Goal: Task Accomplishment & Management: Manage account settings

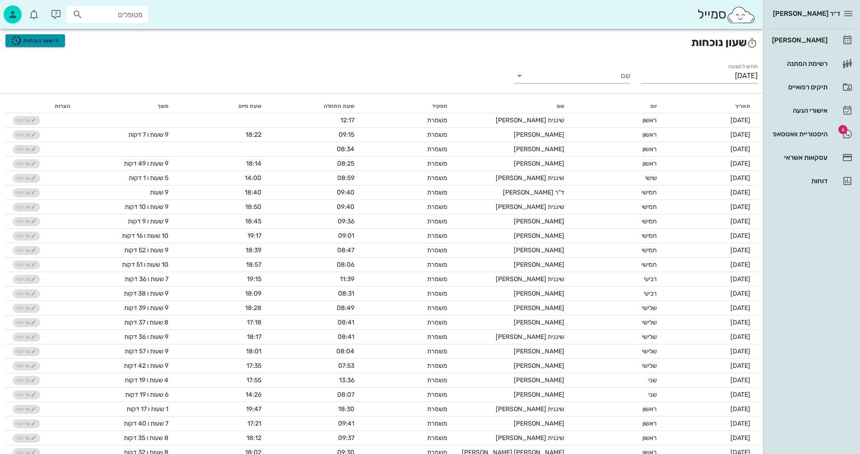
click at [38, 37] on span "רישום נוכחות" at bounding box center [35, 40] width 48 height 11
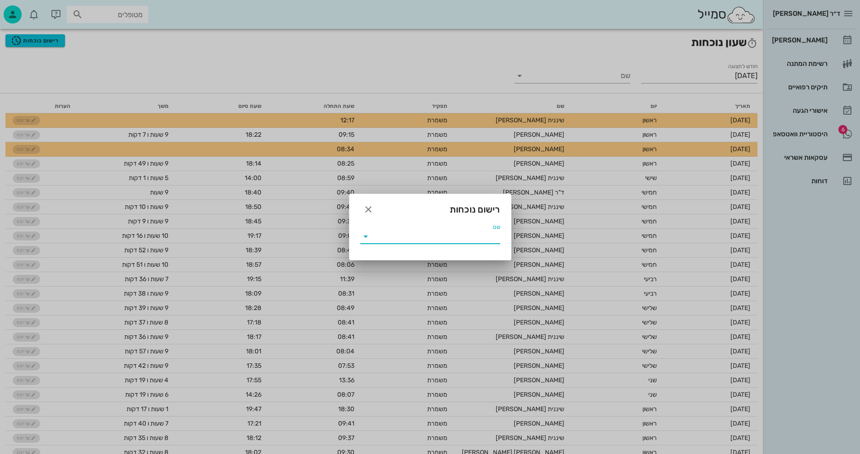
click at [391, 234] on input "שם" at bounding box center [436, 236] width 127 height 14
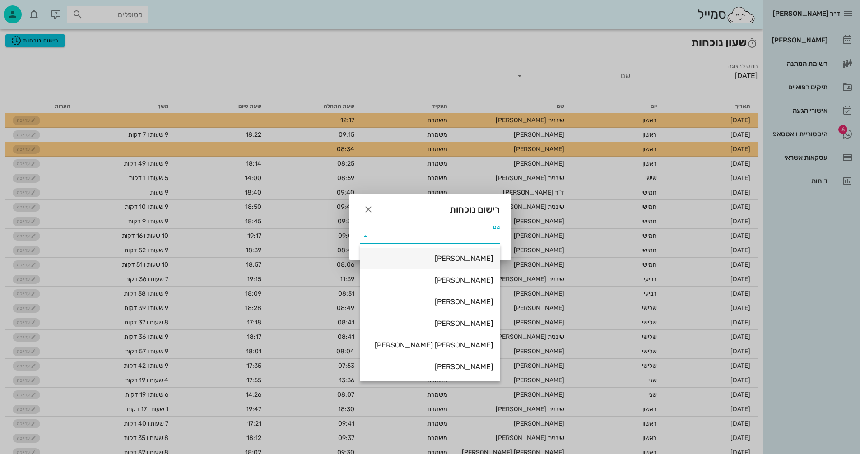
click at [456, 257] on div "[PERSON_NAME]" at bounding box center [431, 258] width 126 height 9
type input "ולנטינה ינקלביץ"
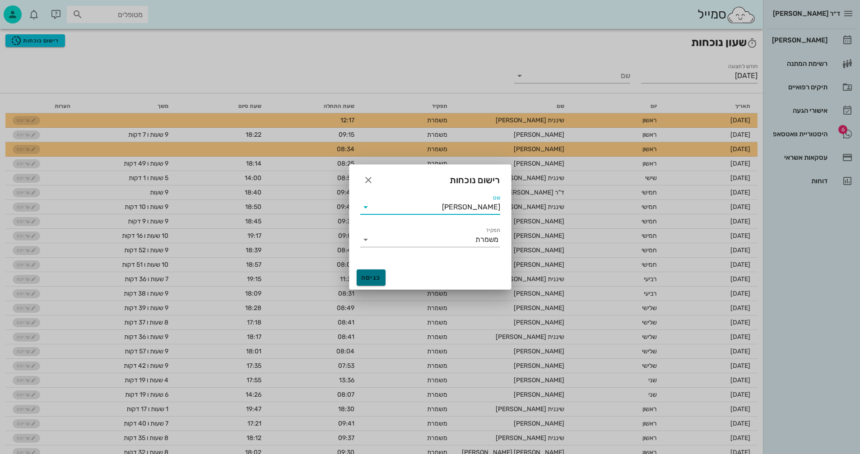
click at [367, 274] on span "כניסה" at bounding box center [371, 278] width 22 height 8
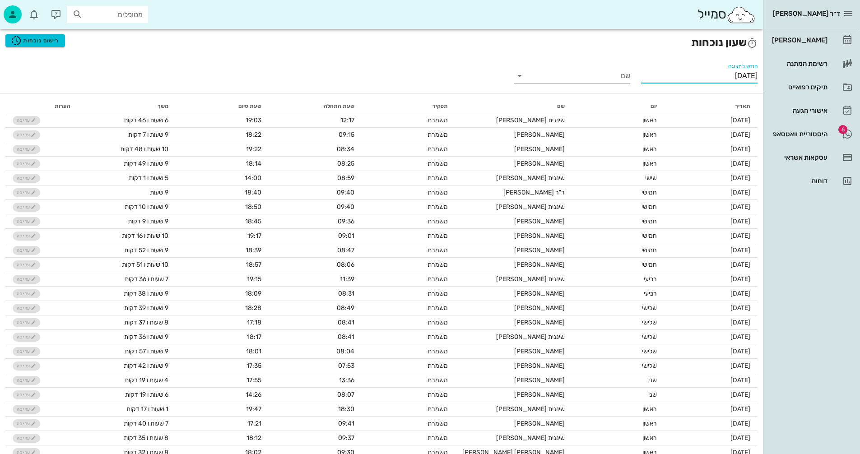
click at [646, 78] on input "אוגוסט 2025" at bounding box center [699, 76] width 116 height 14
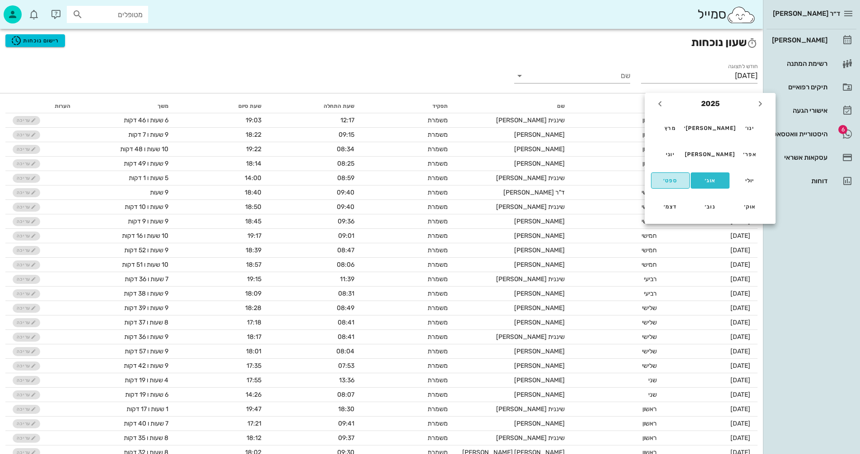
click at [667, 181] on div "ספט׳" at bounding box center [670, 180] width 23 height 6
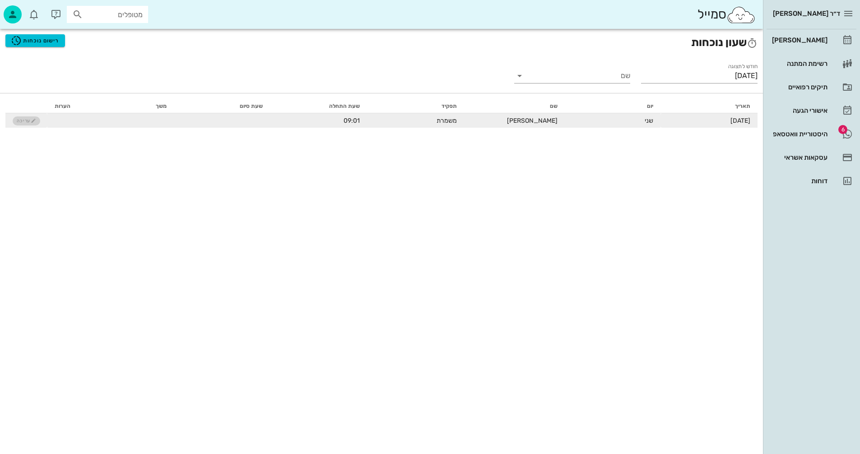
click at [23, 122] on td "עריכה" at bounding box center [26, 120] width 42 height 14
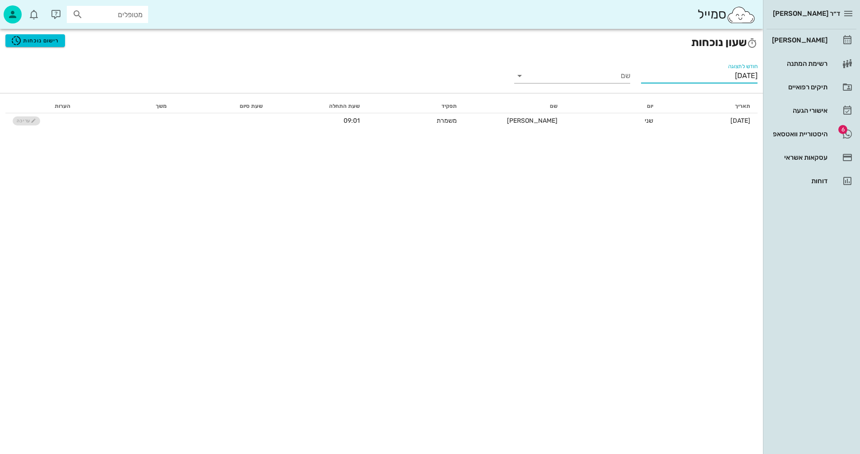
click at [670, 74] on input "[DATE]" at bounding box center [699, 76] width 116 height 14
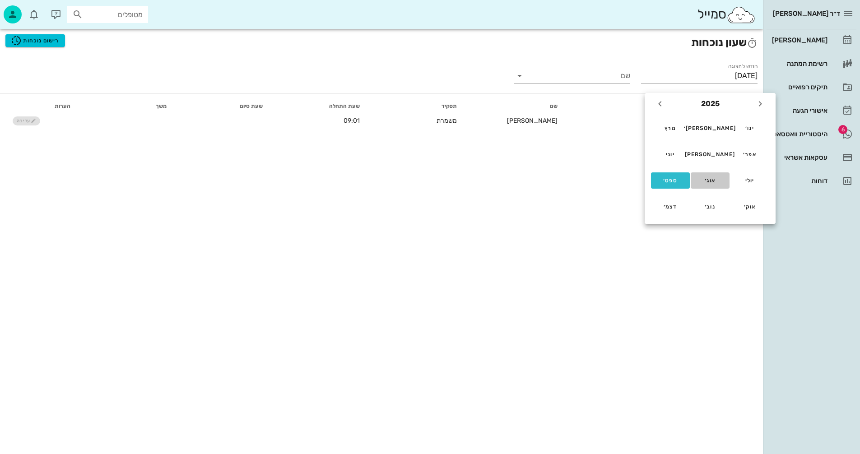
click at [711, 179] on div "אוג׳" at bounding box center [710, 180] width 24 height 6
type input "אוגוסט 2025"
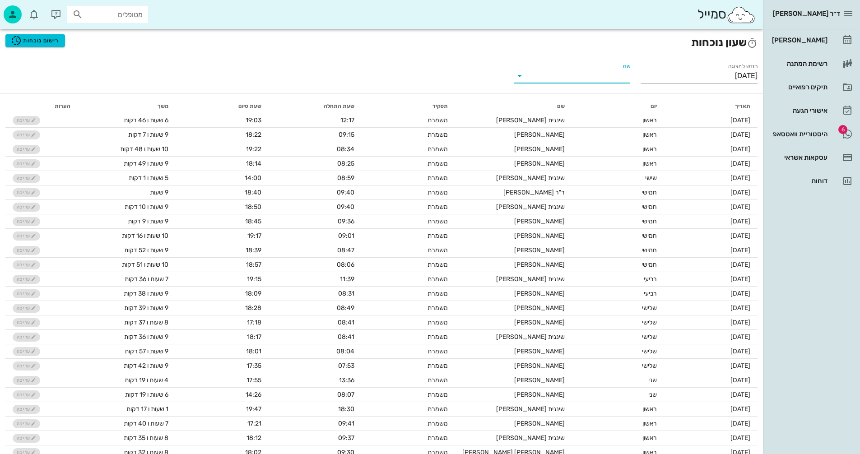
click at [559, 78] on input "שם" at bounding box center [580, 76] width 102 height 14
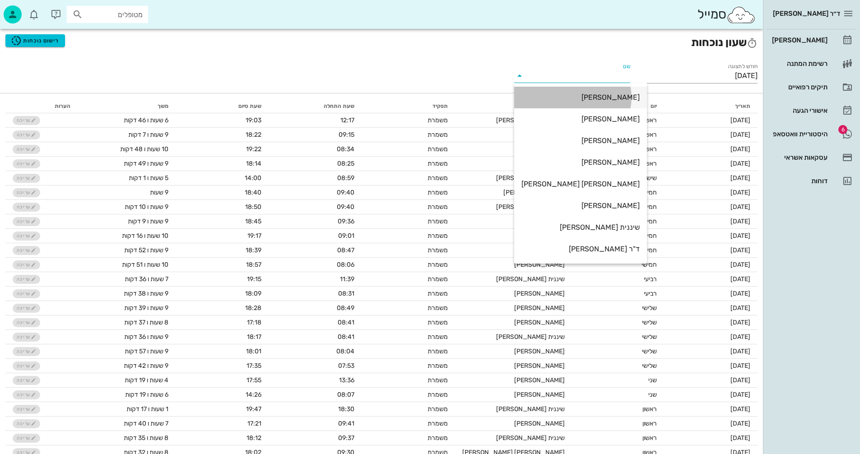
click at [599, 98] on div "ולנטינה ינקלביץ" at bounding box center [580, 97] width 118 height 9
type input "ולנטינה ינקלביץ"
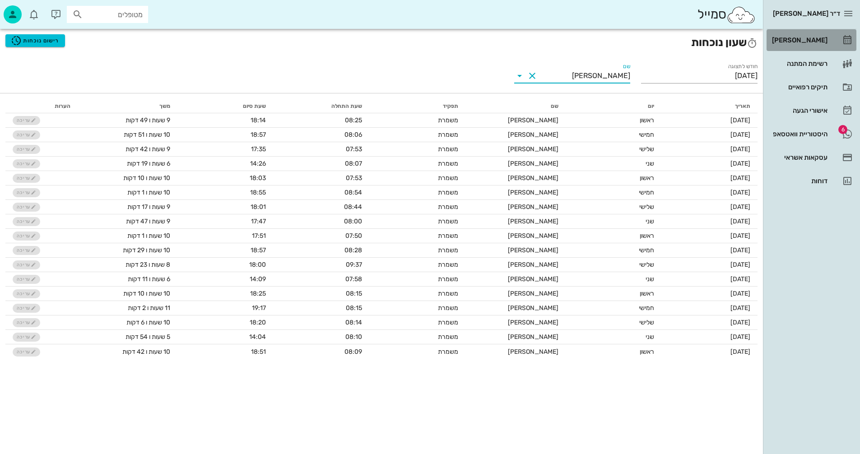
click at [802, 40] on div "[PERSON_NAME]" at bounding box center [798, 40] width 57 height 7
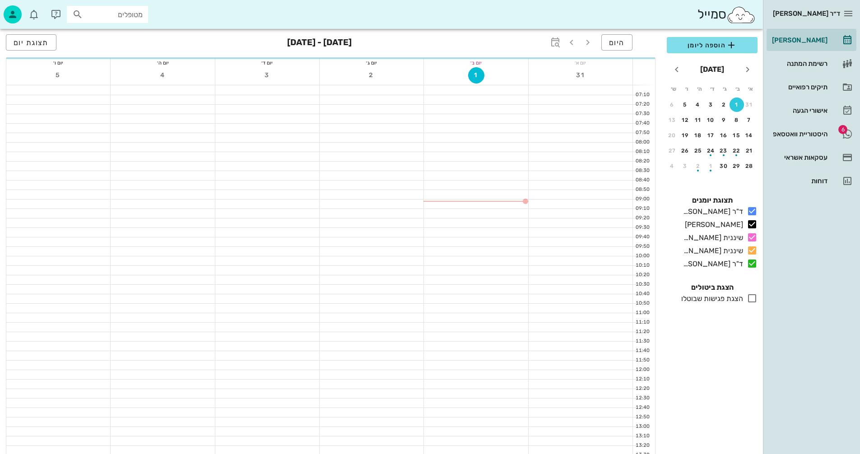
click at [127, 11] on input "מטופלים" at bounding box center [114, 15] width 58 height 12
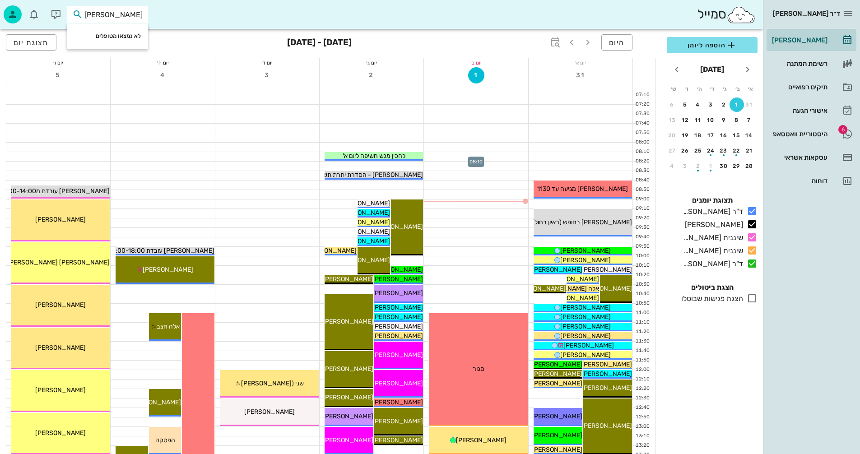
type input "חבה"
click at [441, 154] on div at bounding box center [476, 156] width 104 height 9
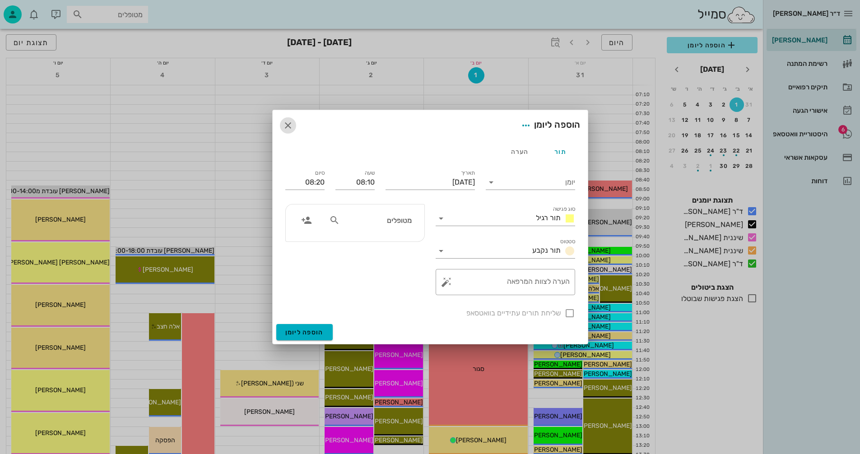
click at [289, 123] on icon "button" at bounding box center [288, 125] width 11 height 11
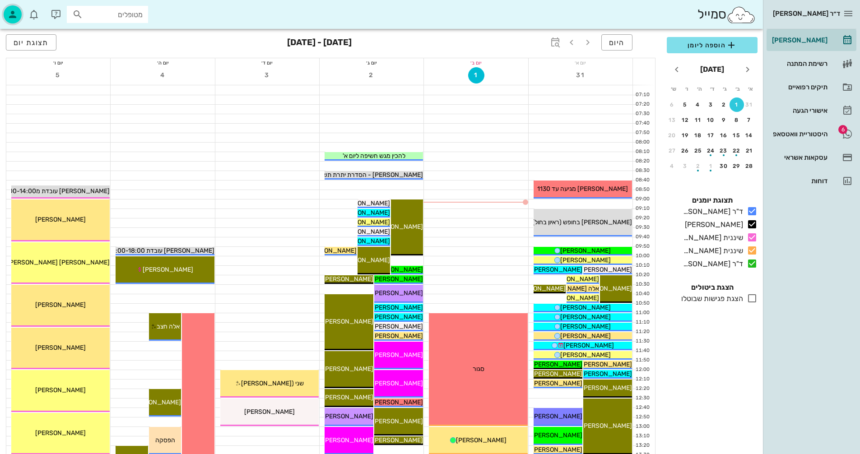
click at [15, 16] on icon "button" at bounding box center [12, 14] width 11 height 11
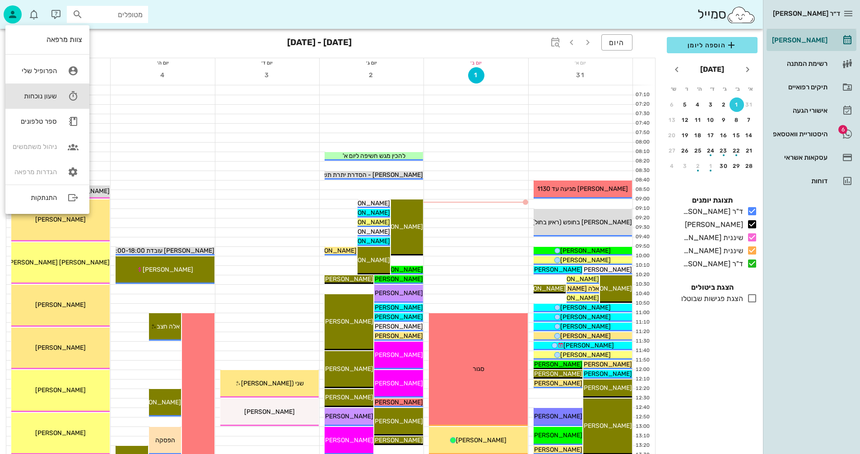
click at [36, 96] on div "שעון נוכחות" at bounding box center [35, 96] width 44 height 8
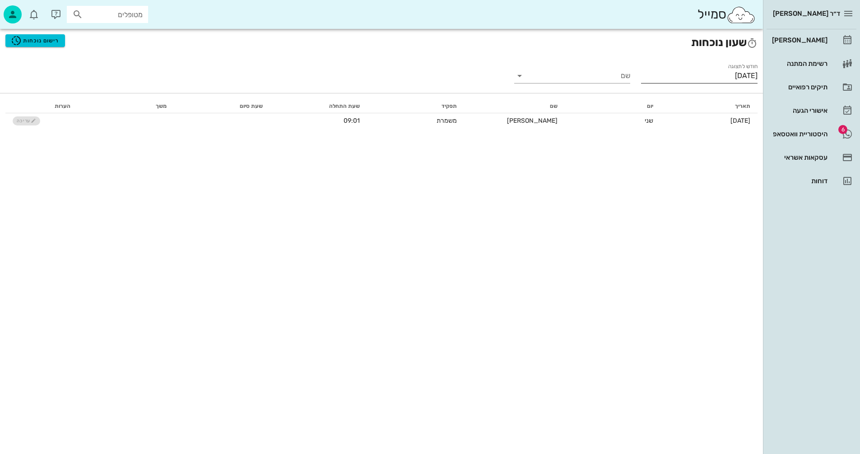
click at [662, 78] on input "[DATE]" at bounding box center [699, 76] width 116 height 14
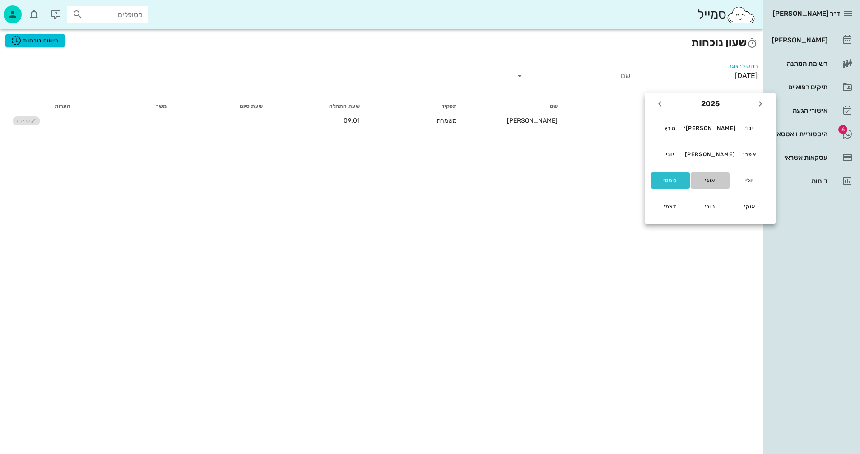
click at [712, 178] on div "אוג׳" at bounding box center [710, 180] width 24 height 6
type input "אוגוסט 2025"
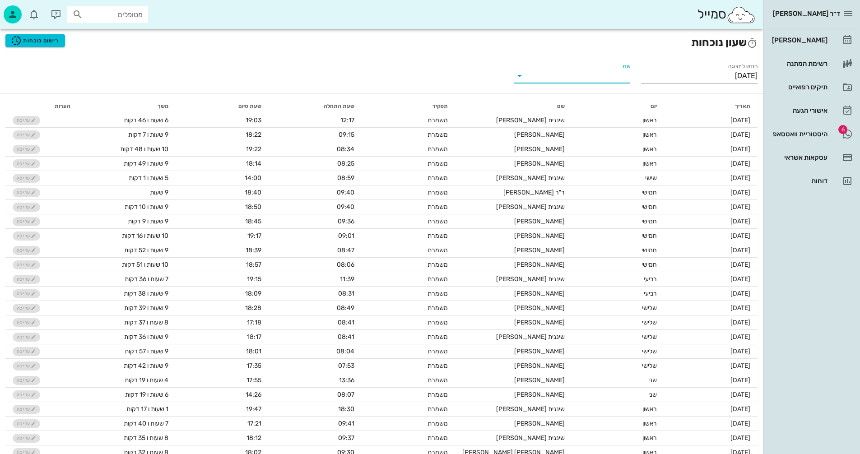
click at [557, 71] on input "שם" at bounding box center [580, 76] width 102 height 14
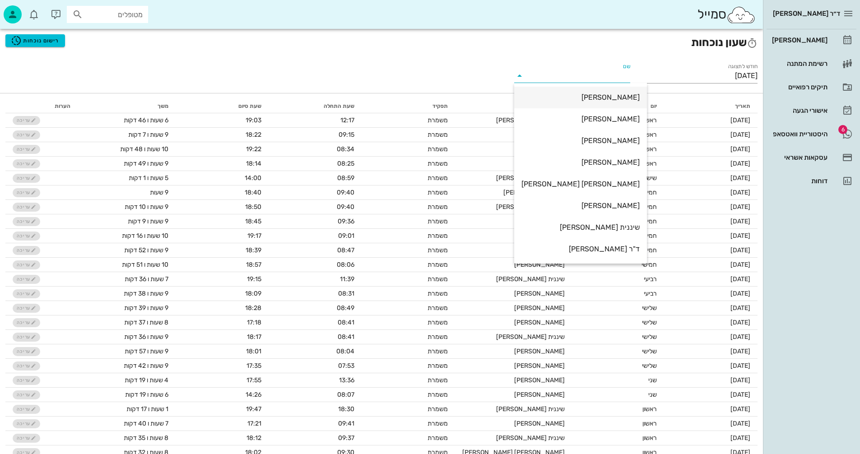
click at [596, 98] on div "ולנטינה ינקלביץ" at bounding box center [580, 97] width 118 height 9
type input "ולנטינה ינקלביץ"
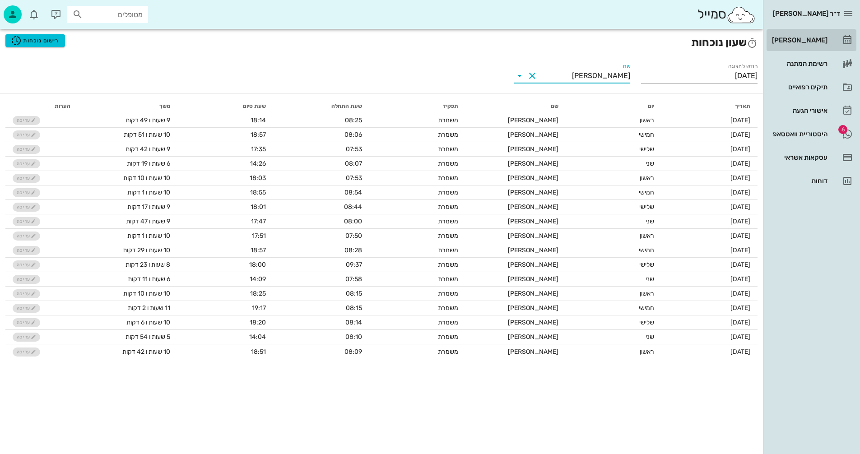
click at [815, 39] on div "[PERSON_NAME]" at bounding box center [798, 40] width 57 height 7
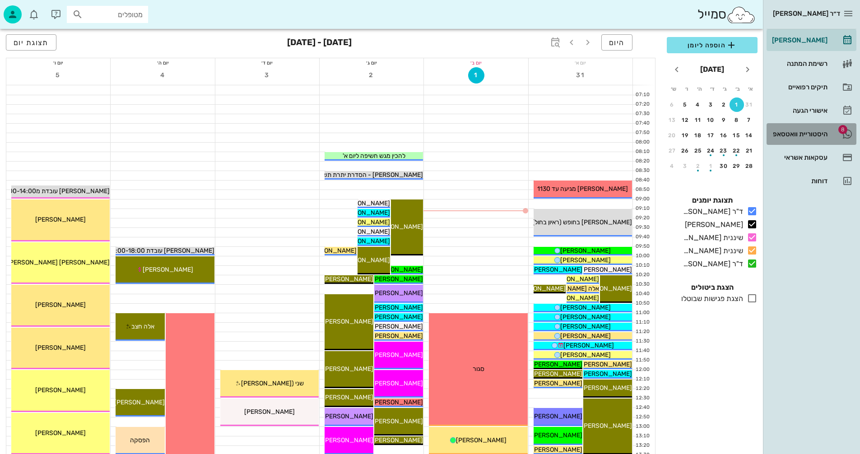
click at [796, 131] on div "היסטוריית וואטסאפ" at bounding box center [798, 133] width 57 height 7
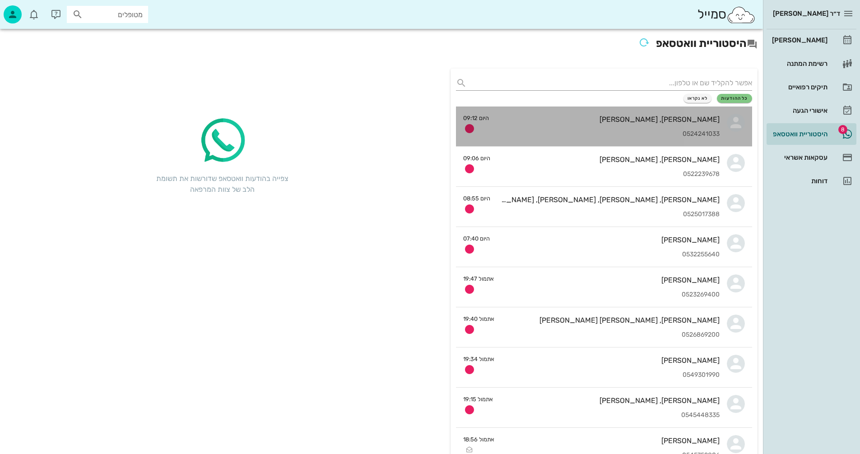
click at [586, 124] on div "איתמר, אנה אמסלם 0524241033" at bounding box center [607, 127] width 223 height 40
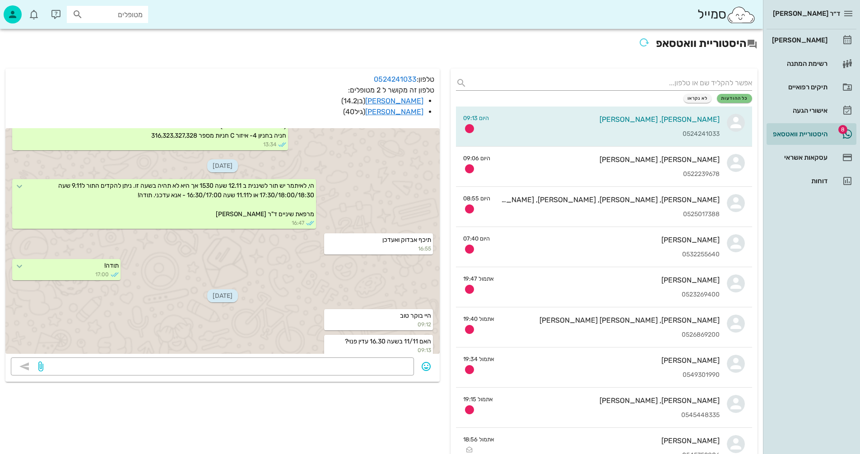
scroll to position [899, 0]
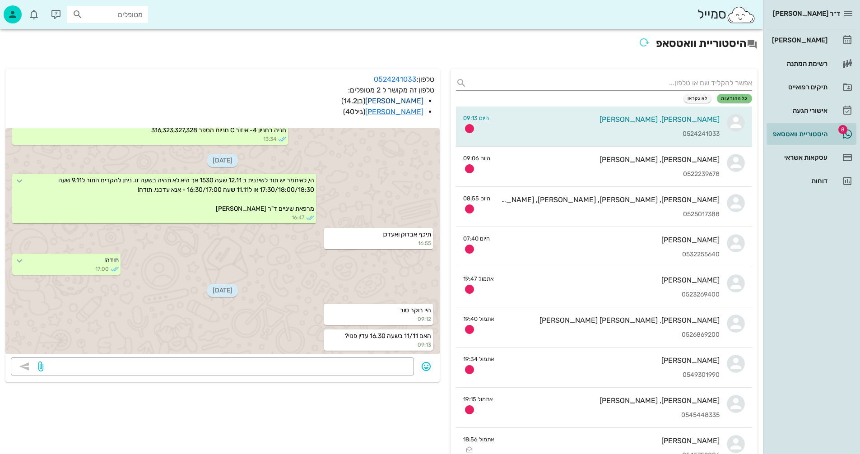
click at [394, 101] on link "[PERSON_NAME]" at bounding box center [394, 101] width 58 height 9
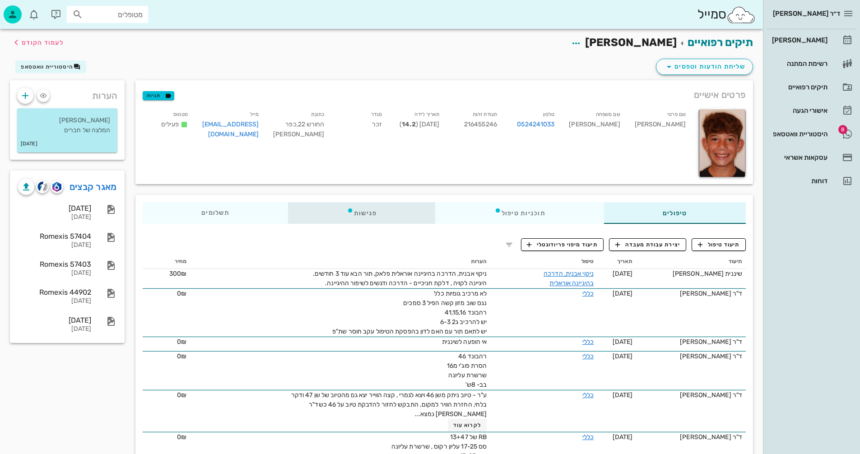
click at [360, 214] on div "פגישות" at bounding box center [362, 213] width 148 height 22
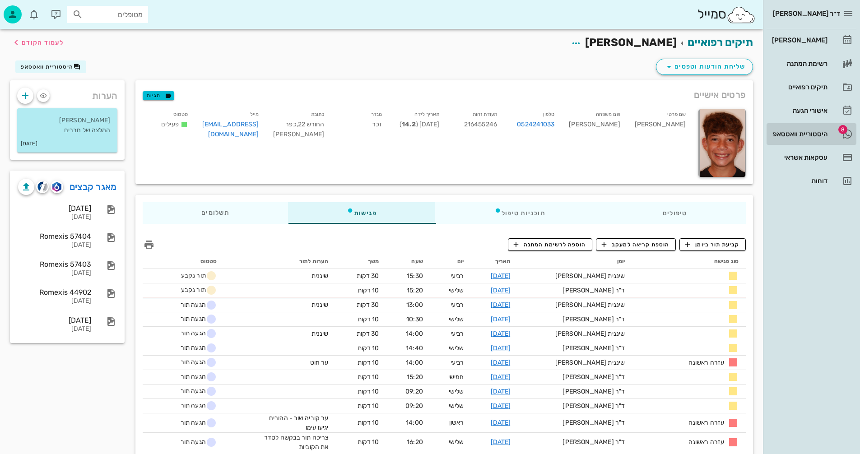
click at [794, 132] on div "היסטוריית וואטסאפ" at bounding box center [798, 133] width 57 height 7
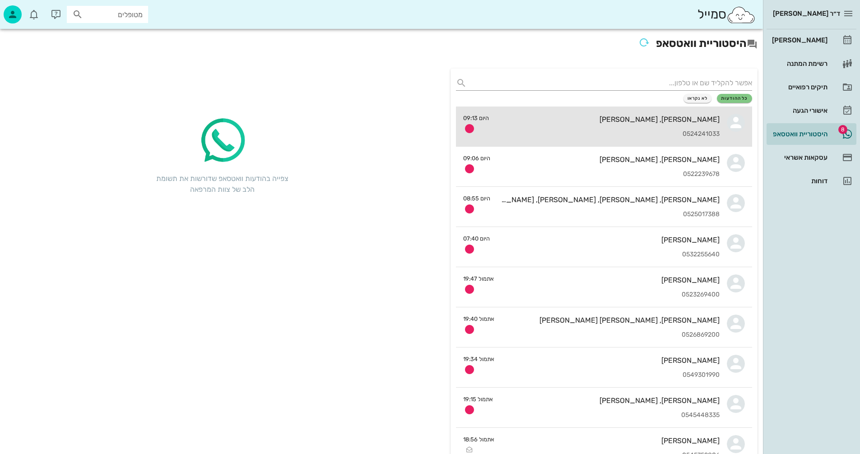
click at [581, 119] on div "[PERSON_NAME], [PERSON_NAME]" at bounding box center [607, 119] width 223 height 9
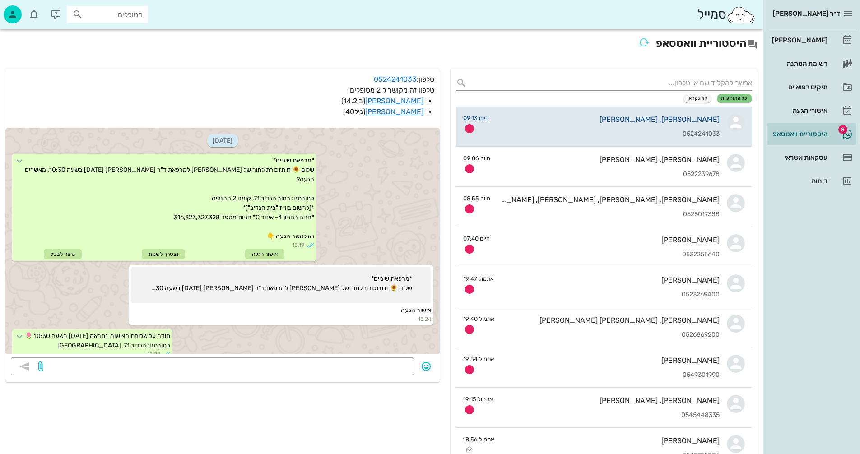
scroll to position [899, 0]
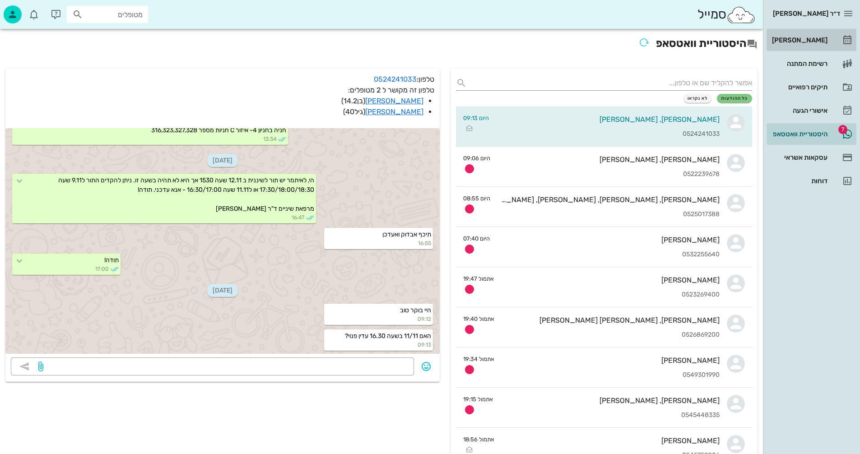
click at [801, 41] on div "[PERSON_NAME]" at bounding box center [798, 40] width 57 height 7
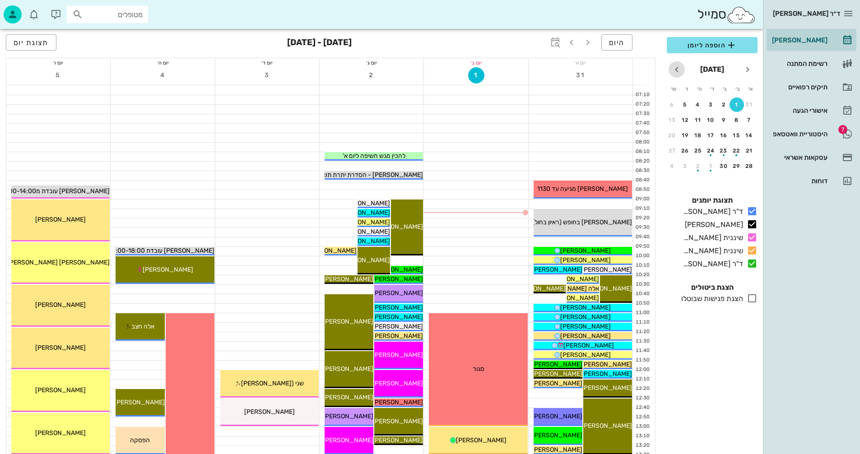
click at [677, 70] on icon "חודש הבא" at bounding box center [676, 69] width 11 height 11
click at [711, 133] on div "12" at bounding box center [711, 135] width 14 height 6
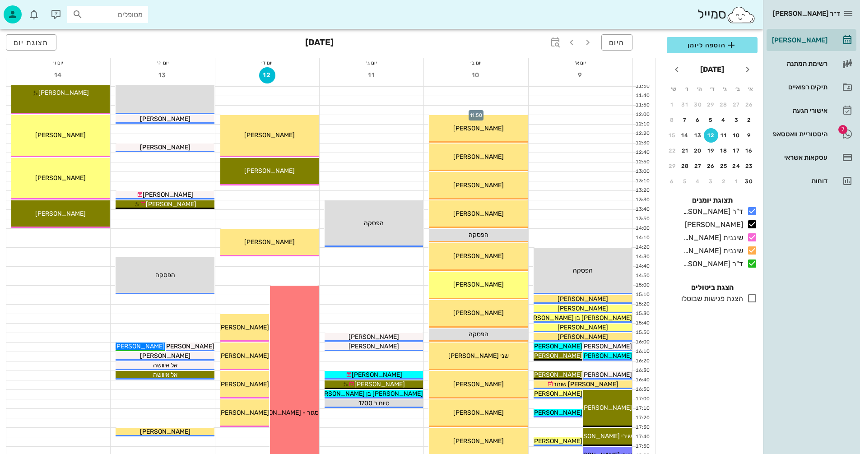
scroll to position [271, 0]
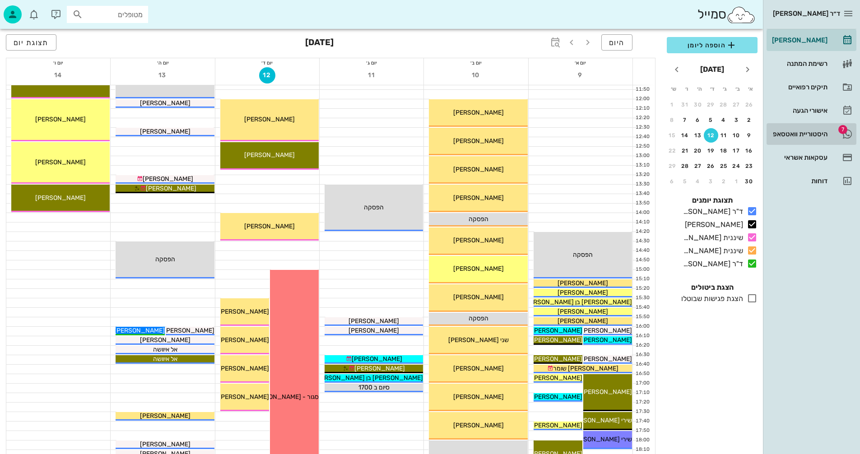
click at [787, 131] on div "היסטוריית וואטסאפ" at bounding box center [798, 133] width 57 height 7
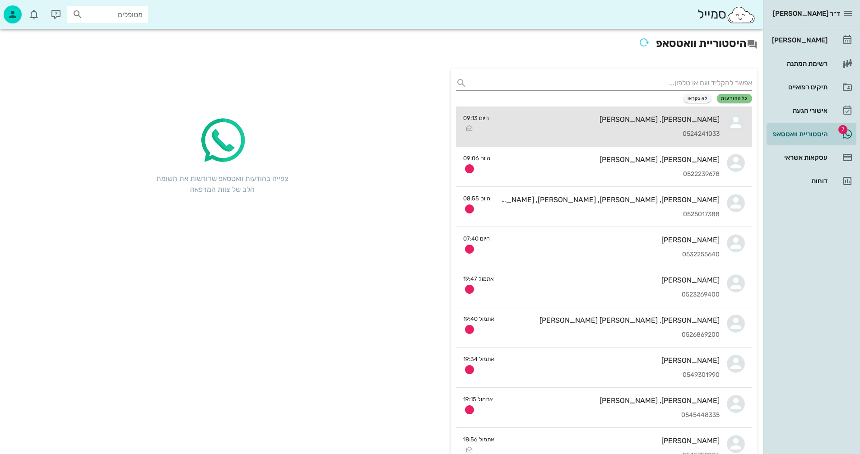
click at [585, 130] on div "איתמר, אנה אמסלם 0524241033" at bounding box center [607, 127] width 223 height 40
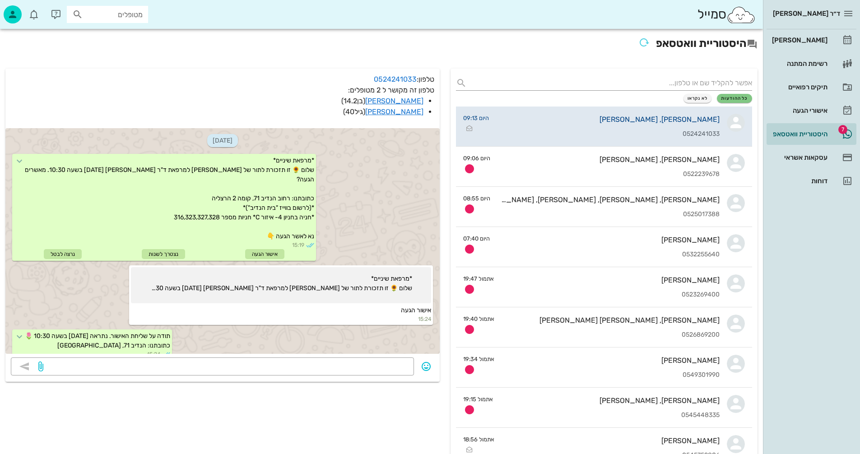
scroll to position [899, 0]
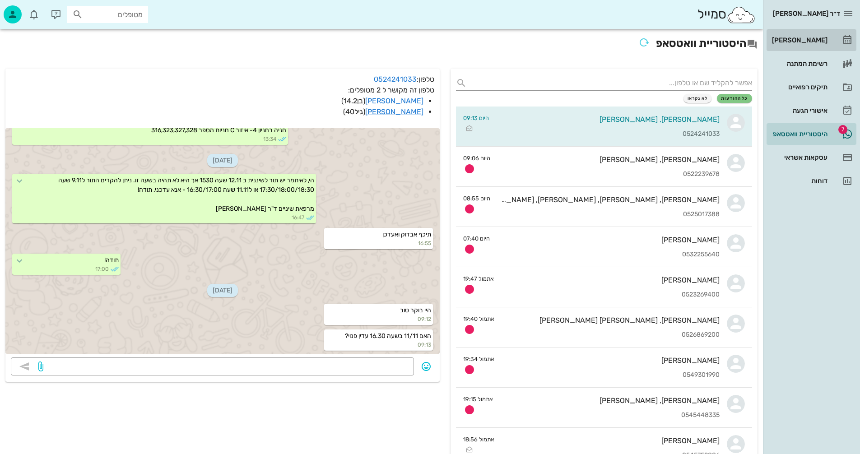
click at [793, 42] on div "[PERSON_NAME]" at bounding box center [798, 40] width 57 height 7
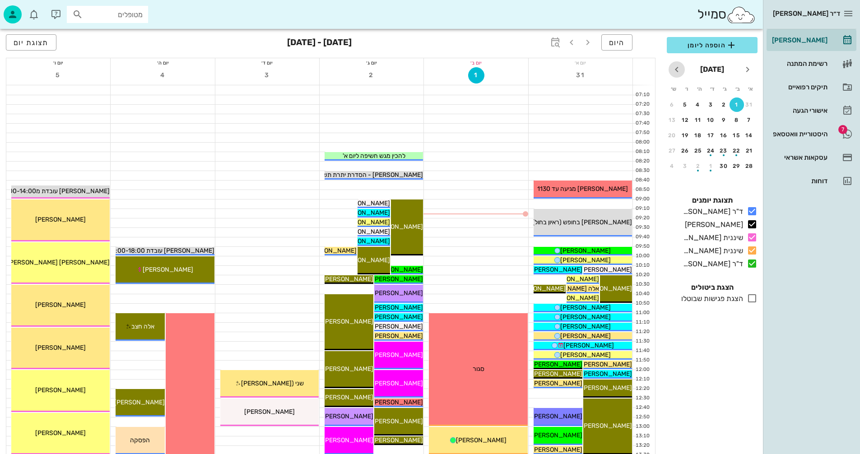
click at [677, 70] on icon "חודש הבא" at bounding box center [676, 69] width 11 height 11
click at [697, 119] on div "11" at bounding box center [698, 120] width 14 height 6
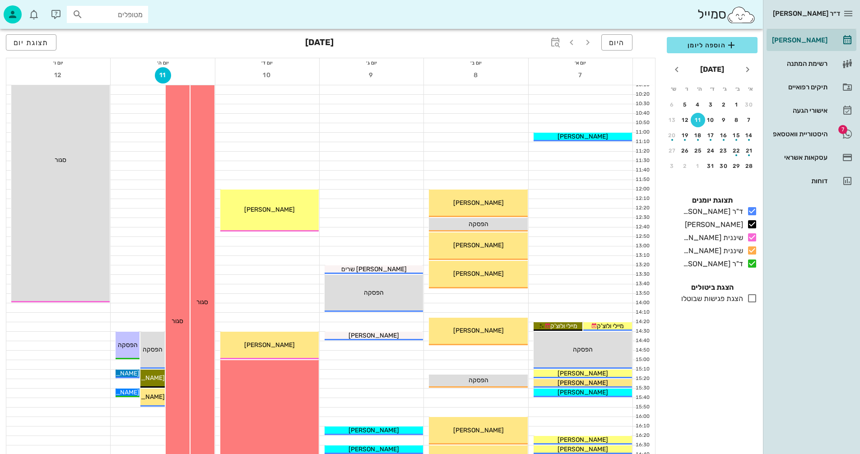
scroll to position [361, 0]
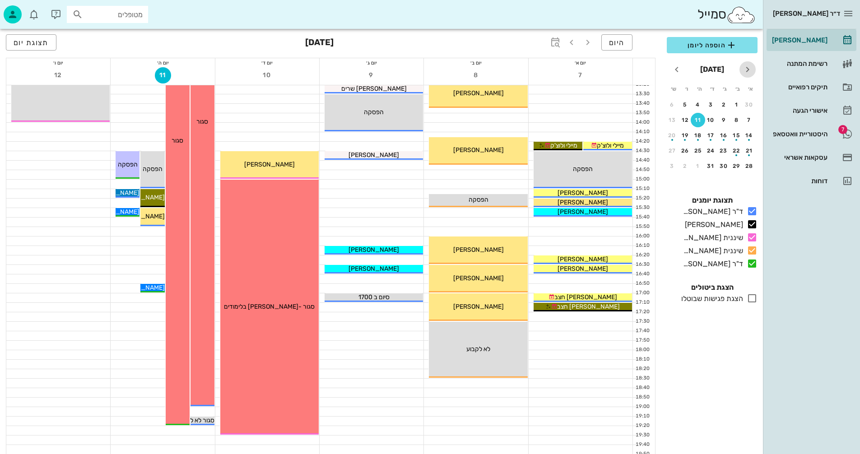
click at [749, 68] on icon "חודש שעבר" at bounding box center [747, 69] width 11 height 11
click at [724, 136] on div "11" at bounding box center [724, 135] width 14 height 6
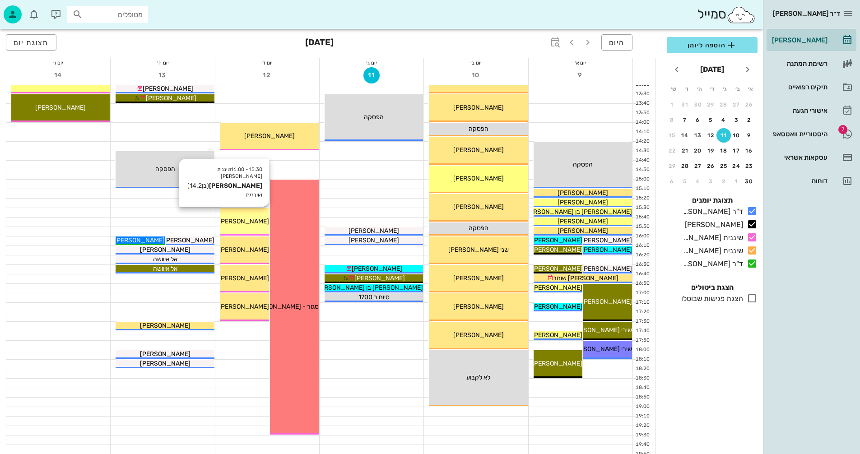
click at [258, 223] on span "[PERSON_NAME]" at bounding box center [244, 222] width 51 height 8
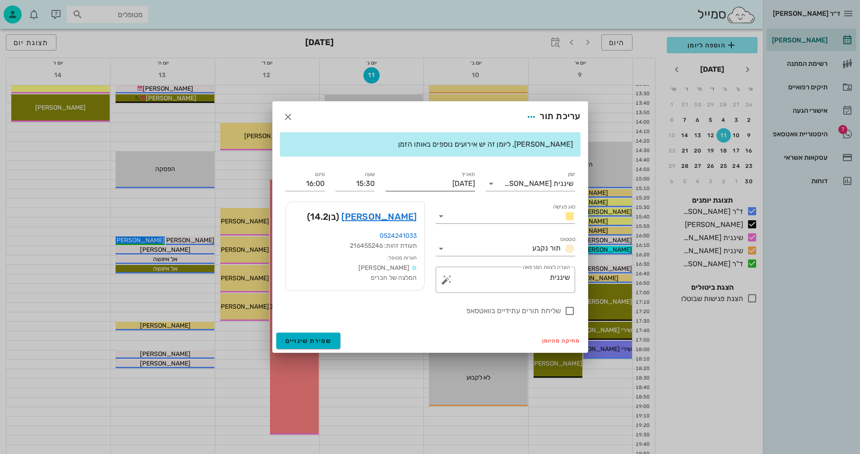
click at [427, 183] on input "יום רביעי, 12 בנובמבר 2025" at bounding box center [430, 184] width 89 height 14
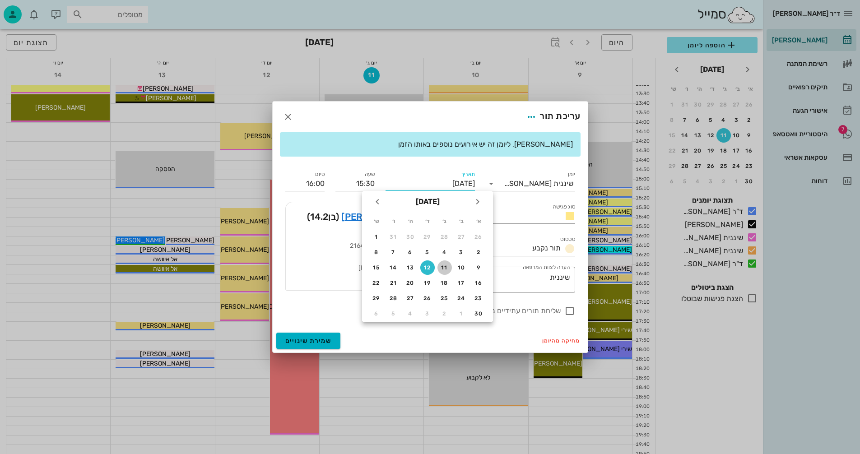
click at [443, 265] on div "11" at bounding box center [445, 268] width 14 height 6
type input "יום שלישי, 11 בנובמבר 2025"
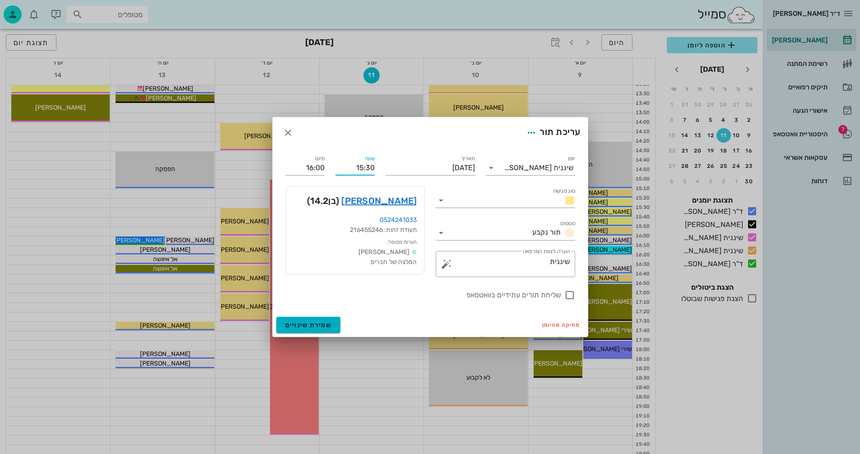
click at [362, 167] on input "15:30" at bounding box center [354, 168] width 39 height 14
type input "16:30"
type input "17:00"
click at [332, 164] on div "שעה 16:30" at bounding box center [355, 164] width 50 height 33
click at [326, 167] on div "סיום 17:00" at bounding box center [305, 164] width 50 height 33
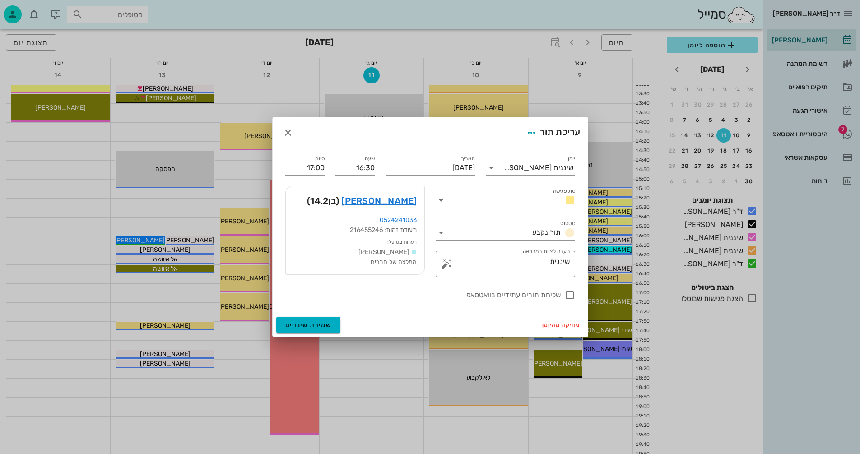
drag, startPoint x: 572, startPoint y: 294, endPoint x: 505, endPoint y: 349, distance: 86.9
click at [570, 294] on div at bounding box center [569, 295] width 15 height 15
checkbox input "true"
click at [309, 322] on span "שמירת שינויים" at bounding box center [308, 325] width 47 height 8
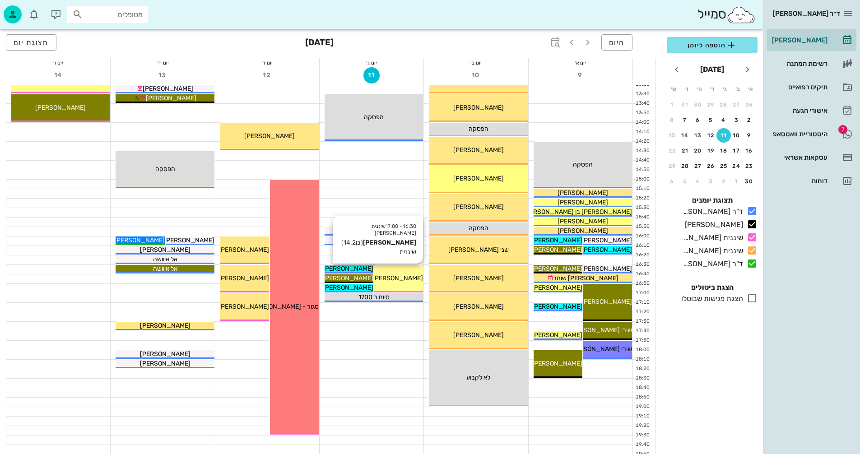
click at [398, 274] on div "[PERSON_NAME]" at bounding box center [398, 278] width 49 height 9
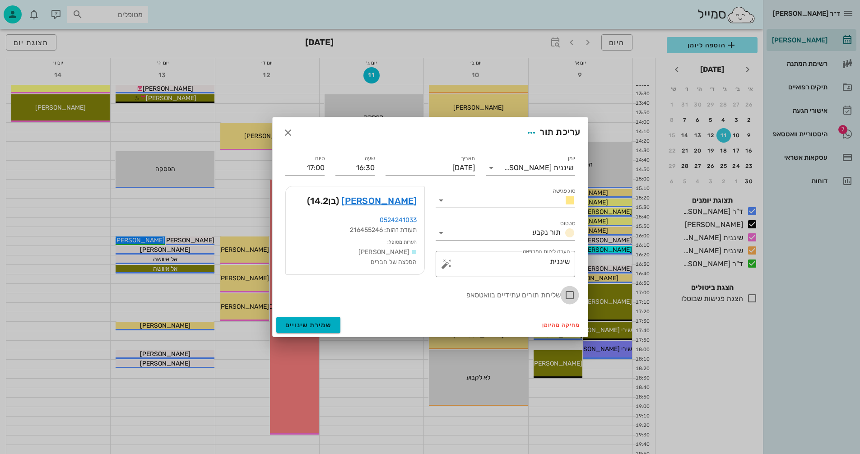
click at [568, 294] on div at bounding box center [569, 295] width 15 height 15
checkbox input "true"
click at [300, 324] on span "שמירת שינויים" at bounding box center [308, 325] width 47 height 8
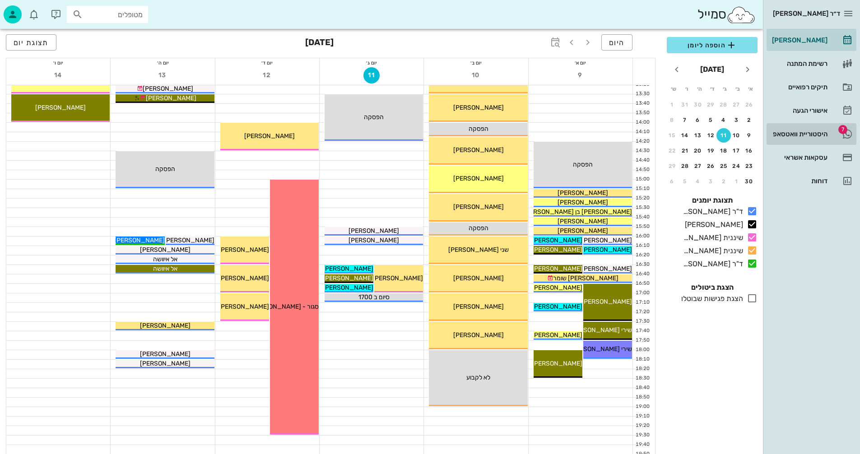
click at [802, 134] on div "היסטוריית וואטסאפ" at bounding box center [798, 133] width 57 height 7
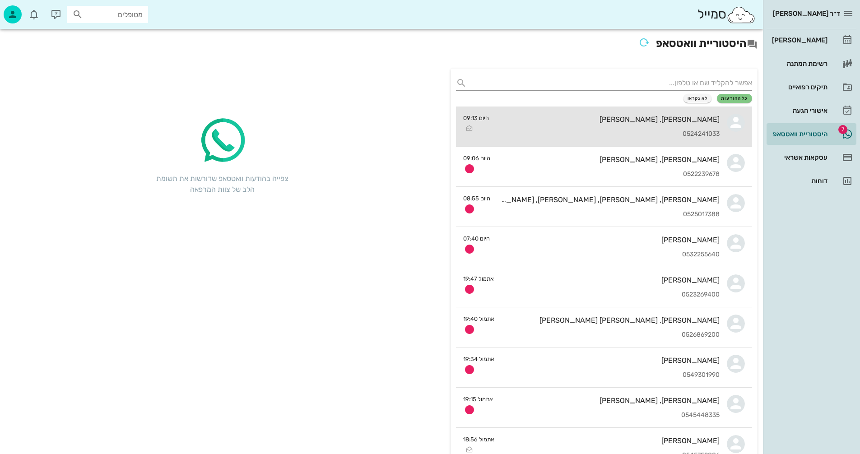
click at [566, 131] on div "0524241033" at bounding box center [607, 134] width 223 height 8
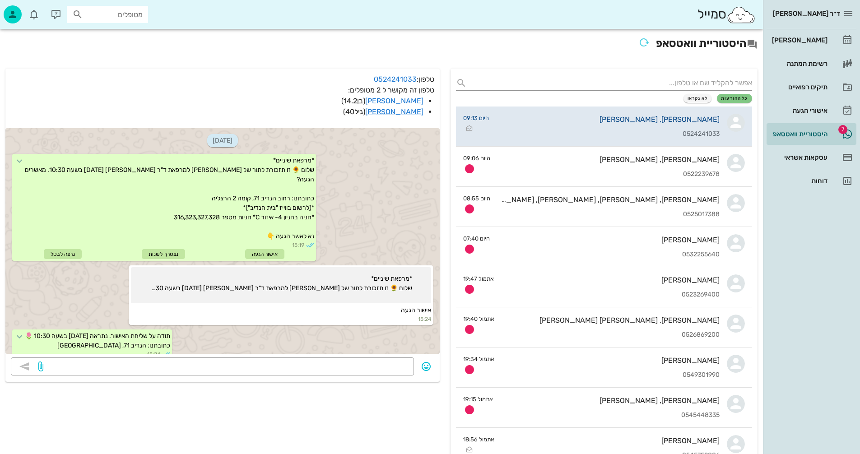
scroll to position [1083, 0]
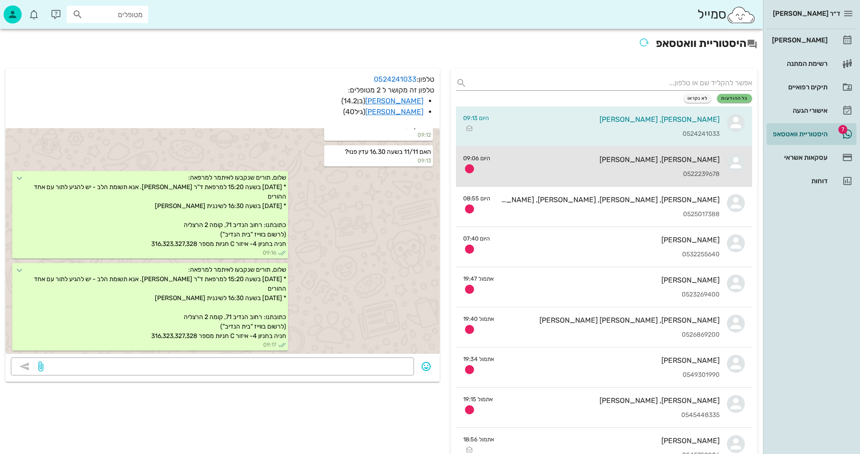
click at [586, 165] on div "[PERSON_NAME], [PERSON_NAME] 0522239678" at bounding box center [609, 167] width 222 height 40
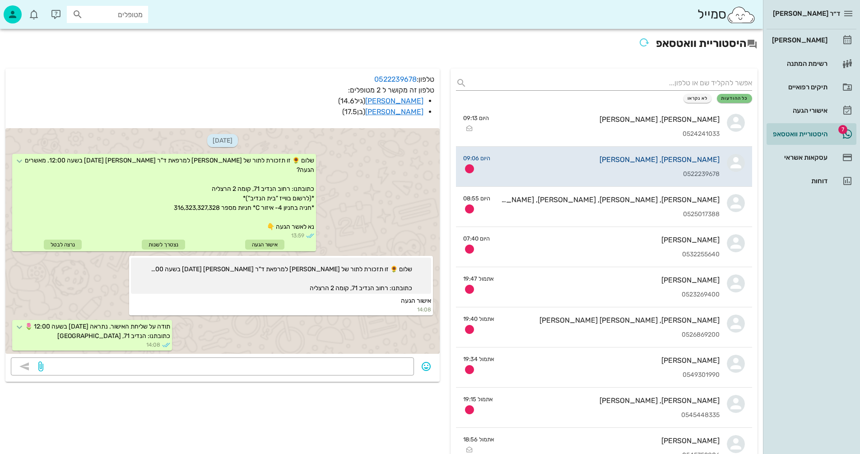
scroll to position [173, 0]
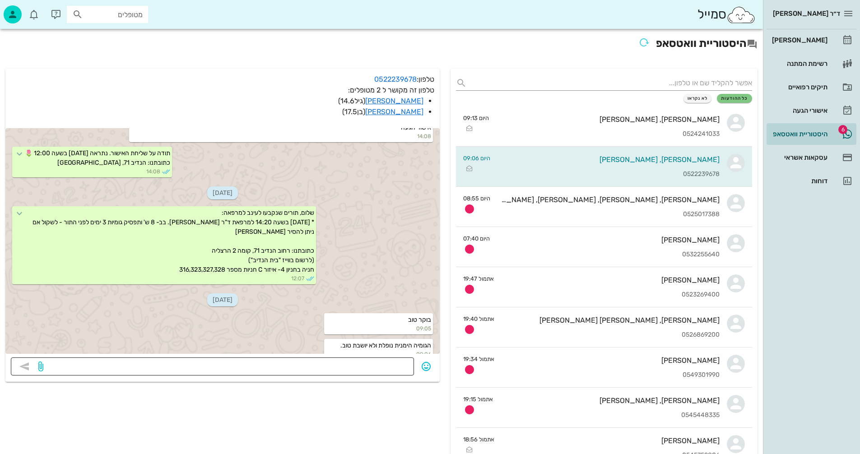
click at [392, 364] on textarea at bounding box center [226, 367] width 363 height 14
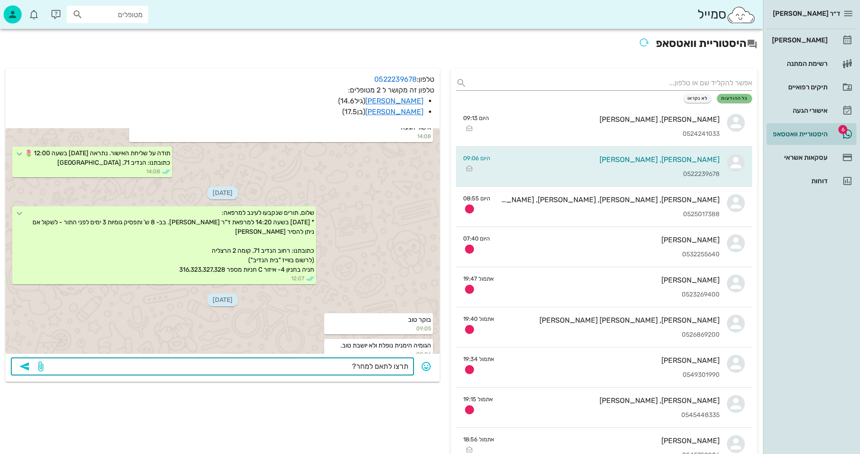
type textarea "תרצו לתאם למחר?"
click at [25, 368] on icon "button" at bounding box center [24, 366] width 11 height 11
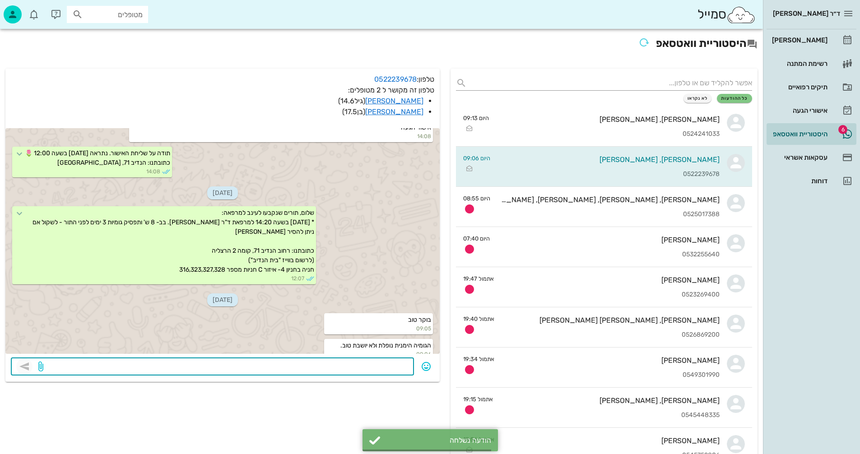
scroll to position [199, 0]
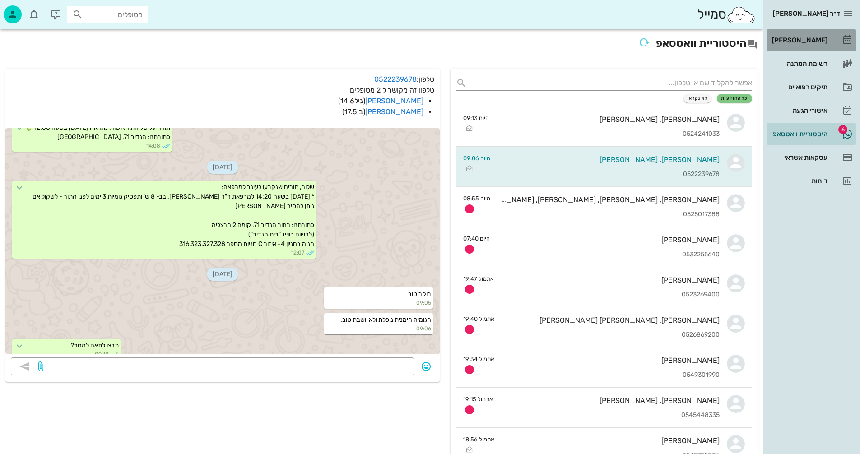
click at [799, 42] on div "[PERSON_NAME]" at bounding box center [798, 40] width 57 height 7
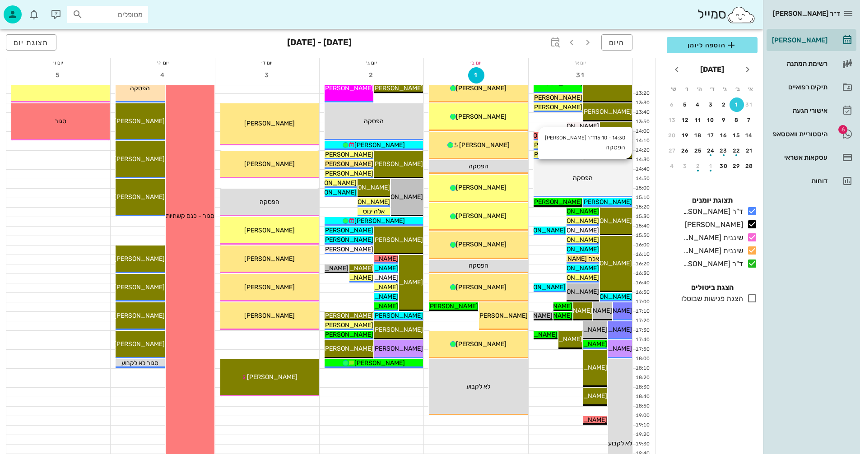
scroll to position [361, 0]
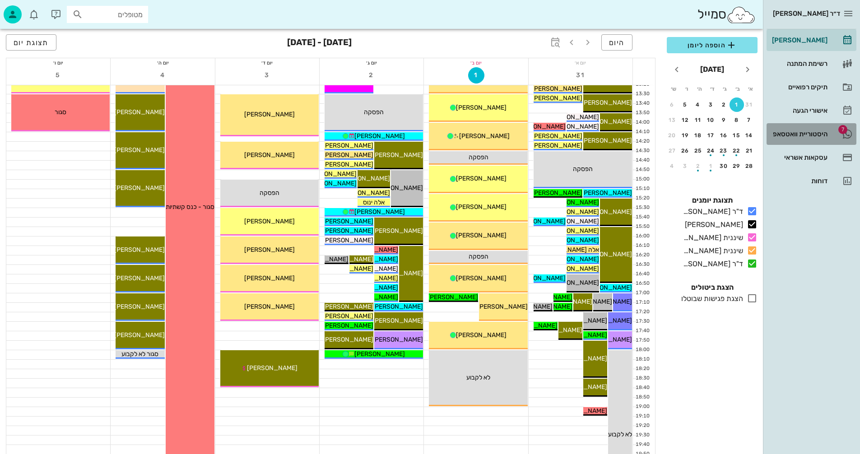
click at [796, 132] on div "היסטוריית וואטסאפ" at bounding box center [798, 133] width 57 height 7
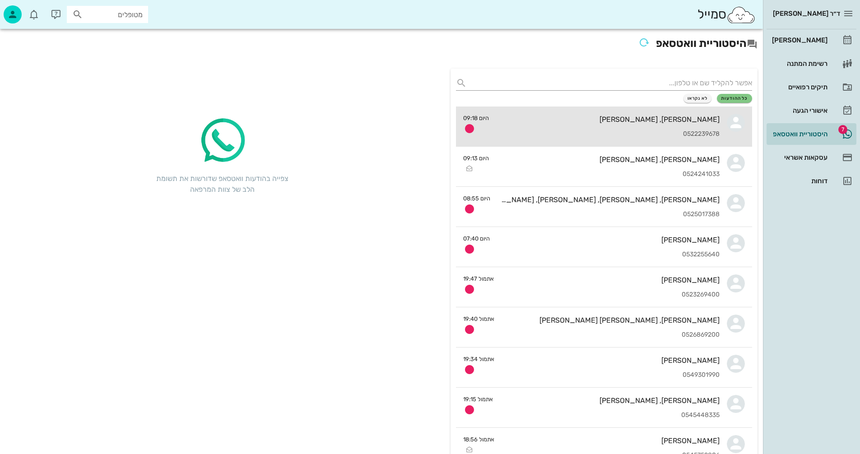
click at [577, 122] on div "[PERSON_NAME], [PERSON_NAME]" at bounding box center [607, 119] width 223 height 9
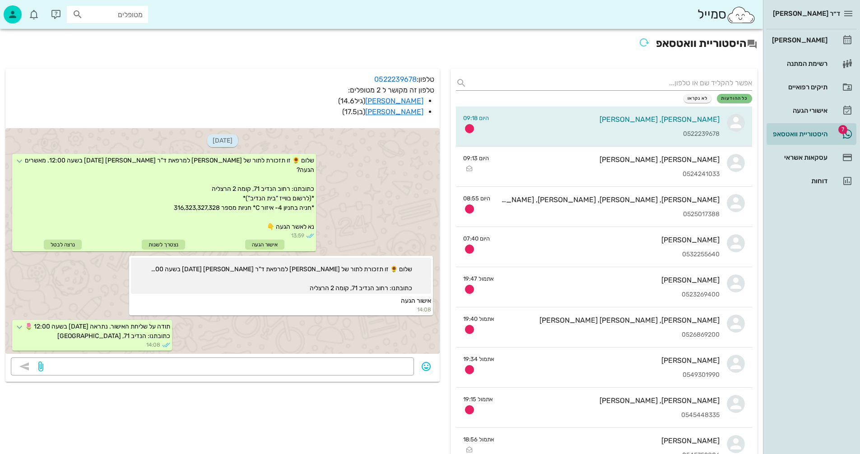
scroll to position [225, 0]
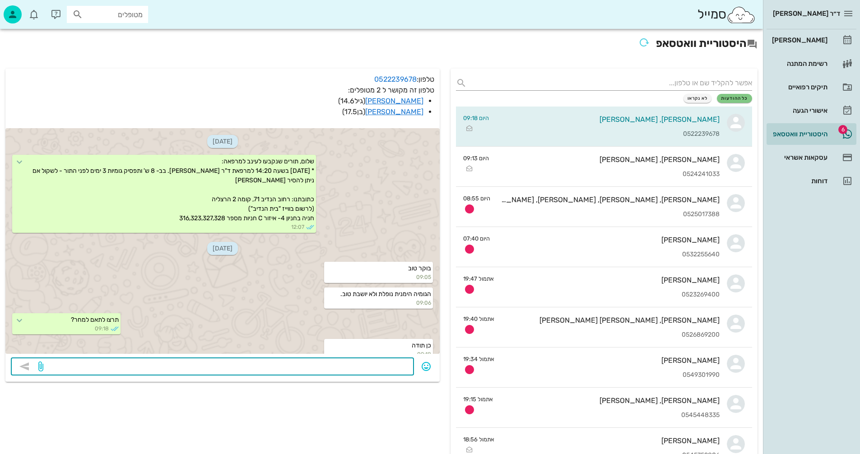
click at [339, 368] on textarea at bounding box center [226, 367] width 363 height 14
type textarea "[DATE] 15:30?"
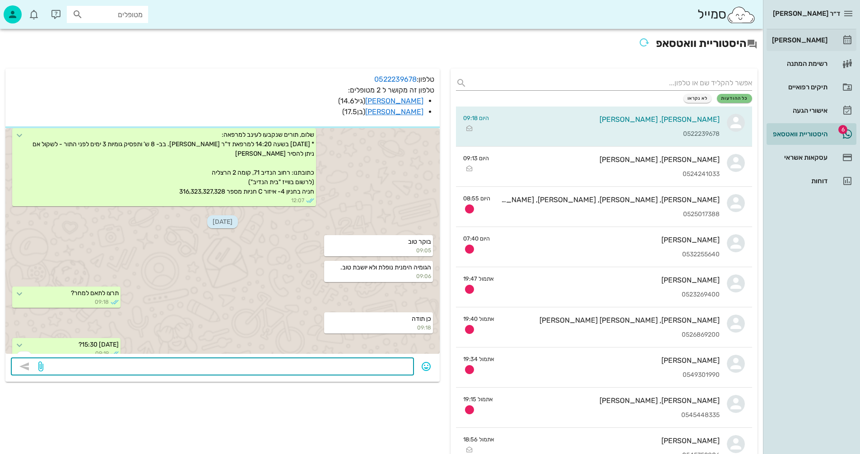
scroll to position [276, 0]
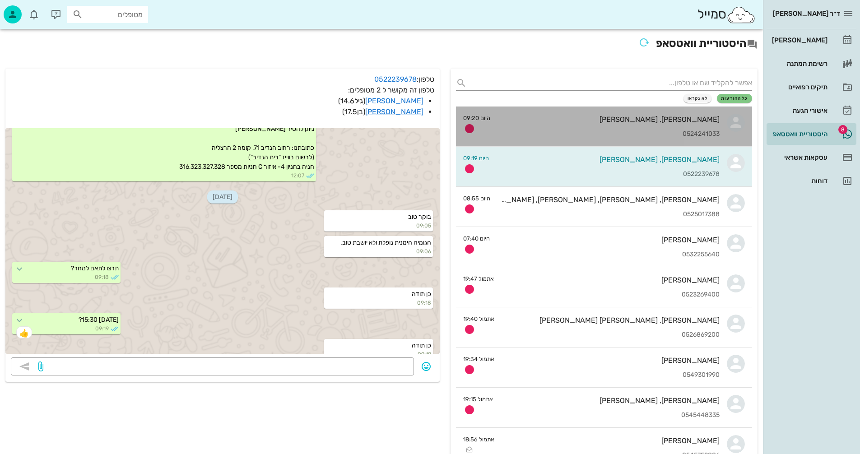
click at [548, 126] on div "איתמר, אנה אמסלם 0524241033" at bounding box center [609, 127] width 222 height 40
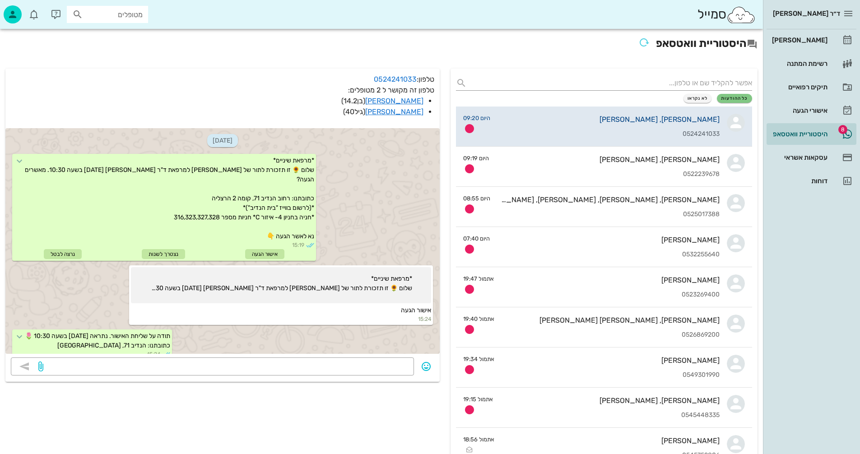
scroll to position [1109, 0]
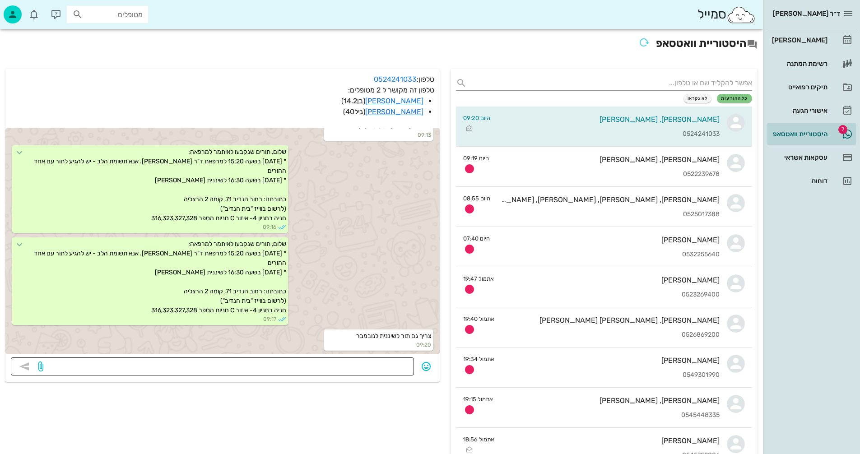
click at [380, 368] on textarea at bounding box center [226, 367] width 363 height 14
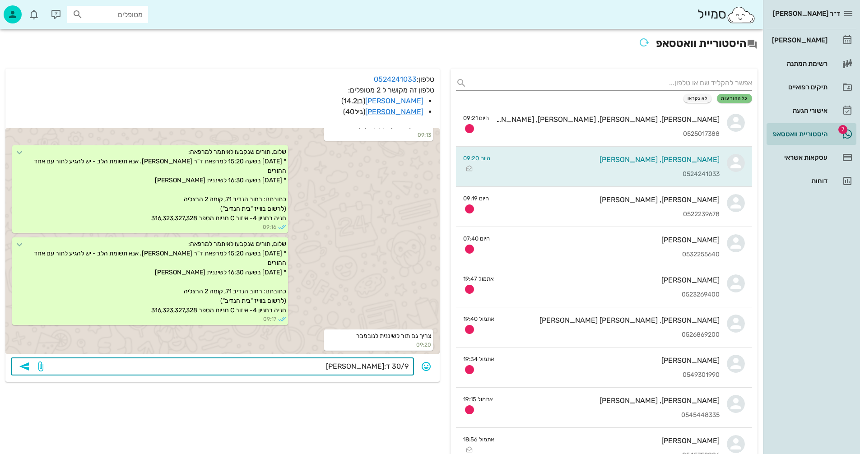
click at [387, 366] on textarea "30/9 ד:ר דיקשטיין" at bounding box center [226, 367] width 363 height 14
click at [331, 364] on textarea "30/9 ד"ר דיקשטיין" at bounding box center [226, 367] width 363 height 14
type textarea "30/9 ד"ר דיקשטיין 11/11 שיננית"
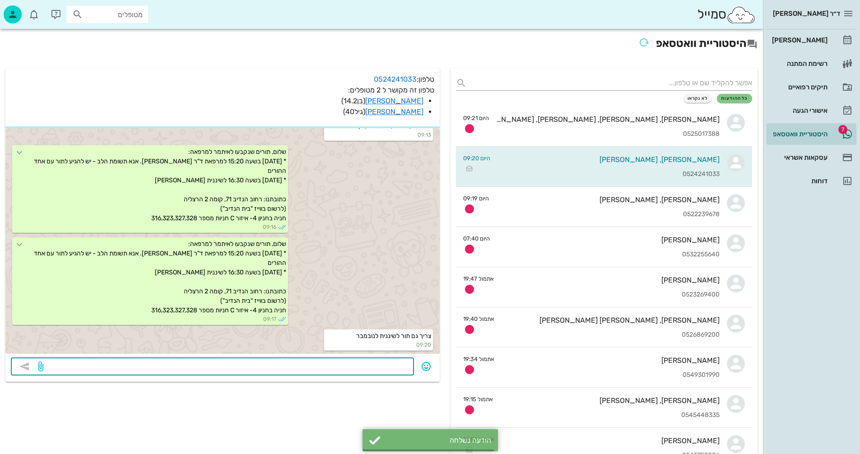
scroll to position [1135, 0]
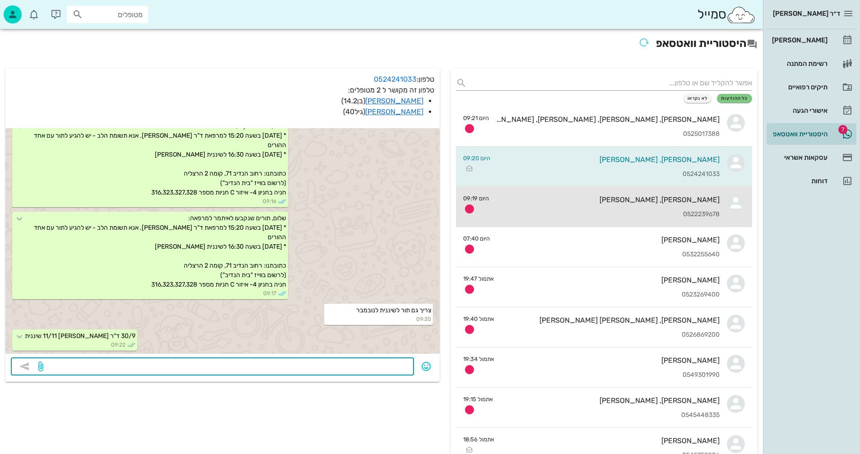
click at [572, 208] on div "[PERSON_NAME], [PERSON_NAME] 0522239678" at bounding box center [607, 207] width 223 height 40
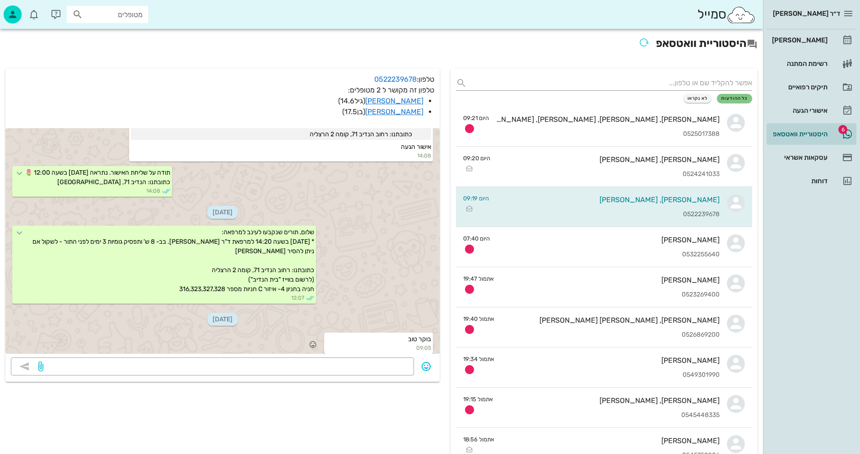
scroll to position [141, 0]
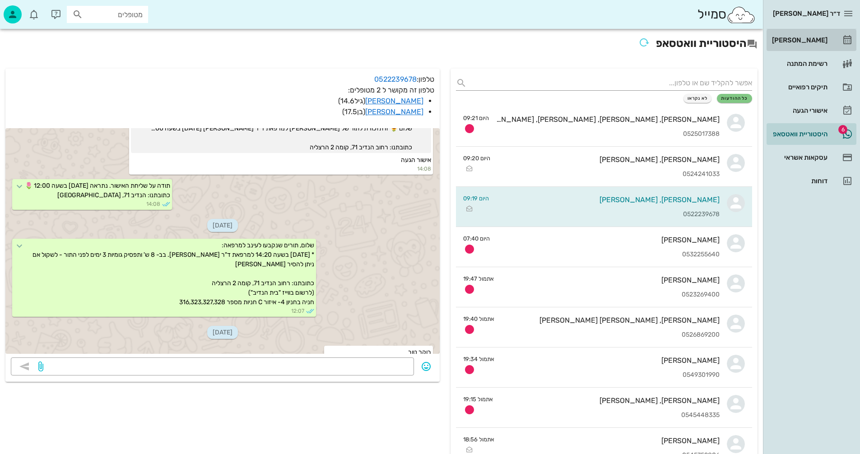
click at [801, 39] on div "[PERSON_NAME]" at bounding box center [798, 40] width 57 height 7
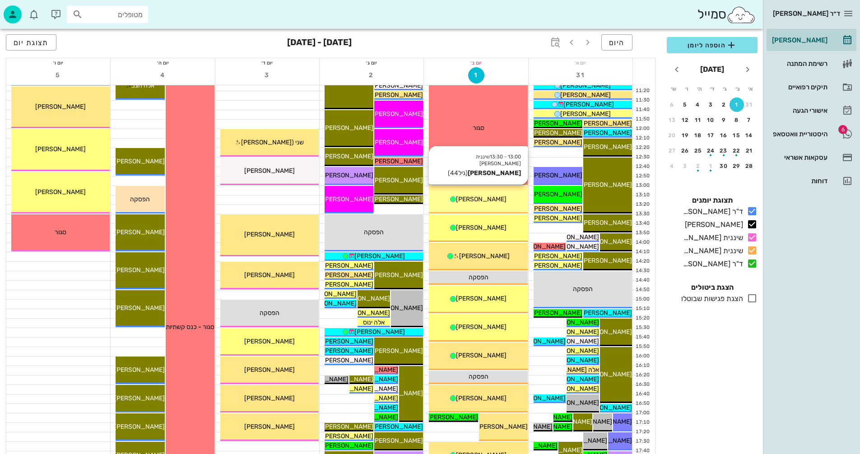
scroll to position [271, 0]
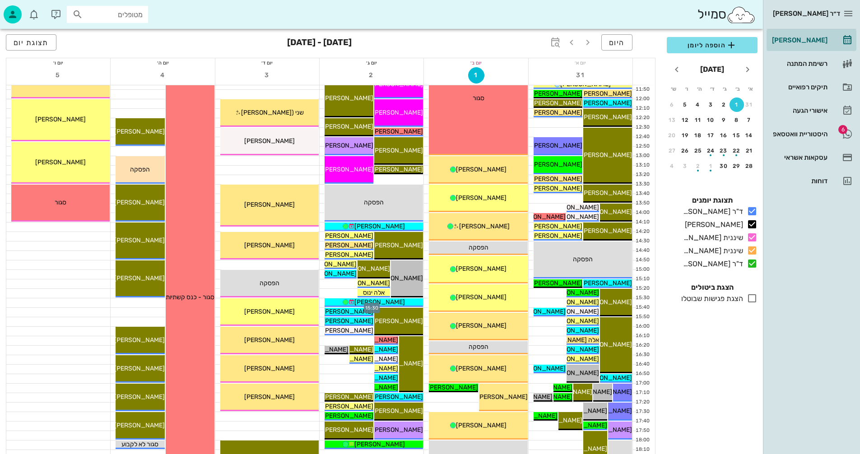
click at [321, 303] on div at bounding box center [372, 302] width 104 height 9
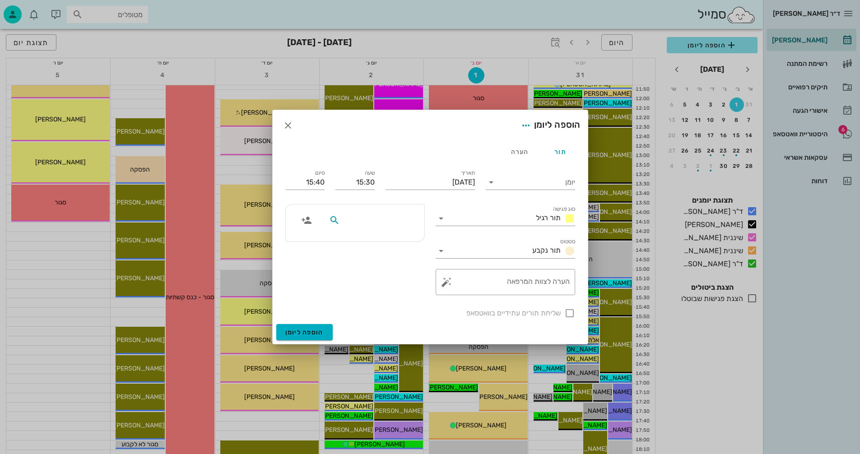
click at [402, 221] on input "text" at bounding box center [377, 220] width 70 height 12
type input "עינב"
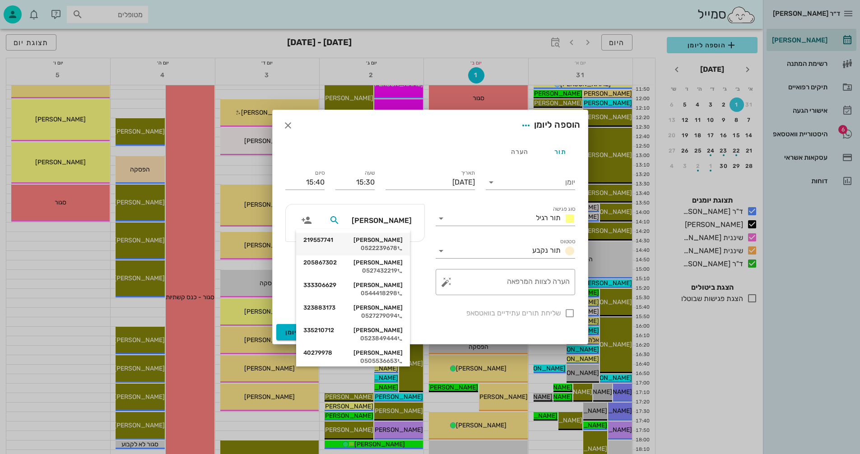
click at [380, 242] on div "עינב ברזילי 219557741" at bounding box center [352, 240] width 99 height 7
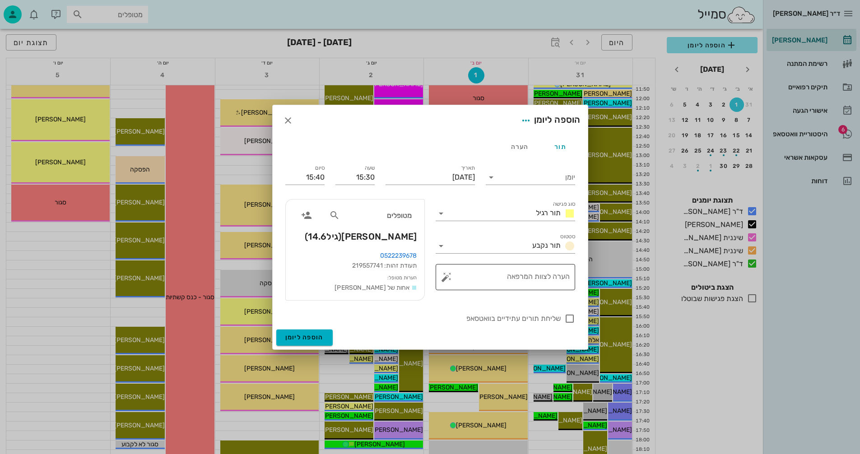
click at [443, 278] on button "button" at bounding box center [446, 277] width 11 height 11
click at [468, 239] on div "סיבות לביטול" at bounding box center [464, 241] width 47 height 18
click at [458, 201] on div "סוג פגישה תור רגיל" at bounding box center [506, 211] width 140 height 20
click at [491, 179] on icon at bounding box center [491, 177] width 11 height 11
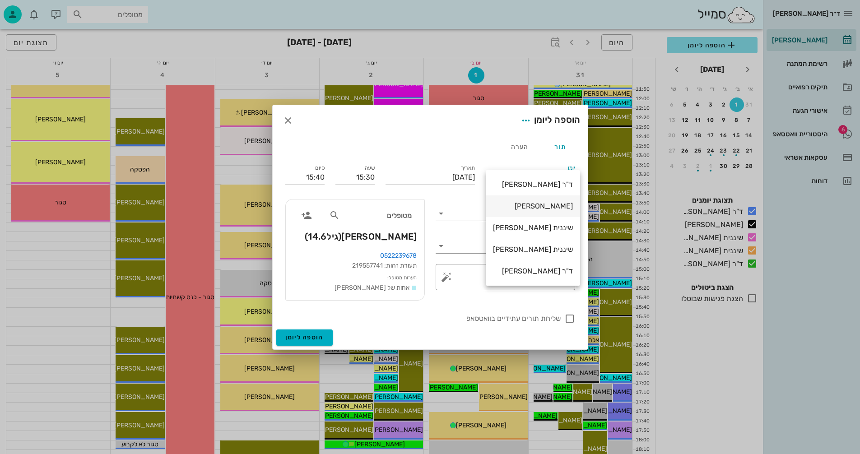
click at [545, 205] on div "[PERSON_NAME]" at bounding box center [533, 206] width 80 height 9
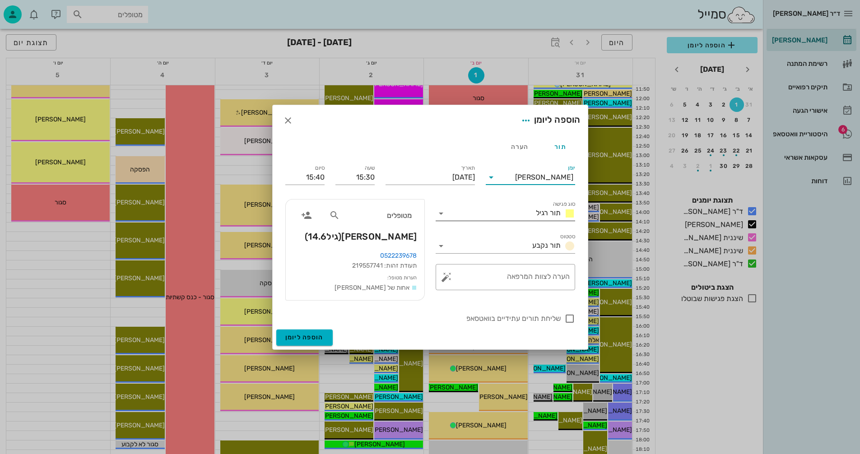
click at [442, 214] on icon at bounding box center [441, 213] width 11 height 11
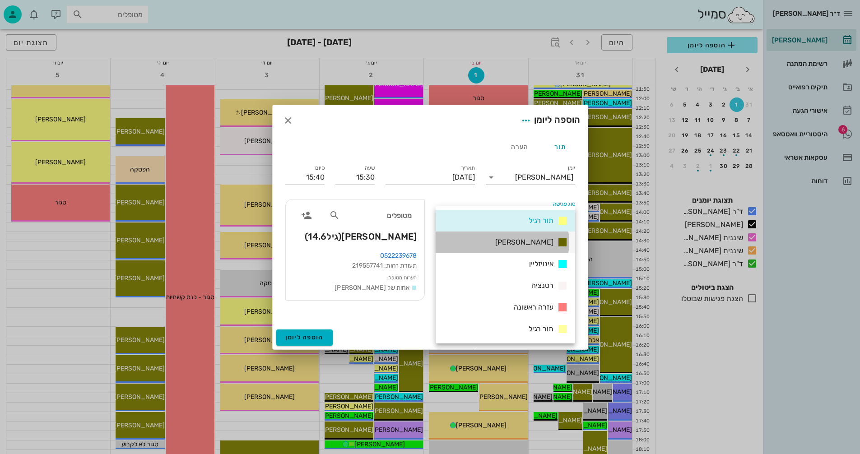
click at [514, 239] on div "אנסטסיה" at bounding box center [506, 243] width 140 height 22
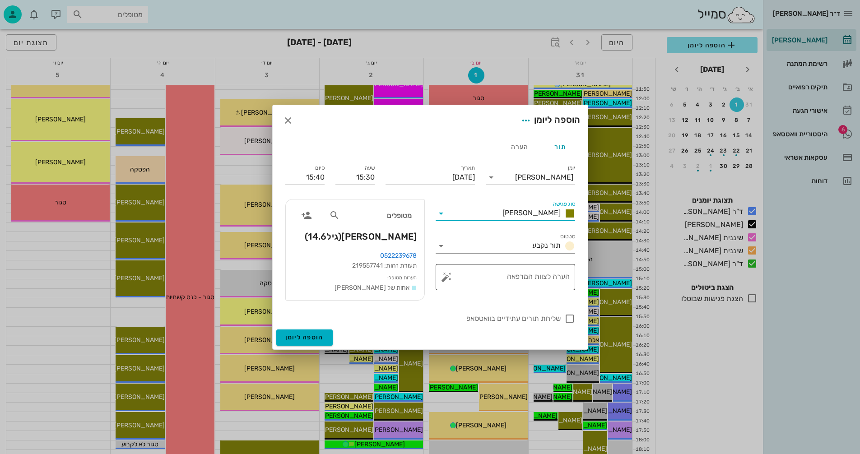
click at [447, 277] on button "button" at bounding box center [446, 277] width 11 height 11
click at [457, 256] on div "הערות לפגישה" at bounding box center [464, 259] width 47 height 18
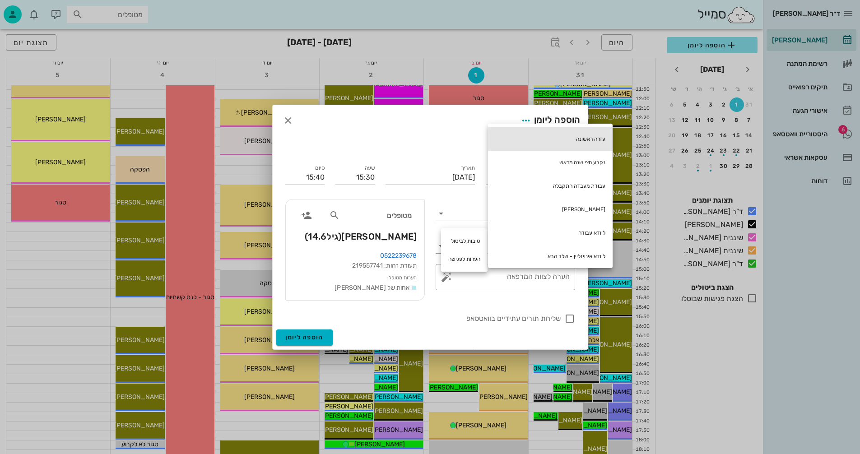
click at [586, 138] on div "עזרה ראשונה" at bounding box center [550, 138] width 125 height 23
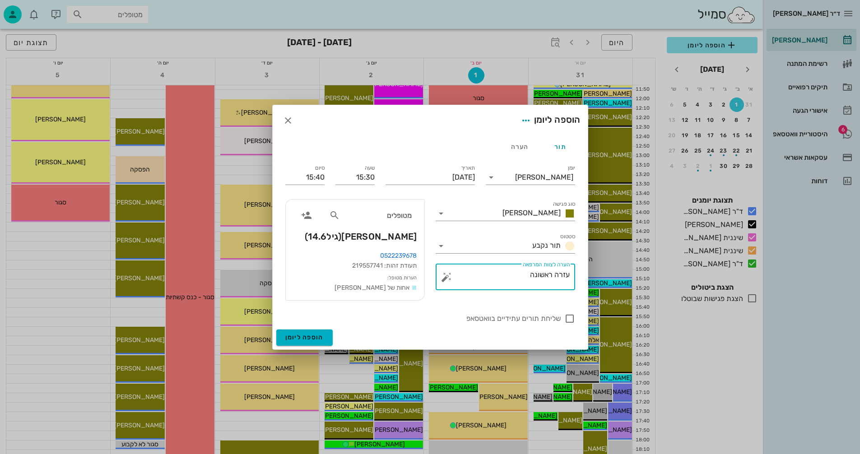
click at [521, 272] on textarea "עזרה ראשונה" at bounding box center [508, 280] width 121 height 22
drag, startPoint x: 530, startPoint y: 273, endPoint x: 483, endPoint y: 279, distance: 47.8
click at [483, 279] on textarea "עזרה ראשונהגומיות" at bounding box center [508, 280] width 121 height 22
type textarea "עזרה ראשונה גומיה נופלת"
click at [568, 317] on div at bounding box center [569, 318] width 15 height 15
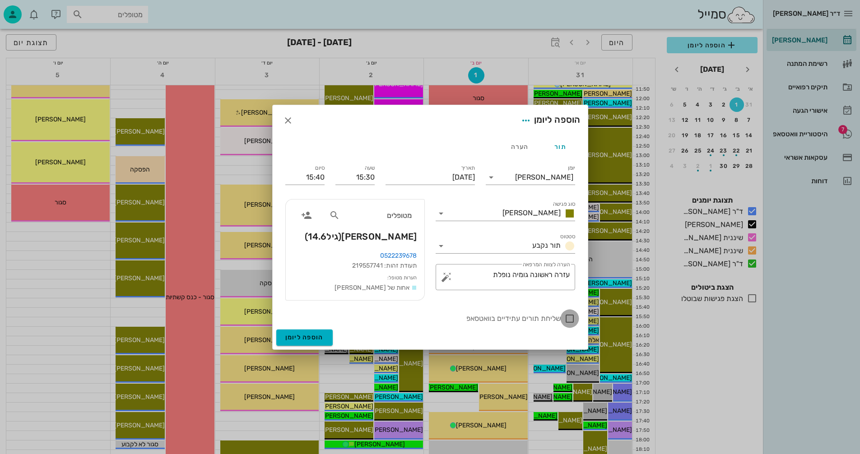
checkbox input "true"
click at [291, 338] on span "הוספה ליומן" at bounding box center [304, 338] width 38 height 8
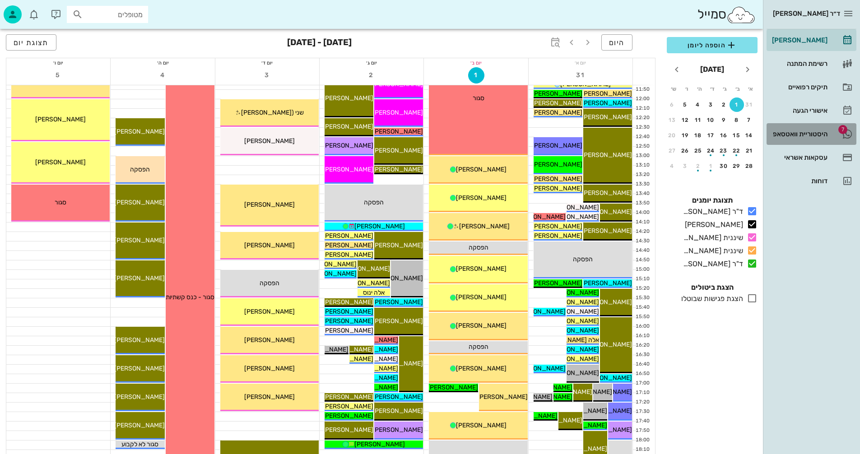
click at [790, 135] on div "היסטוריית וואטסאפ" at bounding box center [798, 133] width 57 height 7
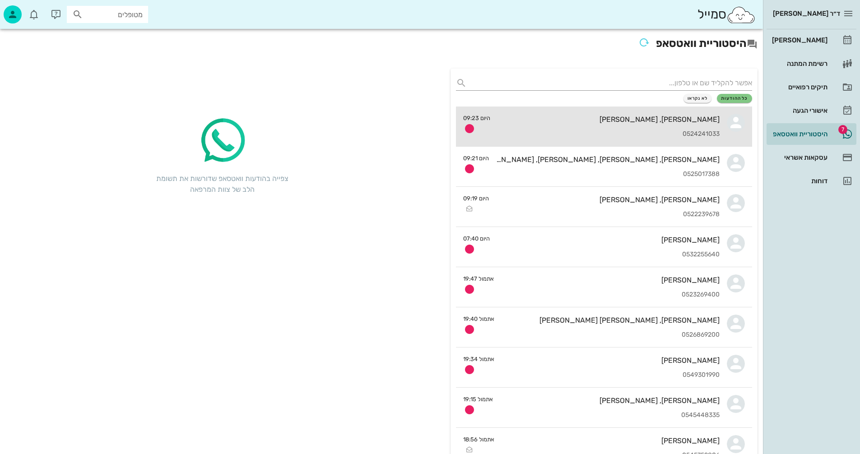
click at [609, 125] on div "איתמר, אנה אמסלם 0524241033" at bounding box center [609, 127] width 222 height 40
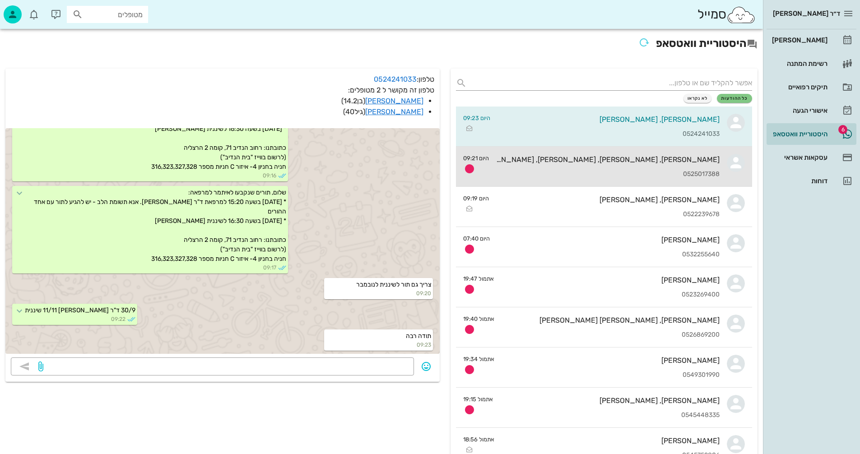
click at [578, 171] on div "0525017388" at bounding box center [607, 175] width 223 height 8
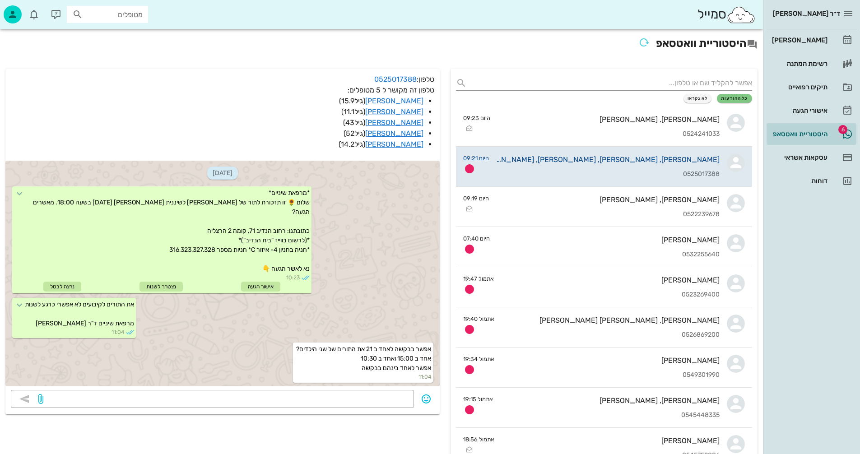
scroll to position [2627, 0]
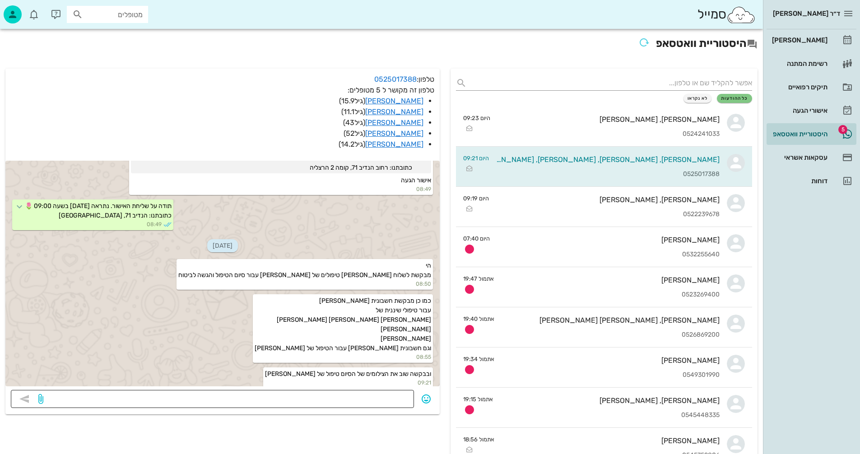
click at [387, 397] on textarea at bounding box center [226, 400] width 363 height 14
type textarea "יישלח מחר יום שלי 2/9"
click at [24, 397] on icon "button" at bounding box center [24, 399] width 11 height 11
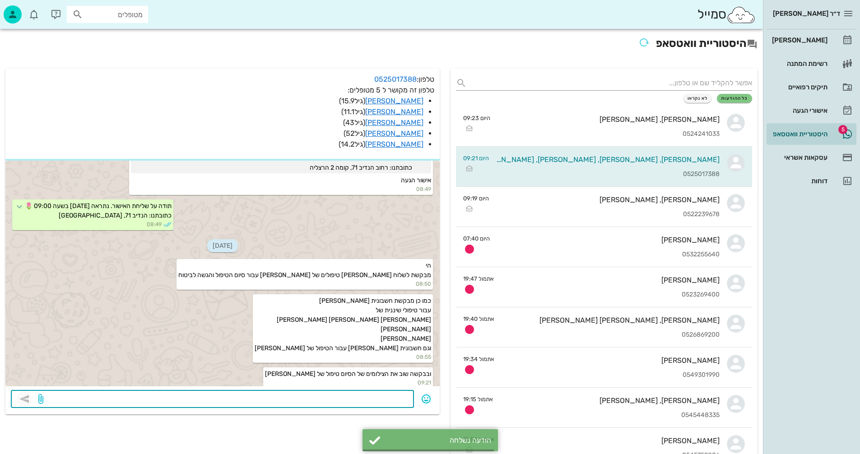
scroll to position [2653, 0]
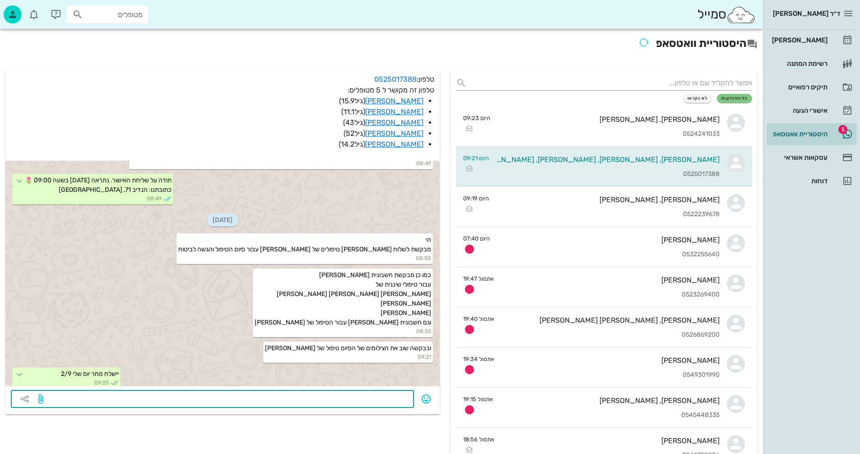
click at [182, 395] on textarea at bounding box center [226, 400] width 363 height 14
type textarea "שלישי"
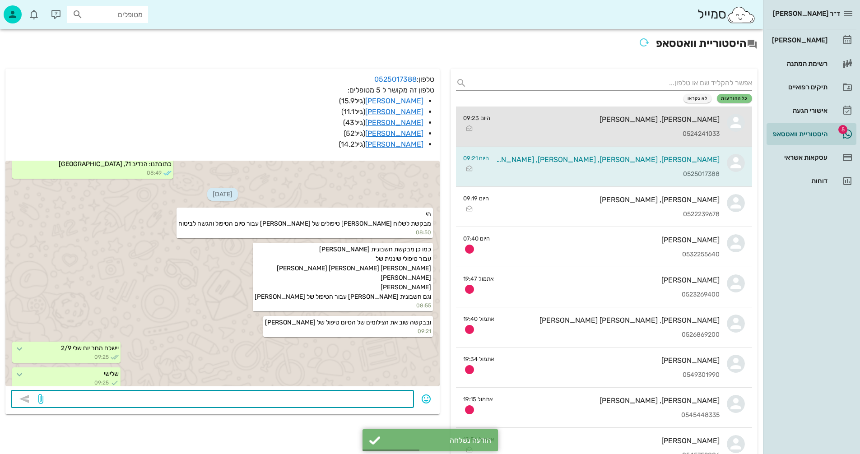
click at [628, 125] on div "איתמר, אנה אמסלם 0524241033" at bounding box center [609, 127] width 222 height 40
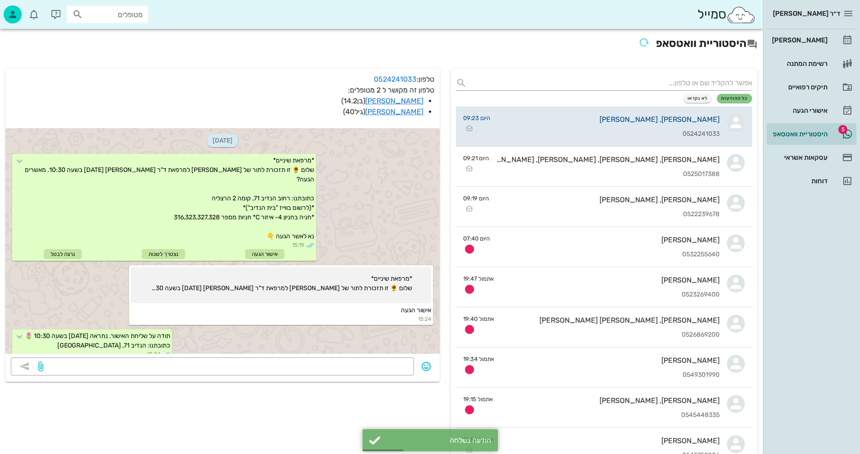
scroll to position [1160, 0]
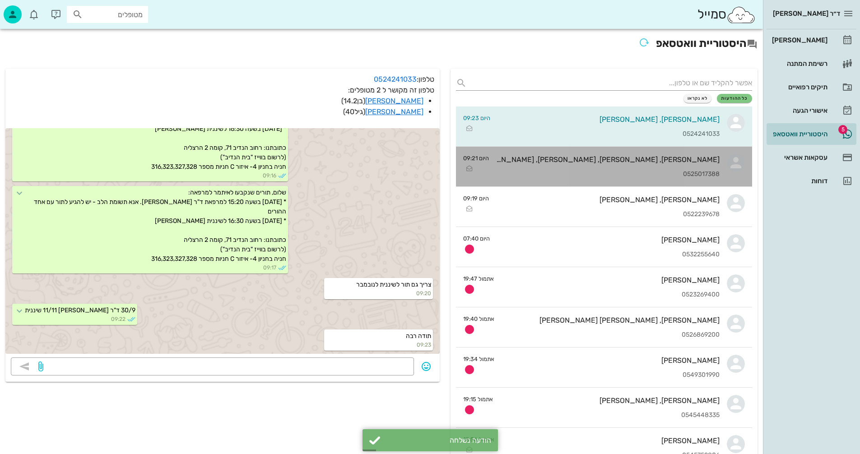
click at [604, 159] on div "[PERSON_NAME], [PERSON_NAME], [PERSON_NAME], [PERSON_NAME], [PERSON_NAME]" at bounding box center [607, 159] width 223 height 9
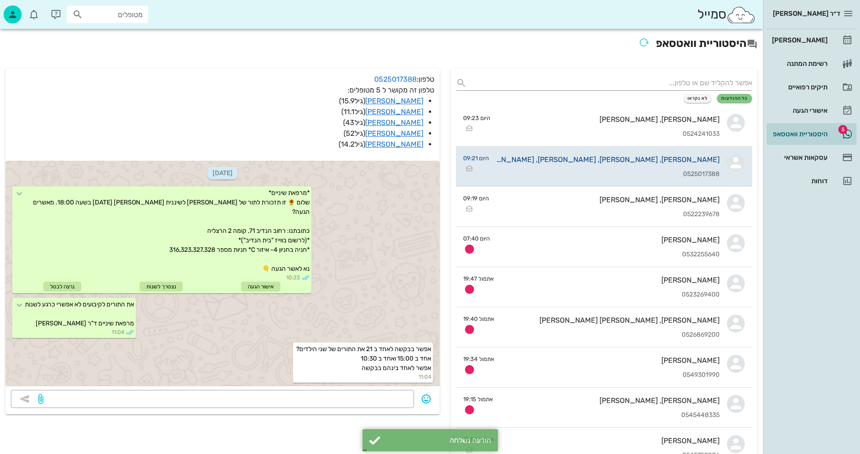
scroll to position [2678, 0]
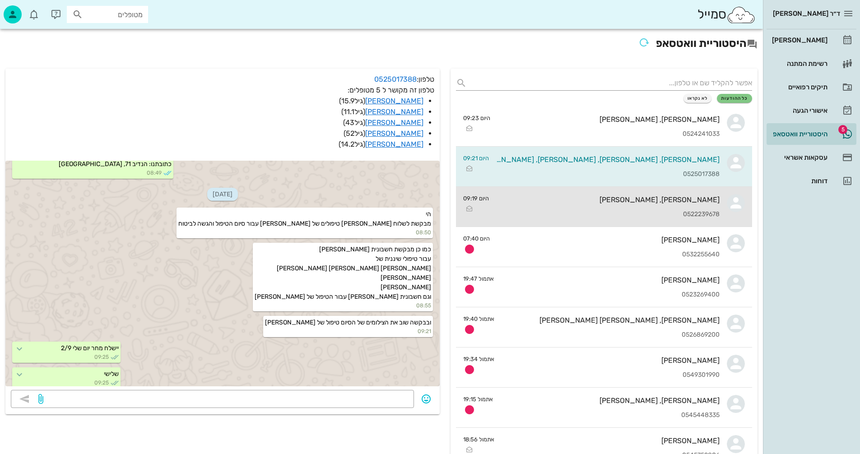
click at [606, 205] on div "[PERSON_NAME], [PERSON_NAME] 0522239678" at bounding box center [607, 207] width 223 height 40
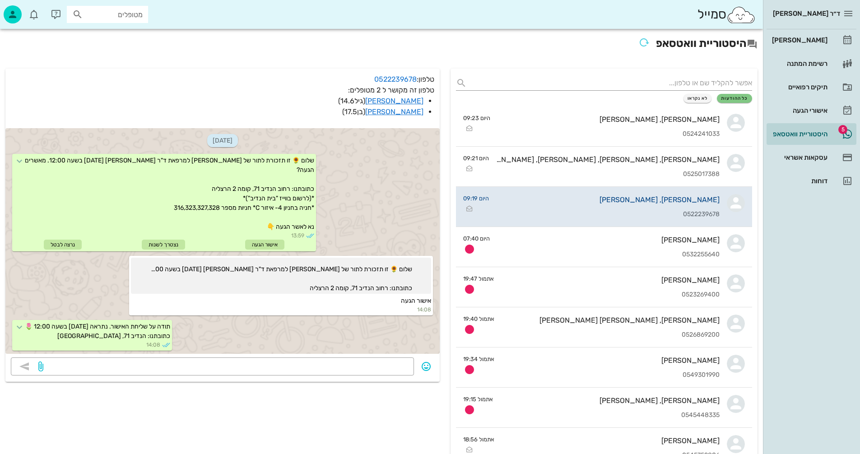
scroll to position [368, 0]
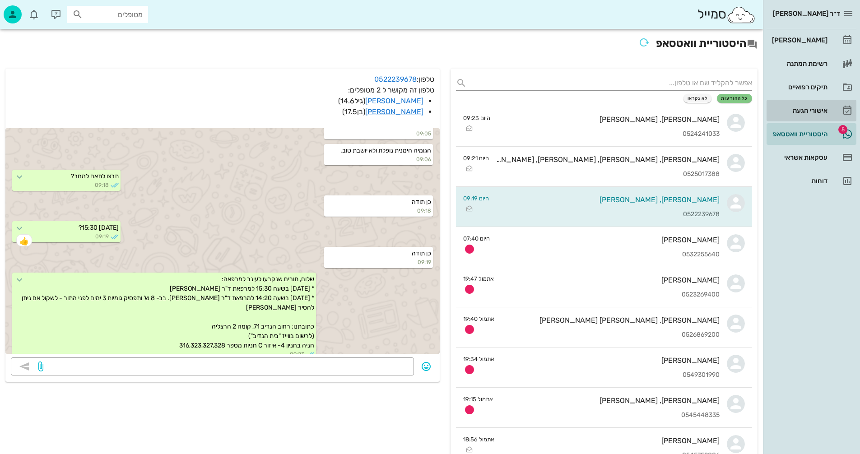
click at [805, 110] on div "אישורי הגעה" at bounding box center [798, 110] width 57 height 7
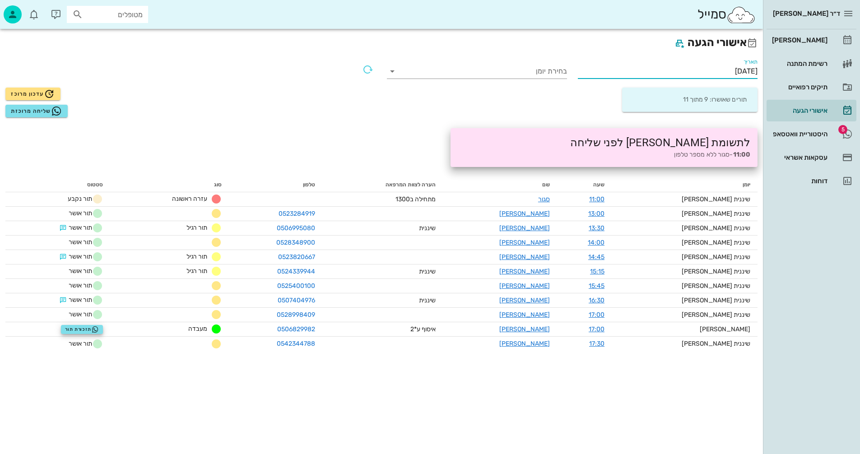
click at [705, 70] on input "01/09/2025" at bounding box center [668, 71] width 180 height 14
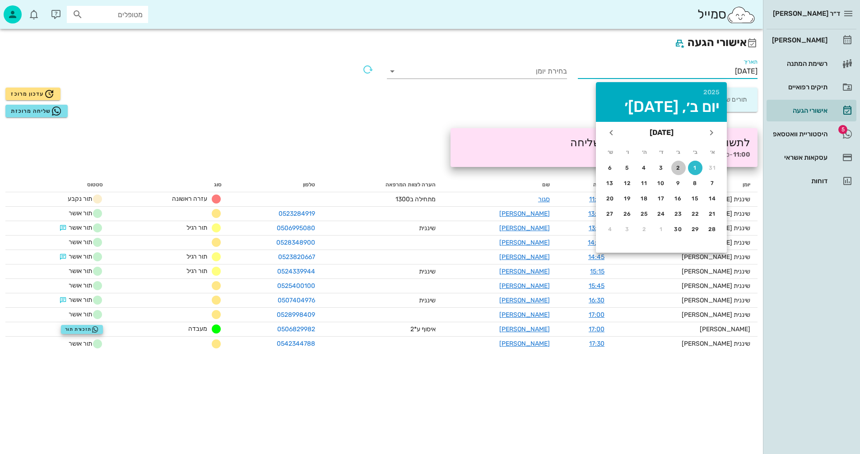
click at [678, 166] on div "2" at bounding box center [678, 168] width 14 height 6
type input "02/09/2025"
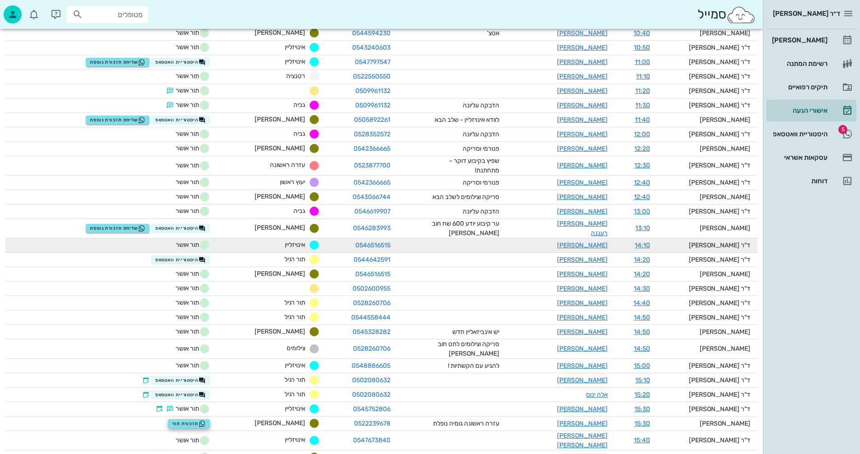
scroll to position [406, 0]
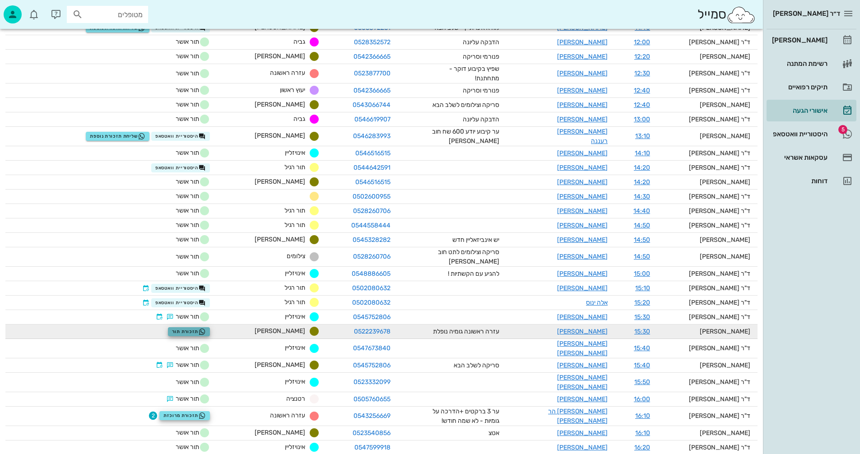
click at [198, 328] on span "תזכורת תור" at bounding box center [189, 331] width 34 height 7
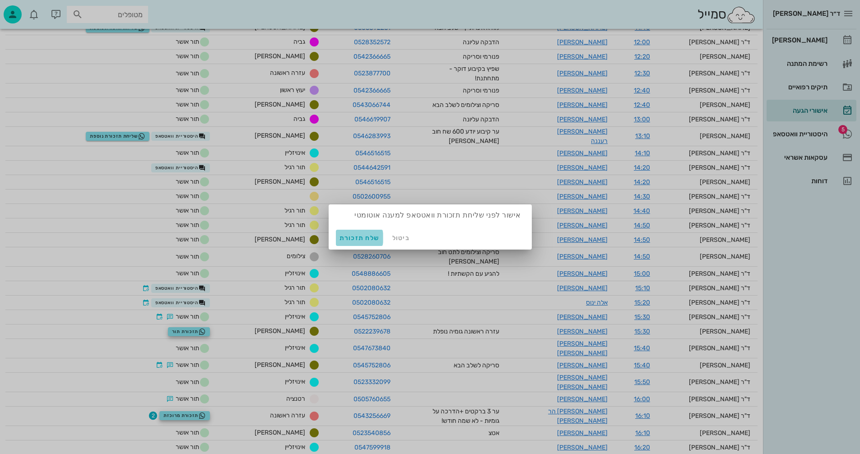
click at [354, 238] on span "שלח תזכורת" at bounding box center [360, 238] width 40 height 8
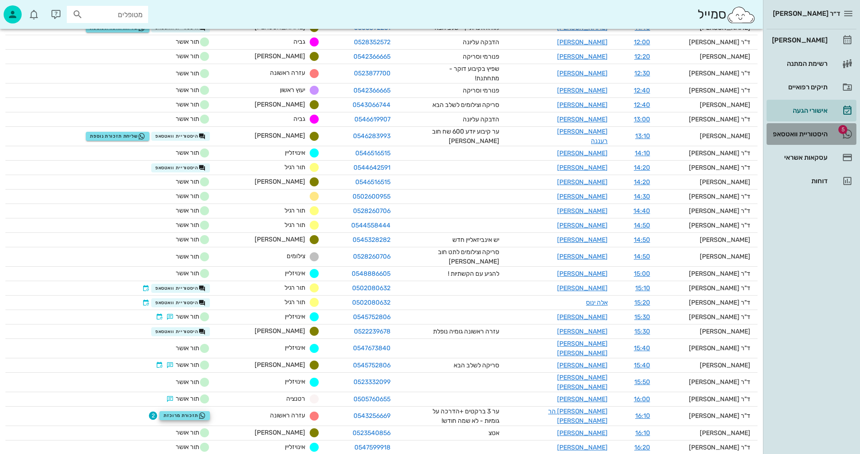
click at [804, 132] on div "היסטוריית וואטסאפ" at bounding box center [798, 133] width 57 height 7
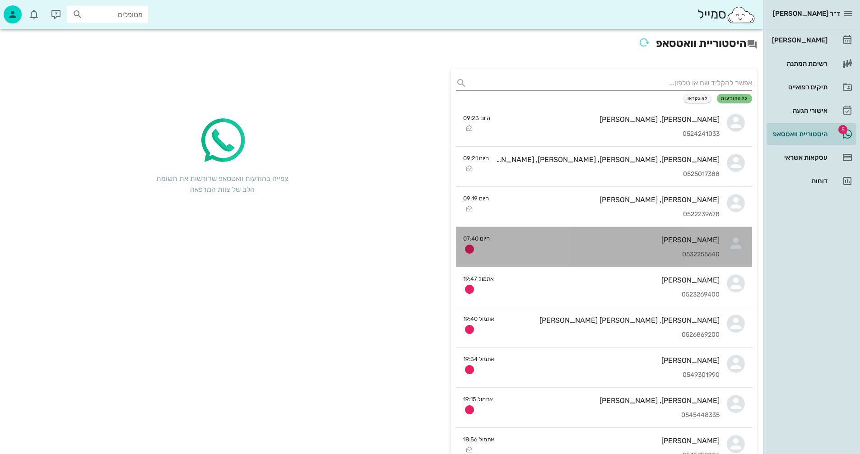
click at [599, 254] on div "0532255640" at bounding box center [608, 255] width 223 height 8
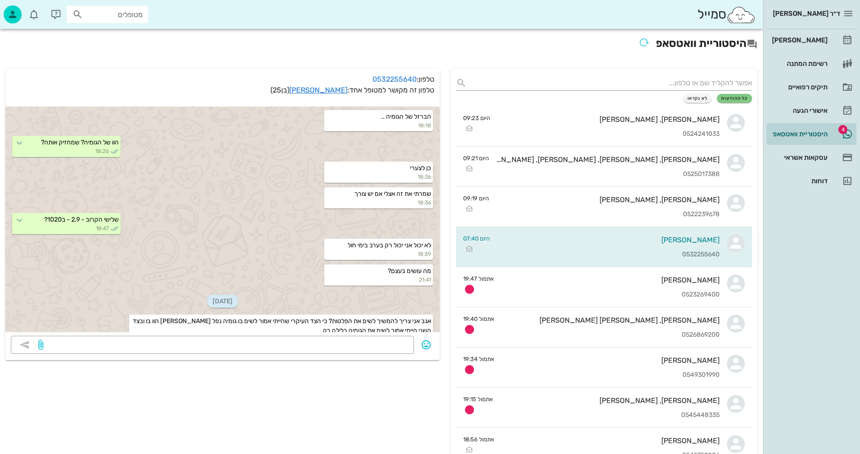
scroll to position [911, 0]
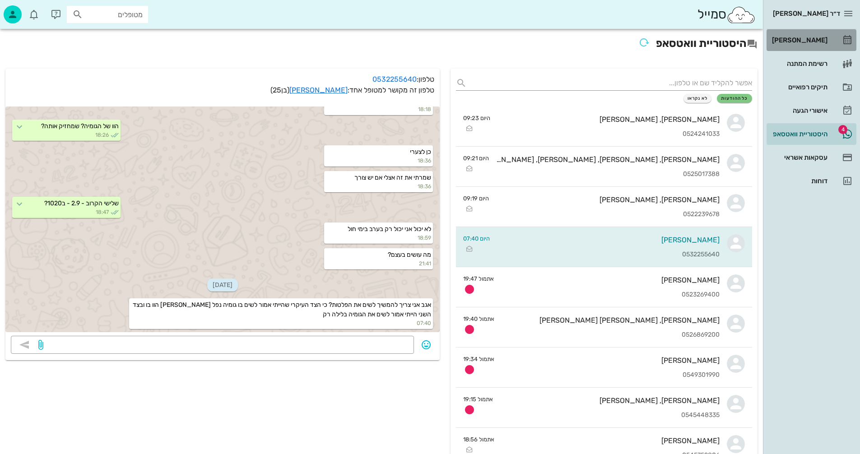
click at [813, 40] on div "[PERSON_NAME]" at bounding box center [798, 40] width 57 height 7
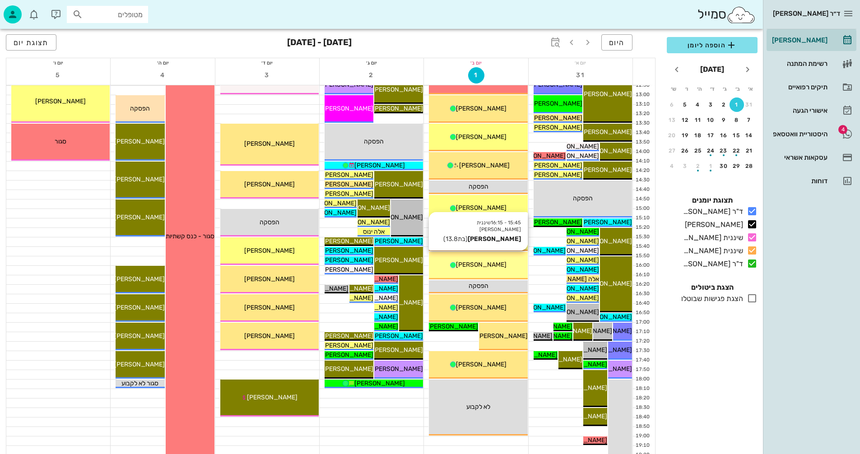
scroll to position [428, 0]
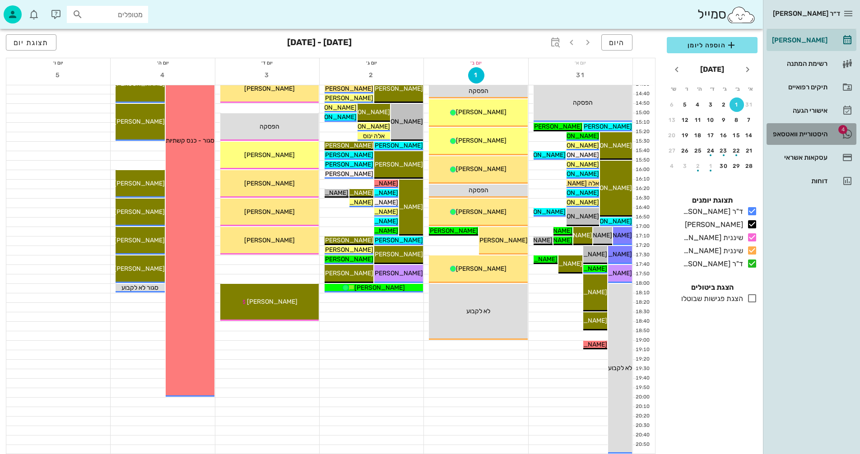
click at [793, 135] on div "היסטוריית וואטסאפ" at bounding box center [798, 133] width 57 height 7
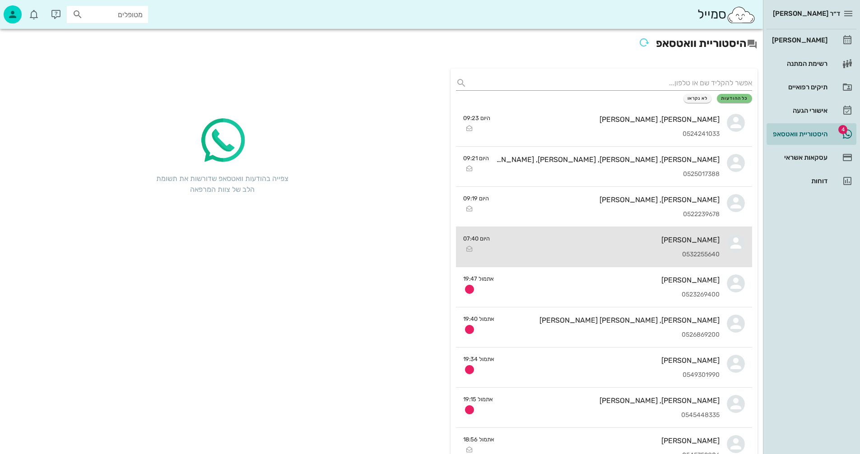
click at [594, 240] on div "[PERSON_NAME]" at bounding box center [608, 240] width 223 height 9
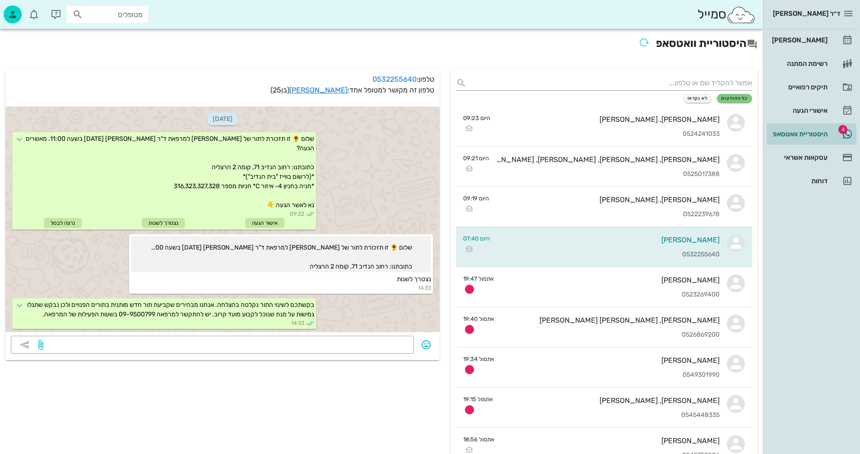
scroll to position [911, 0]
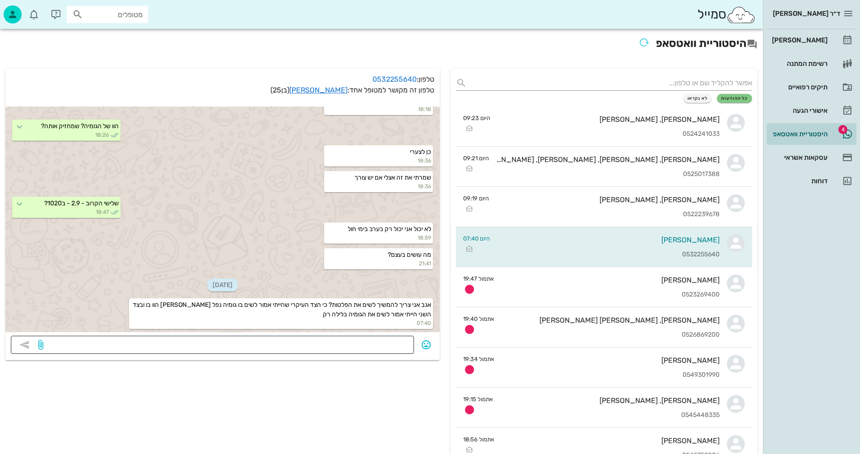
click at [341, 343] on textarea at bounding box center [226, 346] width 363 height 14
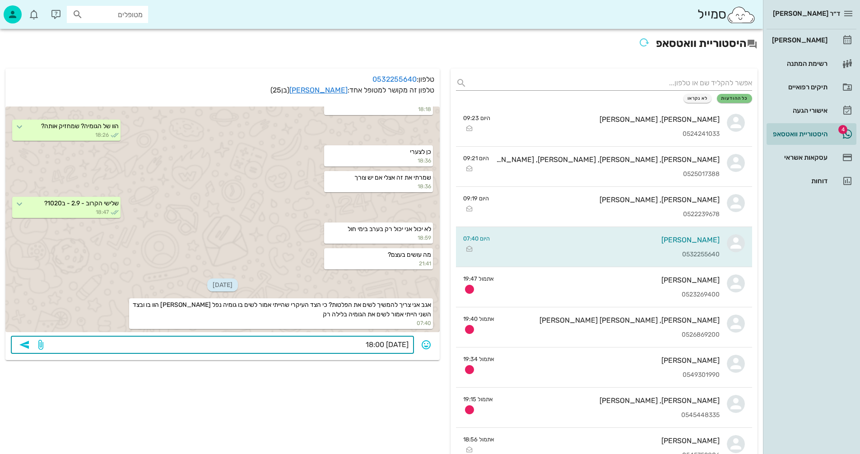
type textarea "[DATE] 18:00?"
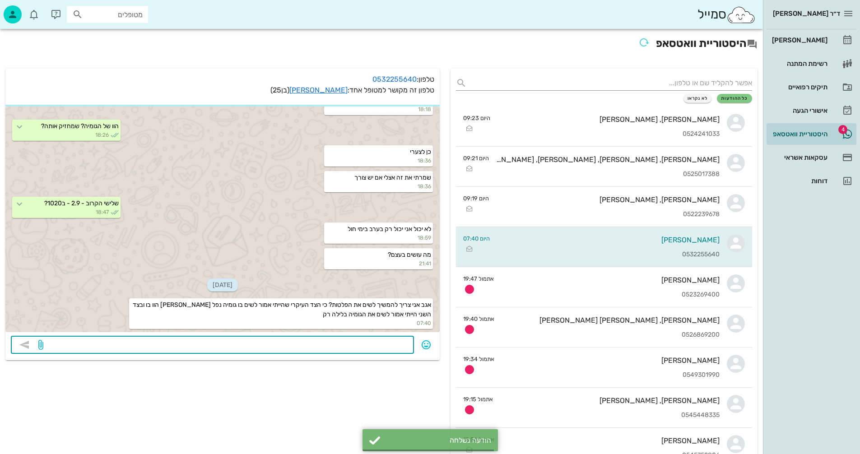
scroll to position [937, 0]
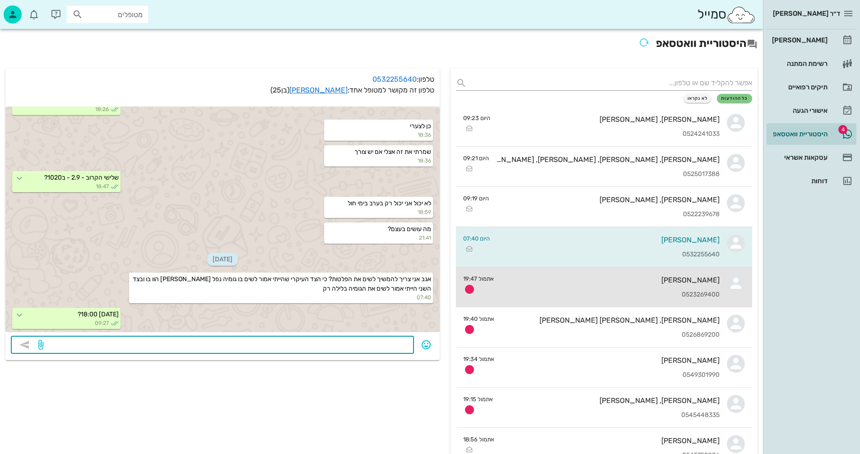
click at [508, 285] on div "דן הוד 0523269400" at bounding box center [610, 287] width 219 height 40
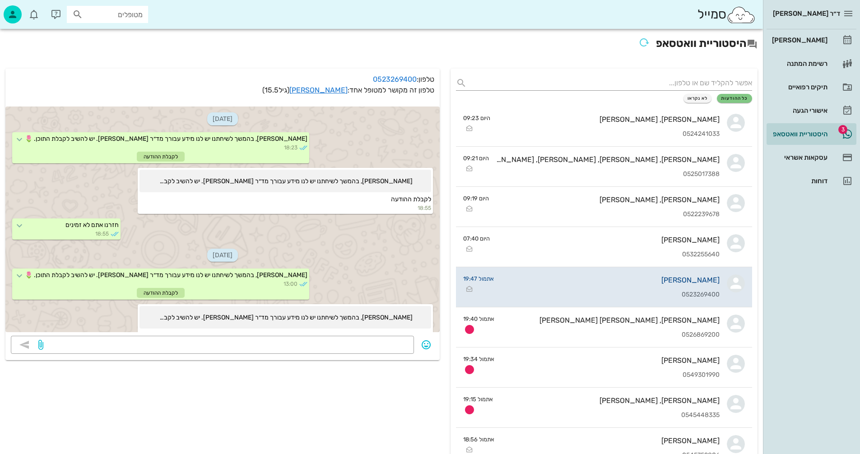
scroll to position [254, 0]
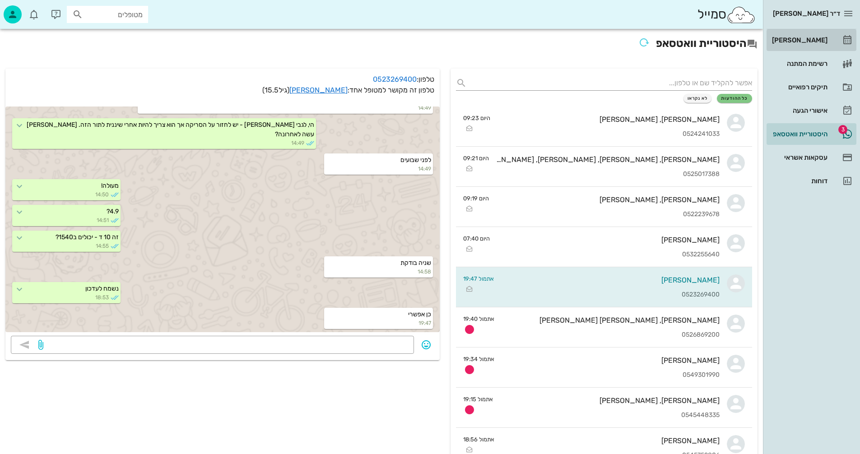
click at [807, 40] on div "[PERSON_NAME]" at bounding box center [798, 40] width 57 height 7
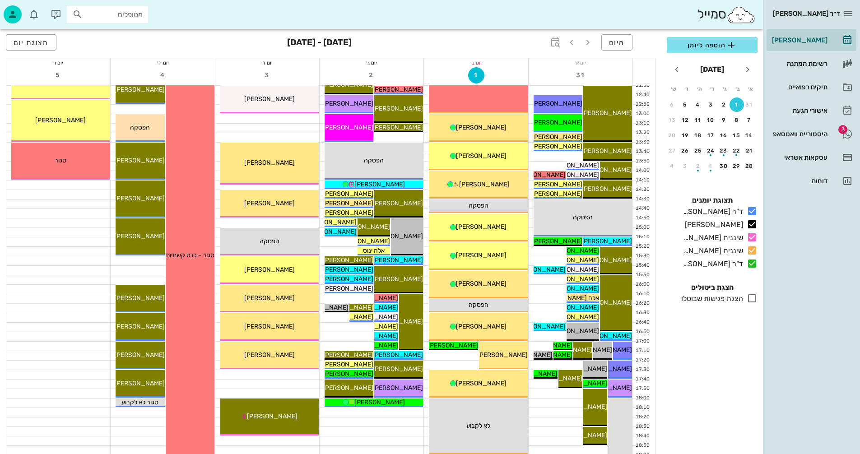
scroll to position [316, 0]
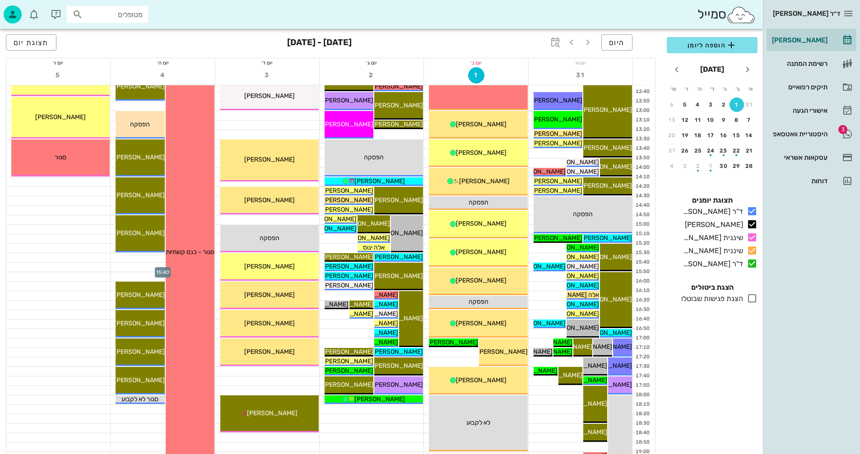
click at [121, 265] on div at bounding box center [163, 267] width 104 height 9
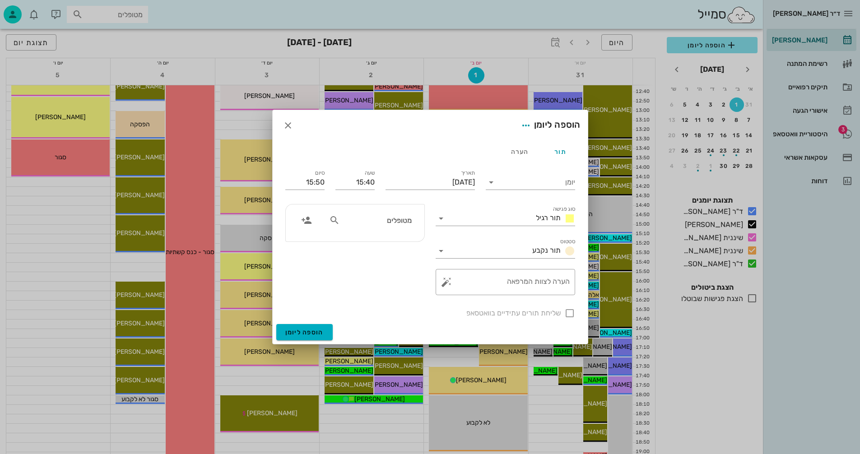
click at [396, 219] on input "מטופלים" at bounding box center [377, 220] width 70 height 12
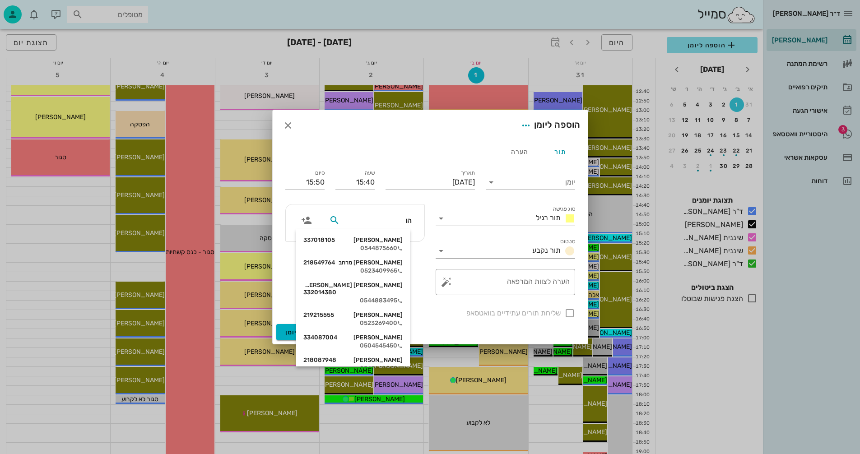
type input "הוד"
click at [374, 289] on div "דן הוד 219215555" at bounding box center [352, 292] width 99 height 7
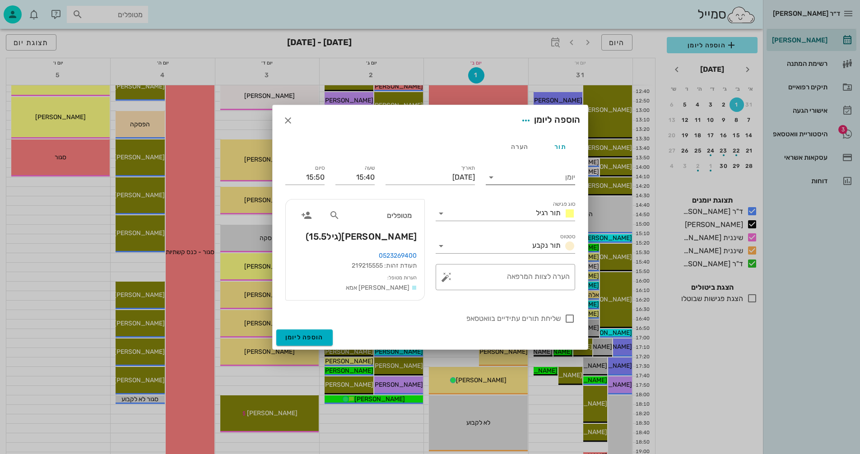
click at [491, 176] on icon at bounding box center [491, 177] width 11 height 11
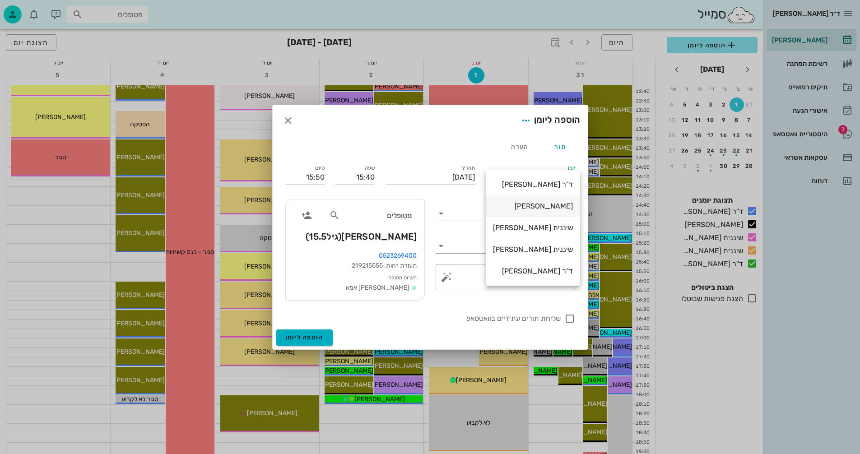
click at [547, 205] on div "[PERSON_NAME]" at bounding box center [533, 206] width 80 height 9
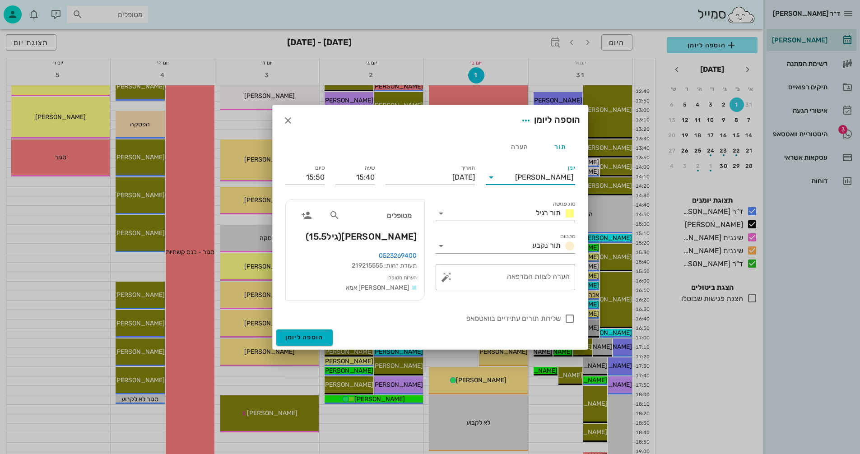
click at [444, 212] on icon at bounding box center [441, 213] width 11 height 11
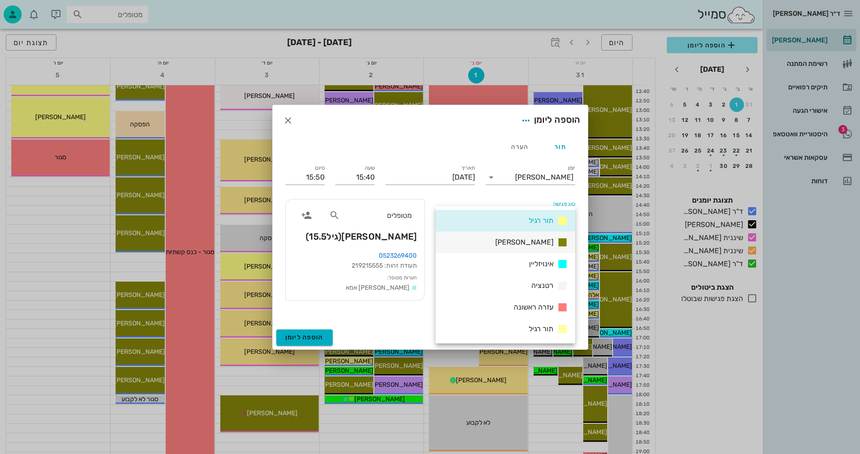
click at [541, 243] on span "אנסטסיה" at bounding box center [524, 242] width 58 height 9
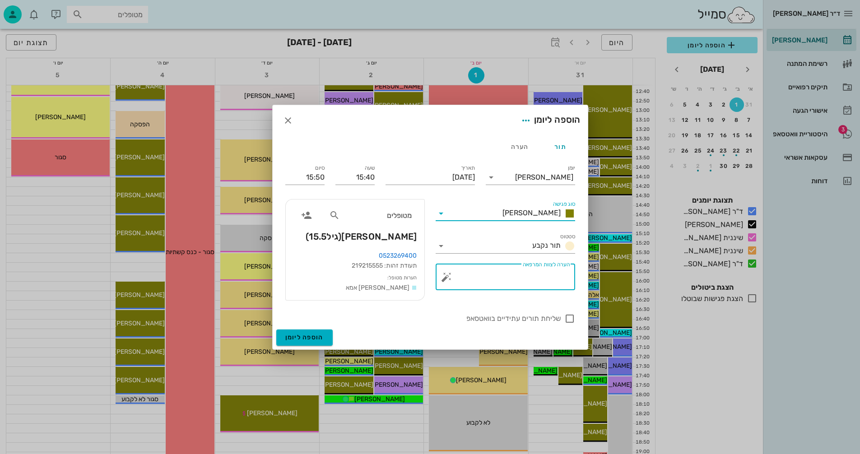
click at [538, 279] on textarea "הערה לצוות המרפאה" at bounding box center [508, 280] width 121 height 22
type textarea "סריקה"
click at [302, 336] on span "הוספה ליומן" at bounding box center [304, 338] width 38 height 8
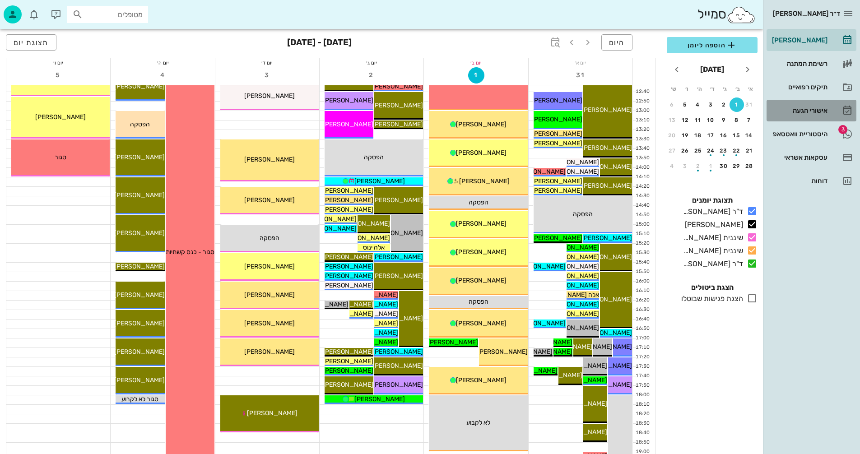
click at [796, 109] on div "אישורי הגעה" at bounding box center [798, 110] width 57 height 7
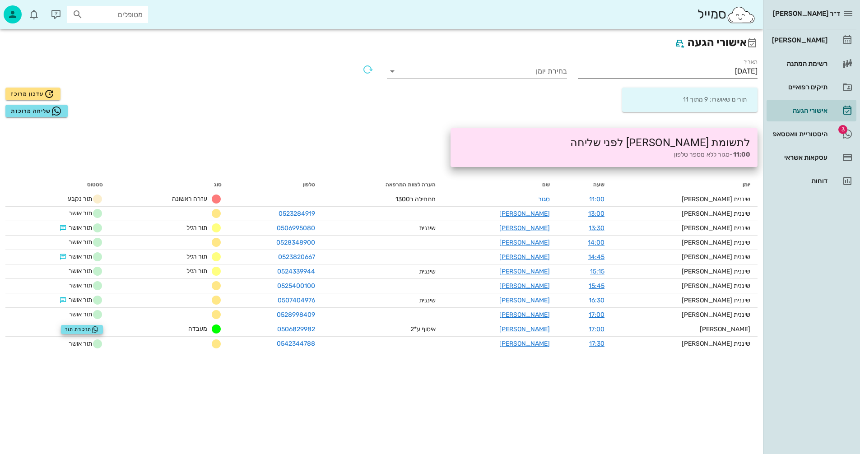
click at [703, 72] on input "01/09/2025" at bounding box center [668, 71] width 180 height 14
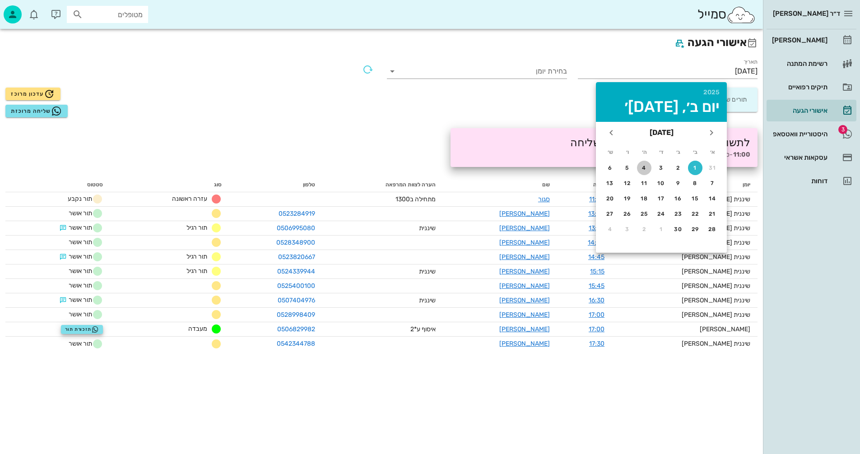
click at [644, 167] on div "4" at bounding box center [644, 168] width 14 height 6
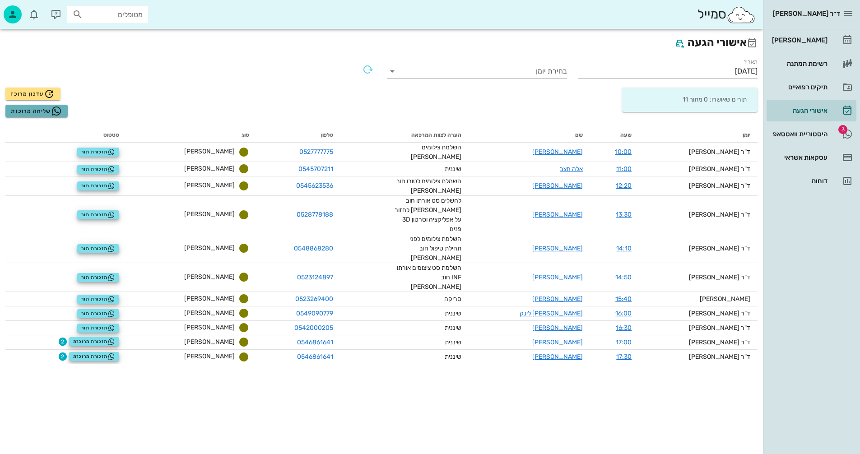
click at [26, 110] on span "שליחה מרוכזת" at bounding box center [36, 111] width 51 height 11
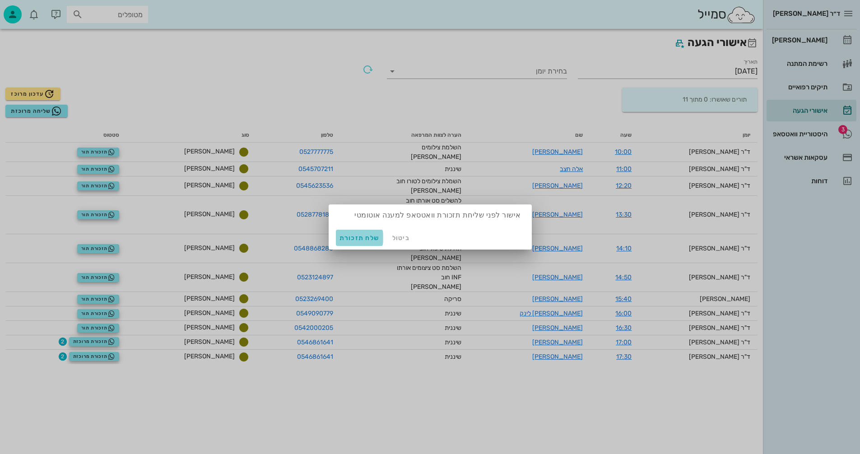
click at [357, 237] on span "שלח תזכורת" at bounding box center [360, 238] width 40 height 8
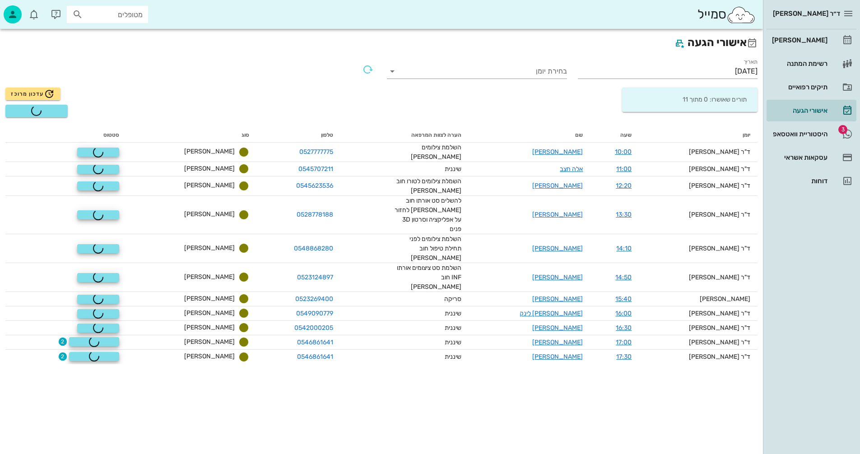
click at [549, 454] on html "ד״ר נמרוד דיקשטיין יומן מרפאה רשימת המתנה תיקים רפואיים אישורי הגעה 3 היסטוריית…" at bounding box center [430, 227] width 860 height 454
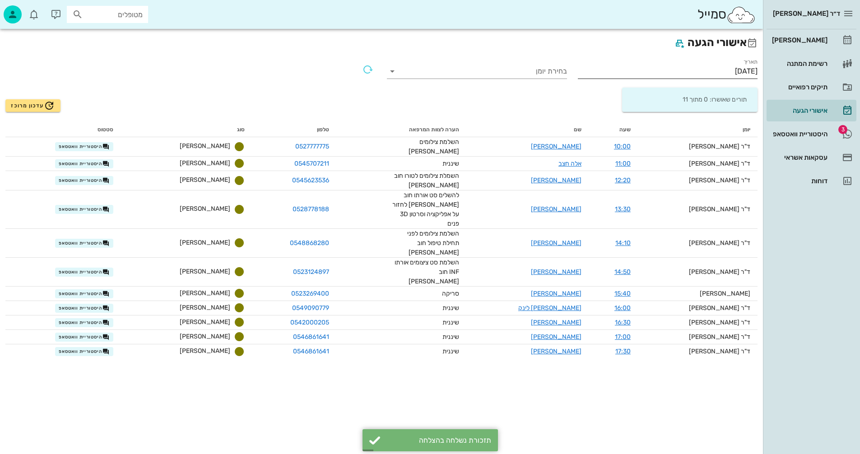
click at [702, 71] on input "04/09/2025" at bounding box center [668, 71] width 180 height 14
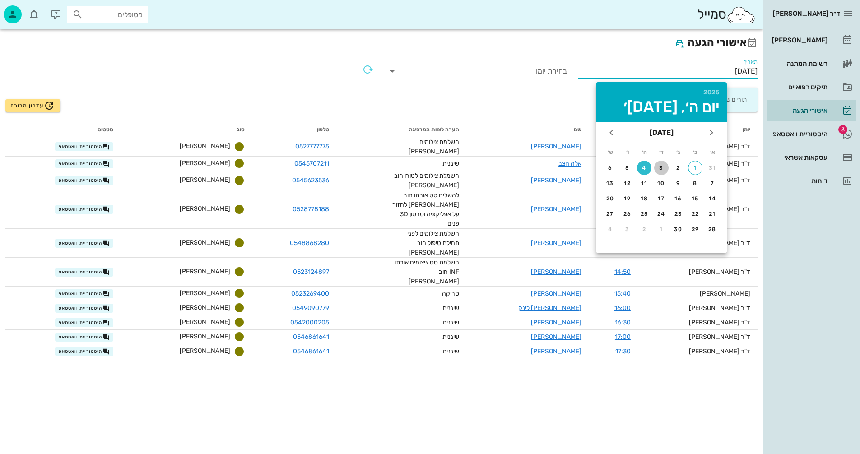
click at [661, 167] on div "3" at bounding box center [661, 168] width 14 height 6
type input "03/09/2025"
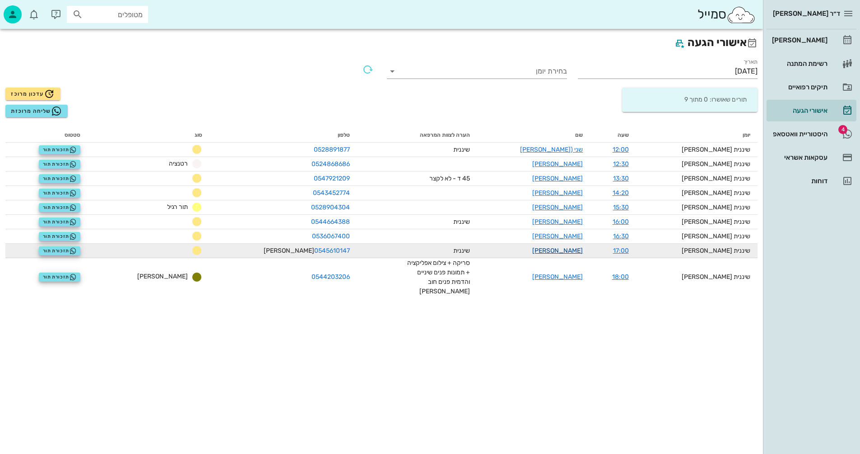
click at [574, 249] on link "אלון ברונפלד" at bounding box center [557, 251] width 51 height 8
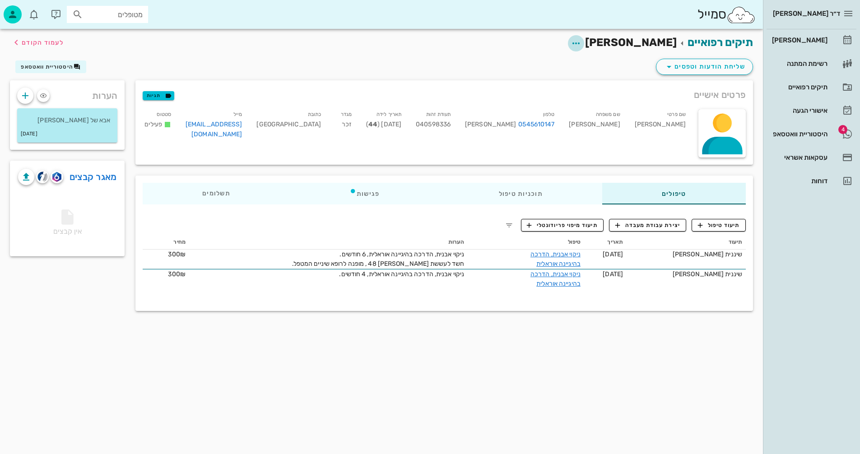
click at [582, 41] on icon "button" at bounding box center [576, 43] width 11 height 11
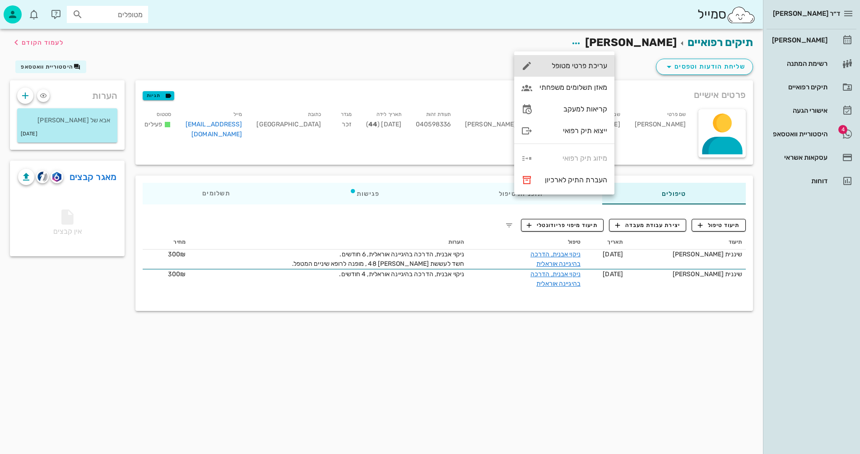
click at [571, 65] on div "עריכת פרטי מטופל" at bounding box center [574, 65] width 68 height 9
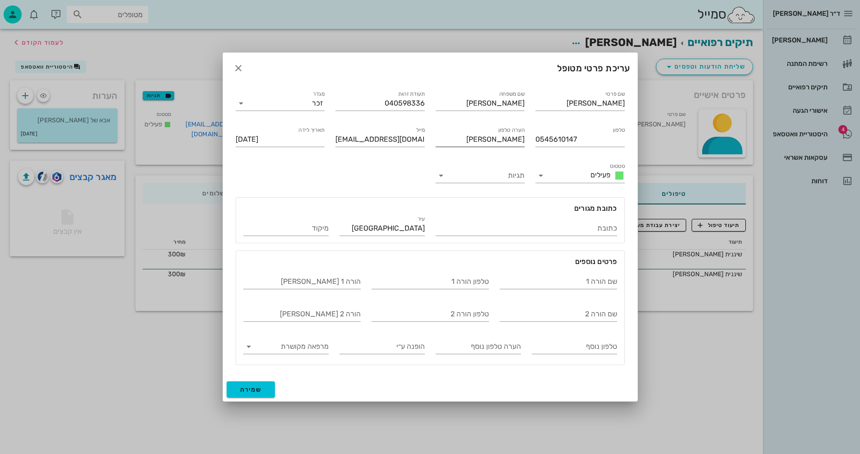
drag, startPoint x: 526, startPoint y: 138, endPoint x: 501, endPoint y: 142, distance: 25.2
click at [501, 142] on div "הערה טלפון אלון" at bounding box center [480, 138] width 100 height 36
drag, startPoint x: 510, startPoint y: 140, endPoint x: 526, endPoint y: 144, distance: 15.8
click at [526, 144] on div "הערה טלפון אלון" at bounding box center [480, 138] width 100 height 36
click at [251, 389] on span "שמירה" at bounding box center [251, 390] width 22 height 8
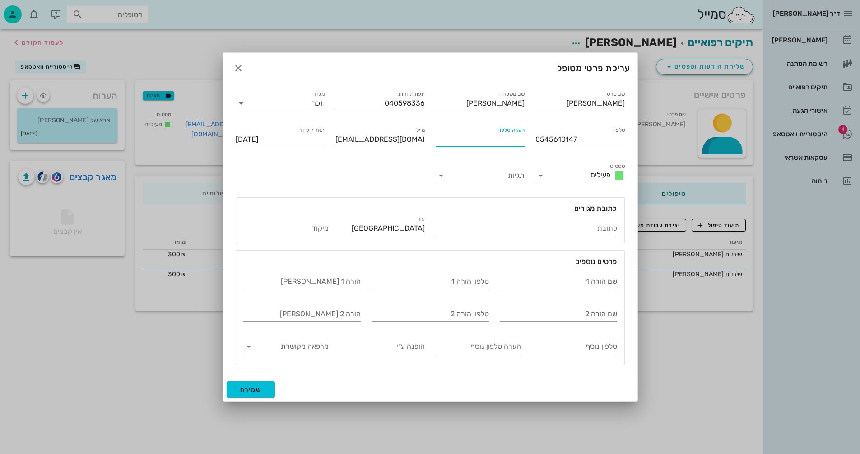
type input "1981-02-14"
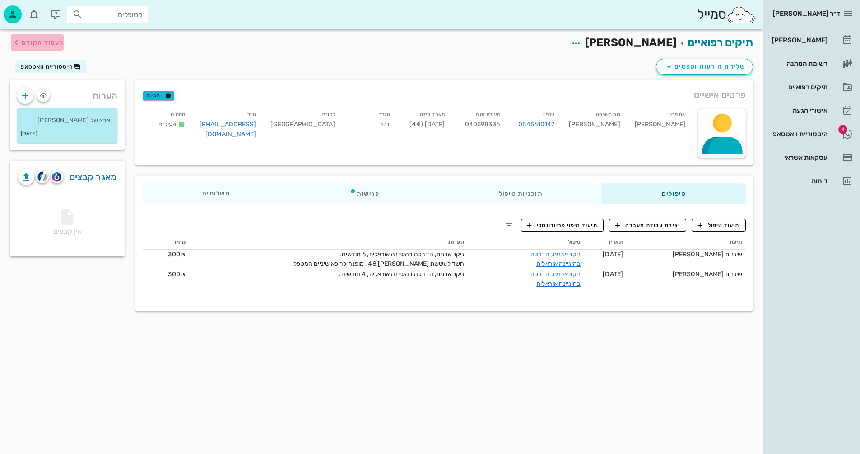
click at [31, 46] on span "לעמוד הקודם" at bounding box center [43, 43] width 42 height 8
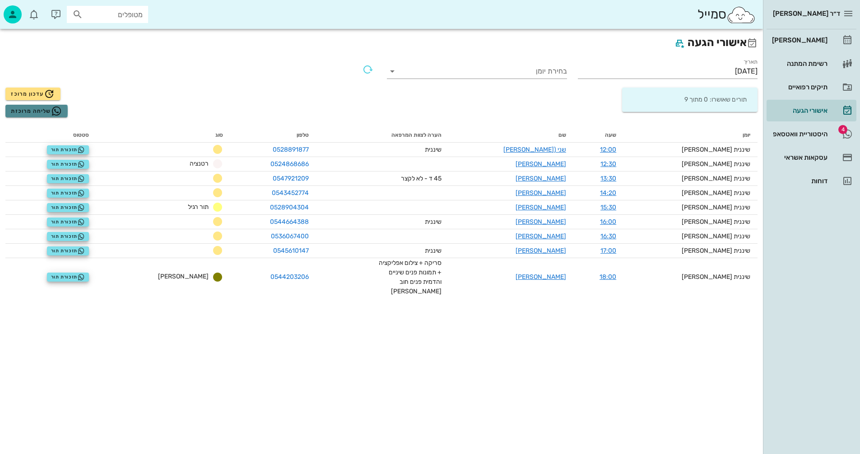
click at [31, 111] on span "שליחה מרוכזת" at bounding box center [36, 111] width 51 height 11
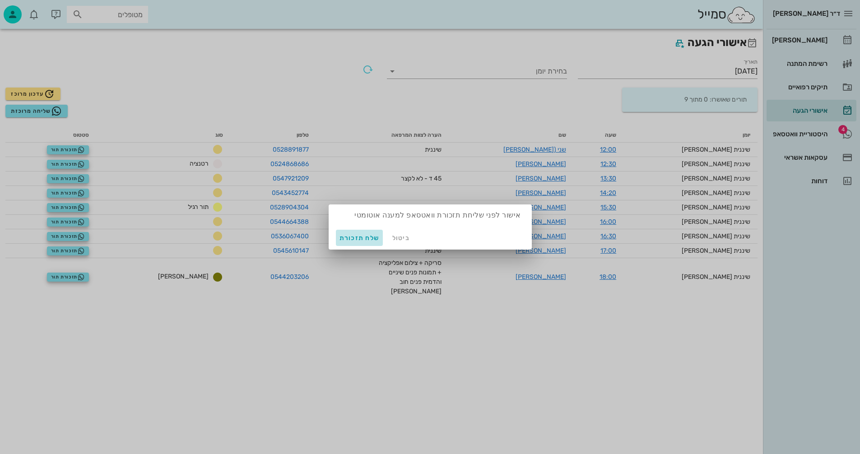
click at [356, 237] on span "שלח תזכורת" at bounding box center [360, 238] width 40 height 8
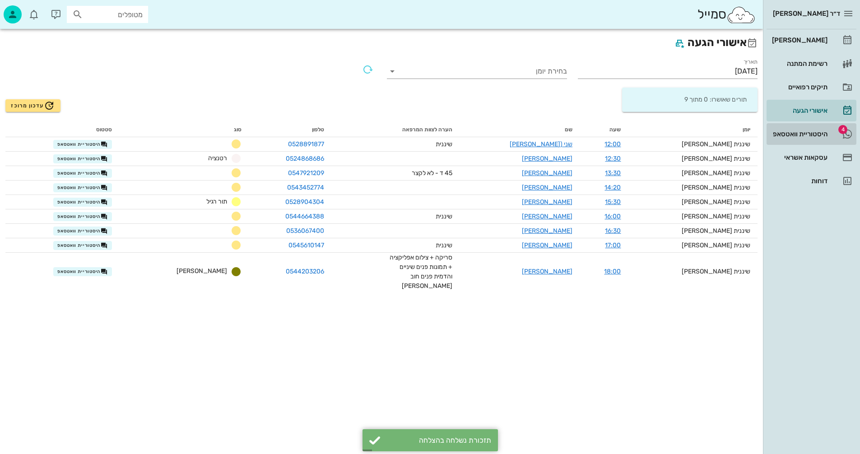
click at [798, 130] on div "היסטוריית וואטסאפ" at bounding box center [798, 134] width 57 height 14
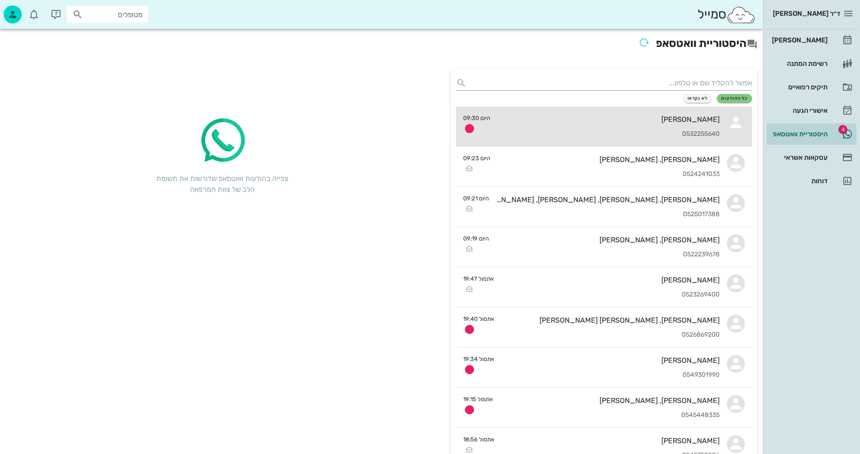
click at [559, 121] on div "[PERSON_NAME]" at bounding box center [609, 119] width 222 height 9
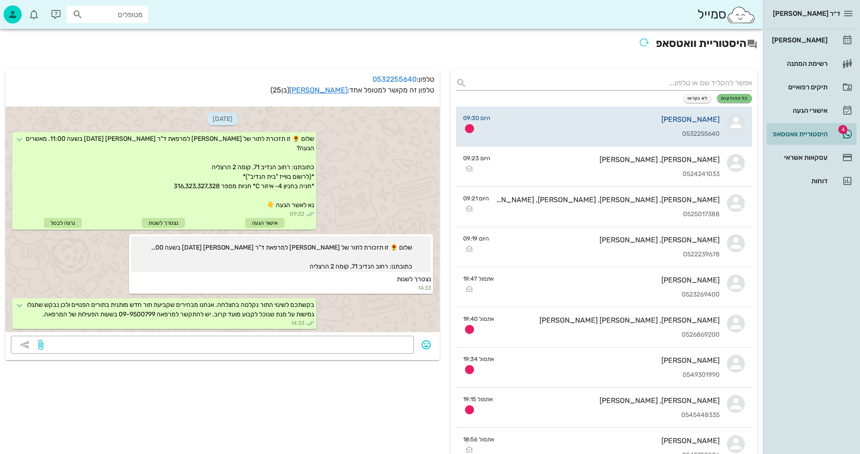
scroll to position [988, 0]
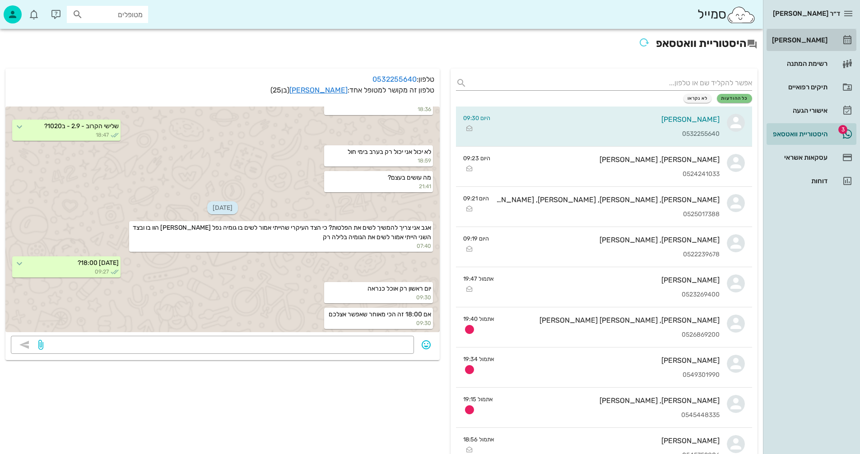
click at [801, 42] on div "[PERSON_NAME]" at bounding box center [798, 40] width 57 height 7
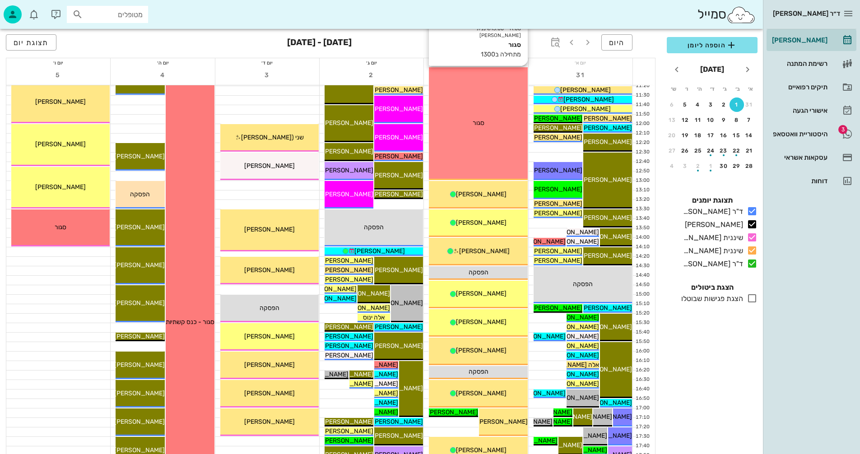
scroll to position [361, 0]
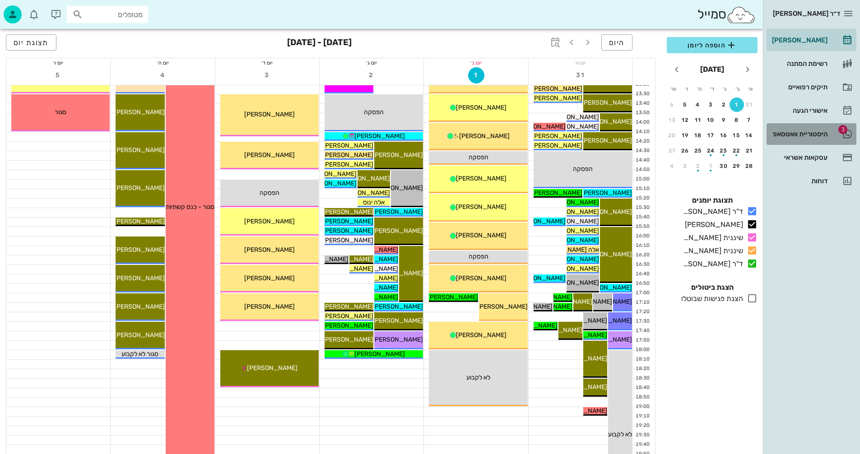
click at [785, 134] on div "היסטוריית וואטסאפ" at bounding box center [798, 133] width 57 height 7
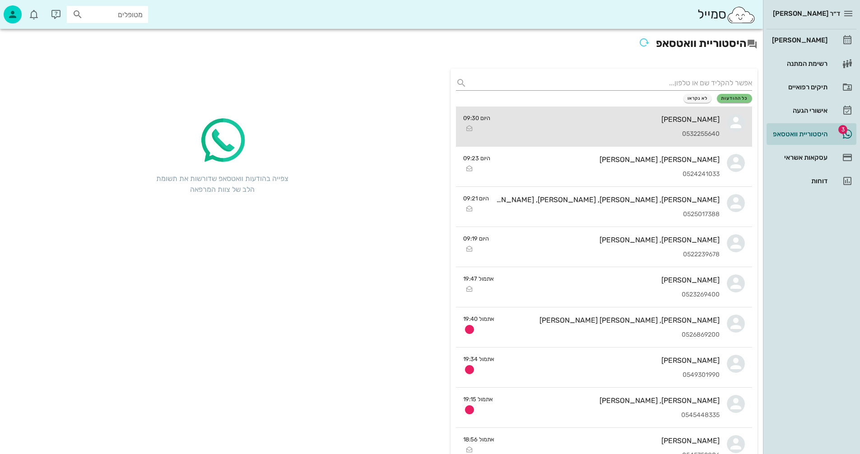
click at [575, 129] on div "[PERSON_NAME] 0532255640" at bounding box center [609, 127] width 222 height 40
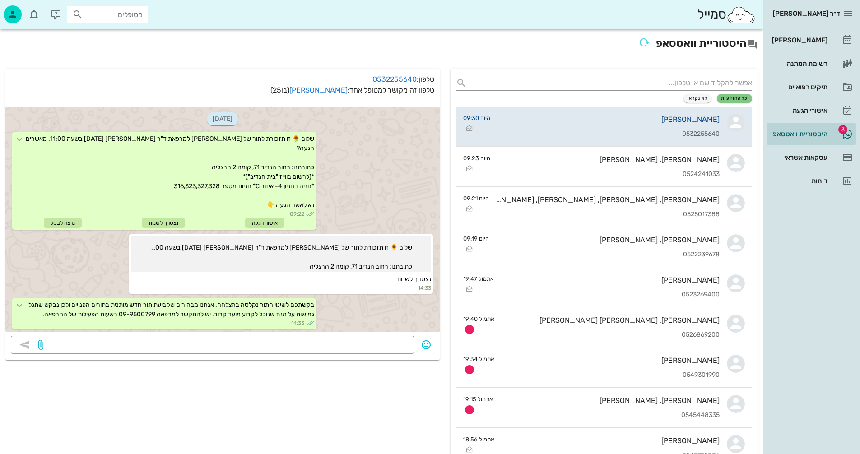
scroll to position [988, 0]
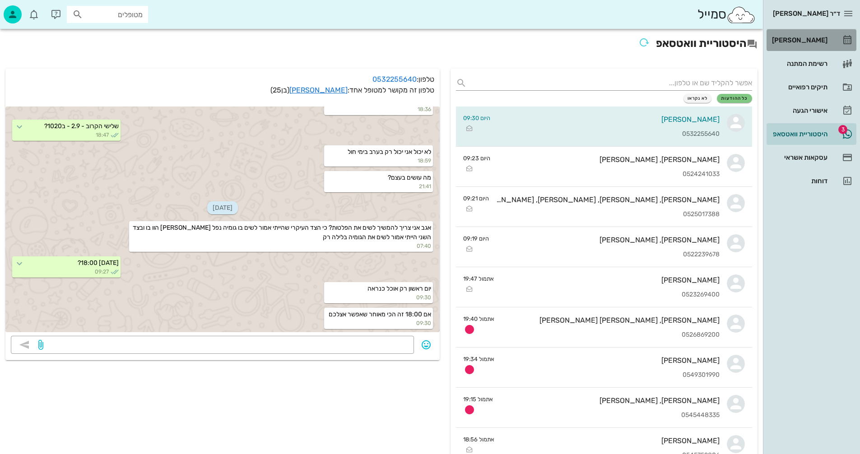
click at [803, 42] on div "[PERSON_NAME]" at bounding box center [798, 40] width 57 height 7
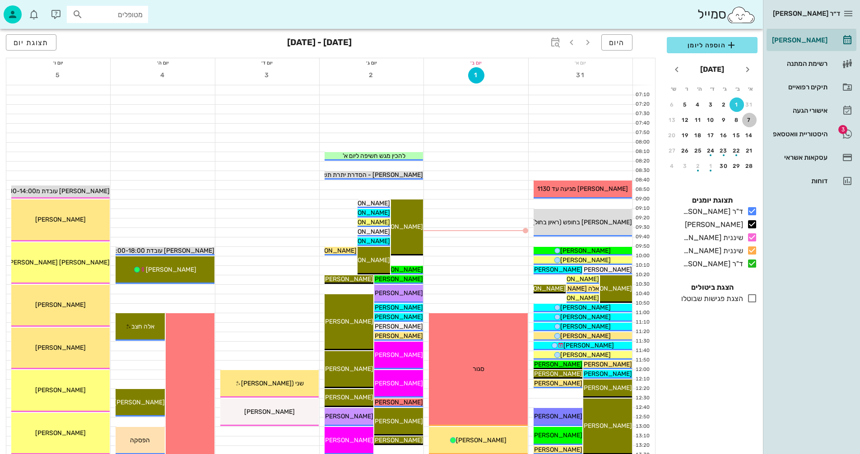
click at [749, 119] on div "7" at bounding box center [749, 120] width 14 height 6
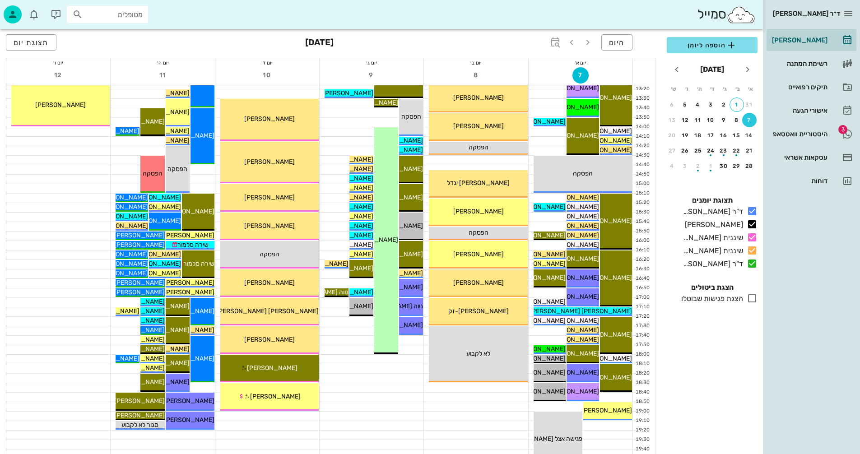
scroll to position [428, 0]
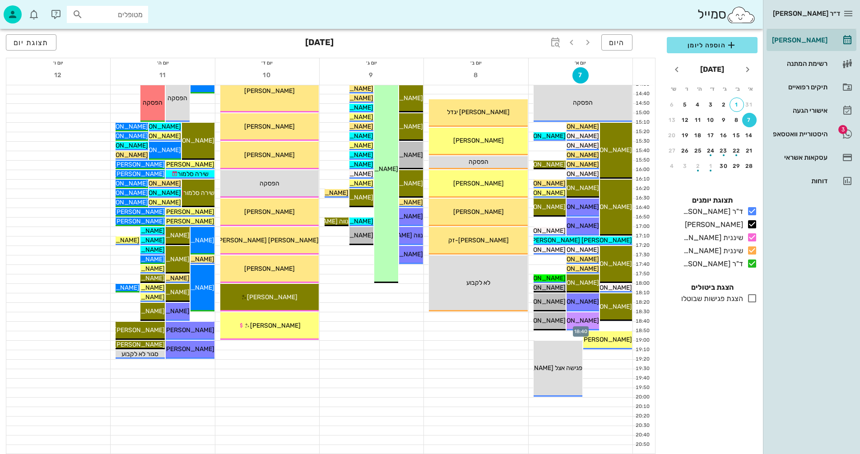
click at [619, 327] on div at bounding box center [581, 326] width 104 height 9
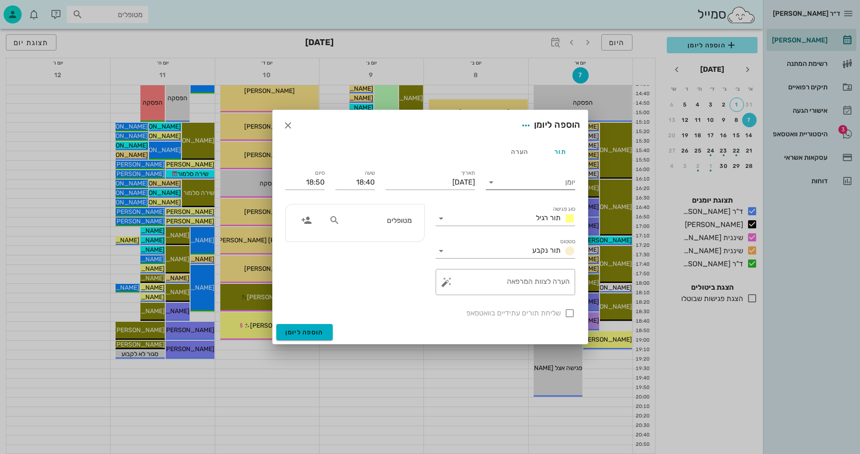
click at [491, 182] on icon at bounding box center [491, 182] width 11 height 11
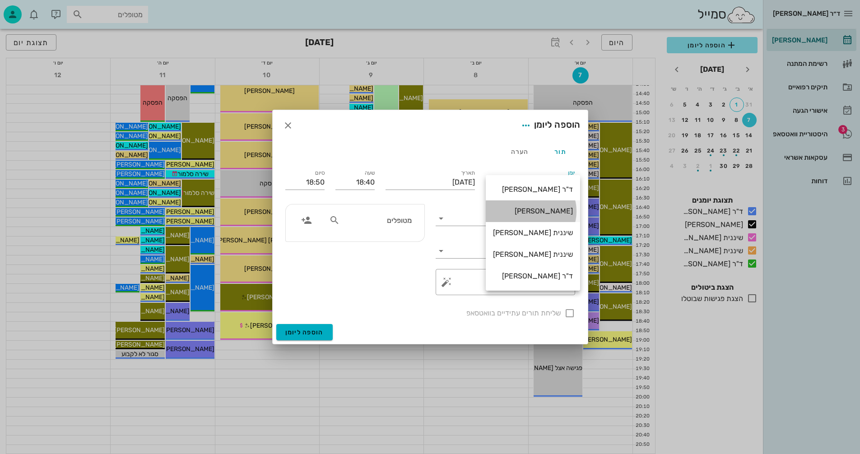
click at [544, 209] on div "[PERSON_NAME]" at bounding box center [533, 211] width 80 height 9
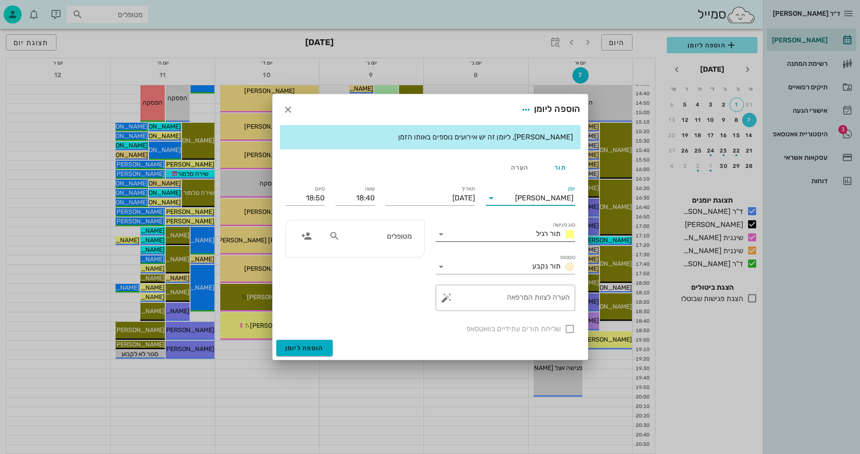
click at [442, 234] on icon at bounding box center [441, 234] width 11 height 11
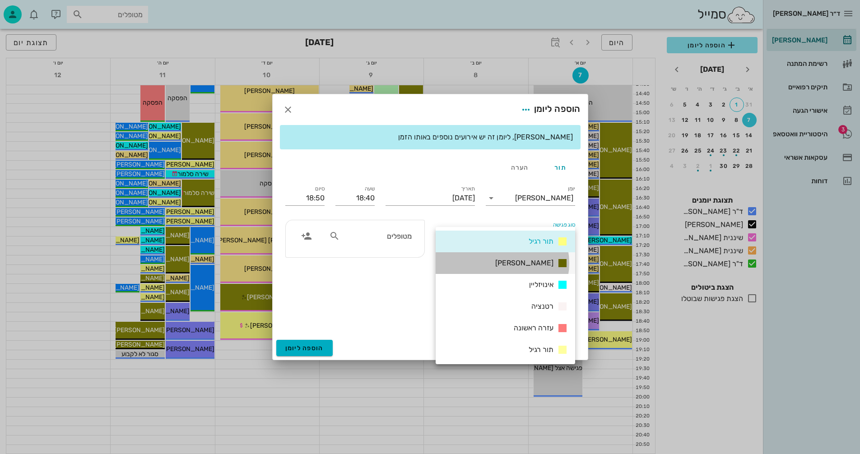
click at [544, 263] on span "אנסטסיה" at bounding box center [524, 263] width 58 height 9
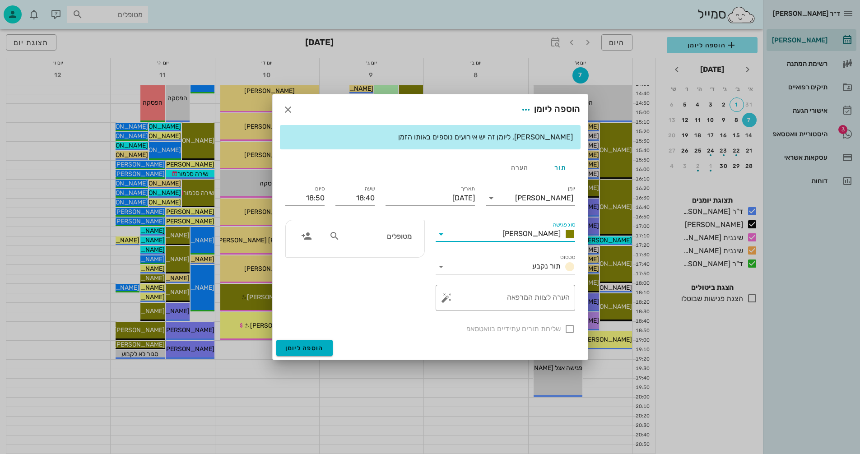
click at [398, 237] on input "מטופלים" at bounding box center [377, 236] width 70 height 12
type input "אסטחו"
click at [384, 259] on div "אנדרי אסטחוב 323379248" at bounding box center [359, 255] width 99 height 7
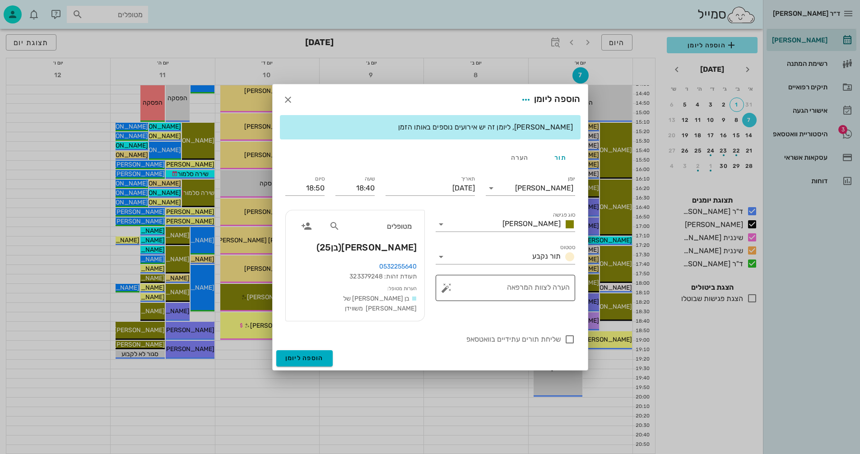
click at [447, 292] on button "button" at bounding box center [446, 288] width 11 height 11
click at [464, 272] on div "הערות לפגישה" at bounding box center [464, 275] width 47 height 18
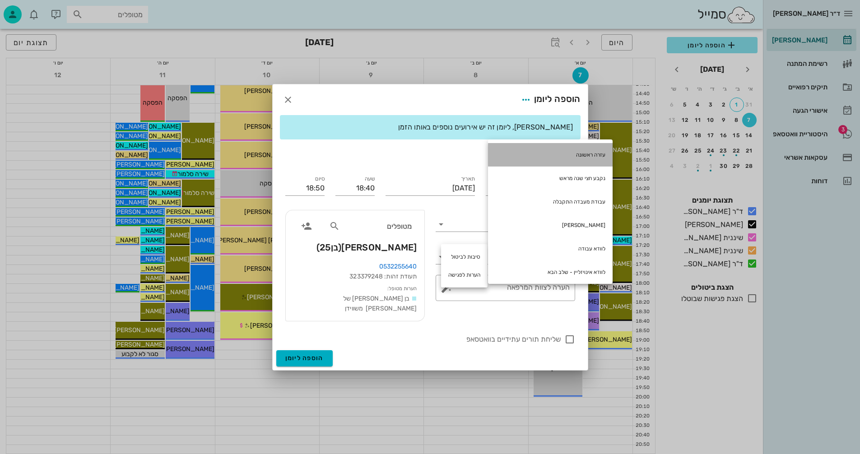
click at [577, 154] on div "עזרה ראשונה" at bounding box center [550, 154] width 125 height 23
type textarea "עזרה ראשונה"
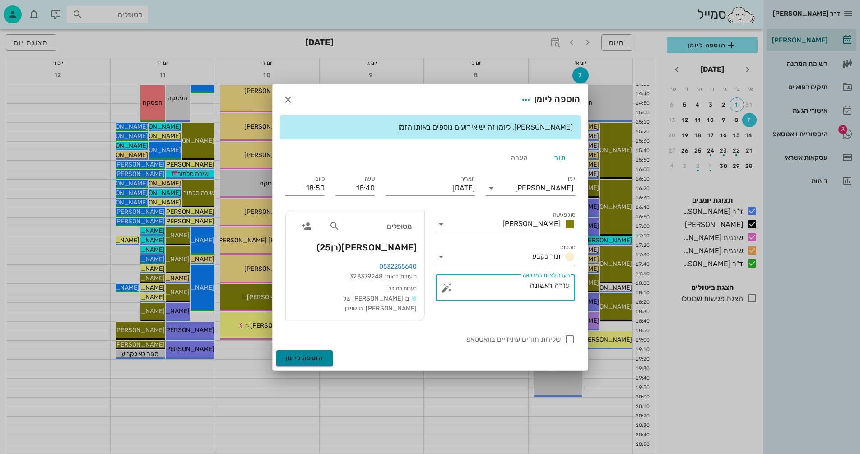
click at [300, 354] on span "הוספה ליומן" at bounding box center [304, 358] width 38 height 8
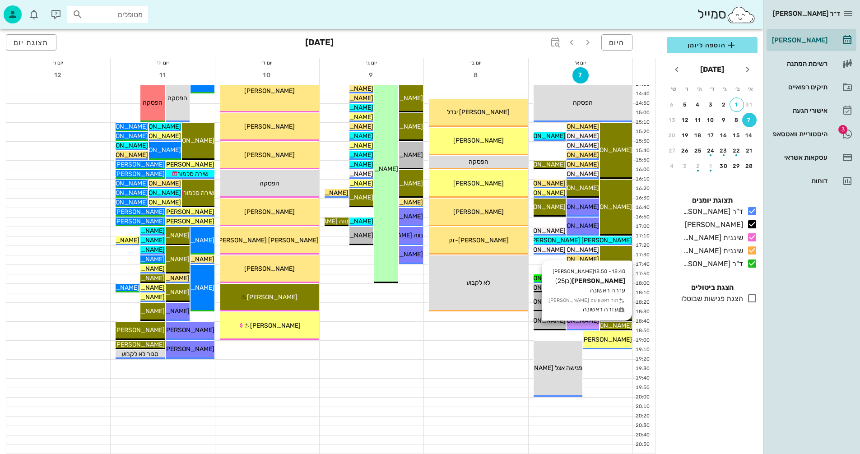
click at [614, 325] on span "[PERSON_NAME]" at bounding box center [607, 326] width 51 height 8
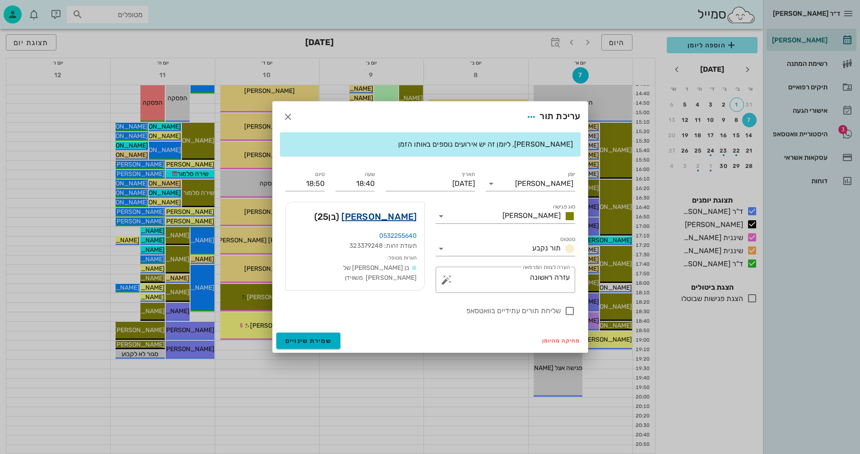
click at [399, 217] on link "אנדרי אסטחוב" at bounding box center [378, 216] width 75 height 14
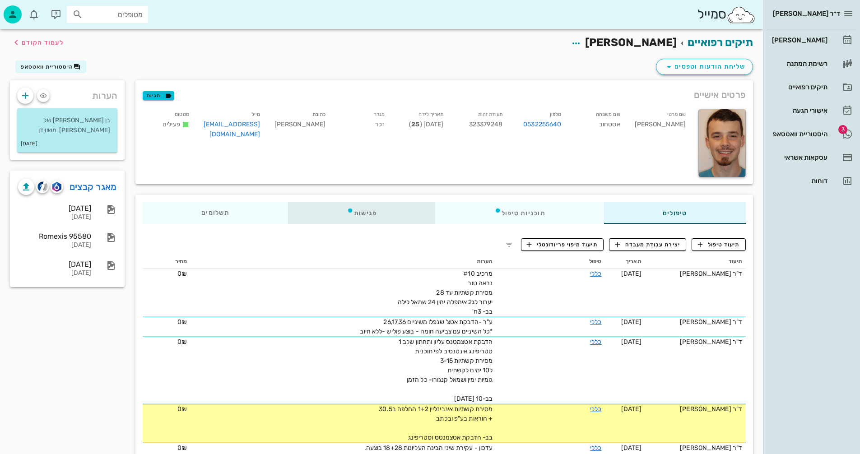
click at [356, 214] on div "פגישות" at bounding box center [362, 213] width 148 height 22
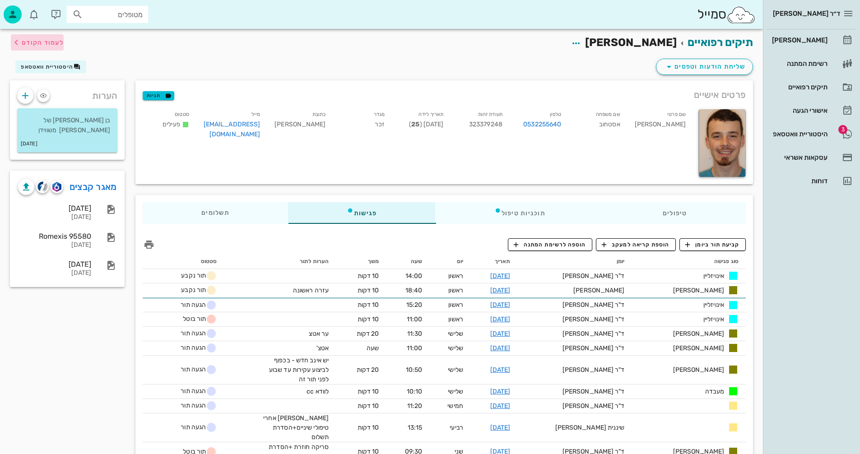
click at [52, 42] on span "לעמוד הקודם" at bounding box center [43, 43] width 42 height 8
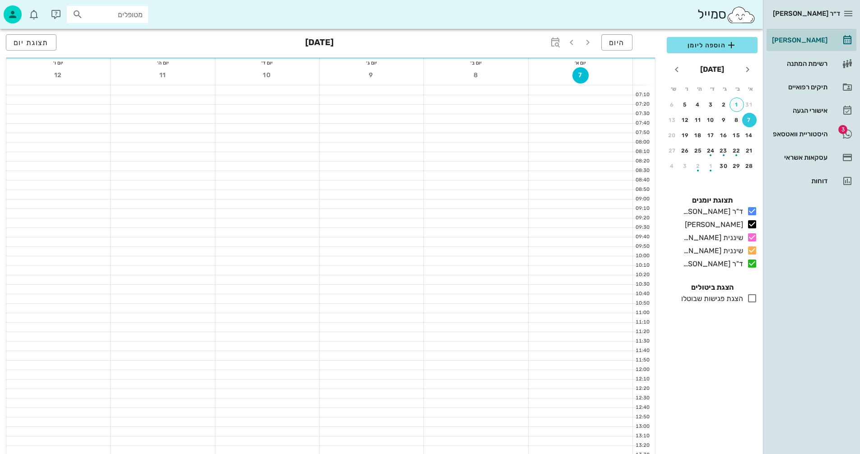
scroll to position [428, 0]
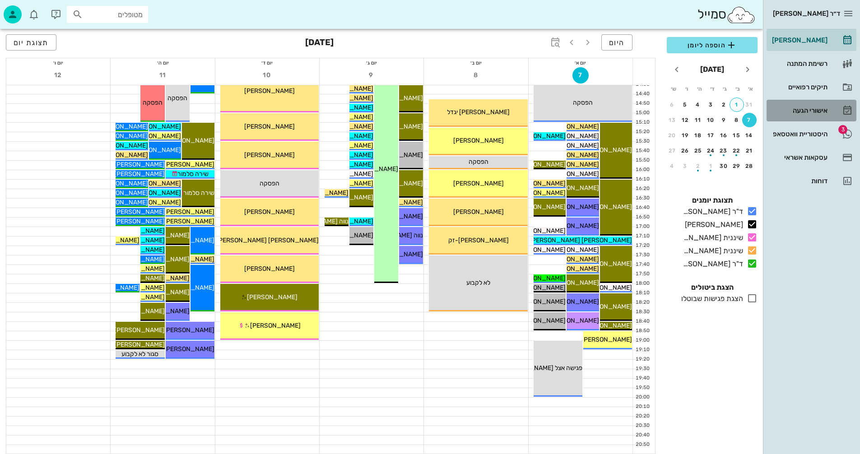
click at [809, 108] on div "אישורי הגעה" at bounding box center [798, 110] width 57 height 7
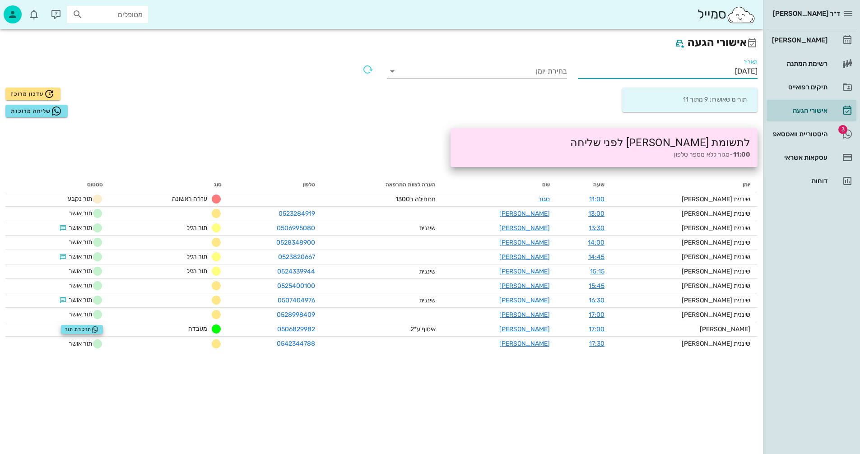
click at [702, 70] on input "01/09/2025" at bounding box center [668, 71] width 180 height 14
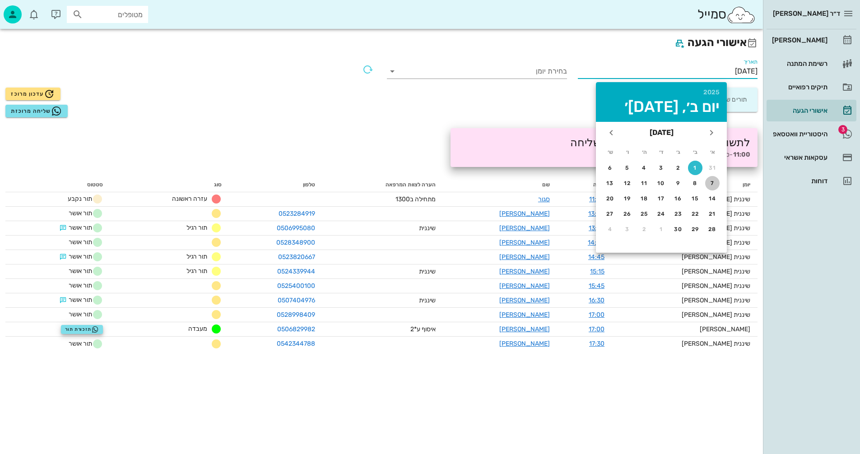
click at [713, 180] on div "7" at bounding box center [712, 183] width 14 height 6
type input "07/09/2025"
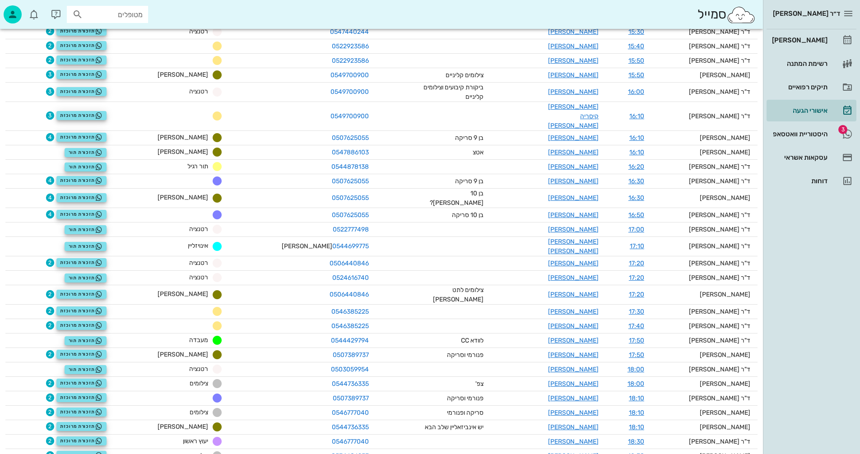
scroll to position [608, 0]
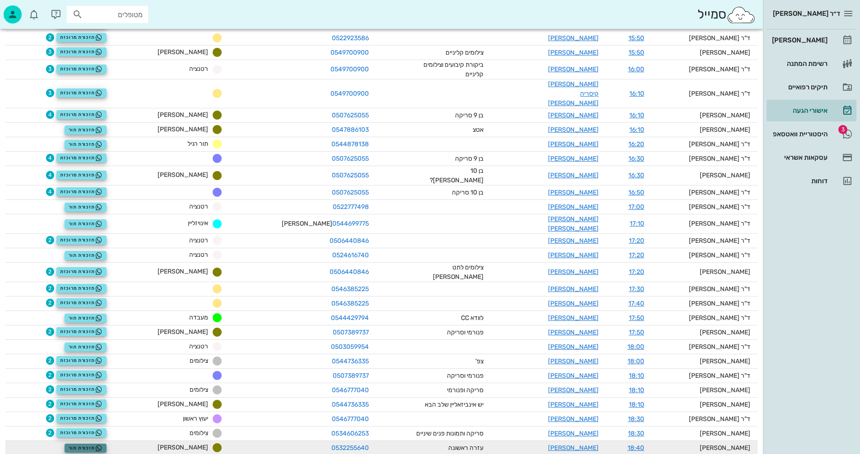
click at [100, 445] on span "תזכורת תור" at bounding box center [86, 448] width 34 height 7
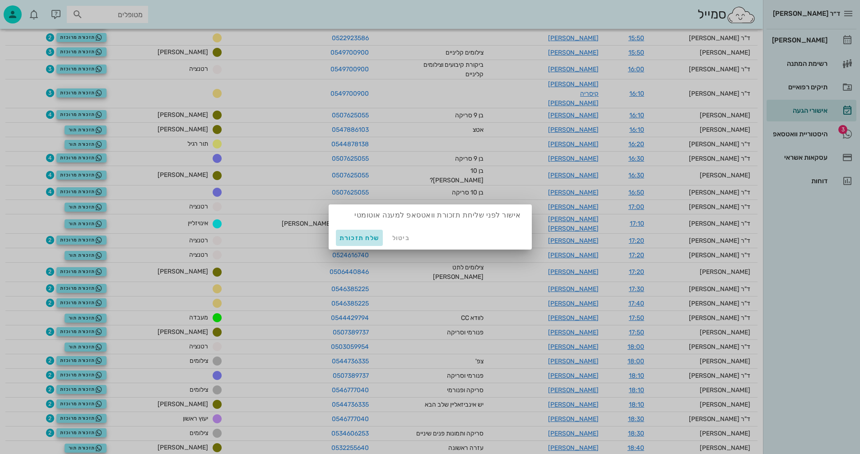
click at [355, 239] on span "שלח תזכורת" at bounding box center [360, 238] width 40 height 8
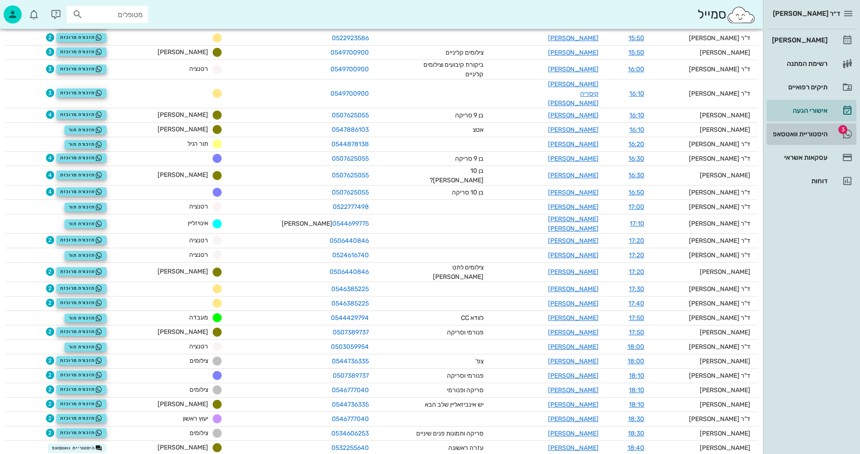
click at [787, 134] on div "היסטוריית וואטסאפ" at bounding box center [798, 133] width 57 height 7
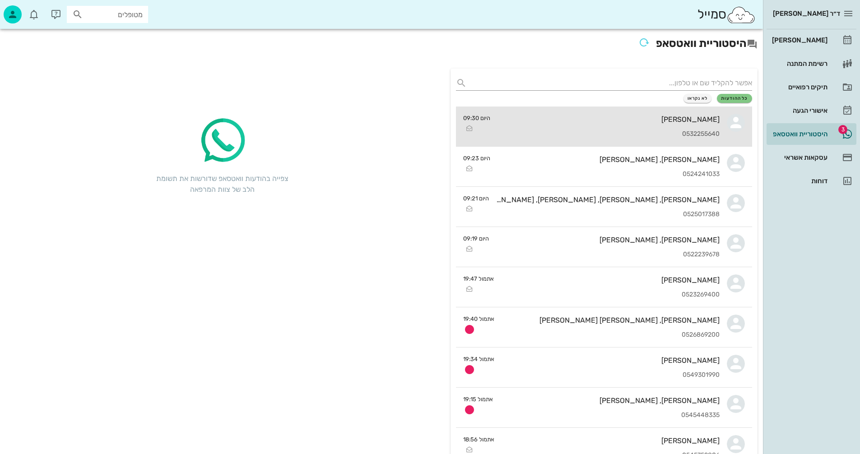
click at [614, 131] on div "0532255640" at bounding box center [609, 134] width 222 height 8
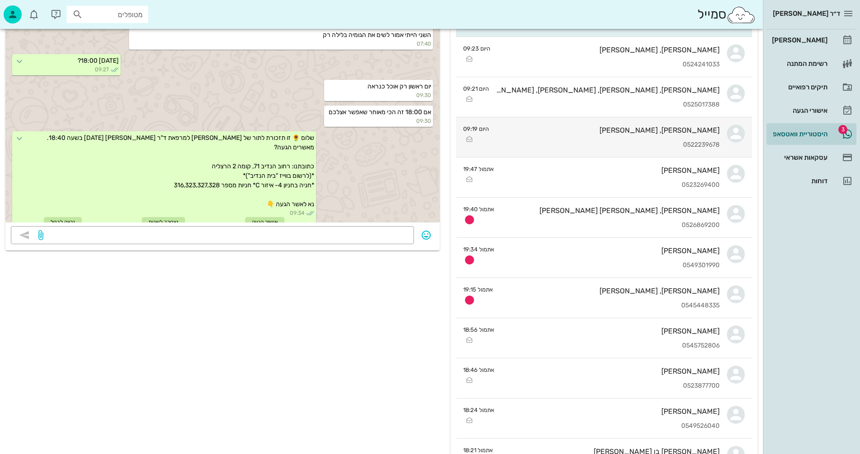
scroll to position [135, 0]
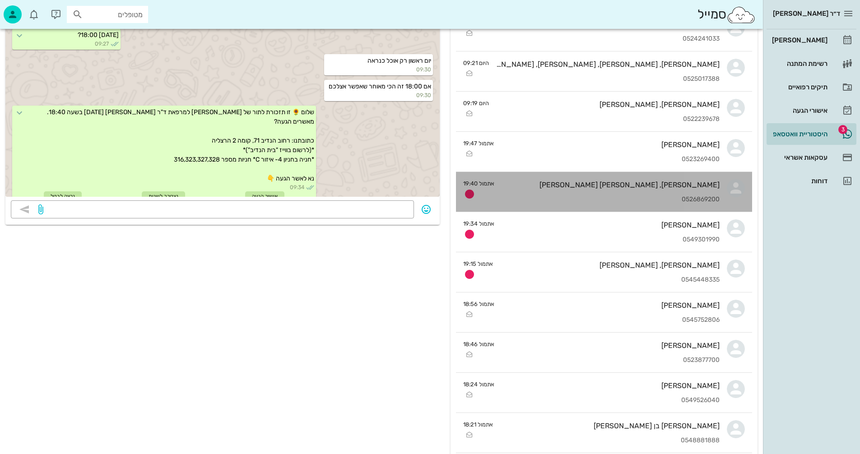
click at [602, 195] on div "שי, אור הררי 0526869200" at bounding box center [611, 192] width 218 height 40
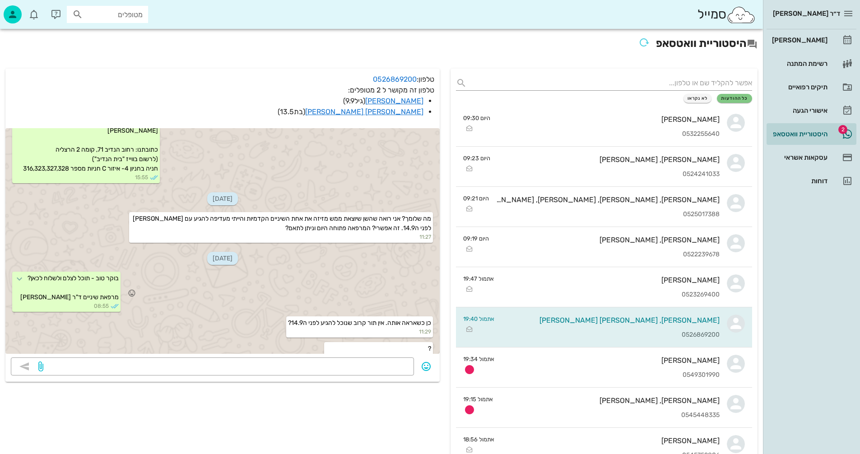
scroll to position [1119, 0]
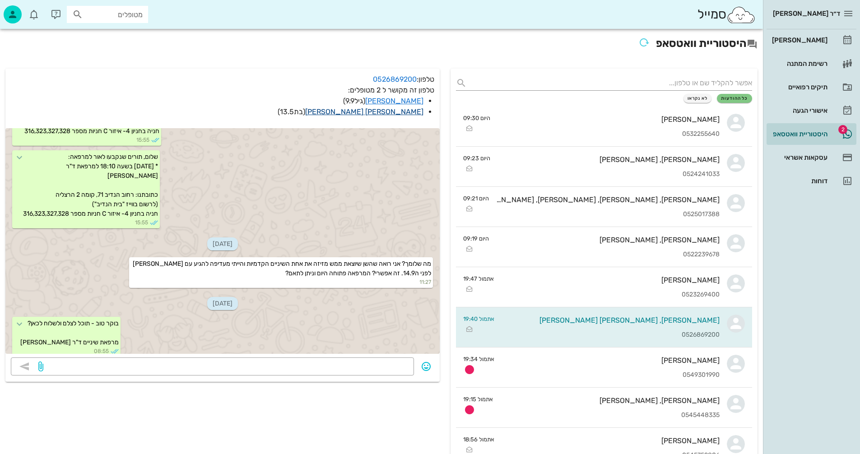
click at [410, 112] on link "אור הררי" at bounding box center [364, 111] width 118 height 9
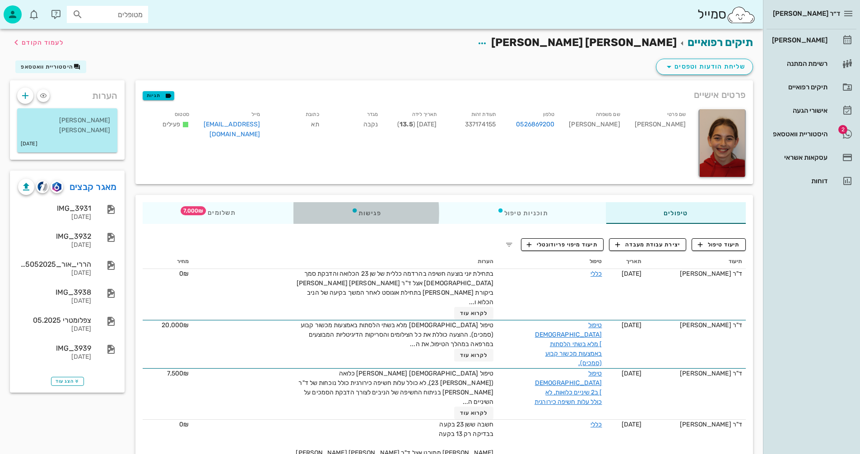
click at [367, 214] on div "פגישות" at bounding box center [366, 213] width 146 height 22
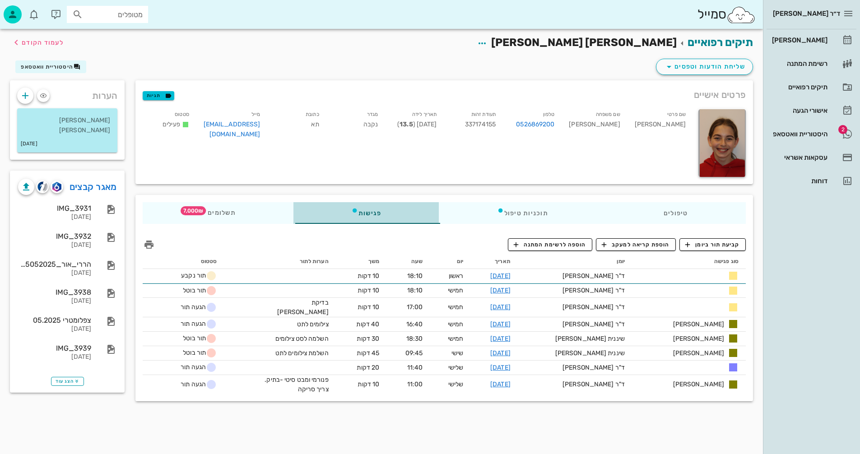
click at [370, 211] on div "פגישות" at bounding box center [366, 213] width 146 height 22
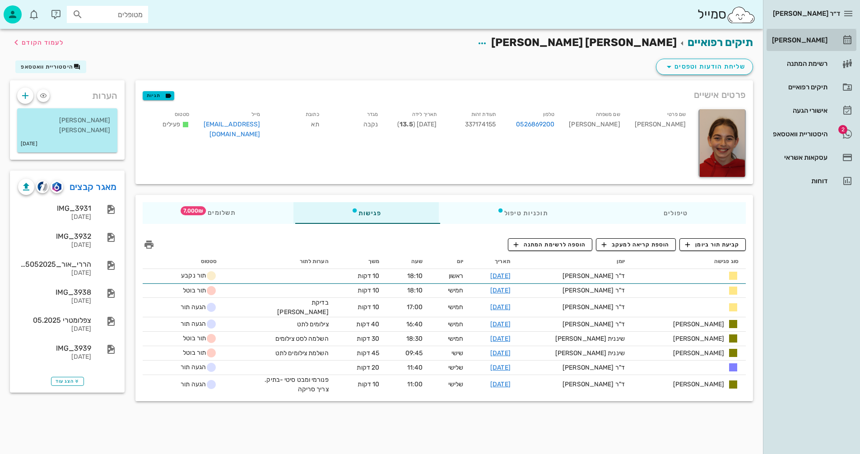
click at [801, 39] on div "[PERSON_NAME]" at bounding box center [798, 40] width 57 height 7
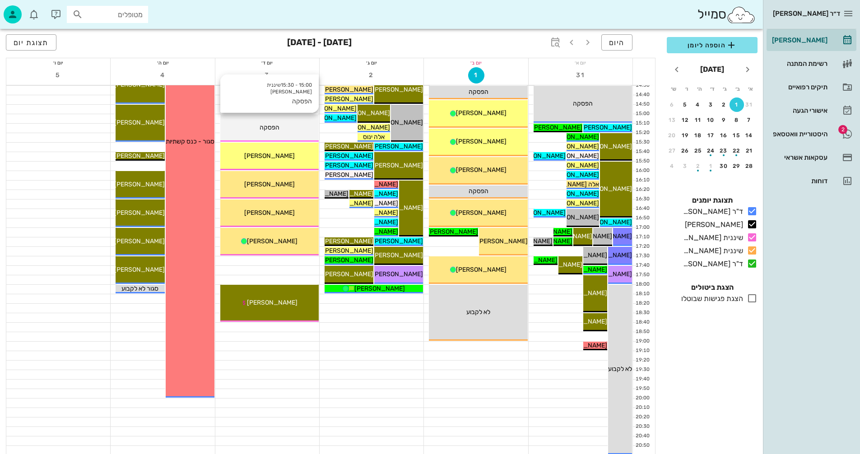
scroll to position [428, 0]
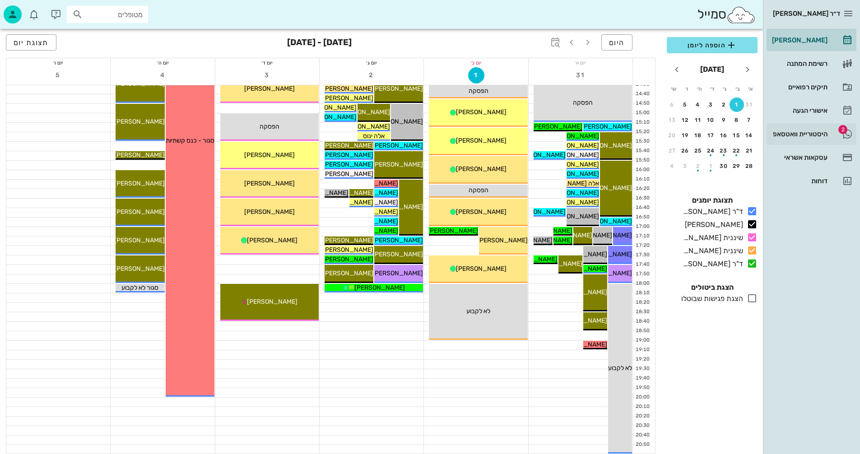
click at [803, 134] on div "היסטוריית וואטסאפ" at bounding box center [798, 133] width 57 height 7
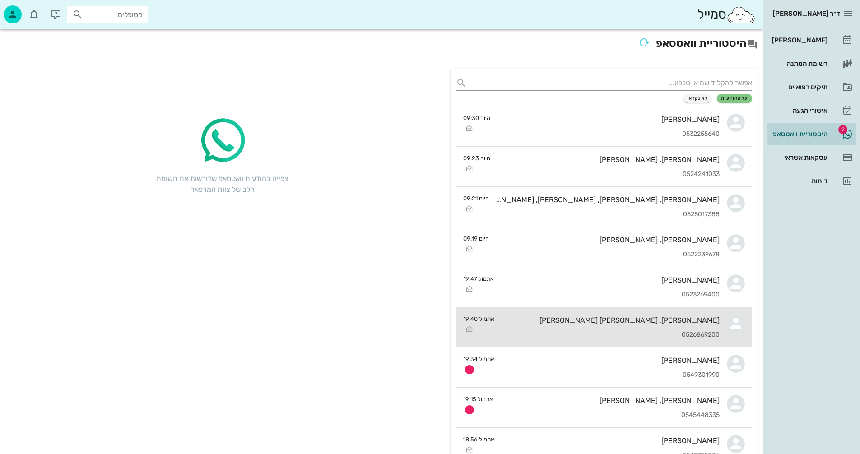
click at [547, 326] on div "שי, אור הררי 0526869200" at bounding box center [611, 327] width 218 height 40
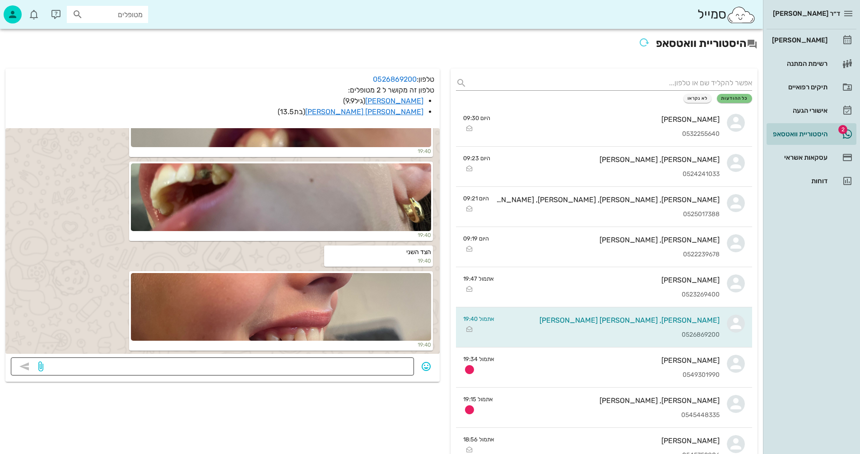
click at [362, 368] on textarea at bounding box center [226, 367] width 363 height 14
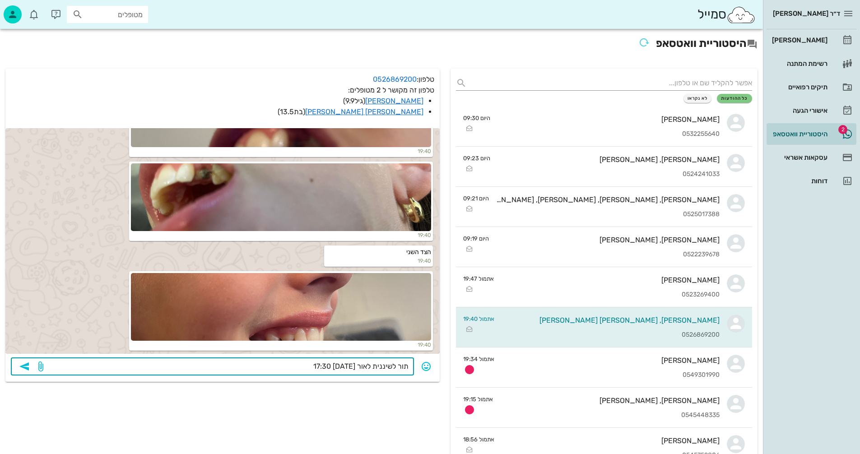
type textarea "תור לשיננית לאור 3/9 17:30?"
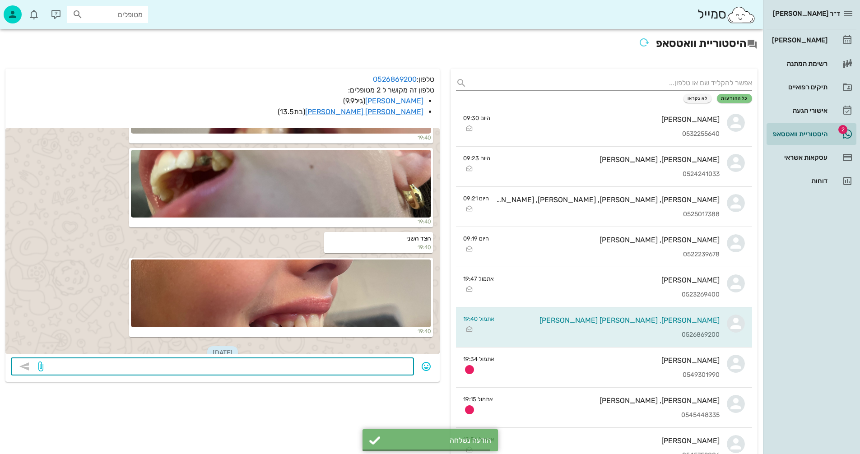
scroll to position [2072, 0]
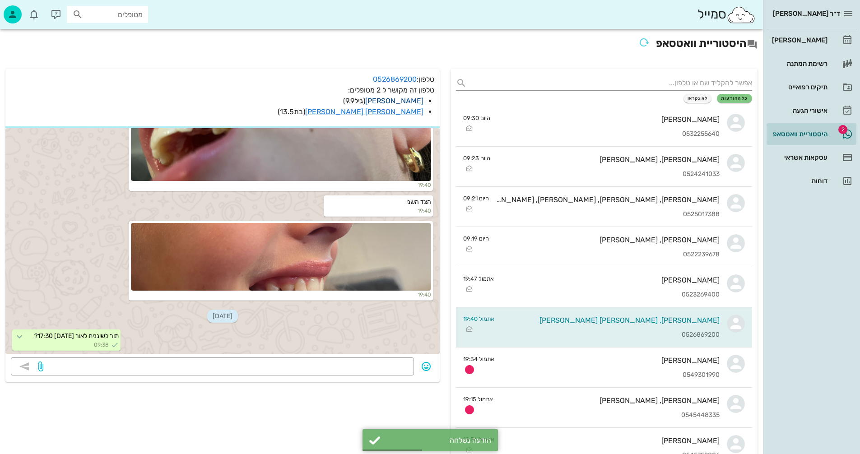
click at [408, 102] on link "שי הררי" at bounding box center [394, 101] width 58 height 9
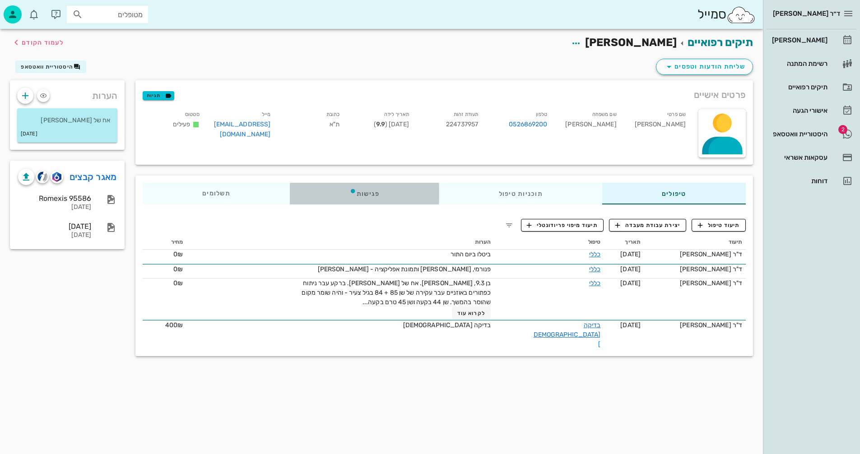
click at [363, 194] on div "פגישות" at bounding box center [364, 194] width 149 height 22
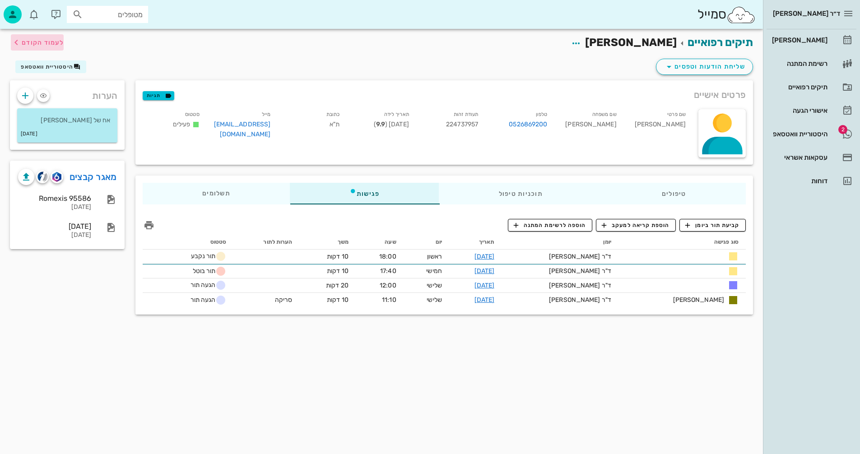
click at [48, 42] on span "לעמוד הקודם" at bounding box center [43, 43] width 42 height 8
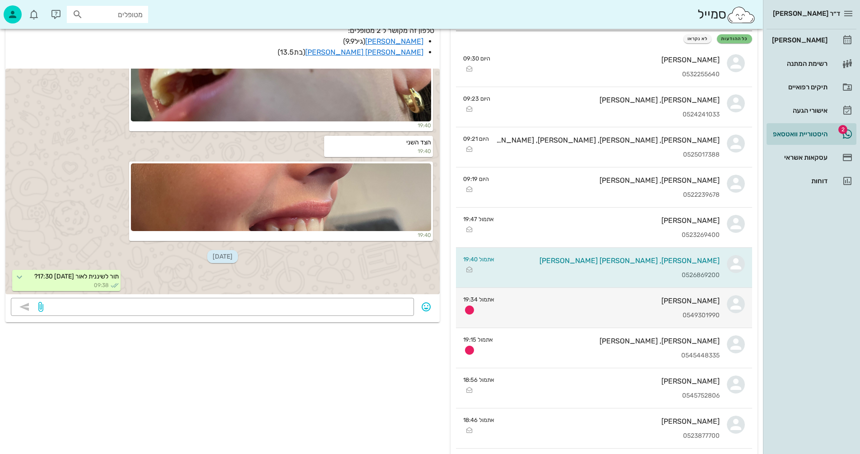
scroll to position [181, 0]
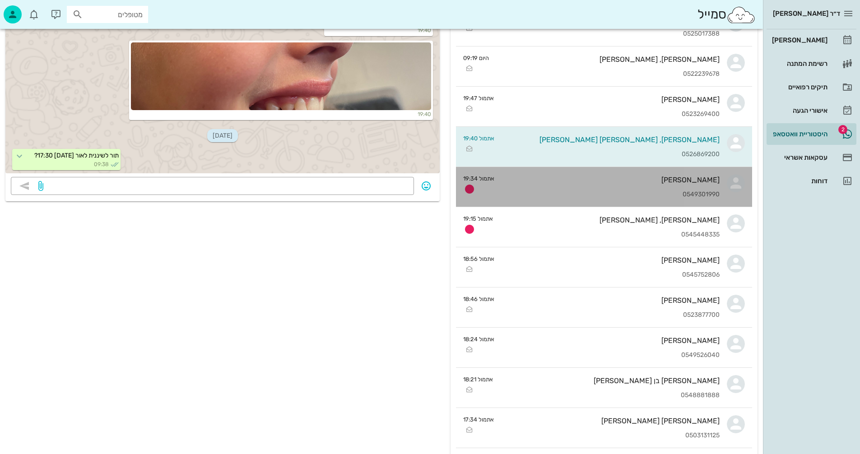
click at [562, 187] on div "נגה פז 0549301990" at bounding box center [611, 187] width 218 height 40
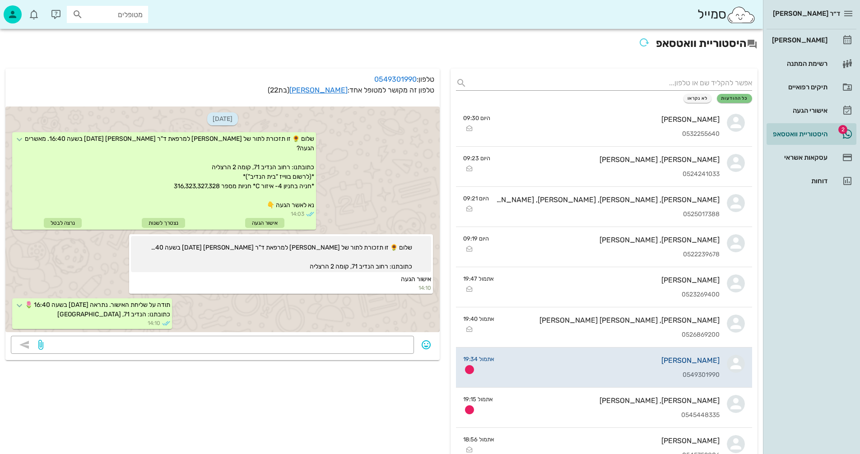
scroll to position [531, 0]
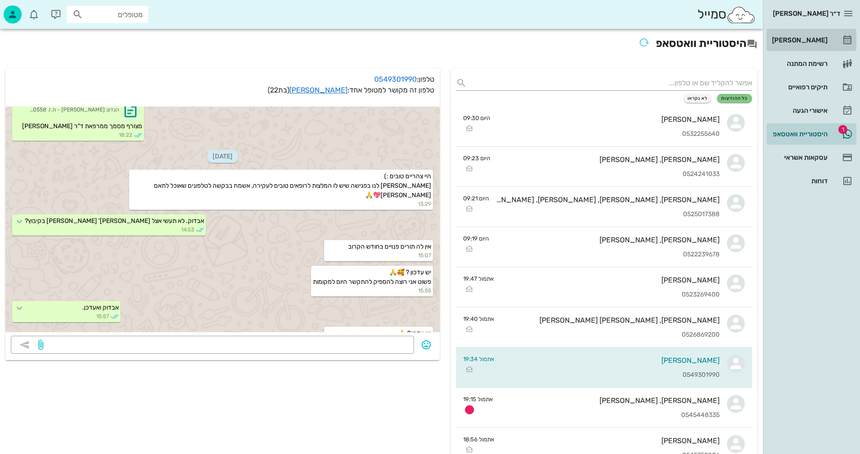
click at [813, 37] on div "[PERSON_NAME]" at bounding box center [798, 40] width 57 height 7
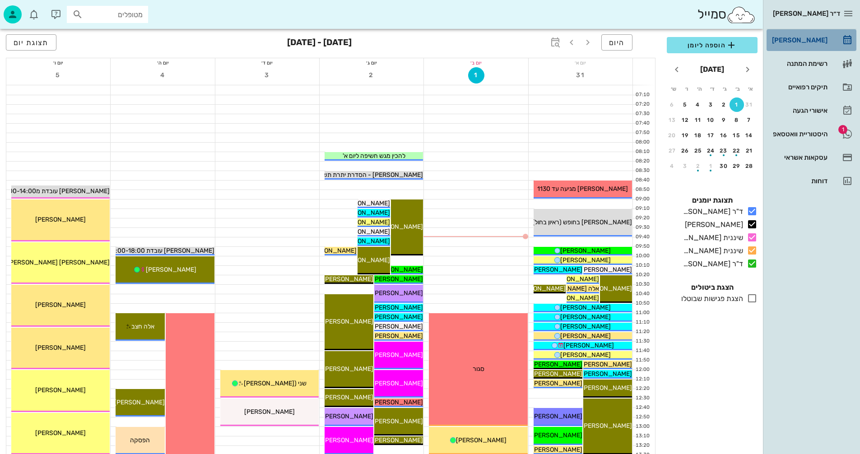
click at [812, 39] on div "[PERSON_NAME]" at bounding box center [798, 40] width 57 height 7
click at [675, 70] on icon "חודש הבא" at bounding box center [676, 69] width 11 height 11
click at [745, 124] on button "2" at bounding box center [749, 120] width 14 height 14
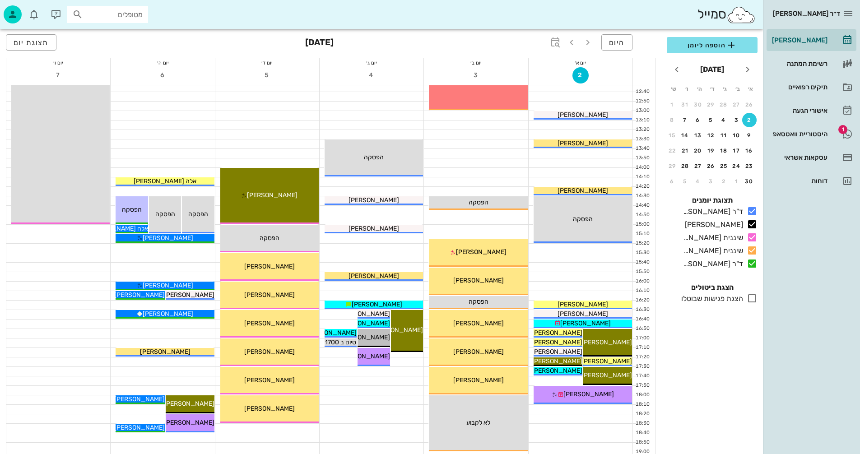
scroll to position [406, 0]
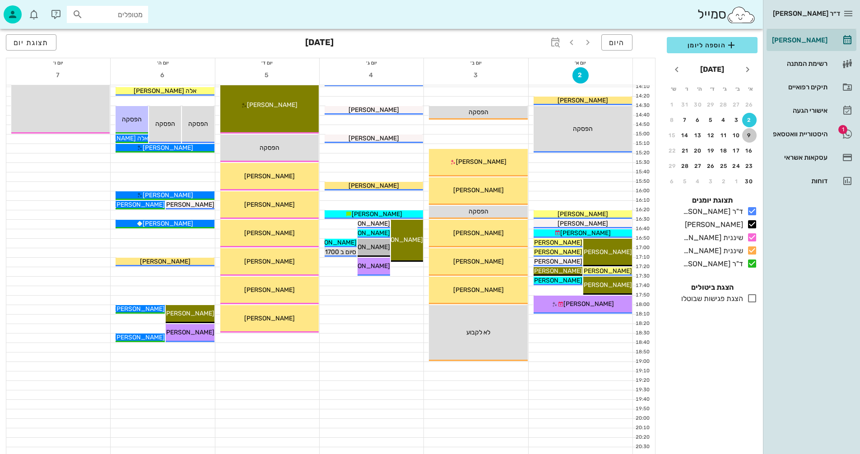
click at [750, 133] on div "9" at bounding box center [749, 135] width 14 height 6
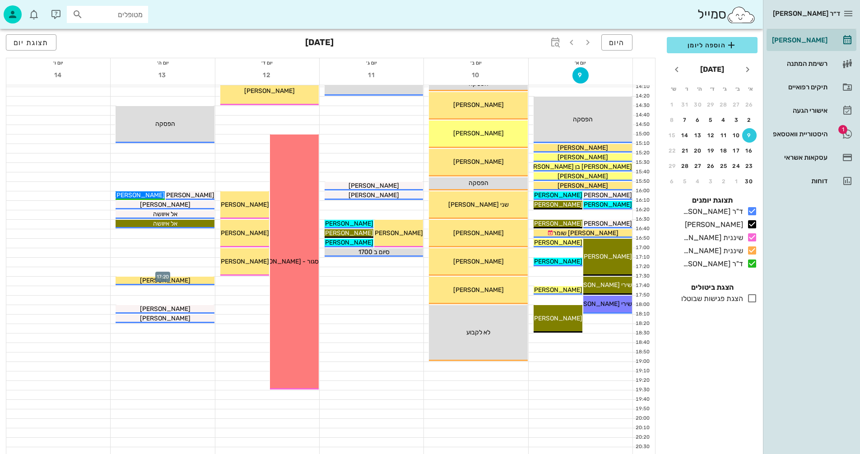
click at [191, 271] on div at bounding box center [163, 271] width 104 height 9
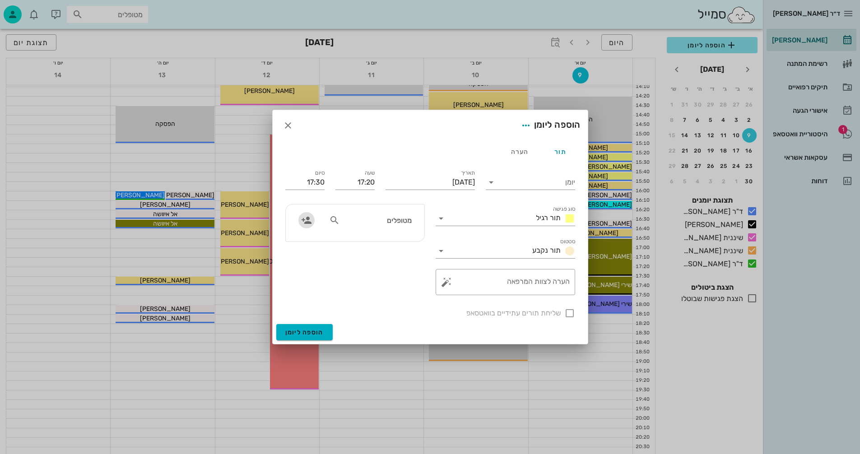
click at [303, 221] on icon "button" at bounding box center [306, 220] width 11 height 11
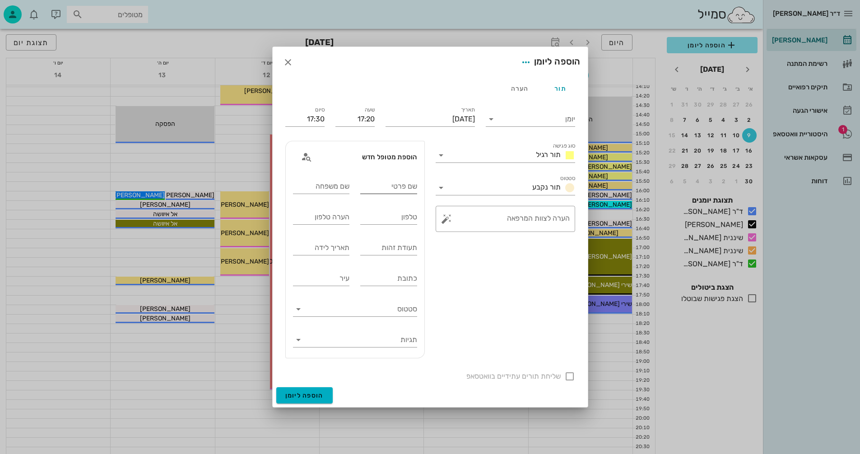
click at [387, 185] on input "שם פרטי" at bounding box center [388, 186] width 57 height 14
type input "אביה"
click at [331, 182] on div "שם משפחה" at bounding box center [321, 186] width 57 height 14
type input "זהבי"
click at [380, 214] on input "טלפון" at bounding box center [388, 217] width 57 height 14
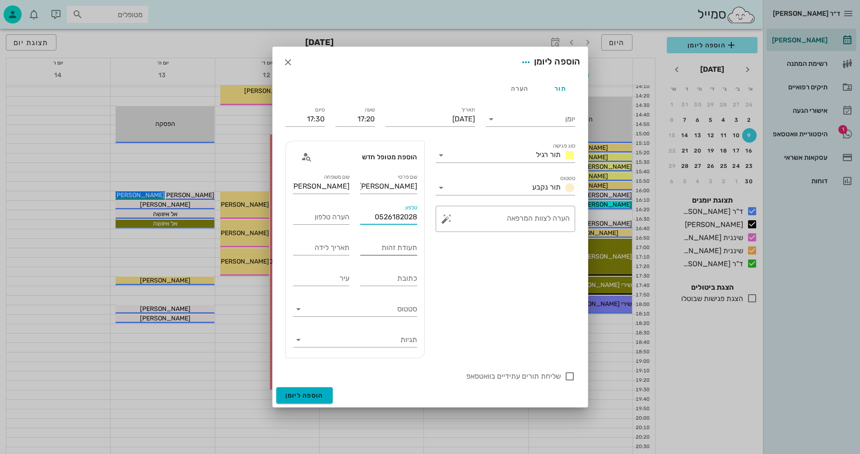
type input "0526182028"
click at [377, 247] on input "תעודת זהות" at bounding box center [388, 248] width 57 height 14
type input "031454507"
click at [316, 251] on input "תאריך לידה" at bounding box center [321, 248] width 57 height 14
type input "18/04/78"
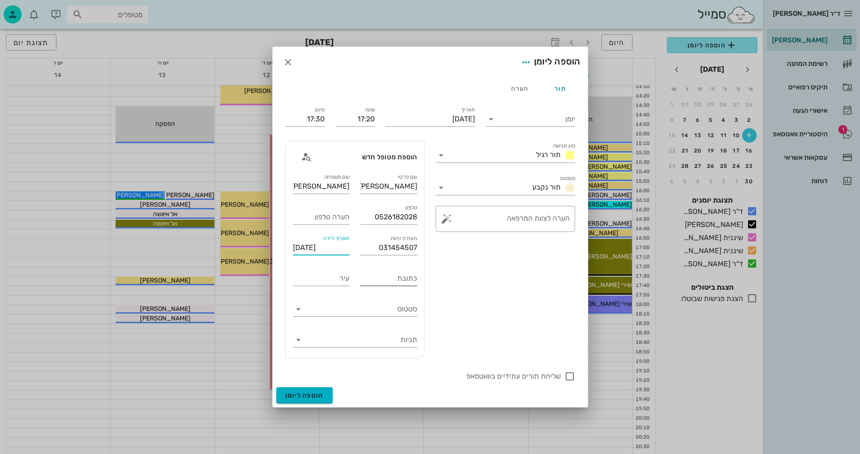
click at [369, 281] on input "כתובת" at bounding box center [388, 278] width 57 height 14
type input "פרדסיה"
click at [491, 119] on icon at bounding box center [491, 119] width 11 height 11
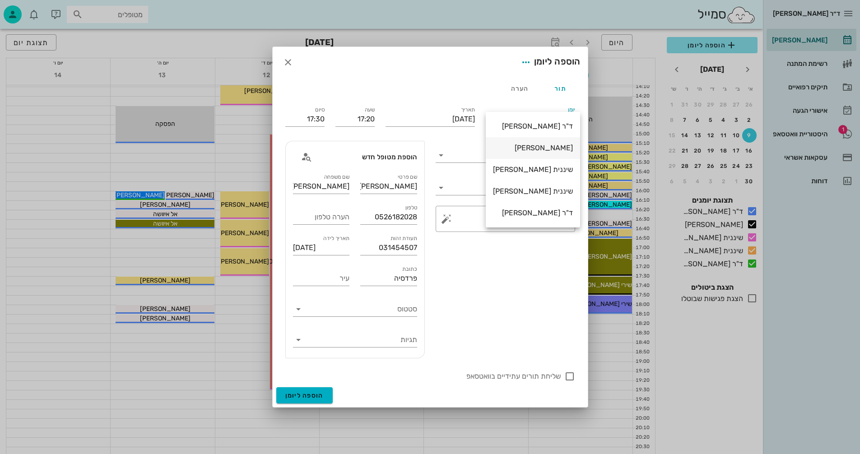
click at [543, 144] on div "[PERSON_NAME]" at bounding box center [533, 148] width 80 height 9
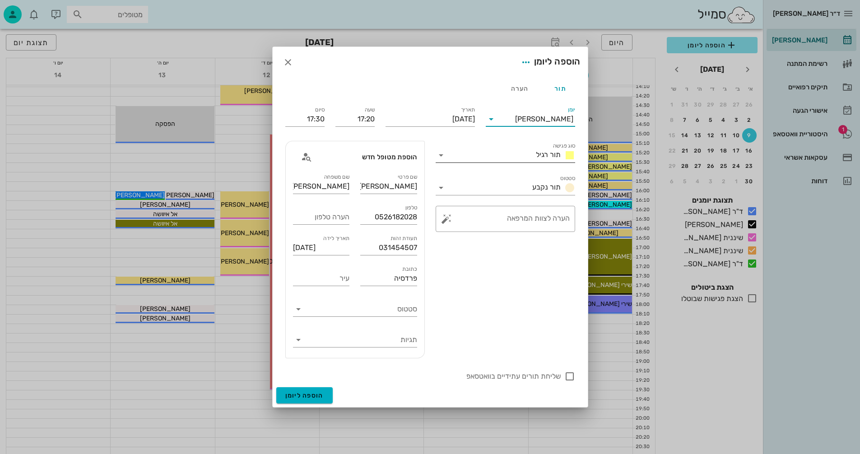
click at [440, 155] on icon at bounding box center [441, 155] width 11 height 11
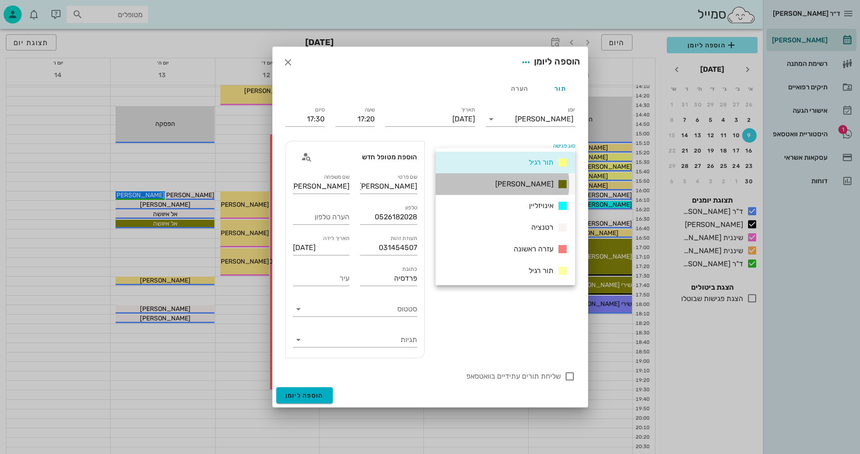
click at [528, 185] on span "אנסטסיה" at bounding box center [524, 184] width 58 height 9
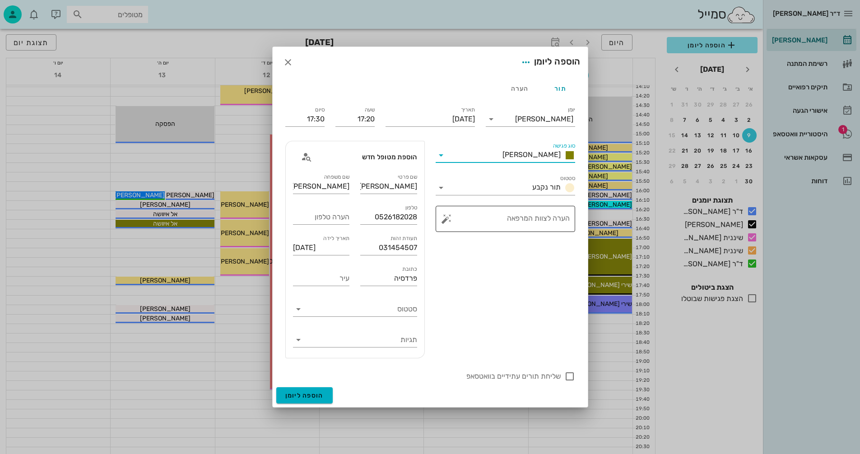
click at [497, 218] on textarea "הערה לצוות המרפאה" at bounding box center [508, 221] width 121 height 22
type textarea "סריקה ופנורמי"
click at [303, 393] on span "הוספה ליומן" at bounding box center [304, 396] width 38 height 8
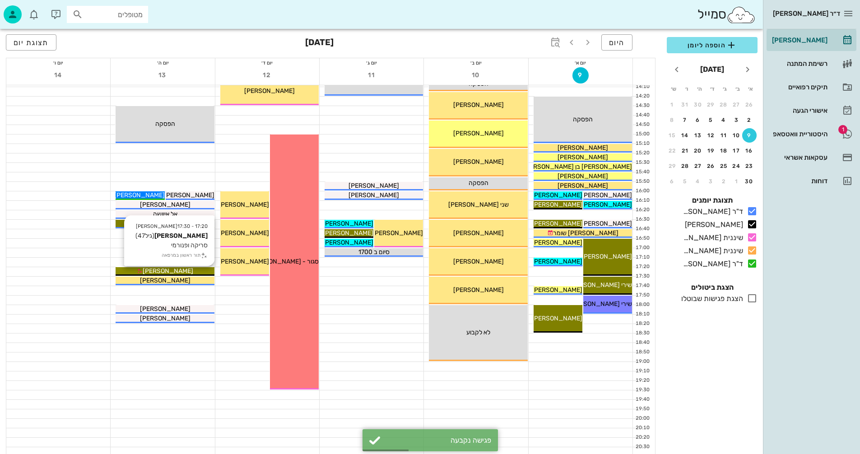
click at [194, 270] on div "[PERSON_NAME]" at bounding box center [165, 270] width 98 height 9
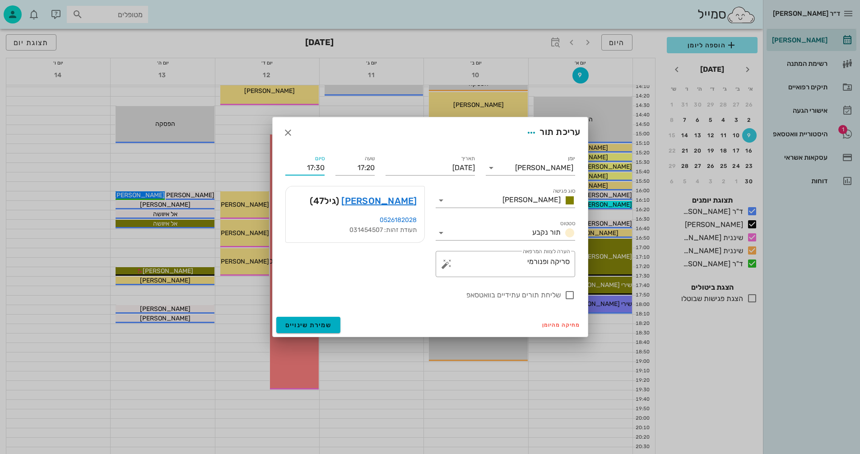
click at [318, 166] on input "17:30" at bounding box center [304, 168] width 39 height 14
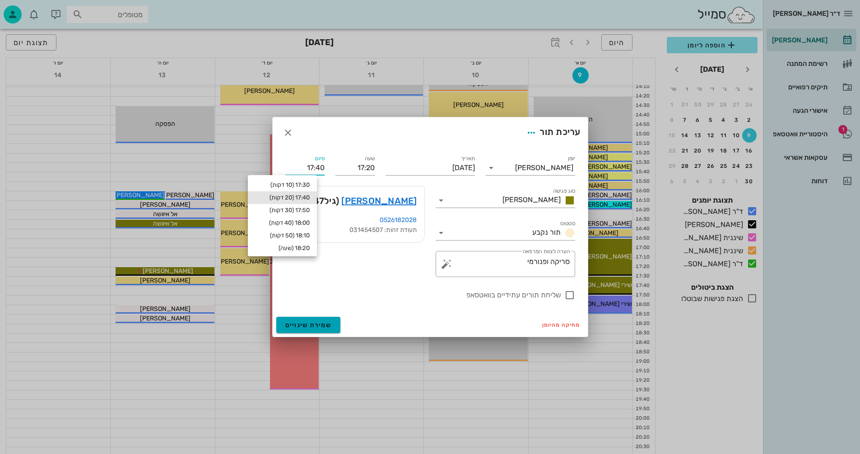
type input "17:40"
click at [294, 327] on span "שמירת שינויים" at bounding box center [308, 325] width 47 height 8
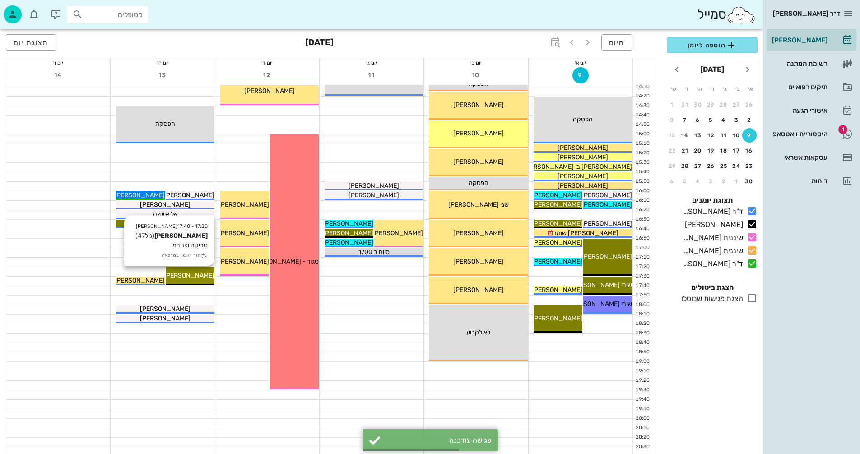
click at [195, 276] on span "[PERSON_NAME]" at bounding box center [189, 276] width 51 height 8
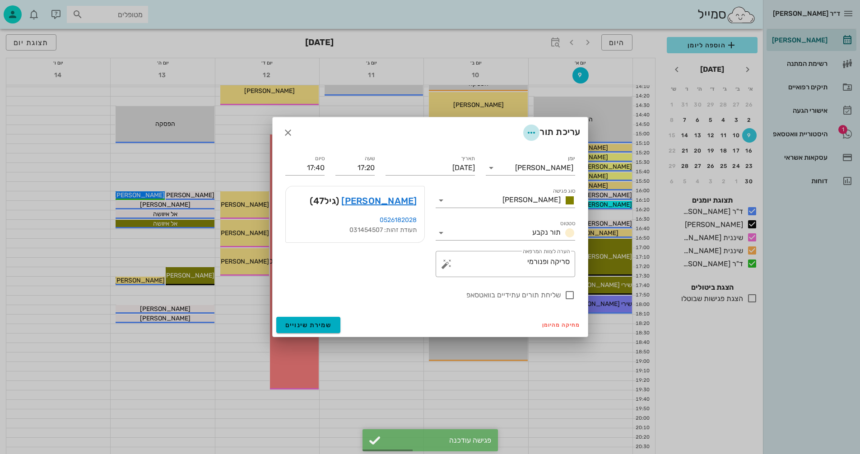
click at [531, 132] on icon "button" at bounding box center [531, 132] width 11 height 11
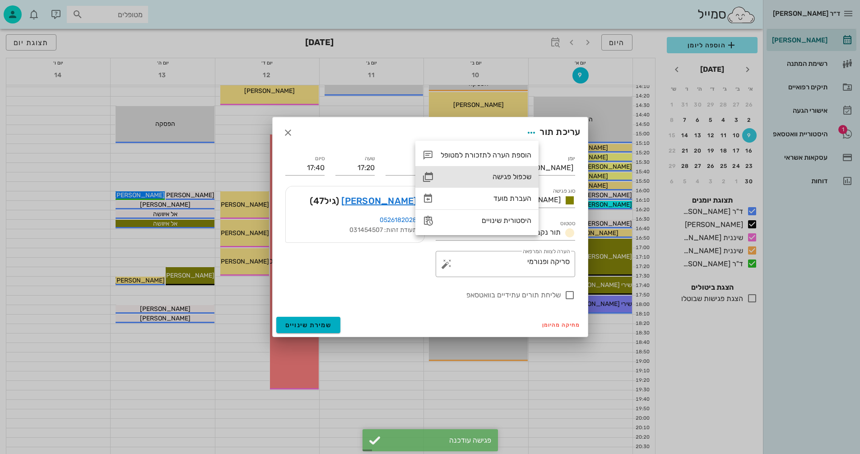
click at [498, 177] on div "שכפול פגישה" at bounding box center [486, 176] width 91 height 9
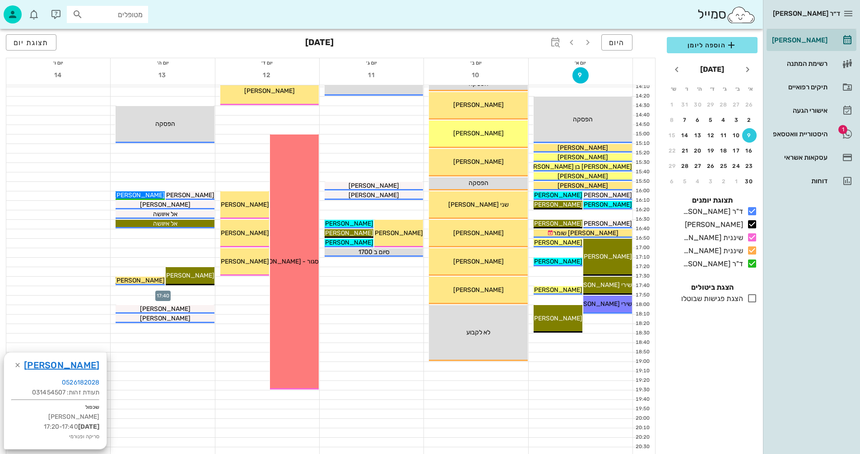
click at [198, 291] on div at bounding box center [163, 290] width 104 height 9
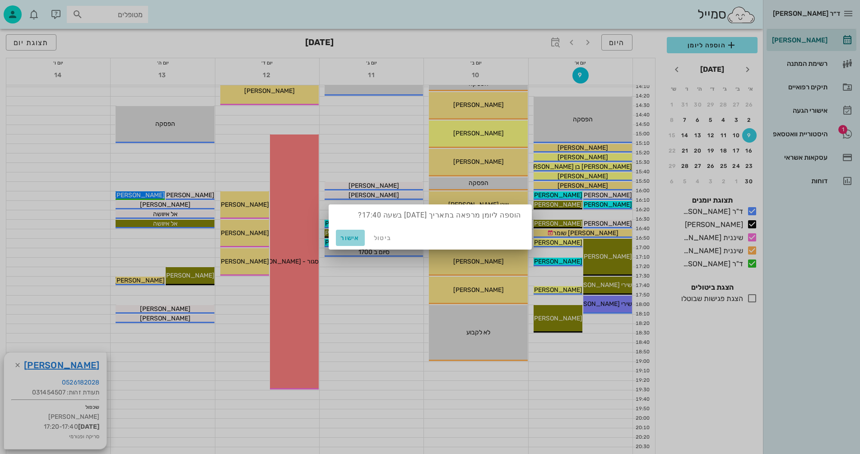
click at [349, 235] on span "אישור" at bounding box center [351, 238] width 22 height 8
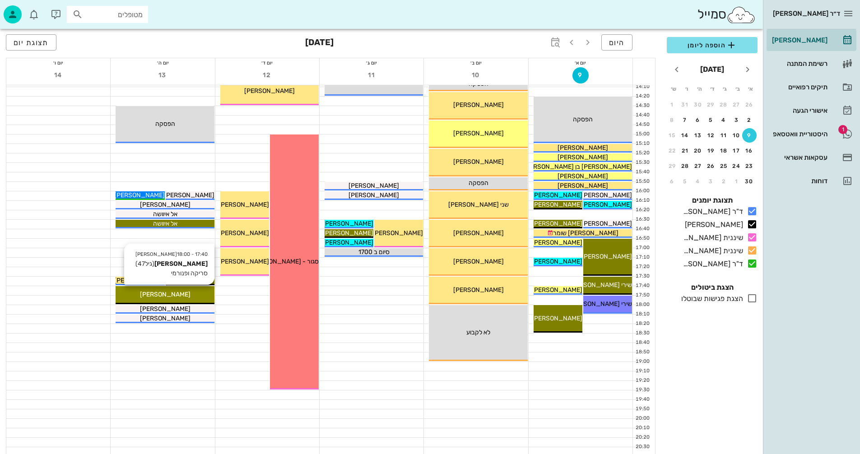
click at [187, 296] on div "[PERSON_NAME]" at bounding box center [165, 294] width 98 height 9
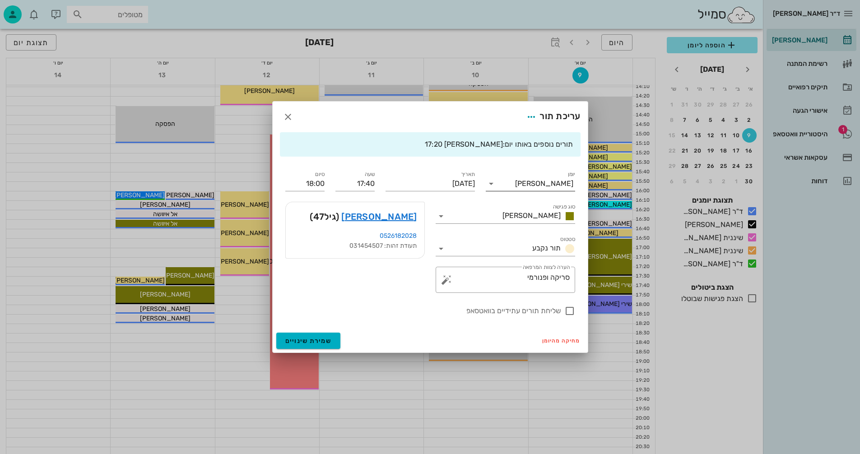
click at [491, 182] on icon at bounding box center [491, 183] width 11 height 11
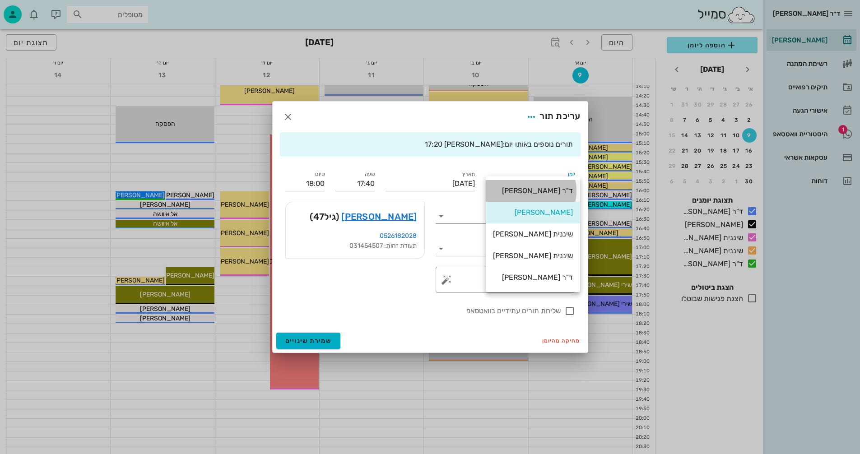
click at [553, 190] on div "ד"ר [PERSON_NAME]" at bounding box center [533, 190] width 80 height 9
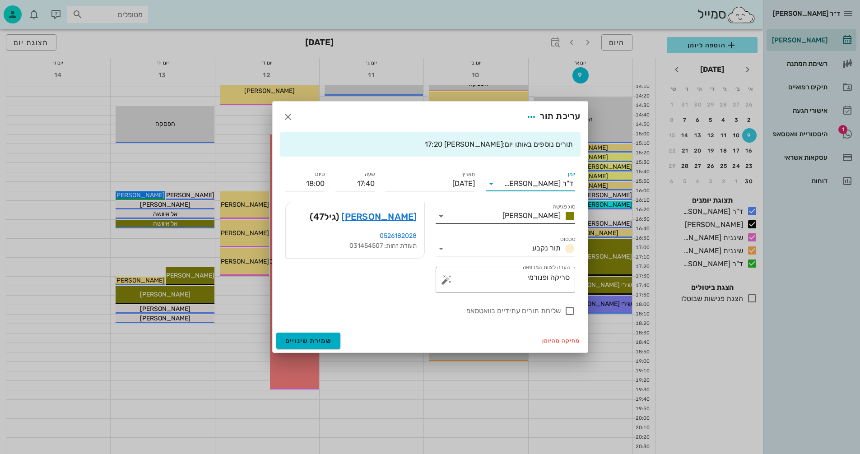
click at [438, 217] on icon at bounding box center [441, 216] width 11 height 11
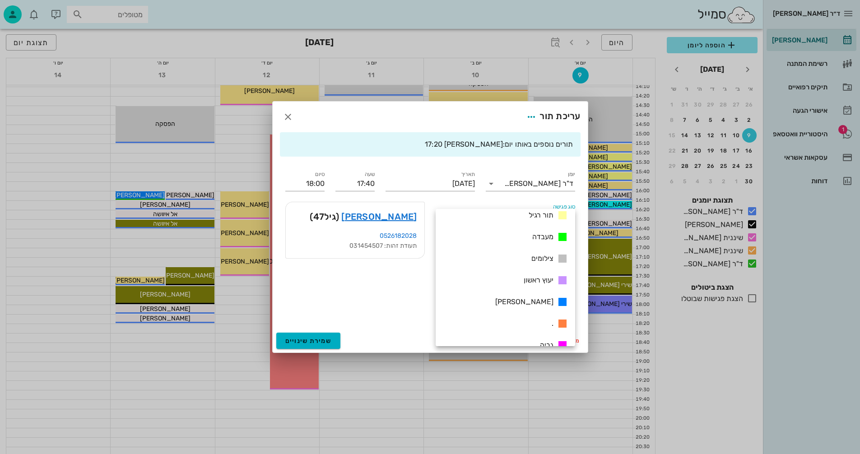
scroll to position [130, 0]
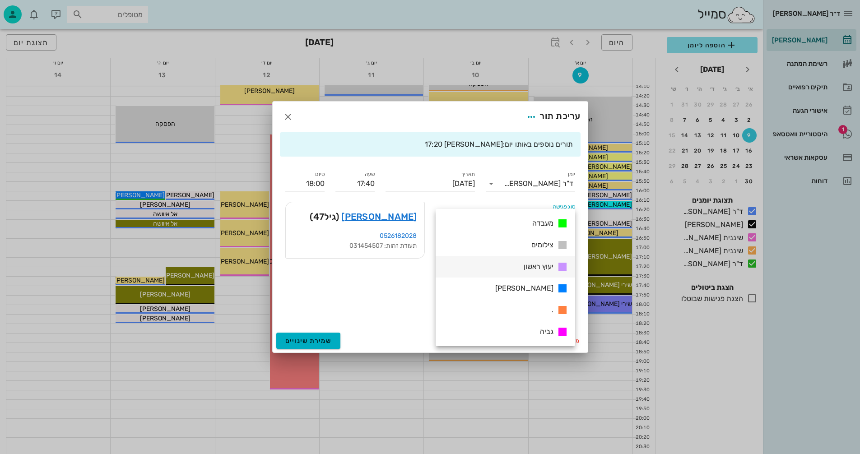
click at [531, 265] on span "יעוץ ראשון" at bounding box center [539, 266] width 30 height 9
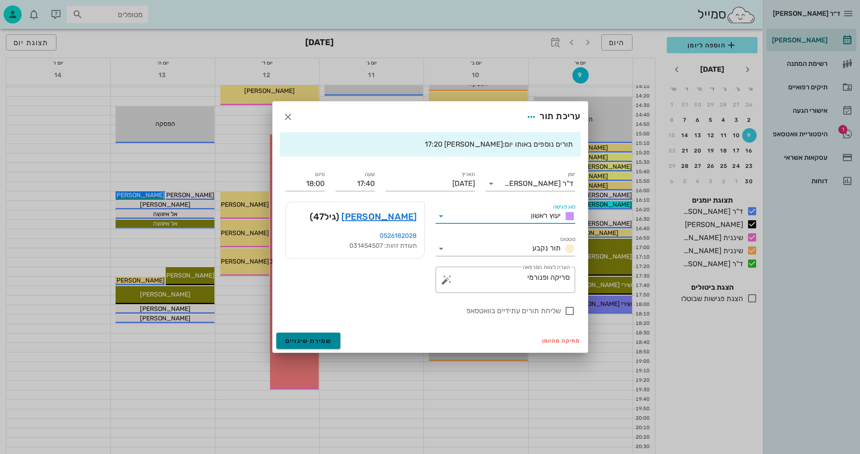
click at [302, 340] on span "שמירת שינויים" at bounding box center [308, 341] width 47 height 8
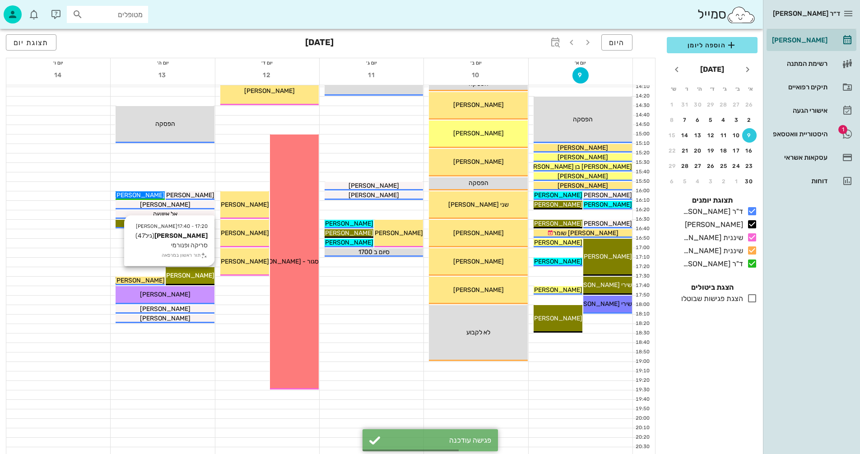
click at [191, 274] on span "[PERSON_NAME]" at bounding box center [189, 276] width 51 height 8
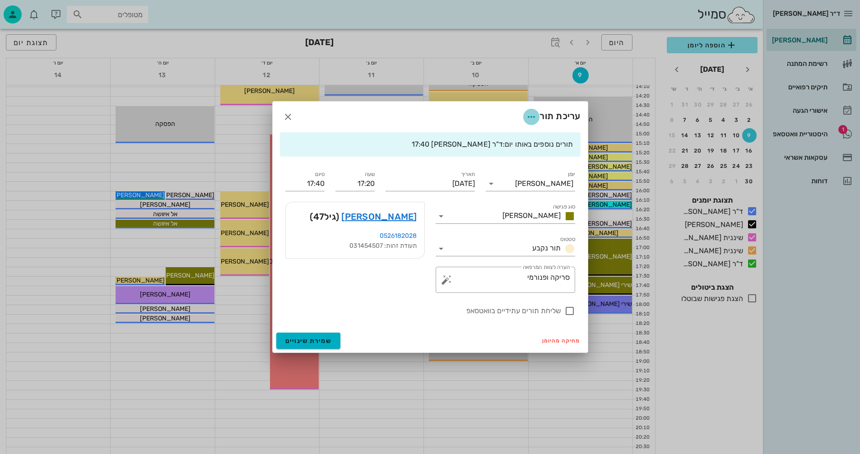
click at [529, 118] on icon "button" at bounding box center [531, 117] width 11 height 11
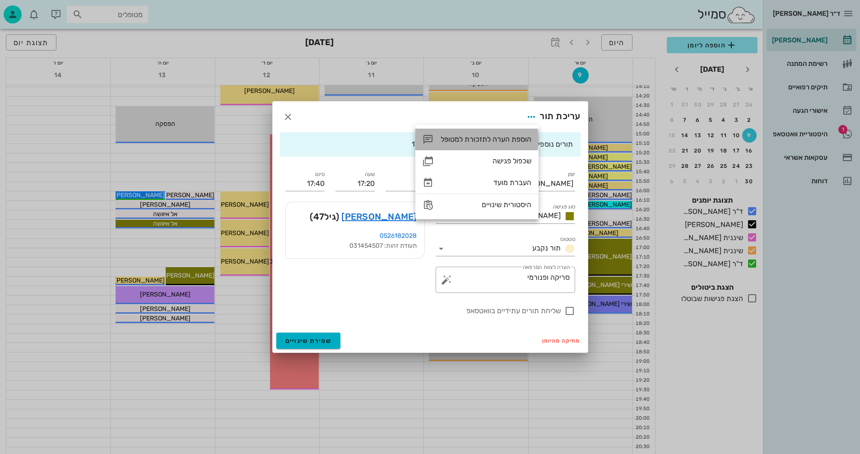
click at [486, 139] on div "הוספת הערה לתזכורת למטופל" at bounding box center [486, 139] width 91 height 9
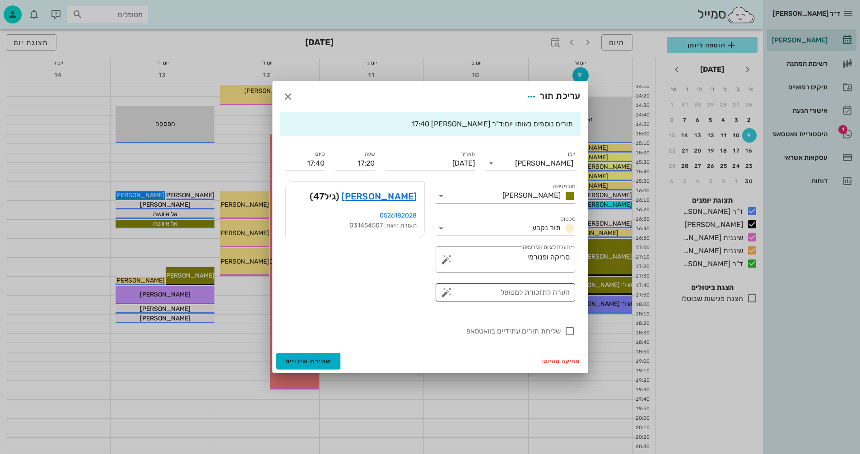
click at [466, 292] on textarea "הערה לתזכורת למטופל" at bounding box center [508, 293] width 121 height 14
click at [446, 292] on button "button" at bounding box center [446, 292] width 11 height 11
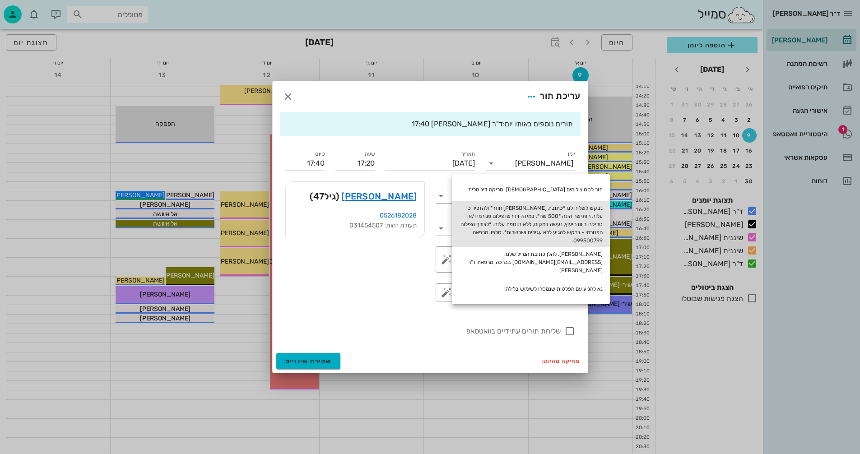
click at [527, 215] on div "נבקש לשלוח לנו *כתובת מייל בווטסאפ חוזר* ולהזכיר כי עלות הפגישה הינה *500 שח*. …" at bounding box center [531, 224] width 158 height 46
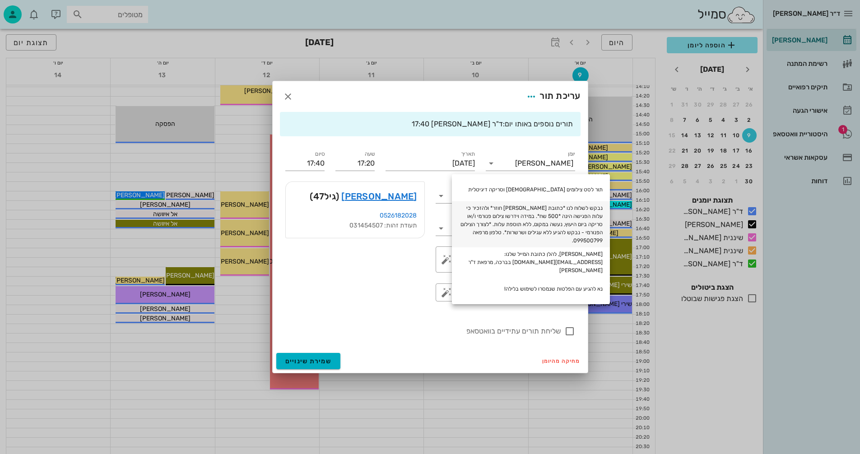
type textarea "נבקש לשלוח לנו *כתובת מייל בווטסאפ חוזר* ולהזכיר כי עלות הפגישה הינה *500 שח*. …"
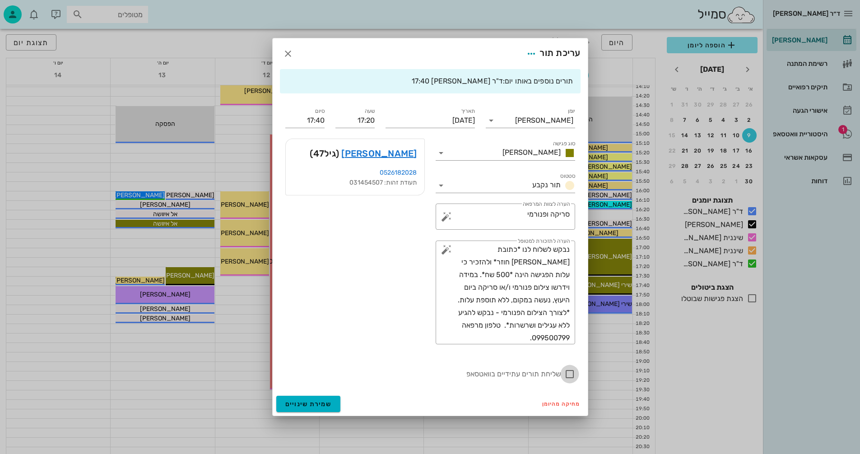
click at [570, 373] on div at bounding box center [569, 374] width 15 height 15
checkbox input "true"
click at [308, 405] on span "שמירת שינויים" at bounding box center [308, 404] width 47 height 8
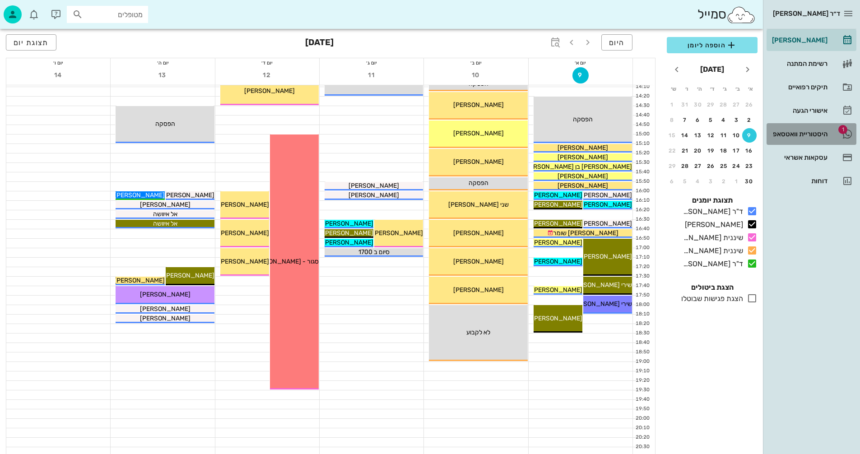
click at [791, 132] on div "היסטוריית וואטסאפ" at bounding box center [798, 133] width 57 height 7
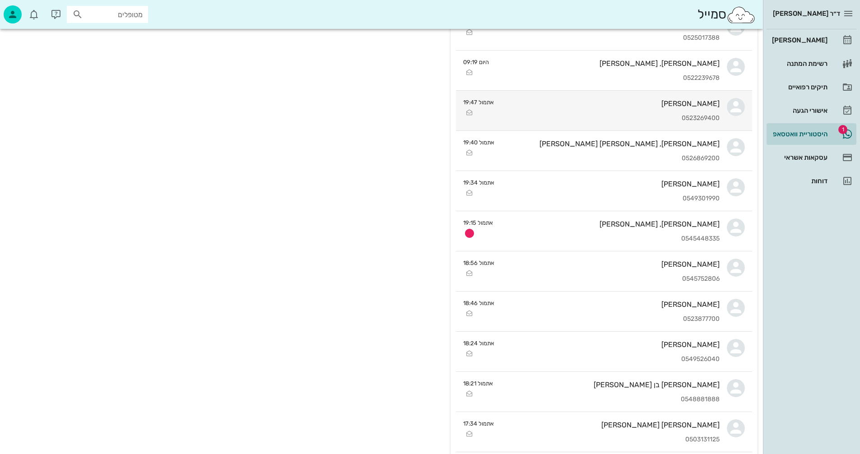
scroll to position [181, 0]
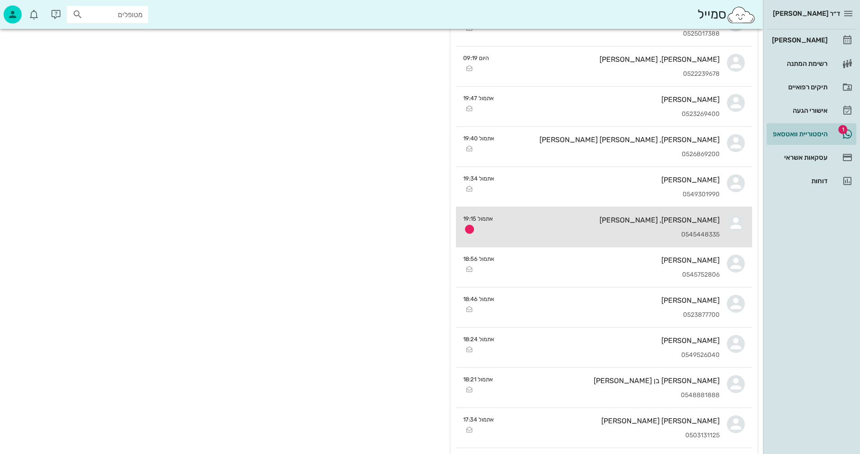
click at [587, 230] on div "יעל, אריאל צברי 0545448335" at bounding box center [609, 227] width 219 height 40
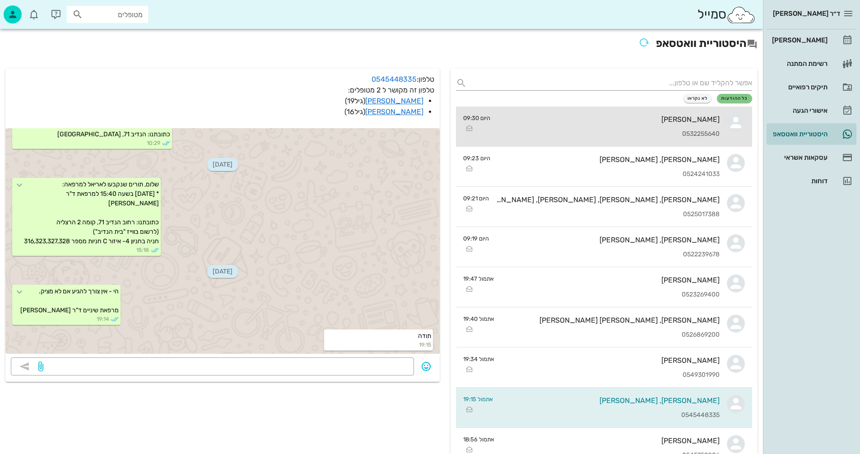
click at [554, 130] on div "[PERSON_NAME] 0532255640" at bounding box center [609, 127] width 222 height 40
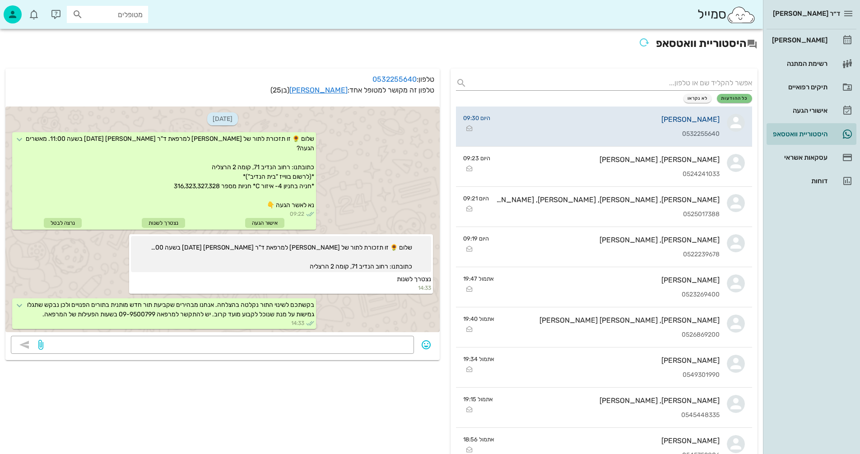
scroll to position [1081, 0]
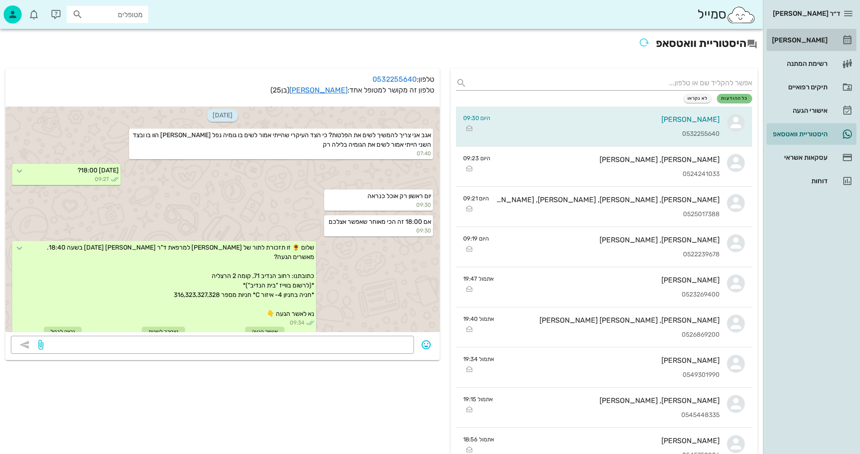
click at [804, 37] on div "[PERSON_NAME]" at bounding box center [798, 40] width 57 height 7
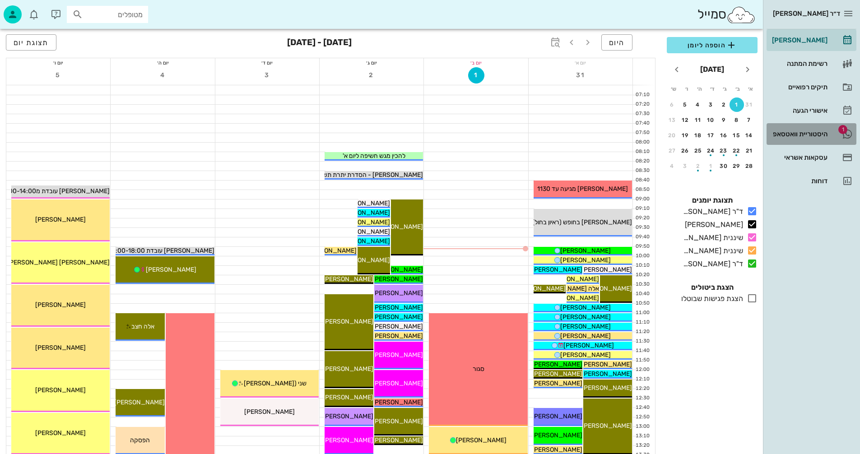
click at [792, 133] on div "היסטוריית וואטסאפ" at bounding box center [798, 133] width 57 height 7
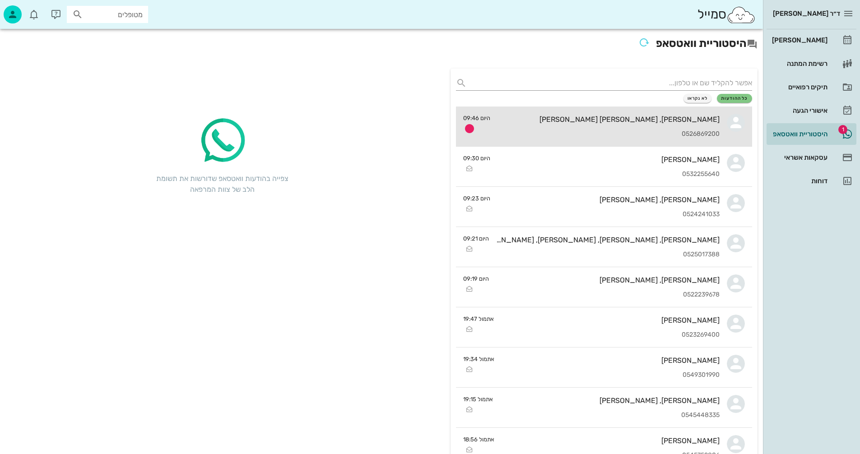
click at [548, 126] on div "שי, אור הררי 0526869200" at bounding box center [609, 127] width 222 height 40
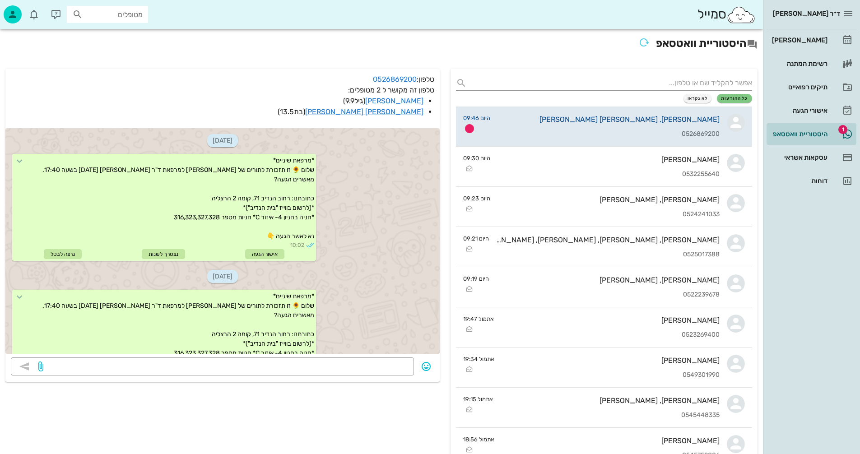
scroll to position [2098, 0]
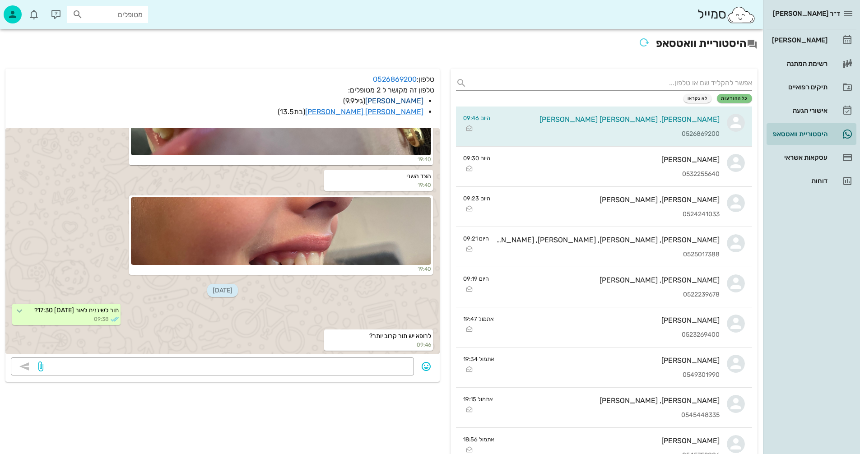
click at [412, 100] on link "שי הררי" at bounding box center [394, 101] width 58 height 9
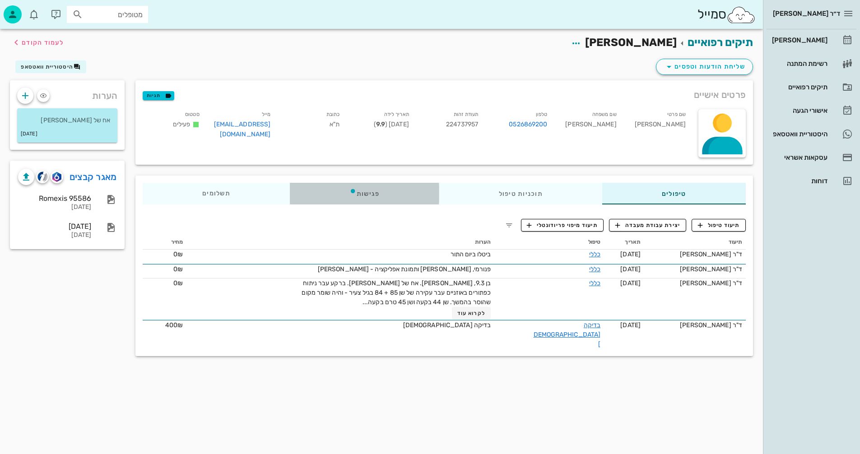
click at [363, 193] on div "פגישות" at bounding box center [364, 194] width 149 height 22
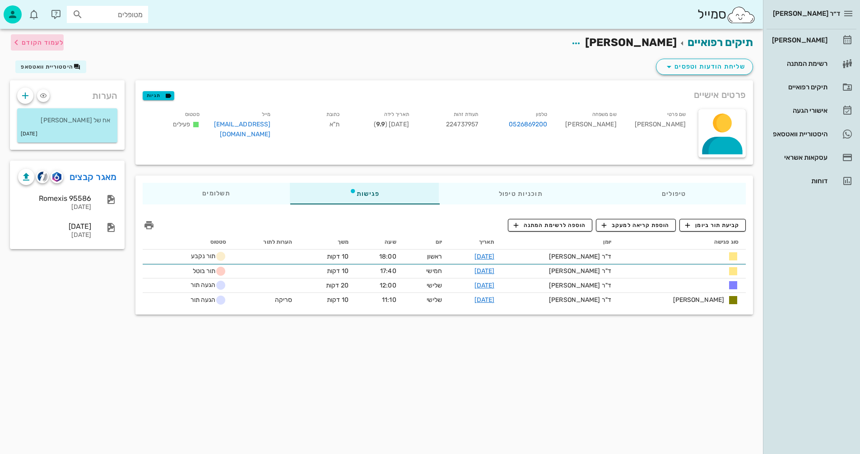
click at [51, 44] on span "לעמוד הקודם" at bounding box center [43, 43] width 42 height 8
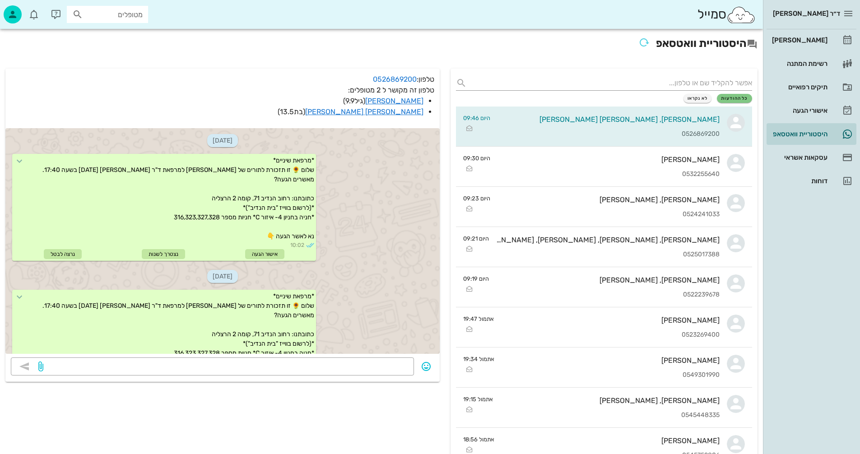
scroll to position [2098, 0]
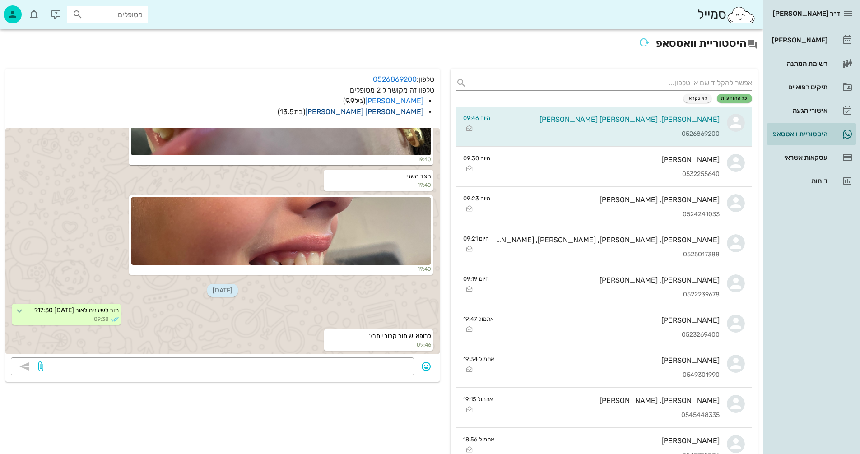
click at [414, 109] on link "אור הררי" at bounding box center [364, 111] width 118 height 9
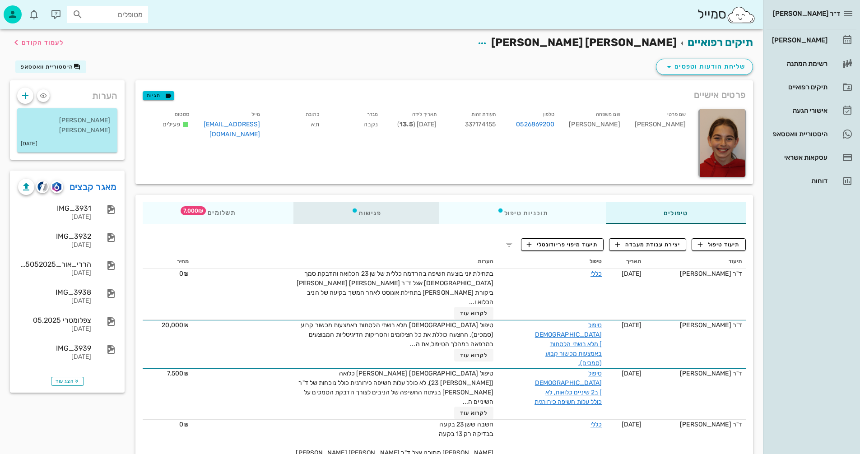
click at [369, 214] on div "פגישות" at bounding box center [366, 213] width 146 height 22
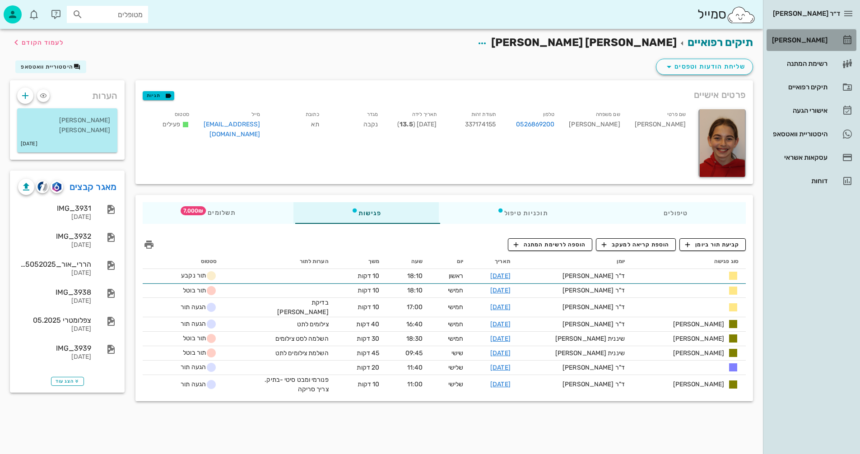
click at [812, 34] on div "[PERSON_NAME]" at bounding box center [798, 40] width 57 height 14
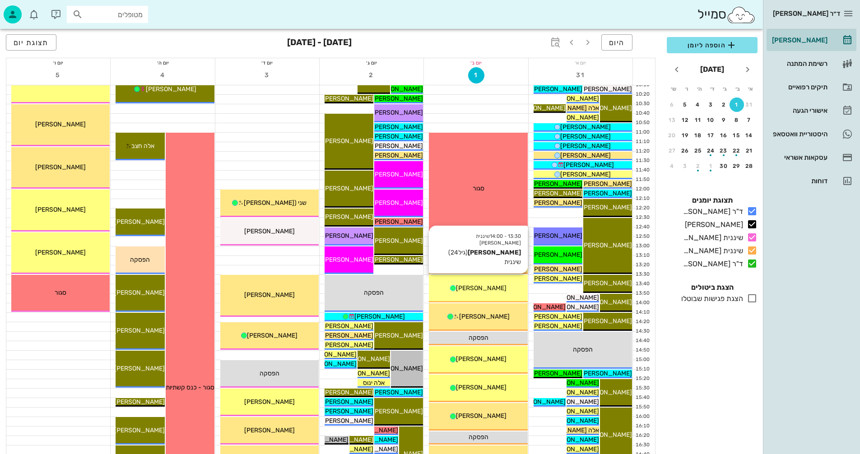
scroll to position [316, 0]
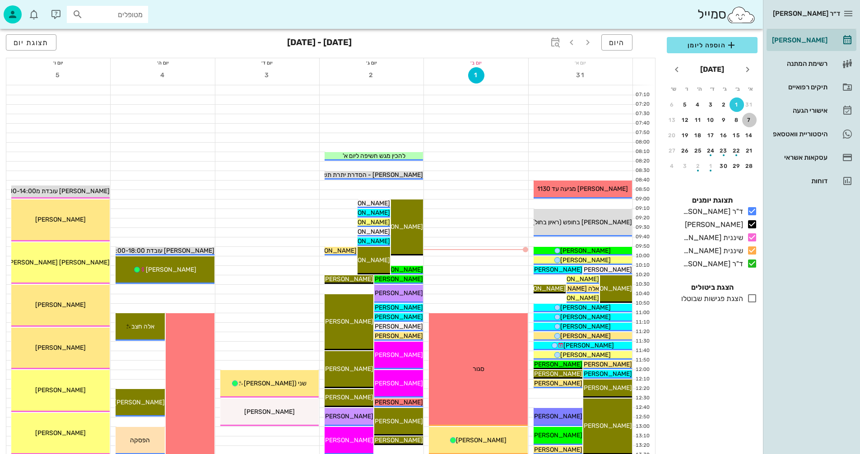
click at [751, 119] on div "7" at bounding box center [749, 120] width 14 height 6
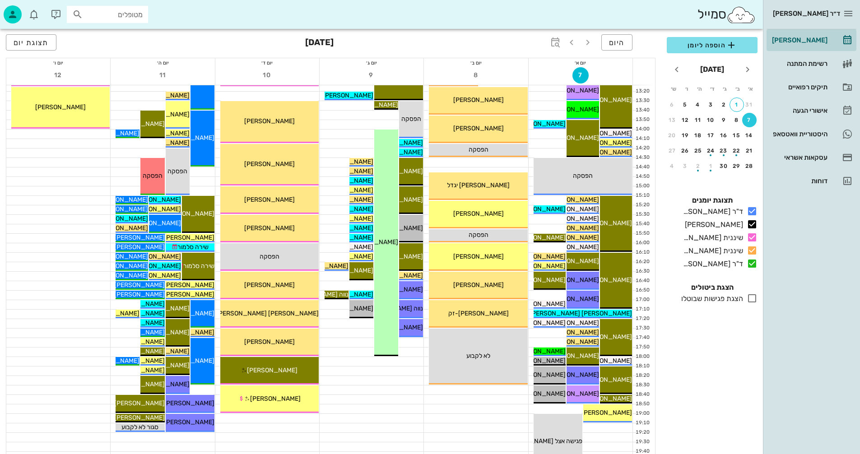
scroll to position [361, 0]
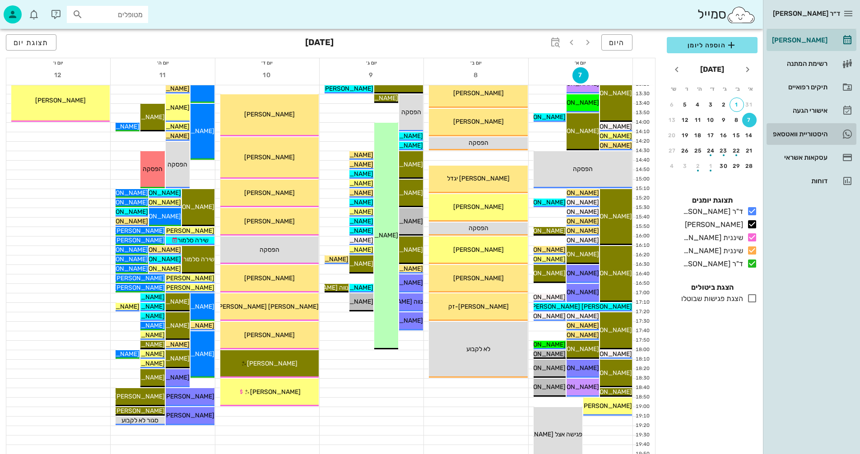
click at [791, 133] on div "היסטוריית וואטסאפ" at bounding box center [798, 133] width 57 height 7
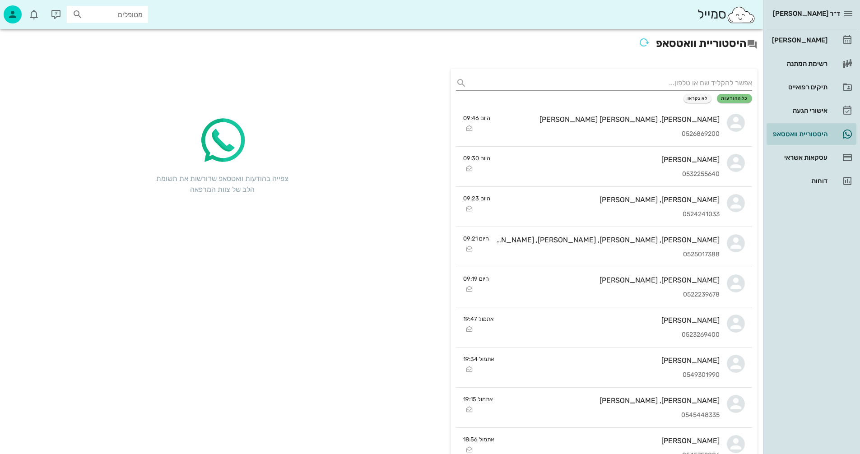
click at [620, 102] on div "כל ההודעות לא נקראו" at bounding box center [604, 98] width 296 height 9
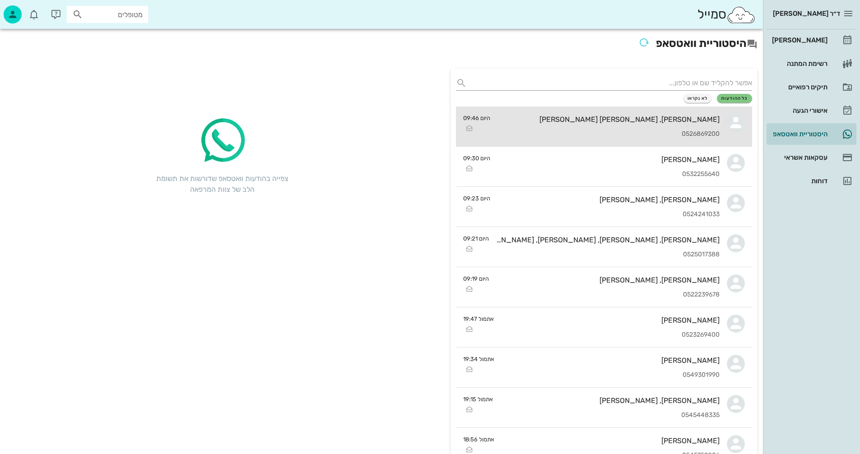
click at [613, 126] on div "[PERSON_NAME], [PERSON_NAME] [PERSON_NAME] 0526869200" at bounding box center [609, 127] width 222 height 40
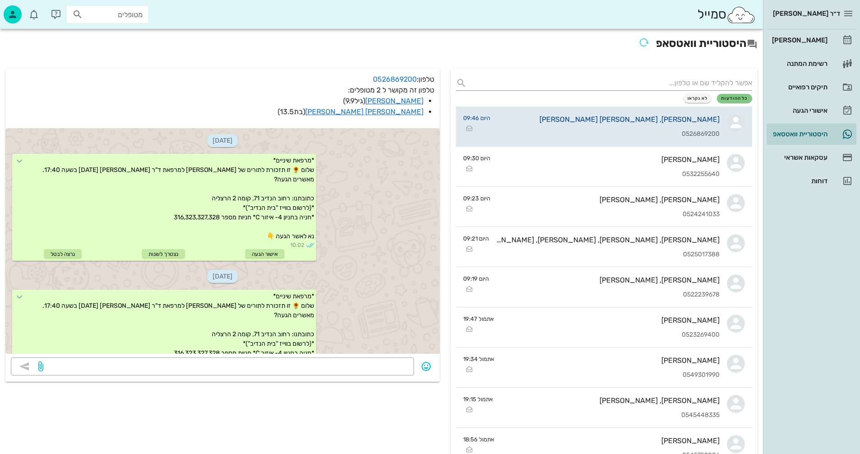
scroll to position [2098, 0]
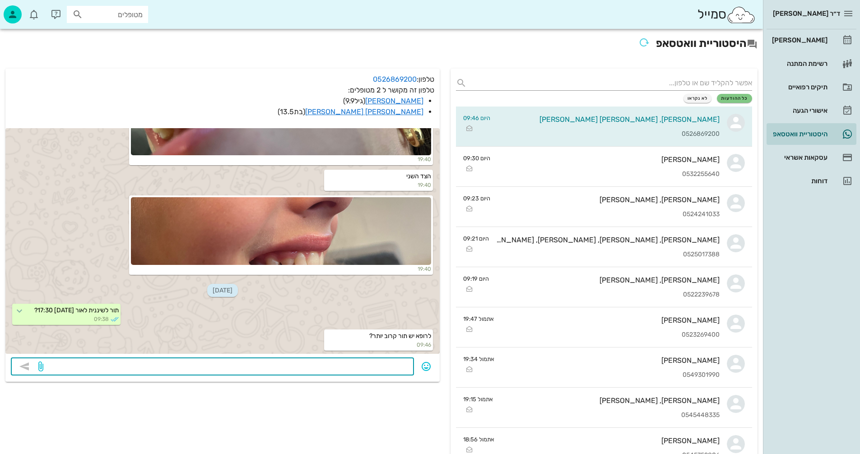
click at [361, 369] on textarea at bounding box center [226, 367] width 363 height 14
type textarea "[DATE] 12:40?"
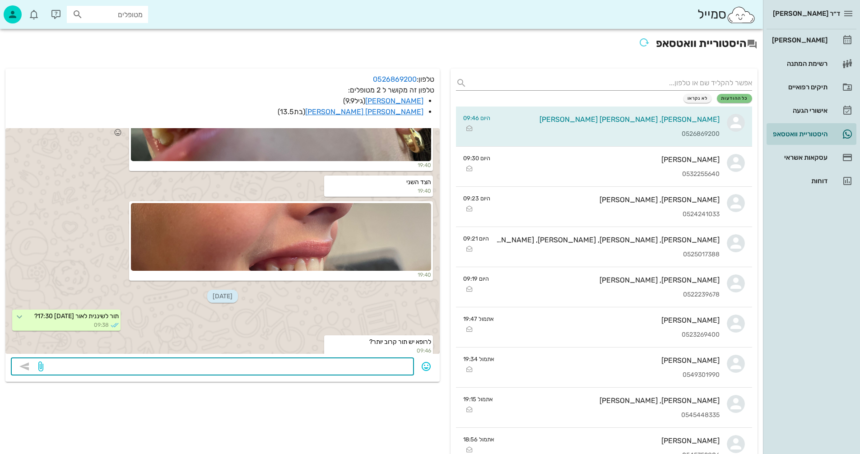
scroll to position [2124, 0]
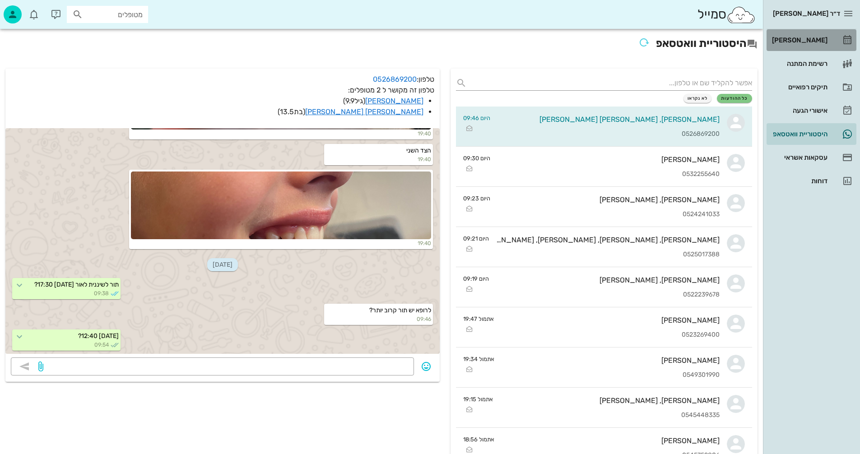
click at [809, 38] on div "[PERSON_NAME]" at bounding box center [798, 40] width 57 height 7
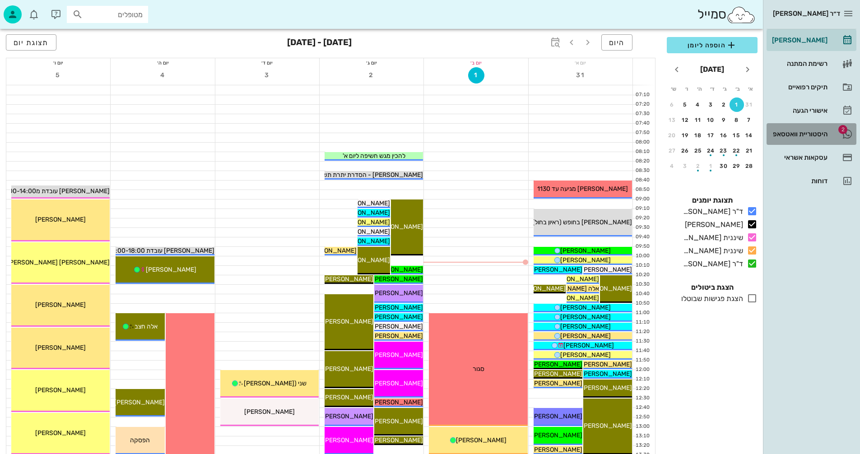
click at [792, 133] on div "היסטוריית וואטסאפ" at bounding box center [798, 133] width 57 height 7
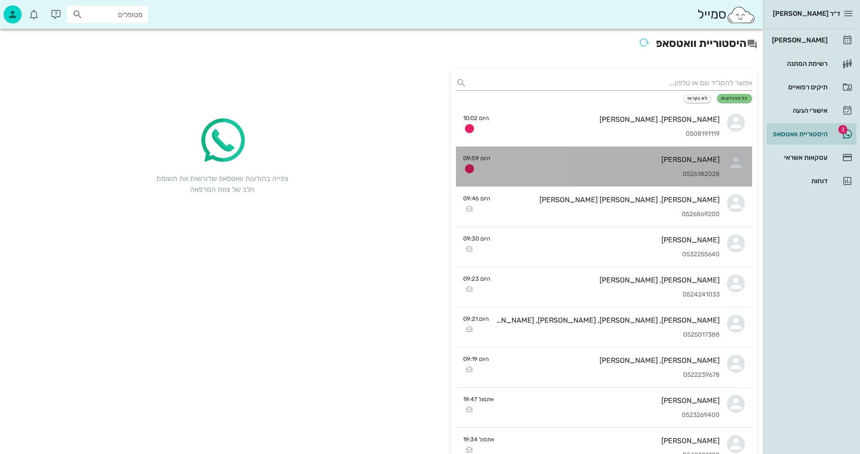
click at [573, 161] on div "[PERSON_NAME]" at bounding box center [609, 159] width 222 height 9
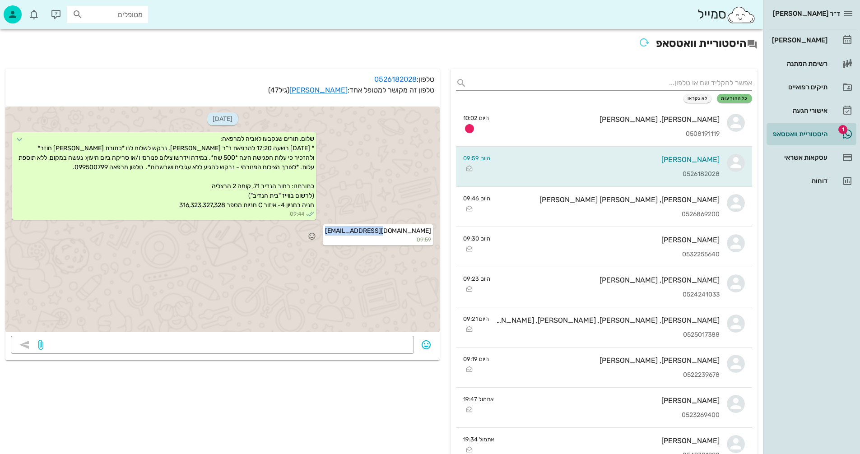
drag, startPoint x: 374, startPoint y: 230, endPoint x: 433, endPoint y: 227, distance: 58.3
click at [433, 227] on div "aond18@gmail.com 09:59" at bounding box center [378, 234] width 110 height 21
copy span "aond18@gmail.com"
click at [327, 89] on link "אביה זהבי" at bounding box center [318, 90] width 58 height 9
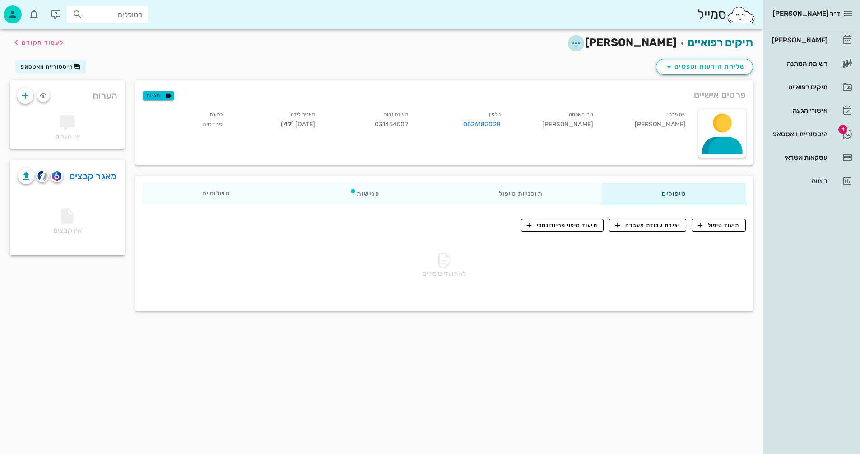
click at [582, 41] on icon "button" at bounding box center [576, 43] width 11 height 11
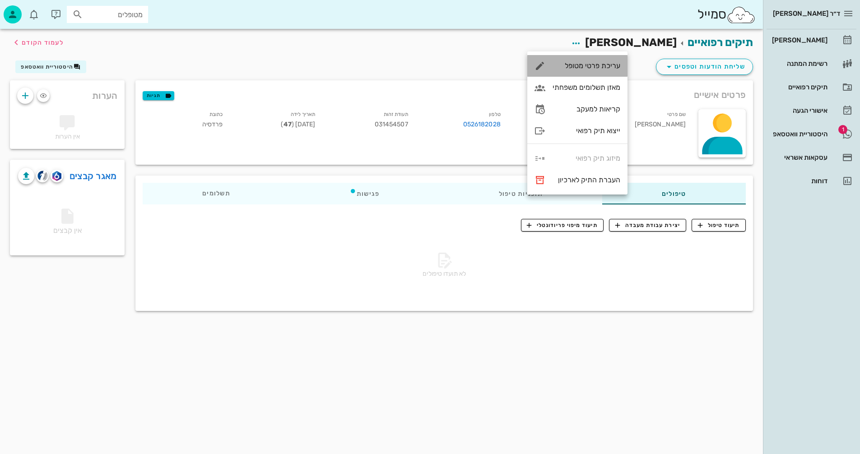
click at [583, 65] on div "עריכת פרטי מטופל" at bounding box center [587, 65] width 68 height 9
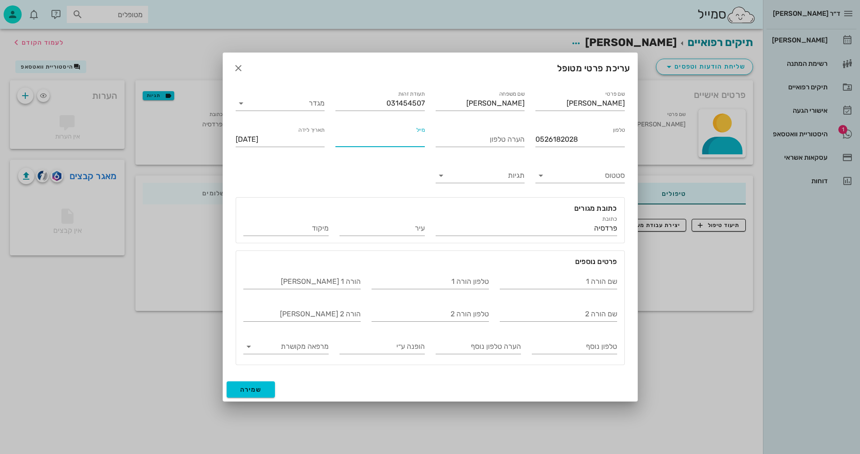
drag, startPoint x: 355, startPoint y: 140, endPoint x: 400, endPoint y: 167, distance: 52.4
click at [401, 166] on div "שם פרטי אביה שם משפחה זהבי תעודת זהות 031454507 מגדר טלפון 0526182028 הערה טלפו…" at bounding box center [430, 227] width 400 height 287
paste input "aond18@gmail.com"
type input "aond18@gmail.com"
click at [246, 388] on span "שמירה" at bounding box center [251, 390] width 22 height 8
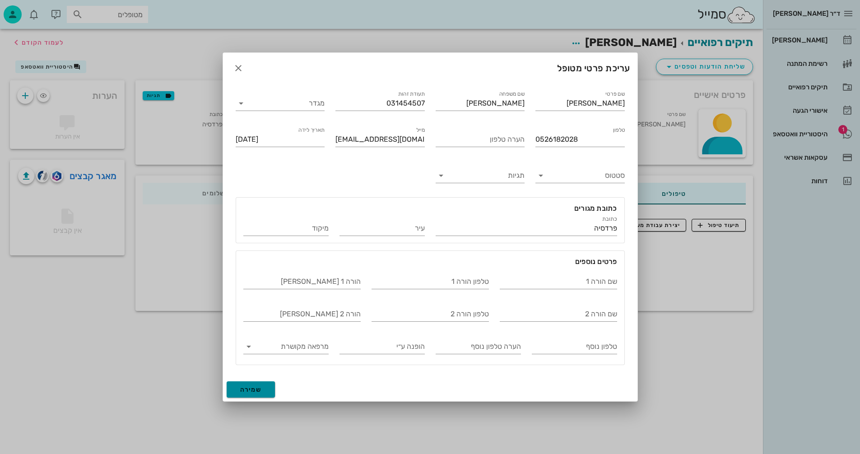
type input "1978-04-18"
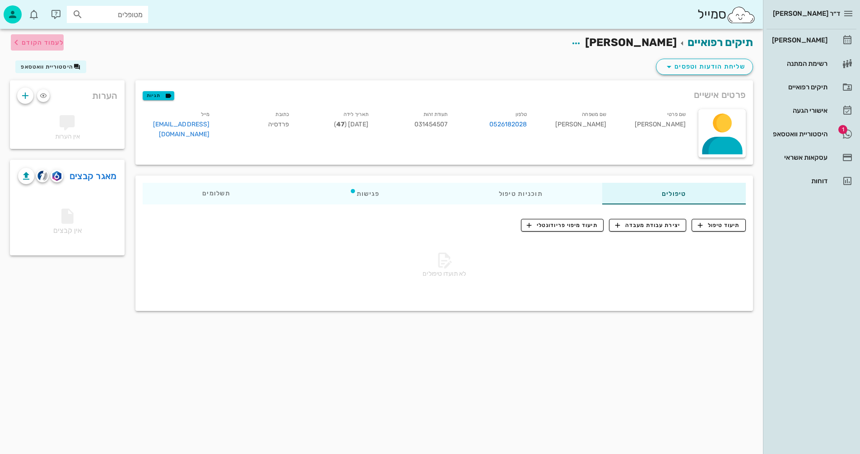
click at [37, 40] on span "לעמוד הקודם" at bounding box center [43, 43] width 42 height 8
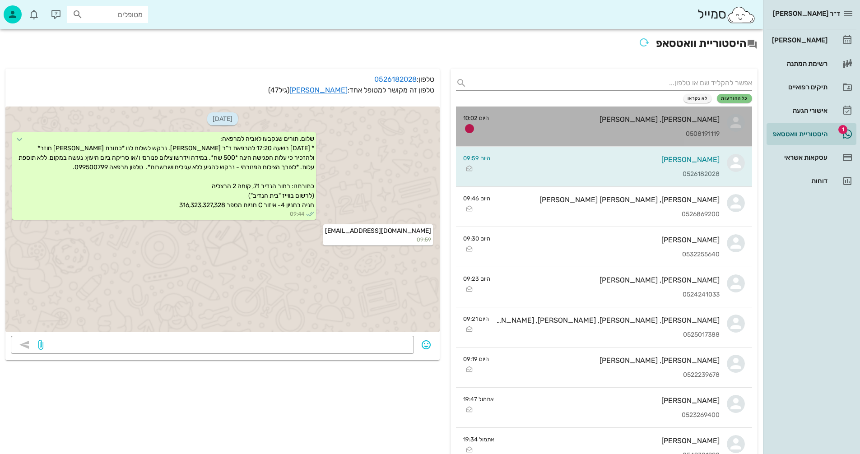
click at [617, 126] on div "אוריאל, אליאן דרי 0508191119" at bounding box center [607, 127] width 223 height 40
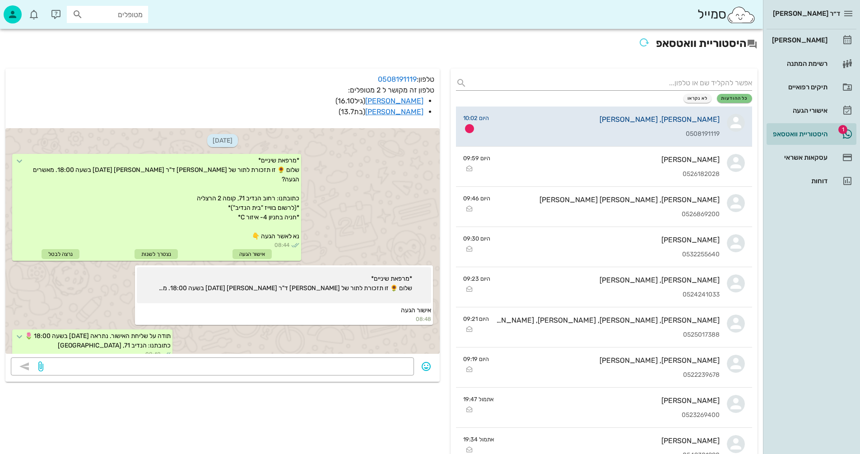
scroll to position [253, 0]
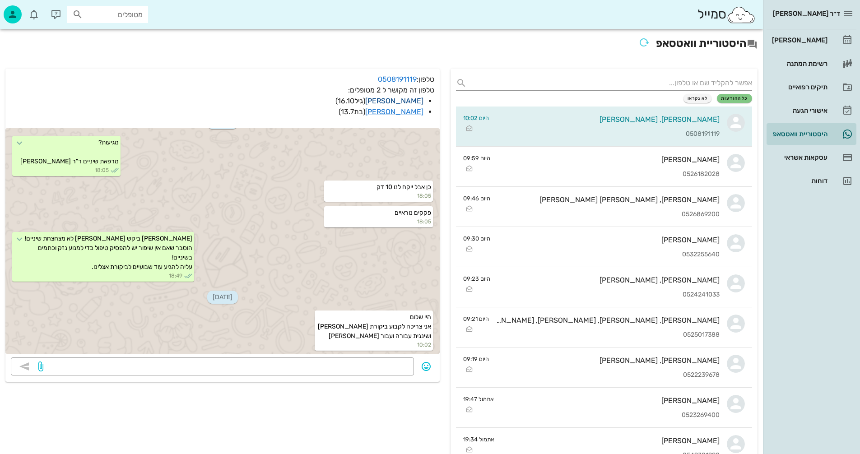
click at [417, 101] on link "[PERSON_NAME]" at bounding box center [394, 101] width 58 height 9
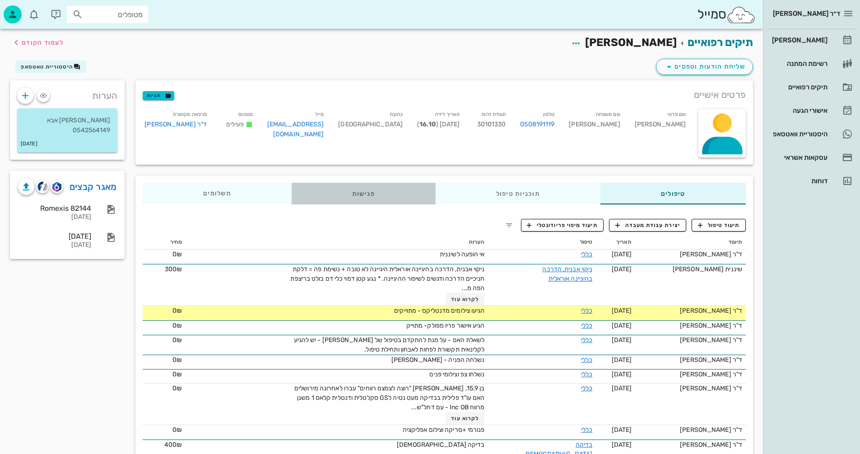
click at [363, 191] on div "פגישות" at bounding box center [364, 194] width 144 height 22
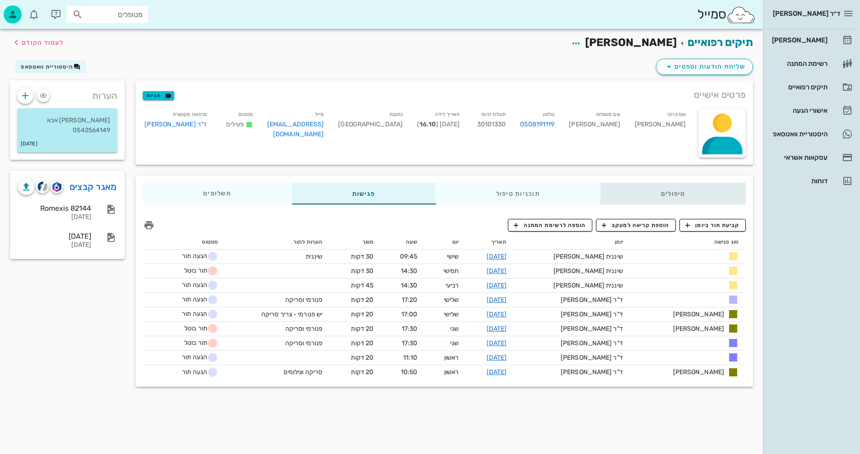
click at [659, 196] on div "טיפולים" at bounding box center [673, 194] width 145 height 22
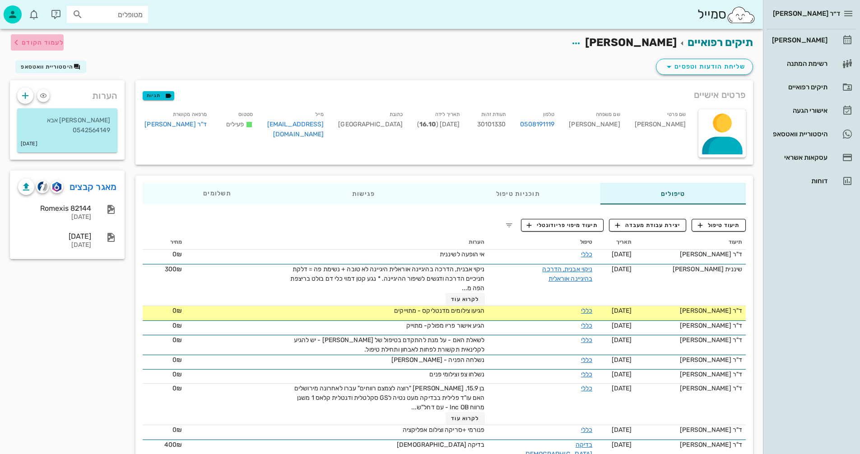
click at [50, 42] on span "לעמוד הקודם" at bounding box center [43, 43] width 42 height 8
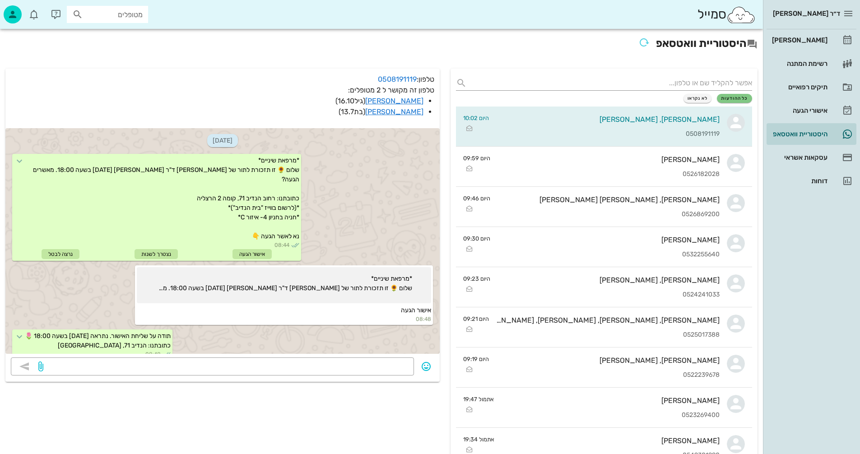
scroll to position [253, 0]
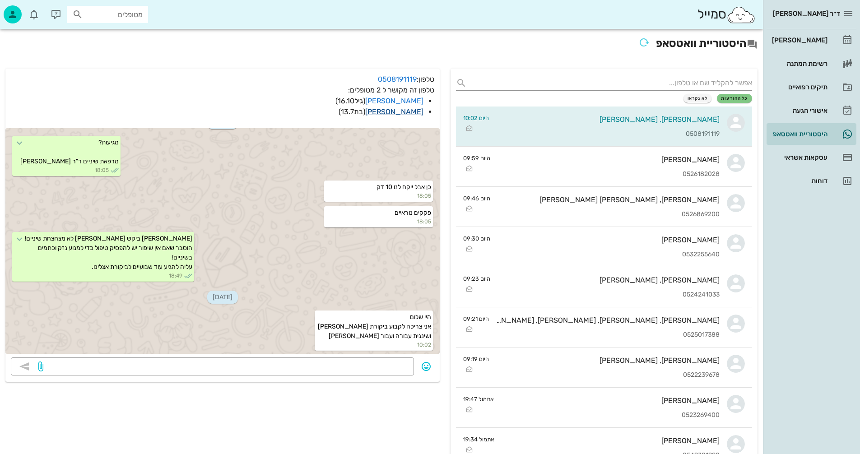
click at [406, 112] on link "[PERSON_NAME]" at bounding box center [394, 111] width 58 height 9
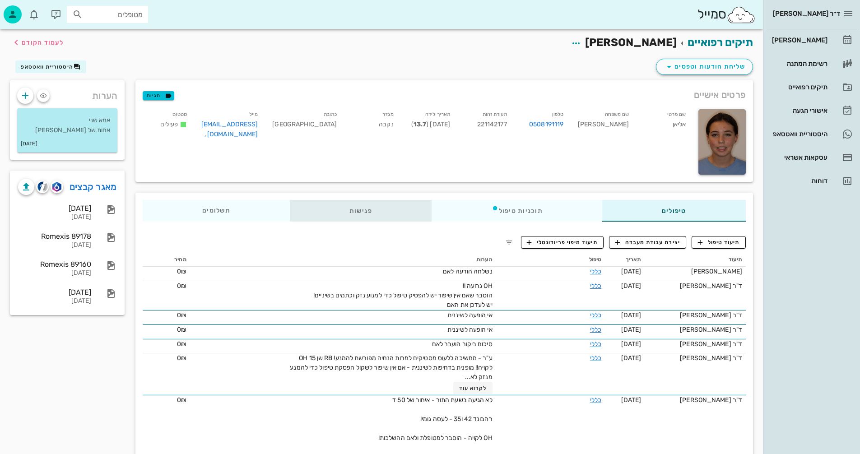
click at [364, 211] on div "פגישות" at bounding box center [361, 211] width 142 height 22
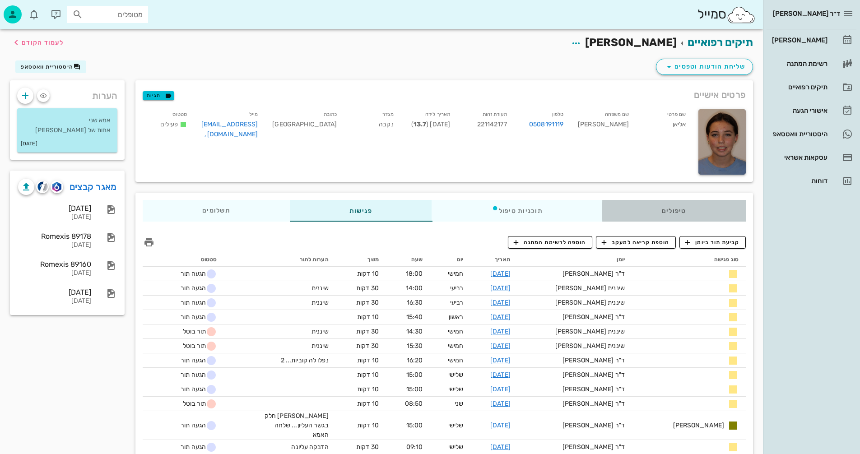
click at [676, 209] on div "טיפולים" at bounding box center [674, 211] width 144 height 22
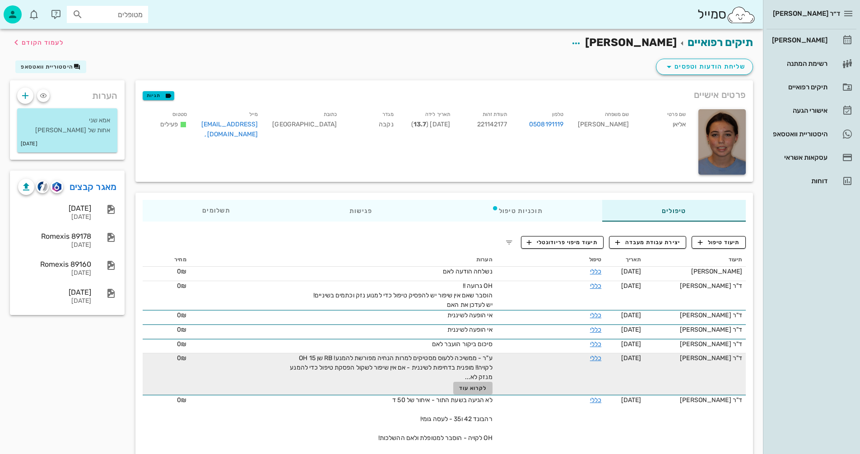
click at [470, 388] on span "לקרוא עוד" at bounding box center [473, 388] width 28 height 6
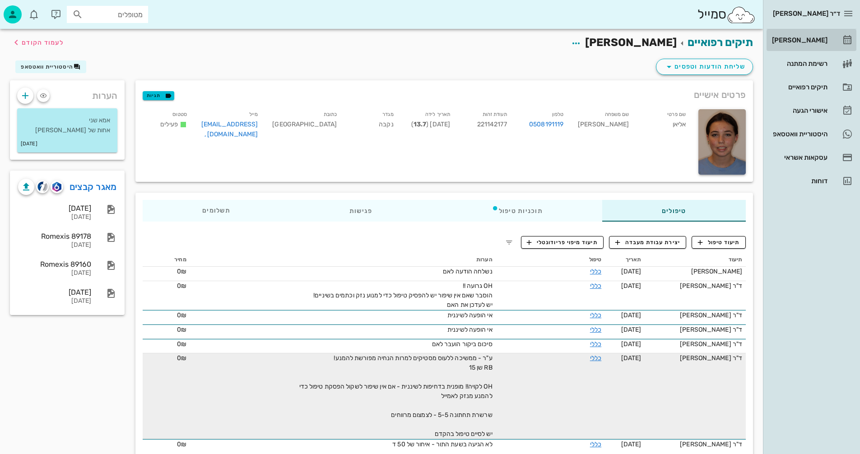
click at [813, 39] on div "[PERSON_NAME]" at bounding box center [798, 40] width 57 height 7
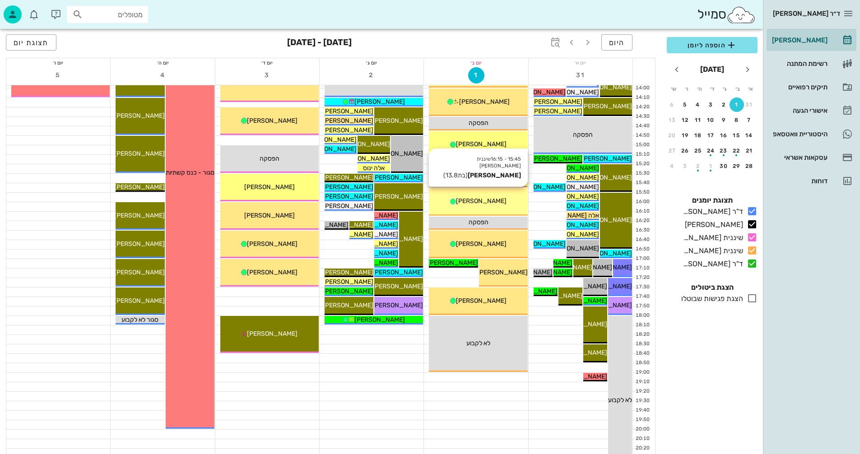
scroll to position [406, 0]
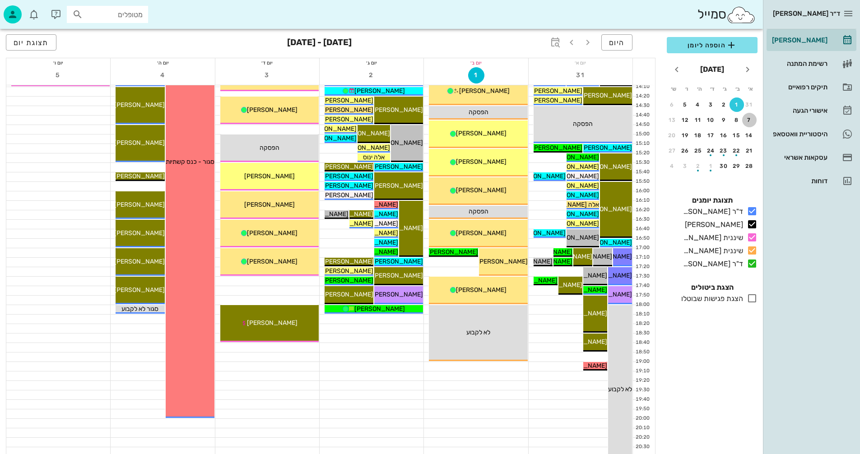
click at [750, 121] on div "7" at bounding box center [749, 120] width 14 height 6
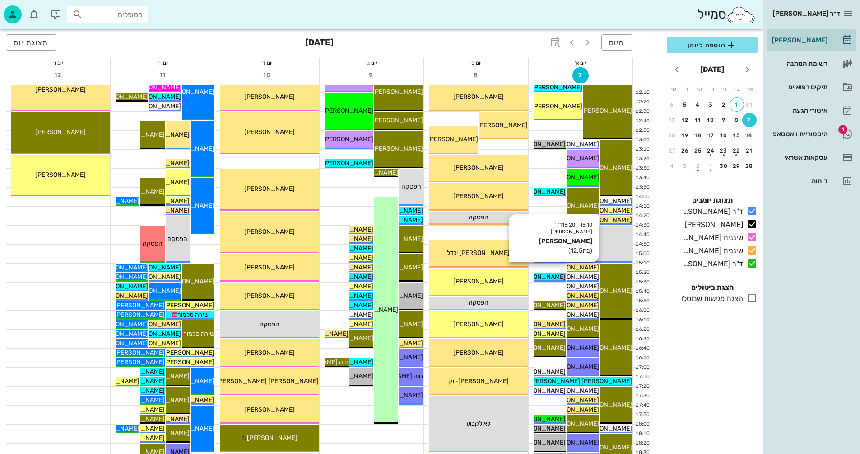
scroll to position [271, 0]
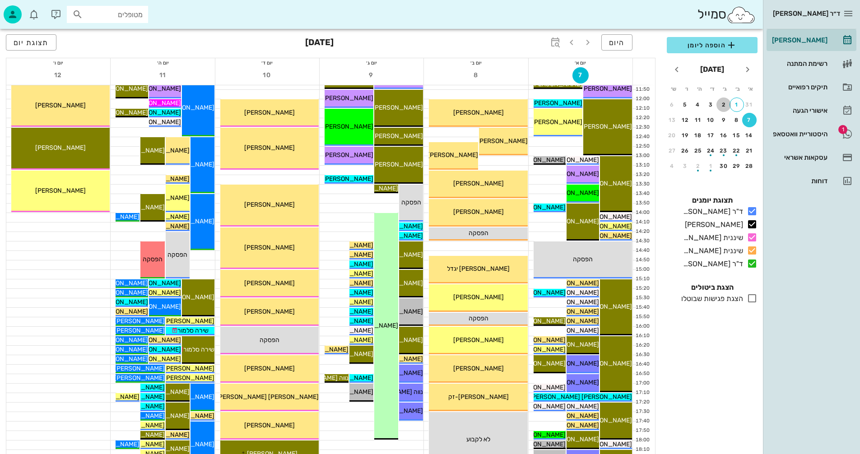
click at [723, 105] on div "2" at bounding box center [724, 105] width 14 height 6
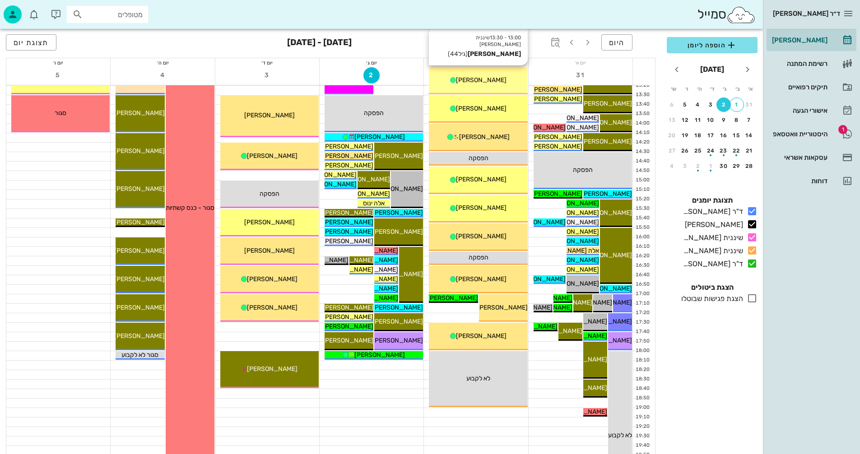
scroll to position [361, 0]
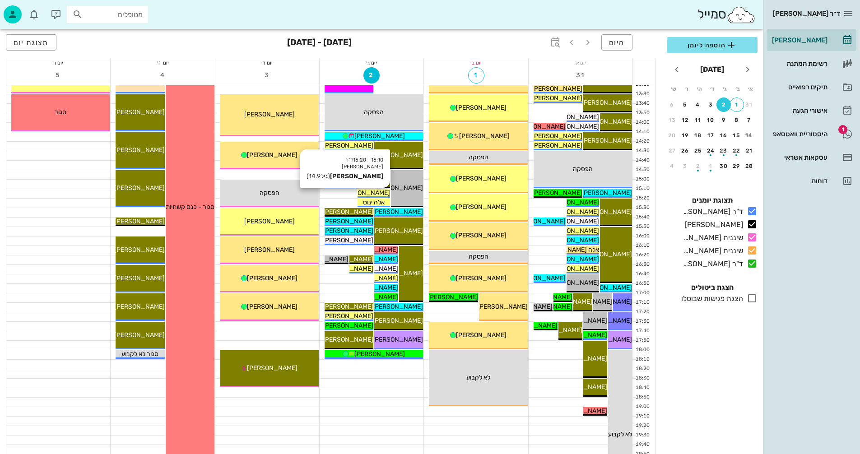
click at [380, 194] on span "[PERSON_NAME]" at bounding box center [365, 193] width 51 height 8
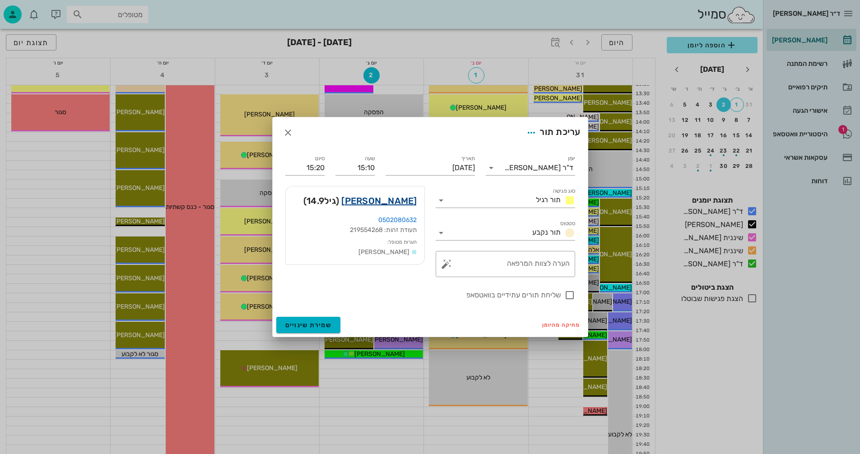
click at [400, 202] on link "אוריה ינוס" at bounding box center [378, 201] width 75 height 14
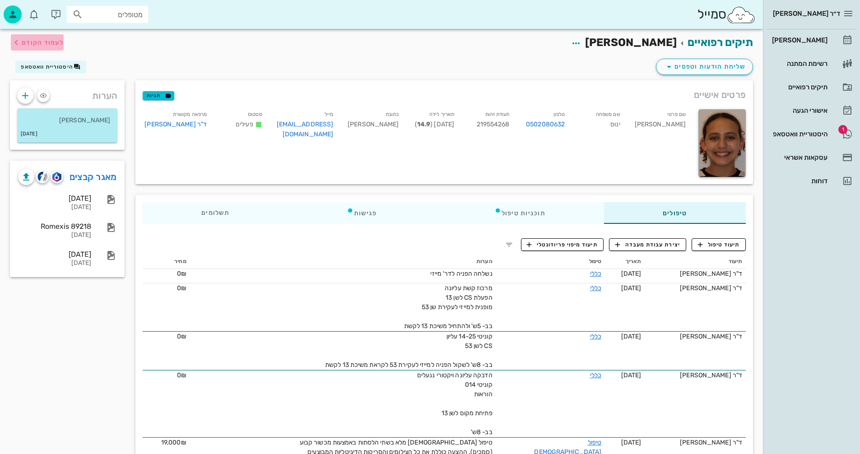
click at [49, 39] on span "לעמוד הקודם" at bounding box center [43, 43] width 42 height 8
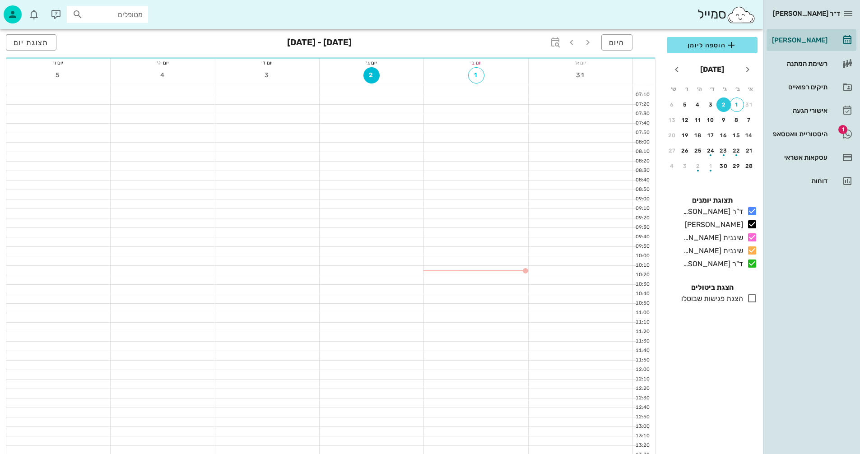
scroll to position [361, 0]
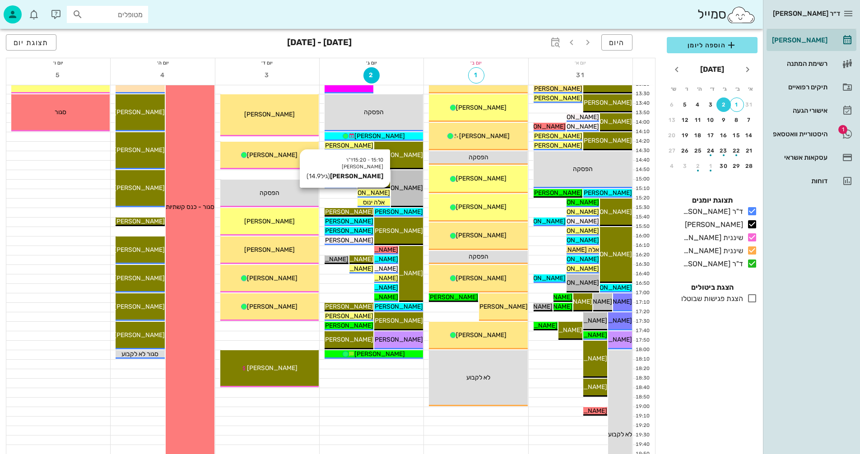
click at [371, 193] on span "[PERSON_NAME]" at bounding box center [365, 193] width 51 height 8
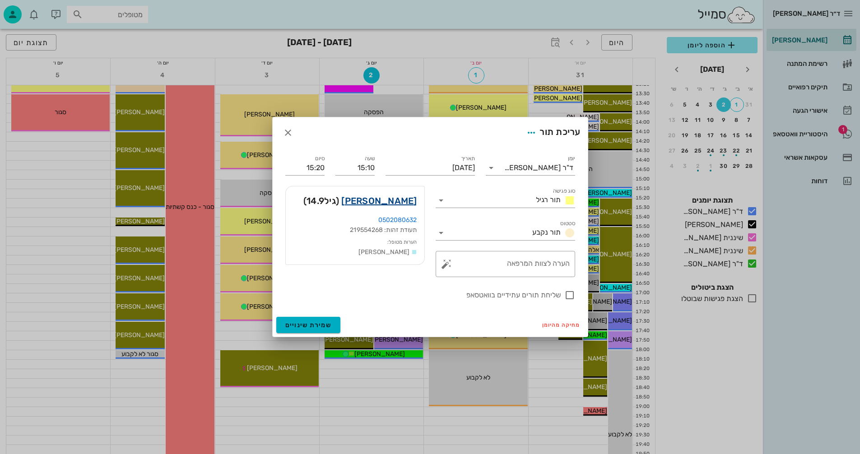
click at [398, 200] on link "אוריה ינוס" at bounding box center [378, 201] width 75 height 14
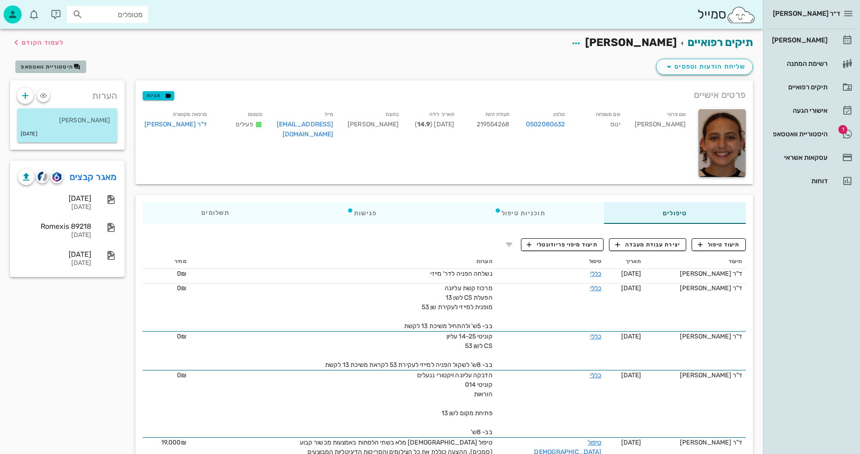
click at [51, 66] on span "היסטוריית וואטסאפ" at bounding box center [47, 67] width 52 height 6
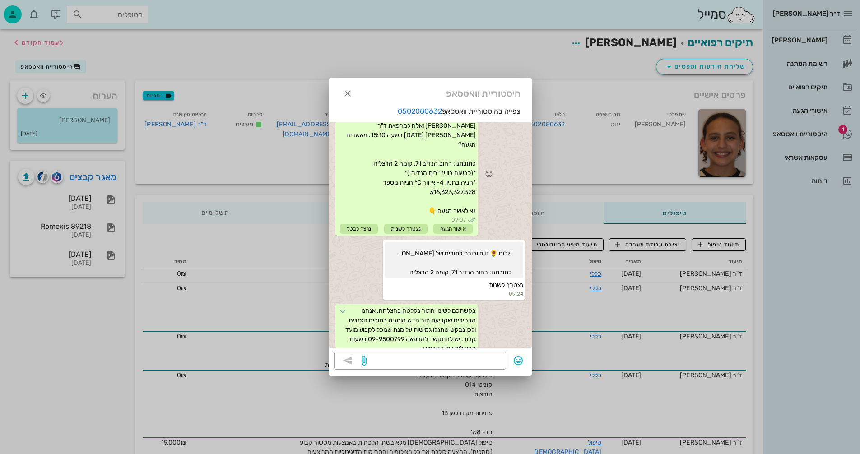
scroll to position [54, 0]
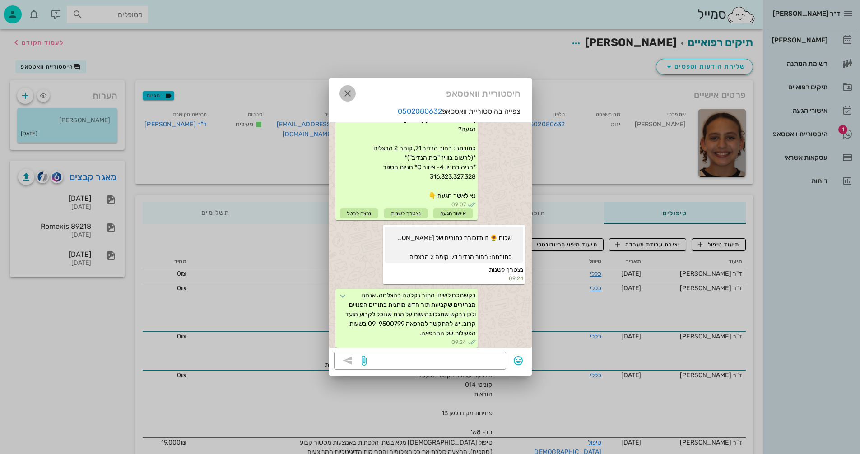
click at [346, 94] on icon "button" at bounding box center [347, 93] width 11 height 11
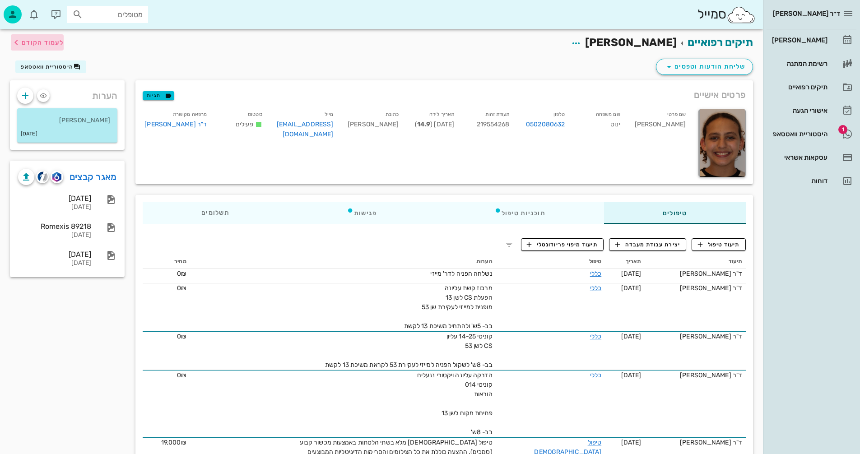
click at [43, 43] on span "לעמוד הקודם" at bounding box center [43, 43] width 42 height 8
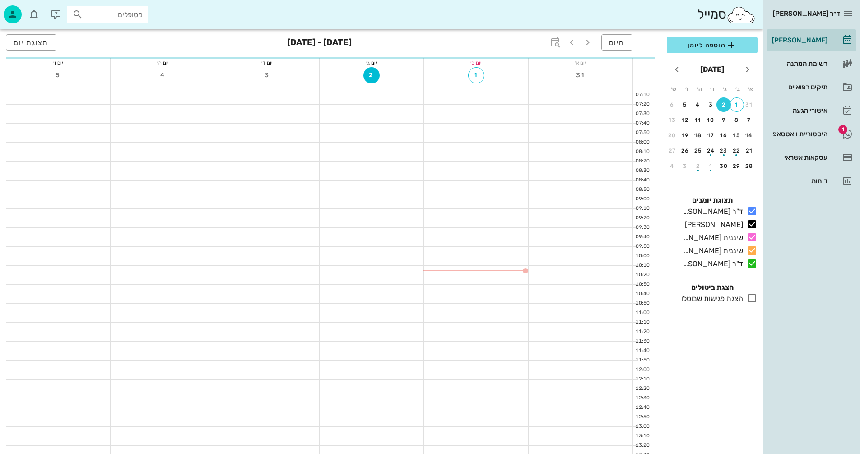
scroll to position [361, 0]
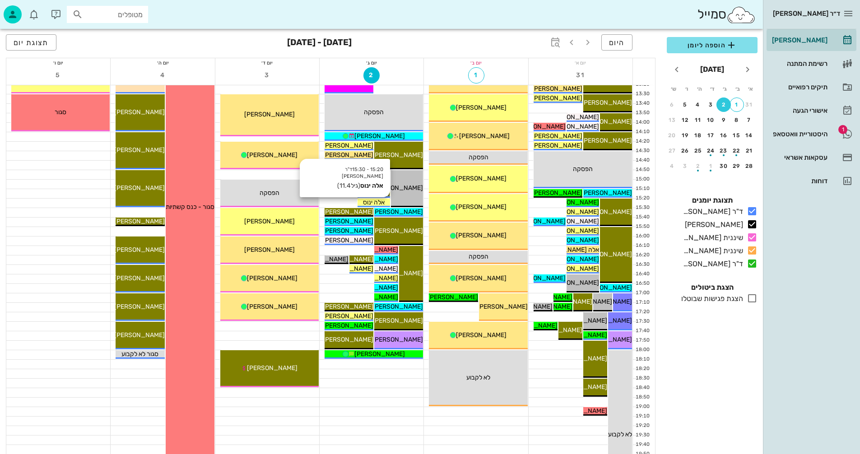
click at [382, 201] on span "אלה ינוס" at bounding box center [374, 203] width 22 height 8
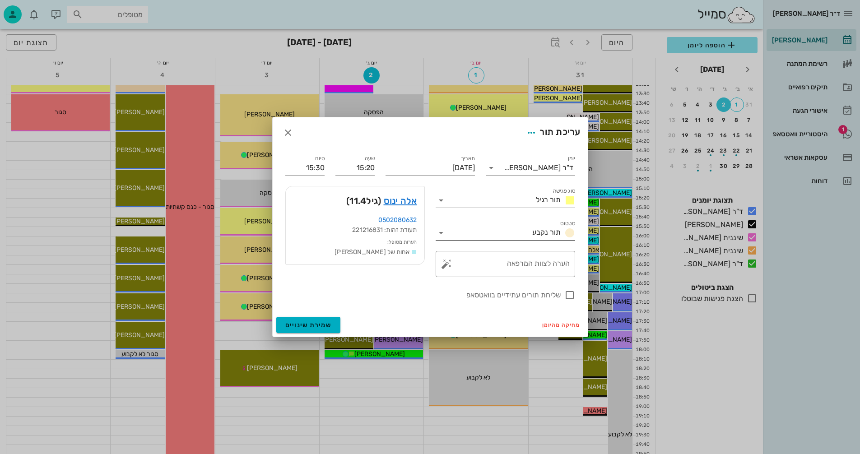
click at [440, 233] on icon at bounding box center [441, 233] width 11 height 11
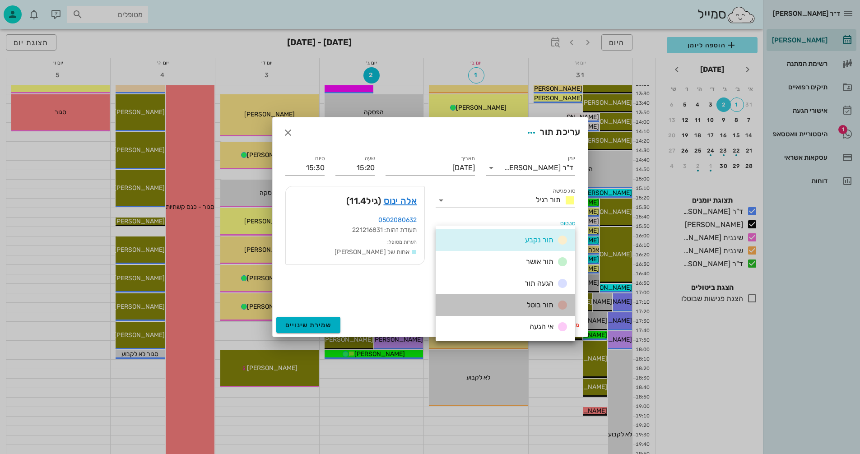
click at [526, 303] on div "תור בוטל" at bounding box center [545, 305] width 45 height 11
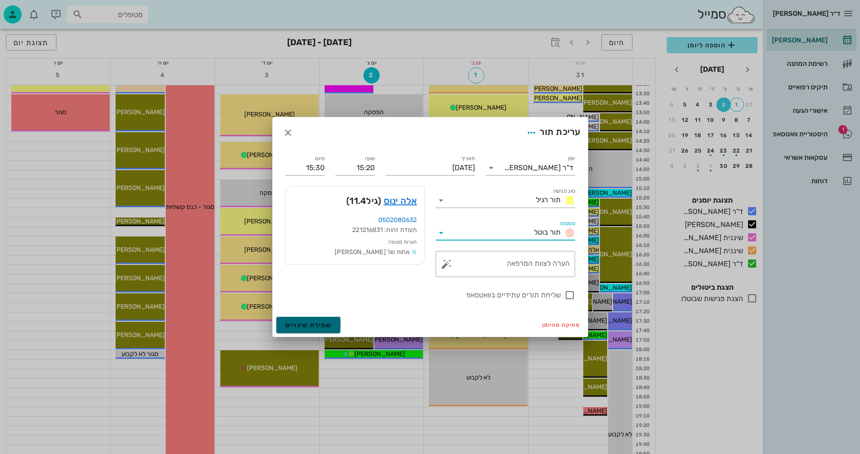
click at [310, 322] on span "שמירת שינויים" at bounding box center [308, 325] width 47 height 8
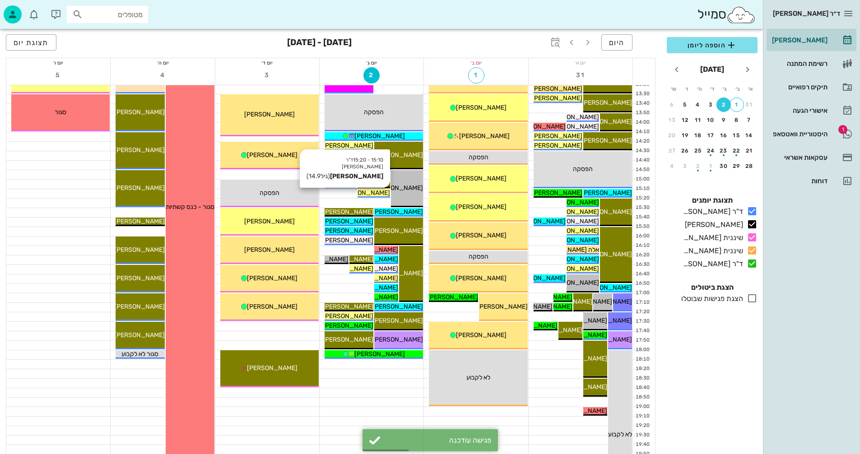
click at [372, 191] on span "[PERSON_NAME]" at bounding box center [365, 193] width 51 height 8
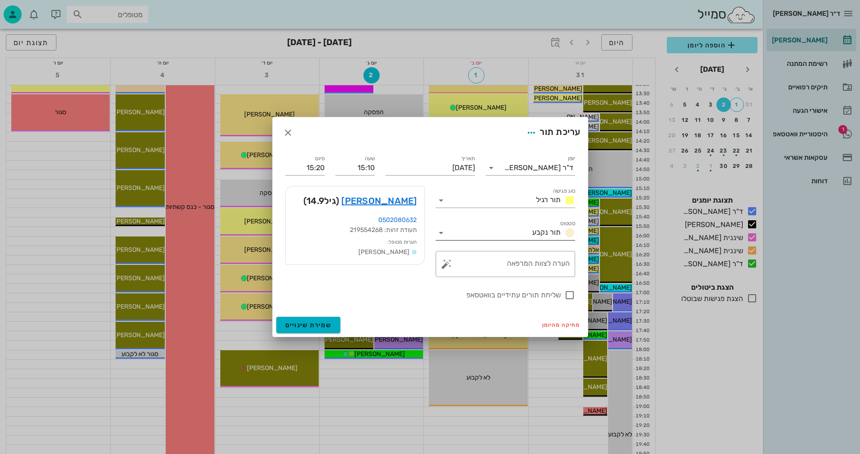
click at [439, 233] on icon at bounding box center [441, 233] width 11 height 11
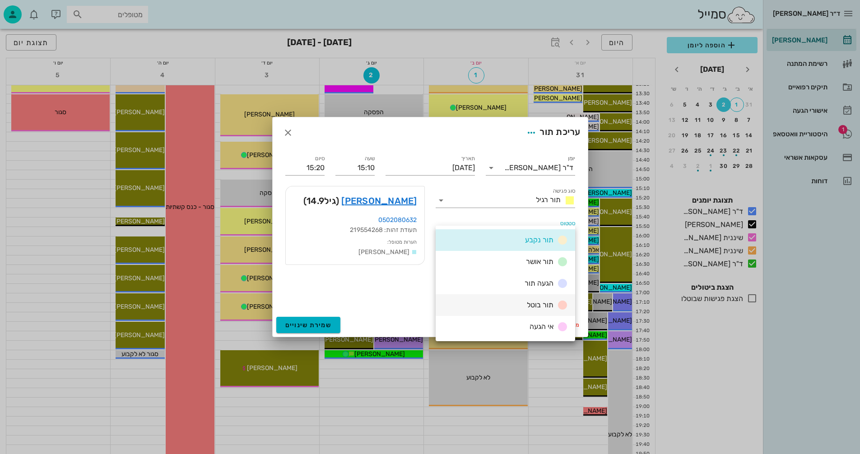
click at [507, 303] on div "תור בוטל" at bounding box center [506, 305] width 140 height 22
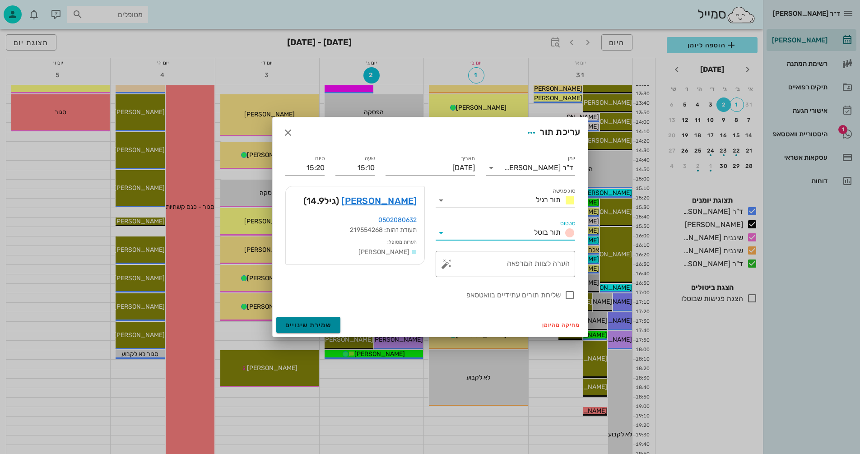
click at [302, 321] on span "שמירת שינויים" at bounding box center [308, 325] width 47 height 8
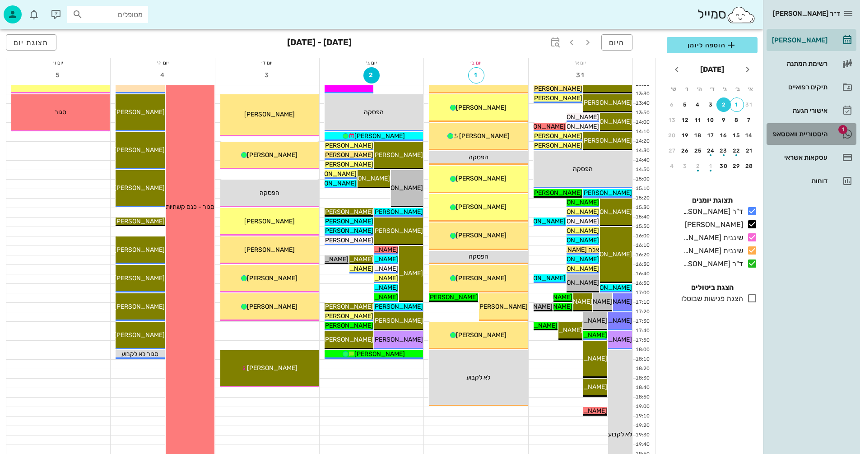
click at [796, 135] on div "היסטוריית וואטסאפ" at bounding box center [798, 133] width 57 height 7
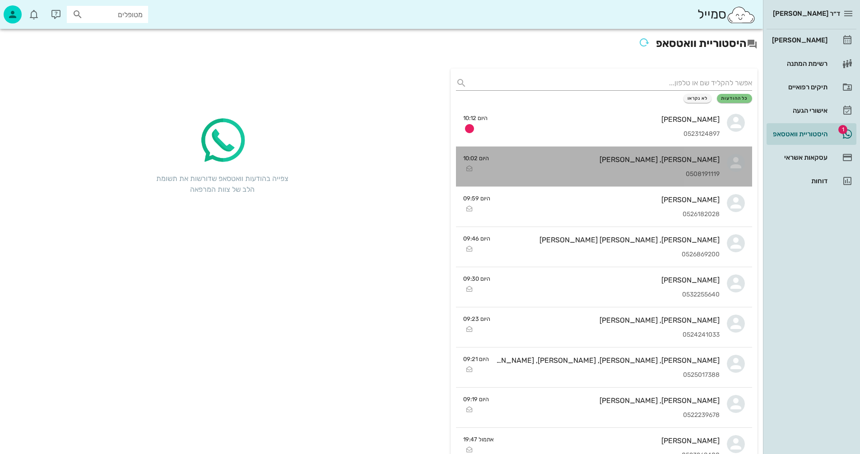
click at [620, 174] on div "0508191119" at bounding box center [607, 175] width 223 height 8
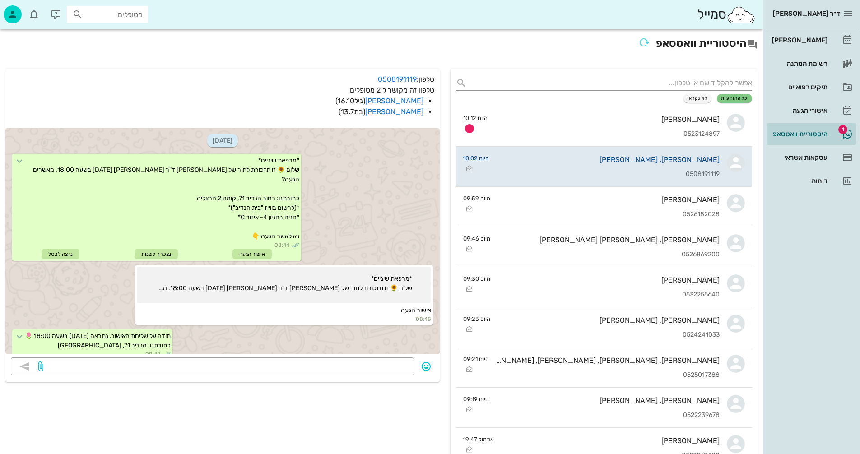
scroll to position [253, 0]
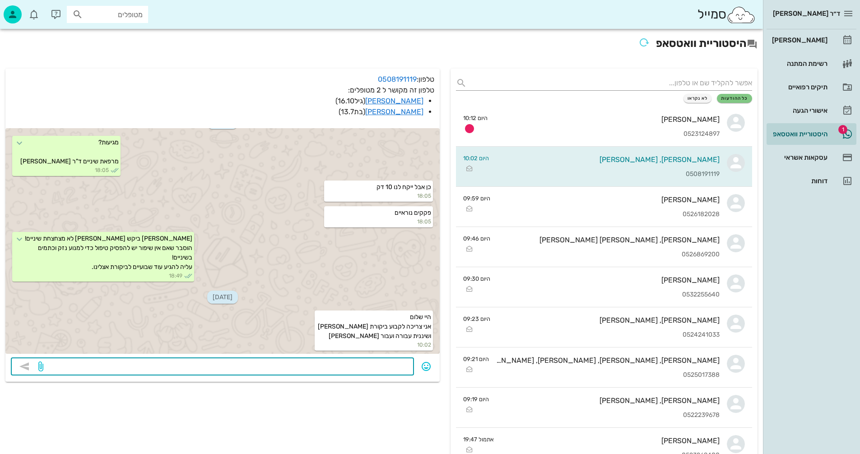
click at [368, 366] on textarea at bounding box center [226, 367] width 363 height 14
type textarea "אליאן 2/9 15:20?"
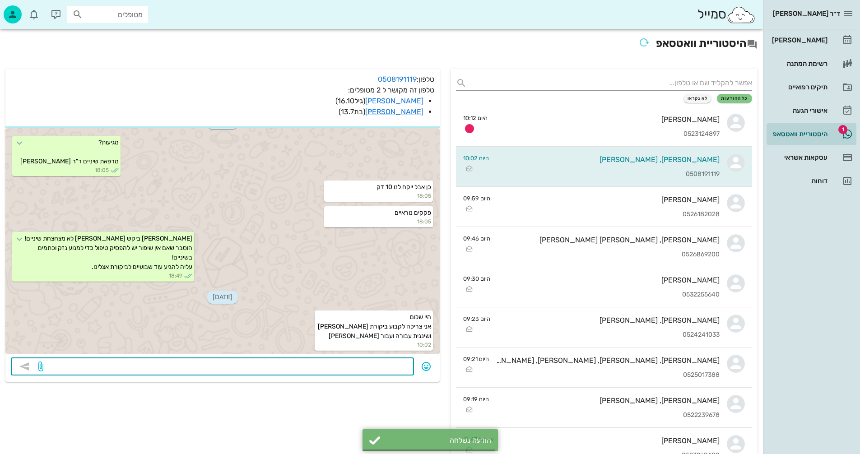
scroll to position [279, 0]
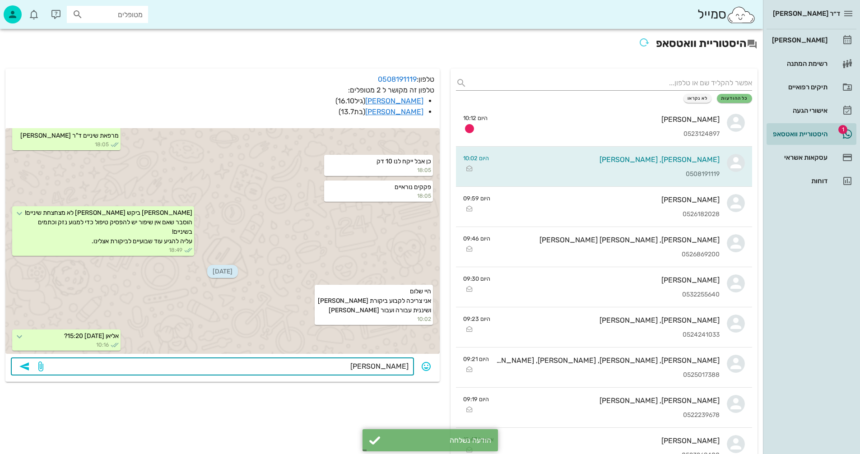
type textarea "אוריאל"
drag, startPoint x: 382, startPoint y: 367, endPoint x: 422, endPoint y: 367, distance: 40.2
click at [422, 367] on div "​ אוריאל" at bounding box center [223, 367] width 424 height 19
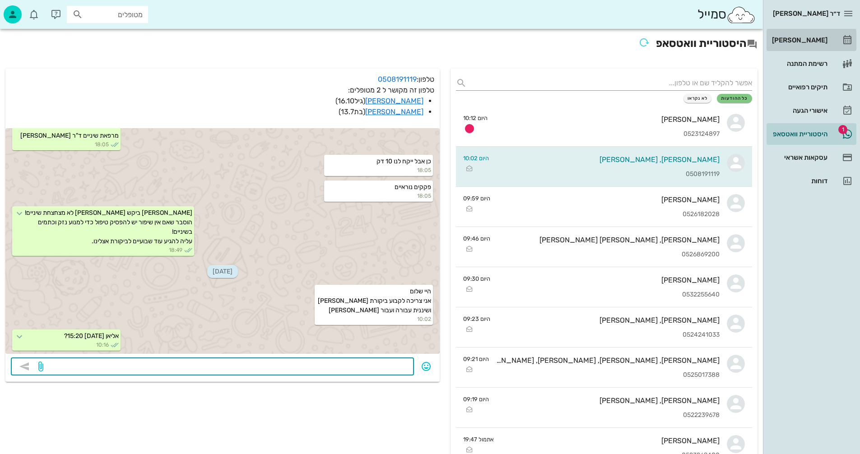
click at [804, 39] on div "[PERSON_NAME]" at bounding box center [798, 40] width 57 height 7
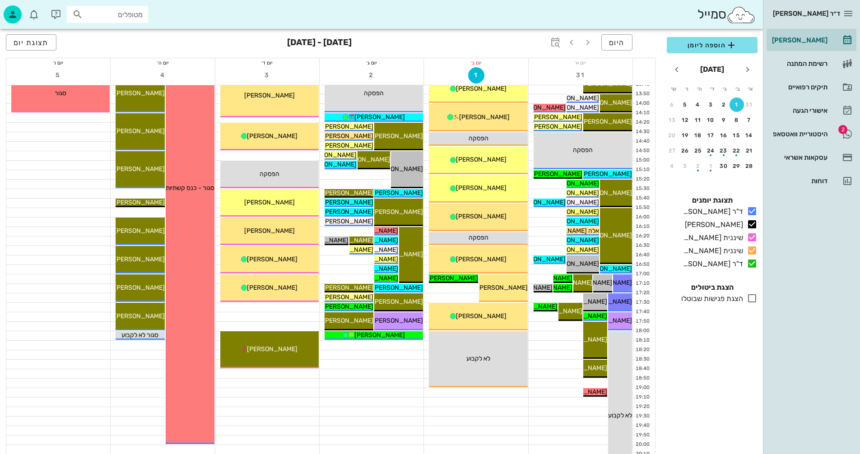
scroll to position [428, 0]
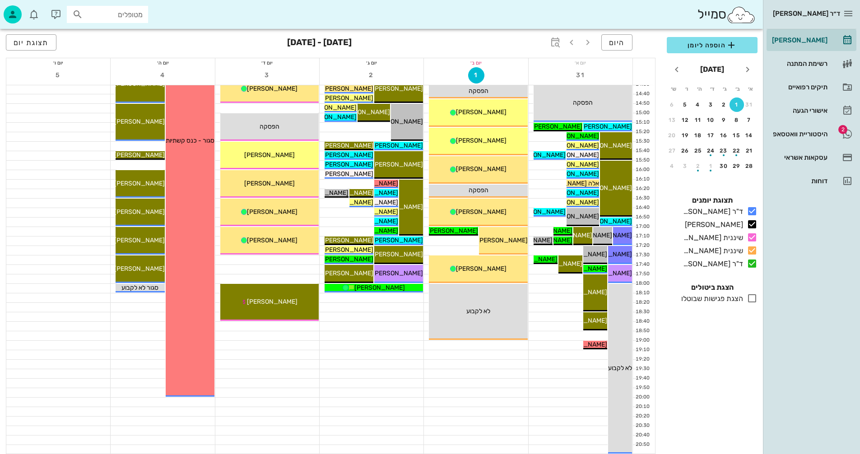
click at [752, 299] on icon at bounding box center [752, 298] width 11 height 11
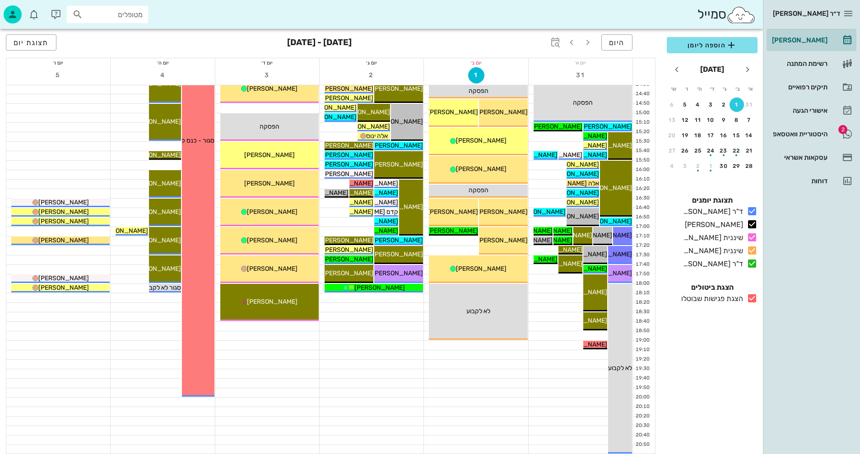
click at [752, 299] on icon at bounding box center [752, 298] width 11 height 11
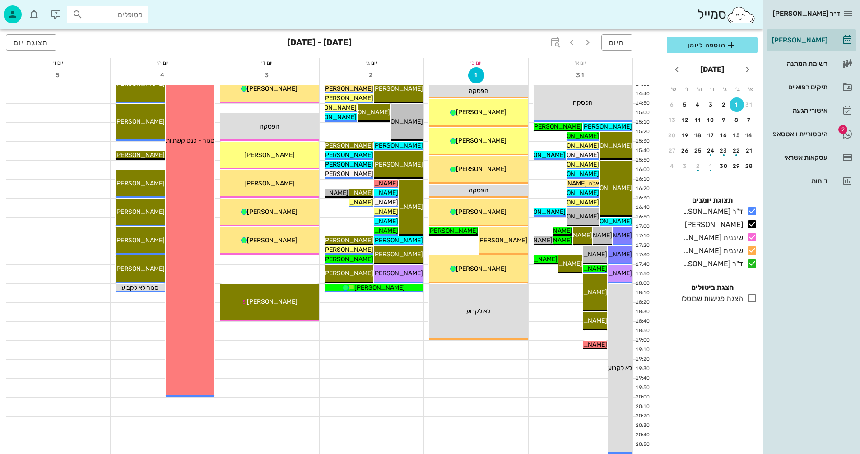
click at [752, 299] on icon at bounding box center [752, 298] width 11 height 11
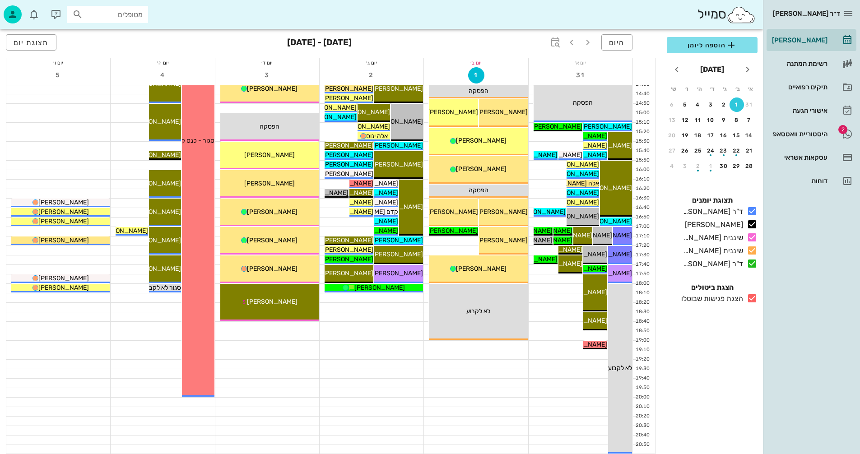
click at [752, 299] on icon at bounding box center [752, 298] width 11 height 11
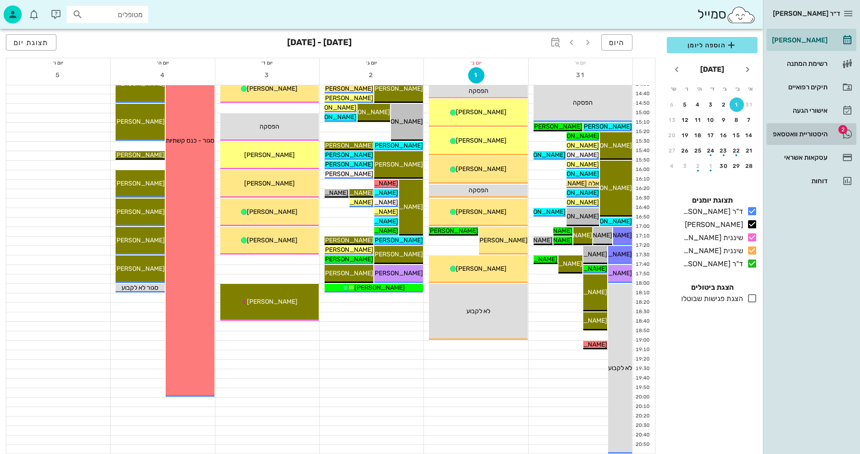
click at [801, 133] on div "היסטוריית וואטסאפ" at bounding box center [798, 133] width 57 height 7
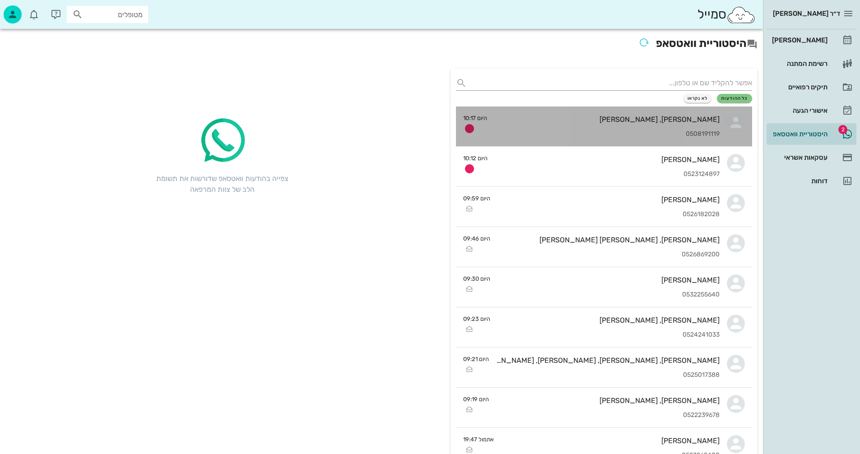
click at [603, 116] on div "[PERSON_NAME], [PERSON_NAME]" at bounding box center [606, 119] width 225 height 9
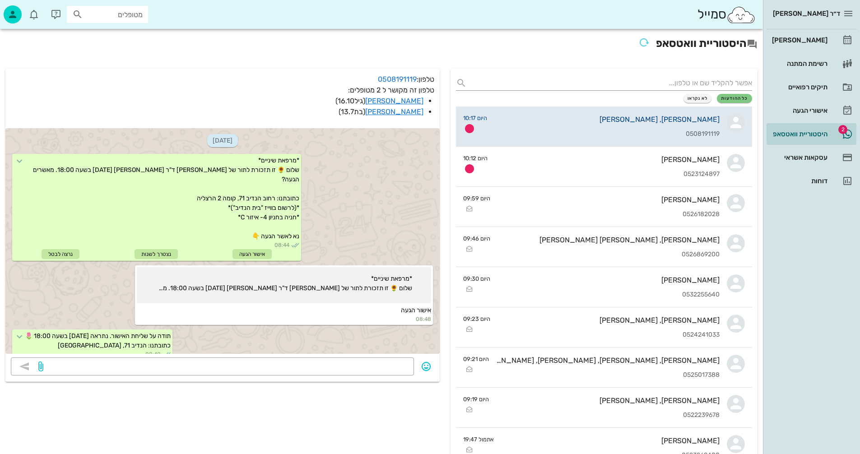
scroll to position [305, 0]
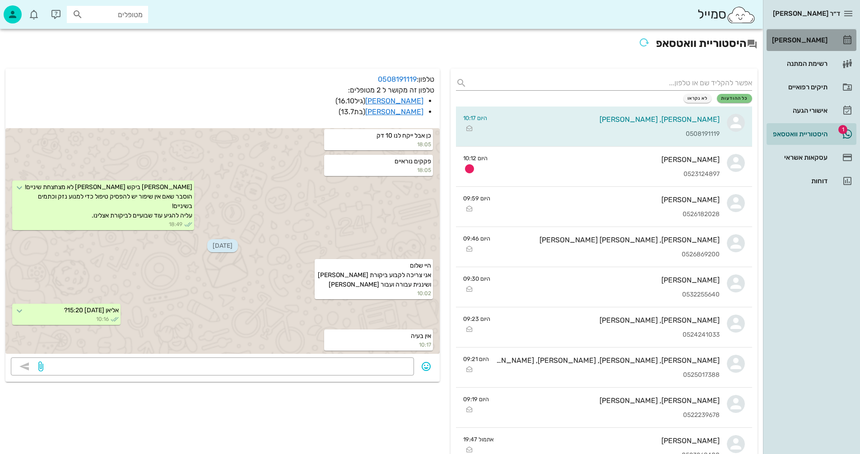
click at [813, 37] on div "[PERSON_NAME]" at bounding box center [798, 40] width 57 height 7
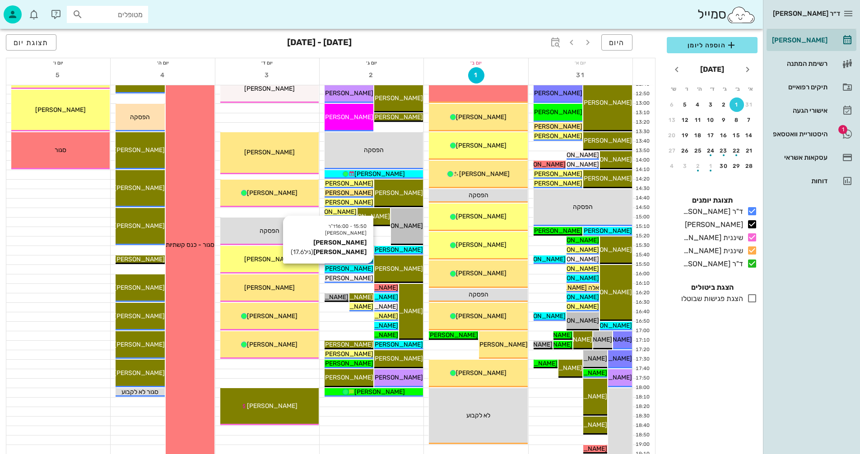
scroll to position [406, 0]
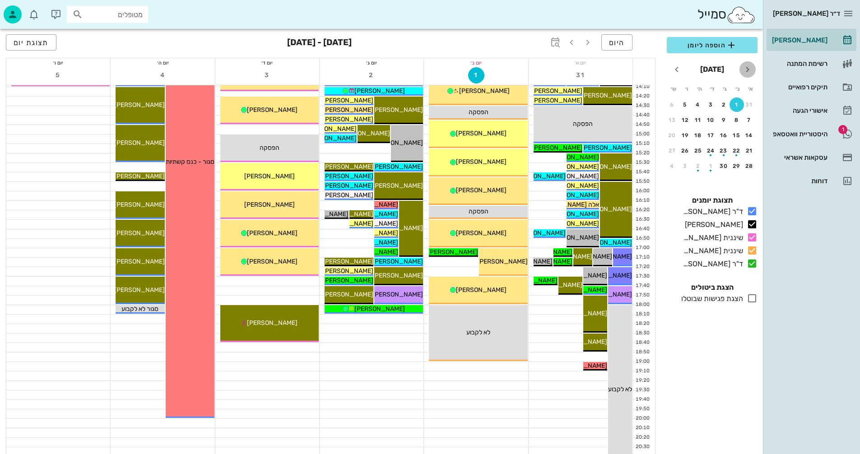
click at [750, 68] on icon "חודש שעבר" at bounding box center [747, 69] width 11 height 11
click at [683, 103] on div "6" at bounding box center [685, 105] width 14 height 6
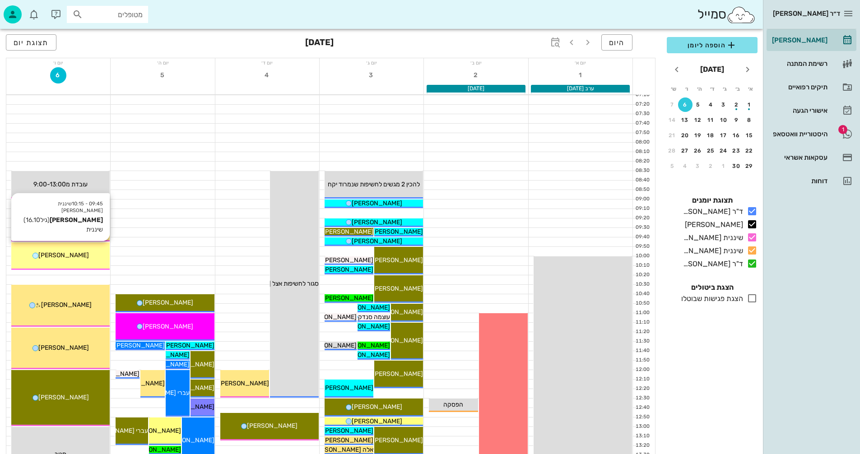
click at [87, 254] on div "[PERSON_NAME]" at bounding box center [60, 255] width 98 height 9
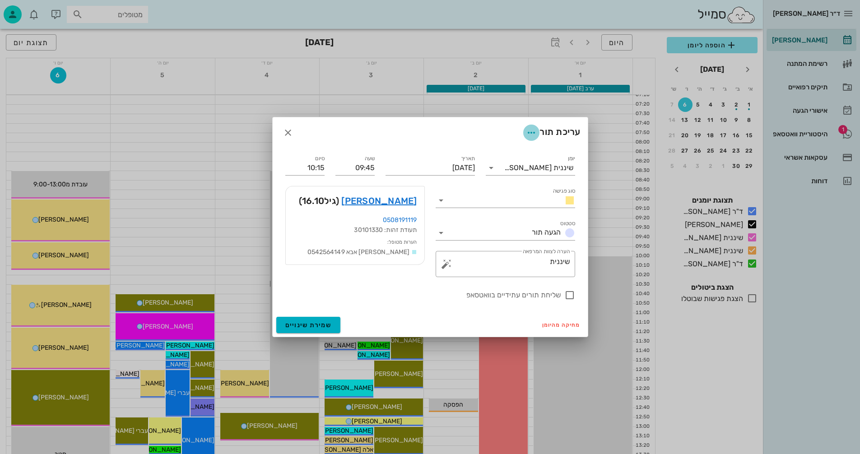
click at [532, 132] on icon "button" at bounding box center [531, 132] width 11 height 11
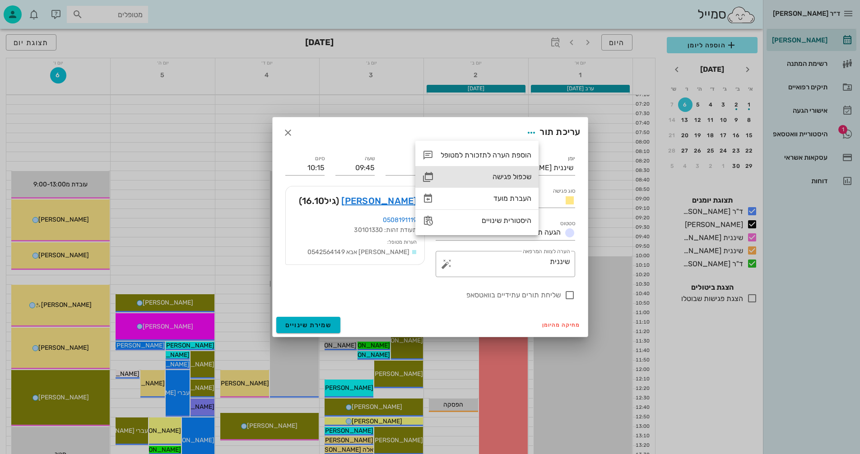
click at [509, 177] on div "שכפול פגישה" at bounding box center [486, 176] width 91 height 9
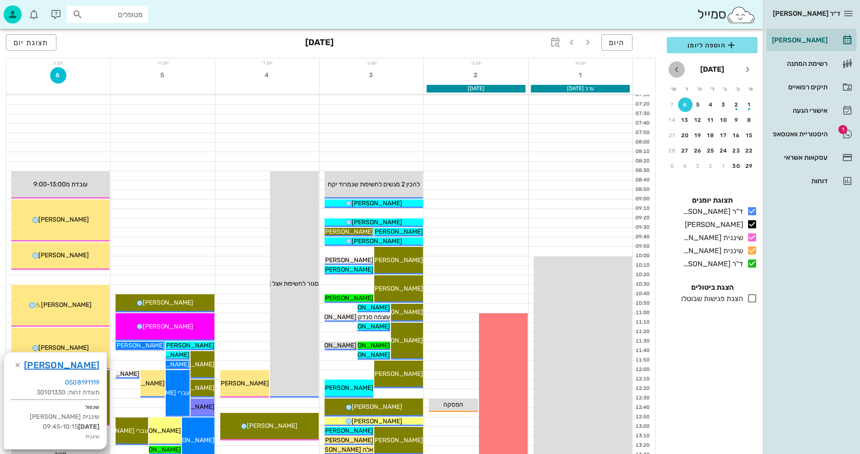
click at [677, 70] on icon "חודש הבא" at bounding box center [676, 69] width 11 height 11
click at [676, 70] on icon "חודש הבא" at bounding box center [676, 69] width 11 height 11
click at [710, 104] on div "3" at bounding box center [711, 105] width 14 height 6
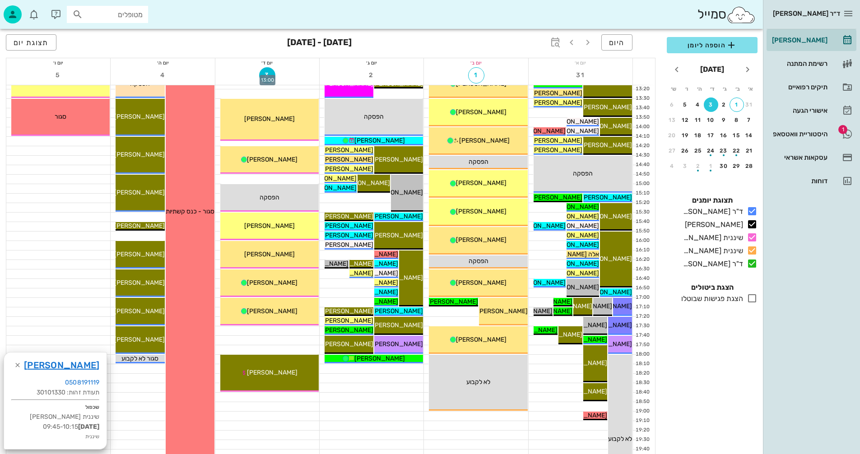
scroll to position [406, 0]
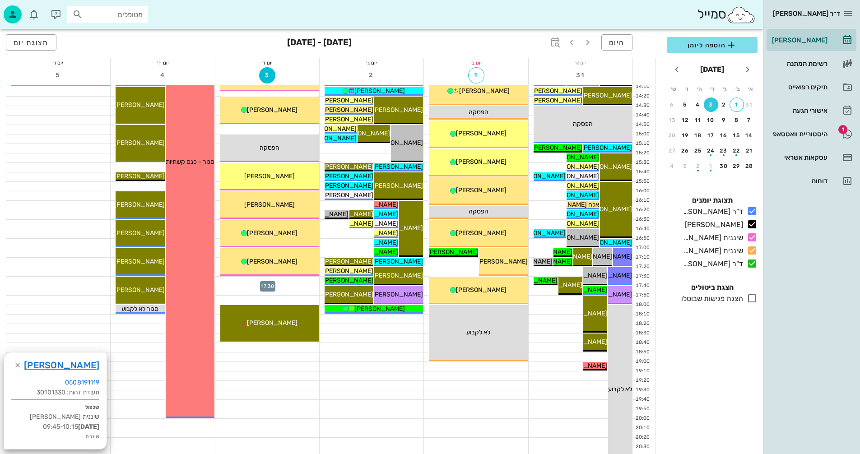
click at [230, 280] on div at bounding box center [267, 281] width 104 height 9
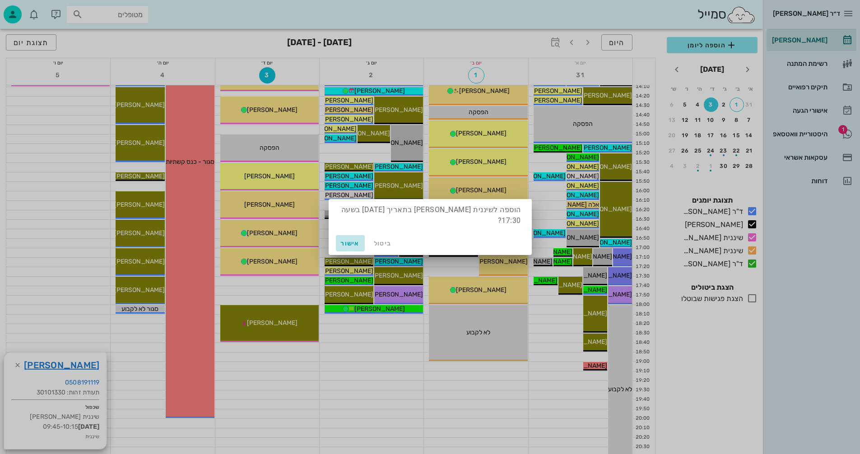
click at [344, 244] on span "אישור" at bounding box center [351, 244] width 22 height 8
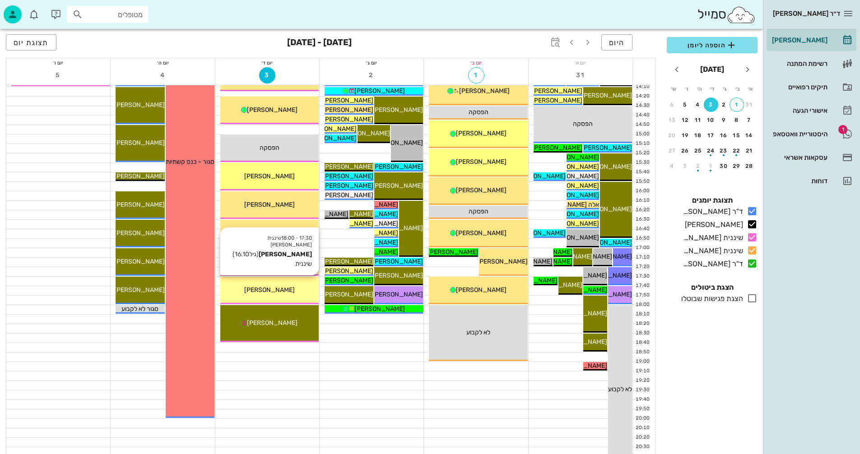
click at [285, 286] on div "[PERSON_NAME]" at bounding box center [269, 289] width 98 height 9
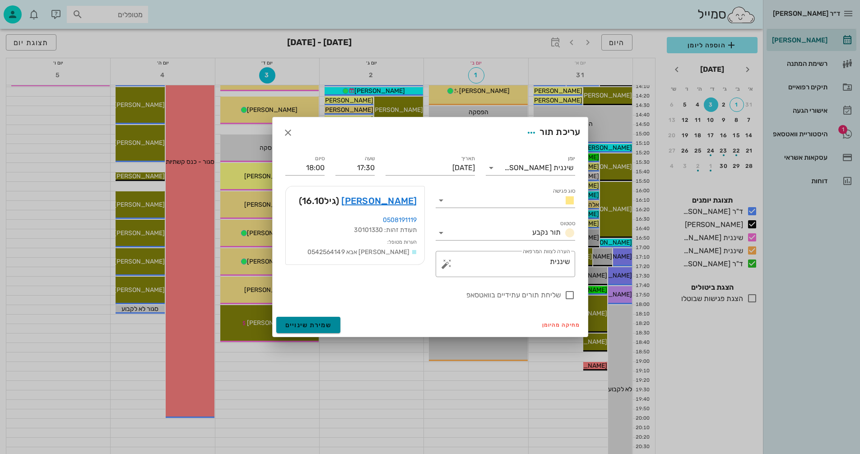
click at [300, 322] on span "שמירת שינויים" at bounding box center [308, 325] width 47 height 8
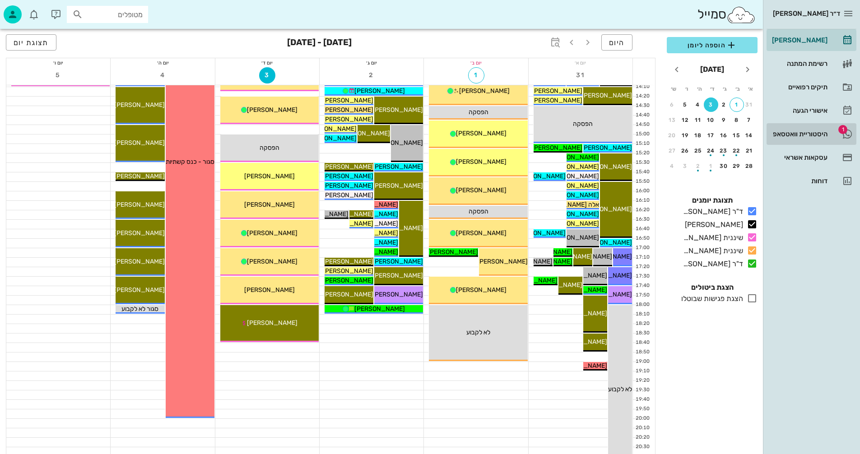
click at [784, 130] on div "היסטוריית וואטסאפ" at bounding box center [798, 134] width 57 height 14
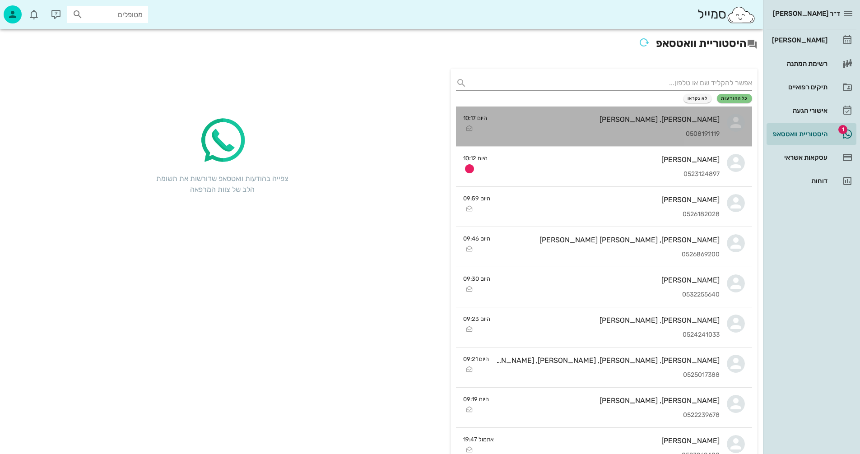
click at [619, 122] on div "[PERSON_NAME], [PERSON_NAME]" at bounding box center [606, 119] width 225 height 9
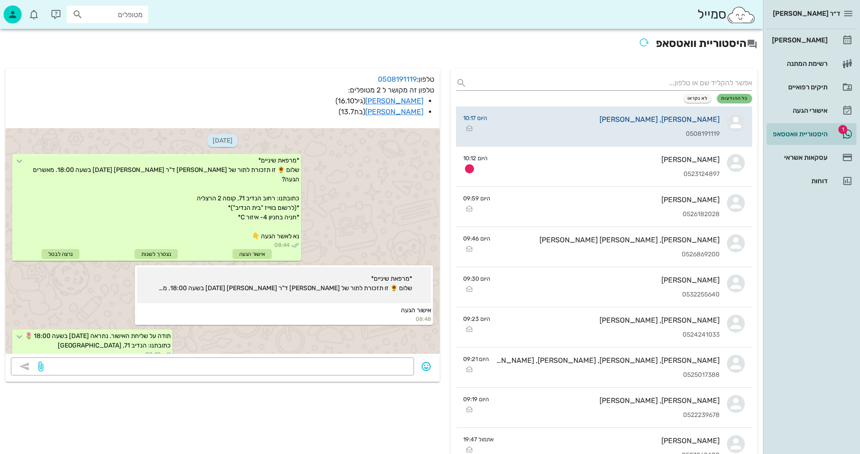
scroll to position [305, 0]
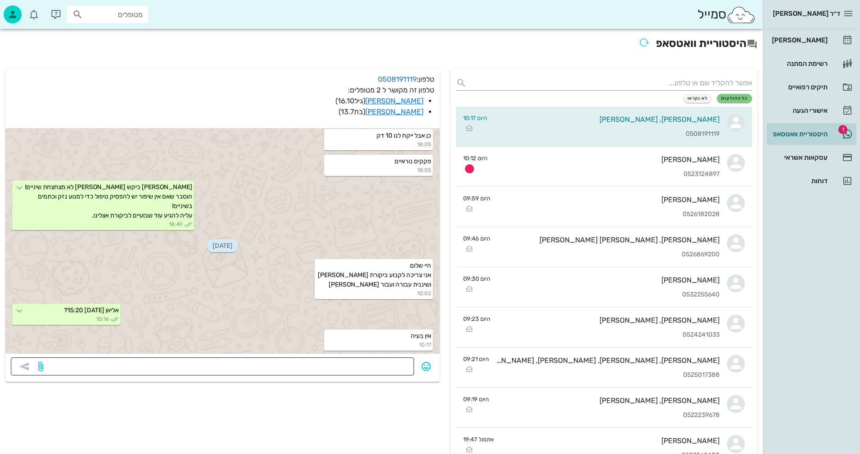
click at [376, 364] on textarea at bounding box center [226, 367] width 363 height 14
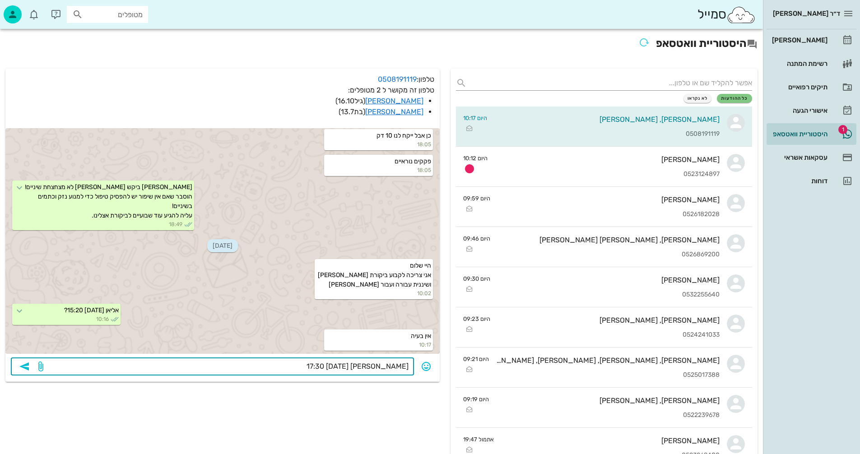
type textarea "אוריאל שיננית 3/9 17:30?"
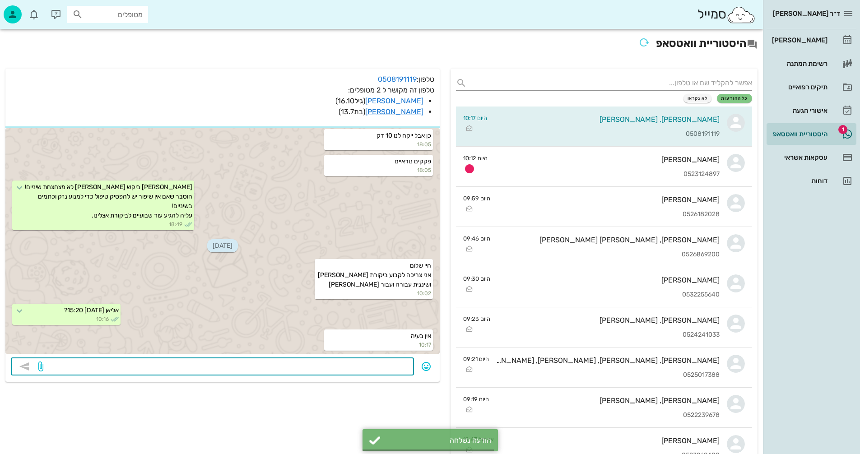
scroll to position [331, 0]
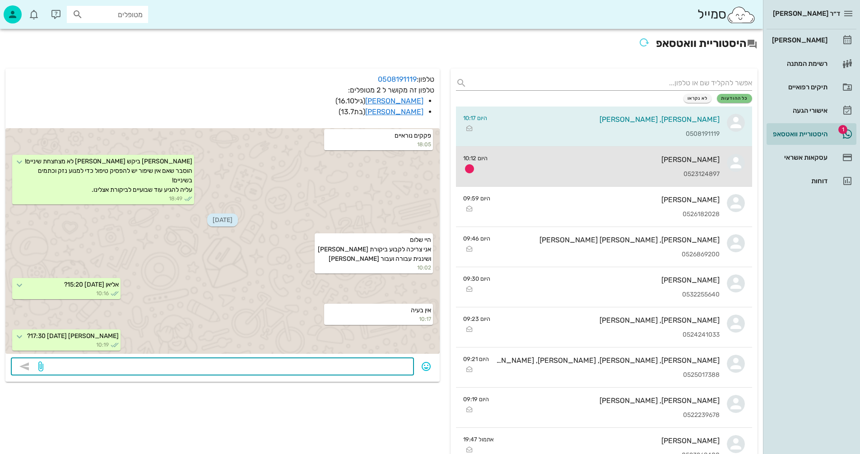
click at [600, 168] on div "מאיה בצר 0523124897" at bounding box center [607, 167] width 225 height 40
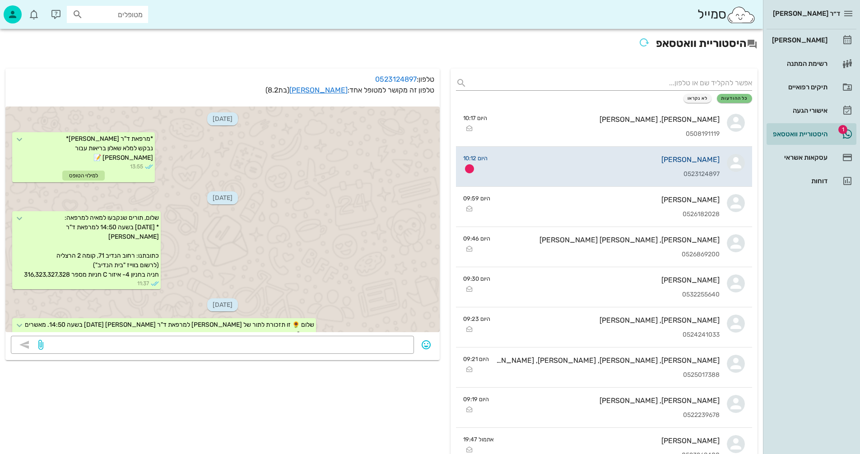
scroll to position [202, 0]
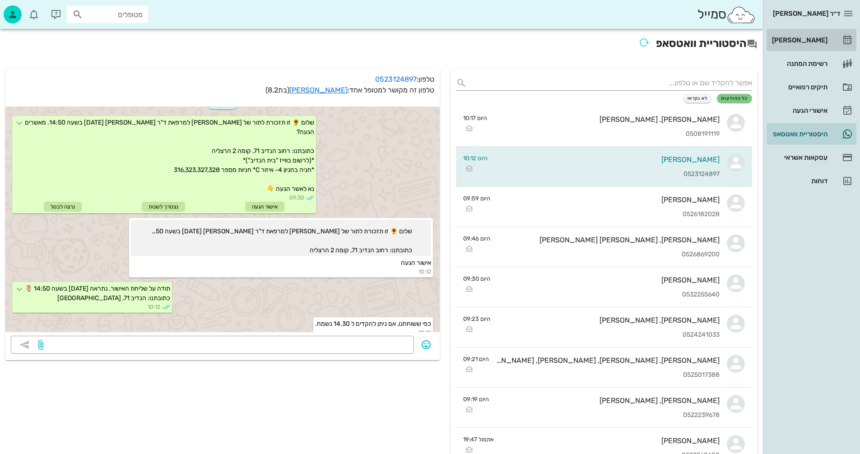
click at [810, 41] on div "[PERSON_NAME]" at bounding box center [798, 40] width 57 height 7
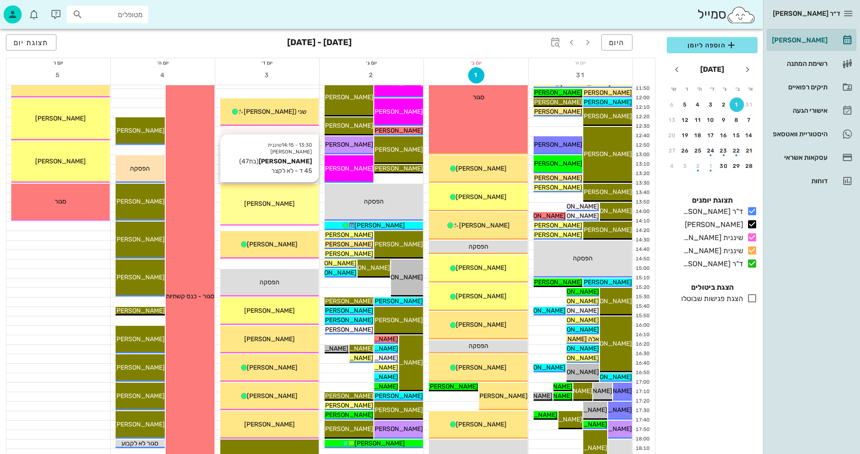
scroll to position [271, 0]
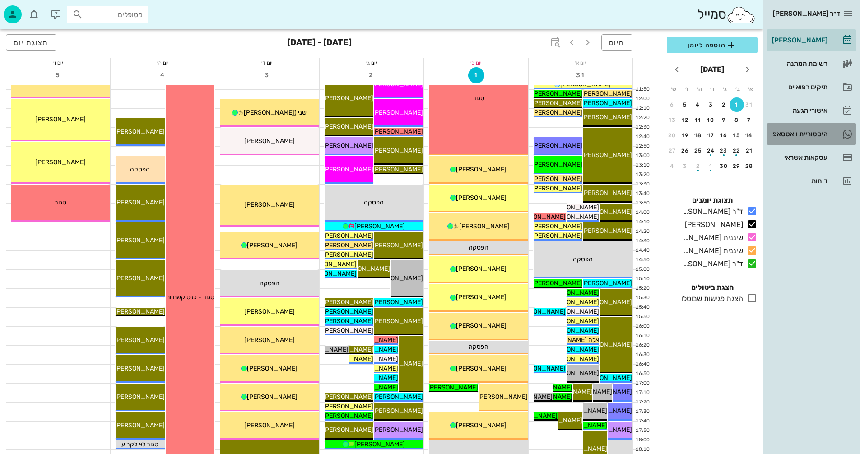
click at [792, 132] on div "היסטוריית וואטסאפ" at bounding box center [798, 133] width 57 height 7
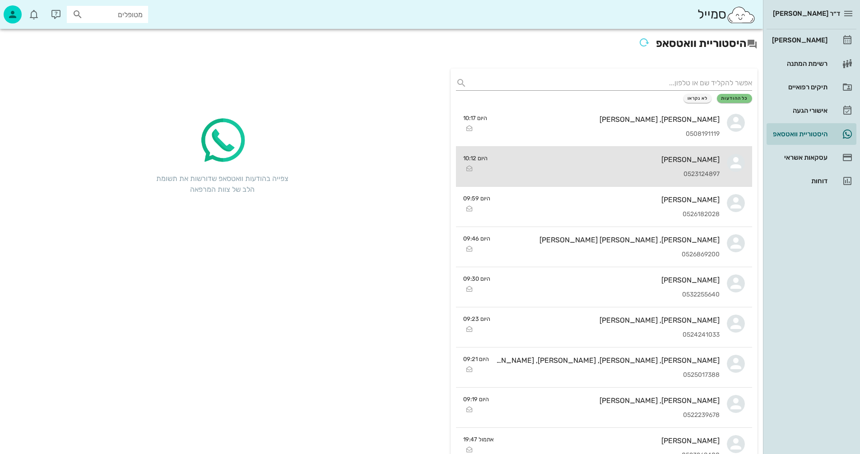
click at [608, 162] on div "[PERSON_NAME]" at bounding box center [607, 159] width 225 height 9
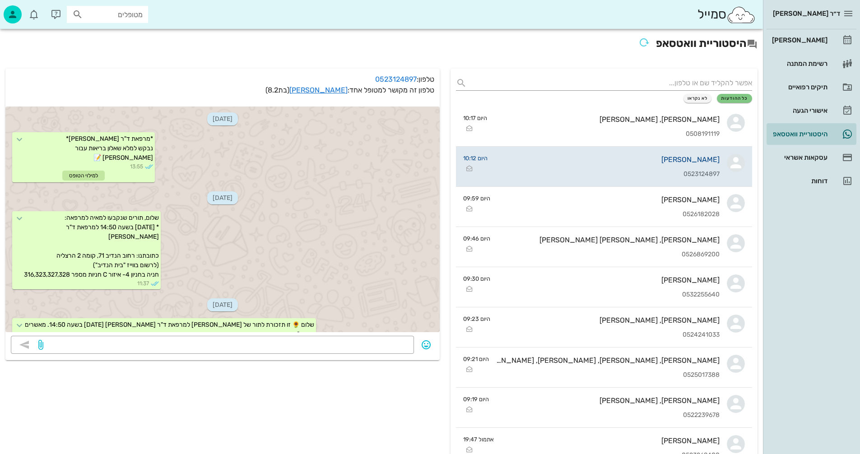
scroll to position [202, 0]
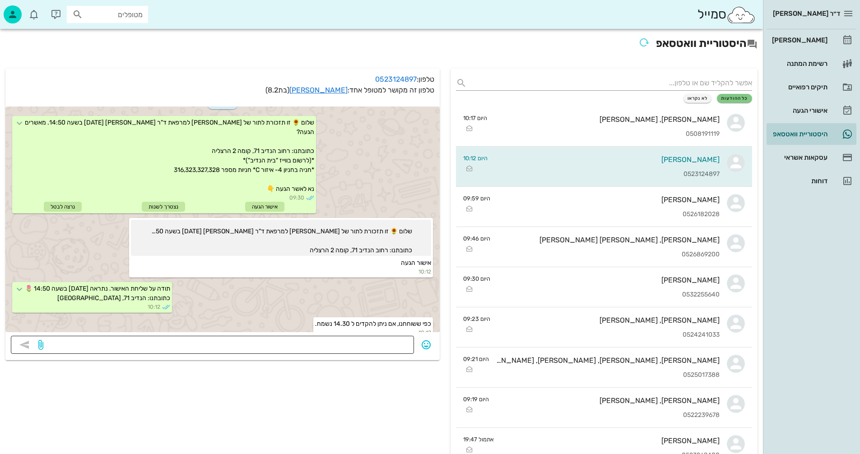
click at [354, 345] on textarea at bounding box center [226, 346] width 363 height 14
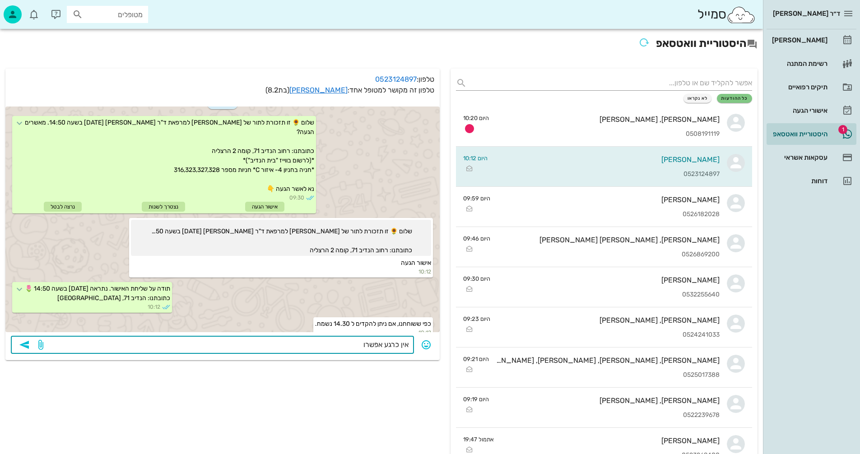
type textarea "אין כרגע אפשרות"
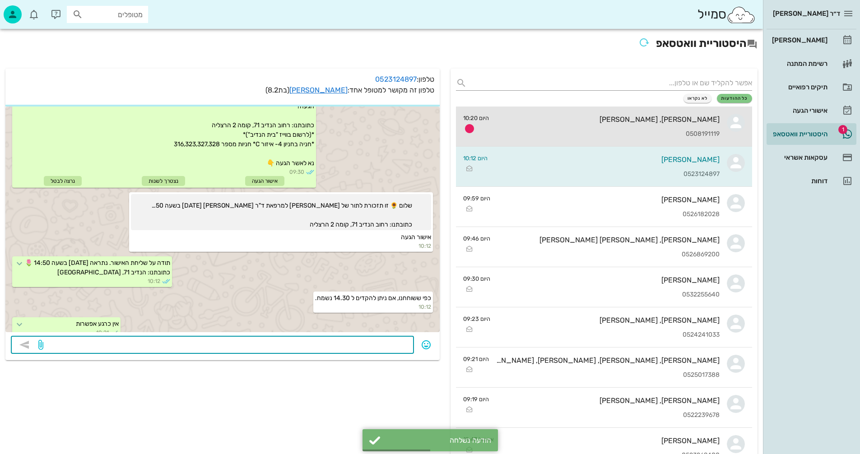
click at [633, 130] on div "0508191119" at bounding box center [607, 134] width 223 height 8
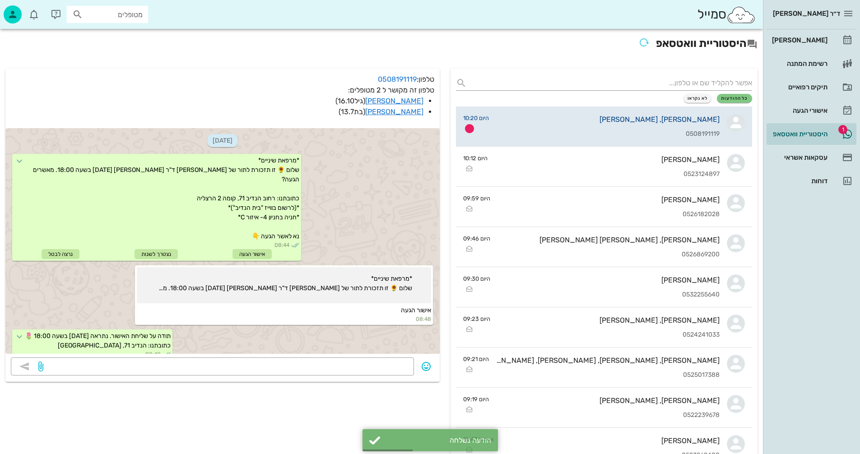
scroll to position [395, 0]
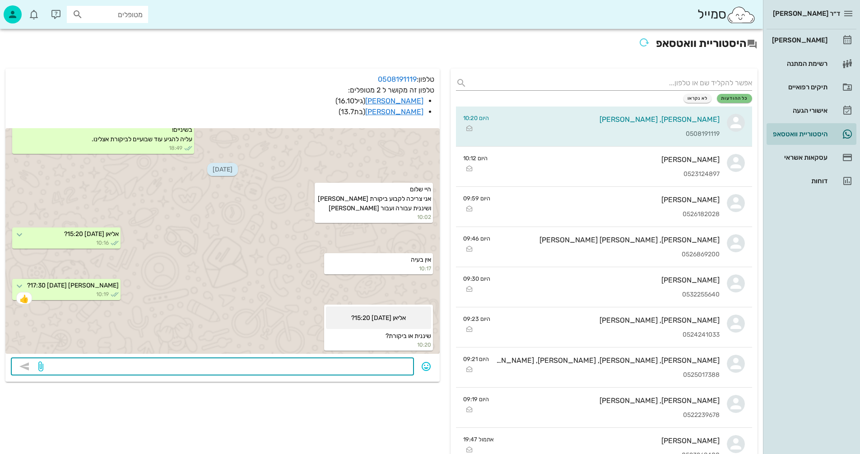
click at [378, 363] on textarea at bounding box center [226, 367] width 363 height 14
click at [384, 365] on textarea "בקשת בקורת לאליאן ושיננית לאוריאל" at bounding box center [226, 367] width 363 height 14
type textarea "בקשת ביקורת לאליאן ושיננית לאוריאל"
click at [20, 367] on icon "button" at bounding box center [24, 366] width 11 height 11
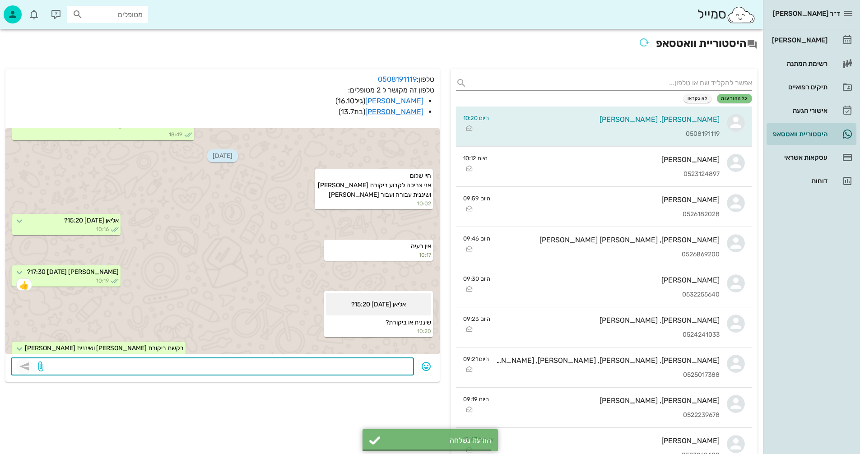
scroll to position [420, 0]
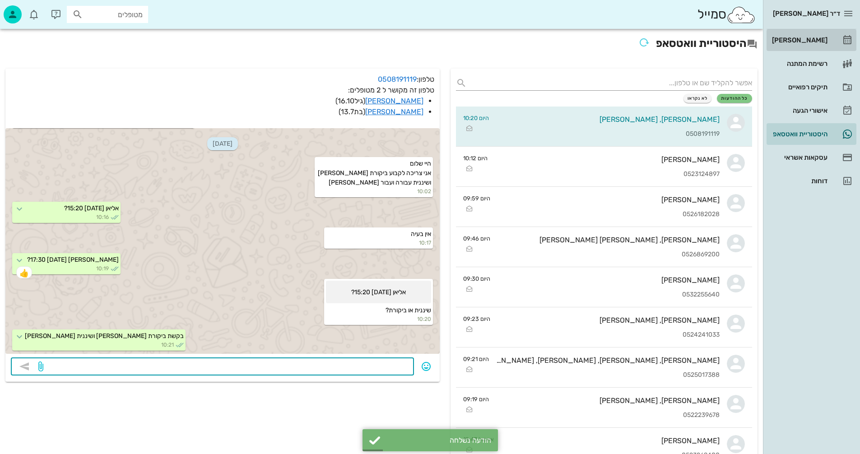
click at [801, 39] on div "[PERSON_NAME]" at bounding box center [798, 40] width 57 height 7
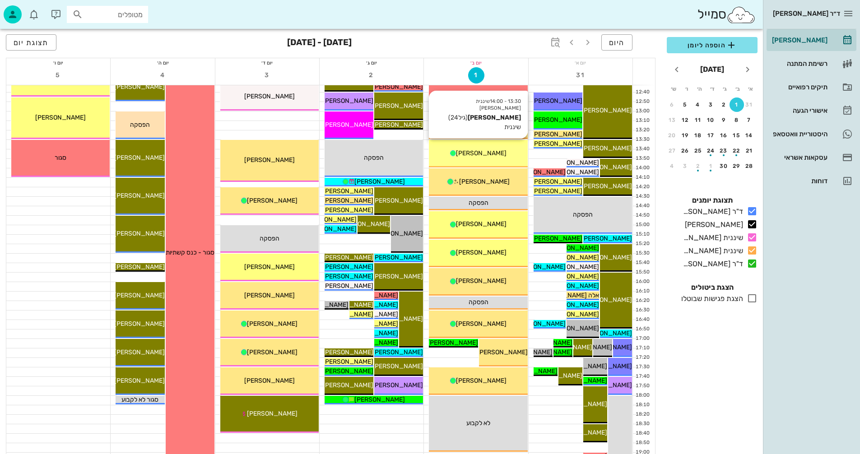
scroll to position [316, 0]
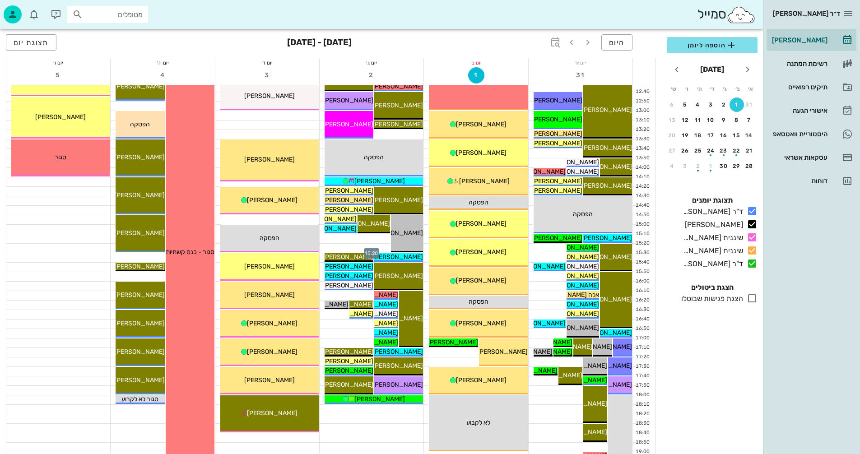
click at [349, 248] on div at bounding box center [372, 248] width 104 height 9
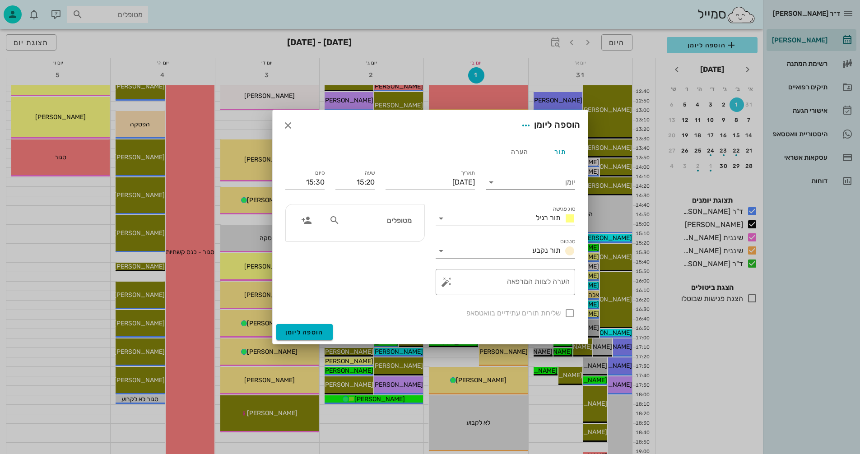
click at [492, 182] on icon at bounding box center [491, 182] width 11 height 11
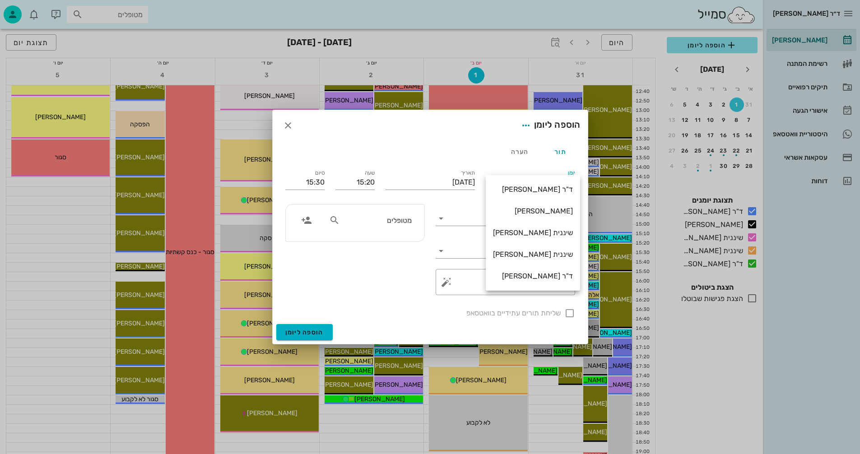
click at [529, 188] on div "ד"ר [PERSON_NAME]" at bounding box center [533, 189] width 80 height 9
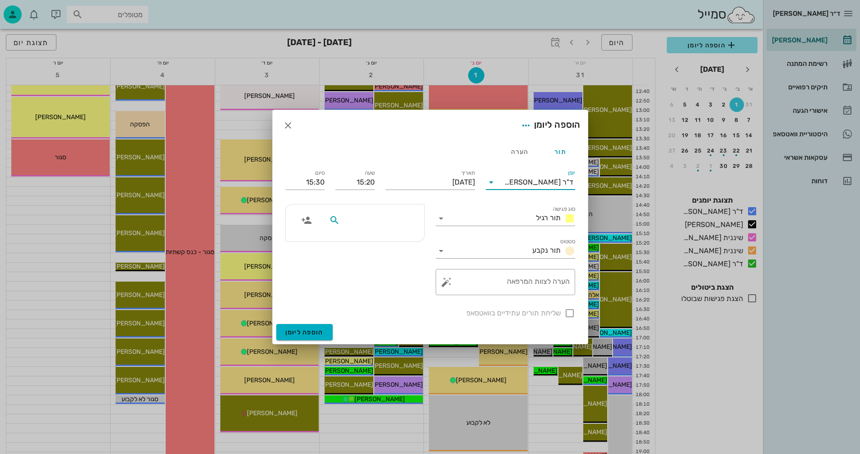
click at [391, 220] on input "text" at bounding box center [377, 220] width 70 height 12
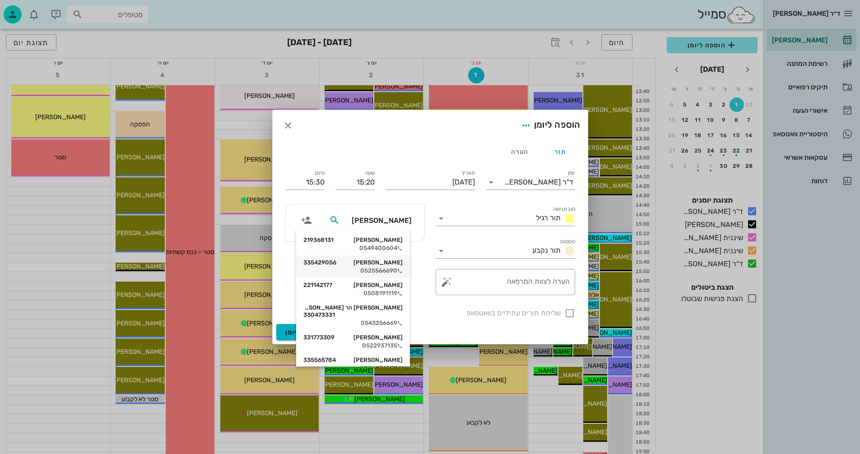
scroll to position [90, 0]
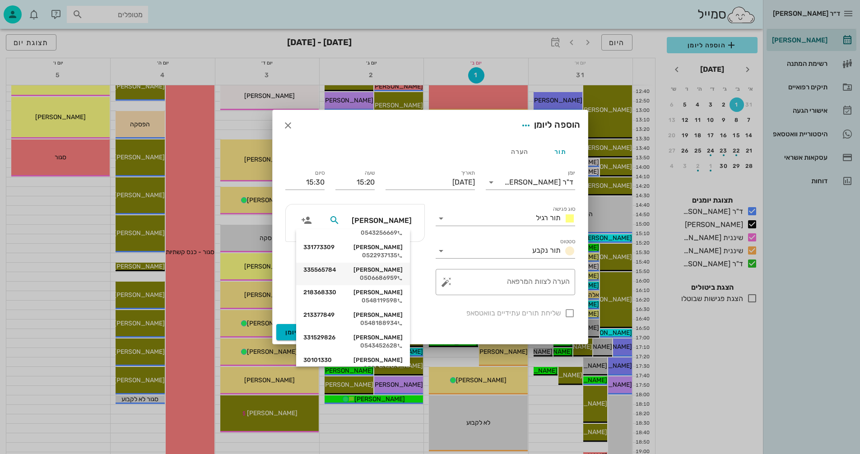
type input "דרי"
click at [398, 199] on div "אליאן דרי 221142177" at bounding box center [352, 194] width 99 height 7
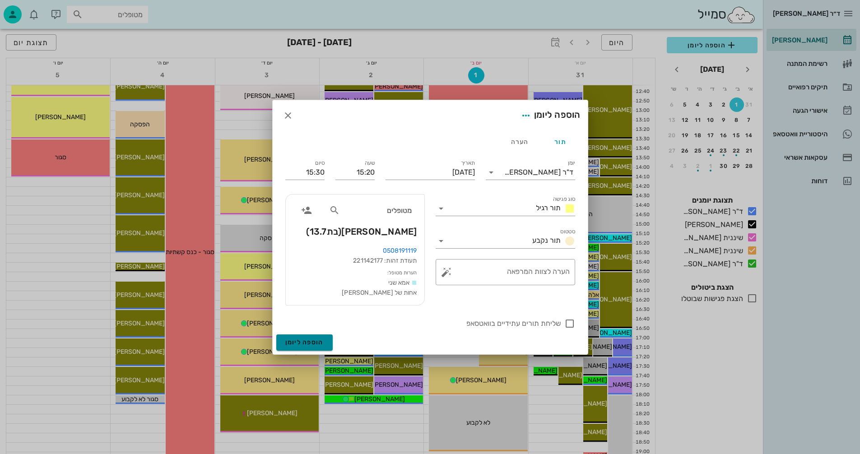
click at [295, 340] on span "הוספה ליומן" at bounding box center [304, 343] width 38 height 8
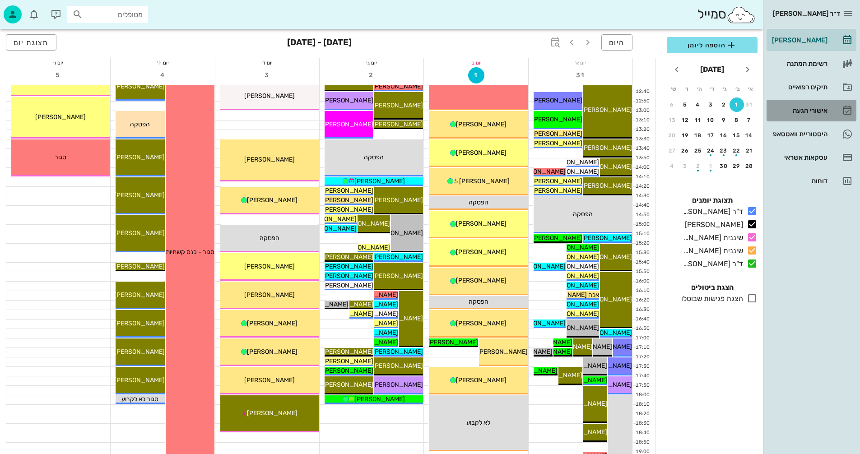
click at [804, 111] on div "אישורי הגעה" at bounding box center [798, 110] width 57 height 7
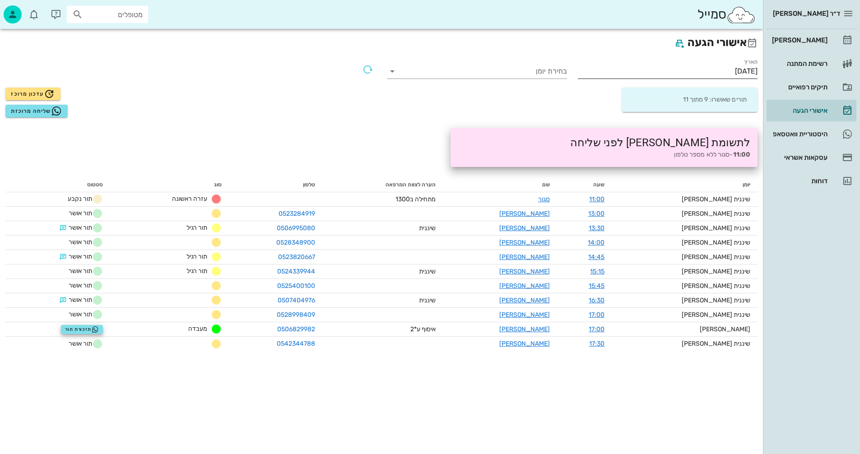
click at [704, 72] on input "01/09/2025" at bounding box center [668, 71] width 180 height 14
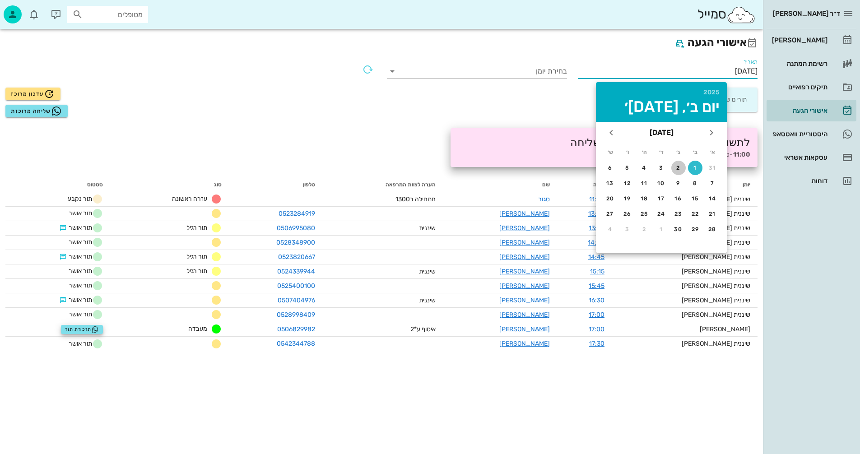
click at [677, 168] on div "2" at bounding box center [678, 168] width 14 height 6
type input "02/09/2025"
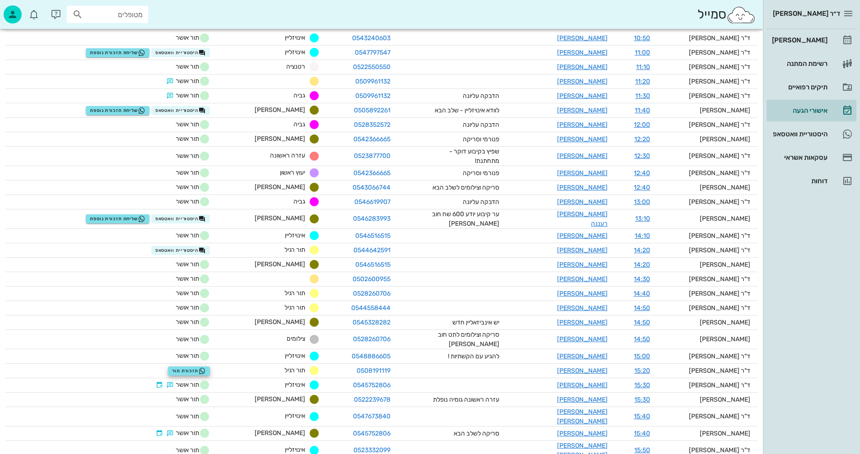
scroll to position [361, 0]
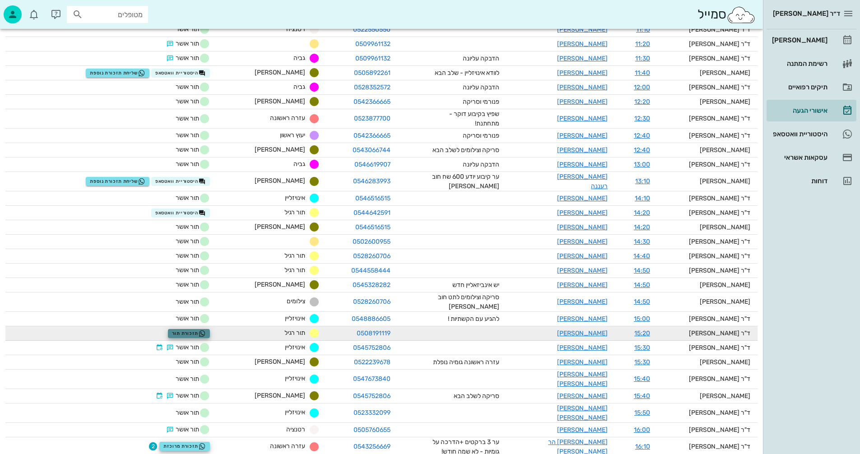
click at [200, 330] on span "תזכורת תור" at bounding box center [189, 333] width 34 height 7
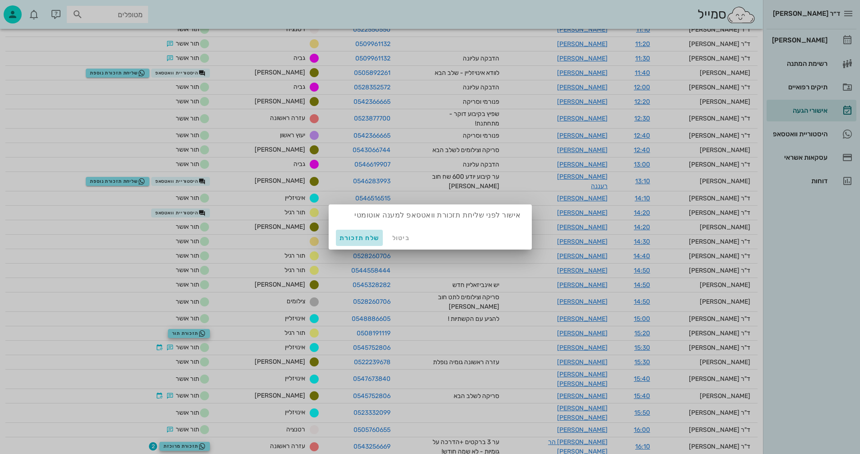
click at [356, 235] on span "שלח תזכורת" at bounding box center [360, 238] width 40 height 8
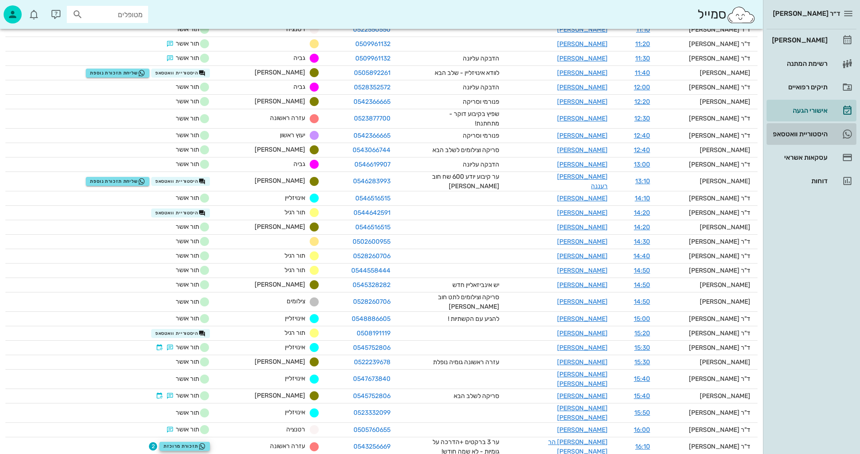
click at [786, 132] on div "היסטוריית וואטסאפ" at bounding box center [798, 133] width 57 height 7
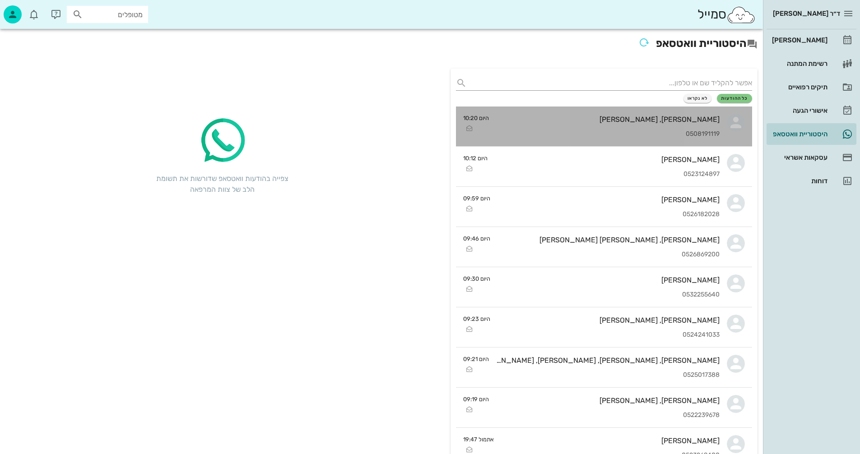
click at [590, 110] on div "אוריאל, אליאן דרי 0508191119" at bounding box center [607, 127] width 223 height 40
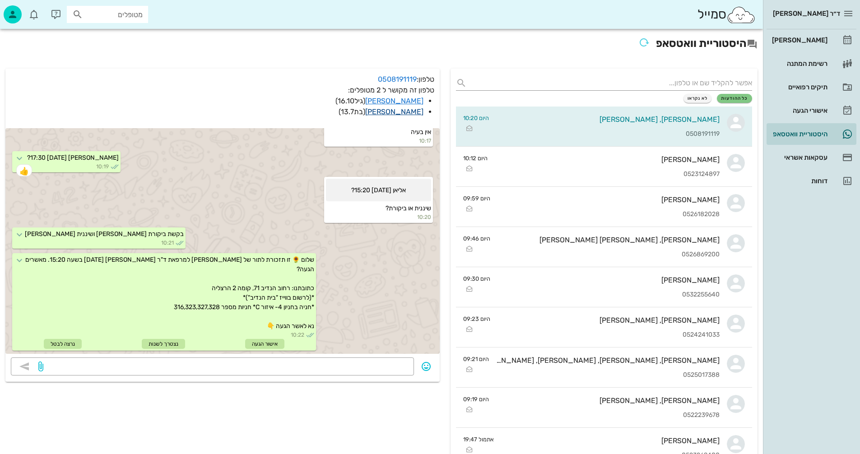
click at [412, 111] on link "[PERSON_NAME]" at bounding box center [394, 111] width 58 height 9
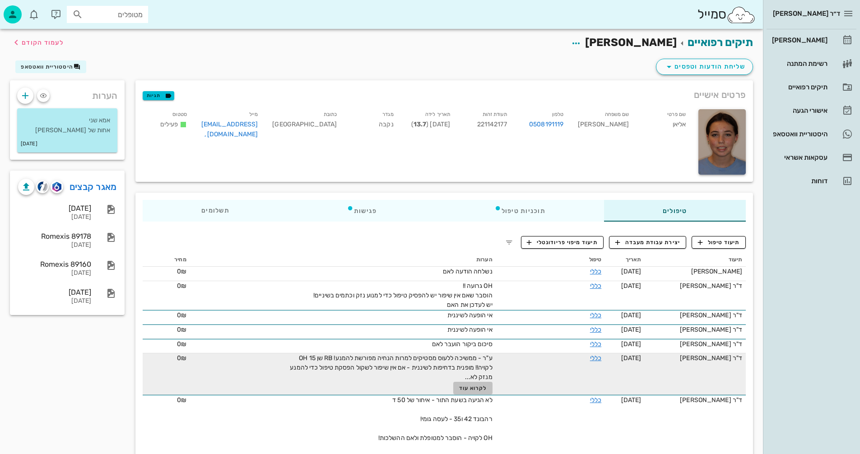
click at [466, 387] on span "לקרוא עוד" at bounding box center [473, 388] width 28 height 6
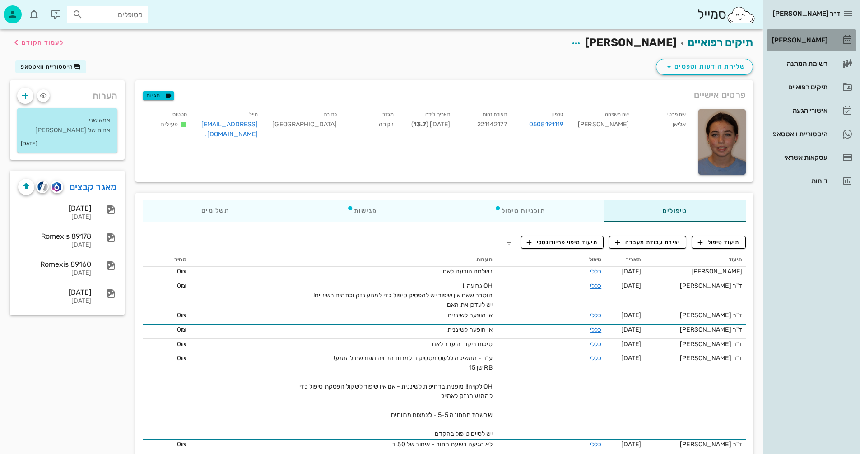
click at [808, 40] on div "[PERSON_NAME]" at bounding box center [798, 40] width 57 height 7
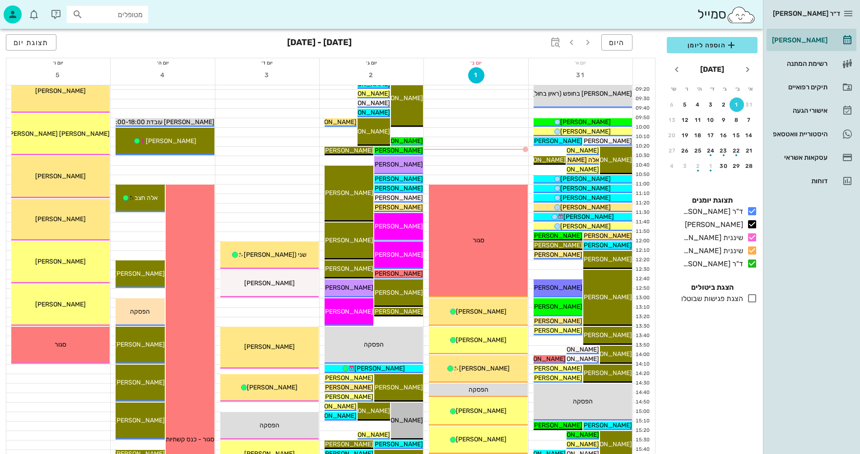
scroll to position [135, 0]
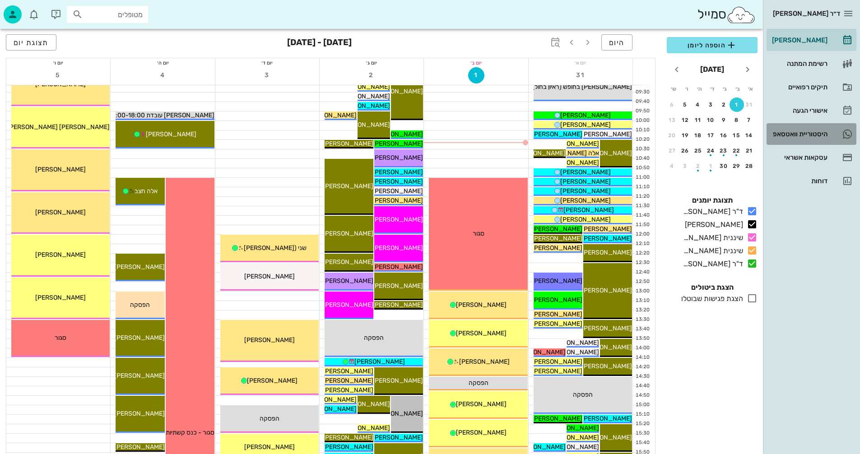
click at [785, 132] on div "היסטוריית וואטסאפ" at bounding box center [798, 133] width 57 height 7
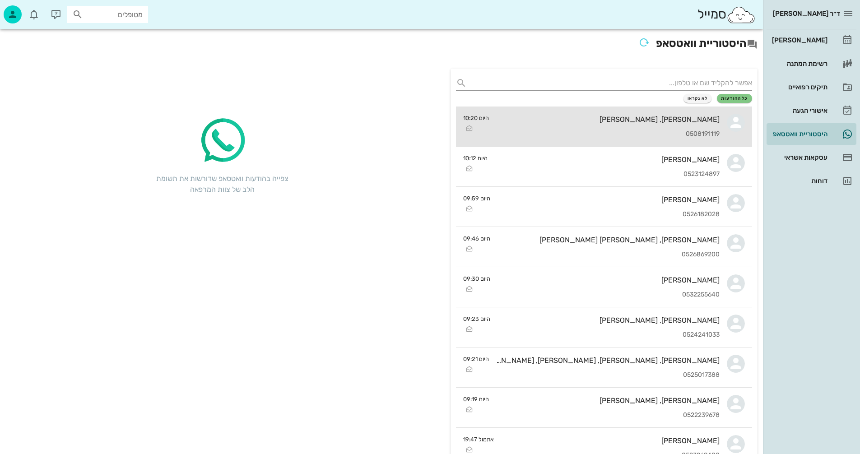
click at [567, 128] on div "אוריאל, אליאן דרי 0508191119" at bounding box center [607, 127] width 223 height 40
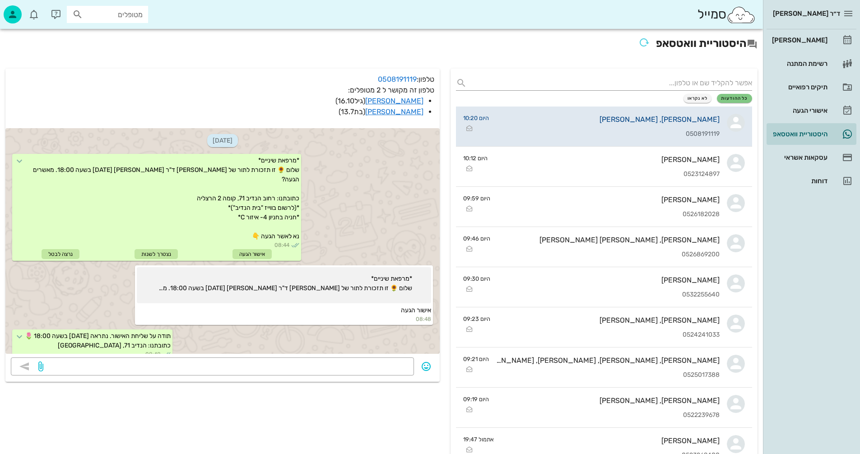
scroll to position [513, 0]
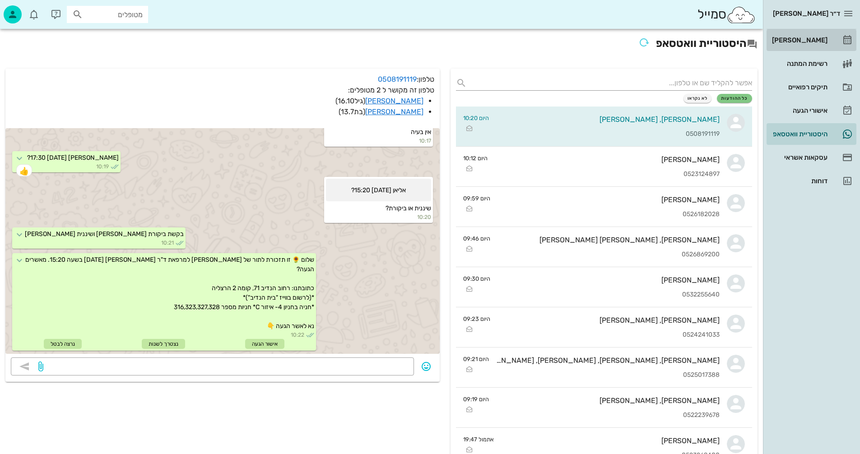
click at [807, 36] on div "[PERSON_NAME]" at bounding box center [798, 40] width 57 height 14
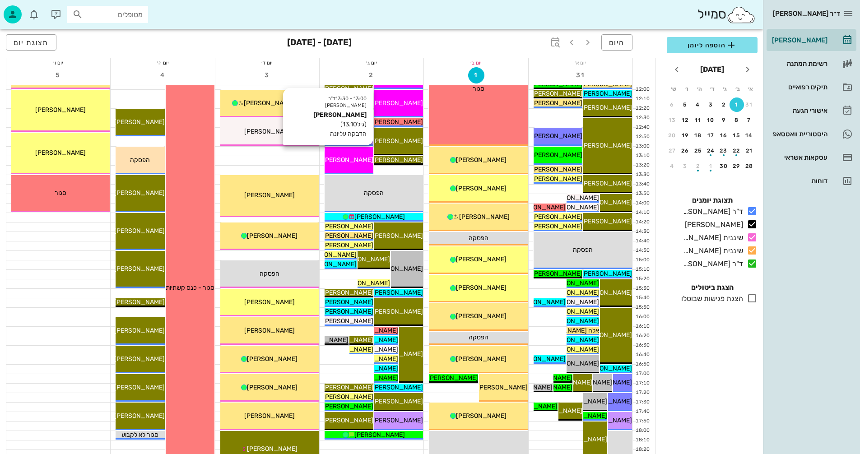
scroll to position [406, 0]
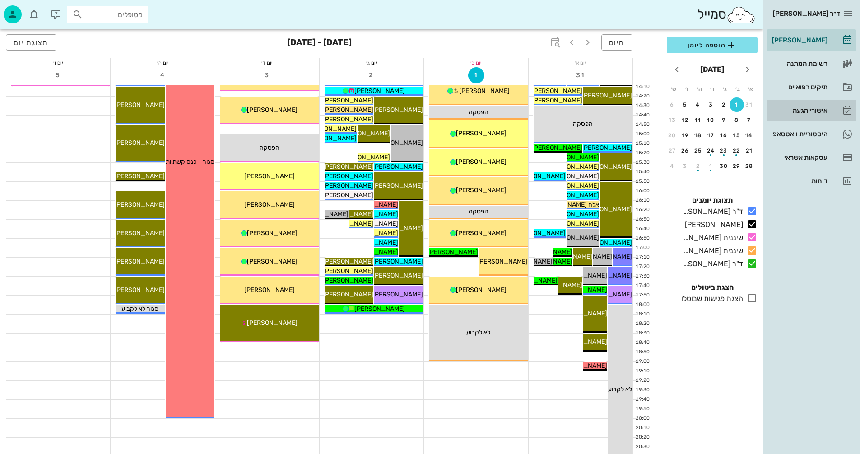
click at [791, 111] on div "אישורי הגעה" at bounding box center [798, 110] width 57 height 7
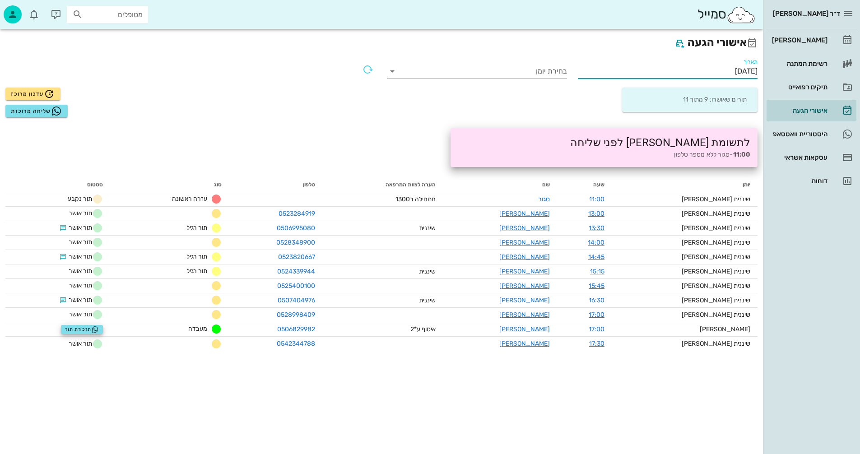
click at [684, 71] on input "01/09/2025" at bounding box center [668, 71] width 180 height 14
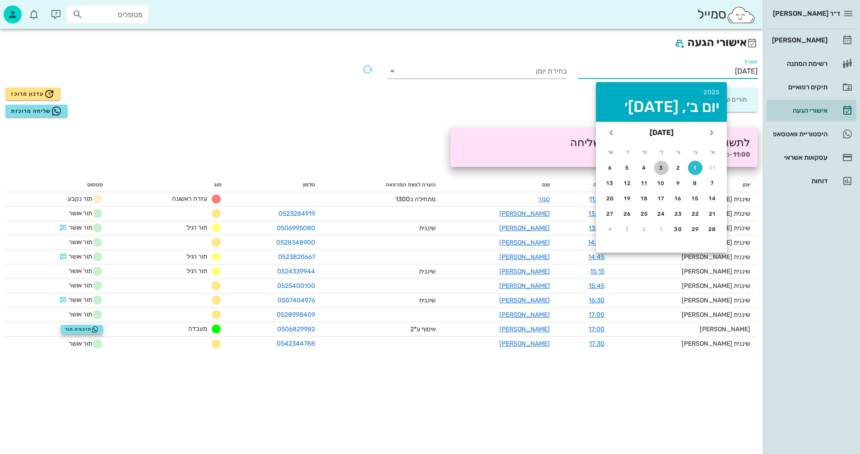
click at [661, 166] on div "3" at bounding box center [661, 168] width 14 height 6
type input "03/09/2025"
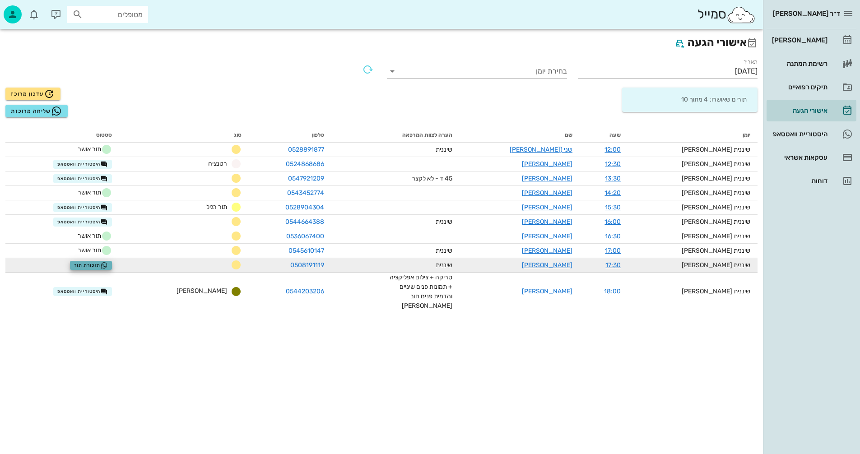
click at [96, 265] on span "תזכורת תור" at bounding box center [91, 265] width 34 height 7
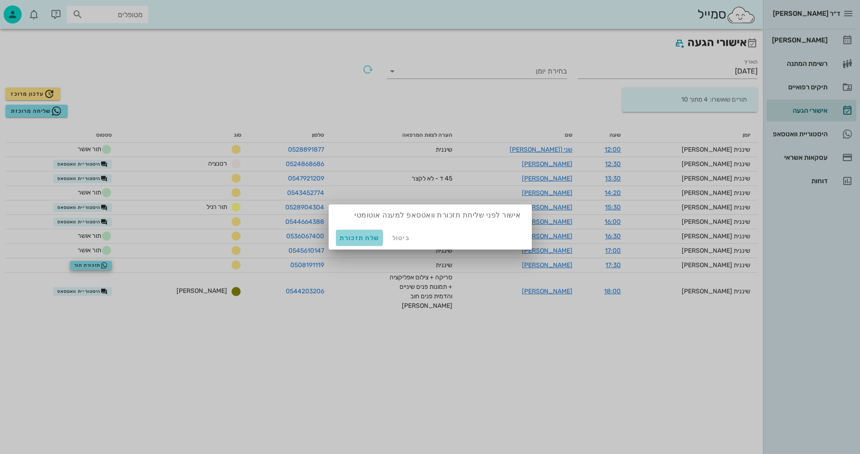
click at [351, 237] on span "שלח תזכורת" at bounding box center [360, 238] width 40 height 8
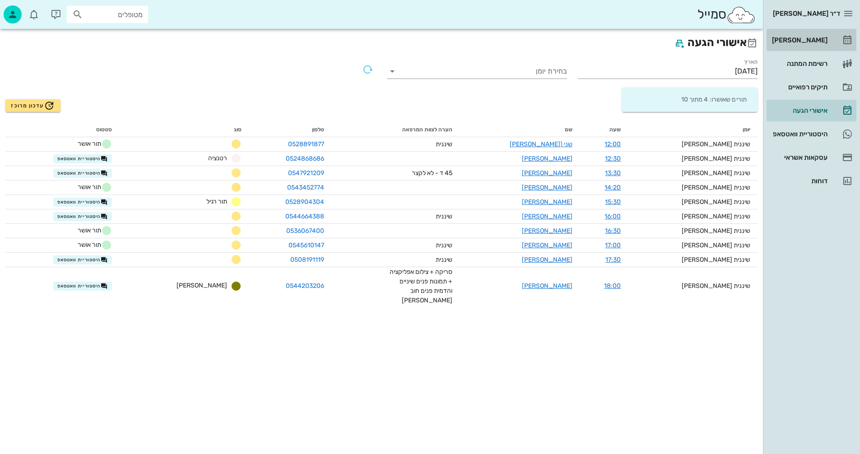
click at [811, 37] on div "[PERSON_NAME]" at bounding box center [798, 40] width 57 height 7
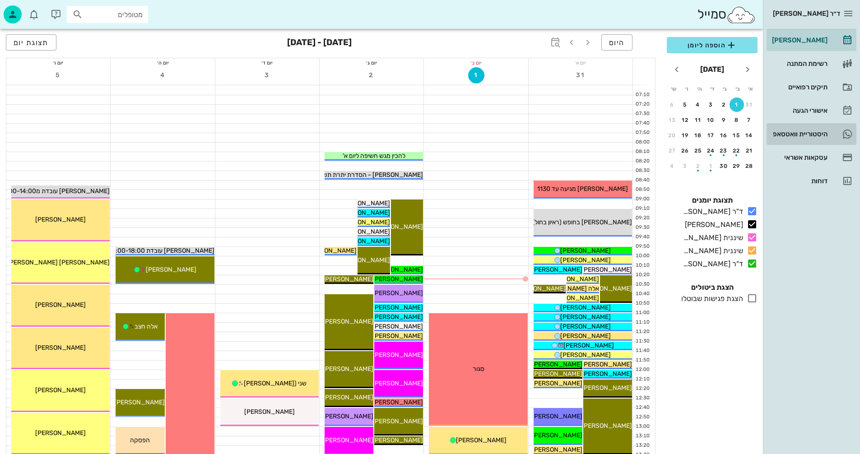
click at [794, 132] on div "היסטוריית וואטסאפ" at bounding box center [798, 133] width 57 height 7
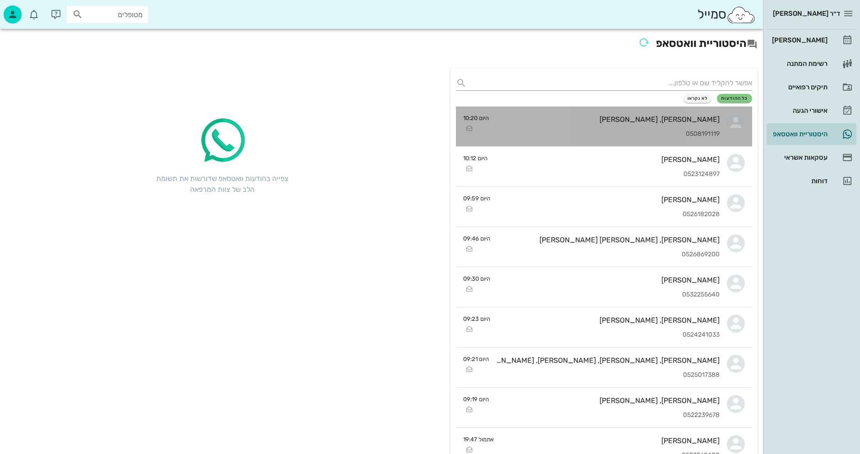
click at [562, 124] on div "אוריאל, אליאן דרי 0508191119" at bounding box center [607, 127] width 223 height 40
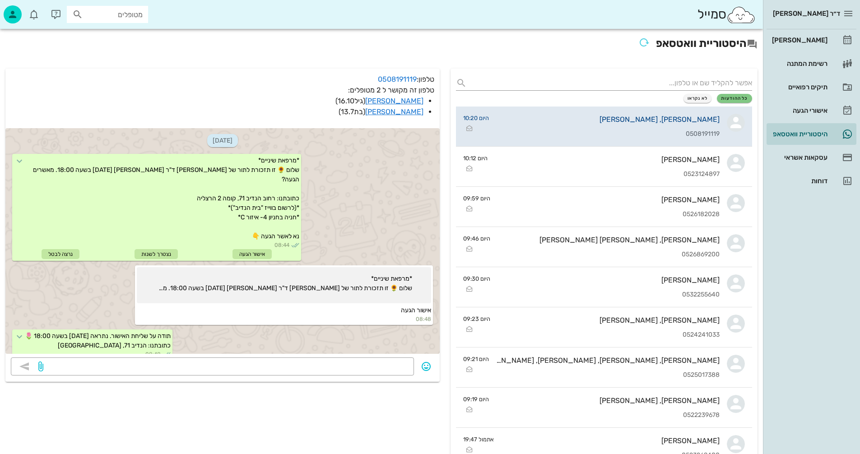
scroll to position [605, 0]
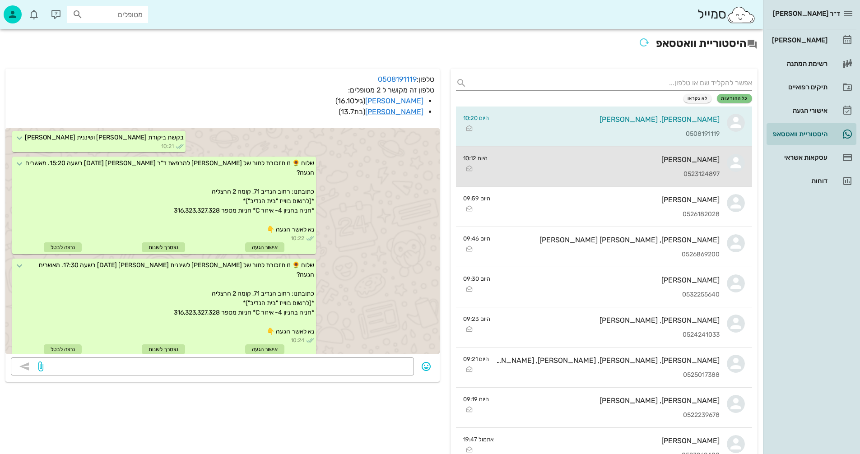
click at [604, 161] on div "[PERSON_NAME]" at bounding box center [607, 159] width 225 height 9
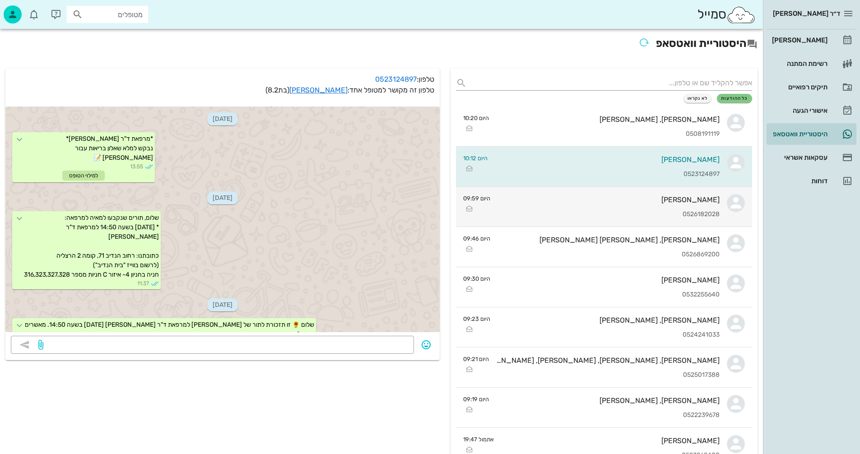
scroll to position [228, 0]
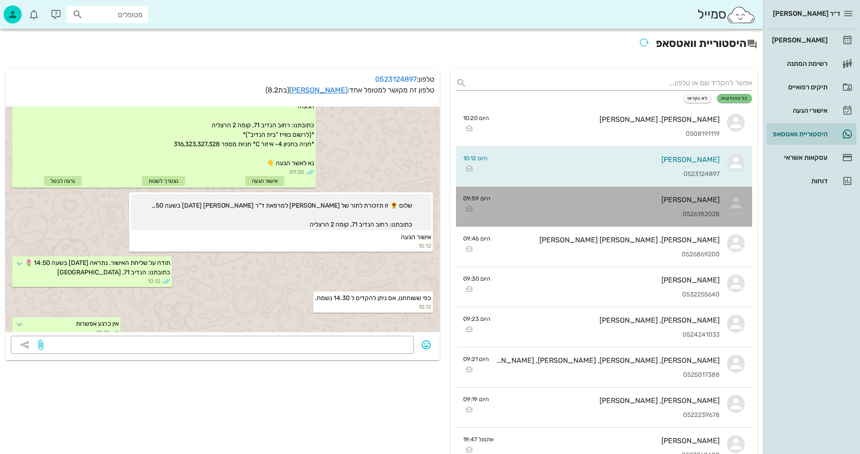
click at [560, 201] on div "[PERSON_NAME]" at bounding box center [609, 200] width 222 height 9
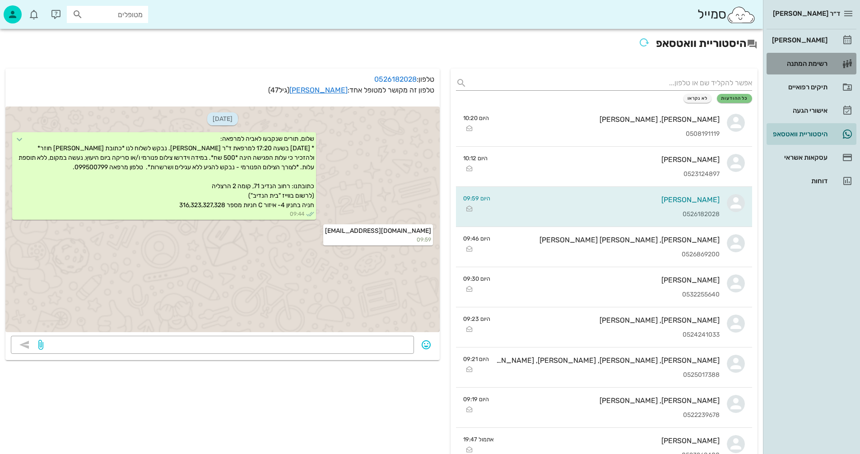
click at [796, 62] on div "רשימת המתנה" at bounding box center [798, 63] width 57 height 7
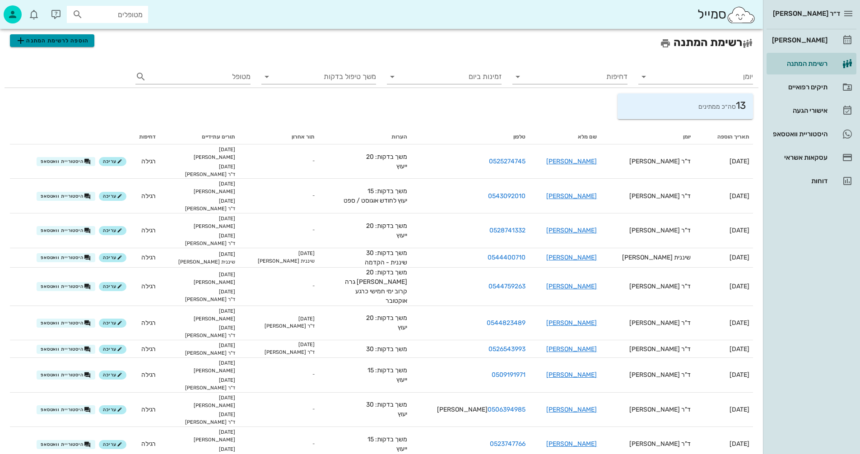
click at [45, 40] on span "הוספה לרשימת המתנה" at bounding box center [51, 40] width 73 height 11
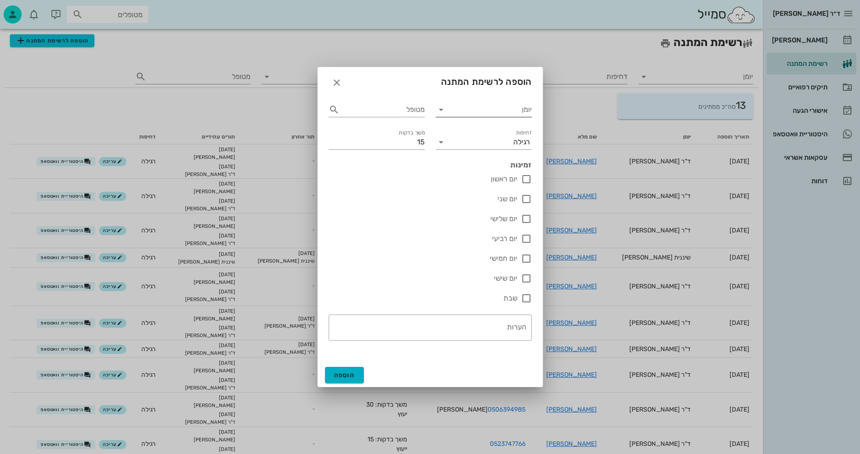
click at [466, 112] on input "יומן" at bounding box center [490, 109] width 84 height 14
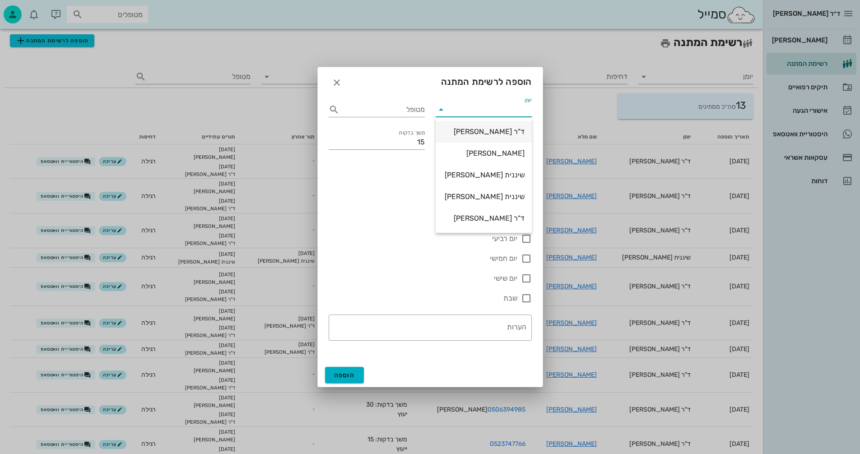
click at [498, 132] on div "ד"ר [PERSON_NAME]" at bounding box center [484, 131] width 82 height 9
type input "ד"ר [PERSON_NAME]"
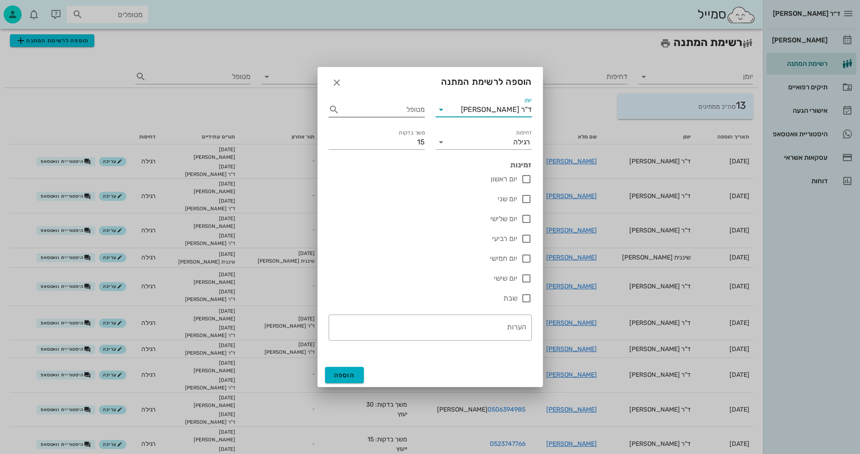
click at [406, 106] on input "מטופל" at bounding box center [383, 109] width 84 height 14
type input "זהבי"
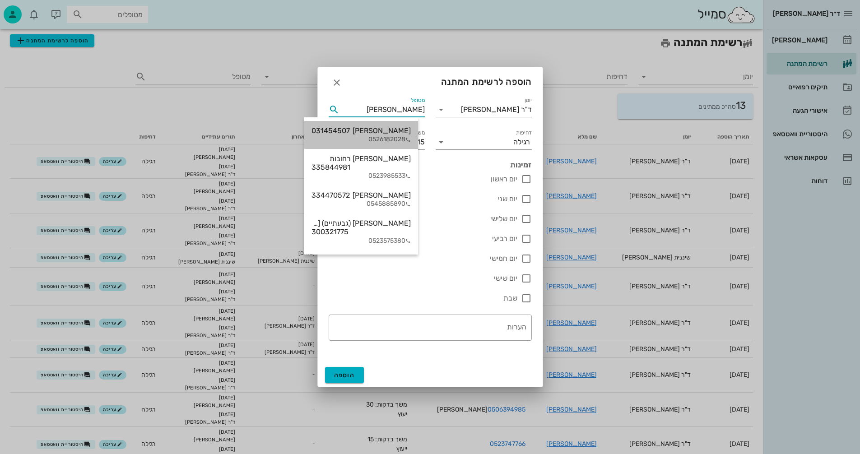
click at [396, 140] on div "0526182028" at bounding box center [361, 140] width 99 height 8
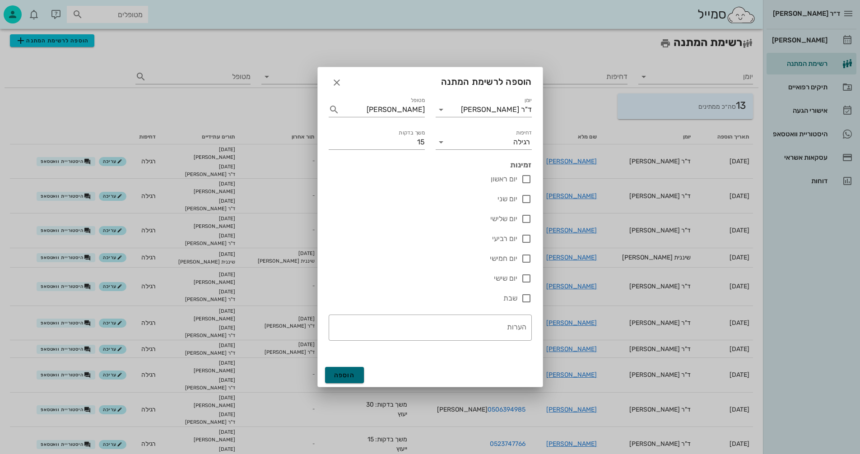
click at [354, 374] on span "הוספה" at bounding box center [344, 376] width 21 height 8
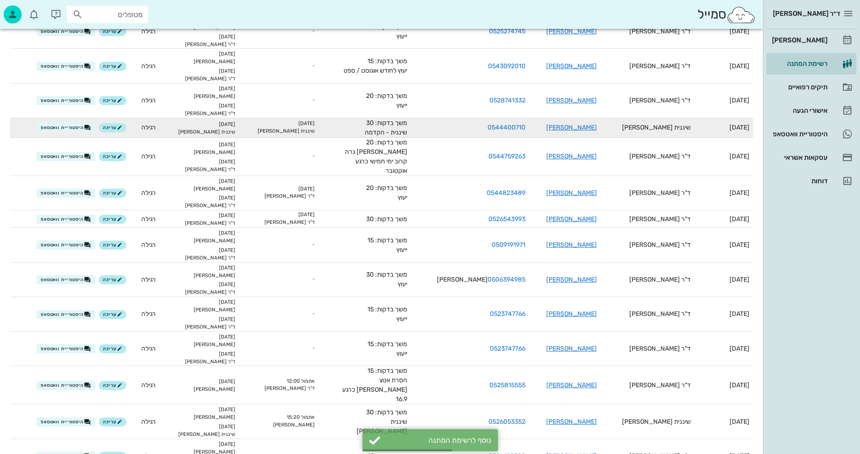
scroll to position [158, 0]
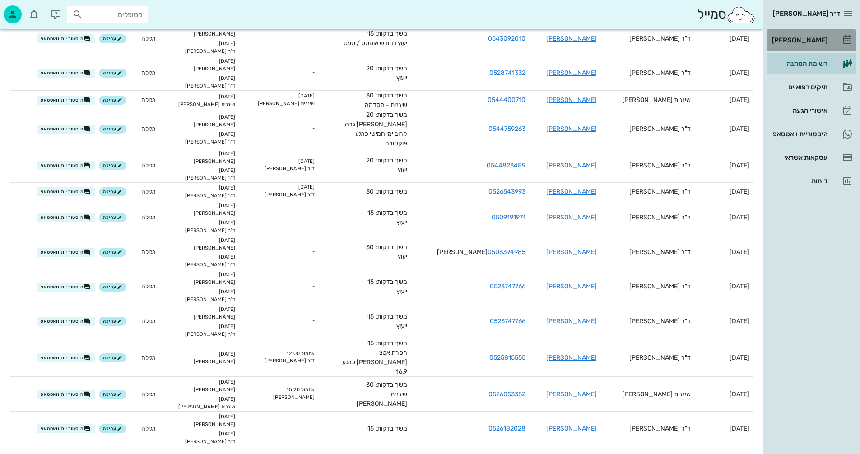
click at [805, 40] on div "[PERSON_NAME]" at bounding box center [798, 40] width 57 height 7
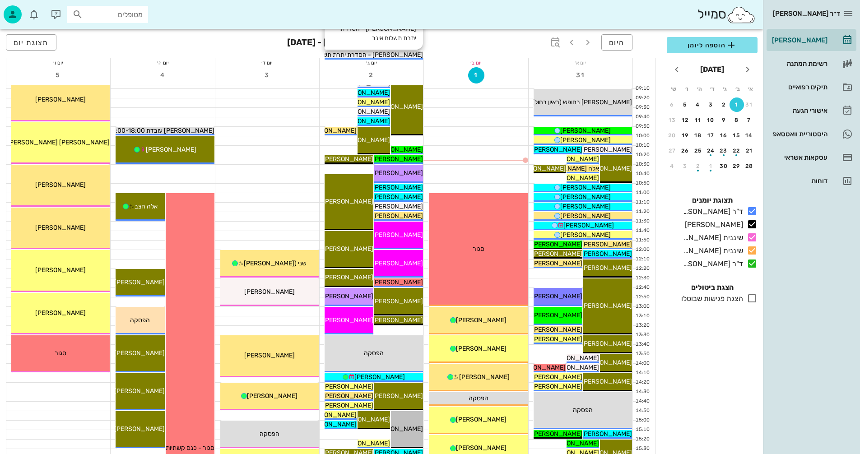
scroll to position [135, 0]
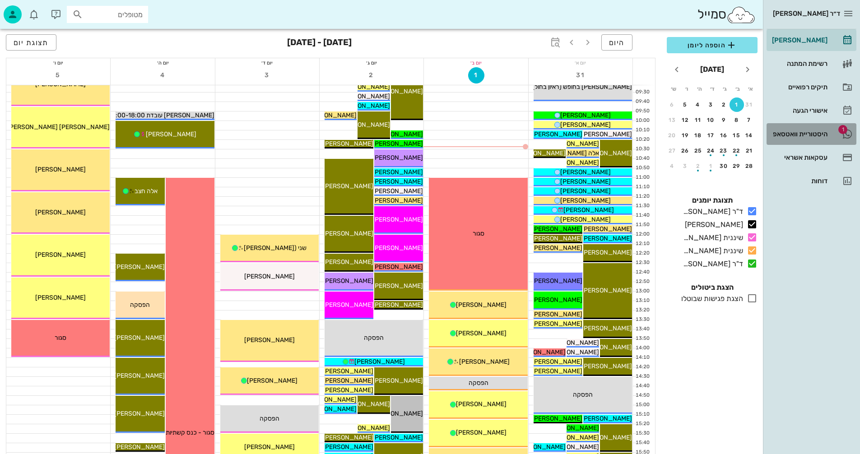
click at [793, 135] on div "היסטוריית וואטסאפ" at bounding box center [798, 133] width 57 height 7
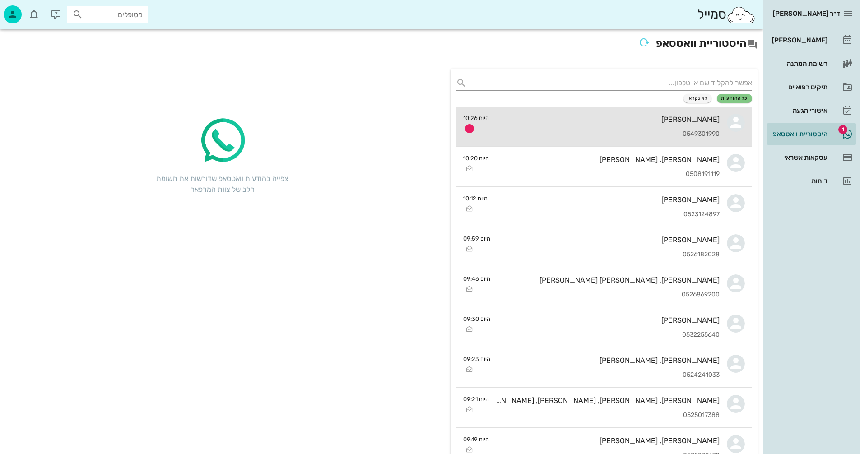
click at [562, 132] on div "0549301990" at bounding box center [607, 134] width 223 height 8
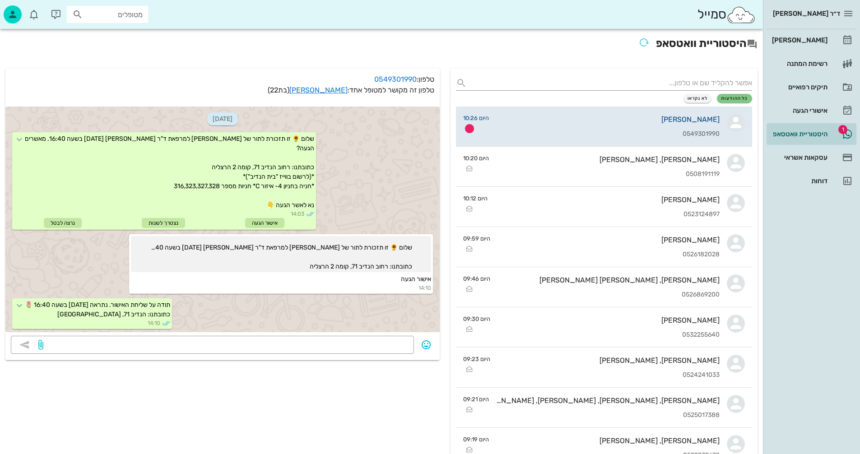
scroll to position [619, 0]
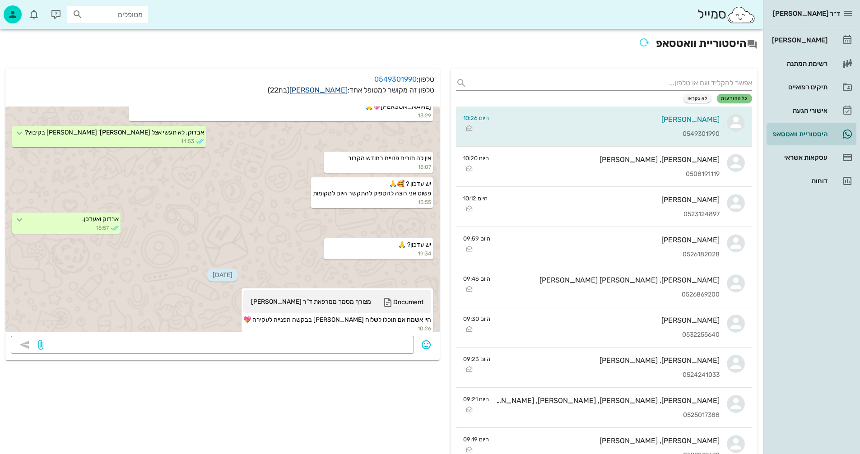
click at [332, 90] on link "נגה פז" at bounding box center [318, 90] width 58 height 9
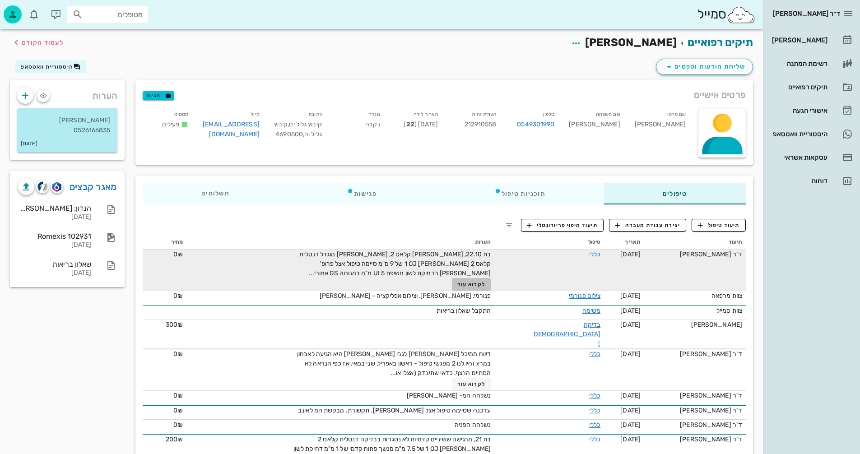
click at [481, 284] on span "לקרוא עוד" at bounding box center [471, 284] width 28 height 6
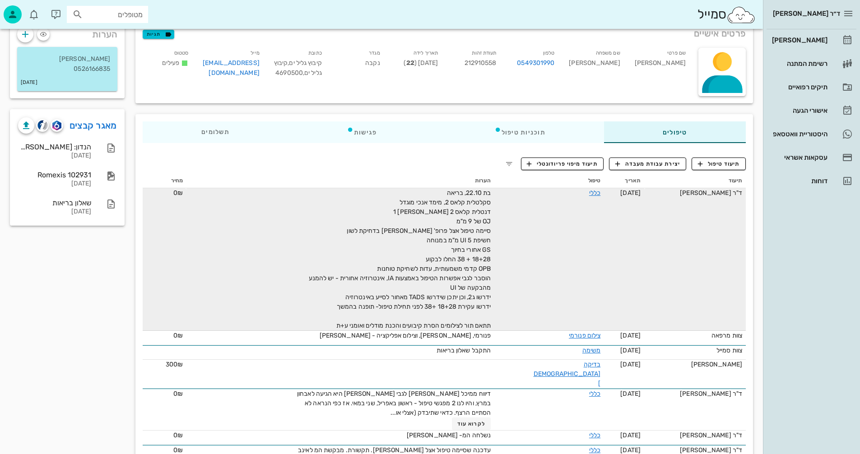
scroll to position [45, 0]
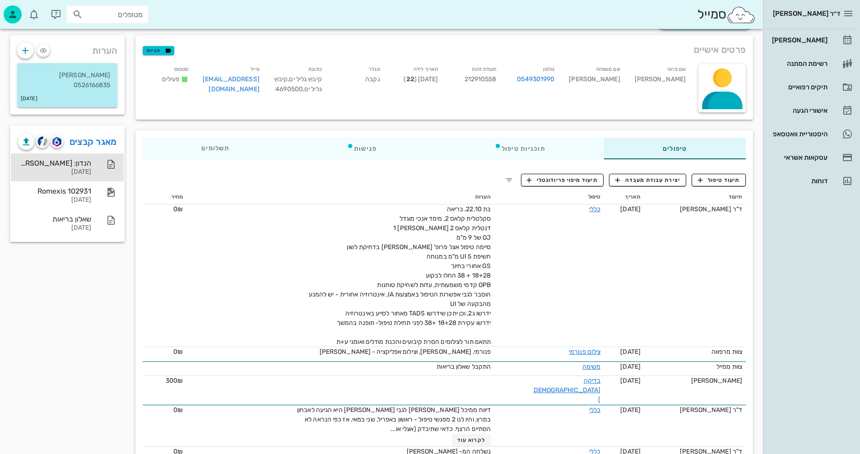
click at [80, 168] on div "[DATE]" at bounding box center [54, 172] width 73 height 8
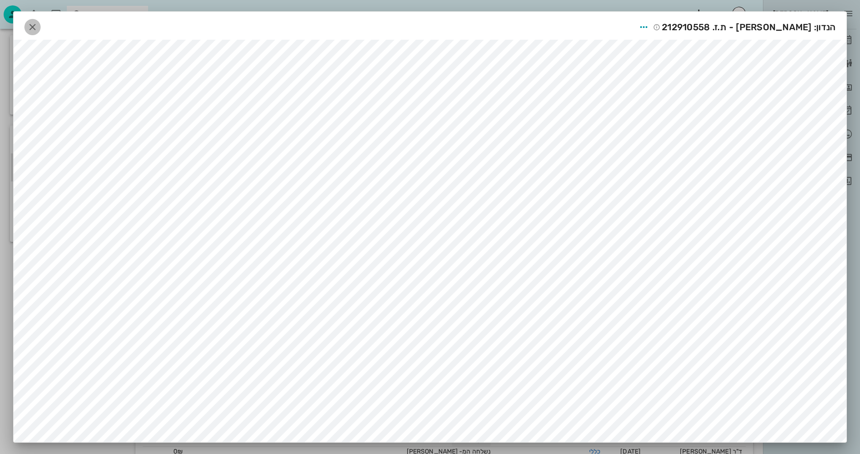
click at [36, 27] on icon "button" at bounding box center [32, 27] width 11 height 11
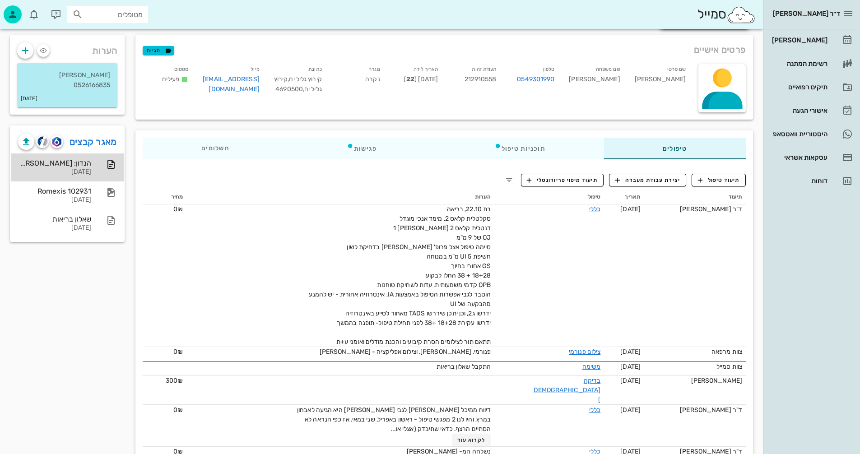
click at [71, 159] on div "הנדון: נגה פז - ת.ז. 212910558" at bounding box center [54, 163] width 73 height 9
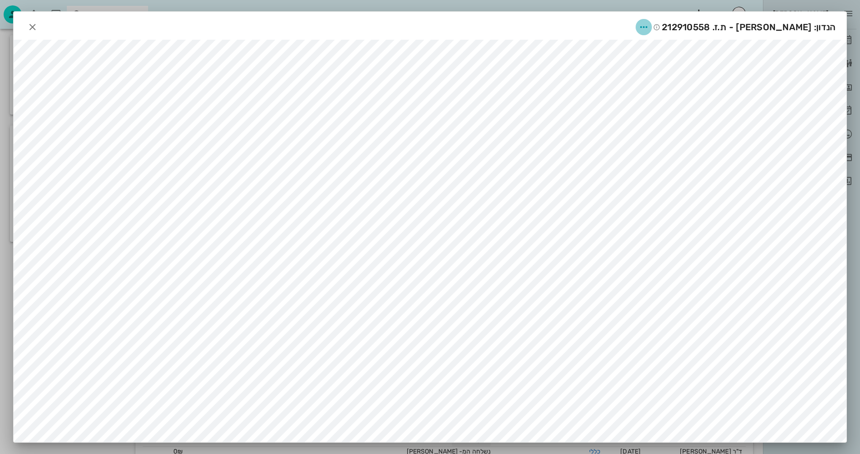
click at [649, 25] on icon "button" at bounding box center [643, 27] width 11 height 11
click at [678, 71] on div "שיתוף" at bounding box center [684, 71] width 25 height 9
click at [598, 93] on div "שליחה בוואטסאפ" at bounding box center [614, 96] width 50 height 9
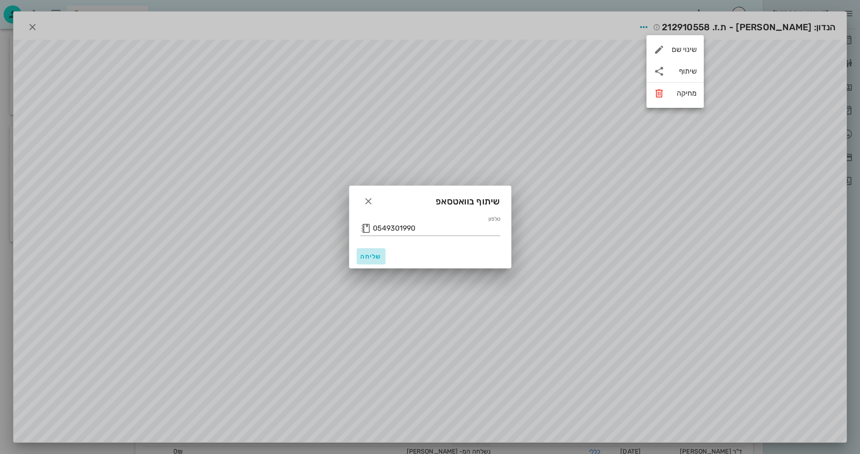
click at [363, 254] on span "שליחה" at bounding box center [371, 257] width 22 height 8
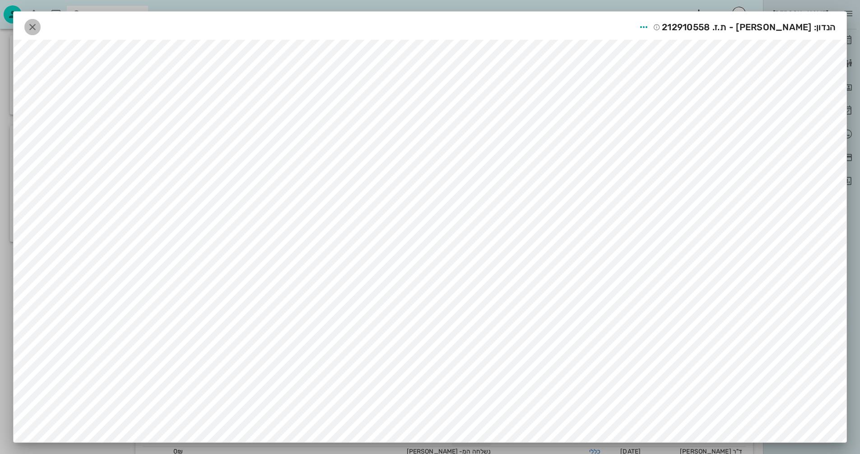
click at [33, 28] on icon "button" at bounding box center [32, 27] width 11 height 11
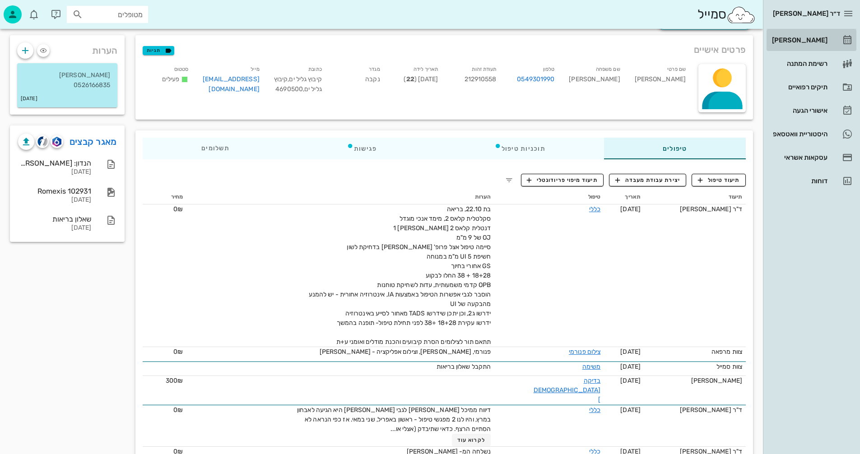
click at [805, 40] on div "[PERSON_NAME]" at bounding box center [798, 40] width 57 height 7
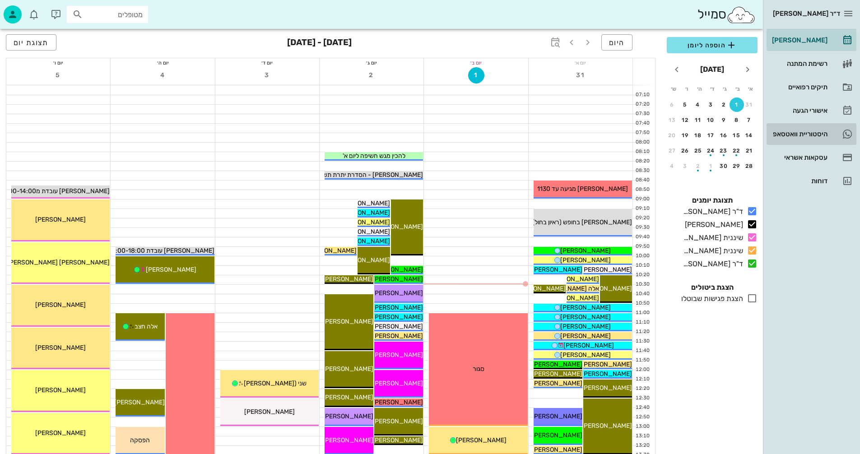
click at [797, 131] on div "היסטוריית וואטסאפ" at bounding box center [798, 133] width 57 height 7
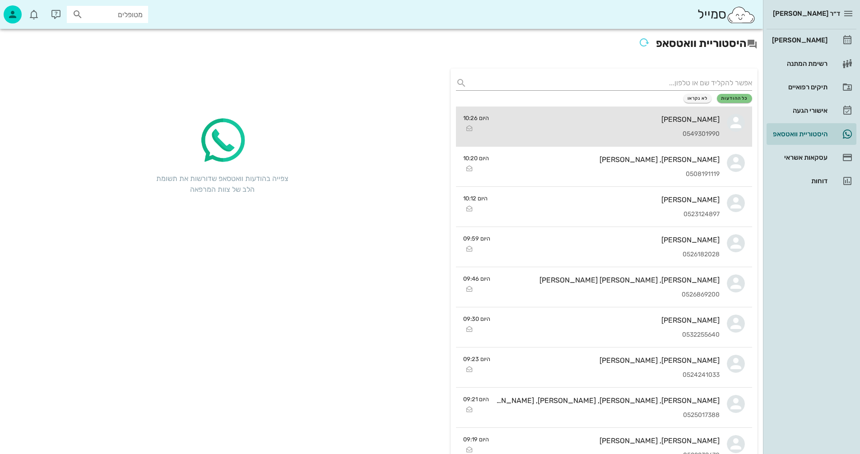
click at [559, 122] on div "[PERSON_NAME]" at bounding box center [607, 119] width 223 height 9
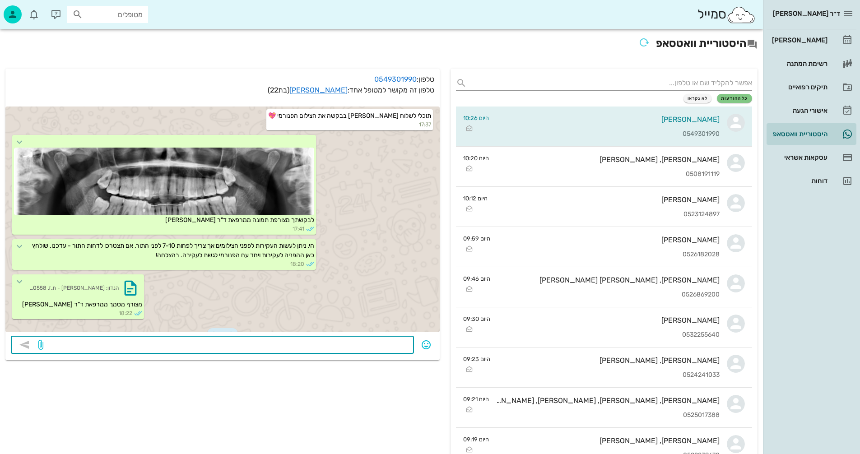
click at [357, 348] on textarea at bounding box center [226, 346] width 363 height 14
drag, startPoint x: 317, startPoint y: 345, endPoint x: 284, endPoint y: 347, distance: 32.6
click at [284, 347] on textarea "ד"ר דיקשטיין יהיה מחר... נשלח הפניה" at bounding box center [226, 346] width 363 height 14
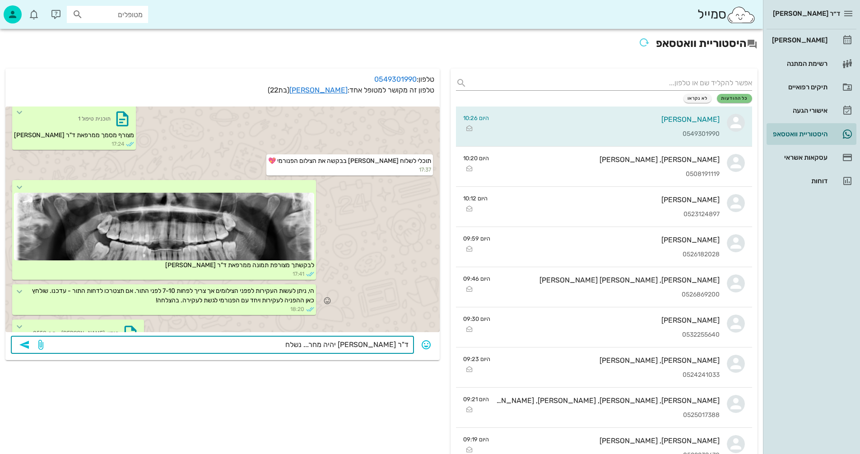
scroll to position [262, 0]
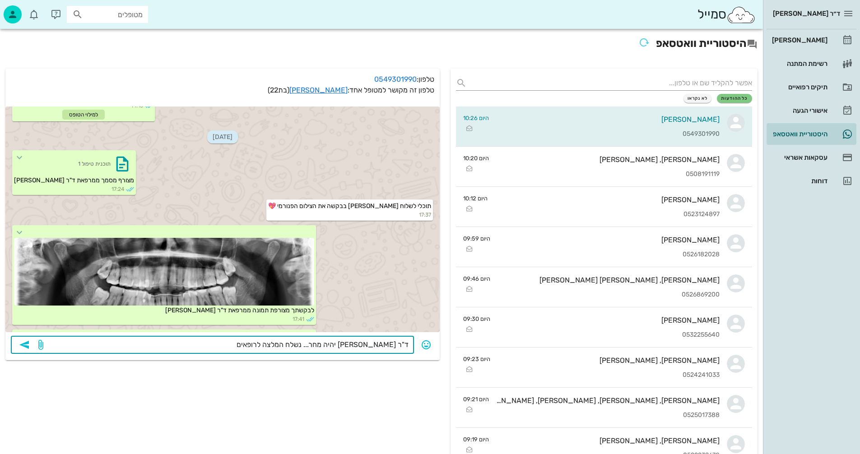
click at [295, 345] on textarea "ד"ר דיקשטיין יהיה מחר... נשלח המלצה לרופאים" at bounding box center [226, 346] width 363 height 14
type textarea "ד"ר דיקשטיין יהיה מחר... נשלח המלצות לרופאים"
click at [20, 347] on icon "button" at bounding box center [24, 345] width 11 height 11
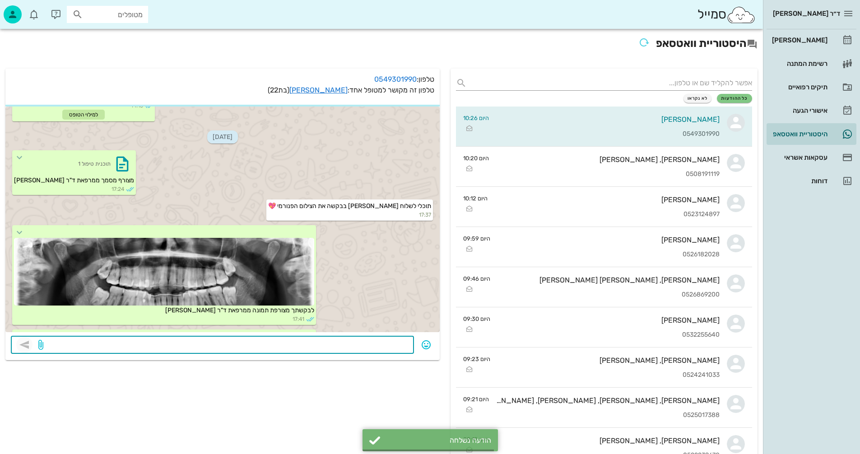
scroll to position [694, 0]
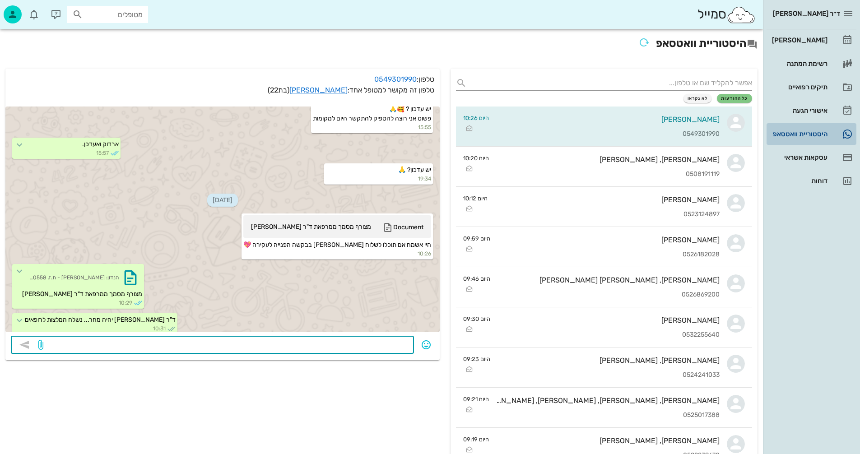
click at [796, 134] on div "היסטוריית וואטסאפ" at bounding box center [798, 133] width 57 height 7
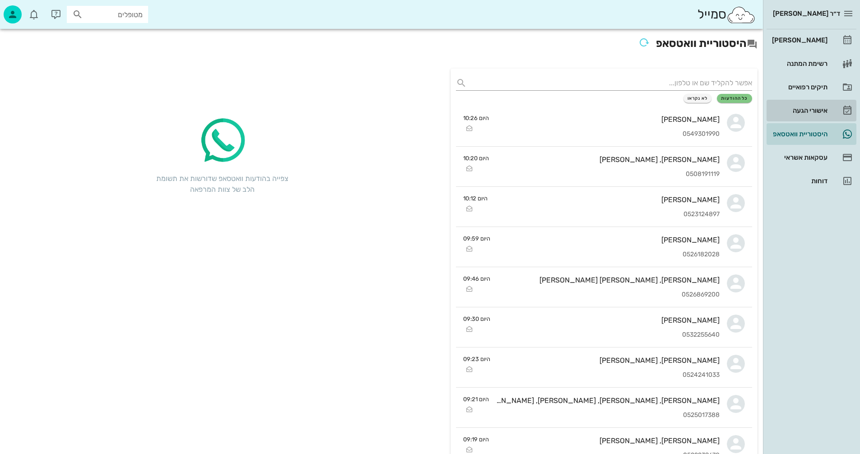
click at [804, 111] on div "אישורי הגעה" at bounding box center [798, 110] width 57 height 7
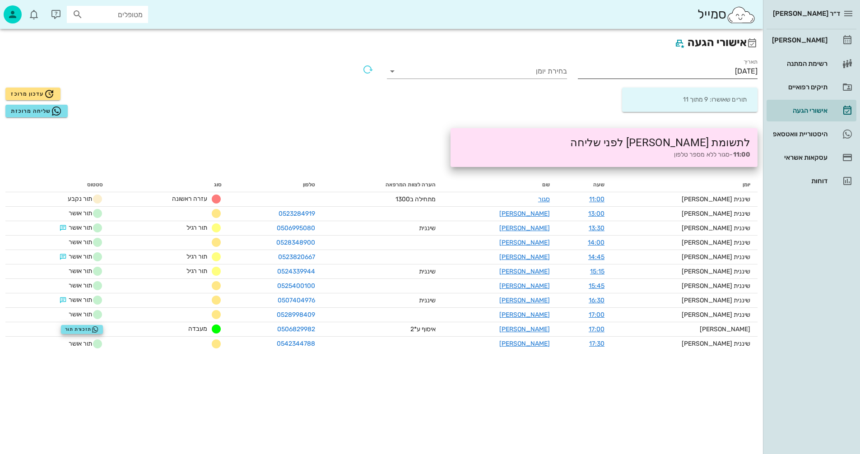
click at [690, 68] on input "01/09/2025" at bounding box center [668, 71] width 180 height 14
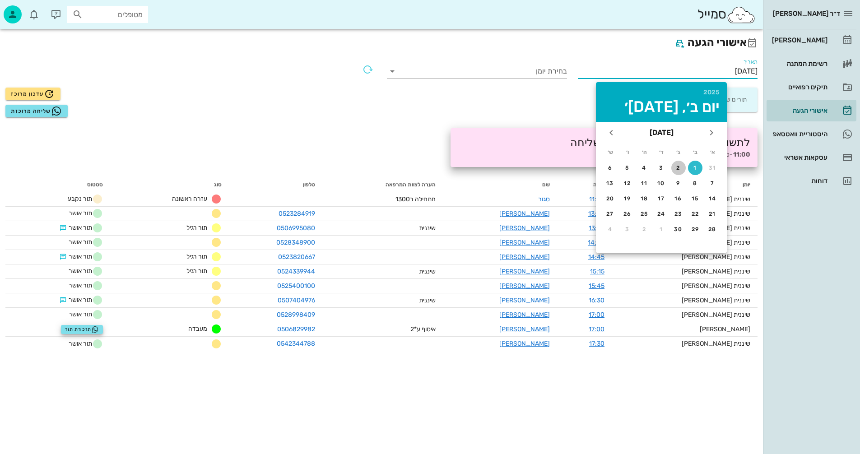
click at [675, 167] on div "2" at bounding box center [678, 168] width 14 height 6
type input "02/09/2025"
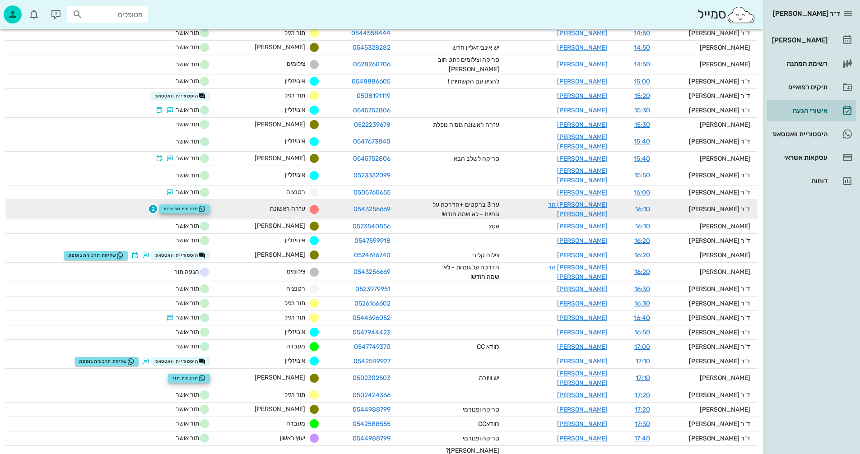
scroll to position [583, 0]
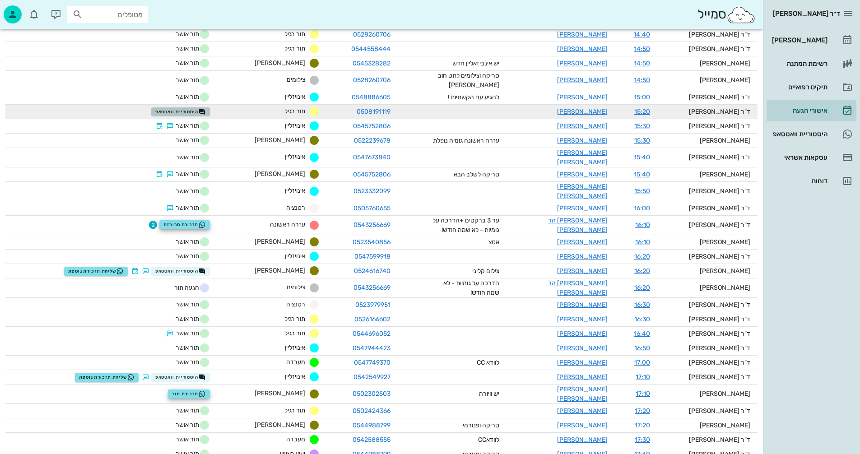
click at [197, 108] on span "היסטוריית וואטסאפ" at bounding box center [180, 111] width 51 height 7
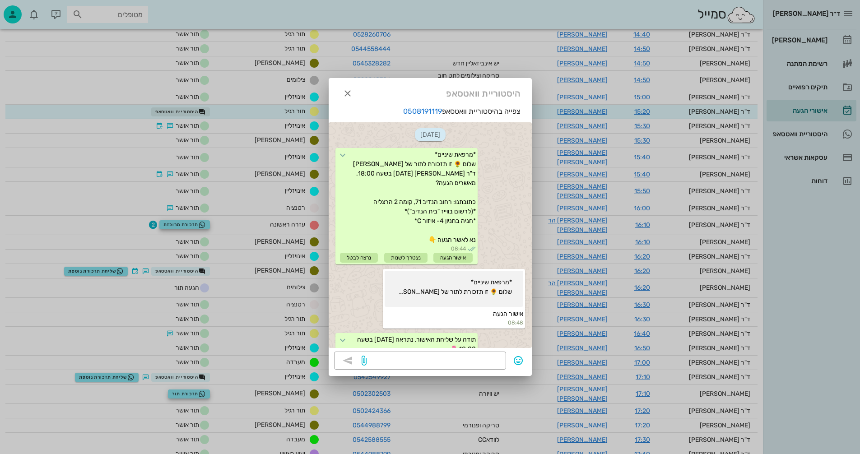
scroll to position [691, 0]
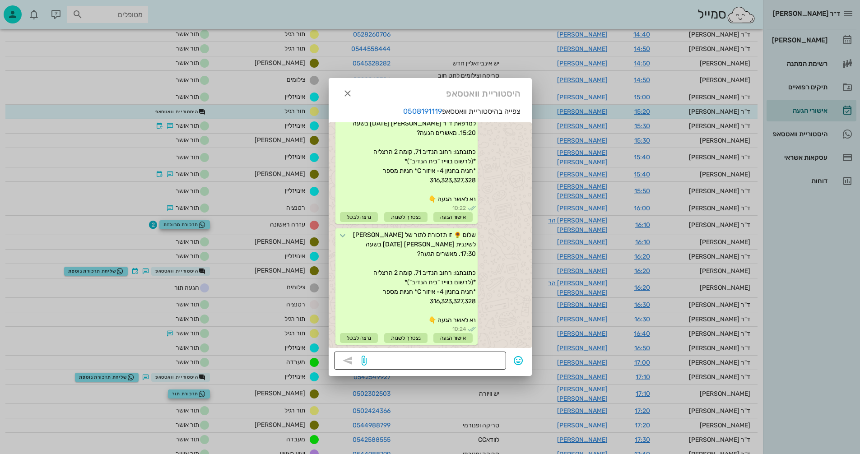
click at [456, 361] on textarea at bounding box center [434, 361] width 132 height 14
type textarea "נא אשרו הגעה"
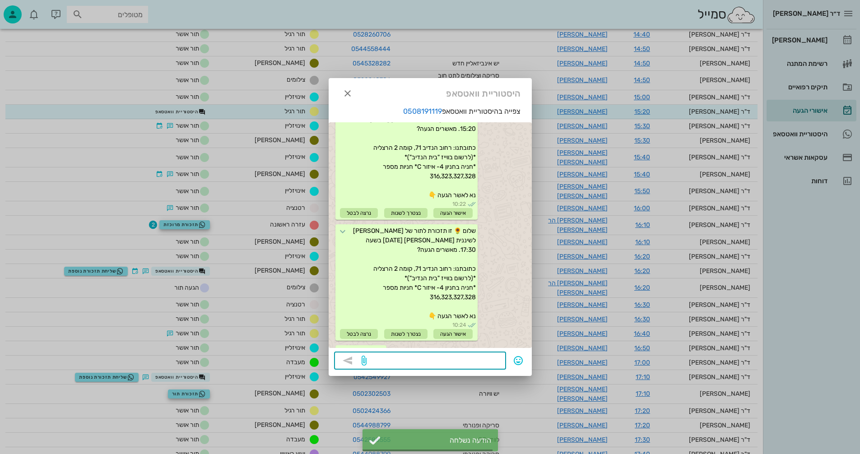
scroll to position [717, 0]
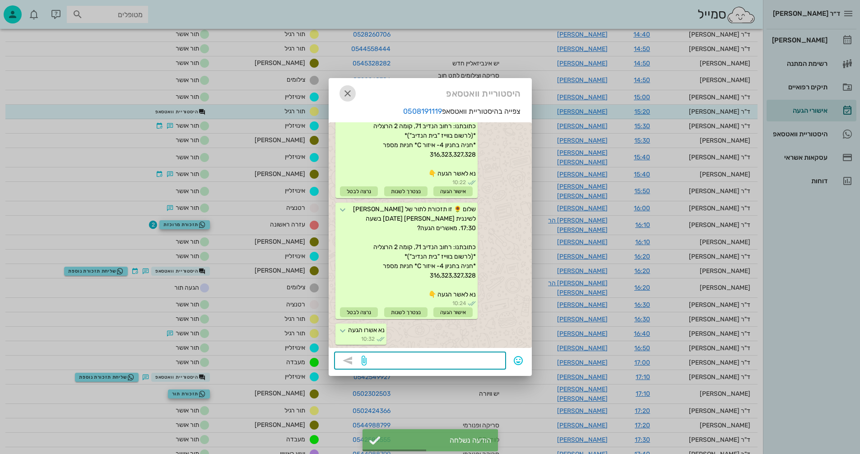
click at [349, 94] on icon "button" at bounding box center [347, 93] width 11 height 11
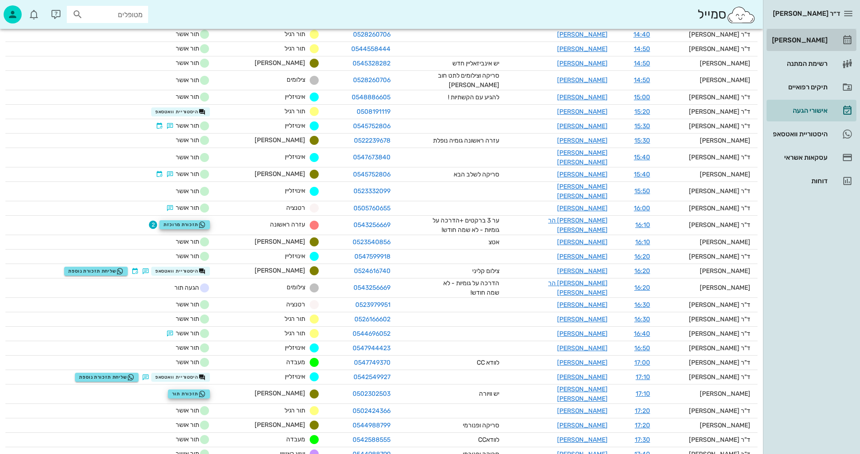
click at [799, 37] on div "[PERSON_NAME]" at bounding box center [798, 40] width 57 height 7
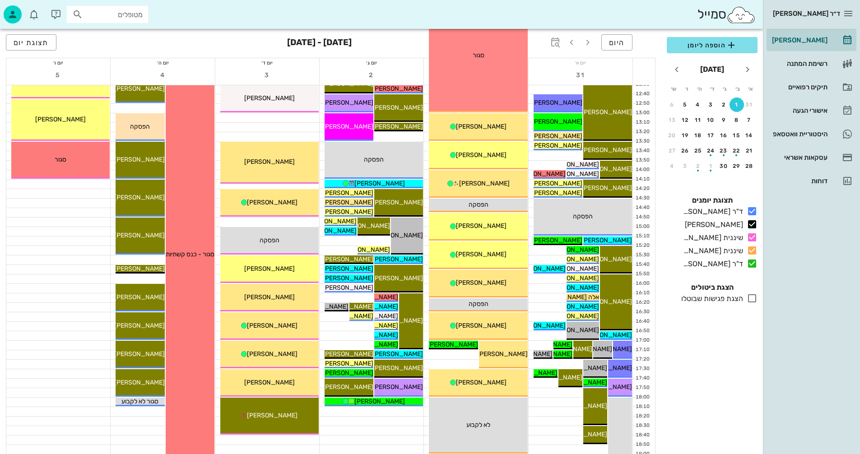
scroll to position [316, 0]
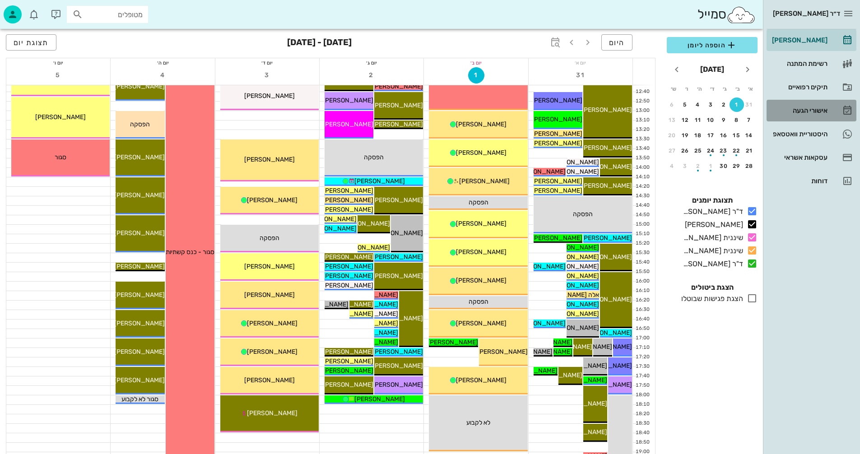
click at [808, 109] on div "אישורי הגעה" at bounding box center [798, 110] width 57 height 7
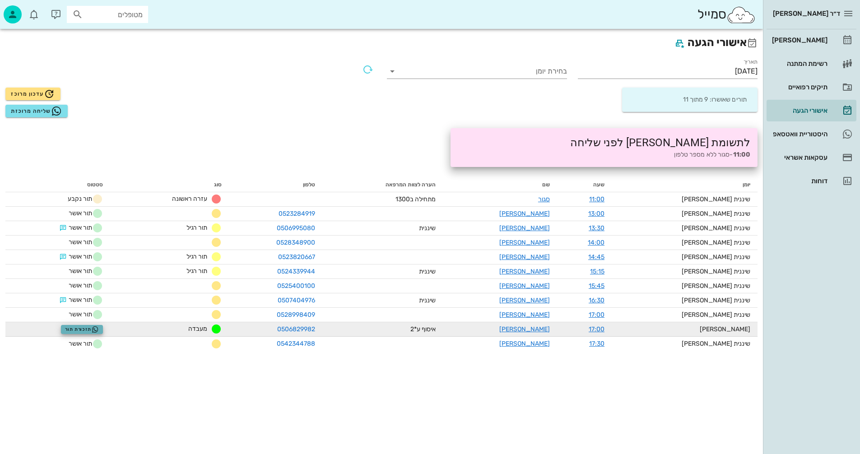
click at [90, 327] on span "תזכורת תור" at bounding box center [82, 329] width 34 height 7
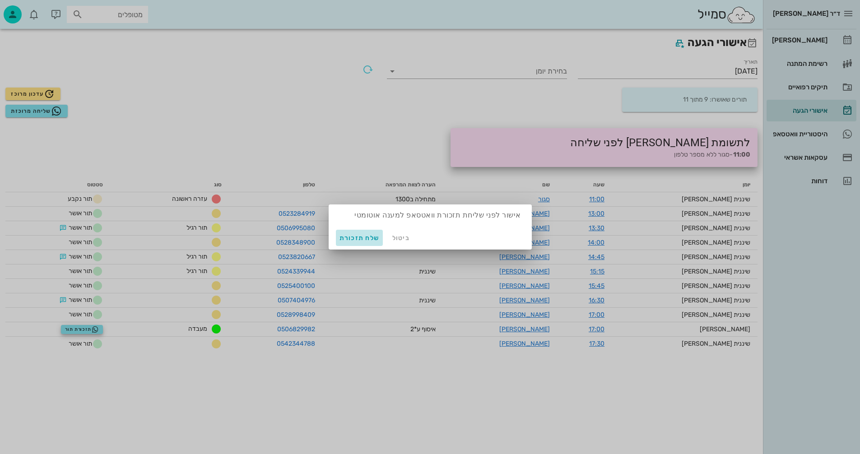
click at [350, 237] on span "שלח תזכורת" at bounding box center [360, 238] width 40 height 8
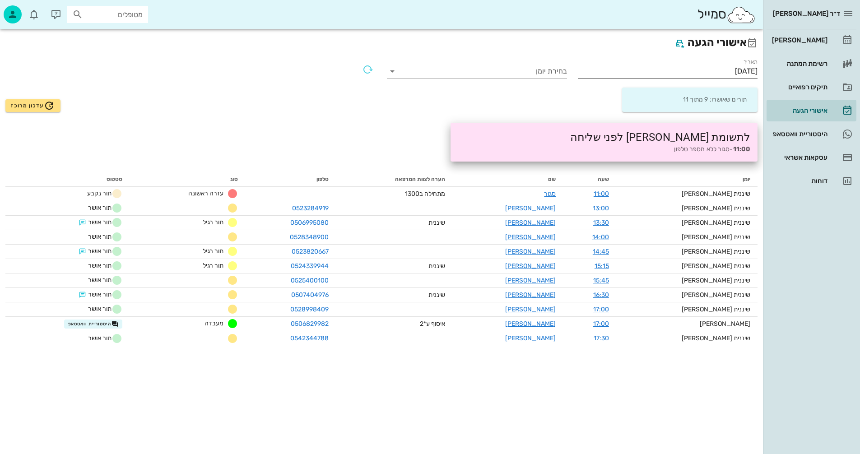
click at [704, 70] on input "01/09/2025" at bounding box center [668, 71] width 180 height 14
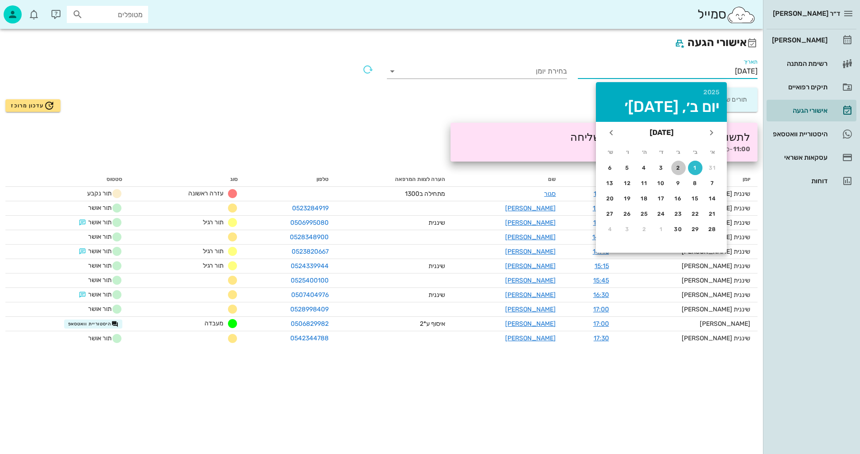
click at [675, 167] on div "2" at bounding box center [678, 168] width 14 height 6
type input "02/09/2025"
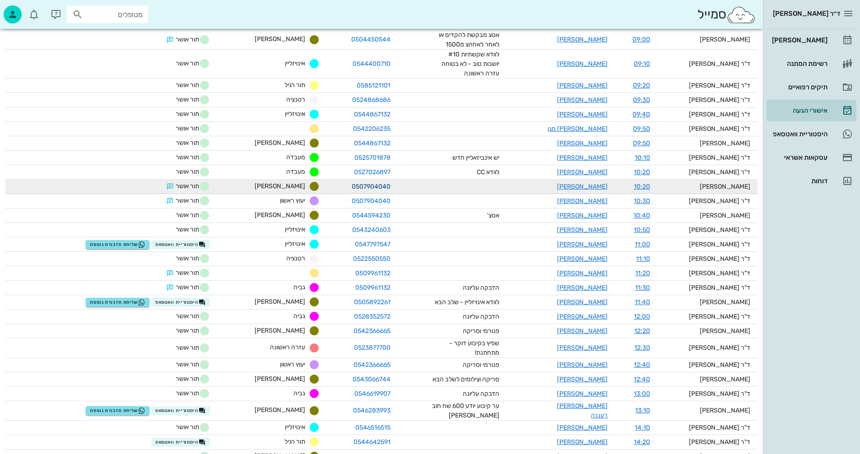
scroll to position [135, 0]
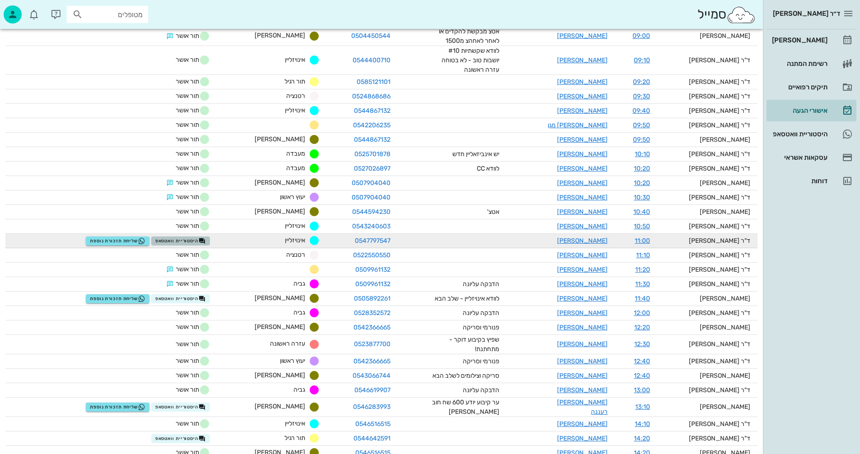
click at [193, 237] on span "היסטוריית וואטסאפ" at bounding box center [180, 240] width 51 height 7
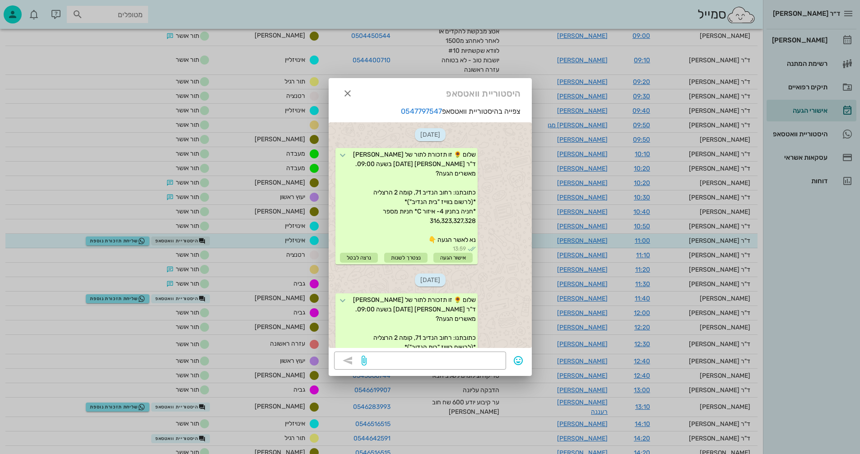
scroll to position [533, 0]
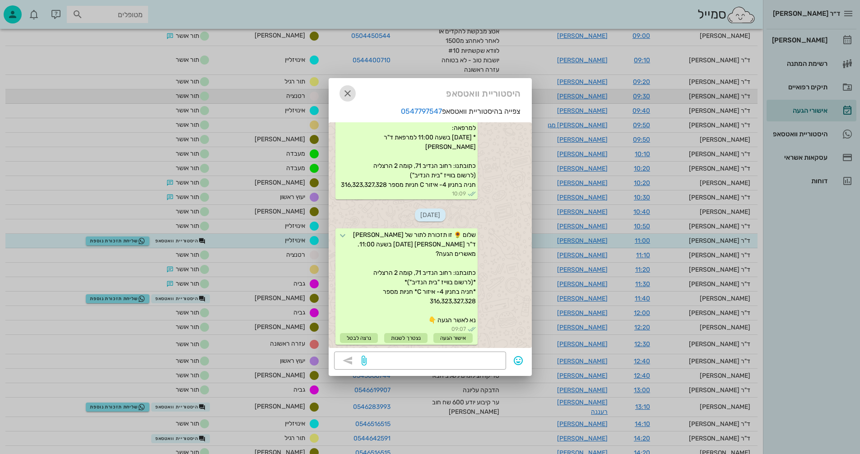
click at [344, 94] on icon "button" at bounding box center [347, 93] width 11 height 11
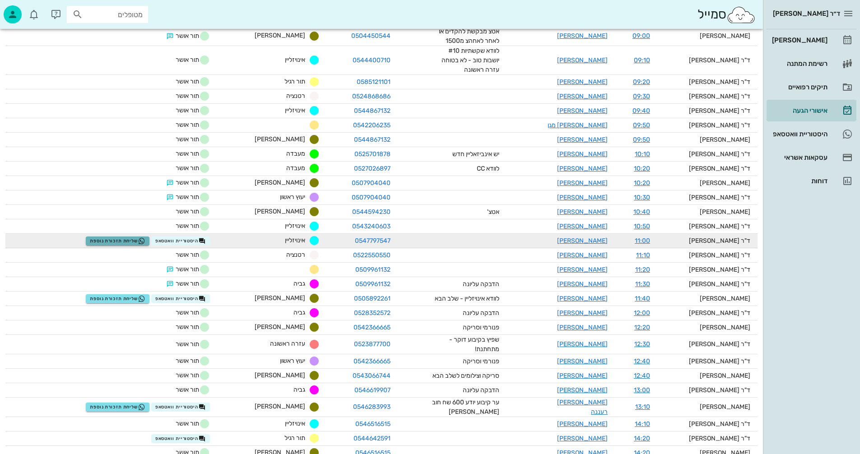
click at [126, 237] on span "שליחת תזכורת נוספת" at bounding box center [118, 240] width 56 height 7
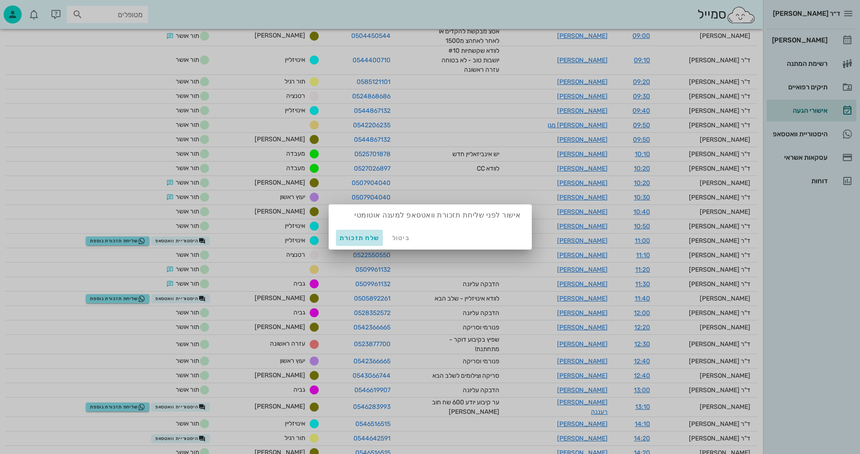
click at [359, 235] on span "שלח תזכורת" at bounding box center [360, 238] width 40 height 8
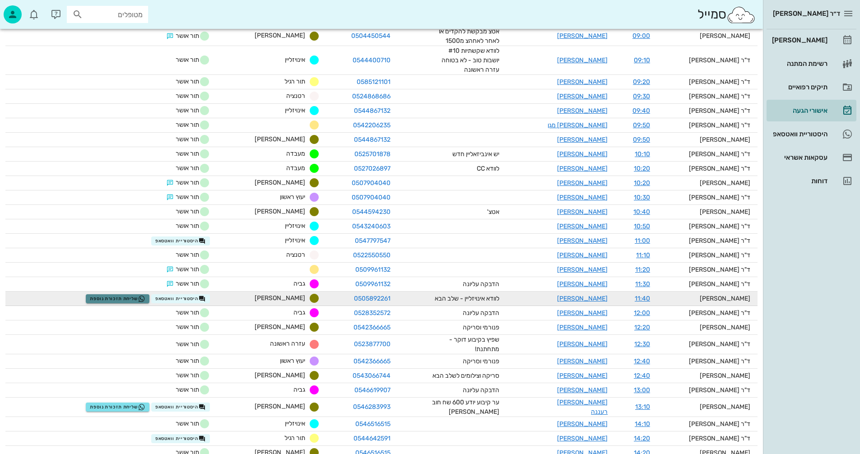
click at [128, 295] on span "שליחת תזכורת נוספת" at bounding box center [118, 298] width 56 height 7
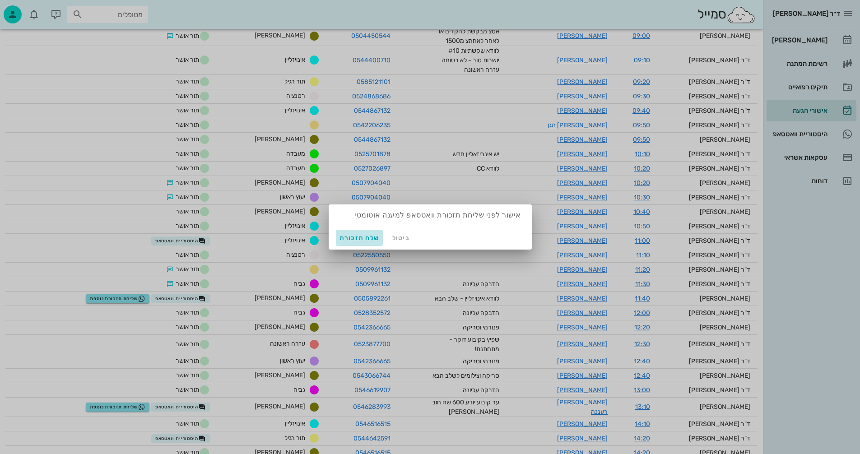
click at [353, 236] on span "שלח תזכורת" at bounding box center [360, 238] width 40 height 8
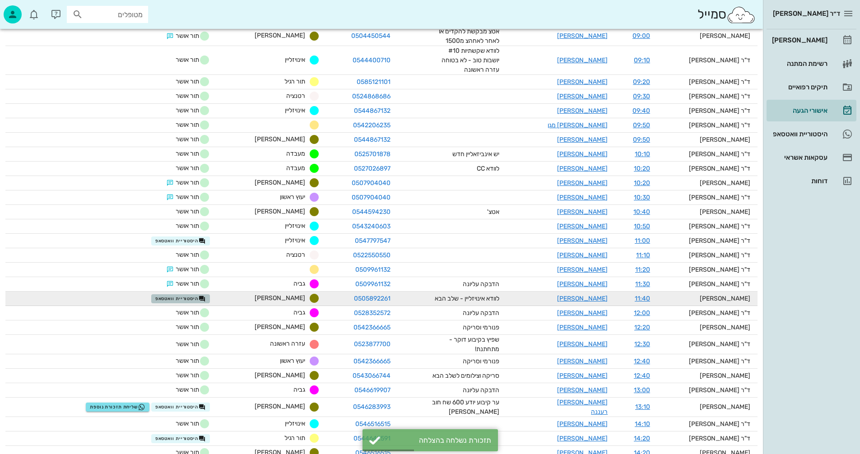
click at [192, 295] on span "היסטוריית וואטסאפ" at bounding box center [180, 298] width 51 height 7
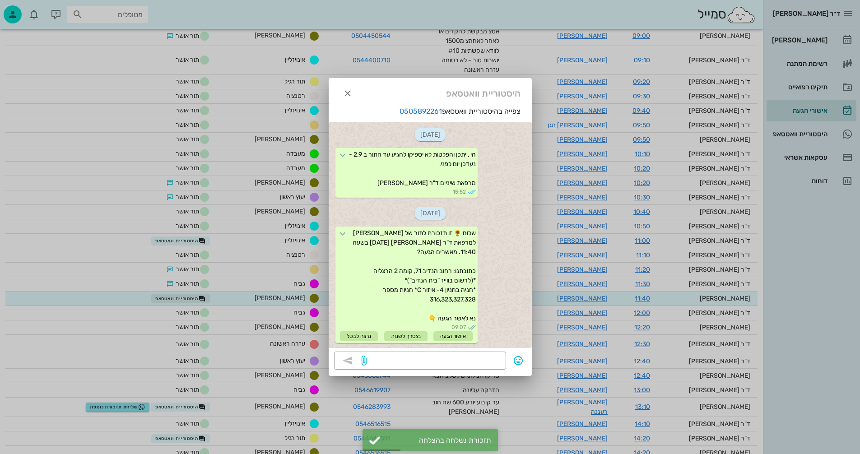
scroll to position [144, 0]
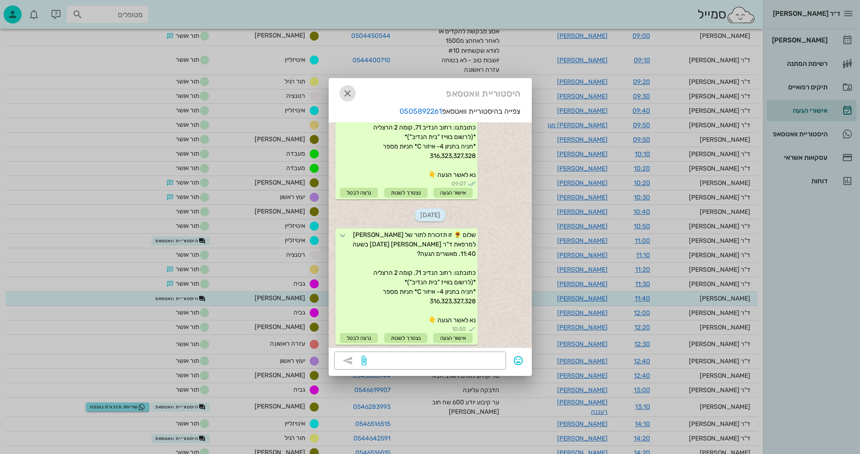
click at [347, 93] on icon "button" at bounding box center [347, 93] width 11 height 11
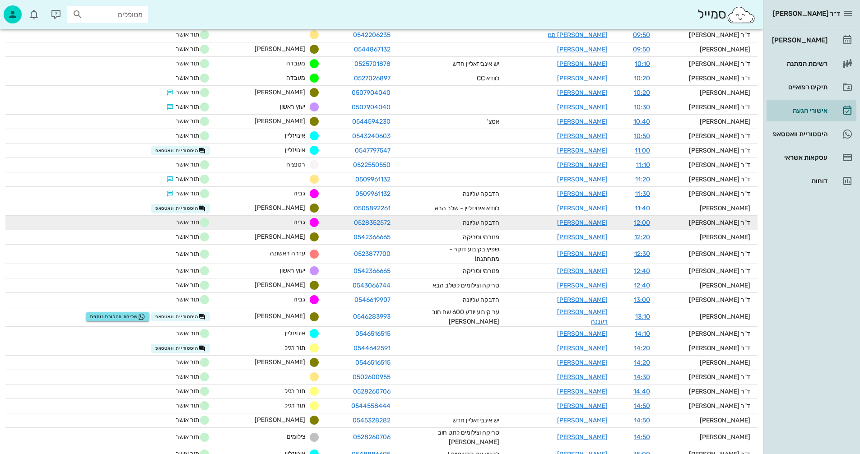
scroll to position [271, 0]
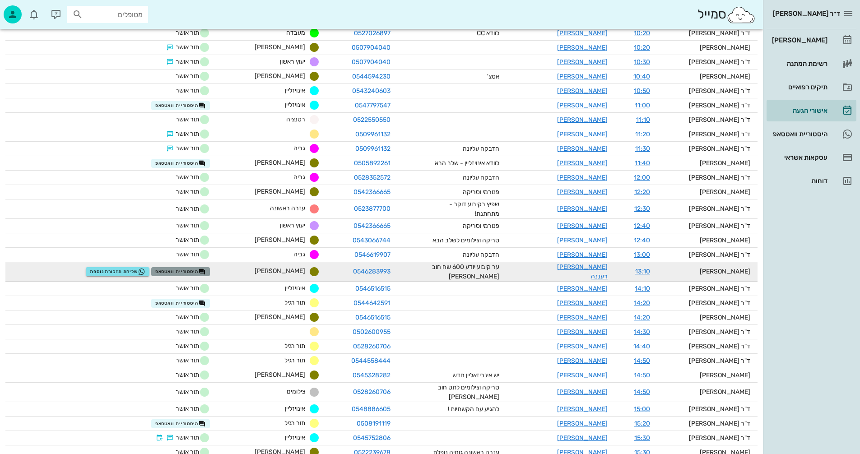
click at [191, 268] on span "היסטוריית וואטסאפ" at bounding box center [180, 271] width 51 height 7
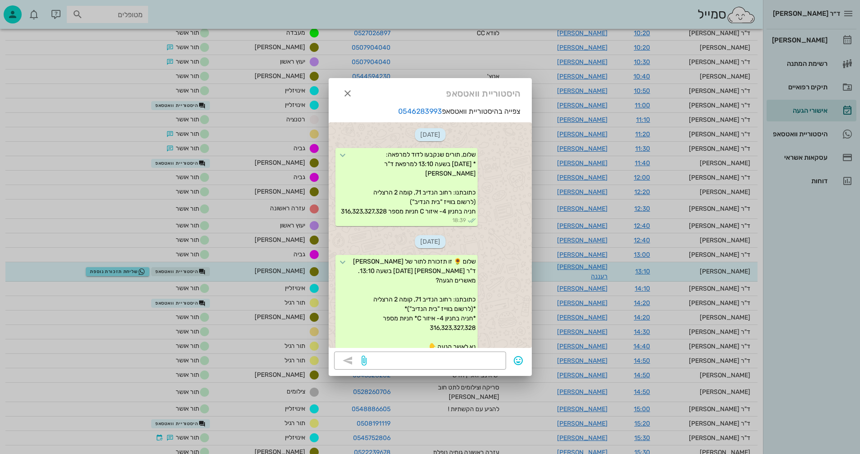
scroll to position [36, 0]
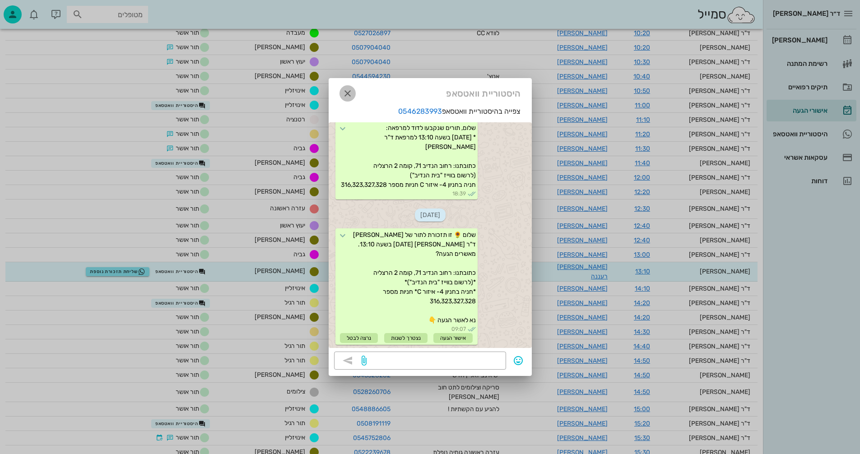
click at [344, 91] on icon "button" at bounding box center [347, 93] width 11 height 11
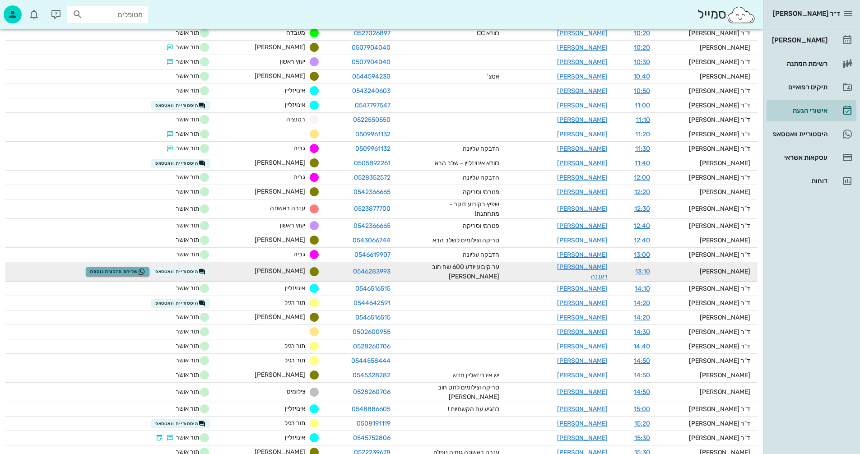
click at [136, 268] on span "שליחת תזכורת נוספת" at bounding box center [118, 271] width 56 height 7
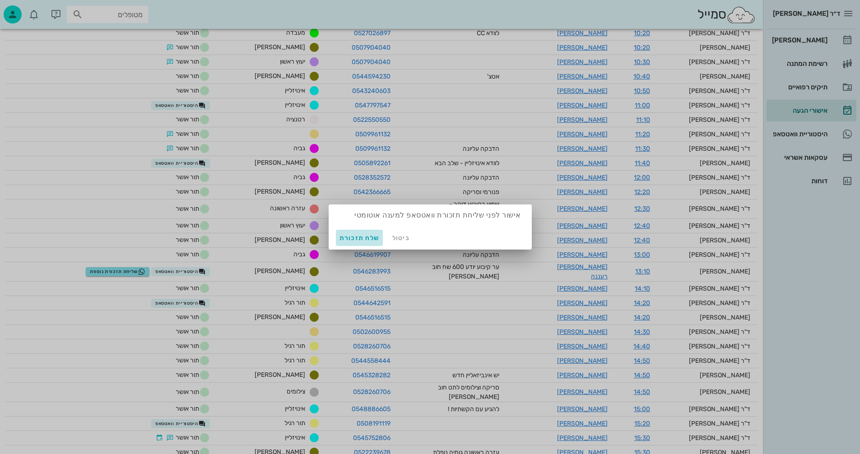
click at [358, 236] on span "שלח תזכורת" at bounding box center [360, 238] width 40 height 8
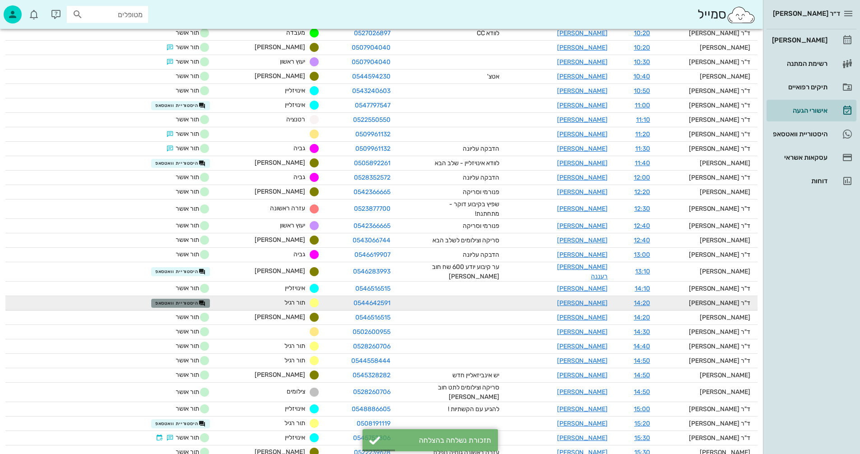
click at [195, 300] on span "היסטוריית וואטסאפ" at bounding box center [180, 303] width 51 height 7
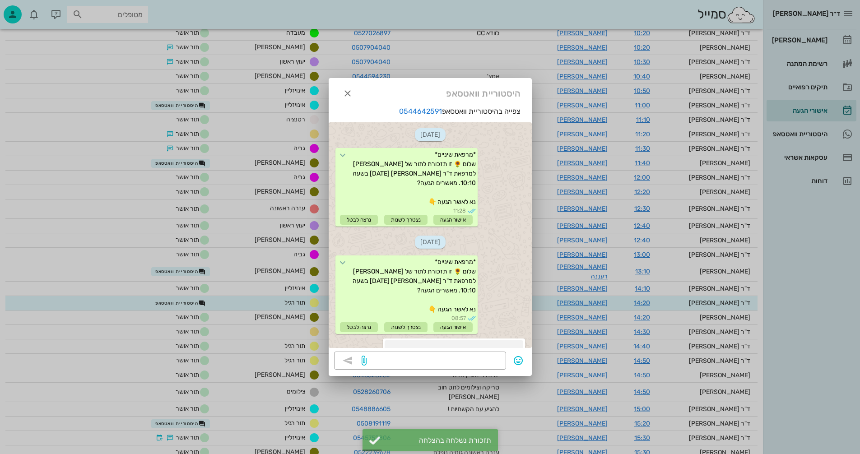
scroll to position [916, 0]
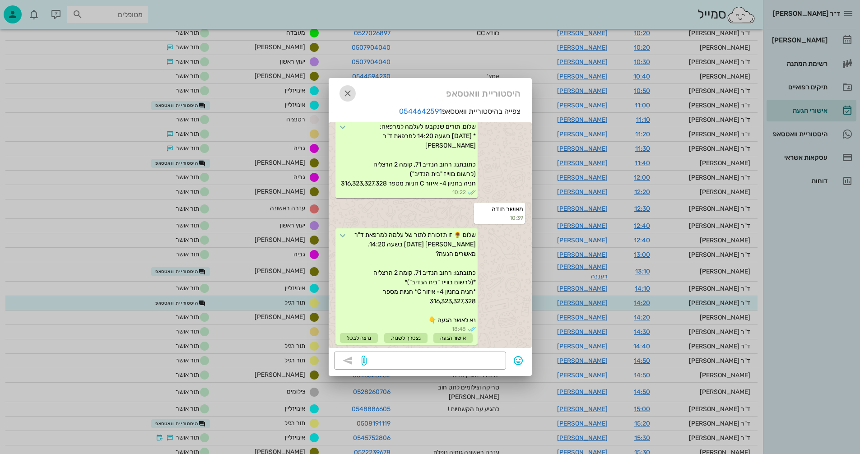
click at [347, 93] on icon "button" at bounding box center [347, 93] width 11 height 11
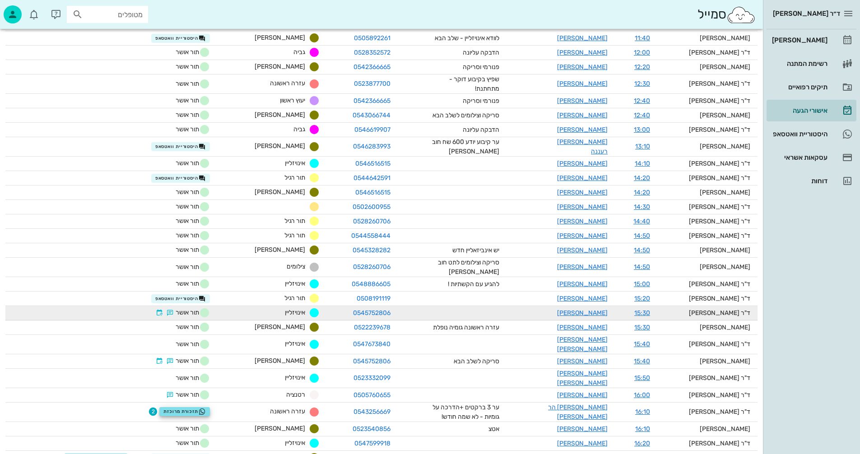
scroll to position [452, 0]
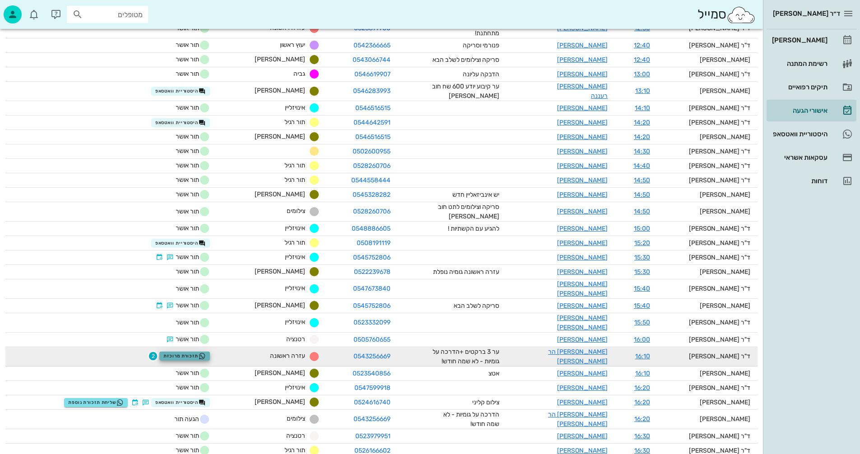
click at [198, 353] on span "תזכורת מרוכזת" at bounding box center [184, 356] width 42 height 7
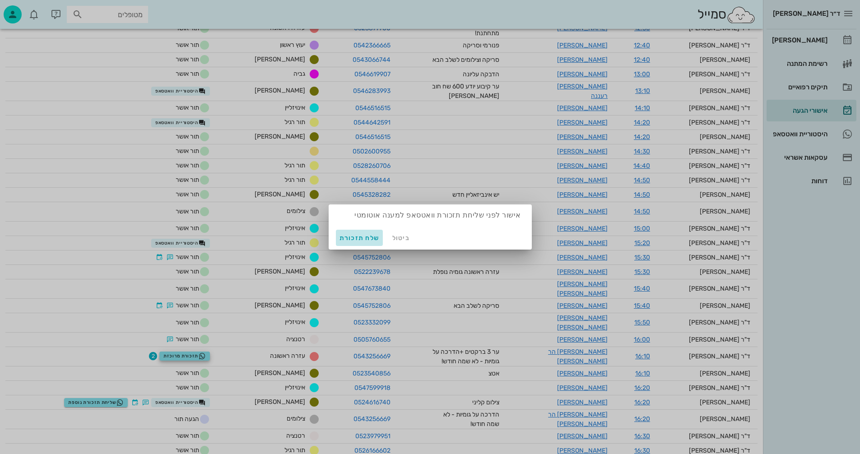
click at [360, 239] on span "שלח תזכורת" at bounding box center [360, 238] width 40 height 8
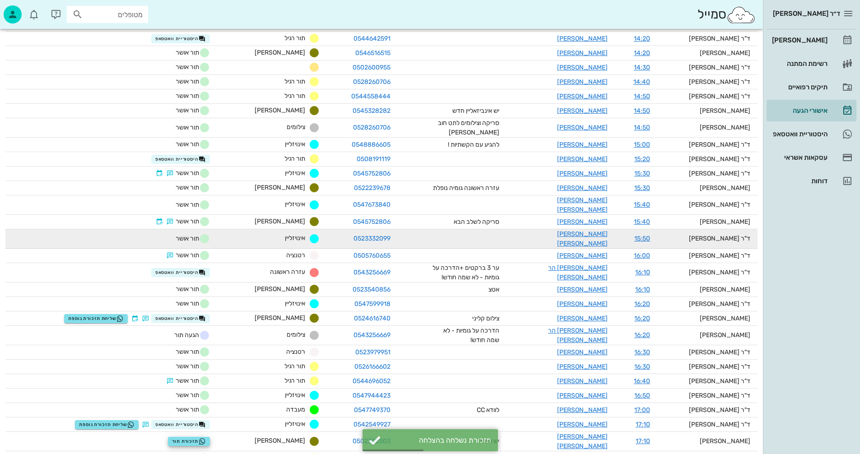
scroll to position [542, 0]
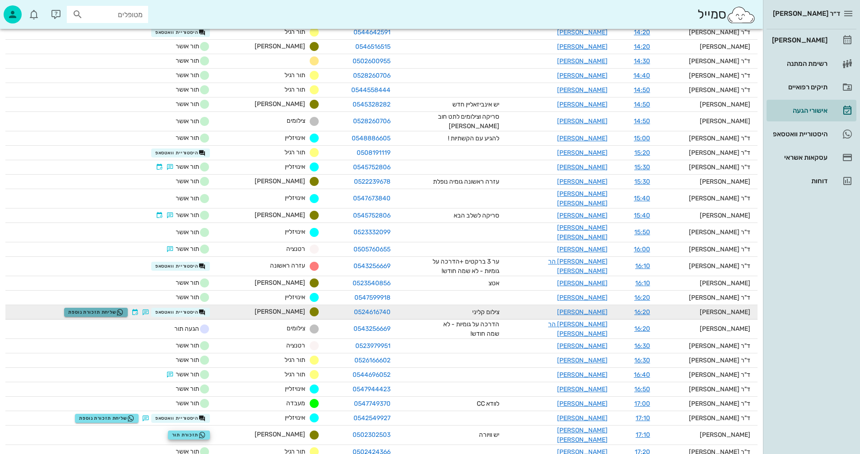
click at [102, 309] on span "שליחת תזכורת נוספת" at bounding box center [96, 312] width 56 height 7
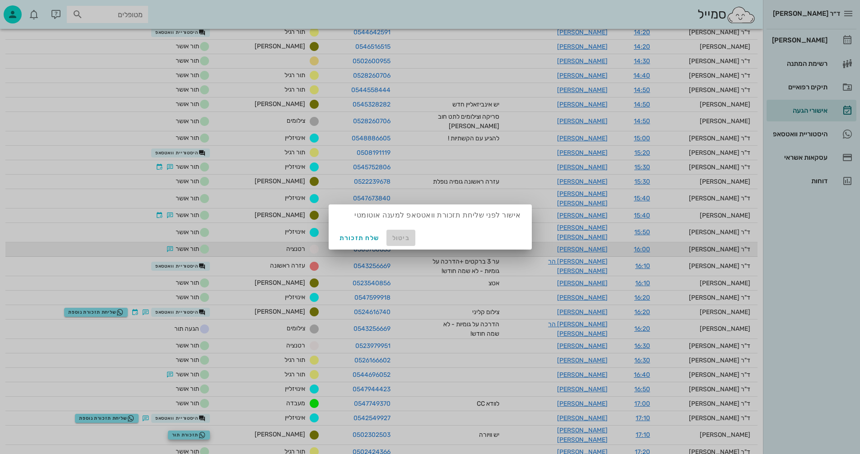
click at [402, 235] on span "ביטול" at bounding box center [401, 238] width 22 height 8
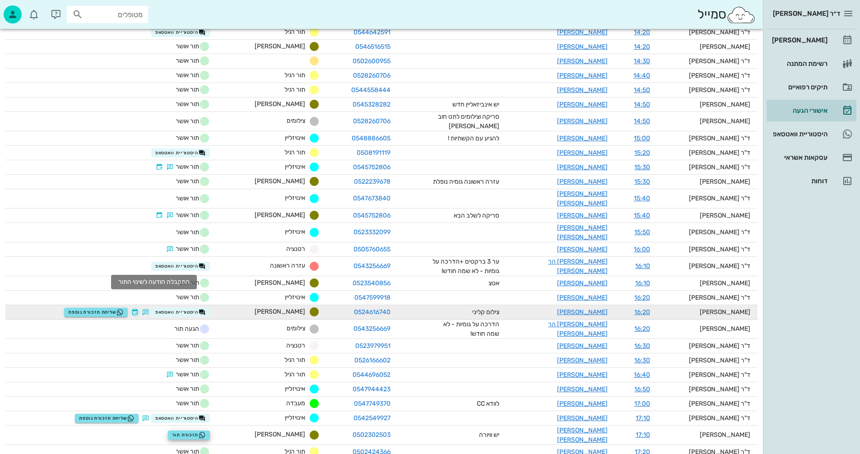
click at [139, 309] on button "button" at bounding box center [134, 312] width 7 height 7
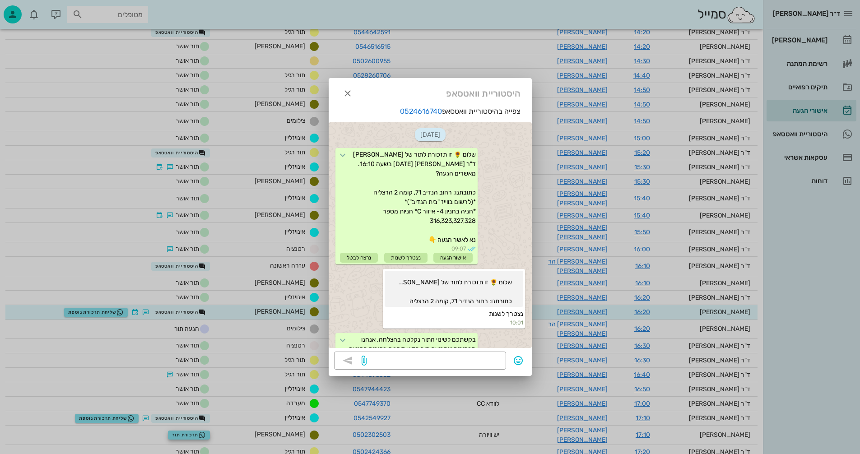
scroll to position [272, 0]
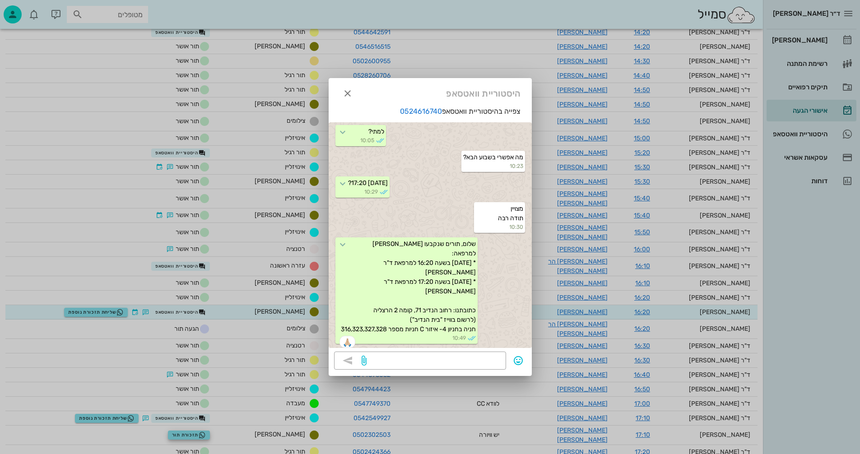
click at [354, 87] on div at bounding box center [348, 93] width 16 height 16
click at [345, 91] on icon "button" at bounding box center [347, 93] width 11 height 11
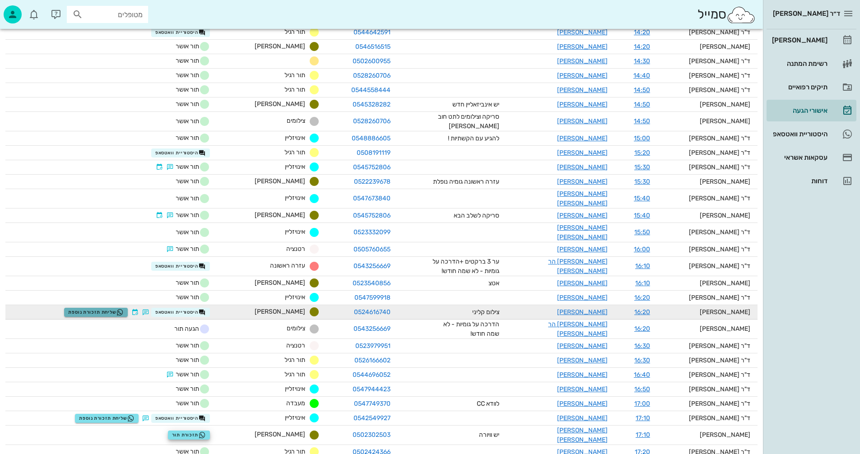
click at [115, 309] on span "שליחת תזכורת נוספת" at bounding box center [96, 312] width 56 height 7
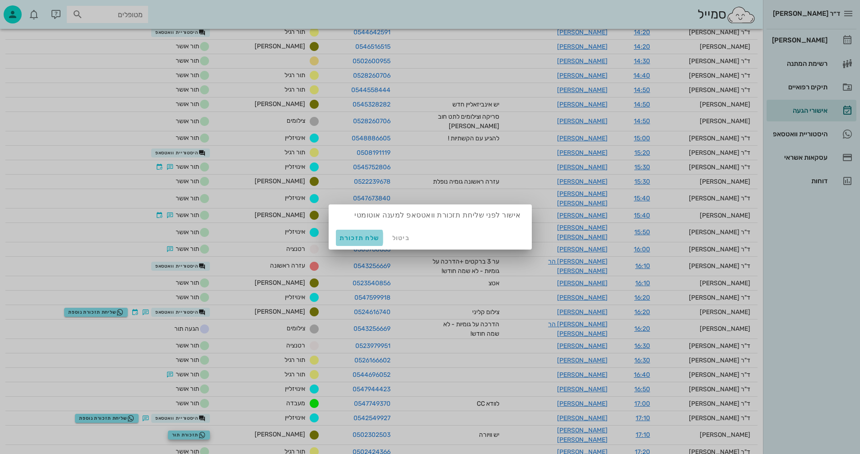
click at [348, 239] on span "שלח תזכורת" at bounding box center [360, 238] width 40 height 8
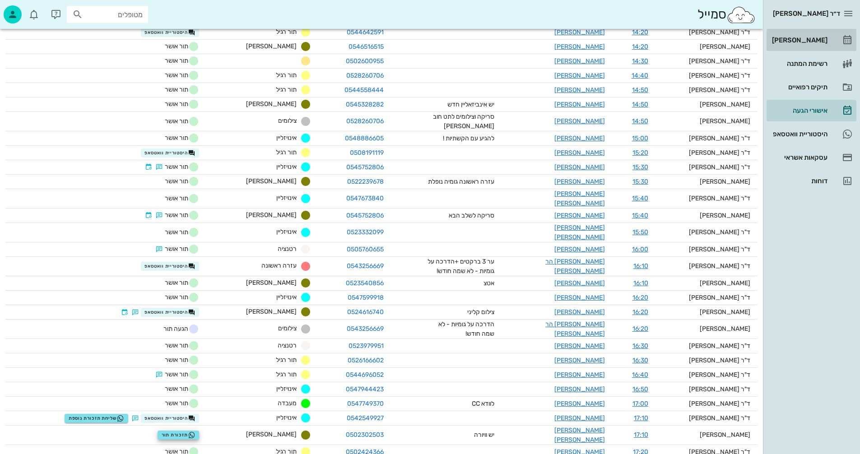
click at [801, 39] on div "[PERSON_NAME]" at bounding box center [798, 40] width 57 height 7
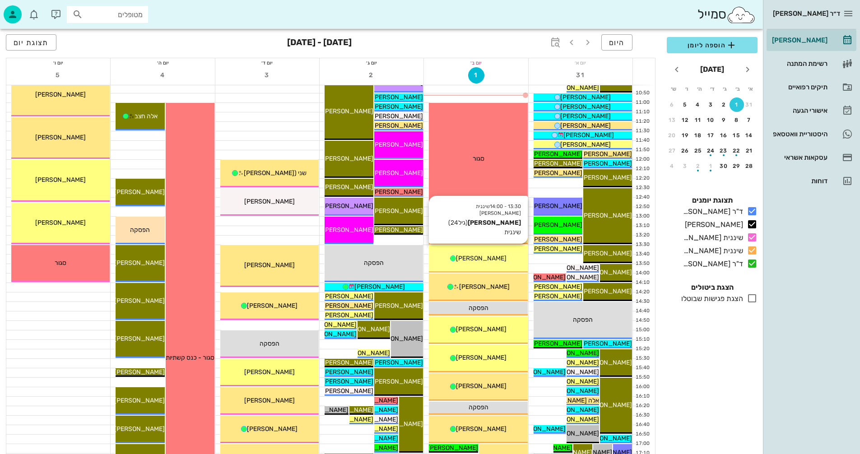
scroll to position [226, 0]
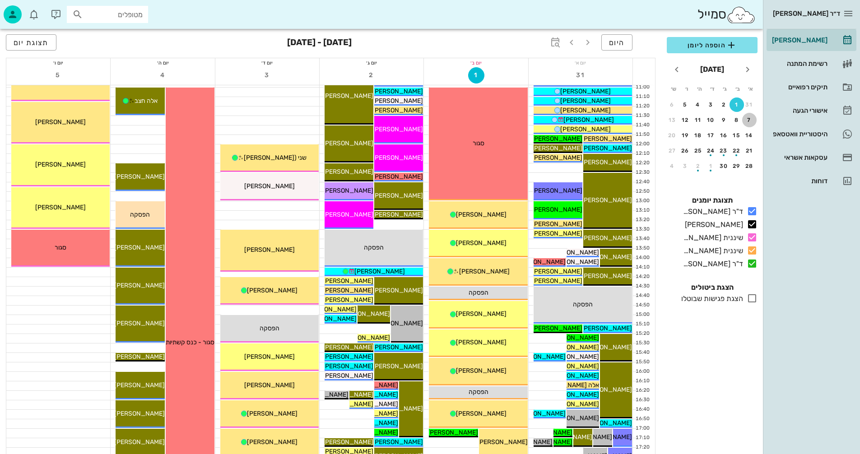
click at [750, 121] on div "7" at bounding box center [749, 120] width 14 height 6
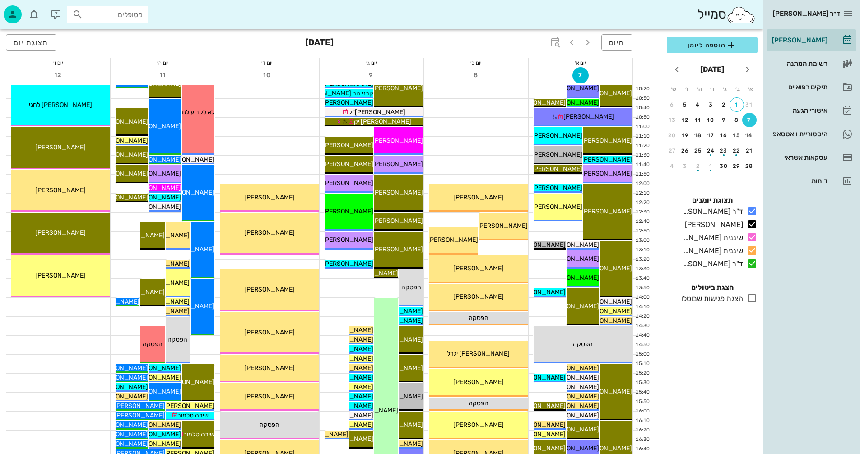
scroll to position [181, 0]
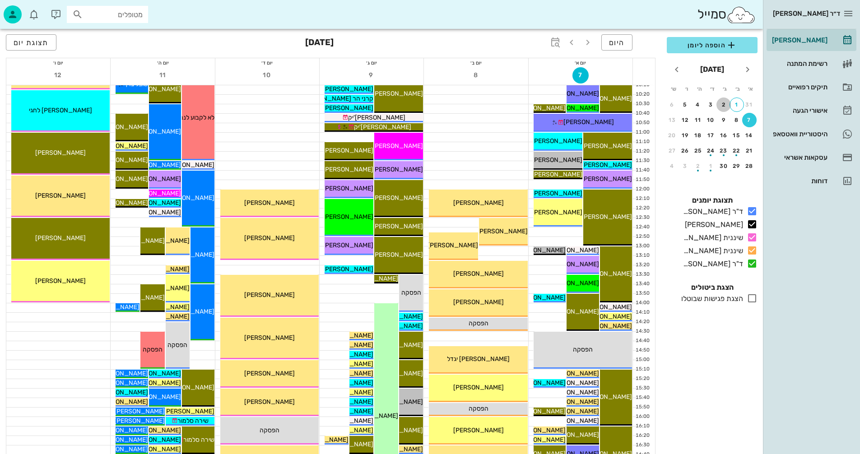
click at [723, 104] on div "2" at bounding box center [724, 105] width 14 height 6
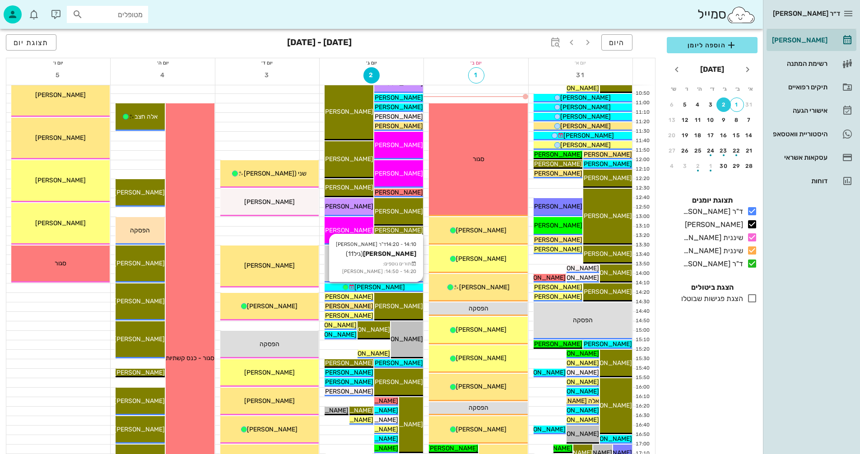
scroll to position [226, 0]
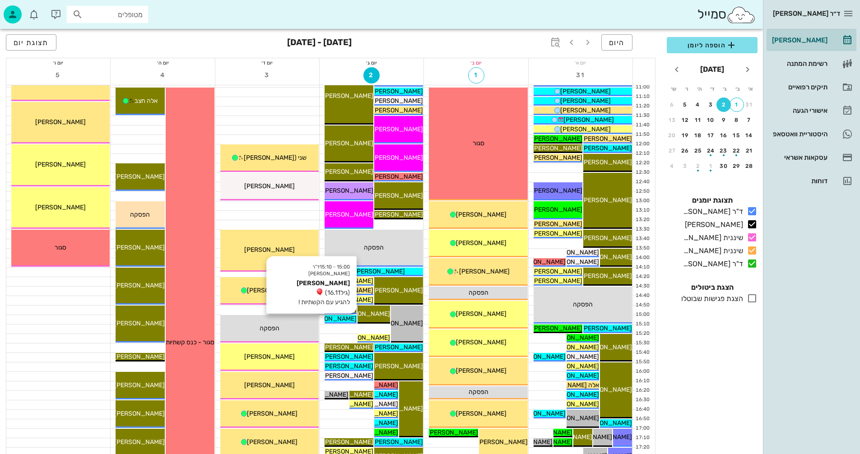
click at [336, 318] on span "אלמוג אבידור" at bounding box center [331, 319] width 51 height 8
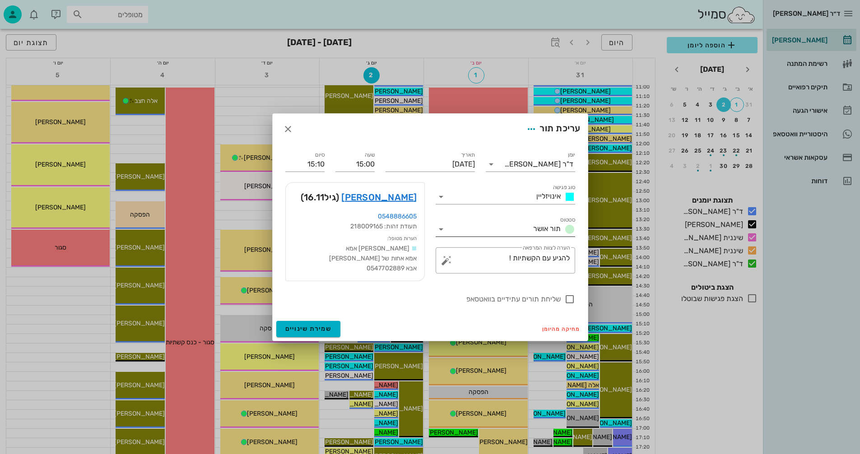
click at [439, 229] on icon at bounding box center [441, 229] width 11 height 11
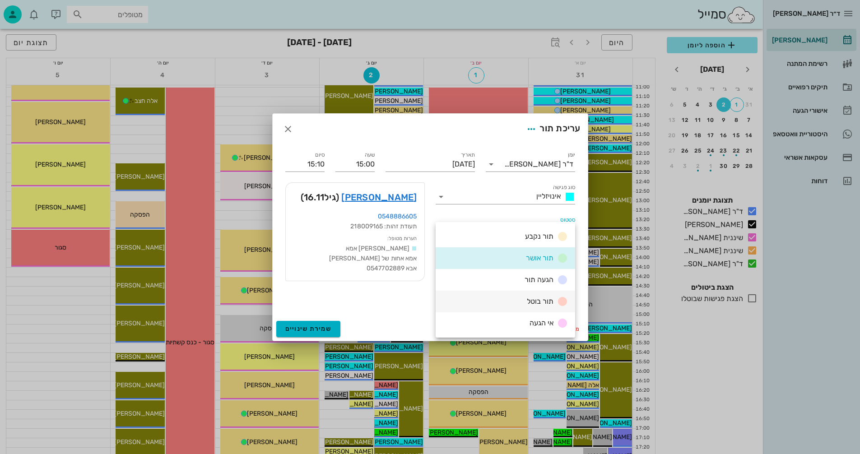
click at [507, 298] on div "תור בוטל" at bounding box center [506, 302] width 140 height 22
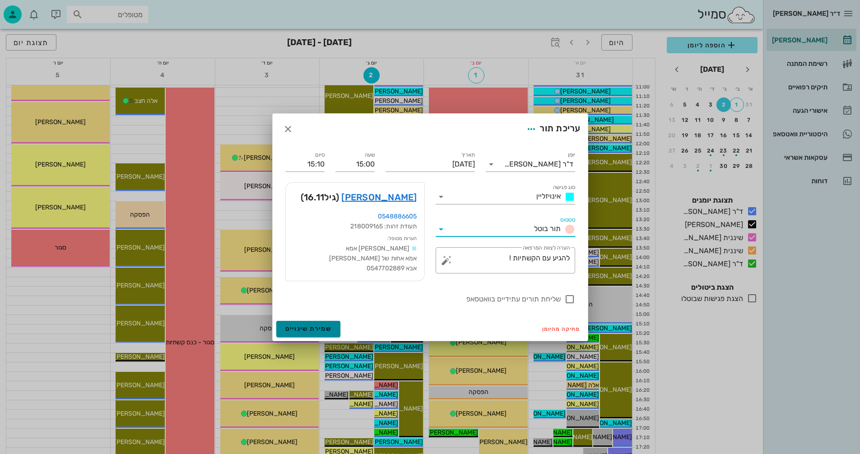
click at [307, 327] on span "שמירת שינויים" at bounding box center [308, 329] width 47 height 8
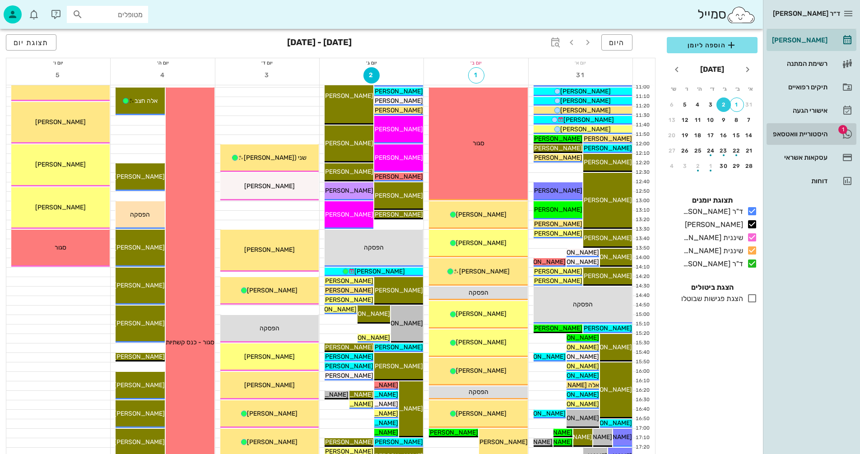
click at [800, 132] on div "היסטוריית וואטסאפ" at bounding box center [798, 133] width 57 height 7
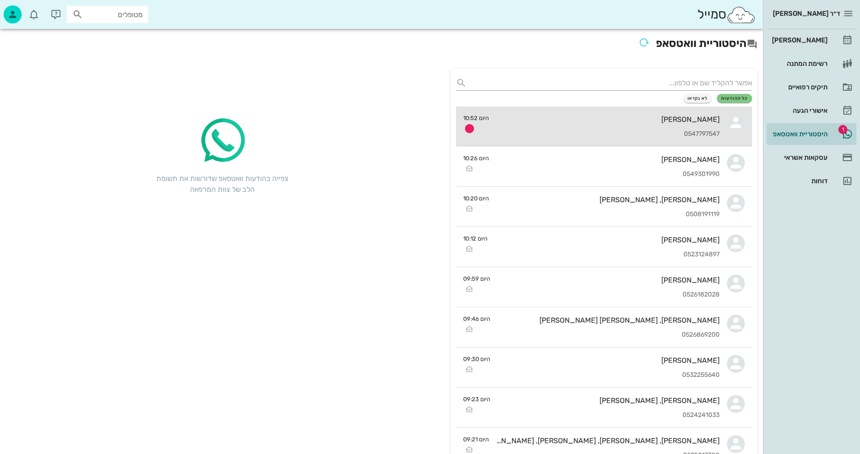
click at [546, 128] on div "דניאל סקאלד 0547797547" at bounding box center [607, 127] width 223 height 40
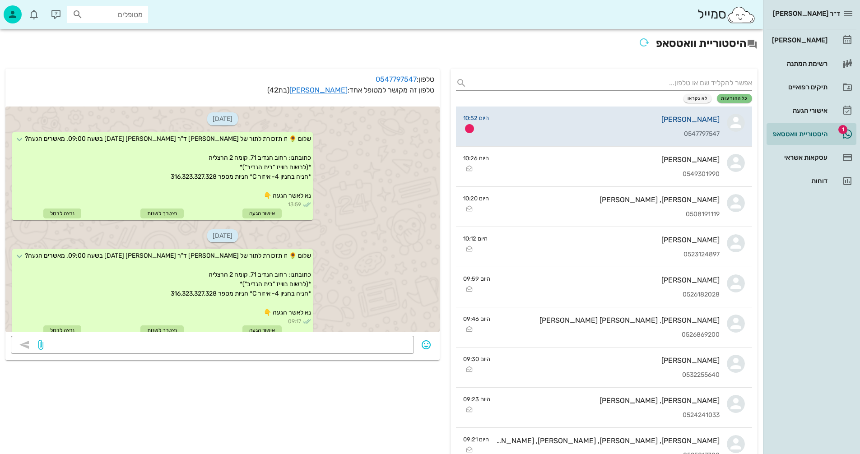
scroll to position [680, 0]
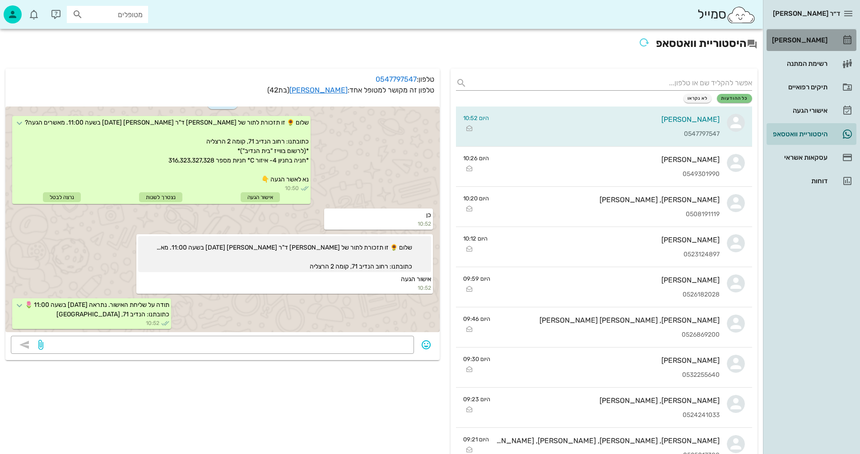
click at [809, 37] on div "[PERSON_NAME]" at bounding box center [798, 40] width 57 height 7
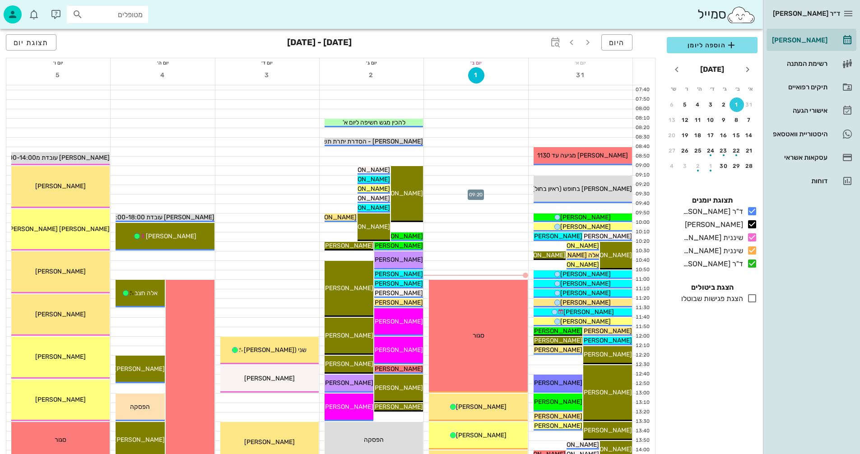
scroll to position [90, 0]
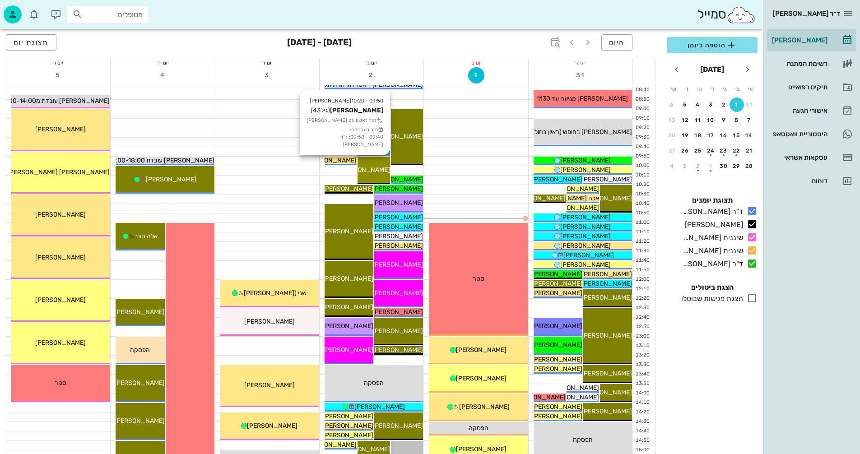
click at [371, 168] on span "[PERSON_NAME]" at bounding box center [365, 170] width 51 height 8
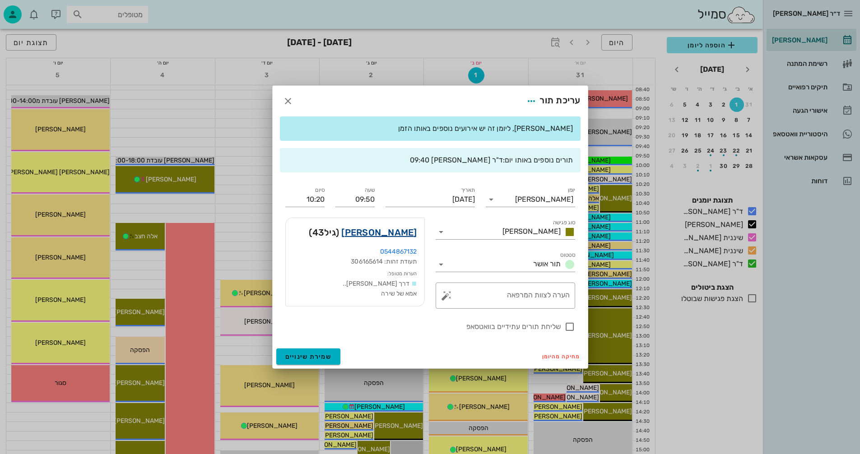
click at [388, 232] on link "אלינה שטרייזר" at bounding box center [378, 232] width 75 height 14
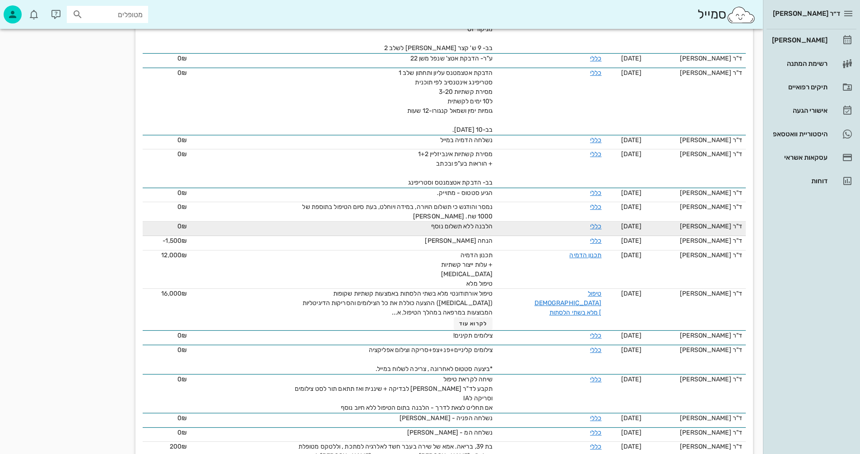
scroll to position [478, 0]
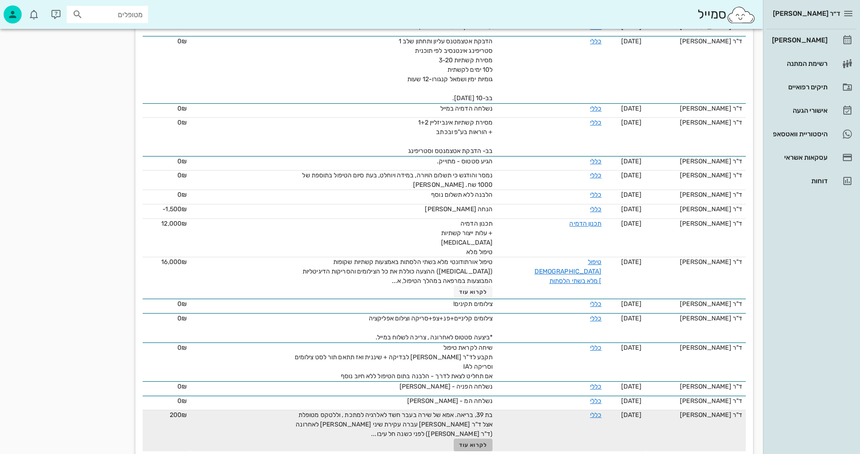
click at [476, 442] on span "לקרוא עוד" at bounding box center [473, 445] width 28 height 6
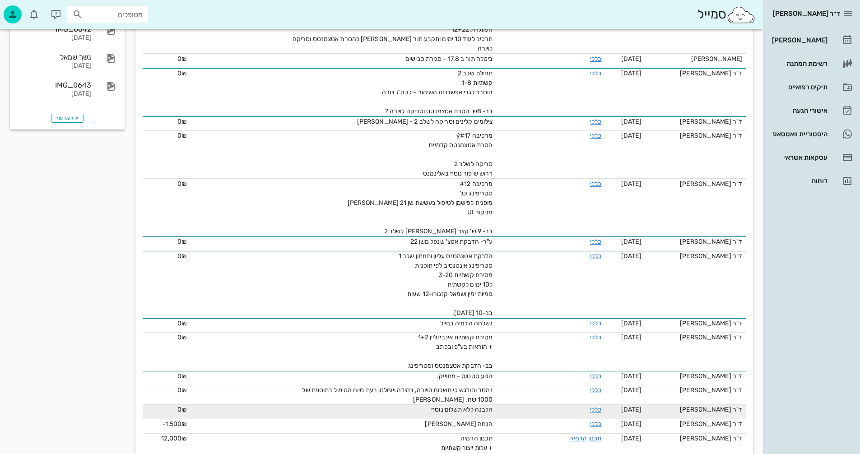
scroll to position [0, 0]
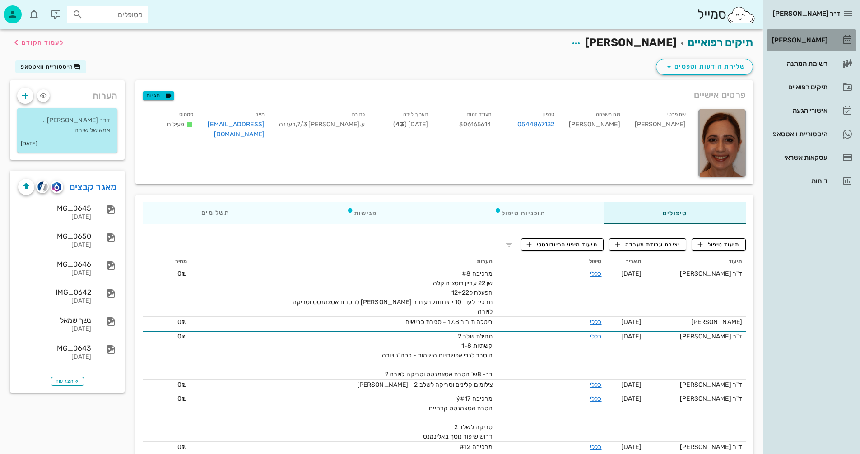
click at [805, 38] on div "[PERSON_NAME]" at bounding box center [798, 40] width 57 height 7
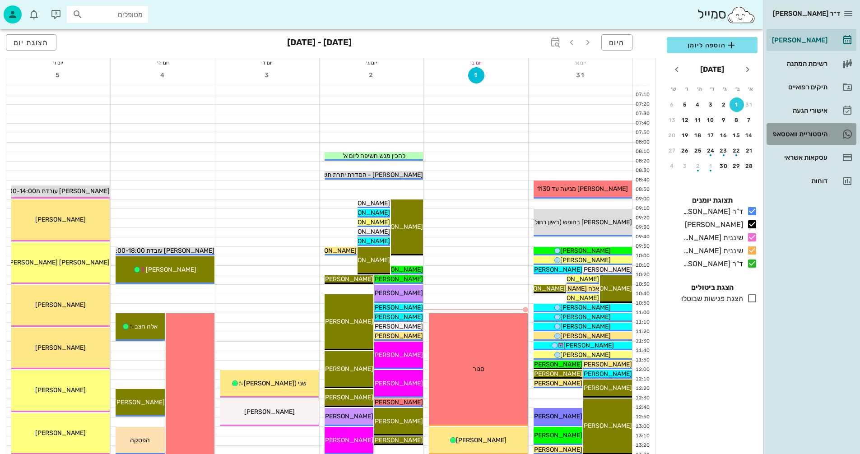
click at [799, 131] on div "היסטוריית וואטסאפ" at bounding box center [798, 133] width 57 height 7
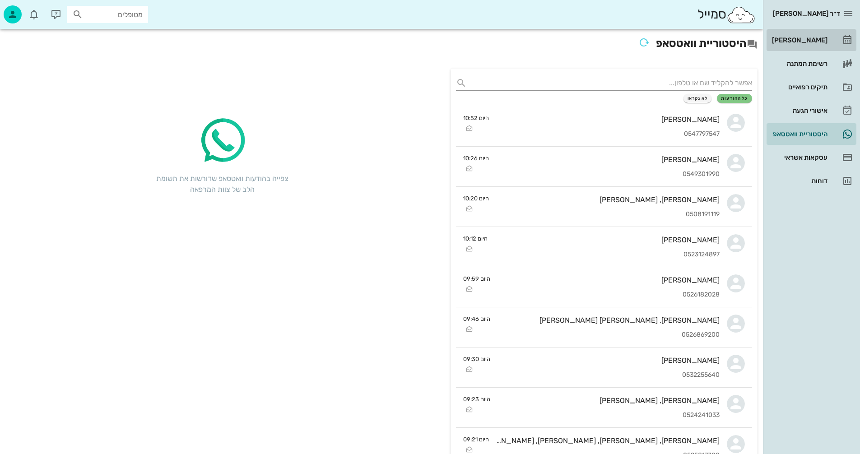
click at [810, 39] on div "[PERSON_NAME]" at bounding box center [798, 40] width 57 height 7
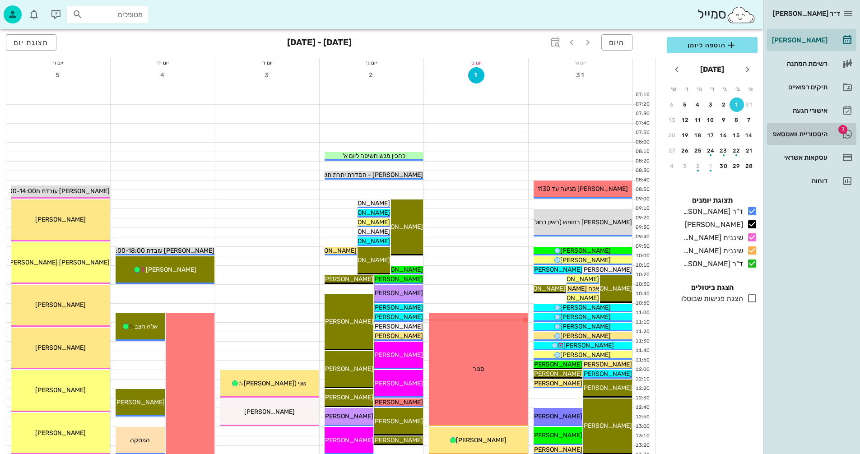
click at [794, 132] on div "היסטוריית וואטסאפ" at bounding box center [798, 133] width 57 height 7
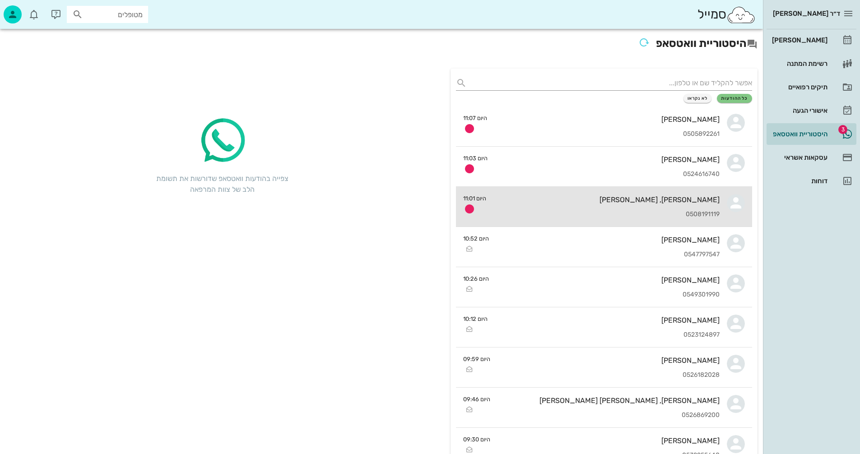
click at [569, 208] on div "אוריאל, אליאן דרי 0508191119" at bounding box center [606, 207] width 226 height 40
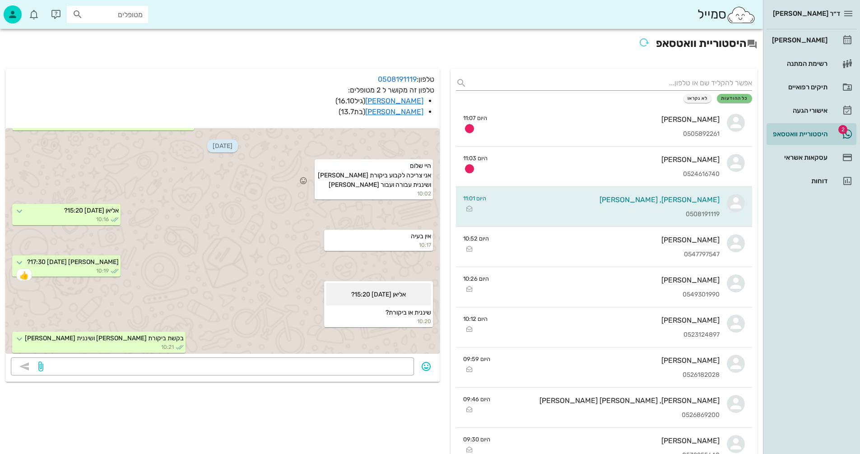
scroll to position [353, 0]
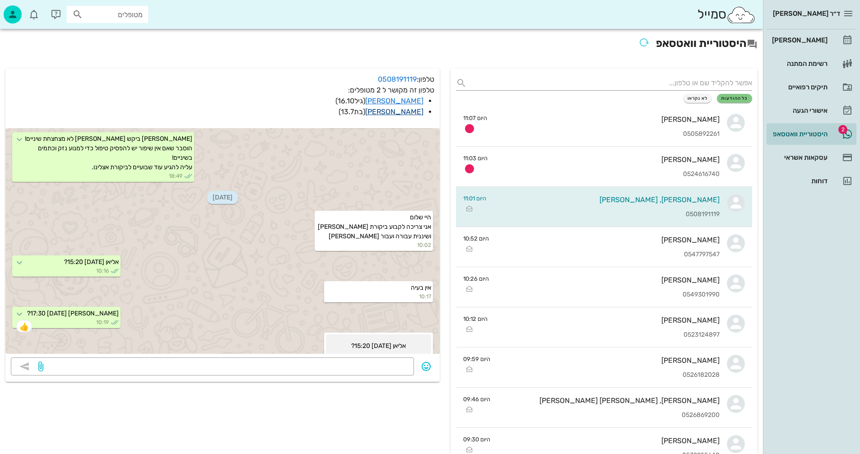
click at [403, 111] on link "[PERSON_NAME]" at bounding box center [394, 111] width 58 height 9
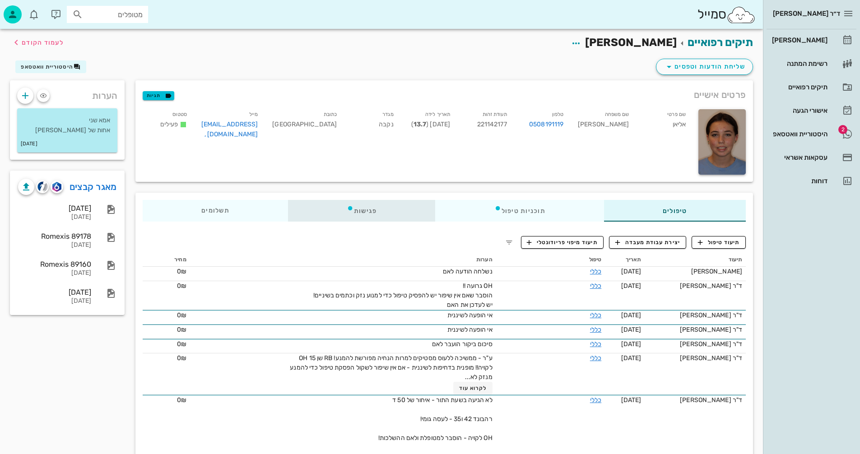
click at [365, 211] on div "פגישות" at bounding box center [362, 211] width 148 height 22
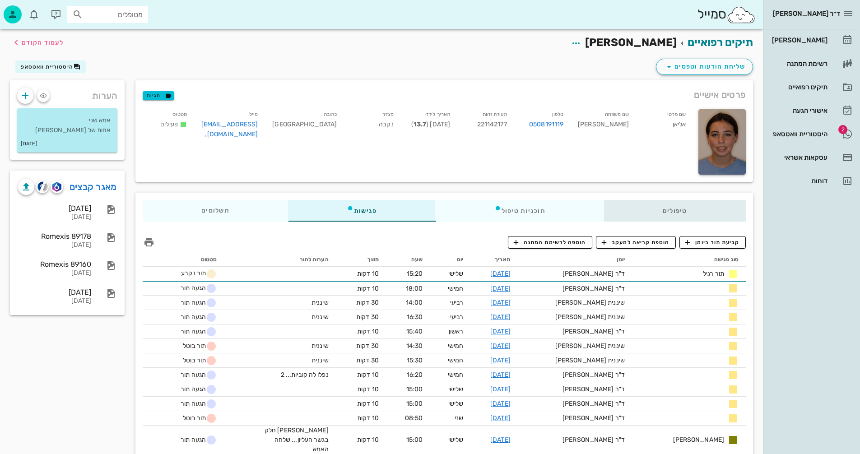
click at [681, 209] on div "טיפולים" at bounding box center [675, 211] width 142 height 22
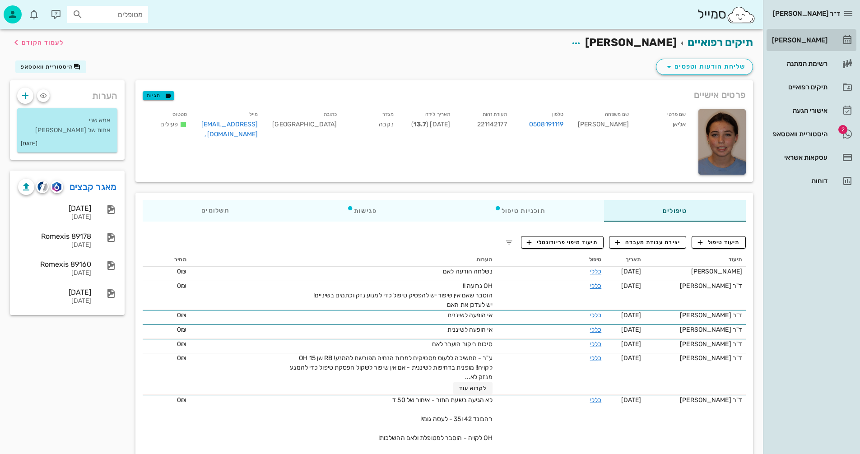
click at [811, 37] on div "[PERSON_NAME]" at bounding box center [798, 40] width 57 height 7
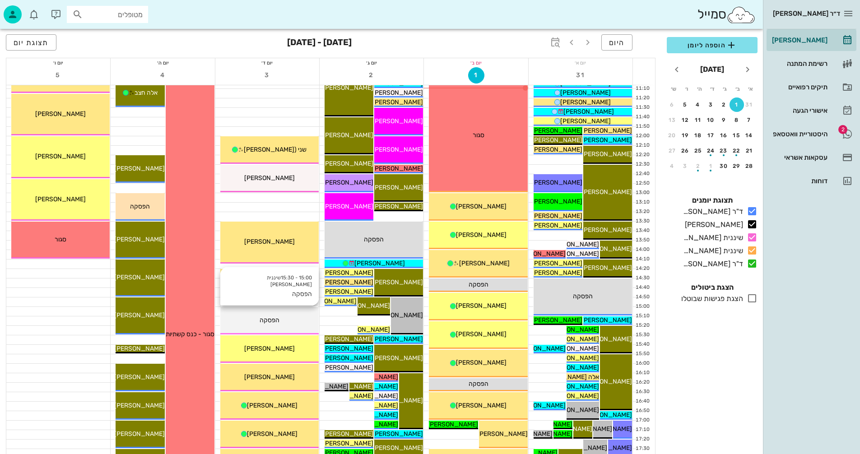
scroll to position [181, 0]
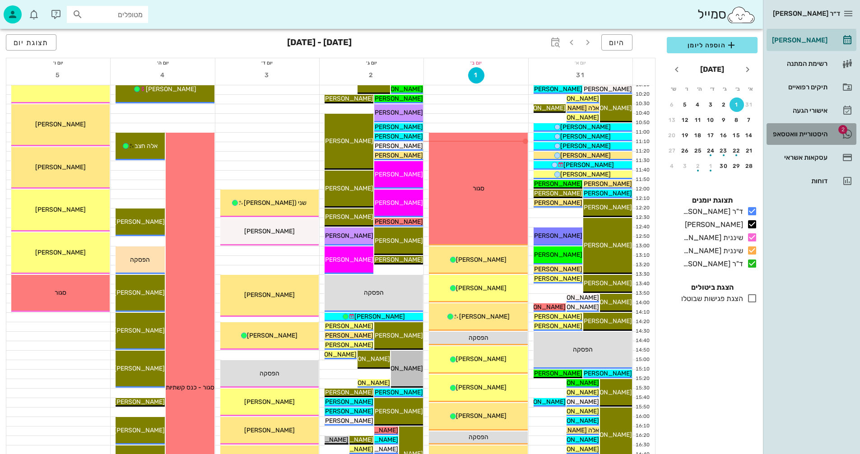
click at [796, 134] on div "היסטוריית וואטסאפ" at bounding box center [798, 133] width 57 height 7
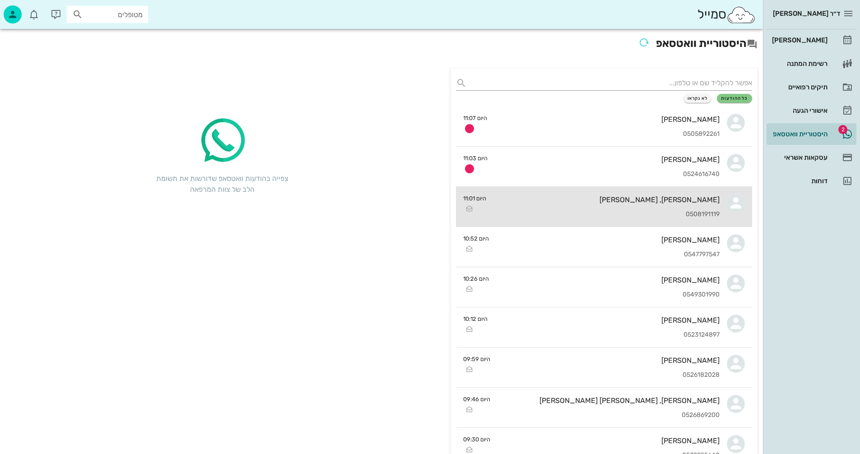
click at [564, 202] on div "[PERSON_NAME], [PERSON_NAME]" at bounding box center [606, 200] width 226 height 9
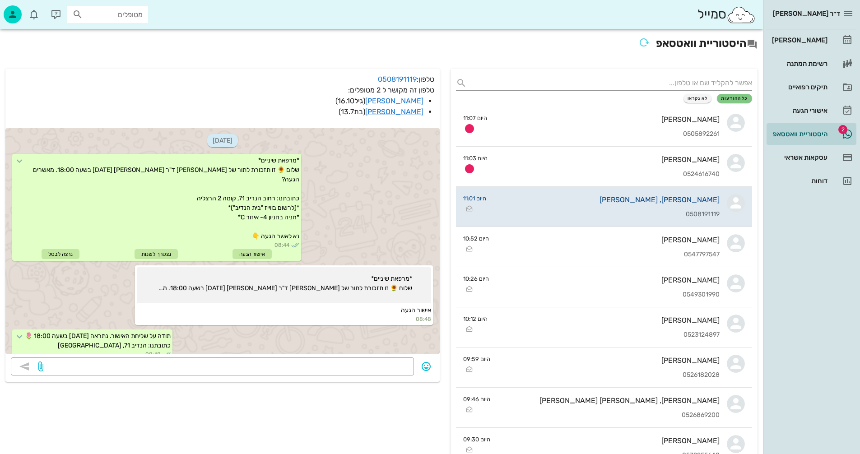
scroll to position [759, 0]
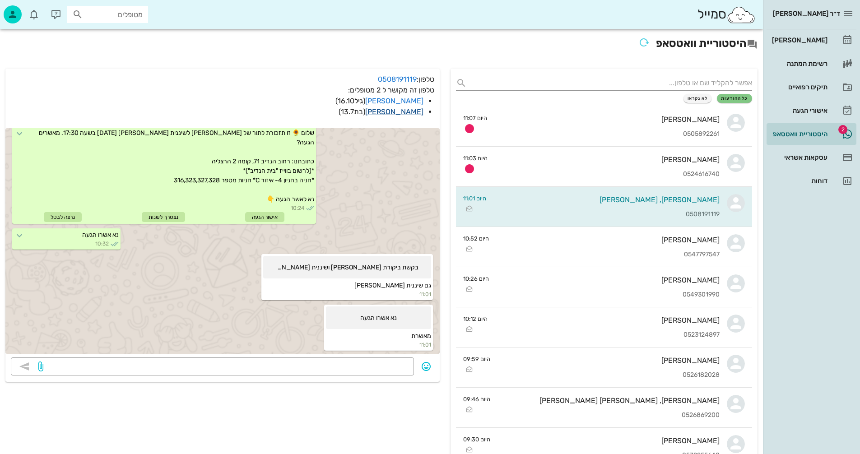
click at [410, 112] on link "[PERSON_NAME]" at bounding box center [394, 111] width 58 height 9
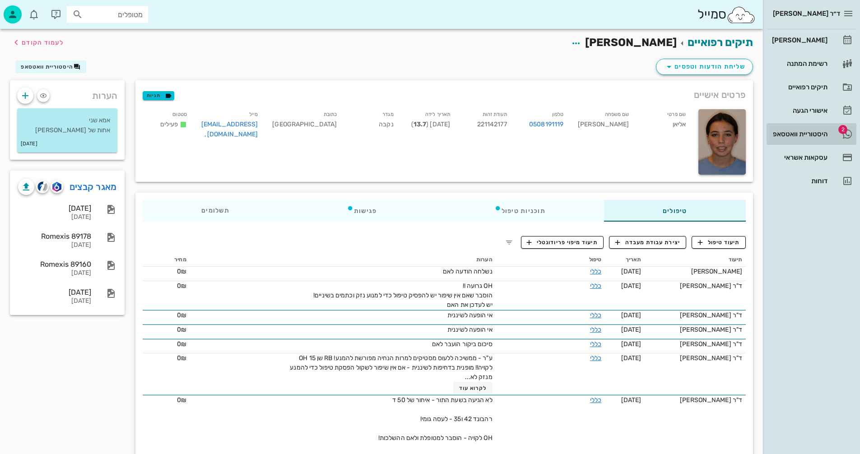
click at [795, 134] on div "היסטוריית וואטסאפ" at bounding box center [798, 133] width 57 height 7
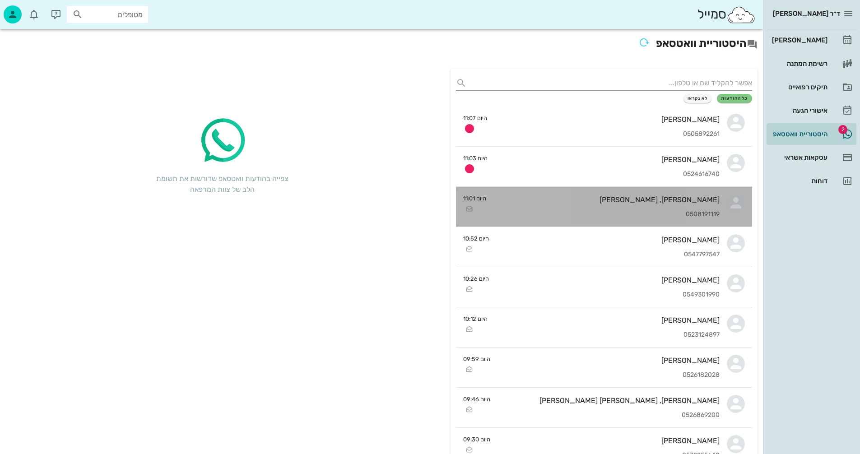
click at [572, 207] on div "אוריאל, אליאן דרי 0508191119" at bounding box center [606, 207] width 226 height 40
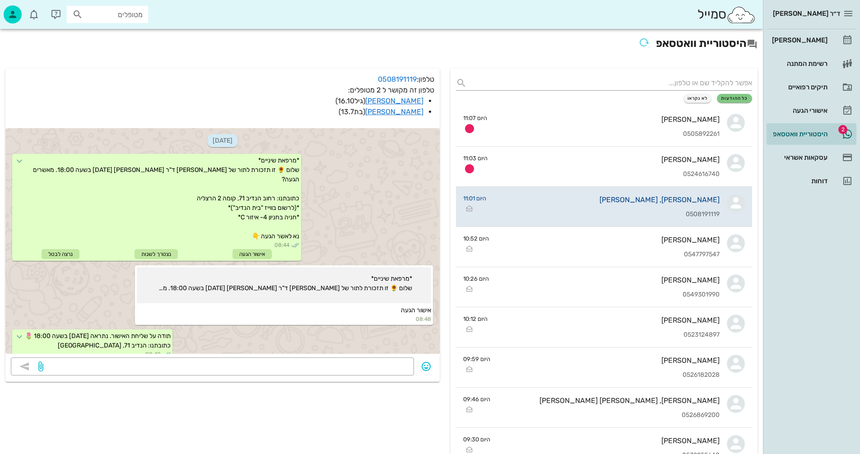
scroll to position [759, 0]
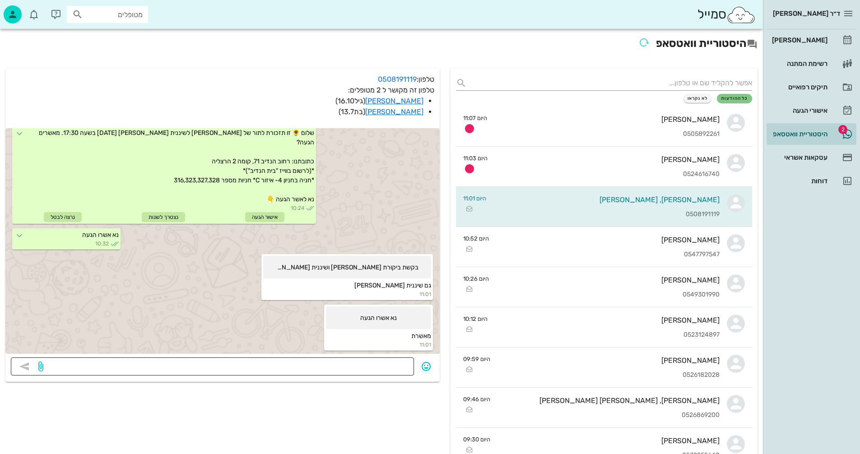
click at [362, 366] on textarea at bounding box center [226, 367] width 363 height 14
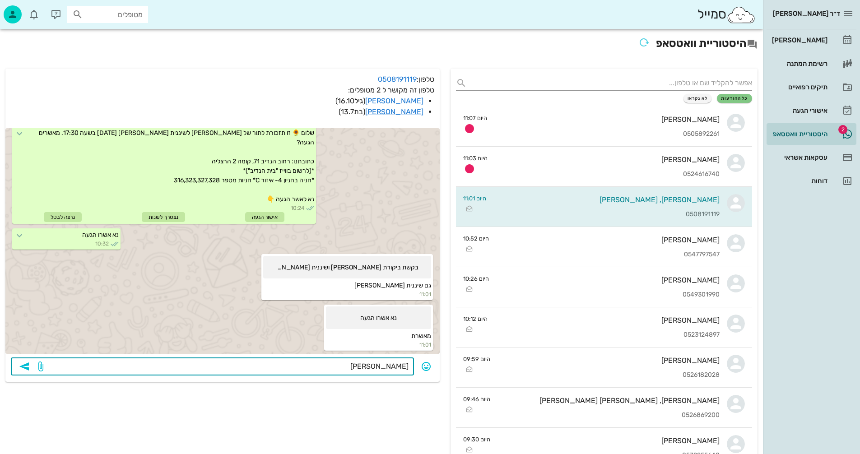
type textarea "י"
type textarea "מ"
type textarea "3/9 13:00 שיננית לאליאן?"
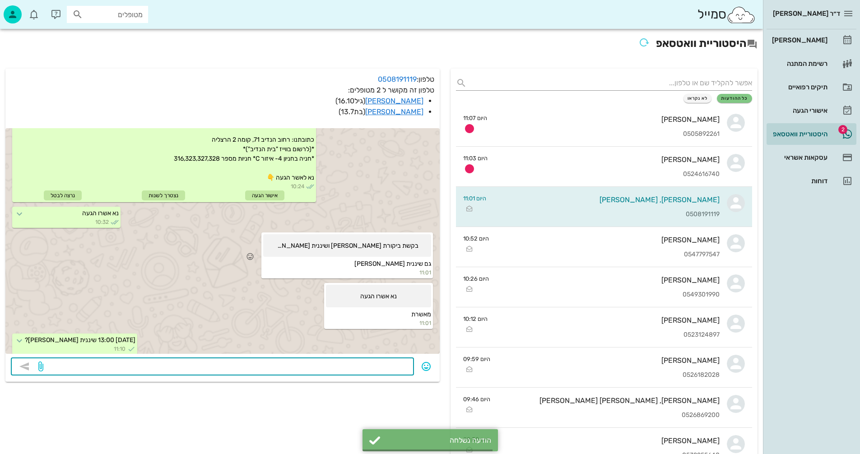
scroll to position [785, 0]
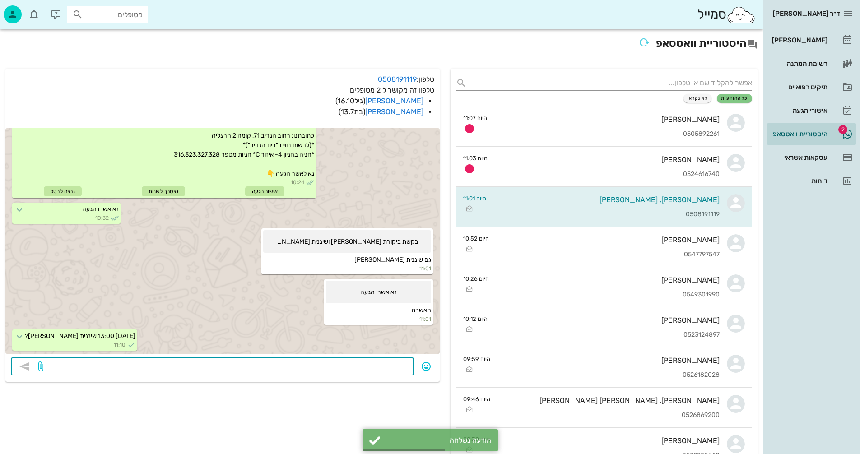
click at [362, 362] on textarea at bounding box center [226, 367] width 363 height 14
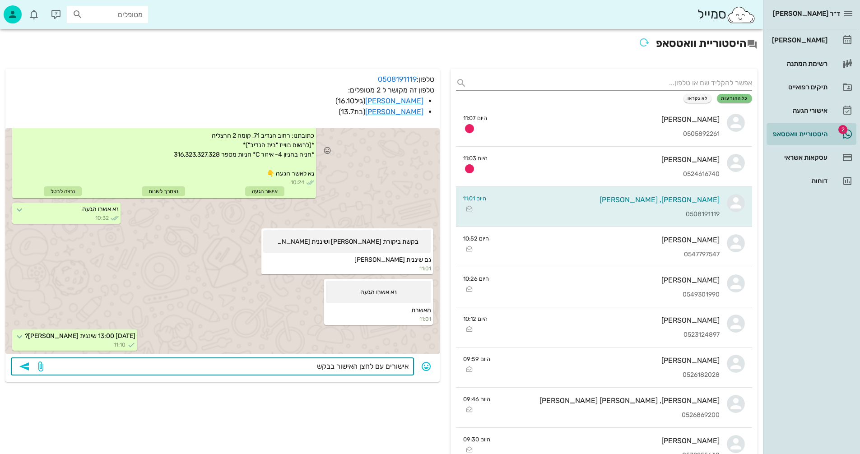
type textarea "אישורים עם לחצן האישור בבקשה"
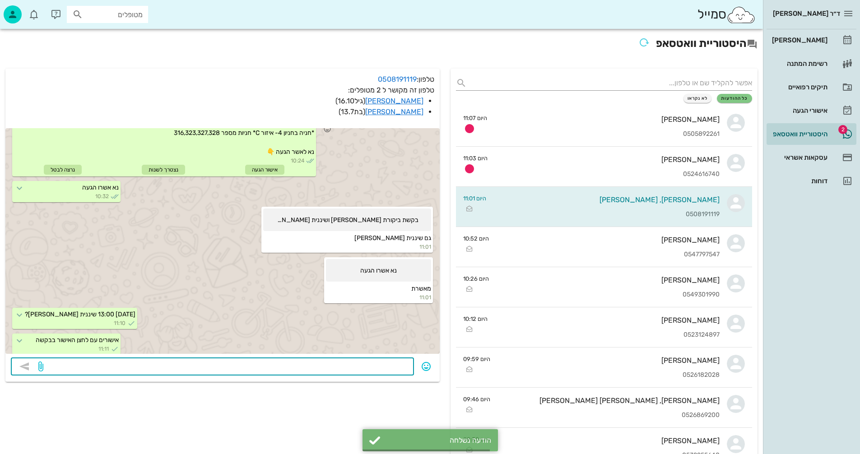
scroll to position [811, 0]
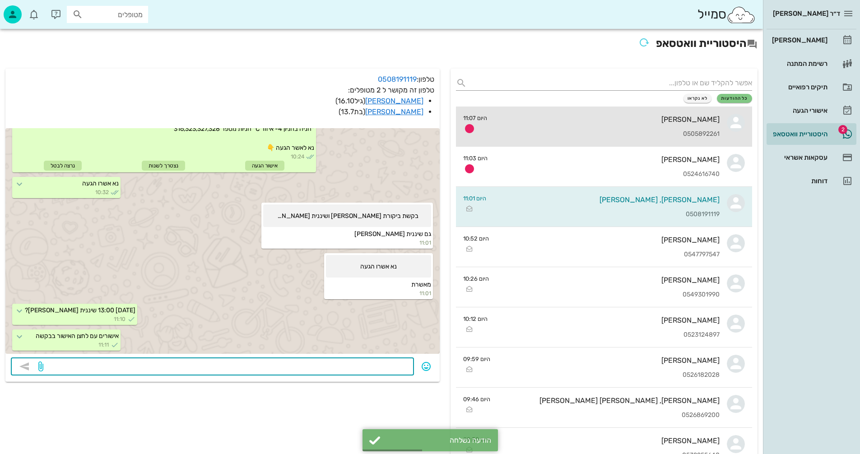
click at [633, 127] on div "עמרי ויימן 0505892261" at bounding box center [606, 127] width 225 height 40
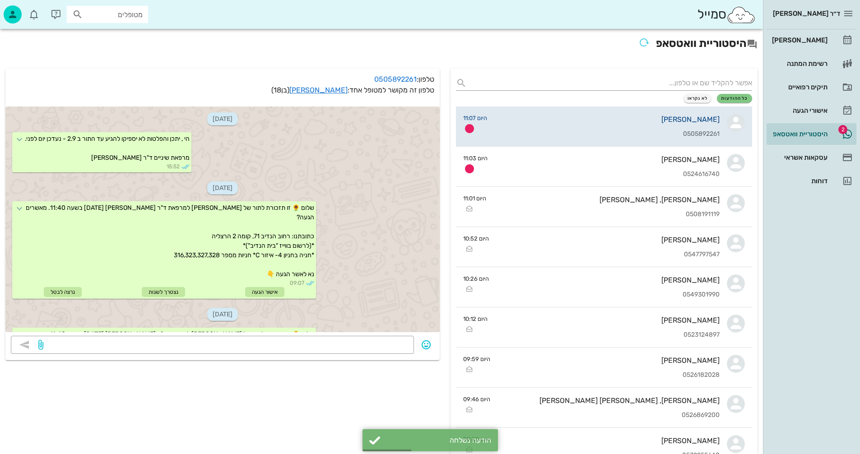
scroll to position [103, 0]
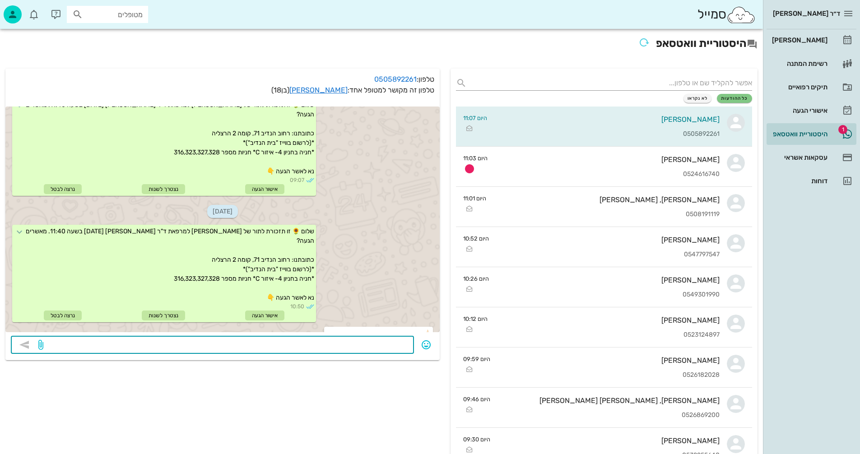
click at [378, 346] on textarea at bounding box center [226, 346] width 363 height 14
type textarea "אישור עם לחצן האישור"
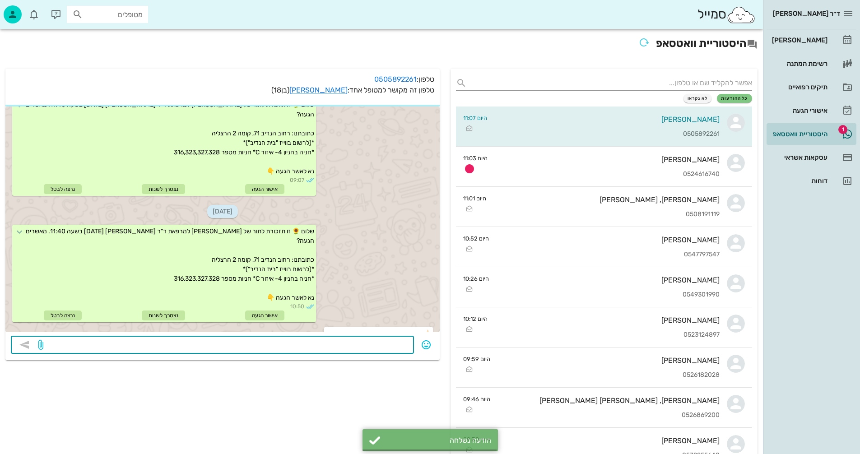
scroll to position [129, 0]
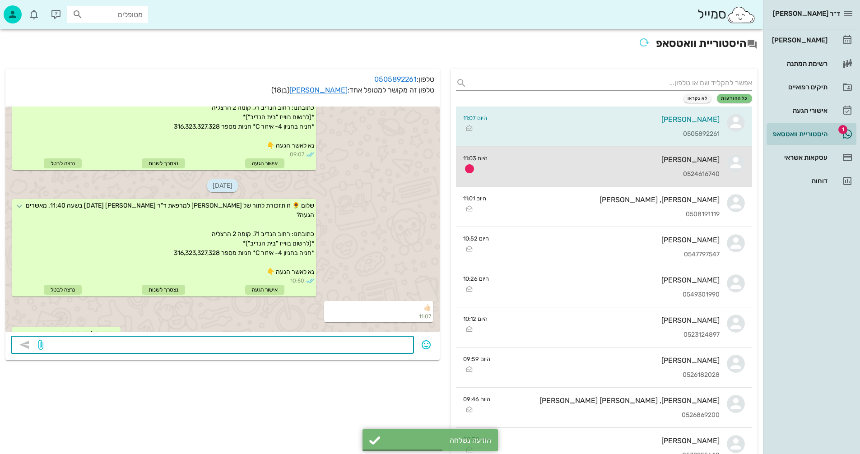
click at [616, 158] on div "[PERSON_NAME]" at bounding box center [607, 159] width 225 height 9
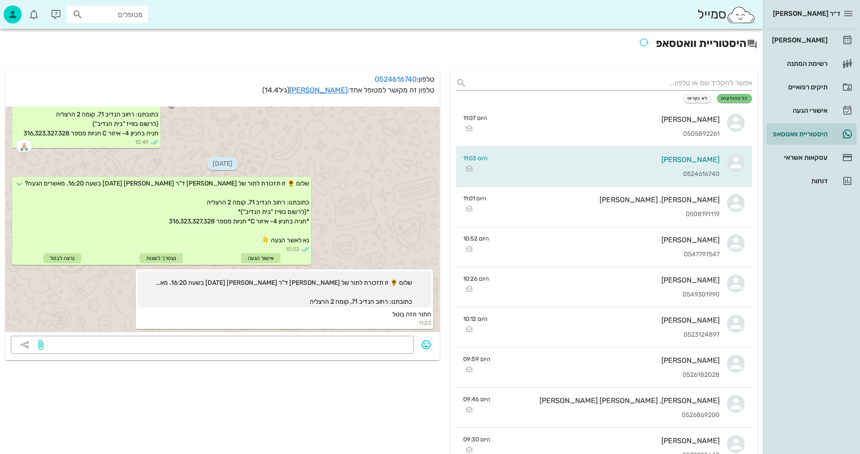
scroll to position [386, 0]
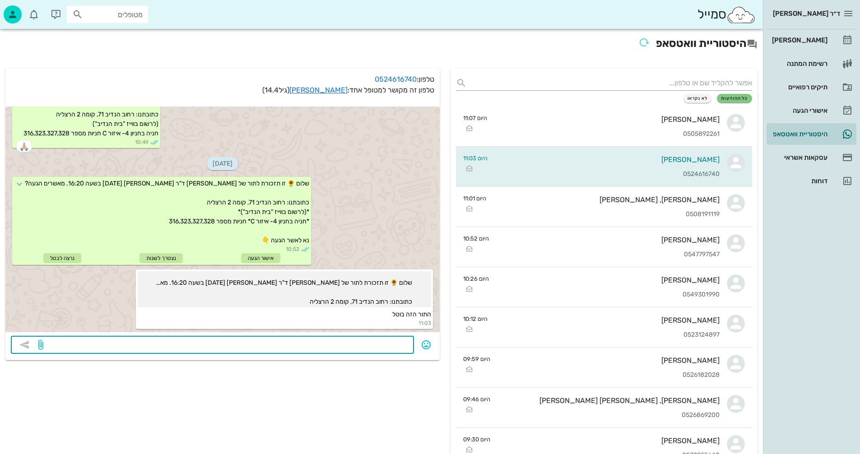
click at [319, 344] on textarea at bounding box center [226, 346] width 363 height 14
type textarea "התור בוטל"
click at [28, 344] on icon "button" at bounding box center [24, 345] width 11 height 11
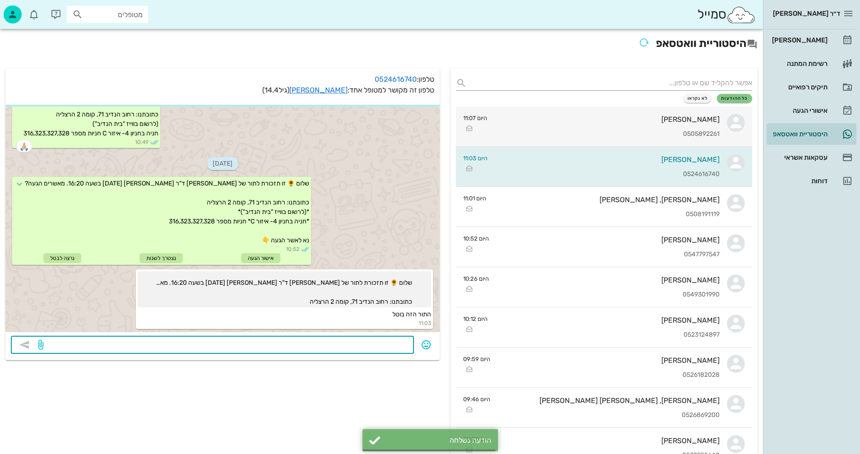
scroll to position [411, 0]
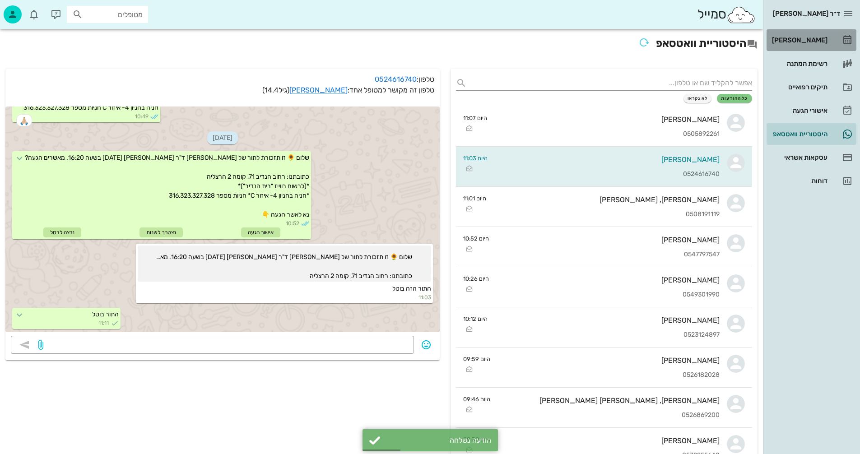
click at [802, 37] on div "[PERSON_NAME]" at bounding box center [798, 40] width 57 height 7
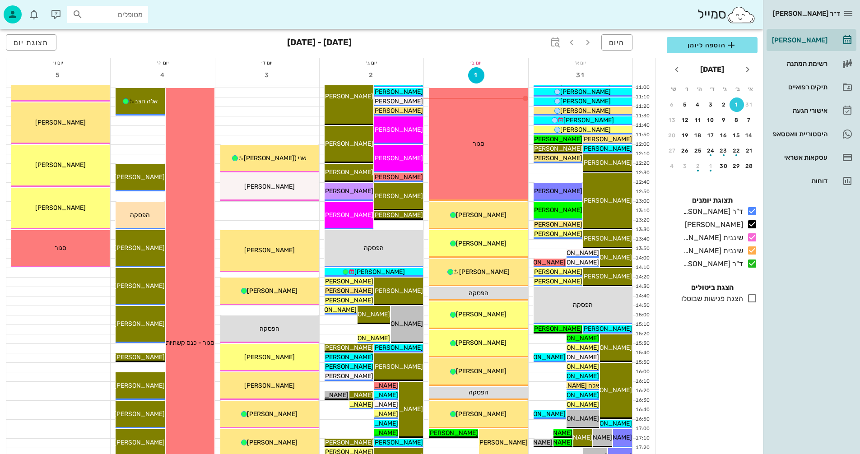
scroll to position [316, 0]
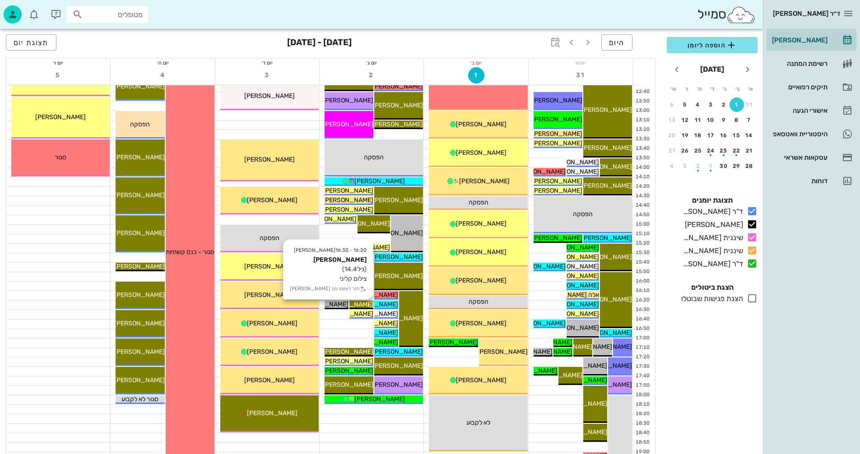
click at [358, 303] on span "[PERSON_NAME]" at bounding box center [348, 305] width 51 height 8
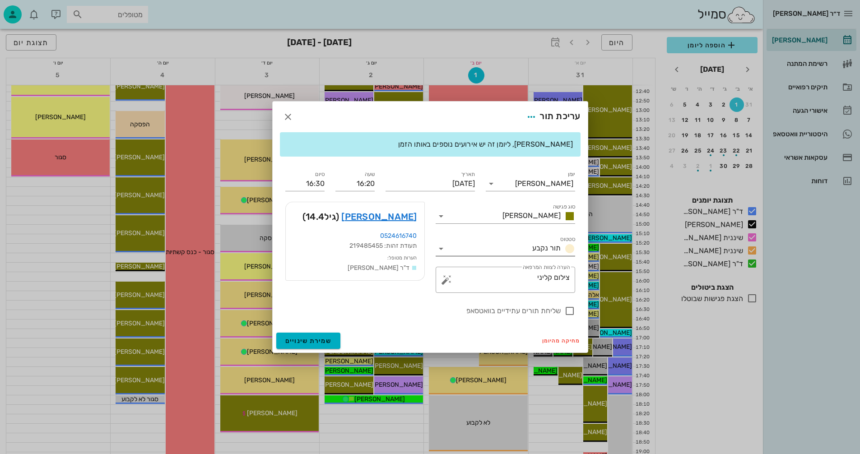
click at [441, 249] on icon at bounding box center [441, 248] width 11 height 11
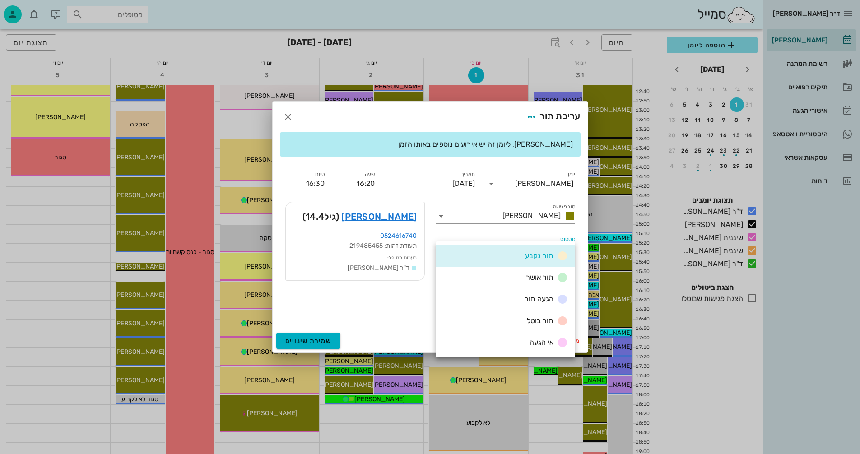
click at [508, 323] on div "תור בוטל" at bounding box center [506, 321] width 140 height 22
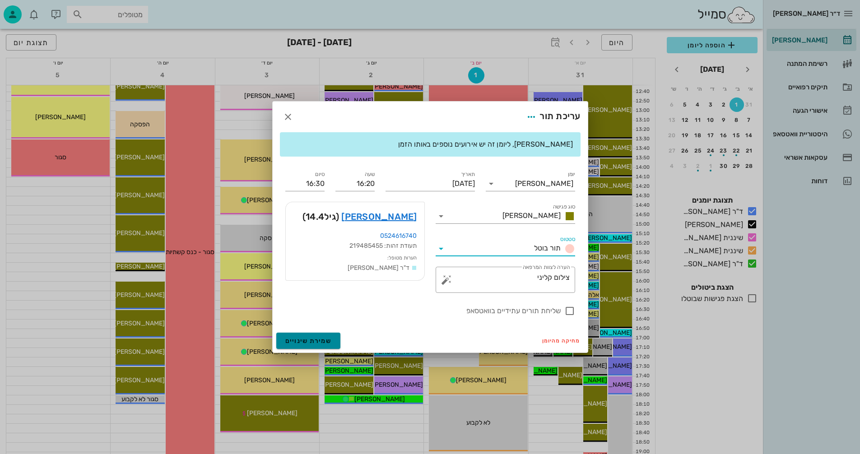
click at [301, 339] on span "שמירת שינויים" at bounding box center [308, 341] width 47 height 8
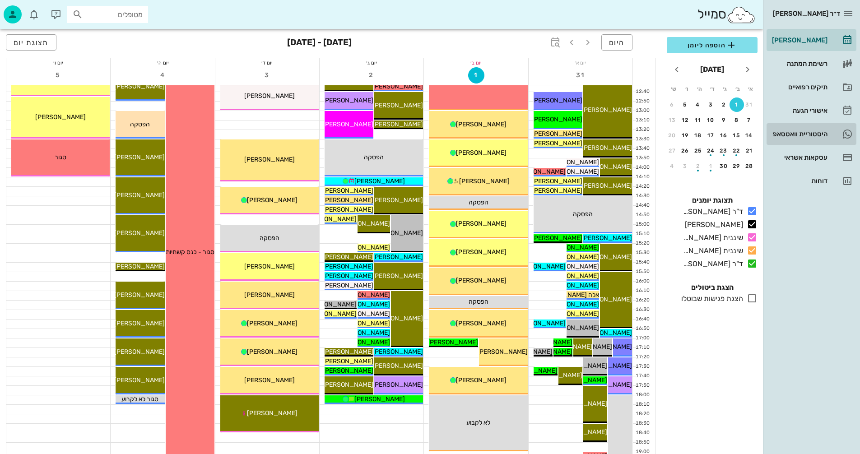
click at [784, 132] on div "היסטוריית וואטסאפ" at bounding box center [798, 133] width 57 height 7
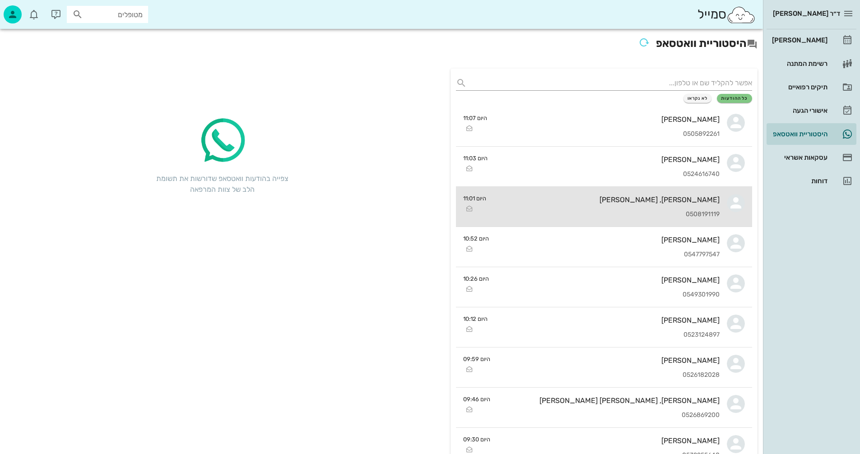
click at [536, 196] on div "[PERSON_NAME], [PERSON_NAME]" at bounding box center [606, 200] width 226 height 9
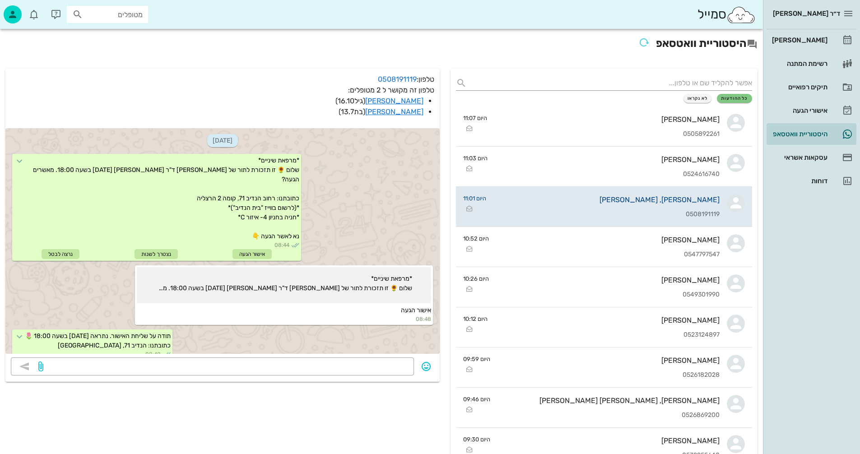
scroll to position [875, 0]
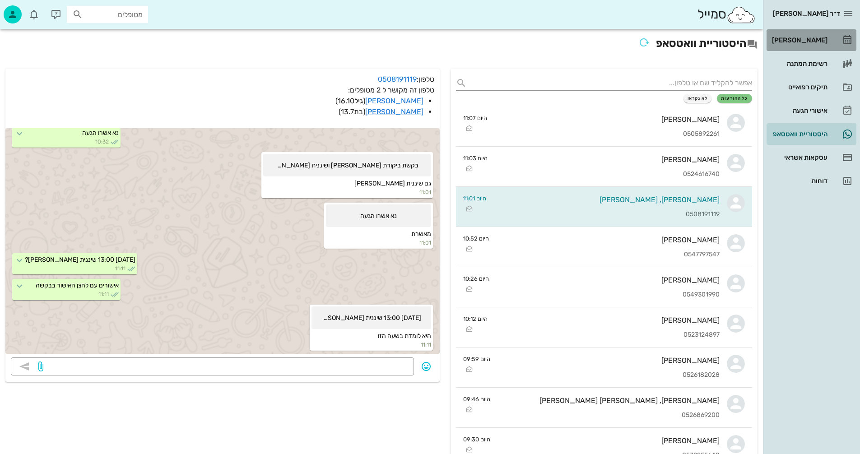
click at [802, 40] on div "[PERSON_NAME]" at bounding box center [798, 40] width 57 height 7
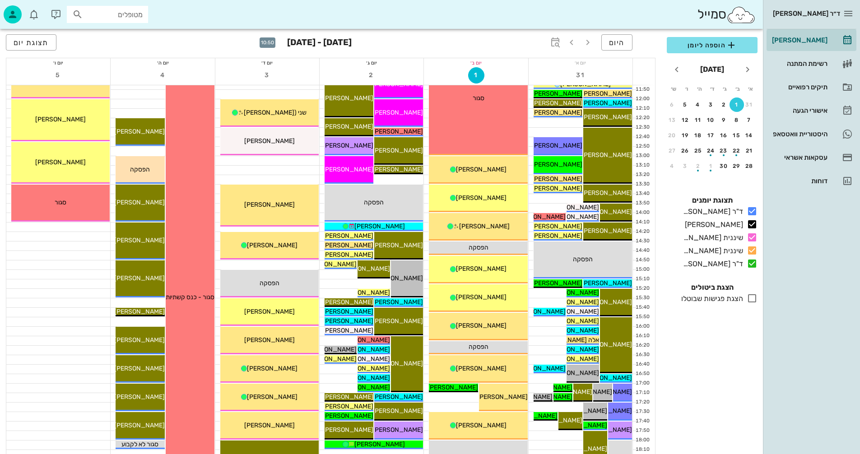
scroll to position [316, 0]
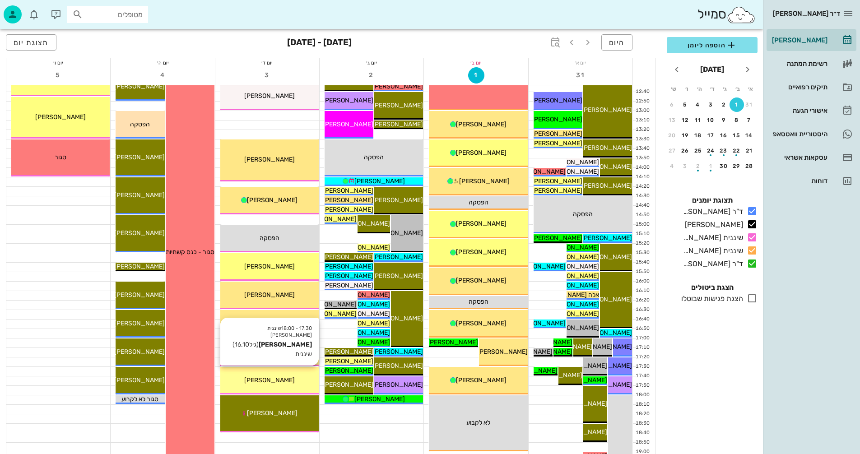
click at [267, 378] on span "[PERSON_NAME]" at bounding box center [269, 381] width 51 height 8
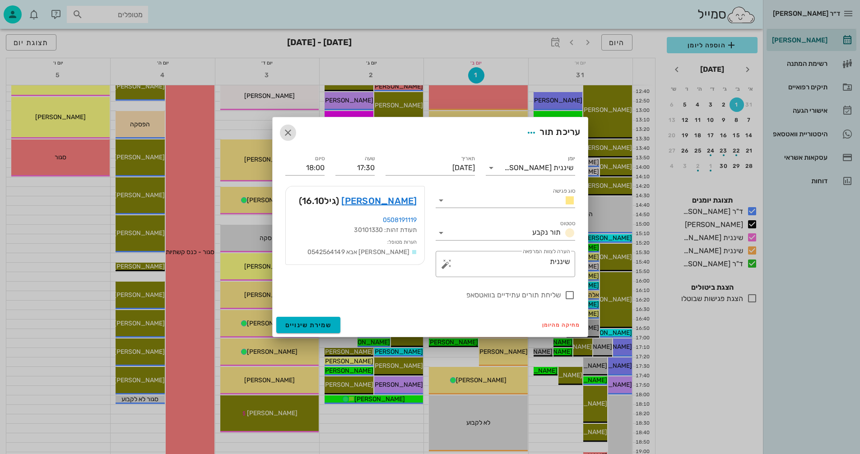
click at [286, 130] on icon "button" at bounding box center [288, 132] width 11 height 11
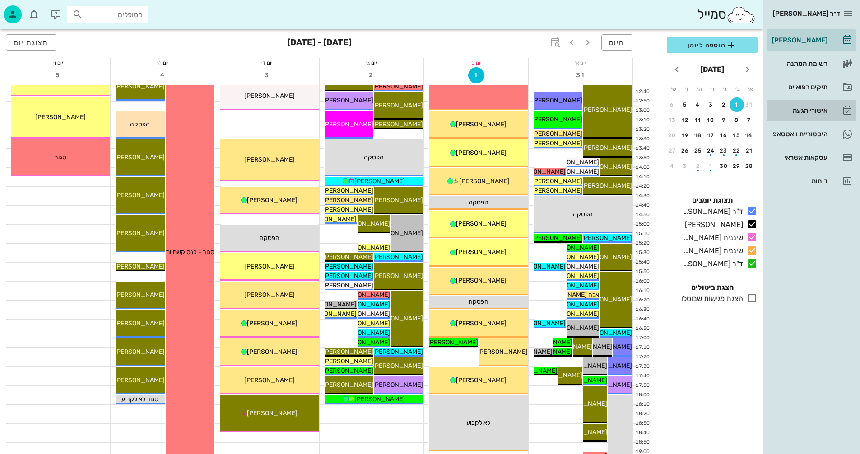
click at [801, 109] on div "אישורי הגעה" at bounding box center [798, 110] width 57 height 7
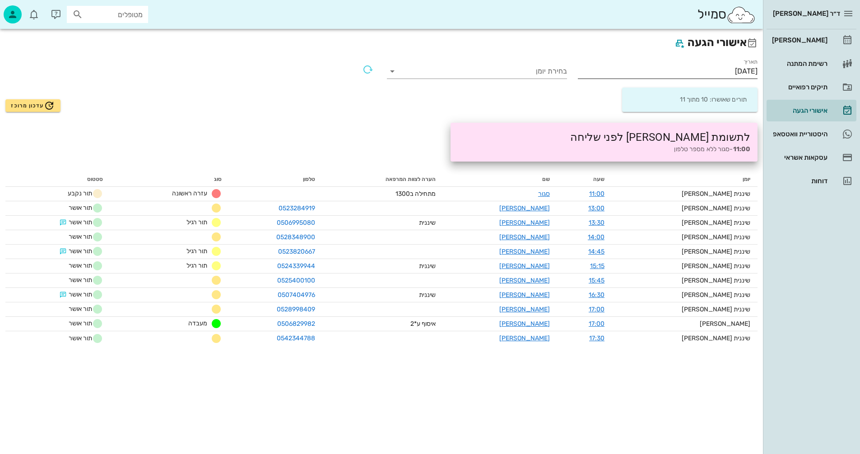
click at [707, 72] on input "01/09/2025" at bounding box center [668, 71] width 180 height 14
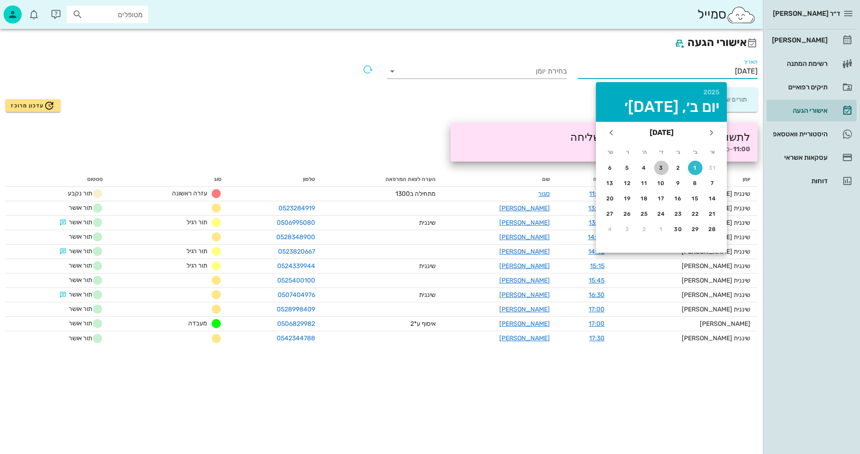
click at [661, 169] on div "3" at bounding box center [661, 168] width 14 height 6
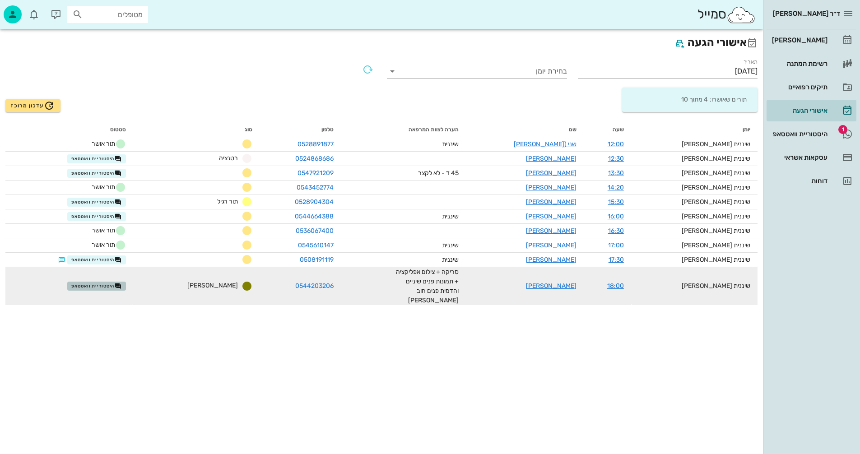
click at [112, 283] on span "היסטוריית וואטסאפ" at bounding box center [96, 286] width 51 height 7
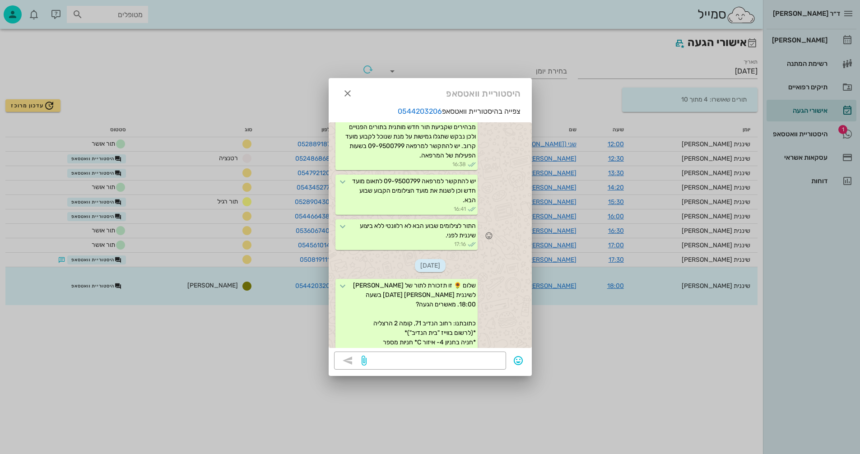
scroll to position [754, 0]
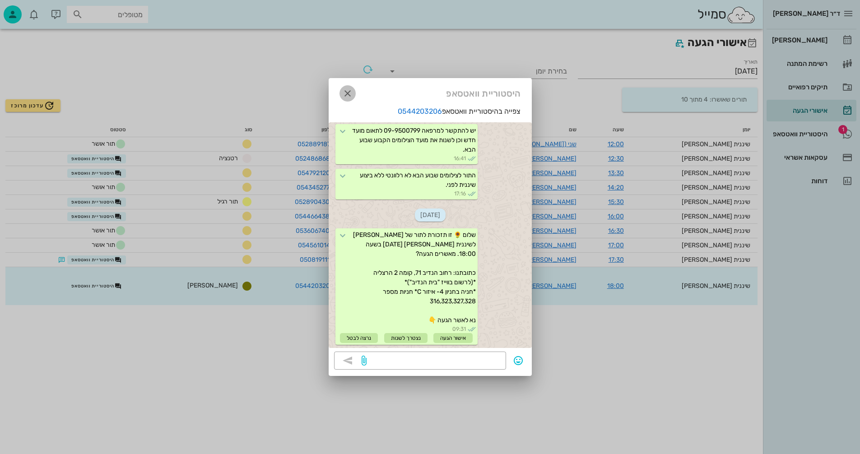
click at [347, 93] on icon "button" at bounding box center [347, 93] width 11 height 11
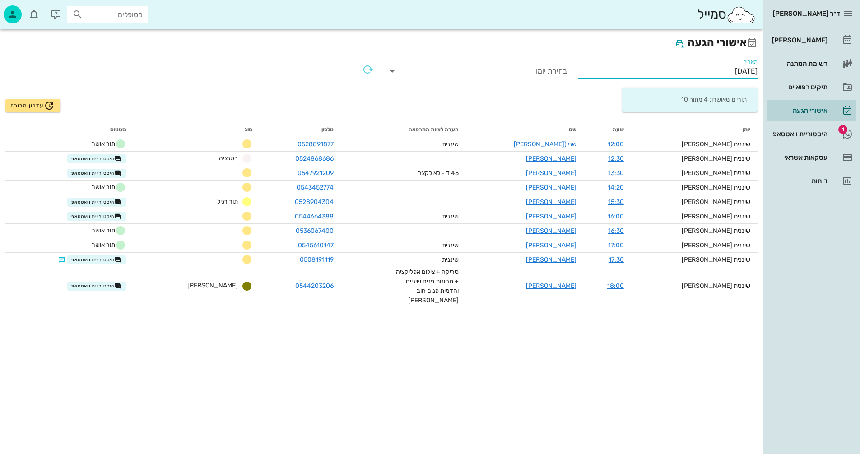
click at [664, 70] on input "03/09/2025" at bounding box center [668, 71] width 180 height 14
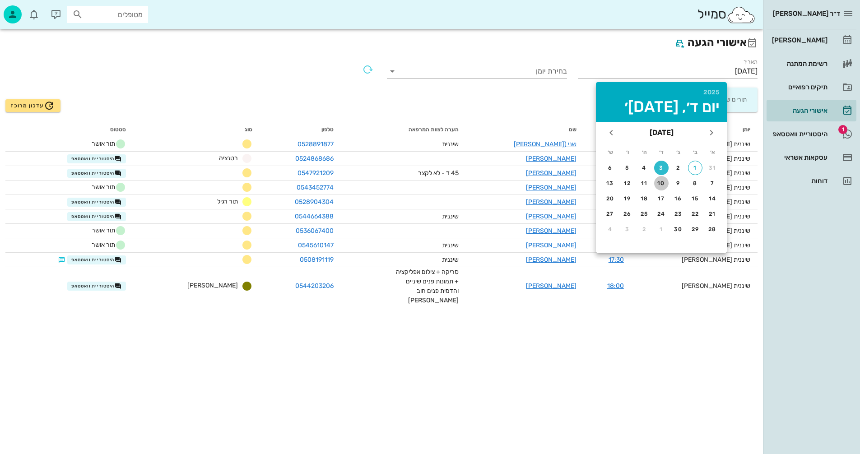
click at [659, 184] on div "10" at bounding box center [661, 183] width 14 height 6
type input "10/09/2025"
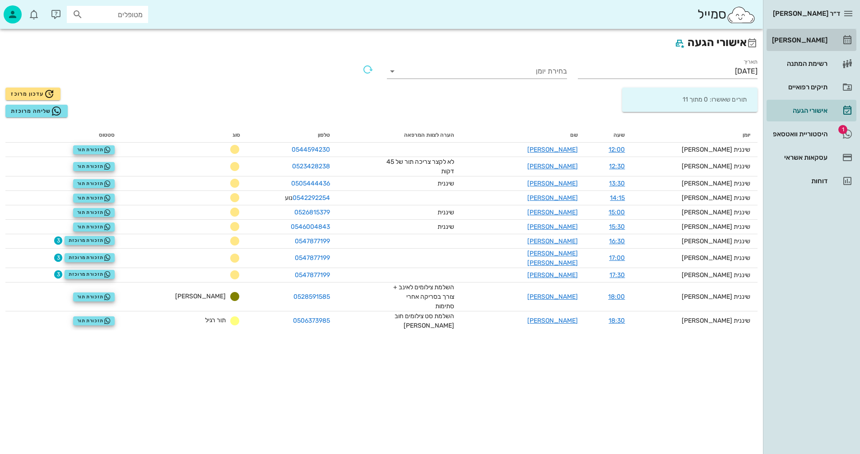
click at [812, 41] on div "[PERSON_NAME]" at bounding box center [798, 40] width 57 height 7
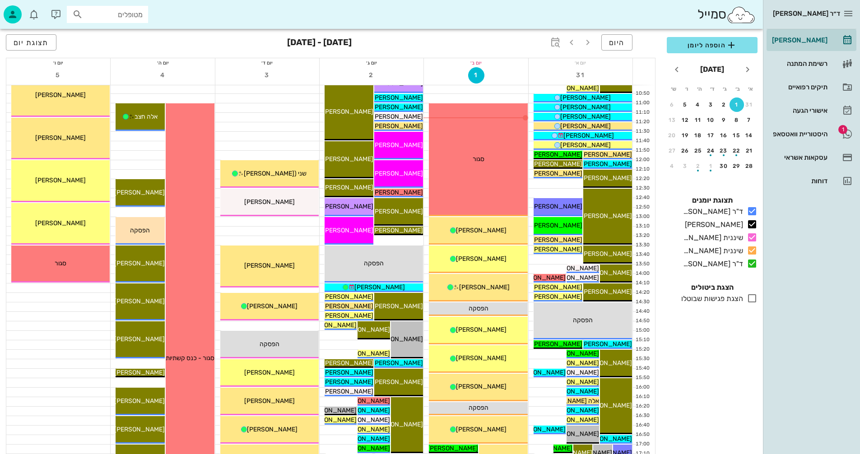
scroll to position [226, 0]
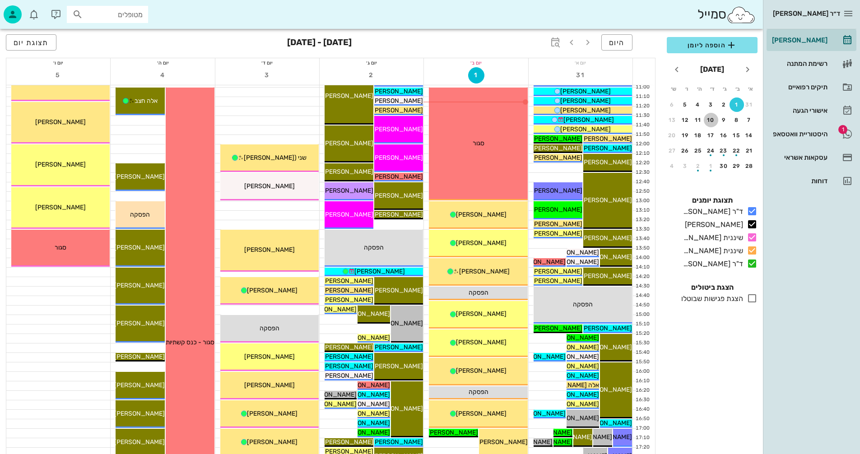
click at [709, 123] on div "10" at bounding box center [711, 120] width 14 height 6
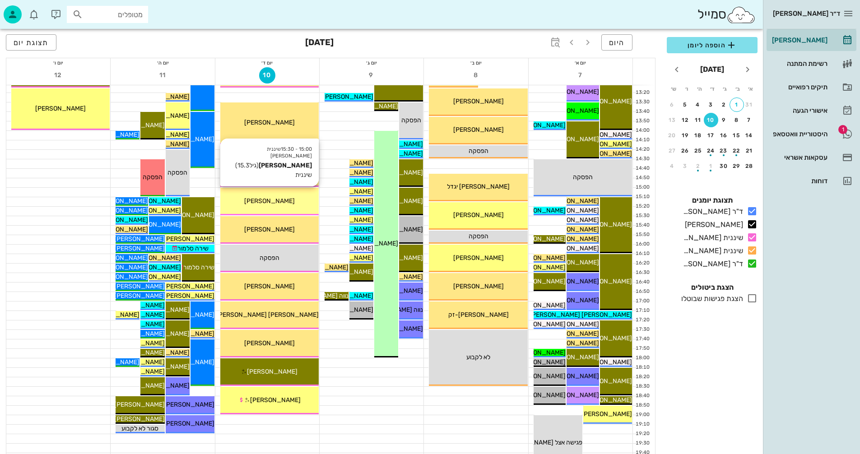
scroll to position [361, 0]
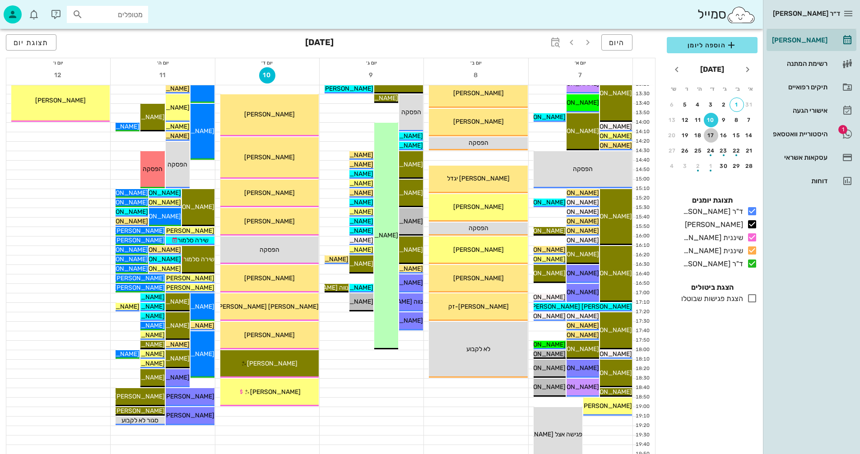
click at [710, 136] on div "17" at bounding box center [711, 135] width 14 height 6
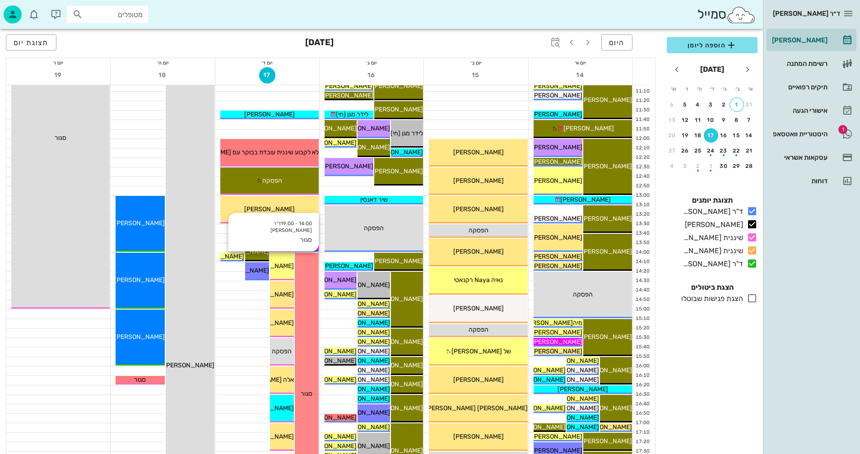
scroll to position [226, 0]
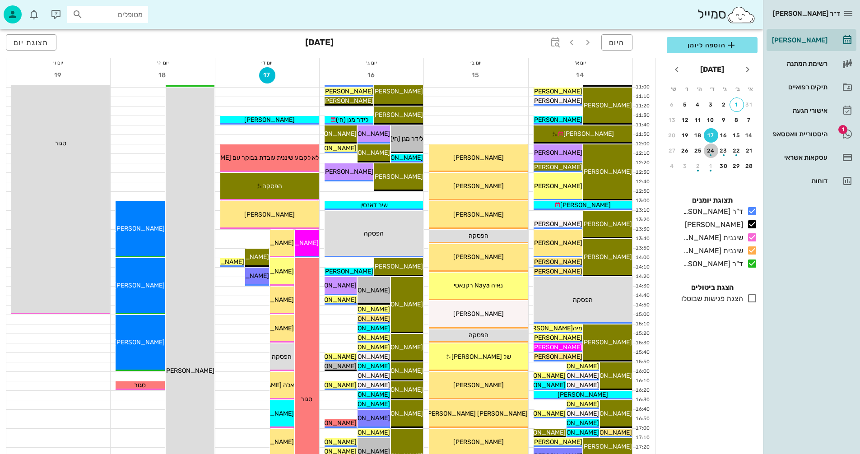
click at [711, 152] on div "button" at bounding box center [711, 152] width 14 height 5
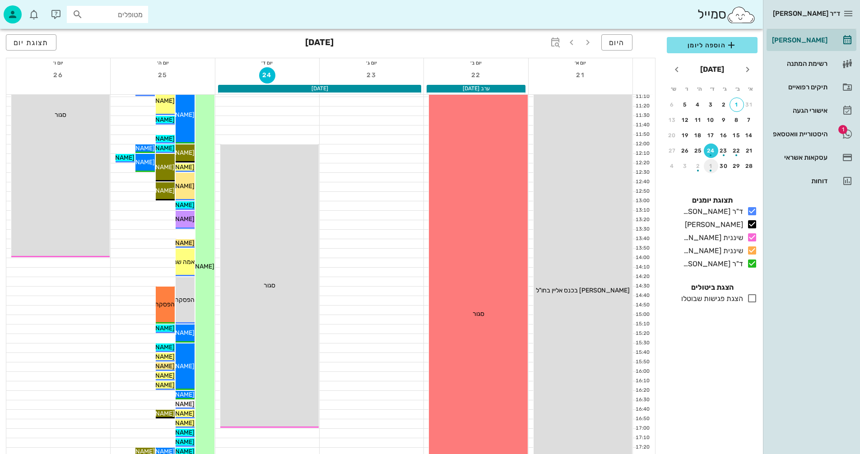
click at [711, 168] on div "button" at bounding box center [711, 168] width 14 height 5
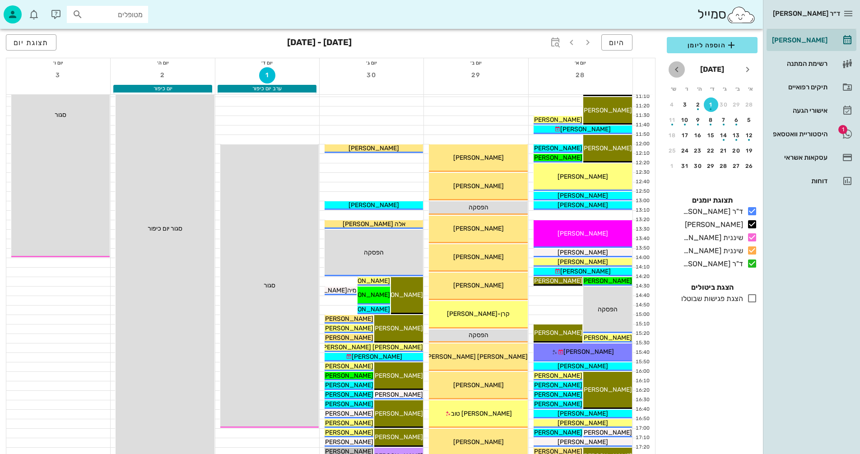
click at [677, 68] on icon "חודש הבא" at bounding box center [676, 69] width 11 height 11
click at [710, 118] on div "5" at bounding box center [711, 120] width 14 height 6
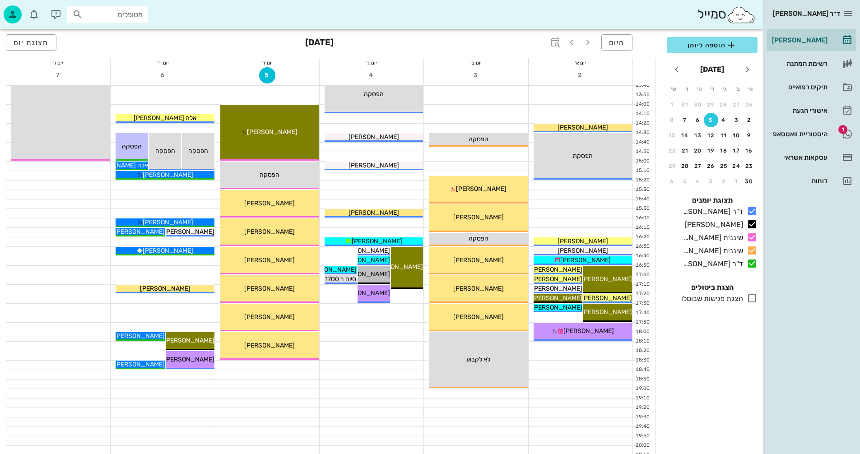
scroll to position [406, 0]
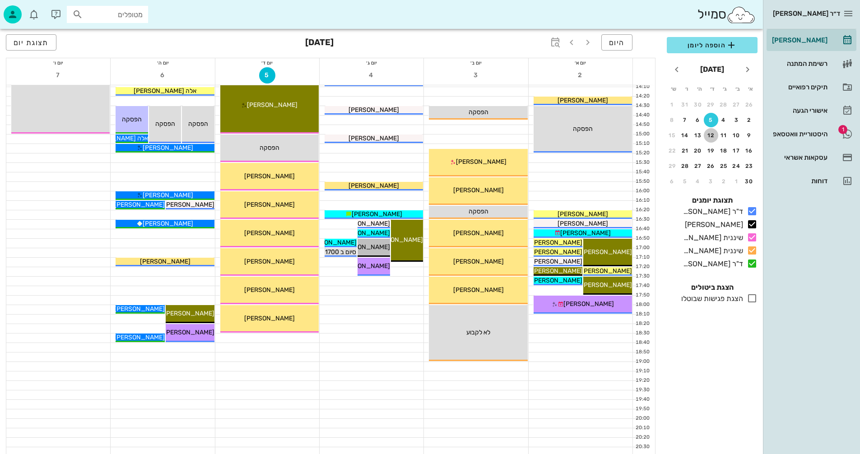
click at [710, 136] on div "12" at bounding box center [711, 135] width 14 height 6
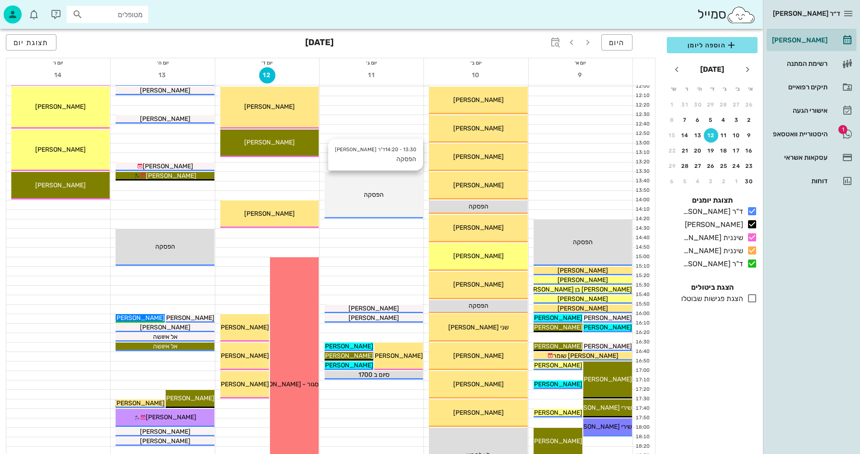
scroll to position [271, 0]
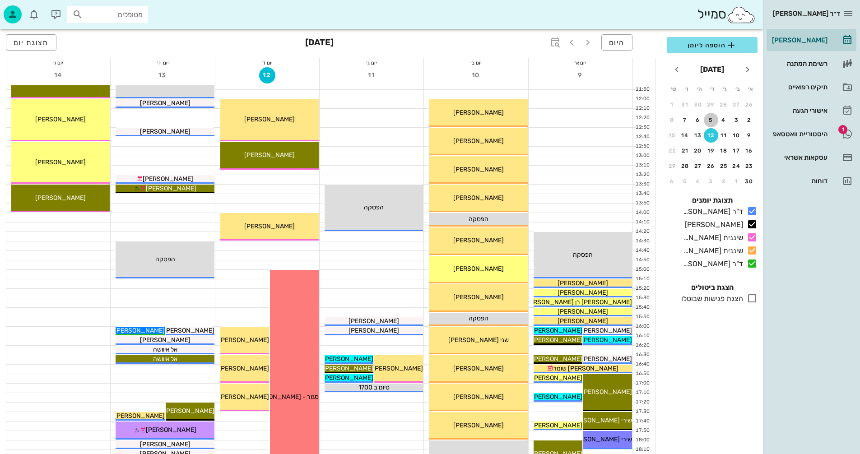
click at [710, 120] on div "5" at bounding box center [711, 120] width 14 height 6
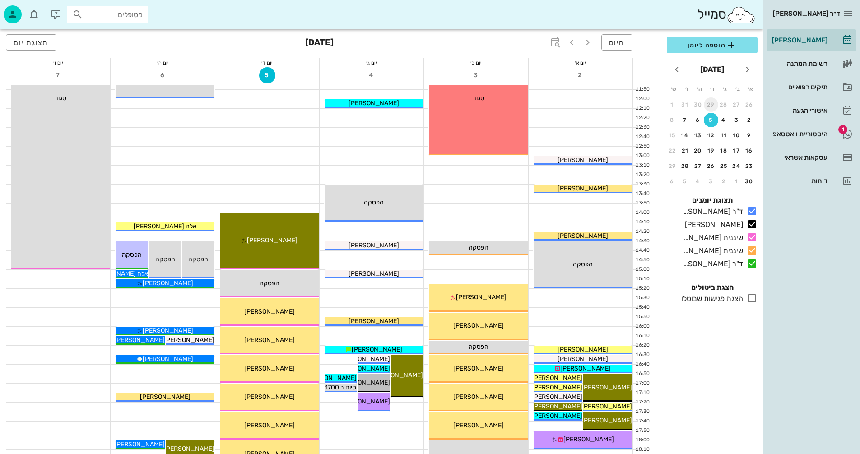
click at [711, 103] on div "29" at bounding box center [711, 105] width 14 height 6
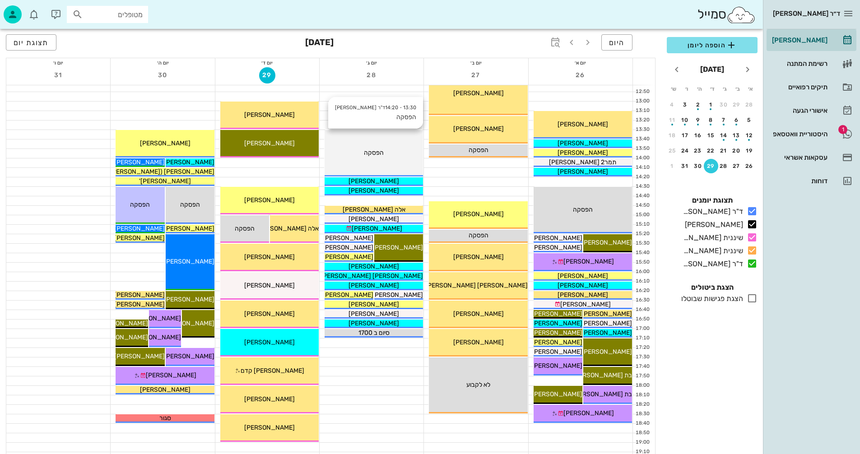
scroll to position [428, 0]
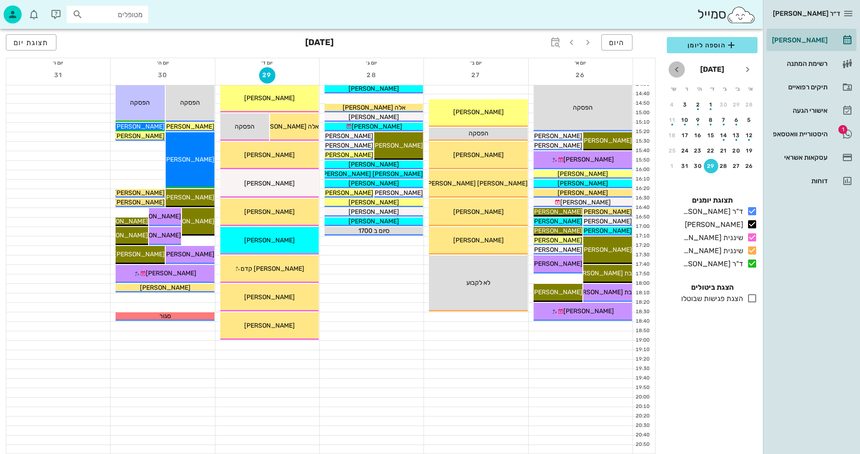
click at [676, 70] on icon "חודש הבא" at bounding box center [676, 69] width 11 height 11
click at [707, 166] on div "26" at bounding box center [711, 166] width 14 height 6
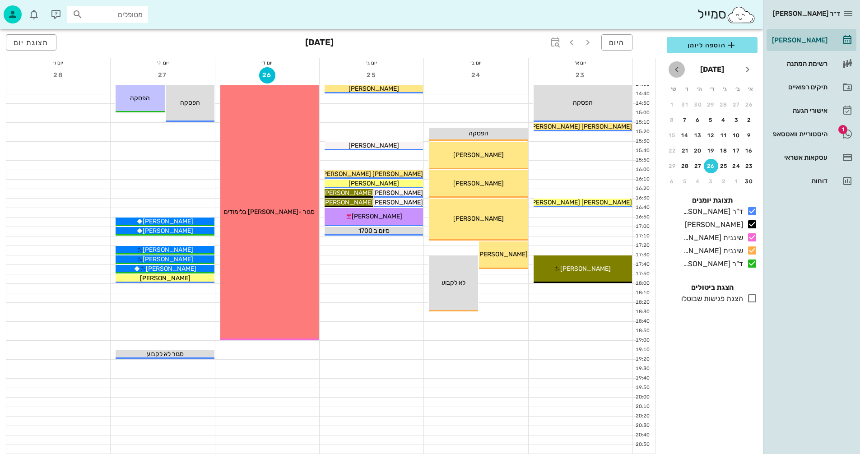
click at [677, 67] on icon "חודש הבא" at bounding box center [676, 69] width 11 height 11
click at [710, 106] on div "3" at bounding box center [711, 105] width 14 height 6
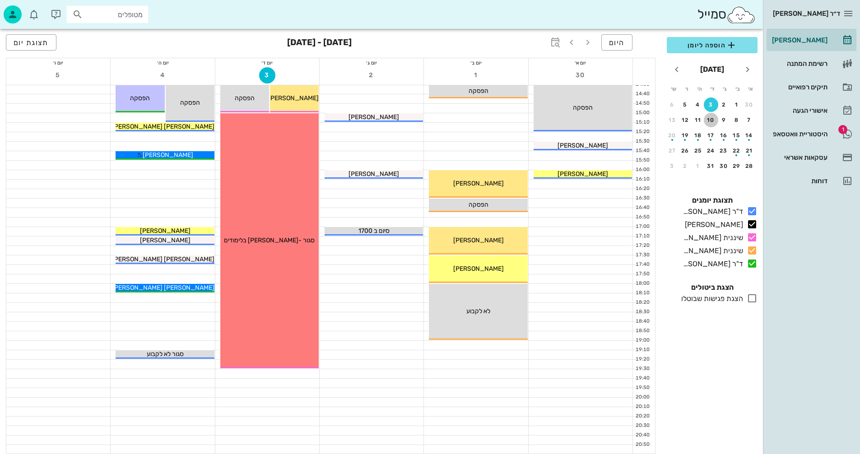
click at [713, 121] on div "10" at bounding box center [711, 120] width 14 height 6
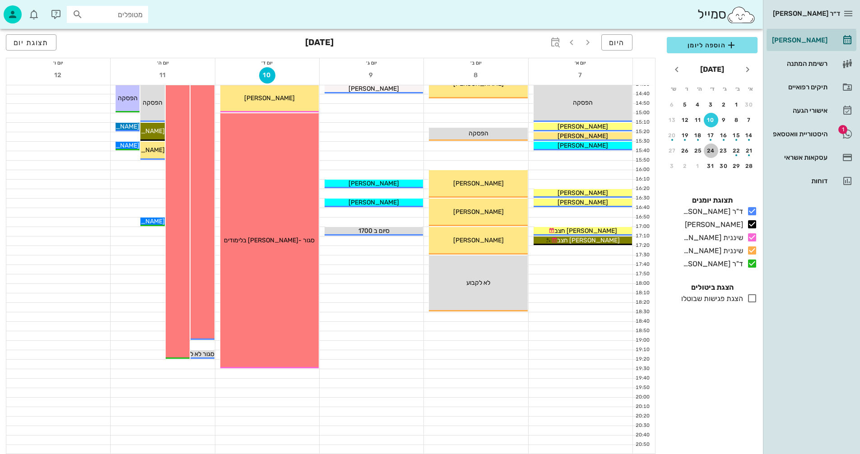
click at [709, 152] on div "24" at bounding box center [711, 151] width 14 height 6
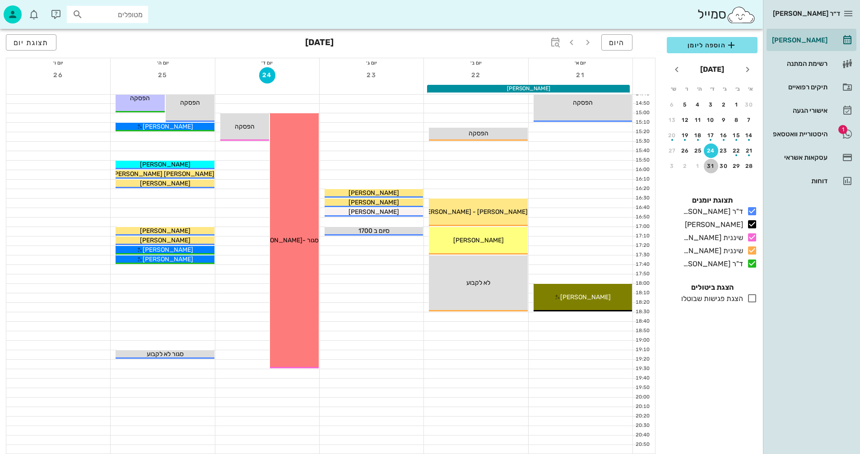
click at [713, 164] on div "31" at bounding box center [711, 166] width 14 height 6
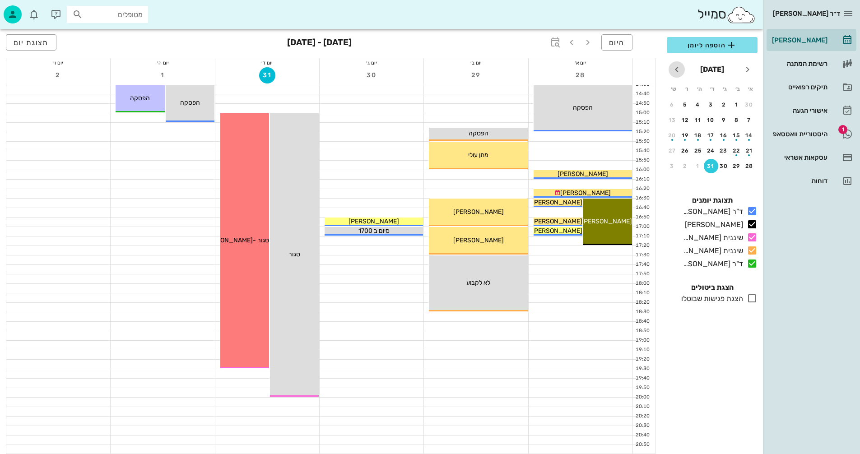
click at [676, 66] on icon "חודש הבא" at bounding box center [676, 69] width 11 height 11
click at [708, 121] on div "7" at bounding box center [711, 120] width 14 height 6
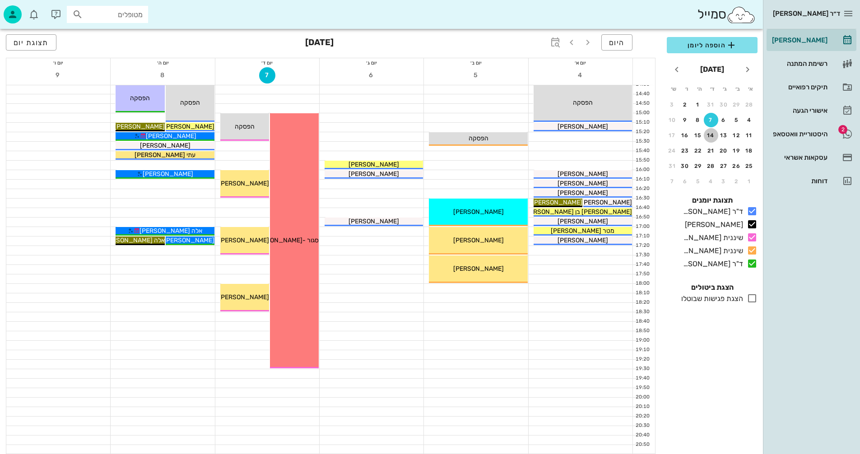
click at [710, 136] on div "14" at bounding box center [711, 135] width 14 height 6
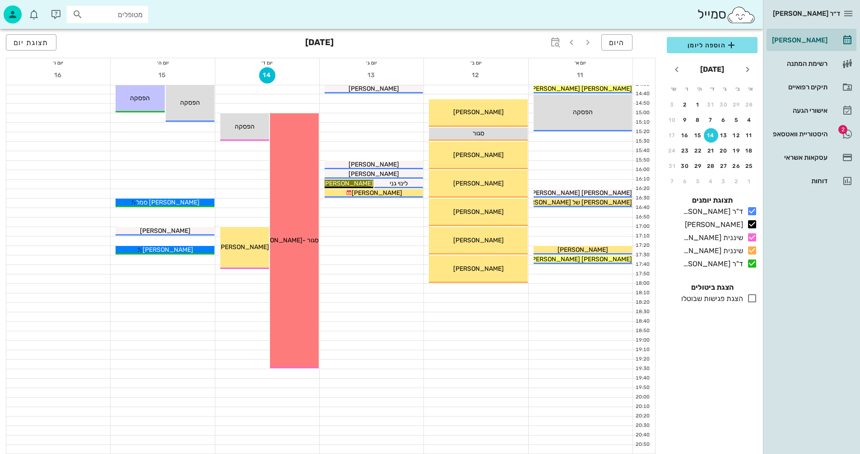
click at [710, 136] on div "14" at bounding box center [711, 135] width 14 height 6
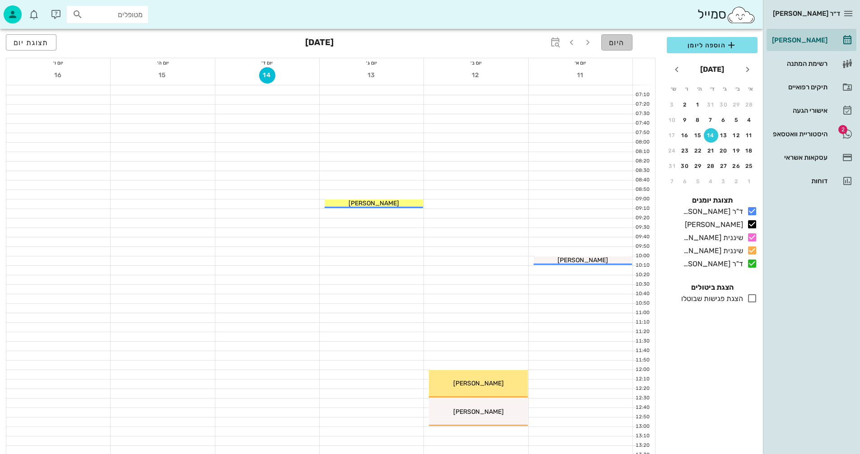
click at [613, 43] on span "היום" at bounding box center [617, 42] width 16 height 9
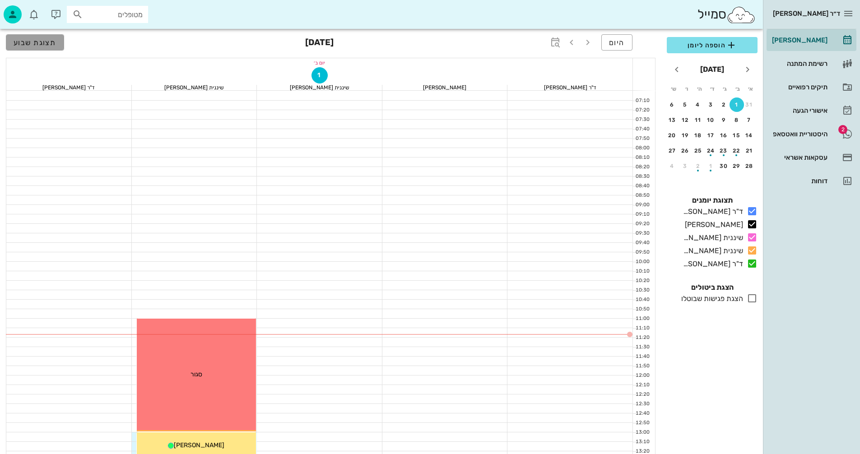
click at [38, 37] on button "תצוגת שבוע" at bounding box center [35, 42] width 58 height 16
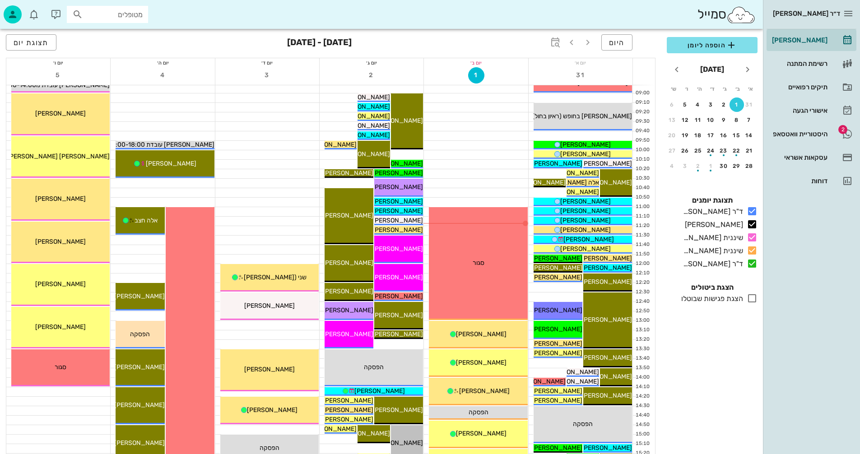
scroll to position [90, 0]
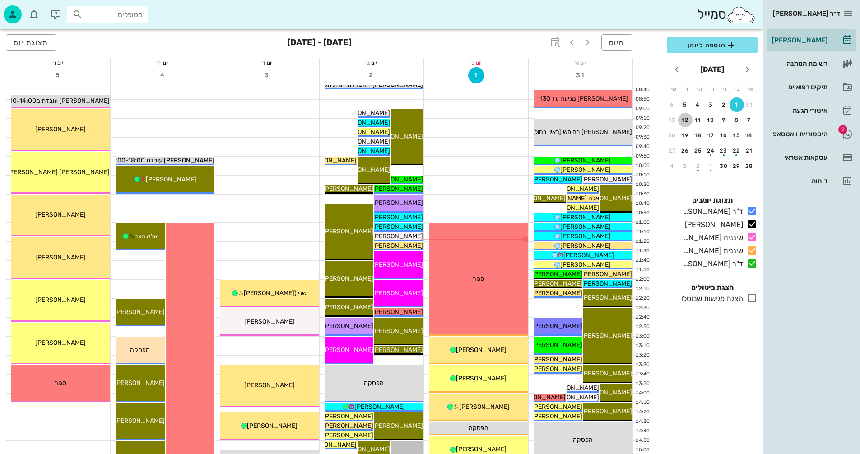
click at [684, 120] on div "12" at bounding box center [685, 120] width 14 height 6
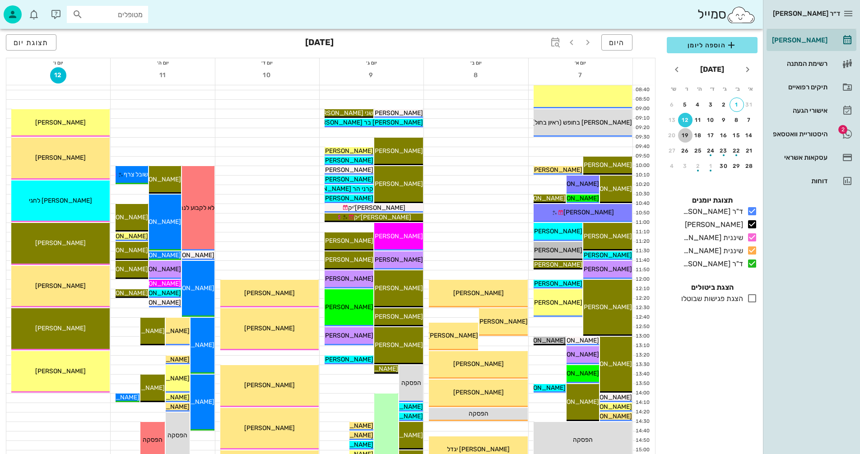
click at [684, 137] on div "19" at bounding box center [685, 135] width 14 height 6
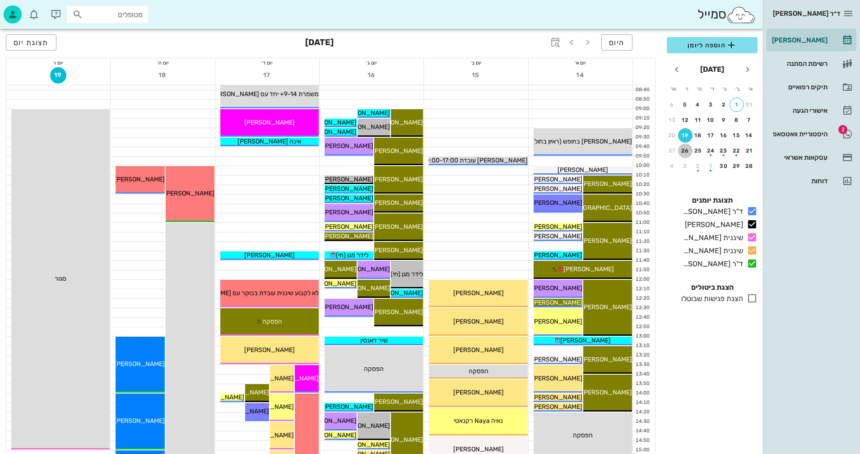
click at [685, 149] on div "26" at bounding box center [685, 151] width 14 height 6
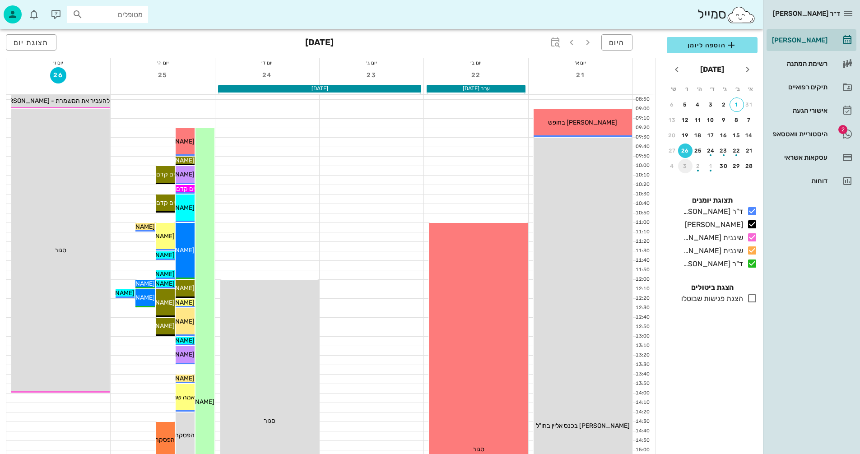
click at [684, 167] on div "3" at bounding box center [685, 166] width 14 height 6
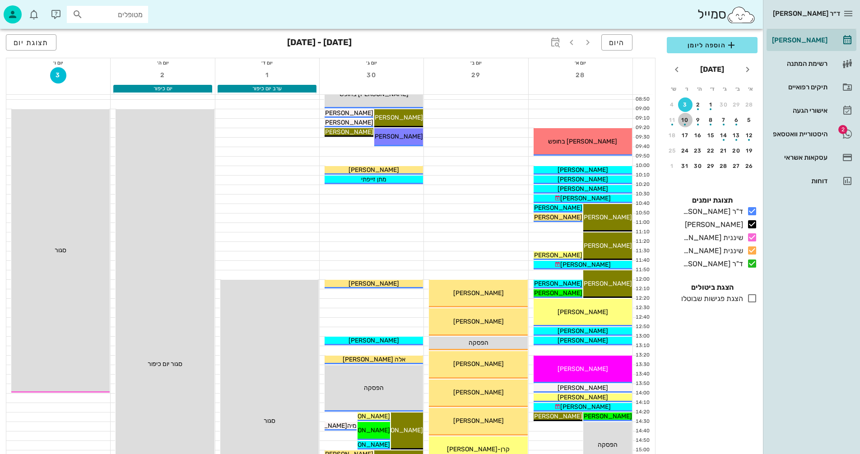
click at [688, 118] on div "10" at bounding box center [685, 120] width 14 height 6
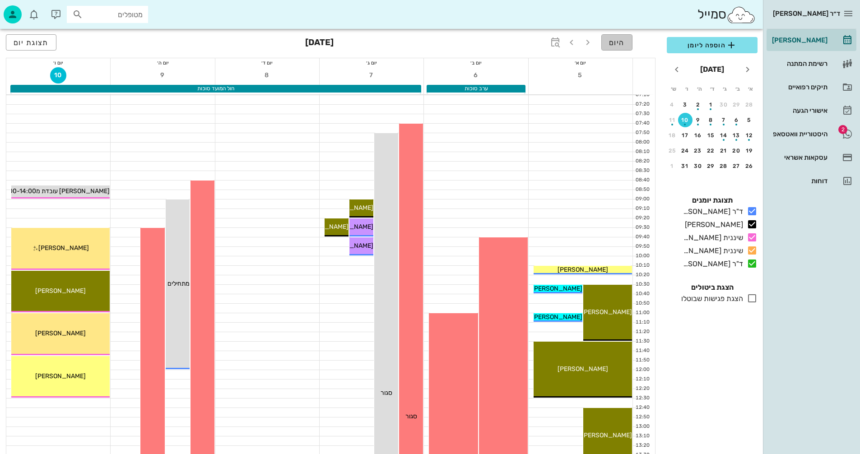
click at [617, 38] on span "היום" at bounding box center [617, 42] width 16 height 9
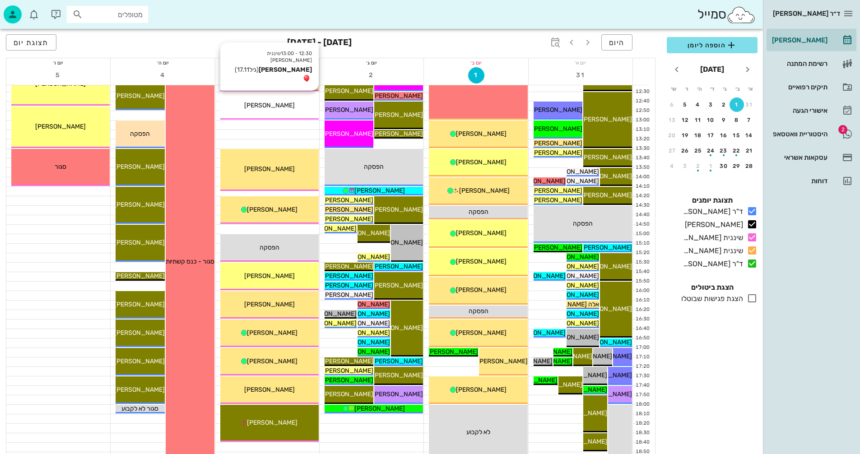
scroll to position [361, 0]
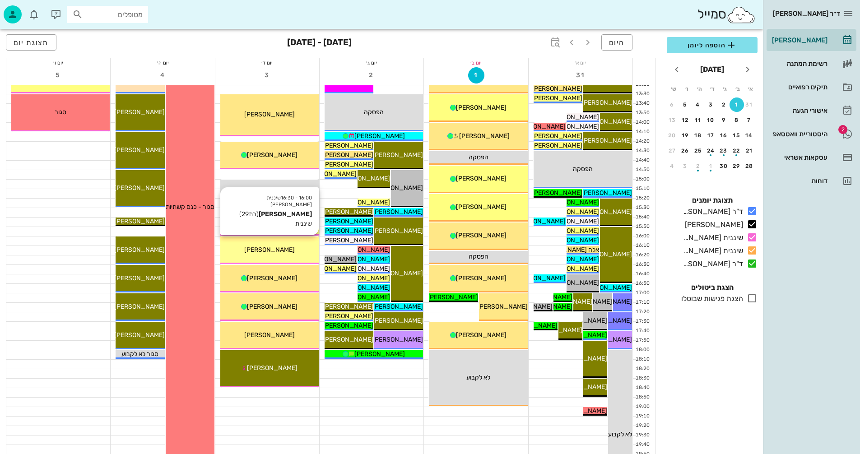
click at [270, 248] on span "[PERSON_NAME]" at bounding box center [269, 250] width 51 height 8
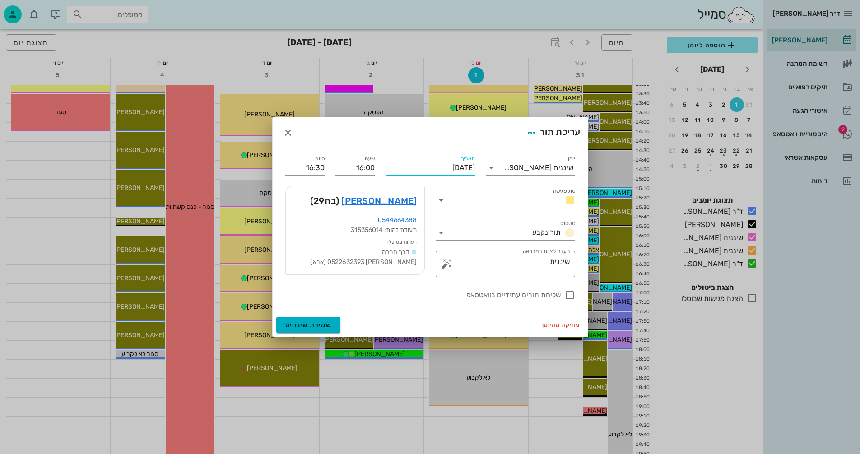
click at [433, 168] on input "יום רביעי, 3 בספטמבר 2025" at bounding box center [430, 168] width 89 height 14
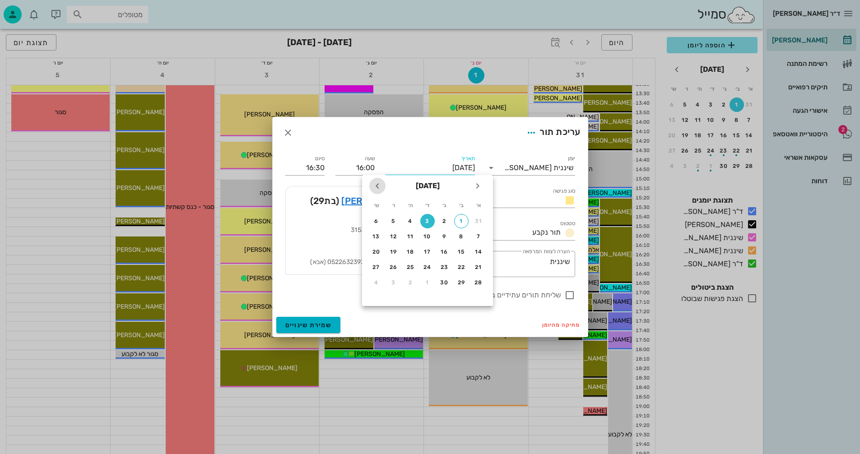
click at [377, 185] on icon "חודש הבא" at bounding box center [377, 186] width 11 height 11
click at [391, 237] on div "10" at bounding box center [393, 236] width 14 height 6
type input "יום שישי, 10 באוקטובר 2025"
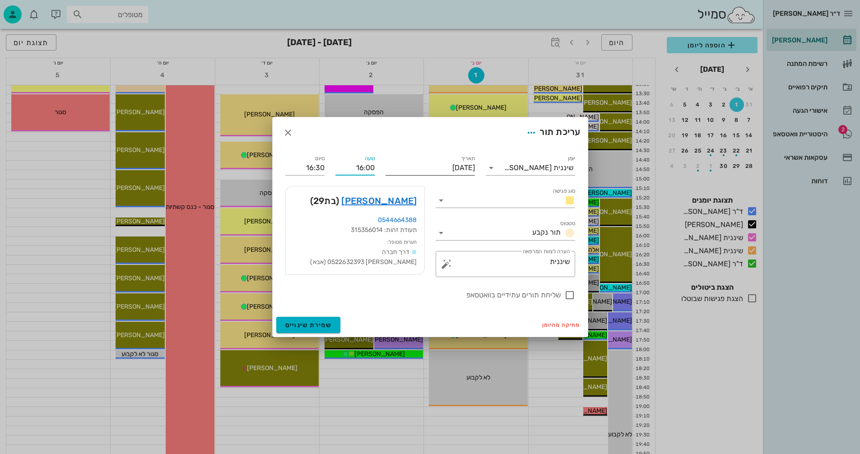
drag, startPoint x: 352, startPoint y: 167, endPoint x: 391, endPoint y: 169, distance: 38.9
click at [391, 169] on div "יומן שיננית אנסטסיה סוג פגישה סטטוס תור נקבע תאריך יום שישי, 10 באוקטובר 2025 ש…" at bounding box center [430, 227] width 301 height 158
type input "09:00"
type input "09:30"
click at [331, 167] on div "שעה 09:00" at bounding box center [355, 164] width 50 height 33
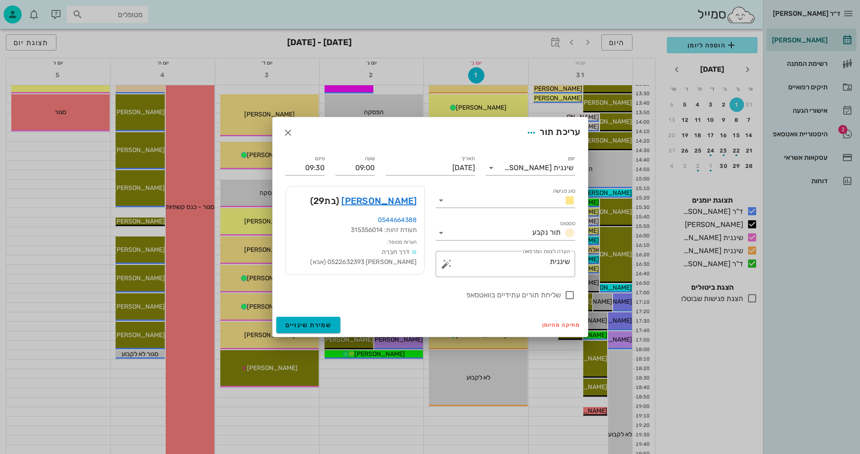
click at [325, 169] on div "סיום 09:30" at bounding box center [305, 164] width 50 height 33
drag, startPoint x: 306, startPoint y: 324, endPoint x: 301, endPoint y: 322, distance: 5.3
click at [301, 322] on span "שמירת שינויים" at bounding box center [308, 325] width 47 height 8
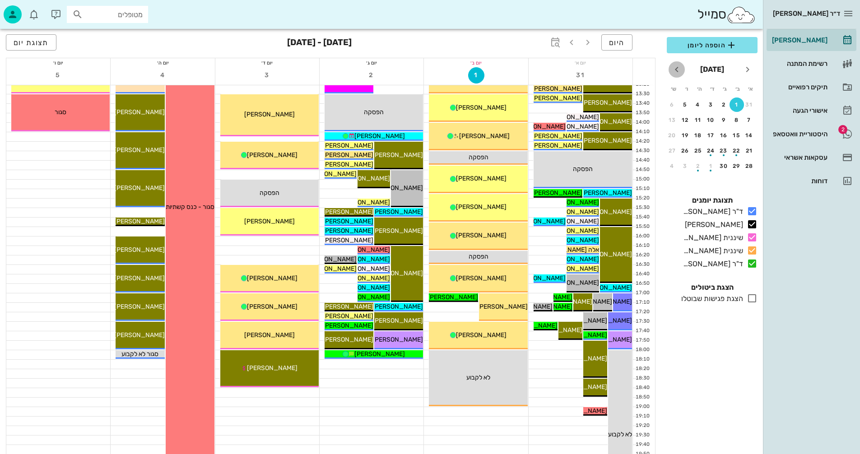
click at [675, 68] on icon "חודש הבא" at bounding box center [676, 69] width 11 height 11
click at [685, 118] on div "10" at bounding box center [685, 120] width 14 height 6
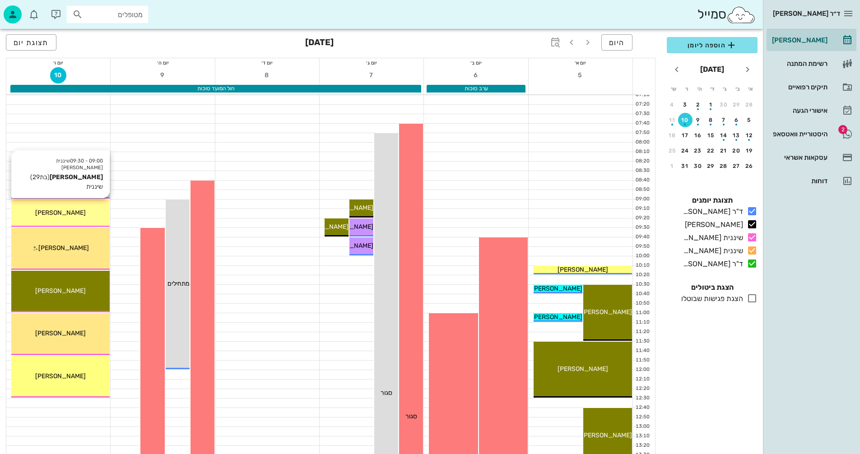
click at [97, 214] on div "[PERSON_NAME]" at bounding box center [60, 212] width 98 height 9
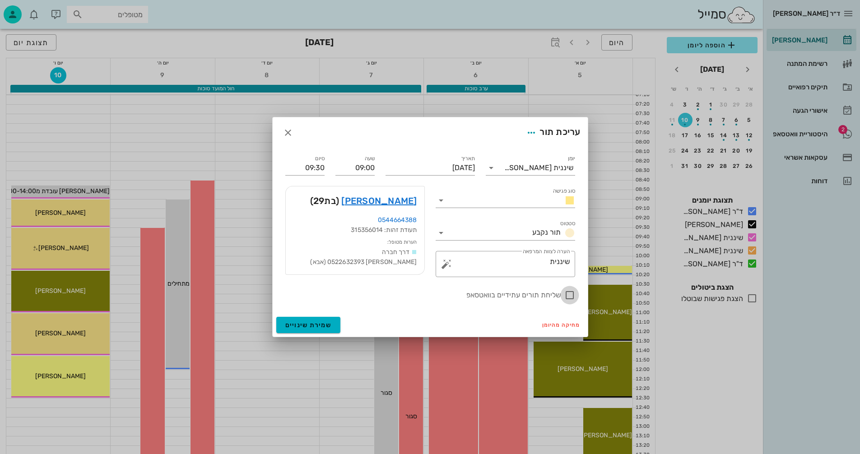
click at [569, 295] on div at bounding box center [569, 295] width 15 height 15
checkbox input "true"
click at [298, 325] on span "שמירת שינויים" at bounding box center [308, 325] width 47 height 8
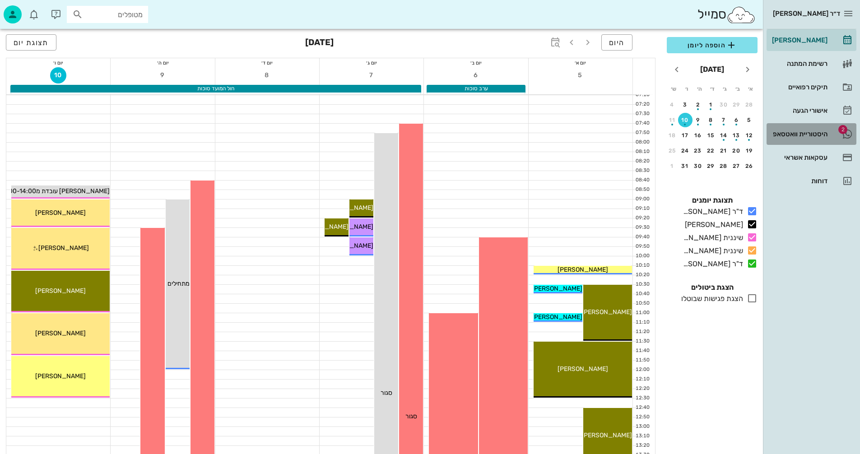
click at [793, 132] on div "היסטוריית וואטסאפ" at bounding box center [798, 133] width 57 height 7
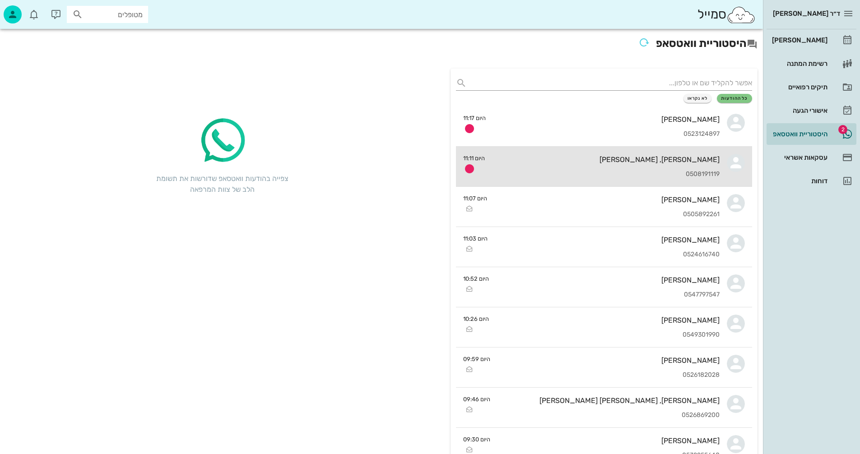
click at [552, 165] on div "אוריאל, אליאן דרי 0508191119" at bounding box center [606, 167] width 228 height 40
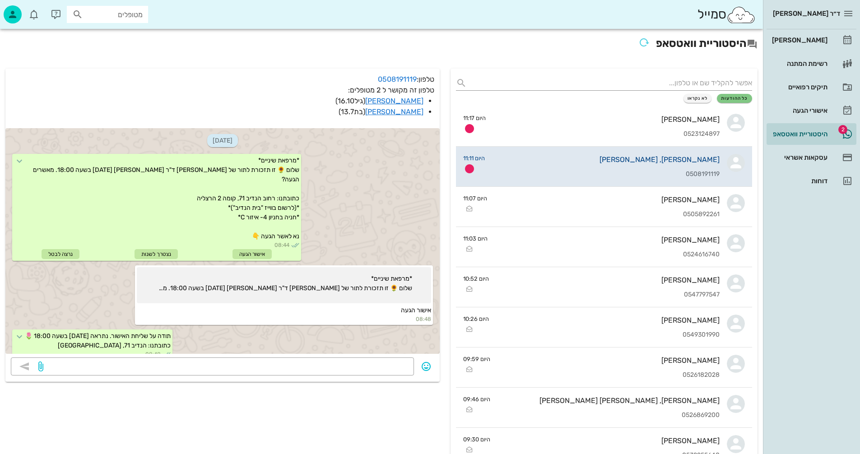
scroll to position [875, 0]
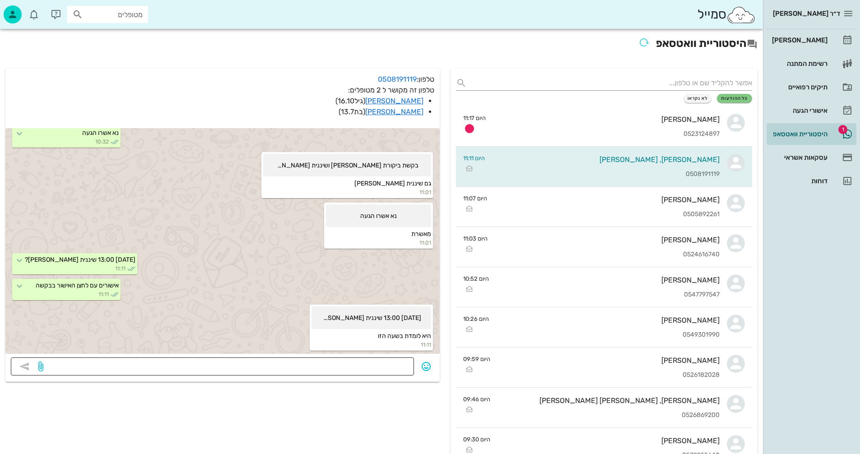
click at [365, 366] on textarea at bounding box center [226, 367] width 363 height 14
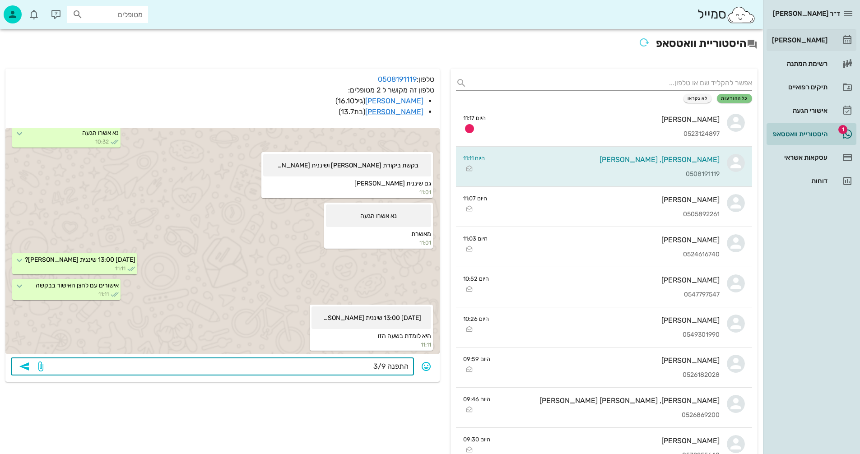
type textarea "התפנה 3/9"
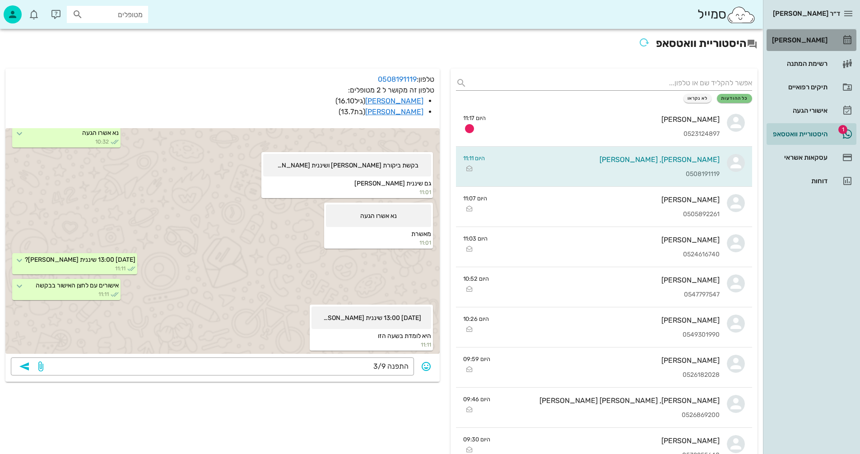
click at [814, 39] on div "[PERSON_NAME]" at bounding box center [798, 40] width 57 height 7
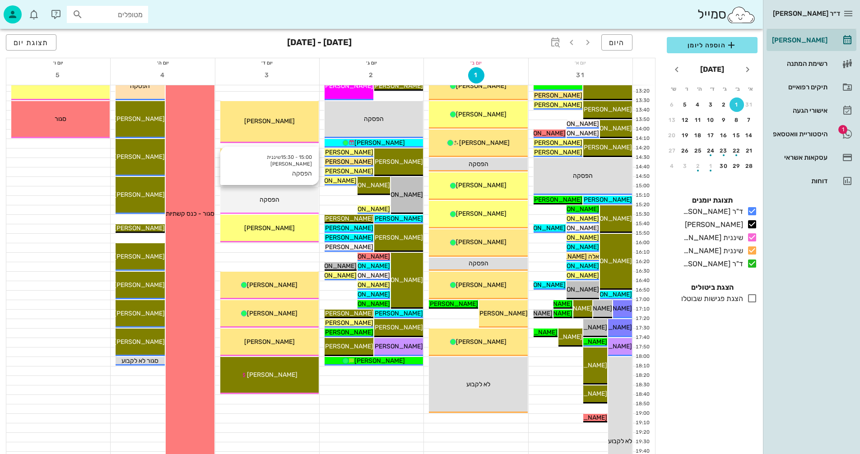
scroll to position [361, 0]
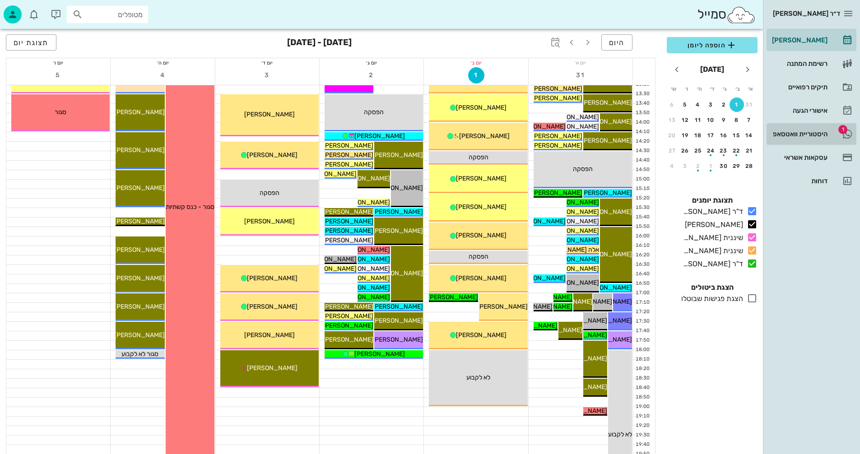
click at [791, 132] on div "היסטוריית וואטסאפ" at bounding box center [798, 133] width 57 height 7
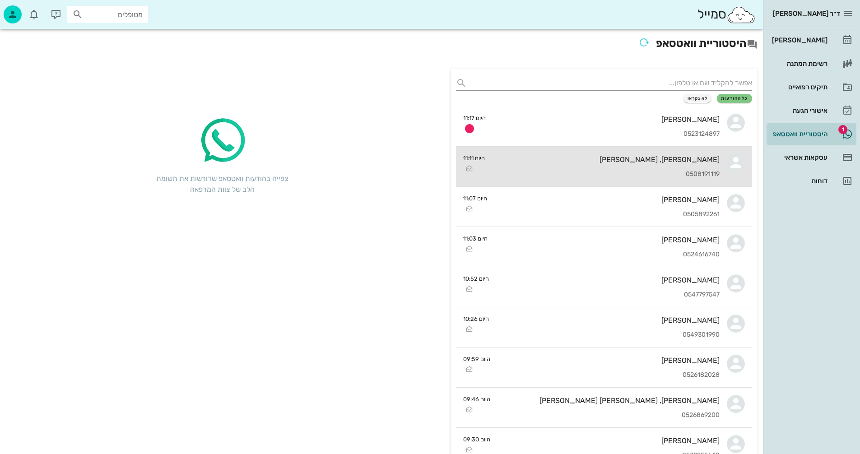
click at [590, 169] on div "אוריאל, אליאן דרי 0508191119" at bounding box center [606, 167] width 228 height 40
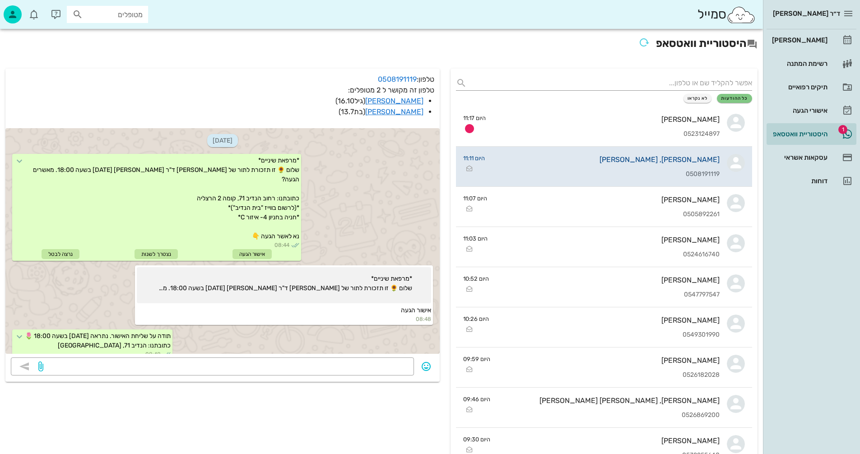
scroll to position [875, 0]
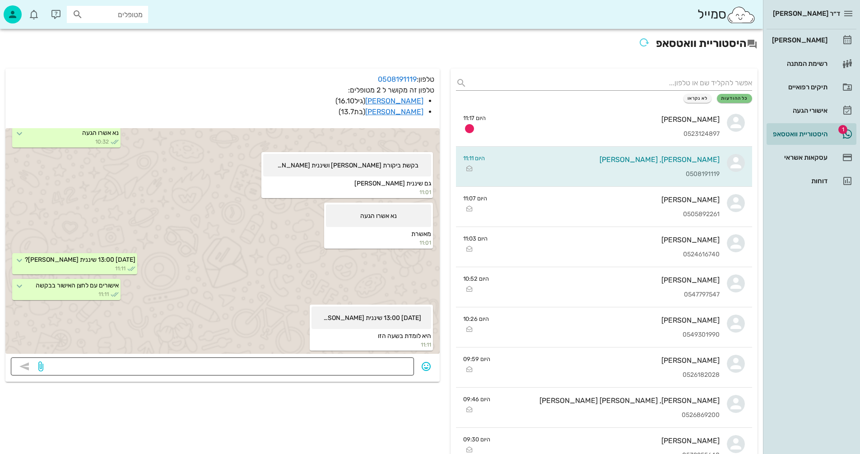
click at [352, 369] on textarea at bounding box center [226, 367] width 363 height 14
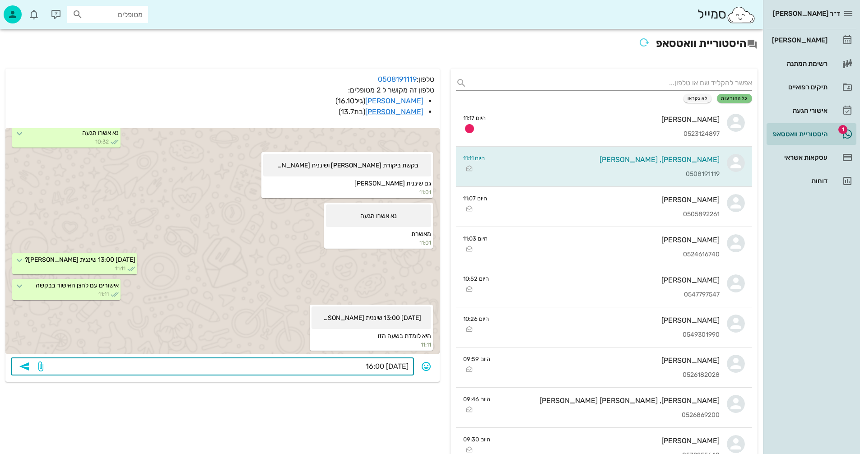
type textarea "3/9 16:00?"
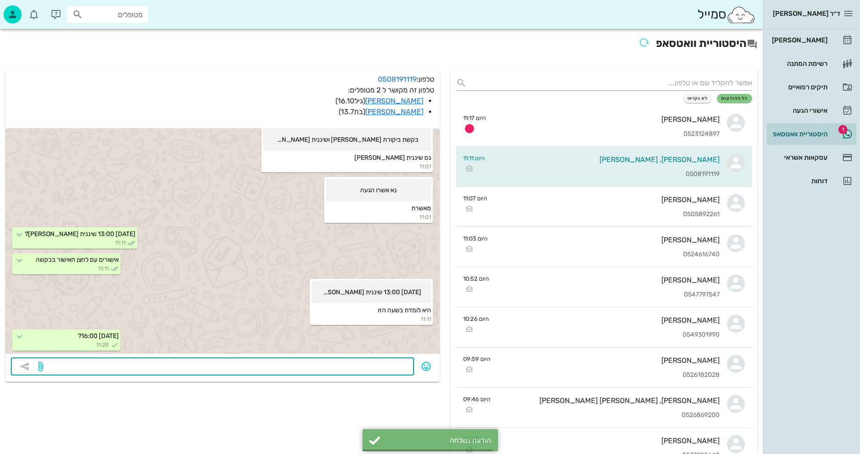
scroll to position [901, 0]
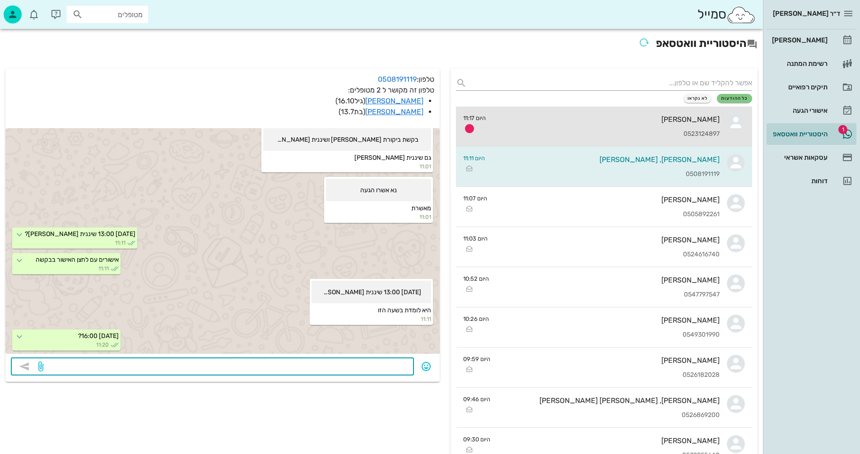
click at [617, 132] on div "0523124897" at bounding box center [606, 134] width 227 height 8
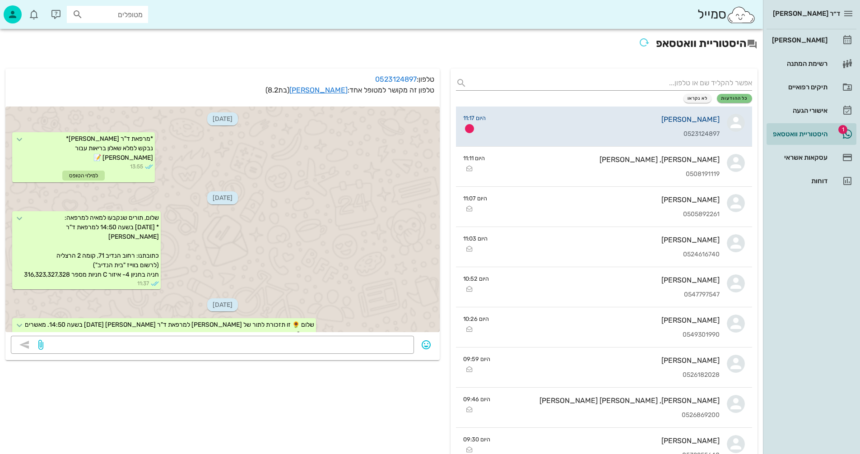
scroll to position [254, 0]
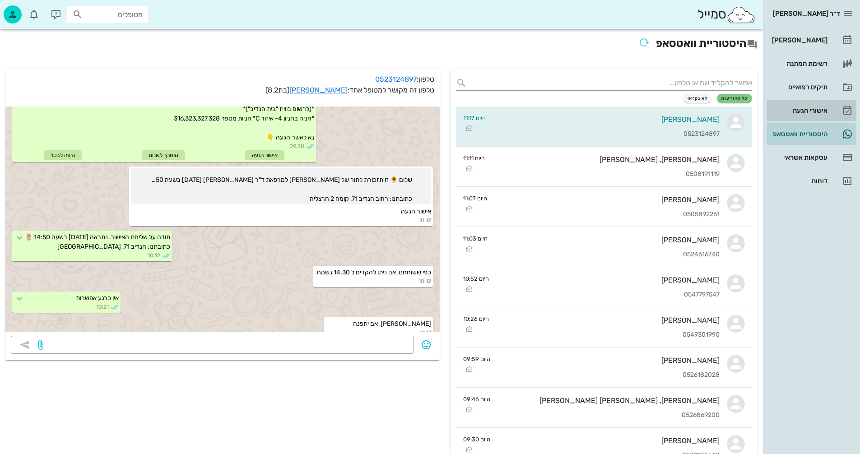
click at [798, 109] on div "אישורי הגעה" at bounding box center [798, 110] width 57 height 7
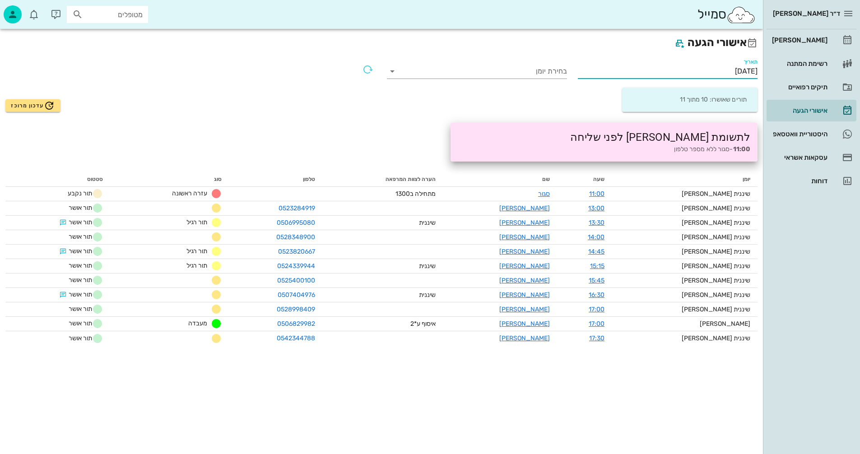
click at [695, 66] on input "01/09/2025" at bounding box center [668, 71] width 180 height 14
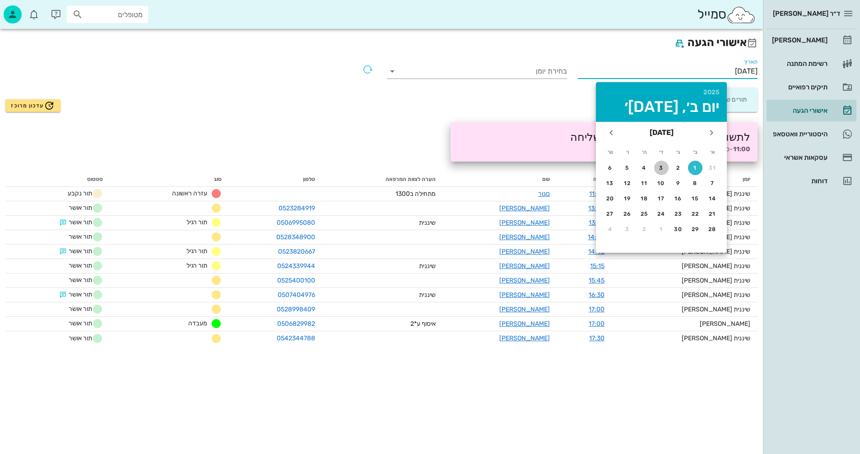
click at [661, 167] on div "3" at bounding box center [661, 168] width 14 height 6
type input "03/09/2025"
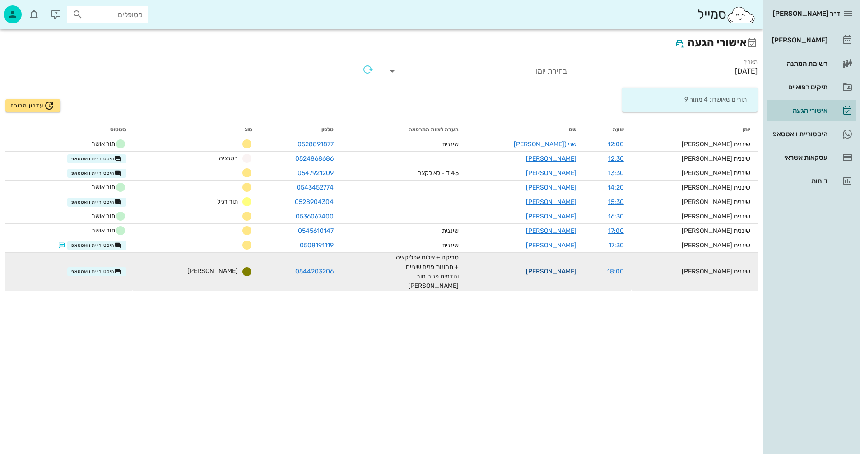
click at [577, 268] on link "קים הדר" at bounding box center [551, 272] width 51 height 8
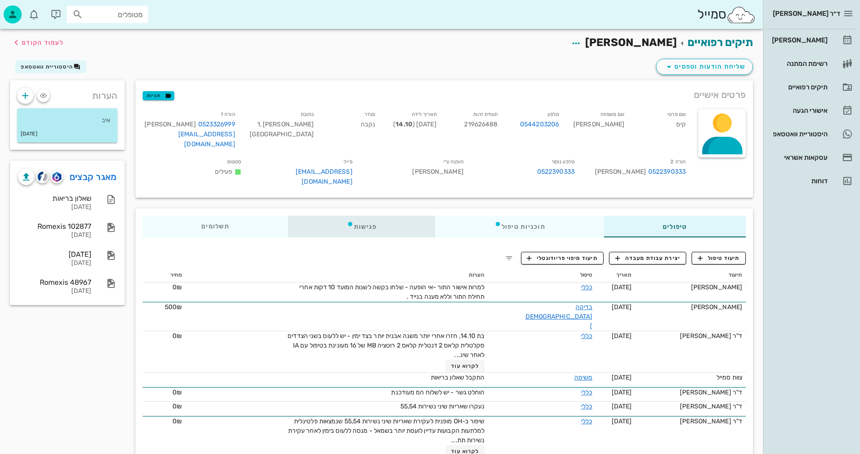
click at [361, 216] on div "פגישות" at bounding box center [362, 227] width 148 height 22
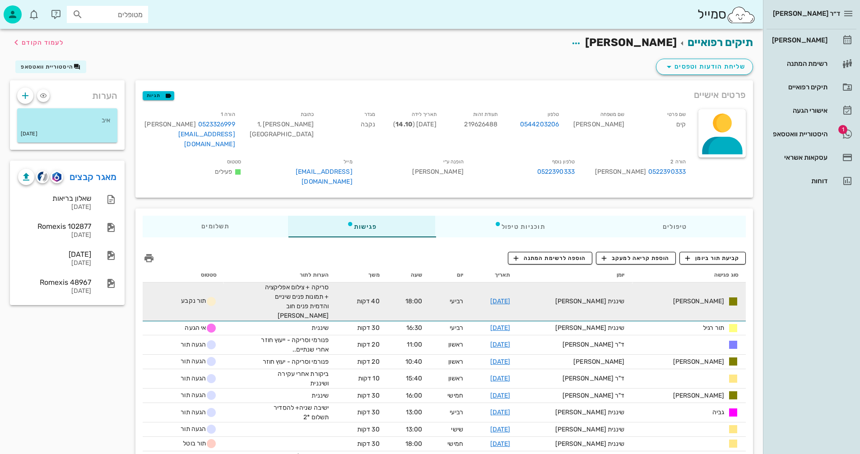
scroll to position [28, 0]
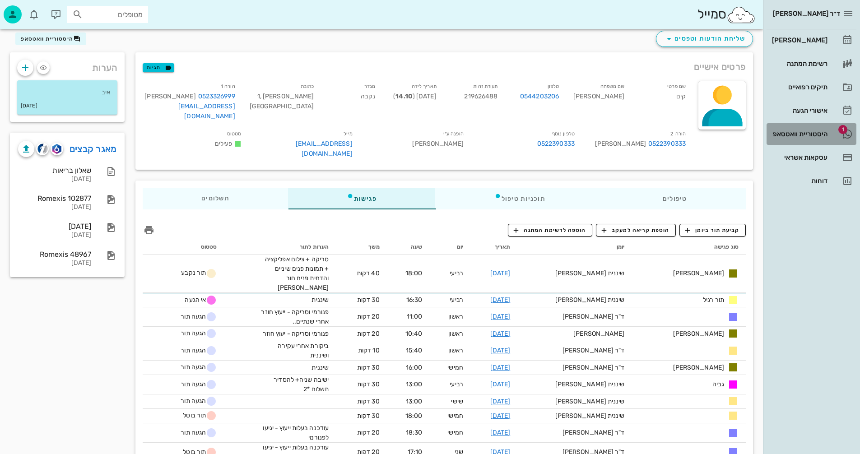
click at [792, 134] on div "היסטוריית וואטסאפ" at bounding box center [798, 133] width 57 height 7
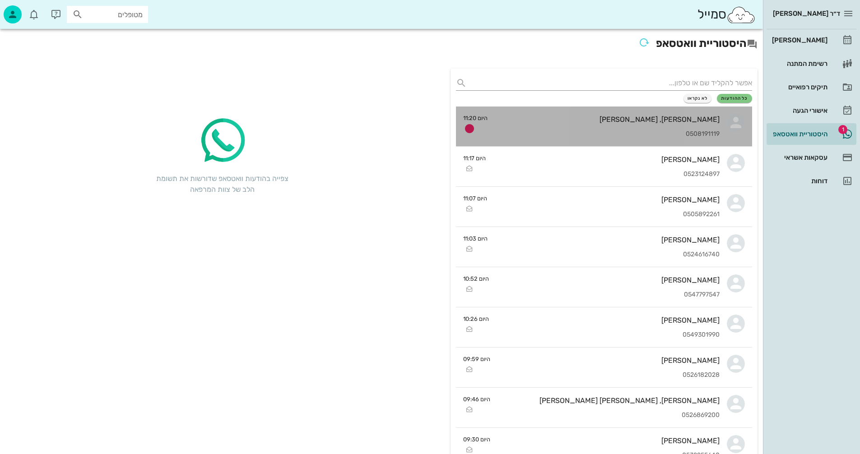
click at [629, 124] on div "אוריאל, אליאן דרי 0508191119" at bounding box center [607, 127] width 225 height 40
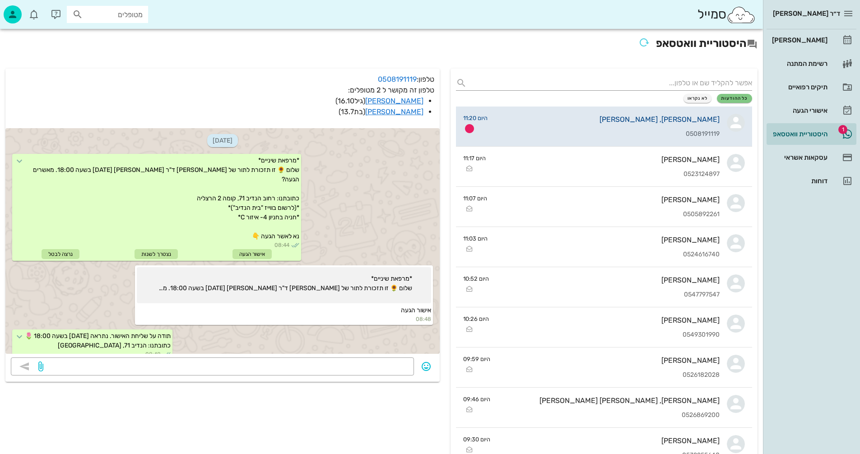
scroll to position [965, 0]
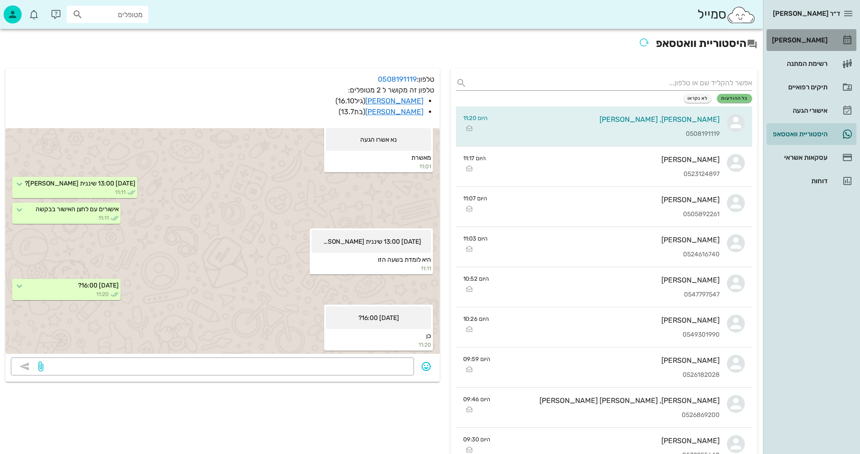
click at [802, 41] on div "[PERSON_NAME]" at bounding box center [798, 40] width 57 height 7
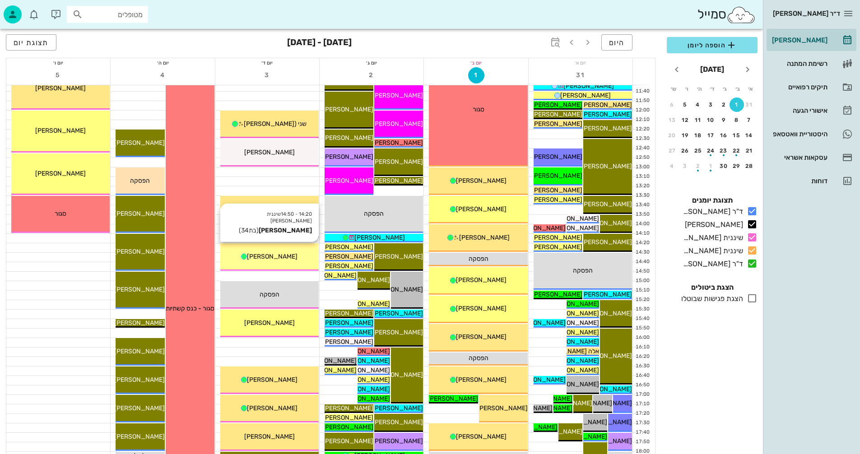
scroll to position [316, 0]
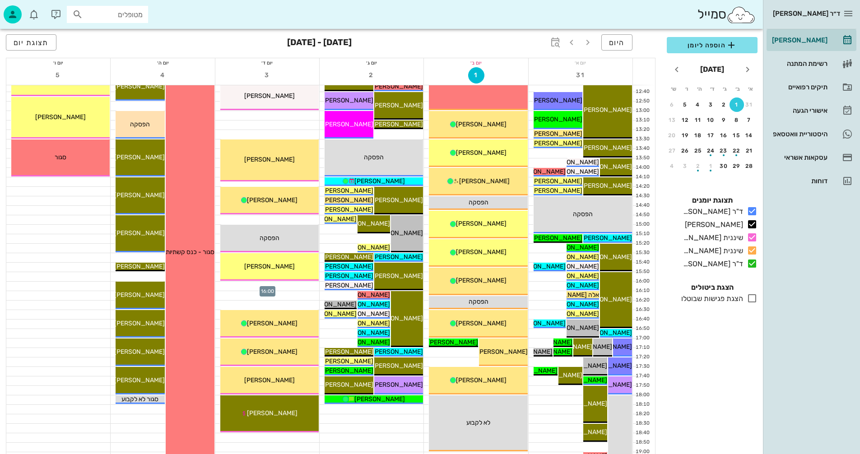
click at [272, 285] on div at bounding box center [267, 286] width 104 height 9
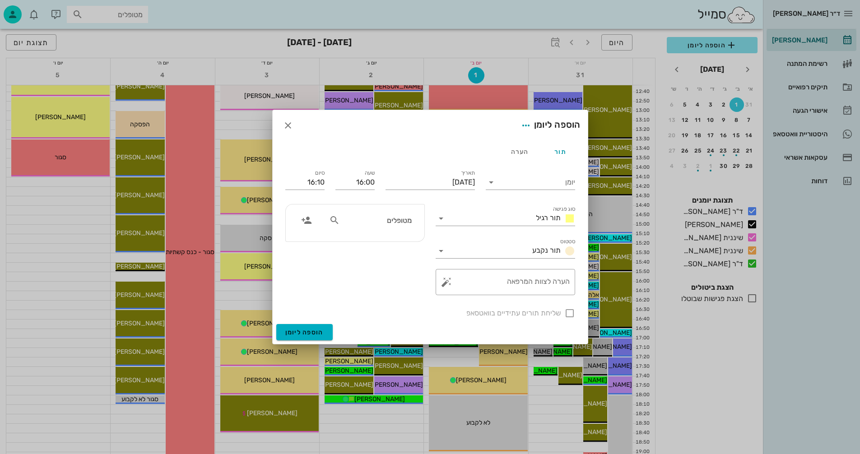
click at [389, 221] on input "מטופלים" at bounding box center [377, 220] width 70 height 12
type input "דרי"
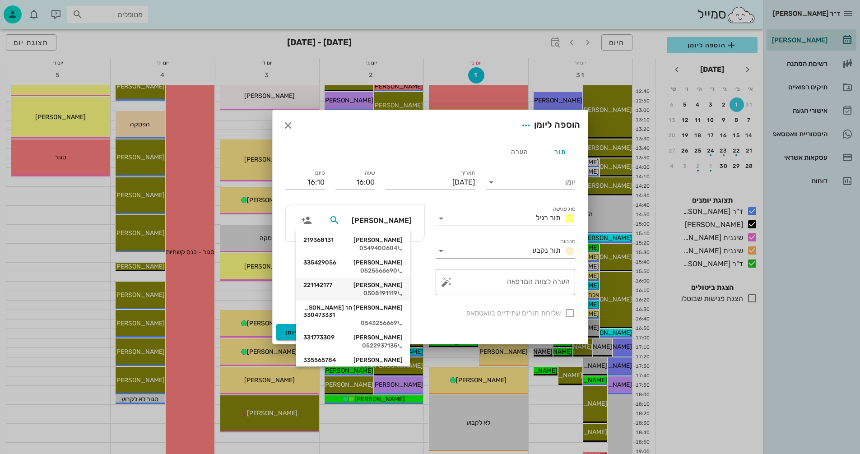
click at [382, 289] on div "אליאן דרי 221142177" at bounding box center [352, 285] width 99 height 7
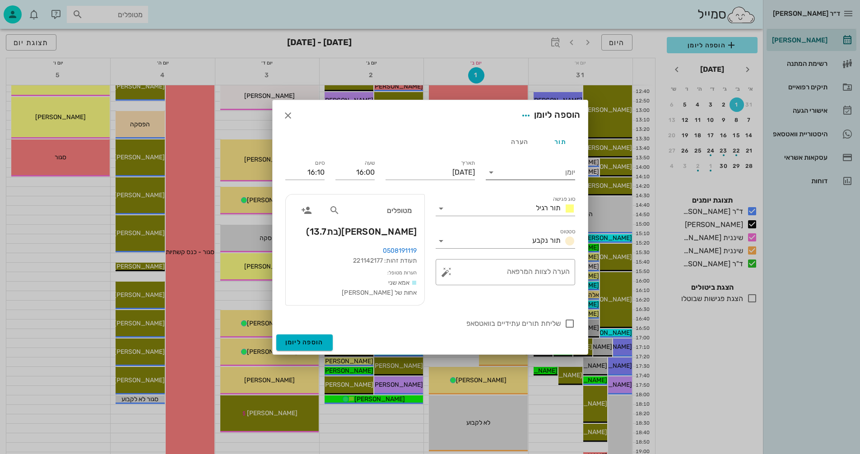
click at [491, 171] on icon at bounding box center [491, 172] width 11 height 11
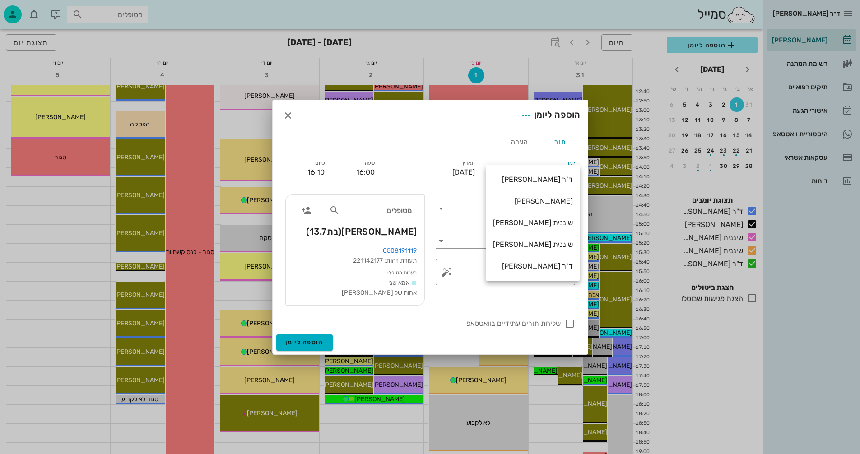
click at [543, 200] on div "[PERSON_NAME]" at bounding box center [533, 201] width 80 height 9
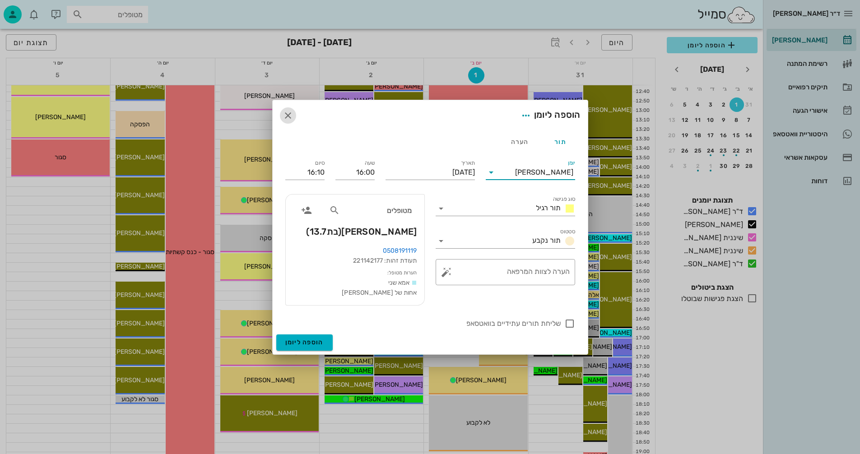
click at [287, 117] on icon "button" at bounding box center [288, 115] width 11 height 11
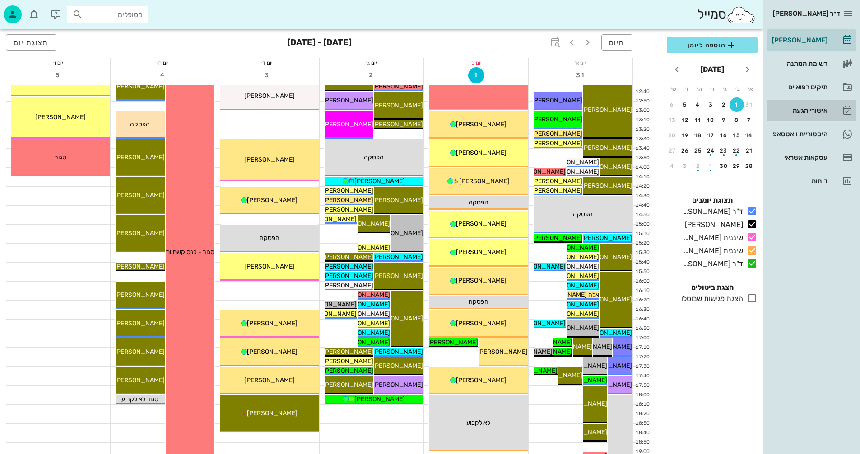
click at [798, 108] on div "אישורי הגעה" at bounding box center [798, 110] width 57 height 7
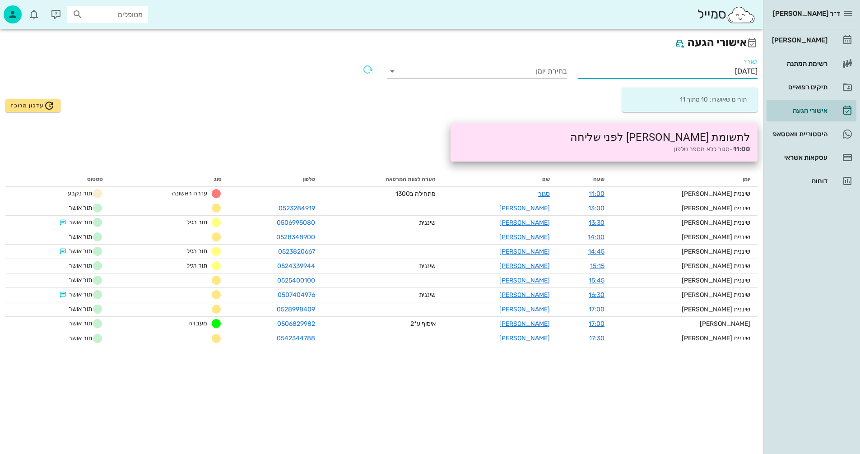
click at [702, 72] on input "01/09/2025" at bounding box center [668, 71] width 180 height 14
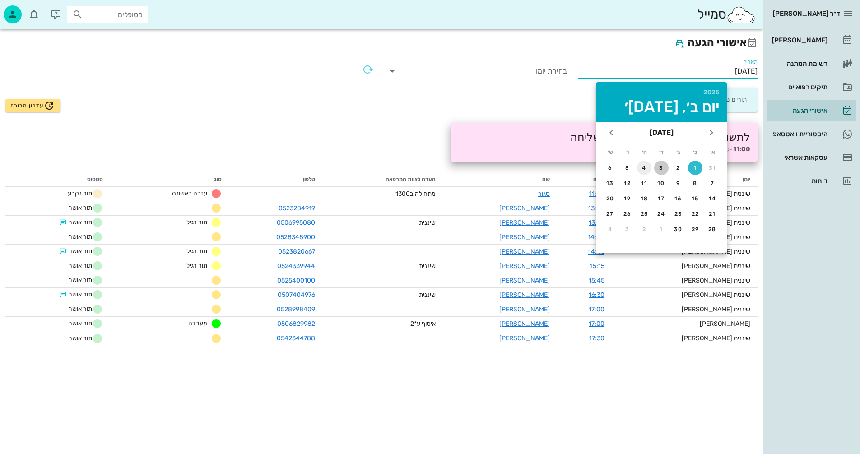
drag, startPoint x: 661, startPoint y: 168, endPoint x: 646, endPoint y: 168, distance: 14.9
click at [654, 168] on td "3" at bounding box center [661, 168] width 16 height 14
click at [661, 166] on div "3" at bounding box center [661, 168] width 14 height 6
type input "03/09/2025"
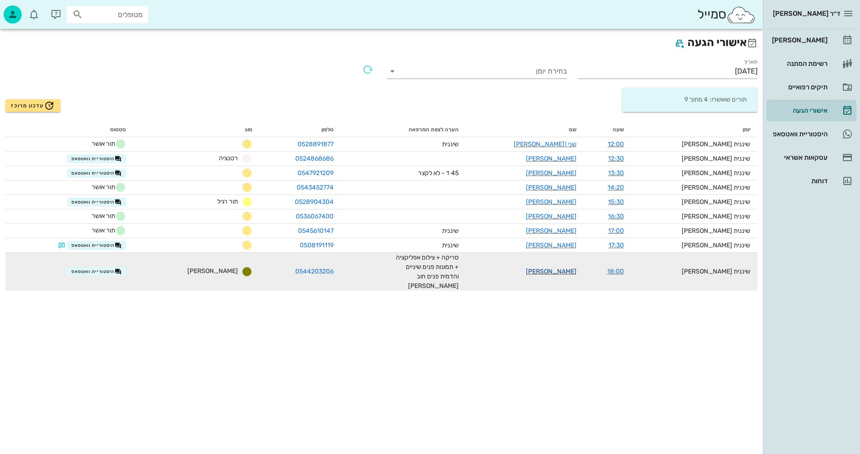
click at [577, 268] on link "קים הדר" at bounding box center [551, 272] width 51 height 8
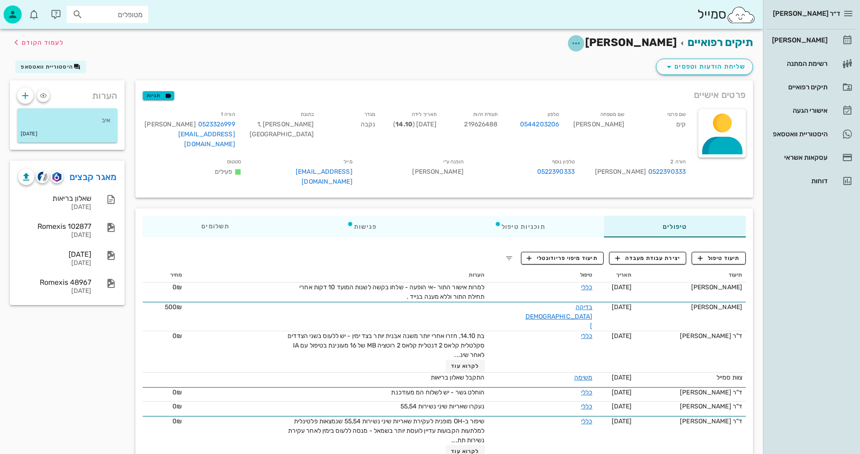
click at [582, 43] on icon "button" at bounding box center [576, 43] width 11 height 11
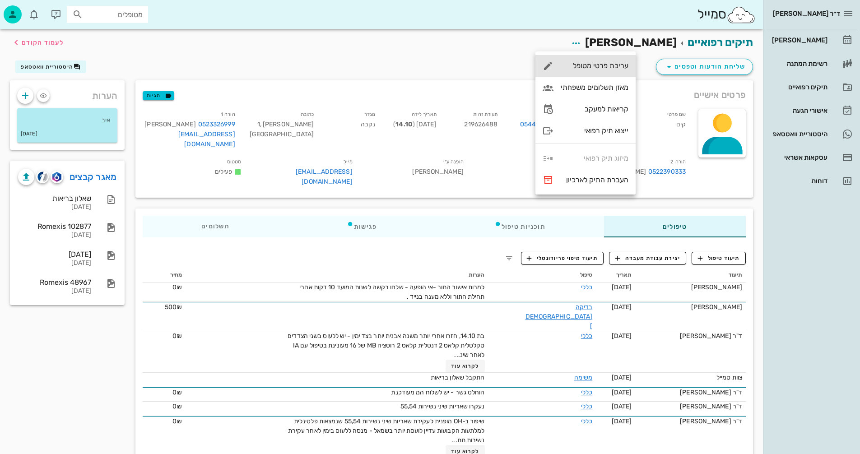
click at [583, 65] on div "עריכת פרטי מטופל" at bounding box center [595, 65] width 68 height 9
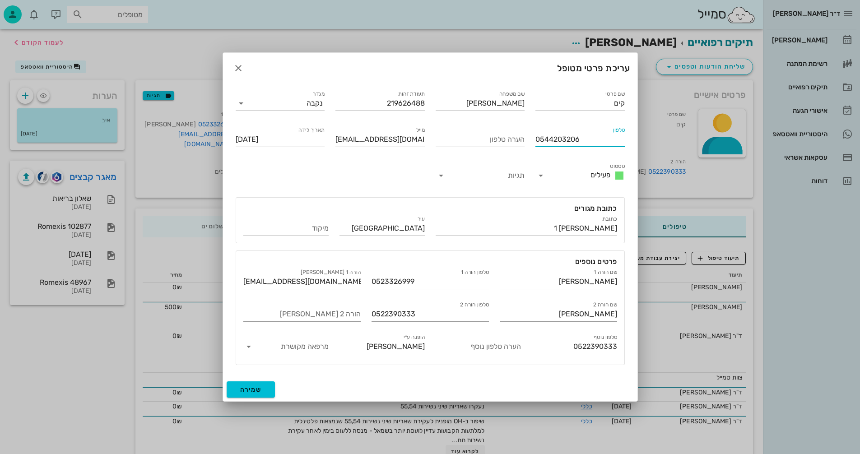
drag, startPoint x: 583, startPoint y: 138, endPoint x: 530, endPoint y: 145, distance: 53.7
click at [530, 144] on div "שם פרטי קים שם משפחה הדר תעודת זהות 219626488 מגדר נקבה טלפון 0544203206 הערה ט…" at bounding box center [430, 227] width 400 height 287
drag, startPoint x: 424, startPoint y: 282, endPoint x: 370, endPoint y: 284, distance: 54.2
click at [370, 284] on div "טלפון הורה 1 0523326999" at bounding box center [430, 278] width 128 height 33
paste input "0523326999"
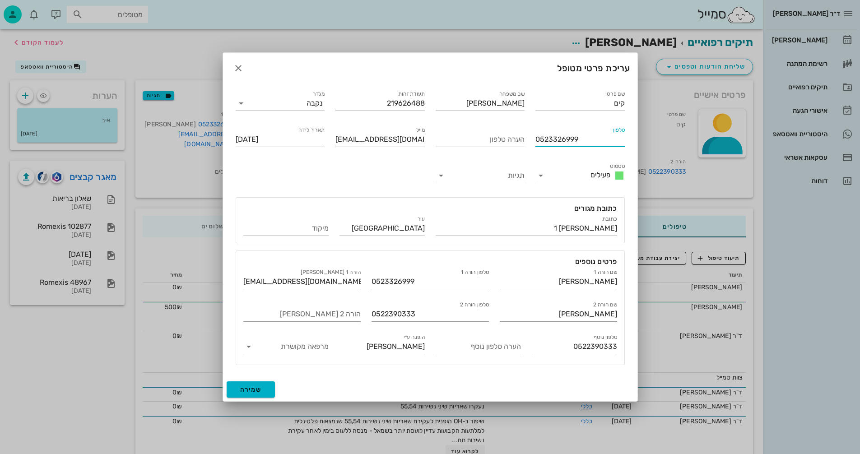
type input "0523326999"
click at [246, 386] on span "שמירה" at bounding box center [251, 390] width 22 height 8
type input "2010-10-02"
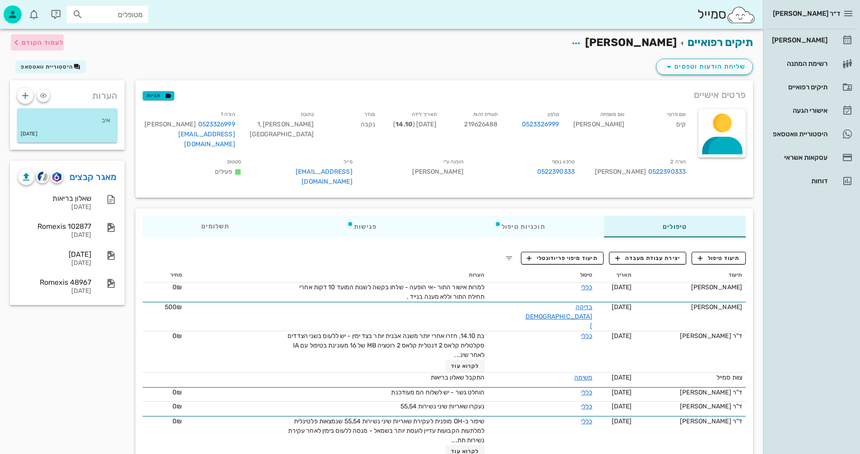
click at [44, 42] on span "לעמוד הקודם" at bounding box center [43, 43] width 42 height 8
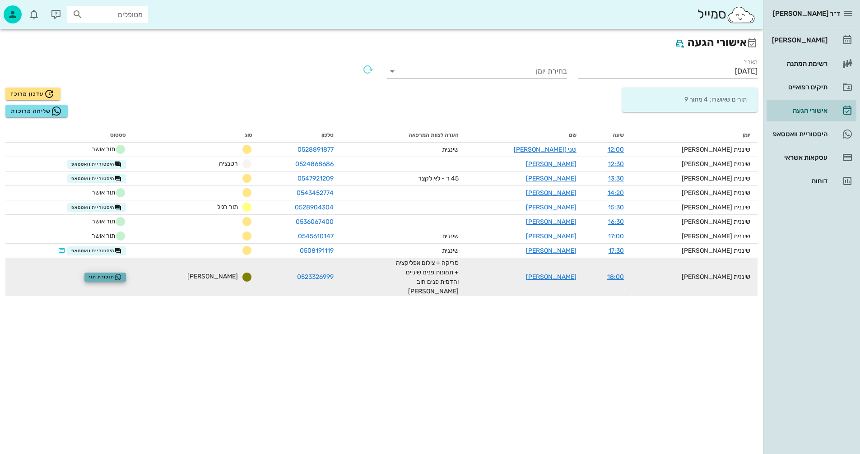
click at [121, 274] on span "תזכורת תור" at bounding box center [105, 277] width 34 height 7
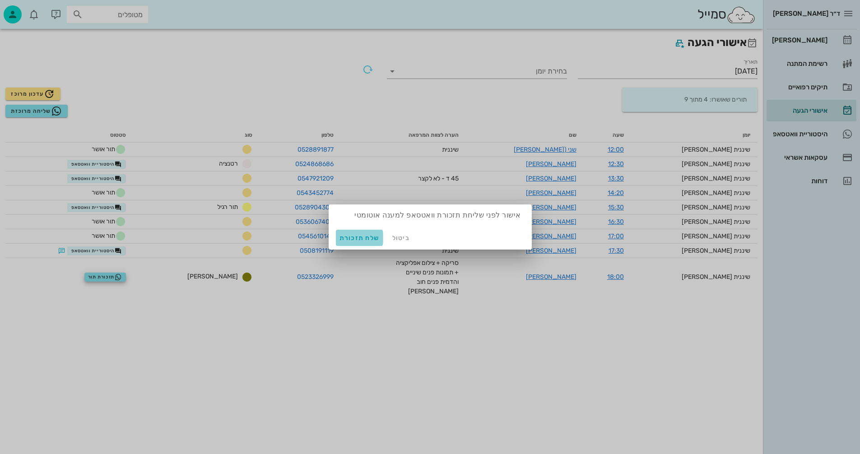
click at [351, 239] on span "שלח תזכורת" at bounding box center [360, 238] width 40 height 8
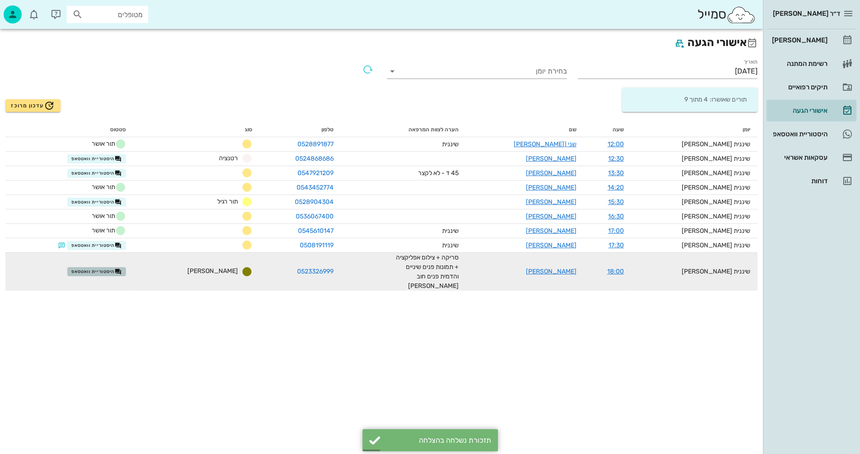
click at [110, 268] on span "היסטוריית וואטסאפ" at bounding box center [96, 271] width 51 height 7
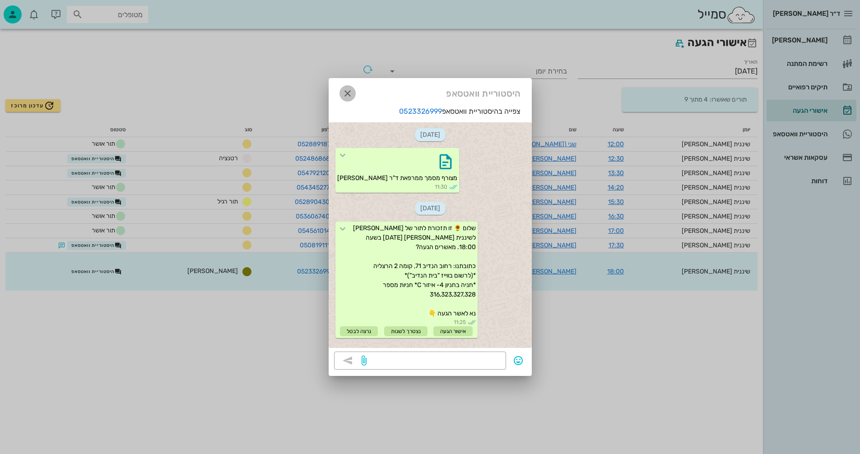
click at [348, 92] on icon "button" at bounding box center [347, 93] width 11 height 11
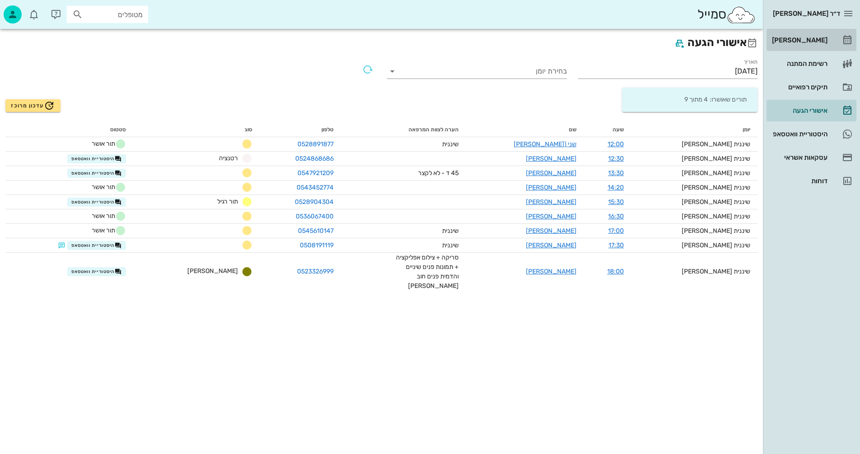
click at [801, 40] on div "[PERSON_NAME]" at bounding box center [798, 40] width 57 height 7
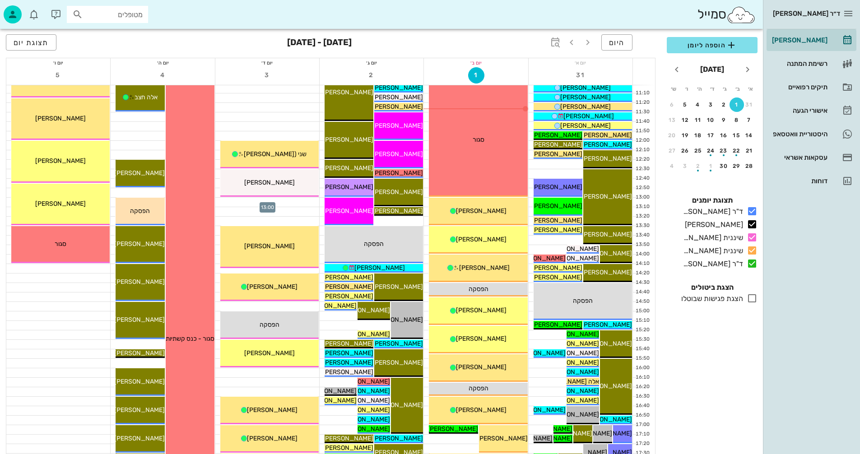
scroll to position [316, 0]
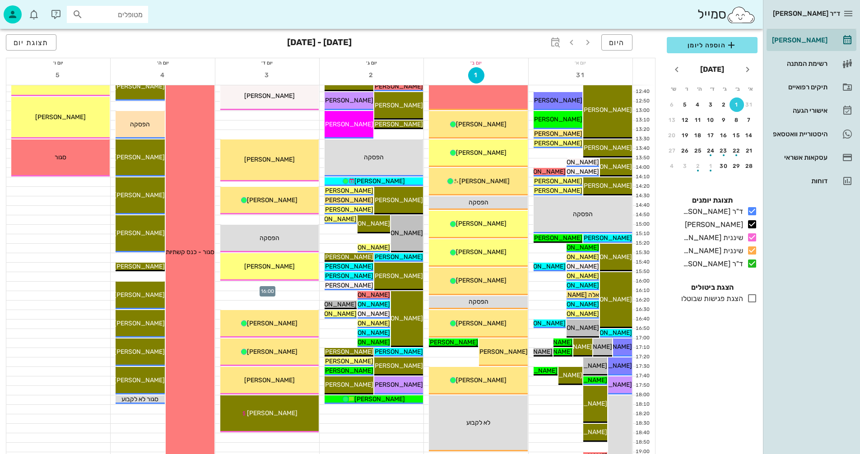
click at [282, 287] on div at bounding box center [267, 286] width 104 height 9
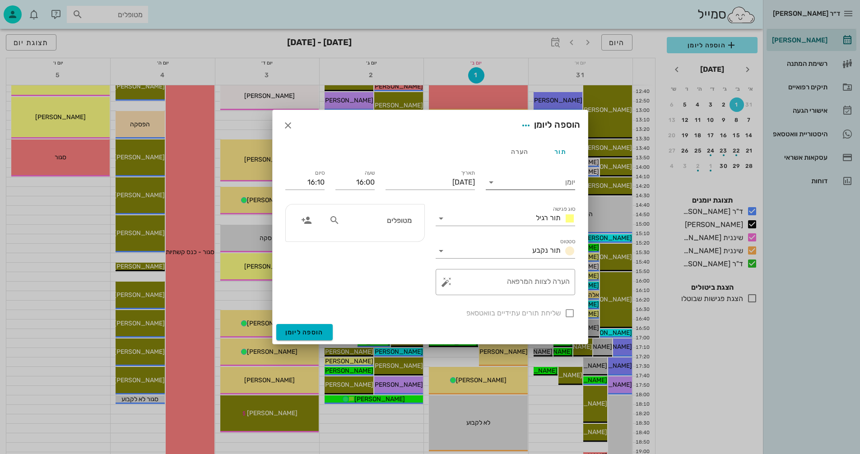
click at [490, 180] on icon at bounding box center [491, 182] width 11 height 11
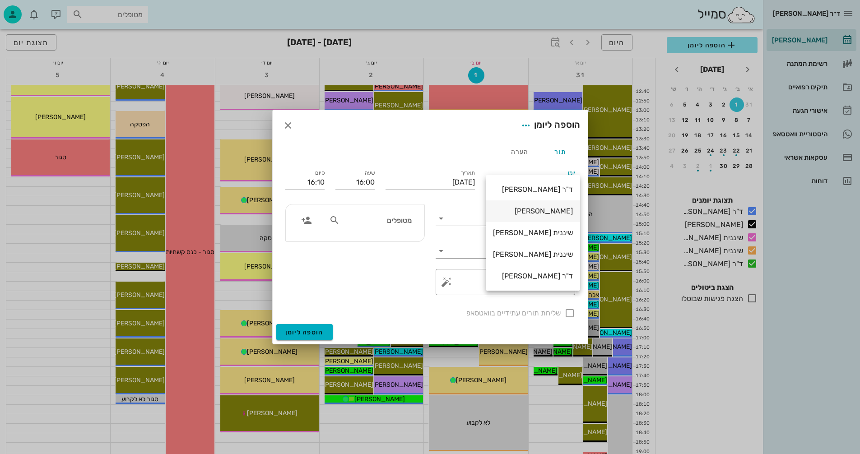
click at [543, 209] on div "[PERSON_NAME]" at bounding box center [533, 211] width 80 height 9
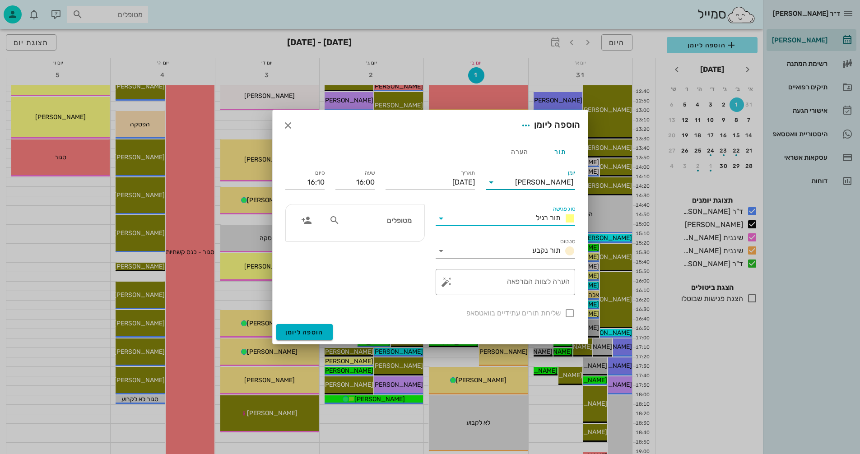
click at [451, 216] on input "סוג פגישה" at bounding box center [490, 218] width 84 height 14
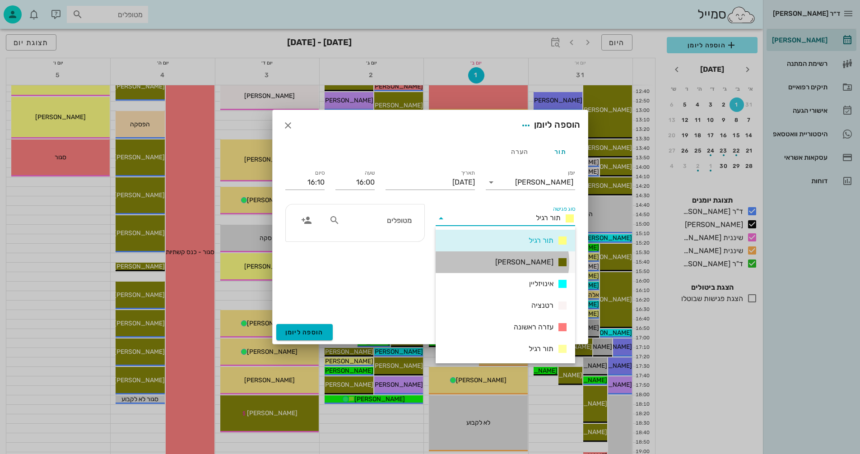
click at [522, 259] on div "אנסטסיה" at bounding box center [530, 262] width 76 height 11
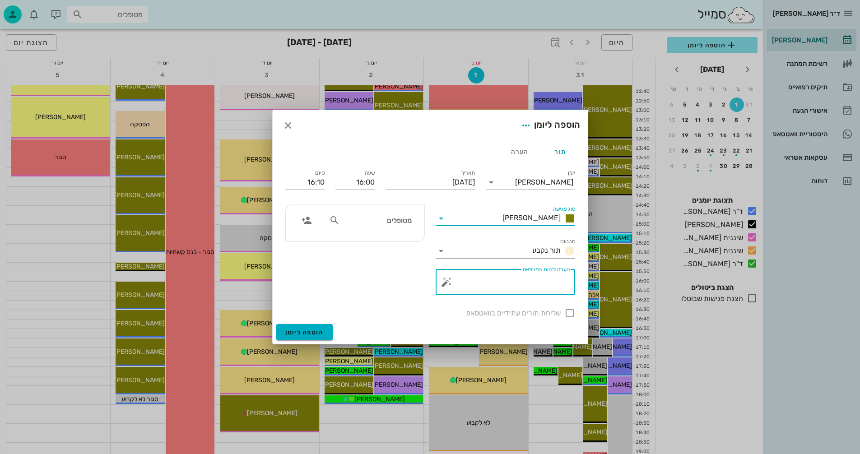
click at [520, 284] on textarea "הערה לצוות המרפאה" at bounding box center [508, 285] width 121 height 22
type textarea "שיננית"
click at [491, 183] on icon at bounding box center [491, 182] width 11 height 11
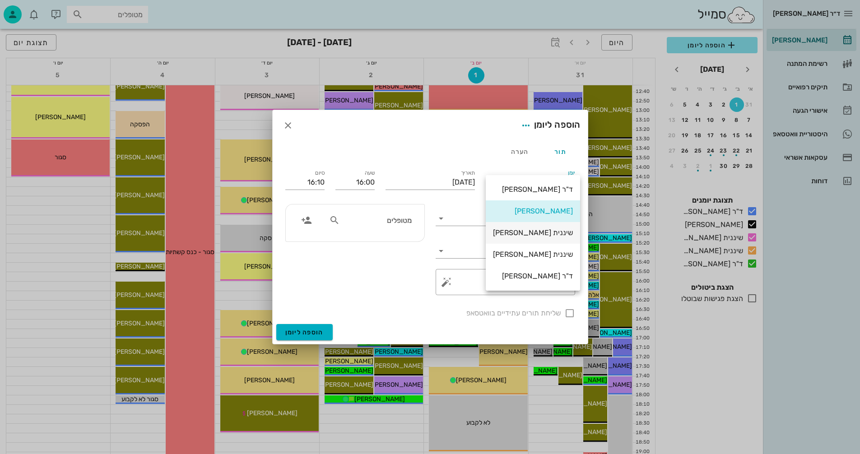
click at [544, 229] on div "שיננית [PERSON_NAME]" at bounding box center [533, 232] width 80 height 9
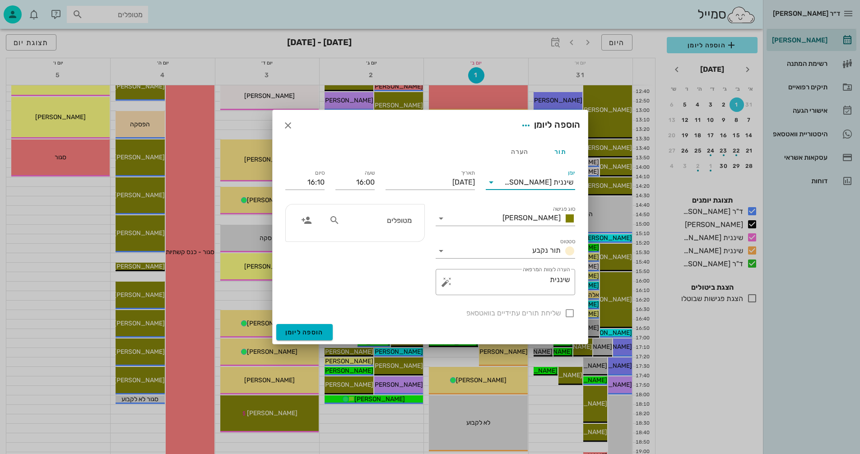
click at [399, 220] on input "מטופלים" at bounding box center [377, 220] width 70 height 12
type input "דרי"
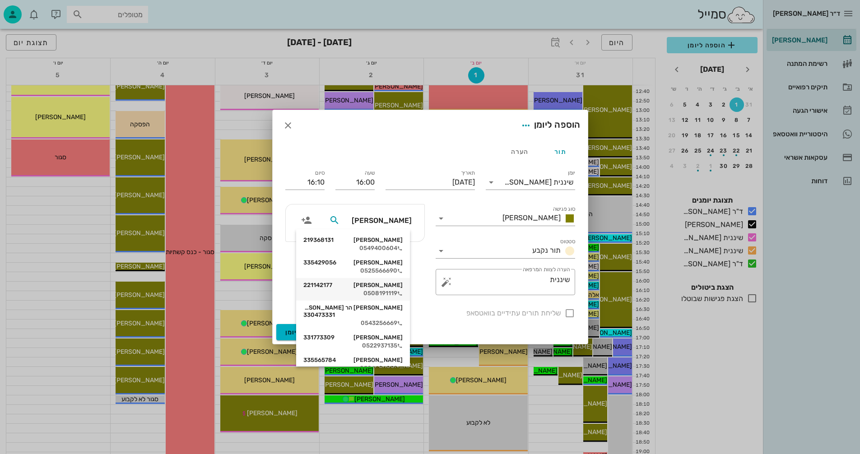
click at [393, 289] on div "אליאן דרי 221142177 0508191119" at bounding box center [352, 289] width 99 height 23
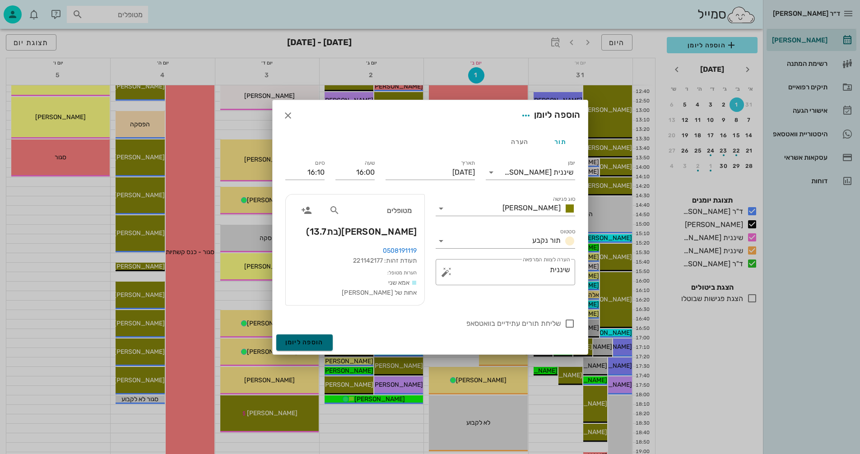
click at [289, 340] on span "הוספה ליומן" at bounding box center [304, 343] width 38 height 8
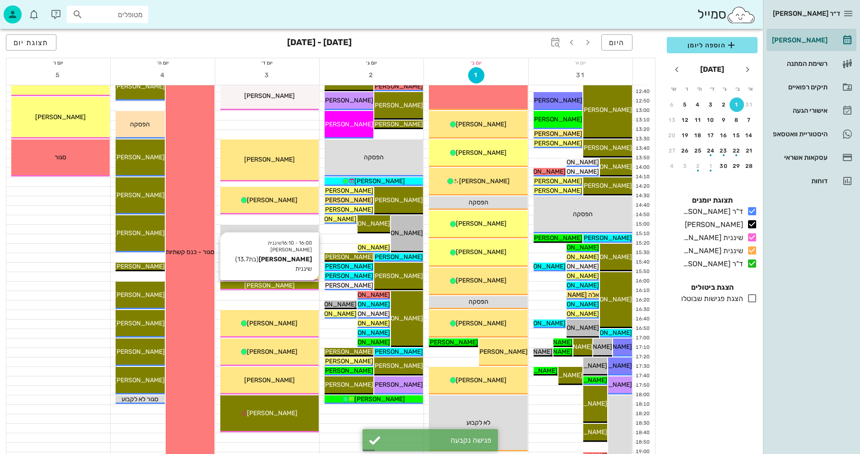
click at [301, 284] on div "[PERSON_NAME]" at bounding box center [269, 285] width 98 height 9
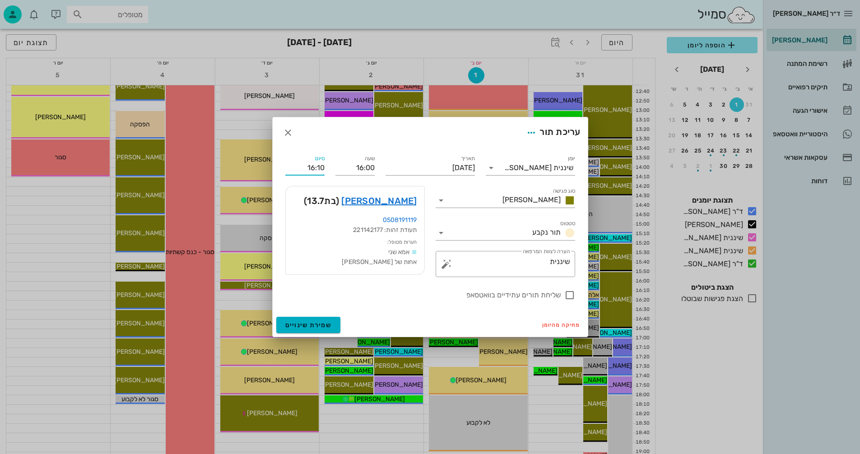
drag, startPoint x: 320, startPoint y: 164, endPoint x: 327, endPoint y: 168, distance: 8.5
click at [327, 168] on div "סיום 16:10" at bounding box center [305, 164] width 50 height 33
type input "16:30"
click at [299, 327] on span "שמירת שינויים" at bounding box center [308, 325] width 47 height 8
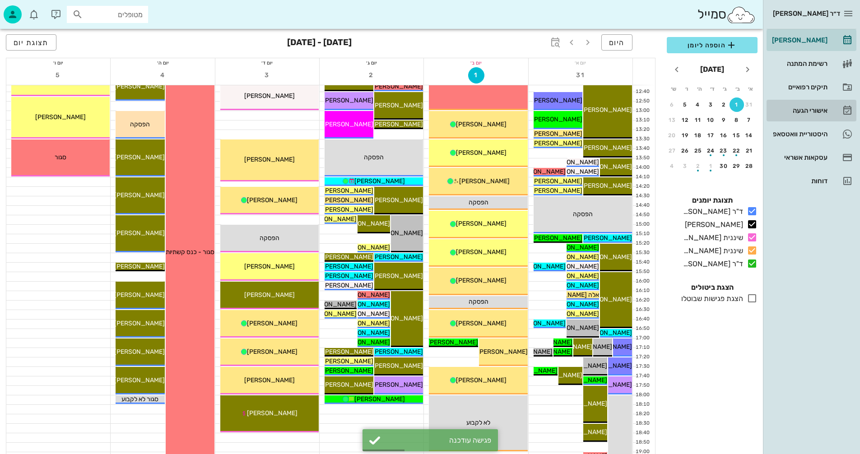
click at [798, 109] on div "אישורי הגעה" at bounding box center [798, 110] width 57 height 7
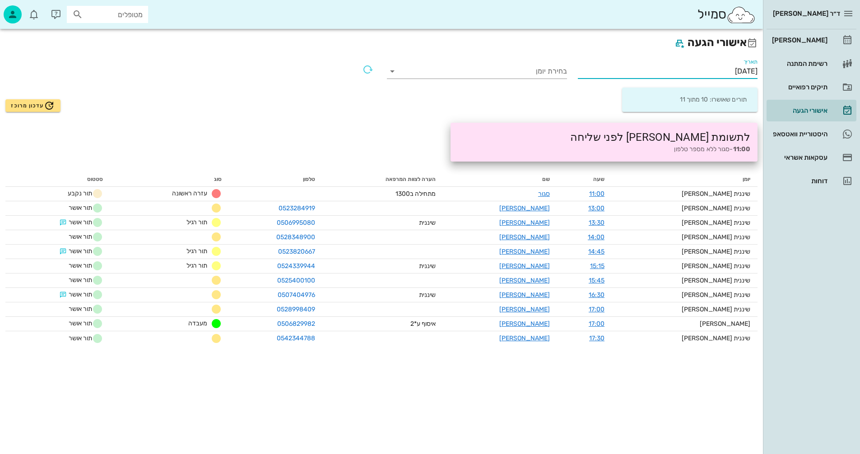
click at [694, 71] on input "01/09/2025" at bounding box center [668, 71] width 180 height 14
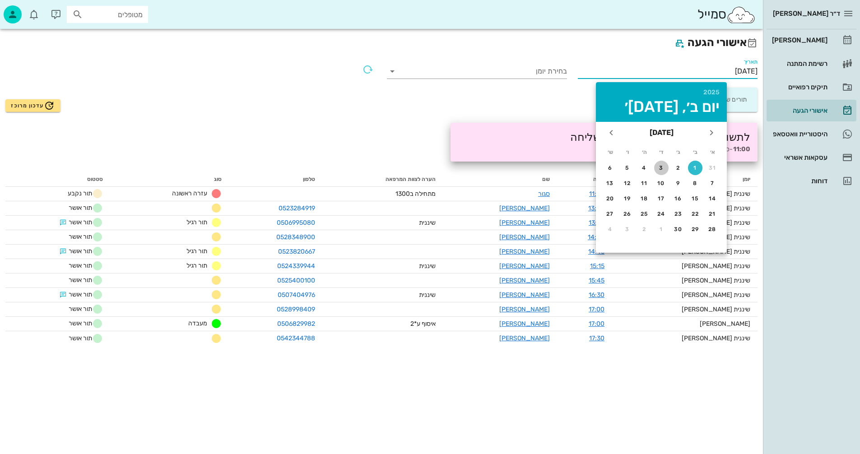
click at [661, 167] on div "3" at bounding box center [661, 168] width 14 height 6
type input "03/09/2025"
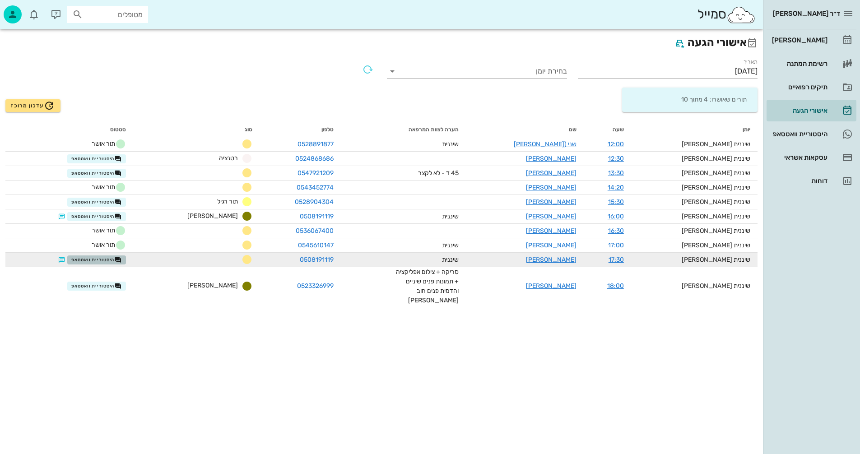
click at [114, 261] on span "היסטוריית וואטסאפ" at bounding box center [96, 259] width 51 height 7
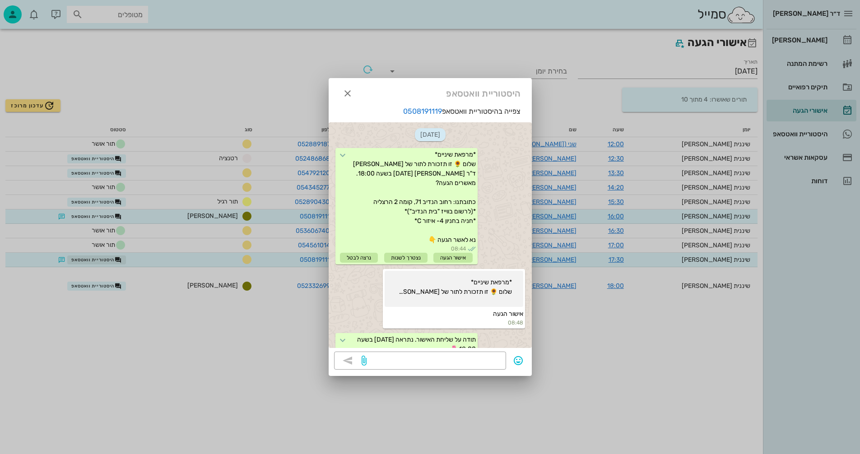
scroll to position [1050, 0]
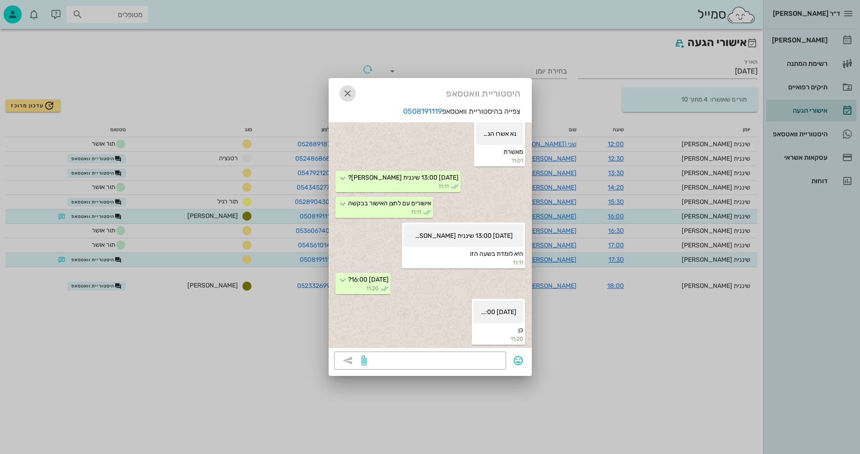
click at [344, 92] on icon "button" at bounding box center [347, 93] width 11 height 11
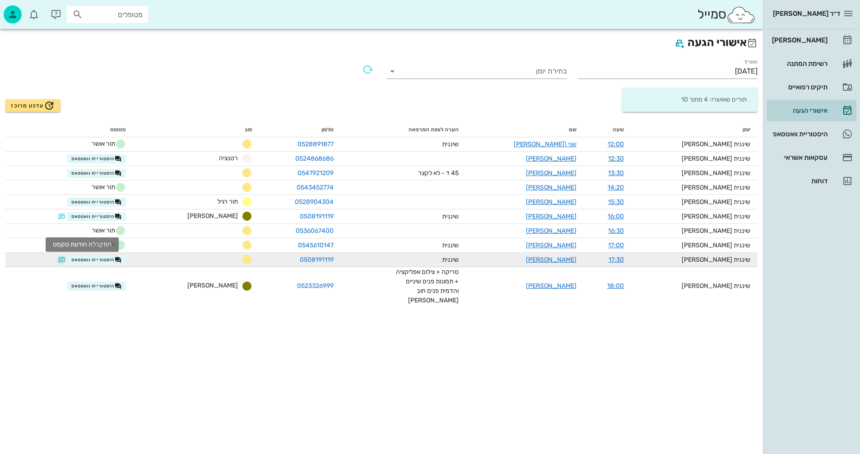
click at [65, 260] on button "button" at bounding box center [61, 259] width 7 height 7
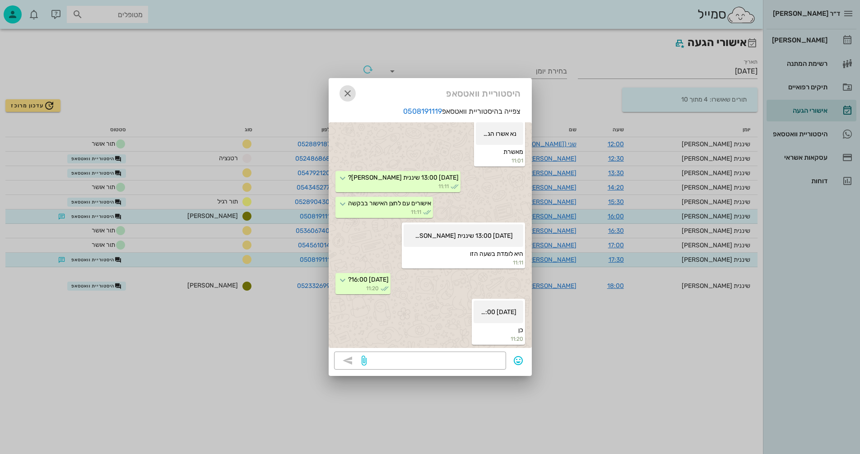
click at [349, 92] on icon "button" at bounding box center [347, 93] width 11 height 11
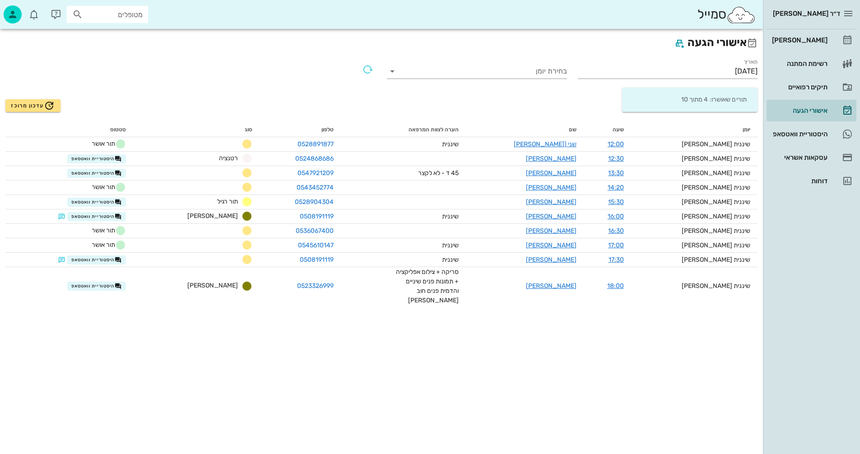
click at [387, 374] on div "אישורי הגעה תאריך 03/09/2025 בחירת יומן תורים שאושרו: 4 מתוך 10 עדכון מרוכז יומ…" at bounding box center [381, 241] width 763 height 425
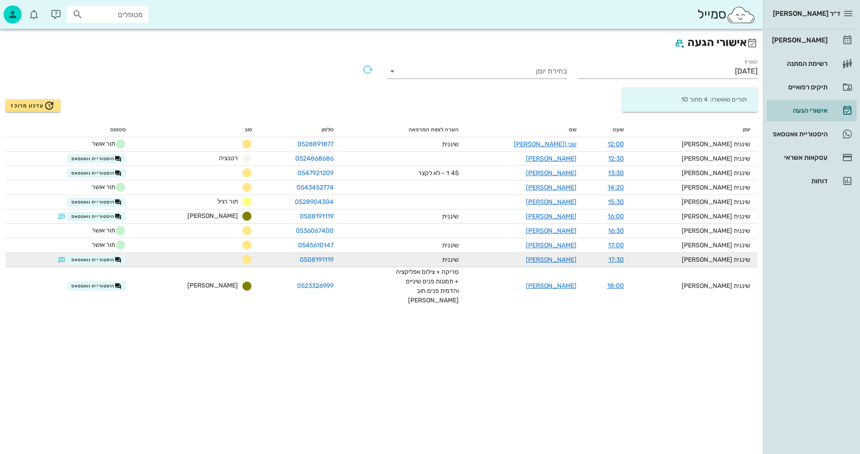
click at [523, 258] on td "אוריאל דרי" at bounding box center [524, 260] width 117 height 14
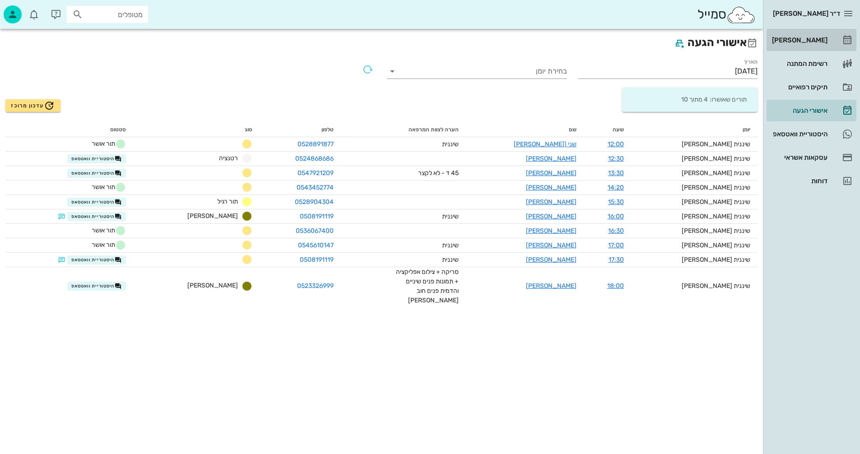
click at [806, 38] on div "[PERSON_NAME]" at bounding box center [798, 40] width 57 height 7
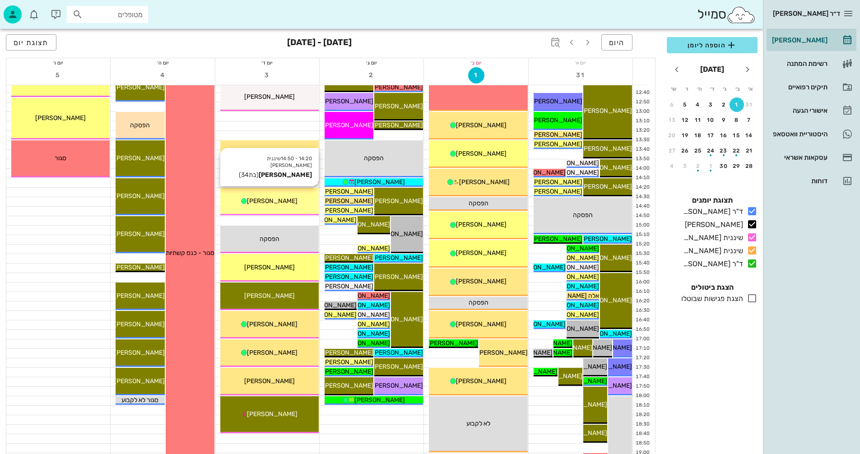
scroll to position [316, 0]
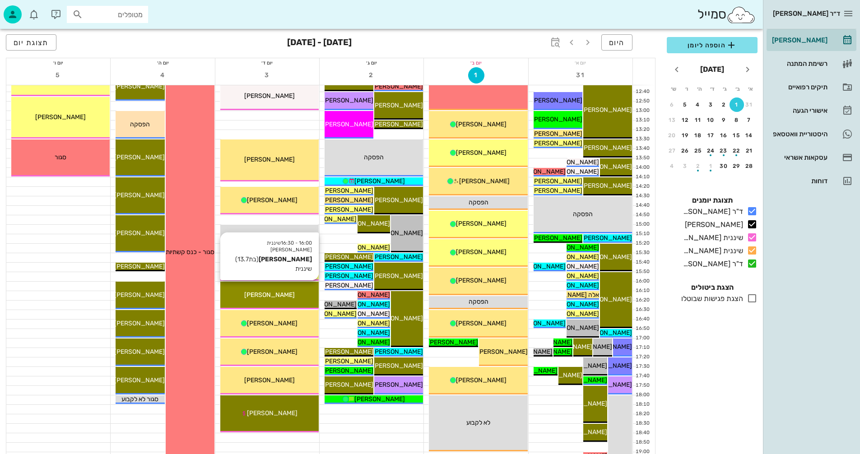
click at [285, 293] on div "[PERSON_NAME]" at bounding box center [269, 294] width 98 height 9
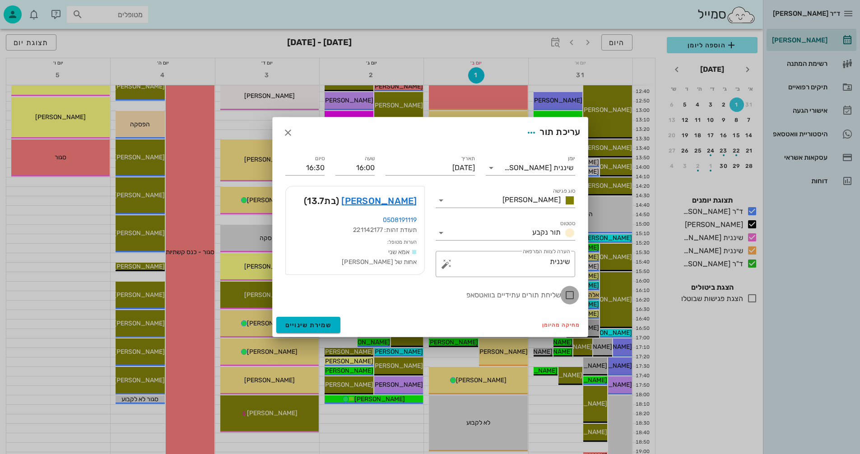
click at [568, 291] on div at bounding box center [569, 295] width 15 height 15
checkbox input "true"
click at [307, 323] on span "שמירת שינויים" at bounding box center [308, 325] width 47 height 8
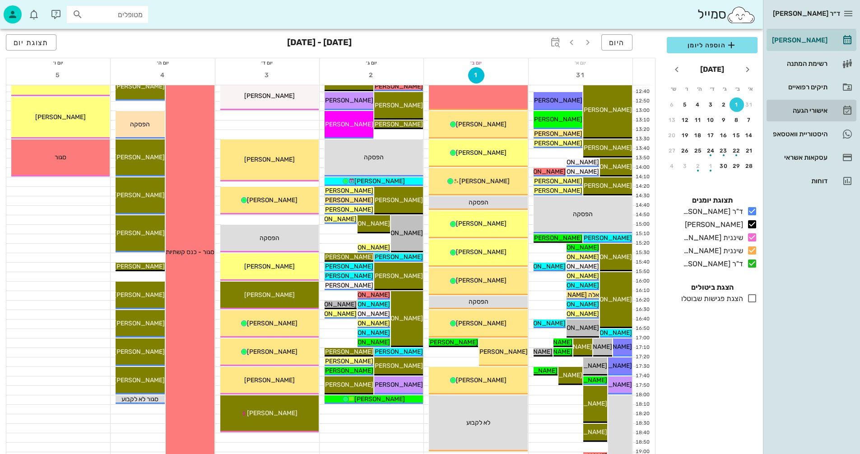
click at [806, 108] on div "אישורי הגעה" at bounding box center [798, 110] width 57 height 7
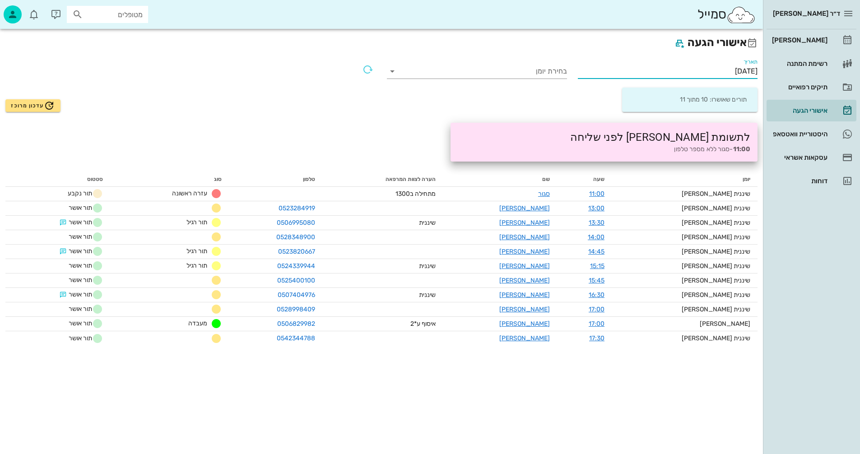
click at [700, 67] on input "01/09/2025" at bounding box center [668, 71] width 180 height 14
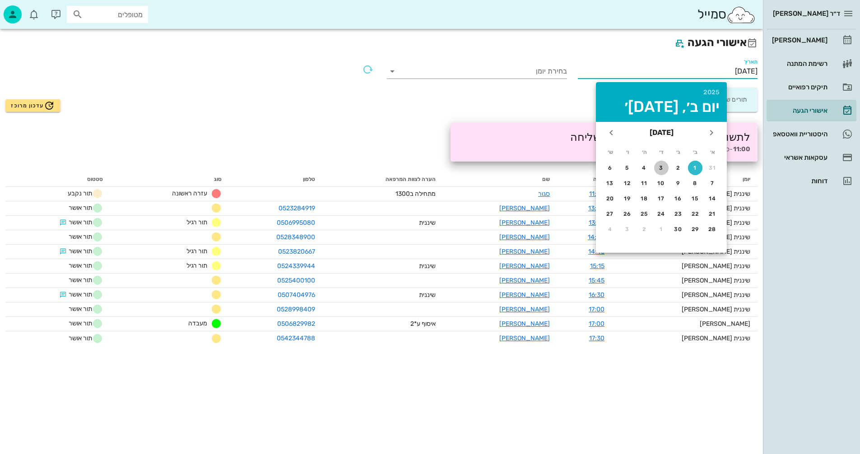
click at [661, 167] on div "3" at bounding box center [661, 168] width 14 height 6
type input "03/09/2025"
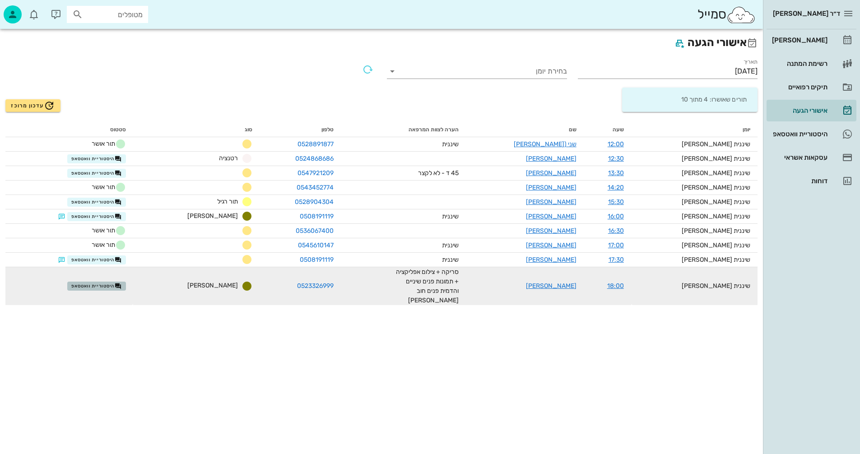
click at [110, 283] on span "היסטוריית וואטסאפ" at bounding box center [96, 286] width 51 height 7
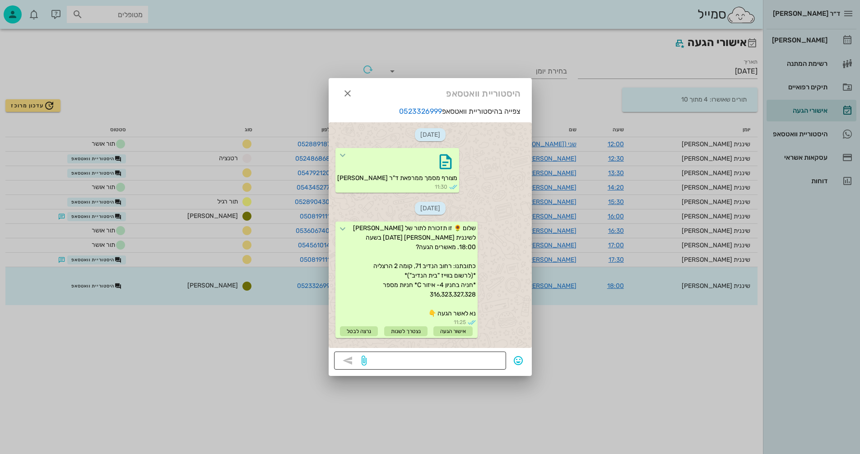
click at [438, 361] on textarea at bounding box center [434, 361] width 132 height 14
type textarea "נא אשרו"
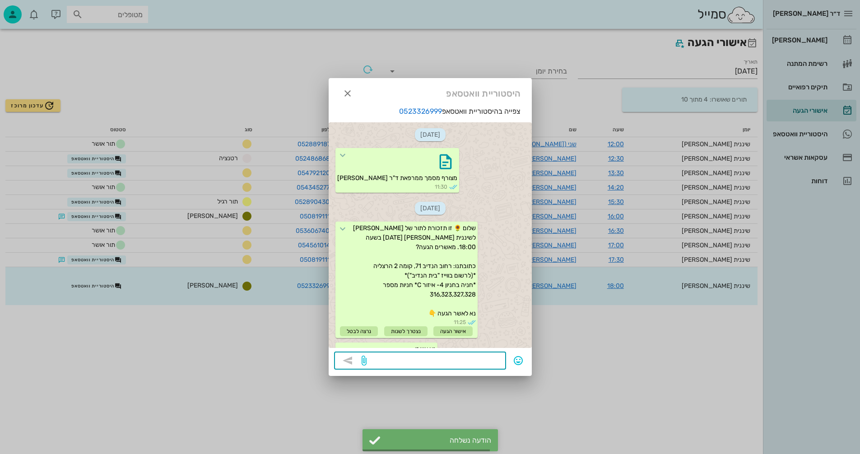
scroll to position [38, 0]
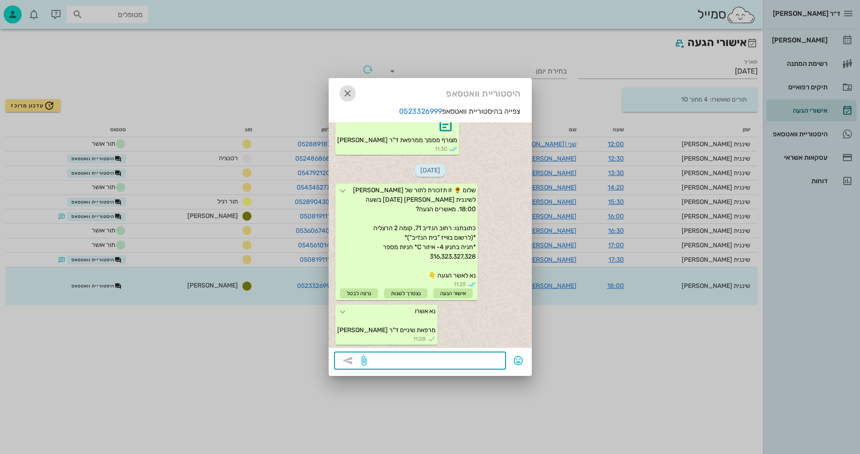
click at [344, 97] on icon "button" at bounding box center [347, 93] width 11 height 11
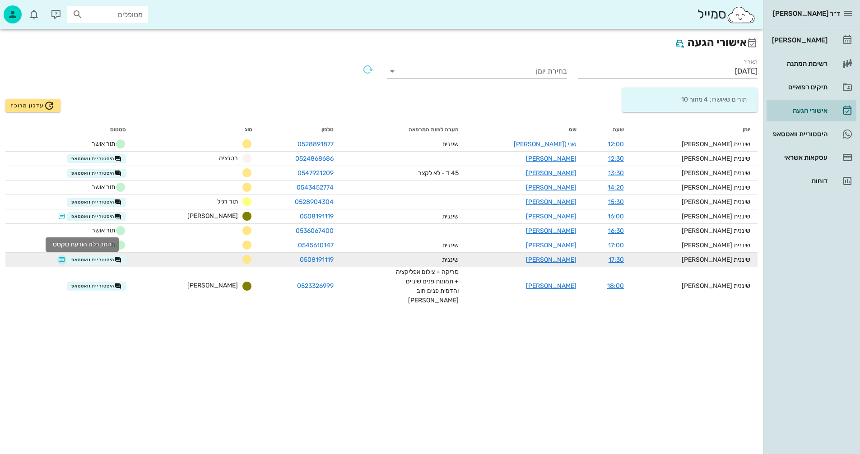
click at [65, 259] on button "button" at bounding box center [61, 259] width 7 height 7
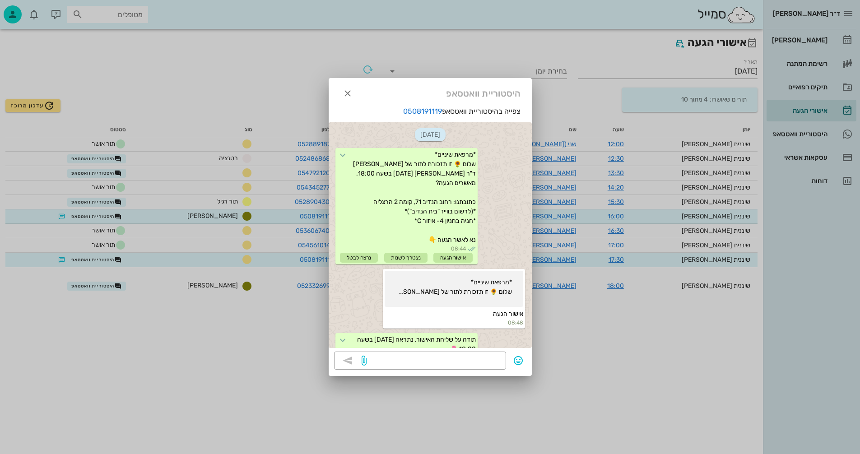
scroll to position [1152, 0]
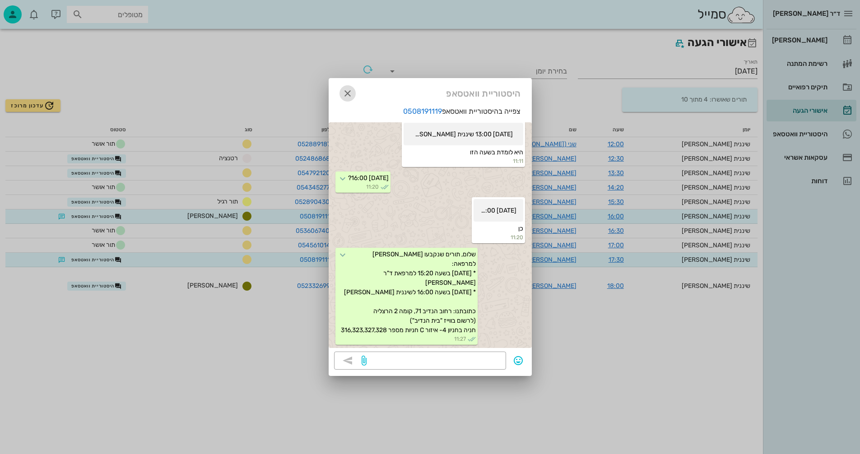
click at [347, 93] on icon "button" at bounding box center [347, 93] width 11 height 11
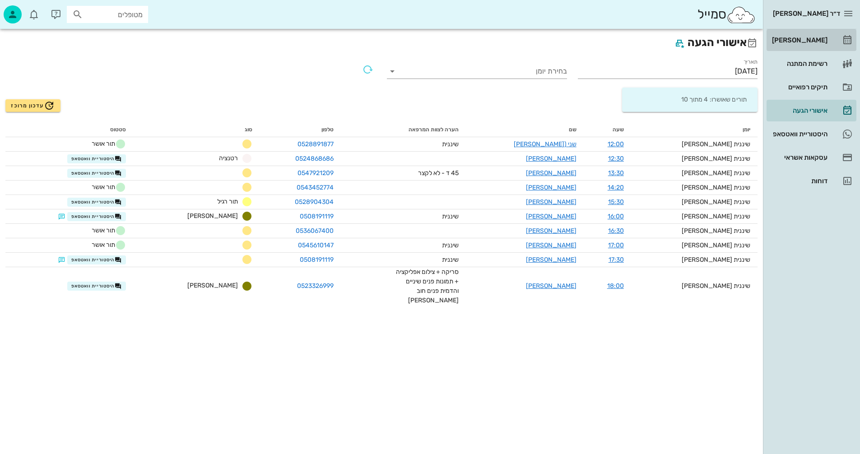
click at [805, 37] on div "[PERSON_NAME]" at bounding box center [798, 40] width 57 height 7
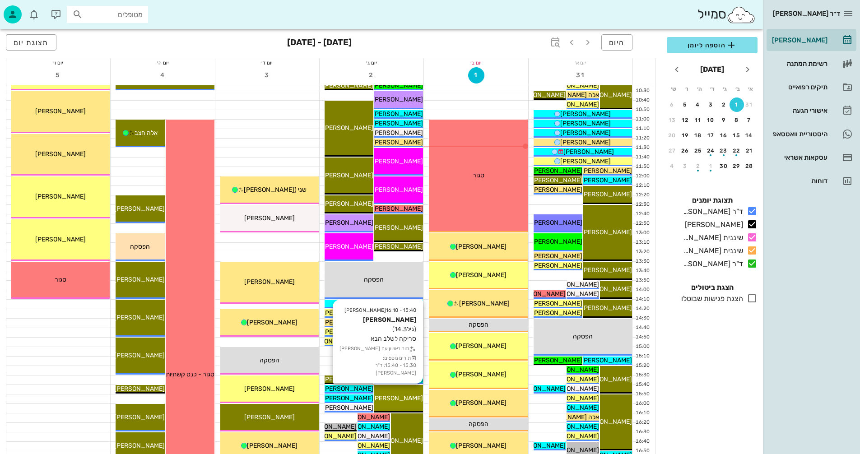
scroll to position [90, 0]
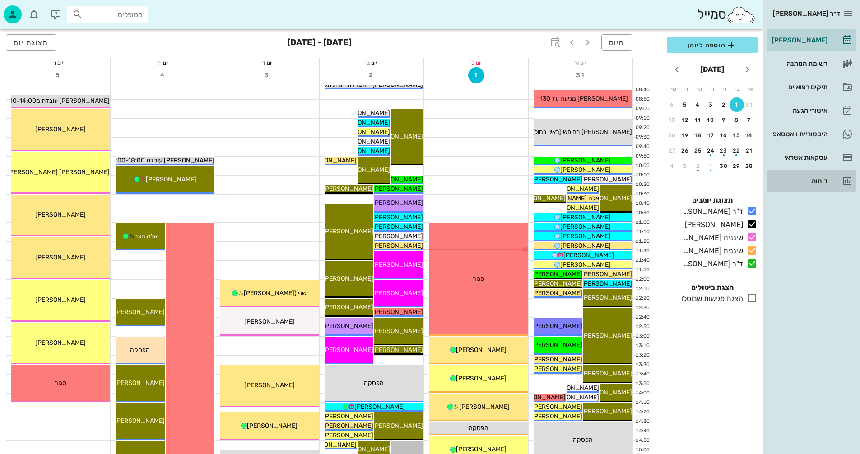
click at [819, 178] on div "דוחות" at bounding box center [798, 180] width 57 height 7
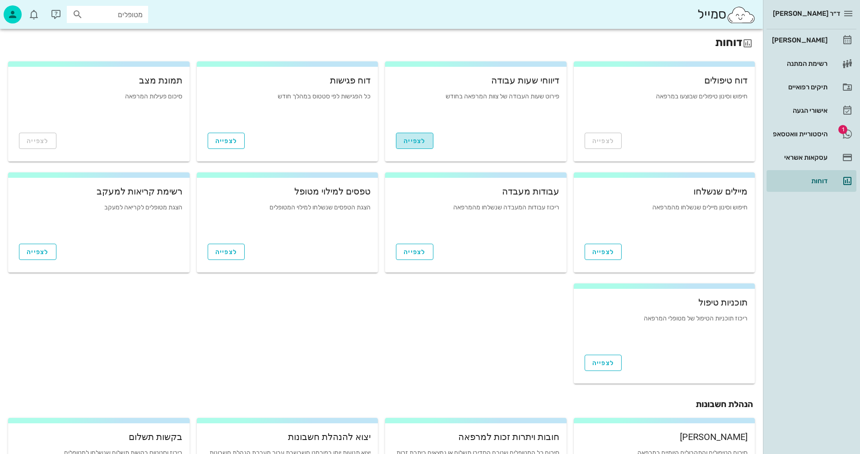
click at [413, 140] on span "לצפייה" at bounding box center [415, 141] width 22 height 8
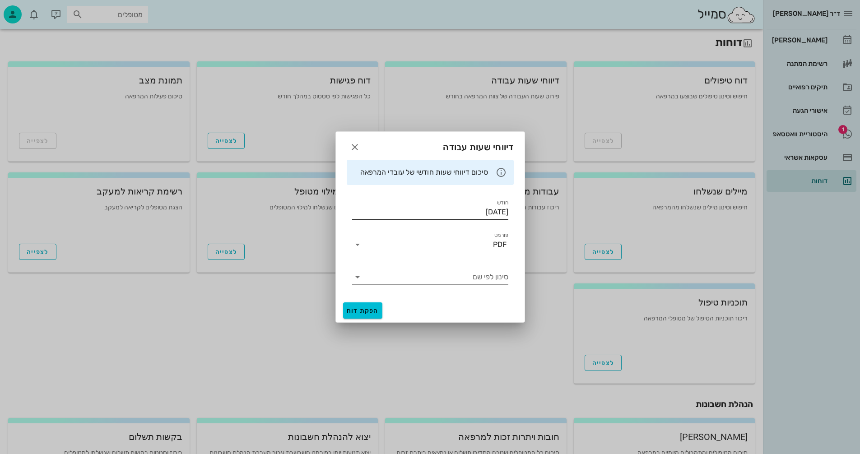
click at [443, 212] on input "[DATE]" at bounding box center [430, 212] width 156 height 14
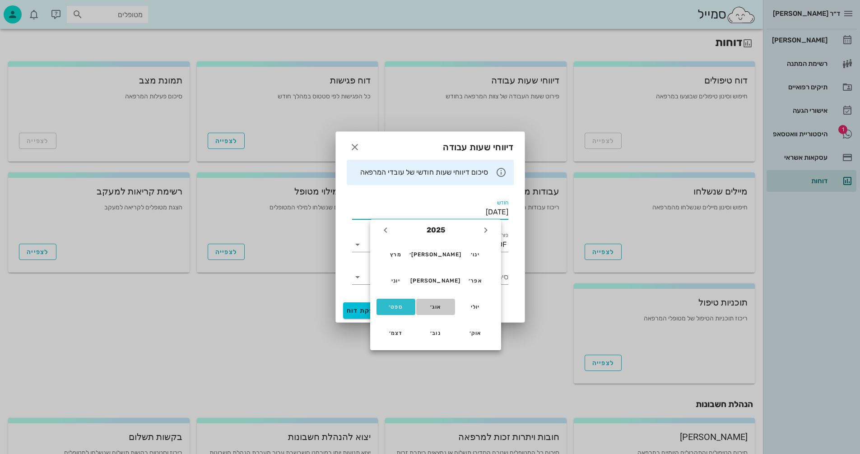
click at [437, 306] on div "אוג׳" at bounding box center [436, 307] width 24 height 6
type input "אוגוסט 2025"
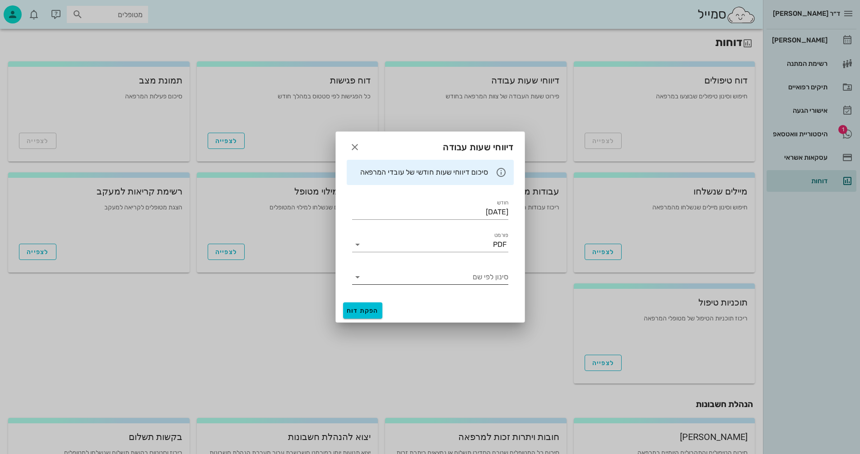
click at [375, 275] on input "סינון לפי שם" at bounding box center [438, 277] width 142 height 14
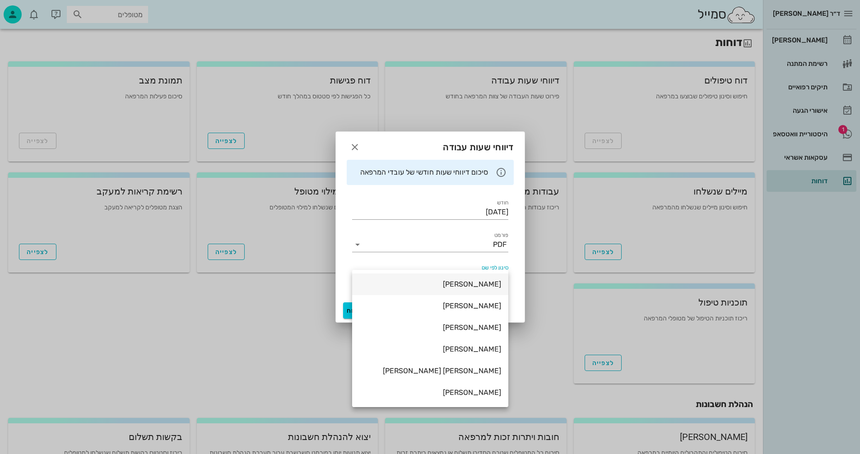
click at [473, 285] on div "[PERSON_NAME]" at bounding box center [430, 284] width 142 height 9
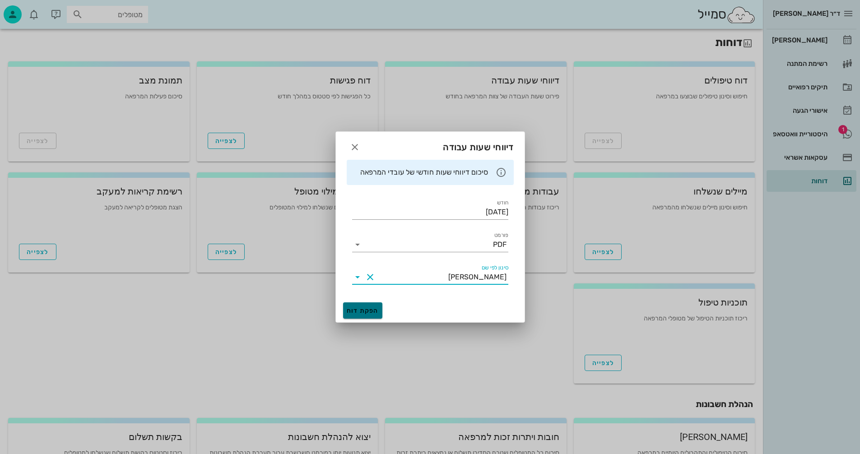
click at [363, 310] on span "הפקת דוח" at bounding box center [363, 311] width 32 height 8
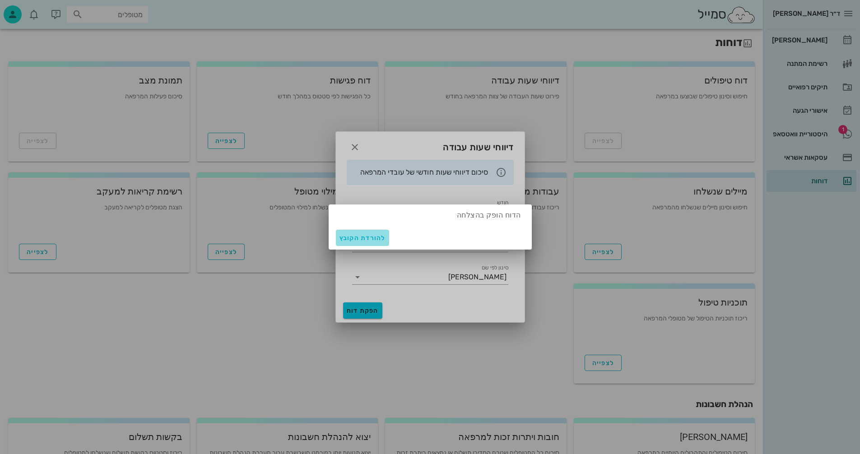
click at [359, 238] on span "להורדת הקובץ" at bounding box center [363, 238] width 46 height 8
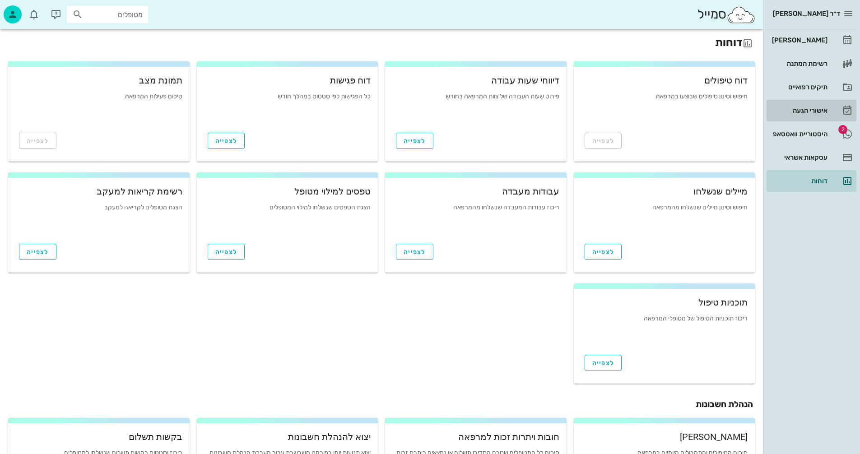
click at [800, 112] on div "אישורי הגעה" at bounding box center [798, 110] width 57 height 7
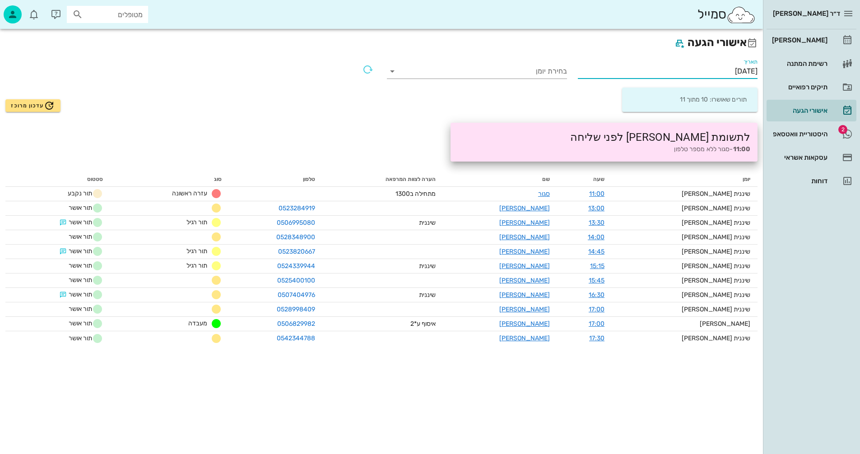
click at [694, 70] on input "01/09/2025" at bounding box center [668, 71] width 180 height 14
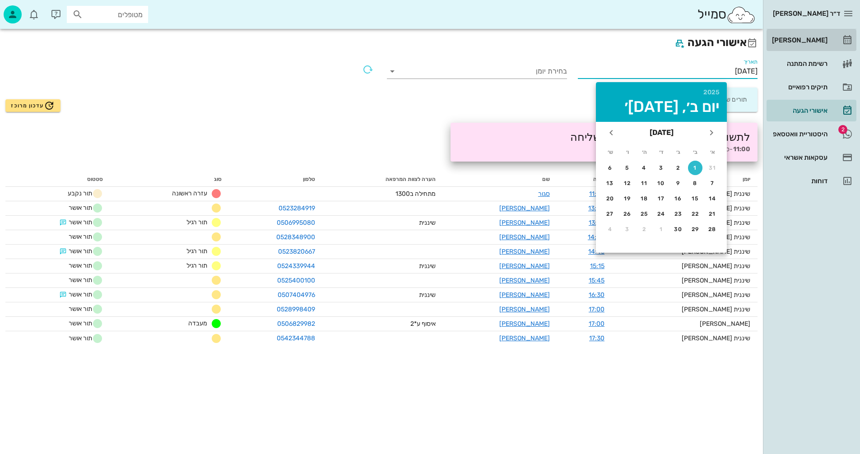
click at [805, 40] on div "[PERSON_NAME]" at bounding box center [798, 40] width 57 height 7
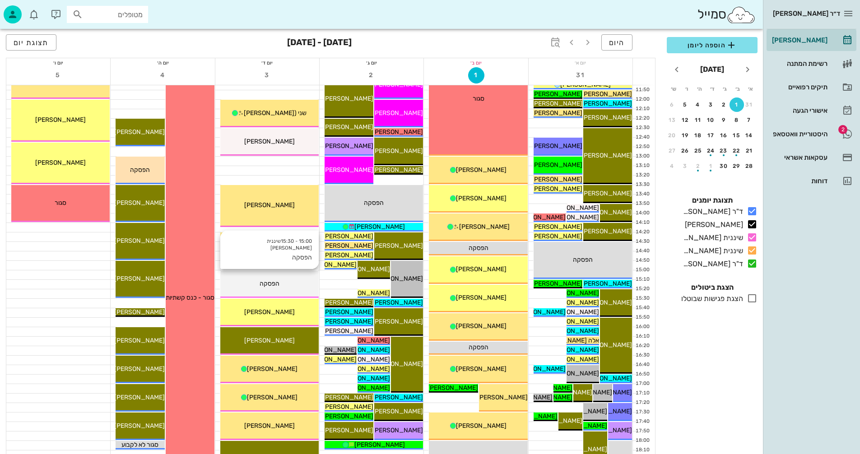
scroll to position [271, 0]
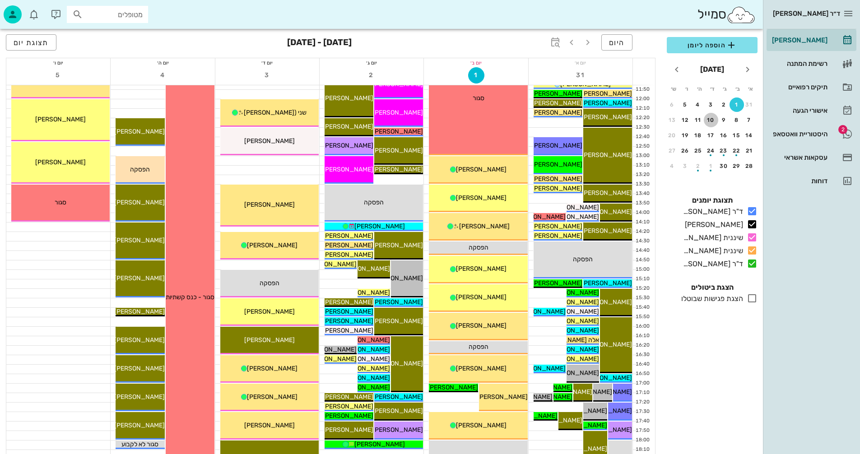
click at [713, 118] on div "10" at bounding box center [711, 120] width 14 height 6
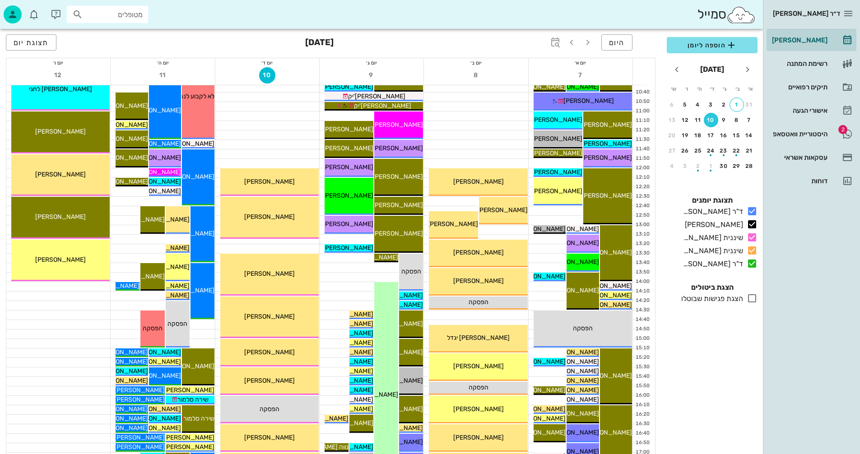
scroll to position [226, 0]
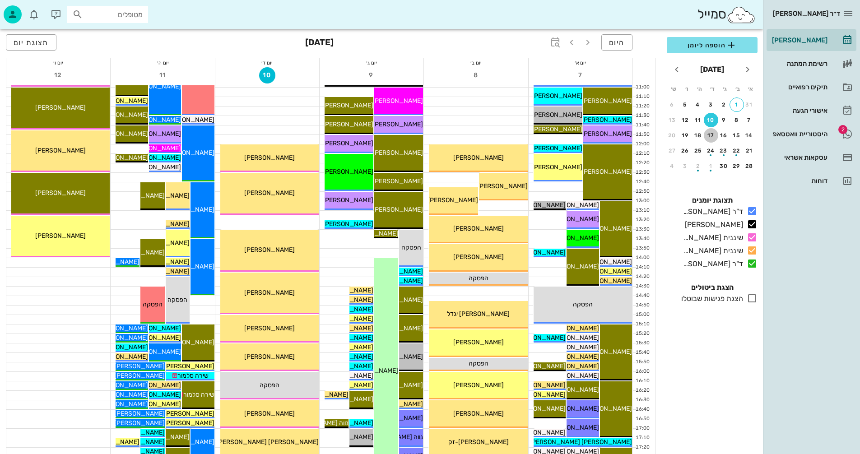
click at [712, 136] on div "17" at bounding box center [711, 135] width 14 height 6
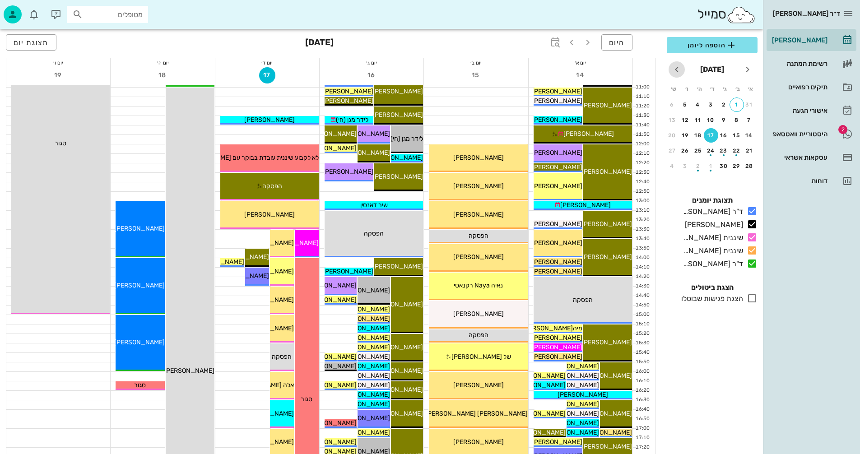
click at [676, 67] on icon "חודש הבא" at bounding box center [676, 69] width 11 height 11
click at [711, 134] on div "15" at bounding box center [711, 135] width 14 height 6
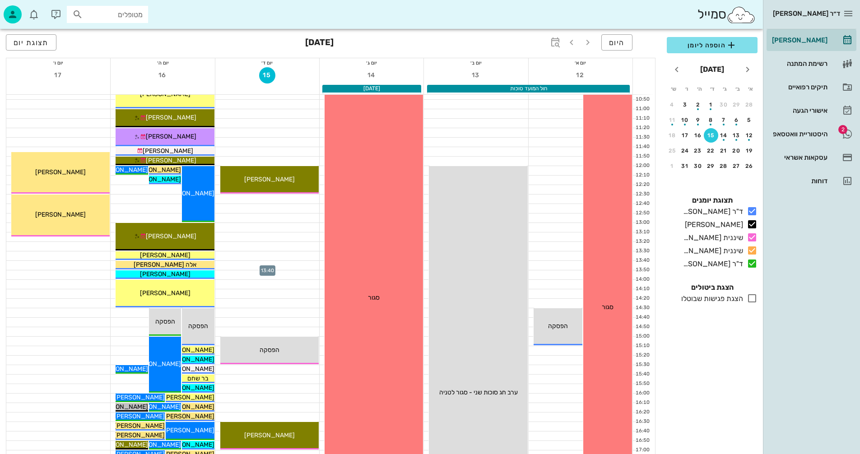
scroll to position [181, 0]
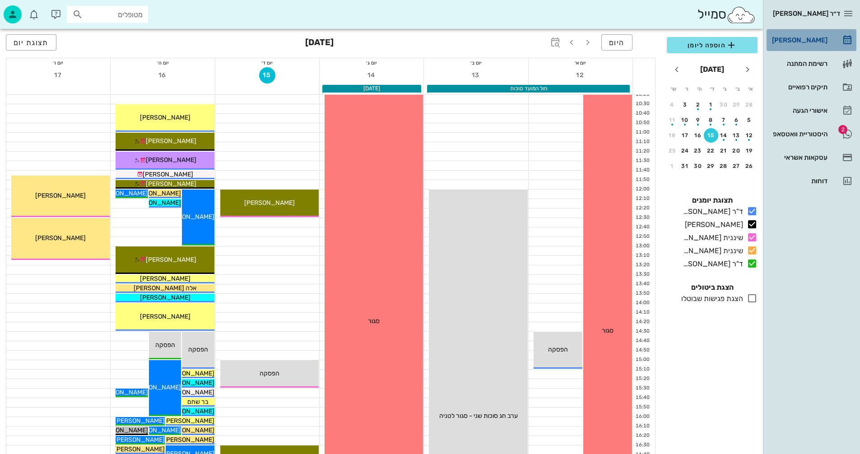
click at [806, 40] on div "[PERSON_NAME]" at bounding box center [798, 40] width 57 height 7
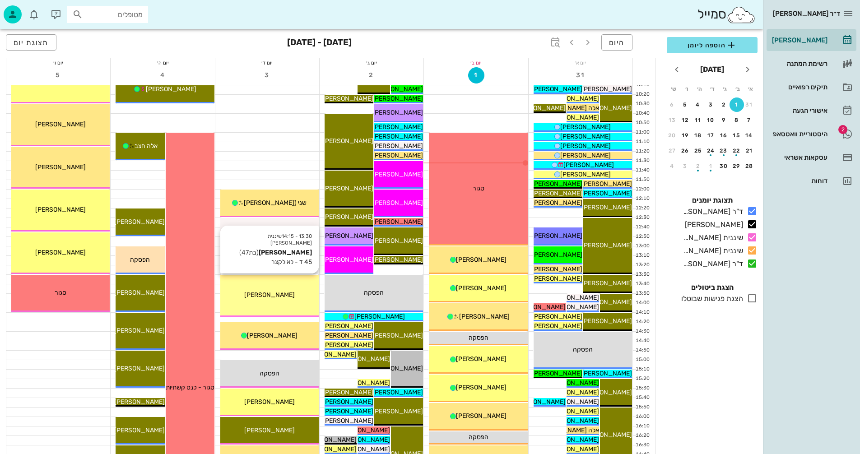
click at [279, 291] on div "פולינה בלושיצקי" at bounding box center [269, 294] width 98 height 9
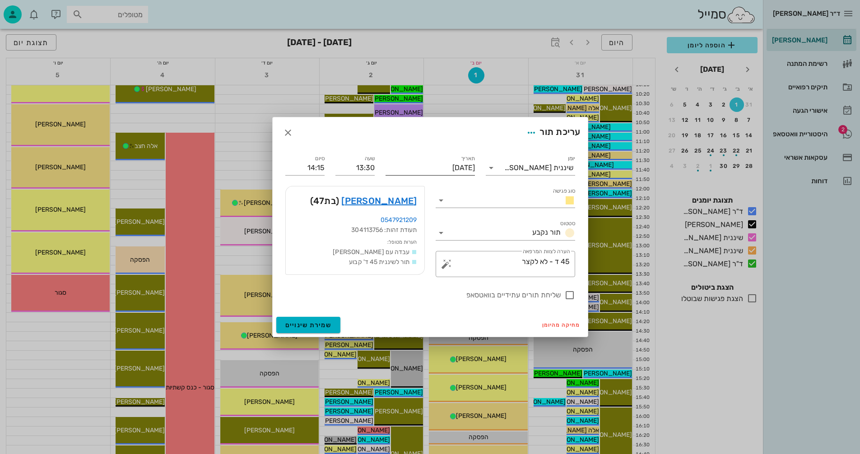
click at [431, 165] on input "יום רביעי, 3 בספטמבר 2025" at bounding box center [430, 168] width 89 height 14
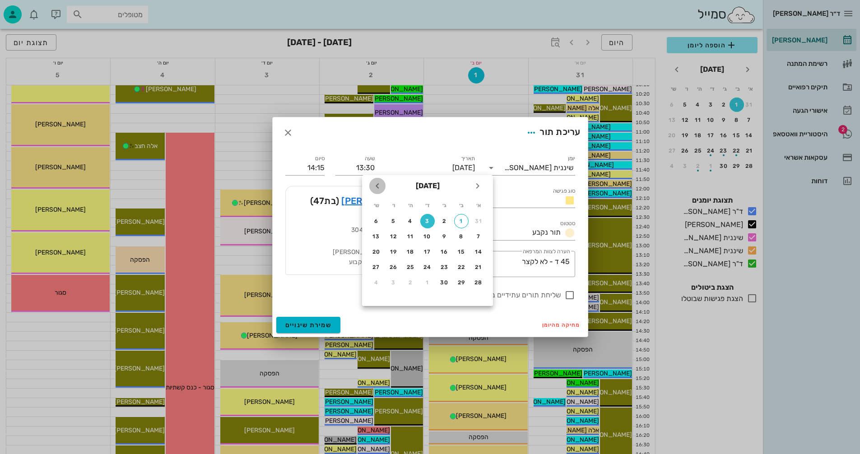
click at [377, 184] on icon "חודש הבא" at bounding box center [377, 186] width 11 height 11
click at [428, 249] on div "15" at bounding box center [427, 252] width 14 height 6
type input "יום רביעי, 15 באוקטובר 2025"
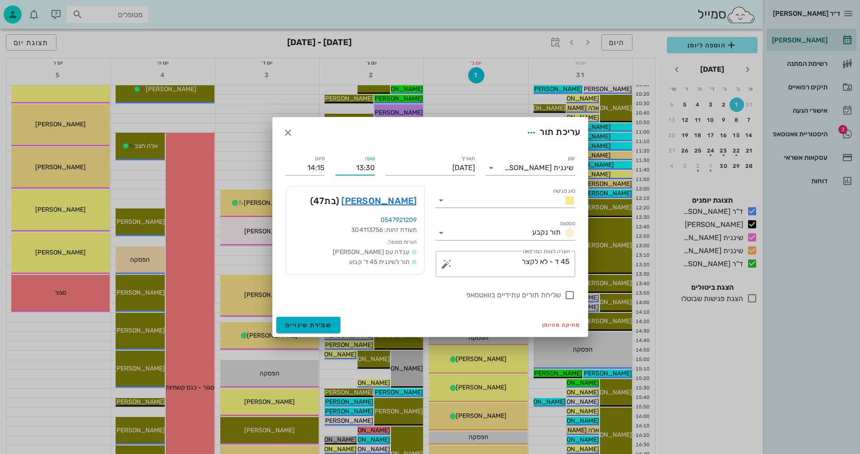
click at [369, 165] on input "13:30" at bounding box center [354, 168] width 39 height 14
click at [336, 163] on input "13:00" at bounding box center [354, 168] width 39 height 14
type input "13:00"
type input "13:45"
click at [333, 162] on div "שעה 13:00" at bounding box center [355, 164] width 50 height 33
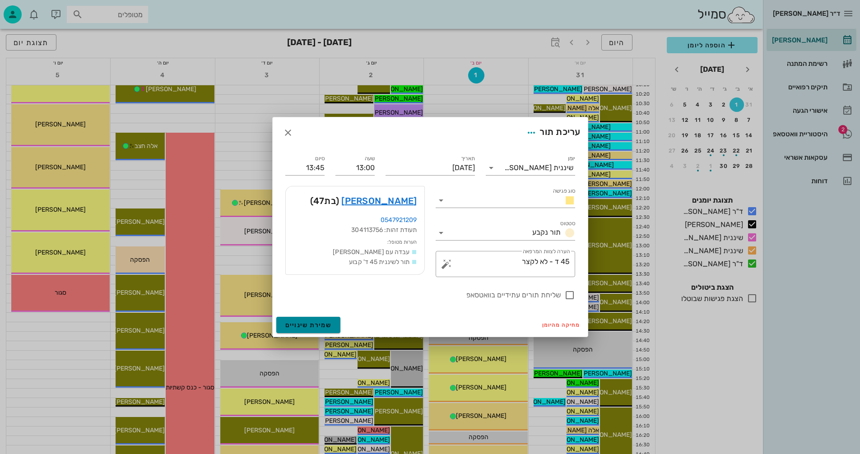
click at [310, 324] on span "שמירת שינויים" at bounding box center [308, 325] width 47 height 8
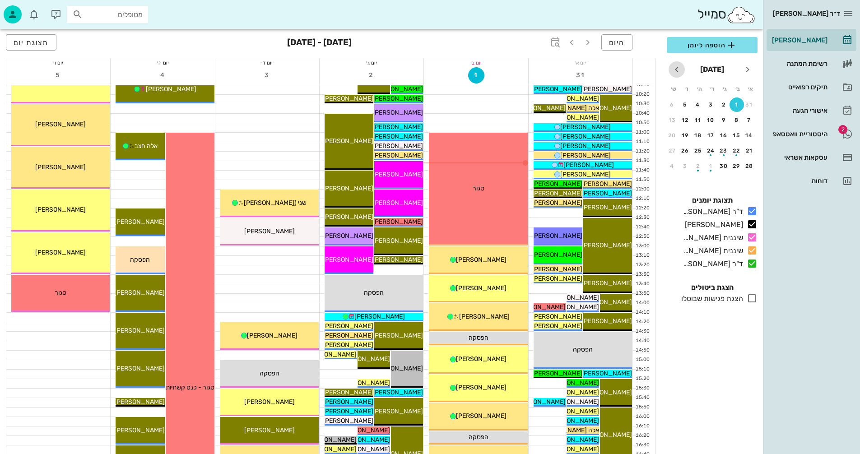
click at [677, 69] on icon "חודש הבא" at bounding box center [676, 69] width 11 height 11
click at [711, 136] on div "15" at bounding box center [711, 135] width 14 height 6
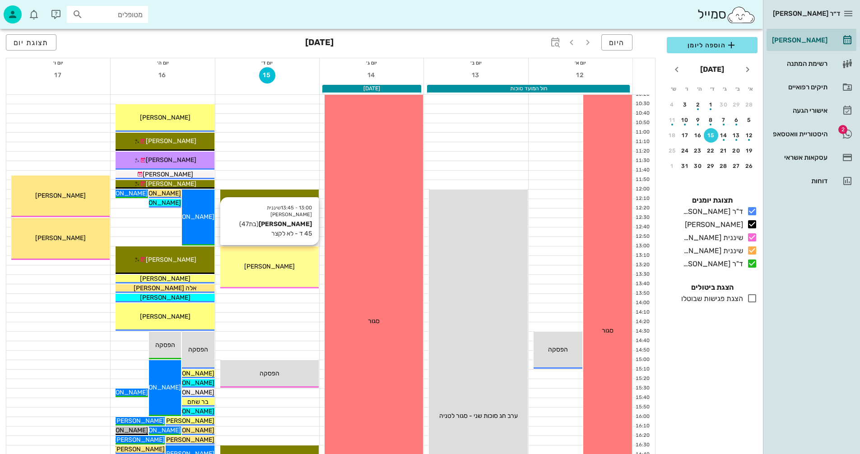
click at [280, 275] on div "13:00 - 13:45 שיננית אנסטסיה פולינה בלושיצקי (בת 47 ) 45 ד - לא לקצר פולינה בלו…" at bounding box center [269, 268] width 98 height 42
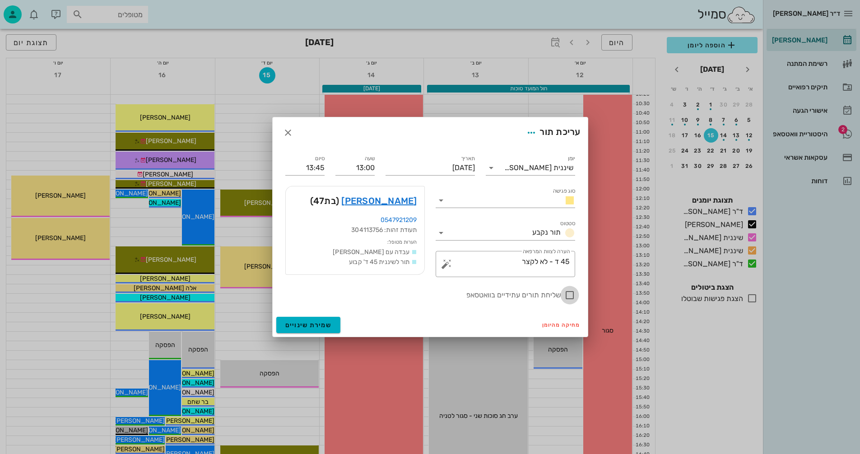
click at [567, 298] on div at bounding box center [569, 295] width 15 height 15
checkbox input "true"
click at [307, 325] on span "שמירת שינויים" at bounding box center [308, 325] width 47 height 8
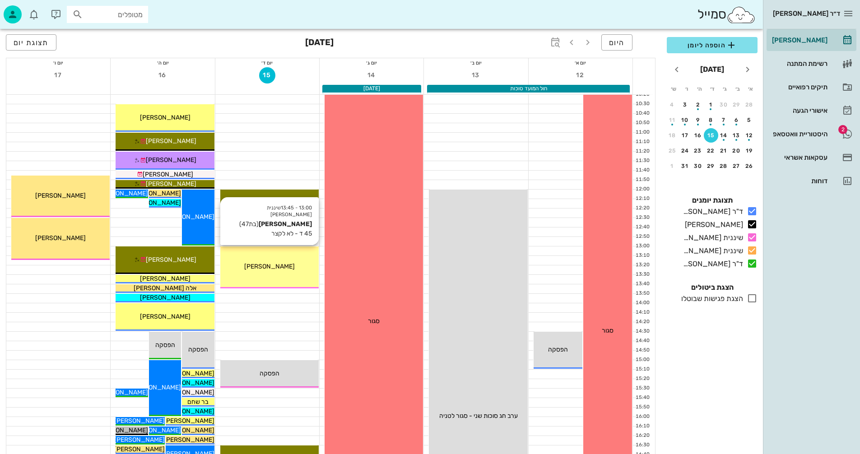
click at [291, 270] on div "פולינה בלושיצקי" at bounding box center [269, 266] width 98 height 9
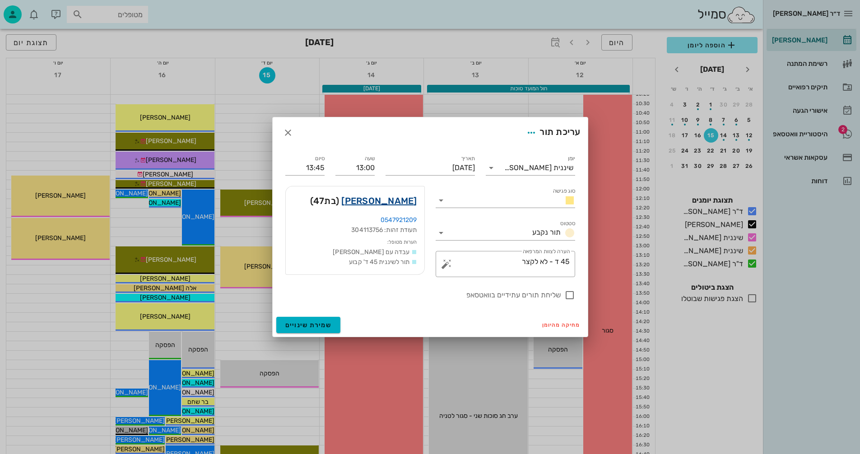
click at [381, 201] on link "פולינה בלושיצקי" at bounding box center [378, 201] width 75 height 14
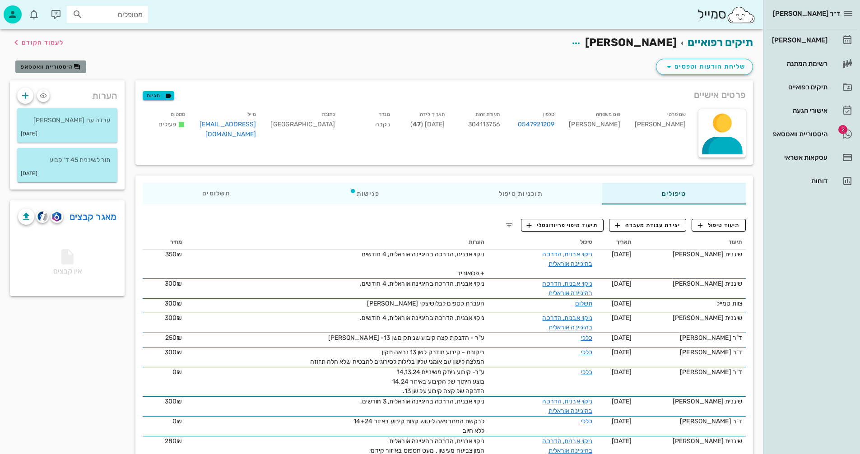
click at [57, 68] on span "היסטוריית וואטסאפ" at bounding box center [47, 67] width 52 height 6
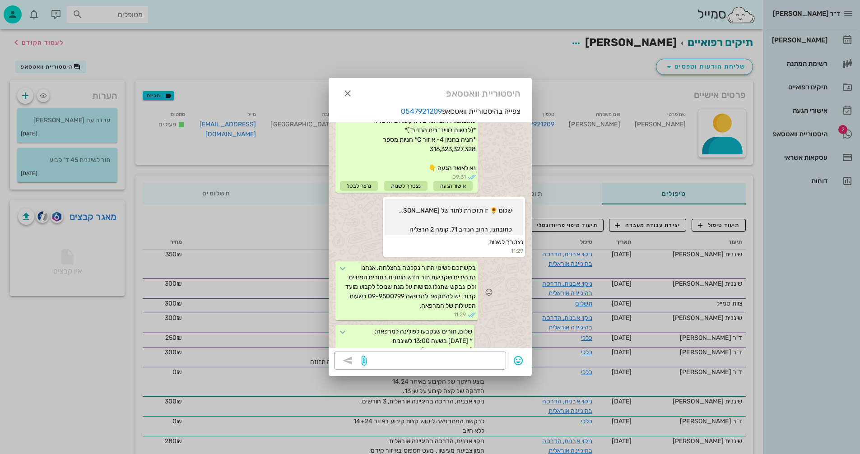
scroll to position [501, 0]
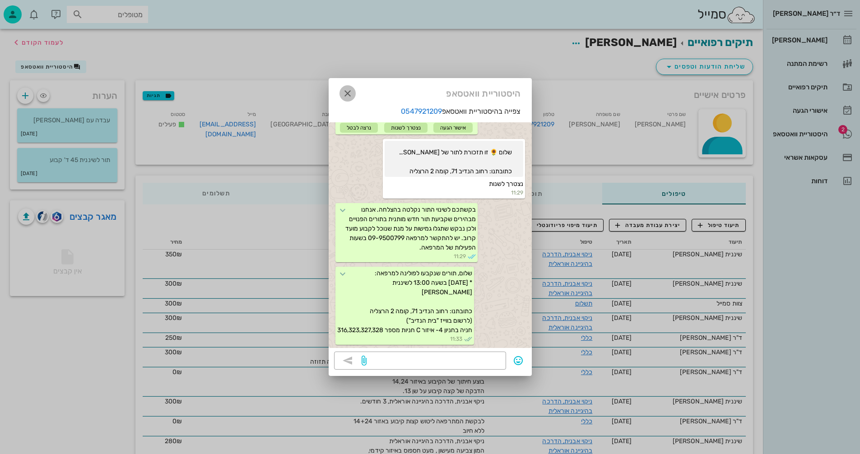
click at [347, 91] on icon "button" at bounding box center [347, 93] width 11 height 11
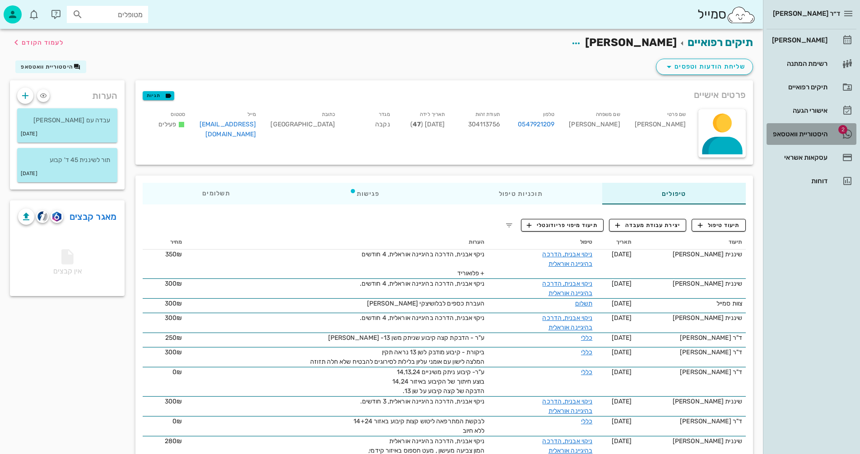
click at [791, 133] on div "היסטוריית וואטסאפ" at bounding box center [798, 133] width 57 height 7
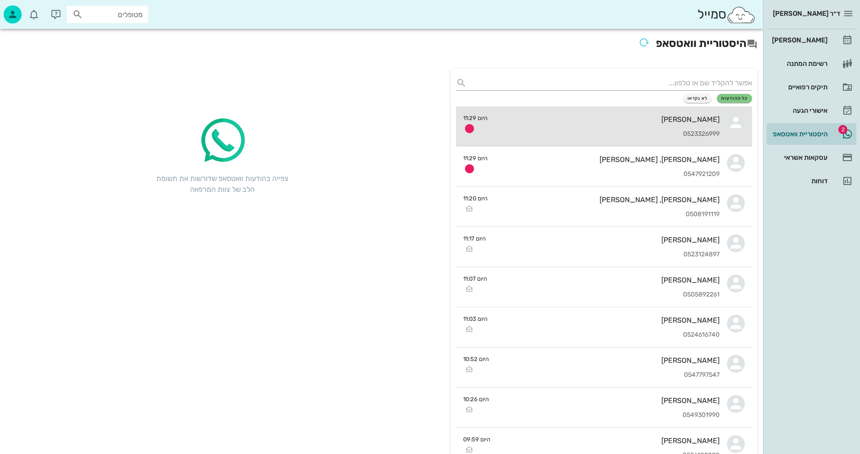
click at [613, 114] on div "קים הדר 0523326999" at bounding box center [607, 127] width 225 height 40
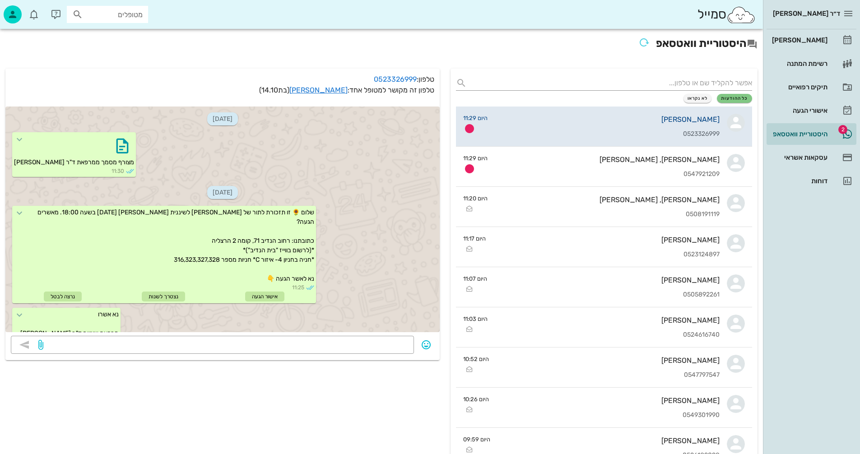
scroll to position [35, 0]
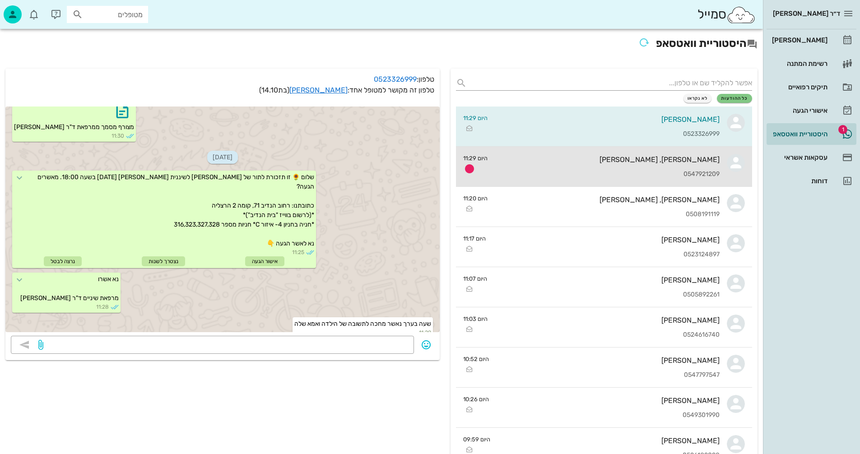
click at [574, 172] on div "0547921209" at bounding box center [607, 175] width 225 height 8
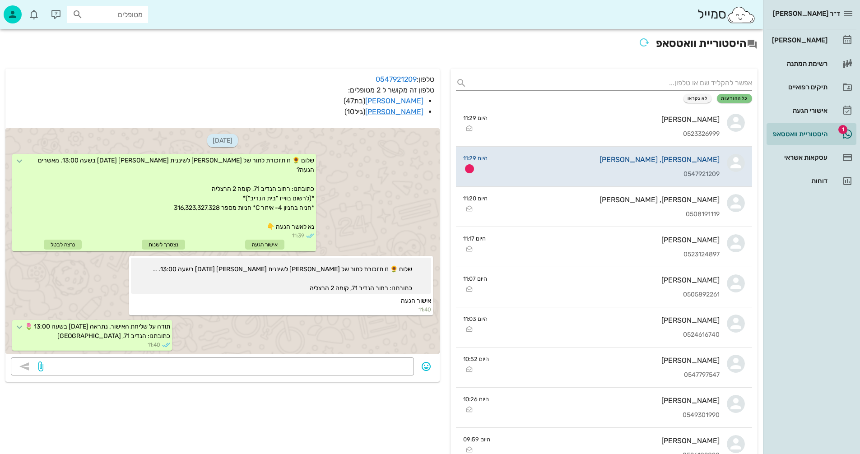
scroll to position [387, 0]
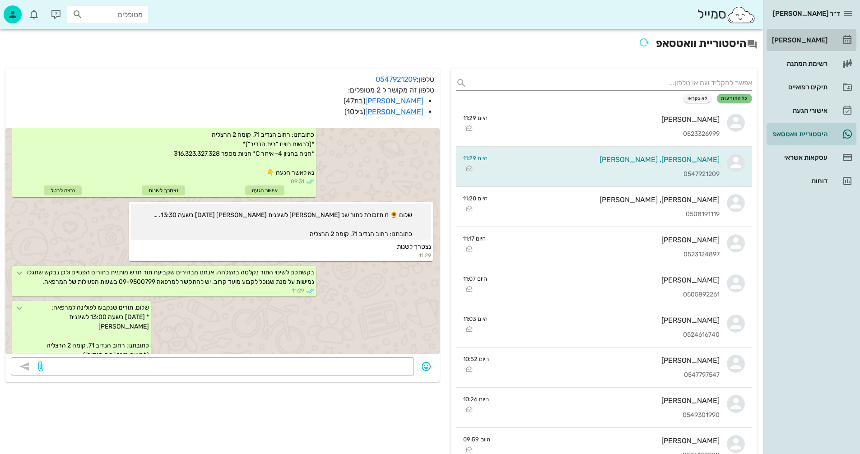
click at [803, 40] on div "[PERSON_NAME]" at bounding box center [798, 40] width 57 height 7
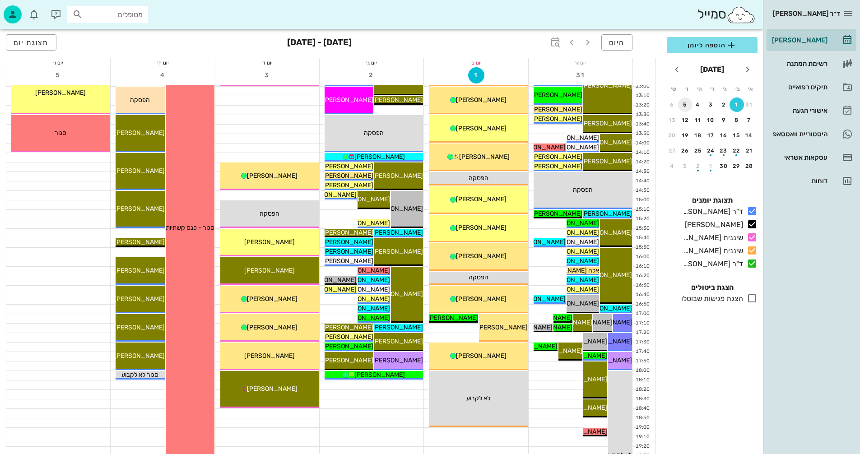
scroll to position [226, 0]
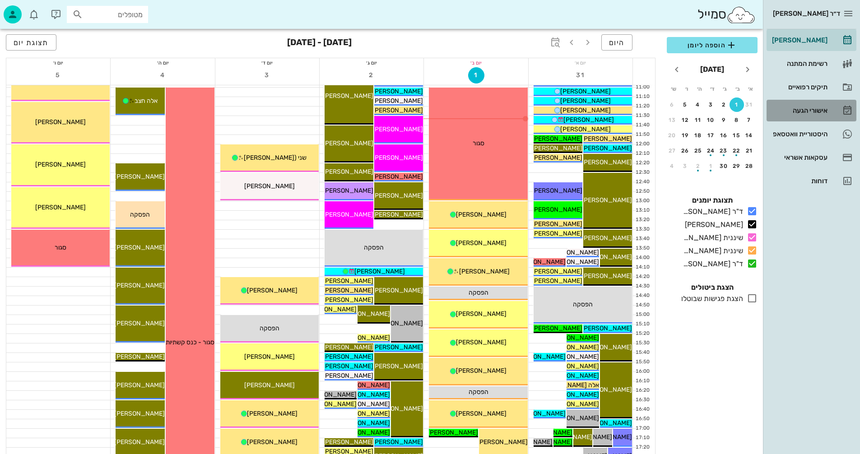
click at [806, 111] on div "אישורי הגעה" at bounding box center [798, 110] width 57 height 7
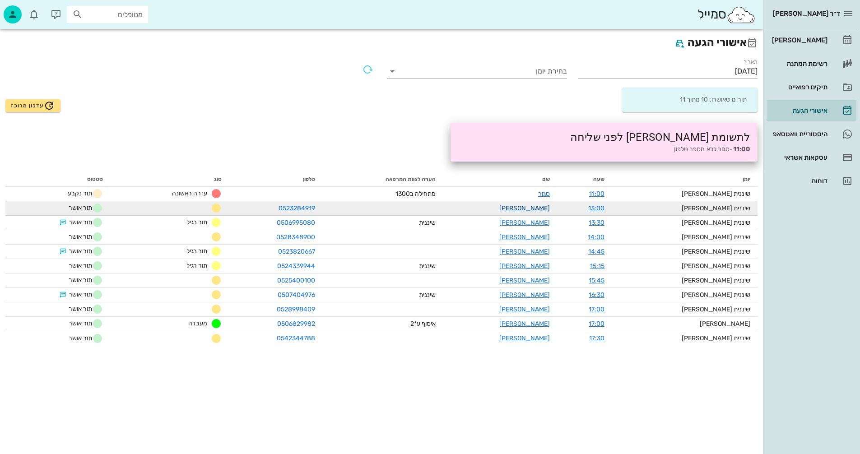
click at [550, 207] on link "שרון לבל לנדה" at bounding box center [524, 209] width 51 height 8
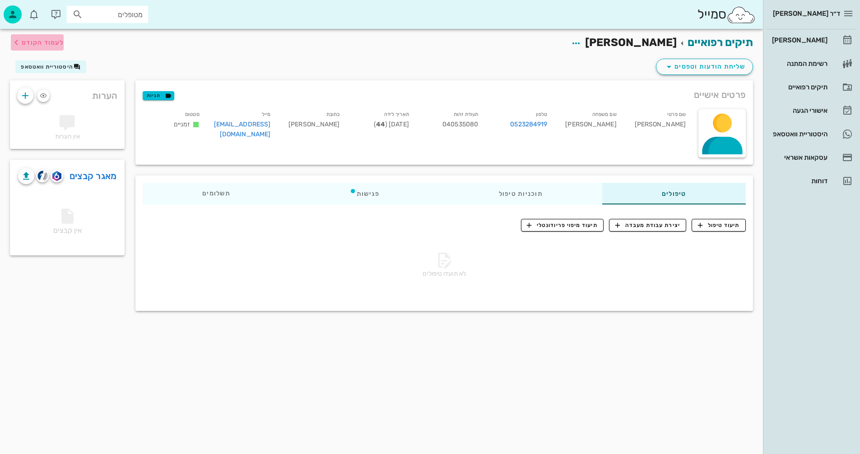
click at [32, 42] on span "לעמוד הקודם" at bounding box center [43, 43] width 42 height 8
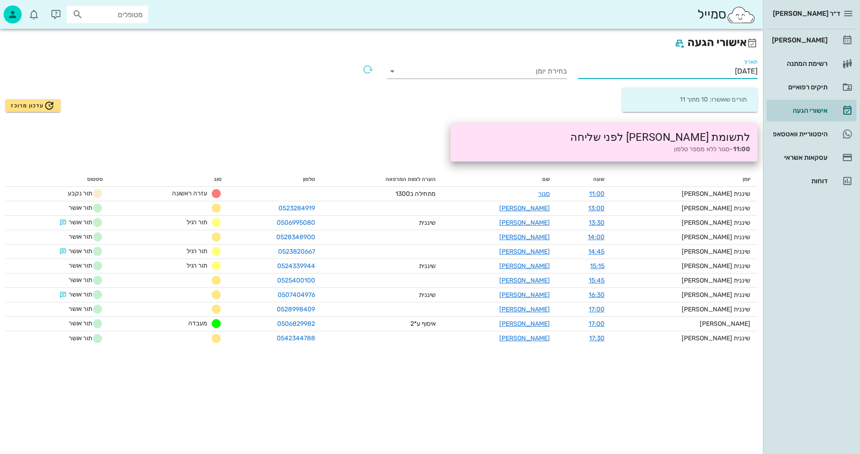
click at [697, 67] on input "01/09/2025" at bounding box center [668, 71] width 180 height 14
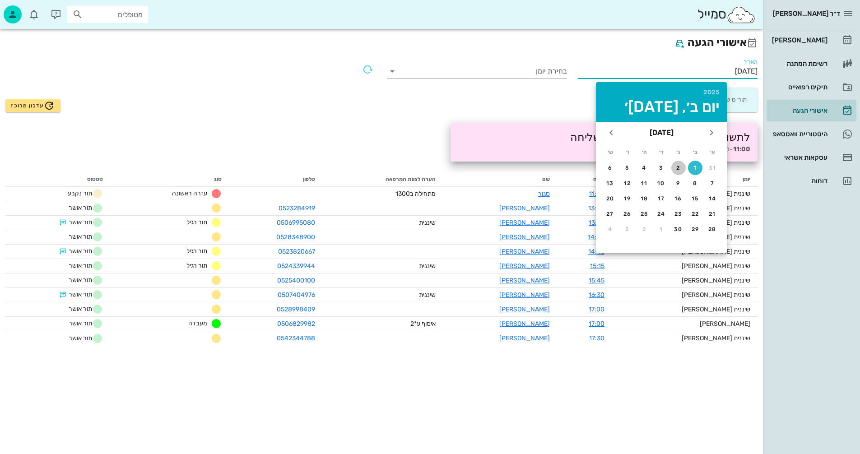
click at [677, 165] on div "2" at bounding box center [678, 168] width 14 height 6
type input "02/09/2025"
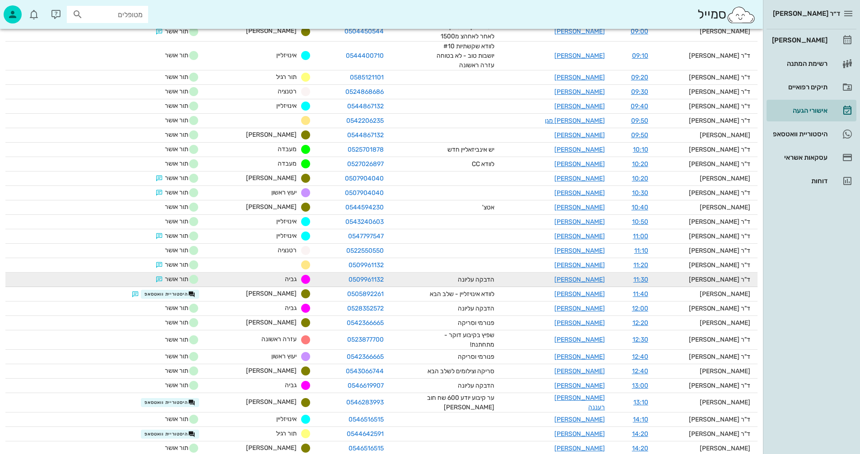
scroll to position [181, 0]
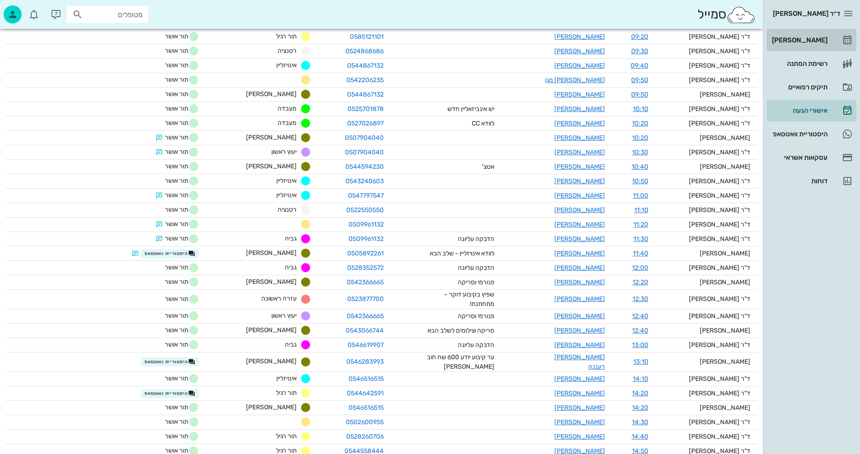
click at [801, 38] on div "[PERSON_NAME]" at bounding box center [798, 40] width 57 height 7
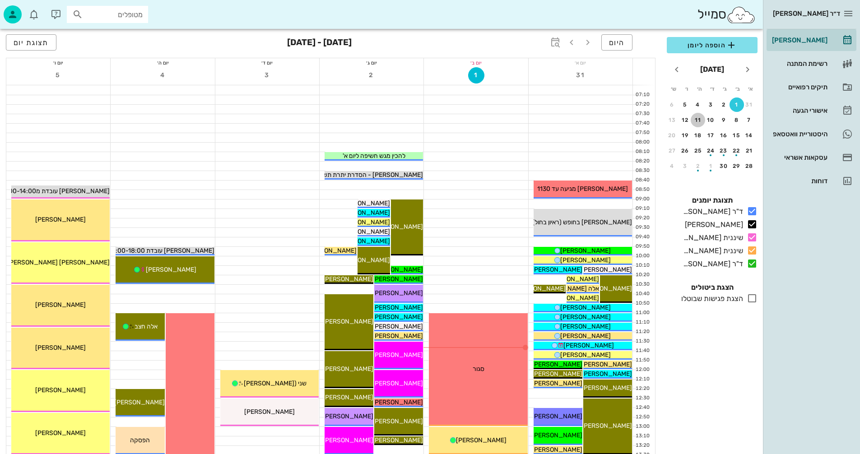
click at [698, 117] on div "11" at bounding box center [698, 120] width 14 height 6
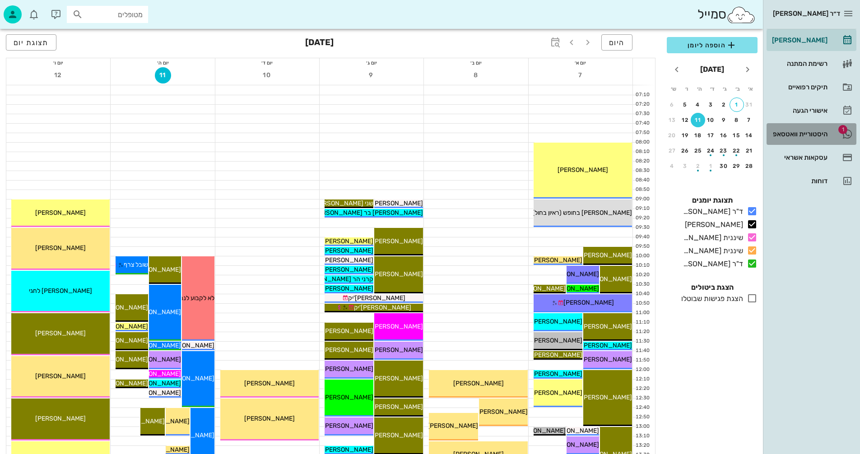
click at [796, 132] on div "היסטוריית וואטסאפ" at bounding box center [798, 133] width 57 height 7
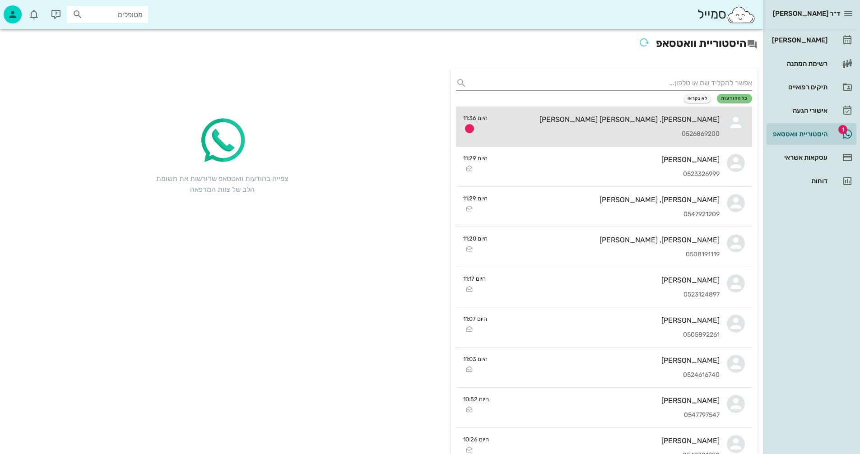
click at [595, 126] on div "שי, אור הררי 0526869200" at bounding box center [607, 127] width 225 height 40
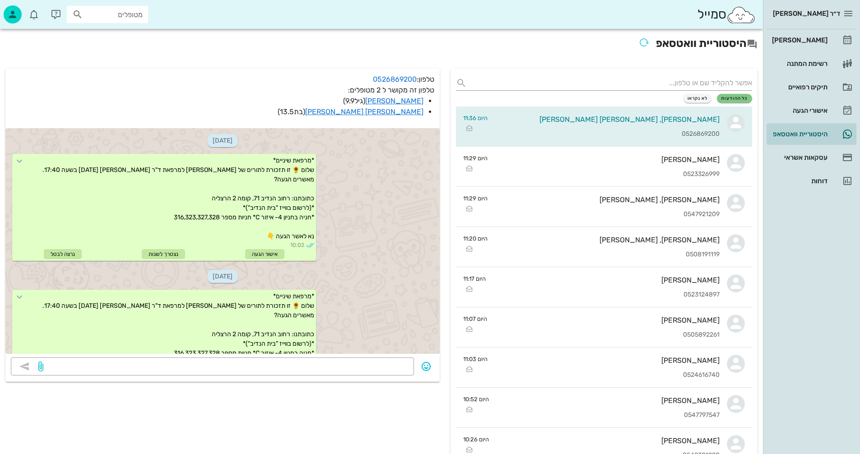
scroll to position [2150, 0]
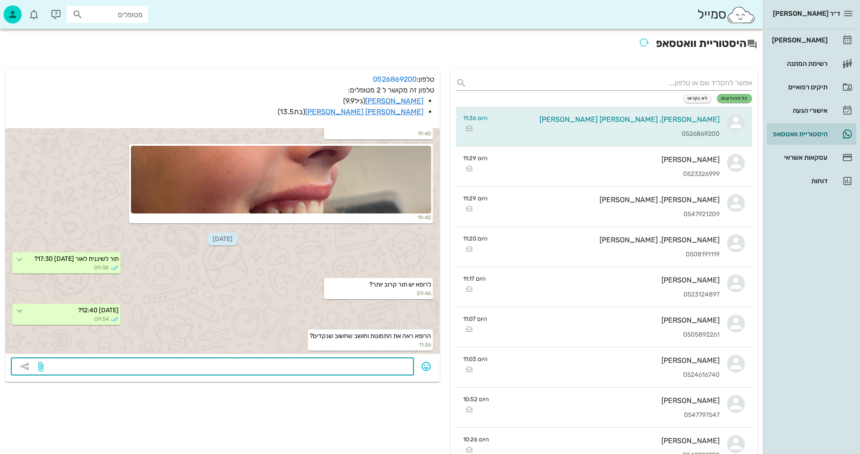
click at [379, 364] on textarea at bounding box center [226, 367] width 363 height 14
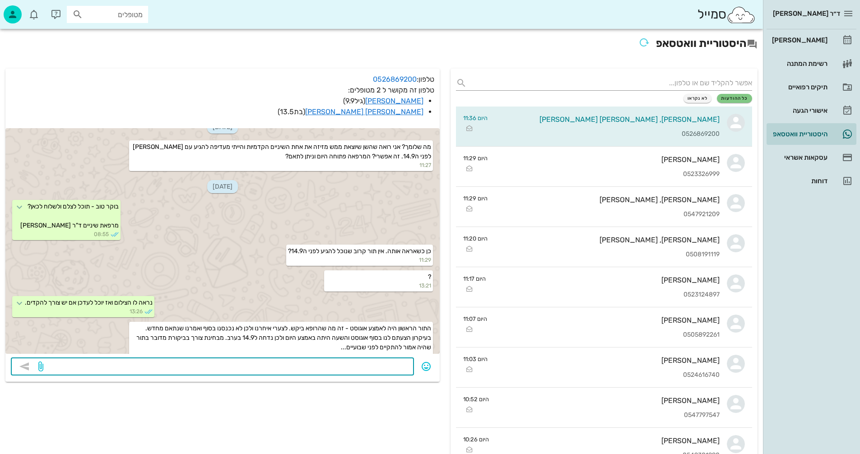
scroll to position [1201, 0]
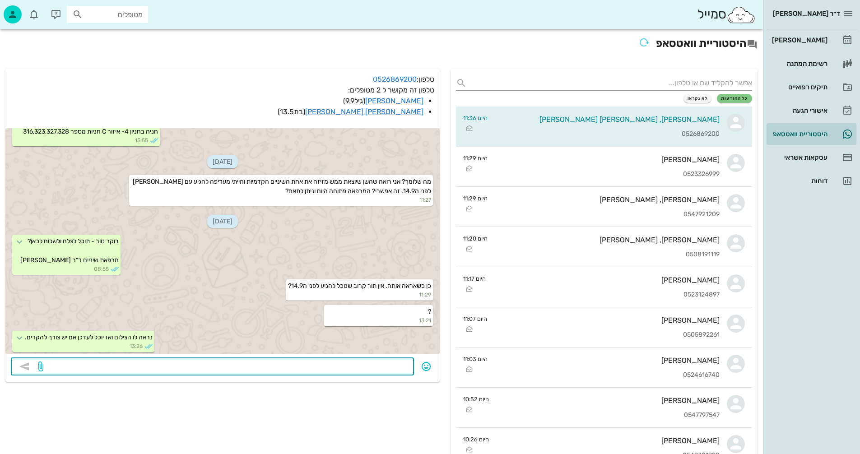
click at [362, 368] on textarea at bounding box center [226, 367] width 363 height 14
type textarea "ד"ר דיקשטיין לא נמצא היום"
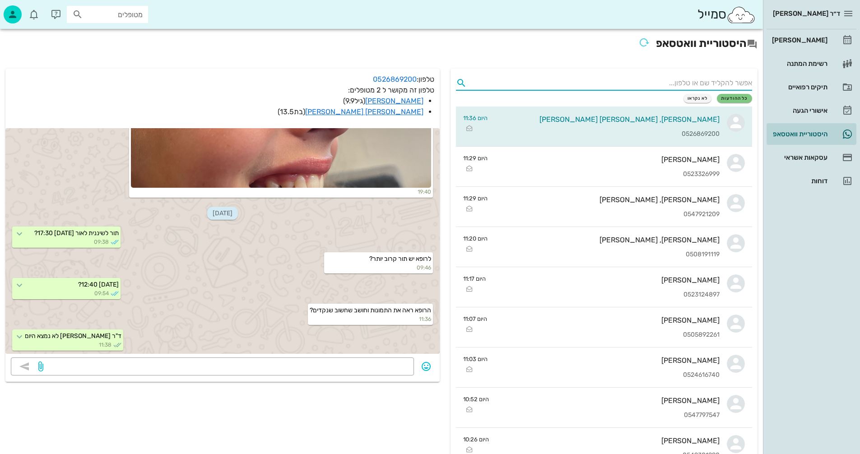
click at [698, 80] on input "text" at bounding box center [611, 83] width 282 height 14
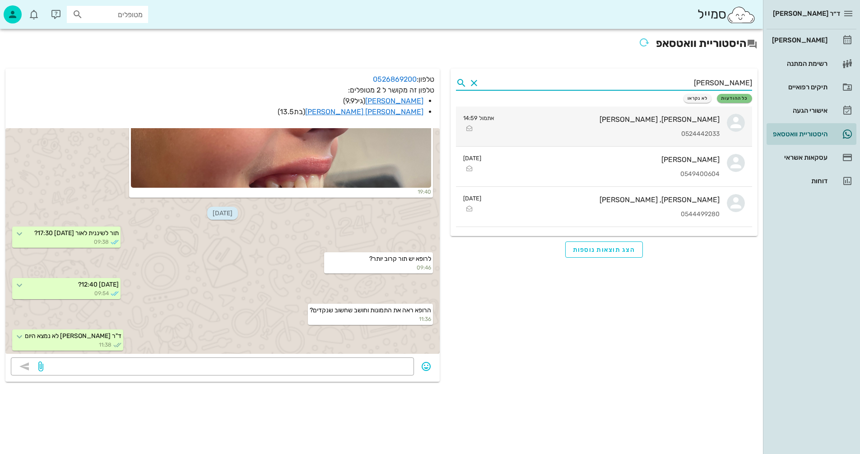
type input "נמרוד"
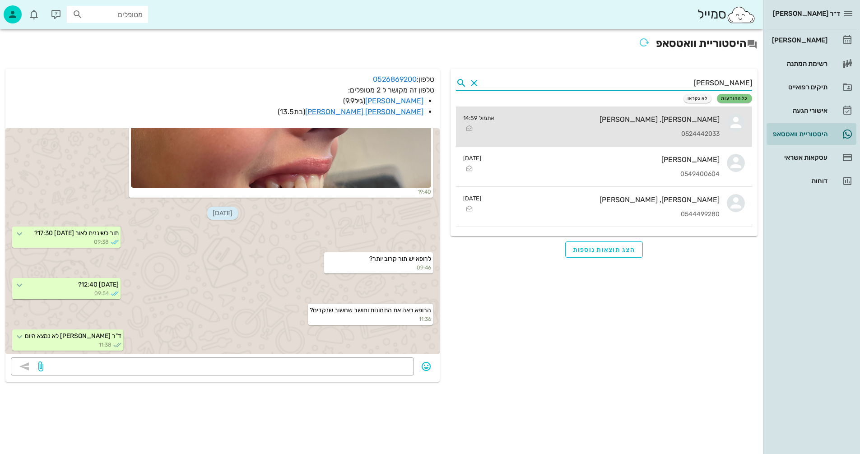
click at [619, 120] on div "[PERSON_NAME], [PERSON_NAME]" at bounding box center [611, 119] width 218 height 9
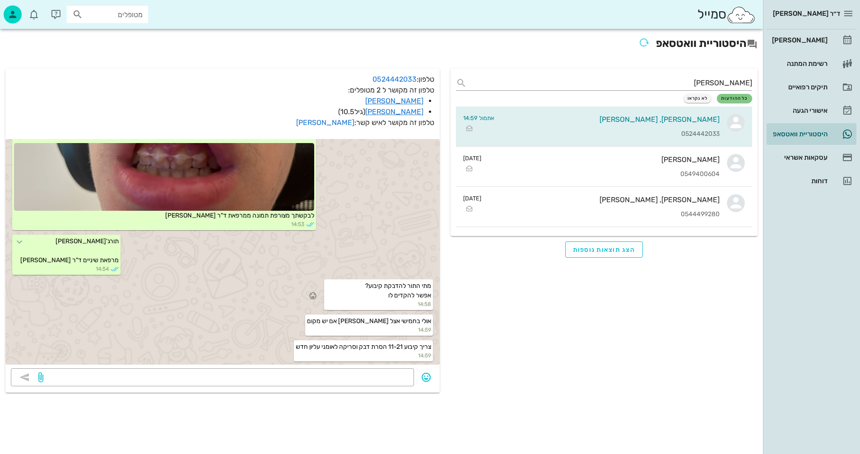
scroll to position [7674, 0]
click at [804, 130] on div "היסטוריית וואטסאפ" at bounding box center [798, 133] width 57 height 7
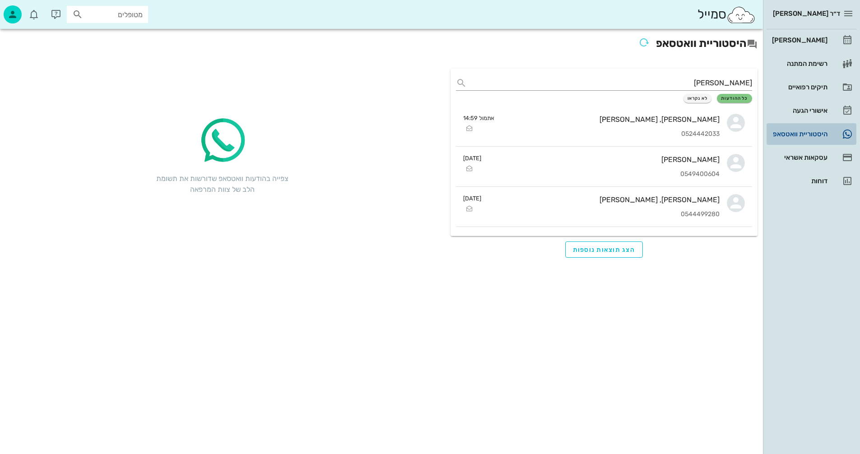
click at [804, 130] on div "היסטוריית וואטסאפ" at bounding box center [798, 133] width 57 height 7
click at [473, 81] on button "Clear" at bounding box center [474, 83] width 11 height 11
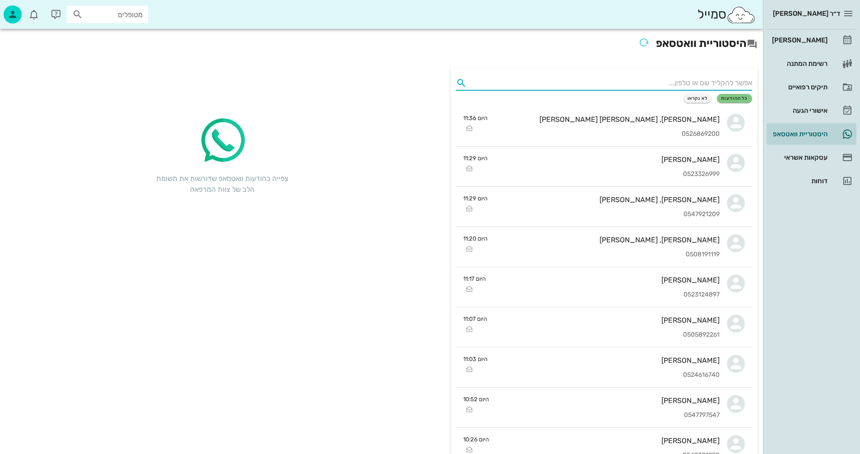
click at [736, 82] on input "text" at bounding box center [611, 83] width 282 height 14
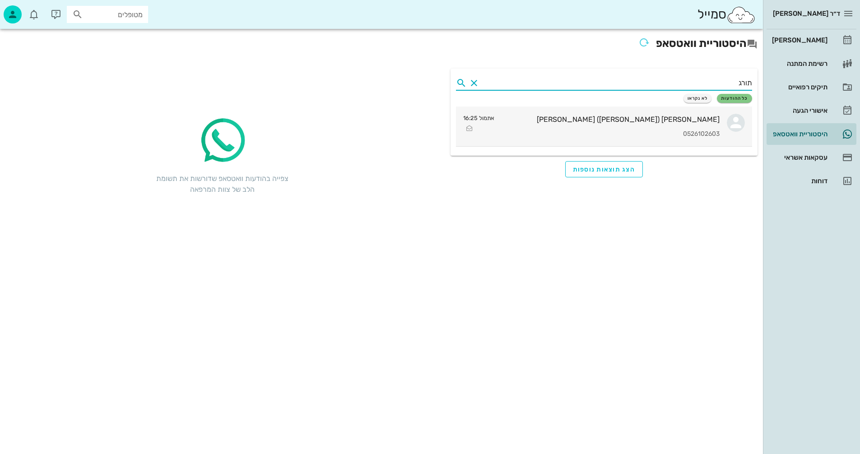
type input "תורג"
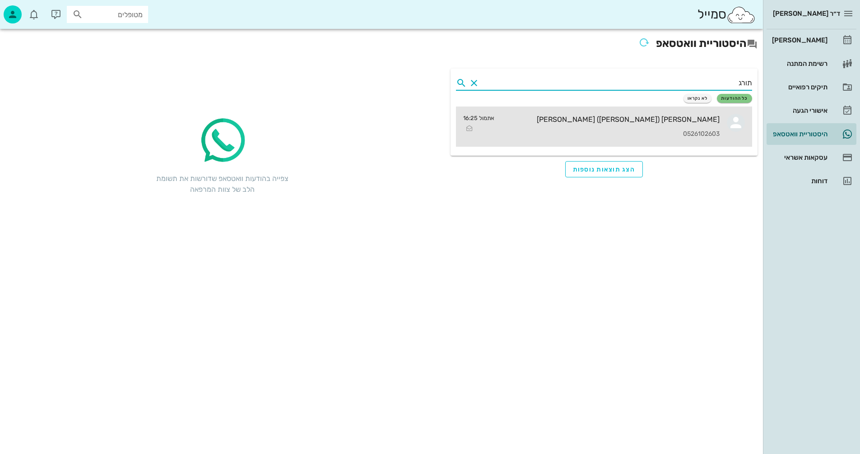
click at [686, 126] on div "דניאל (דויד) תורג'מן 0526102603" at bounding box center [611, 127] width 218 height 40
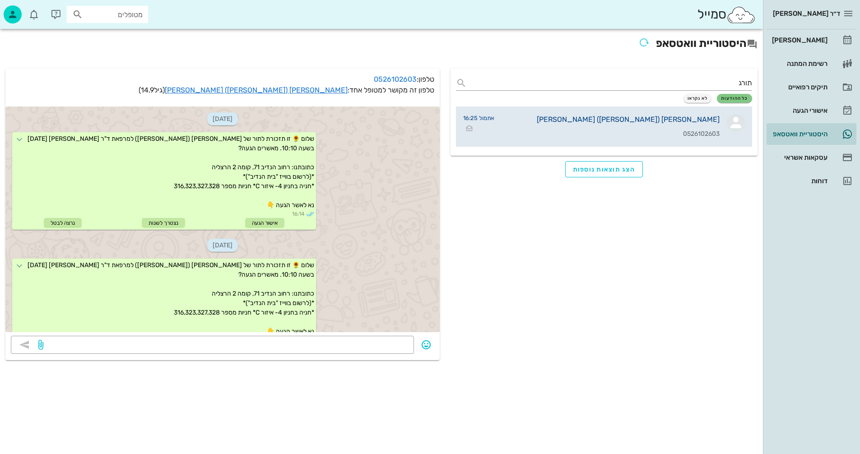
scroll to position [559, 0]
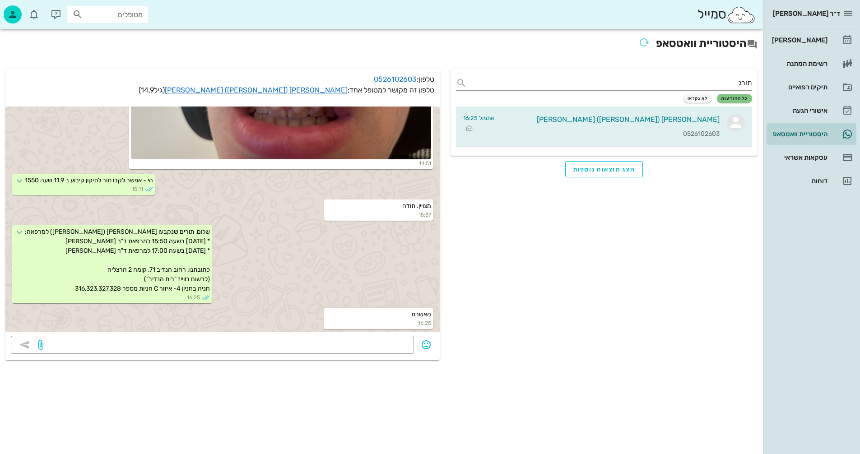
click at [470, 80] on button "Clear" at bounding box center [474, 83] width 11 height 11
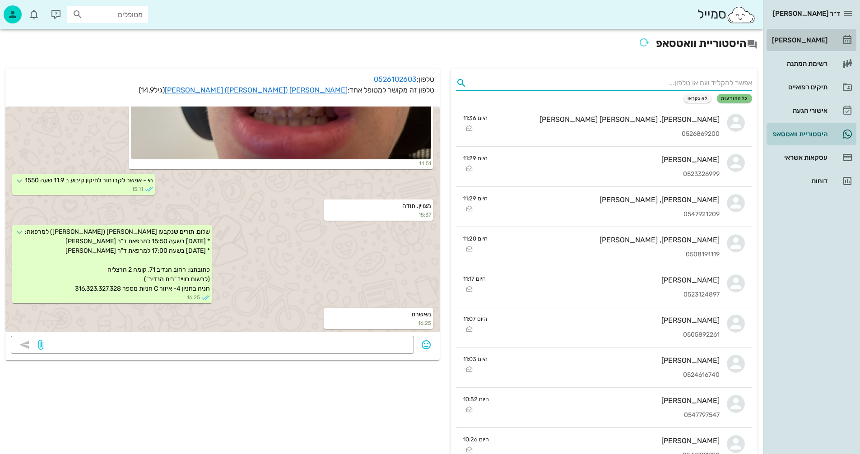
click at [829, 39] on link "[PERSON_NAME]" at bounding box center [812, 40] width 90 height 22
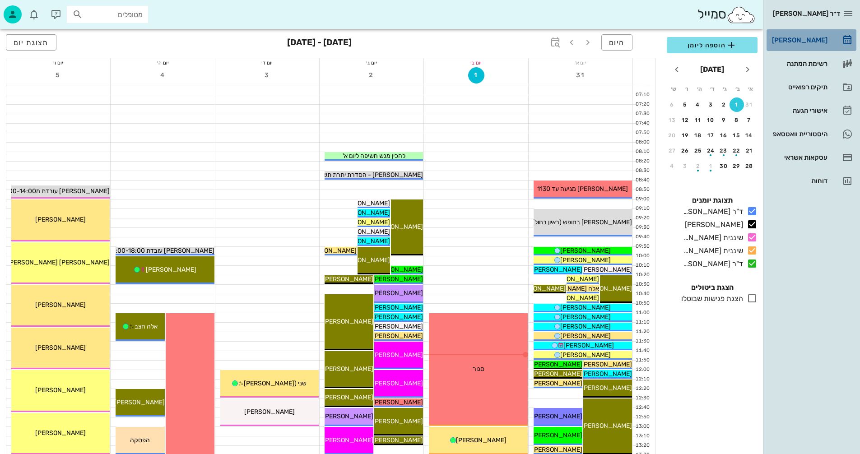
click at [803, 38] on div "[PERSON_NAME]" at bounding box center [798, 40] width 57 height 7
click at [106, 11] on input "מטופלים" at bounding box center [114, 15] width 58 height 12
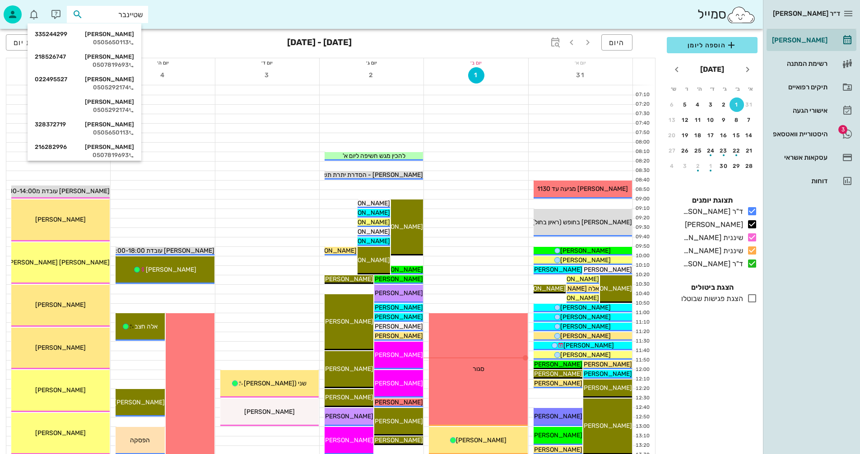
type input "שטיינברג"
click at [120, 39] on div "0505650113" at bounding box center [84, 42] width 99 height 7
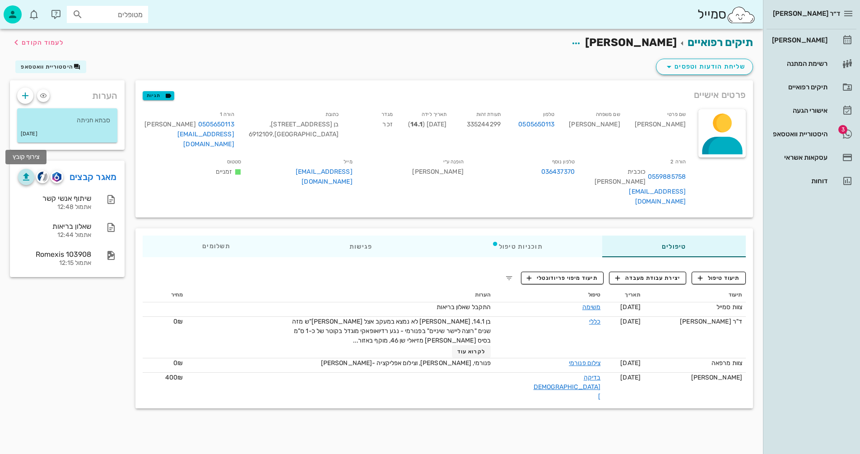
click at [25, 177] on icon "button" at bounding box center [26, 177] width 11 height 11
click at [806, 38] on div "[PERSON_NAME]" at bounding box center [798, 40] width 57 height 7
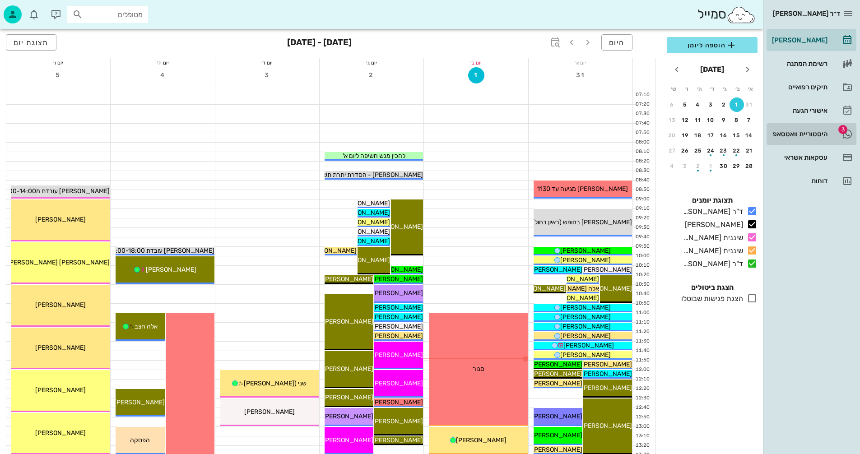
click at [793, 132] on div "היסטוריית וואטסאפ" at bounding box center [798, 133] width 57 height 7
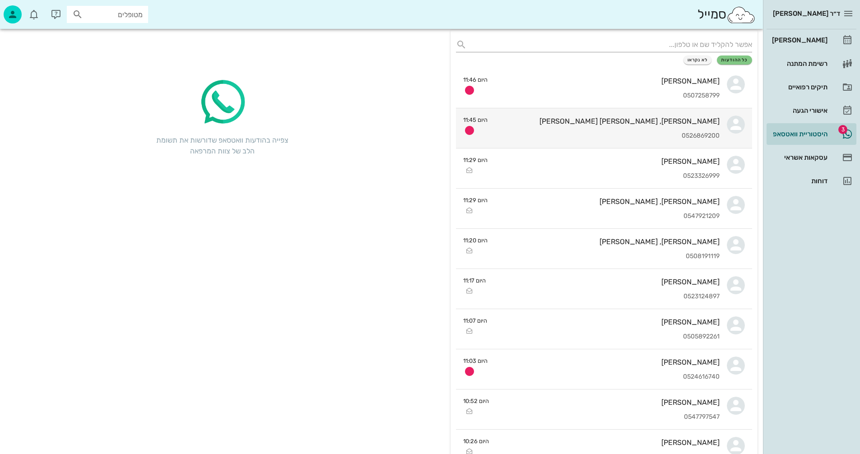
scroll to position [135, 0]
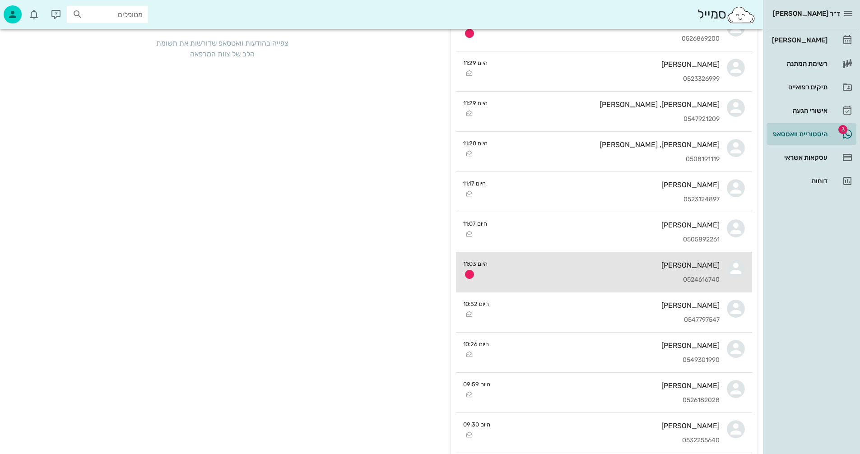
click at [554, 272] on div "מיכאל שפירא 0524616740" at bounding box center [607, 272] width 225 height 40
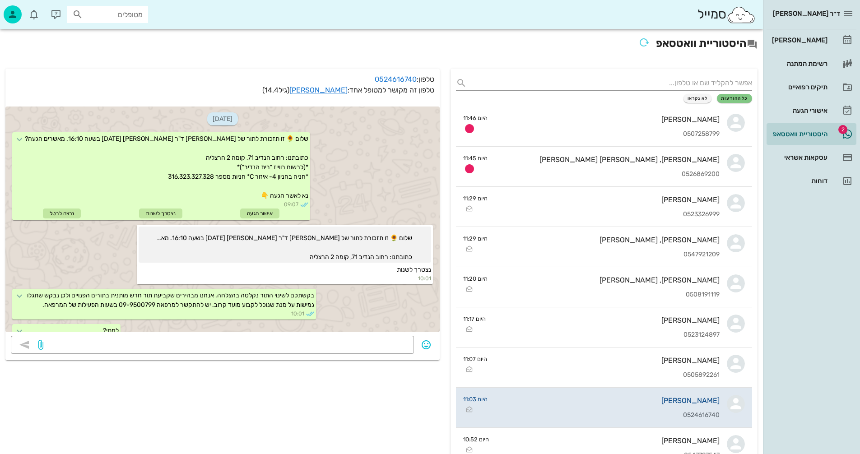
scroll to position [412, 0]
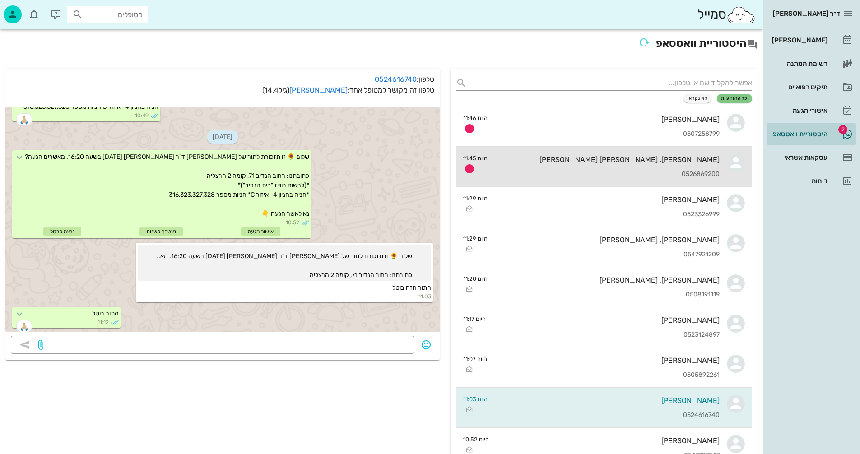
click at [566, 165] on div "[PERSON_NAME], [PERSON_NAME] [PERSON_NAME] 0526869200" at bounding box center [607, 167] width 225 height 40
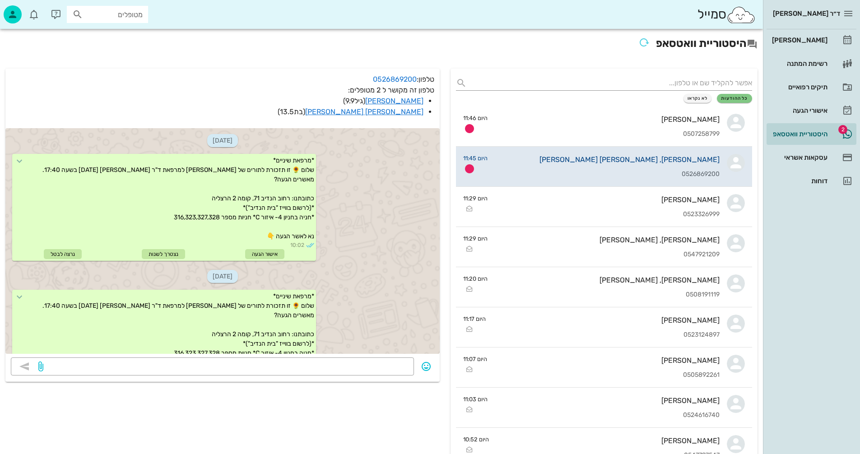
scroll to position [2201, 0]
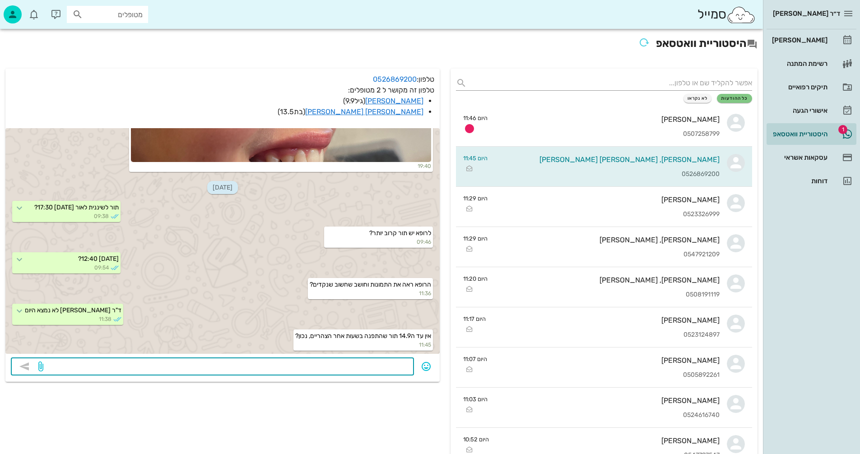
click at [382, 365] on textarea at bounding box center [226, 367] width 363 height 14
type textarea "צרי קשר בבקשה 099500799"
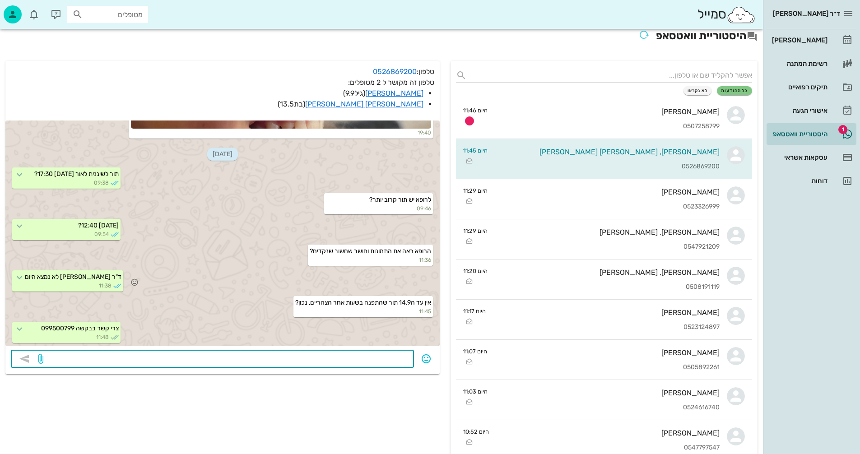
scroll to position [0, 0]
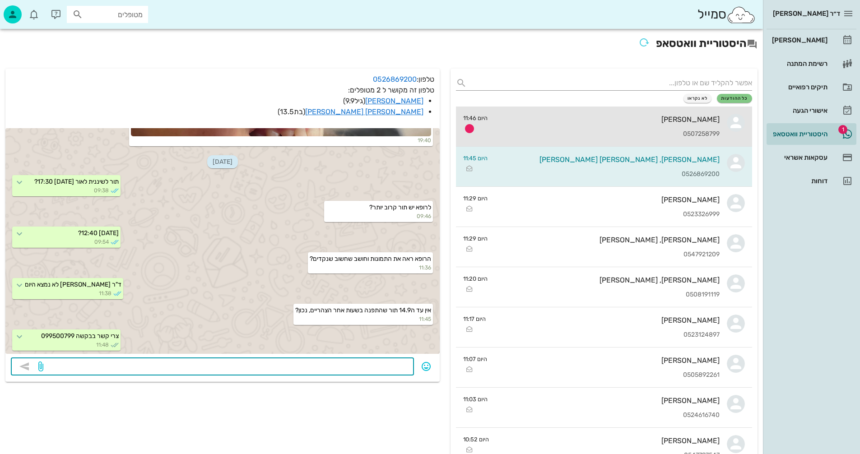
click at [578, 124] on div "מיכל וולוצקי צור 0507258799" at bounding box center [607, 127] width 225 height 40
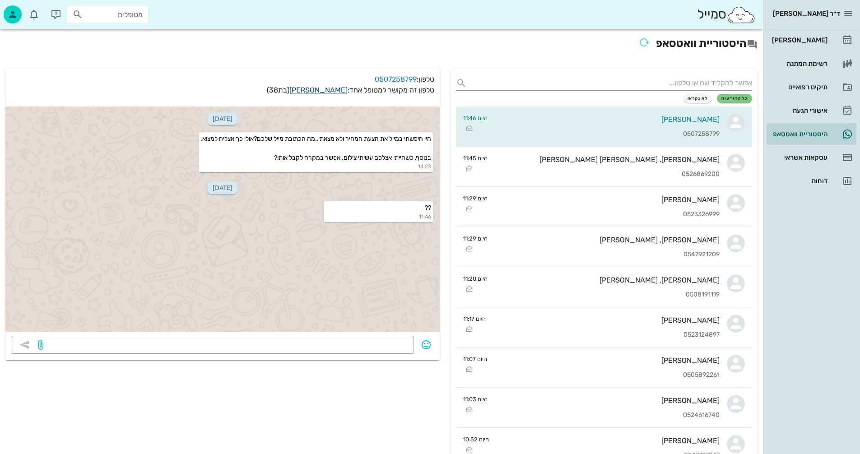
click at [326, 88] on link "[PERSON_NAME]" at bounding box center [318, 90] width 58 height 9
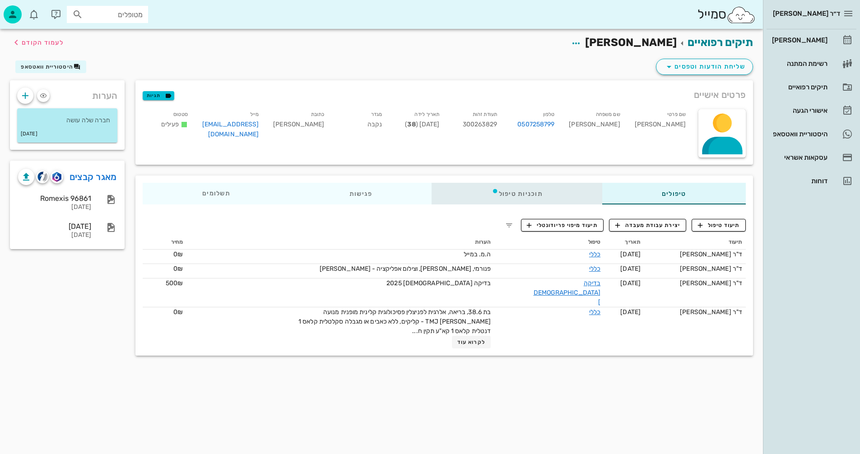
click at [528, 191] on div "תוכניות טיפול" at bounding box center [517, 194] width 170 height 22
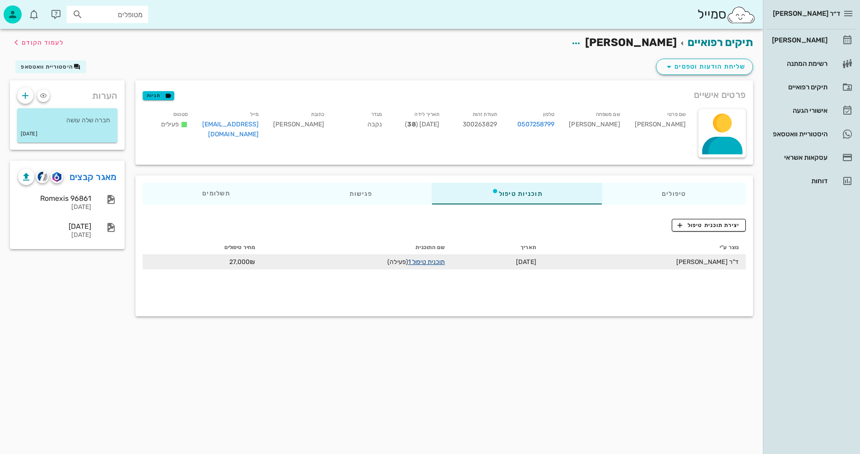
click at [426, 262] on link "תוכנית טיפול 1" at bounding box center [426, 262] width 37 height 8
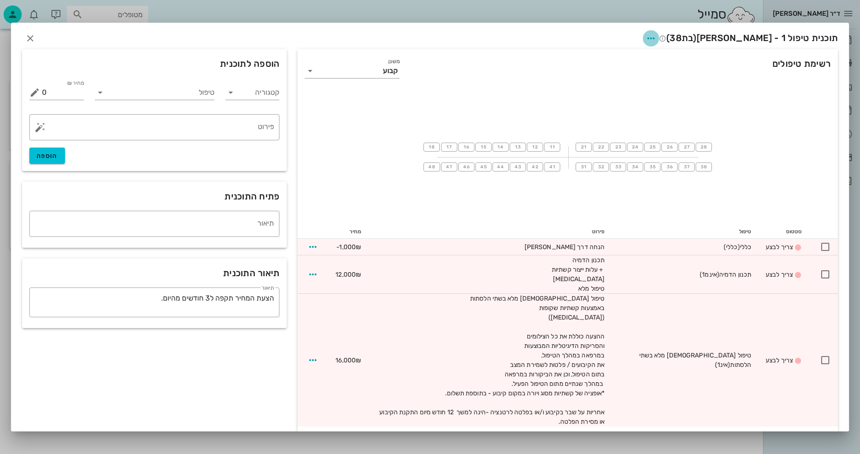
click at [656, 36] on icon "button" at bounding box center [651, 38] width 11 height 11
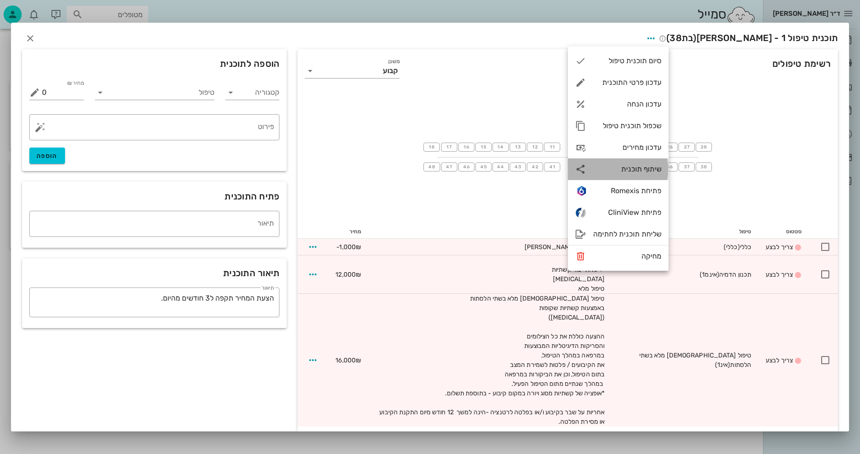
click at [622, 166] on div "שיתוף תוכנית" at bounding box center [627, 169] width 68 height 9
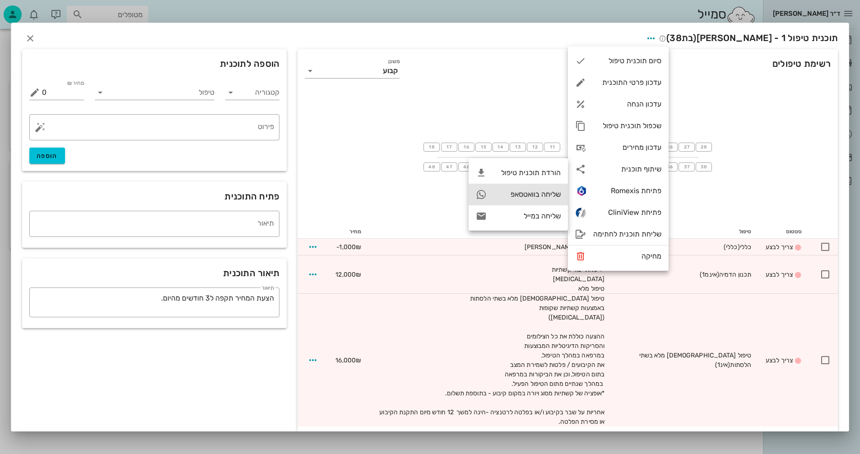
click at [522, 195] on div "שליחה בוואטסאפ" at bounding box center [527, 194] width 67 height 9
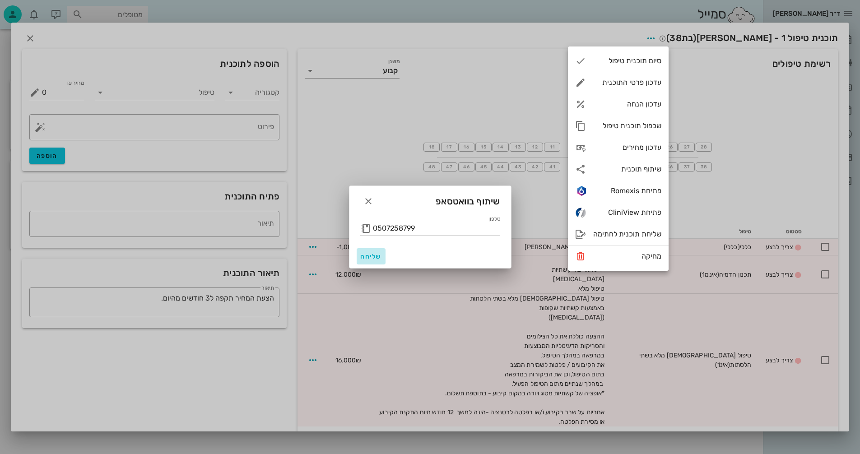
click at [362, 256] on span "שליחה" at bounding box center [371, 257] width 22 height 8
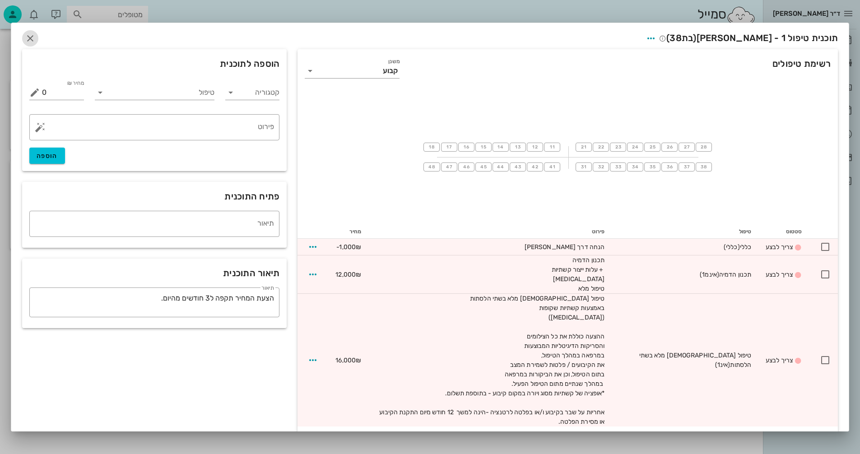
click at [34, 37] on icon "button" at bounding box center [30, 38] width 11 height 11
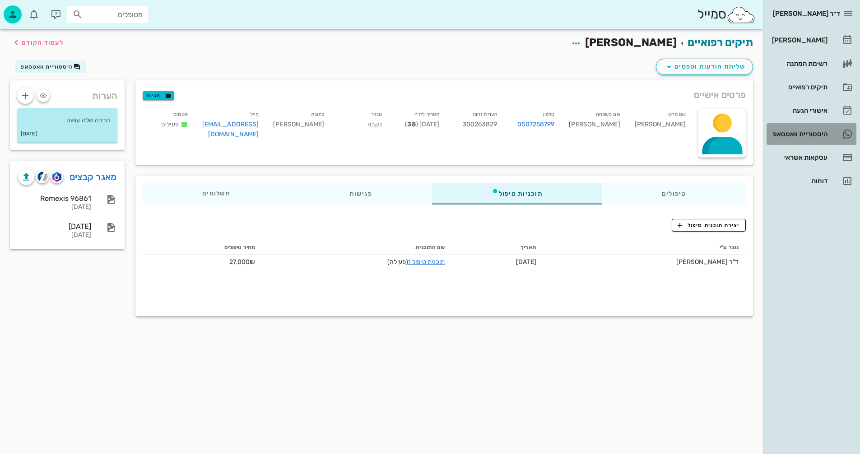
click at [791, 132] on div "היסטוריית וואטסאפ" at bounding box center [798, 133] width 57 height 7
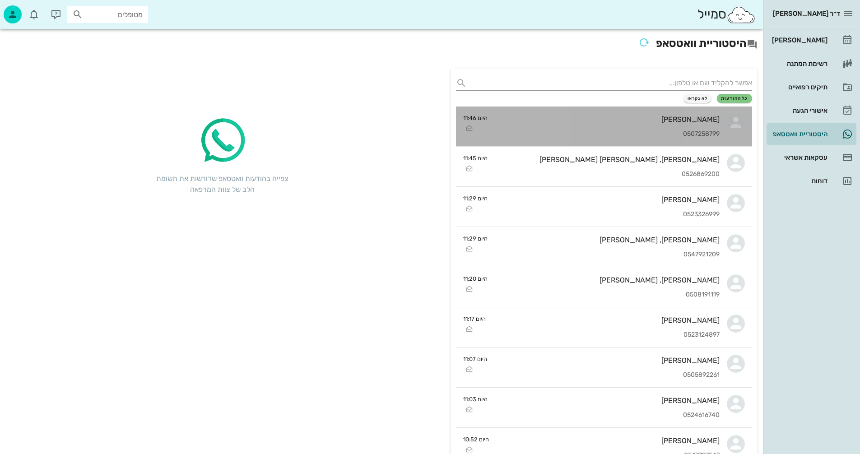
click at [548, 118] on div "[PERSON_NAME]" at bounding box center [607, 119] width 225 height 9
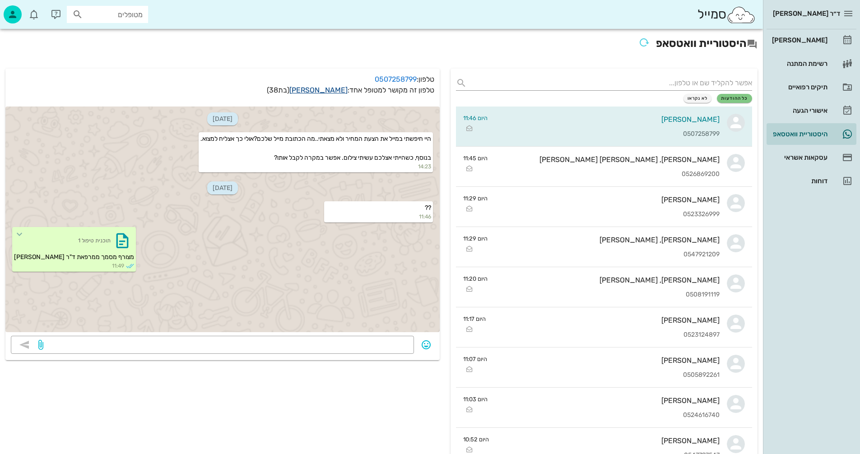
click at [326, 88] on link "[PERSON_NAME]" at bounding box center [318, 90] width 58 height 9
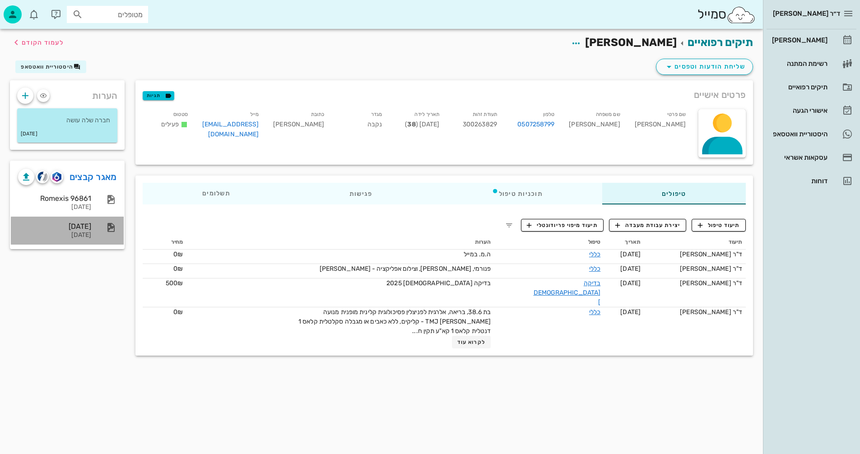
click at [73, 229] on div "13/05/2025" at bounding box center [54, 226] width 73 height 9
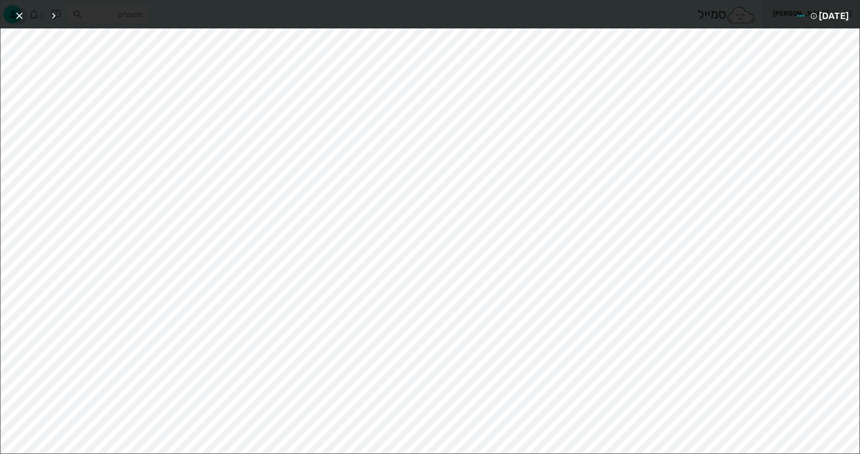
click at [16, 14] on icon "button" at bounding box center [19, 15] width 11 height 11
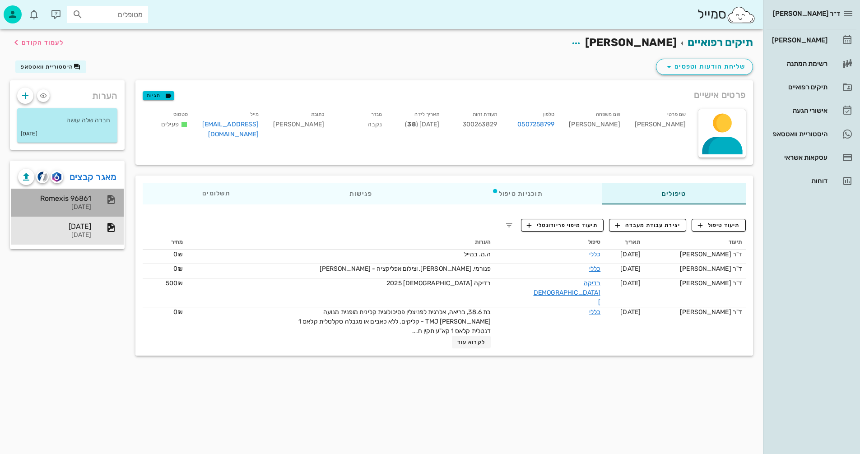
click at [71, 201] on div "Romexis 96861" at bounding box center [54, 198] width 73 height 9
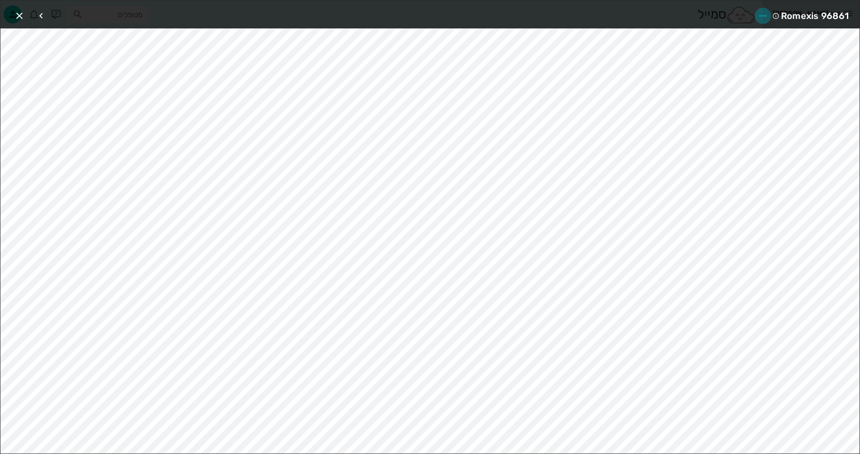
click at [763, 14] on icon "button" at bounding box center [763, 15] width 11 height 11
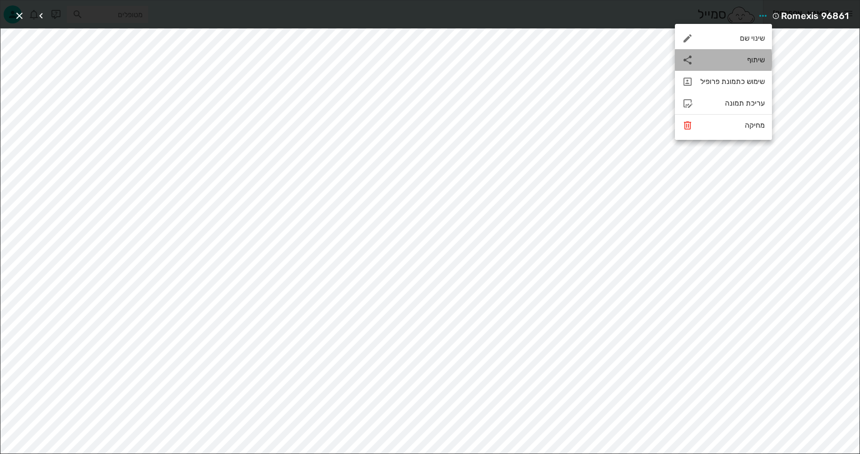
click at [737, 55] on div "שיתוף" at bounding box center [723, 60] width 97 height 22
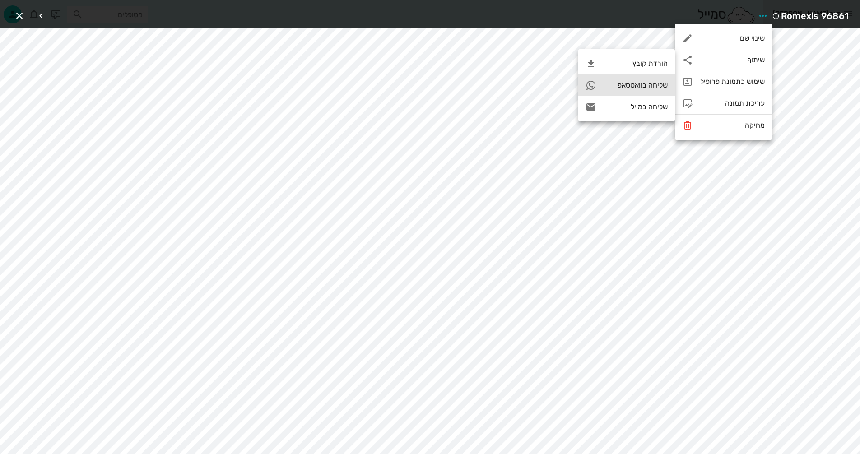
click at [630, 86] on div "שליחה בוואטסאפ" at bounding box center [636, 85] width 64 height 9
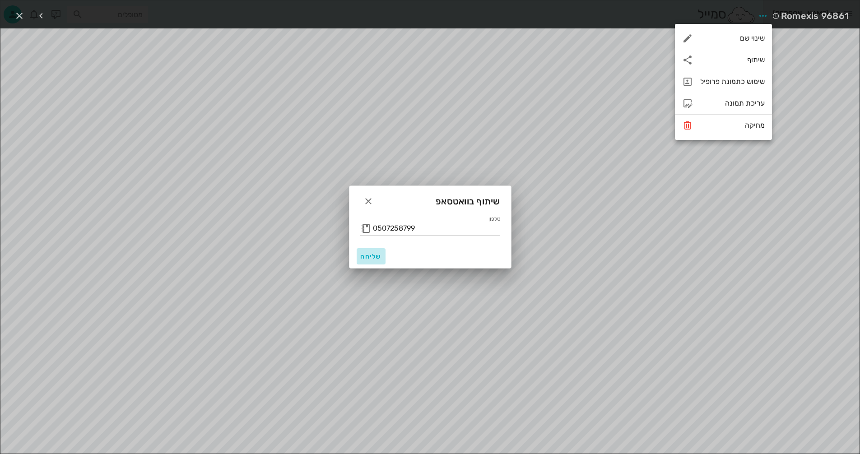
click at [366, 255] on span "שליחה" at bounding box center [371, 257] width 22 height 8
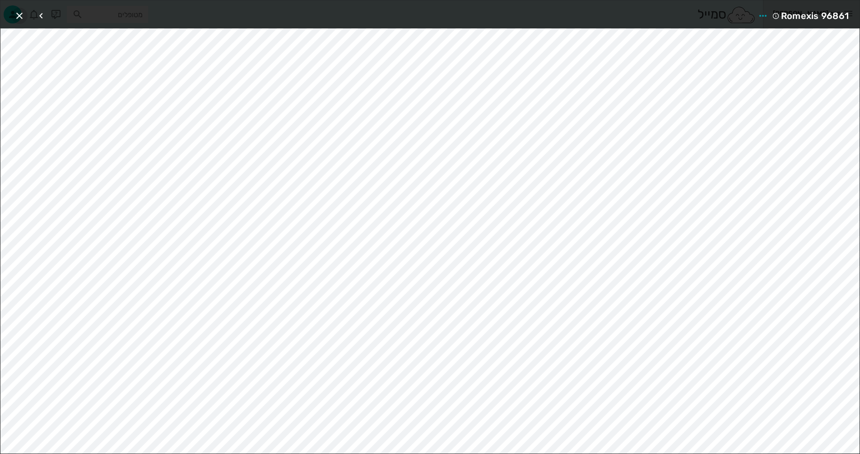
click at [17, 13] on icon "button" at bounding box center [19, 15] width 11 height 11
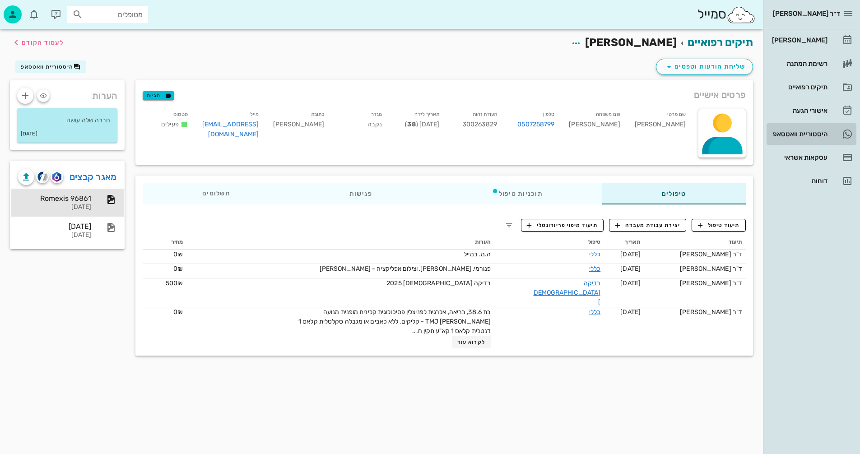
click at [779, 131] on div "היסטוריית וואטסאפ" at bounding box center [798, 133] width 57 height 7
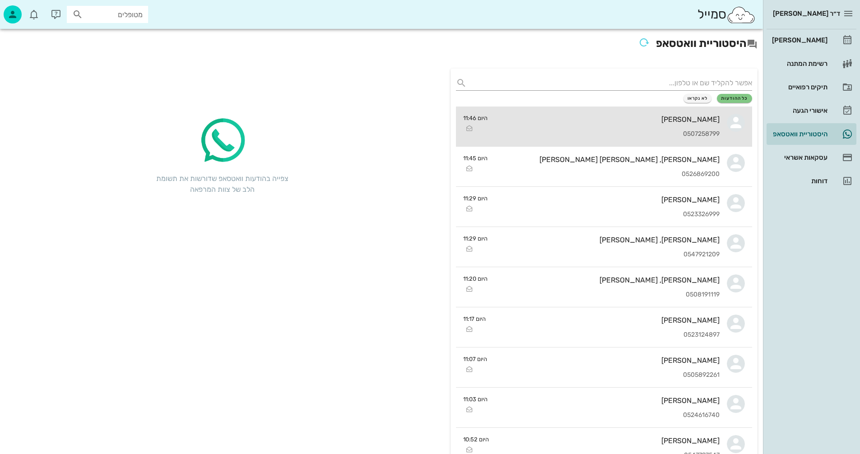
click at [580, 122] on div "[PERSON_NAME]" at bounding box center [607, 119] width 225 height 9
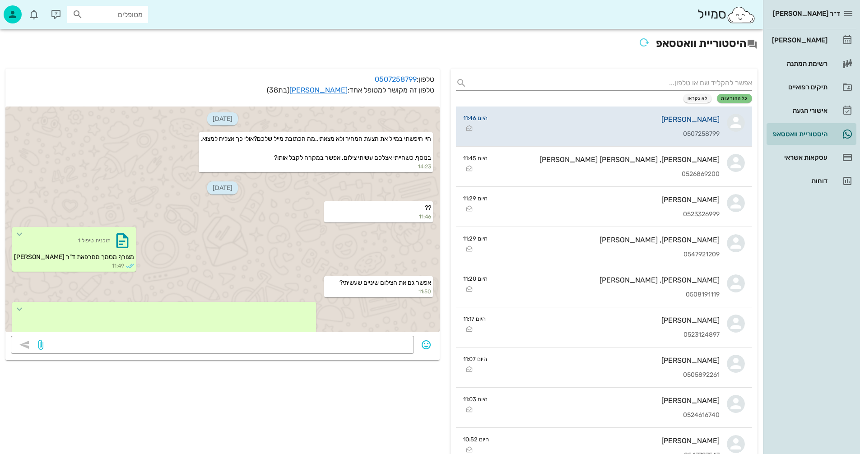
scroll to position [73, 0]
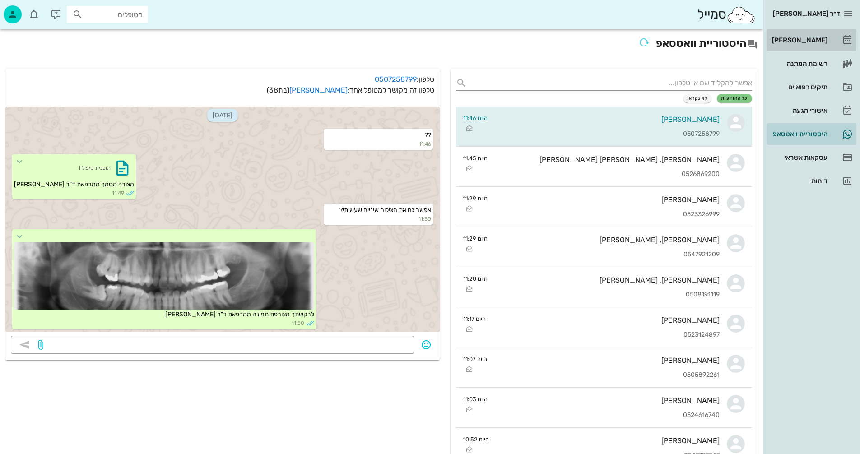
click at [809, 39] on div "[PERSON_NAME]" at bounding box center [798, 40] width 57 height 7
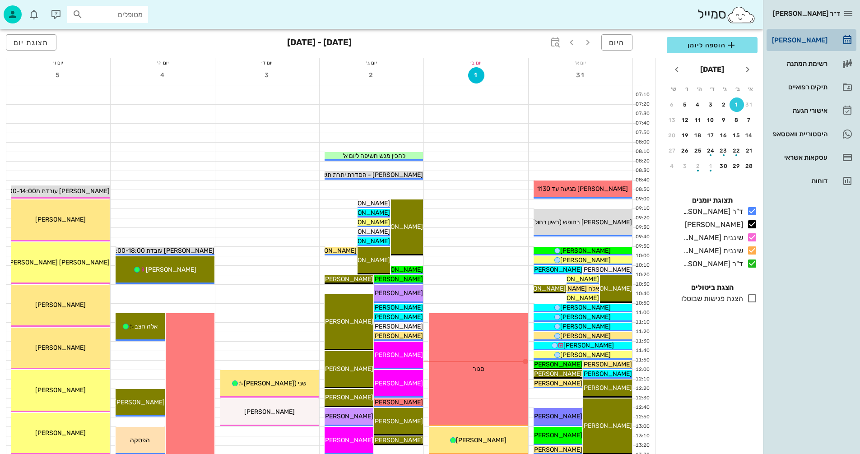
click at [801, 39] on div "[PERSON_NAME]" at bounding box center [798, 40] width 57 height 7
click at [117, 14] on input "מטופלים" at bounding box center [114, 15] width 58 height 12
type input "שטיינברג"
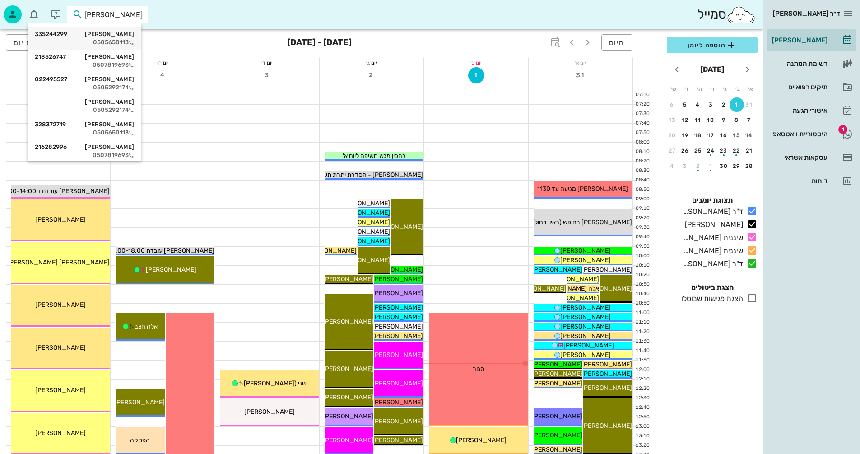
click at [119, 39] on div "0505650113" at bounding box center [84, 42] width 99 height 7
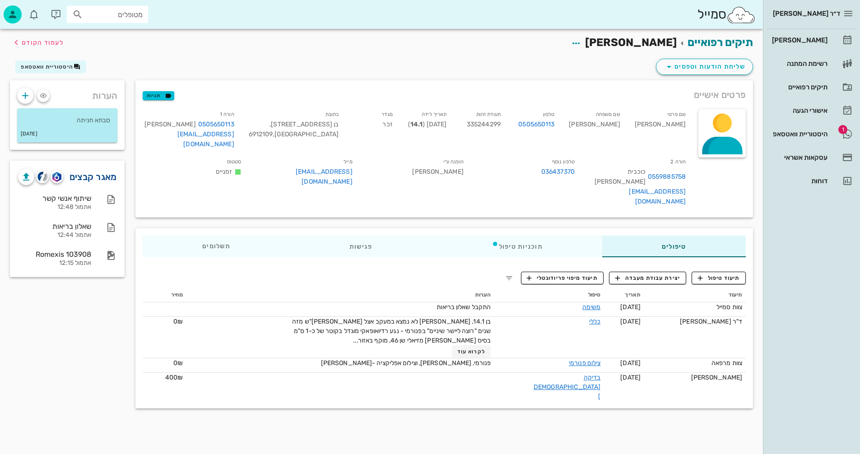
click at [100, 175] on link "מאגר קבצים" at bounding box center [93, 177] width 47 height 14
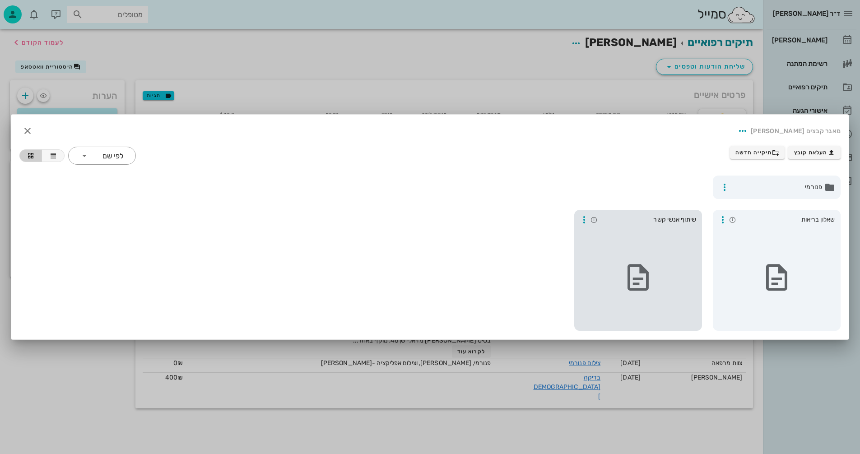
click at [640, 275] on icon at bounding box center [638, 278] width 32 height 32
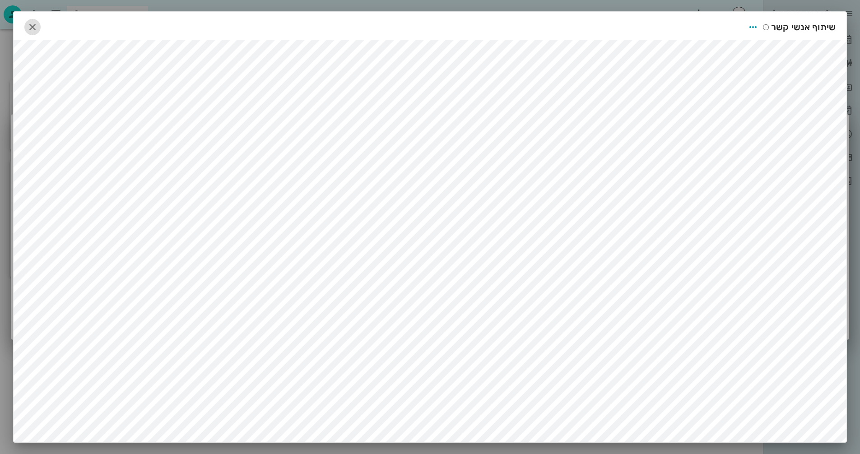
click at [37, 27] on icon "button" at bounding box center [32, 27] width 11 height 11
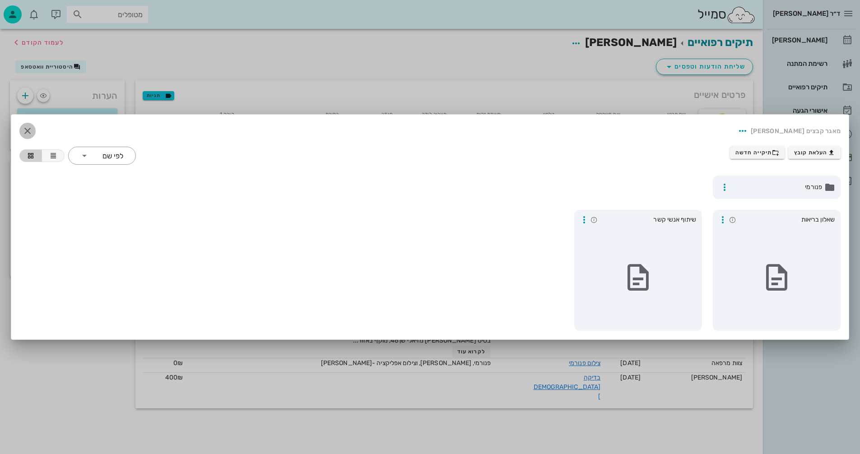
click at [25, 130] on icon "button" at bounding box center [27, 131] width 11 height 11
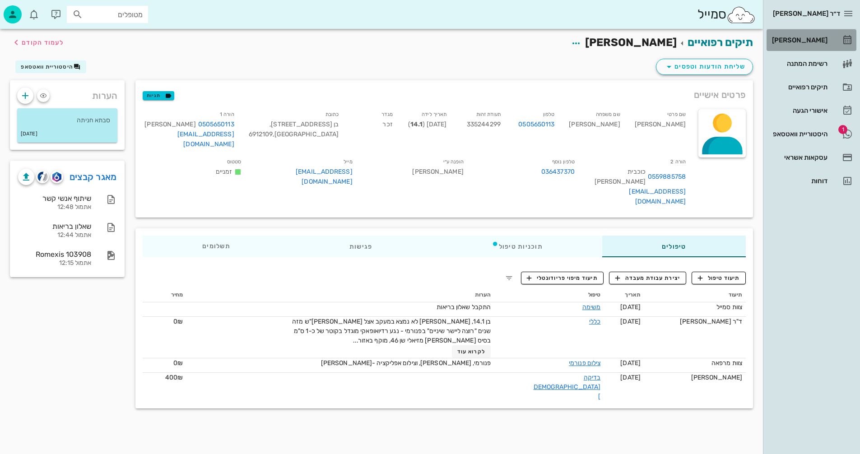
click at [811, 40] on div "[PERSON_NAME]" at bounding box center [798, 40] width 57 height 7
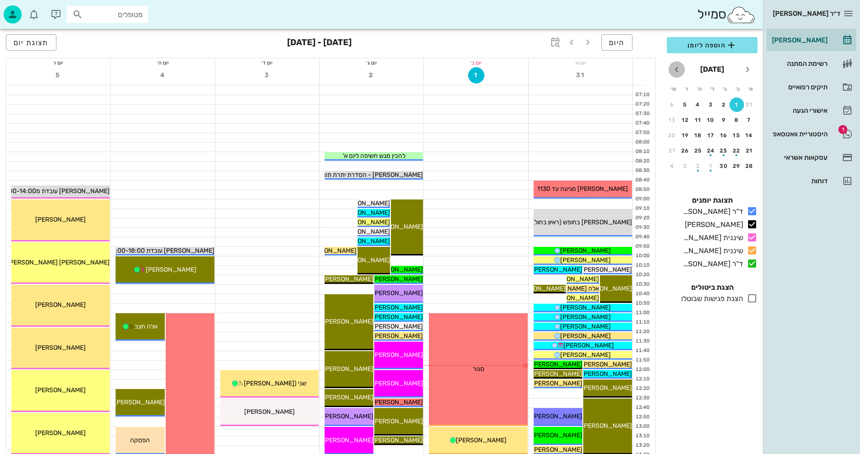
click at [674, 70] on icon "חודש הבא" at bounding box center [676, 69] width 11 height 11
click at [698, 135] on div "16" at bounding box center [698, 135] width 14 height 6
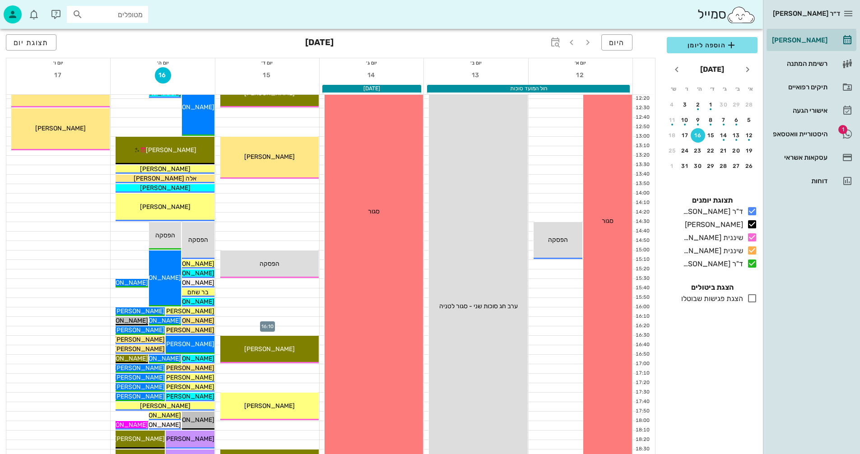
scroll to position [247, 0]
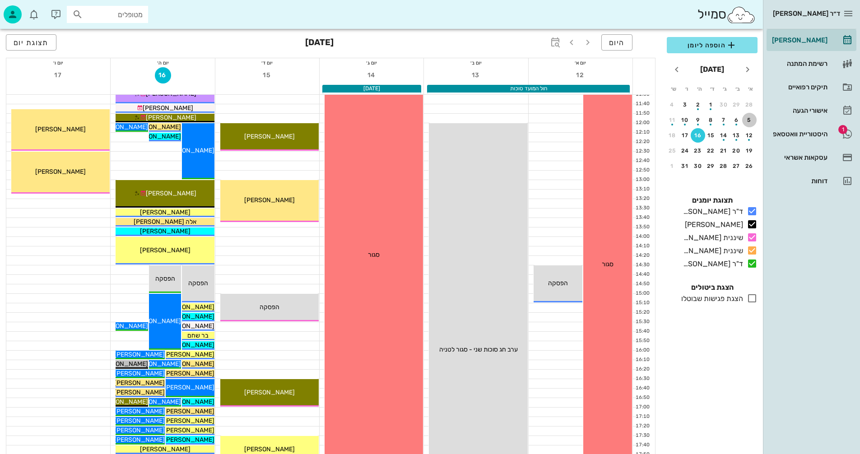
click at [750, 121] on div "5" at bounding box center [749, 120] width 14 height 6
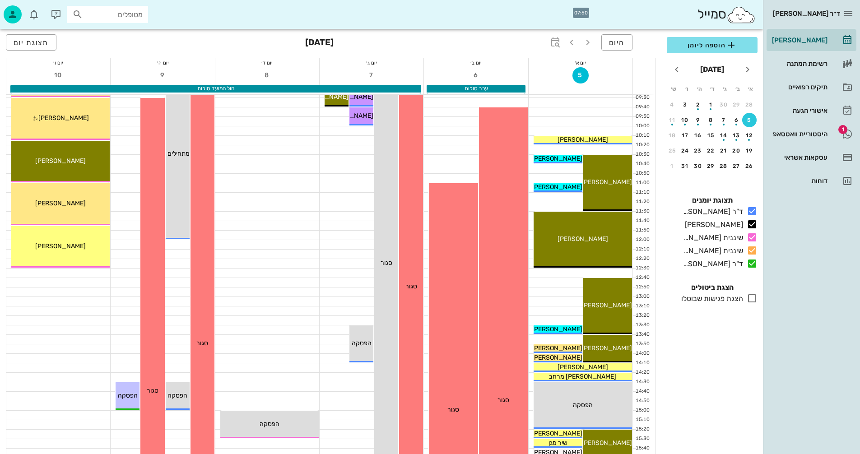
scroll to position [135, 0]
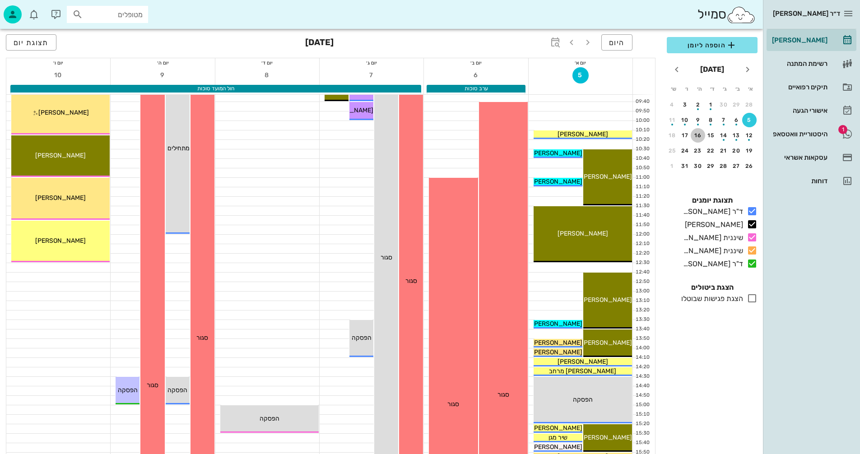
click at [698, 134] on div "16" at bounding box center [698, 135] width 14 height 6
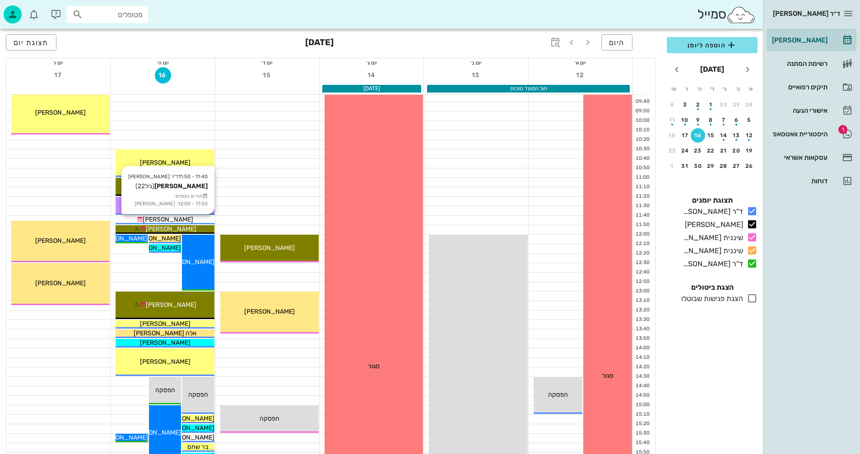
click at [193, 218] on div "[PERSON_NAME]" at bounding box center [165, 219] width 98 height 9
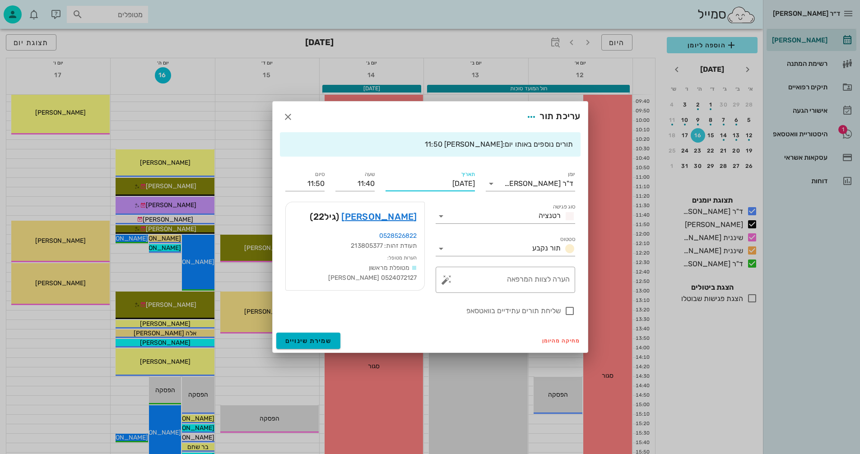
click at [429, 182] on input "יום חמישי, 16 באוקטובר 2025" at bounding box center [430, 184] width 89 height 14
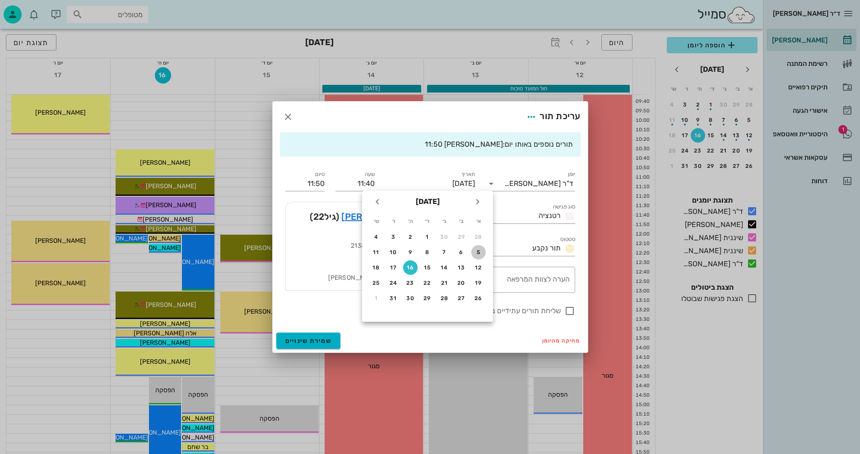
click at [477, 250] on div "5" at bounding box center [478, 252] width 14 height 6
type input "יום ראשון, 5 באוקטובר 2025"
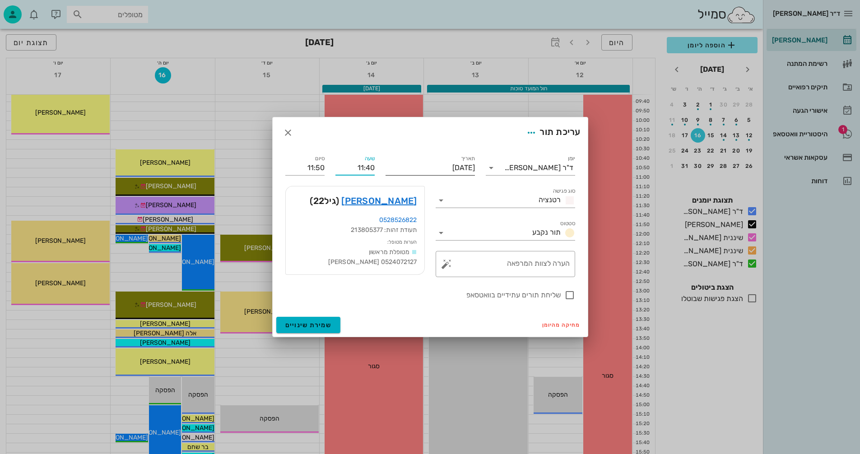
drag, startPoint x: 355, startPoint y: 168, endPoint x: 389, endPoint y: 166, distance: 33.9
click at [389, 166] on div "יומן ד"ר נמרוד דיקשטיין סוג פגישה רטנציה סטטוס תור נקבע תאריך יום ראשון, 5 באוק…" at bounding box center [430, 227] width 301 height 158
type input "10:00"
type input "10:10"
click at [326, 169] on div "סיום 10:10" at bounding box center [305, 164] width 50 height 33
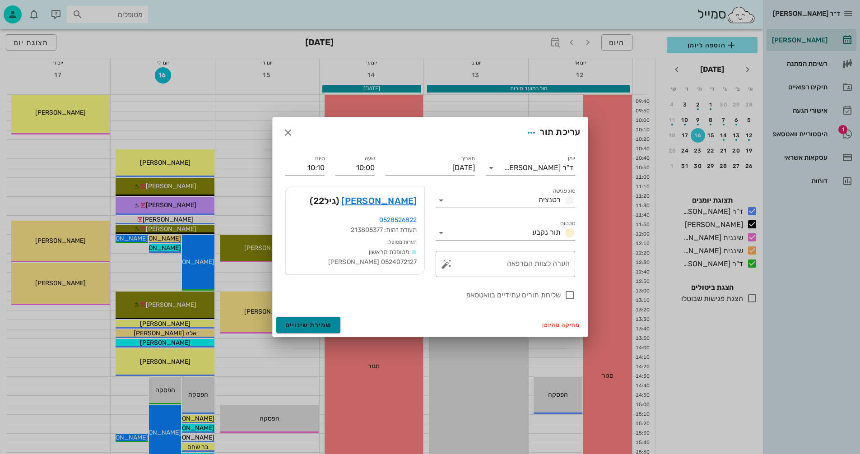
click at [309, 324] on span "שמירת שינויים" at bounding box center [308, 325] width 47 height 8
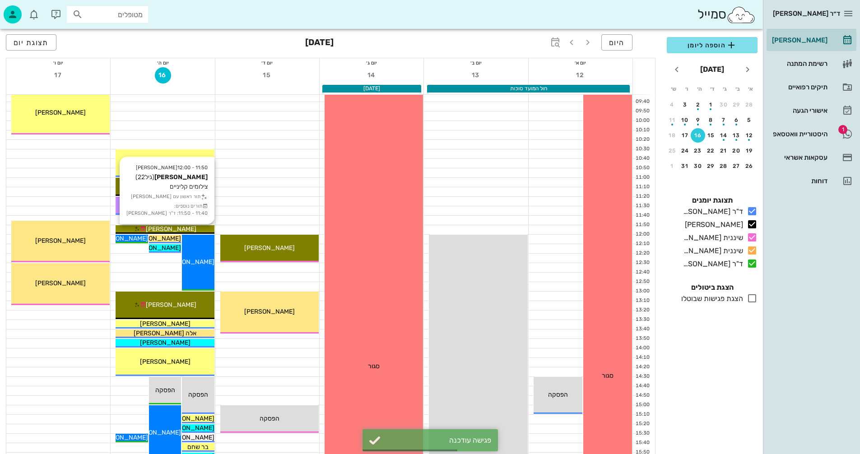
click at [203, 230] on div "[PERSON_NAME]" at bounding box center [165, 228] width 98 height 9
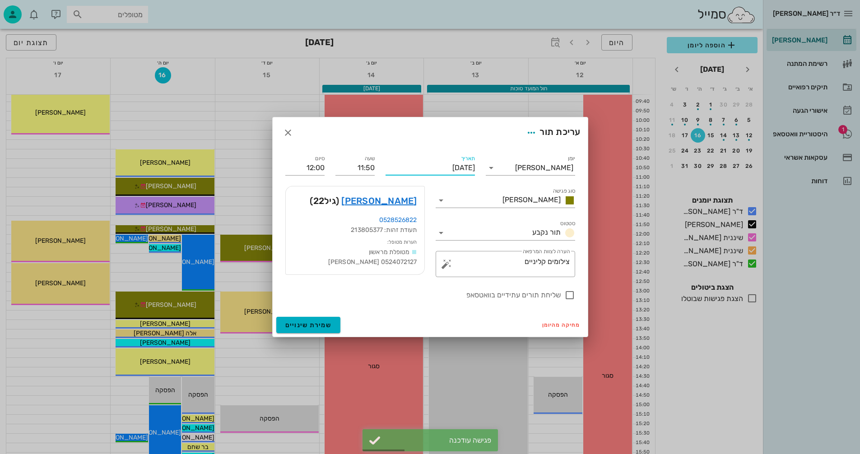
click at [434, 164] on input "יום חמישי, 16 באוקטובר 2025" at bounding box center [430, 168] width 89 height 14
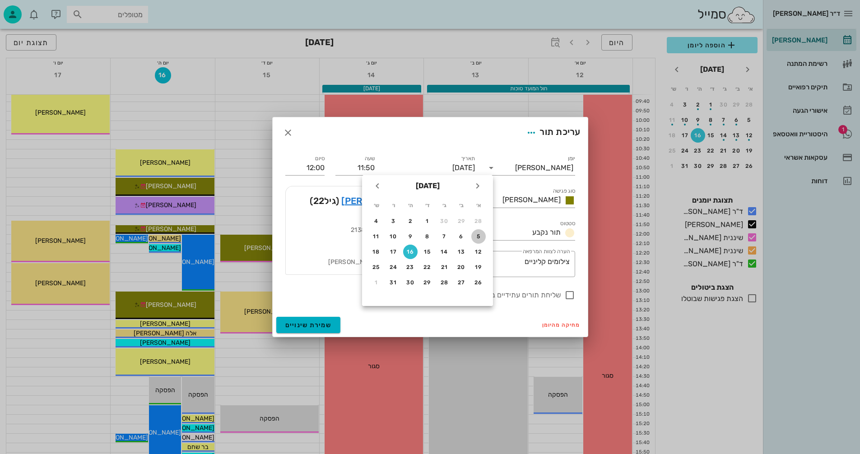
click at [478, 235] on div "5" at bounding box center [478, 236] width 14 height 6
type input "יום ראשון, 5 באוקטובר 2025"
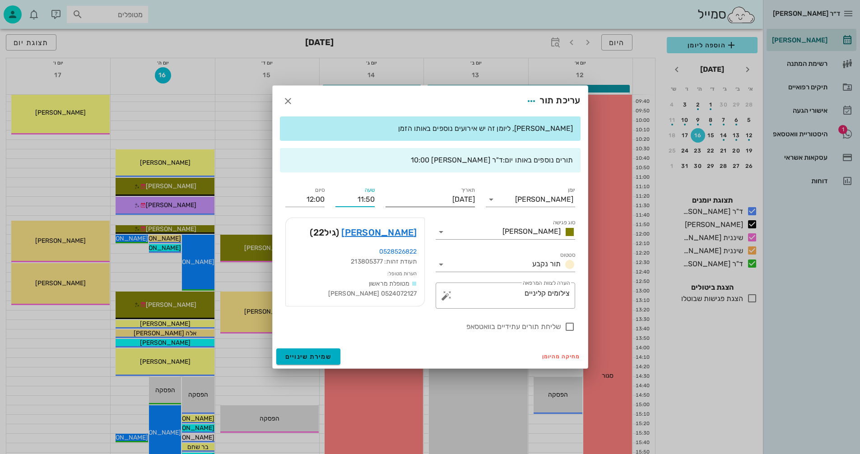
drag, startPoint x: 355, startPoint y: 199, endPoint x: 392, endPoint y: 204, distance: 37.4
click at [392, 204] on div "יומן יומן מרפאה סוג פגישה אנסטסיה סטטוס תור נקבע תאריך יום ראשון, 5 באוקטובר 20…" at bounding box center [430, 259] width 301 height 158
type input "10:10"
type input "10:20"
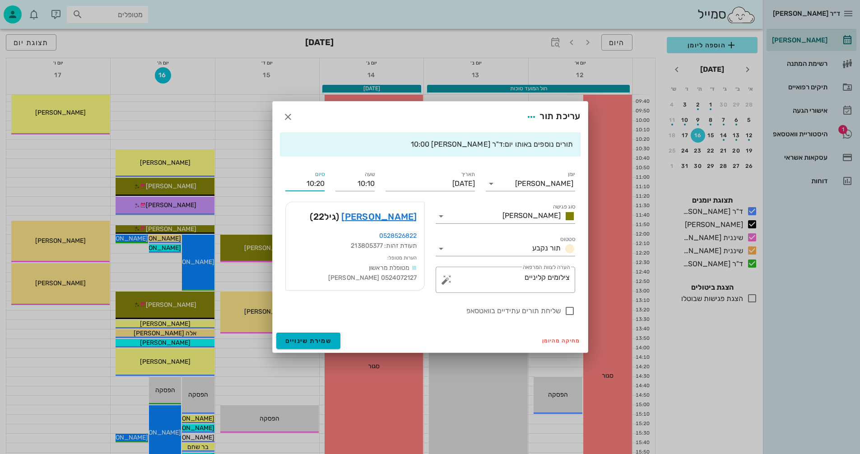
click at [306, 199] on div "יומן יומן מרפאה סוג פגישה אנסטסיה סטטוס תור נקבע תאריך יום ראשון, 5 באוקטובר 20…" at bounding box center [430, 243] width 301 height 158
click at [304, 342] on span "שמירת שינויים" at bounding box center [308, 341] width 47 height 8
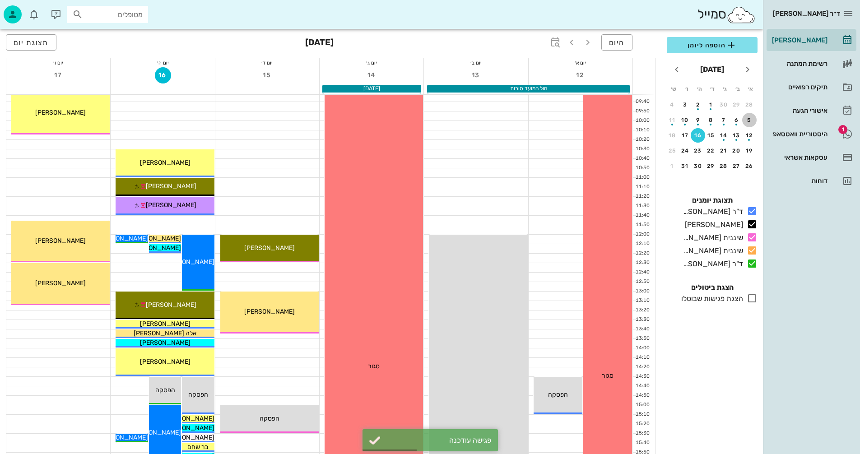
click at [750, 121] on div "5" at bounding box center [749, 120] width 14 height 6
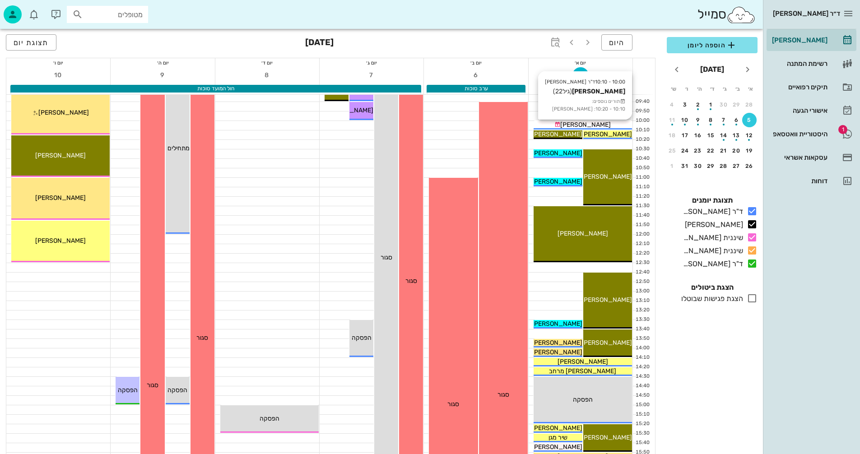
click at [547, 126] on div "[PERSON_NAME]" at bounding box center [583, 124] width 98 height 9
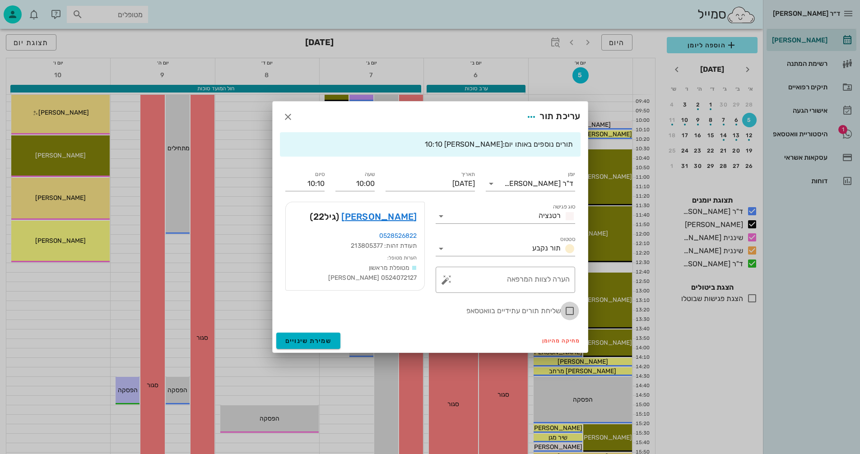
click at [567, 311] on div at bounding box center [569, 310] width 15 height 15
checkbox input "true"
click at [311, 340] on span "שמירת שינויים" at bounding box center [308, 341] width 47 height 8
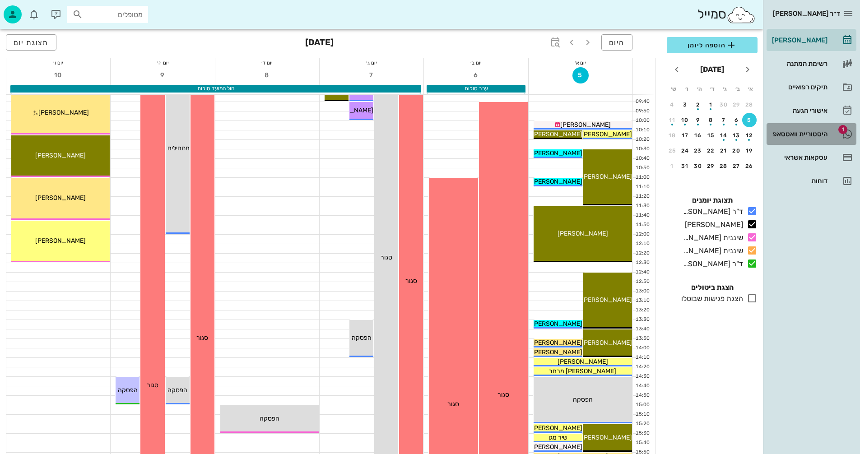
click at [789, 135] on div "היסטוריית וואטסאפ" at bounding box center [798, 133] width 57 height 7
click at [795, 135] on div "היסטוריית וואטסאפ" at bounding box center [798, 133] width 57 height 7
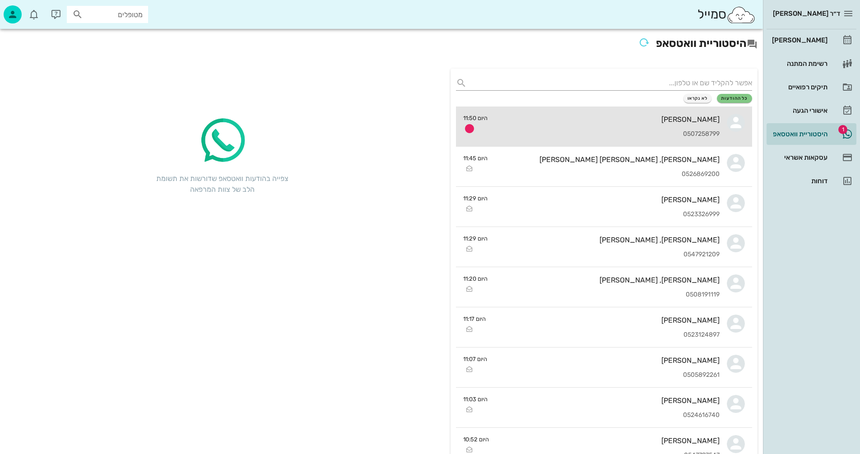
click at [530, 121] on div "[PERSON_NAME]" at bounding box center [607, 119] width 225 height 9
click at [619, 128] on div "מיכל וולוצקי צור 0507258799" at bounding box center [607, 127] width 225 height 40
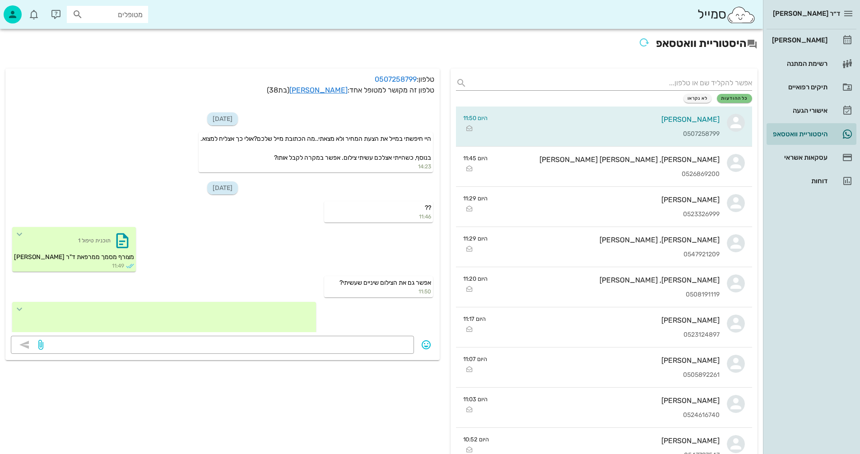
scroll to position [73, 0]
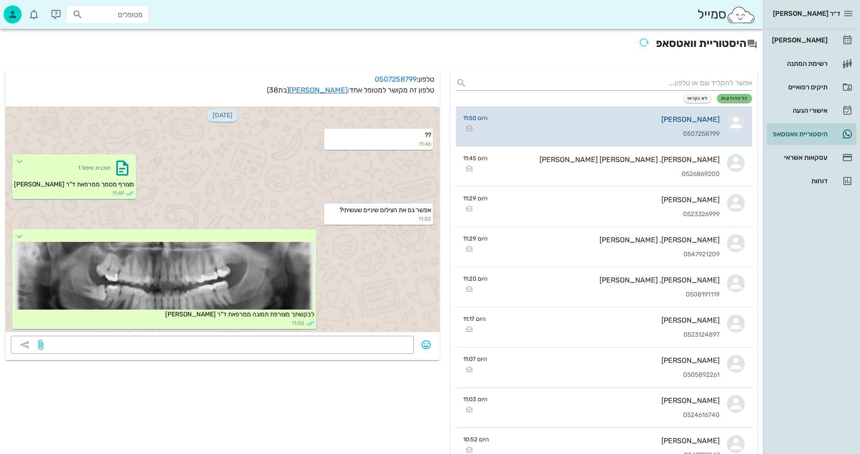
click at [609, 123] on div "[PERSON_NAME]" at bounding box center [607, 119] width 225 height 9
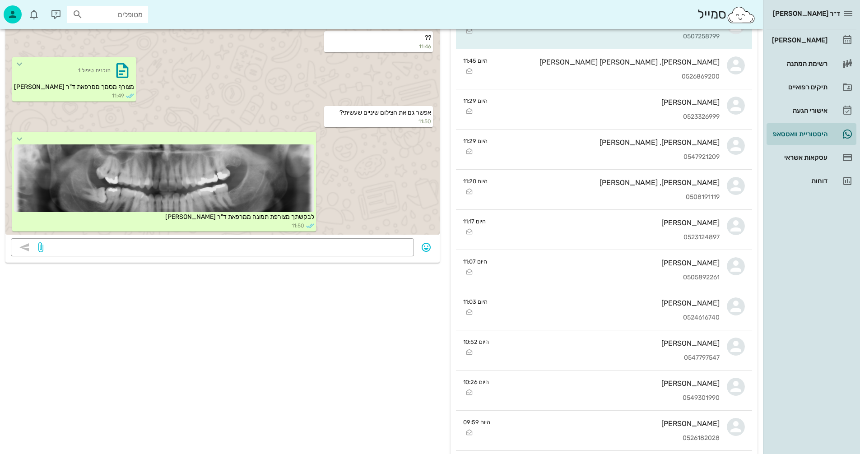
scroll to position [0, 0]
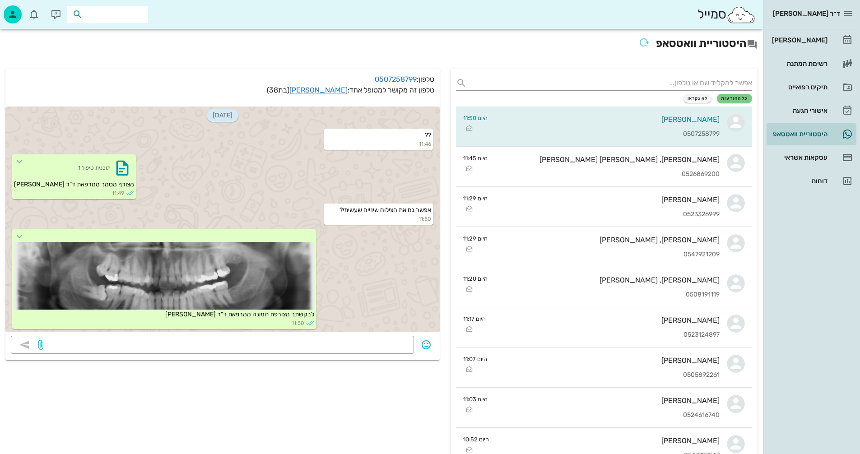
click at [135, 12] on input "text" at bounding box center [114, 15] width 58 height 12
type input "[PERSON_NAME]"
click at [123, 44] on div "0508900181" at bounding box center [91, 42] width 99 height 7
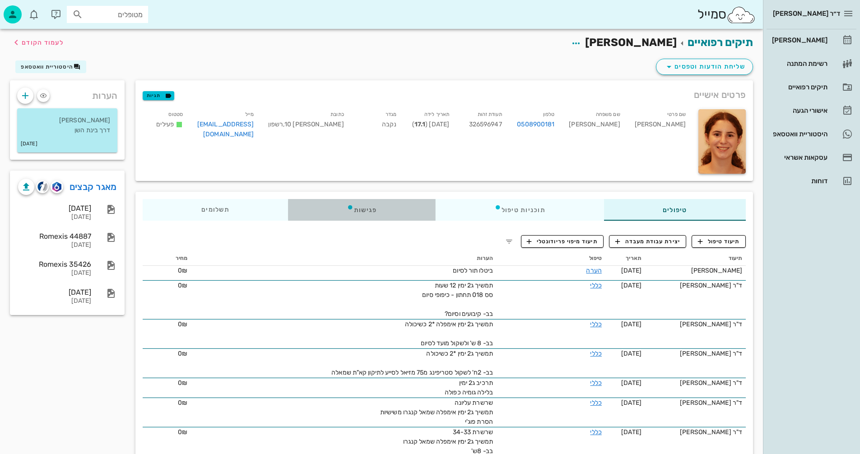
click at [366, 207] on div "פגישות" at bounding box center [362, 210] width 148 height 22
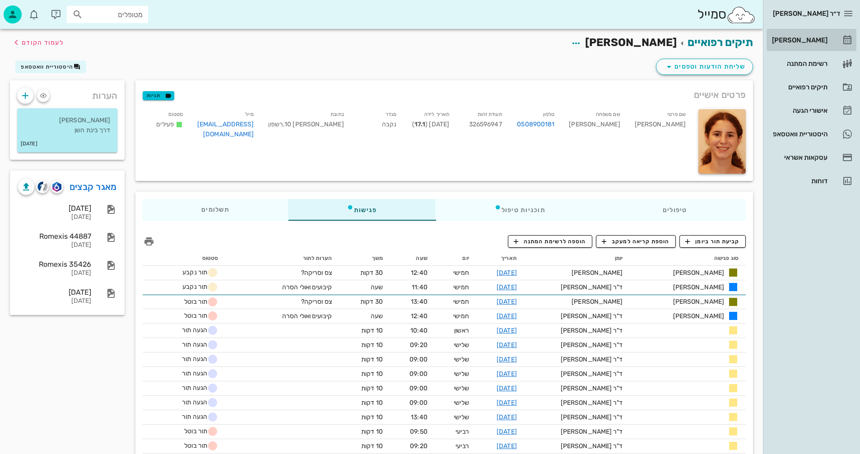
click at [808, 41] on div "[PERSON_NAME]" at bounding box center [798, 40] width 57 height 7
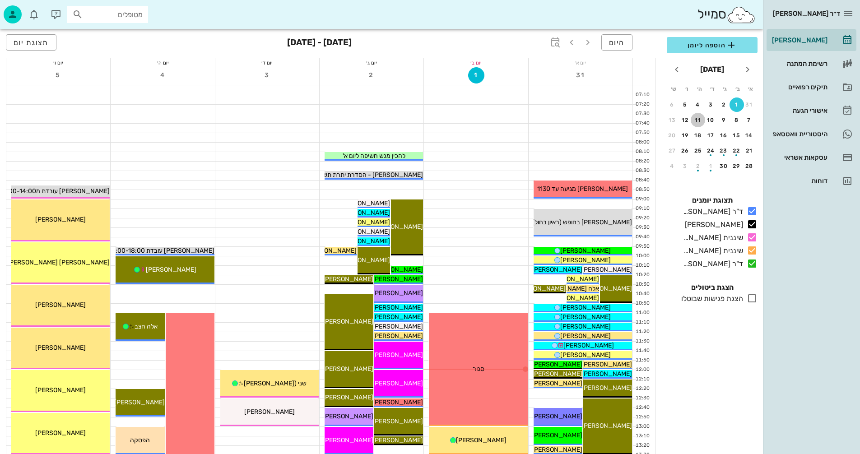
click at [700, 119] on div "11" at bounding box center [698, 120] width 14 height 6
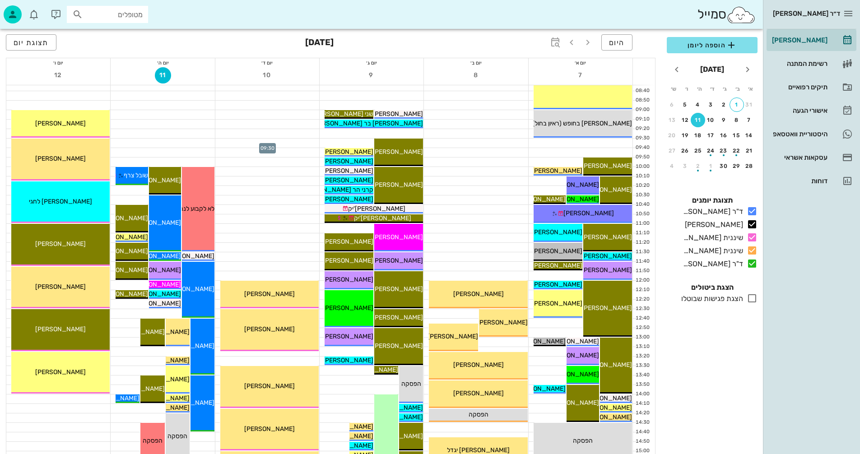
scroll to position [90, 0]
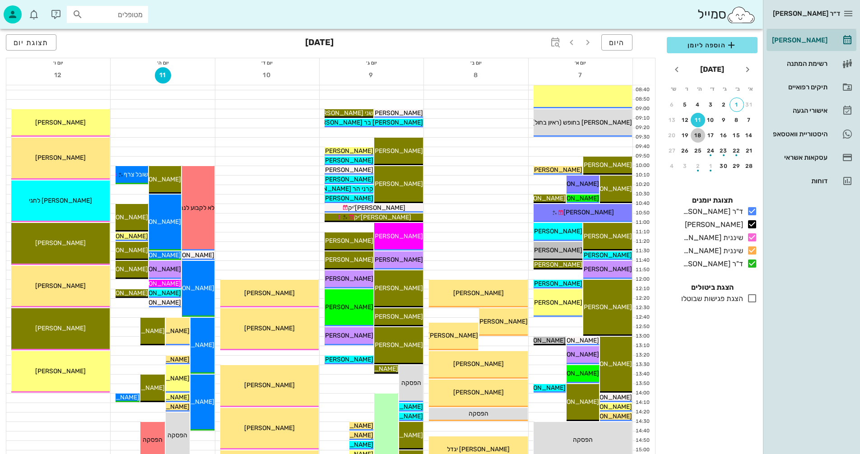
click at [699, 135] on div "18" at bounding box center [698, 135] width 14 height 6
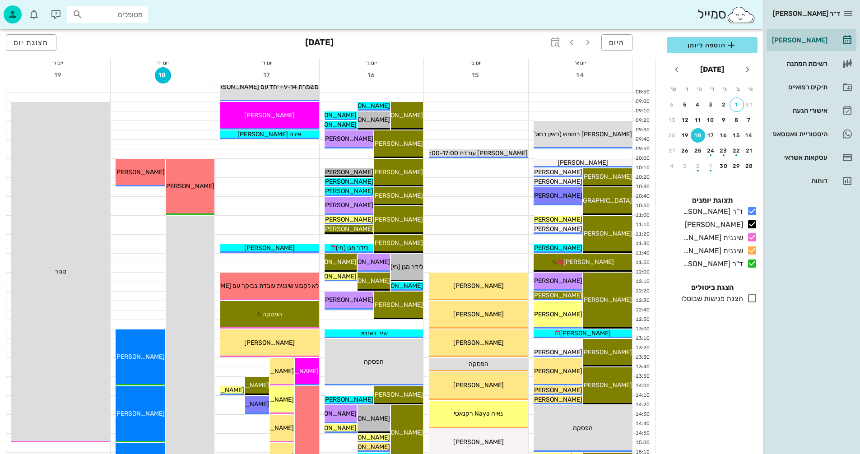
scroll to position [90, 0]
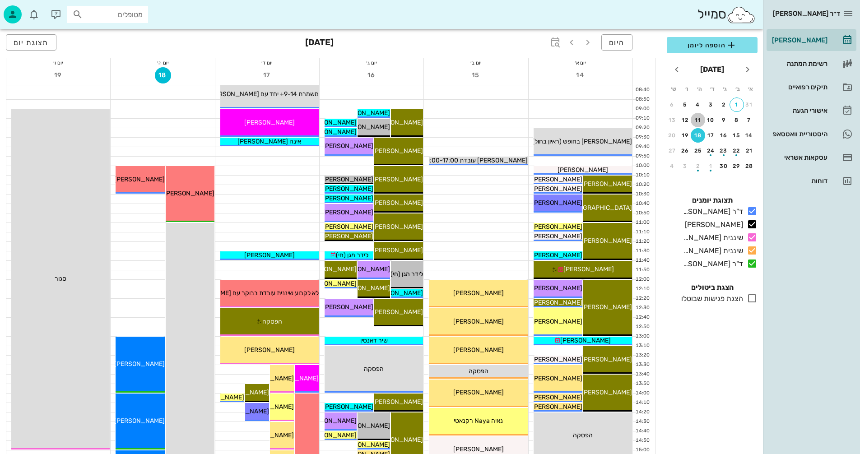
click at [698, 120] on div "11" at bounding box center [698, 120] width 14 height 6
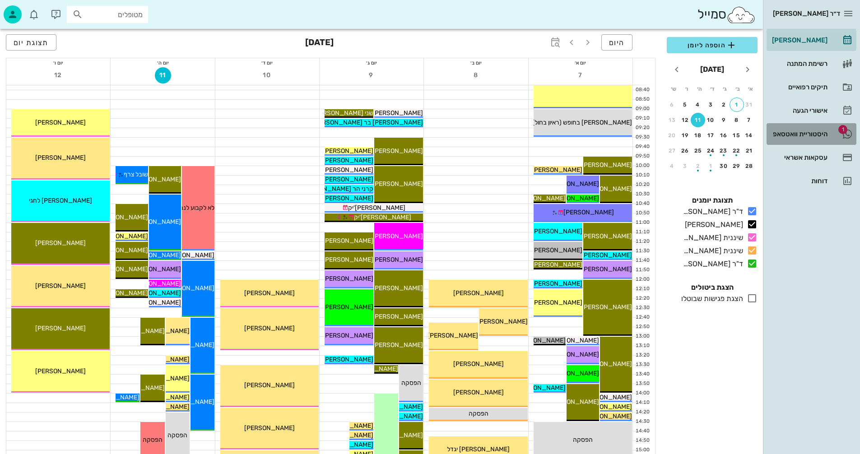
click at [802, 130] on div "היסטוריית וואטסאפ" at bounding box center [798, 134] width 57 height 14
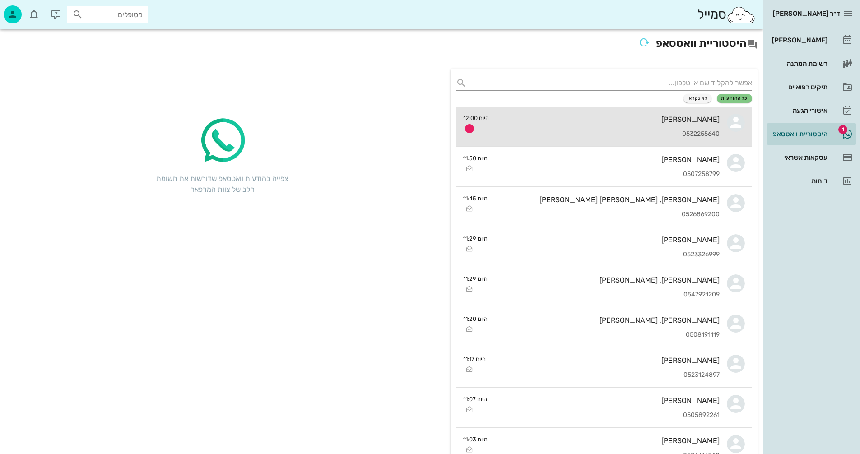
click at [562, 126] on div "[PERSON_NAME] 0532255640" at bounding box center [607, 127] width 223 height 40
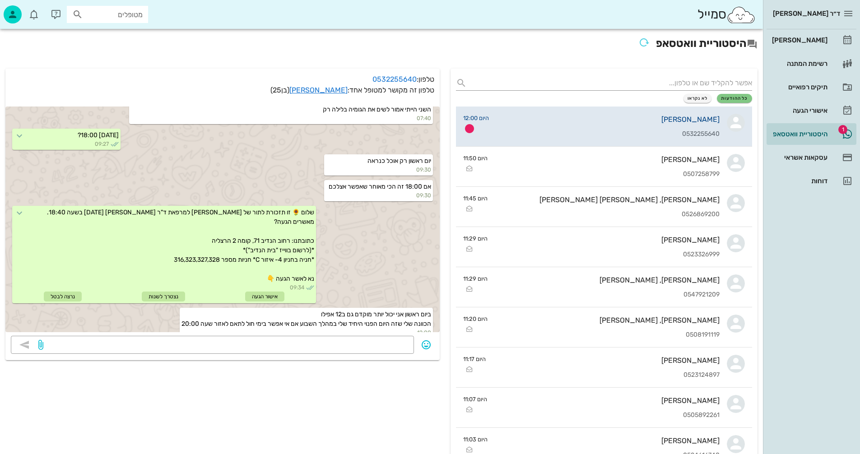
scroll to position [1180, 0]
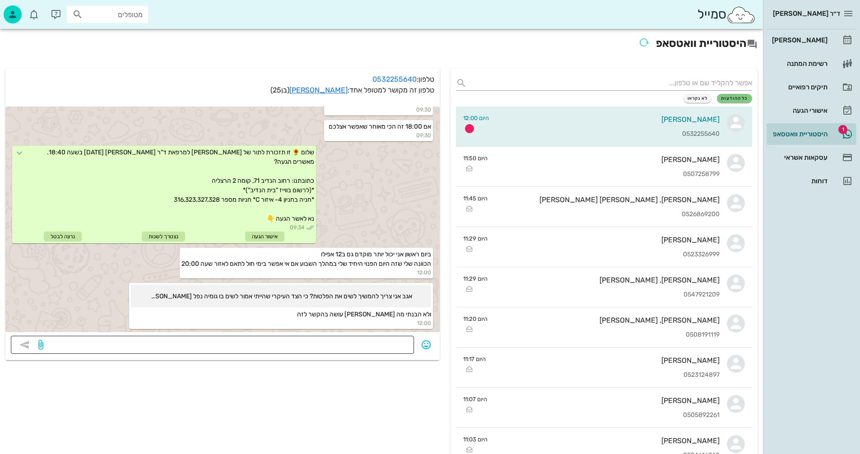
click at [382, 343] on textarea at bounding box center [226, 346] width 363 height 14
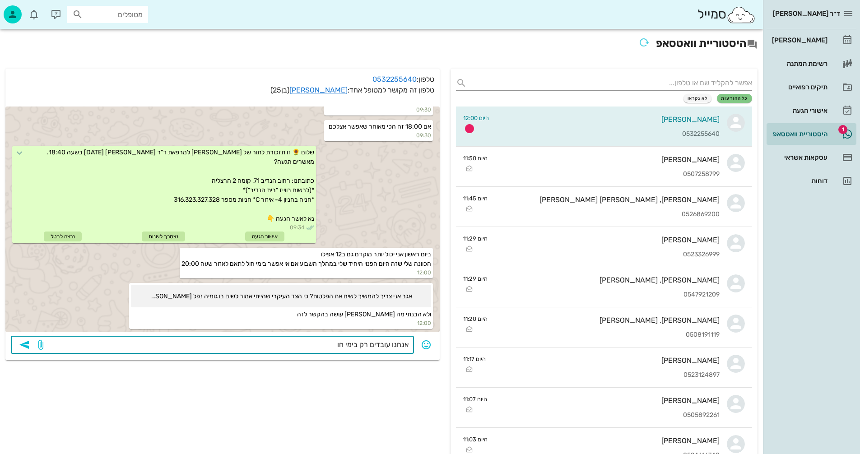
type textarea "אנחנו עובדים רק בימי חול"
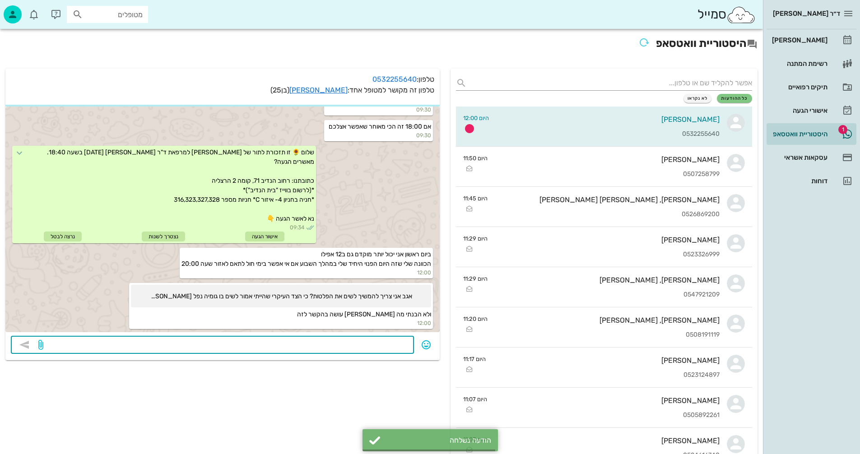
scroll to position [1206, 0]
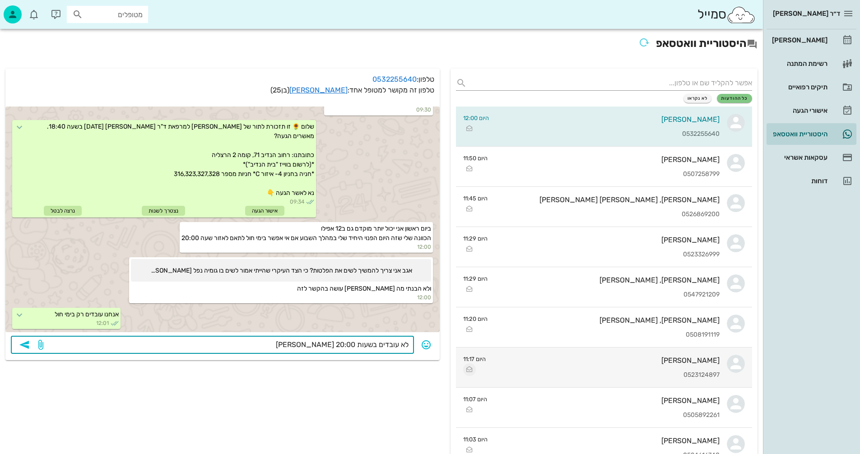
type textarea "לא עובדים בשעות 20:00 ואילך"
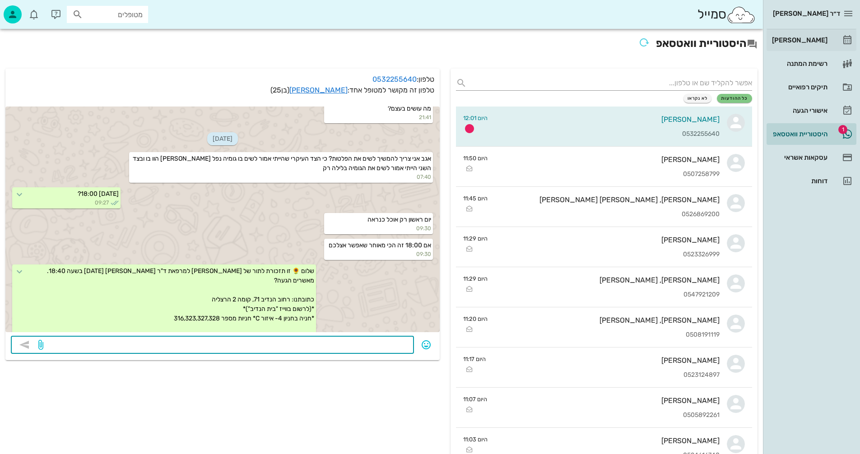
scroll to position [1347, 0]
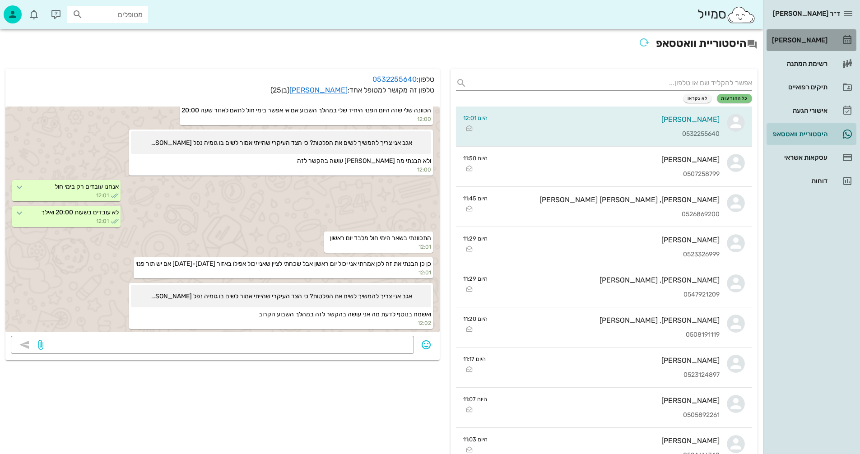
click at [802, 39] on div "[PERSON_NAME]" at bounding box center [798, 40] width 57 height 7
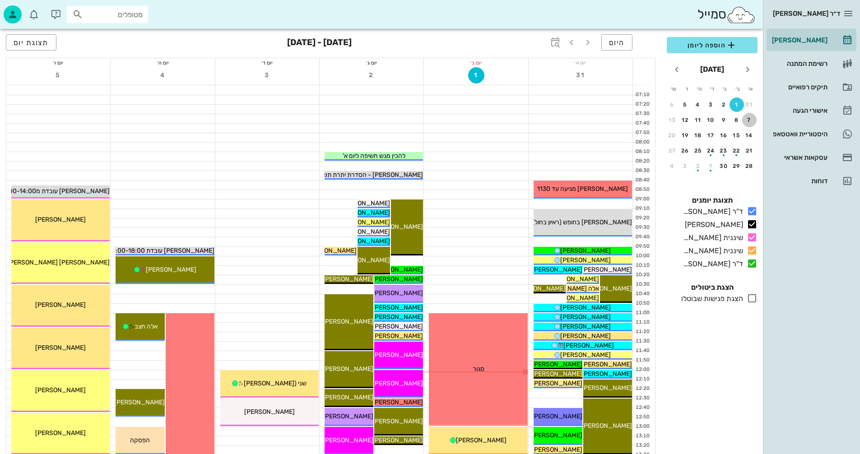
click at [748, 120] on div "7" at bounding box center [749, 120] width 14 height 6
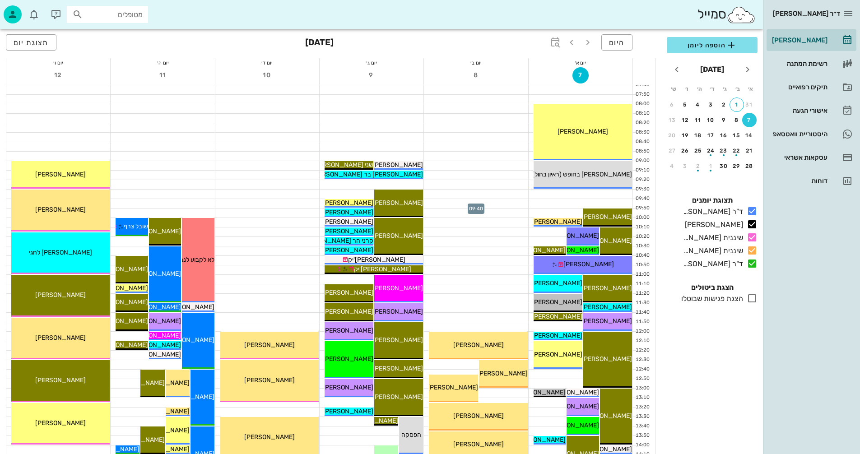
scroll to position [135, 0]
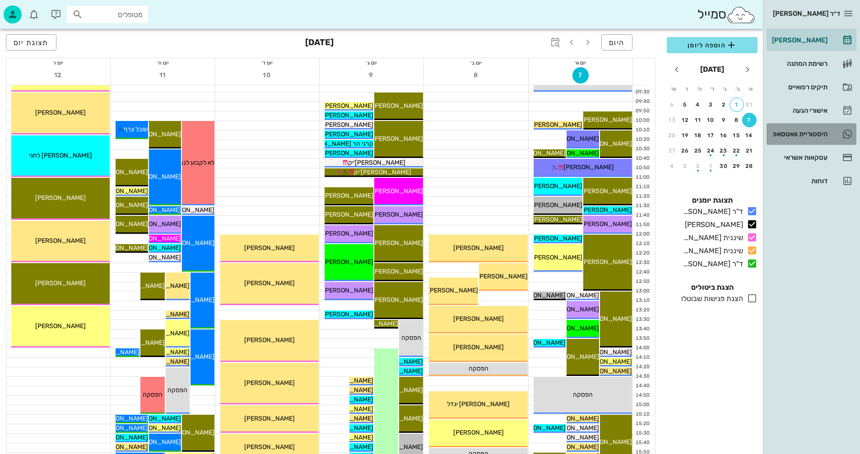
click at [795, 133] on div "היסטוריית וואטסאפ" at bounding box center [798, 133] width 57 height 7
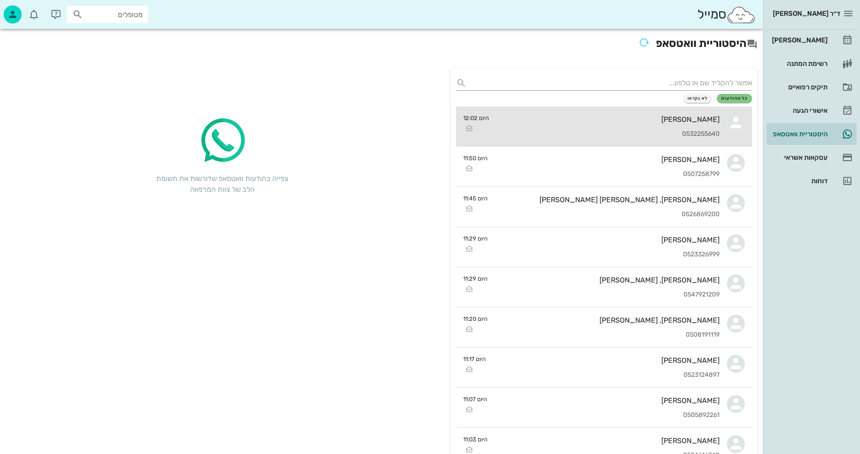
click at [594, 123] on div "[PERSON_NAME]" at bounding box center [607, 119] width 223 height 9
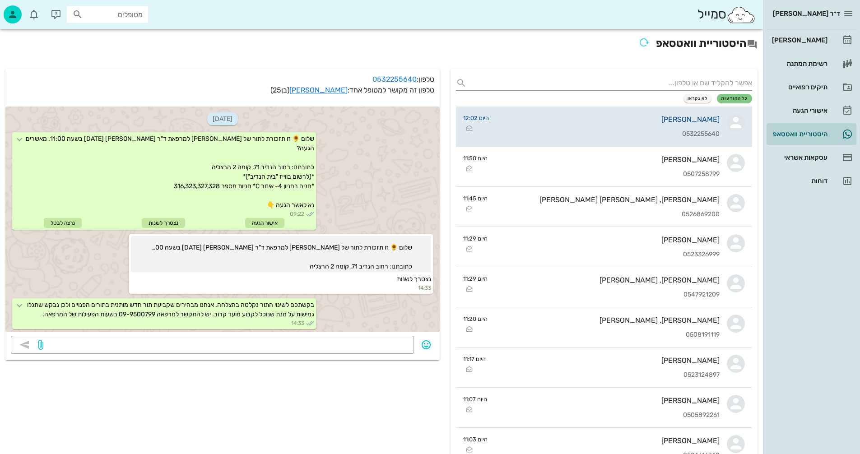
scroll to position [1347, 0]
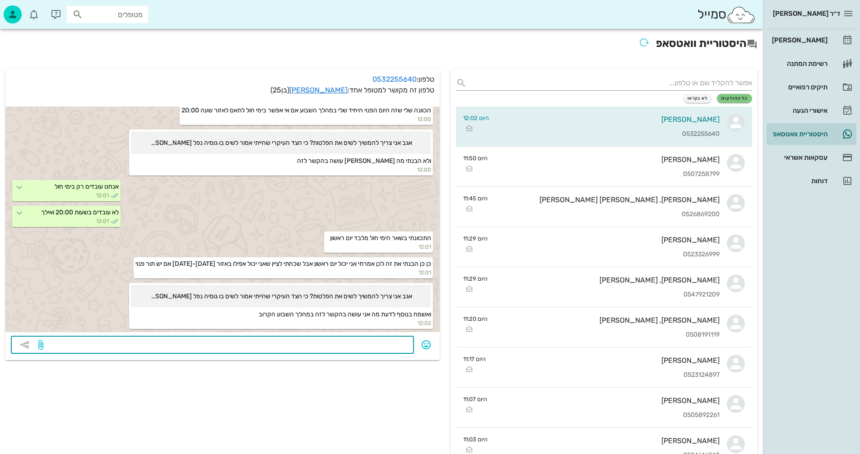
click at [331, 345] on textarea at bounding box center [226, 346] width 363 height 14
click at [326, 90] on link "[PERSON_NAME]" at bounding box center [318, 90] width 58 height 9
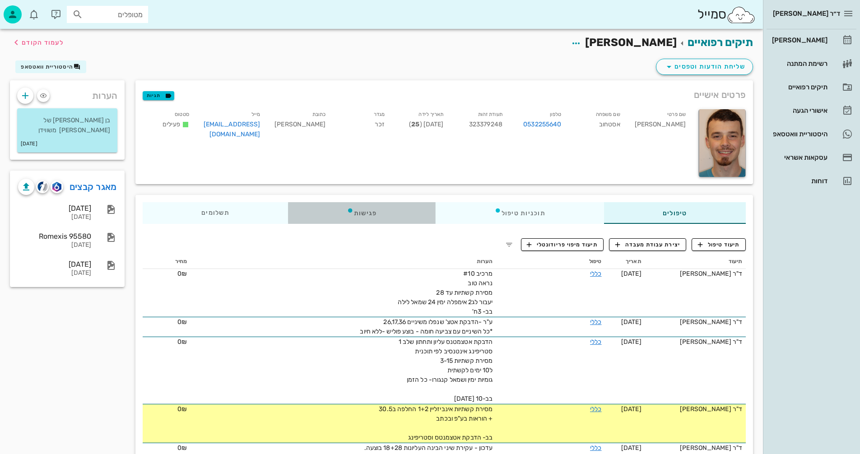
click at [363, 211] on div "פגישות" at bounding box center [362, 213] width 148 height 22
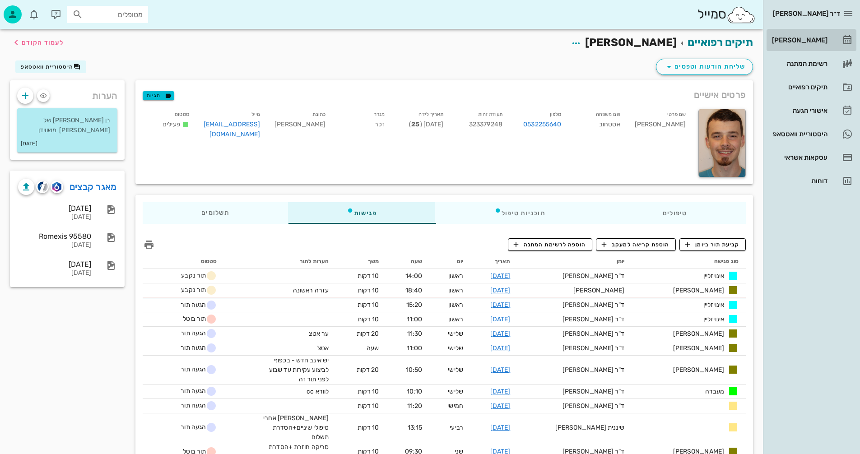
click at [809, 42] on div "[PERSON_NAME]" at bounding box center [798, 40] width 57 height 7
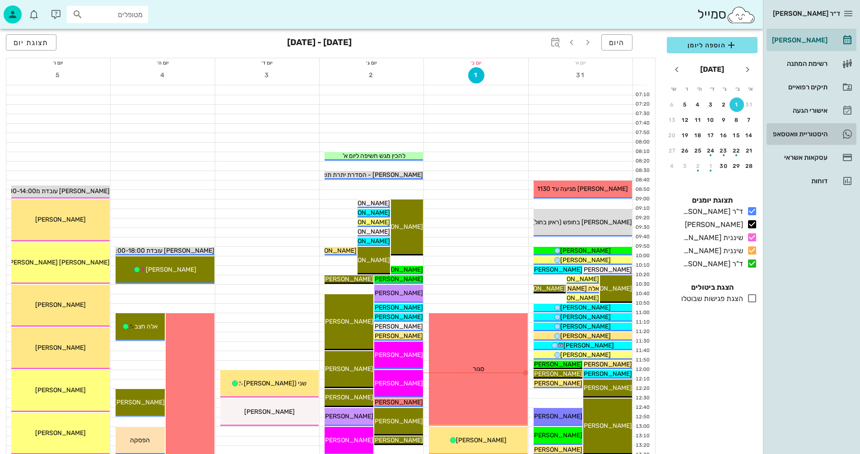
click at [785, 132] on div "היסטוריית וואטסאפ" at bounding box center [798, 133] width 57 height 7
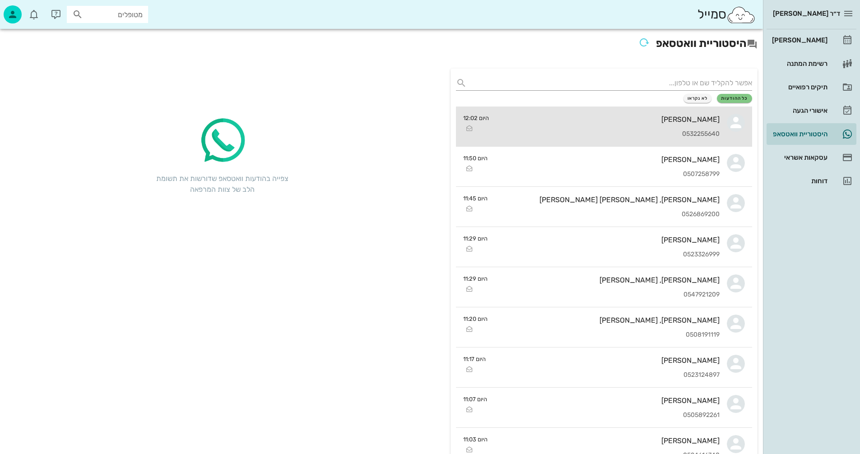
click at [599, 117] on div "[PERSON_NAME]" at bounding box center [607, 119] width 223 height 9
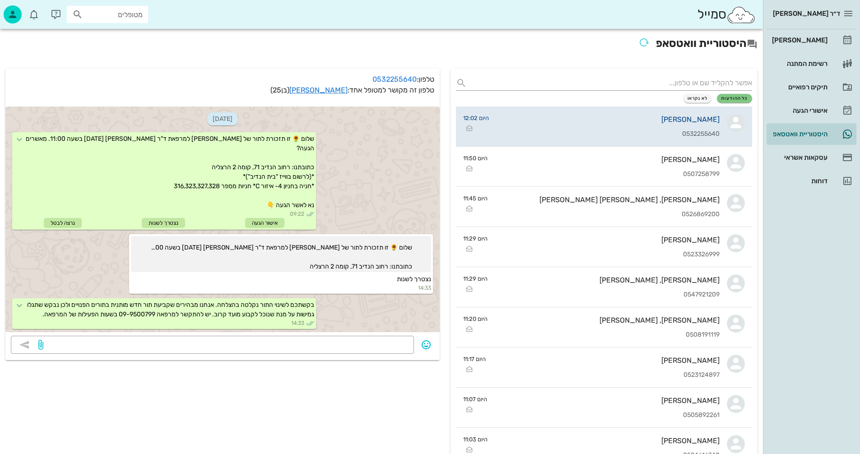
scroll to position [1347, 0]
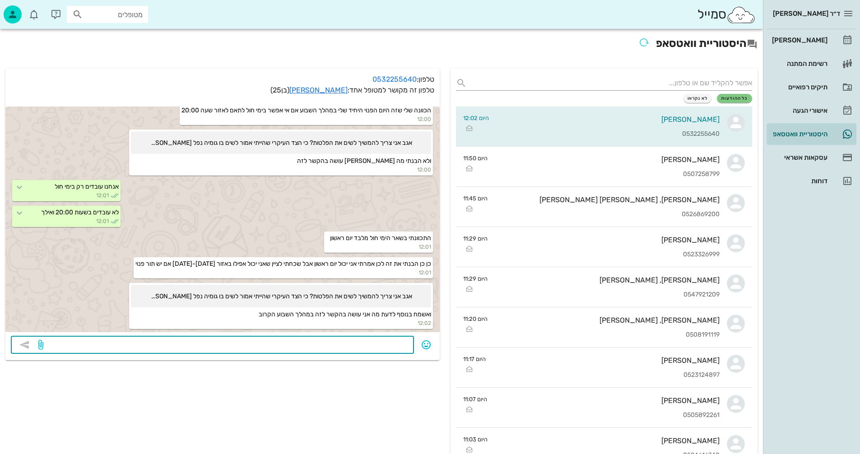
click at [364, 346] on textarea at bounding box center [226, 346] width 363 height 14
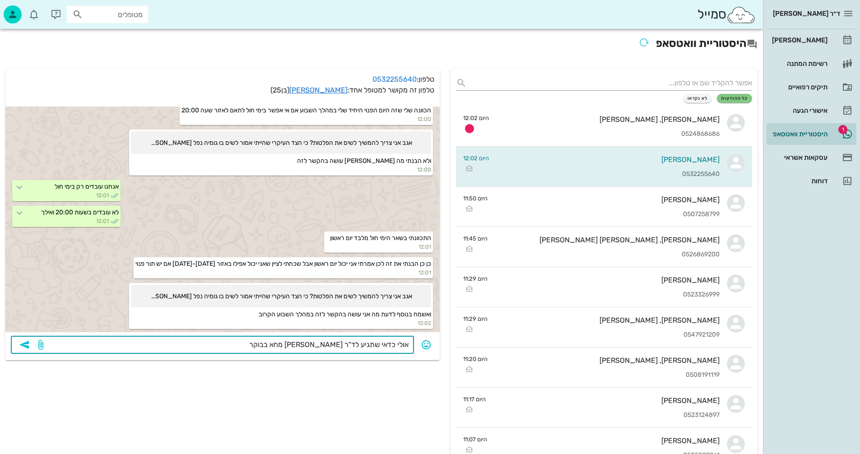
click at [303, 345] on textarea "אולי כדאי שתגיע לד"ר [PERSON_NAME] מחא בבוקר" at bounding box center [226, 346] width 363 height 14
type textarea "אולי כדאי שתגיע לד"ר [PERSON_NAME] מחר בבוקר"
click at [26, 344] on icon "button" at bounding box center [24, 345] width 11 height 11
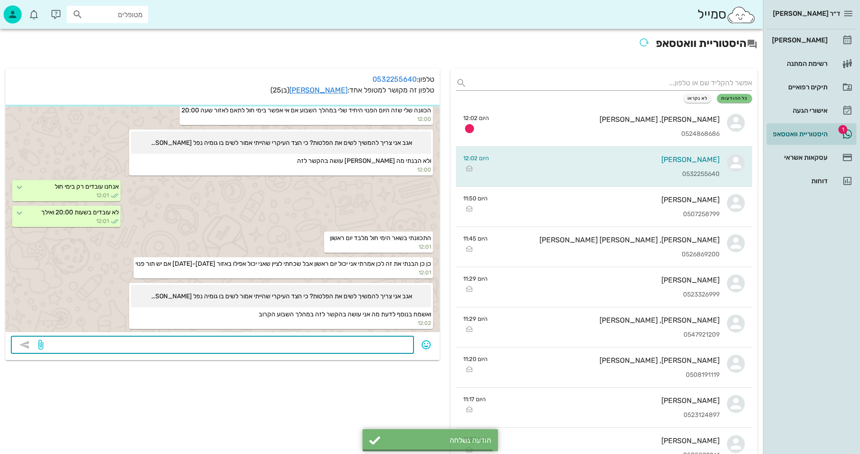
scroll to position [1373, 0]
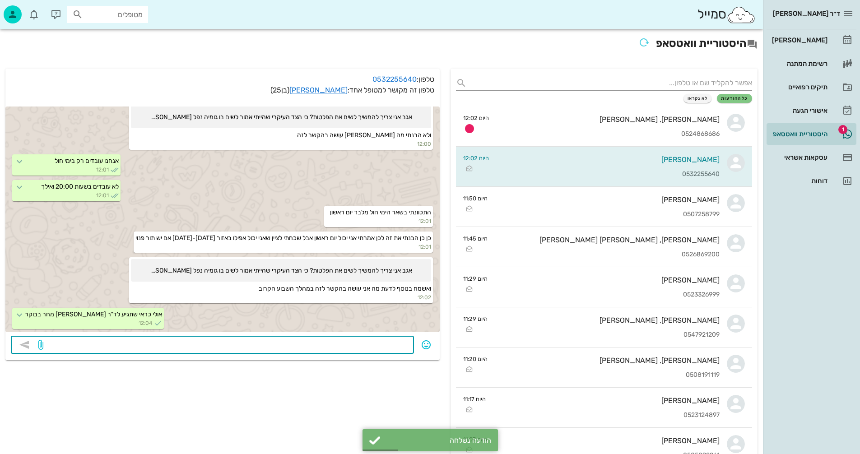
click at [379, 344] on textarea at bounding box center [226, 346] width 363 height 14
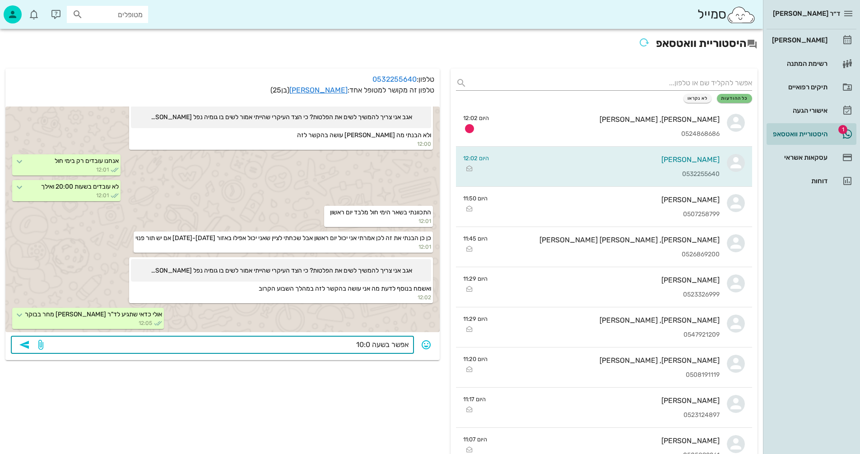
type textarea "אפשר בשעה 10:00"
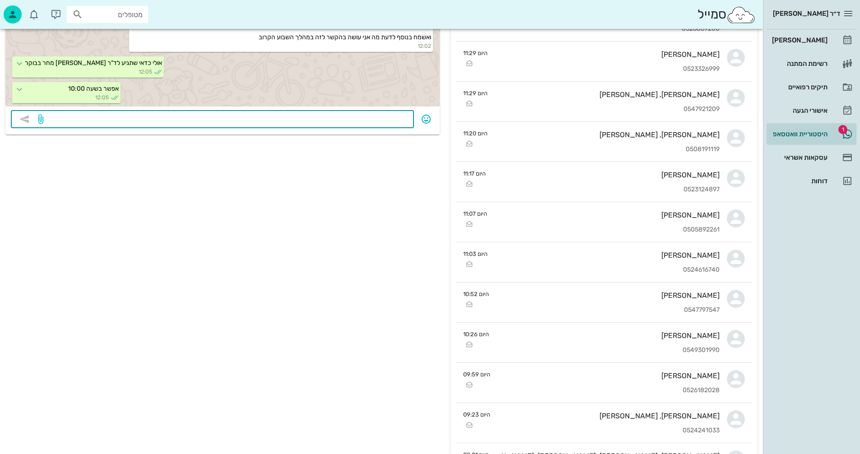
scroll to position [0, 0]
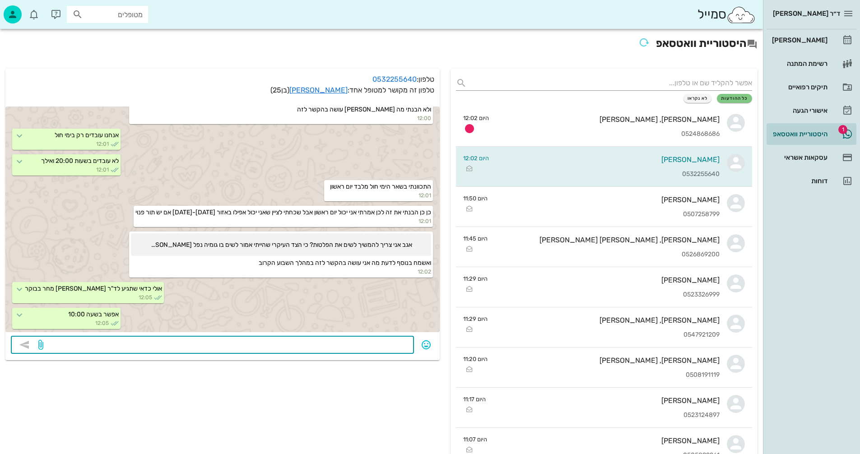
click at [346, 340] on textarea at bounding box center [226, 346] width 363 height 14
type textarea "או [DATE] 12:40"
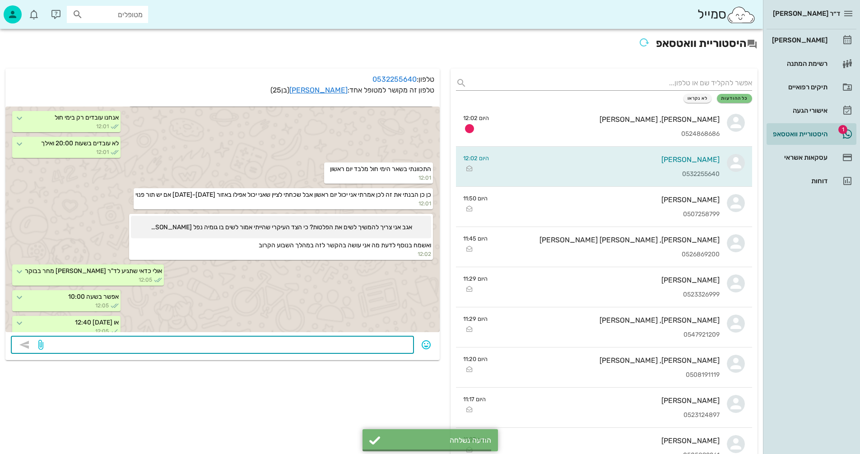
scroll to position [1425, 0]
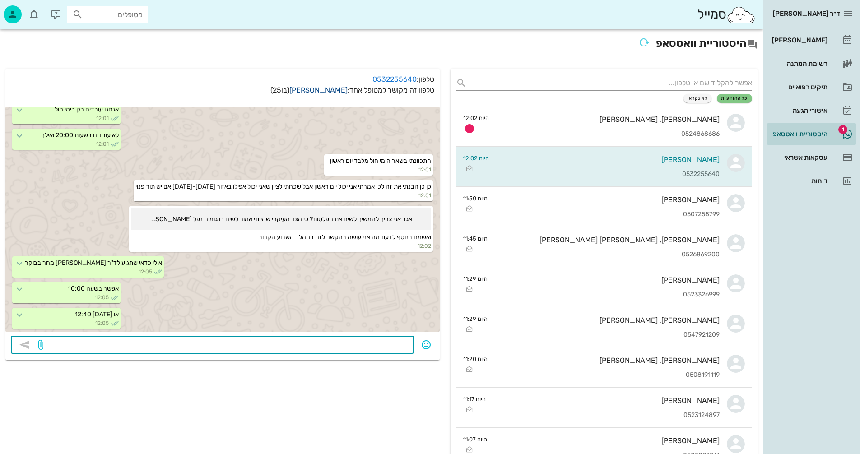
click at [331, 90] on link "[PERSON_NAME]" at bounding box center [318, 90] width 58 height 9
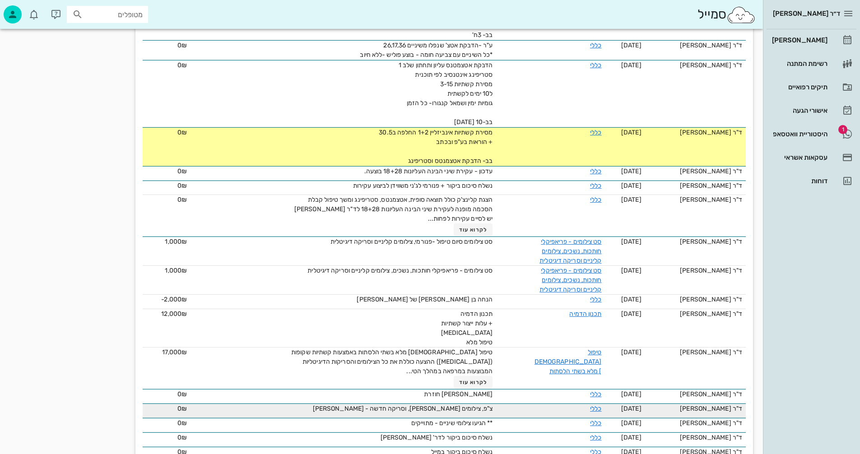
scroll to position [419, 0]
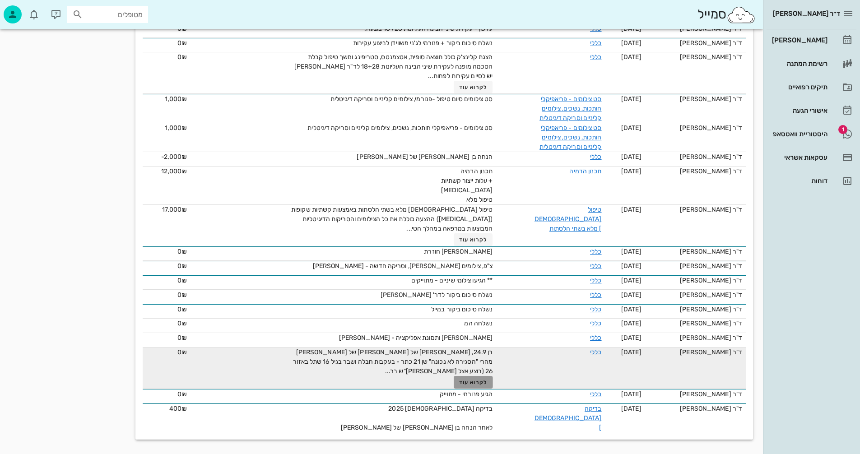
click at [462, 380] on span "לקרוא עוד" at bounding box center [473, 382] width 28 height 6
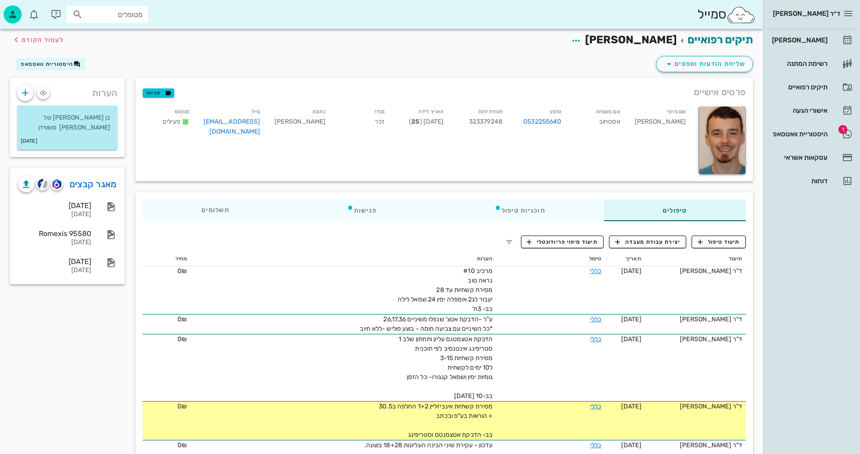
scroll to position [0, 0]
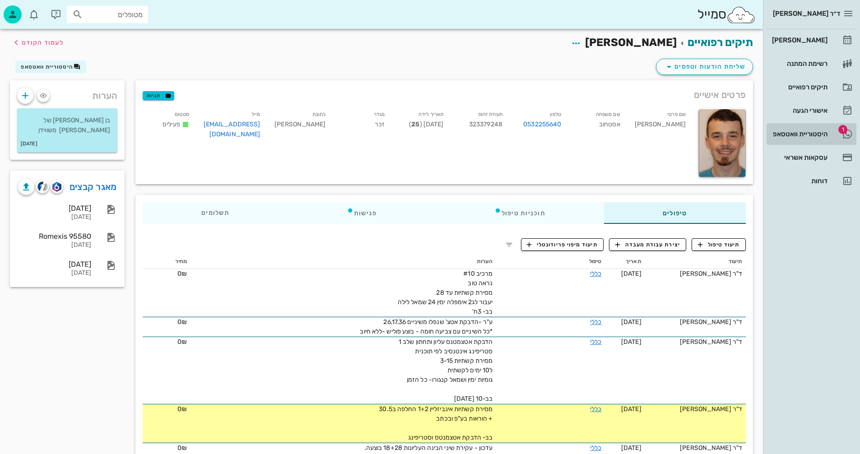
click at [797, 135] on div "היסטוריית וואטסאפ" at bounding box center [798, 133] width 57 height 7
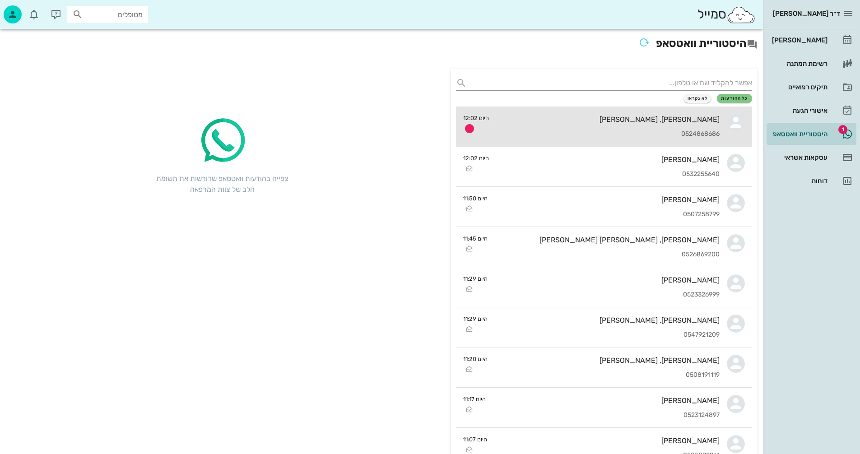
click at [572, 124] on div "[PERSON_NAME], [PERSON_NAME] 0524868686" at bounding box center [607, 127] width 223 height 40
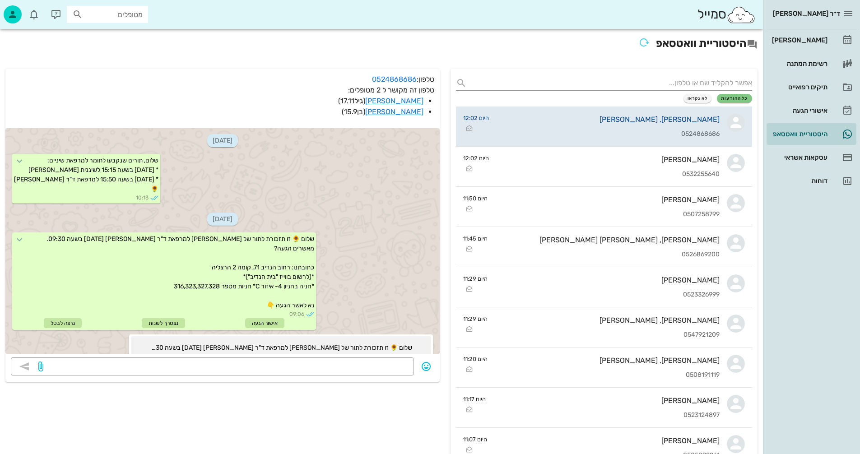
scroll to position [321, 0]
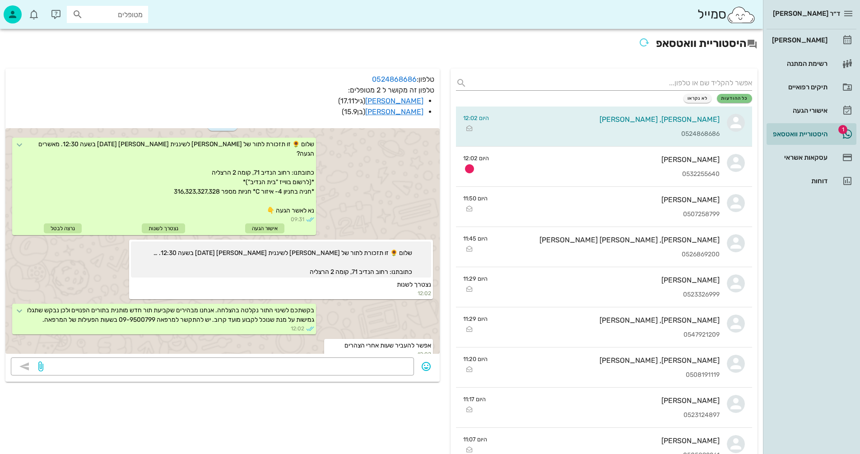
click at [100, 14] on input "מטופלים" at bounding box center [114, 15] width 58 height 12
type input "[PERSON_NAME]"
click at [122, 35] on div "[PERSON_NAME] 040314452" at bounding box center [94, 34] width 99 height 7
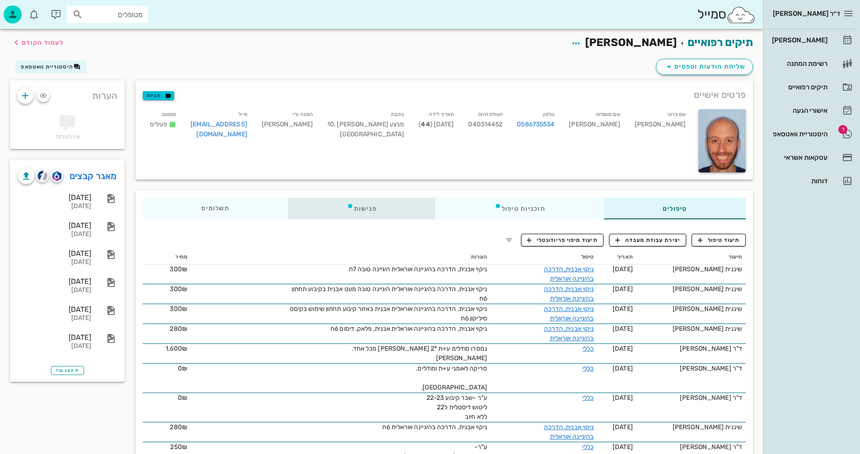
click at [358, 206] on div "פגישות" at bounding box center [362, 209] width 148 height 22
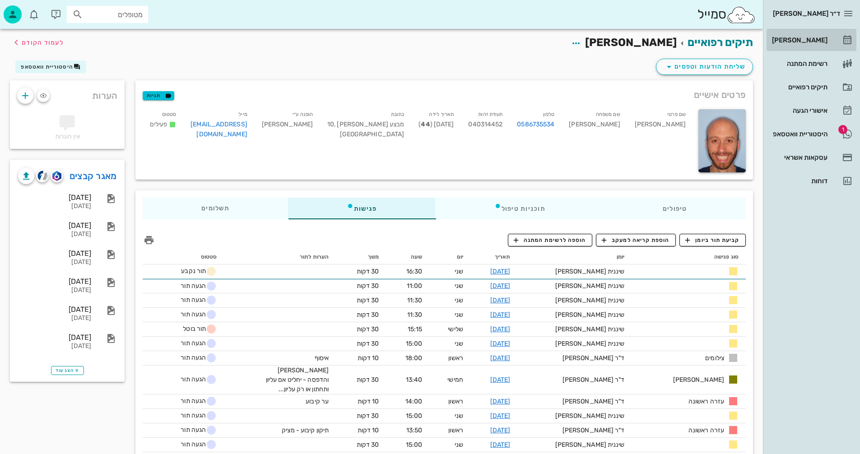
click at [811, 37] on div "[PERSON_NAME]" at bounding box center [798, 40] width 57 height 7
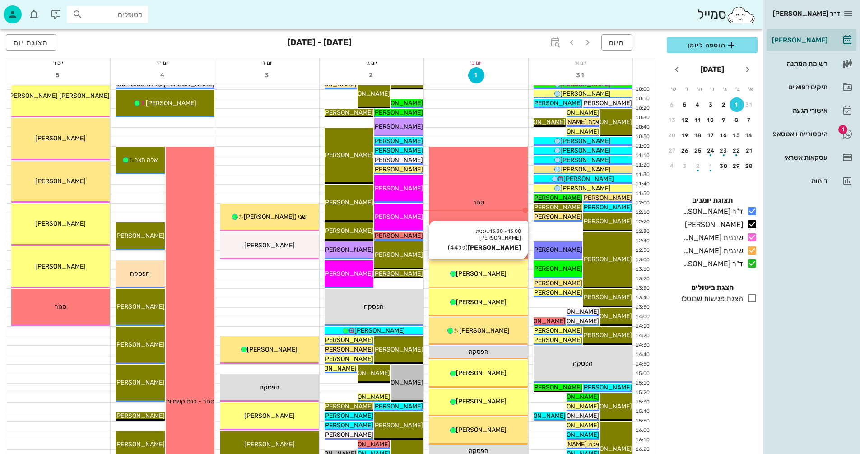
scroll to position [135, 0]
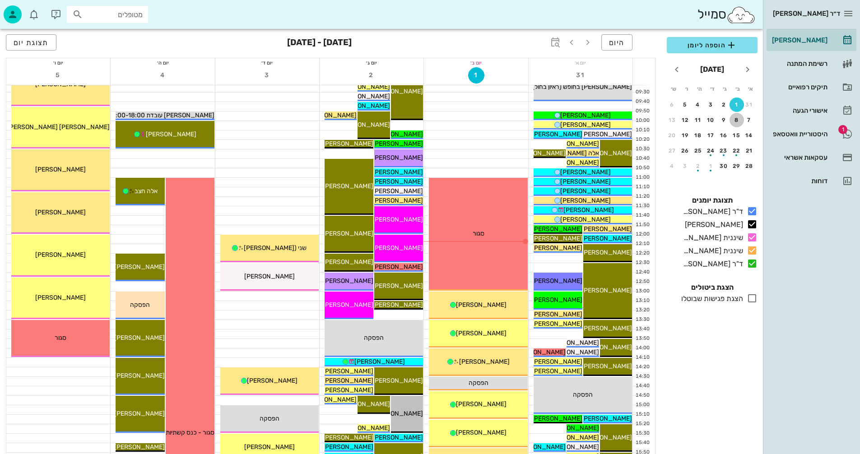
click at [736, 121] on div "8" at bounding box center [737, 120] width 14 height 6
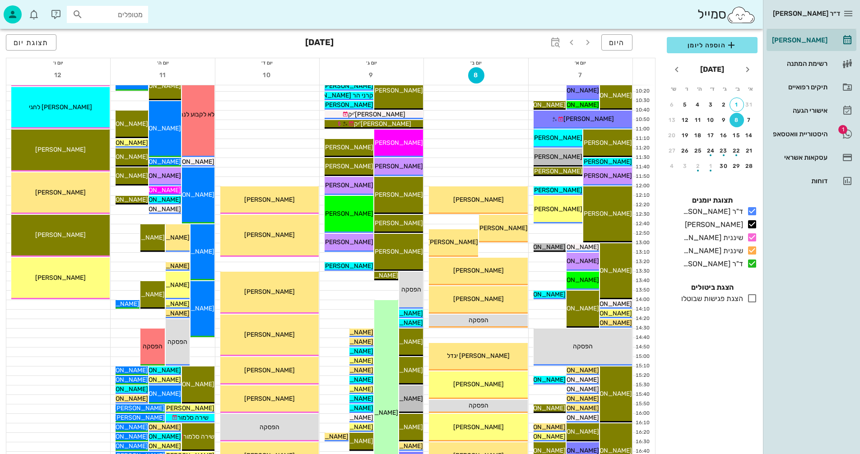
scroll to position [181, 0]
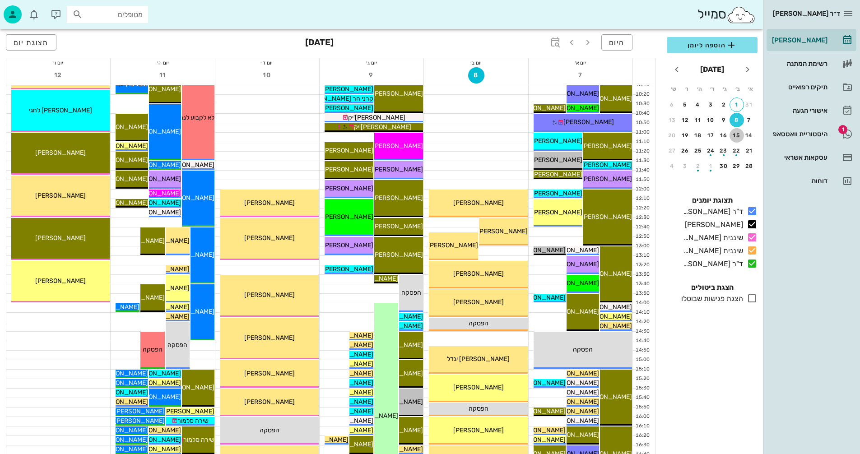
click at [738, 133] on div "15" at bounding box center [737, 135] width 14 height 6
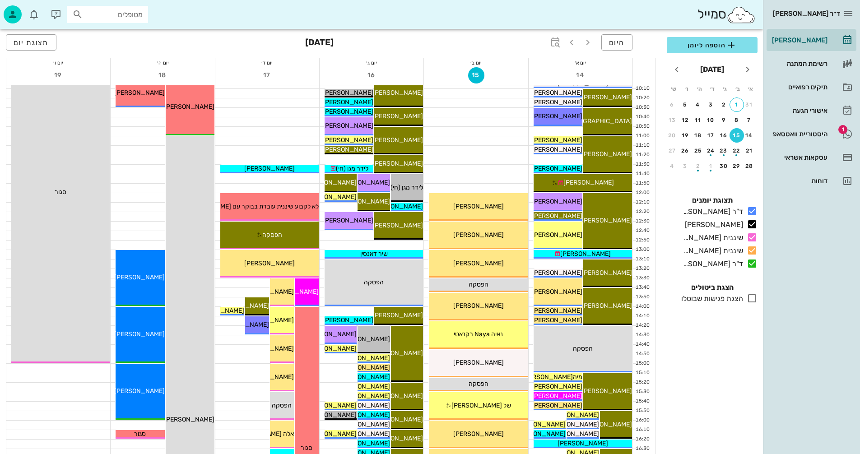
scroll to position [135, 0]
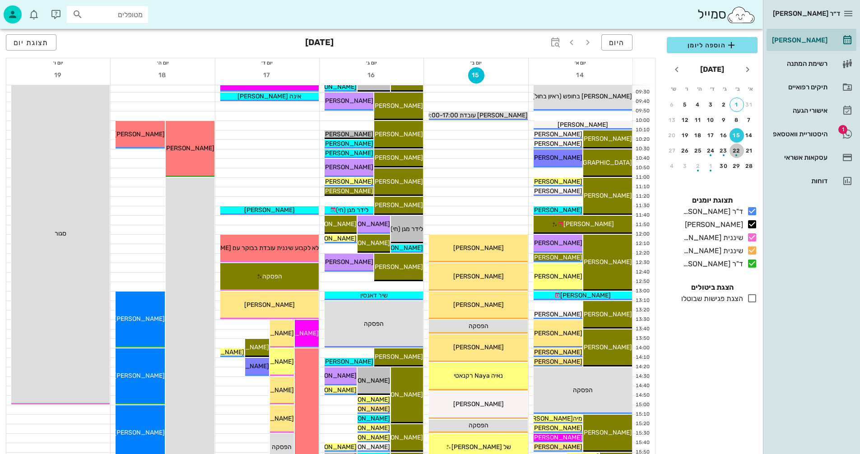
click at [736, 150] on div "button" at bounding box center [737, 152] width 14 height 5
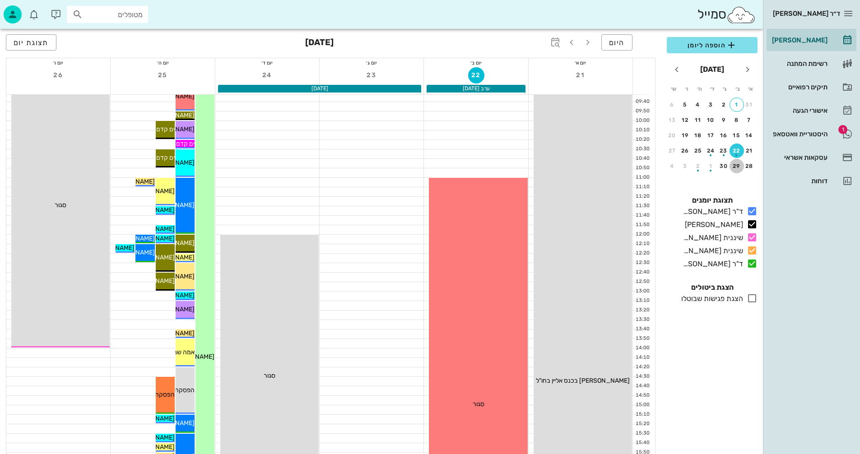
click at [733, 164] on div "29" at bounding box center [737, 166] width 14 height 6
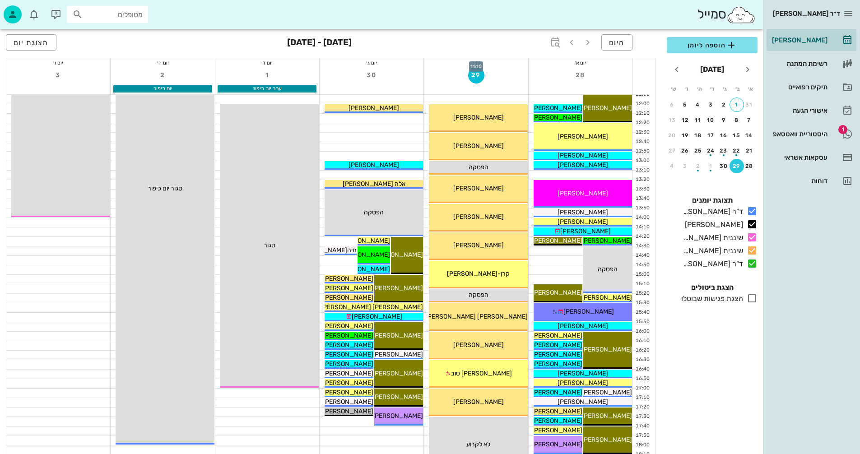
scroll to position [271, 0]
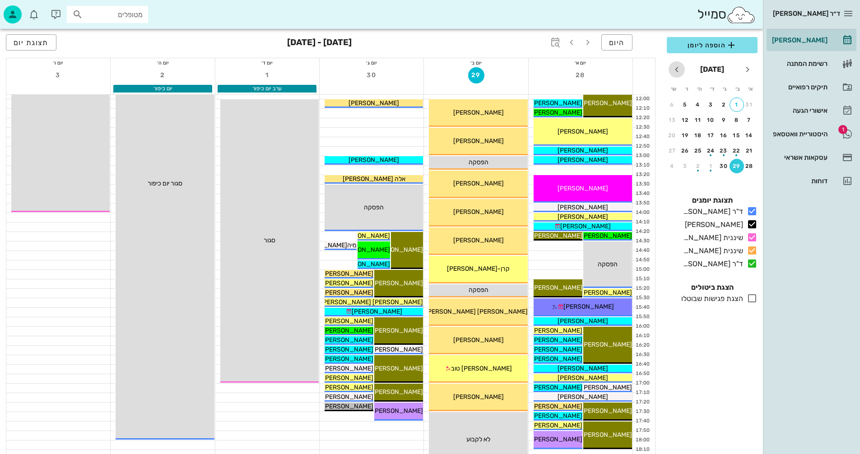
click at [679, 69] on icon "חודש הבא" at bounding box center [676, 69] width 11 height 11
click at [737, 122] on div "button" at bounding box center [737, 122] width 14 height 5
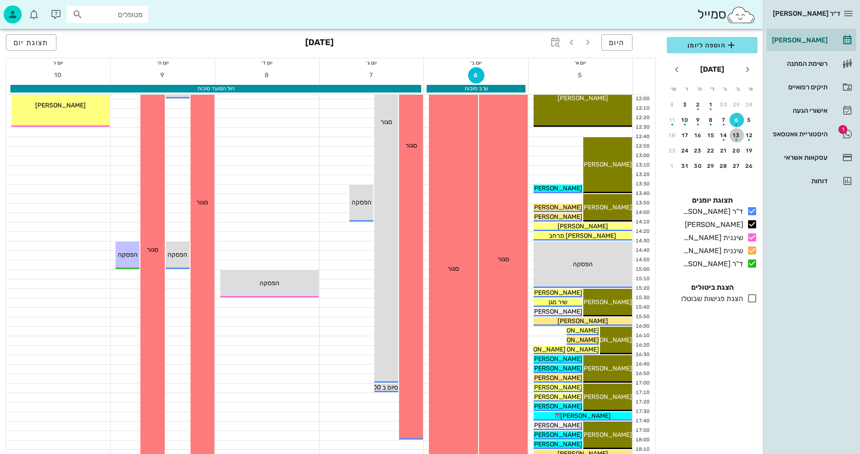
click at [737, 135] on div "13" at bounding box center [737, 135] width 14 height 6
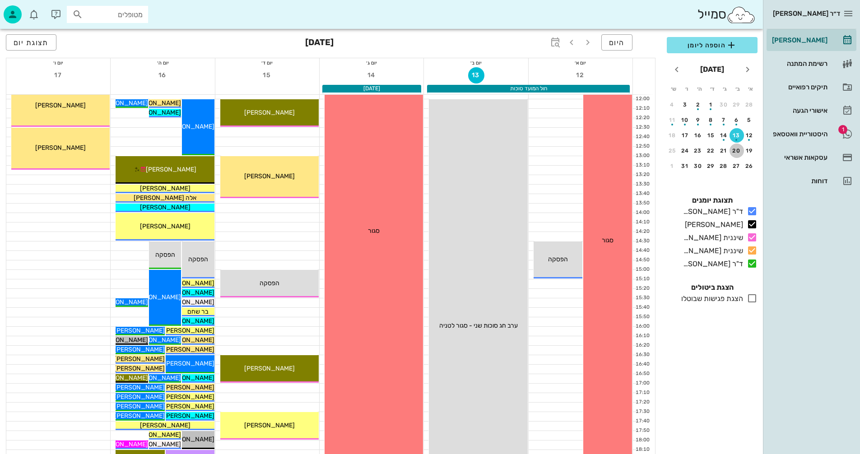
click at [736, 151] on div "20" at bounding box center [737, 151] width 14 height 6
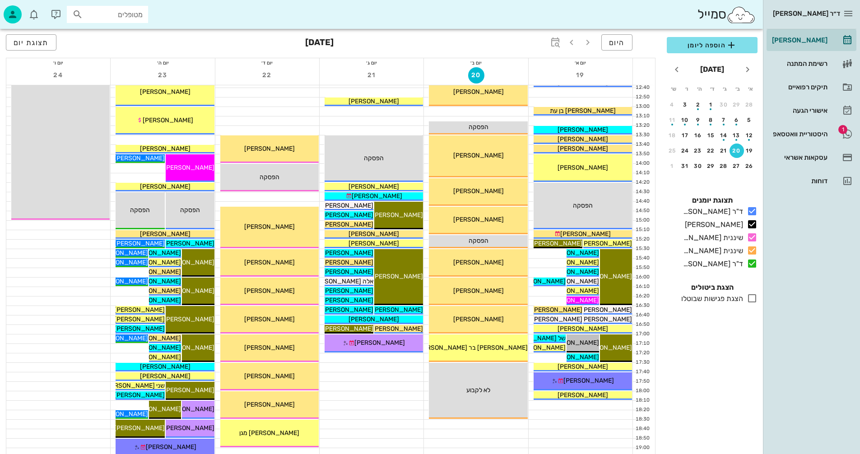
scroll to position [406, 0]
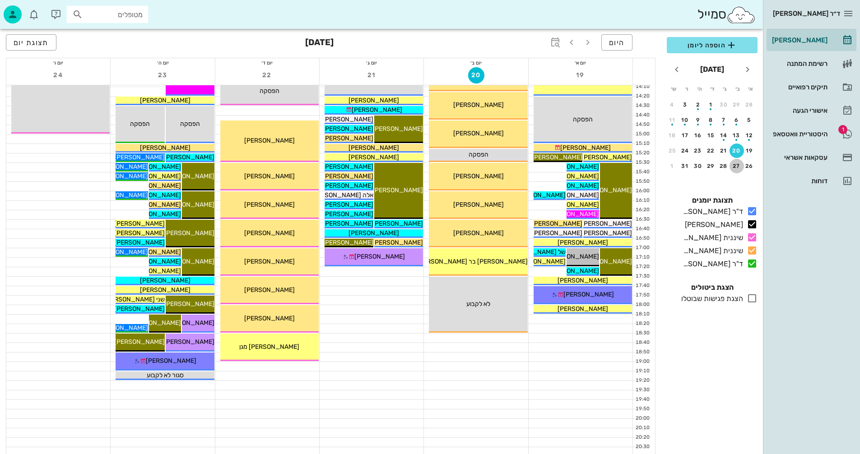
click at [733, 166] on div "27" at bounding box center [737, 166] width 14 height 6
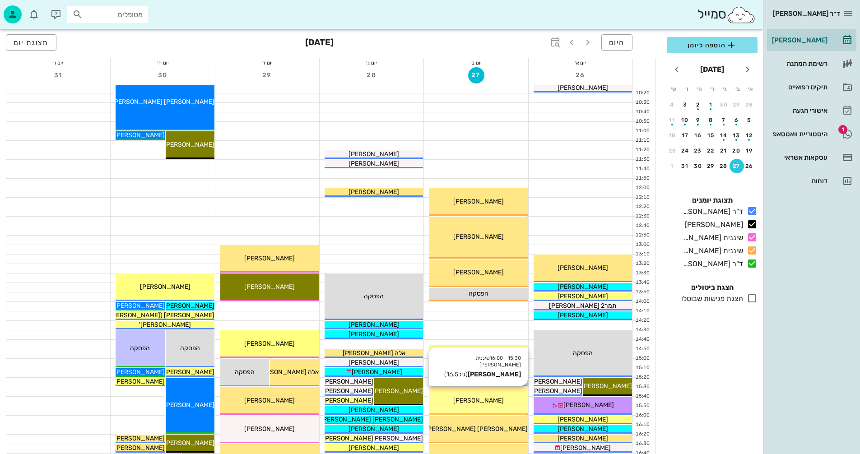
scroll to position [181, 0]
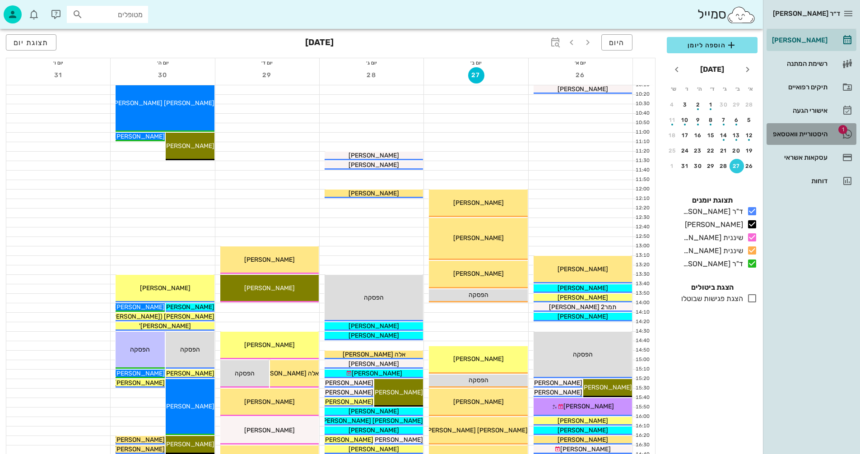
click at [792, 132] on div "היסטוריית וואטסאפ" at bounding box center [798, 133] width 57 height 7
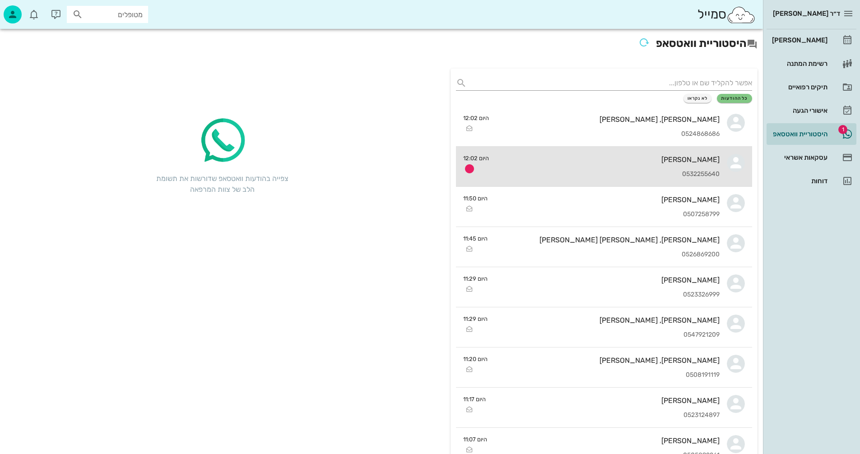
click at [570, 160] on div "[PERSON_NAME]" at bounding box center [607, 159] width 223 height 9
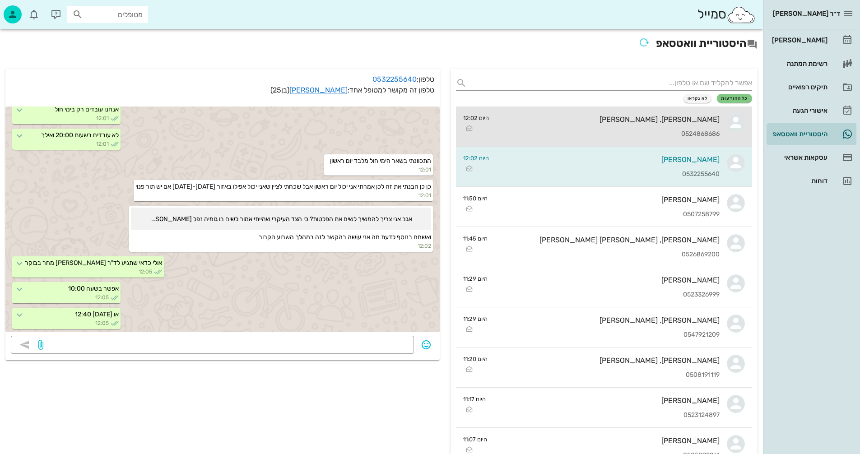
click at [646, 126] on div "[PERSON_NAME], [PERSON_NAME] 0524868686" at bounding box center [607, 127] width 223 height 40
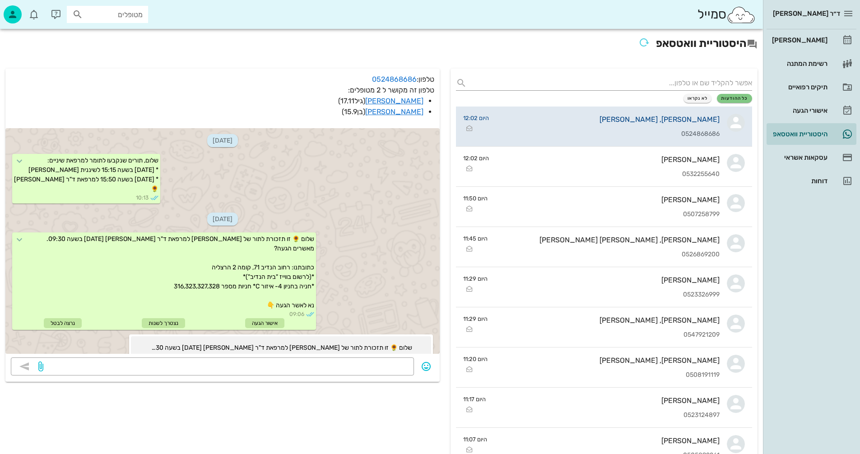
scroll to position [321, 0]
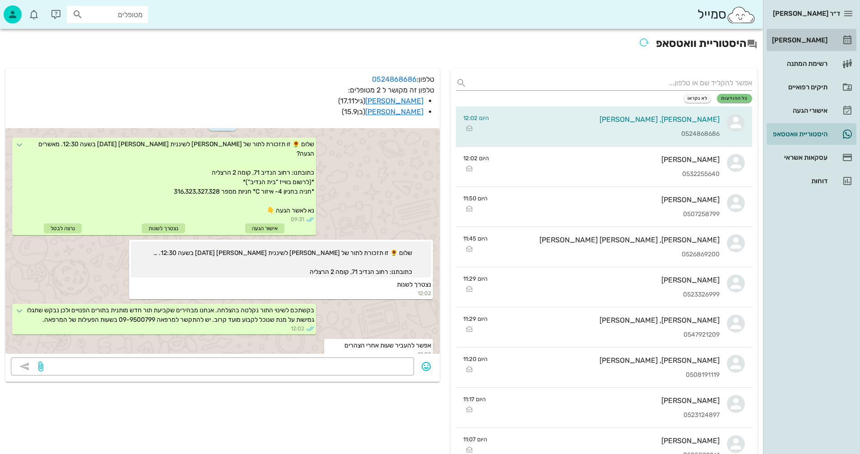
click at [816, 39] on div "[PERSON_NAME]" at bounding box center [798, 40] width 57 height 7
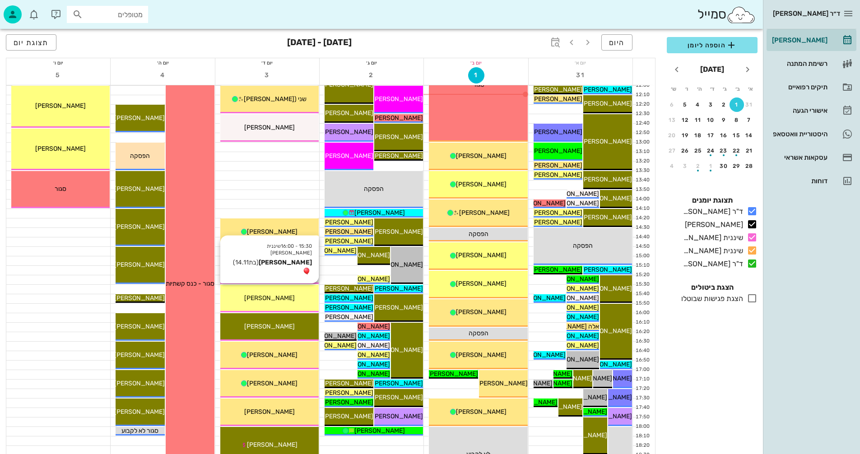
scroll to position [226, 0]
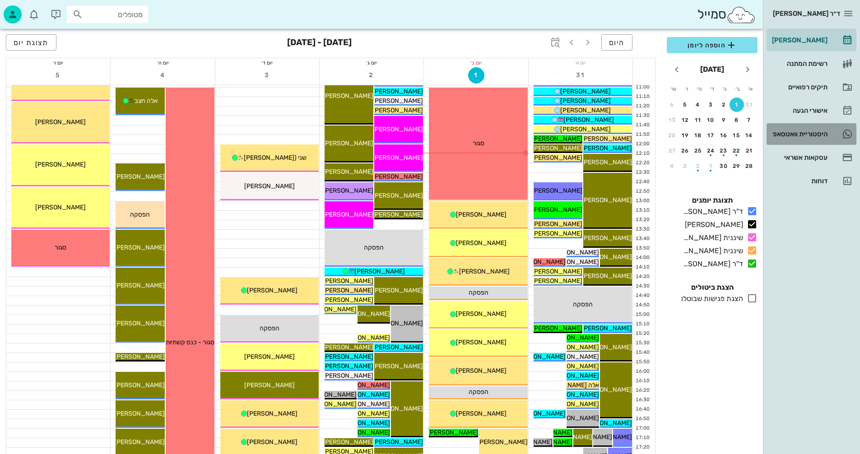
click at [789, 131] on div "היסטוריית וואטסאפ" at bounding box center [798, 133] width 57 height 7
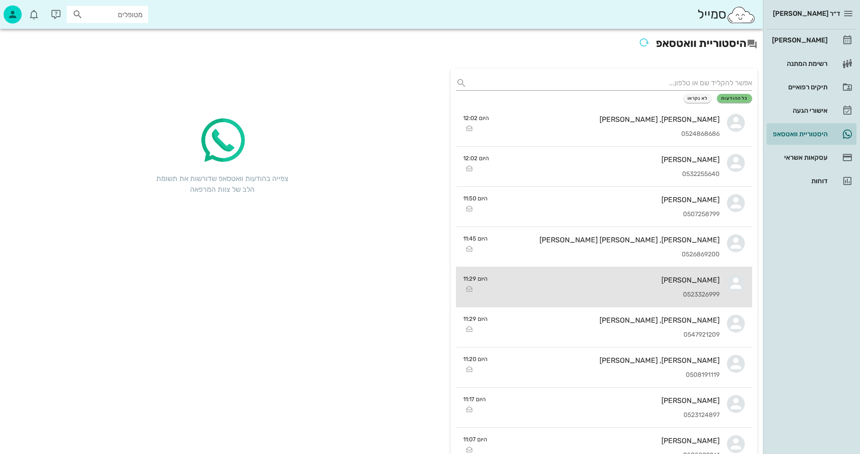
click at [573, 282] on div "[PERSON_NAME]" at bounding box center [607, 280] width 225 height 9
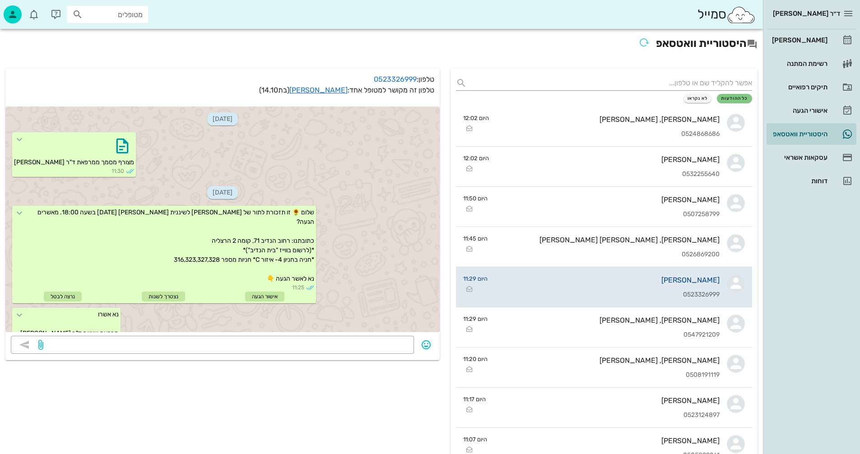
scroll to position [35, 0]
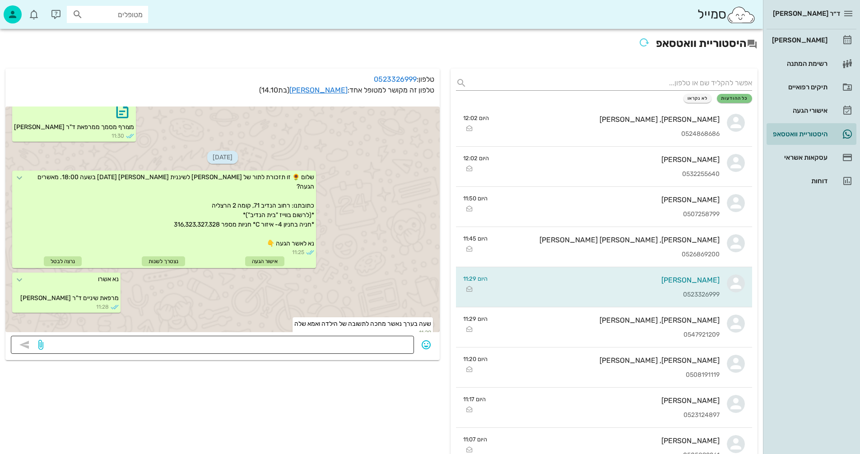
click at [379, 341] on textarea at bounding box center [226, 346] width 363 height 14
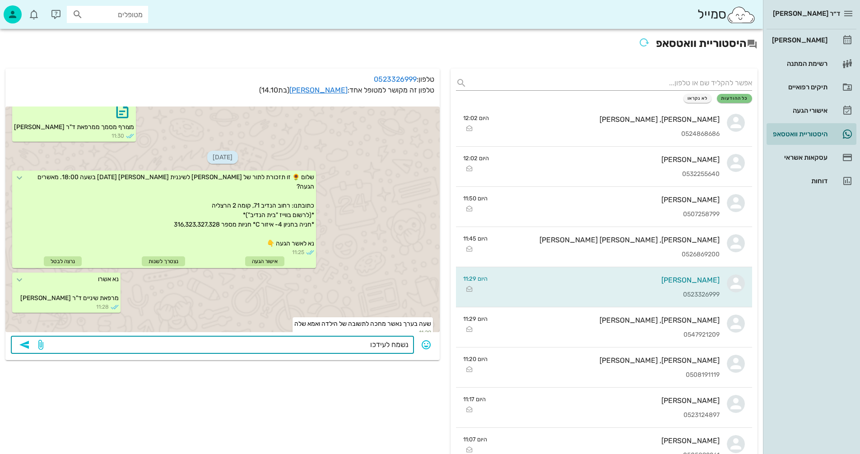
type textarea "נשמח לעידכון"
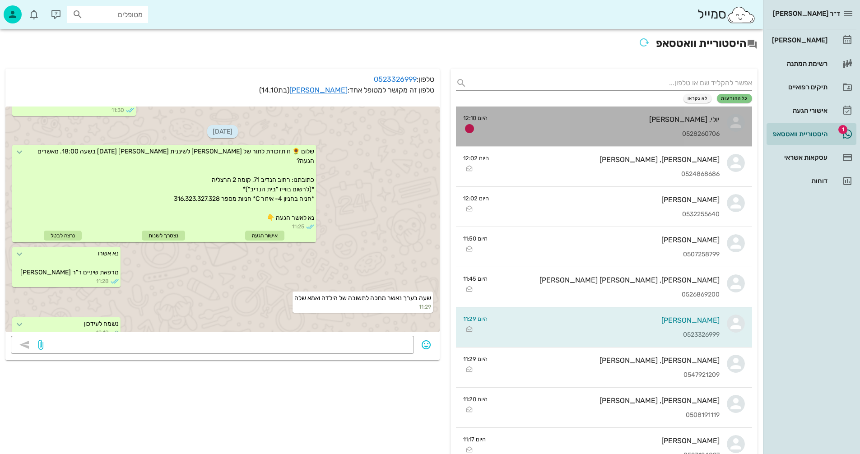
click at [596, 126] on div "יולי, ליהי פרדו 0528260706" at bounding box center [607, 127] width 225 height 40
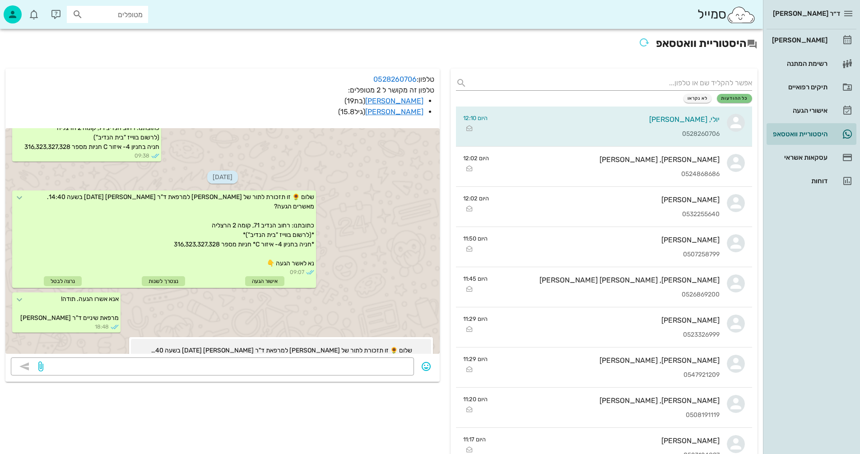
scroll to position [437, 0]
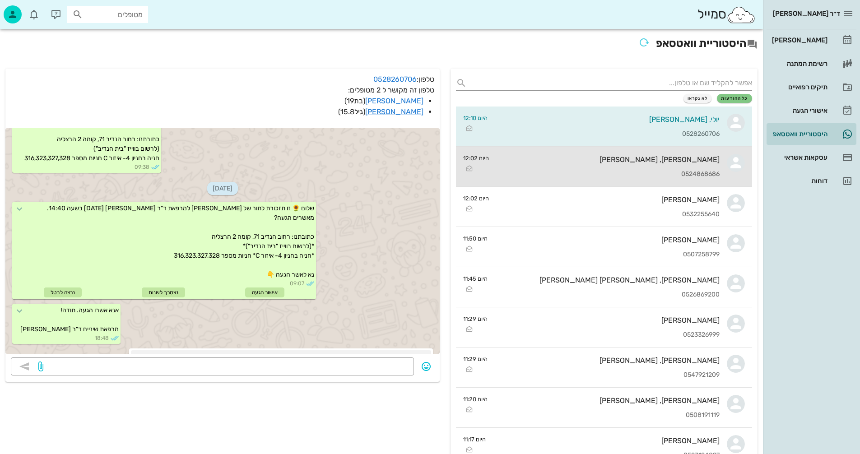
click at [651, 164] on div "מיקה, תומר פכט 0524868686" at bounding box center [607, 167] width 223 height 40
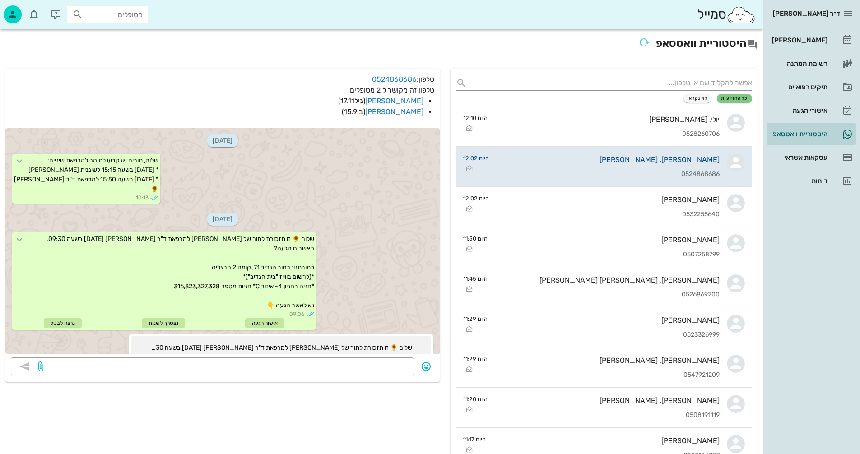
scroll to position [321, 0]
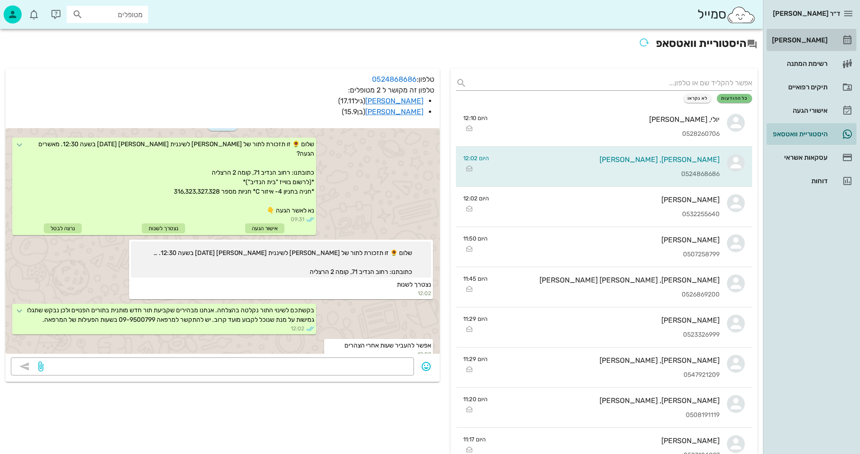
click at [809, 40] on div "[PERSON_NAME]" at bounding box center [798, 40] width 57 height 7
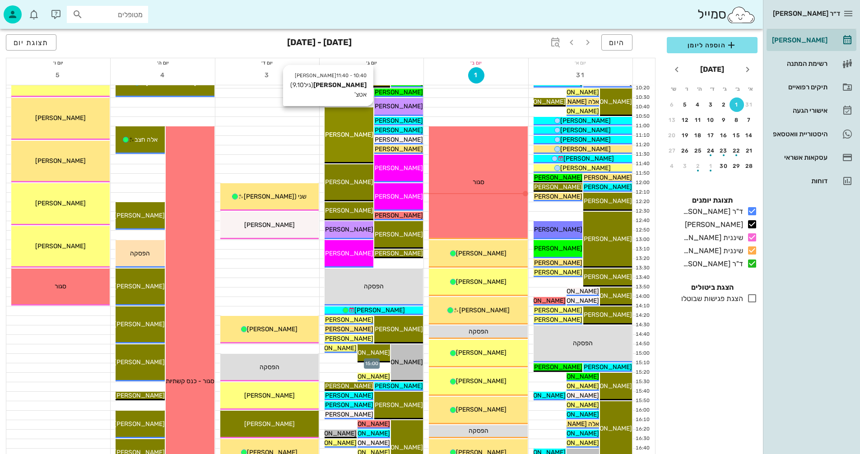
scroll to position [181, 0]
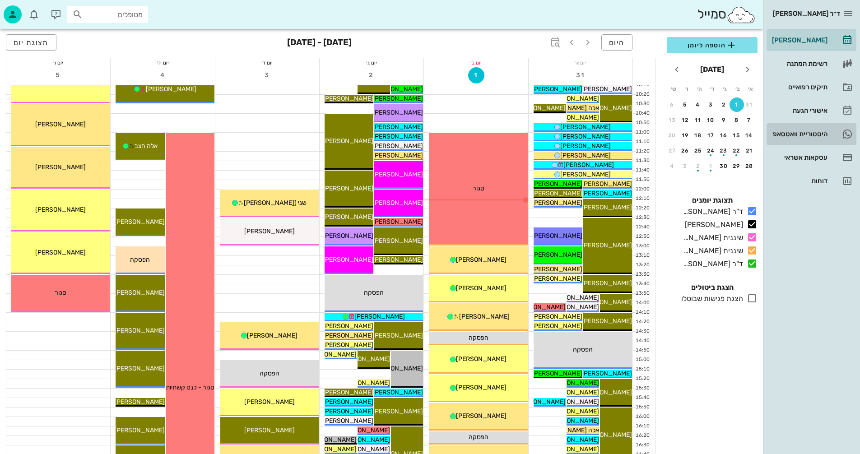
click at [794, 131] on div "היסטוריית וואטסאפ" at bounding box center [798, 133] width 57 height 7
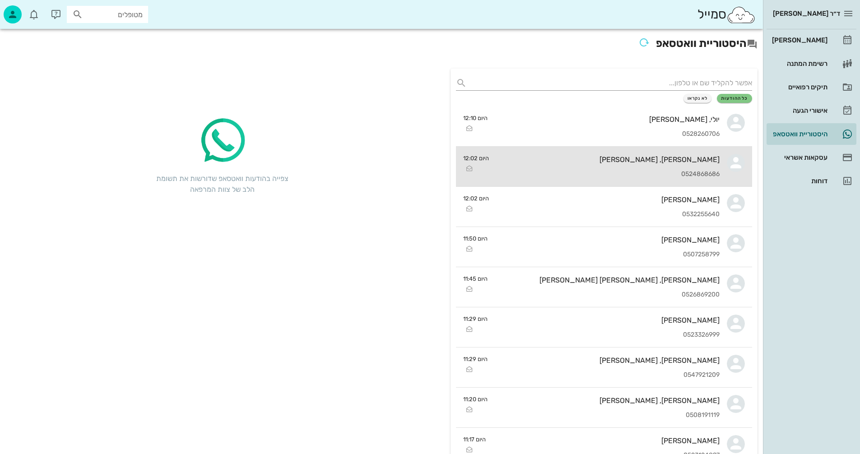
click at [578, 164] on div "מיקה, תומר פכט 0524868686" at bounding box center [607, 167] width 223 height 40
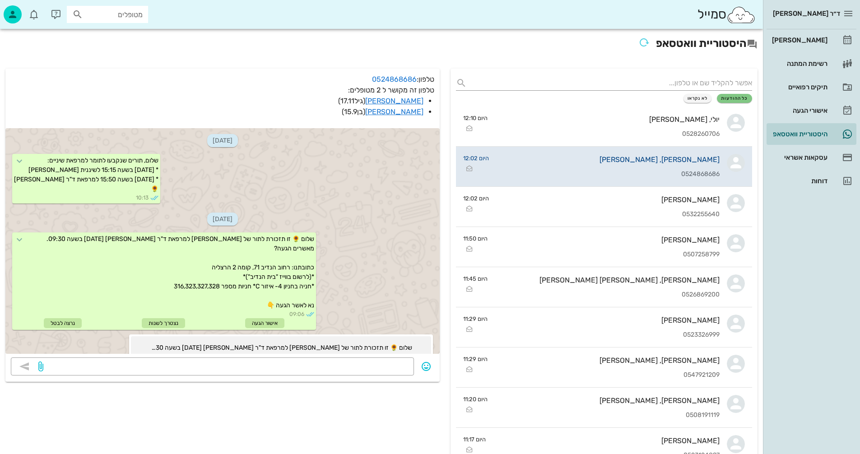
scroll to position [321, 0]
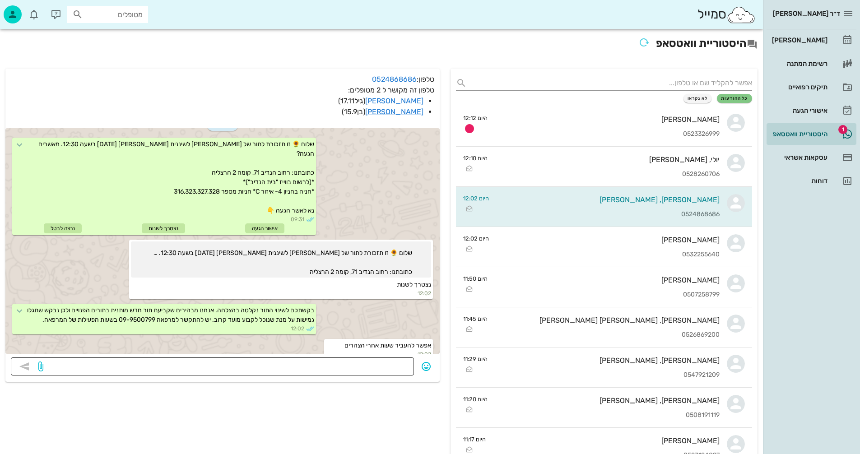
click at [285, 364] on textarea at bounding box center [226, 367] width 363 height 14
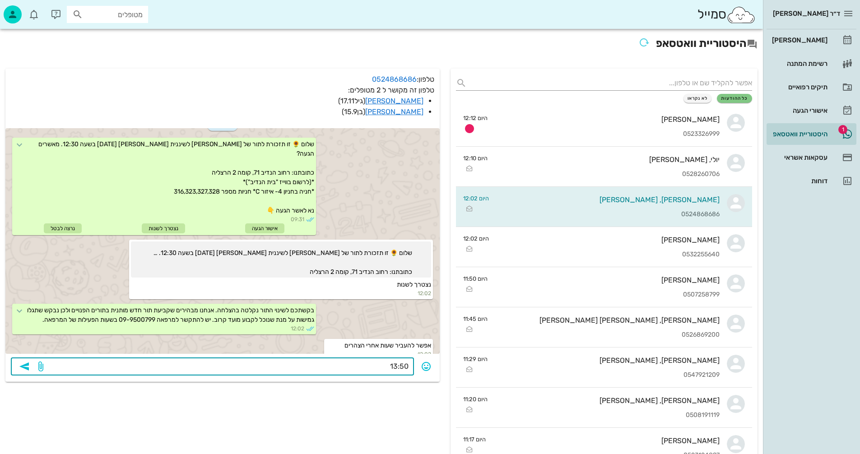
type textarea "13:50?"
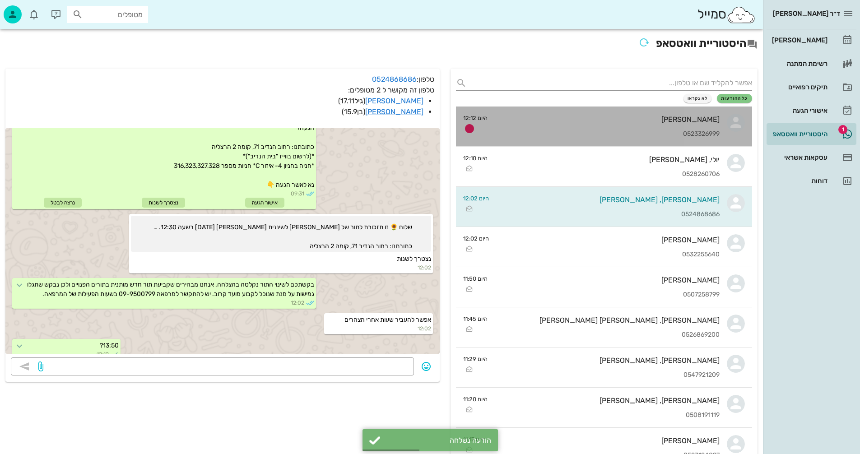
click at [601, 118] on div "[PERSON_NAME]" at bounding box center [607, 119] width 225 height 9
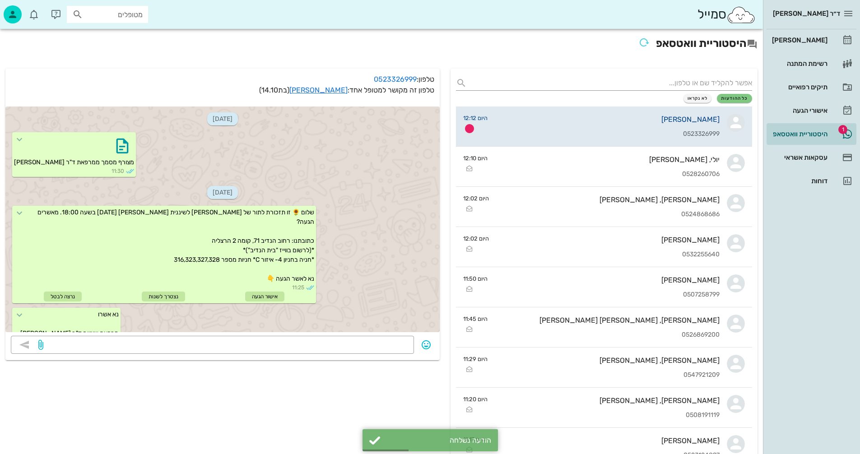
scroll to position [87, 0]
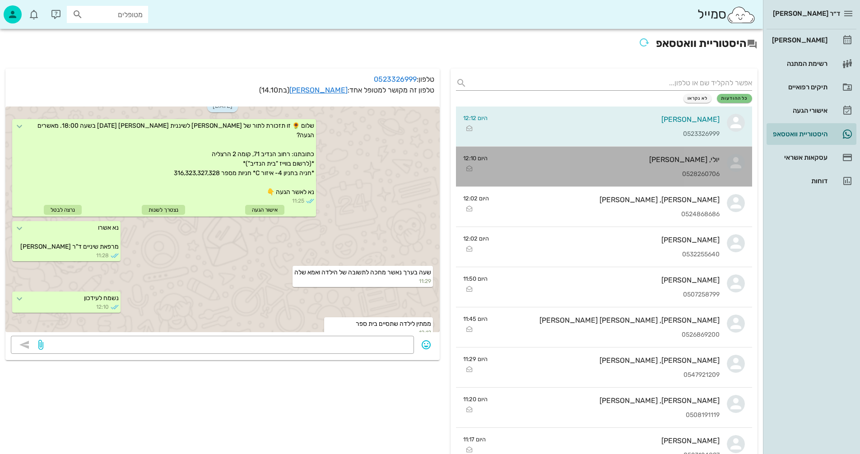
click at [532, 161] on div "יולי, [PERSON_NAME]" at bounding box center [607, 159] width 225 height 9
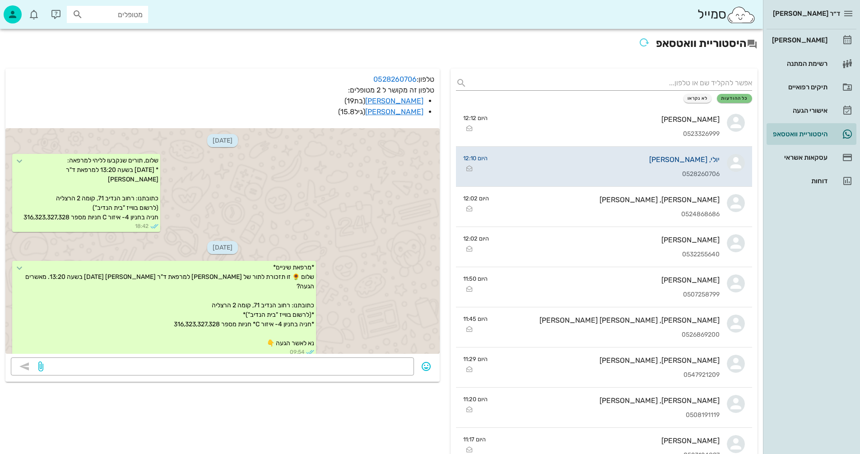
scroll to position [662, 0]
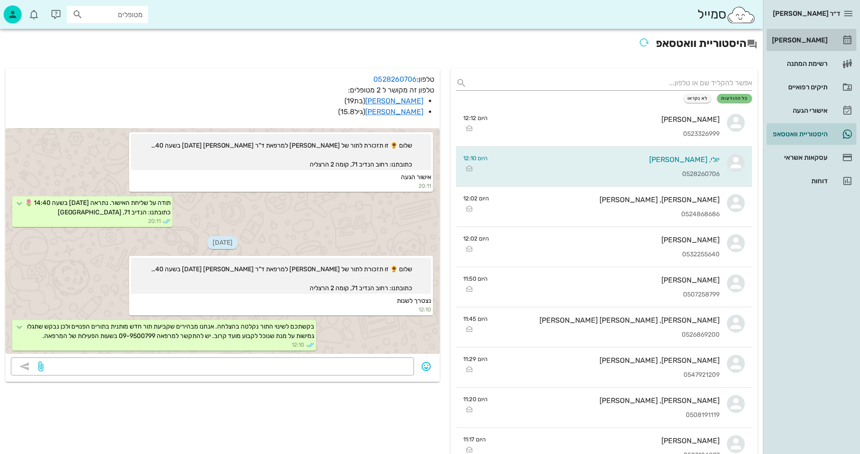
click at [804, 39] on div "[PERSON_NAME]" at bounding box center [798, 40] width 57 height 7
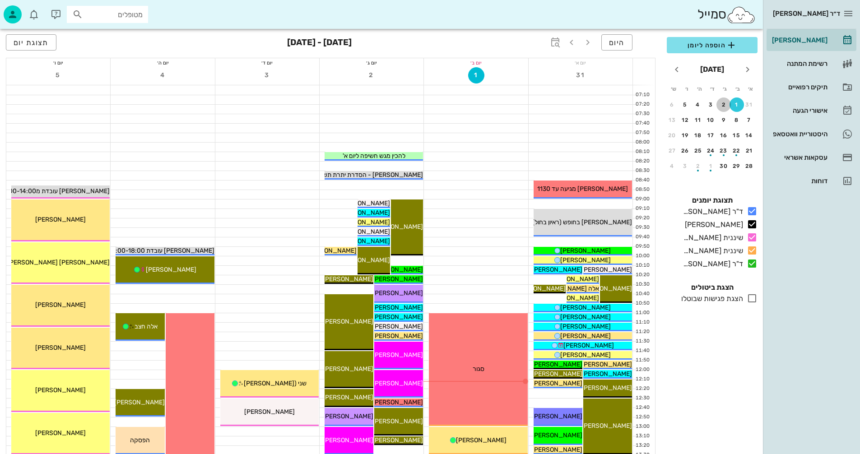
click at [722, 103] on div "2" at bounding box center [724, 105] width 14 height 6
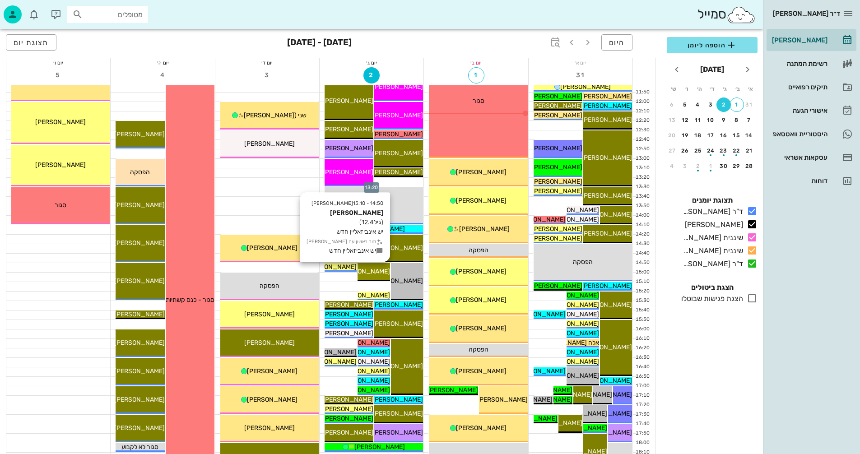
scroll to position [271, 0]
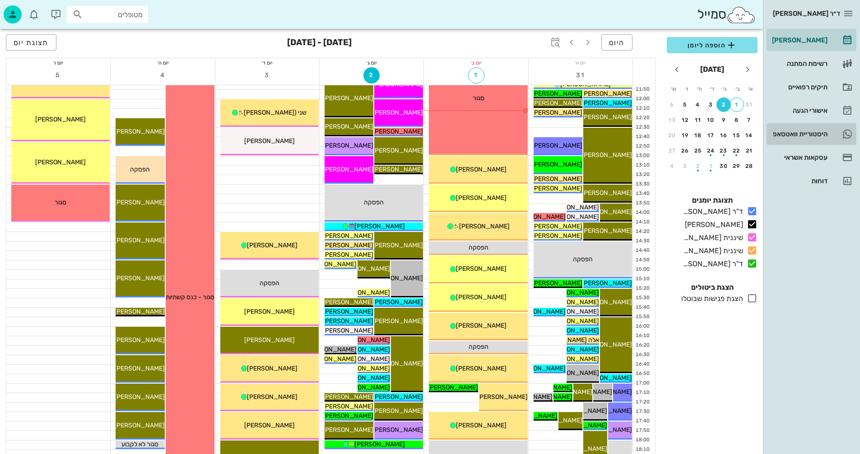
click at [785, 132] on div "היסטוריית וואטסאפ" at bounding box center [798, 133] width 57 height 7
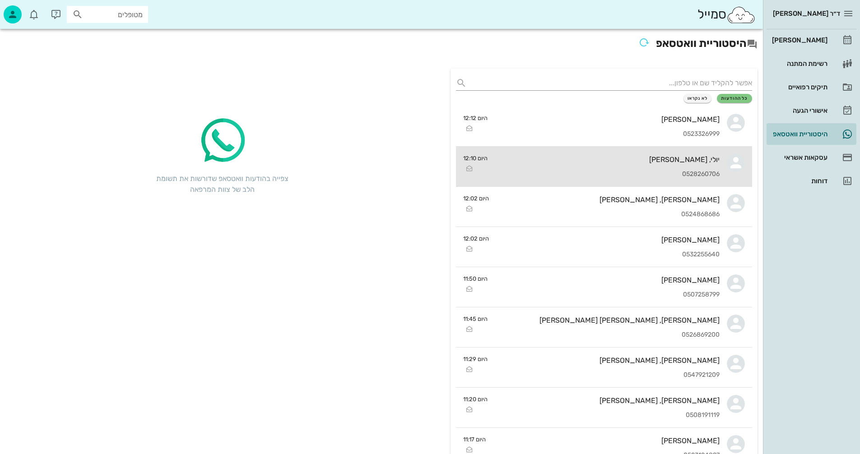
click at [581, 169] on div "יולי, ליהי פרדו 0528260706" at bounding box center [607, 167] width 225 height 40
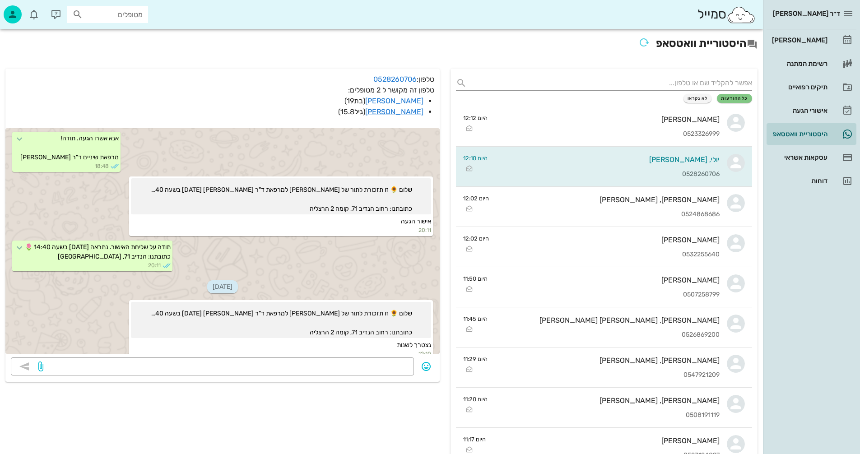
scroll to position [662, 0]
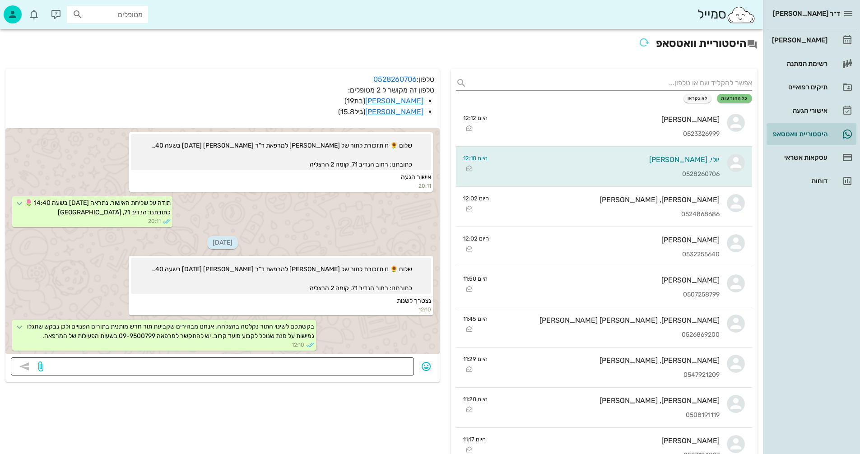
click at [361, 363] on textarea at bounding box center [226, 367] width 363 height 14
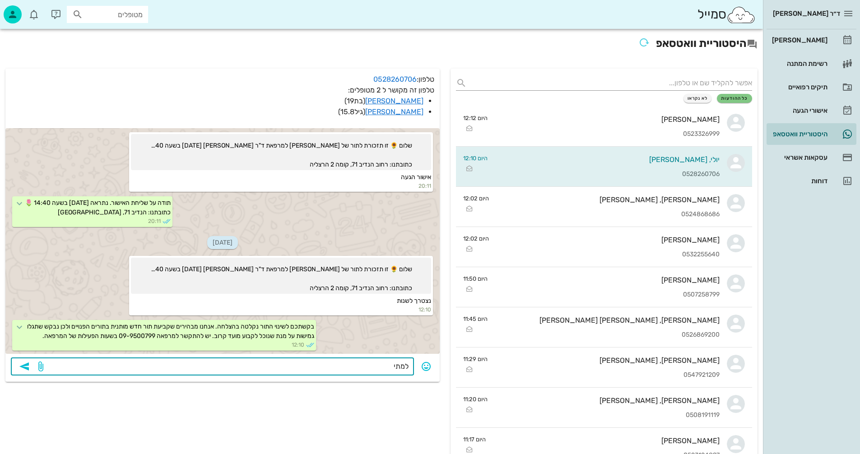
type textarea "למתי?"
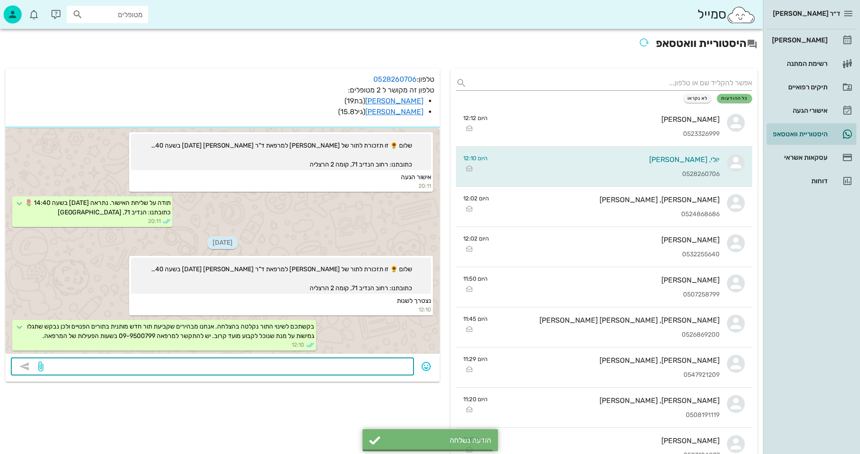
scroll to position [688, 0]
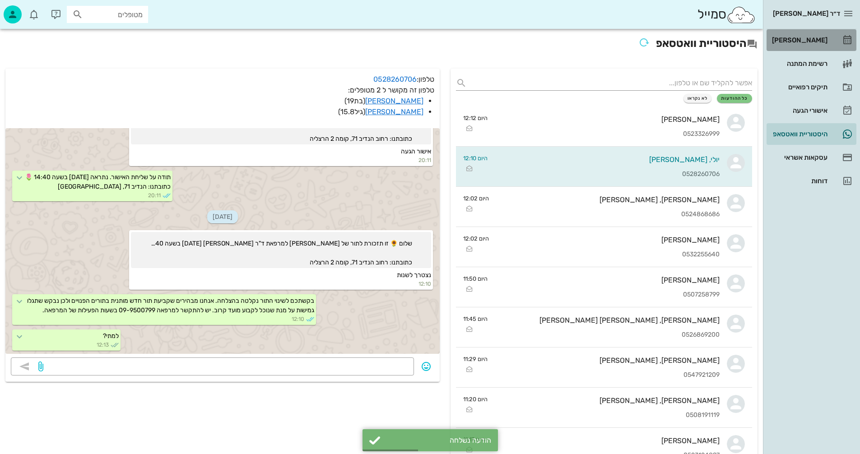
click at [811, 40] on div "[PERSON_NAME]" at bounding box center [798, 40] width 57 height 7
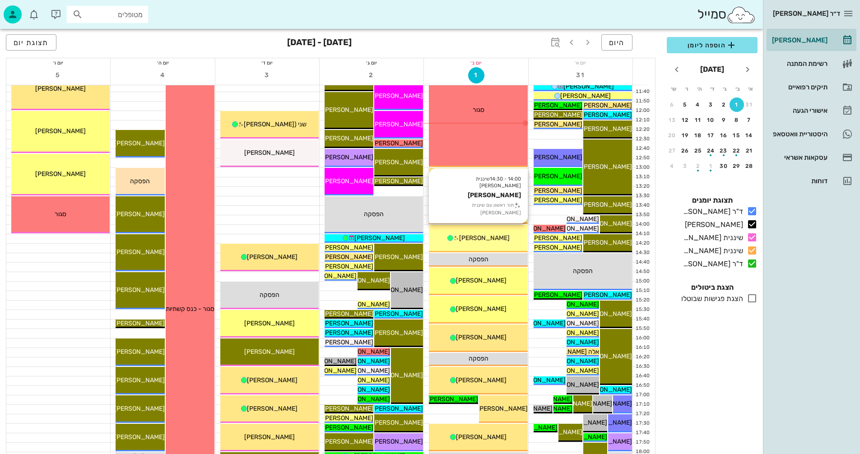
scroll to position [316, 0]
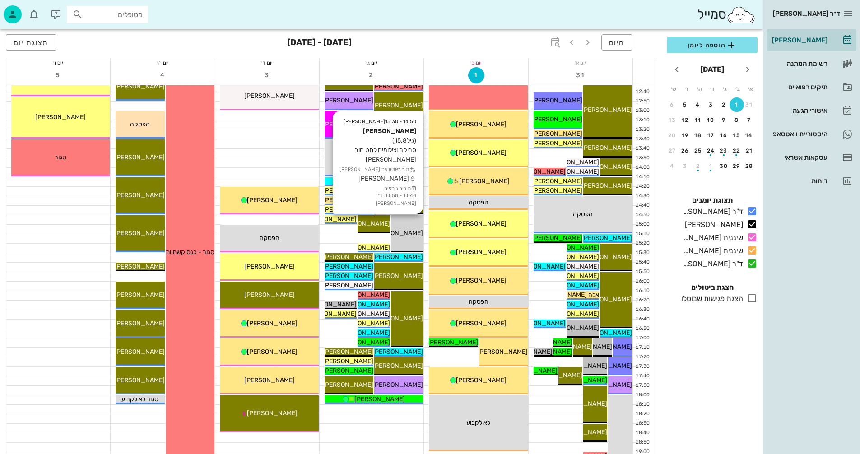
click at [411, 230] on span "[PERSON_NAME]" at bounding box center [397, 233] width 51 height 8
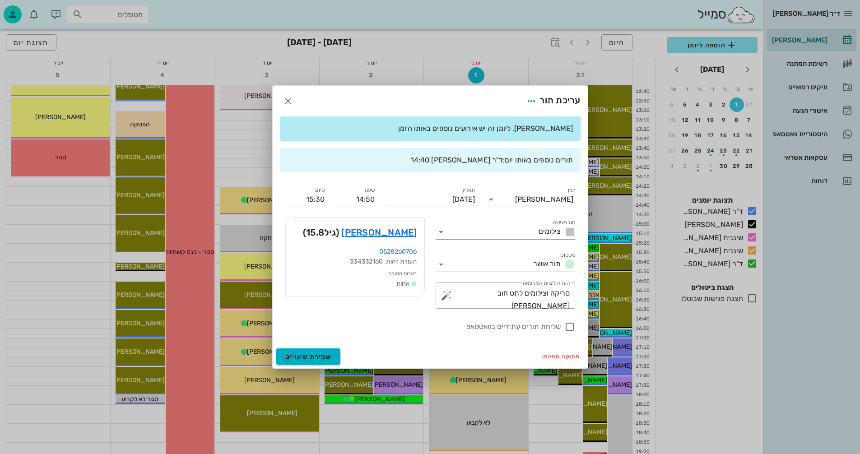
click at [441, 263] on icon at bounding box center [441, 264] width 11 height 11
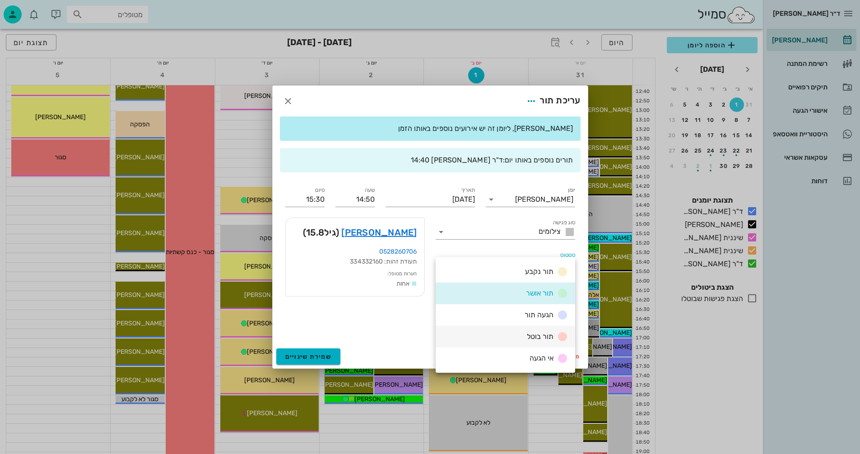
click at [492, 337] on div "תור בוטל" at bounding box center [506, 337] width 140 height 22
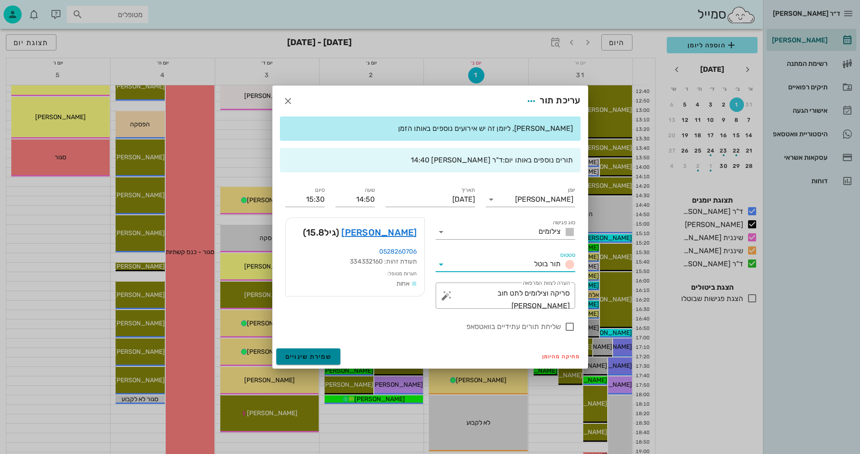
click at [311, 356] on span "שמירת שינויים" at bounding box center [308, 357] width 47 height 8
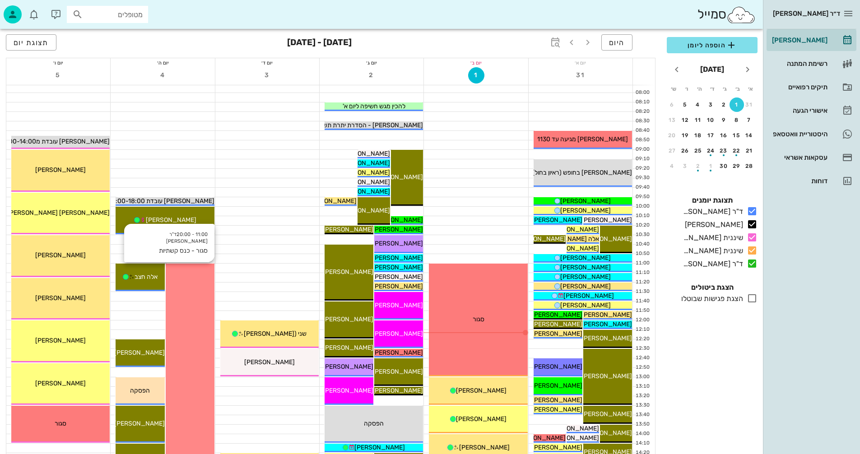
scroll to position [45, 0]
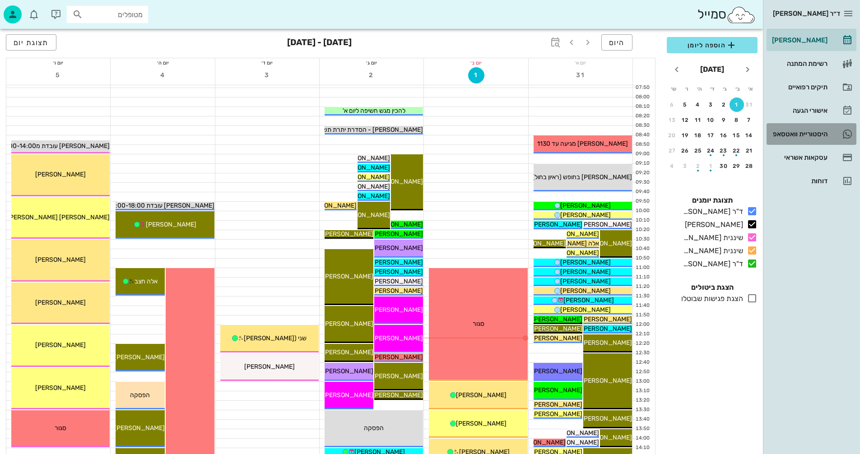
click at [801, 132] on div "היסטוריית וואטסאפ" at bounding box center [798, 133] width 57 height 7
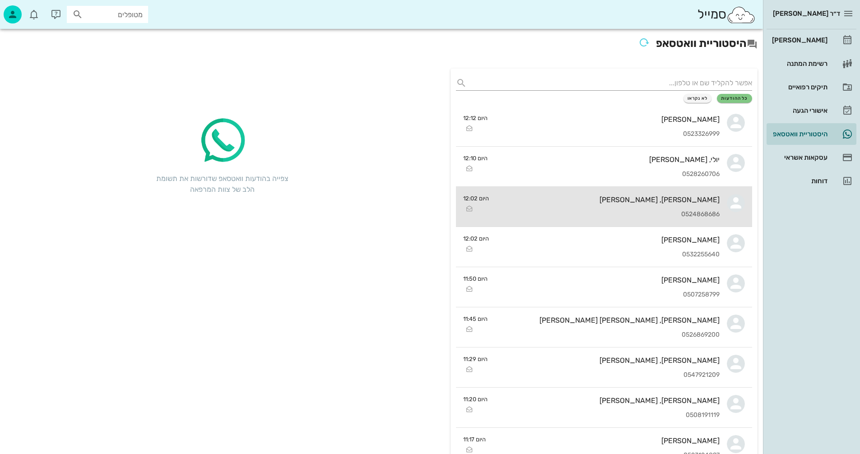
click at [583, 208] on div "מיקה, תומר פכט 0524868686" at bounding box center [607, 207] width 223 height 40
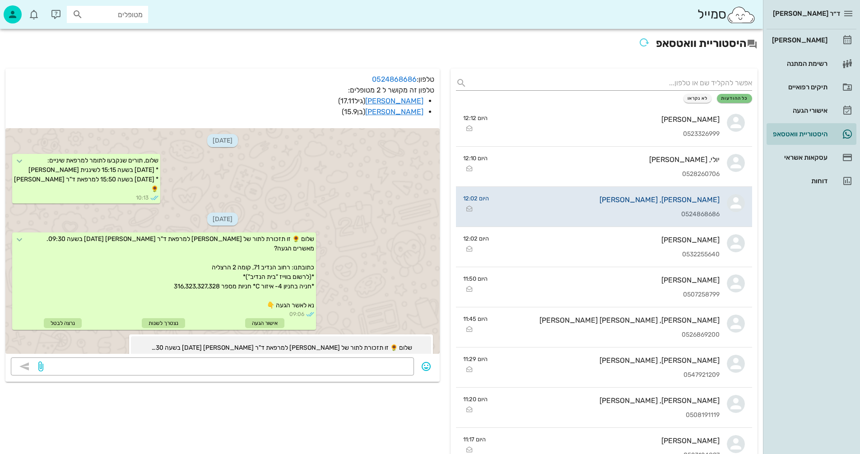
scroll to position [346, 0]
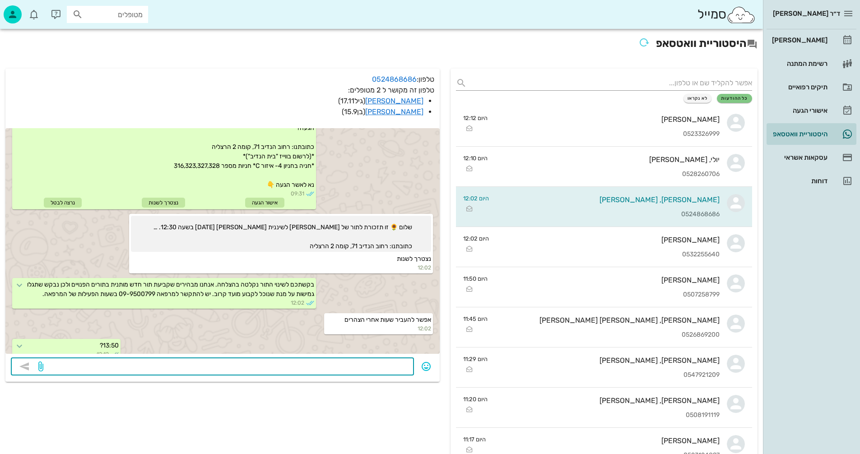
click at [323, 363] on textarea at bounding box center [226, 367] width 363 height 14
type textarea "או 4/9 10:30?"
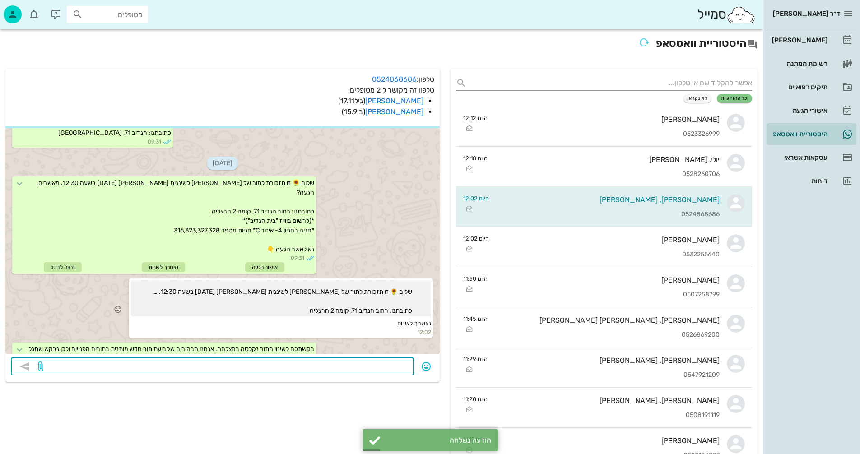
scroll to position [372, 0]
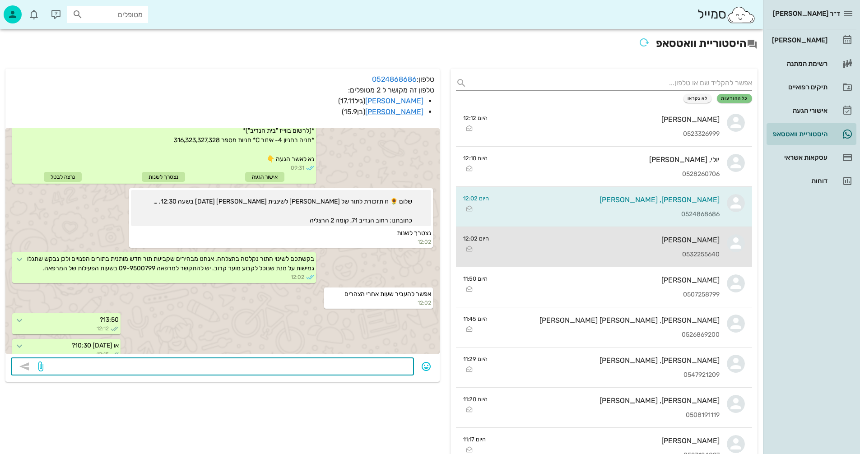
click at [589, 230] on div "[PERSON_NAME] 0532255640" at bounding box center [607, 247] width 223 height 40
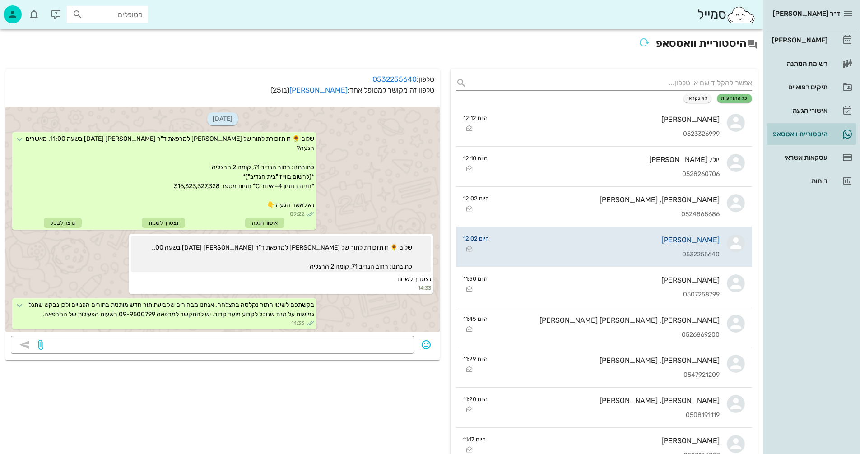
scroll to position [1425, 0]
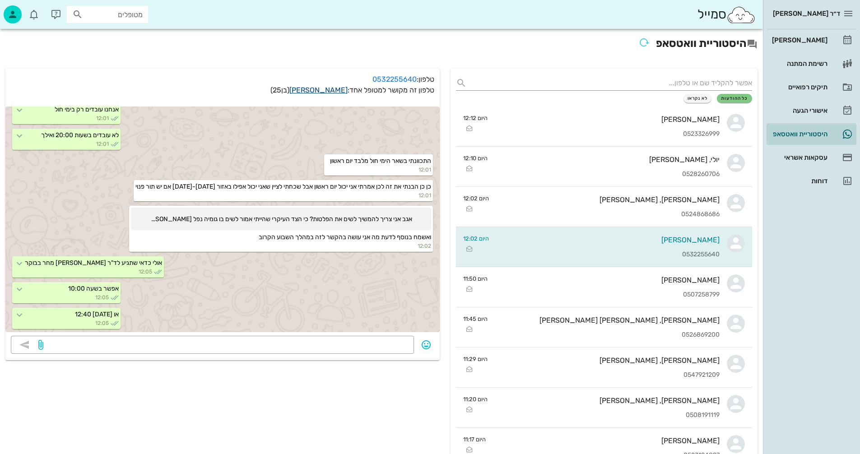
click at [327, 90] on link "[PERSON_NAME]" at bounding box center [318, 90] width 58 height 9
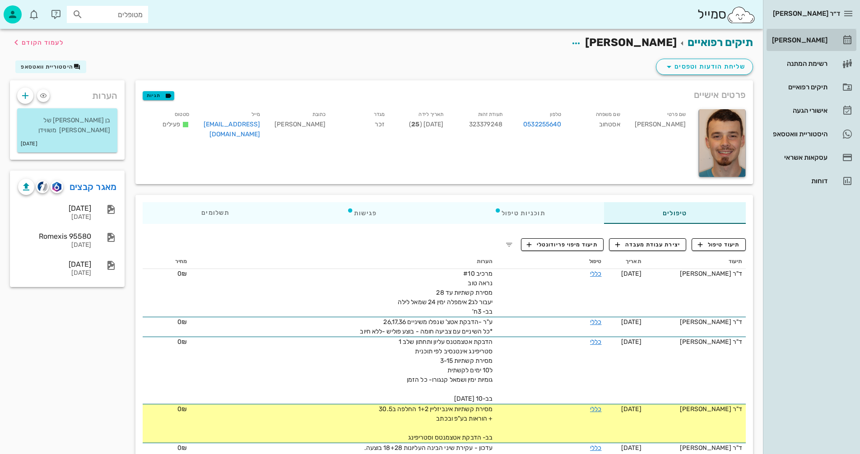
click at [807, 39] on div "[PERSON_NAME]" at bounding box center [798, 40] width 57 height 7
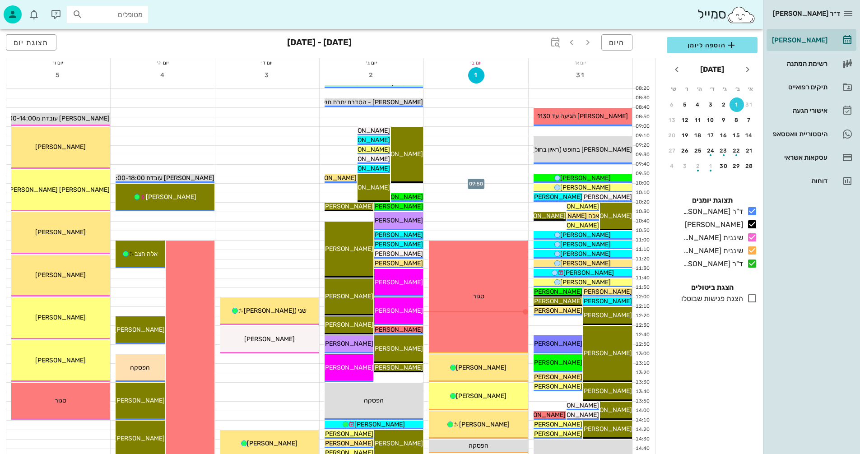
scroll to position [135, 0]
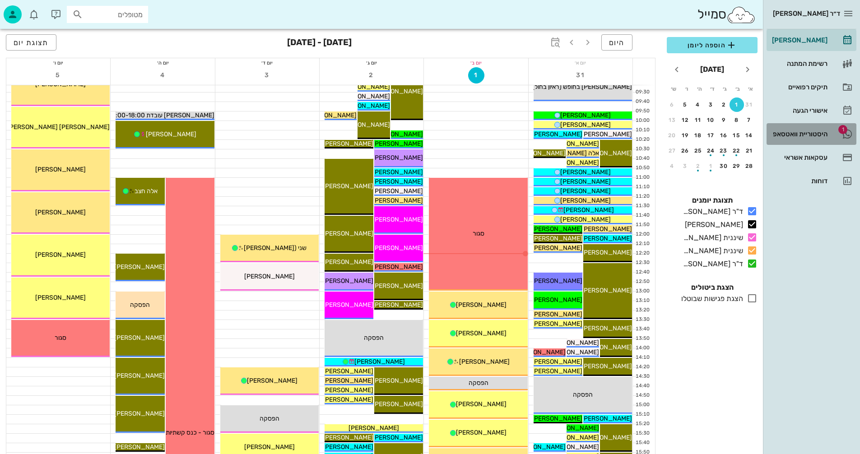
click at [784, 132] on div "היסטוריית וואטסאפ" at bounding box center [798, 133] width 57 height 7
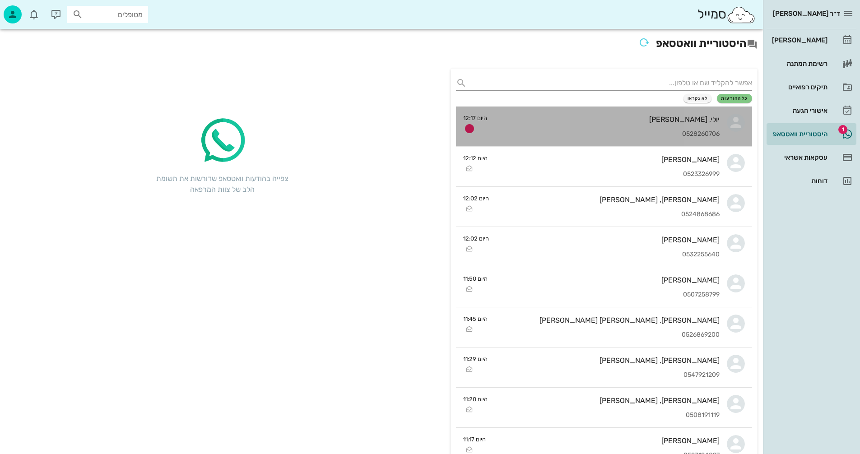
click at [582, 129] on div "יולי, ליהי פרדו 0528260706" at bounding box center [606, 127] width 225 height 40
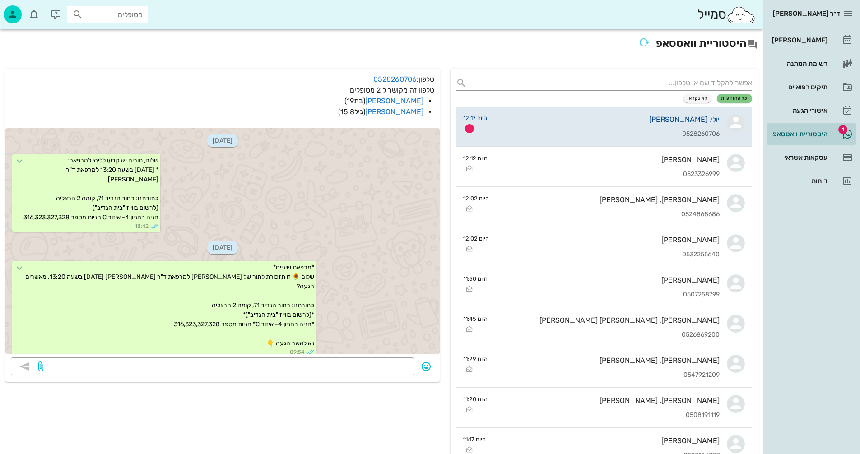
scroll to position [752, 0]
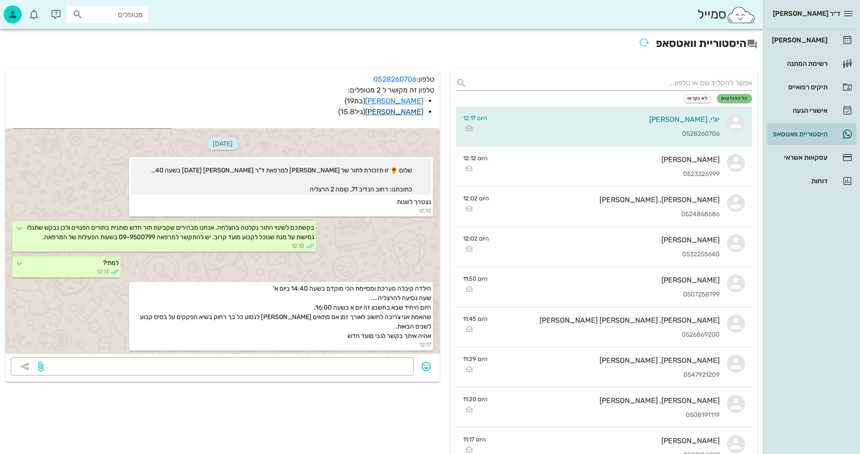
click at [409, 111] on link "[PERSON_NAME]" at bounding box center [394, 111] width 58 height 9
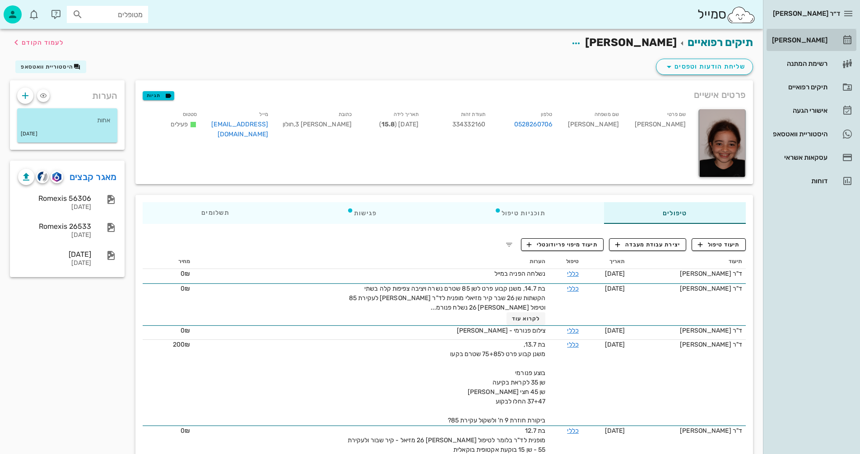
click at [808, 38] on div "[PERSON_NAME]" at bounding box center [798, 40] width 57 height 7
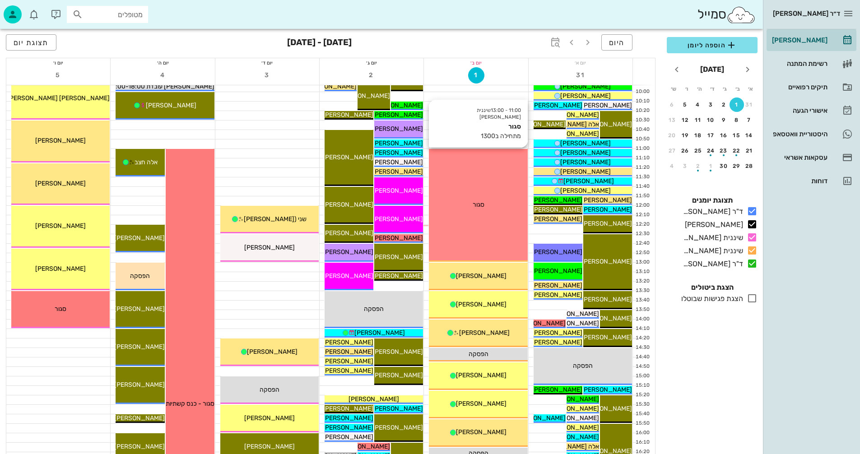
scroll to position [181, 0]
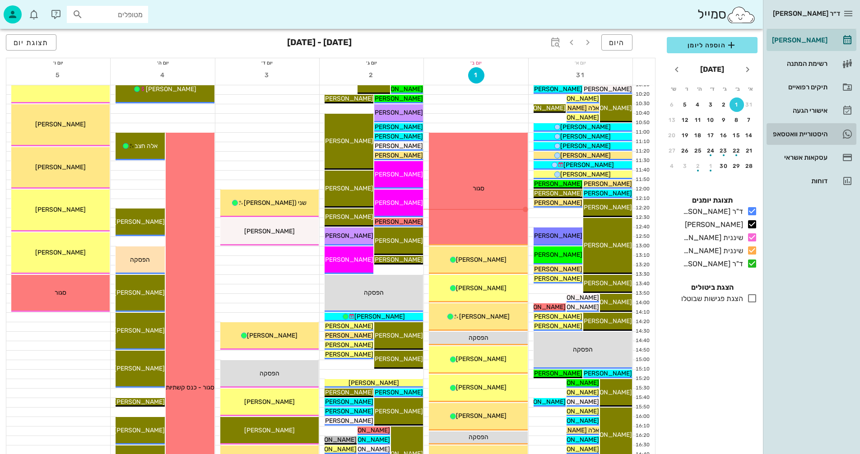
click at [796, 132] on div "היסטוריית וואטסאפ" at bounding box center [798, 133] width 57 height 7
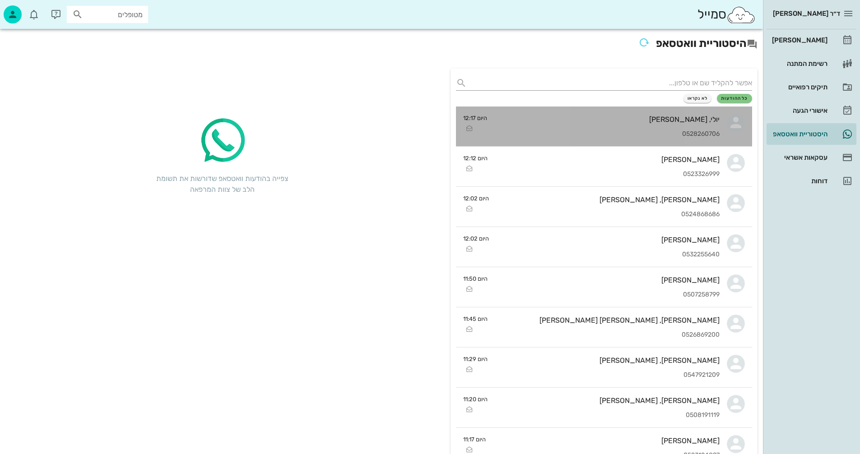
click at [587, 122] on div "יולי, [PERSON_NAME]" at bounding box center [606, 119] width 225 height 9
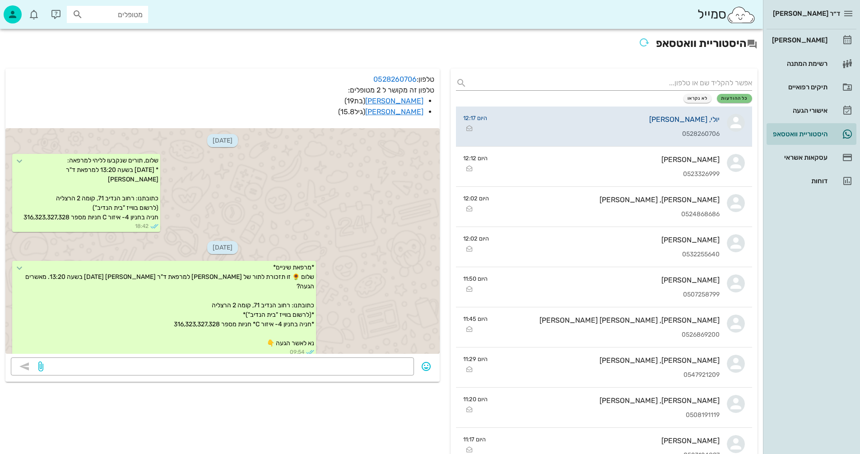
scroll to position [752, 0]
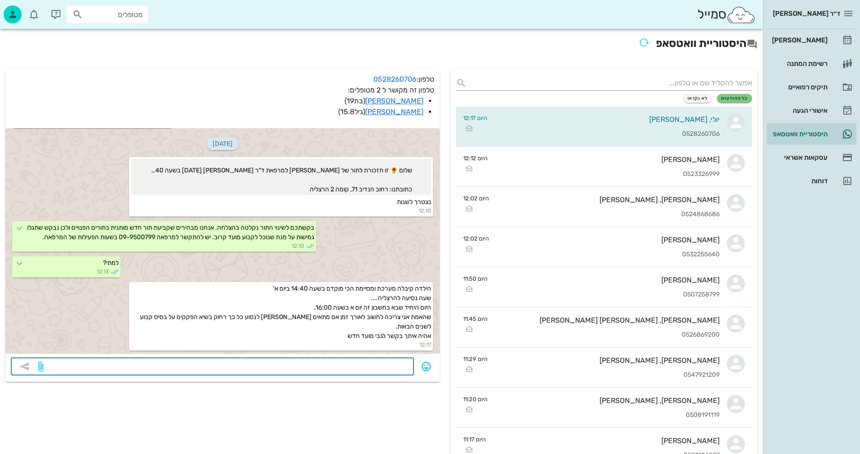
click at [395, 367] on textarea at bounding box center [226, 367] width 363 height 14
click at [371, 365] on textarea at bounding box center [226, 367] width 363 height 14
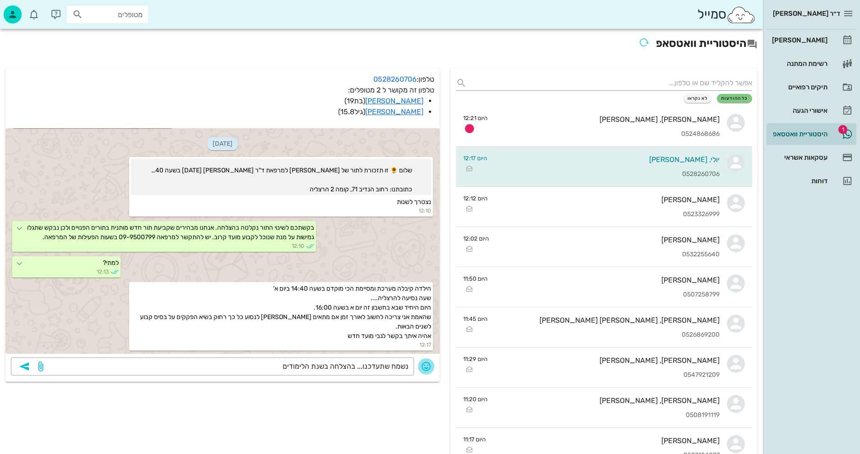
click at [427, 366] on icon "button" at bounding box center [426, 366] width 11 height 11
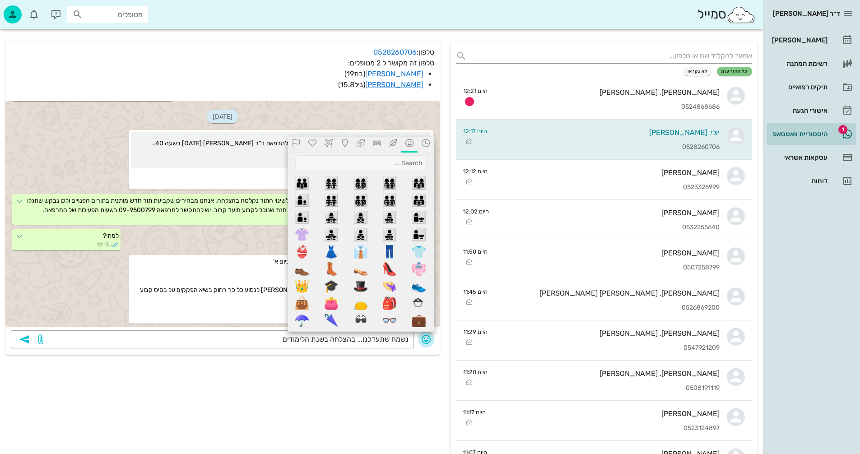
scroll to position [0, 0]
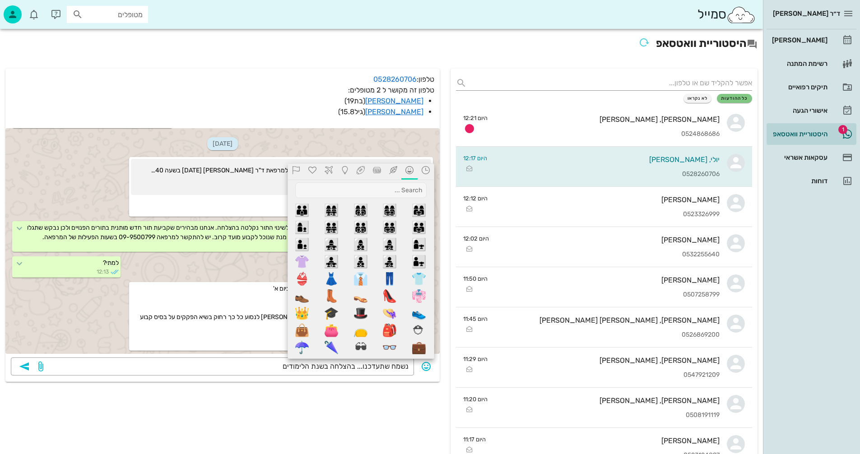
click at [393, 172] on icon at bounding box center [393, 170] width 11 height 8
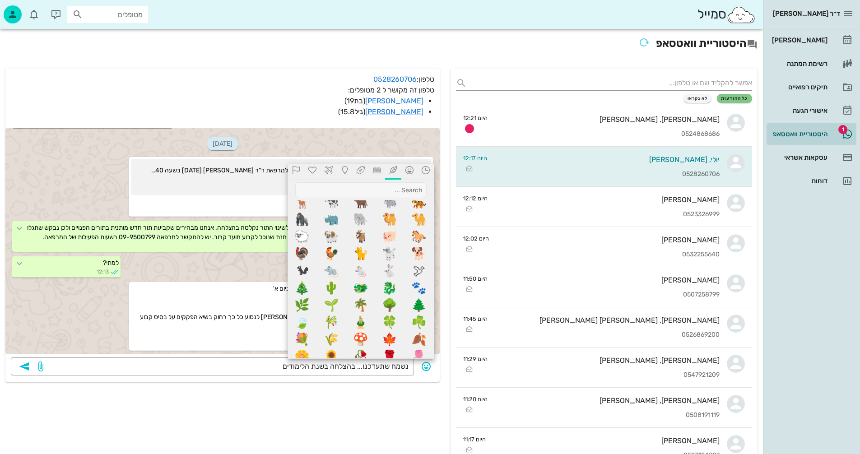
scroll to position [260, 0]
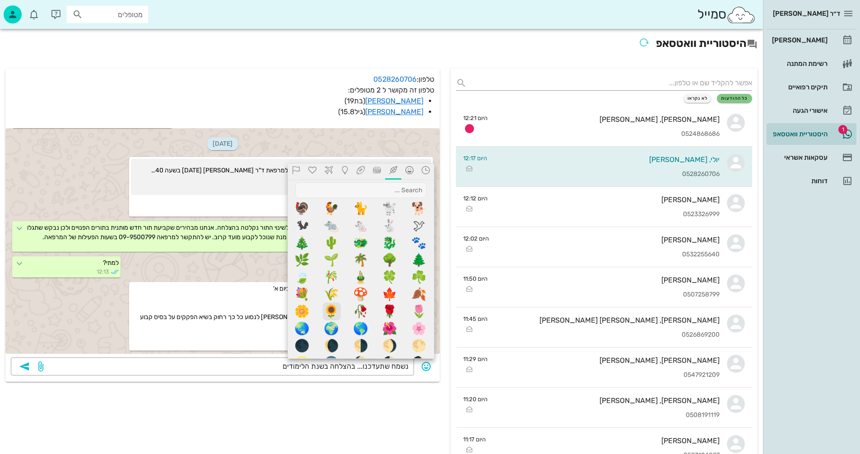
click at [334, 309] on span "🌻" at bounding box center [332, 312] width 18 height 18
type textarea "נשמח שתעדכנו... בהצלחה בשנת הלימודים🌻"
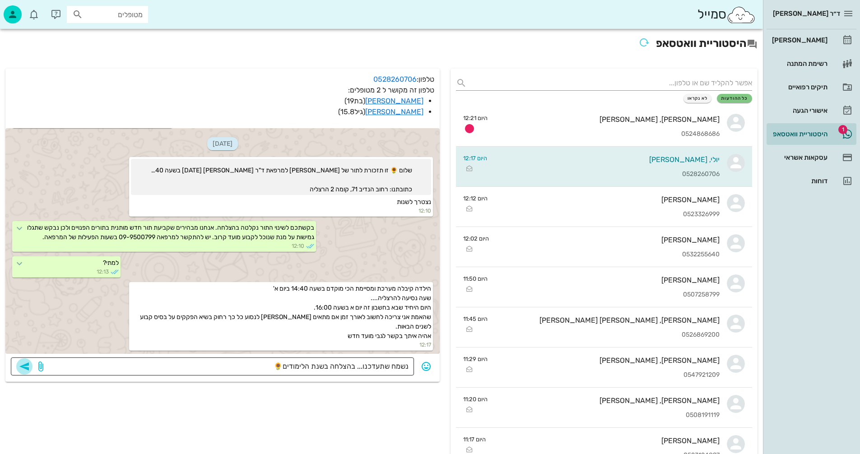
click at [23, 363] on icon "button" at bounding box center [24, 366] width 11 height 11
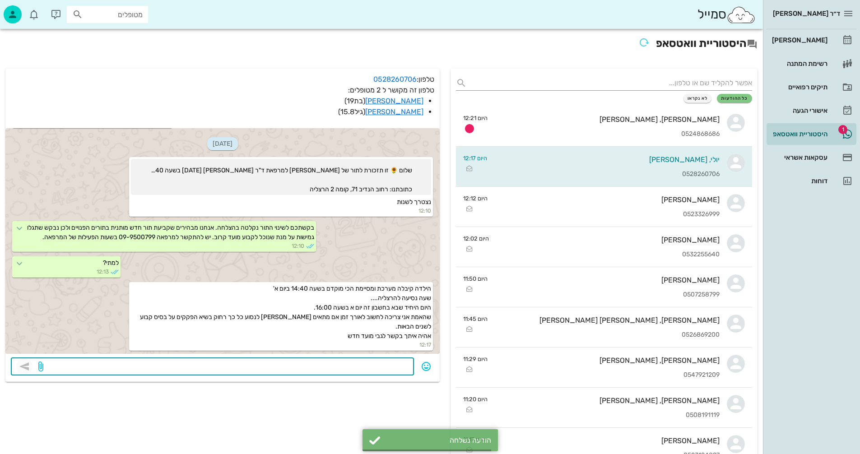
scroll to position [777, 0]
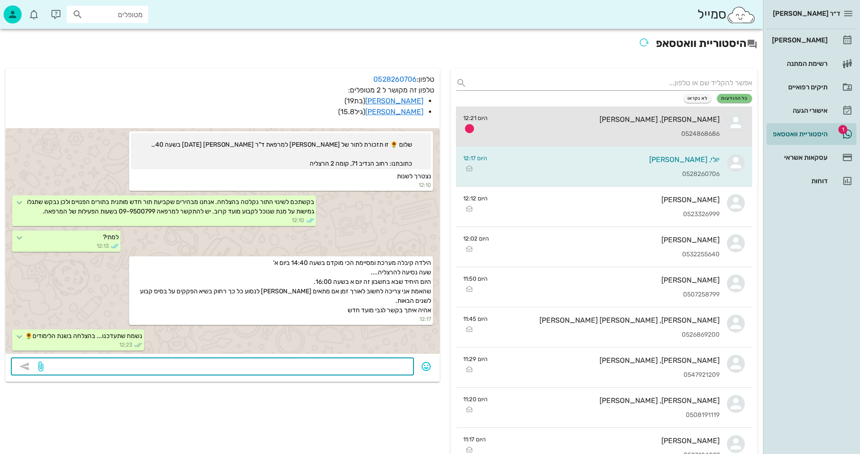
click at [583, 119] on div "[PERSON_NAME], [PERSON_NAME]" at bounding box center [607, 119] width 225 height 9
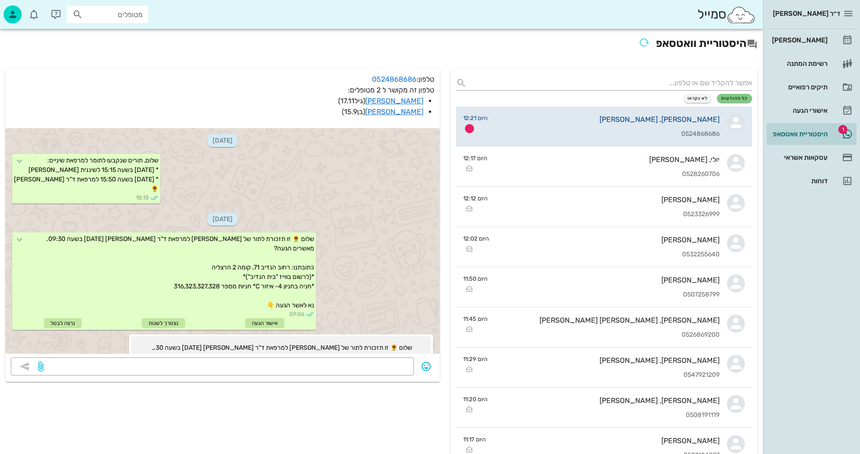
scroll to position [398, 0]
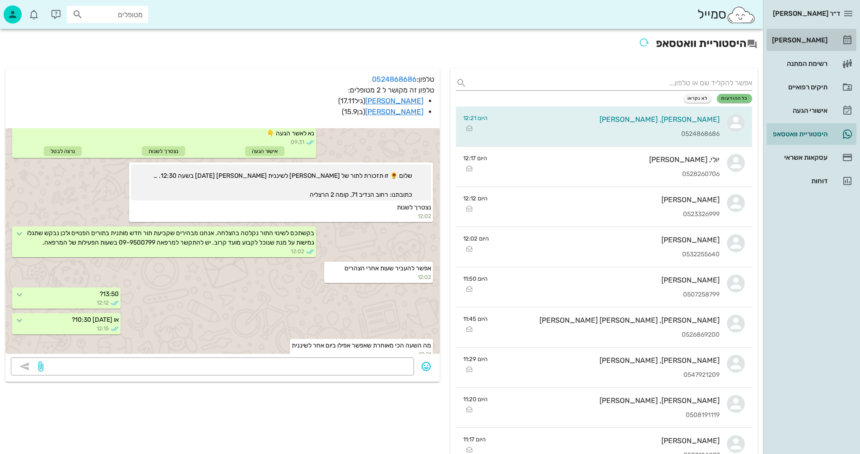
click at [801, 37] on div "[PERSON_NAME]" at bounding box center [798, 40] width 57 height 7
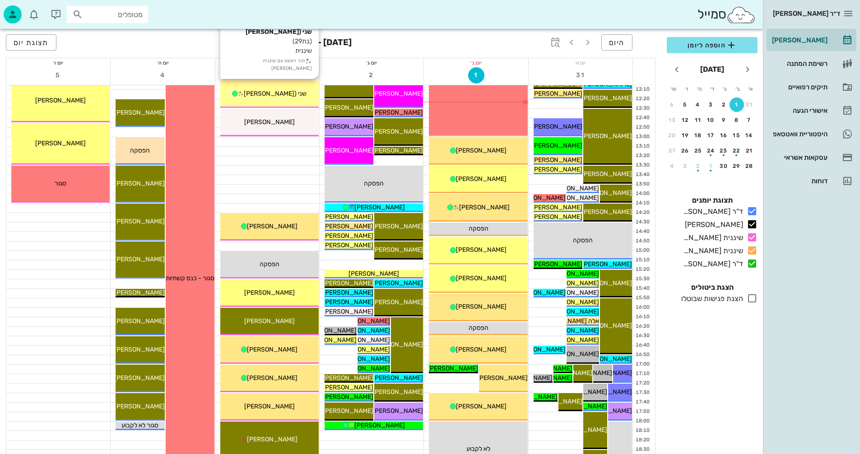
scroll to position [316, 0]
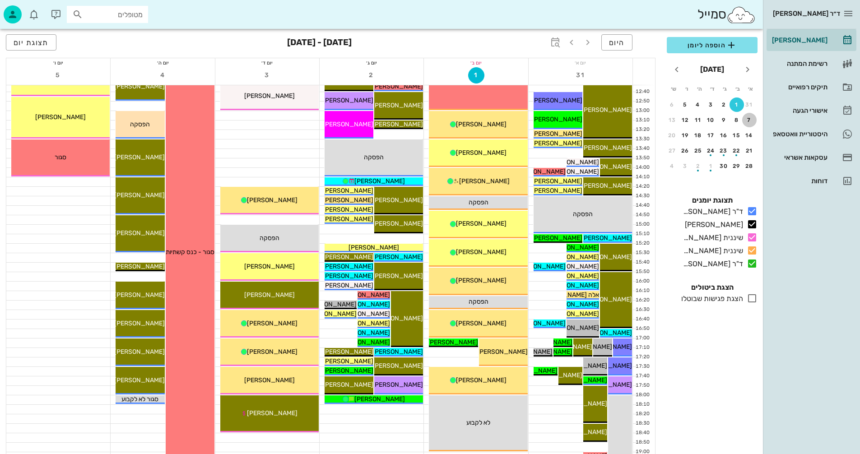
click at [750, 119] on div "7" at bounding box center [749, 120] width 14 height 6
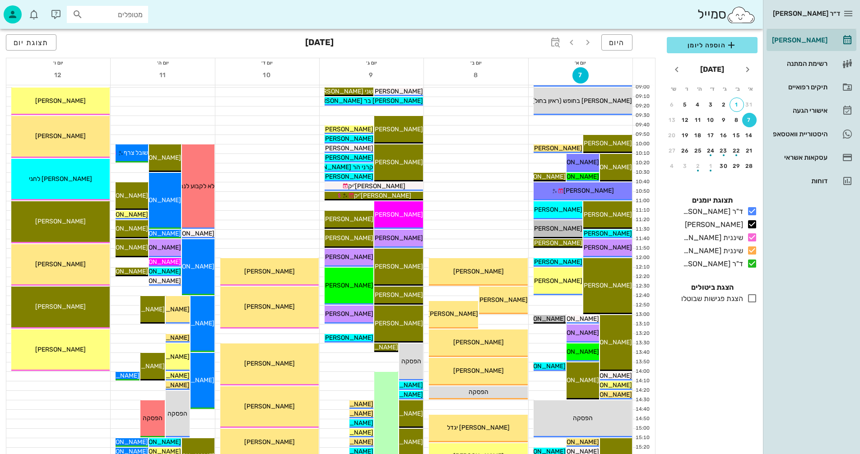
scroll to position [45, 0]
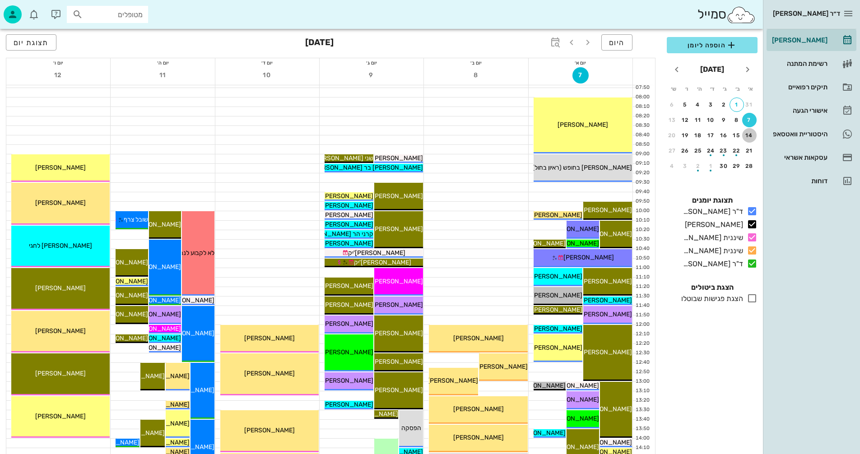
click at [750, 135] on div "14" at bounding box center [749, 135] width 14 height 6
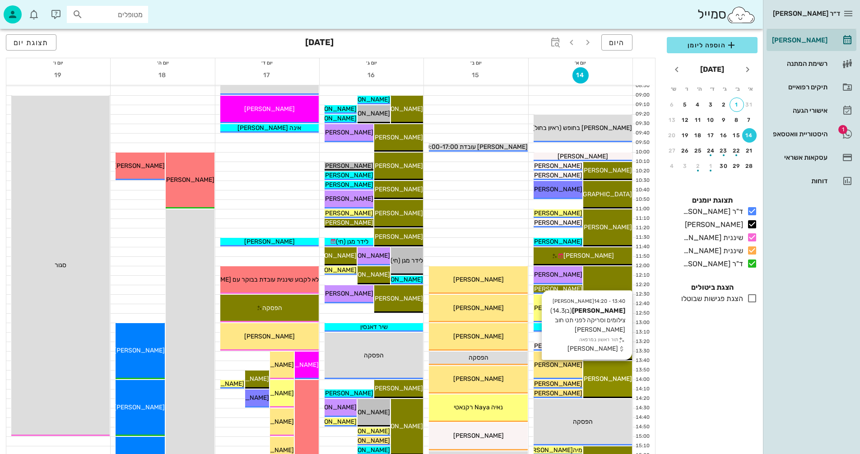
scroll to position [45, 0]
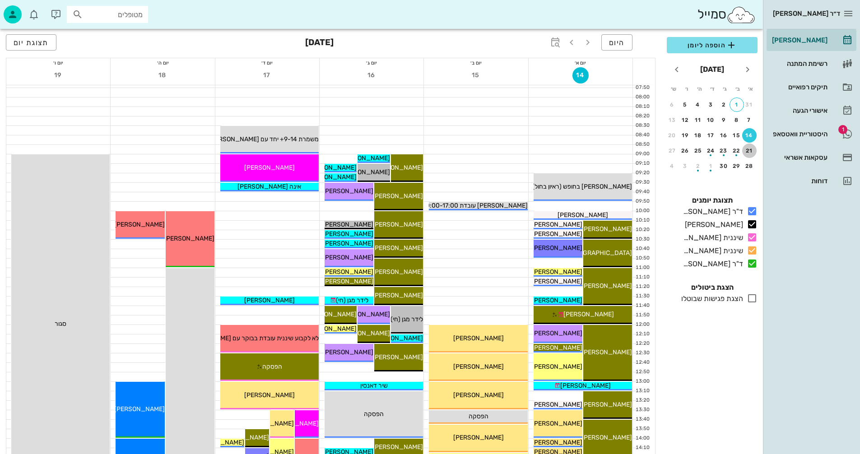
click at [752, 150] on div "21" at bounding box center [749, 151] width 14 height 6
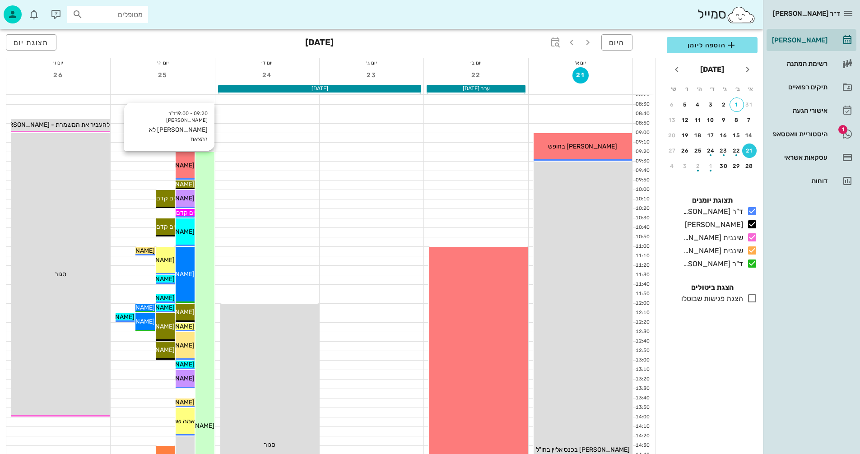
scroll to position [45, 0]
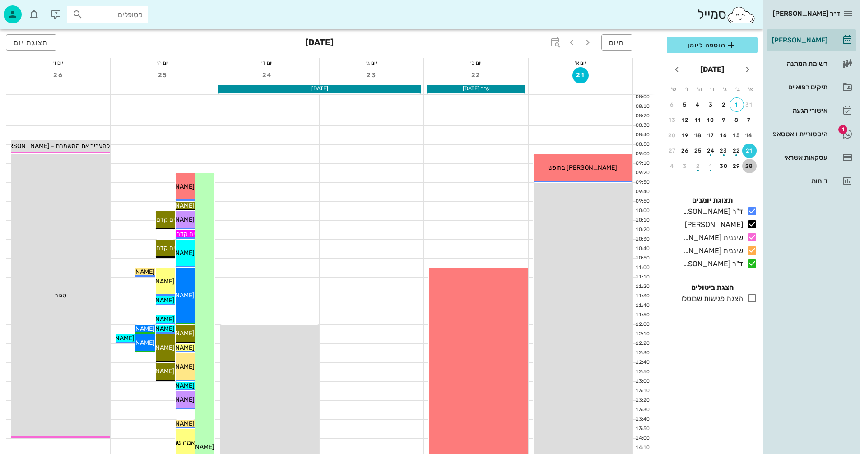
click at [751, 165] on div "28" at bounding box center [749, 166] width 14 height 6
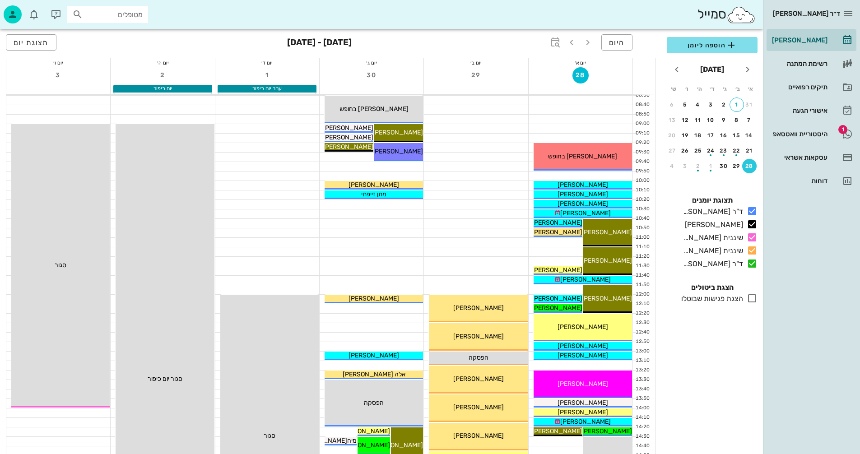
scroll to position [45, 0]
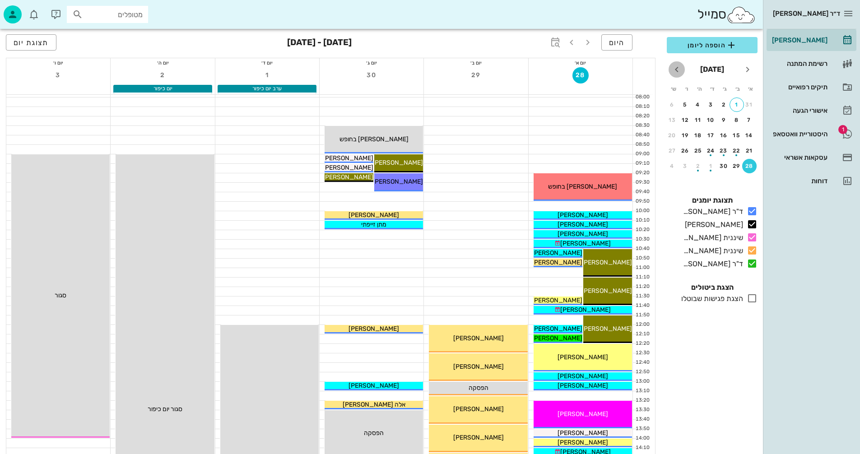
click at [676, 65] on icon "חודש הבא" at bounding box center [676, 69] width 11 height 11
click at [749, 119] on div "5" at bounding box center [749, 120] width 14 height 6
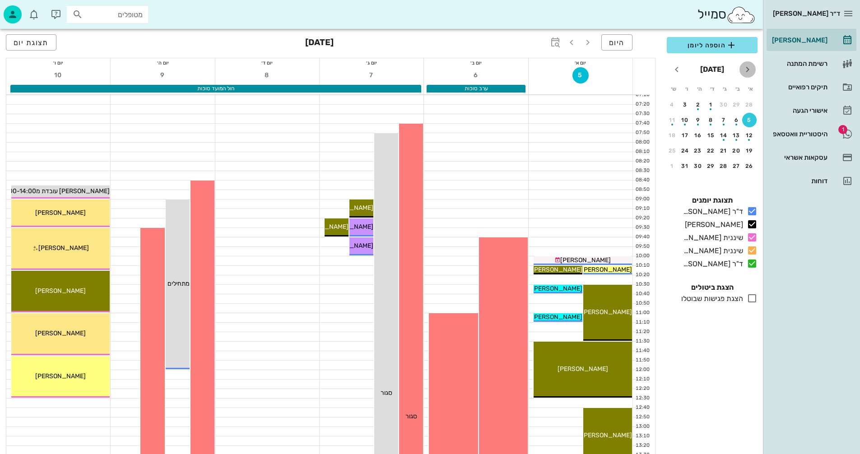
click at [745, 67] on icon "חודש שעבר" at bounding box center [747, 69] width 11 height 11
click at [681, 148] on div "26" at bounding box center [685, 151] width 14 height 6
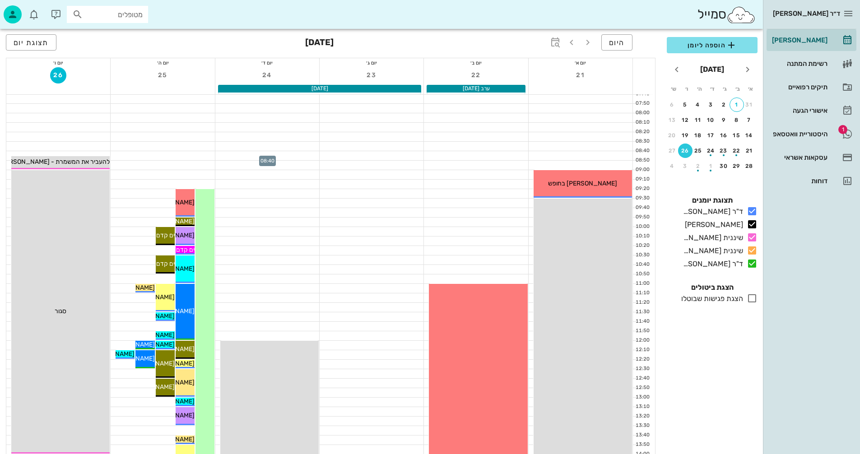
scroll to position [45, 0]
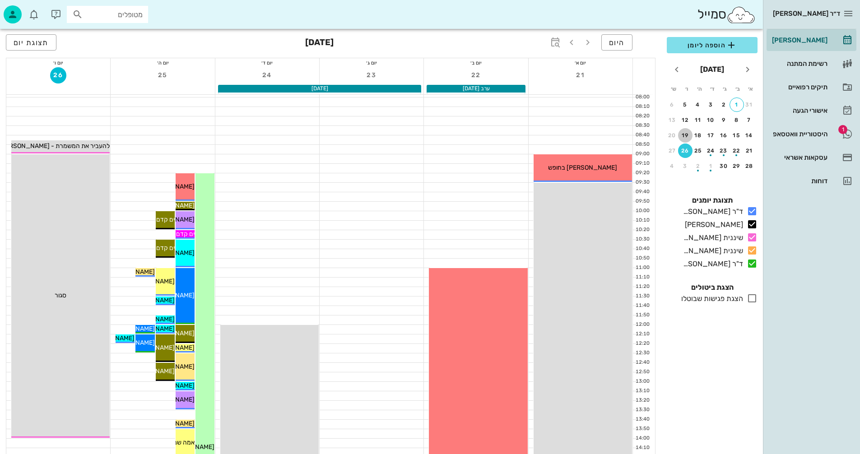
click at [685, 135] on div "19" at bounding box center [685, 135] width 14 height 6
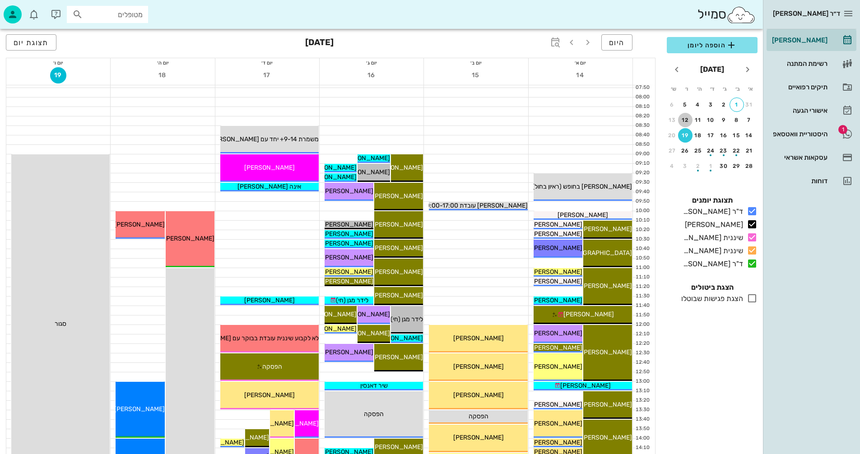
click at [688, 118] on div "12" at bounding box center [685, 120] width 14 height 6
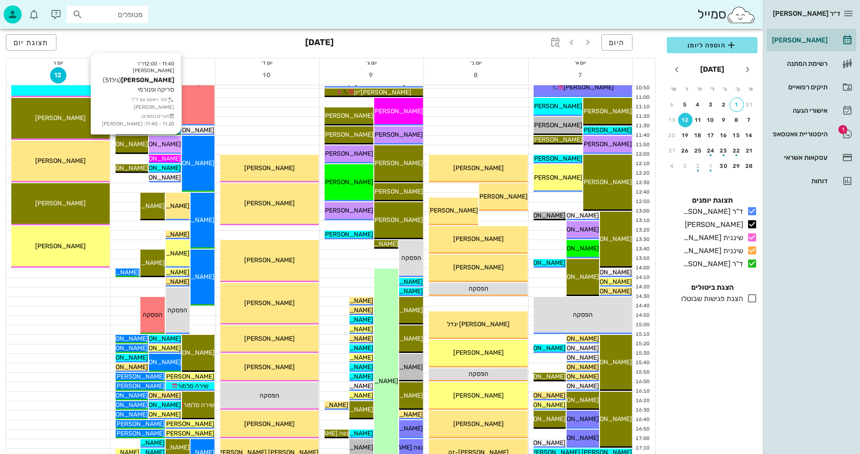
scroll to position [361, 0]
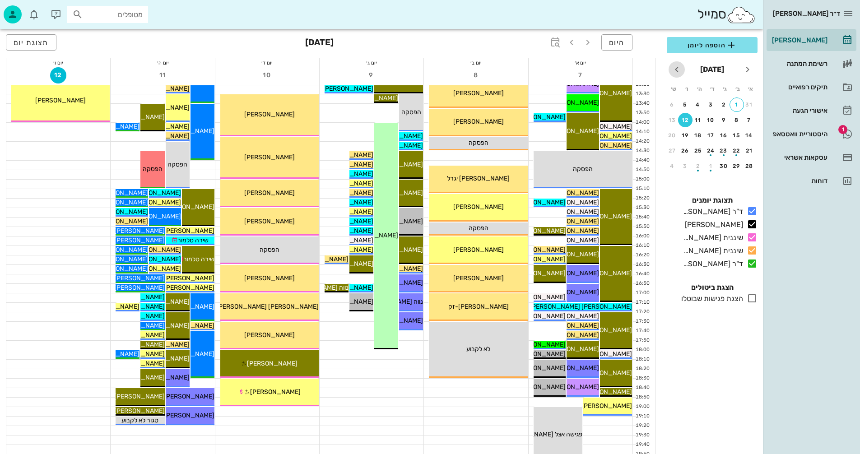
click at [675, 70] on icon "חודש הבא" at bounding box center [676, 69] width 11 height 11
click at [712, 165] on div "29" at bounding box center [711, 166] width 14 height 6
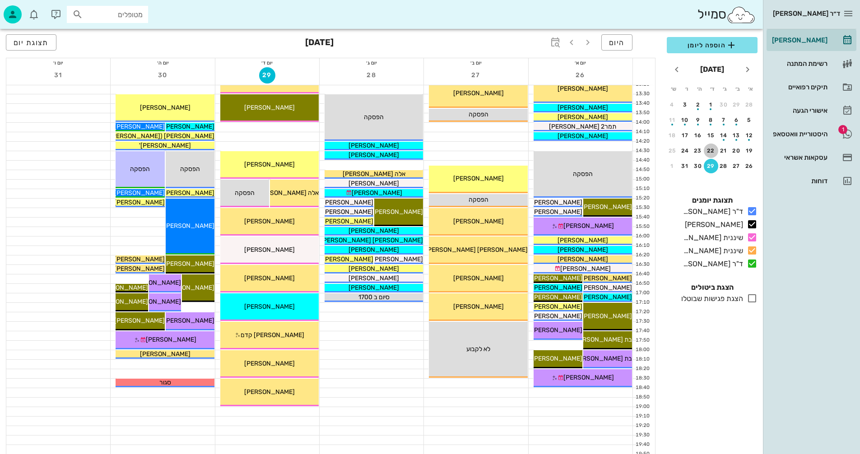
click at [712, 150] on div "22" at bounding box center [711, 151] width 14 height 6
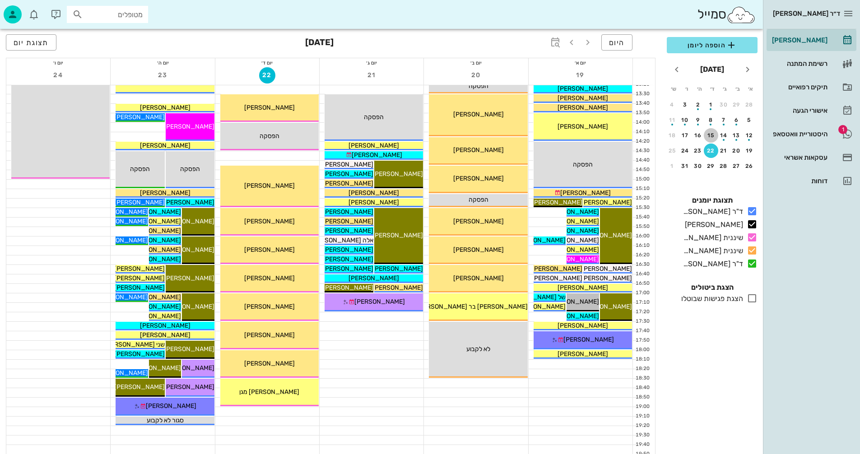
click at [709, 134] on div "15" at bounding box center [711, 135] width 14 height 6
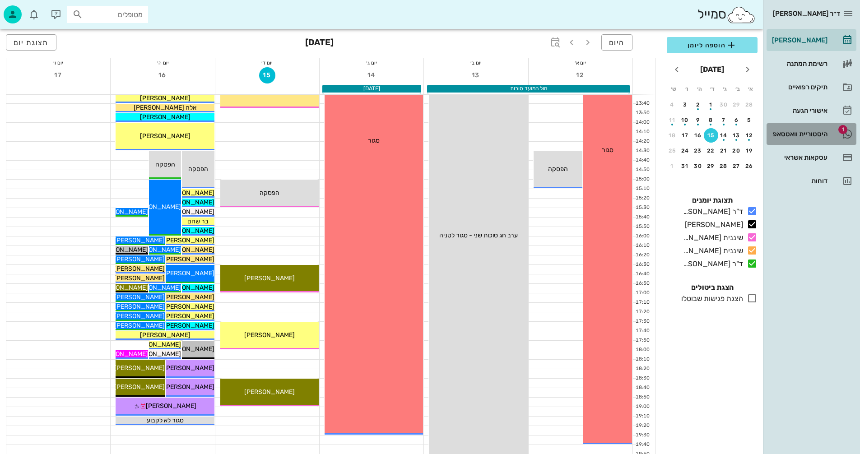
click at [791, 133] on div "היסטוריית וואטסאפ" at bounding box center [798, 133] width 57 height 7
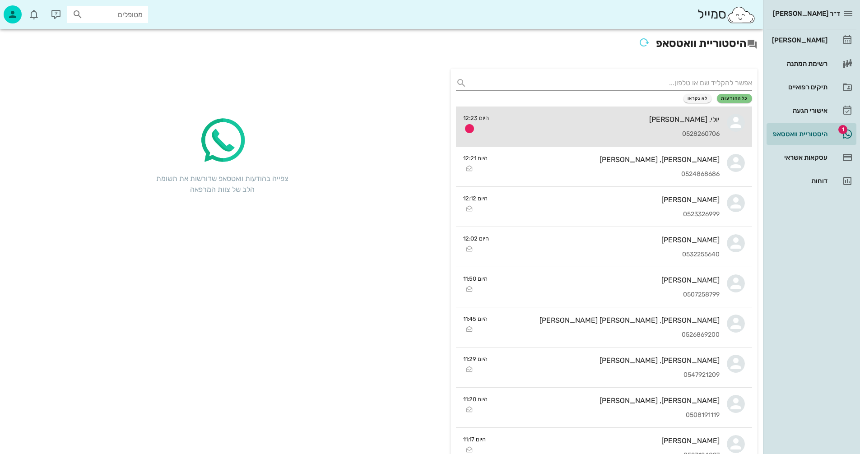
click at [588, 122] on div "יולי, [PERSON_NAME]" at bounding box center [607, 119] width 223 height 9
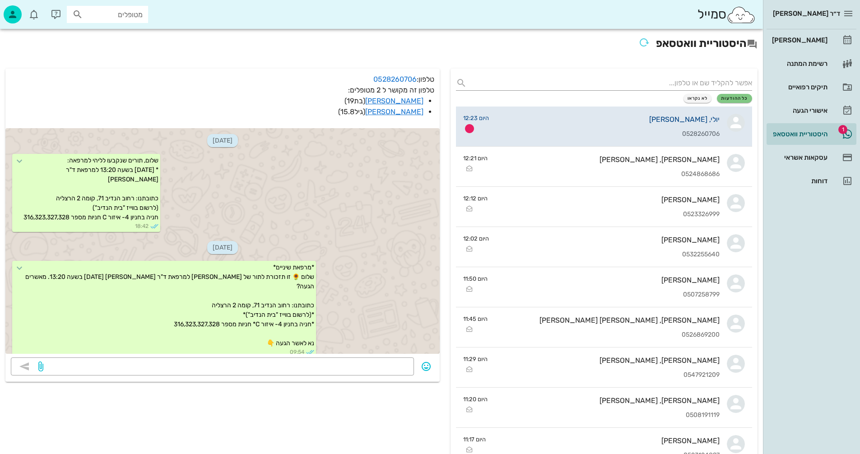
scroll to position [803, 0]
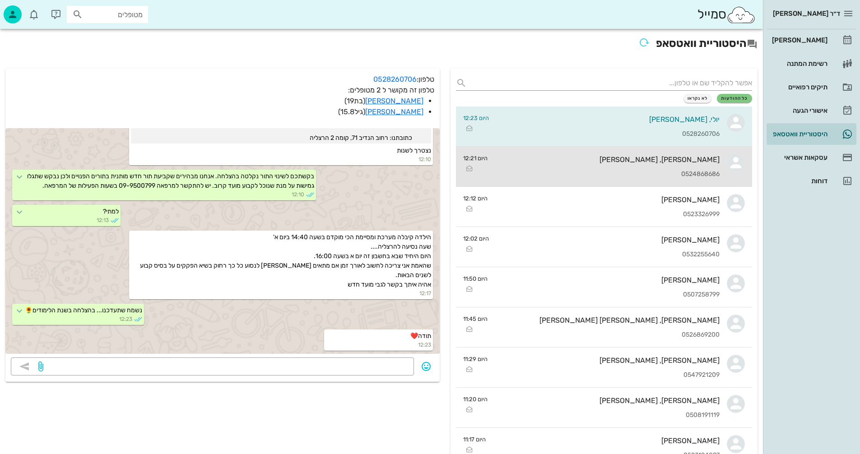
click at [623, 163] on div "[PERSON_NAME], [PERSON_NAME]" at bounding box center [607, 159] width 225 height 9
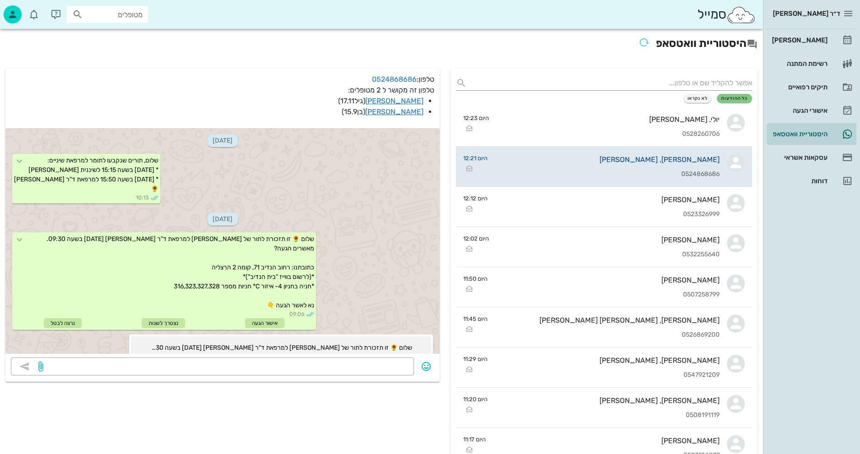
scroll to position [398, 0]
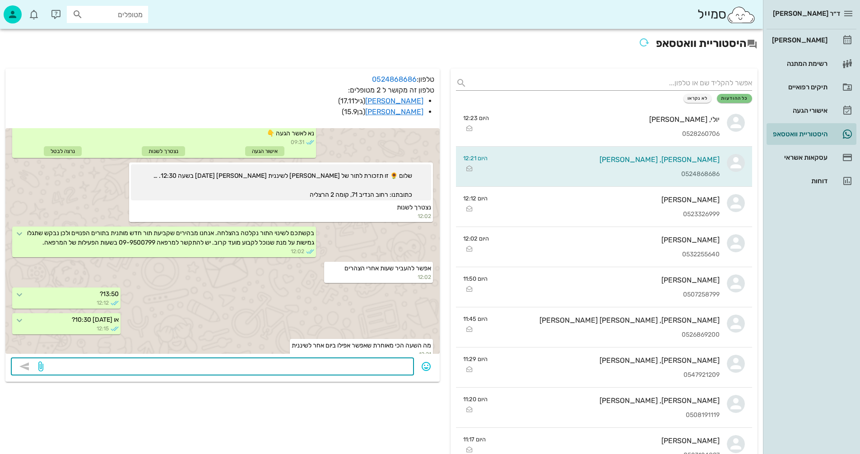
click at [356, 364] on textarea at bounding box center [226, 367] width 363 height 14
type textarea "15/10 18:00"
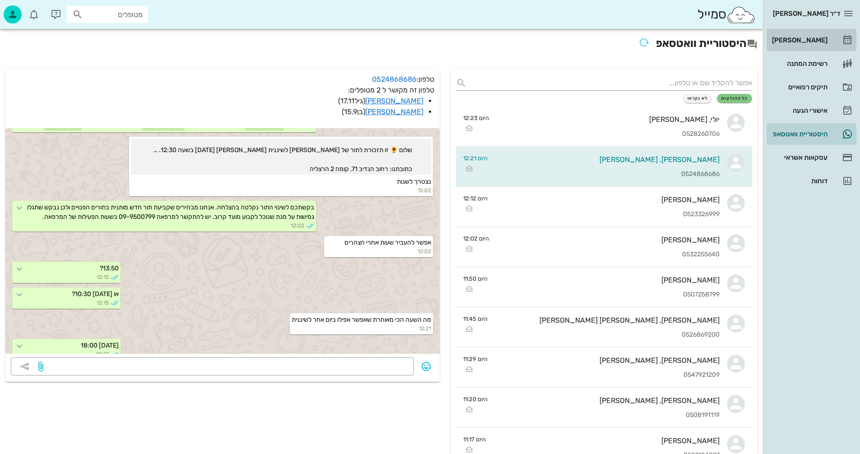
click at [811, 37] on div "[PERSON_NAME]" at bounding box center [798, 40] width 57 height 7
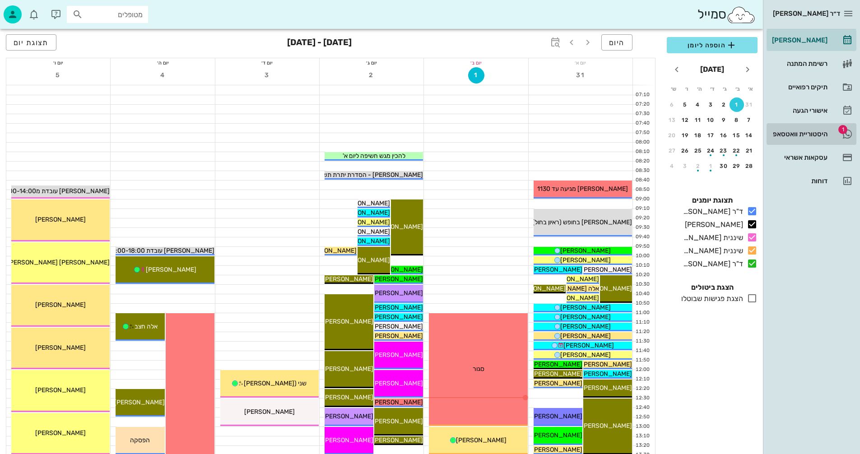
click at [793, 135] on div "היסטוריית וואטסאפ" at bounding box center [798, 133] width 57 height 7
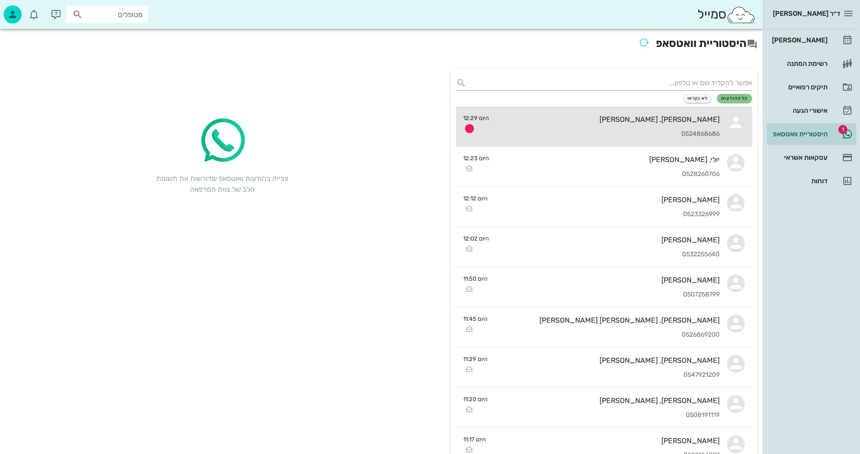
click at [559, 121] on div "[PERSON_NAME], [PERSON_NAME]" at bounding box center [607, 119] width 223 height 9
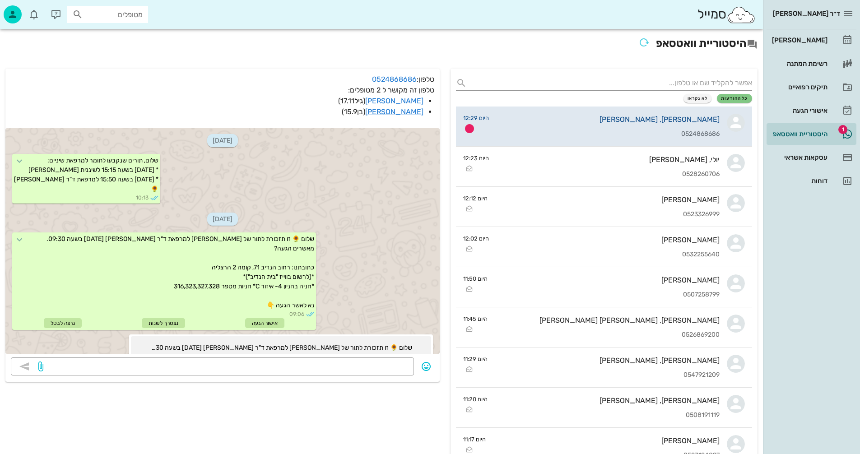
scroll to position [449, 0]
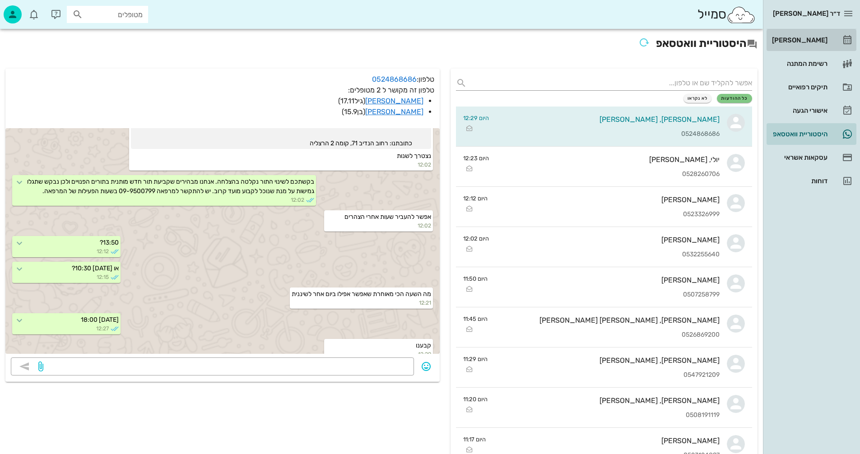
click at [812, 38] on div "[PERSON_NAME]" at bounding box center [798, 40] width 57 height 7
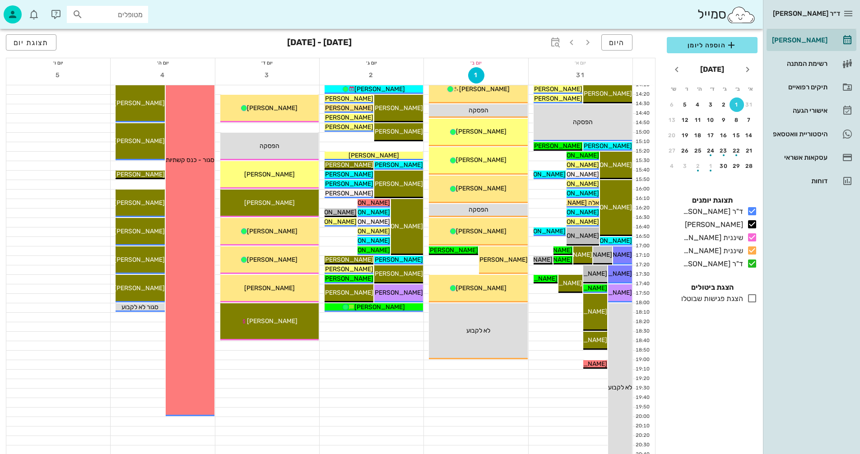
scroll to position [428, 0]
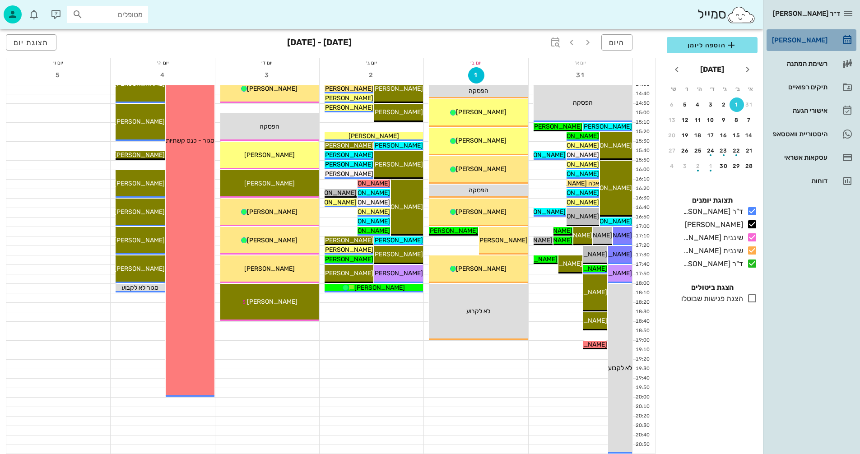
click at [791, 40] on div "[PERSON_NAME]" at bounding box center [798, 40] width 57 height 7
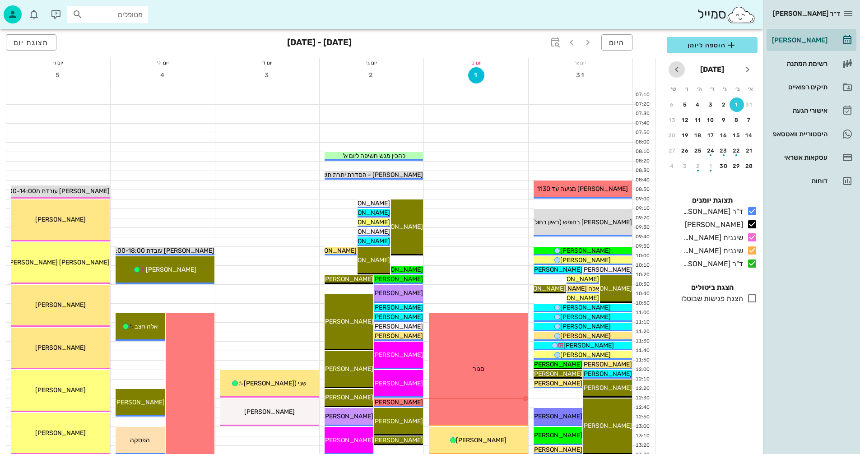
click at [675, 68] on icon "חודש הבא" at bounding box center [676, 69] width 11 height 11
click at [677, 68] on icon "חודש הבא" at bounding box center [676, 69] width 11 height 11
click at [751, 119] on div "2" at bounding box center [749, 120] width 14 height 6
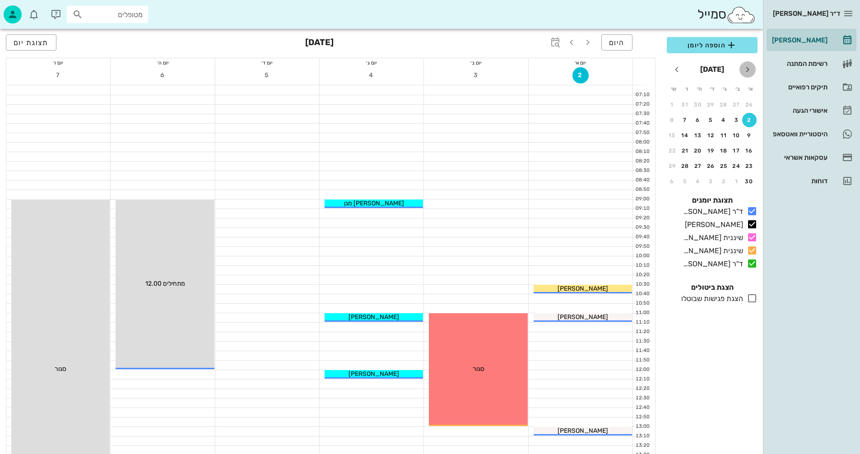
click at [748, 70] on icon "חודש שעבר" at bounding box center [747, 69] width 11 height 11
click at [749, 119] on div "5" at bounding box center [749, 120] width 14 height 6
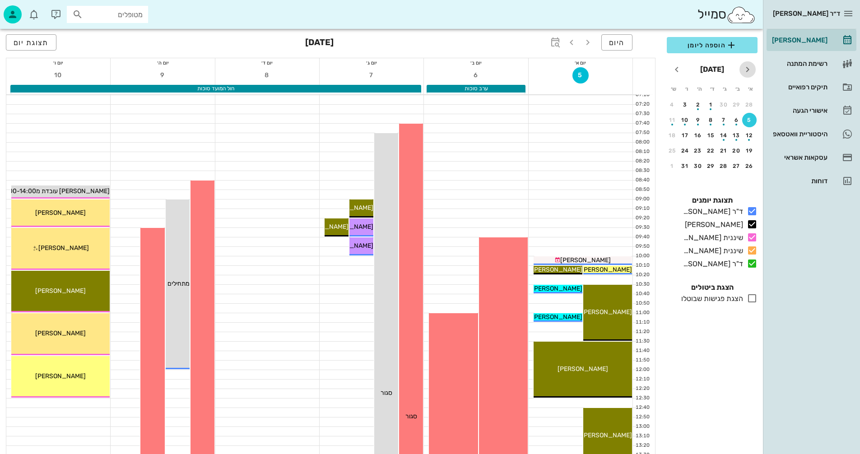
click at [749, 69] on icon "חודש שעבר" at bounding box center [747, 69] width 11 height 11
click at [684, 149] on div "26" at bounding box center [685, 151] width 14 height 6
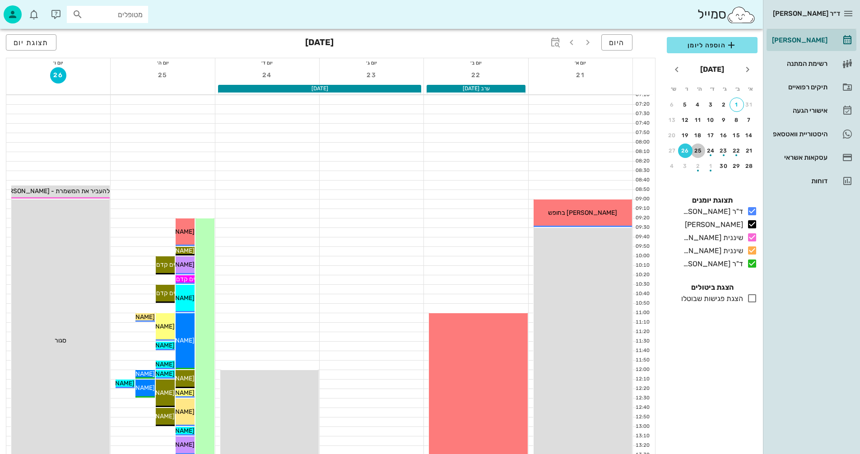
click at [696, 153] on div "25" at bounding box center [698, 151] width 14 height 6
click at [700, 148] on div "25" at bounding box center [698, 151] width 14 height 6
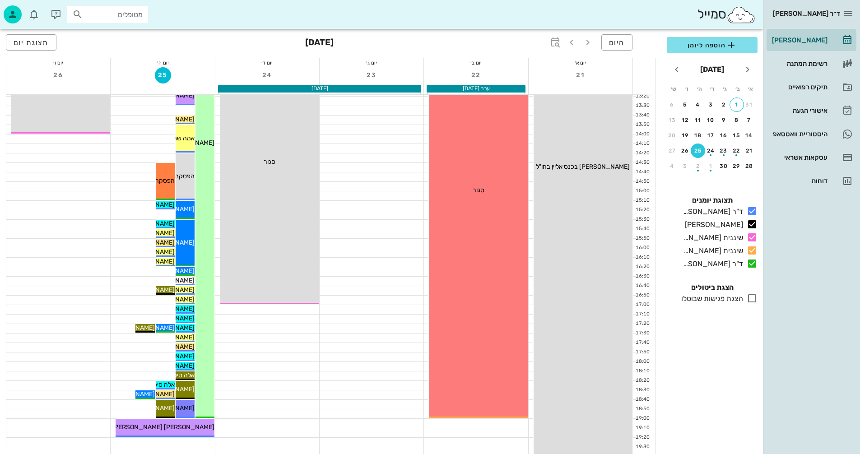
scroll to position [428, 0]
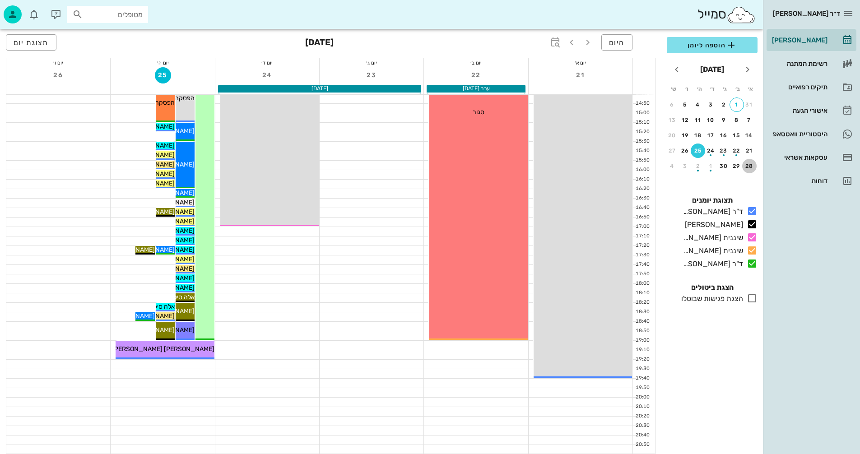
click at [749, 167] on div "28" at bounding box center [749, 166] width 14 height 6
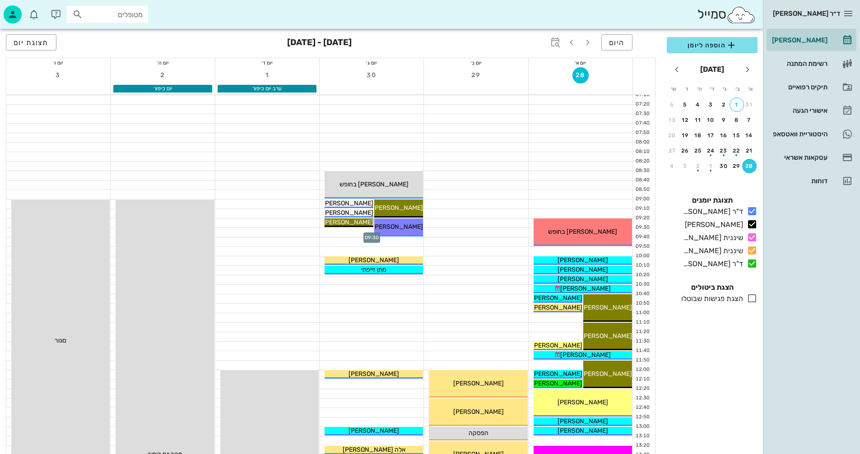
click at [335, 233] on div at bounding box center [372, 232] width 104 height 9
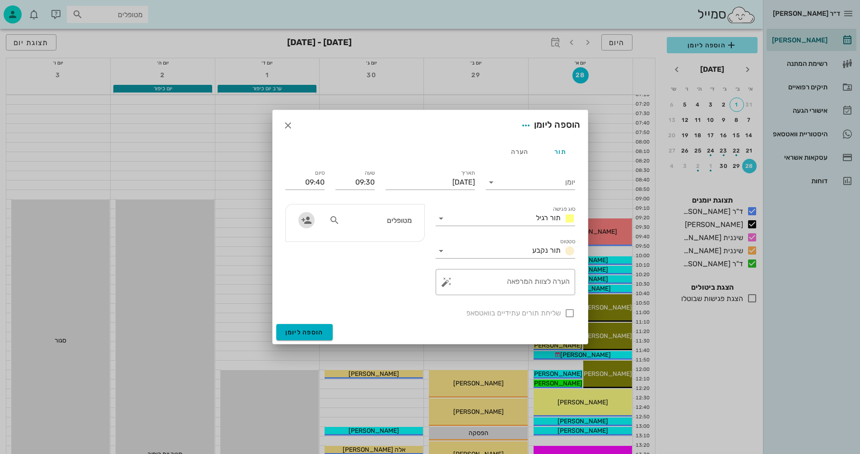
click at [305, 218] on icon "button" at bounding box center [306, 220] width 11 height 11
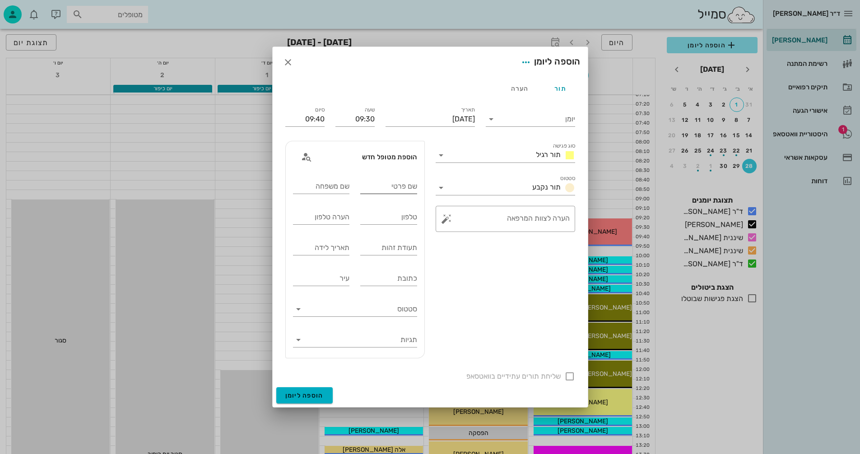
click at [397, 184] on div "שם פרטי" at bounding box center [388, 186] width 57 height 14
type input "[PERSON_NAME]"
click at [325, 187] on input "שם משפחה" at bounding box center [321, 186] width 57 height 14
type input "[PERSON_NAME]"
click at [378, 218] on input "טלפון" at bounding box center [388, 217] width 57 height 14
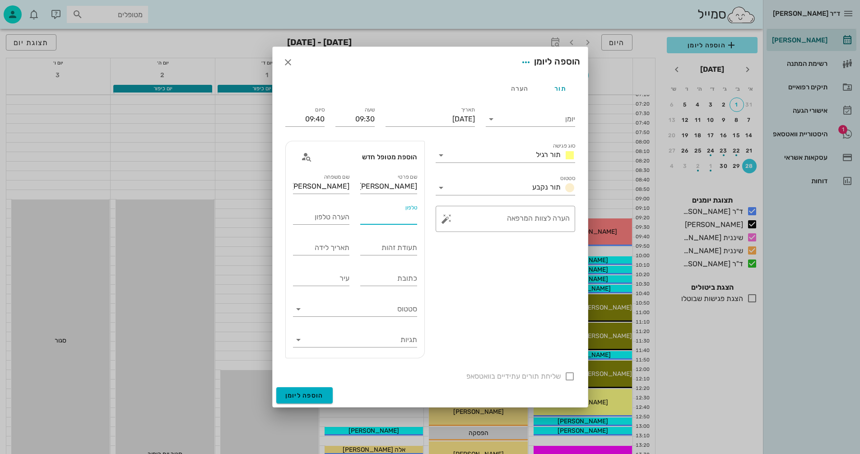
click at [363, 216] on input "טלפון" at bounding box center [388, 217] width 57 height 14
type input "0529279404"
click at [367, 247] on input "תעודת זהות" at bounding box center [388, 248] width 57 height 14
click at [319, 249] on input "תאריך לידה" at bounding box center [321, 248] width 57 height 14
click at [493, 118] on icon at bounding box center [491, 119] width 11 height 11
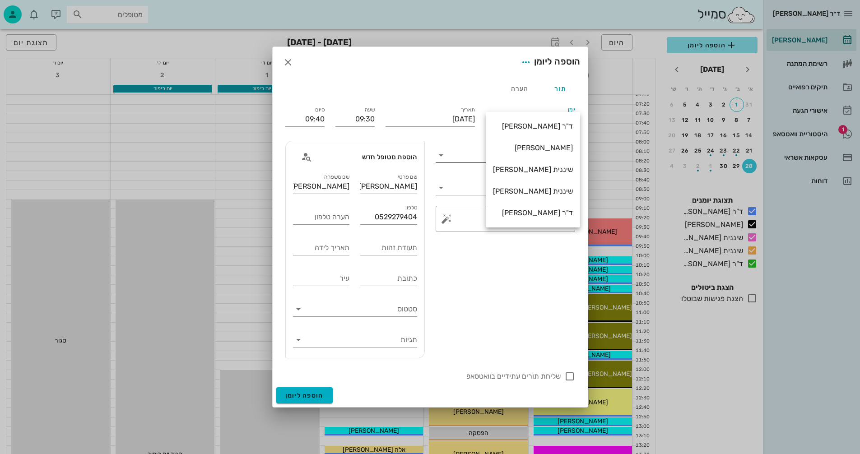
click at [546, 147] on div "[PERSON_NAME]" at bounding box center [533, 148] width 80 height 9
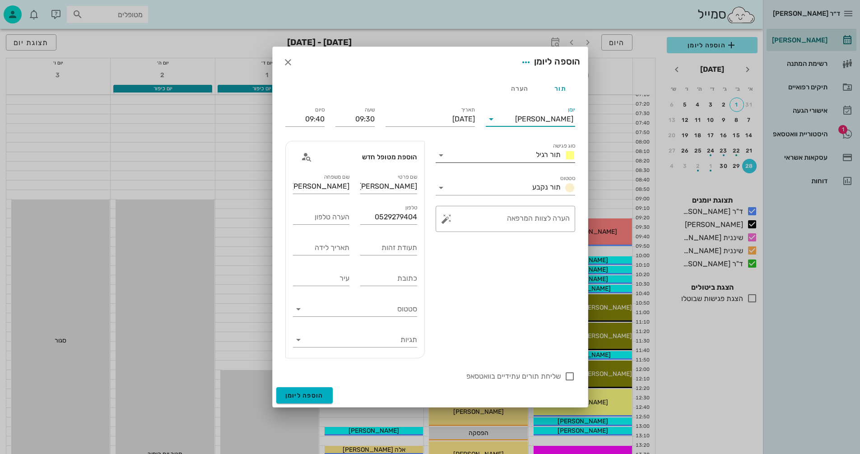
click at [440, 154] on icon at bounding box center [441, 155] width 11 height 11
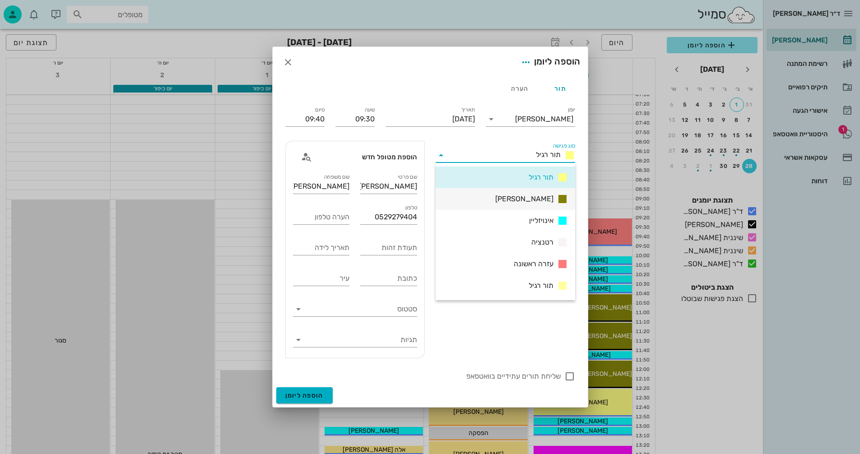
click at [540, 195] on span "אנסטסיה" at bounding box center [524, 199] width 58 height 9
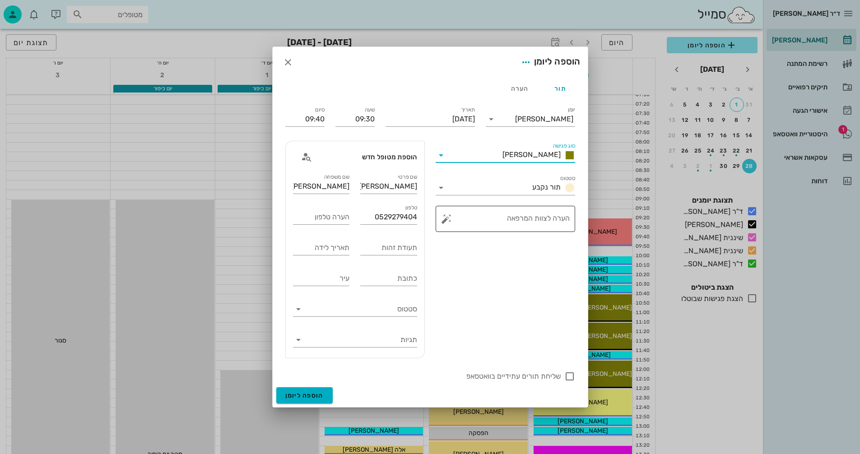
click at [525, 219] on textarea "הערה לצוות המרפאה" at bounding box center [508, 221] width 121 height 22
type textarea "סריקה"
click at [292, 392] on span "הוספה ליומן" at bounding box center [304, 396] width 38 height 8
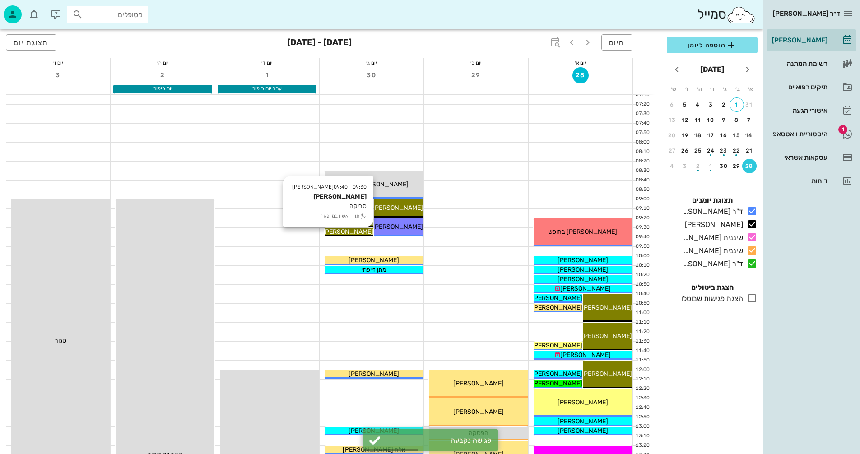
click at [367, 230] on span "[PERSON_NAME]" at bounding box center [348, 232] width 51 height 8
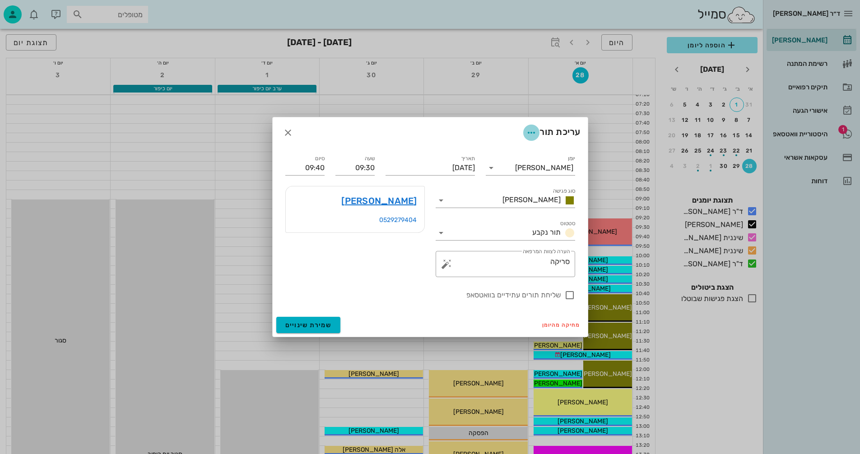
click at [529, 131] on icon "button" at bounding box center [531, 132] width 11 height 11
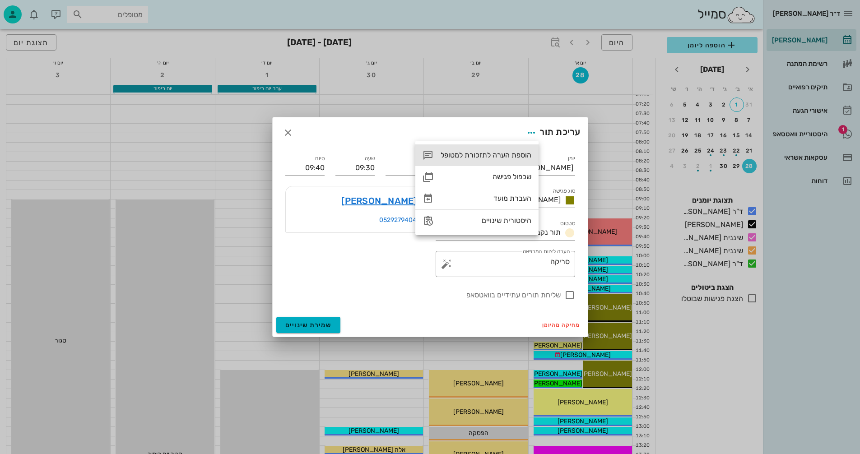
click at [471, 153] on div "הוספת הערה לתזכורת למטופל" at bounding box center [486, 155] width 91 height 9
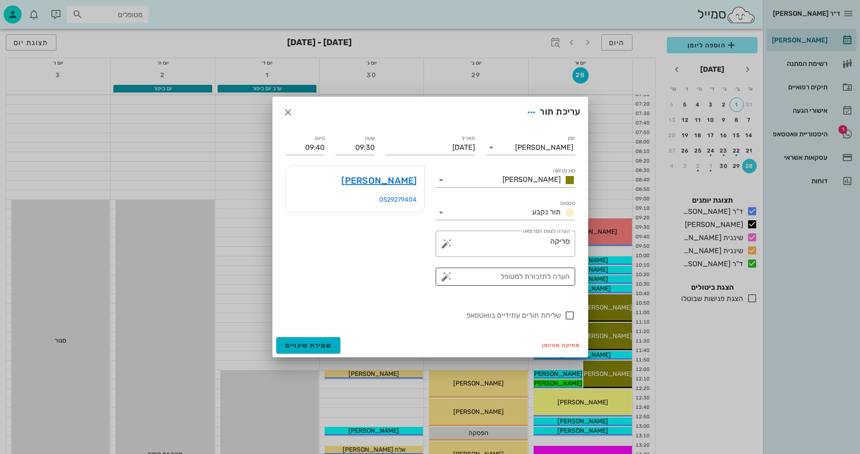
click at [448, 274] on button "button" at bounding box center [446, 276] width 11 height 11
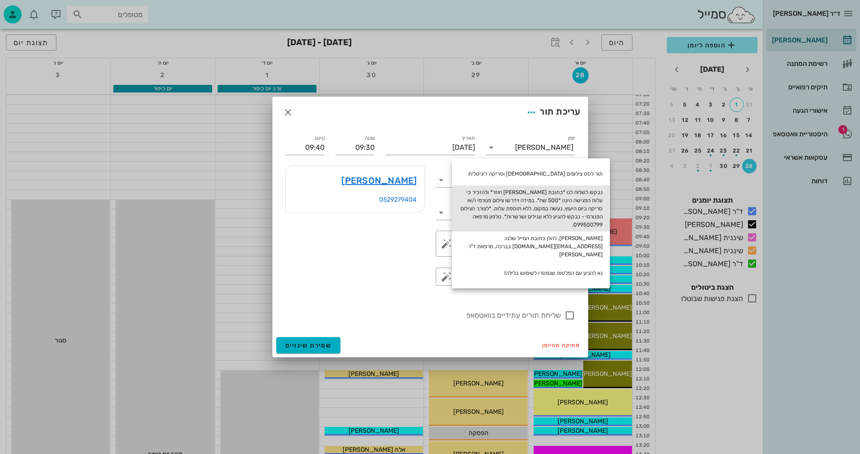
click at [508, 206] on div "נבקש לשלוח לנו *כתובת מייל בווטסאפ חוזר* ולהזכיר כי עלות הפגישה הינה *500 שח*. …" at bounding box center [531, 209] width 158 height 46
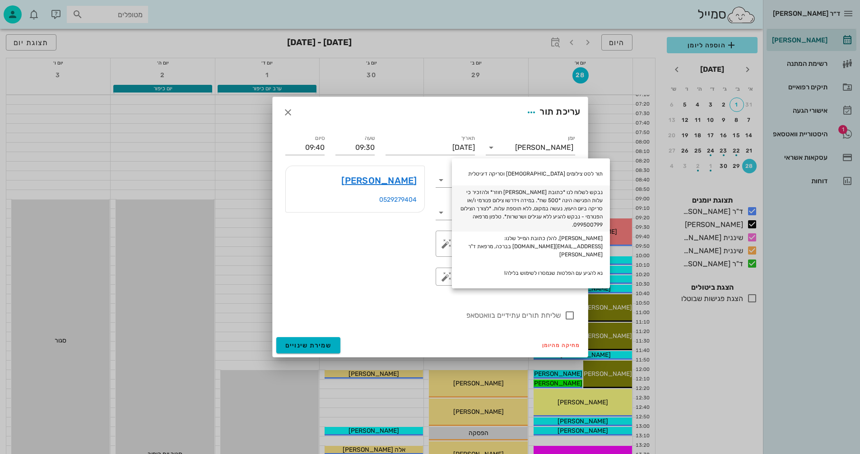
type textarea "נבקש לשלוח לנו *כתובת מייל בווטסאפ חוזר* ולהזכיר כי עלות הפגישה הינה *500 שח*. …"
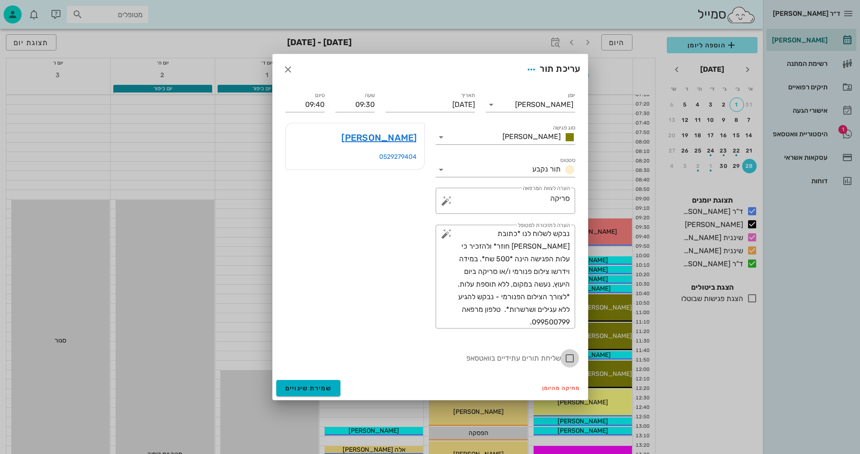
click at [568, 358] on div at bounding box center [569, 358] width 15 height 15
checkbox input "true"
click at [301, 389] on span "שמירת שינויים" at bounding box center [308, 389] width 47 height 8
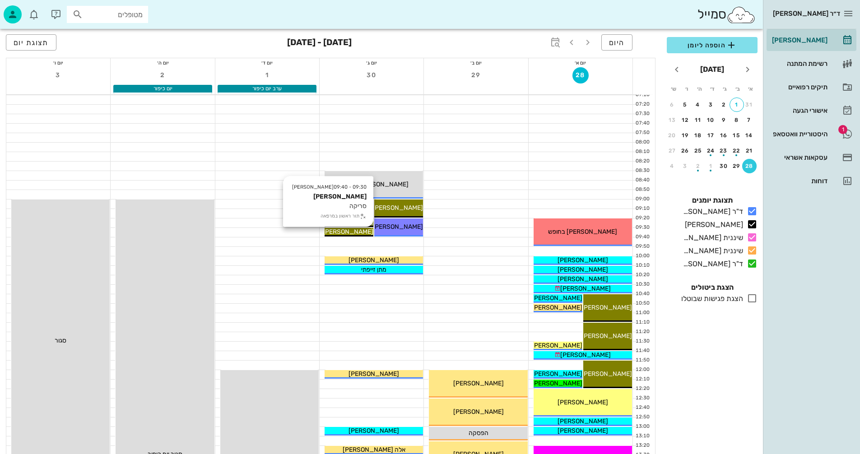
click at [354, 232] on span "[PERSON_NAME]" at bounding box center [348, 232] width 51 height 8
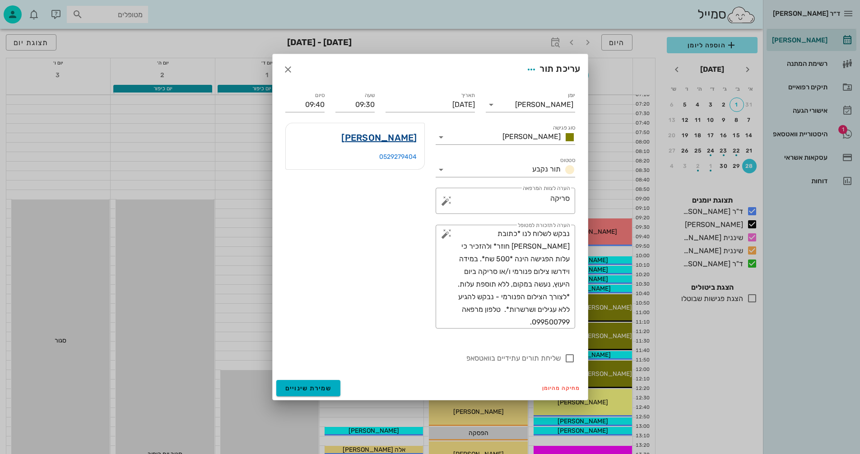
click at [391, 139] on link "איתמר ברקו" at bounding box center [378, 137] width 75 height 14
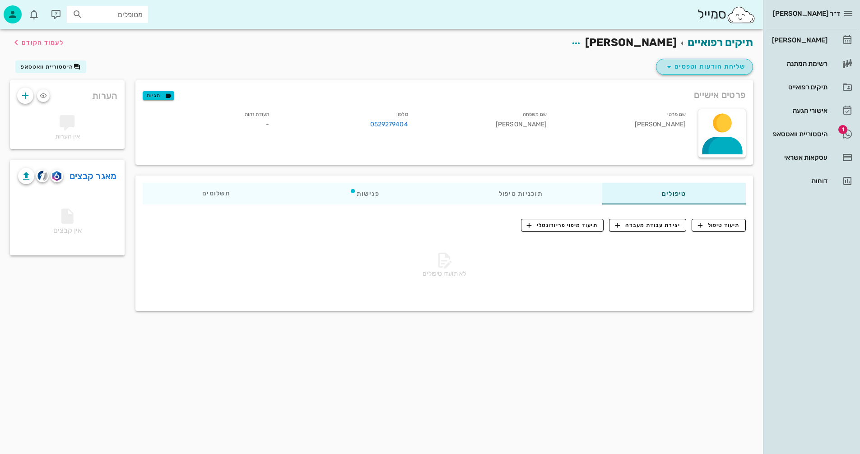
click at [681, 66] on span "שליחת הודעות וטפסים" at bounding box center [705, 66] width 82 height 11
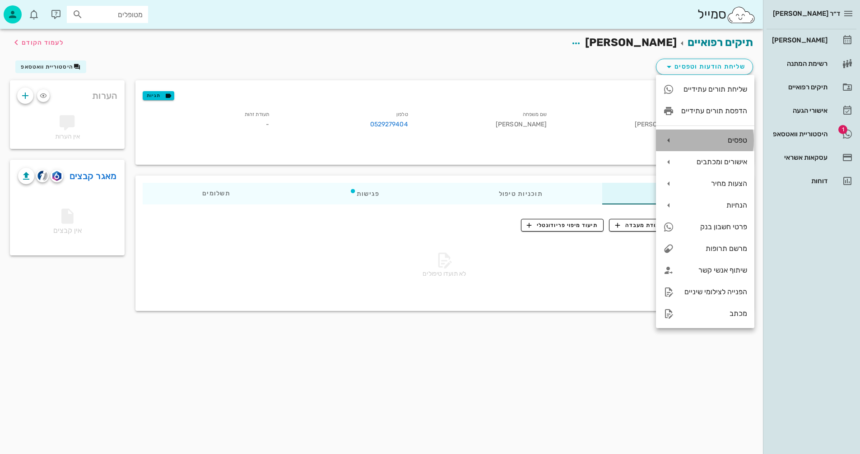
click at [708, 142] on div "טפסים" at bounding box center [714, 140] width 66 height 9
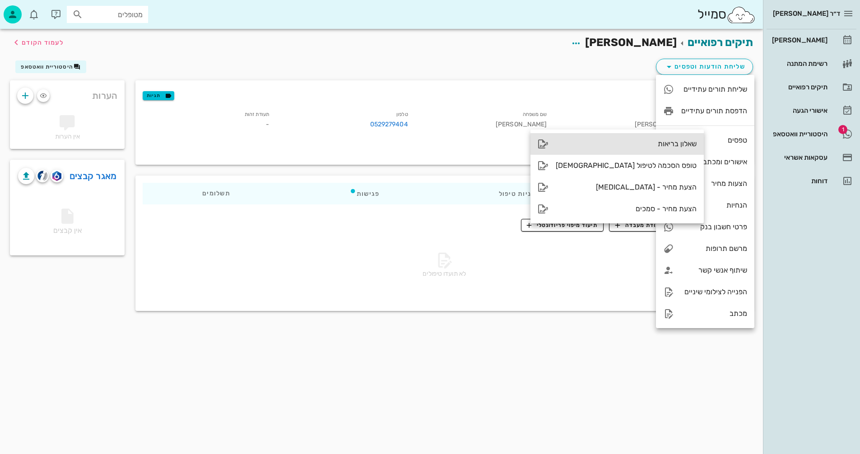
click at [621, 144] on div "שאלון בריאות" at bounding box center [626, 144] width 141 height 9
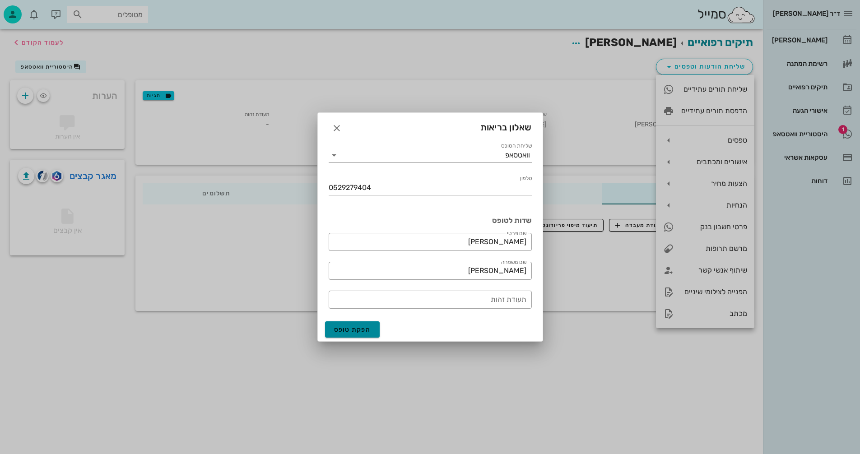
click at [343, 330] on span "הפקת טופס" at bounding box center [352, 330] width 37 height 8
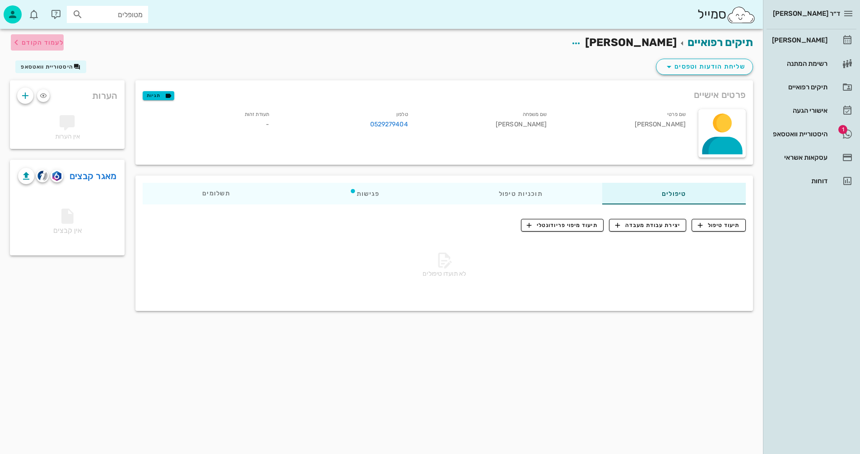
click at [35, 42] on span "לעמוד הקודם" at bounding box center [43, 43] width 42 height 8
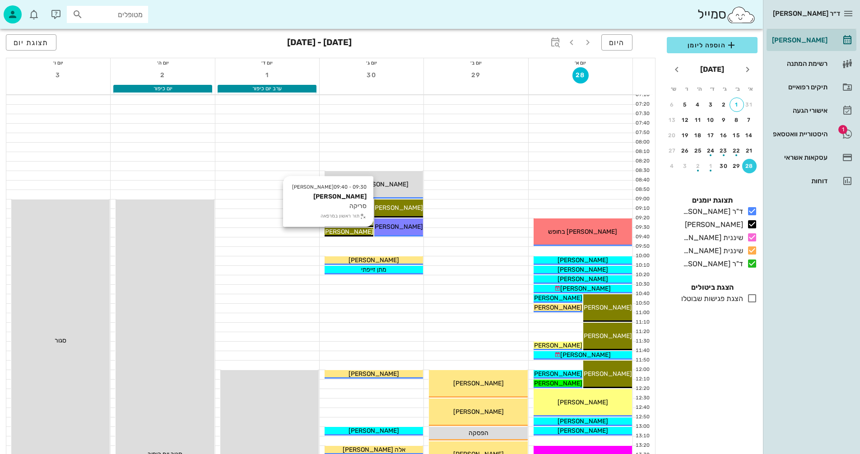
click at [346, 231] on span "[PERSON_NAME]" at bounding box center [348, 232] width 51 height 8
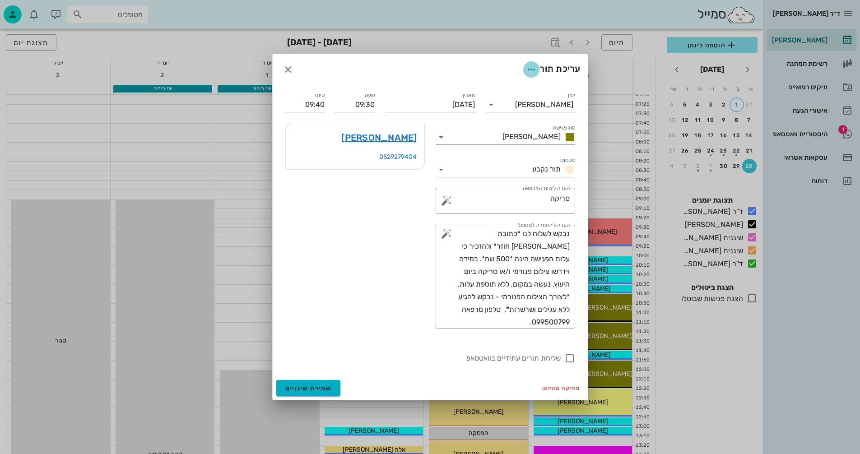
click at [532, 68] on icon "button" at bounding box center [531, 69] width 11 height 11
click at [508, 90] on div "שכפול פגישה" at bounding box center [507, 92] width 50 height 9
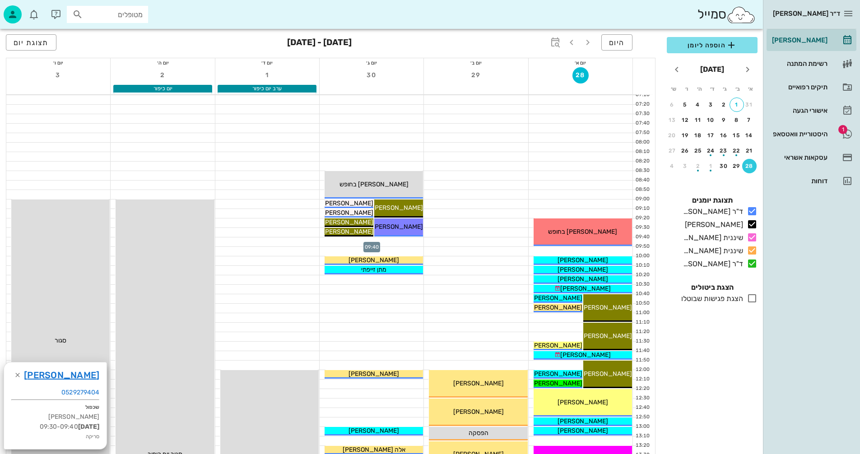
click at [362, 240] on div at bounding box center [372, 241] width 104 height 9
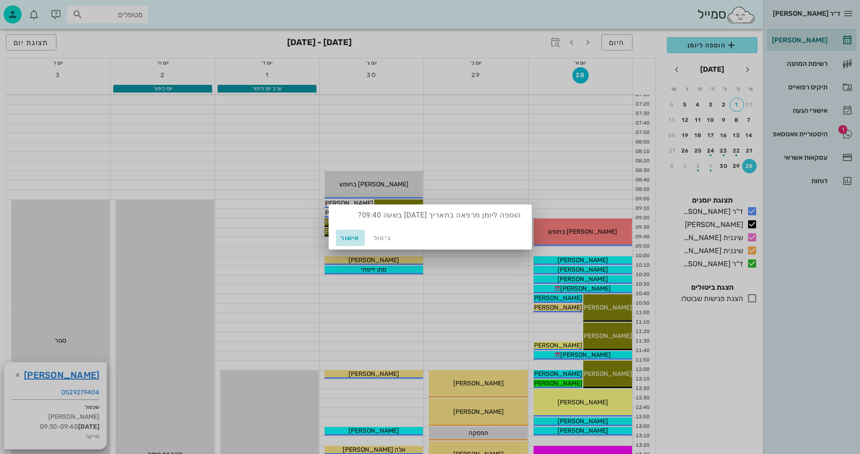
click at [349, 237] on span "אישור" at bounding box center [351, 238] width 22 height 8
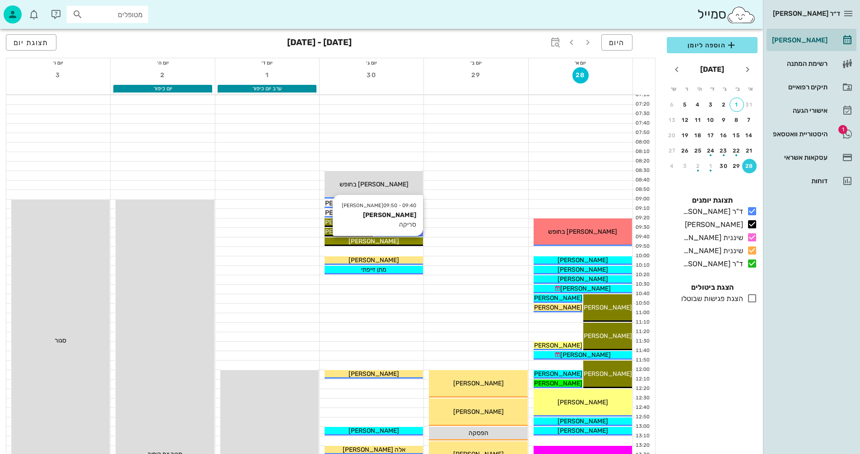
click at [402, 243] on div "[PERSON_NAME]" at bounding box center [374, 241] width 98 height 9
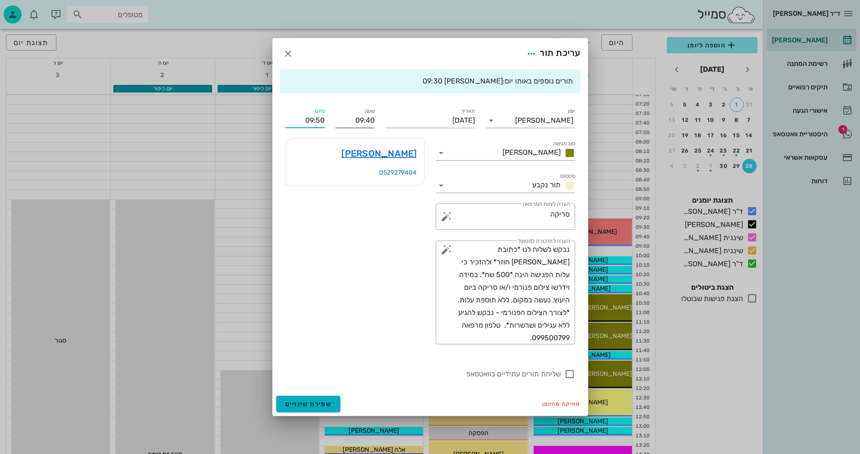
drag, startPoint x: 301, startPoint y: 122, endPoint x: 338, endPoint y: 119, distance: 36.7
click at [338, 119] on div "יומן יומן מרפאה סוג פגישה אנסטסיה סטטוס תור נקבע תאריך יום שלישי, 30 בספטמבר 20…" at bounding box center [430, 243] width 301 height 284
type input "10:00"
click at [338, 119] on input "09:40" at bounding box center [354, 120] width 39 height 14
click at [364, 232] on div "איתמר ברקו 0529279404" at bounding box center [355, 247] width 150 height 228
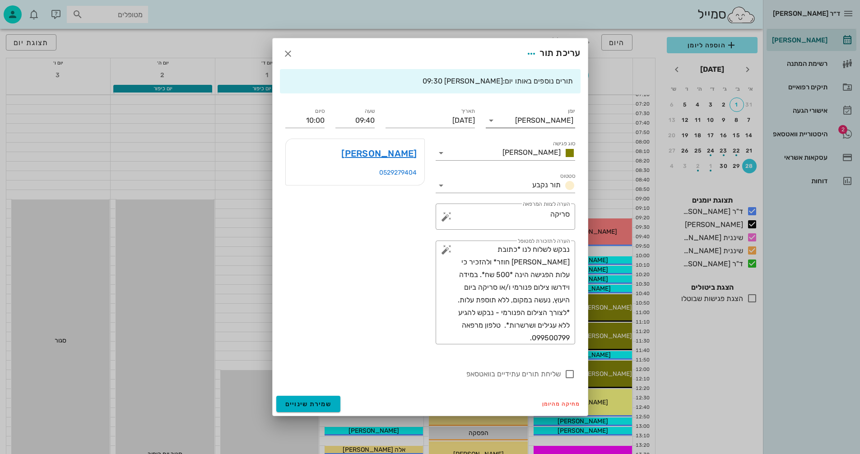
click at [490, 119] on icon at bounding box center [491, 120] width 11 height 11
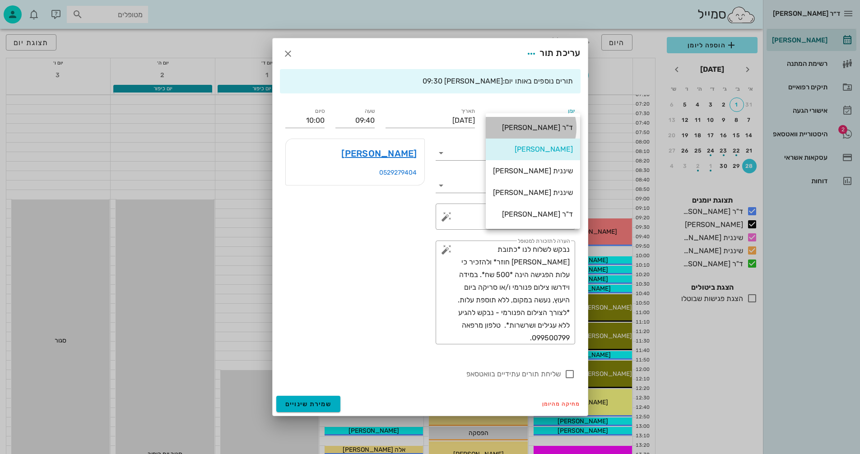
click at [519, 127] on div "ד"ר [PERSON_NAME]" at bounding box center [533, 127] width 80 height 9
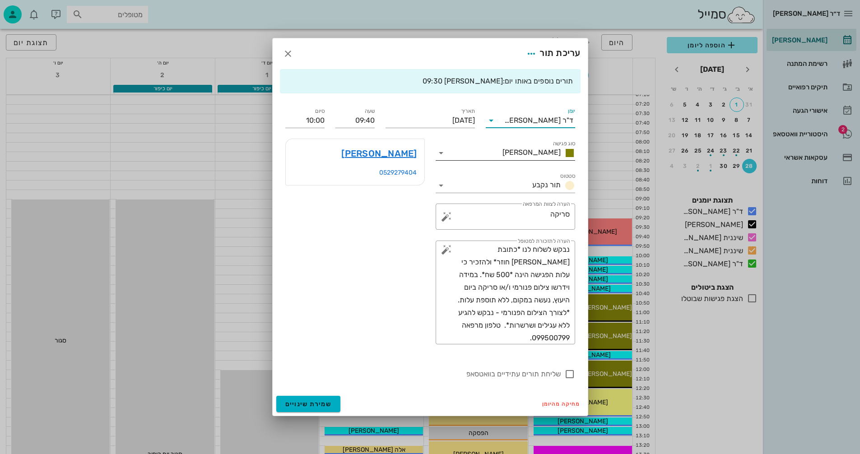
click at [451, 152] on input "סוג פגישה" at bounding box center [473, 153] width 51 height 14
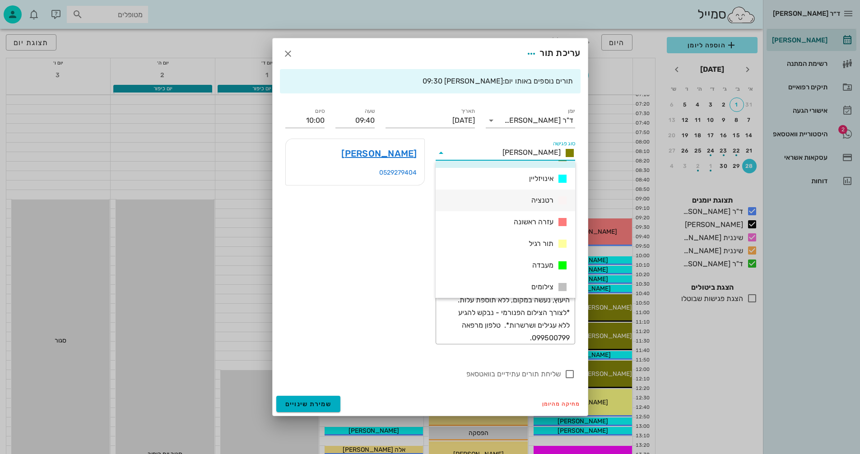
scroll to position [90, 0]
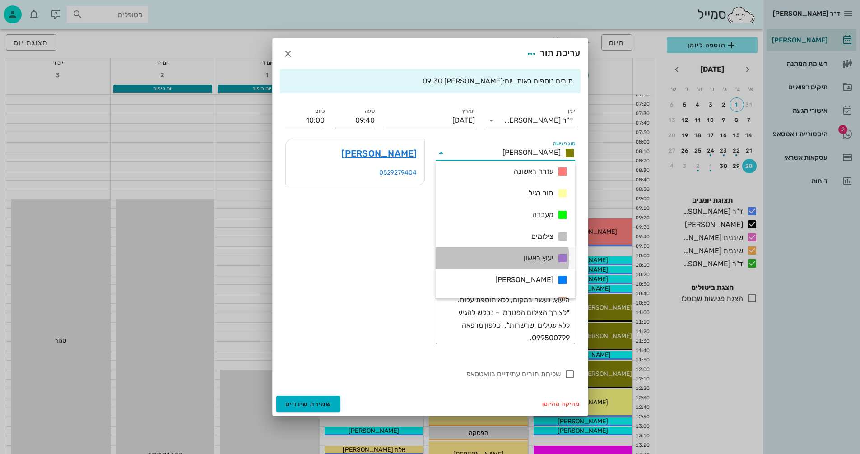
click at [536, 256] on span "יעוץ ראשון" at bounding box center [539, 258] width 30 height 9
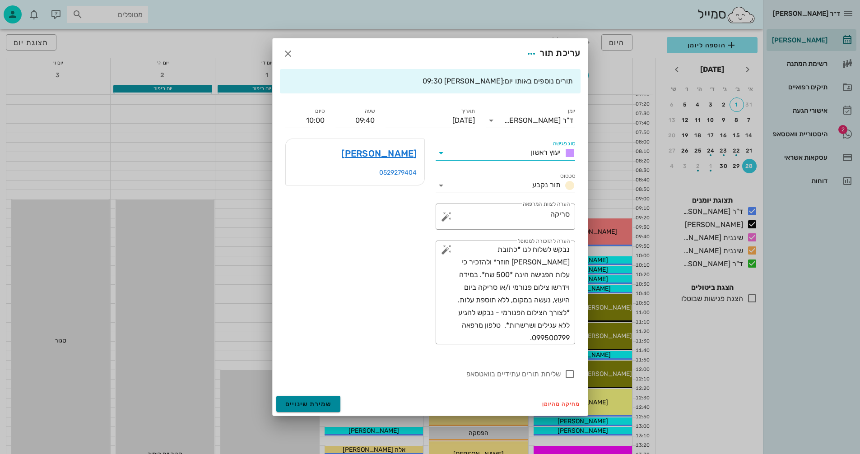
click at [308, 408] on span "שמירת שינויים" at bounding box center [308, 404] width 47 height 8
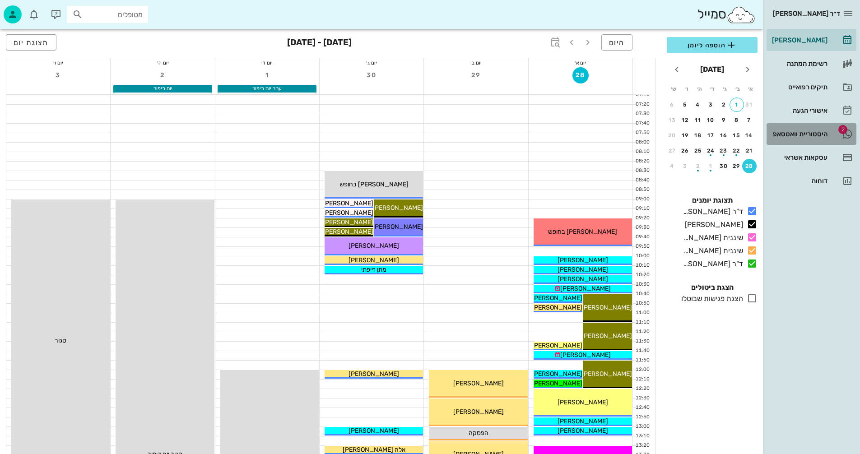
click at [801, 129] on div "היסטוריית וואטסאפ" at bounding box center [798, 134] width 57 height 14
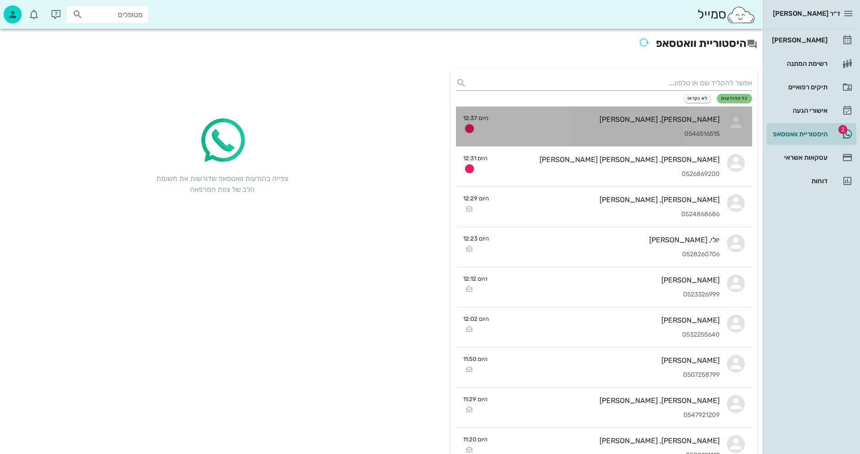
click at [574, 127] on div "פרנסיס מקובסקי, מיכאל מרקוביץ 0546516515" at bounding box center [608, 127] width 224 height 40
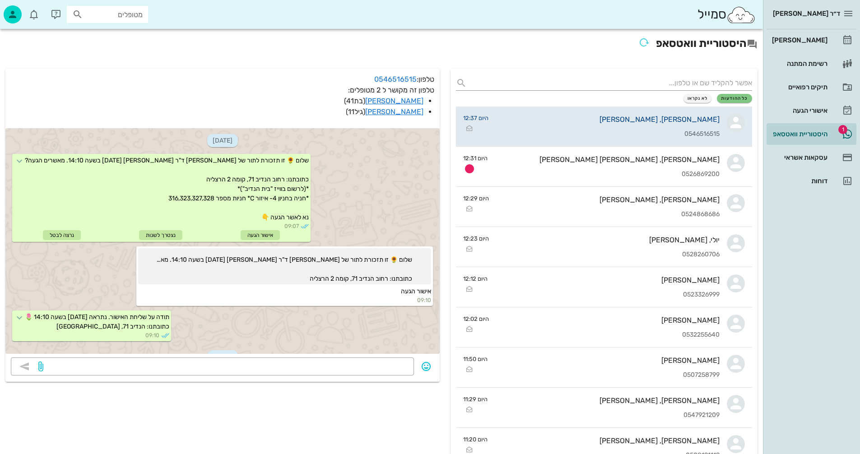
scroll to position [66, 0]
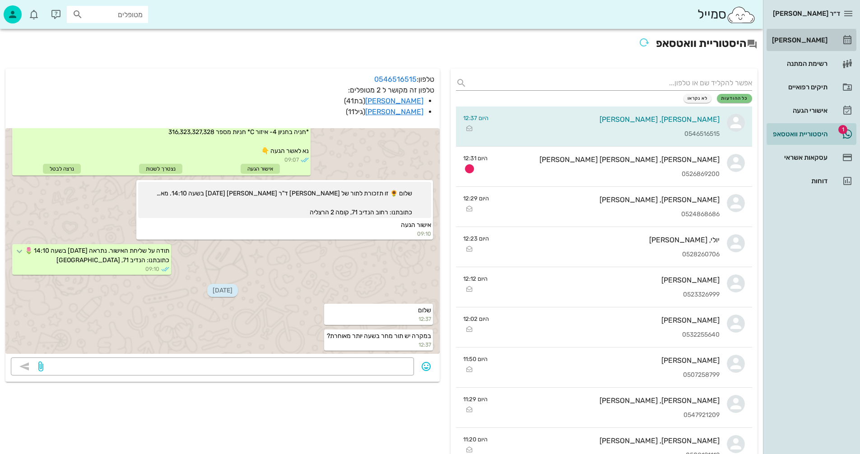
click at [803, 40] on div "[PERSON_NAME]" at bounding box center [798, 40] width 57 height 7
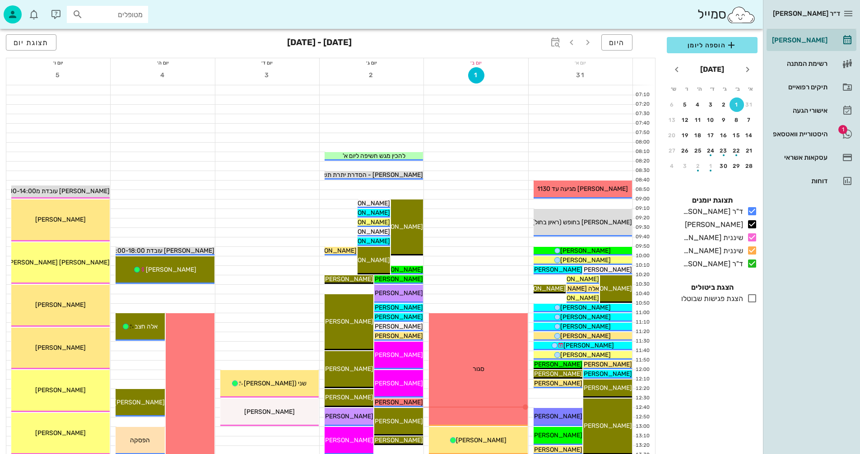
click at [119, 15] on input "מטופלים" at bounding box center [114, 15] width 58 height 12
type input "[PERSON_NAME]"
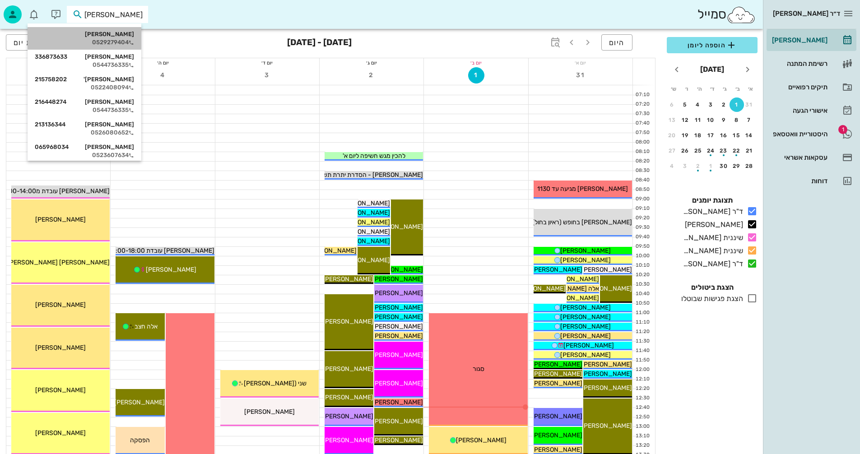
click at [123, 41] on div "0529279404" at bounding box center [84, 42] width 99 height 7
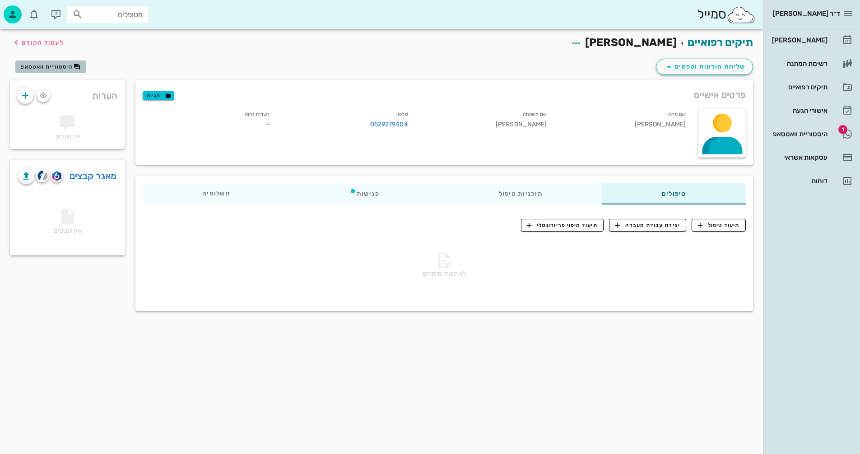
click at [53, 67] on span "היסטוריית וואטסאפ" at bounding box center [47, 67] width 52 height 6
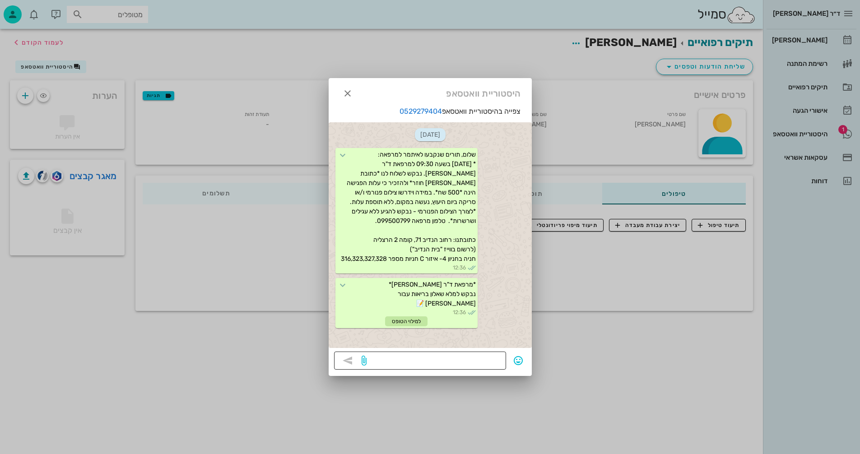
click at [452, 363] on textarea at bounding box center [434, 361] width 132 height 14
type textarea "תשלח בבקשה את הפנורמי לוואצאפ"
click at [347, 361] on icon "button" at bounding box center [347, 360] width 11 height 11
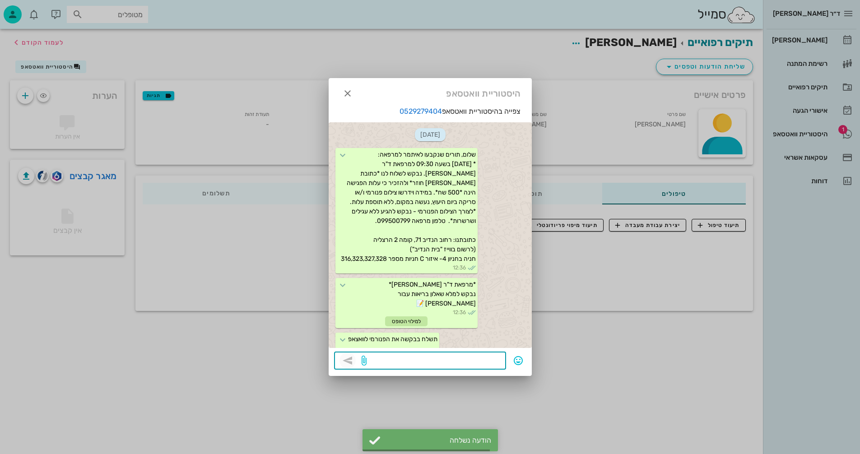
scroll to position [37, 0]
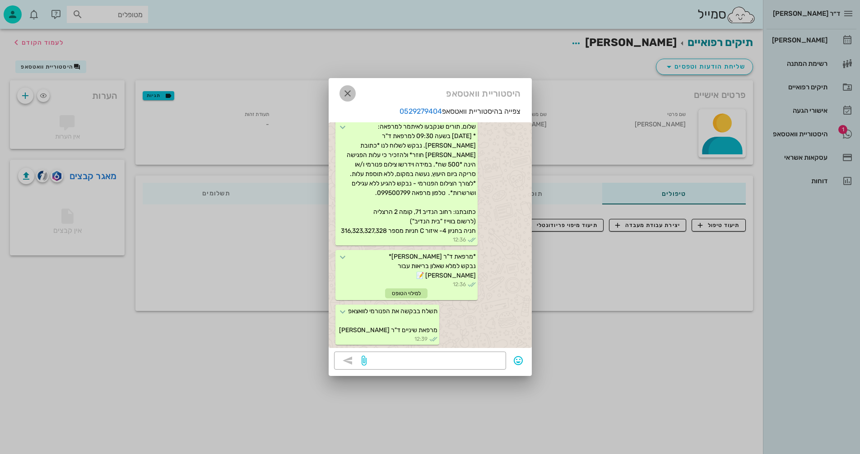
click at [345, 92] on icon "button" at bounding box center [347, 93] width 11 height 11
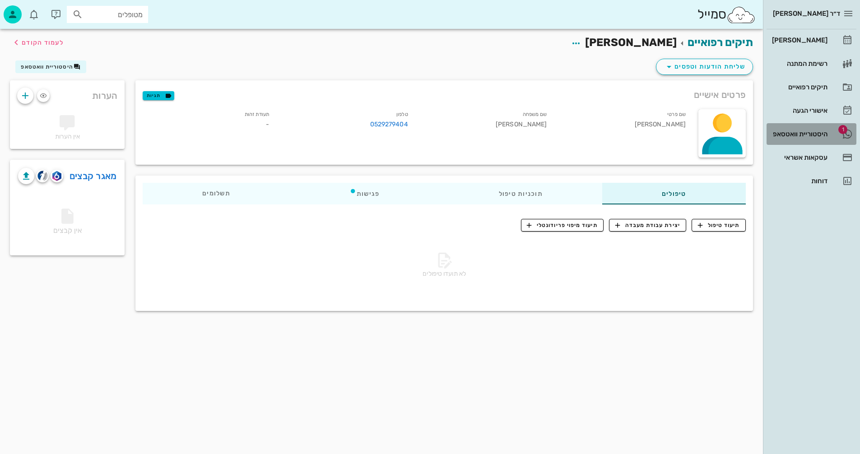
click at [794, 135] on div "היסטוריית וואטסאפ" at bounding box center [798, 133] width 57 height 7
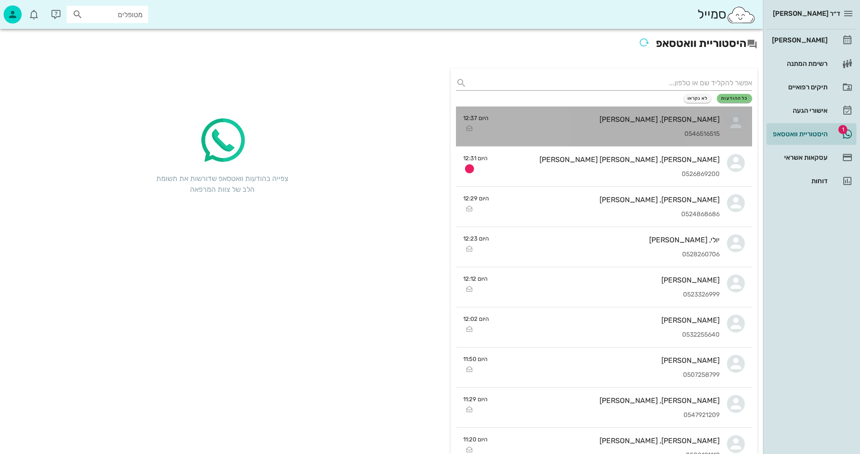
click at [593, 126] on div "פרנסיס מקובסקי, מיכאל מרקוביץ 0546516515" at bounding box center [608, 127] width 224 height 40
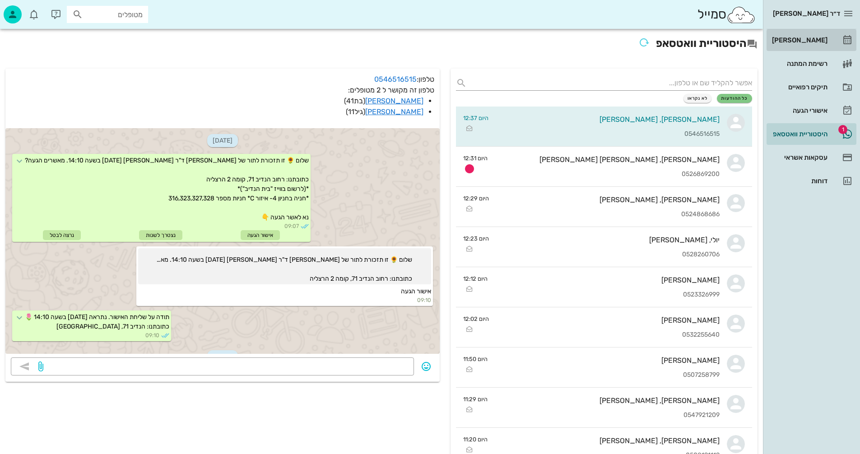
click at [801, 38] on div "[PERSON_NAME]" at bounding box center [798, 40] width 57 height 7
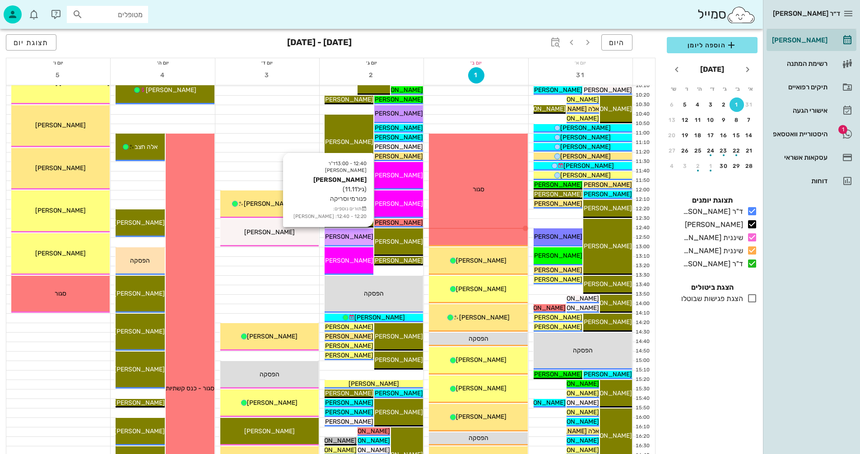
scroll to position [181, 0]
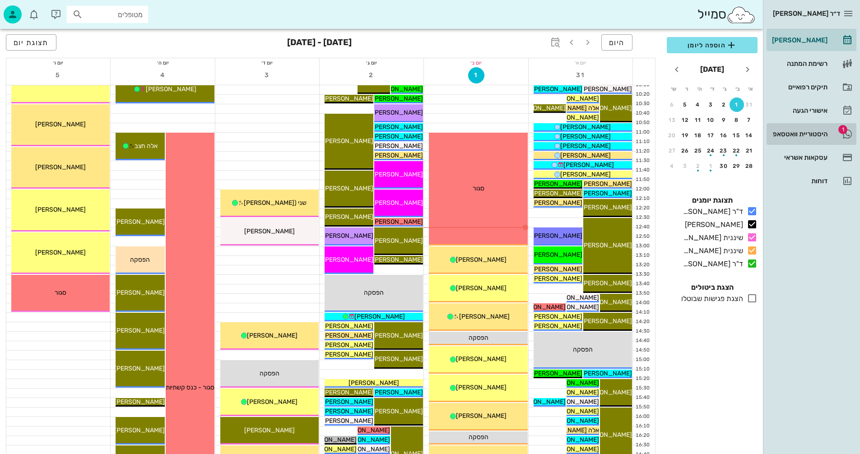
click at [793, 131] on div "היסטוריית וואטסאפ" at bounding box center [798, 133] width 57 height 7
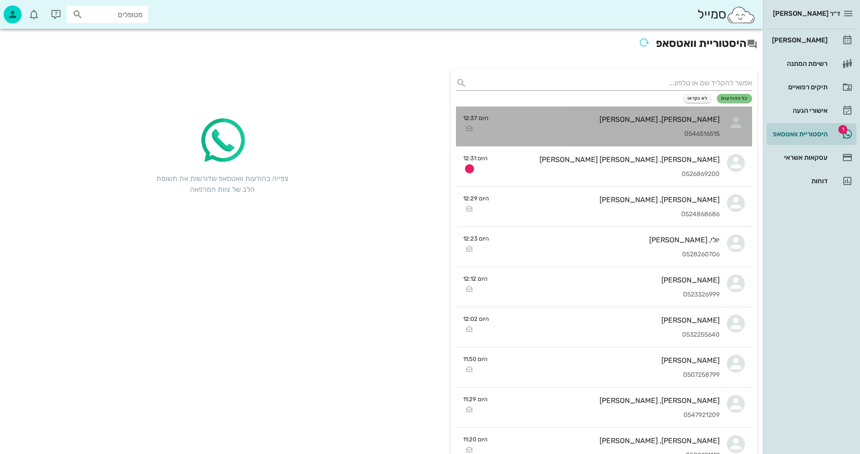
click at [625, 124] on div "פרנסיס מקובסקי, מיכאל מרקוביץ 0546516515" at bounding box center [608, 127] width 224 height 40
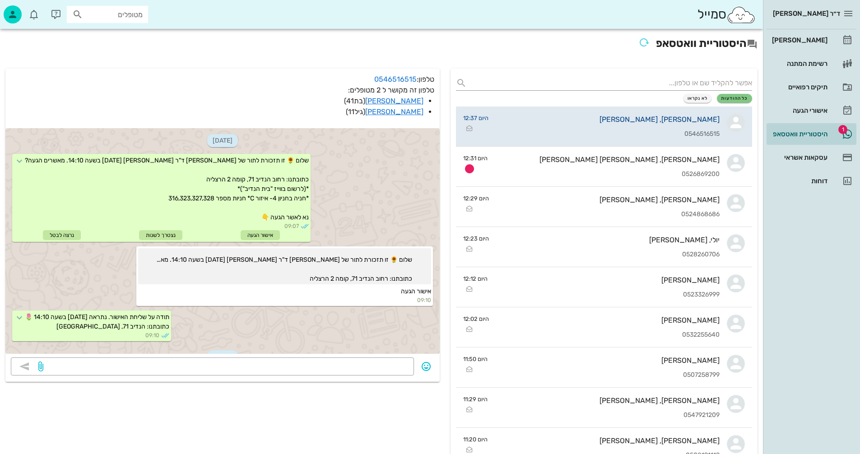
scroll to position [66, 0]
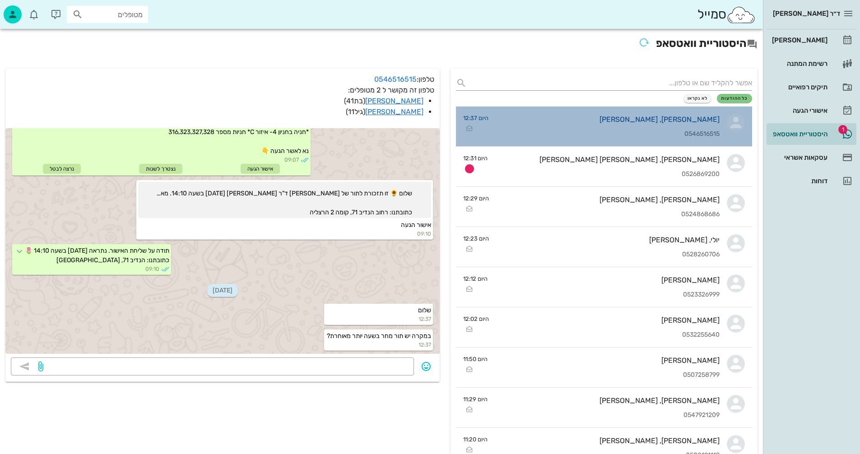
click at [597, 130] on div "0546516515" at bounding box center [608, 134] width 224 height 8
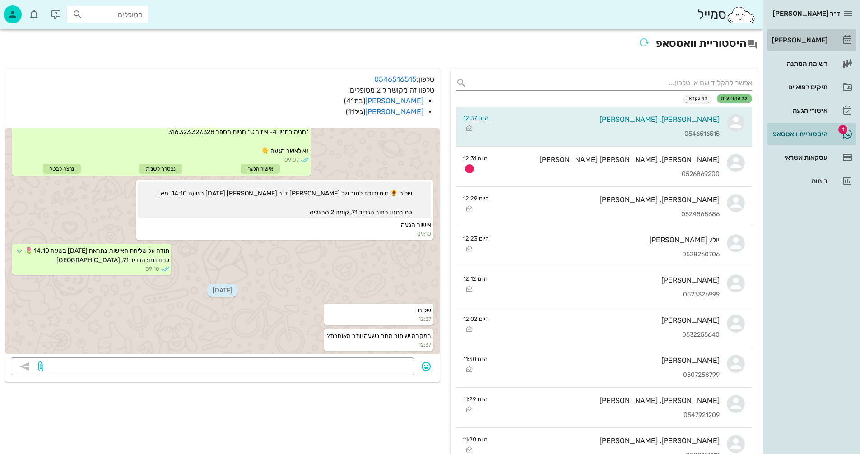
click at [817, 38] on div "[PERSON_NAME]" at bounding box center [798, 40] width 57 height 7
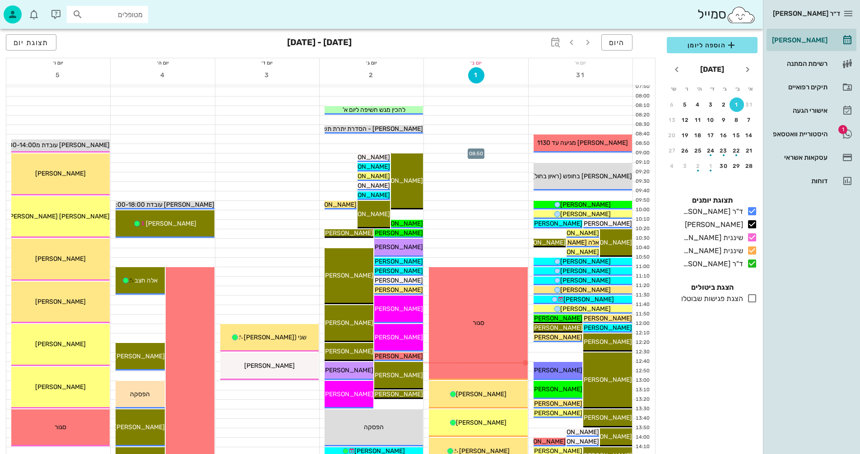
scroll to position [226, 0]
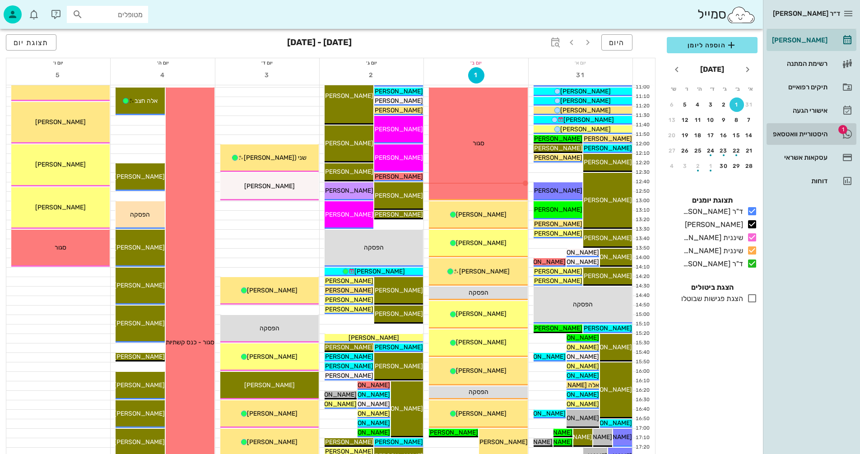
click at [787, 131] on div "היסטוריית וואטסאפ" at bounding box center [798, 133] width 57 height 7
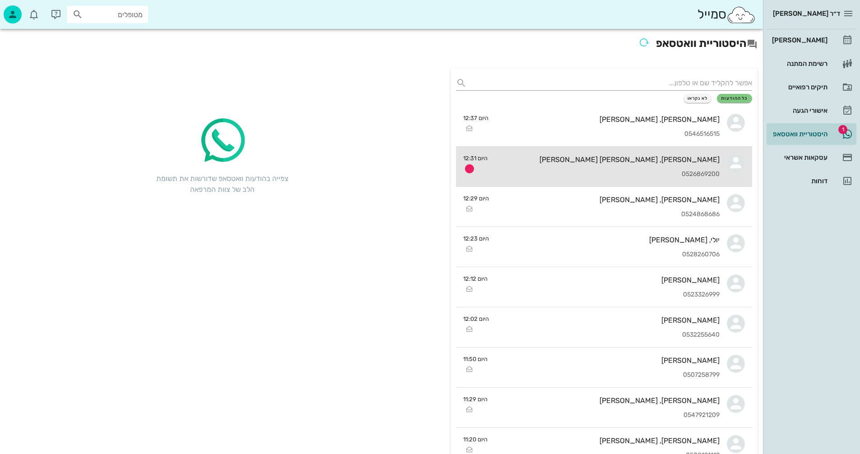
click at [567, 167] on div "שי, אור הררי 0526869200" at bounding box center [607, 167] width 225 height 40
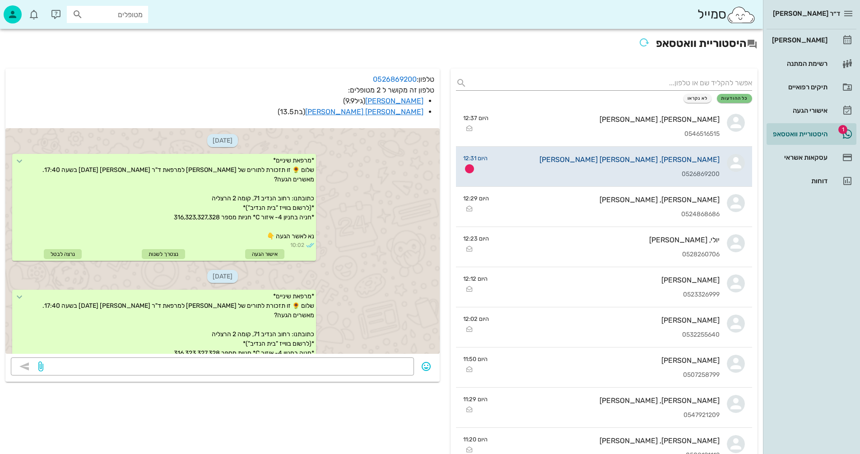
scroll to position [2253, 0]
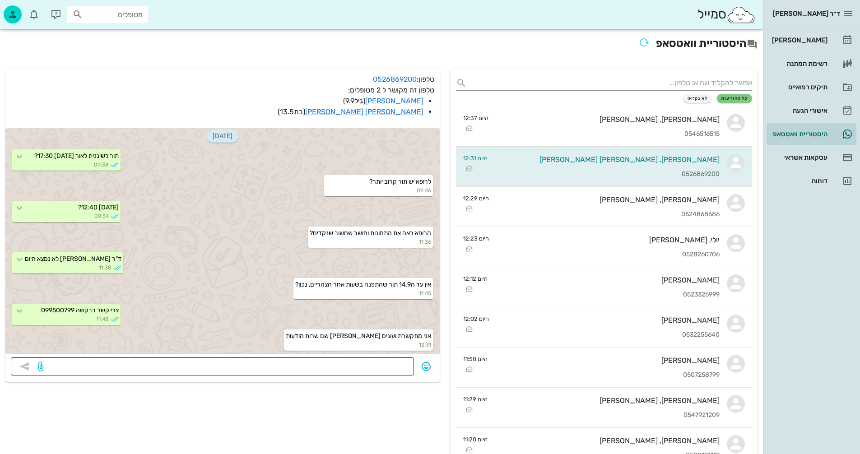
click at [389, 368] on textarea at bounding box center [226, 367] width 363 height 14
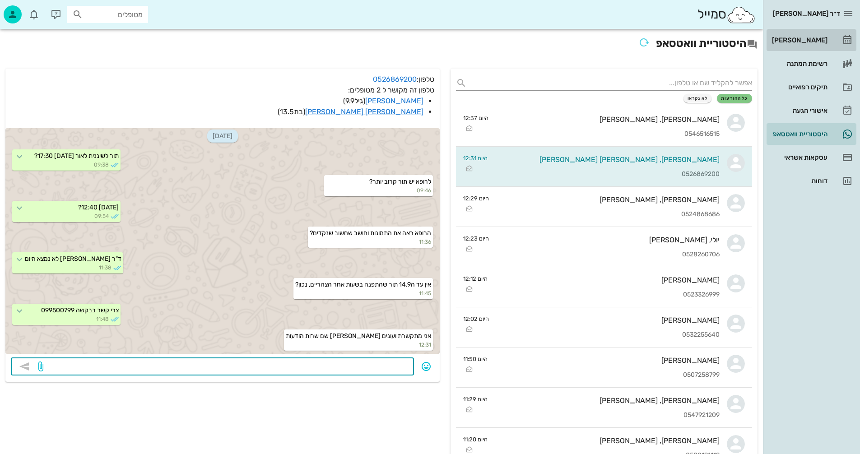
click at [802, 39] on div "[PERSON_NAME]" at bounding box center [798, 40] width 57 height 7
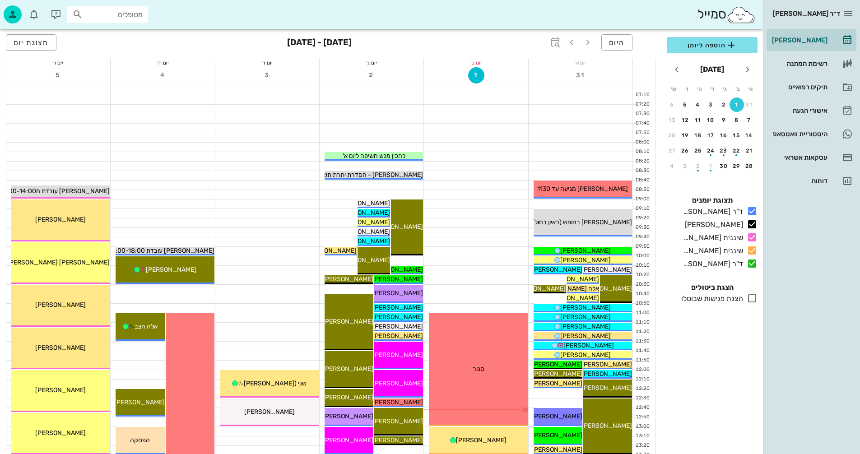
click at [130, 14] on input "מטופלים" at bounding box center [114, 15] width 58 height 12
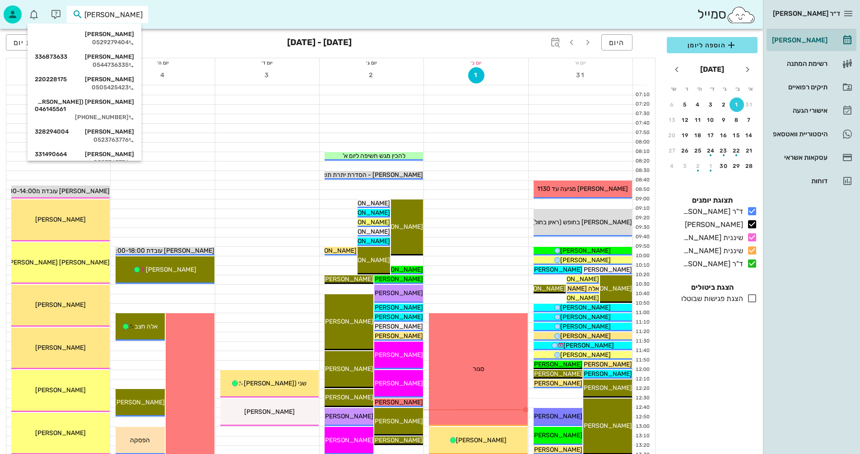
type input "[PERSON_NAME]"
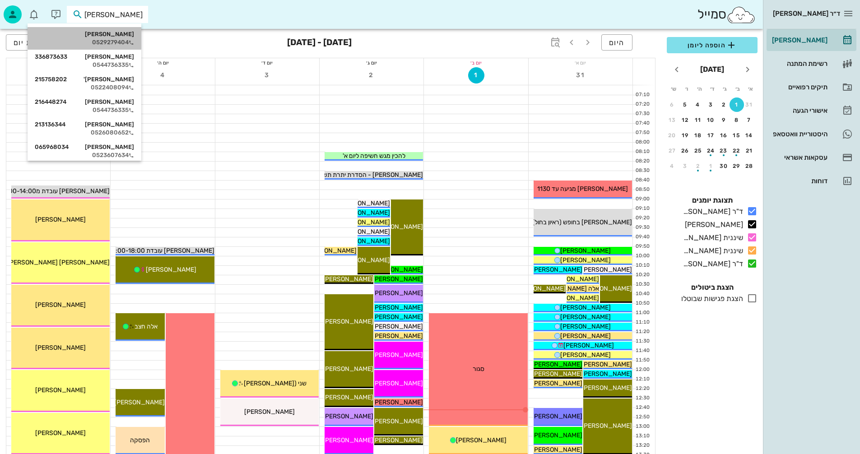
click at [112, 42] on div "0529279404" at bounding box center [84, 42] width 99 height 7
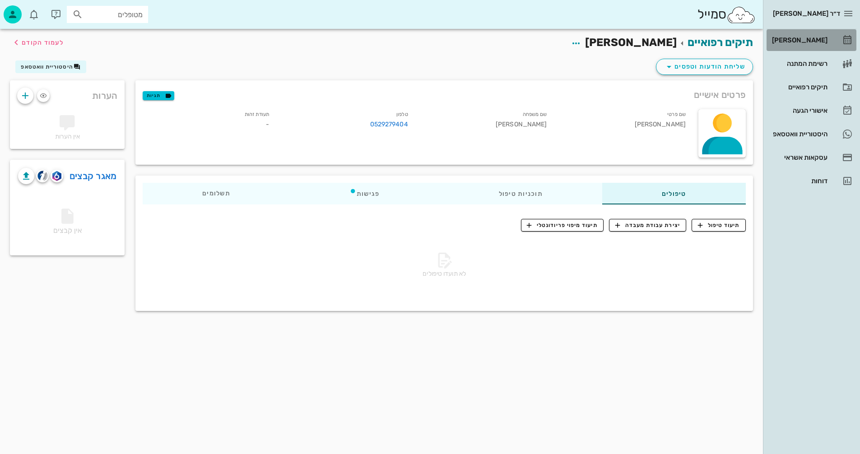
click at [801, 39] on div "[PERSON_NAME]" at bounding box center [798, 40] width 57 height 7
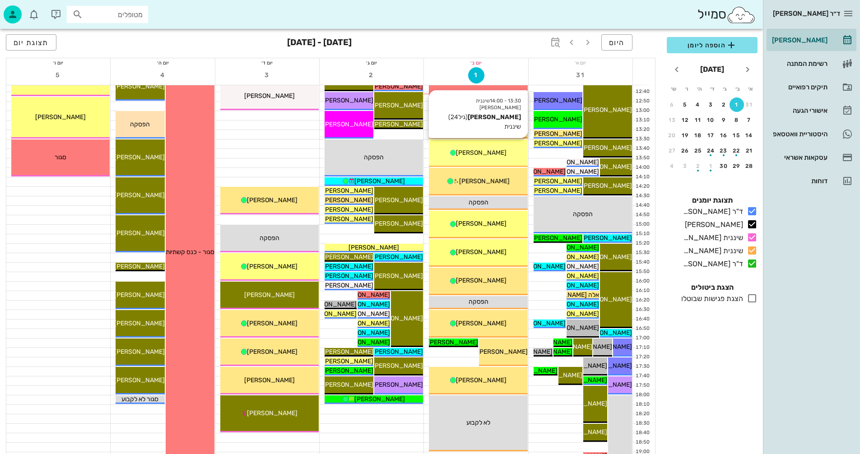
scroll to position [271, 0]
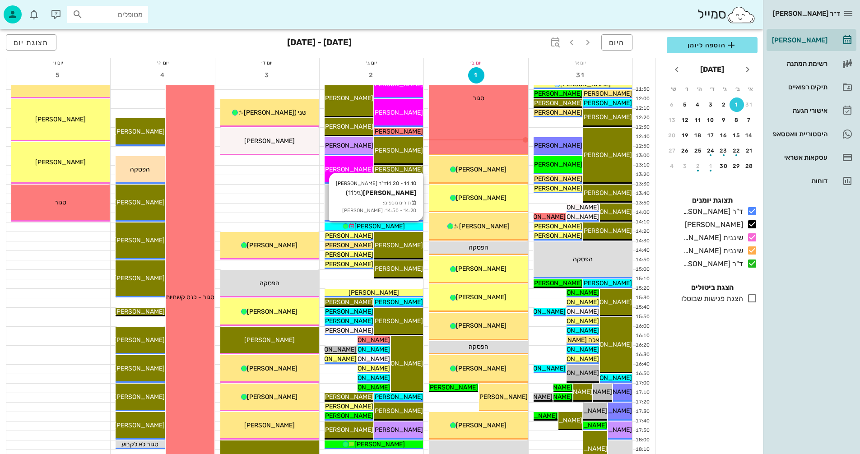
click at [388, 224] on span "[PERSON_NAME]" at bounding box center [379, 227] width 51 height 8
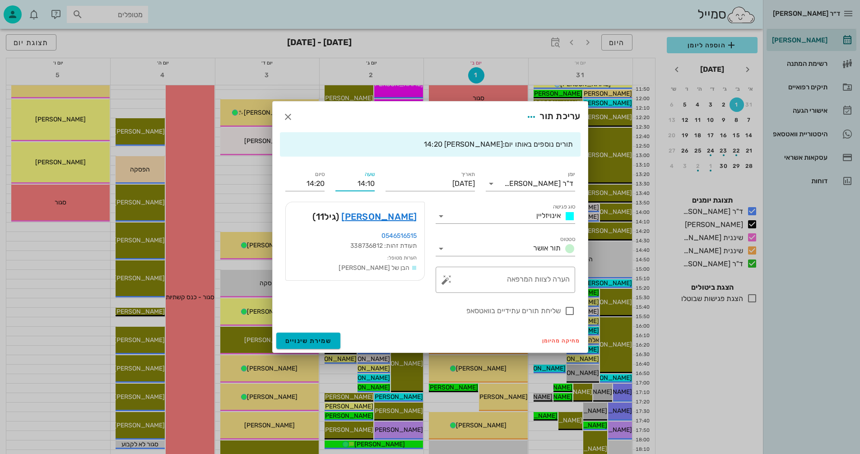
drag, startPoint x: 354, startPoint y: 182, endPoint x: 375, endPoint y: 182, distance: 20.8
click at [375, 182] on div "שעה 14:10" at bounding box center [355, 180] width 50 height 33
type input "15:10"
type input "15:20"
click at [293, 184] on input "15:20" at bounding box center [304, 184] width 39 height 14
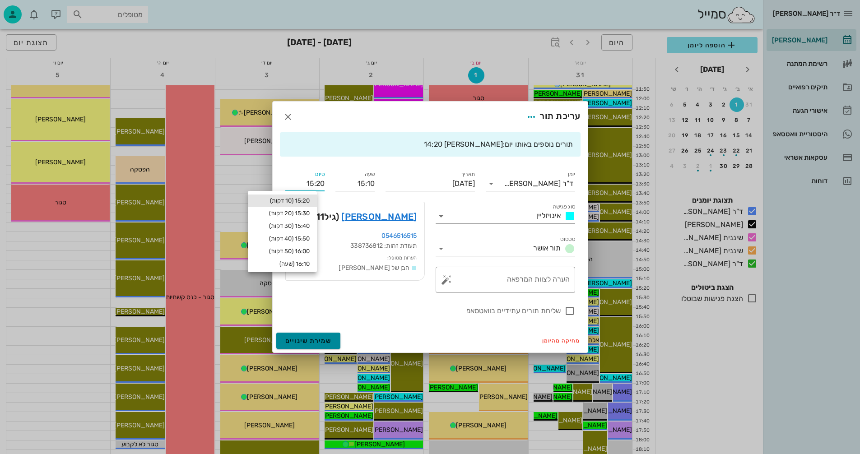
click at [300, 338] on span "שמירת שינויים" at bounding box center [308, 341] width 47 height 8
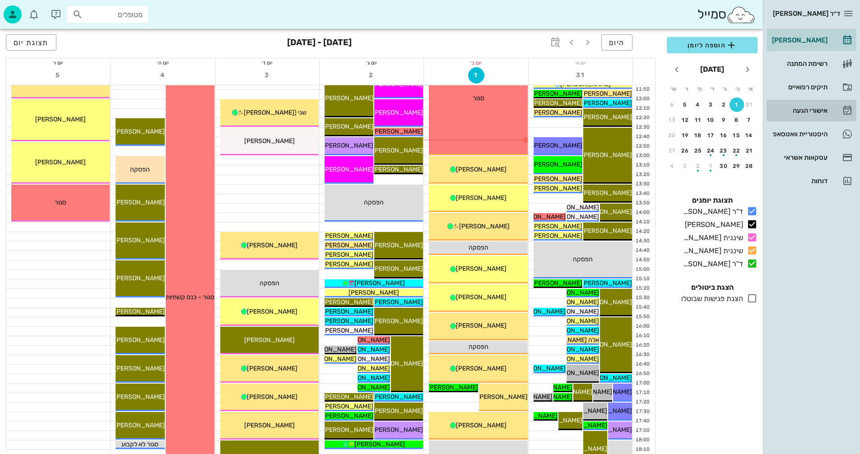
click at [799, 109] on div "אישורי הגעה" at bounding box center [798, 110] width 57 height 7
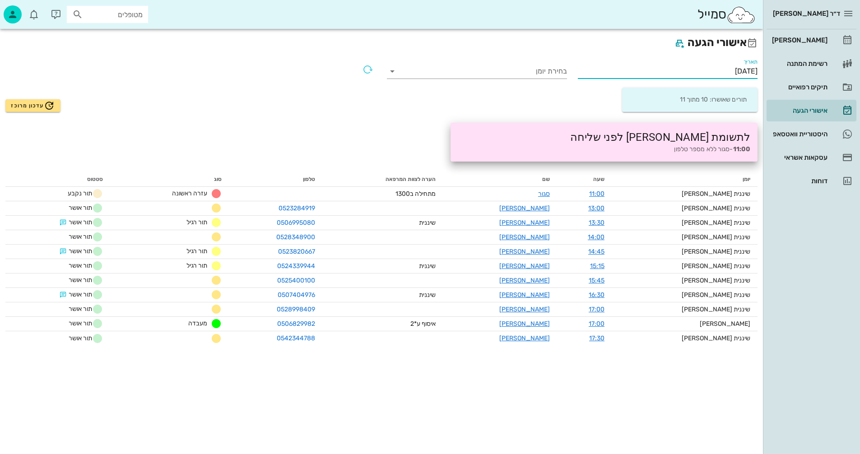
click at [698, 68] on input "01/09/2025" at bounding box center [668, 71] width 180 height 14
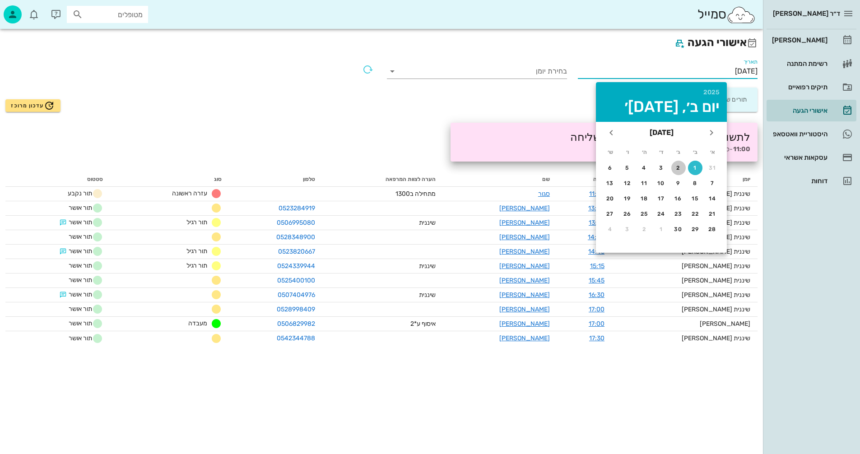
click at [679, 168] on div "2" at bounding box center [678, 168] width 14 height 6
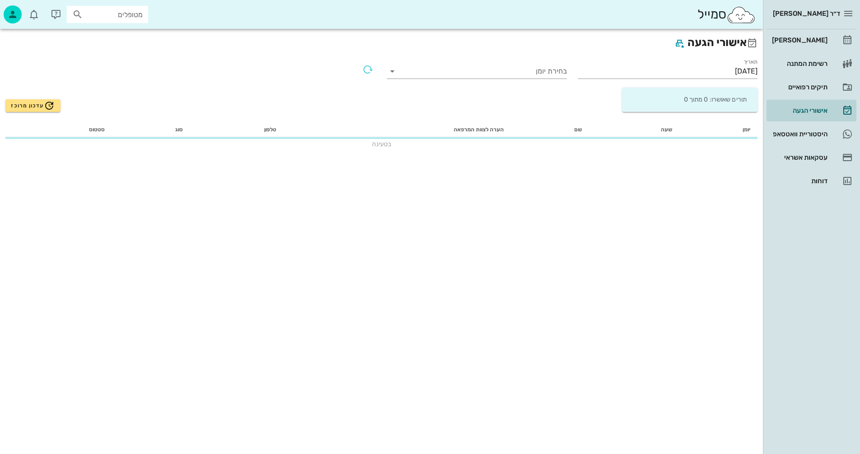
type input "02/09/2025"
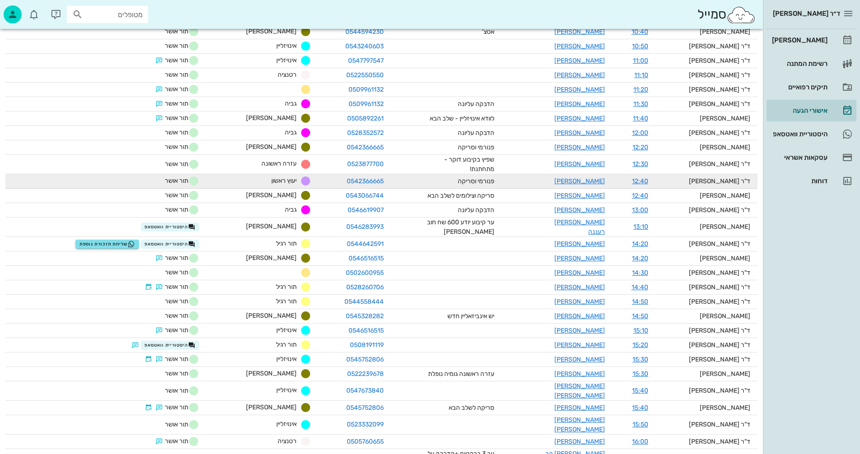
scroll to position [316, 0]
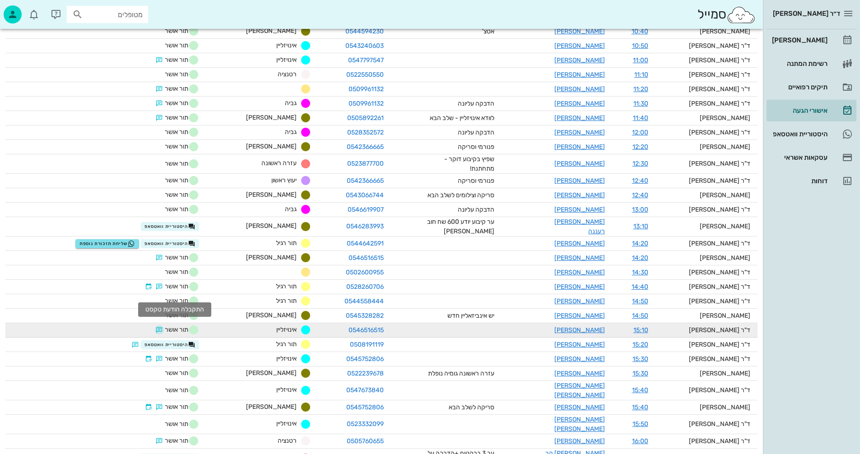
click at [163, 326] on button "button" at bounding box center [159, 329] width 7 height 7
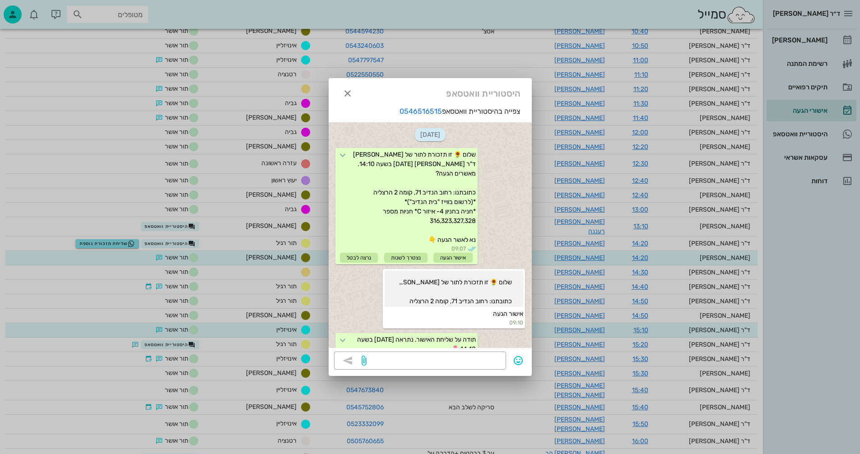
scroll to position [104, 0]
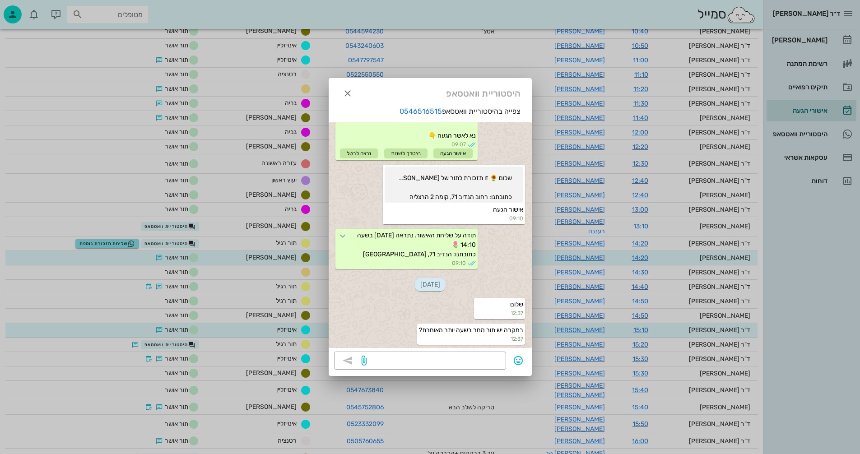
click at [812, 41] on div at bounding box center [430, 227] width 860 height 454
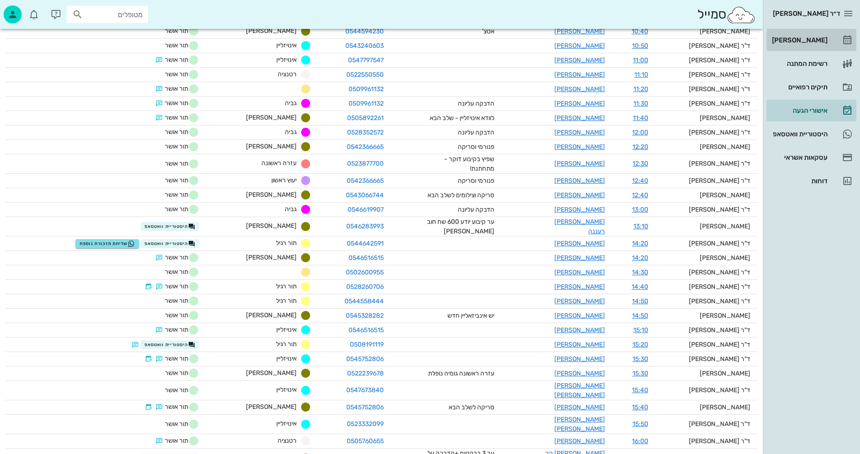
click at [812, 41] on div "[PERSON_NAME]" at bounding box center [798, 40] width 57 height 7
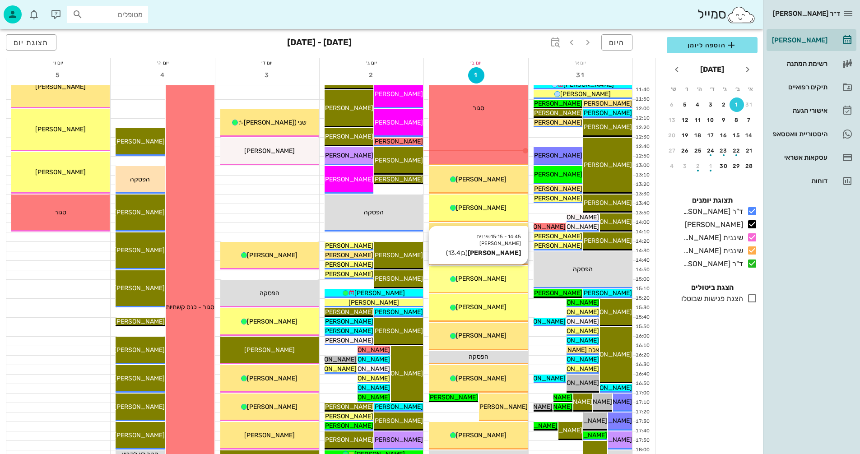
scroll to position [361, 0]
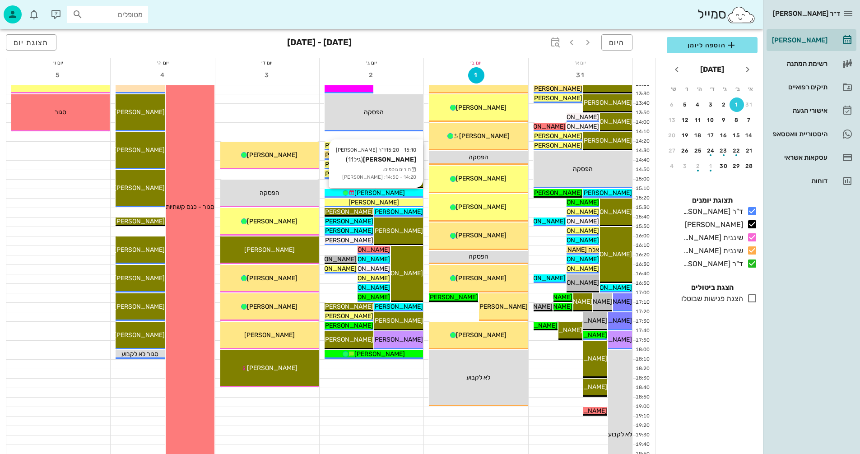
click at [381, 193] on span "[PERSON_NAME]" at bounding box center [379, 193] width 51 height 8
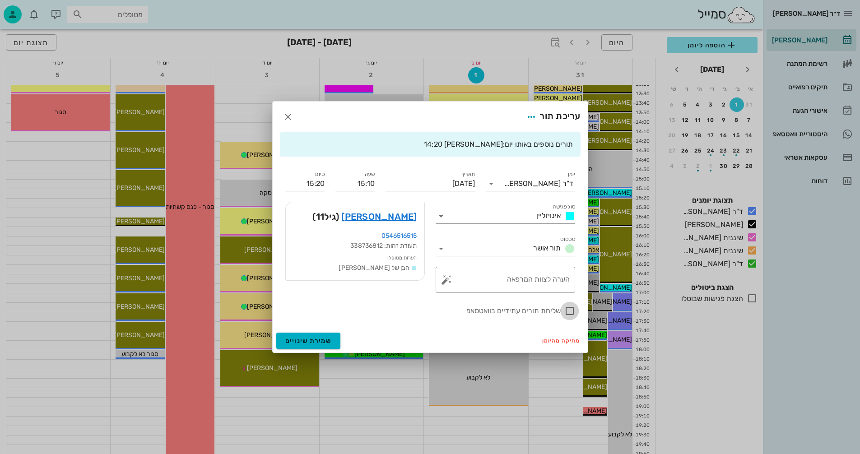
click at [568, 312] on div at bounding box center [569, 310] width 15 height 15
checkbox input "true"
click at [301, 339] on span "שמירת שינויים" at bounding box center [308, 341] width 47 height 8
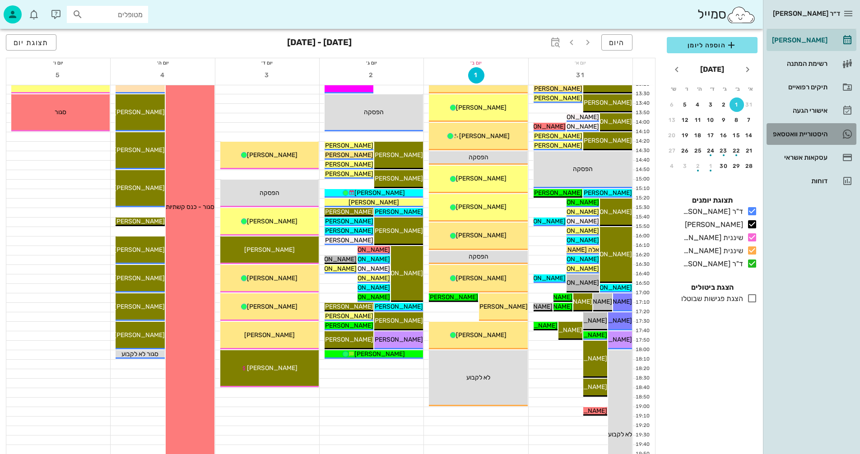
click at [800, 131] on div "היסטוריית וואטסאפ" at bounding box center [798, 133] width 57 height 7
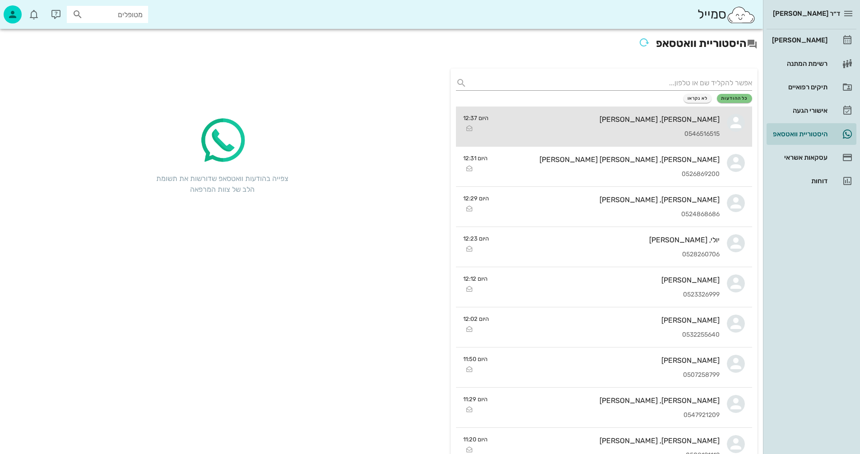
click at [591, 124] on div "פרנסיס מקובסקי, מיכאל מרקוביץ 0546516515" at bounding box center [608, 127] width 224 height 40
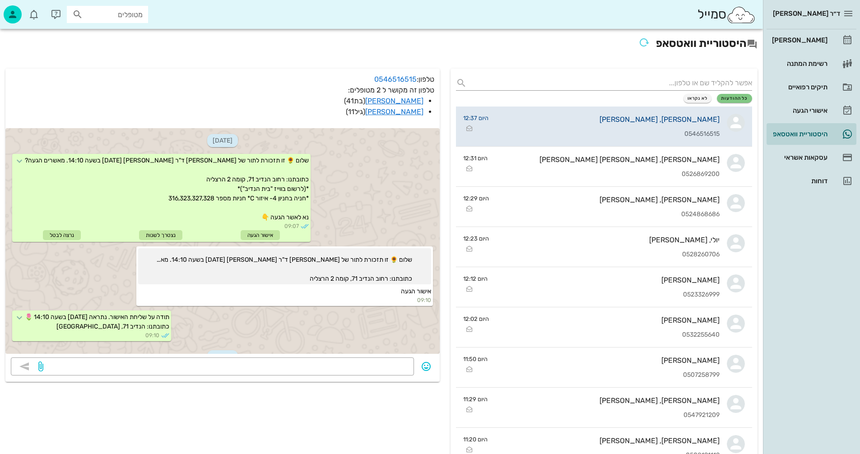
scroll to position [149, 0]
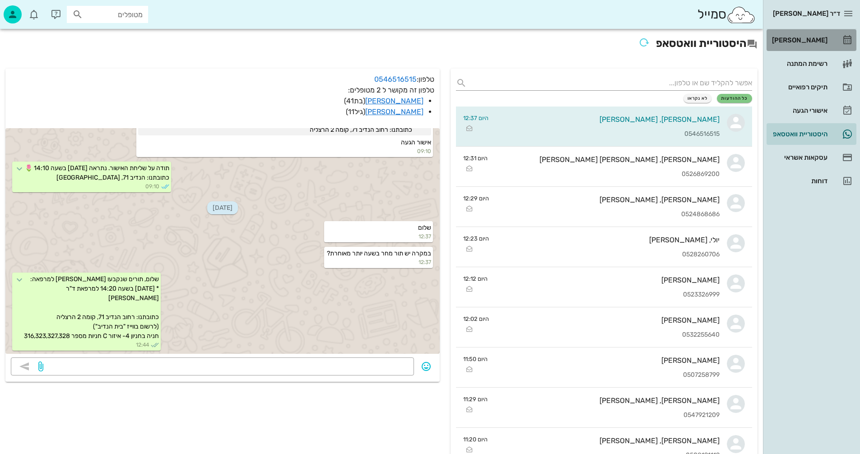
click at [797, 39] on div "[PERSON_NAME]" at bounding box center [798, 40] width 57 height 7
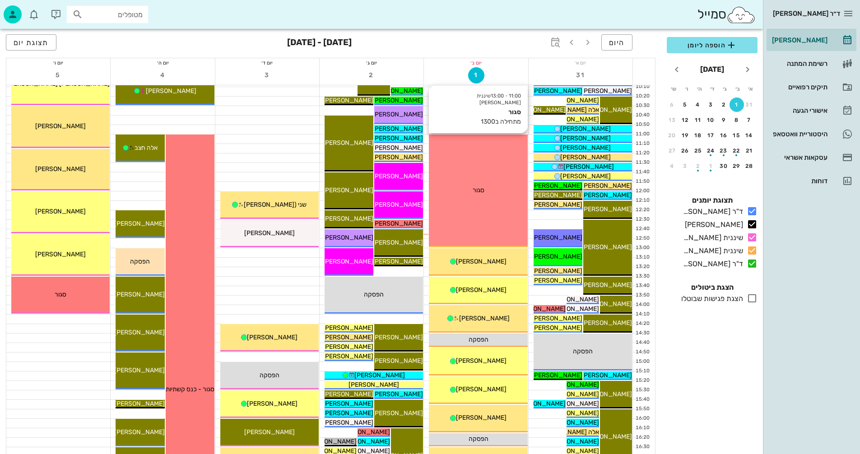
scroll to position [181, 0]
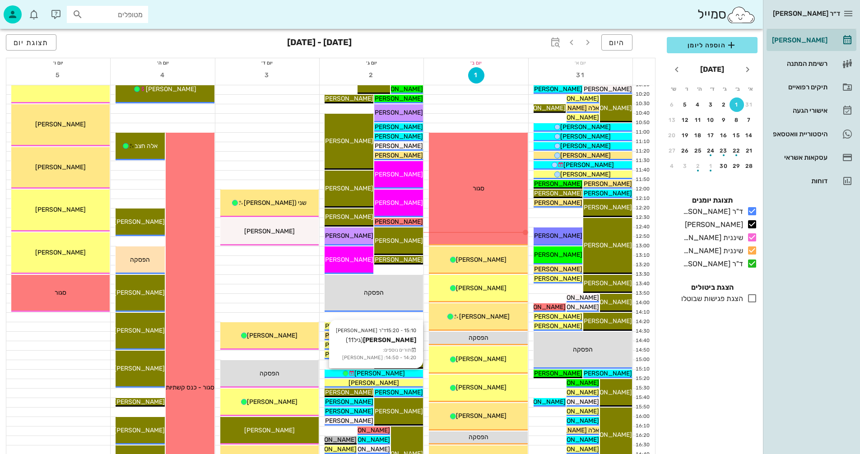
click at [340, 372] on div "[PERSON_NAME]" at bounding box center [374, 373] width 98 height 9
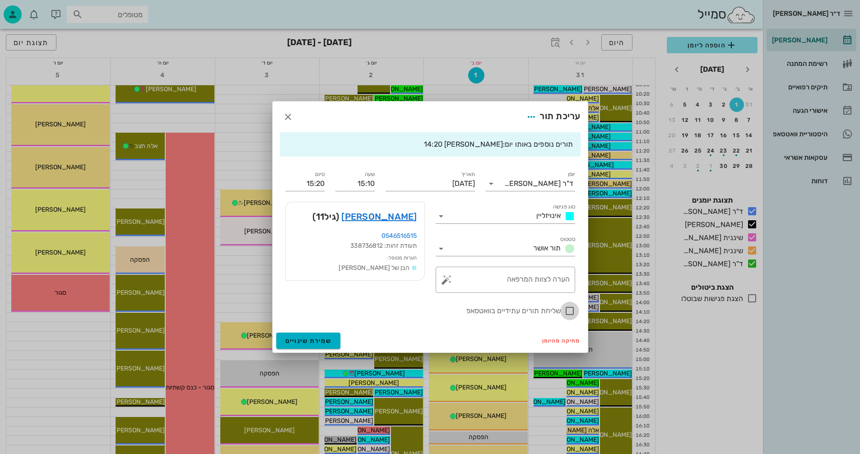
click at [568, 312] on div at bounding box center [569, 310] width 15 height 15
checkbox input "true"
click at [303, 341] on span "שמירת שינויים" at bounding box center [308, 341] width 47 height 8
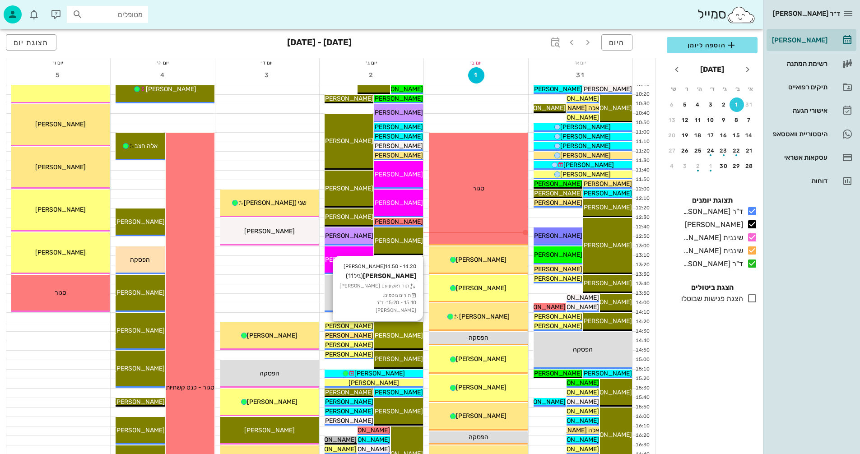
click at [410, 332] on span "[PERSON_NAME]" at bounding box center [397, 336] width 51 height 8
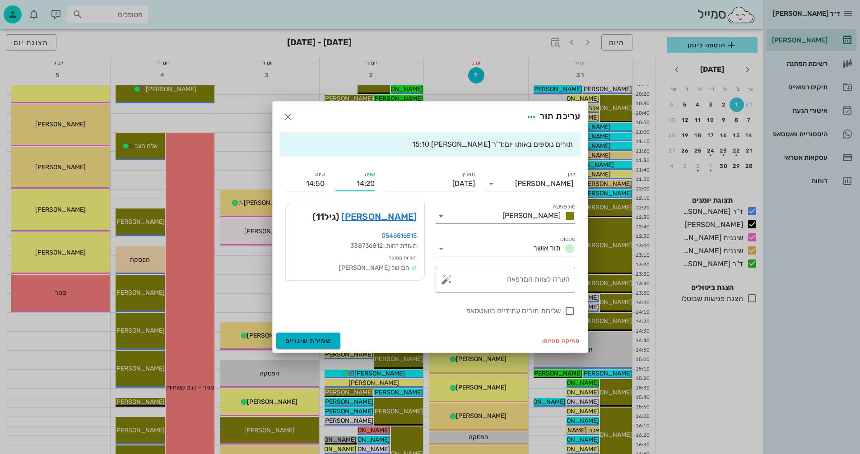
drag, startPoint x: 358, startPoint y: 182, endPoint x: 368, endPoint y: 184, distance: 9.2
click at [368, 183] on input "14:20" at bounding box center [354, 184] width 39 height 14
click at [344, 181] on input "1520" at bounding box center [354, 184] width 39 height 14
type input "15:20"
type input "15:50"
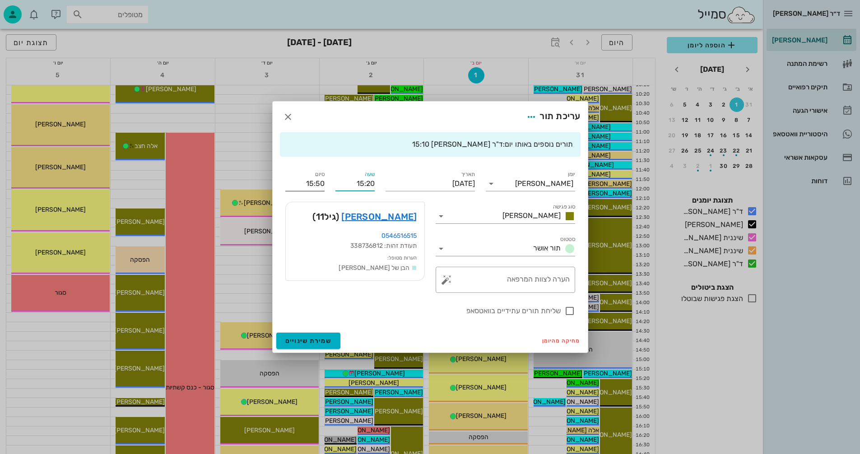
click at [297, 186] on div "סיום 15:50" at bounding box center [305, 180] width 50 height 33
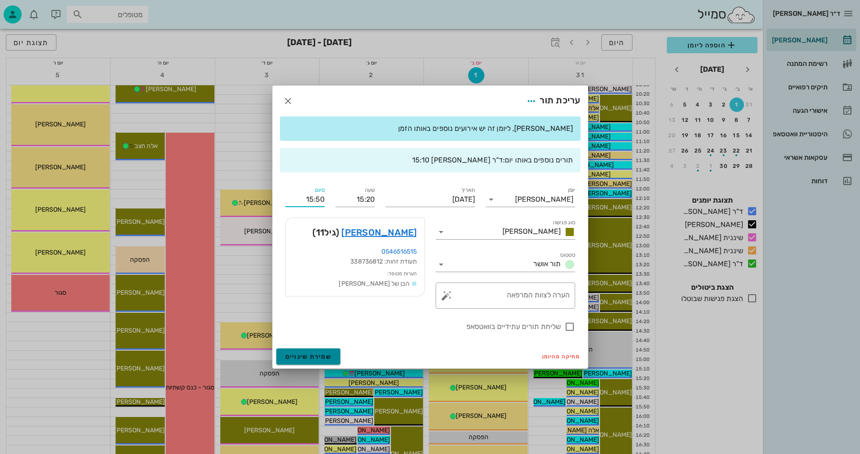
click at [313, 354] on span "שמירת שינויים" at bounding box center [308, 357] width 47 height 8
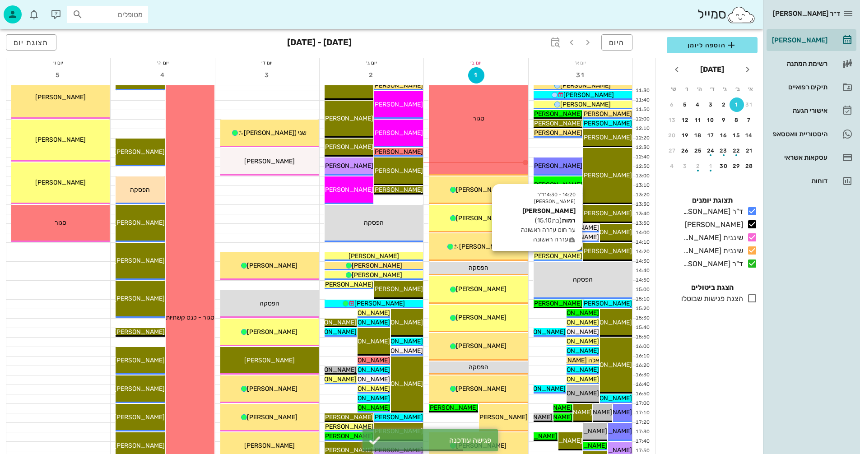
scroll to position [361, 0]
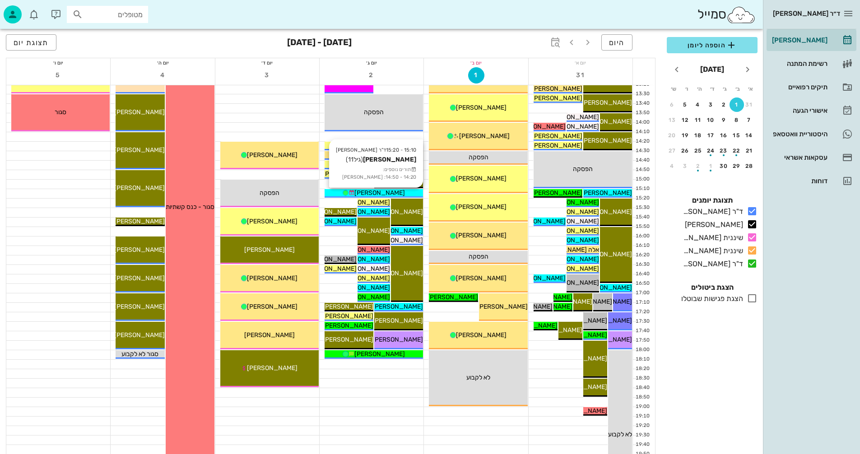
click at [354, 194] on icon at bounding box center [352, 193] width 6 height 6
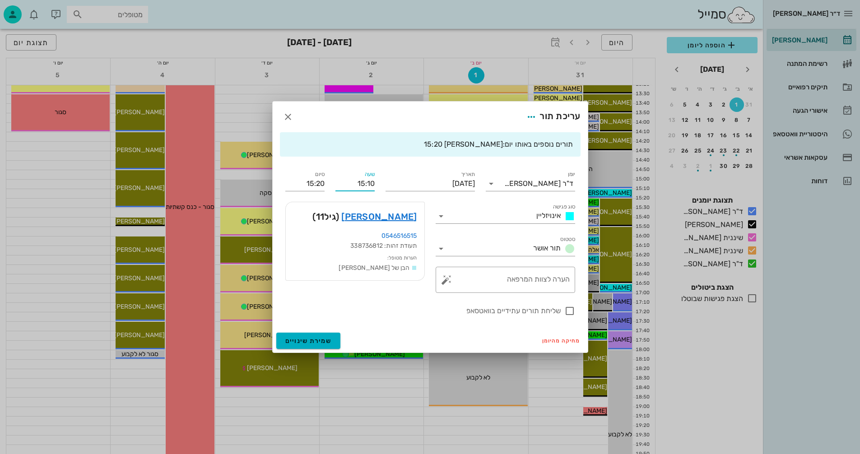
drag, startPoint x: 368, startPoint y: 185, endPoint x: 379, endPoint y: 183, distance: 11.4
click at [379, 183] on div "שעה 15:10" at bounding box center [355, 180] width 50 height 33
type input "15:00"
type input "15:10"
click at [295, 341] on span "שמירת שינויים" at bounding box center [308, 341] width 47 height 8
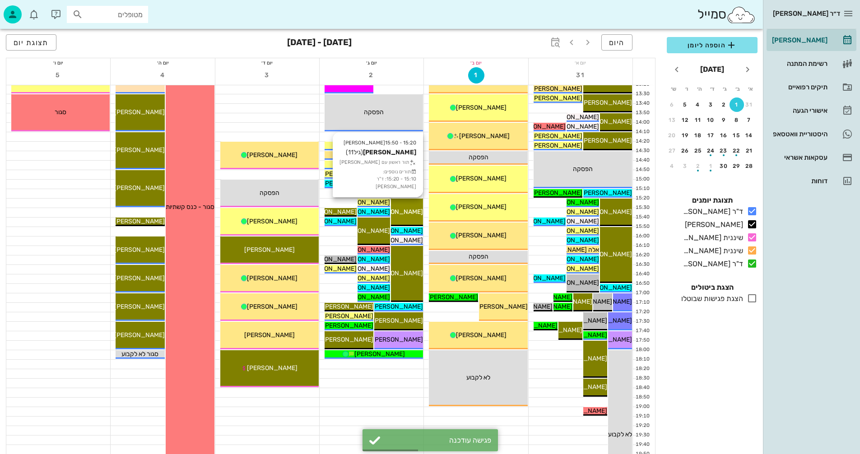
click at [403, 207] on div "[PERSON_NAME]" at bounding box center [407, 211] width 32 height 9
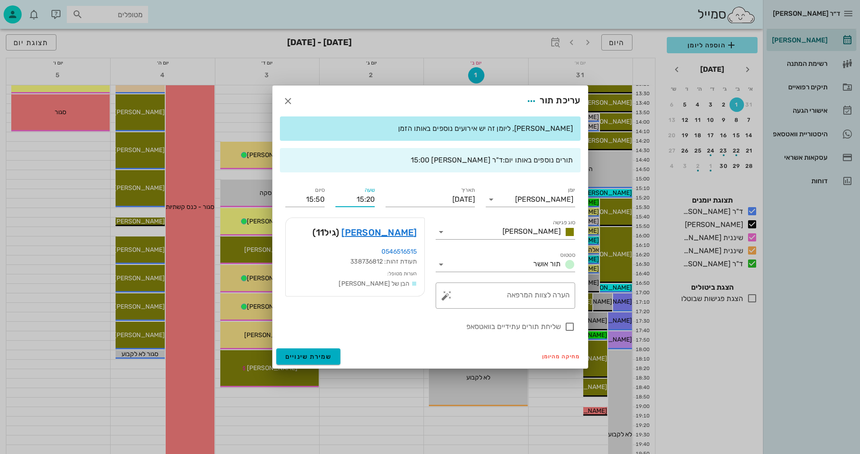
click at [368, 196] on input "15:20" at bounding box center [354, 199] width 39 height 14
type input "15:10"
type input "15:40"
click at [361, 242] on div "15:00" at bounding box center [355, 241] width 25 height 7
type input "15:00"
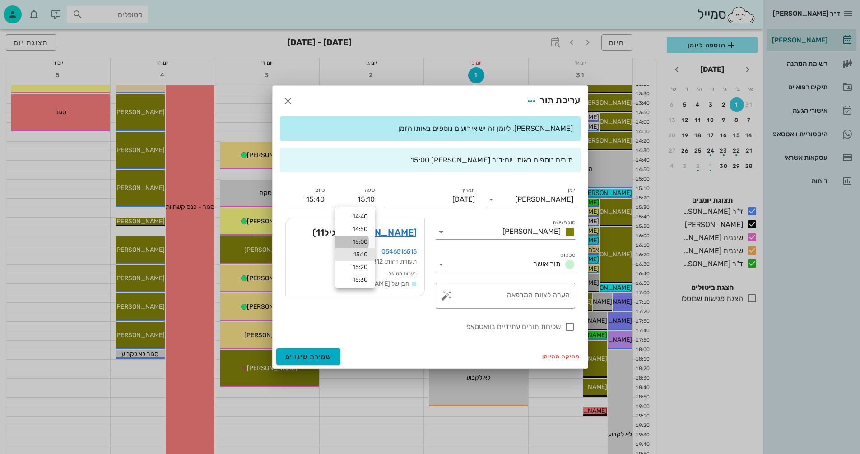
type input "15:30"
drag, startPoint x: 365, startPoint y: 198, endPoint x: 370, endPoint y: 199, distance: 4.5
click at [370, 199] on input "15:00" at bounding box center [354, 199] width 39 height 14
type input "15:10"
type input "15:40"
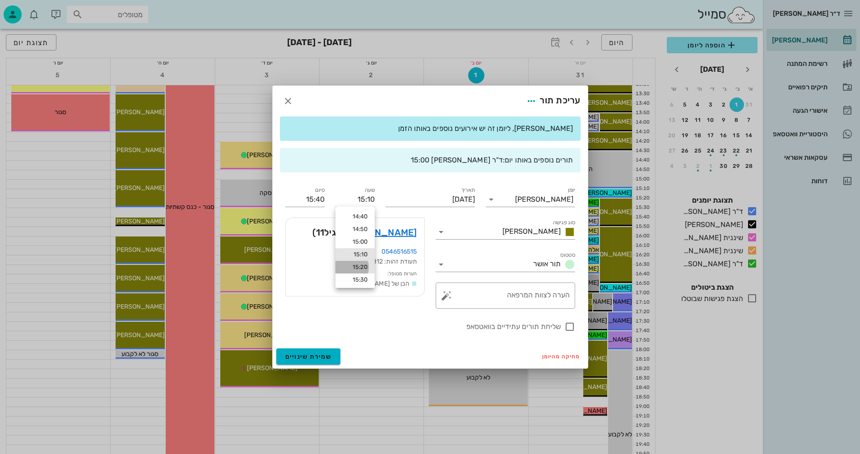
click at [358, 264] on div "15:20" at bounding box center [355, 267] width 25 height 7
type input "15:20"
type input "15:50"
click at [368, 199] on input "15:20" at bounding box center [354, 199] width 39 height 14
type input "15:10"
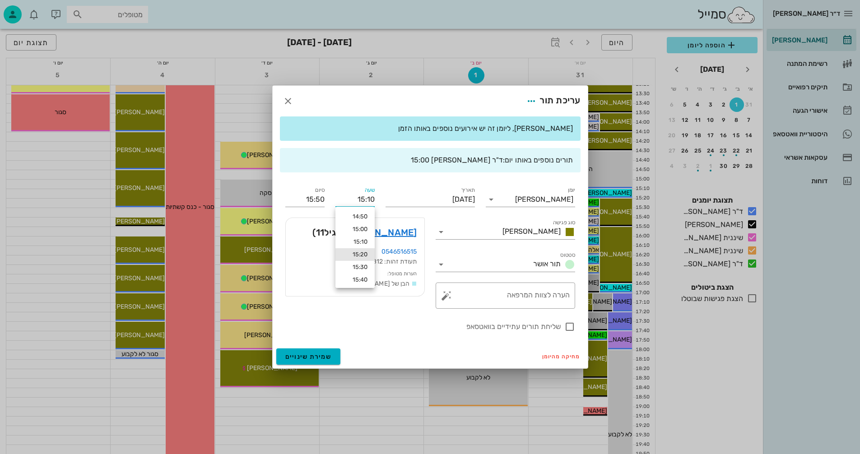
type input "15:40"
click at [341, 191] on div "שעה 15:10" at bounding box center [354, 197] width 39 height 20
click at [295, 357] on span "שמירת שינויים" at bounding box center [308, 357] width 47 height 8
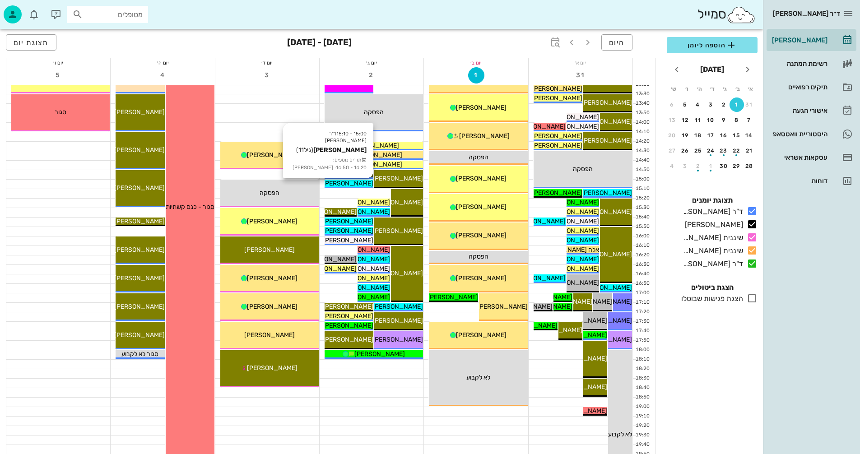
click at [348, 182] on span "[PERSON_NAME]" at bounding box center [348, 184] width 51 height 8
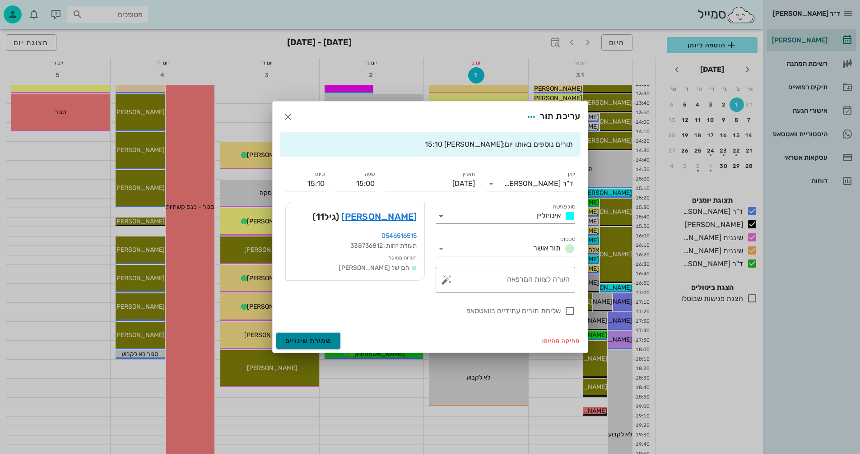
click at [308, 340] on span "שמירת שינויים" at bounding box center [308, 341] width 47 height 8
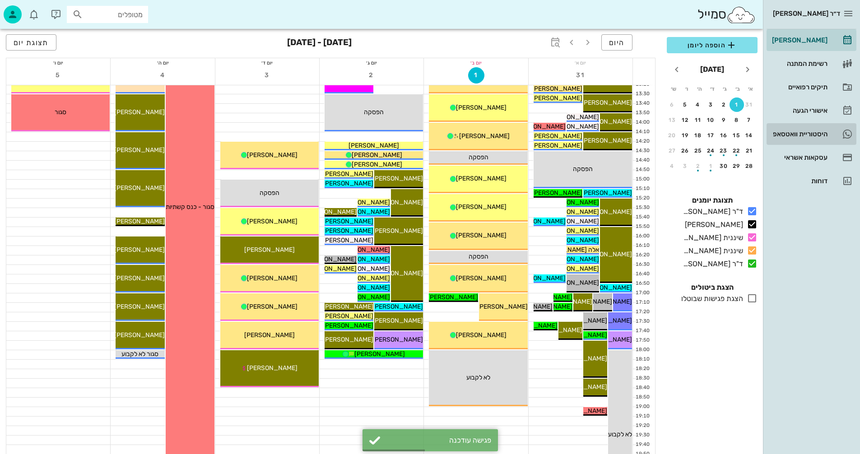
click at [799, 130] on div "היסטוריית וואטסאפ" at bounding box center [798, 133] width 57 height 7
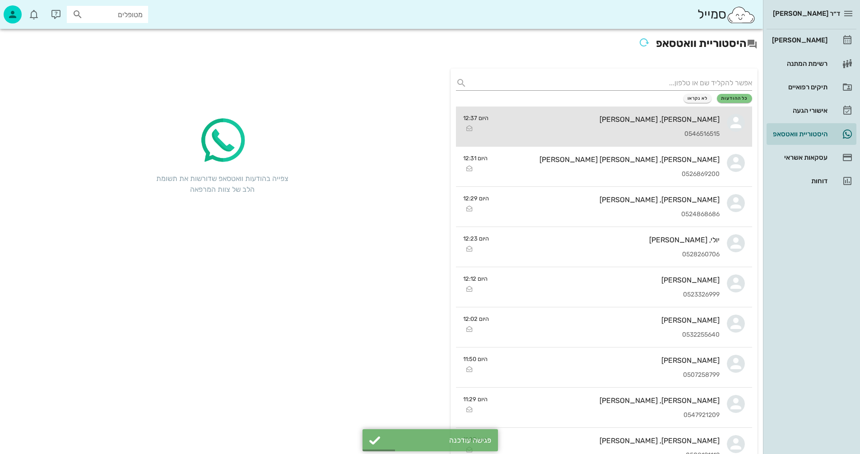
click at [596, 129] on div "פרנסיס מקובסקי, מיכאל מרקוביץ 0546516515" at bounding box center [608, 127] width 224 height 40
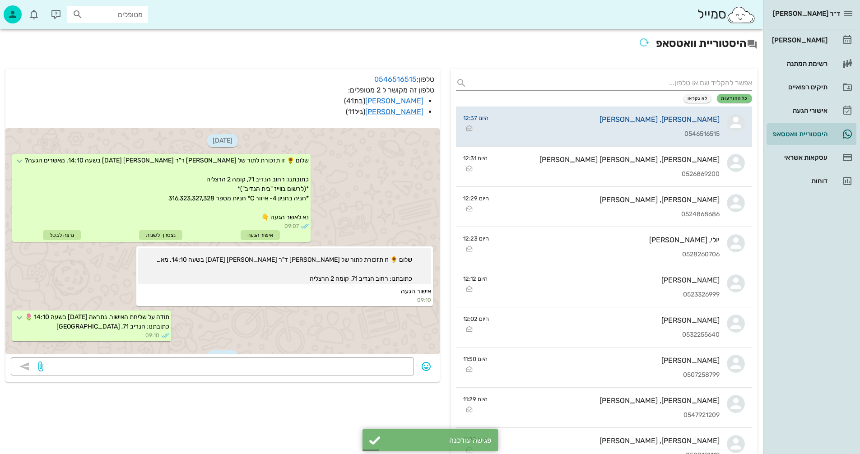
scroll to position [232, 0]
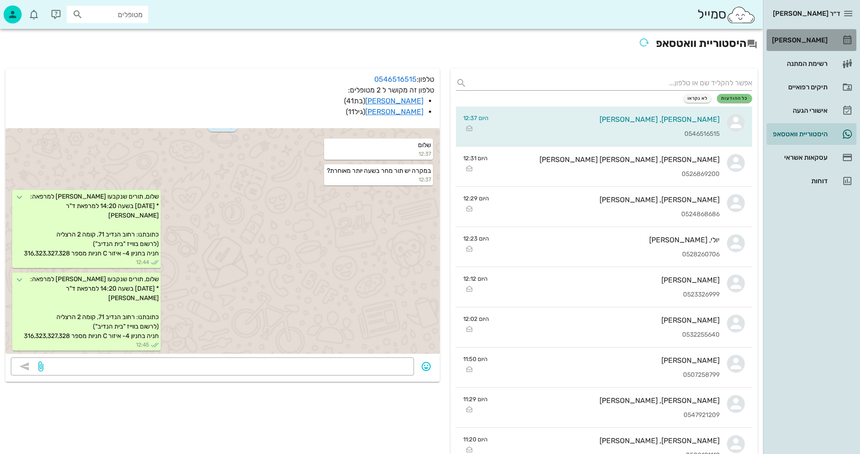
click at [813, 41] on div "[PERSON_NAME]" at bounding box center [798, 40] width 57 height 7
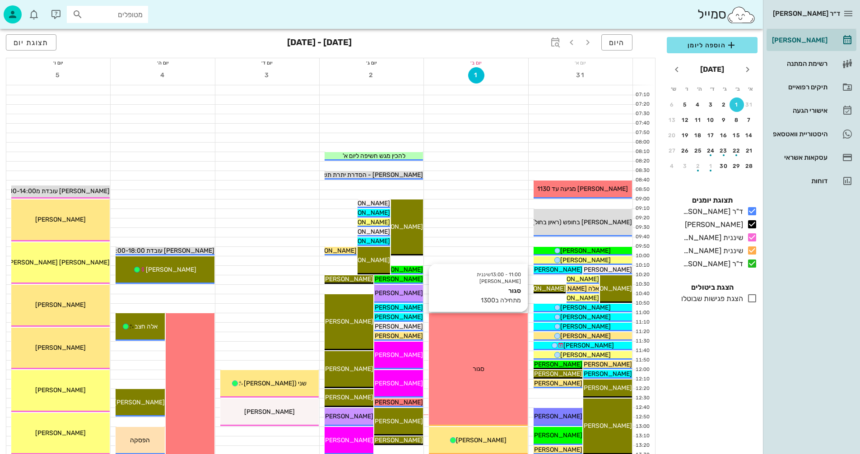
scroll to position [226, 0]
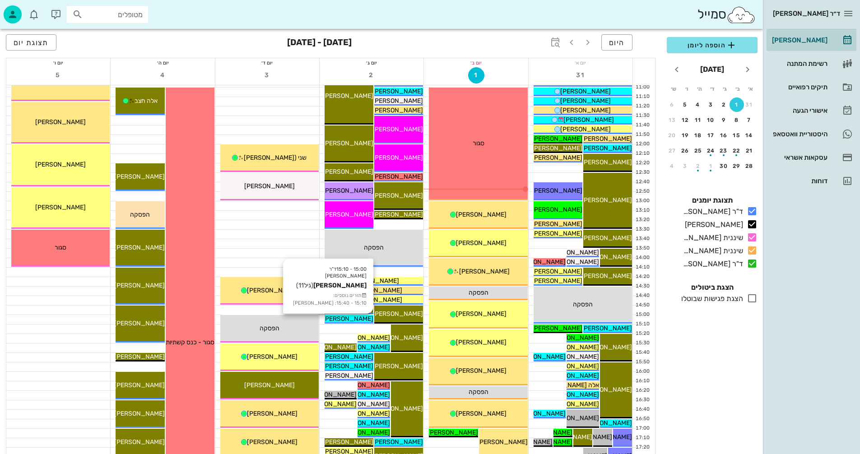
click at [353, 317] on span "[PERSON_NAME]" at bounding box center [348, 319] width 51 height 8
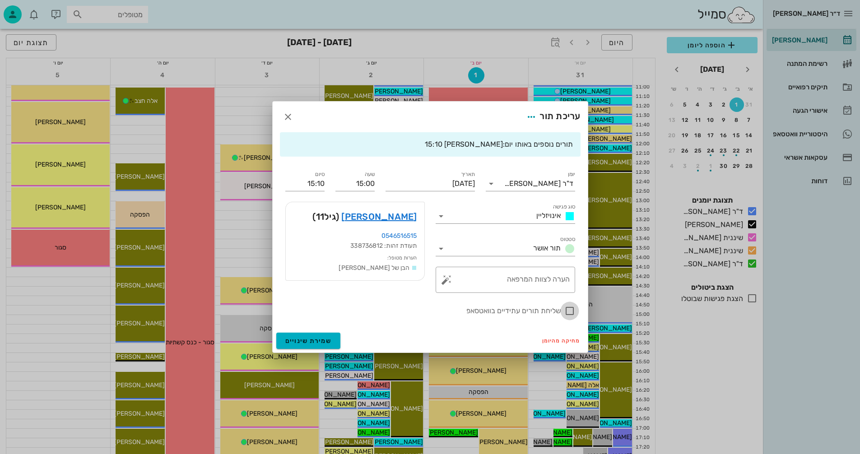
click at [569, 309] on div at bounding box center [569, 310] width 15 height 15
checkbox input "true"
click at [298, 340] on span "שמירת שינויים" at bounding box center [308, 341] width 47 height 8
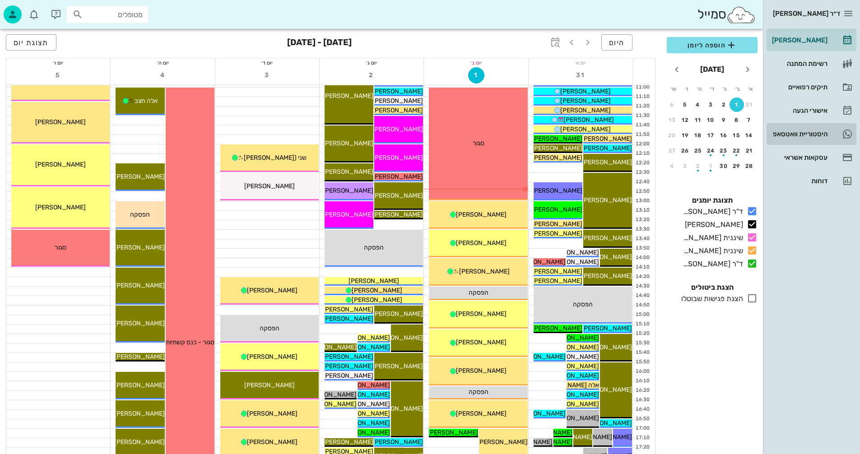
click at [785, 132] on div "היסטוריית וואטסאפ" at bounding box center [798, 133] width 57 height 7
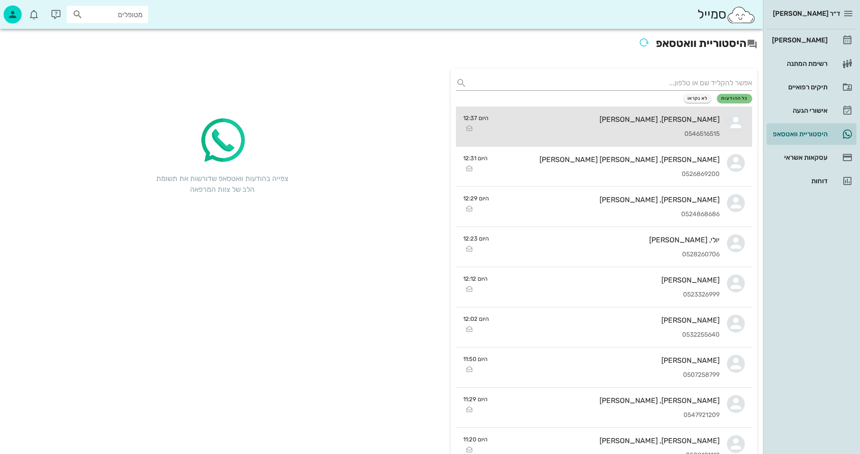
click at [530, 123] on div "[PERSON_NAME], [PERSON_NAME]" at bounding box center [608, 119] width 224 height 9
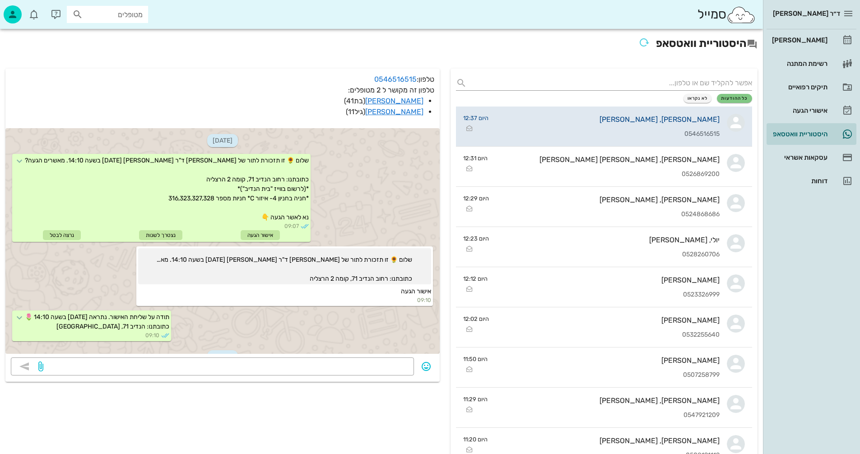
scroll to position [314, 0]
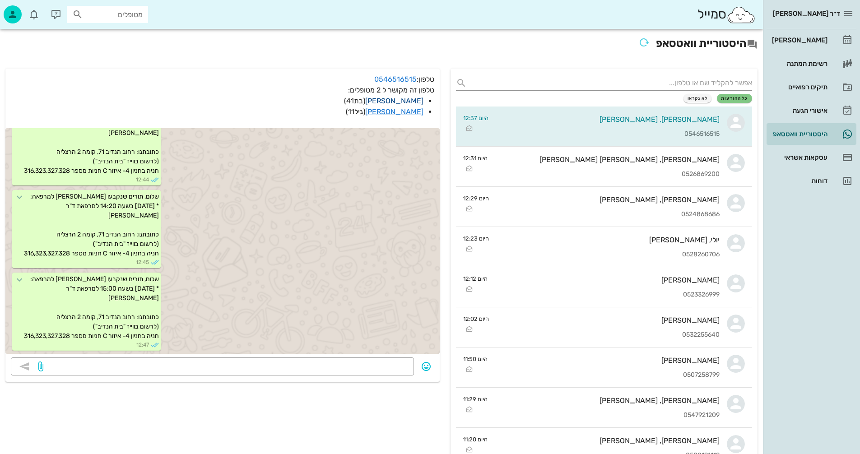
click at [397, 101] on link "פרנסיס מקובסקי" at bounding box center [394, 101] width 58 height 9
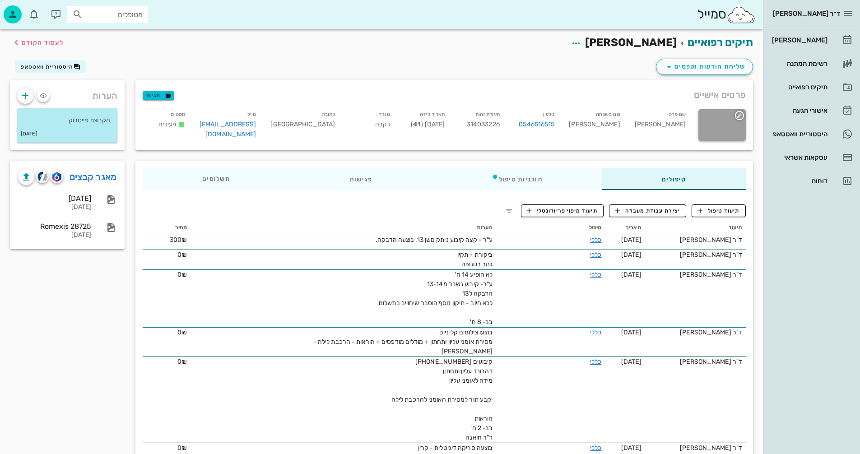
click at [739, 116] on icon "button" at bounding box center [739, 115] width 11 height 11
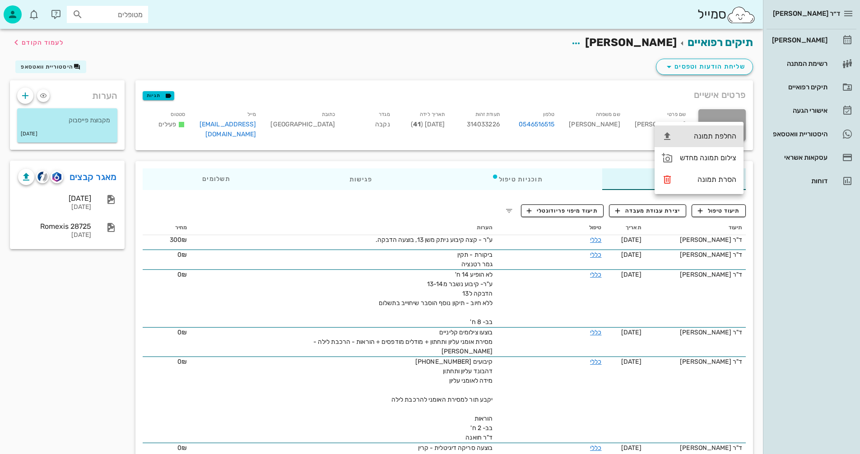
click at [705, 135] on div "החלפת תמונה" at bounding box center [708, 136] width 56 height 9
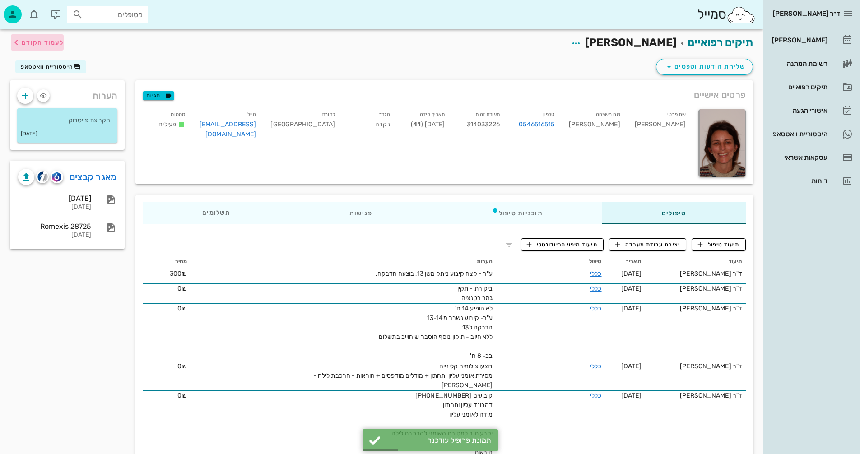
click at [38, 41] on span "לעמוד הקודם" at bounding box center [43, 43] width 42 height 8
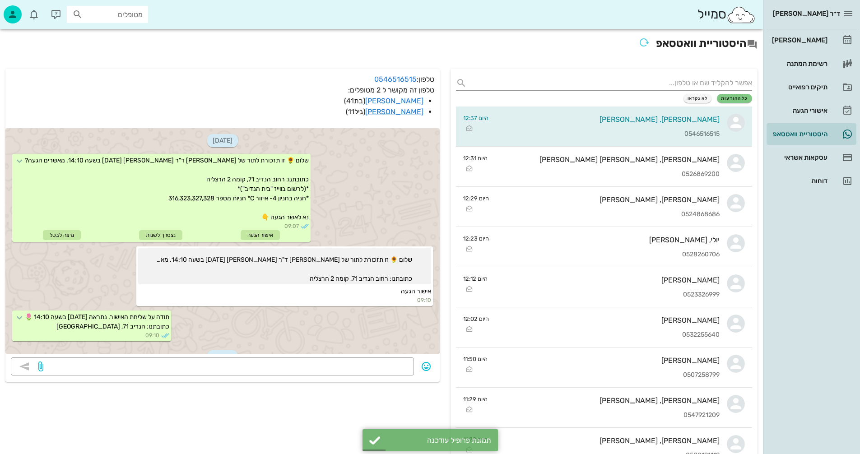
scroll to position [314, 0]
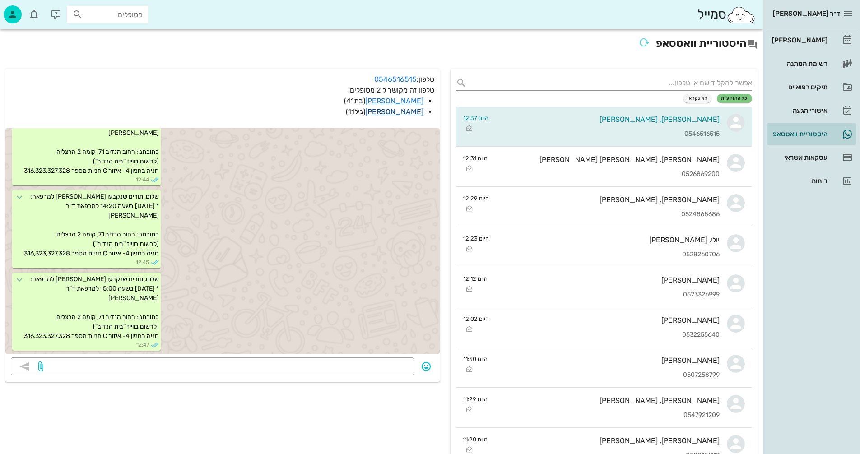
click at [396, 112] on link "[PERSON_NAME]" at bounding box center [394, 111] width 58 height 9
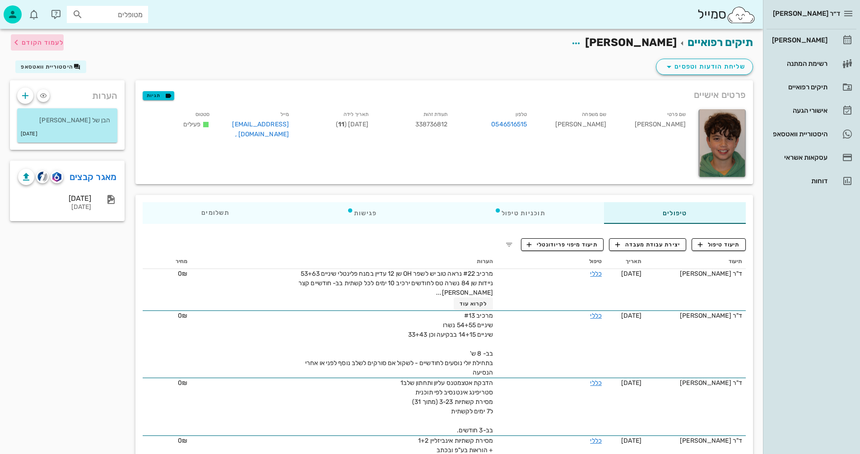
click at [44, 41] on span "לעמוד הקודם" at bounding box center [43, 43] width 42 height 8
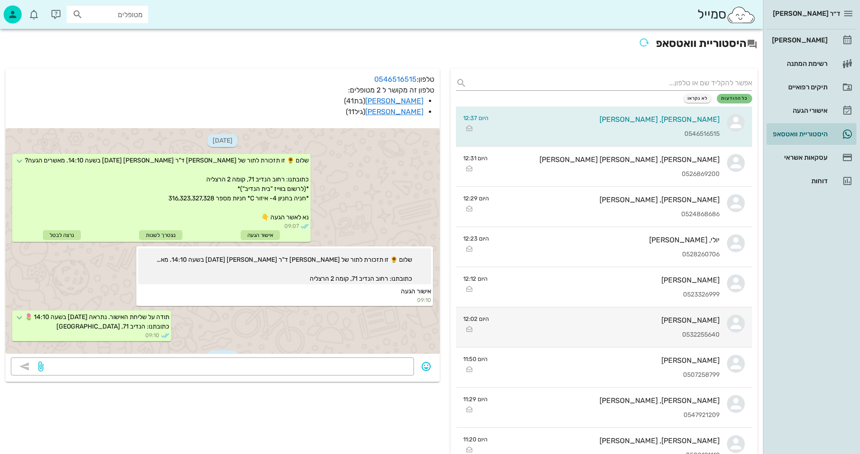
scroll to position [314, 0]
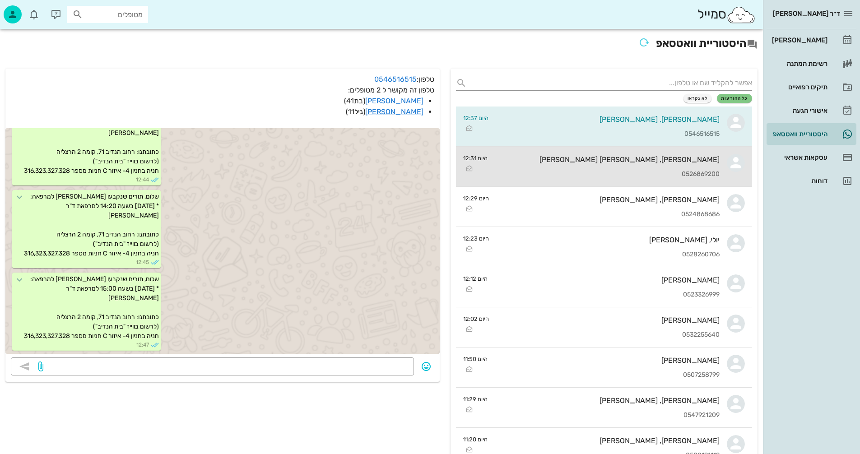
click at [630, 164] on div "שי, אור הררי 0526869200" at bounding box center [607, 167] width 225 height 40
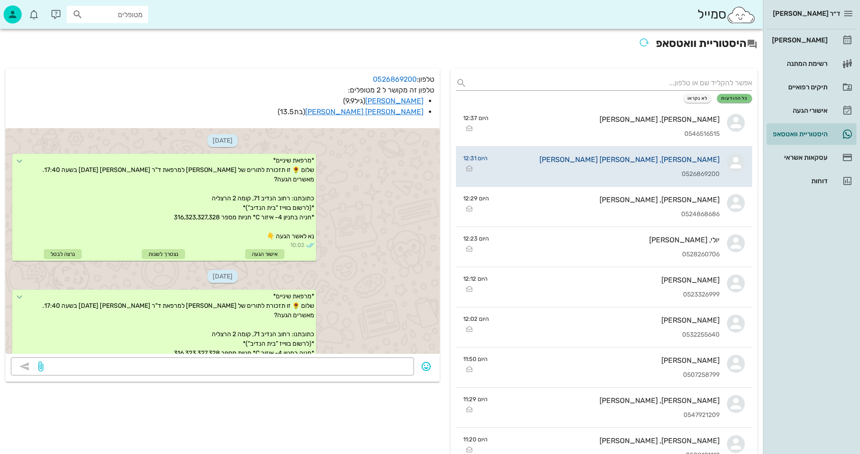
scroll to position [2253, 0]
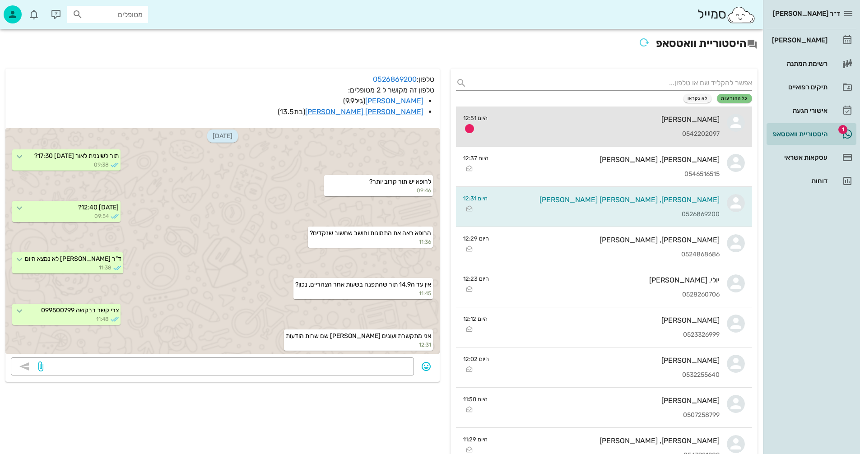
click at [602, 128] on div "איה קורין 0542202097" at bounding box center [607, 127] width 225 height 40
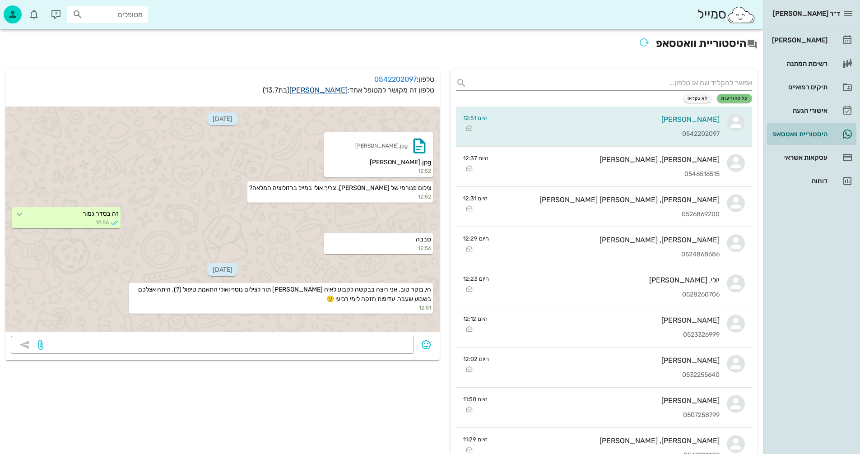
click at [330, 88] on link "איה קורין" at bounding box center [318, 90] width 58 height 9
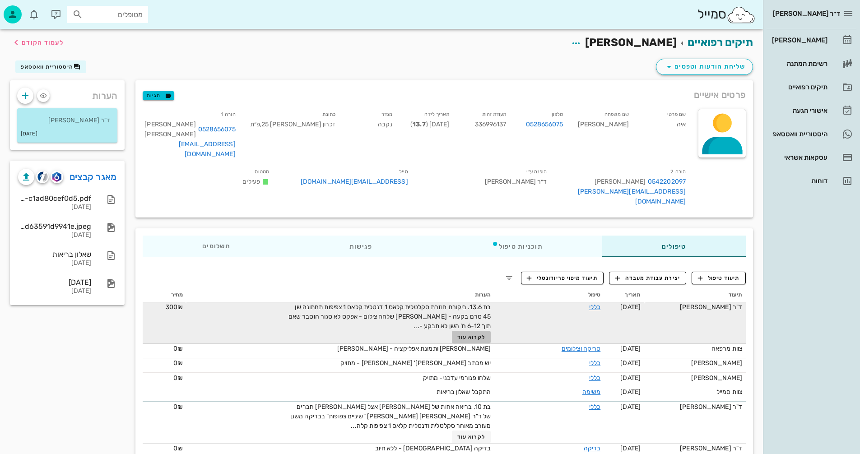
click at [482, 334] on span "לקרוא עוד" at bounding box center [471, 337] width 28 height 6
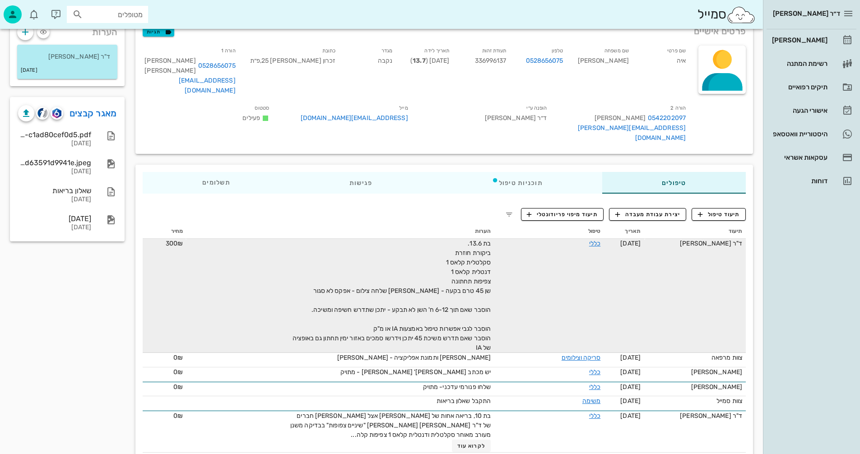
scroll to position [79, 0]
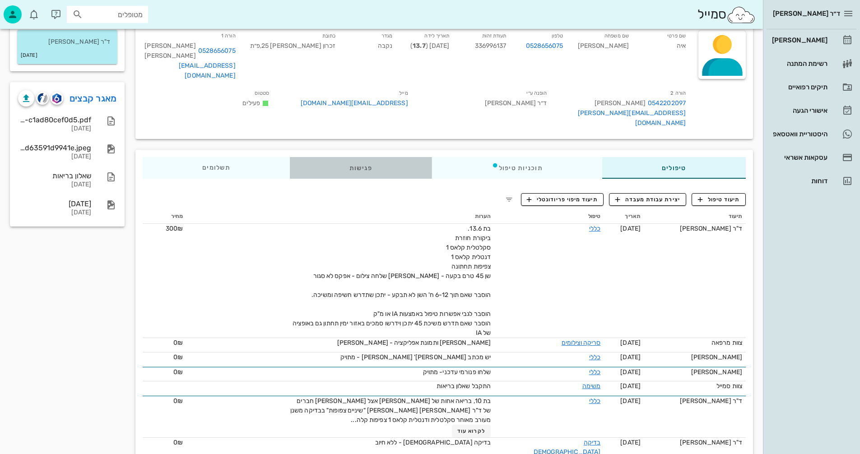
click at [361, 157] on div "פגישות" at bounding box center [361, 168] width 142 height 22
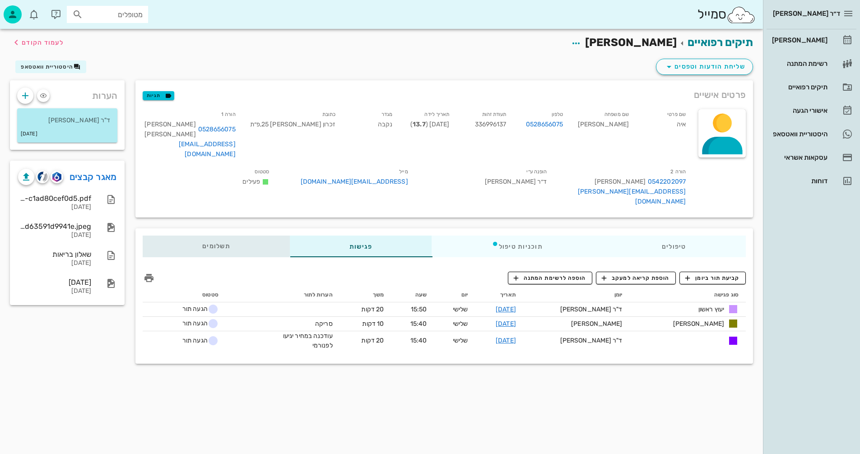
click at [219, 243] on span "תשלומים 0₪" at bounding box center [216, 246] width 28 height 6
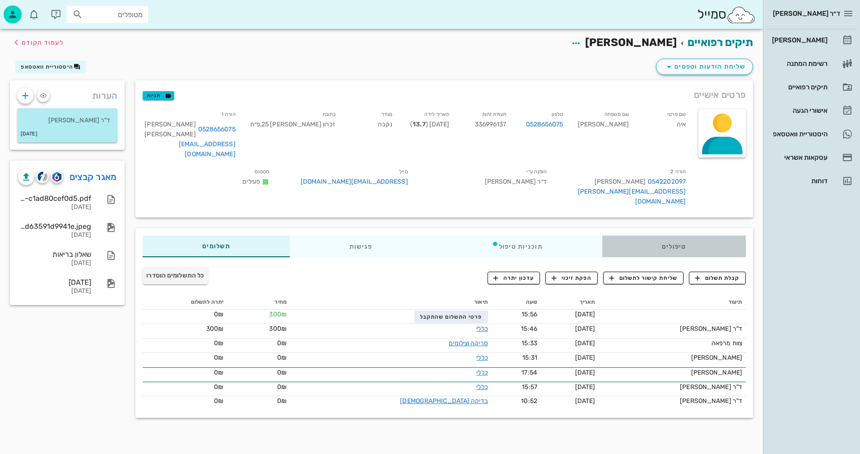
click at [675, 236] on div "טיפולים" at bounding box center [674, 247] width 144 height 22
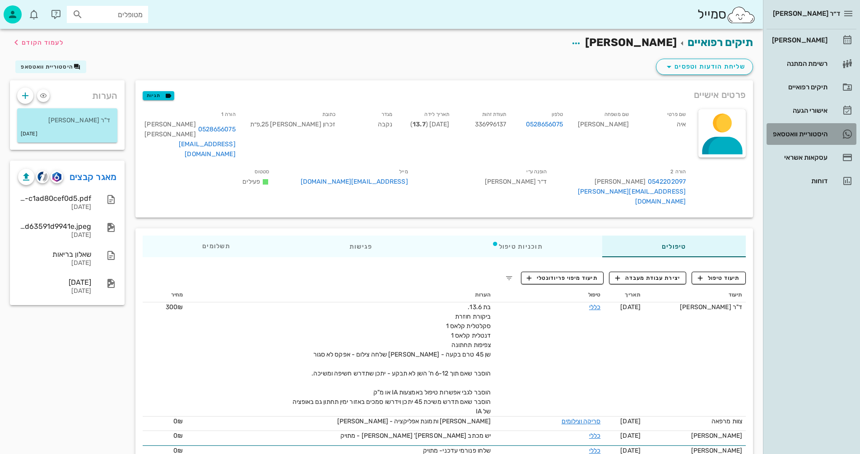
click at [796, 131] on div "היסטוריית וואטסאפ" at bounding box center [798, 133] width 57 height 7
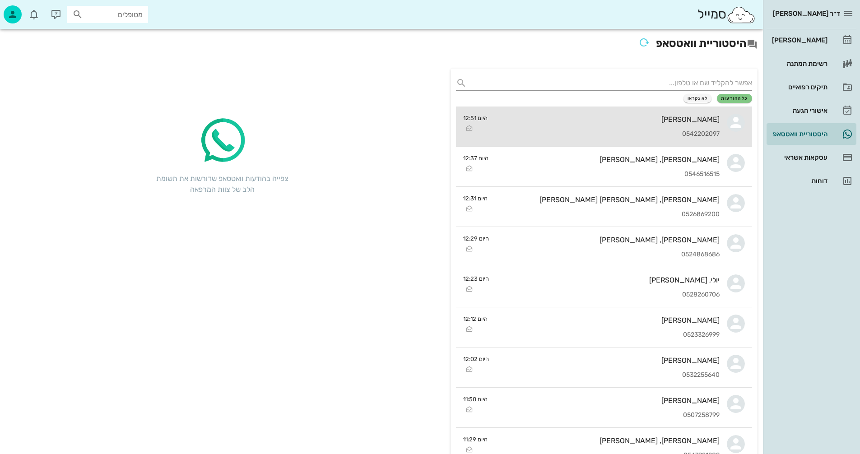
click at [596, 120] on div "[PERSON_NAME]" at bounding box center [607, 119] width 225 height 9
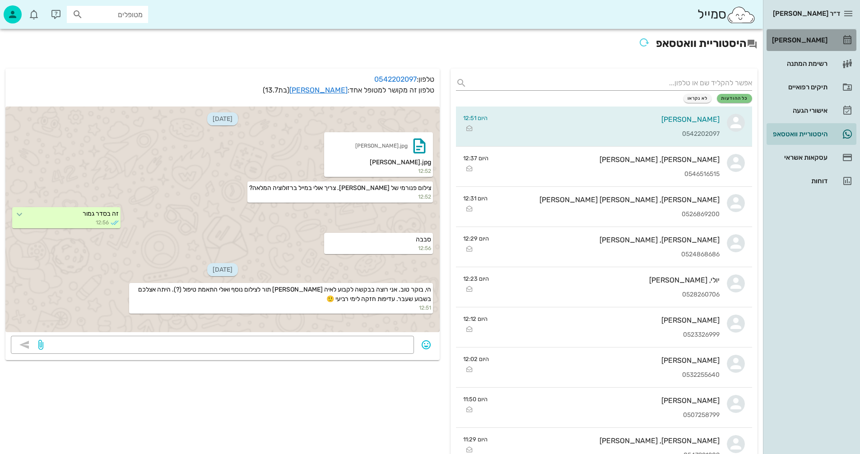
click at [807, 36] on div "[PERSON_NAME]" at bounding box center [798, 40] width 57 height 14
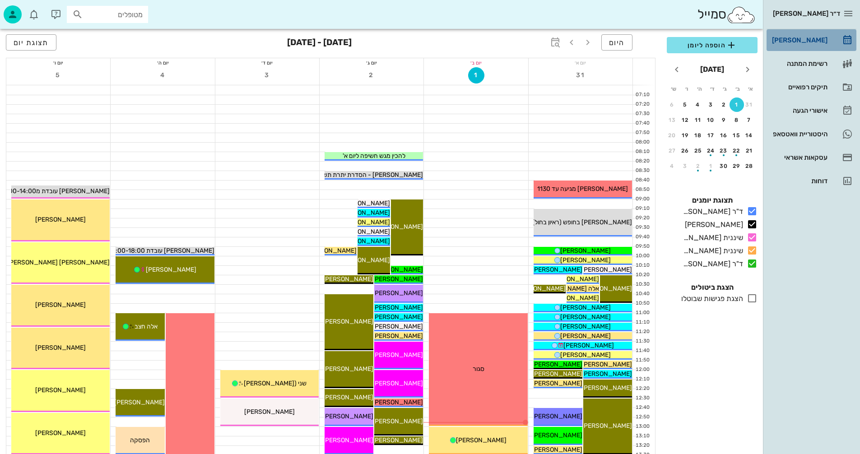
click at [814, 40] on div "[PERSON_NAME]" at bounding box center [798, 40] width 57 height 7
click at [791, 131] on div "היסטוריית וואטסאפ" at bounding box center [798, 133] width 57 height 7
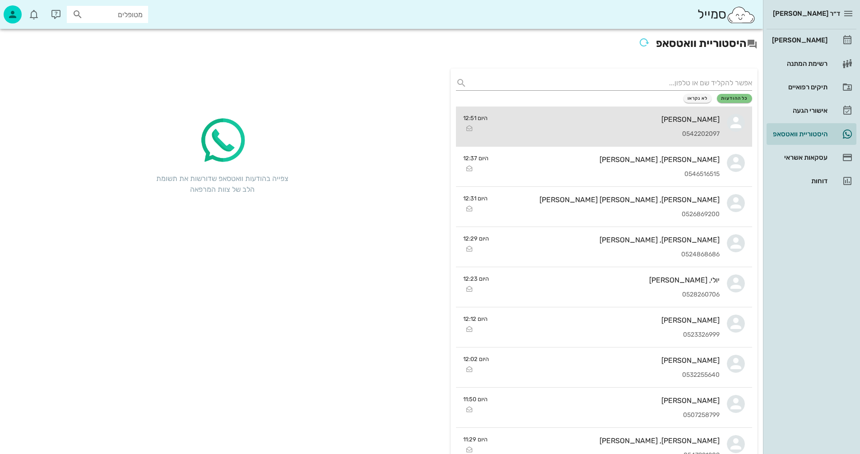
click at [585, 123] on div "[PERSON_NAME]" at bounding box center [607, 119] width 225 height 9
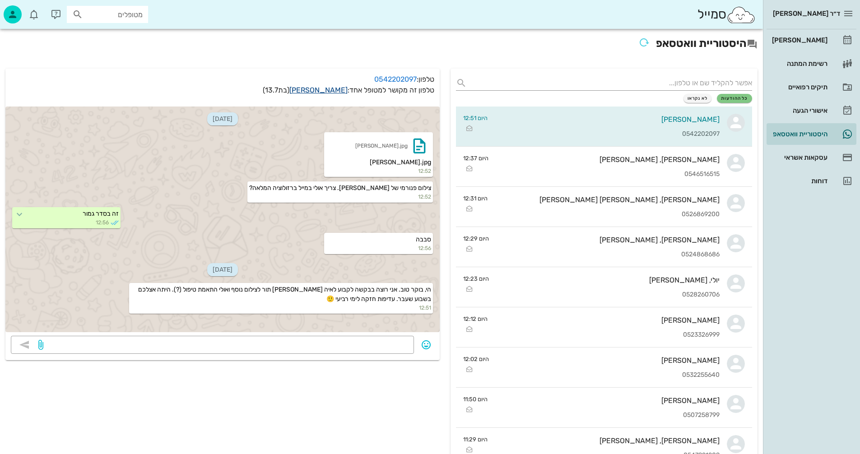
click at [324, 90] on link "איה קורין" at bounding box center [318, 90] width 58 height 9
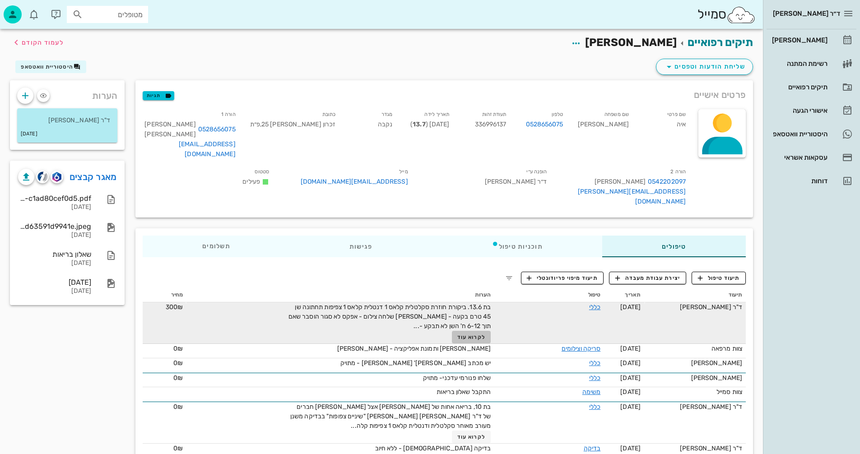
click at [480, 334] on span "לקרוא עוד" at bounding box center [471, 337] width 28 height 6
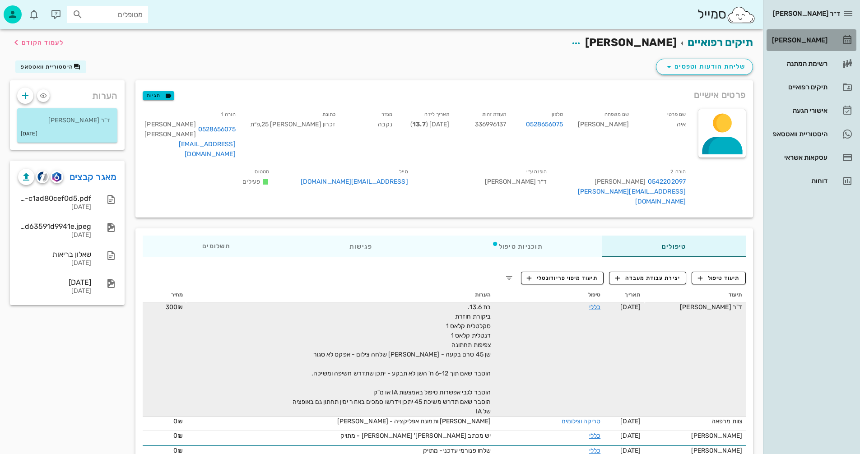
click at [804, 37] on div "[PERSON_NAME]" at bounding box center [798, 40] width 57 height 7
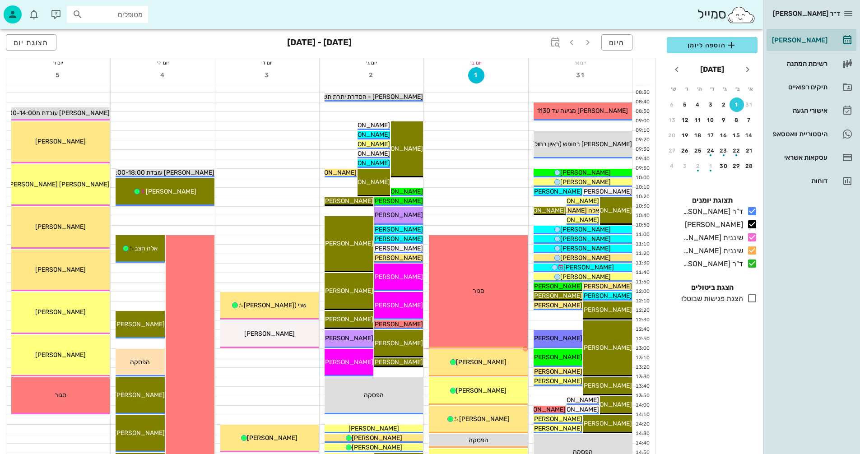
scroll to position [90, 0]
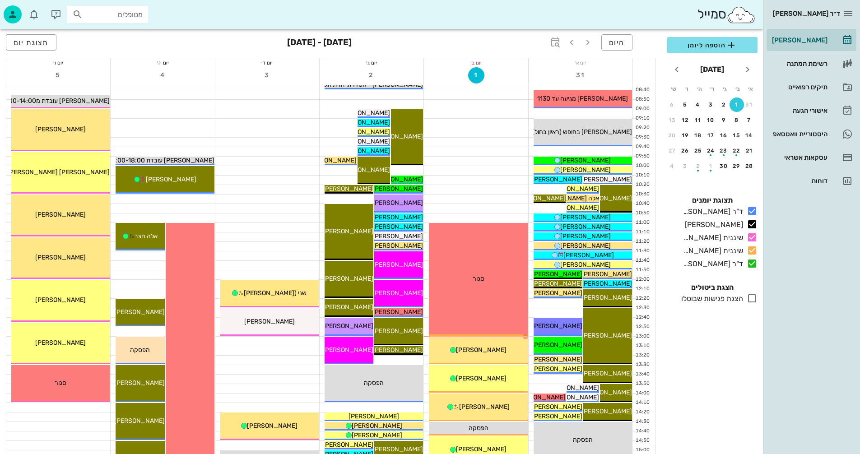
click at [749, 298] on icon at bounding box center [752, 298] width 11 height 11
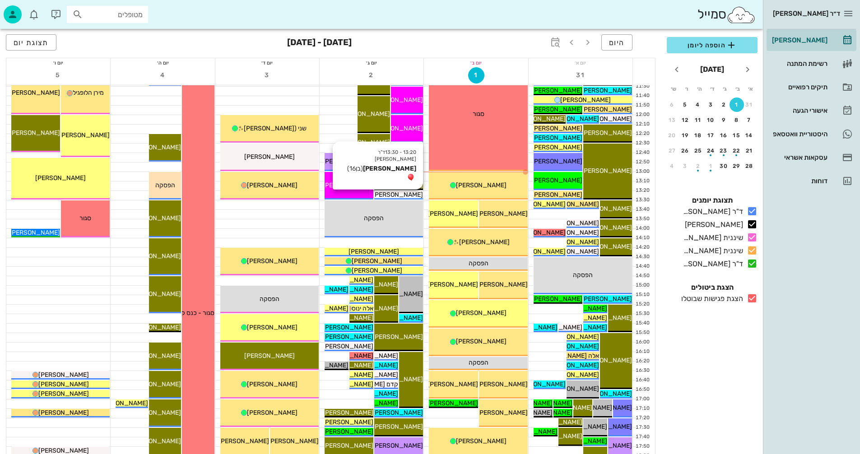
scroll to position [271, 0]
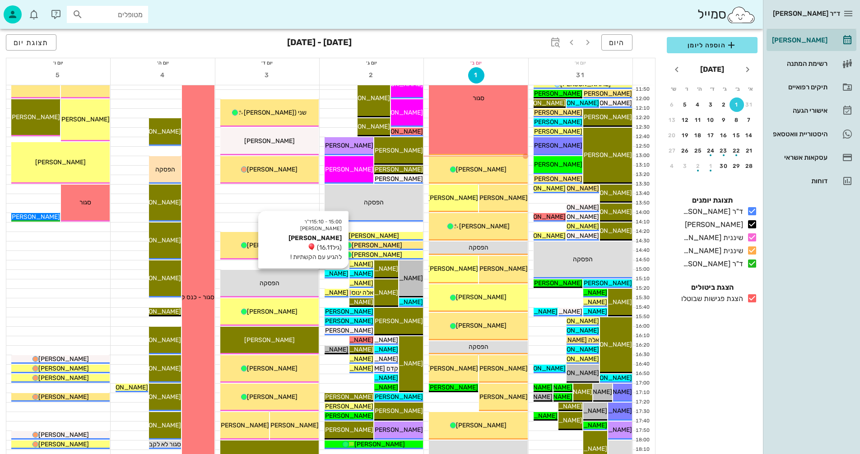
click at [331, 273] on span "אלמוג אבידור" at bounding box center [323, 274] width 51 height 8
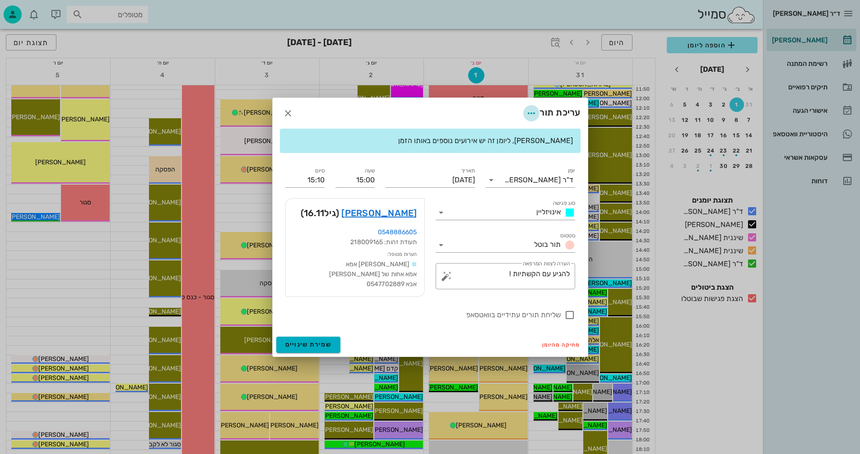
click at [529, 111] on icon "button" at bounding box center [531, 113] width 11 height 11
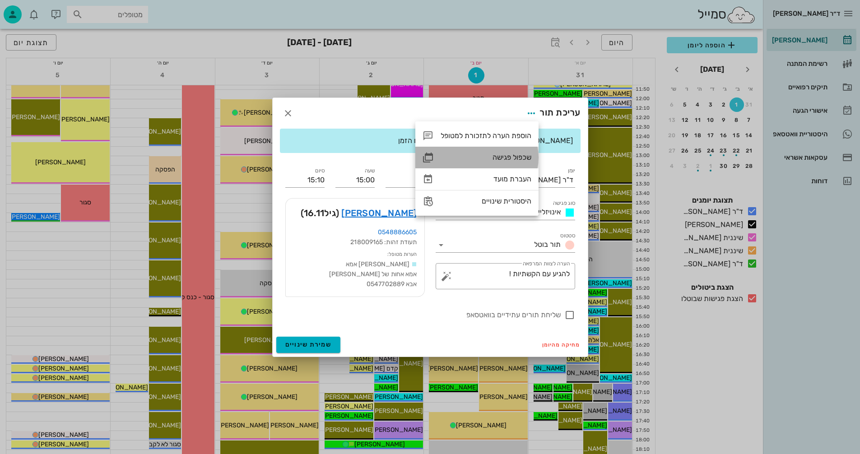
click at [495, 156] on div "שכפול פגישה" at bounding box center [486, 157] width 91 height 9
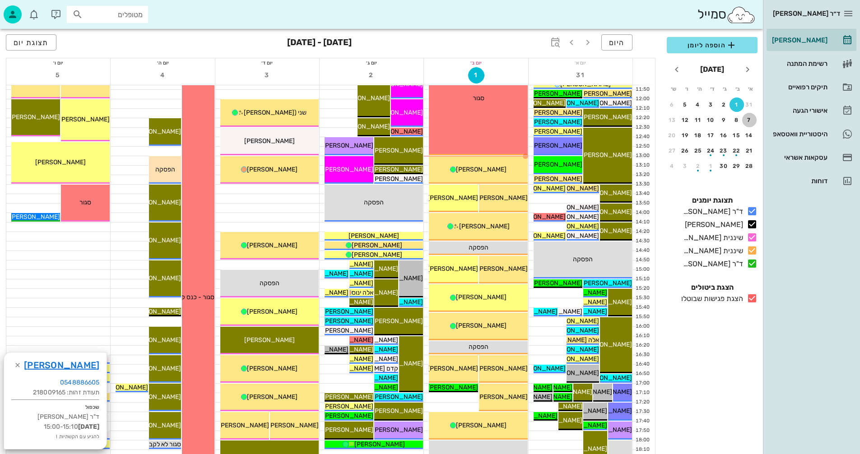
click at [750, 119] on div "7" at bounding box center [749, 120] width 14 height 6
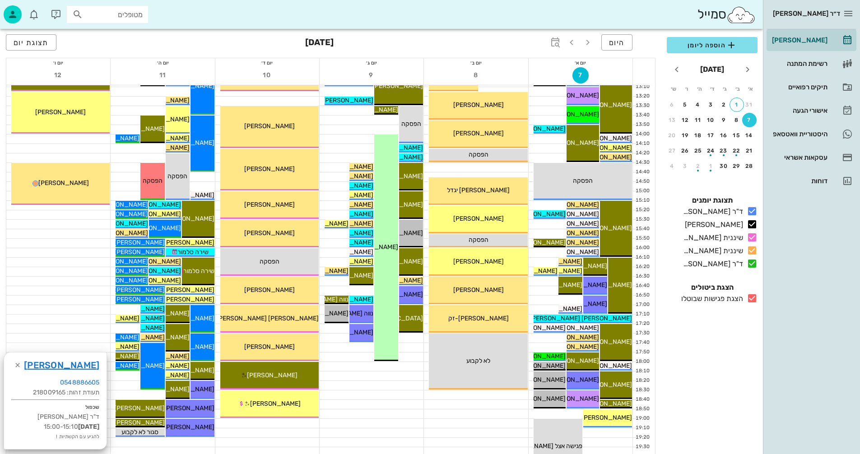
scroll to position [361, 0]
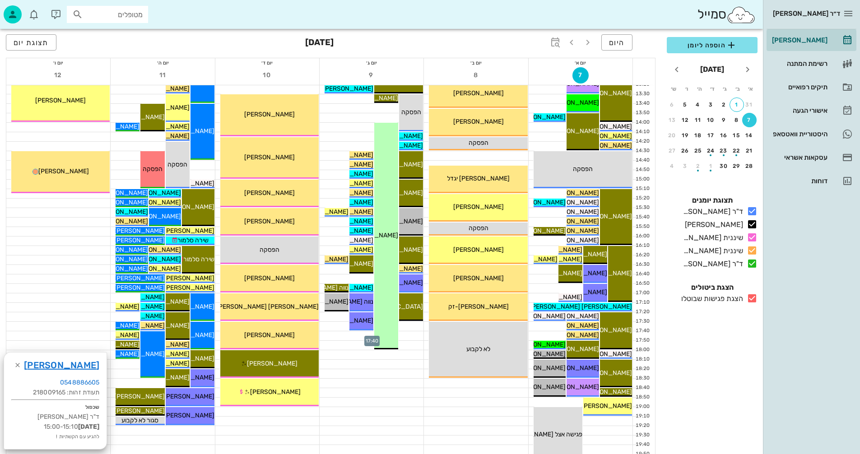
click at [338, 335] on div at bounding box center [372, 335] width 104 height 9
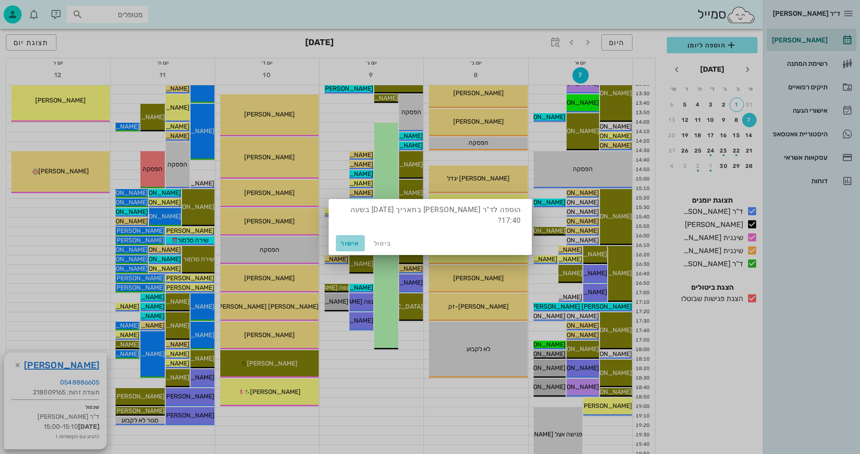
click at [351, 243] on span "אישור" at bounding box center [351, 244] width 22 height 8
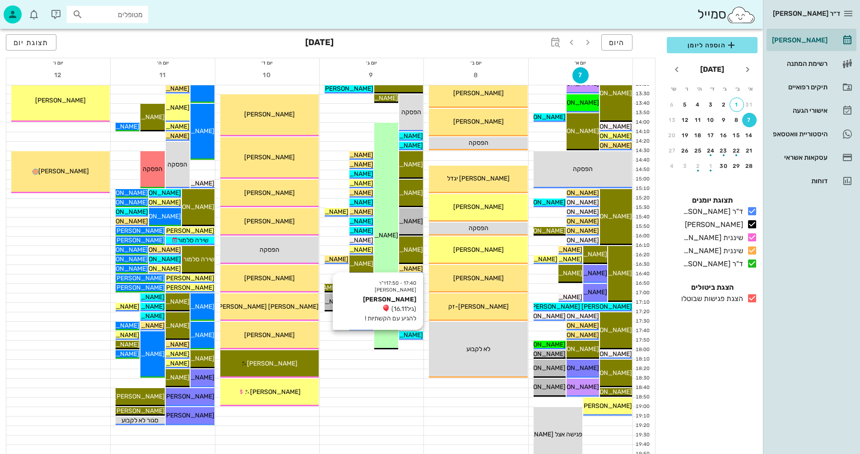
click at [410, 336] on span "אלמוג אבידור" at bounding box center [397, 335] width 51 height 8
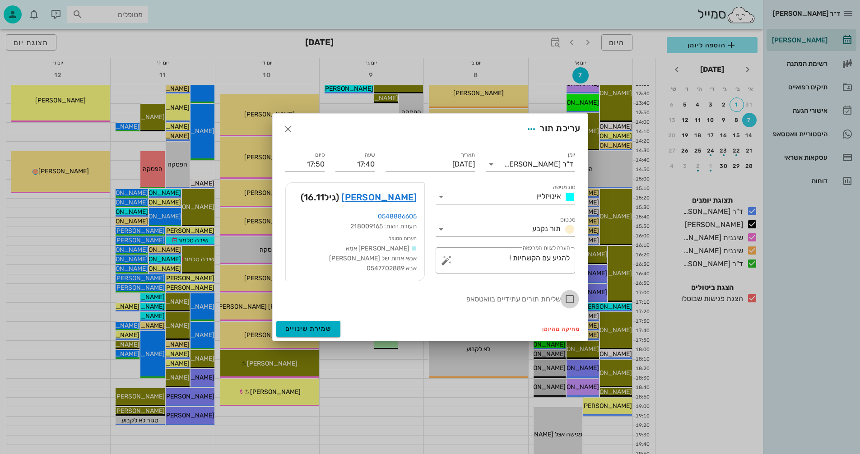
click at [567, 299] on div at bounding box center [569, 299] width 15 height 15
checkbox input "true"
click at [299, 325] on span "שמירת שינויים" at bounding box center [308, 329] width 47 height 8
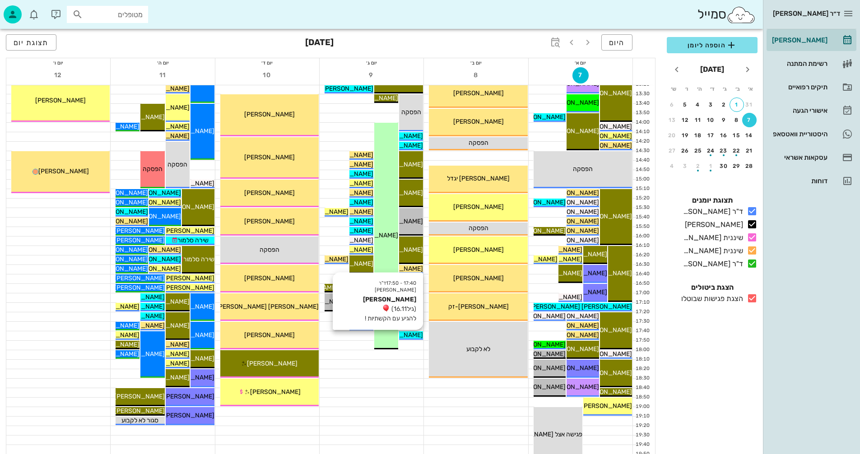
click at [410, 335] on span "אלמוג אבידור" at bounding box center [397, 335] width 51 height 8
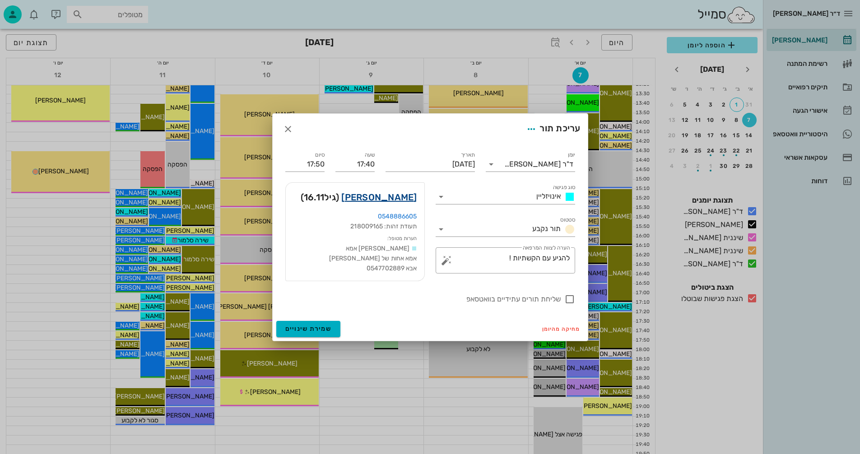
click at [390, 196] on link "אלמוג אבידור" at bounding box center [378, 197] width 75 height 14
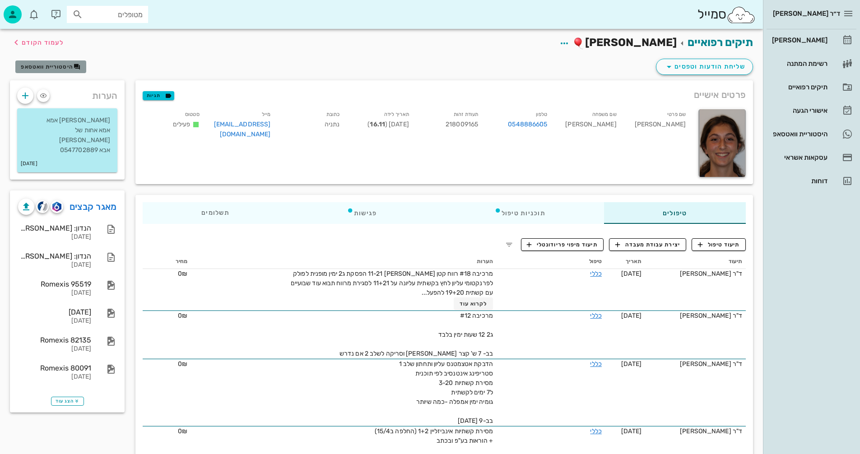
click at [50, 65] on span "היסטוריית וואטסאפ" at bounding box center [47, 67] width 52 height 6
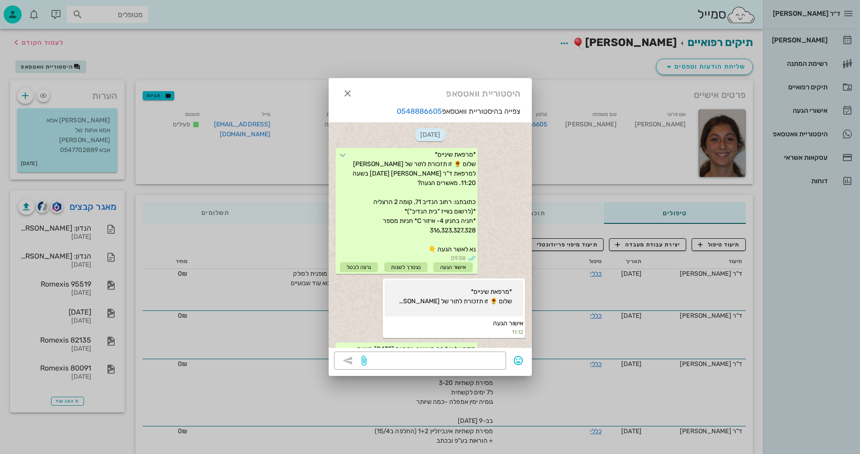
scroll to position [574, 0]
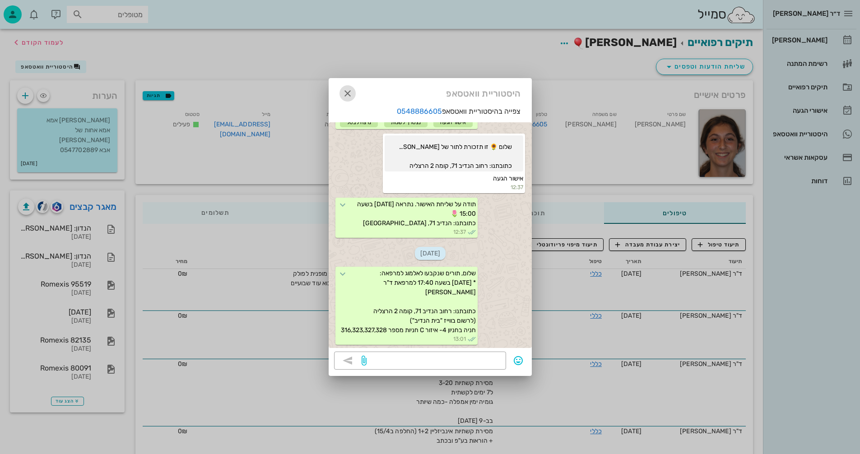
click at [345, 91] on icon "button" at bounding box center [347, 93] width 11 height 11
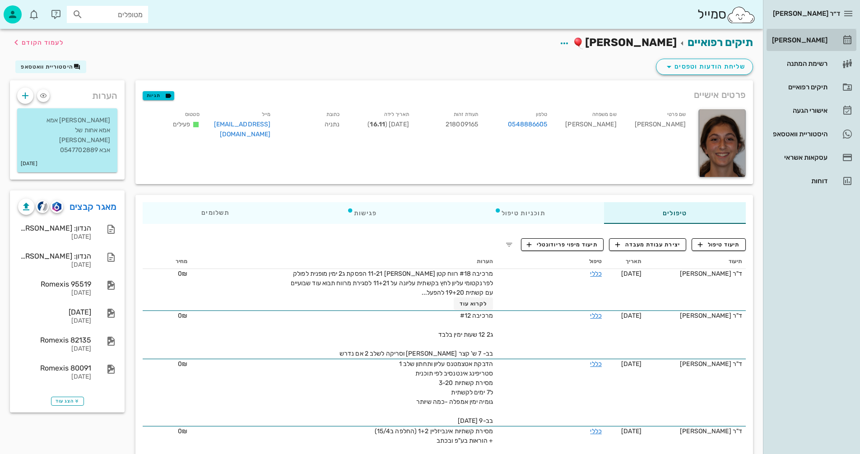
click at [811, 37] on div "[PERSON_NAME]" at bounding box center [798, 40] width 57 height 7
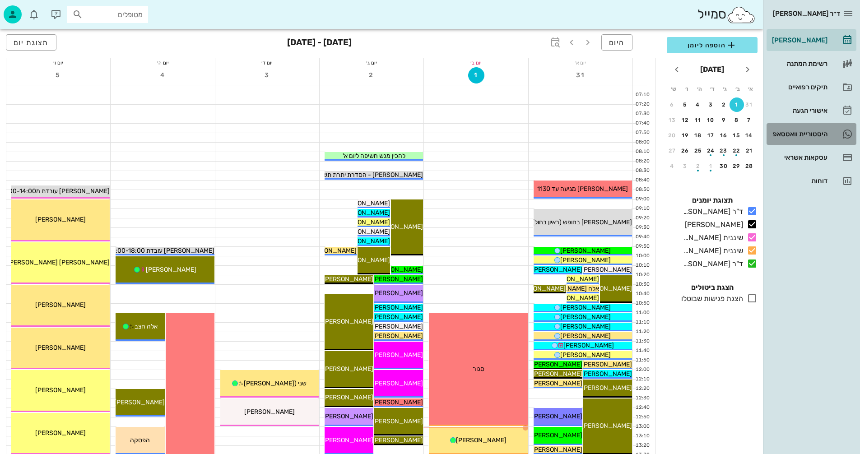
click at [788, 133] on div "היסטוריית וואטסאפ" at bounding box center [798, 133] width 57 height 7
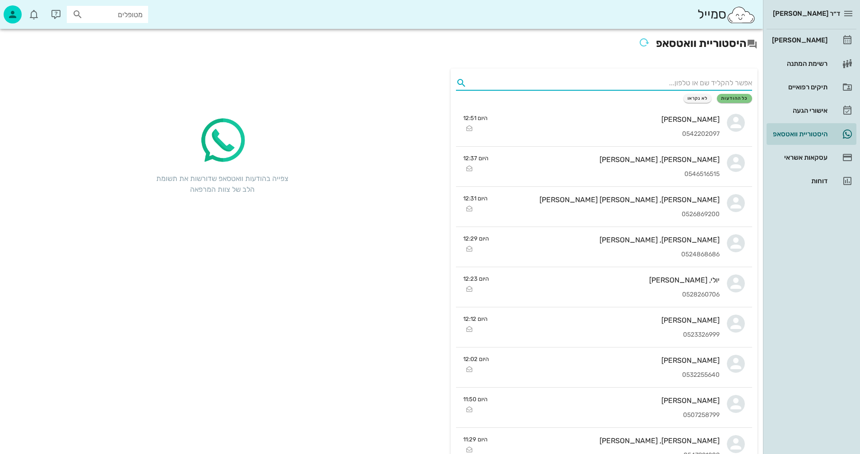
click at [688, 81] on input "text" at bounding box center [611, 83] width 282 height 14
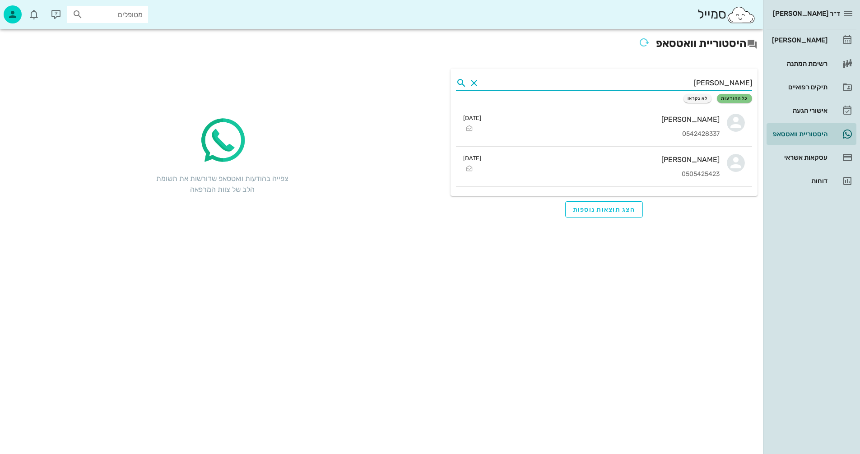
type input "[PERSON_NAME]"
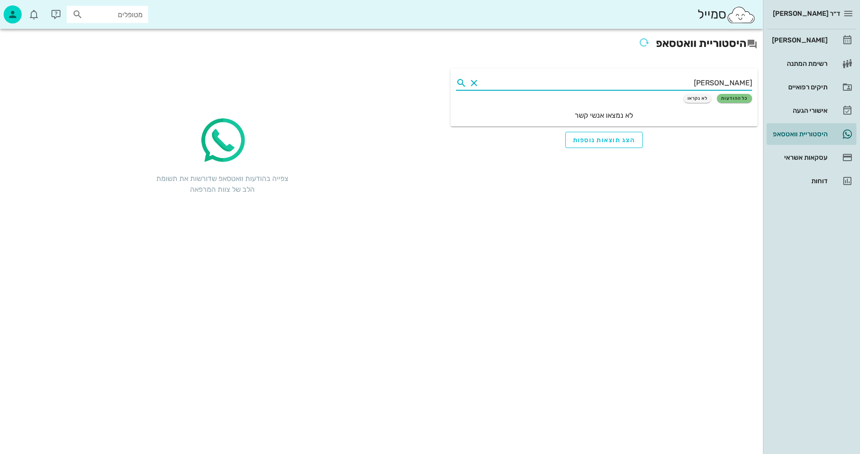
click at [473, 82] on button "Clear" at bounding box center [474, 83] width 11 height 11
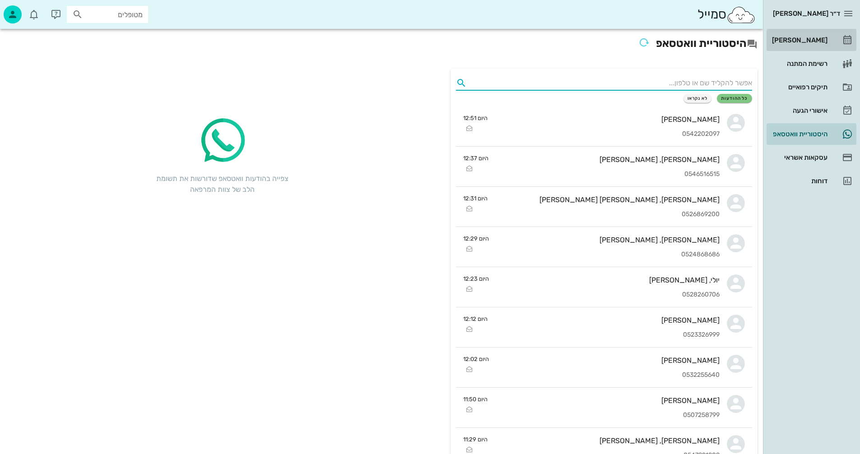
click at [815, 36] on div "[PERSON_NAME]" at bounding box center [798, 40] width 57 height 14
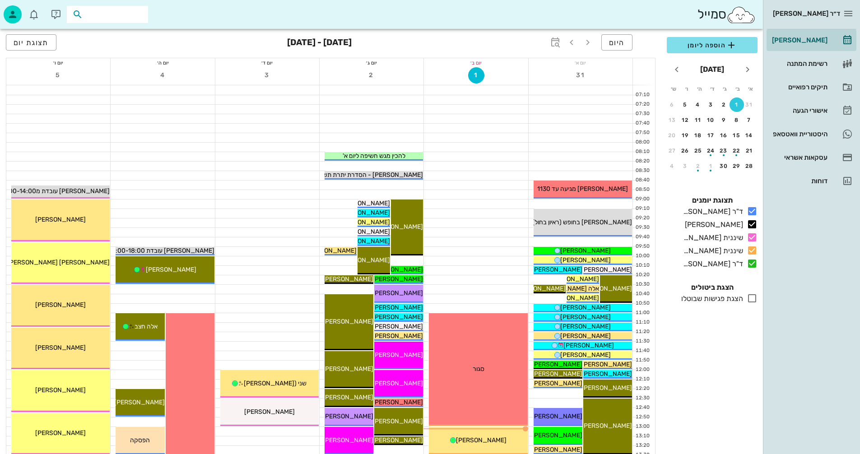
click at [131, 11] on input "text" at bounding box center [114, 15] width 58 height 12
type input "[PERSON_NAME]"
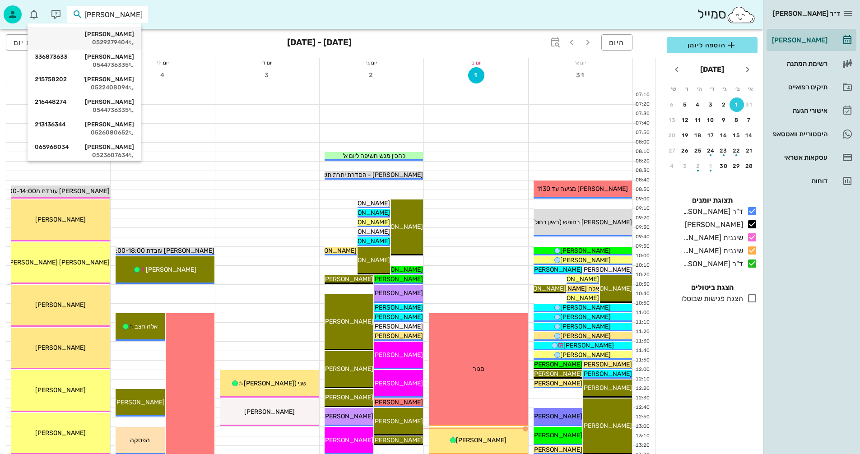
click at [107, 37] on div "[PERSON_NAME]" at bounding box center [84, 34] width 99 height 7
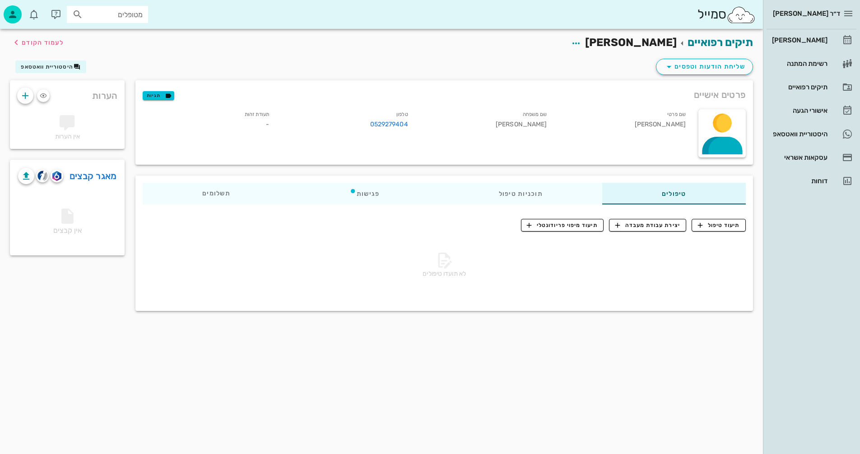
drag, startPoint x: 374, startPoint y: 123, endPoint x: 423, endPoint y: 123, distance: 48.8
click at [424, 122] on div "שם משפחה ברקו" at bounding box center [484, 121] width 139 height 28
drag, startPoint x: 413, startPoint y: 123, endPoint x: 367, endPoint y: 126, distance: 46.1
click at [367, 126] on div "טלפון 0529279404" at bounding box center [345, 121] width 139 height 28
copy link "0529279404"
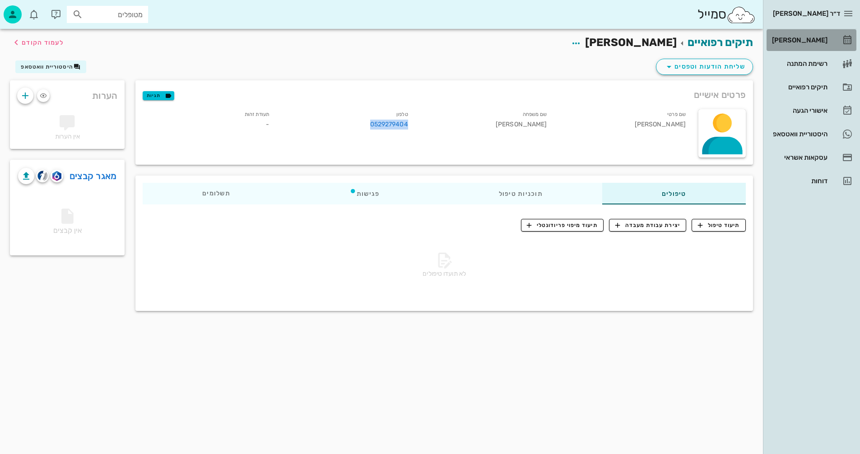
click at [810, 36] on div "[PERSON_NAME]" at bounding box center [798, 40] width 57 height 14
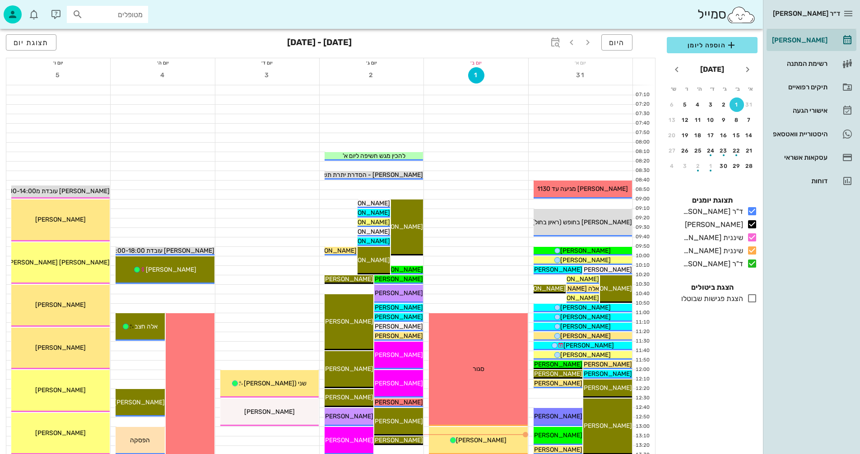
click at [110, 9] on input "מטופלים" at bounding box center [114, 15] width 58 height 12
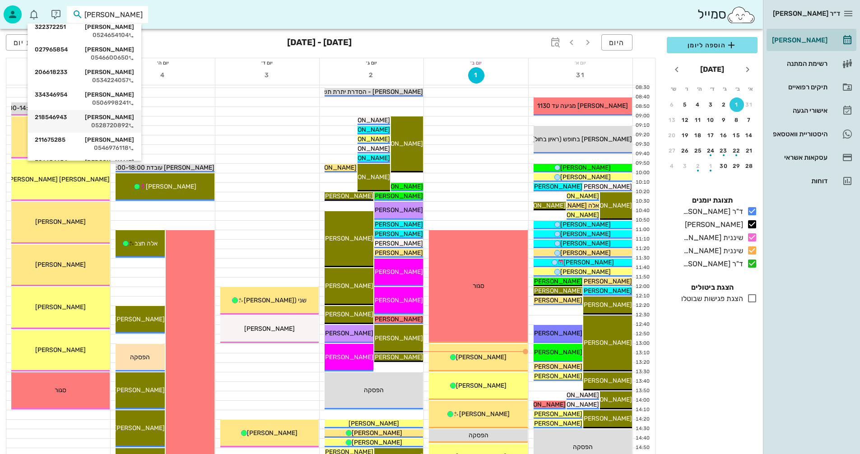
scroll to position [90, 0]
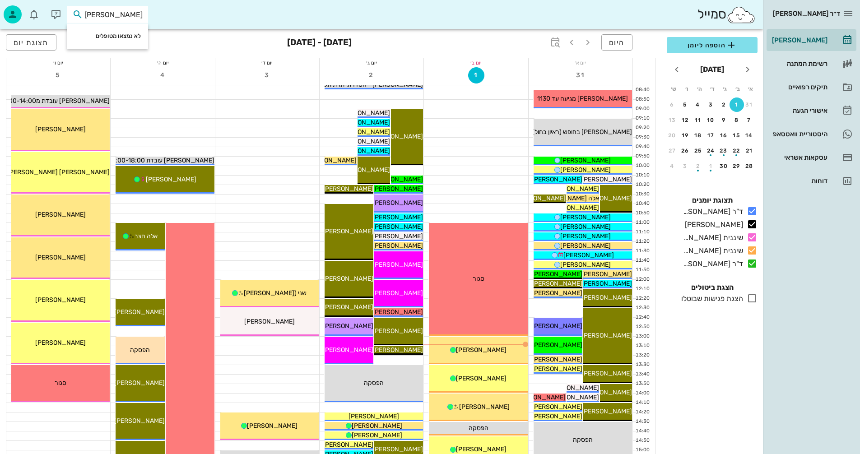
click at [114, 14] on input "שחר תורגמן" at bounding box center [114, 15] width 58 height 12
drag, startPoint x: 126, startPoint y: 15, endPoint x: 170, endPoint y: 17, distance: 44.8
click at [168, 18] on div "סמייל שחר תורג'מן" at bounding box center [381, 14] width 763 height 29
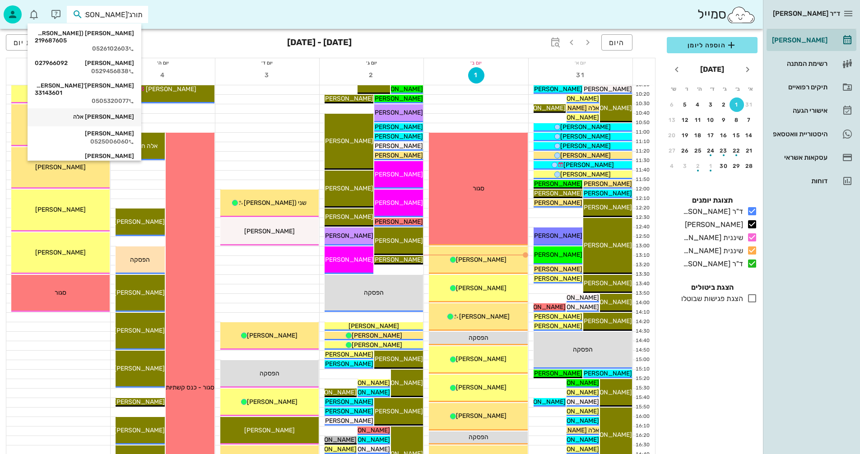
scroll to position [0, 0]
drag, startPoint x: 110, startPoint y: 14, endPoint x: 218, endPoint y: 9, distance: 108.0
click at [218, 9] on div "סמייל תורג'מן" at bounding box center [381, 14] width 763 height 29
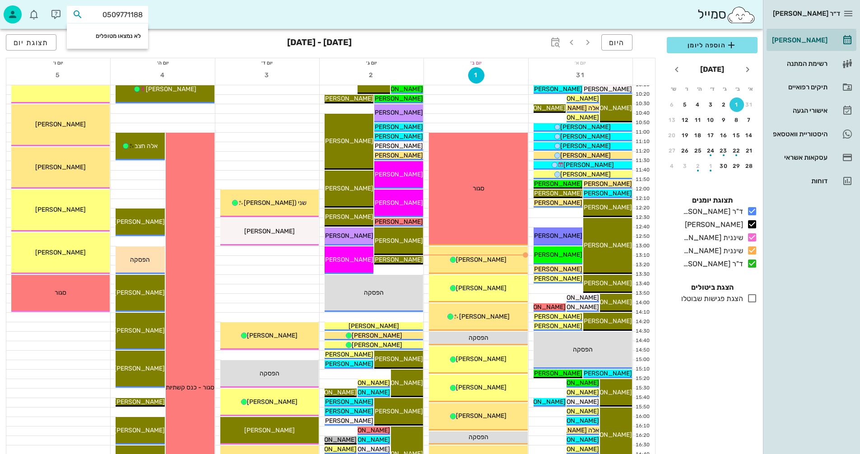
click at [118, 13] on input "0509771188" at bounding box center [114, 15] width 58 height 12
click at [117, 13] on input "0509771188" at bounding box center [114, 15] width 58 height 12
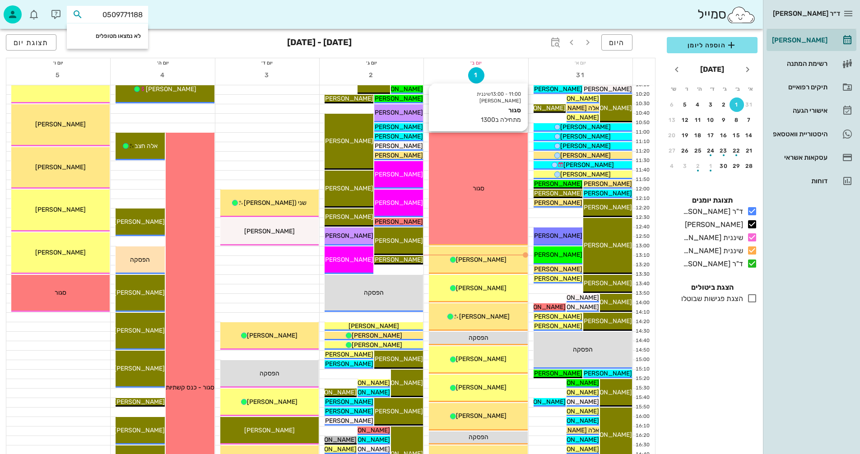
type input "050-9771188"
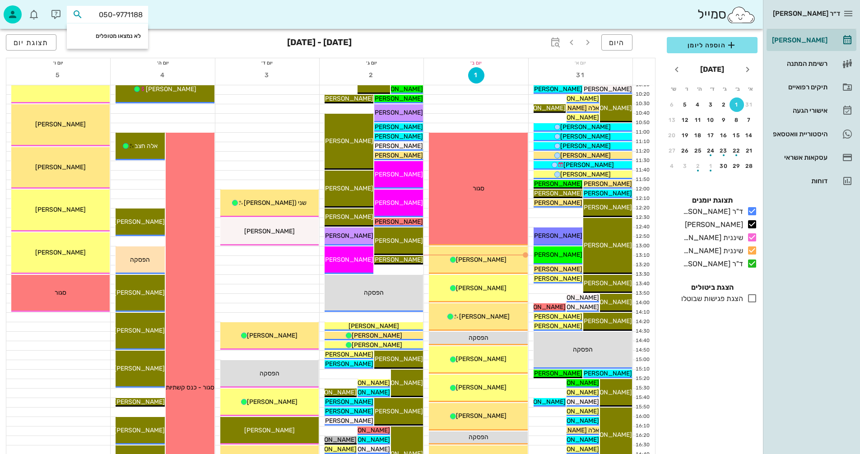
drag, startPoint x: 92, startPoint y: 11, endPoint x: 203, endPoint y: 5, distance: 111.7
click at [203, 5] on div "סמייל 050-9771188" at bounding box center [381, 14] width 763 height 29
click at [789, 133] on div "היסטוריית וואטסאפ" at bounding box center [798, 133] width 57 height 7
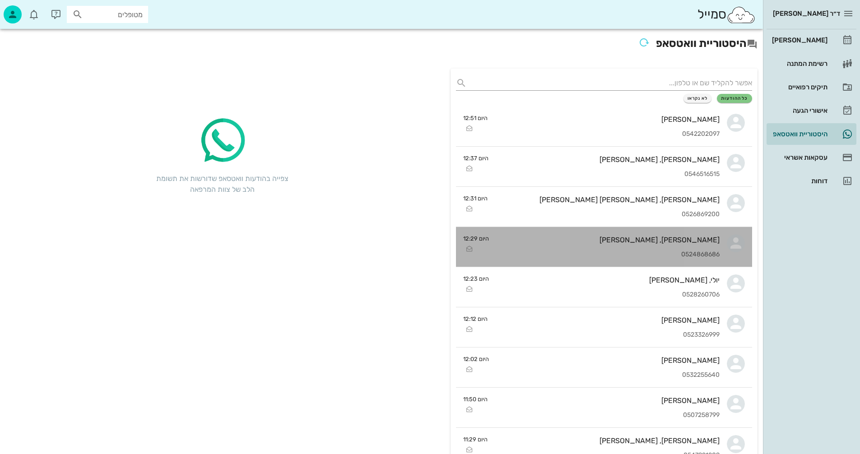
click at [586, 248] on div "מיקה, תומר פכט 0524868686" at bounding box center [607, 247] width 223 height 40
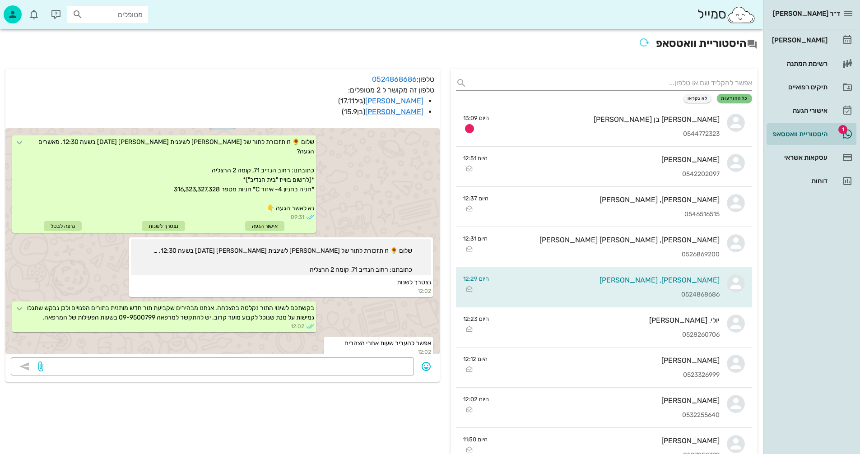
scroll to position [314, 0]
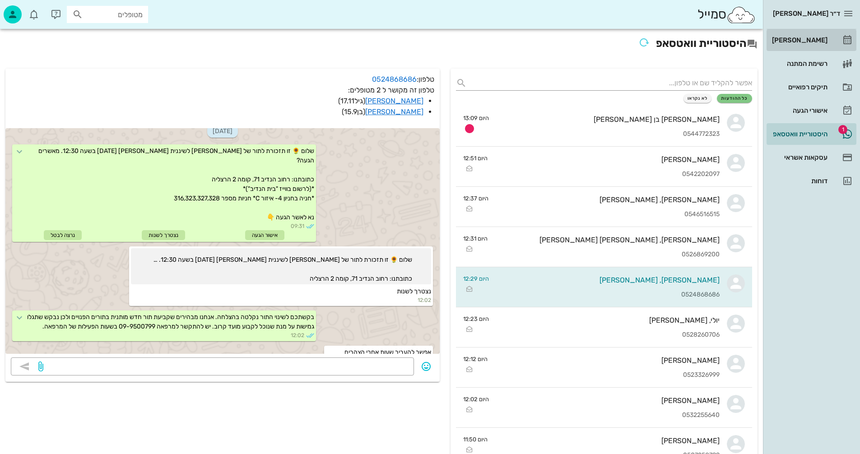
click at [807, 40] on div "[PERSON_NAME]" at bounding box center [798, 40] width 57 height 7
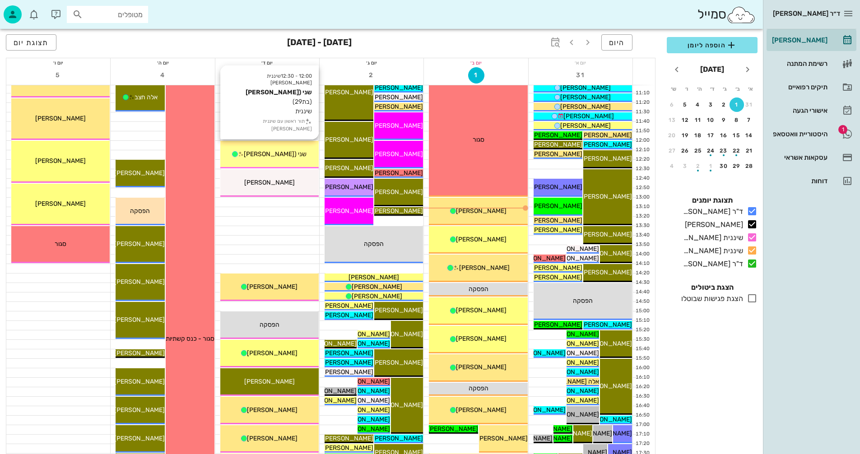
scroll to position [226, 0]
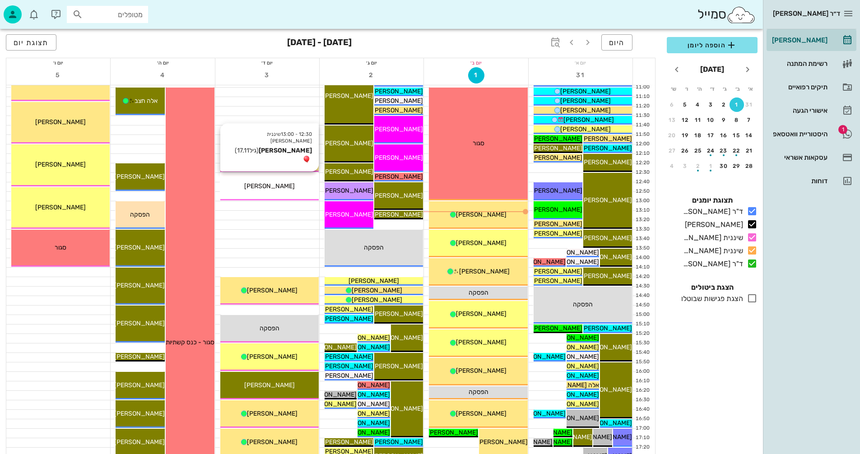
click at [268, 186] on span "[PERSON_NAME]" at bounding box center [269, 186] width 51 height 8
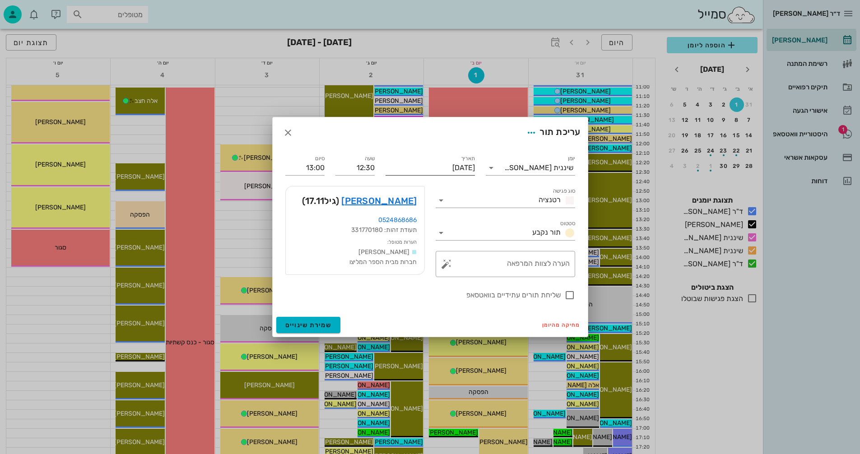
click at [419, 168] on input "יום רביעי, 3 בספטמבר 2025" at bounding box center [430, 168] width 89 height 14
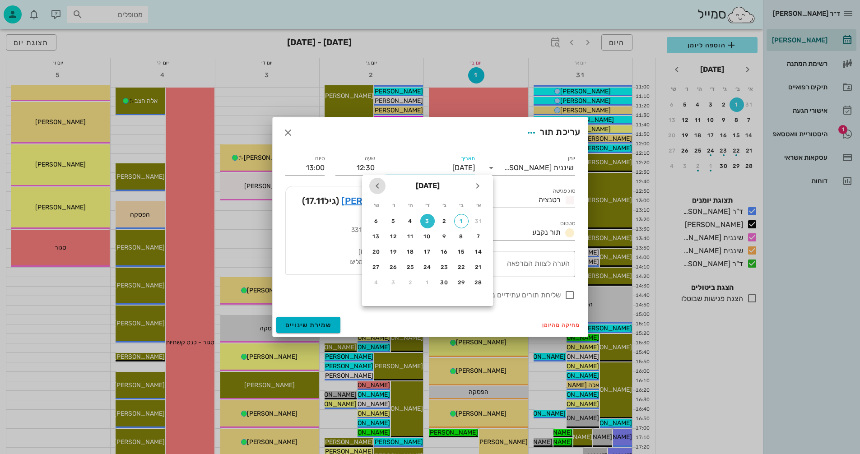
click at [378, 185] on icon "חודש הבא" at bounding box center [377, 186] width 11 height 11
click at [425, 251] on div "15" at bounding box center [427, 252] width 14 height 6
type input "יום רביעי, 15 באוקטובר 2025"
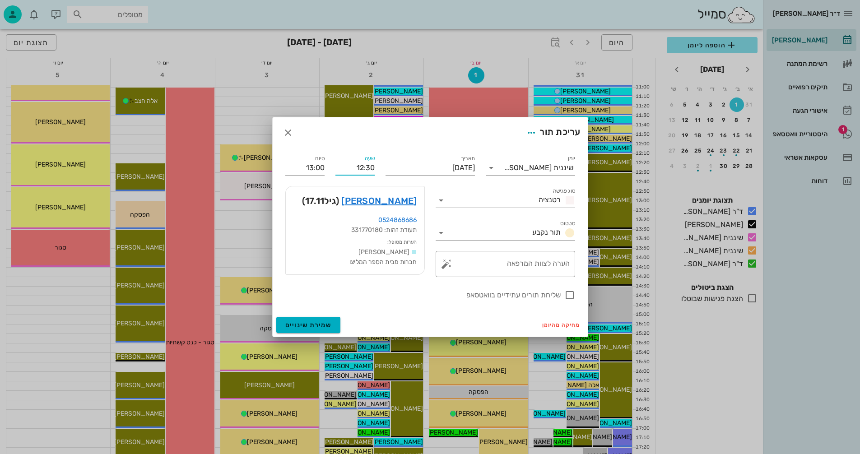
drag, startPoint x: 354, startPoint y: 168, endPoint x: 384, endPoint y: 165, distance: 30.0
click at [384, 165] on div "יומן שיננית אנסטסיה סוג פגישה רטנציה סטטוס תור נקבע תאריך יום רביעי, 15 באוקטוב…" at bounding box center [430, 227] width 301 height 158
type input "18:00"
type input "18:30"
click at [326, 169] on div "סיום 18:30" at bounding box center [305, 164] width 50 height 33
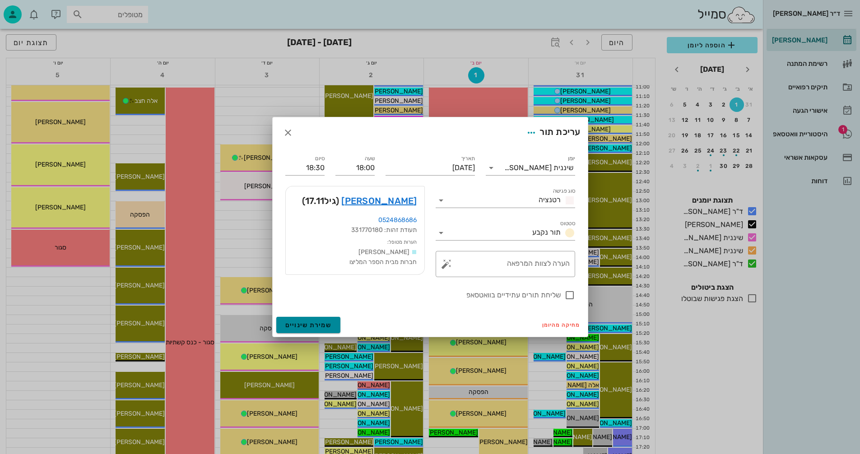
click at [303, 324] on span "שמירת שינויים" at bounding box center [308, 325] width 47 height 8
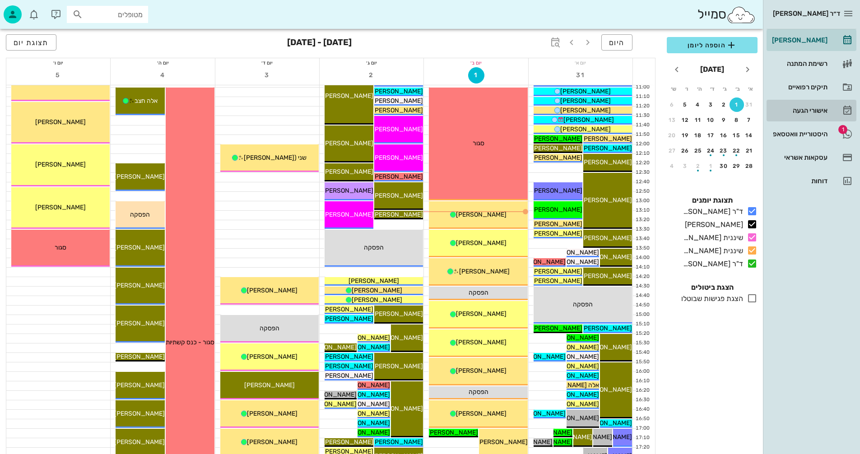
click at [800, 111] on div "אישורי הגעה" at bounding box center [798, 110] width 57 height 7
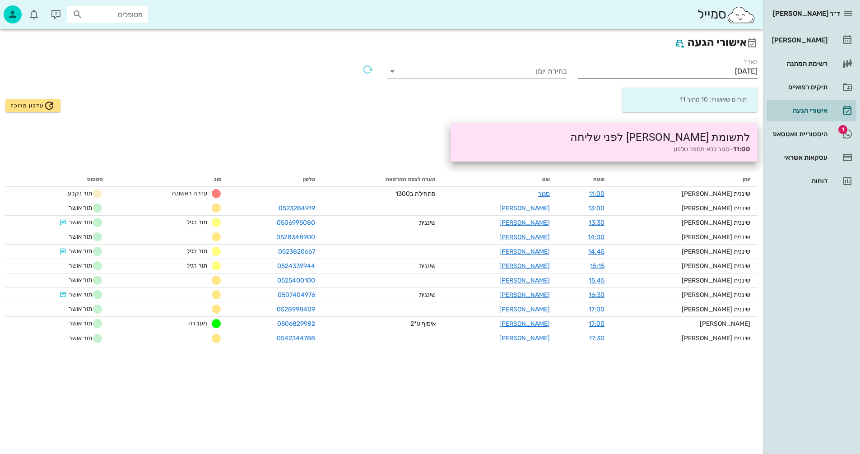
click at [688, 70] on input "01/09/2025" at bounding box center [668, 71] width 180 height 14
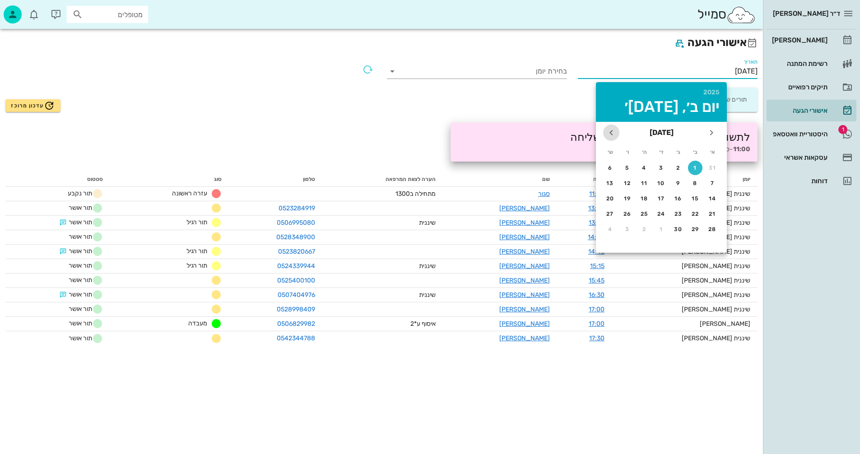
click at [610, 134] on icon "חודש הבא" at bounding box center [611, 132] width 11 height 11
click at [661, 198] on div "15" at bounding box center [661, 199] width 14 height 6
type input "15/10/2025"
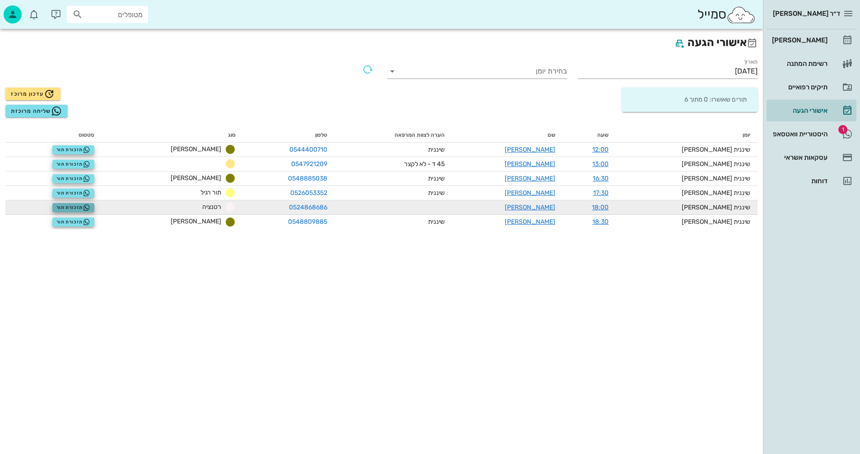
click at [89, 207] on span "תזכורת תור" at bounding box center [73, 207] width 34 height 7
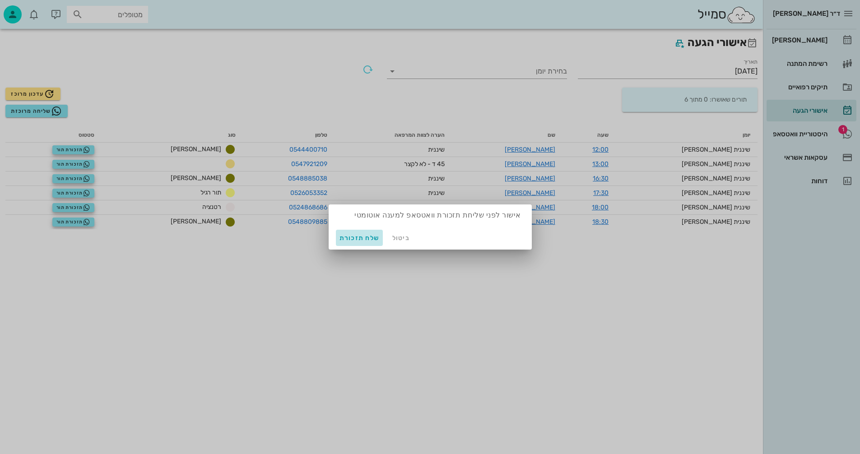
click at [359, 237] on span "שלח תזכורת" at bounding box center [360, 238] width 40 height 8
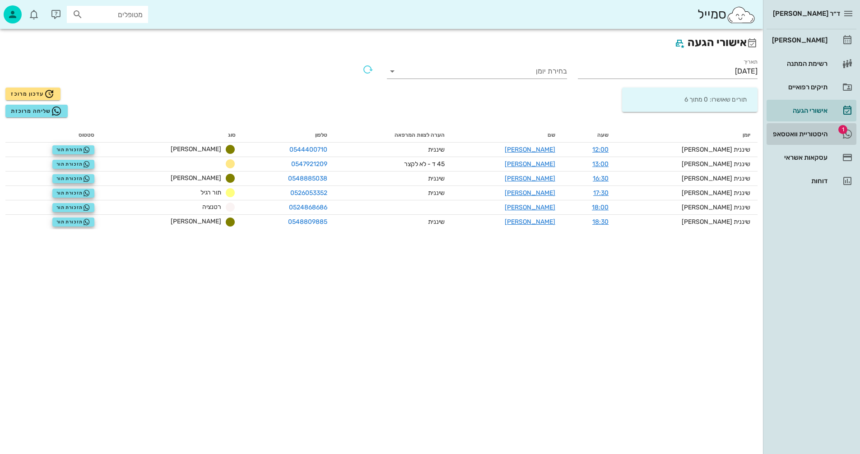
click at [802, 131] on div "היסטוריית וואטסאפ" at bounding box center [798, 133] width 57 height 7
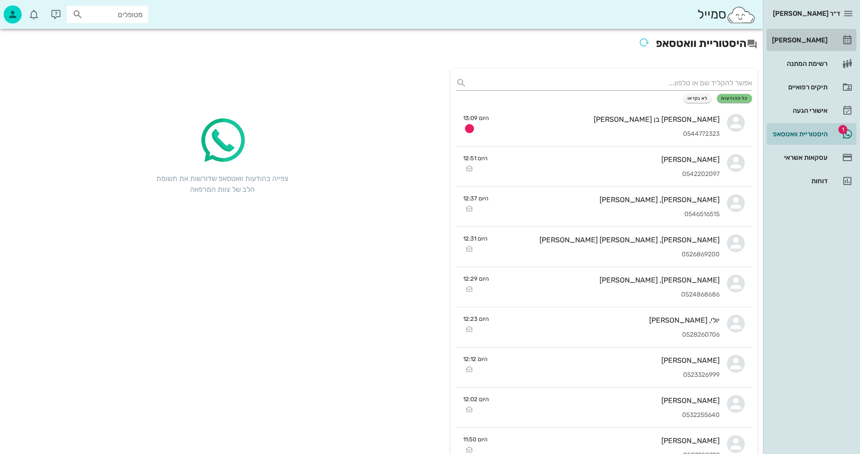
click at [810, 43] on div "[PERSON_NAME]" at bounding box center [798, 40] width 57 height 7
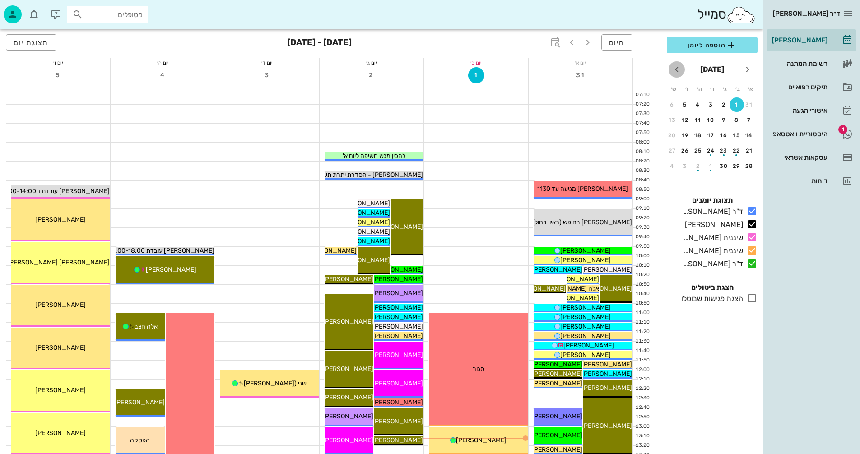
click at [676, 71] on icon "חודש הבא" at bounding box center [676, 69] width 11 height 11
click at [711, 136] on div "15" at bounding box center [711, 135] width 14 height 6
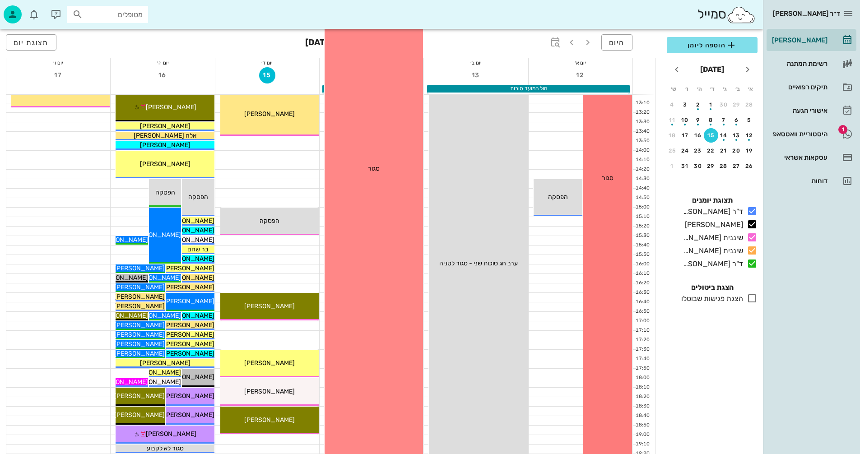
scroll to position [361, 0]
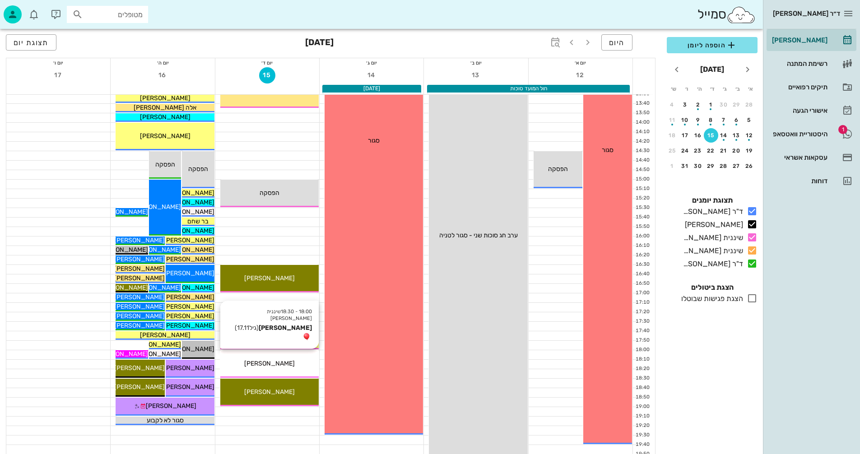
click at [261, 363] on span "[PERSON_NAME]" at bounding box center [269, 364] width 51 height 8
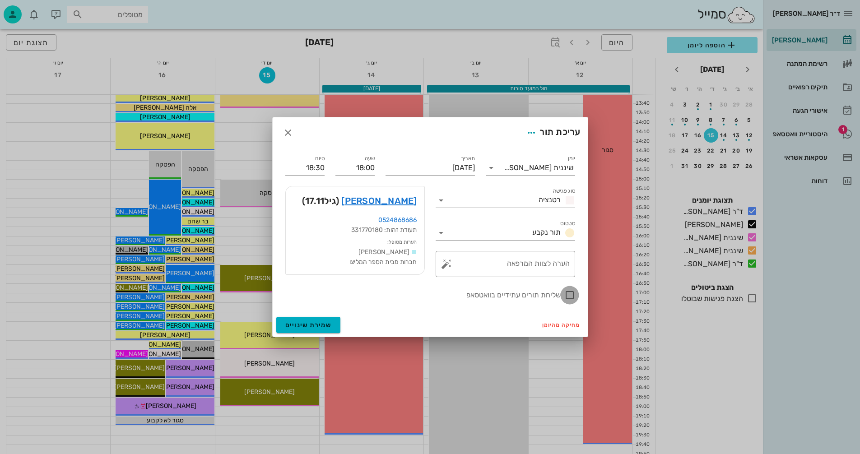
click at [569, 295] on div at bounding box center [569, 295] width 15 height 15
checkbox input "true"
click at [298, 325] on span "שמירת שינויים" at bounding box center [308, 325] width 47 height 8
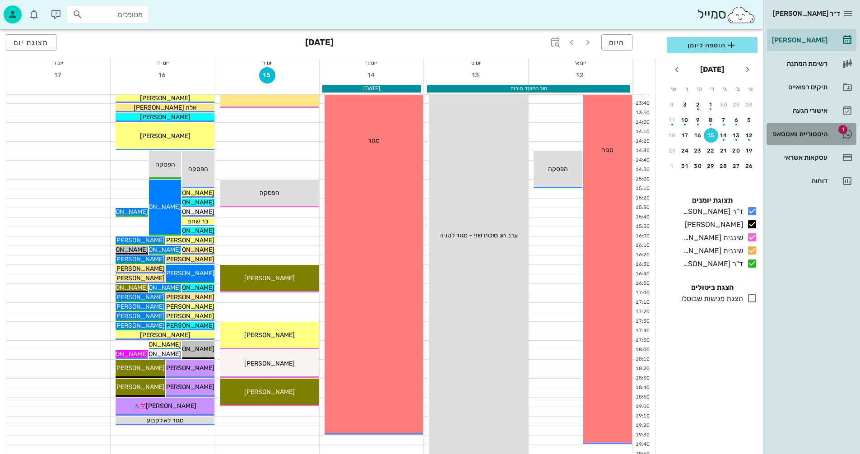
click at [792, 133] on div "היסטוריית וואטסאפ" at bounding box center [798, 133] width 57 height 7
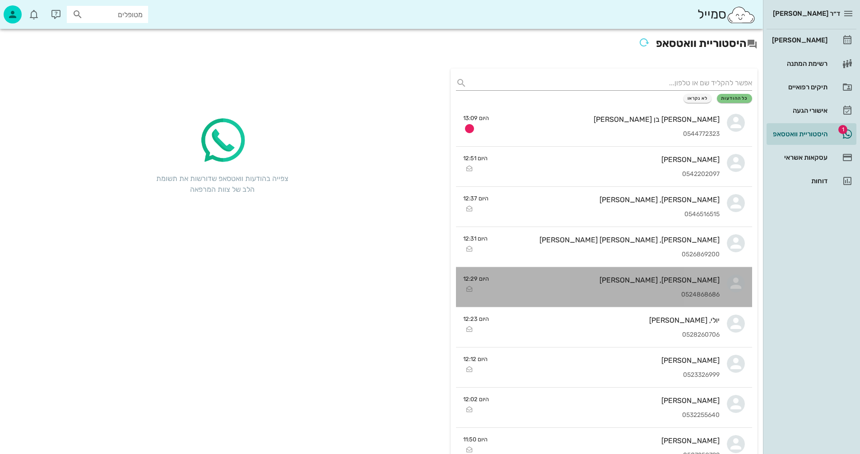
click at [597, 287] on div "מיקה, תומר פכט 0524868686" at bounding box center [607, 287] width 223 height 40
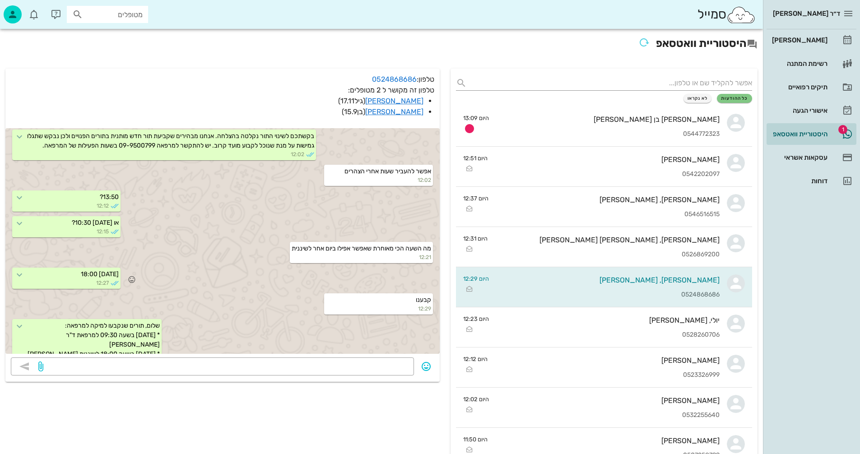
scroll to position [541, 0]
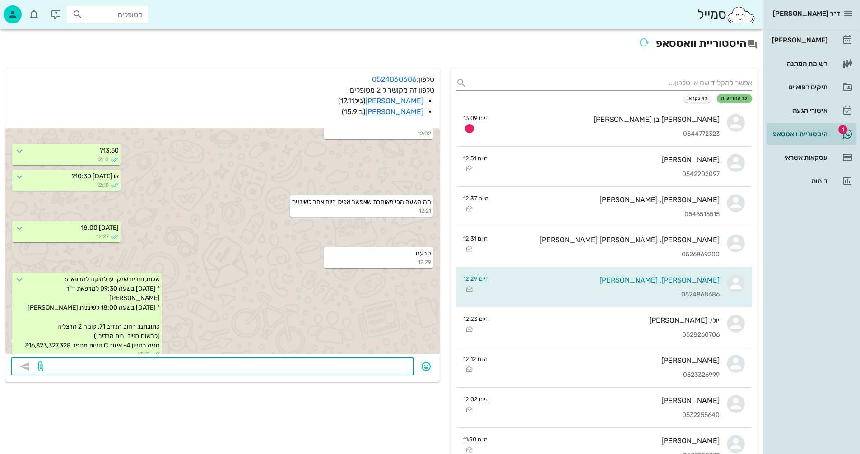
click at [348, 367] on textarea at bounding box center [226, 367] width 363 height 14
type textarea "3/9 12:30 מבוטל"
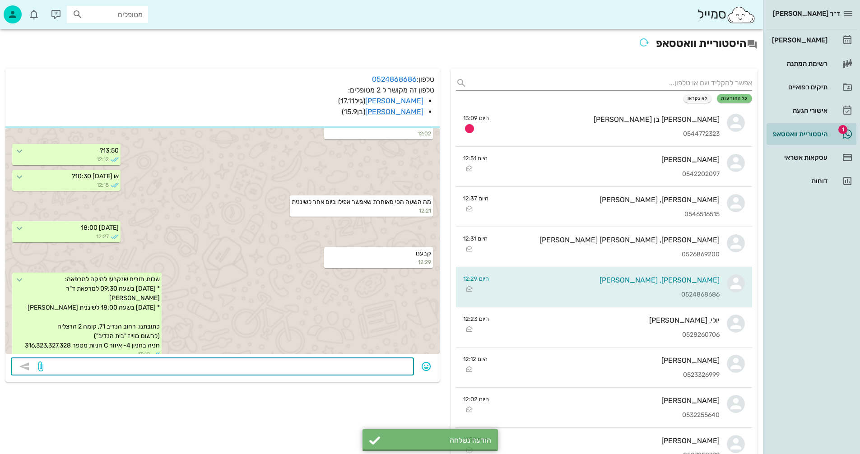
scroll to position [567, 0]
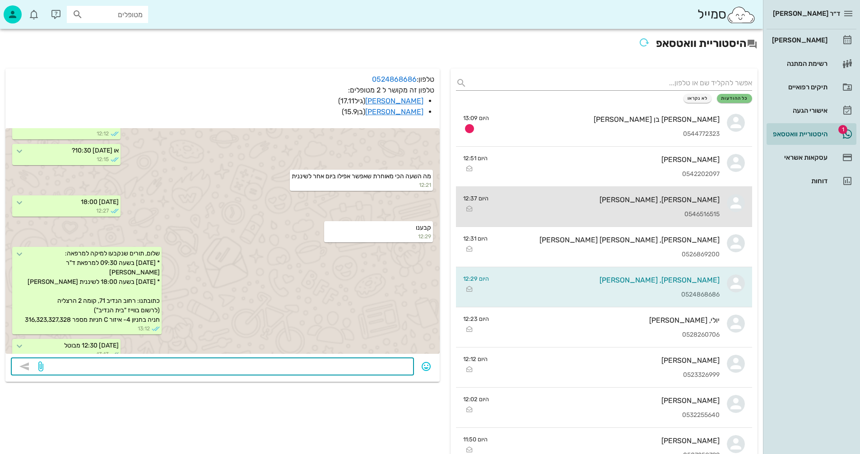
click at [544, 212] on div "0546516515" at bounding box center [608, 215] width 224 height 8
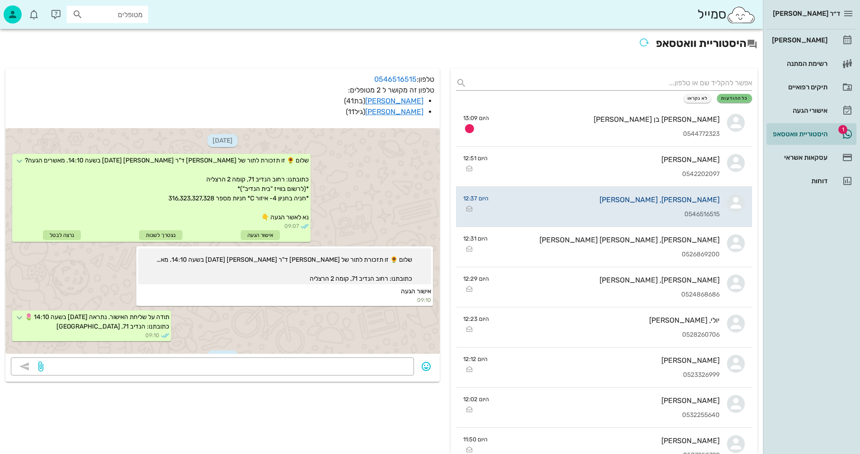
scroll to position [314, 0]
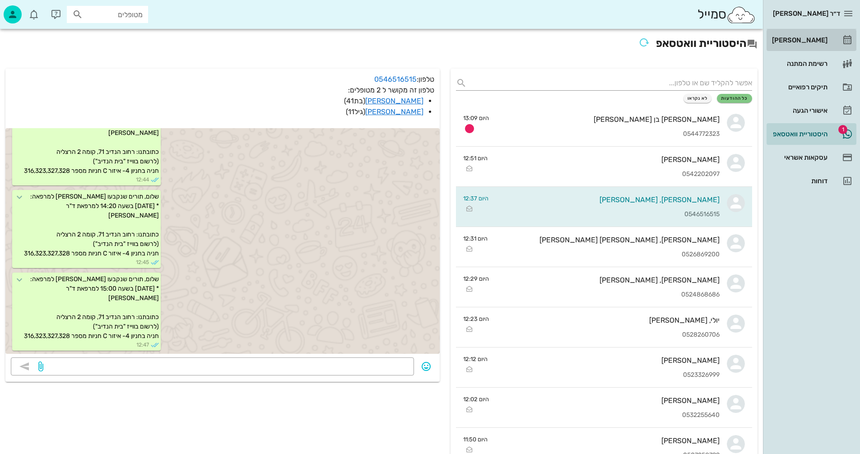
click at [807, 42] on div "[PERSON_NAME]" at bounding box center [798, 40] width 57 height 7
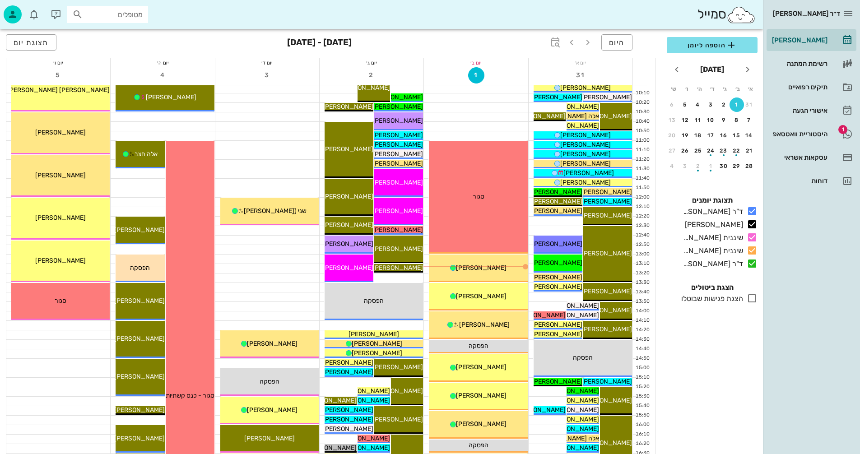
scroll to position [226, 0]
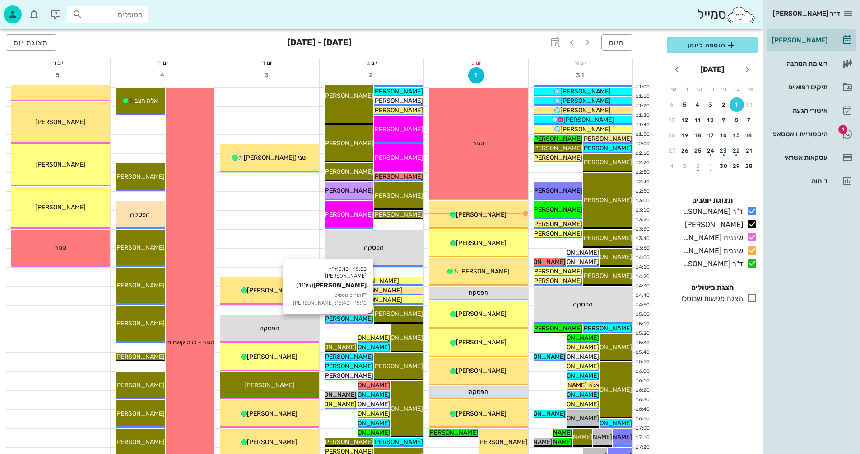
click at [354, 318] on span "[PERSON_NAME]" at bounding box center [348, 319] width 51 height 8
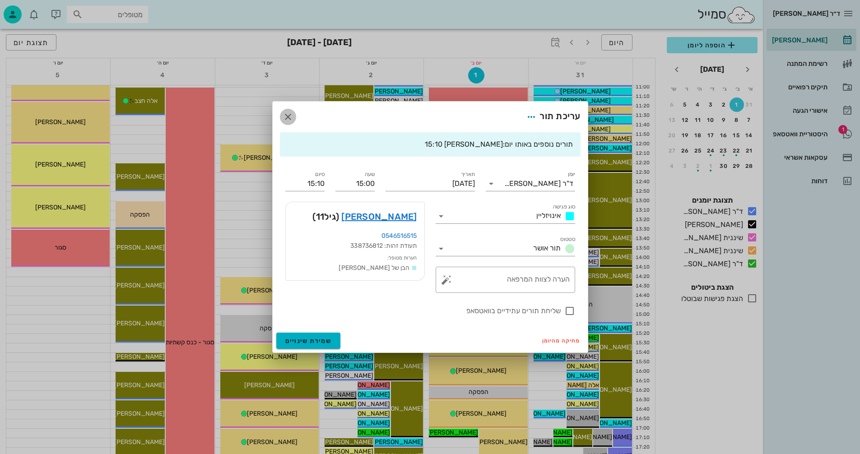
click at [290, 116] on icon "button" at bounding box center [288, 117] width 11 height 11
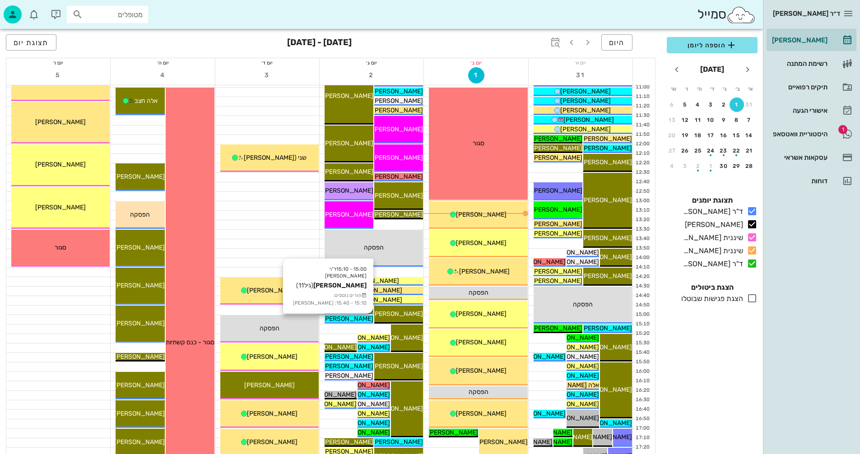
click at [362, 318] on span "[PERSON_NAME]" at bounding box center [348, 319] width 51 height 8
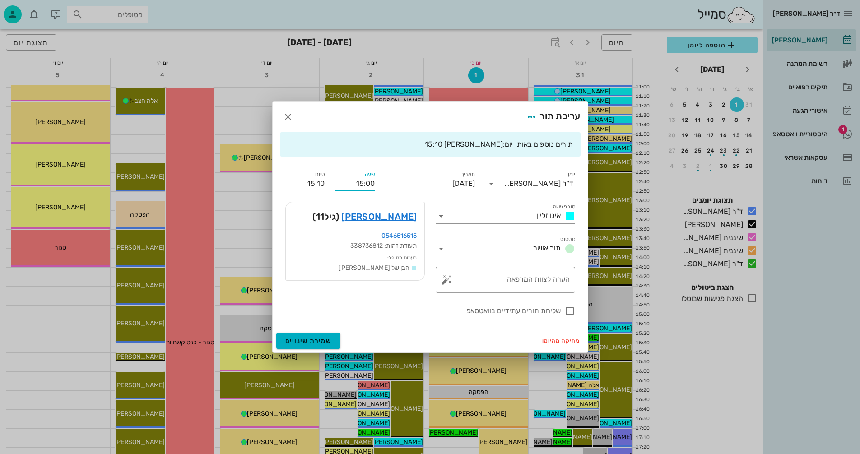
drag, startPoint x: 360, startPoint y: 181, endPoint x: 388, endPoint y: 186, distance: 28.0
click at [388, 186] on div "יומן ד"ר נמרוד דיקשטיין סוג פגישה אינויזליין סטטוס תור אושר תאריך יום שלישי, 2 …" at bounding box center [430, 243] width 301 height 158
type input "14:10"
type input "14:20"
click at [301, 186] on input "14:20" at bounding box center [304, 184] width 39 height 14
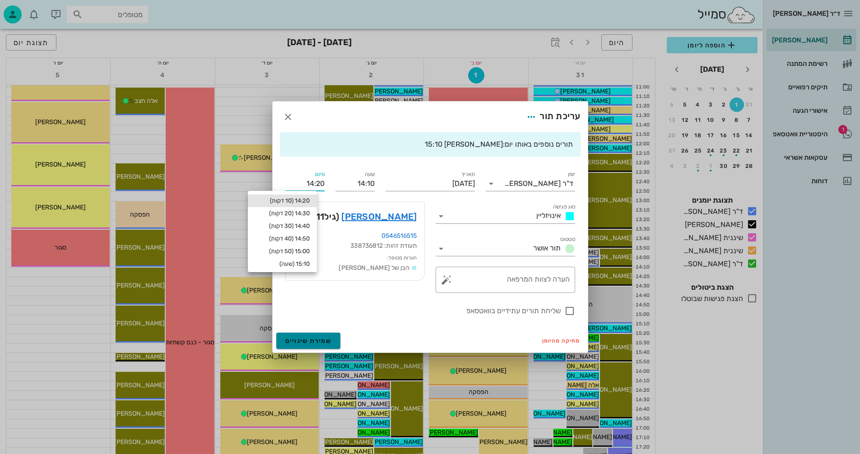
click at [297, 336] on button "שמירת שינויים" at bounding box center [308, 341] width 65 height 16
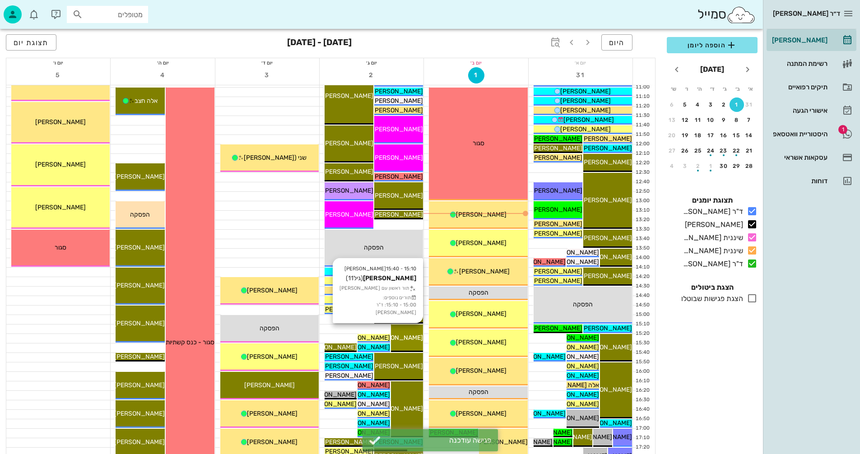
click at [404, 339] on span "[PERSON_NAME]" at bounding box center [397, 338] width 51 height 8
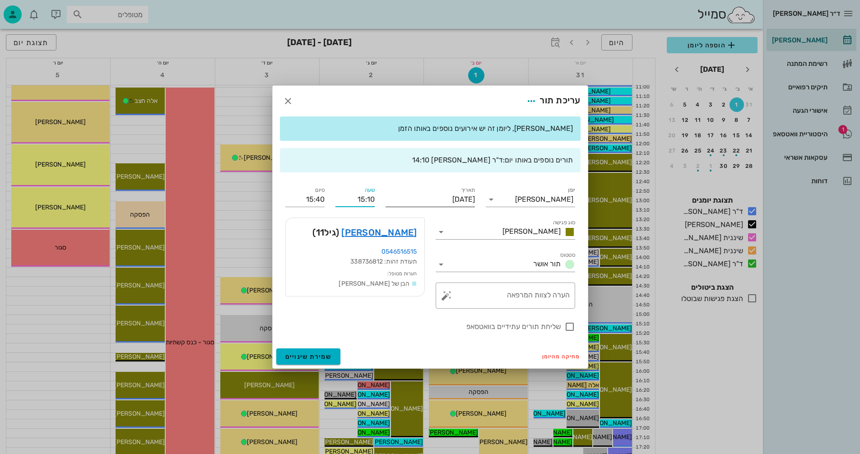
drag, startPoint x: 354, startPoint y: 199, endPoint x: 387, endPoint y: 200, distance: 33.0
click at [387, 200] on div "יומן יומן מרפאה סוג פגישה אנסטסיה סטטוס תור אושר תאריך יום שלישי, 2 בספטמבר 202…" at bounding box center [430, 259] width 301 height 158
type input "14:20"
type input "14:50"
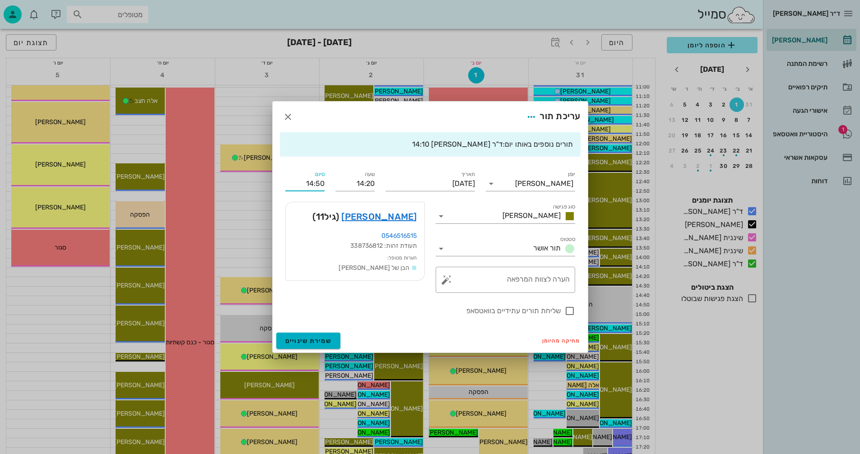
click at [287, 204] on div "יומן יומן מרפאה סוג פגישה אנסטסיה סטטוס תור אושר תאריך יום שלישי, 2 בספטמבר 202…" at bounding box center [430, 243] width 301 height 158
click at [305, 339] on span "שמירת שינויים" at bounding box center [308, 341] width 47 height 8
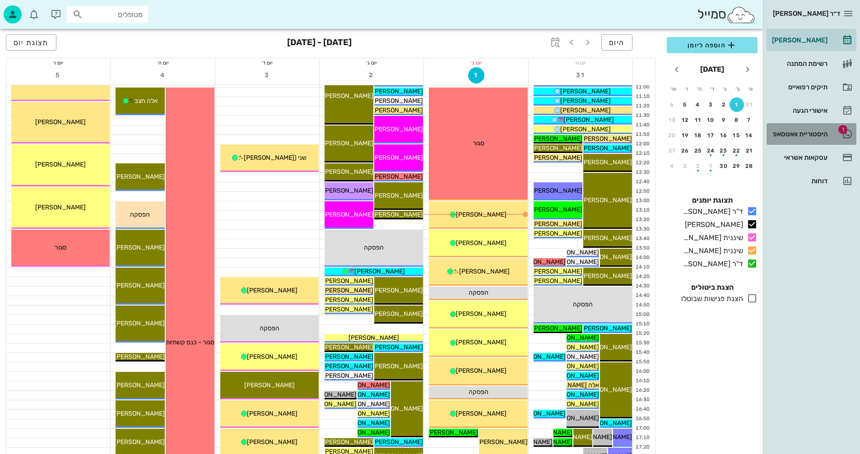
click at [787, 135] on div "היסטוריית וואטסאפ" at bounding box center [798, 133] width 57 height 7
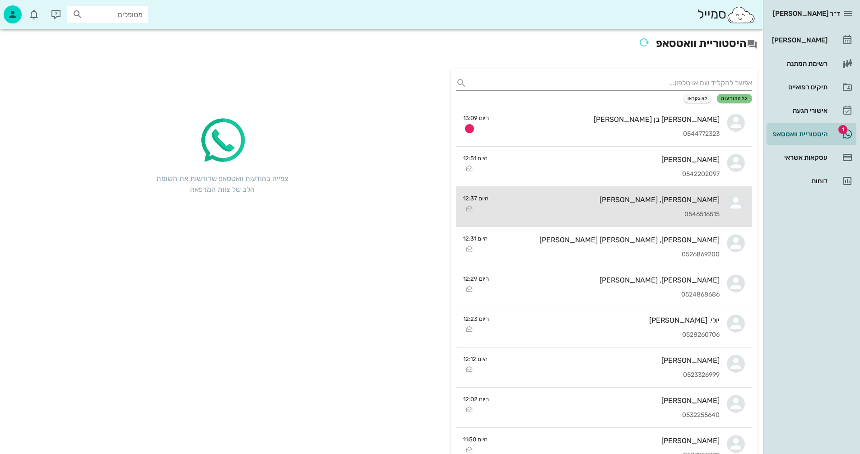
click at [609, 209] on div "פרנסיס מקובסקי, מיכאל מרקוביץ 0546516515" at bounding box center [608, 207] width 224 height 40
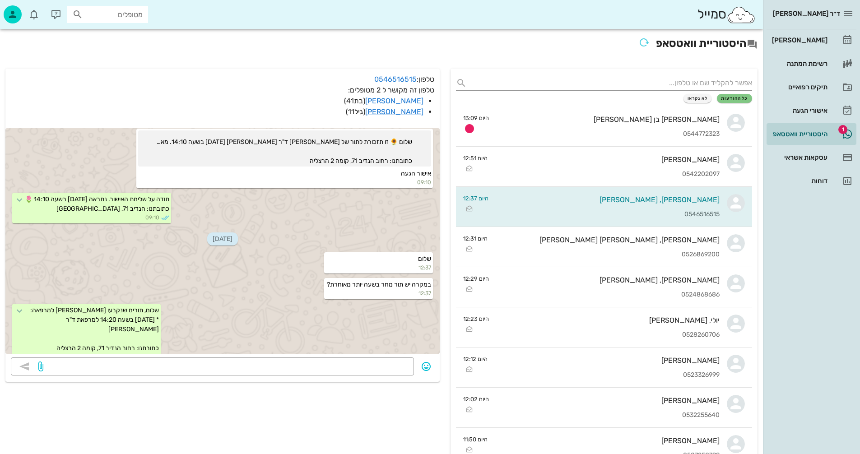
scroll to position [135, 0]
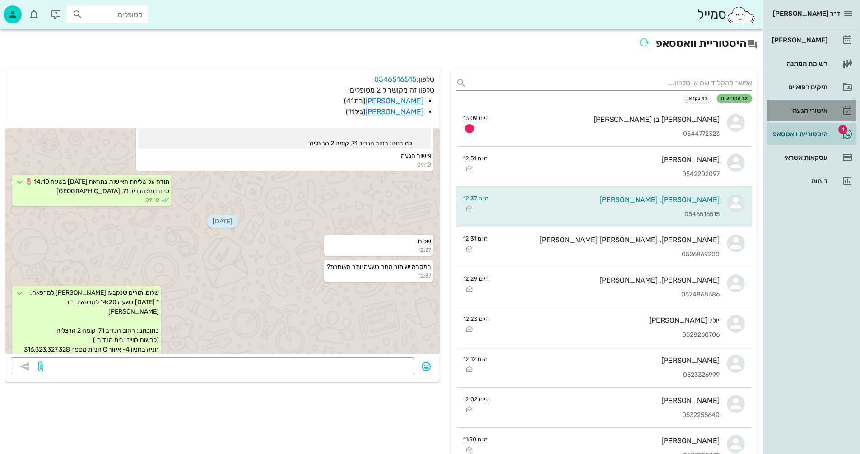
click at [799, 107] on div "אישורי הגעה" at bounding box center [798, 110] width 57 height 7
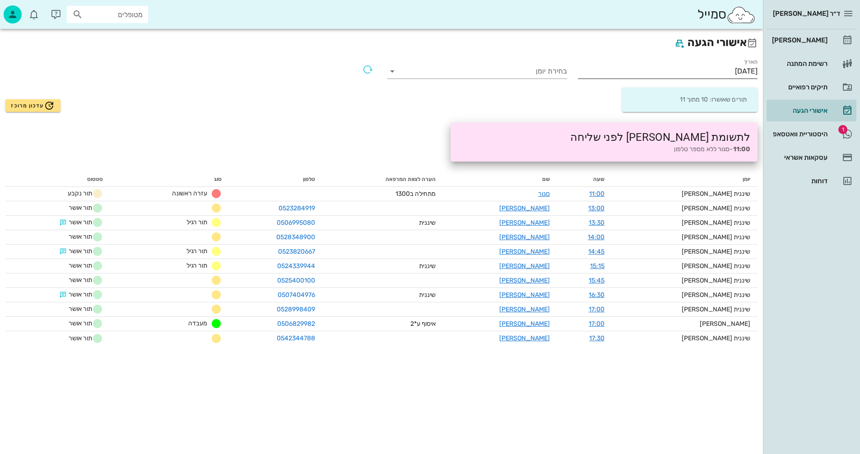
click at [695, 70] on input "01/09/2025" at bounding box center [668, 71] width 180 height 14
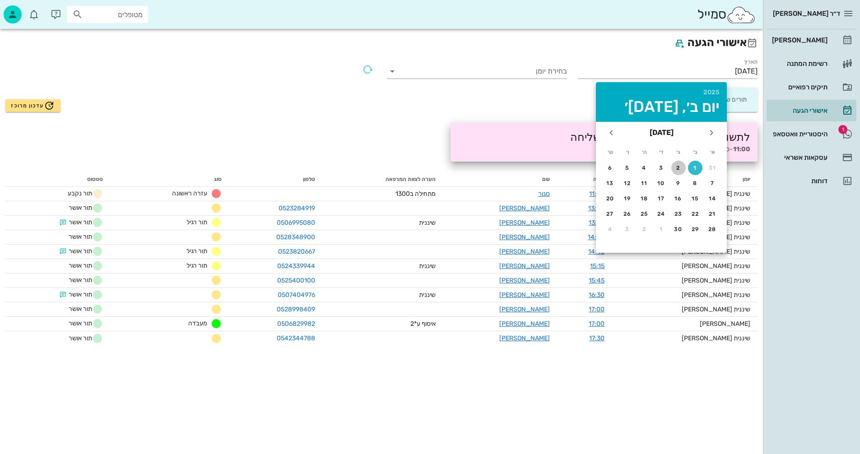
click at [676, 171] on div "2" at bounding box center [678, 168] width 14 height 6
type input "02/09/2025"
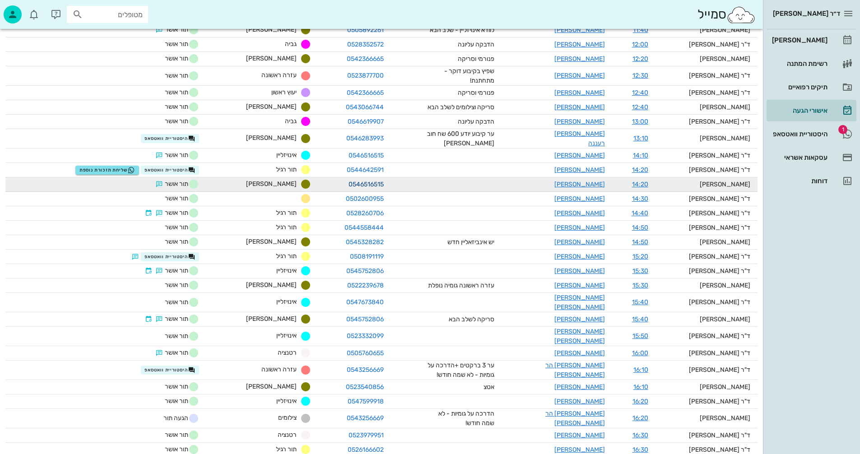
scroll to position [406, 0]
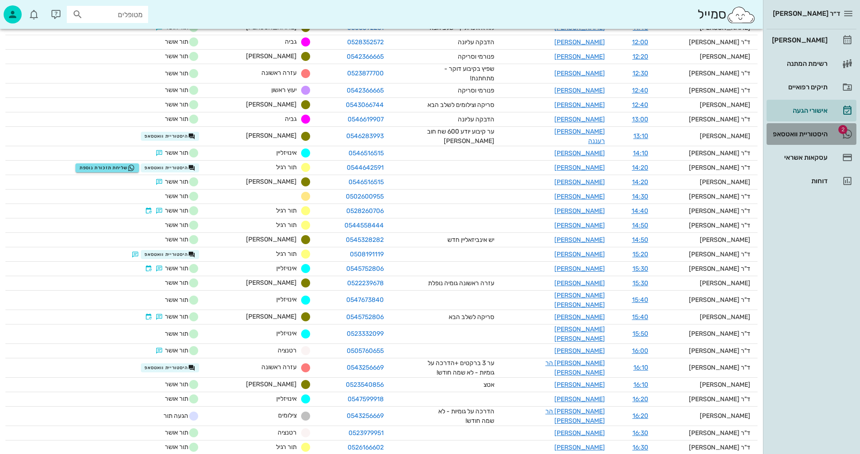
click at [812, 132] on div "היסטוריית וואטסאפ" at bounding box center [798, 133] width 57 height 7
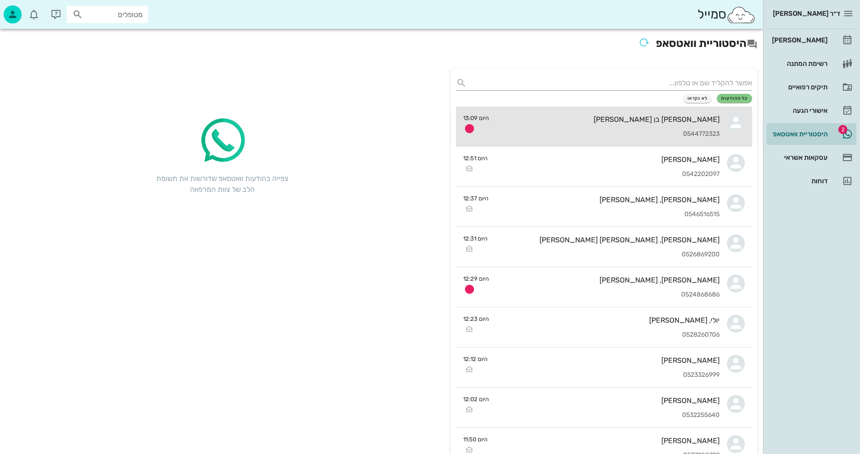
click at [615, 117] on div "[PERSON_NAME] בן [PERSON_NAME]" at bounding box center [607, 119] width 223 height 9
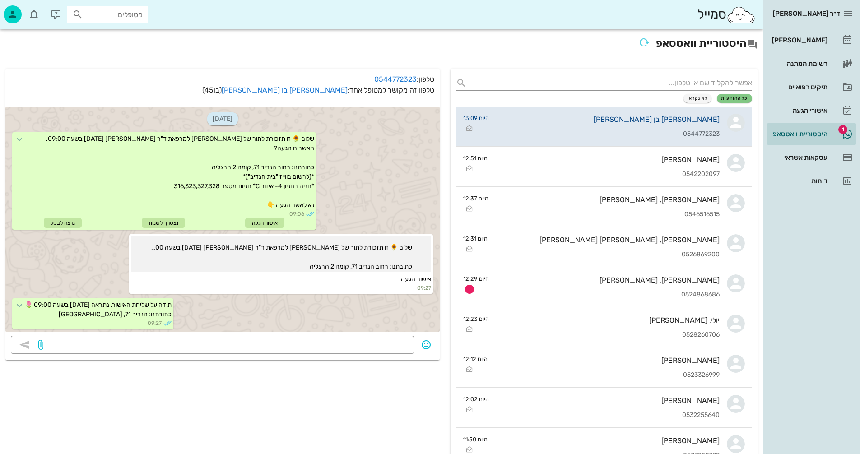
scroll to position [41, 0]
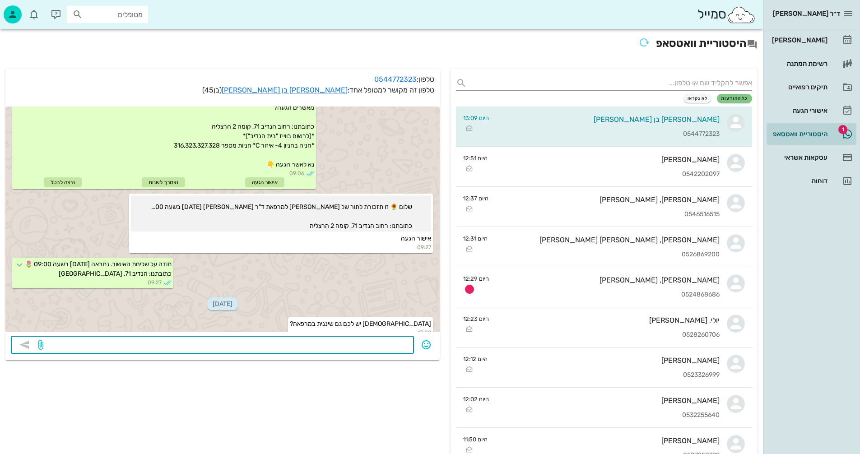
click at [389, 341] on textarea at bounding box center [226, 346] width 363 height 14
click at [399, 343] on textarea "יש.עלות שיננית 300 ש"ח" at bounding box center [226, 346] width 363 height 14
type textarea "[PERSON_NAME]. עלות שיננית 300 ש"ח"
click at [26, 345] on icon "button" at bounding box center [24, 345] width 11 height 11
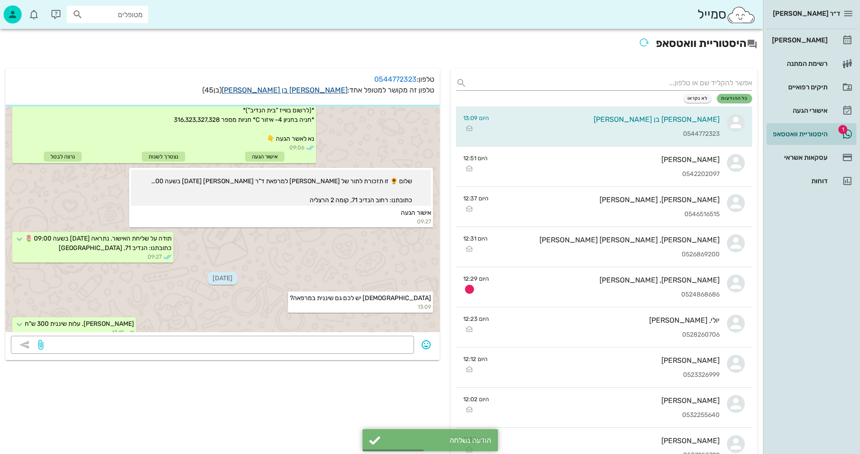
click at [330, 88] on link "[PERSON_NAME] בן [PERSON_NAME]" at bounding box center [285, 90] width 126 height 9
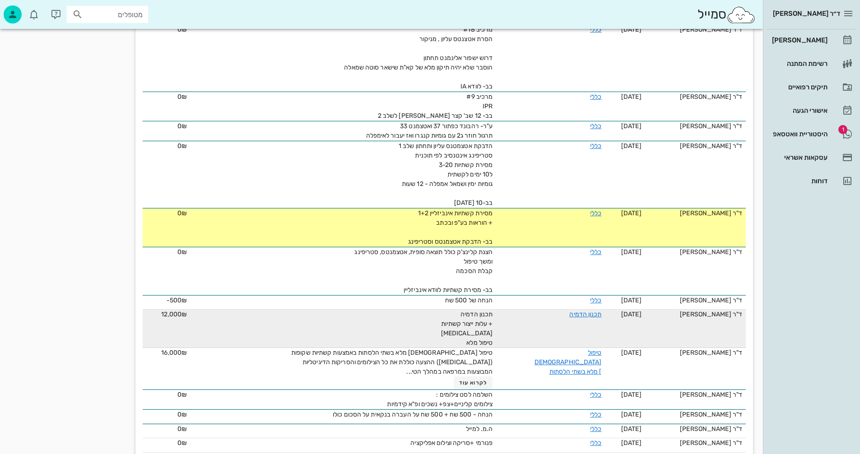
scroll to position [663, 0]
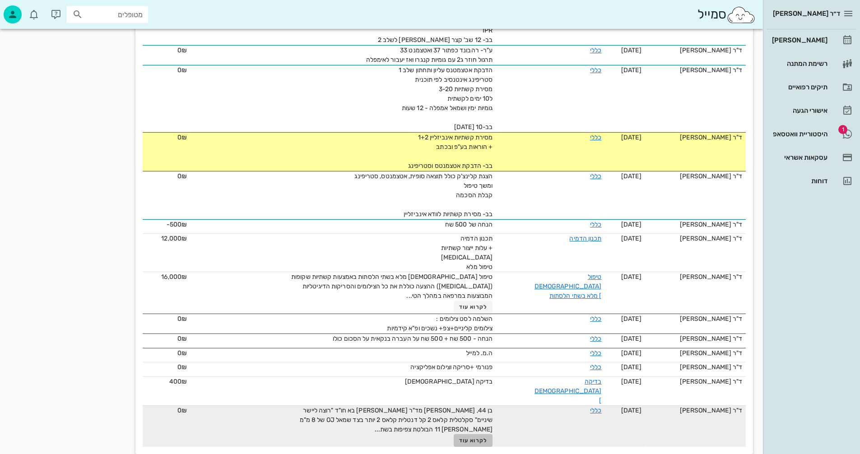
click at [466, 438] on span "לקרוא עוד" at bounding box center [473, 441] width 28 height 6
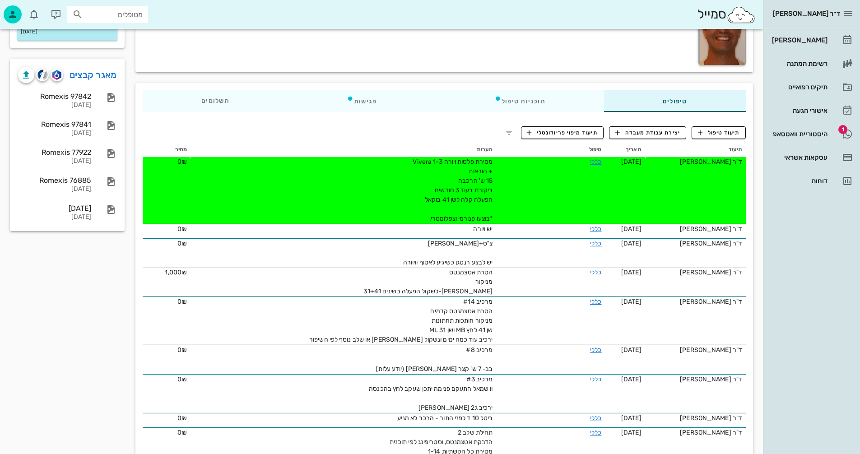
scroll to position [0, 0]
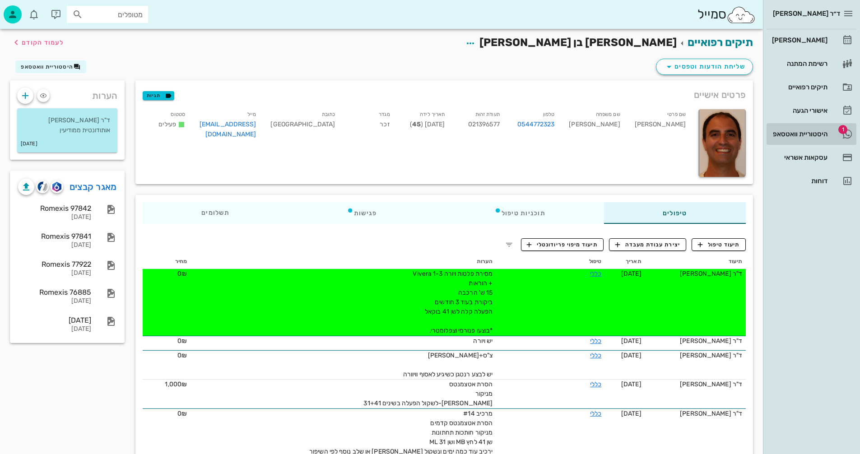
click at [802, 135] on div "היסטוריית וואטסאפ" at bounding box center [798, 133] width 57 height 7
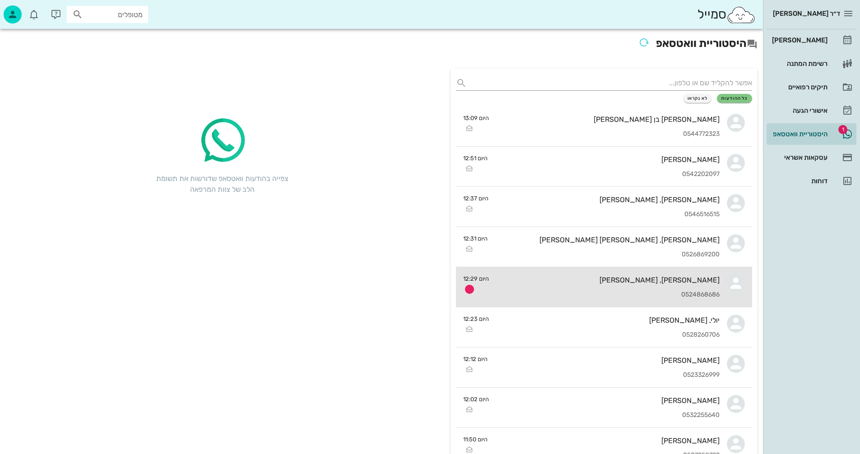
click at [596, 293] on div "0524868686" at bounding box center [607, 295] width 223 height 8
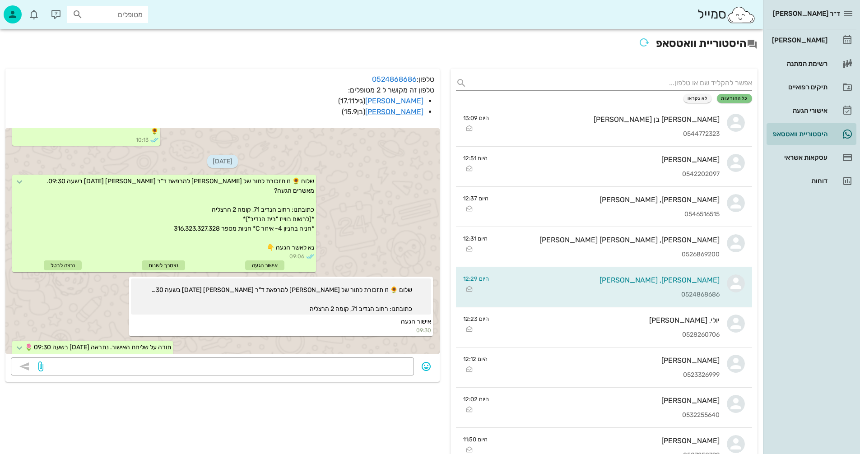
scroll to position [26, 0]
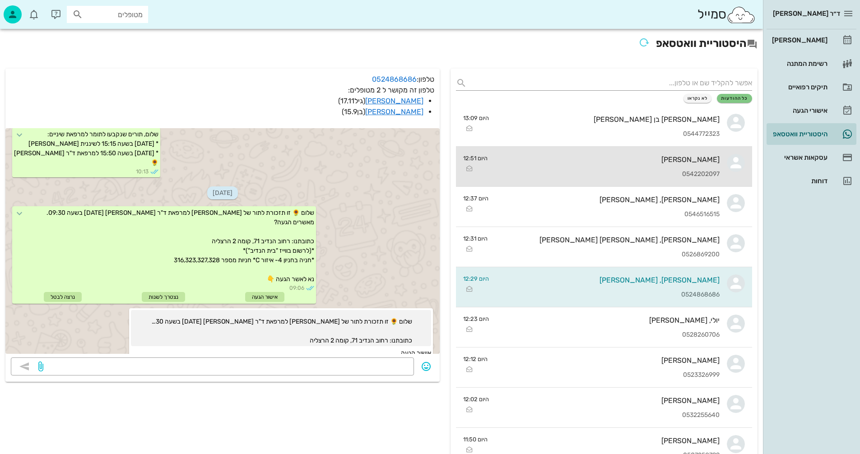
click at [636, 169] on div "איה קורין 0542202097" at bounding box center [607, 167] width 225 height 40
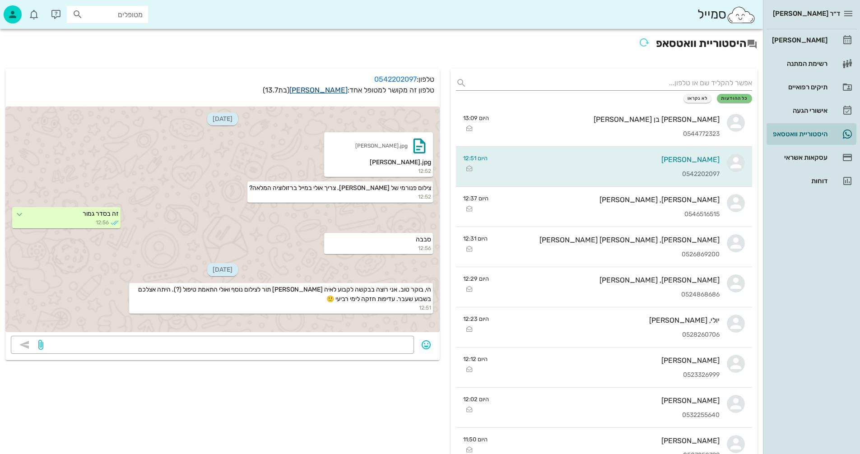
click at [335, 90] on link "איה קורין" at bounding box center [318, 90] width 58 height 9
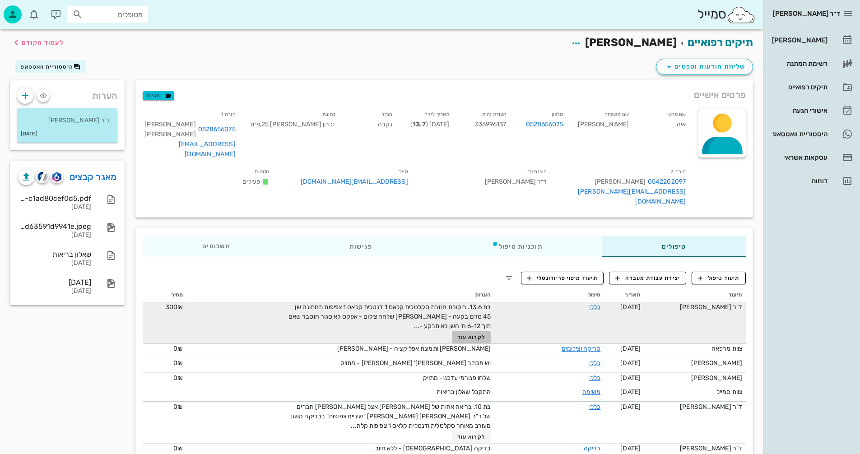
click at [481, 334] on span "לקרוא עוד" at bounding box center [471, 337] width 28 height 6
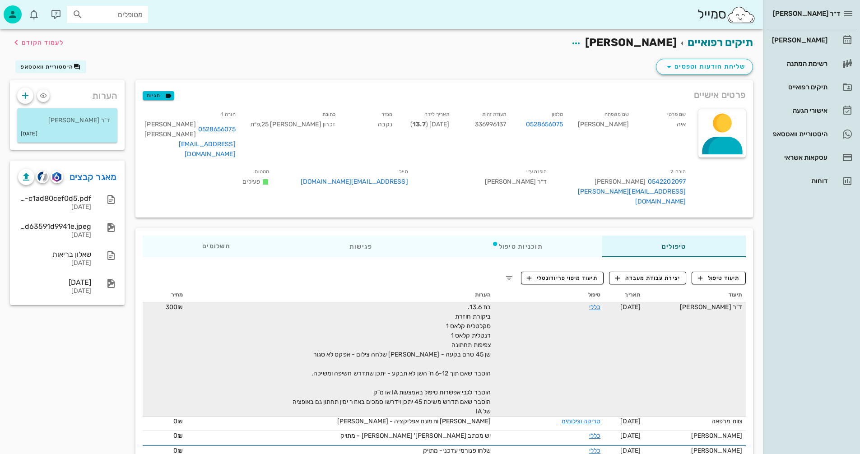
scroll to position [45, 0]
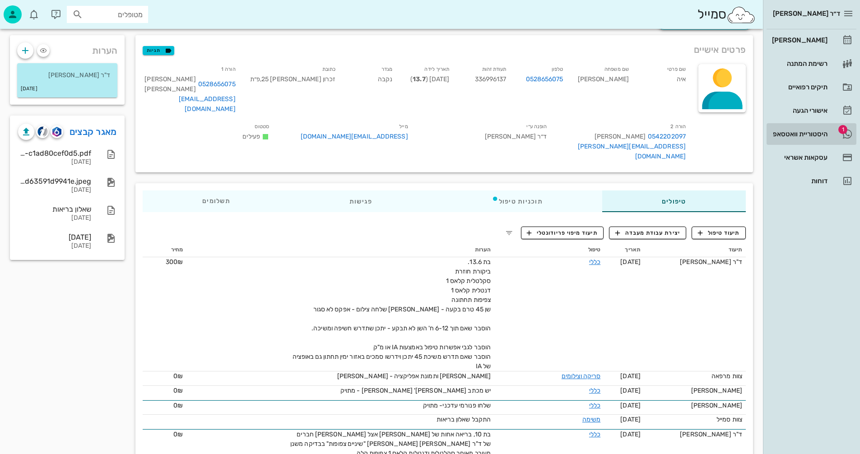
click at [792, 132] on div "היסטוריית וואטסאפ" at bounding box center [798, 133] width 57 height 7
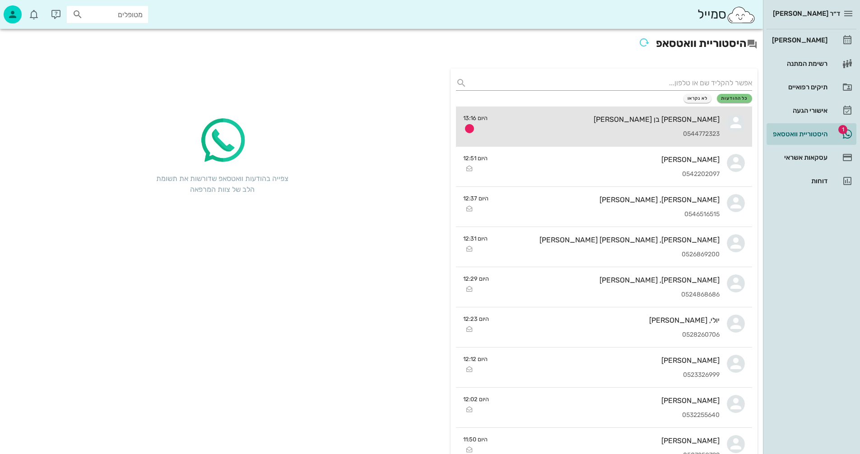
click at [540, 131] on div "0544772323" at bounding box center [607, 134] width 225 height 8
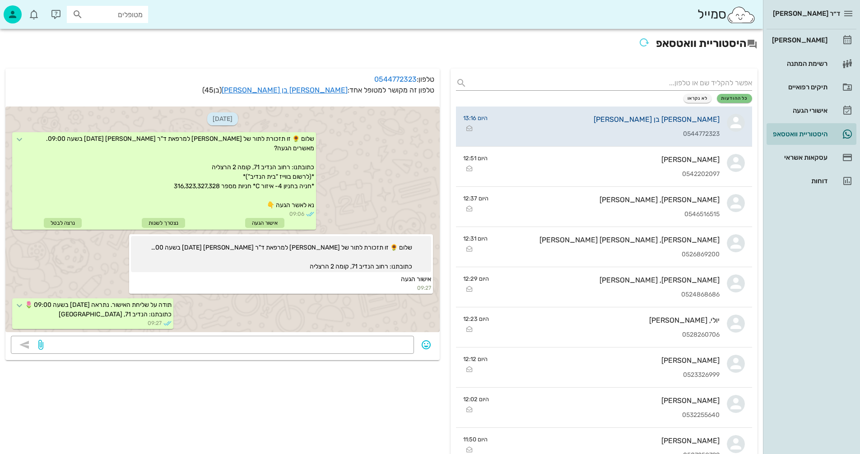
scroll to position [92, 0]
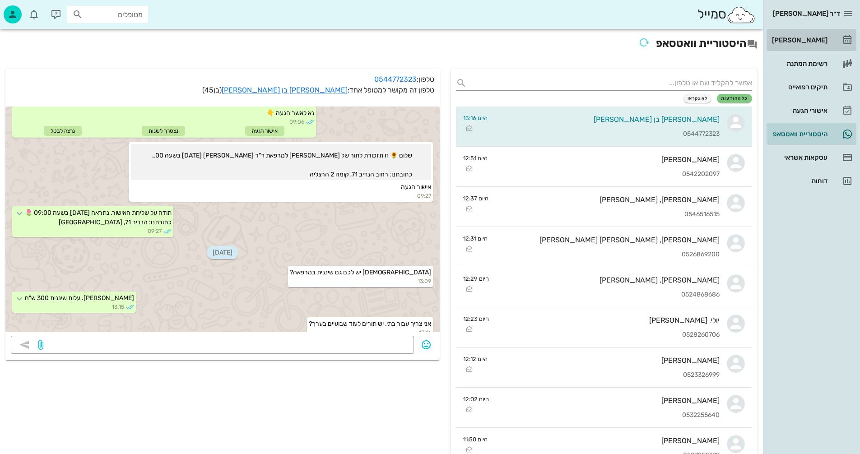
click at [807, 38] on div "[PERSON_NAME]" at bounding box center [798, 40] width 57 height 7
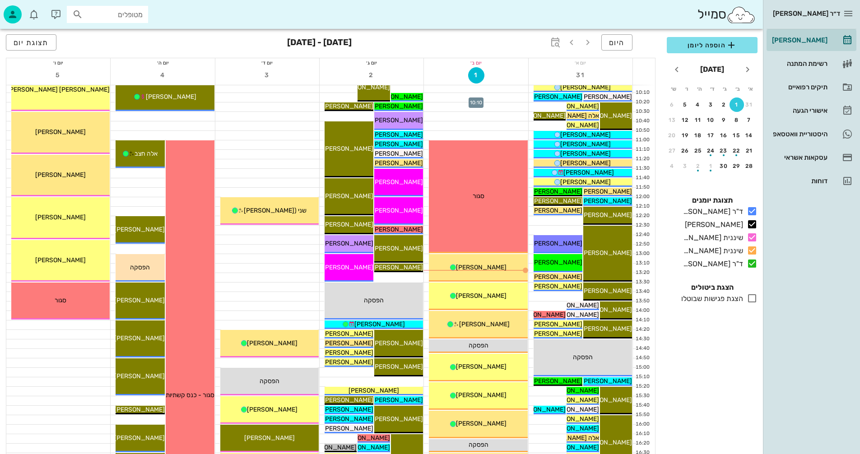
scroll to position [181, 0]
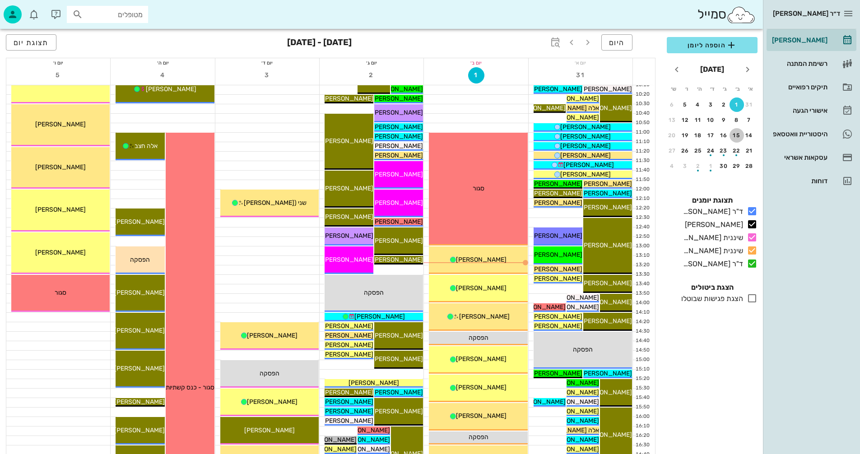
click at [736, 134] on div "15" at bounding box center [737, 135] width 14 height 6
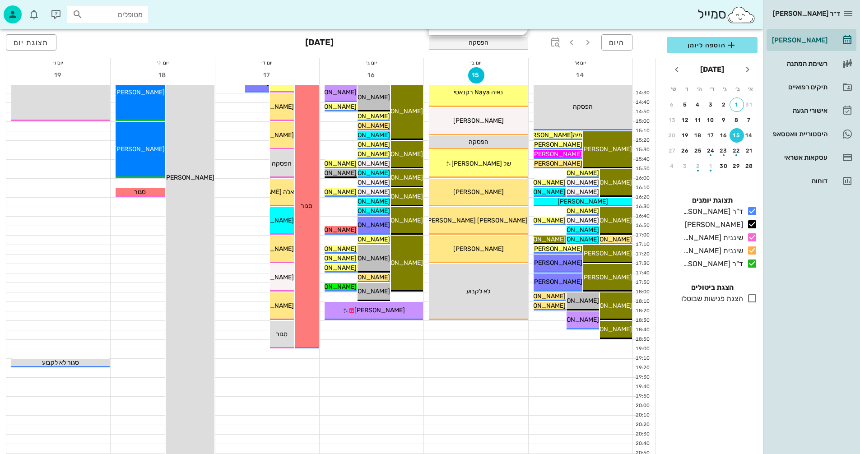
scroll to position [428, 0]
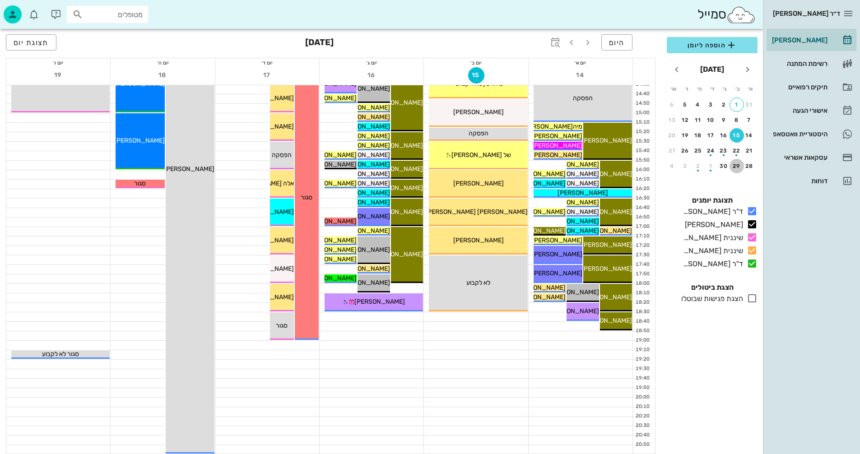
click at [737, 163] on div "29" at bounding box center [737, 166] width 14 height 6
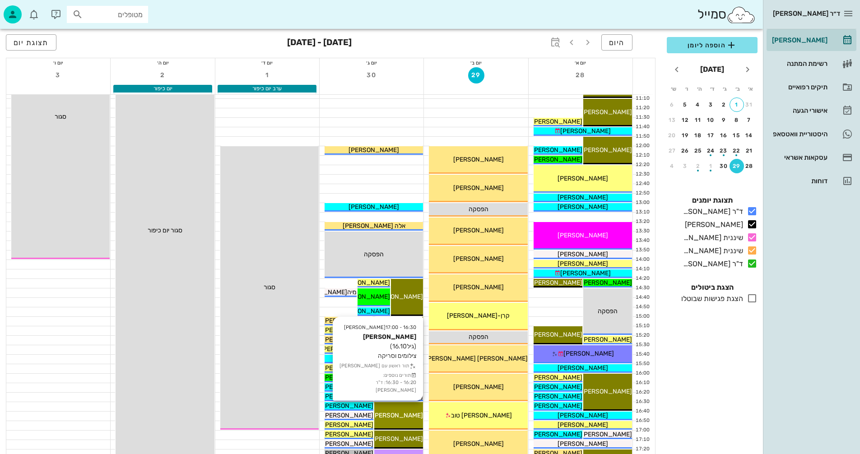
scroll to position [202, 0]
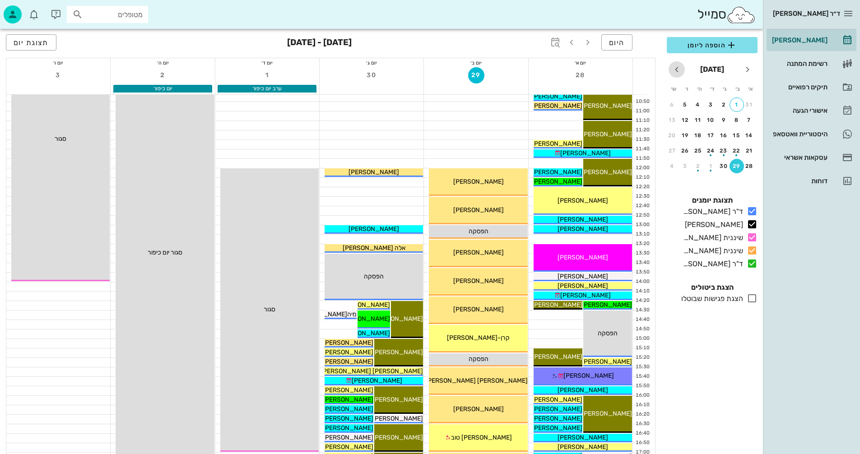
click at [675, 68] on icon "חודש הבא" at bounding box center [676, 69] width 11 height 11
click at [737, 149] on div "20" at bounding box center [737, 151] width 14 height 6
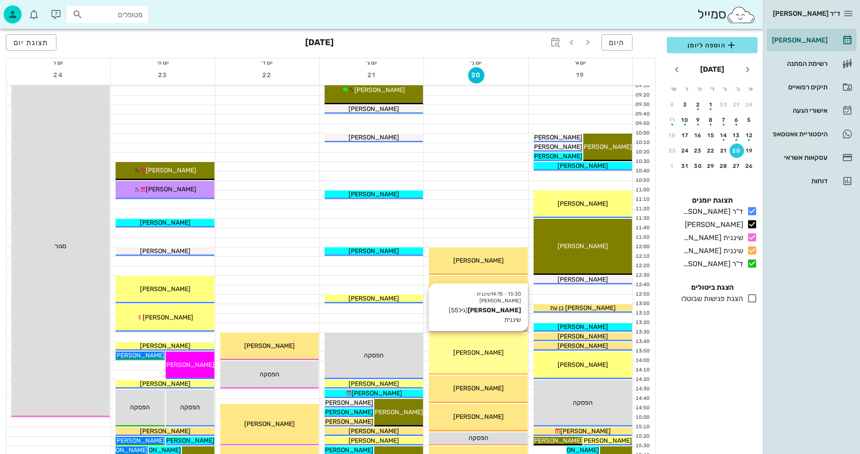
scroll to position [66, 0]
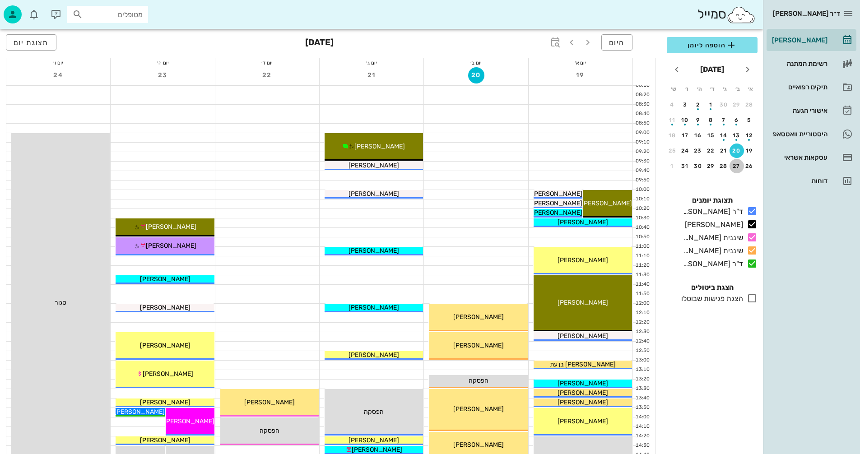
click at [735, 167] on div "27" at bounding box center [737, 166] width 14 height 6
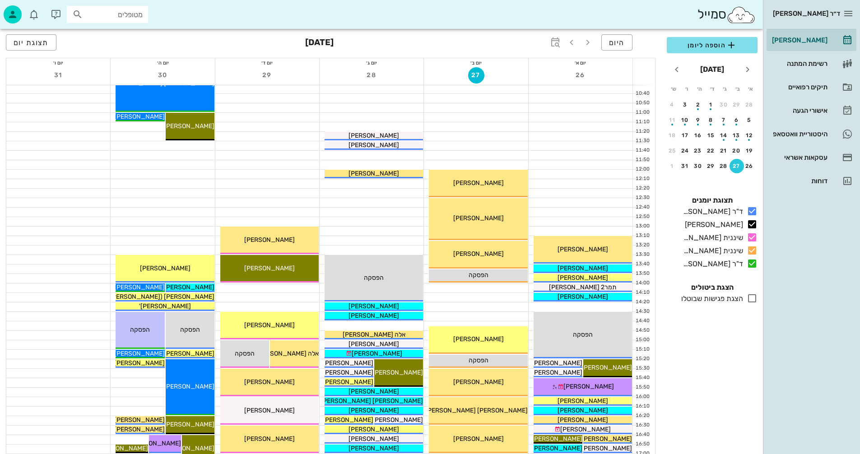
scroll to position [202, 0]
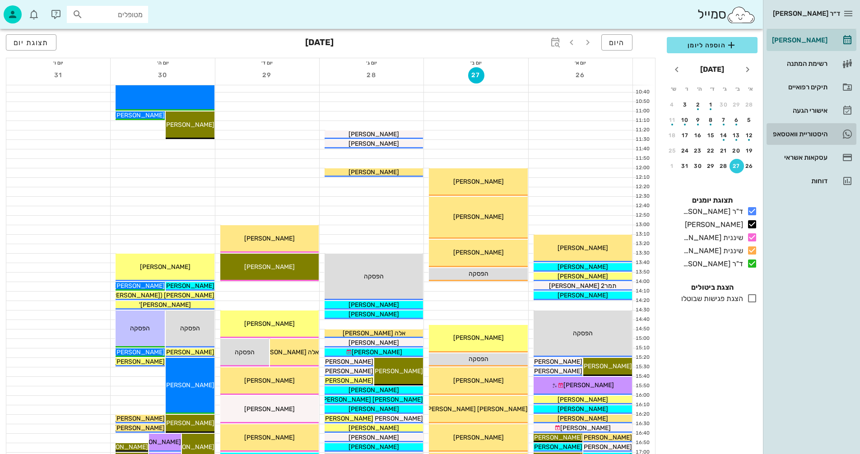
click at [798, 132] on div "היסטוריית וואטסאפ" at bounding box center [798, 133] width 57 height 7
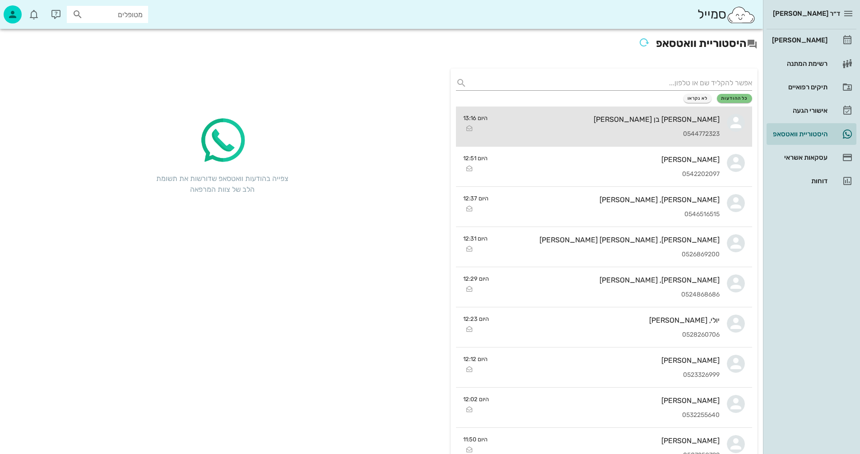
click at [509, 130] on div "0544772323" at bounding box center [607, 134] width 225 height 8
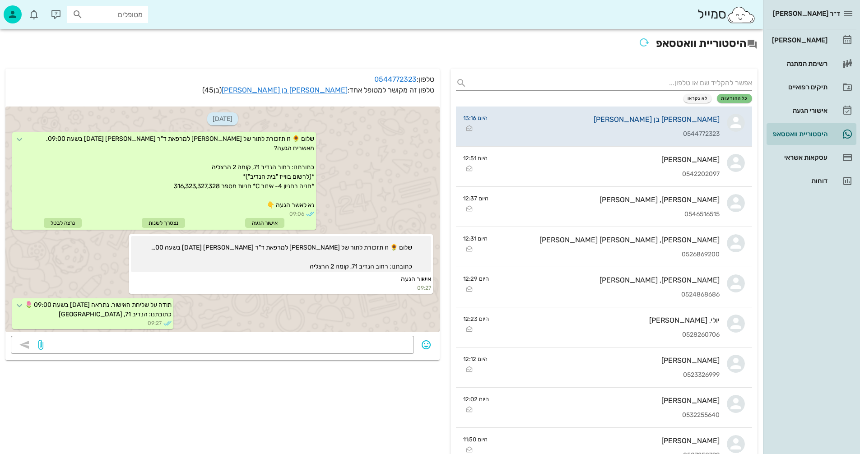
scroll to position [92, 0]
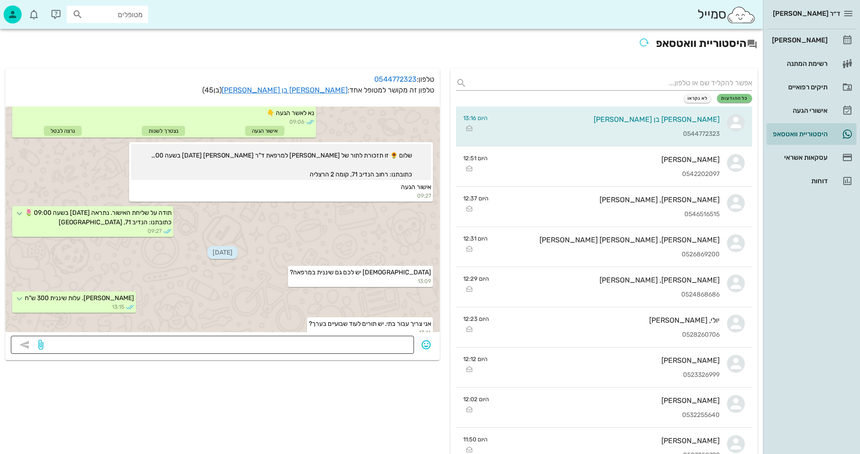
click at [318, 338] on div at bounding box center [226, 345] width 363 height 18
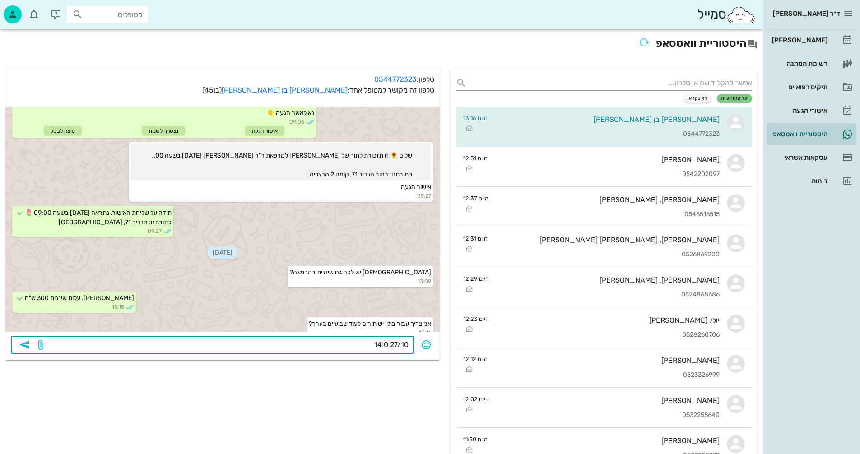
type textarea "[DATE] 14:00"
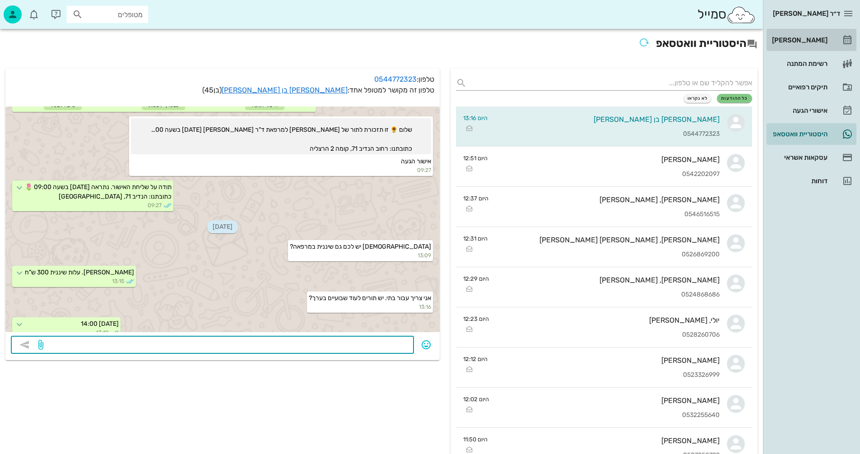
click at [807, 43] on div "[PERSON_NAME]" at bounding box center [798, 40] width 57 height 7
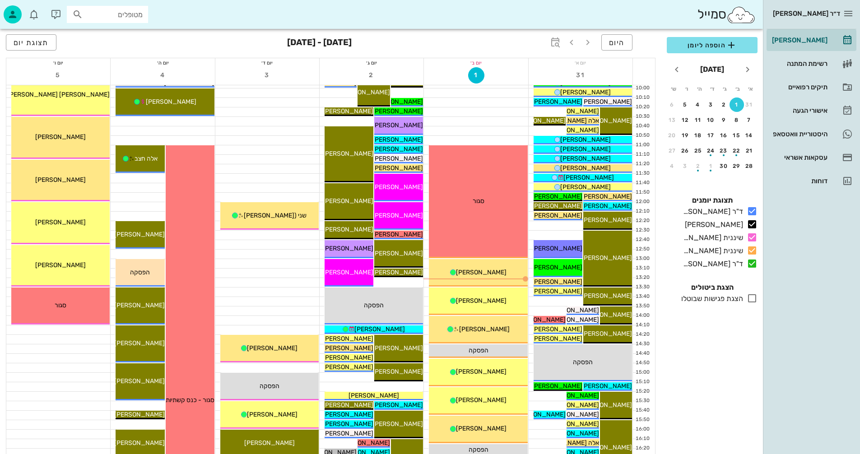
scroll to position [181, 0]
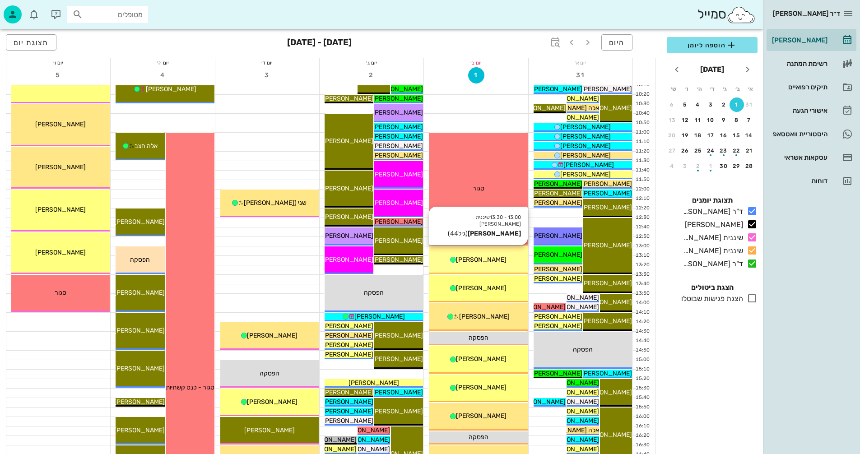
click at [471, 261] on span "[PERSON_NAME]" at bounding box center [481, 260] width 51 height 8
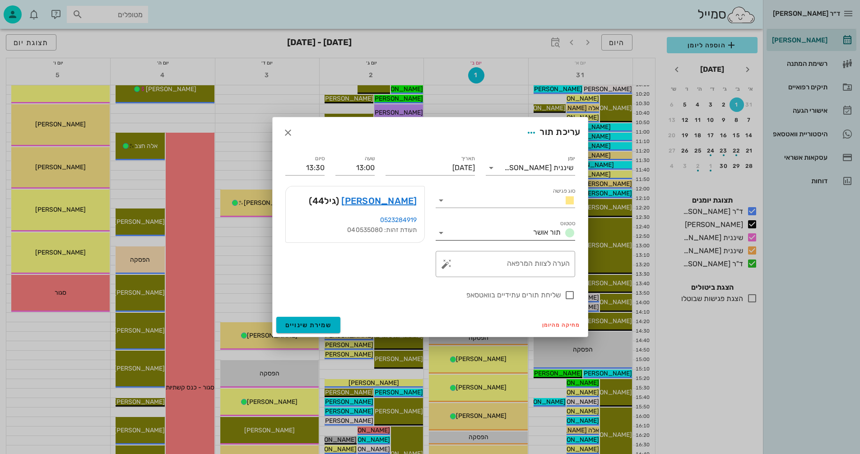
click at [440, 230] on icon at bounding box center [441, 233] width 11 height 11
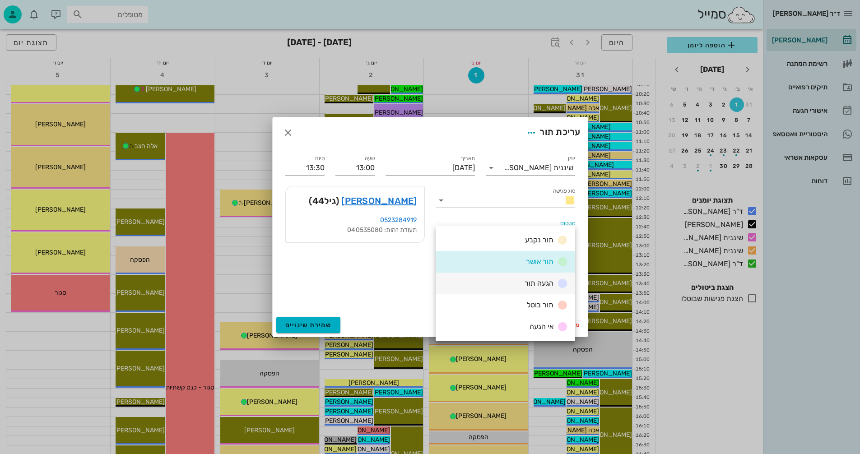
click at [523, 279] on div "הגעה תור" at bounding box center [544, 283] width 47 height 11
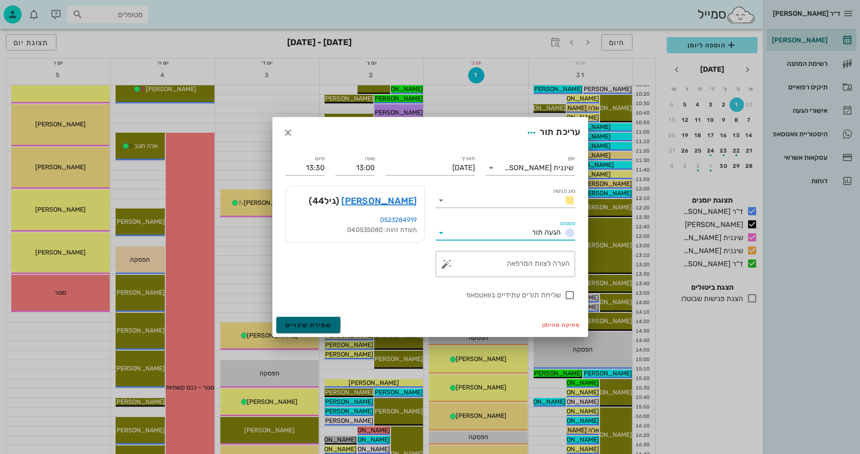
click at [292, 327] on span "שמירת שינויים" at bounding box center [308, 325] width 47 height 8
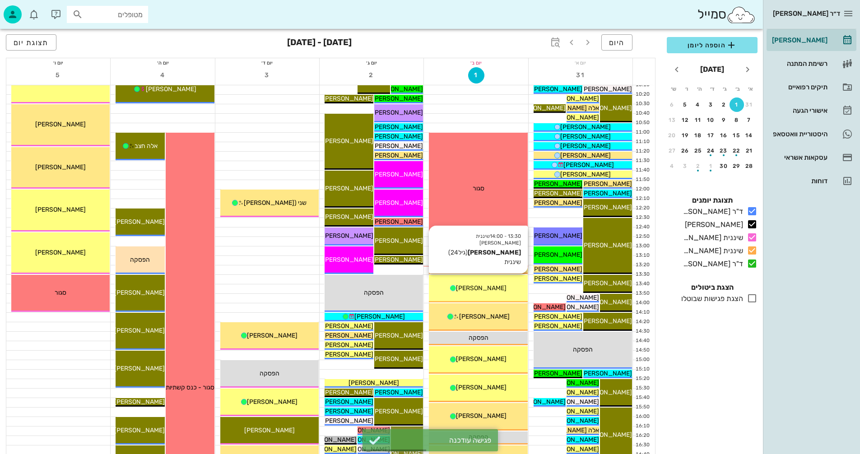
click at [480, 291] on span "[PERSON_NAME]" at bounding box center [481, 288] width 51 height 8
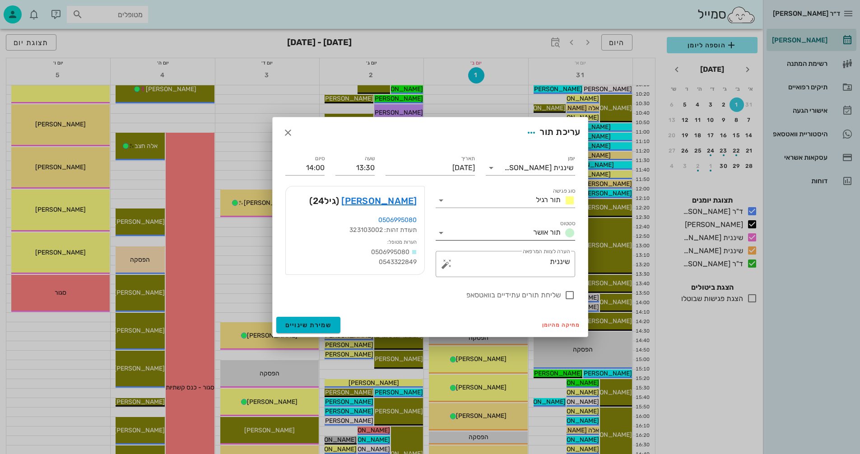
click at [439, 230] on icon at bounding box center [441, 233] width 11 height 11
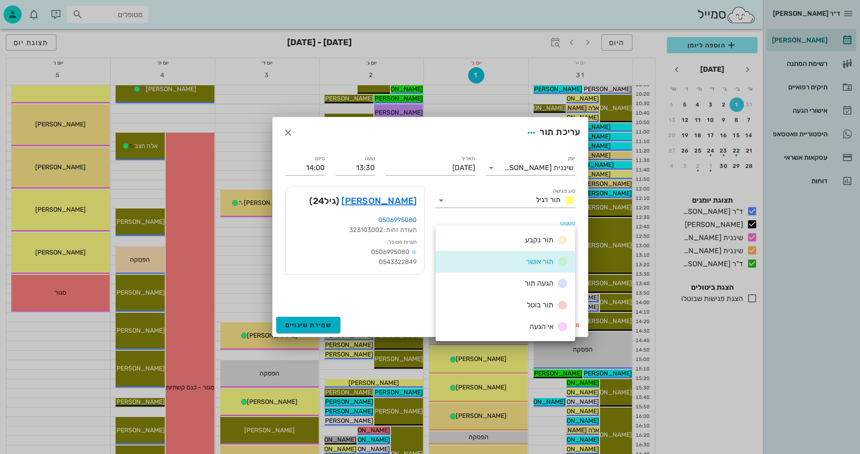
click at [481, 282] on div "הגעה תור" at bounding box center [506, 284] width 140 height 22
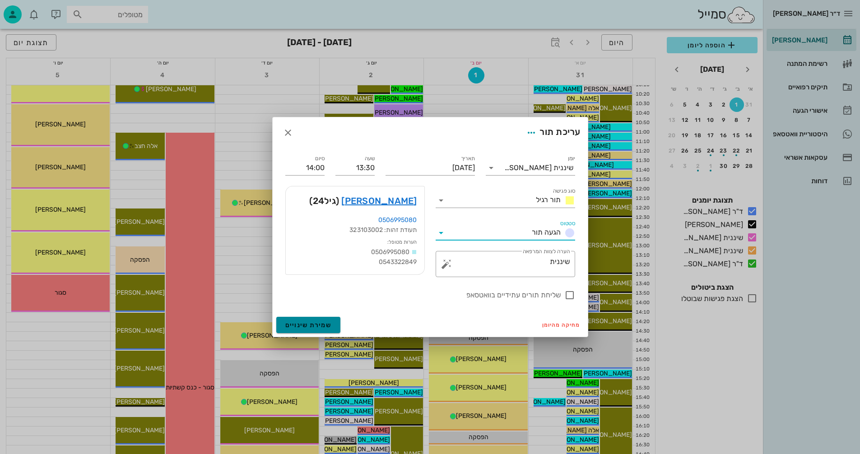
click at [296, 322] on span "שמירת שינויים" at bounding box center [308, 325] width 47 height 8
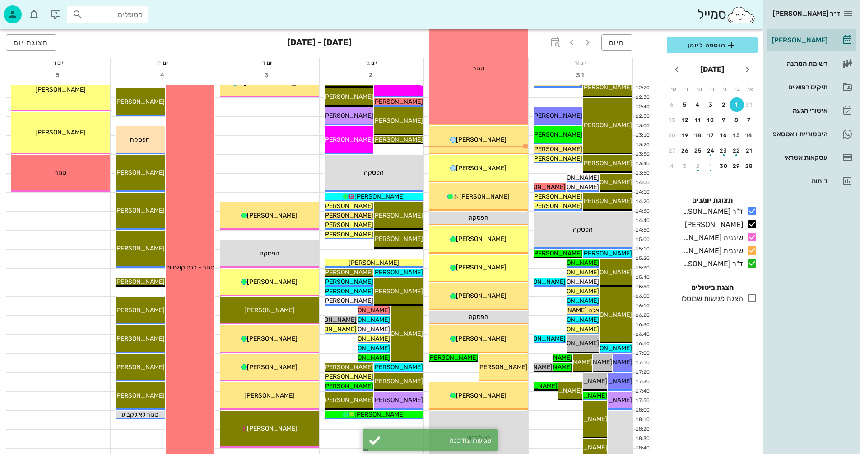
scroll to position [316, 0]
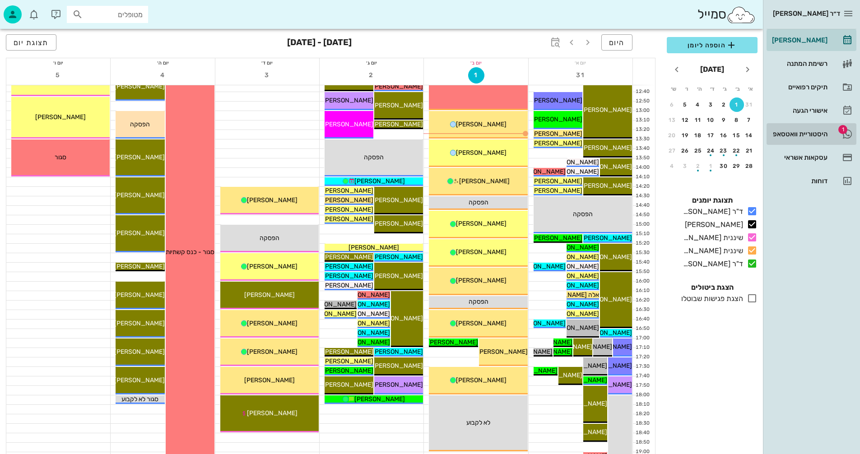
click at [797, 135] on div "היסטוריית וואטסאפ" at bounding box center [798, 133] width 57 height 7
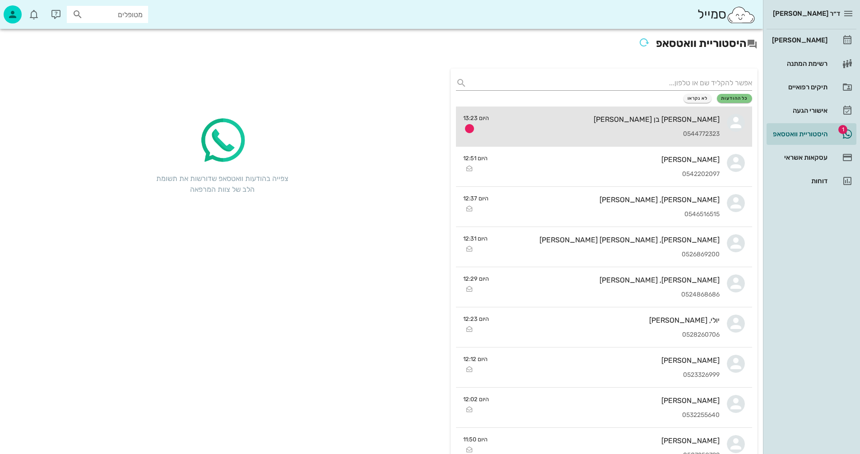
click at [596, 132] on div "0544772323" at bounding box center [607, 134] width 223 height 8
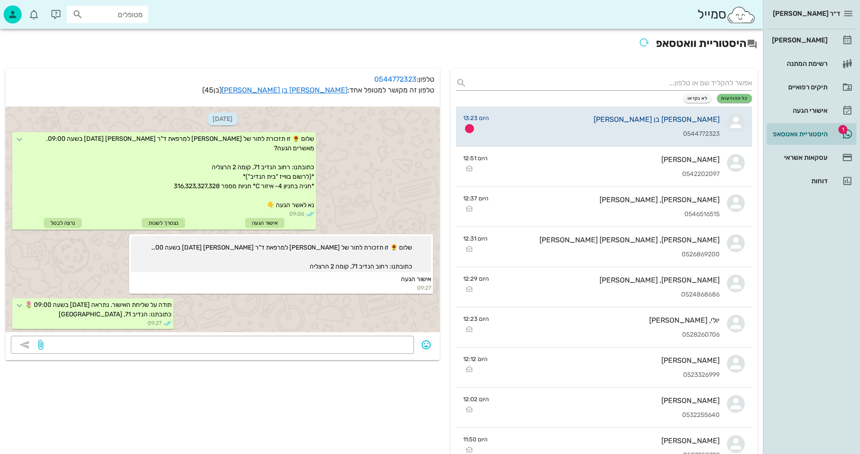
scroll to position [144, 0]
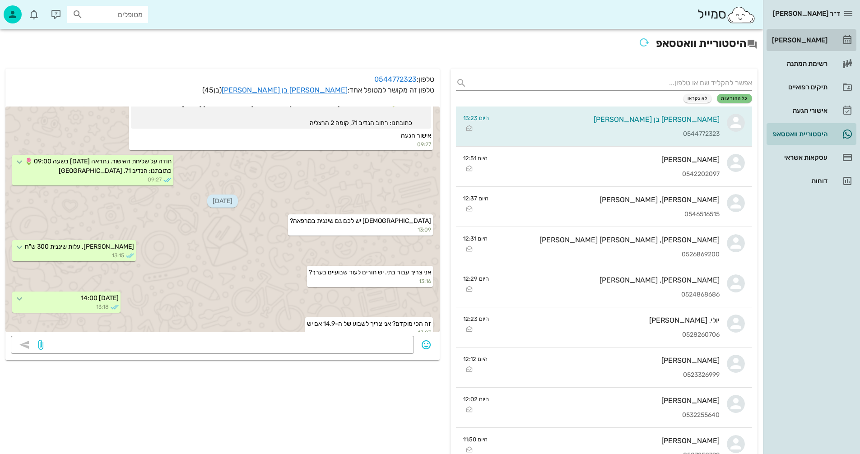
click at [805, 39] on div "[PERSON_NAME]" at bounding box center [798, 40] width 57 height 7
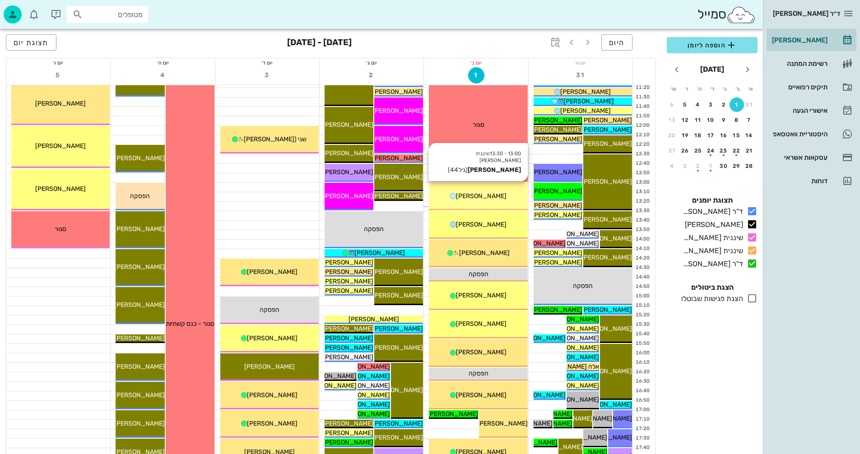
scroll to position [271, 0]
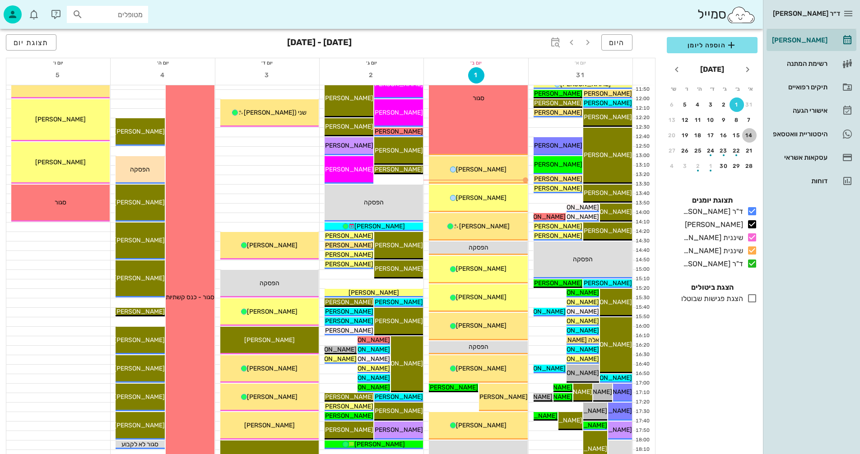
click at [747, 132] on button "14" at bounding box center [749, 135] width 14 height 14
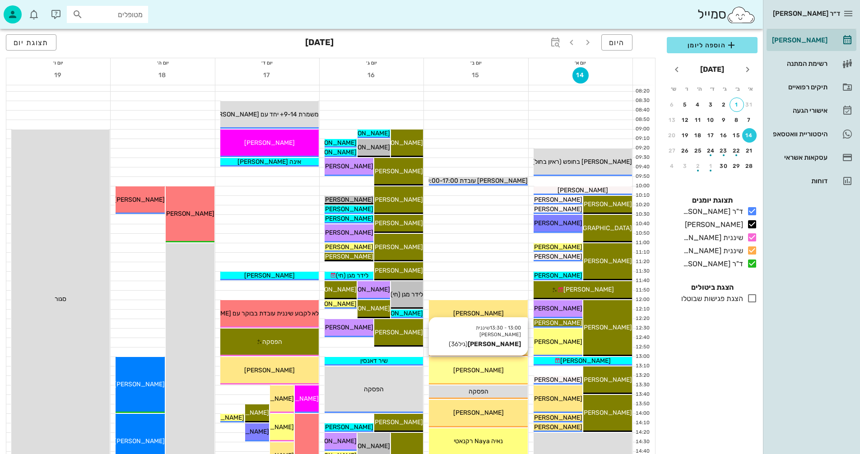
scroll to position [21, 0]
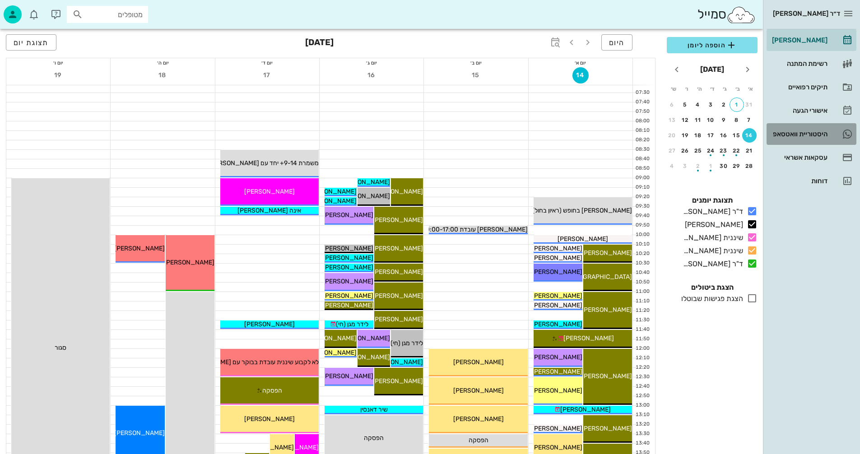
click at [804, 134] on div "היסטוריית וואטסאפ" at bounding box center [798, 133] width 57 height 7
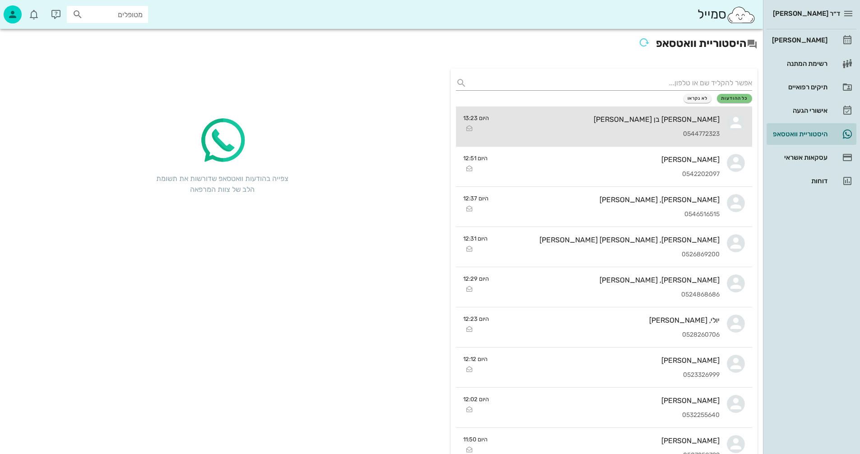
click at [597, 128] on div "[PERSON_NAME] בן [PERSON_NAME] 0544772323" at bounding box center [607, 127] width 223 height 40
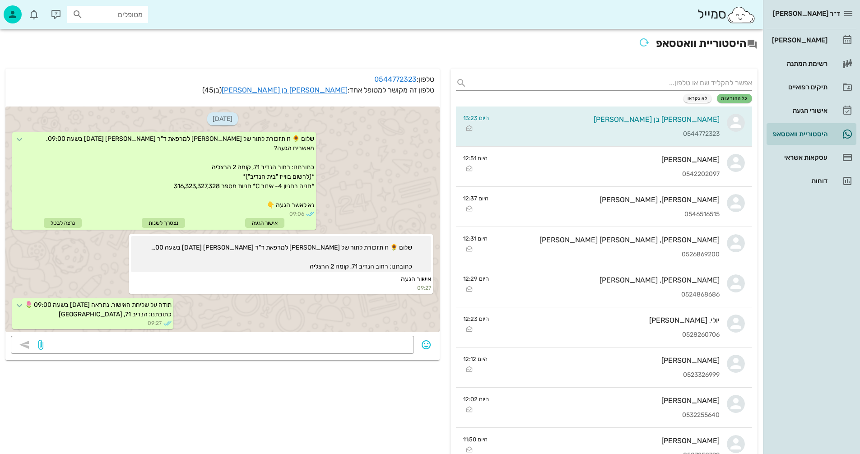
scroll to position [144, 0]
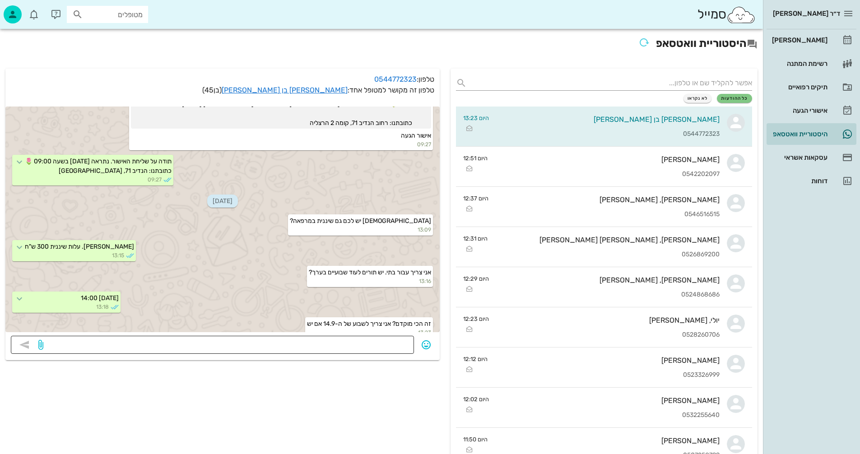
click at [374, 345] on textarea at bounding box center [226, 346] width 363 height 14
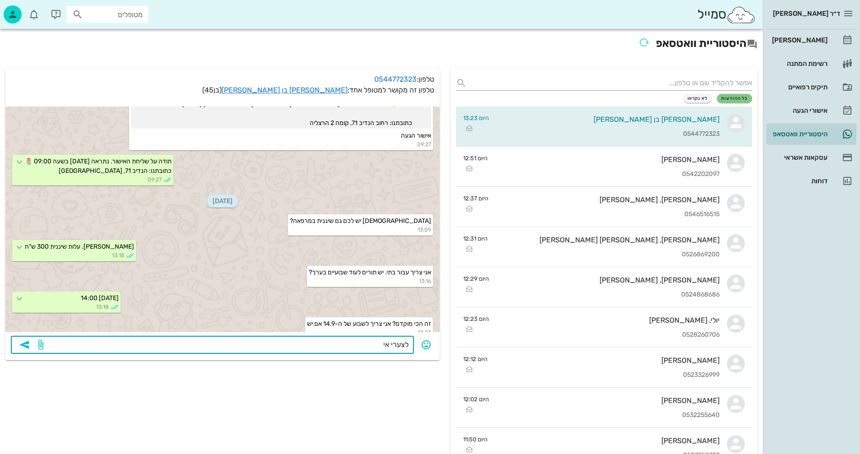
type textarea "לצערי אין"
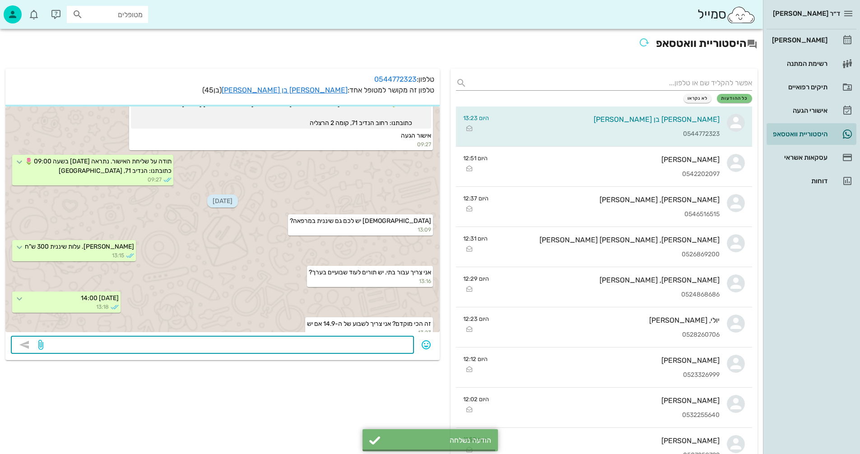
scroll to position [169, 0]
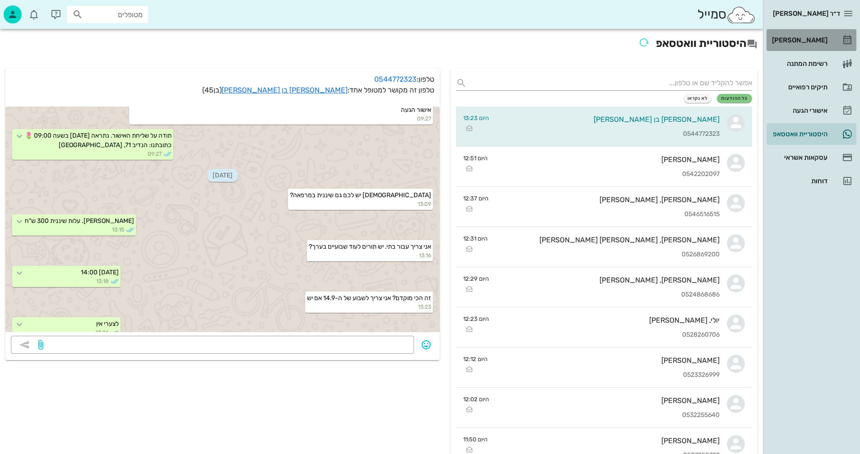
click at [808, 39] on div "[PERSON_NAME]" at bounding box center [798, 40] width 57 height 7
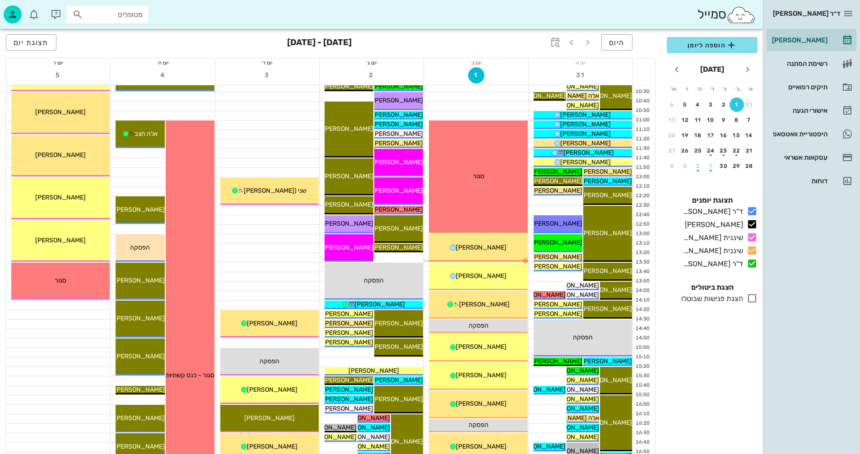
scroll to position [271, 0]
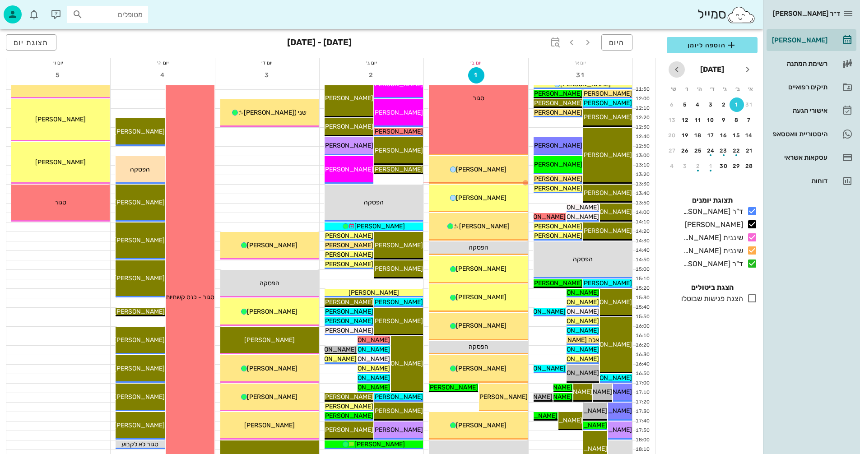
click at [675, 70] on icon "חודש הבא" at bounding box center [676, 69] width 11 height 11
click at [749, 119] on div "2" at bounding box center [749, 120] width 14 height 6
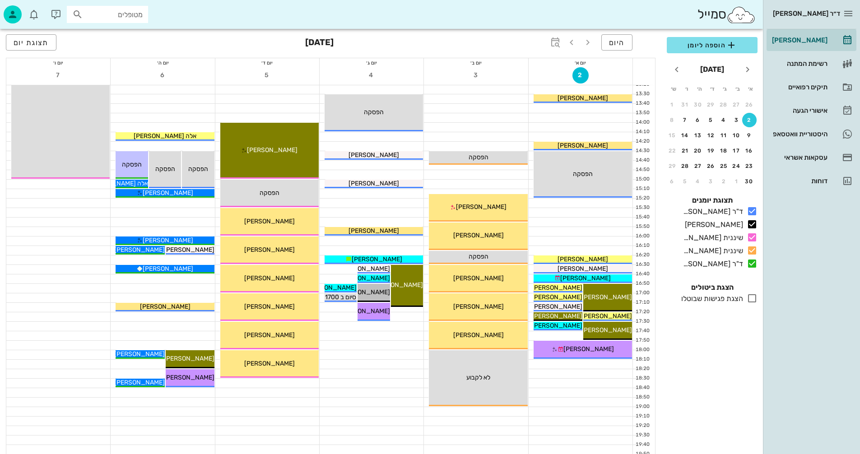
scroll to position [428, 0]
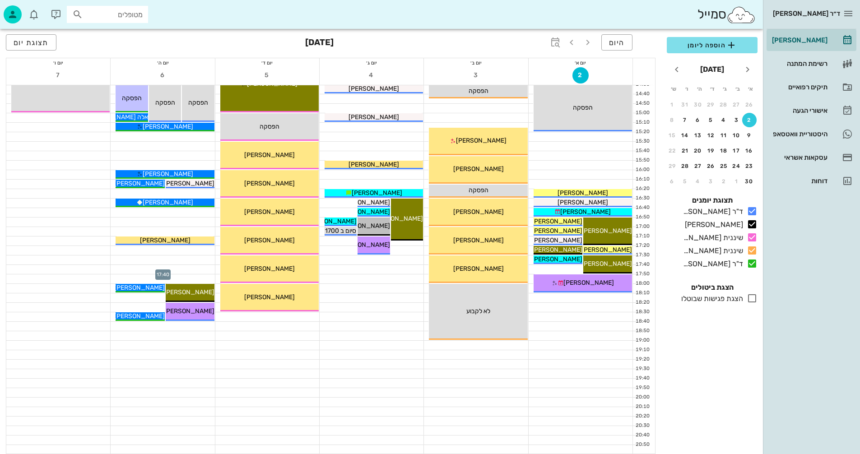
click at [196, 268] on div at bounding box center [163, 269] width 104 height 9
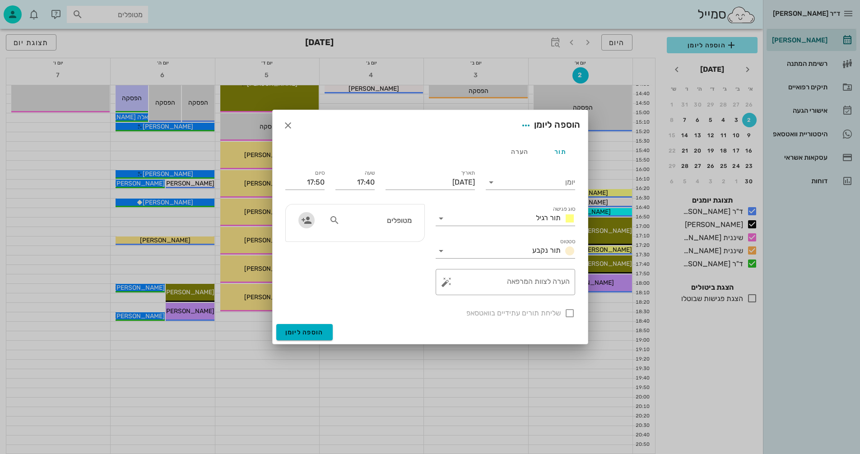
click at [306, 219] on icon "button" at bounding box center [306, 220] width 11 height 11
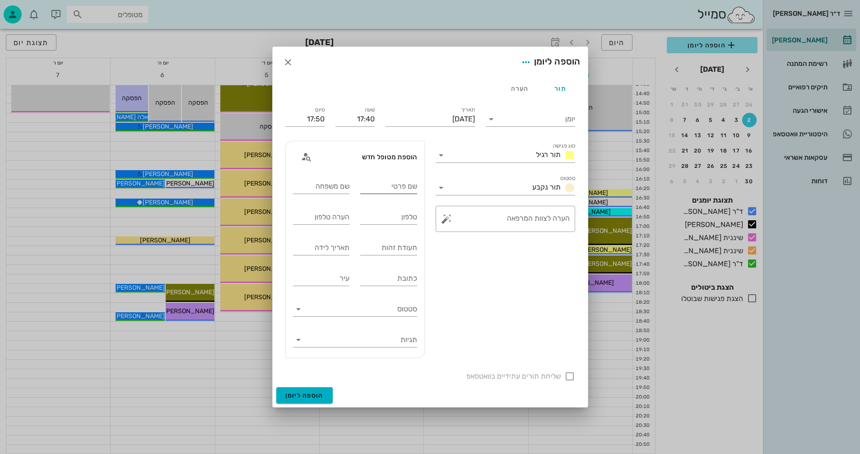
click at [386, 184] on input "שם פרטי" at bounding box center [388, 186] width 57 height 14
type input "רומי"
click at [312, 189] on input "שם משפחה" at bounding box center [321, 186] width 57 height 14
type input "בלנגה"
click at [369, 215] on input "טלפון" at bounding box center [388, 217] width 57 height 14
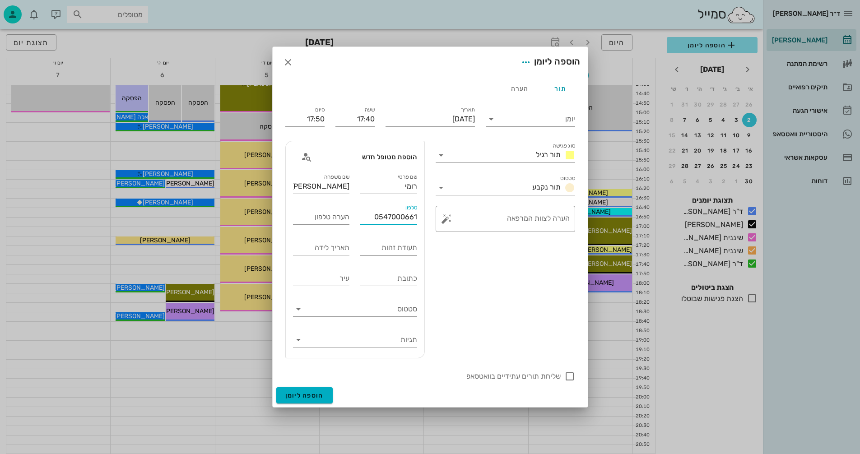
type input "0547000661"
click at [386, 250] on div "תעודת זהות" at bounding box center [388, 248] width 57 height 14
type input "338602766"
click at [328, 246] on div "תאריך לידה" at bounding box center [321, 248] width 57 height 14
type input "05/04/14"
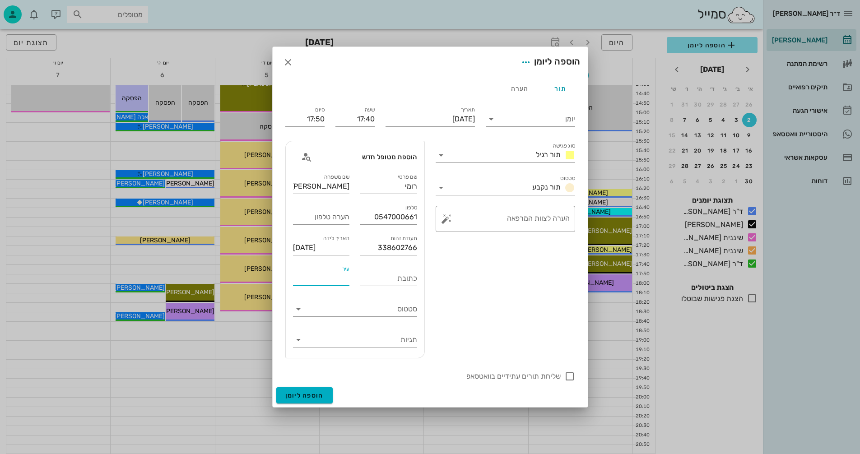
click at [315, 275] on input "עיר" at bounding box center [321, 278] width 57 height 14
type input "הרצליה"
click at [491, 120] on icon at bounding box center [491, 119] width 11 height 11
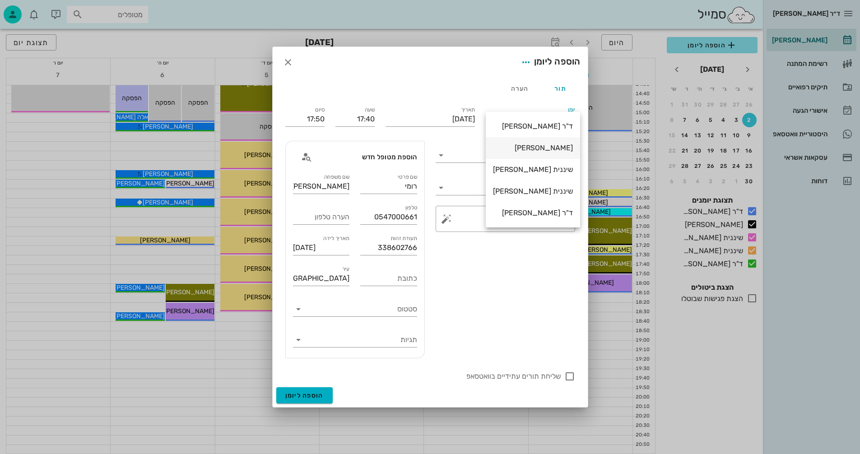
click at [543, 146] on div "[PERSON_NAME]" at bounding box center [533, 148] width 80 height 9
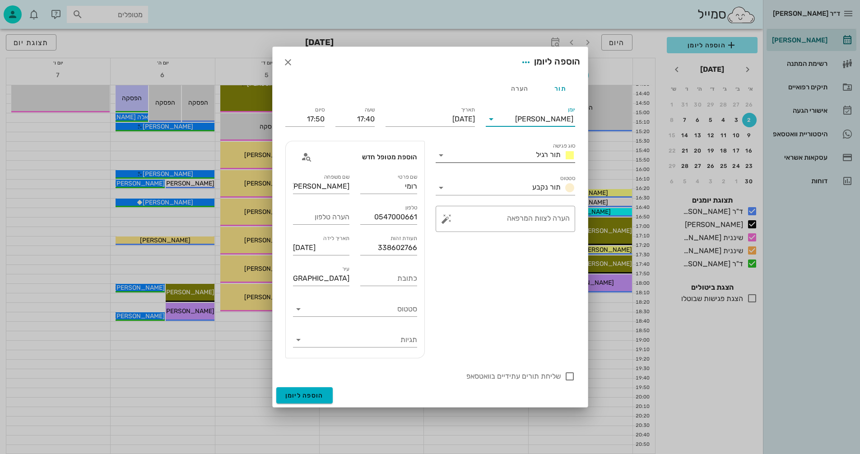
click at [441, 158] on icon at bounding box center [441, 155] width 11 height 11
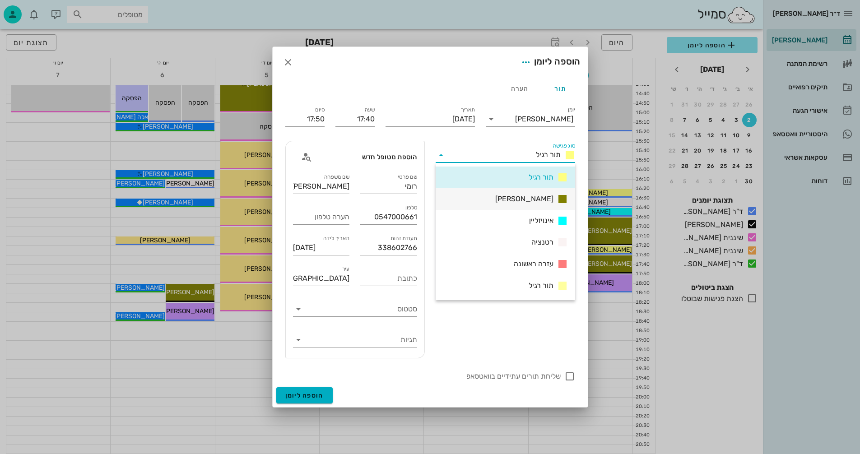
click at [528, 197] on span "אנסטסיה" at bounding box center [524, 199] width 58 height 9
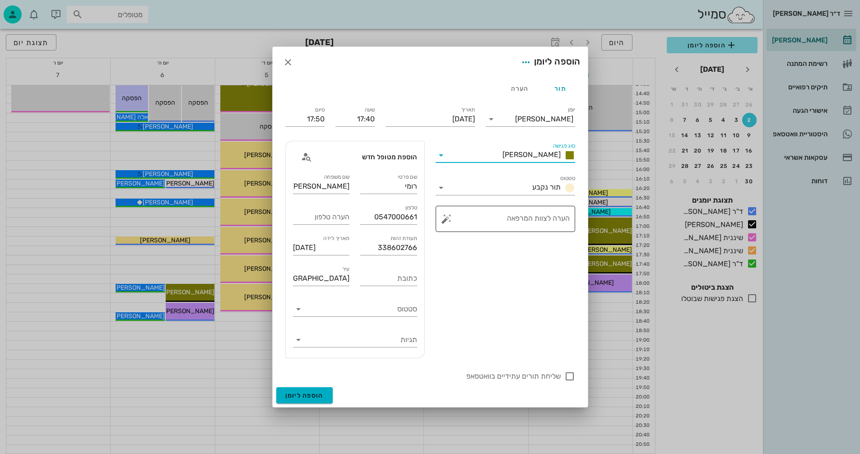
click at [518, 216] on textarea "הערה לצוות המרפאה" at bounding box center [508, 221] width 121 height 22
type textarea "סריקה ופנורמי"
click at [522, 65] on icon "button" at bounding box center [526, 62] width 11 height 11
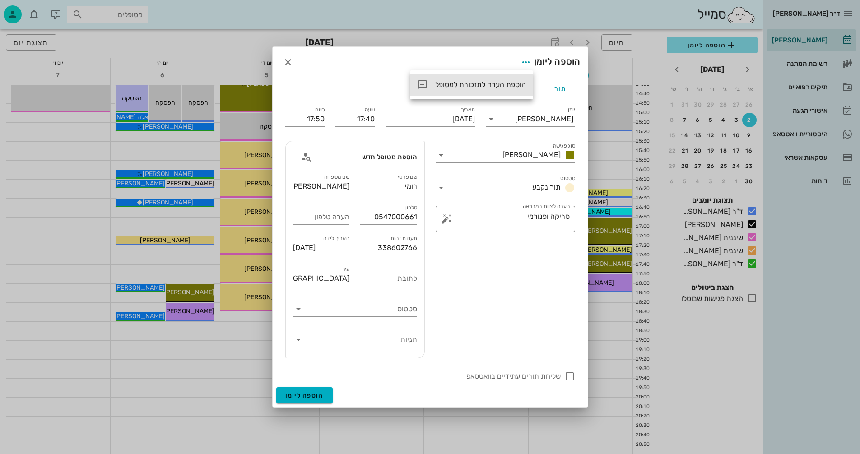
click at [478, 82] on div "הוספת הערה לתזכורת למטופל" at bounding box center [480, 84] width 91 height 9
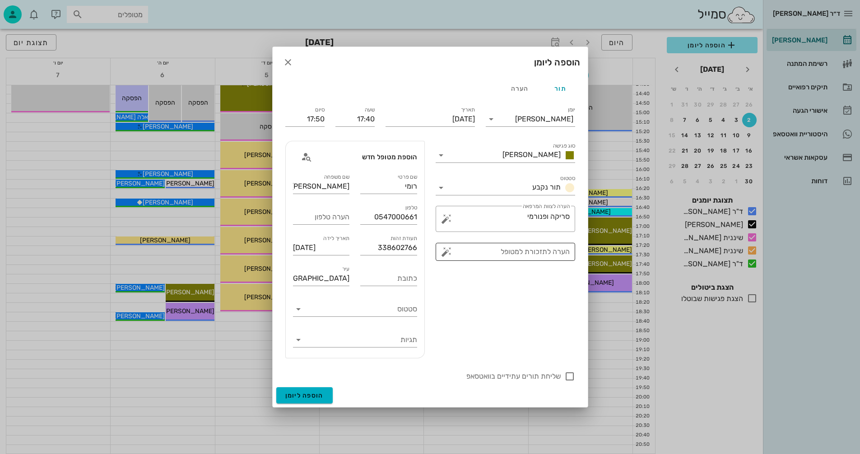
click at [447, 252] on button "button" at bounding box center [446, 252] width 11 height 11
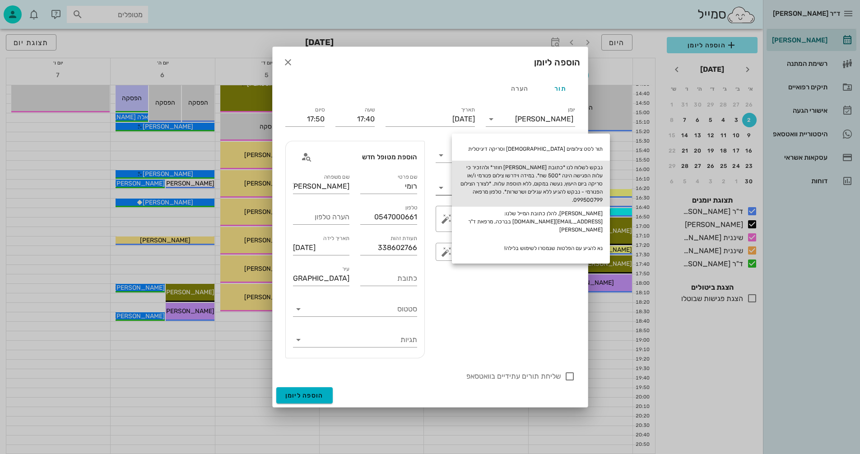
click at [508, 178] on div "נבקש לשלוח לנו *כתובת מייל בווטסאפ חוזר* ולהזכיר כי עלות הפגישה הינה *500 שח*. …" at bounding box center [531, 184] width 158 height 46
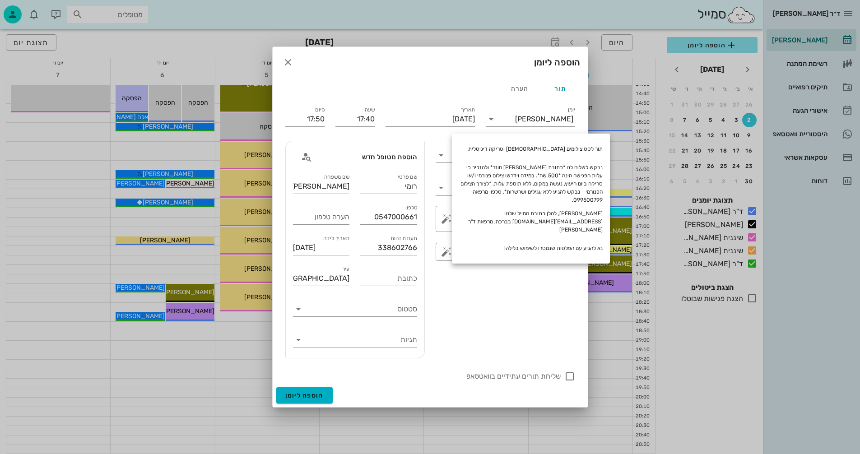
type textarea "נבקש לשלוח לנו *כתובת מייל בווטסאפ חוזר* ולהזכיר כי עלות הפגישה הינה *500 שח*. …"
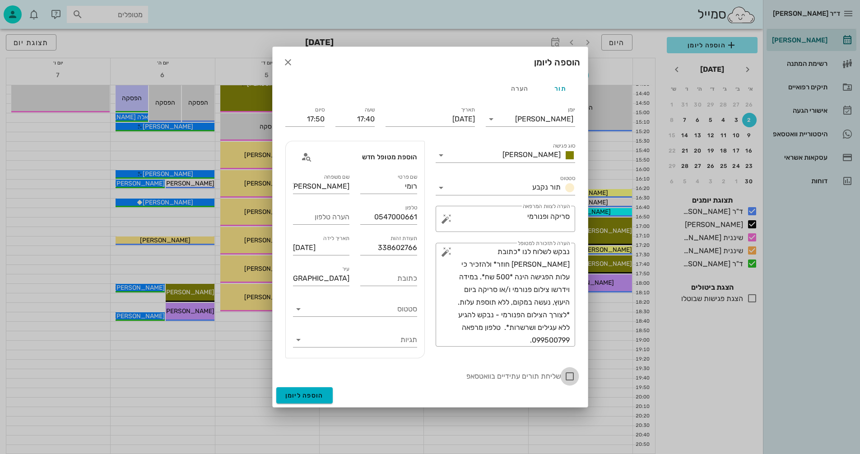
click at [571, 375] on div at bounding box center [569, 376] width 15 height 15
checkbox input "true"
click at [306, 396] on span "הוספה ליומן" at bounding box center [304, 396] width 38 height 8
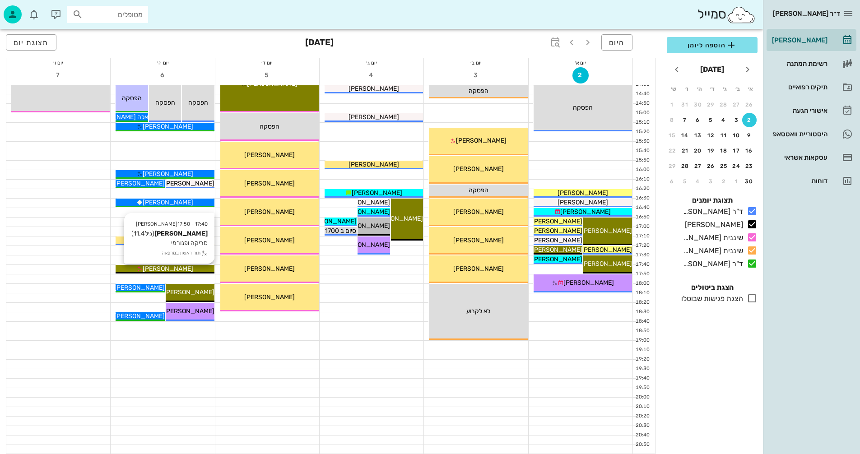
click at [200, 269] on div "[PERSON_NAME]" at bounding box center [165, 268] width 98 height 9
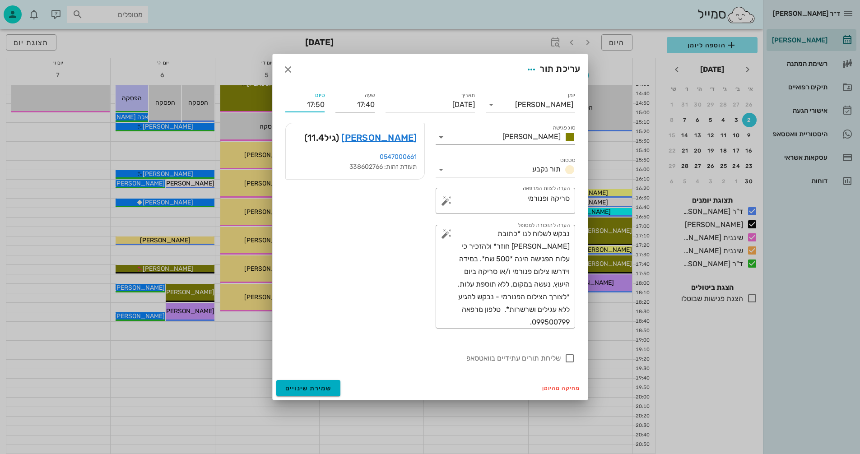
drag, startPoint x: 304, startPoint y: 104, endPoint x: 352, endPoint y: 98, distance: 47.7
click at [352, 98] on div "יומן יומן מרפאה סוג פגישה אנסטסיה סטטוס תור נקבע תאריך יום חמישי, 6 בנובמבר 202…" at bounding box center [430, 227] width 301 height 284
click at [289, 106] on input "1800" at bounding box center [304, 105] width 39 height 14
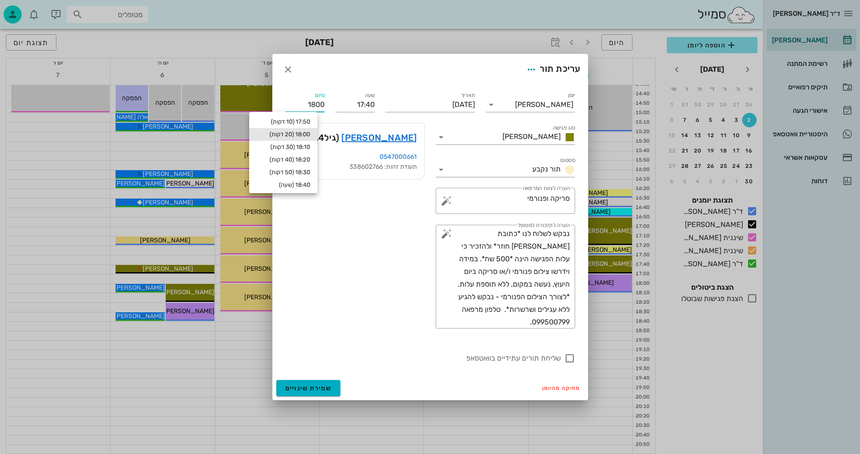
type input "18:00"
click at [303, 133] on div "18:00 (20 דקות)" at bounding box center [283, 134] width 54 height 7
type input "18:00"
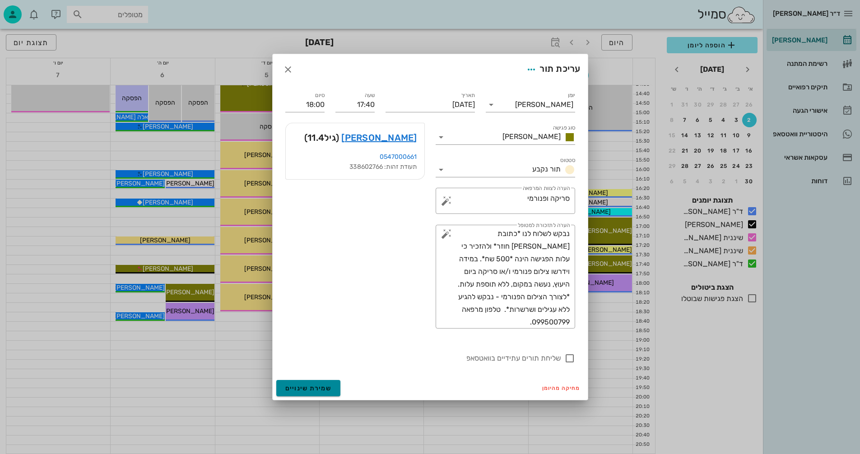
click at [302, 390] on span "שמירת שינויים" at bounding box center [308, 389] width 47 height 8
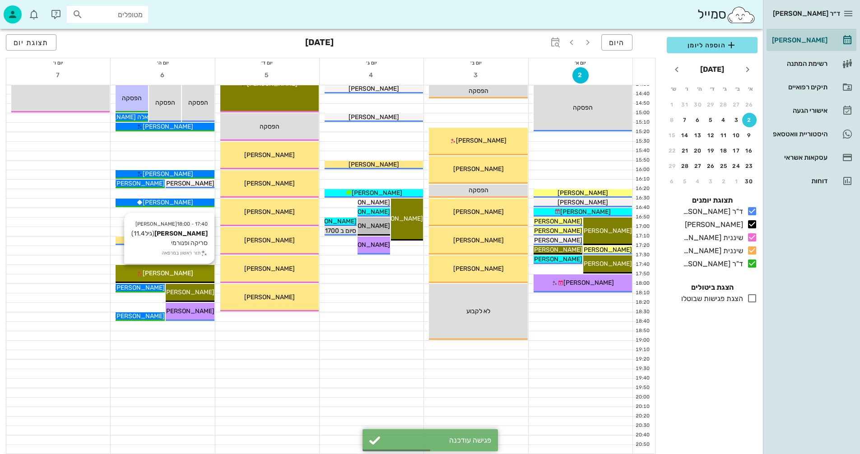
click at [166, 270] on span "[PERSON_NAME]" at bounding box center [168, 274] width 51 height 8
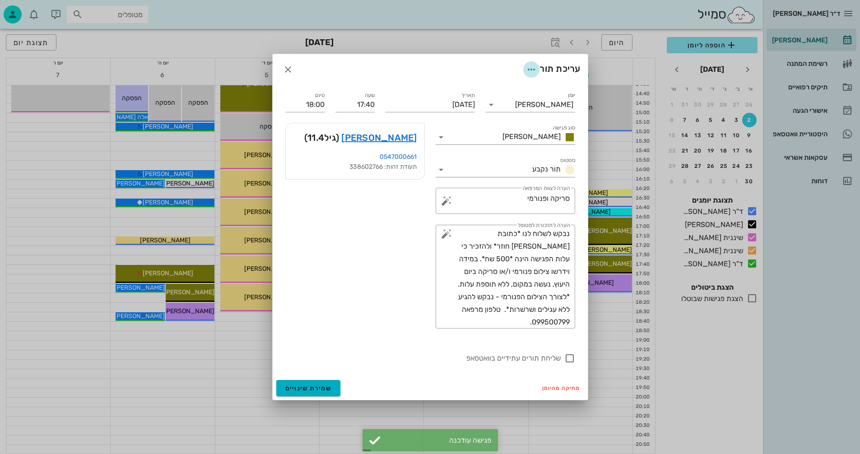
click at [527, 69] on icon "button" at bounding box center [531, 69] width 11 height 11
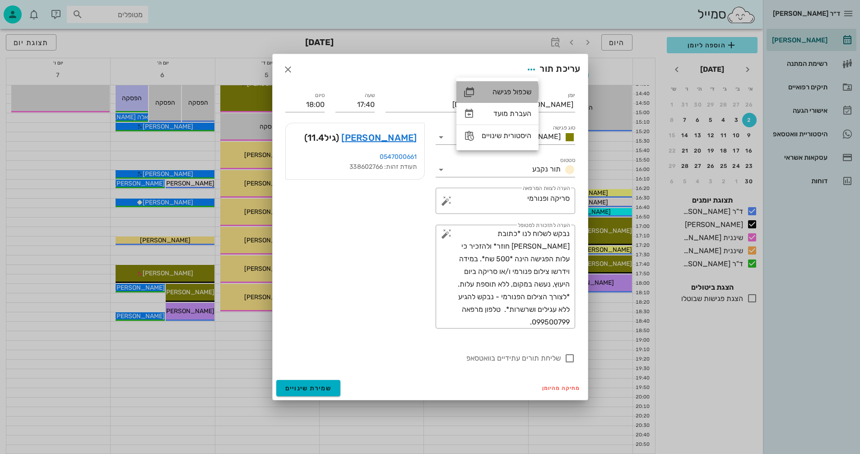
click at [506, 89] on div "שכפול פגישה" at bounding box center [507, 92] width 50 height 9
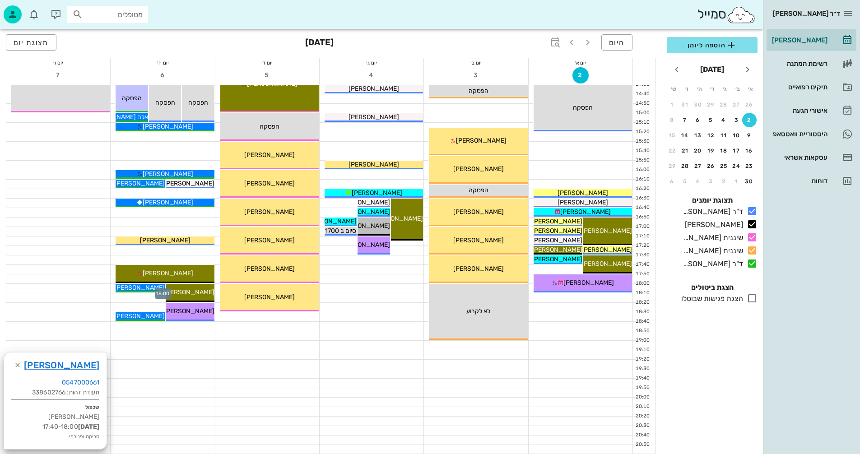
click at [112, 288] on div at bounding box center [163, 288] width 104 height 9
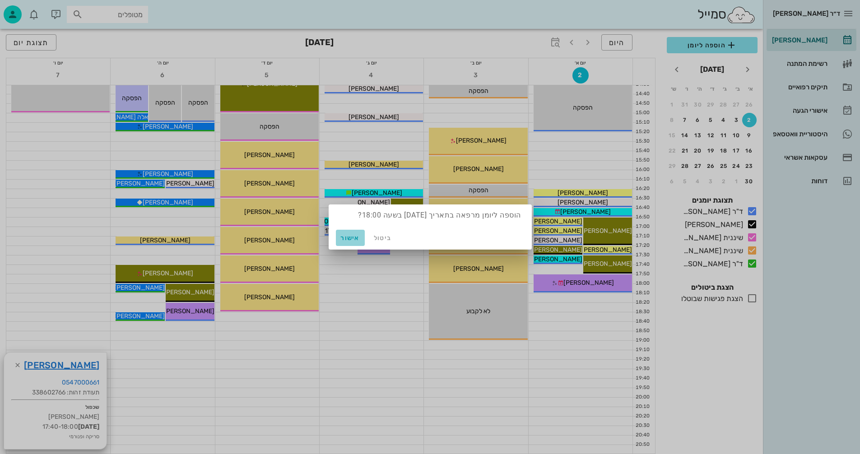
click at [352, 237] on span "אישור" at bounding box center [351, 238] width 22 height 8
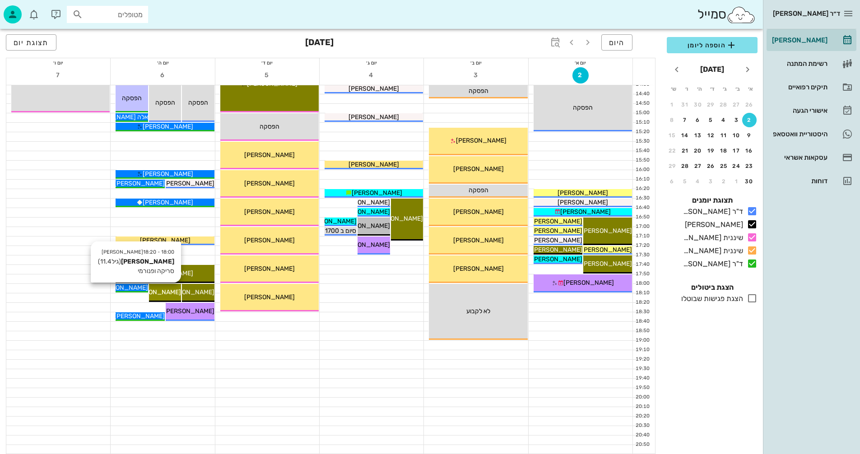
click at [164, 290] on span "[PERSON_NAME]" at bounding box center [155, 293] width 51 height 8
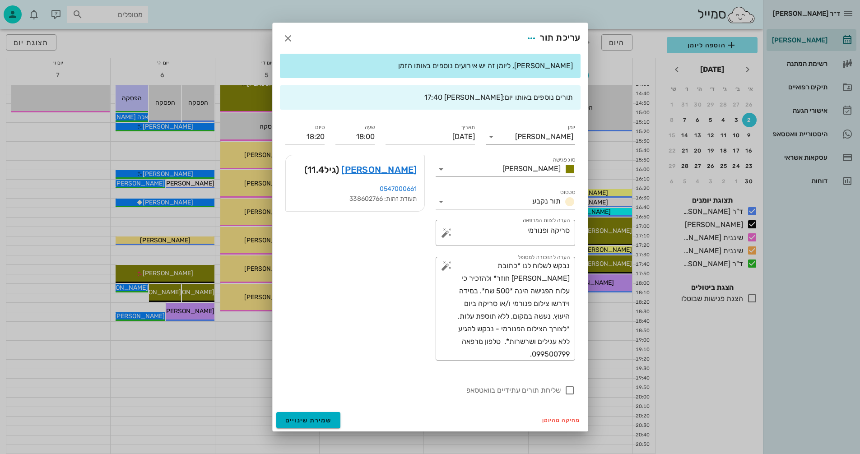
click at [494, 138] on icon at bounding box center [491, 136] width 11 height 11
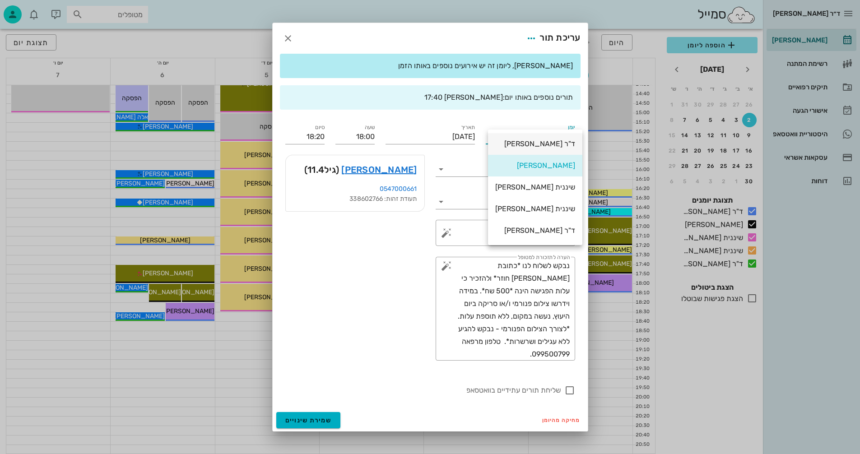
click at [532, 144] on div "ד"ר [PERSON_NAME]" at bounding box center [535, 144] width 80 height 9
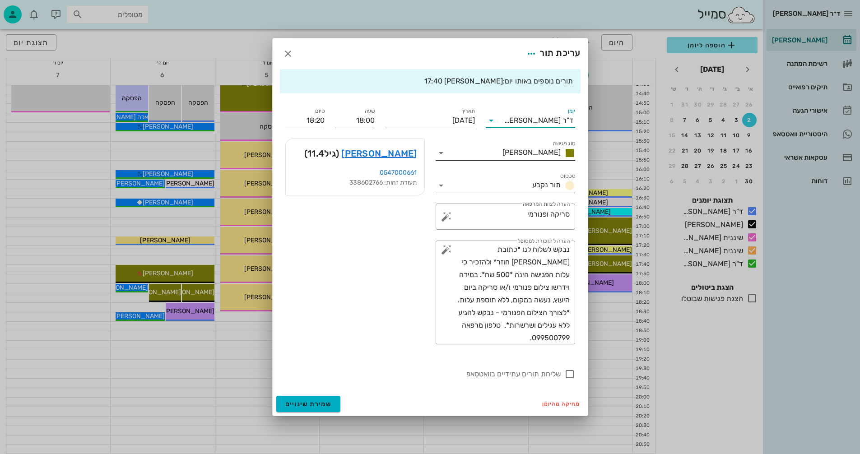
click at [442, 153] on icon at bounding box center [441, 153] width 11 height 11
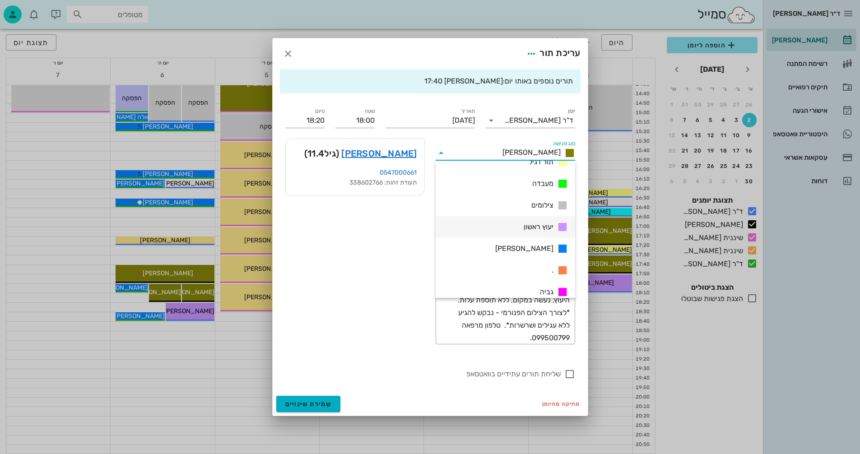
scroll to position [130, 0]
click at [533, 216] on span "יעוץ ראשון" at bounding box center [539, 218] width 30 height 9
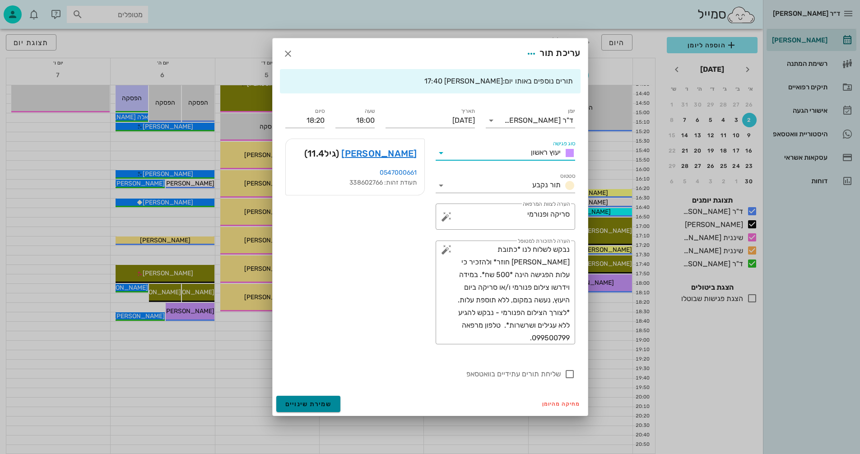
click at [299, 401] on span "שמירת שינויים" at bounding box center [308, 404] width 47 height 8
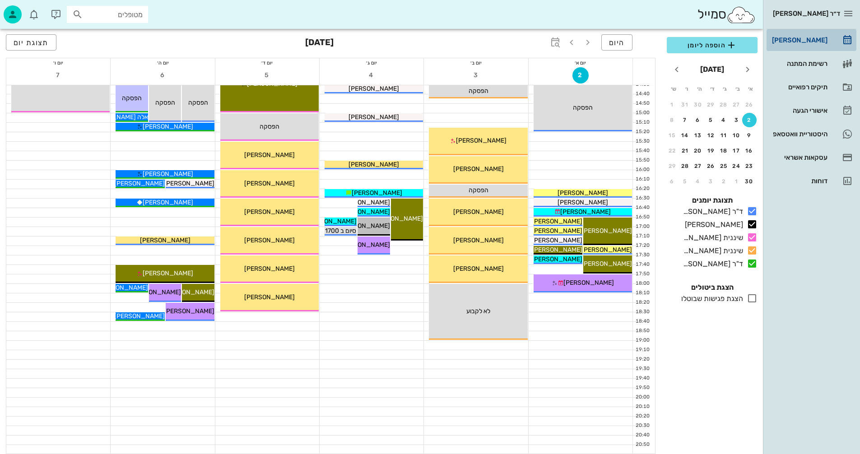
click at [794, 39] on div "[PERSON_NAME]" at bounding box center [798, 40] width 57 height 7
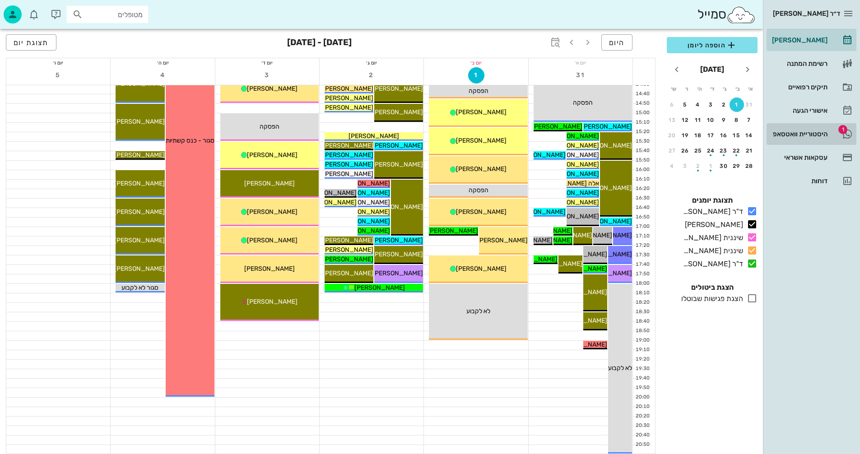
click at [785, 135] on div "היסטוריית וואטסאפ" at bounding box center [798, 133] width 57 height 7
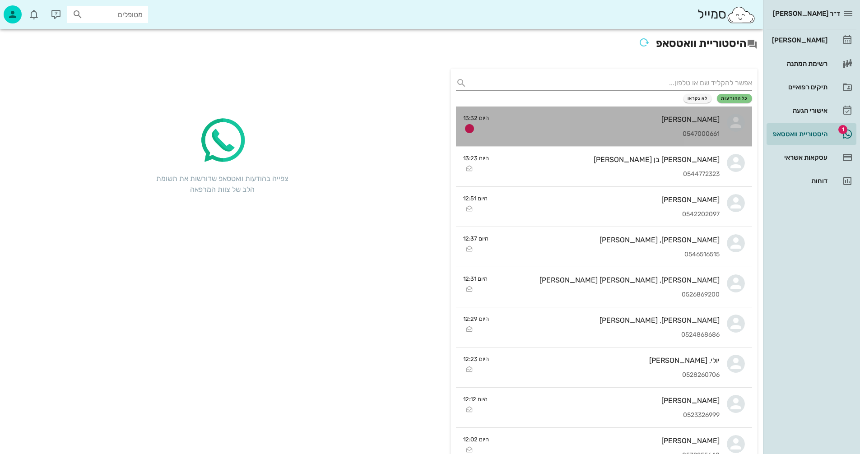
click at [540, 125] on div "רומי בלנגה 0547000661" at bounding box center [607, 127] width 223 height 40
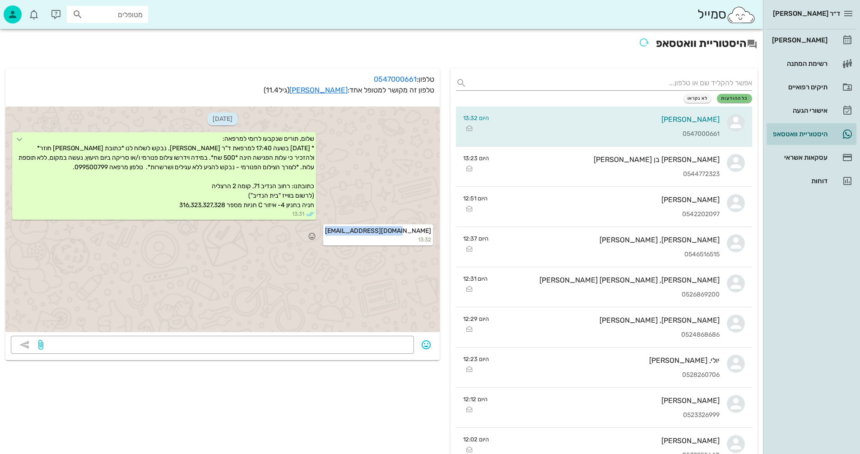
drag, startPoint x: 359, startPoint y: 230, endPoint x: 432, endPoint y: 231, distance: 72.2
click at [432, 231] on div "Moranbit123@gmail.com 13:32" at bounding box center [378, 234] width 110 height 21
copy span "[EMAIL_ADDRESS][DOMAIN_NAME]"
click at [325, 90] on link "[PERSON_NAME]" at bounding box center [318, 90] width 58 height 9
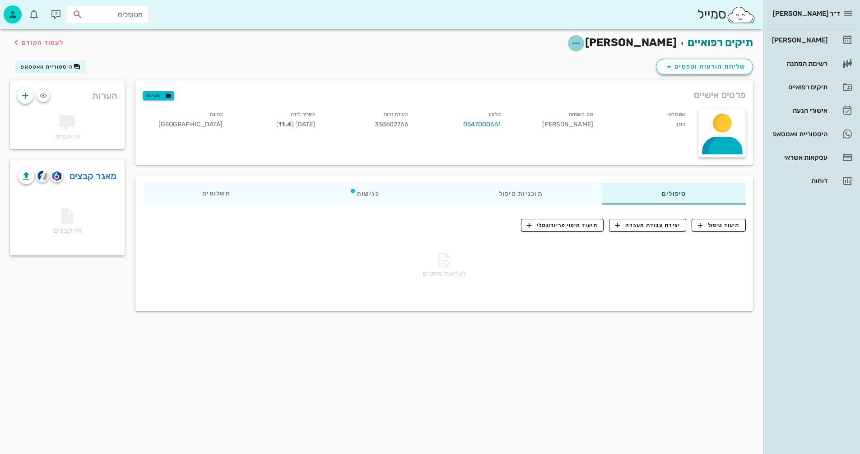
click at [582, 43] on icon "button" at bounding box center [576, 43] width 11 height 11
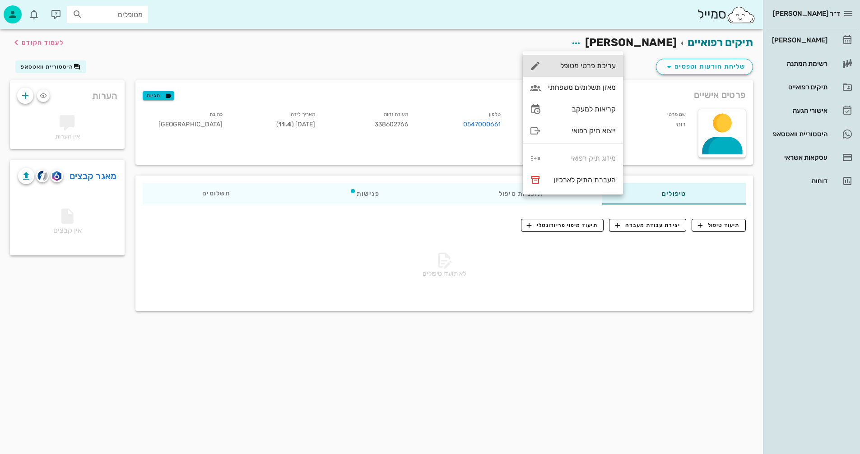
click at [577, 64] on div "עריכת פרטי מטופל" at bounding box center [582, 65] width 68 height 9
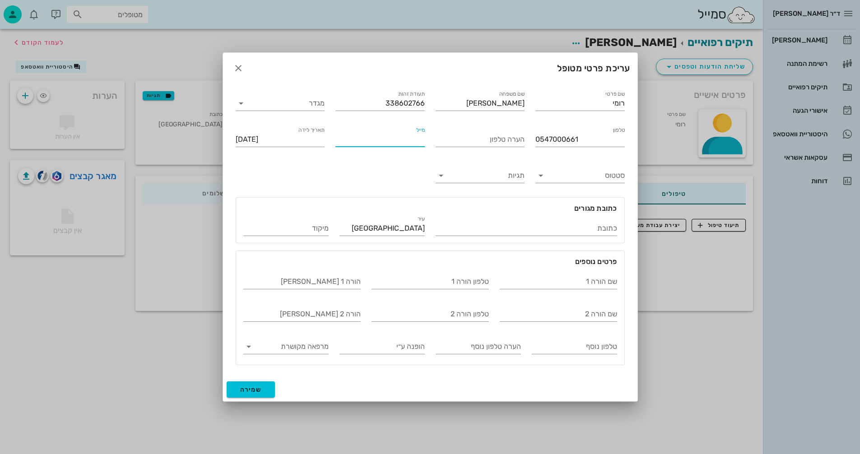
paste input "[EMAIL_ADDRESS][DOMAIN_NAME]"
type input "[EMAIL_ADDRESS][DOMAIN_NAME]"
click at [554, 281] on input "שם הורה 1" at bounding box center [558, 282] width 117 height 14
type input "מורן"
click at [245, 389] on span "שמירה" at bounding box center [251, 390] width 22 height 8
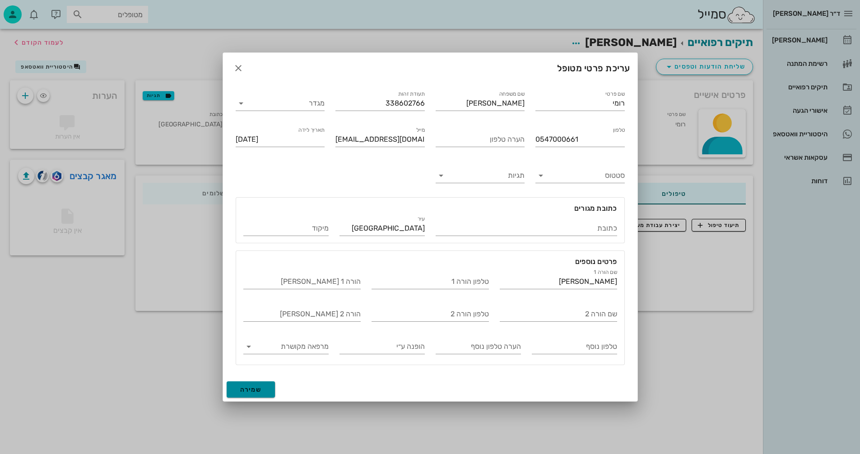
type input "2014-04-05"
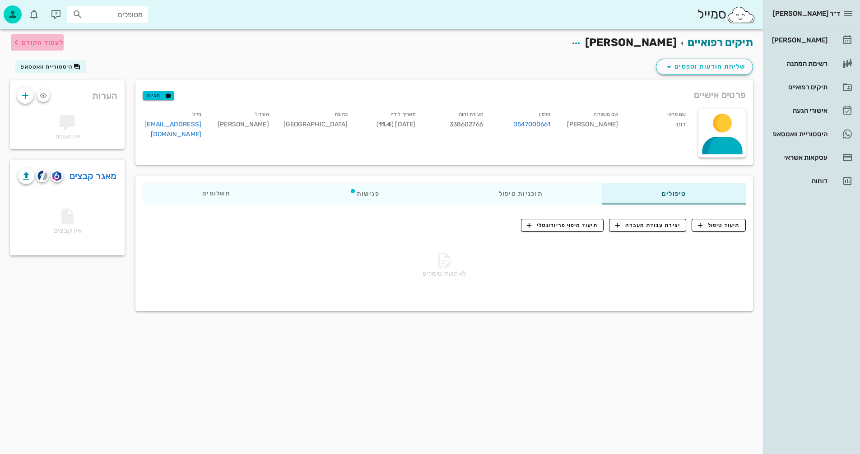
click at [48, 43] on span "לעמוד הקודם" at bounding box center [43, 43] width 42 height 8
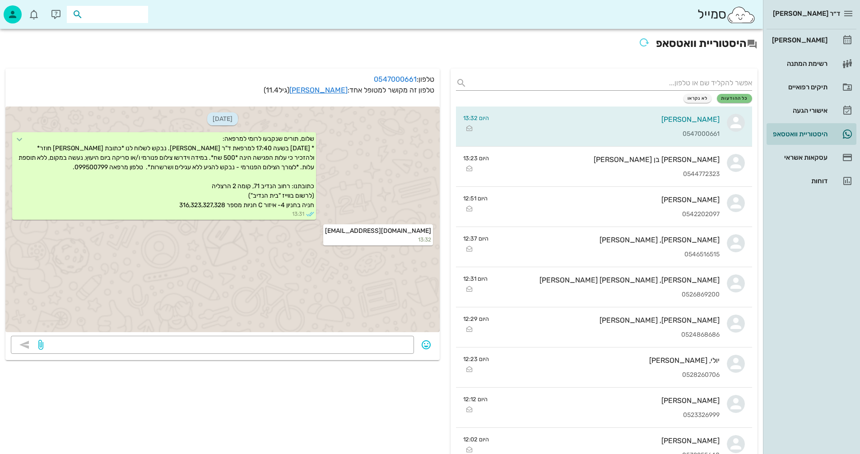
click at [121, 10] on input "text" at bounding box center [114, 15] width 58 height 12
type input "[PERSON_NAME]"
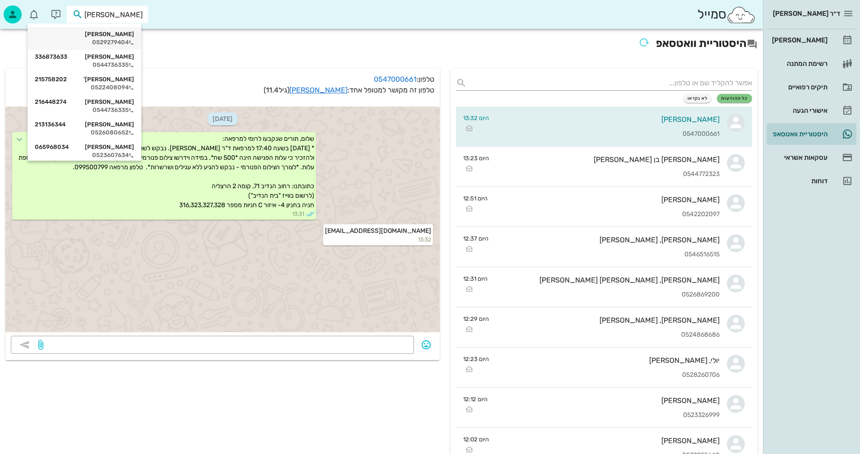
click at [116, 36] on div "[PERSON_NAME]" at bounding box center [84, 34] width 99 height 7
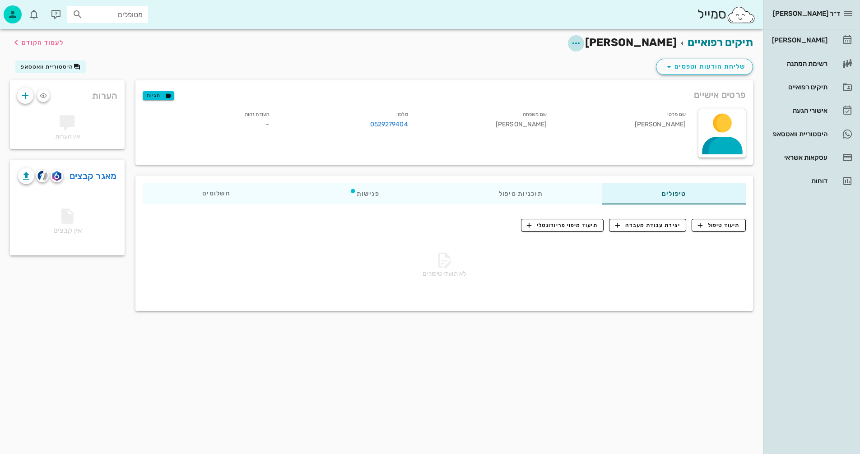
click at [582, 43] on icon "button" at bounding box center [576, 43] width 11 height 11
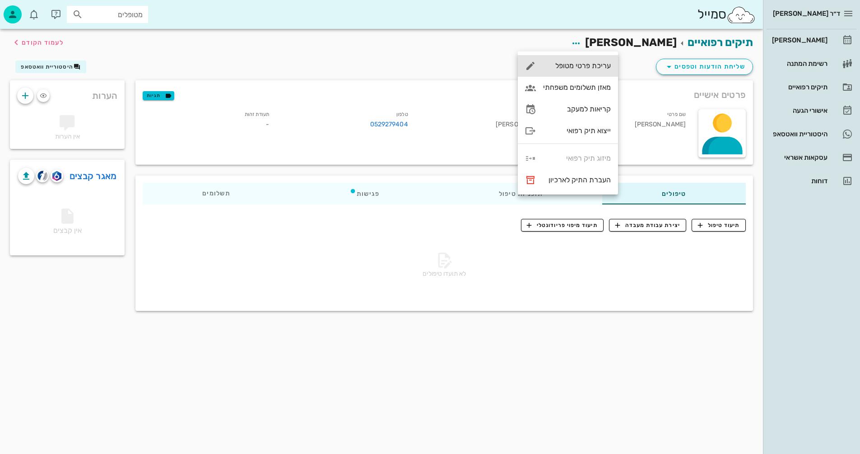
click at [574, 65] on div "עריכת פרטי מטופל" at bounding box center [577, 65] width 68 height 9
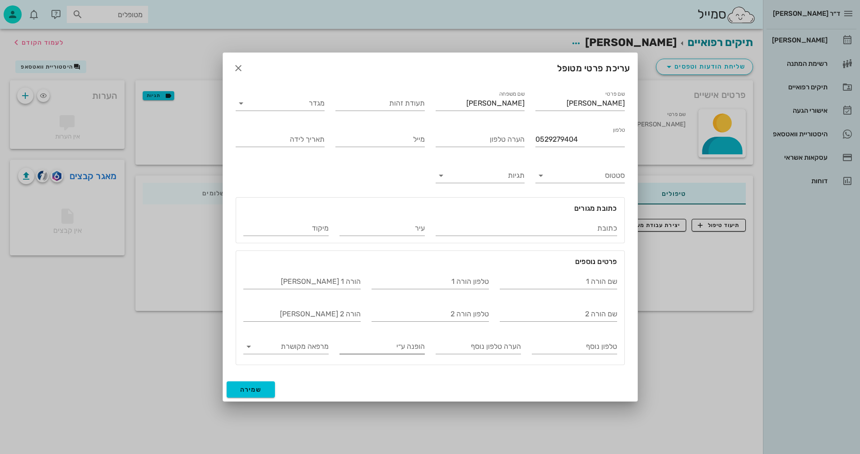
click at [374, 345] on input "הופנה ע״י" at bounding box center [382, 347] width 85 height 14
click at [247, 349] on icon at bounding box center [248, 346] width 11 height 11
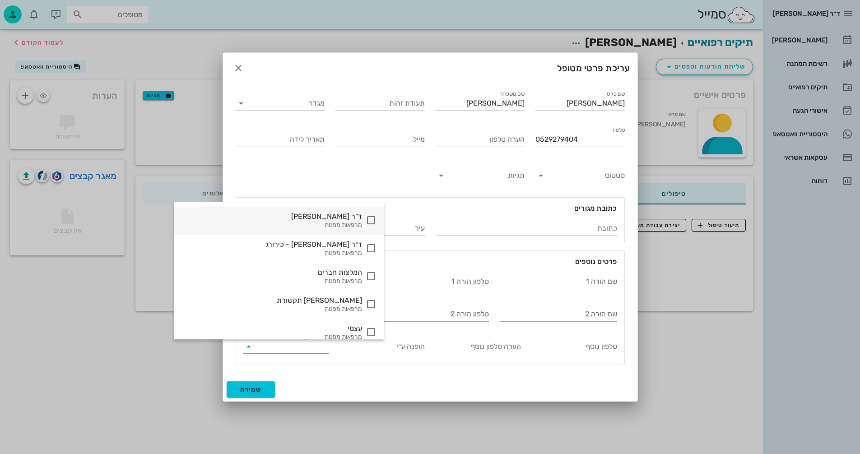
scroll to position [710, 0]
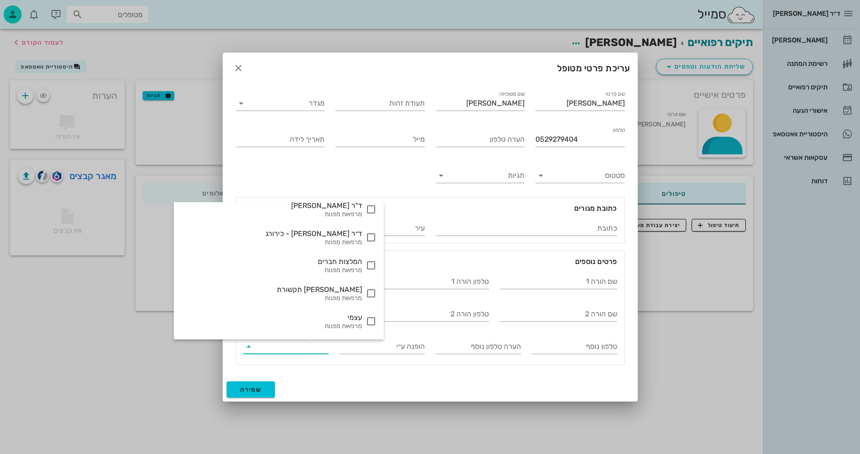
click at [284, 349] on input "מרפאה מקושרת" at bounding box center [293, 347] width 71 height 14
click at [298, 349] on input "מרפאה מקושרת" at bounding box center [293, 347] width 71 height 14
click at [283, 173] on div "שם פרטי איתמר שם משפחה ברקו תעודת זהות מגדר טלפון 0529279404 הערה טלפון מייל תא…" at bounding box center [430, 227] width 400 height 287
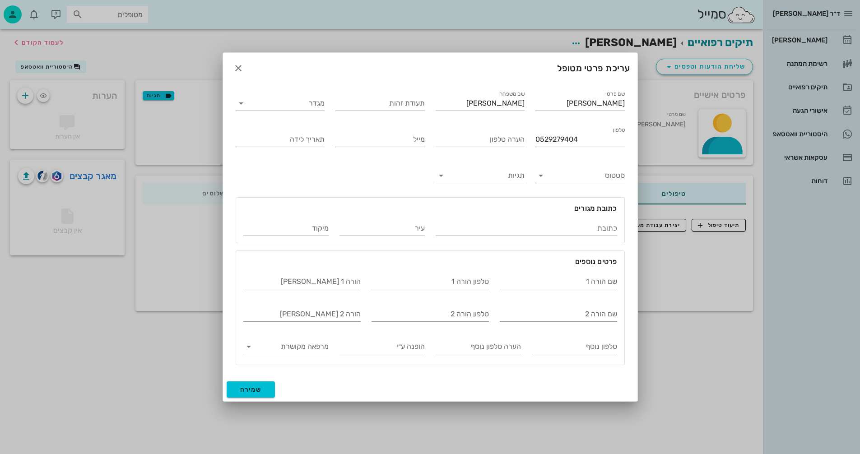
click at [299, 342] on input "מרפאה מקושרת" at bounding box center [293, 347] width 71 height 14
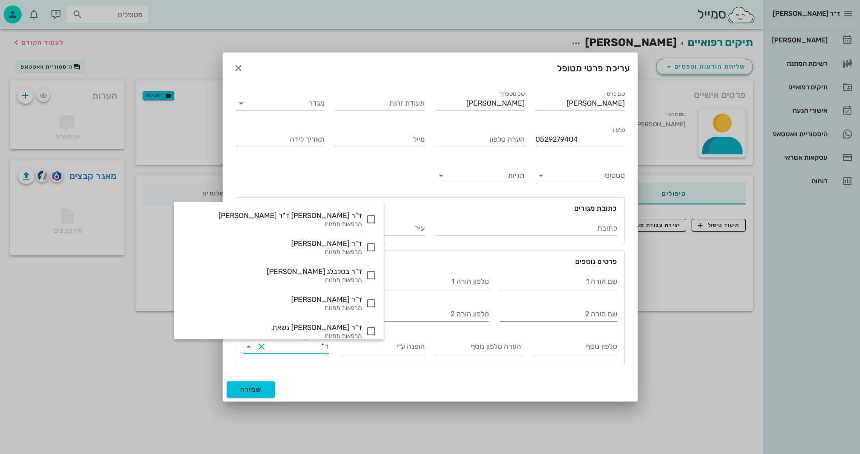
type input "ד"
click at [353, 341] on div "שם הורה 1 טלפון הורה 1 מייל הורה 1 שם הורה 2 טלפון הורה 2 מייל הורה 2 טלפון נוס…" at bounding box center [430, 312] width 385 height 101
click at [398, 341] on input "הופנה ע״י" at bounding box center [382, 347] width 85 height 14
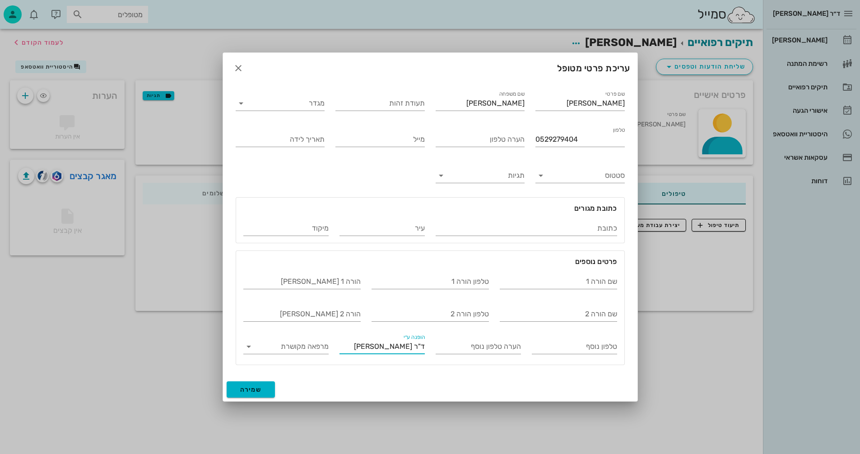
type input "ד"ר [PERSON_NAME]"
click at [244, 389] on span "שמירה" at bounding box center [251, 390] width 22 height 8
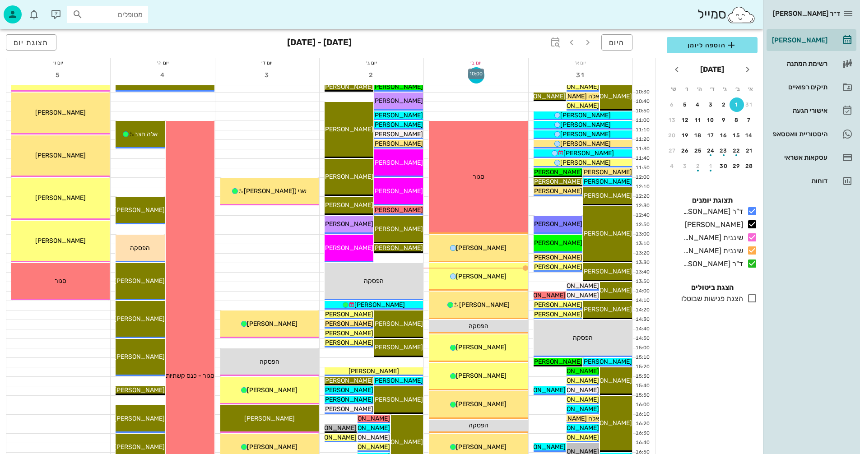
scroll to position [181, 0]
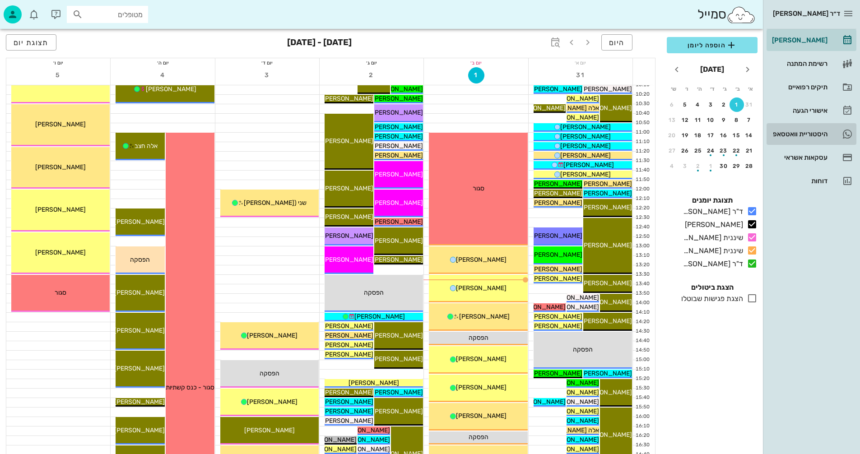
click at [796, 135] on div "היסטוריית וואטסאפ" at bounding box center [798, 133] width 57 height 7
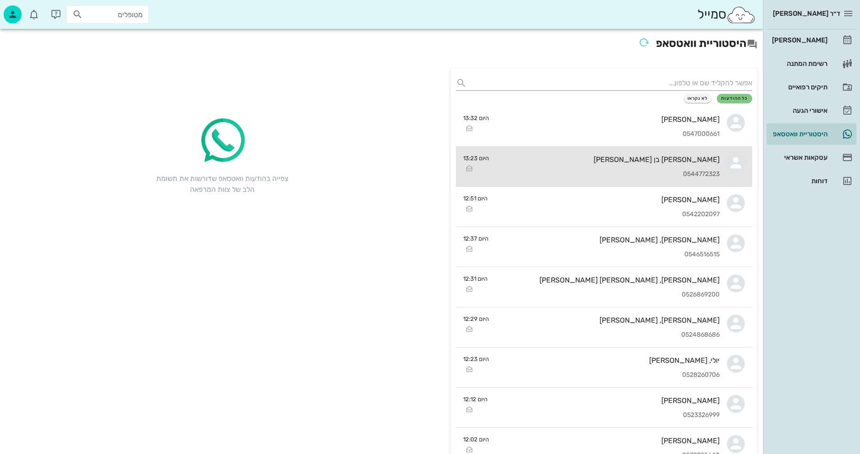
click at [563, 175] on div "0544772323" at bounding box center [607, 175] width 223 height 8
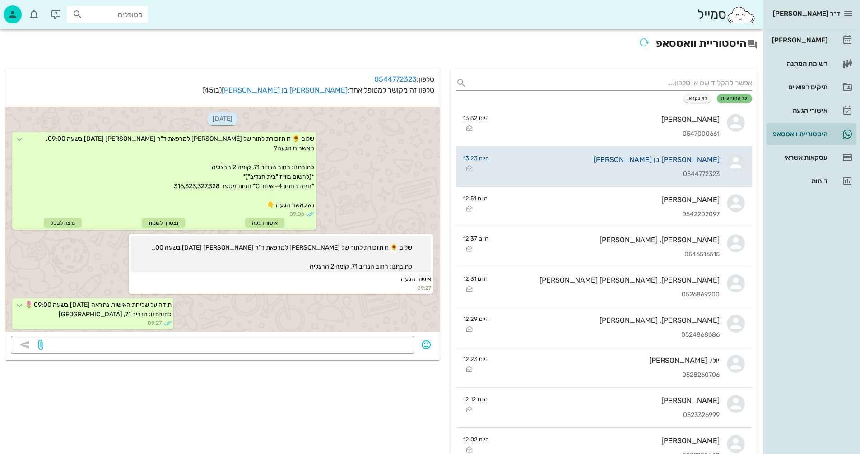
scroll to position [169, 0]
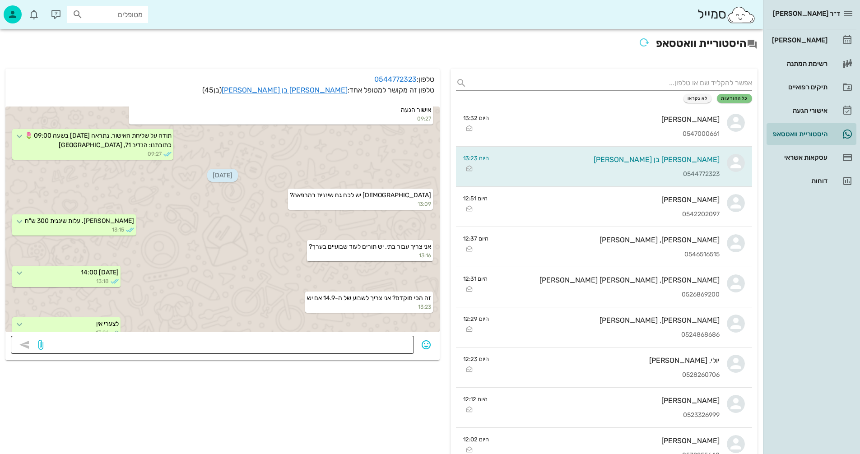
click at [340, 342] on textarea at bounding box center [226, 346] width 363 height 14
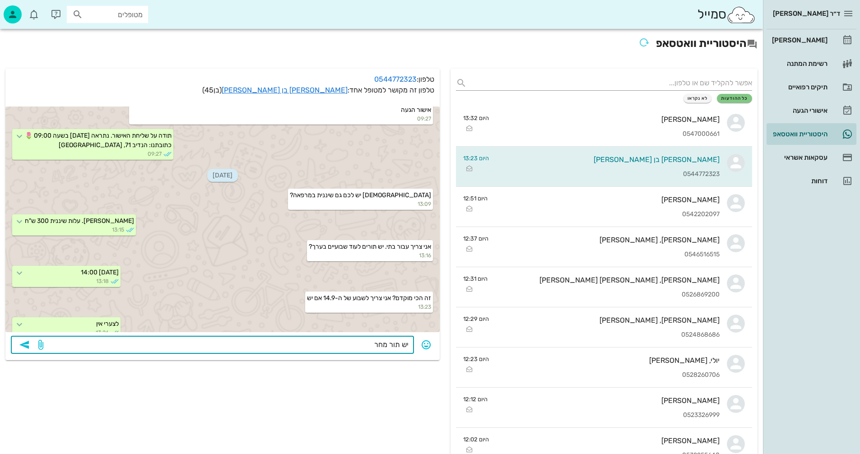
drag, startPoint x: 386, startPoint y: 345, endPoint x: 363, endPoint y: 345, distance: 23.0
click at [363, 345] on textarea "יש תור מחר" at bounding box center [226, 346] width 363 height 14
type textarea "יש תור [DATE] 13:50"
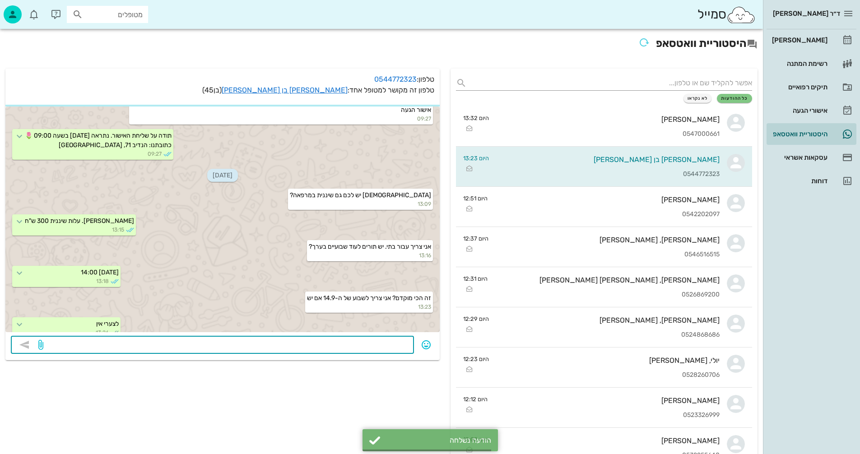
scroll to position [195, 0]
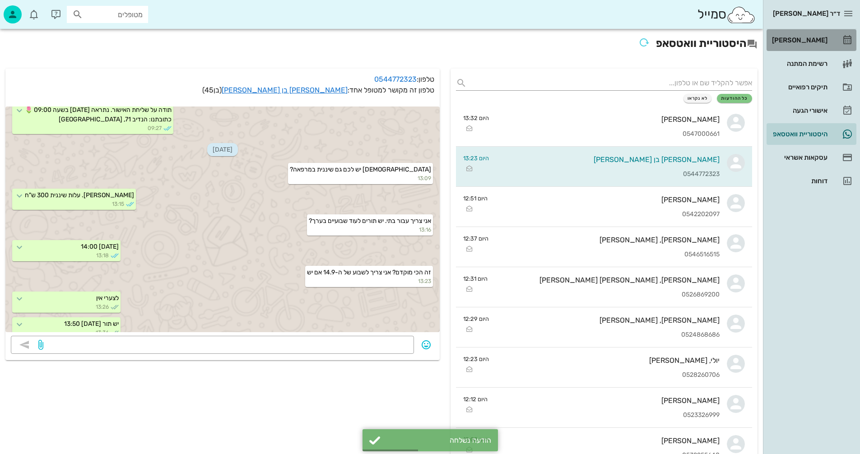
click at [808, 37] on div "[PERSON_NAME]" at bounding box center [798, 40] width 57 height 7
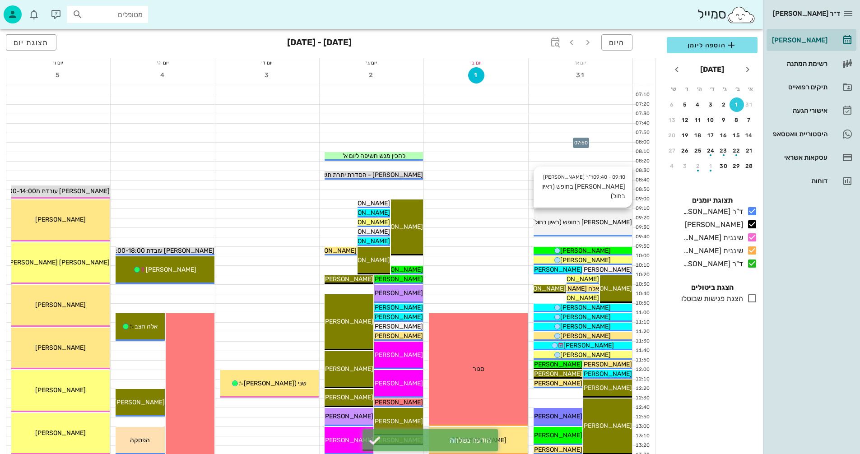
scroll to position [135, 0]
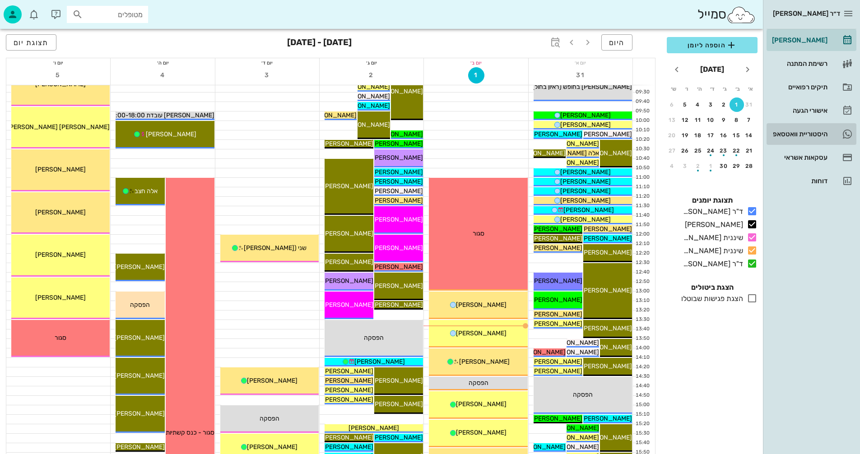
click at [788, 133] on div "היסטוריית וואטסאפ" at bounding box center [798, 133] width 57 height 7
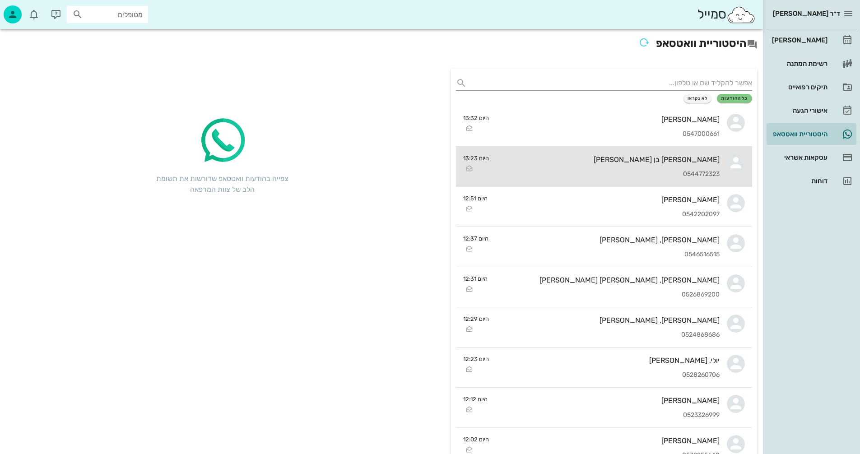
click at [550, 168] on div "[PERSON_NAME] בן [PERSON_NAME] 0544772323" at bounding box center [607, 167] width 223 height 40
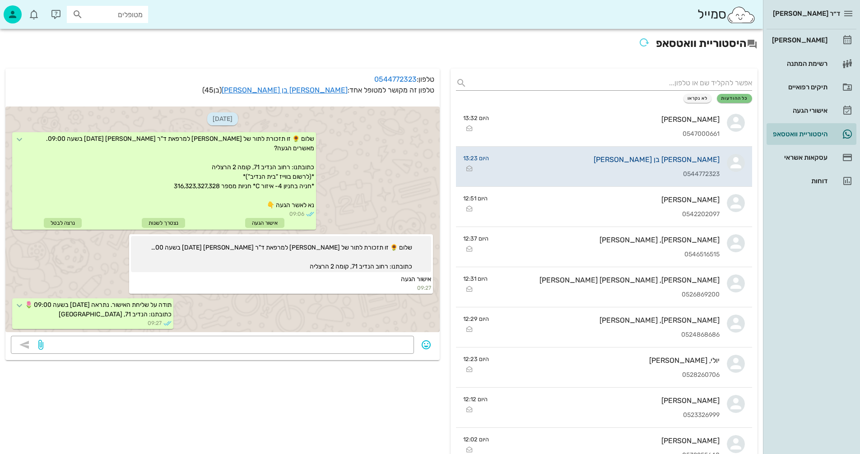
scroll to position [195, 0]
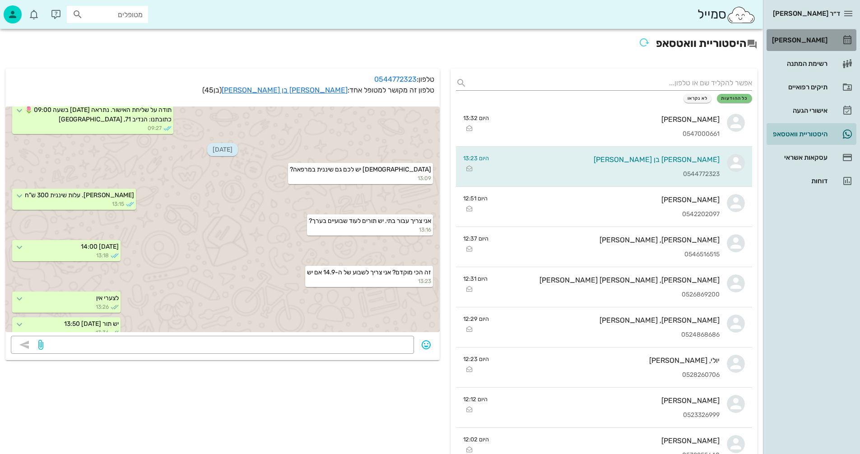
click at [808, 37] on div "[PERSON_NAME]" at bounding box center [798, 40] width 57 height 7
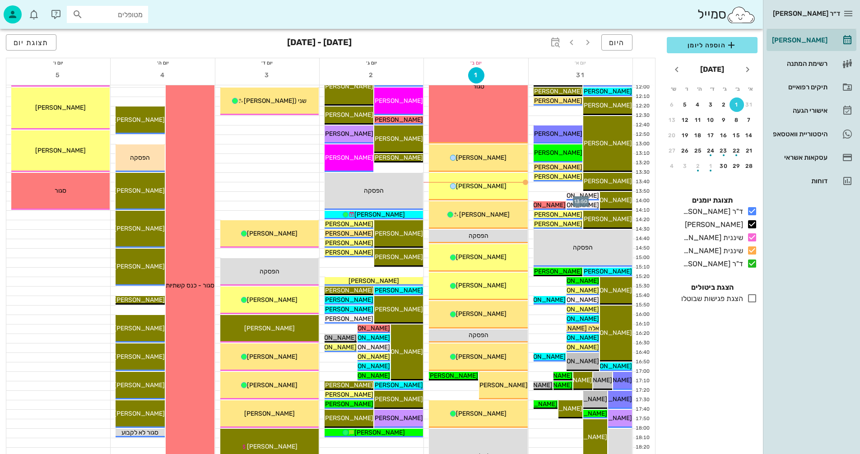
scroll to position [226, 0]
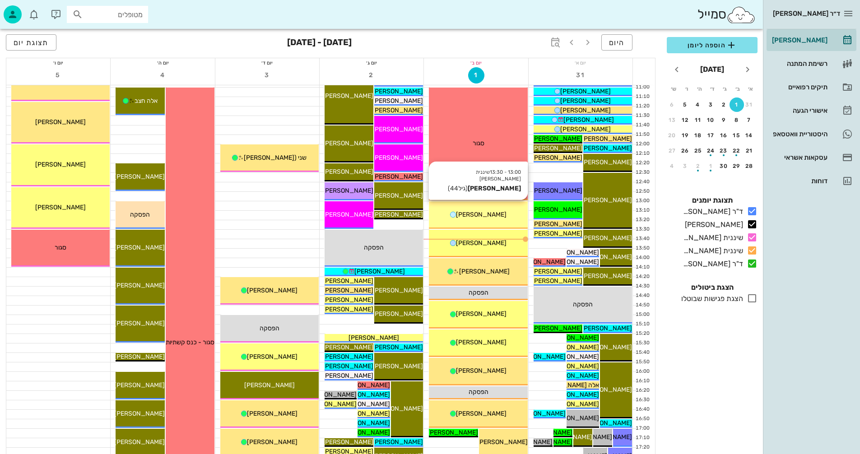
click at [481, 215] on span "[PERSON_NAME]" at bounding box center [481, 215] width 51 height 8
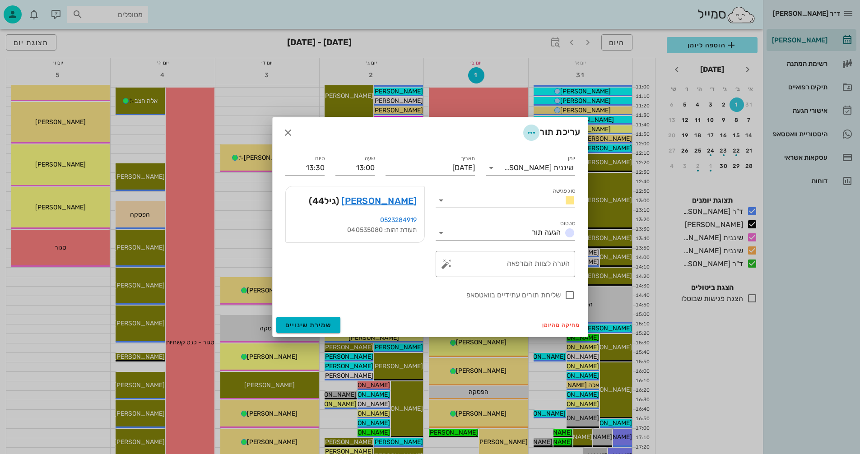
click at [529, 131] on icon "button" at bounding box center [531, 132] width 11 height 11
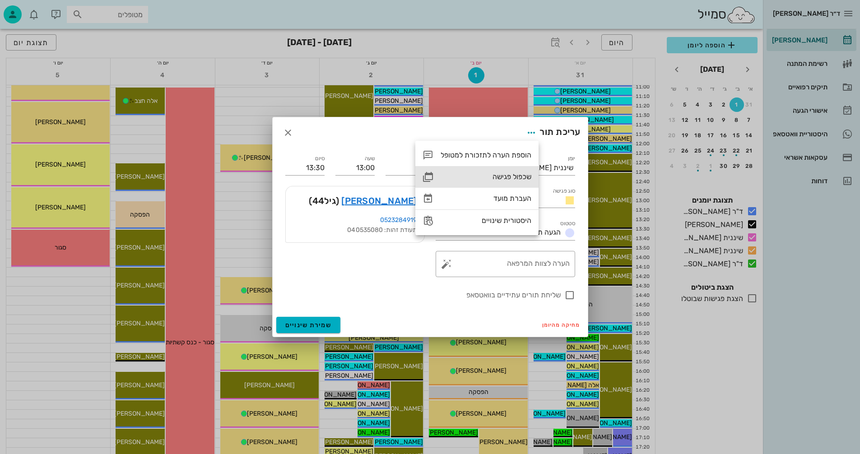
click at [504, 177] on div "שכפול פגישה" at bounding box center [486, 176] width 91 height 9
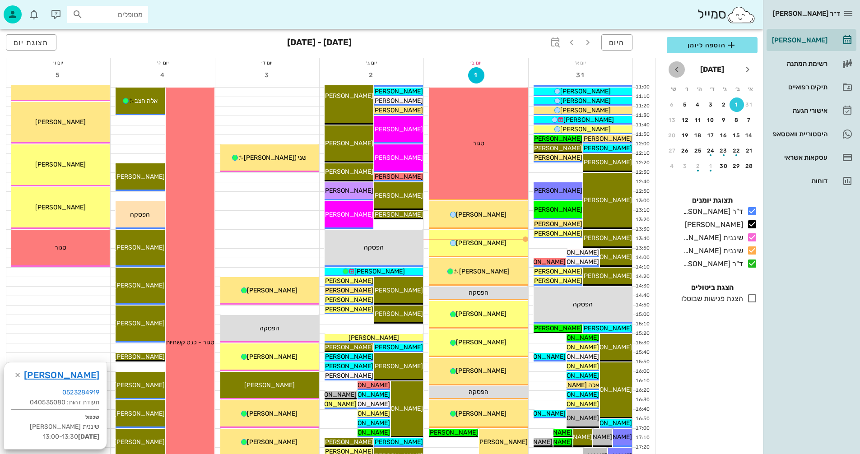
click at [674, 69] on icon "חודש הבא" at bounding box center [676, 69] width 11 height 11
click at [737, 119] on div "8" at bounding box center [737, 120] width 14 height 6
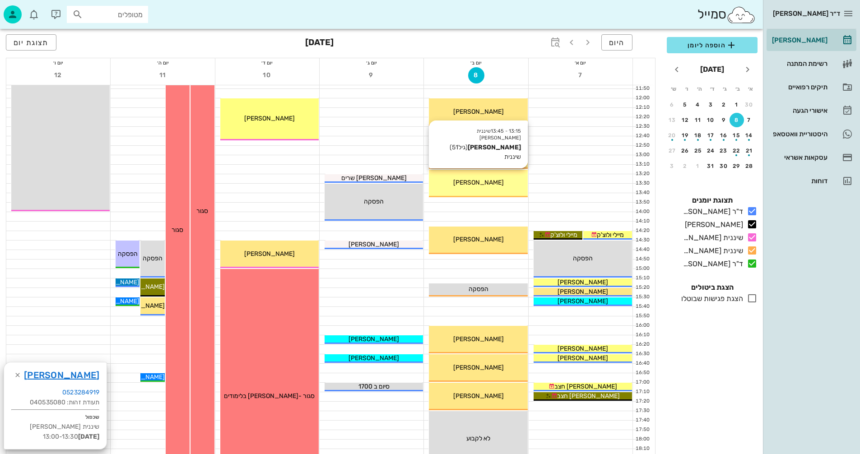
scroll to position [361, 0]
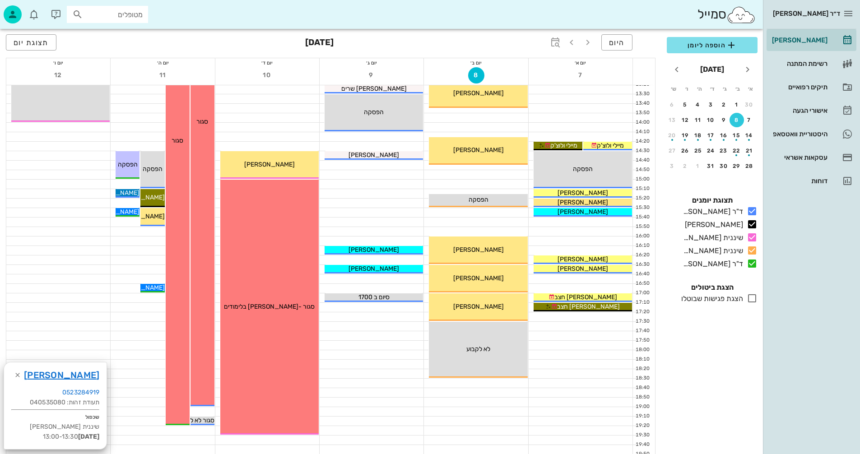
click at [446, 212] on div at bounding box center [476, 212] width 104 height 9
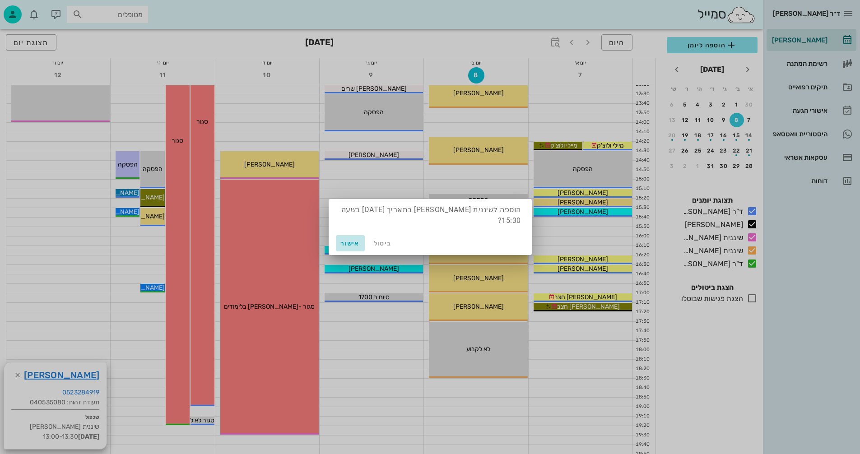
click at [341, 240] on span "אישור" at bounding box center [351, 244] width 22 height 8
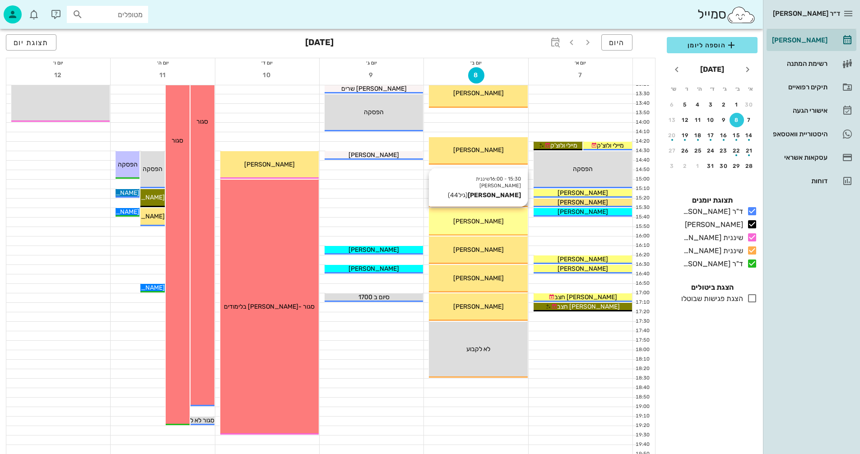
click at [494, 220] on span "[PERSON_NAME]" at bounding box center [478, 222] width 51 height 8
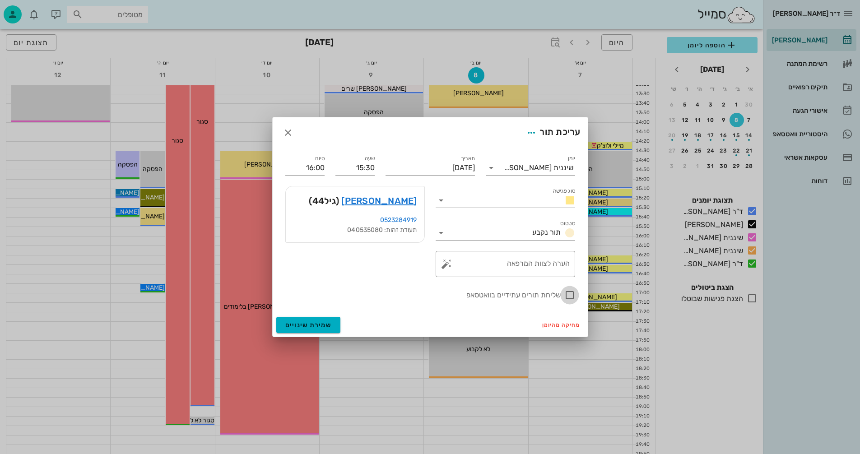
click at [568, 298] on div at bounding box center [569, 295] width 15 height 15
checkbox input "true"
click at [301, 328] on span "שמירת שינויים" at bounding box center [308, 325] width 47 height 8
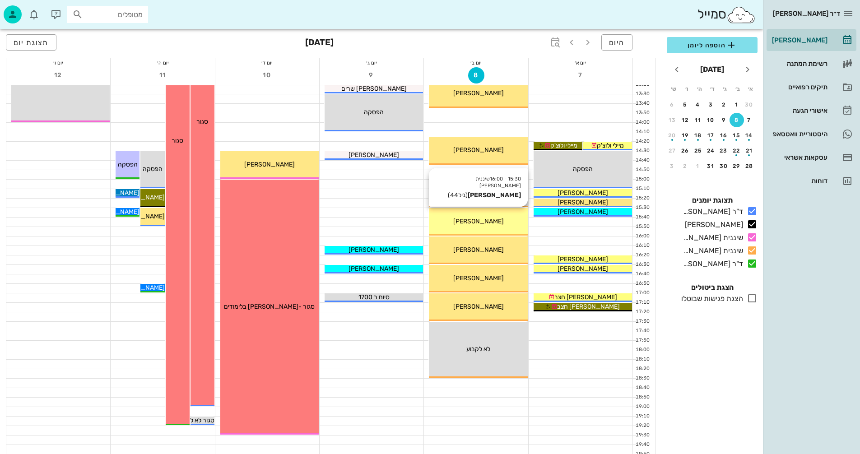
click at [502, 222] on div "[PERSON_NAME]" at bounding box center [478, 221] width 98 height 9
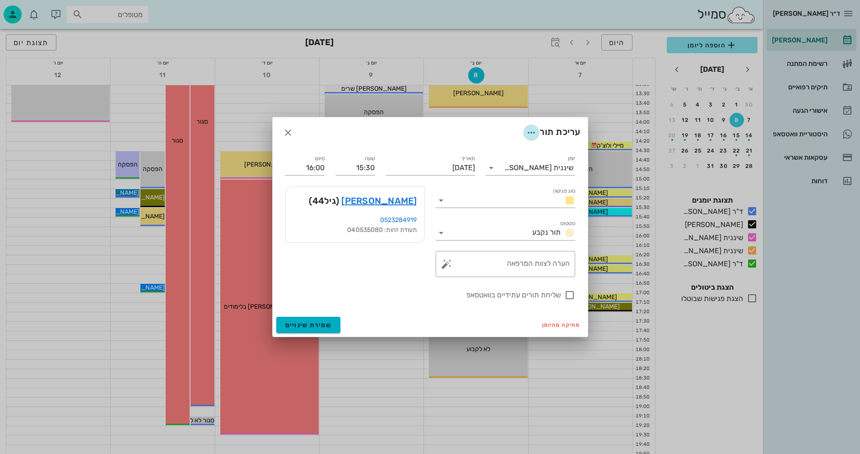
click at [529, 133] on icon "button" at bounding box center [531, 132] width 11 height 11
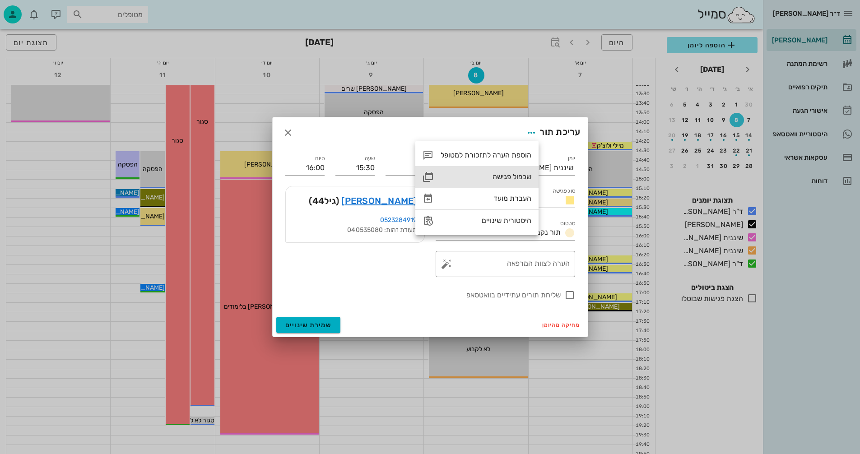
click at [507, 176] on div "שכפול פגישה" at bounding box center [486, 176] width 91 height 9
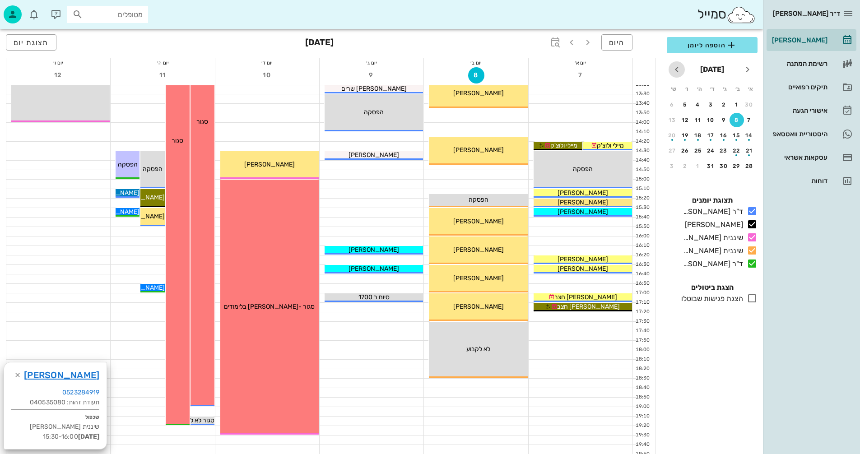
click at [676, 68] on icon "חודש הבא" at bounding box center [676, 69] width 11 height 11
click at [749, 134] on div "15" at bounding box center [749, 135] width 14 height 6
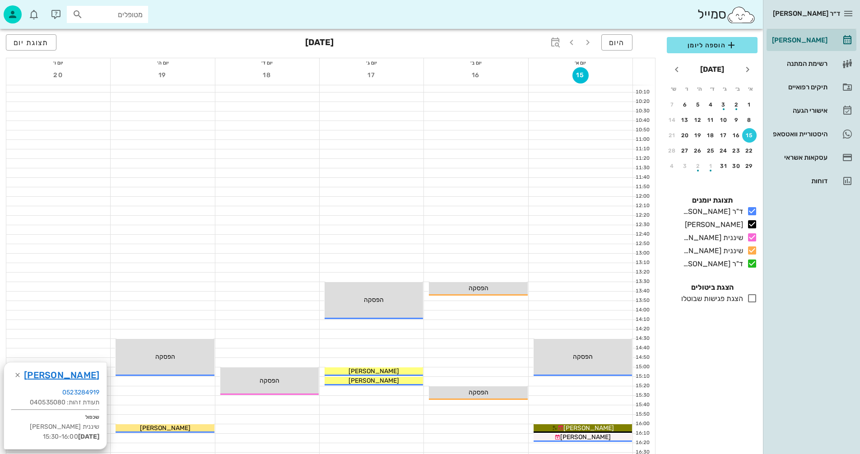
scroll to position [316, 0]
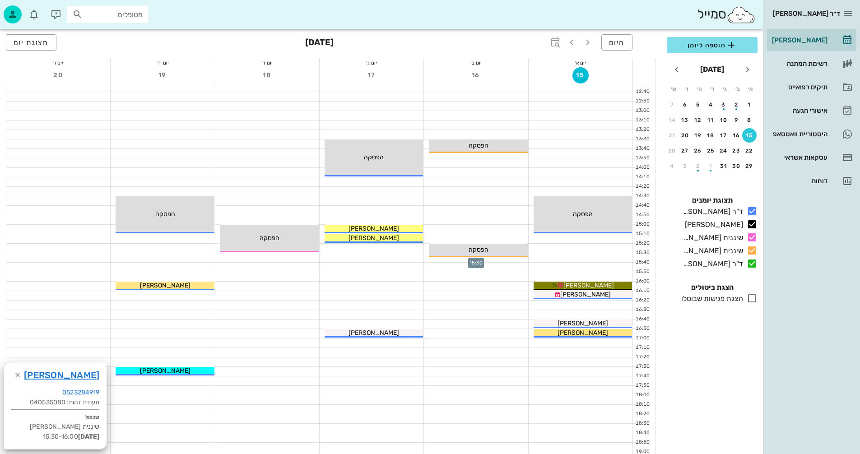
click at [442, 259] on div at bounding box center [476, 257] width 104 height 9
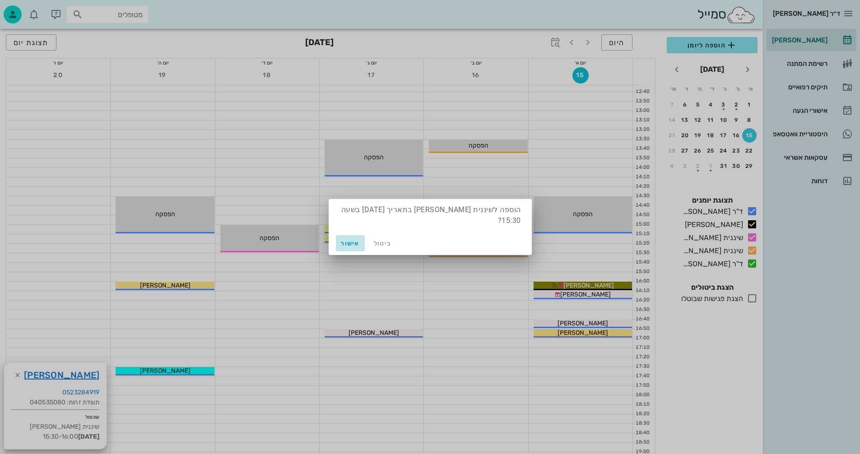
click at [354, 240] on span "אישור" at bounding box center [351, 244] width 22 height 8
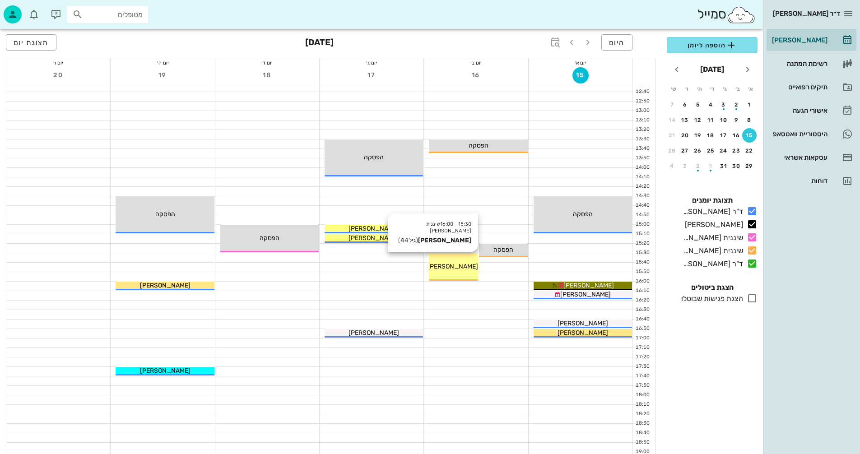
click at [452, 265] on span "[PERSON_NAME]" at bounding box center [453, 267] width 51 height 8
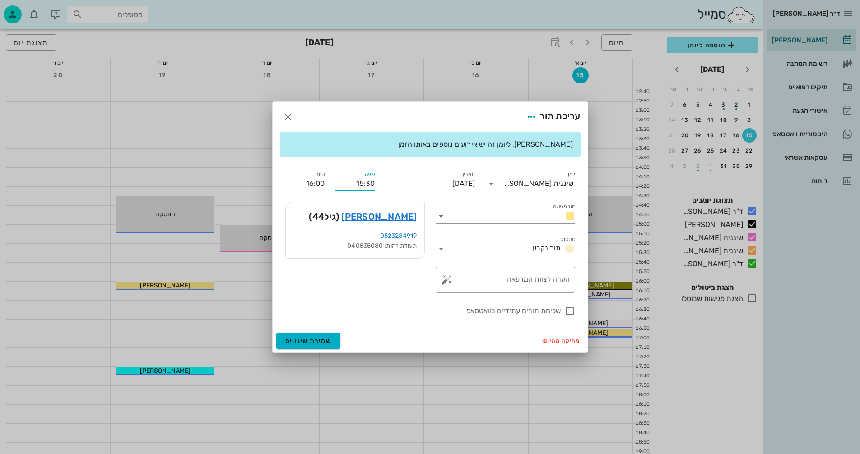
drag, startPoint x: 371, startPoint y: 183, endPoint x: 375, endPoint y: 183, distance: 4.5
click at [375, 183] on div "שעה 15:30" at bounding box center [355, 180] width 50 height 33
type input "15:35"
type input "16:05"
click at [304, 340] on div "ד״ר [PERSON_NAME] [PERSON_NAME] רשימת המתנה תיקים רפואיים אישורי הגעה היסטוריית…" at bounding box center [430, 125] width 860 height 882
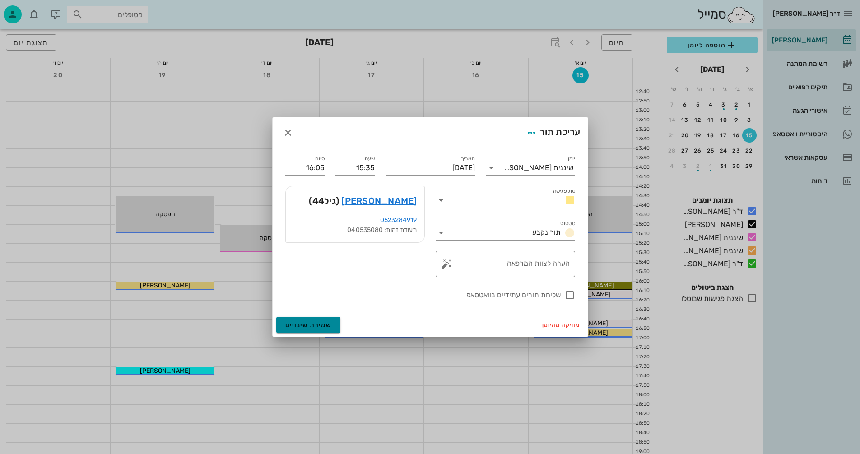
click at [310, 323] on span "שמירת שינויים" at bounding box center [308, 325] width 47 height 8
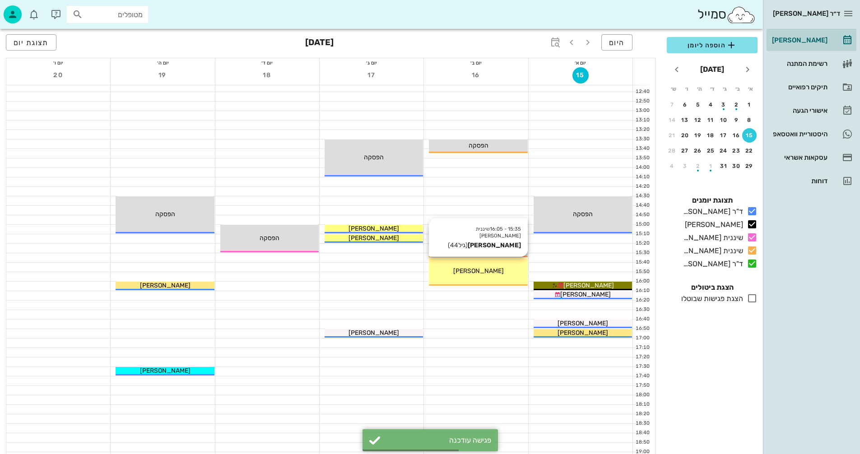
click at [484, 270] on span "[PERSON_NAME]" at bounding box center [478, 271] width 51 height 8
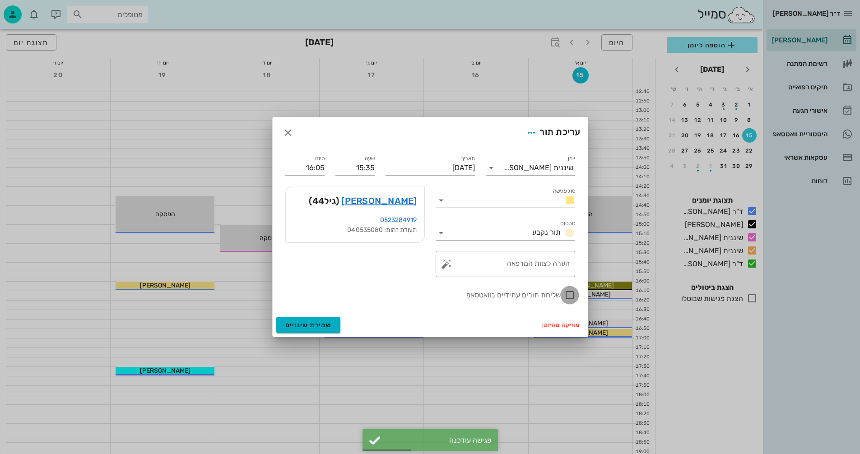
click at [570, 294] on div at bounding box center [569, 295] width 15 height 15
checkbox input "true"
click at [299, 321] on button "שמירת שינויים" at bounding box center [308, 325] width 65 height 16
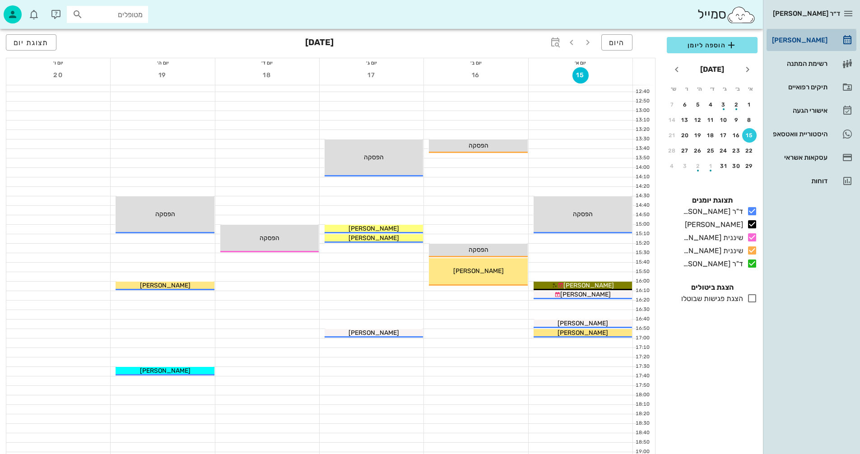
click at [802, 40] on div "[PERSON_NAME]" at bounding box center [798, 40] width 57 height 7
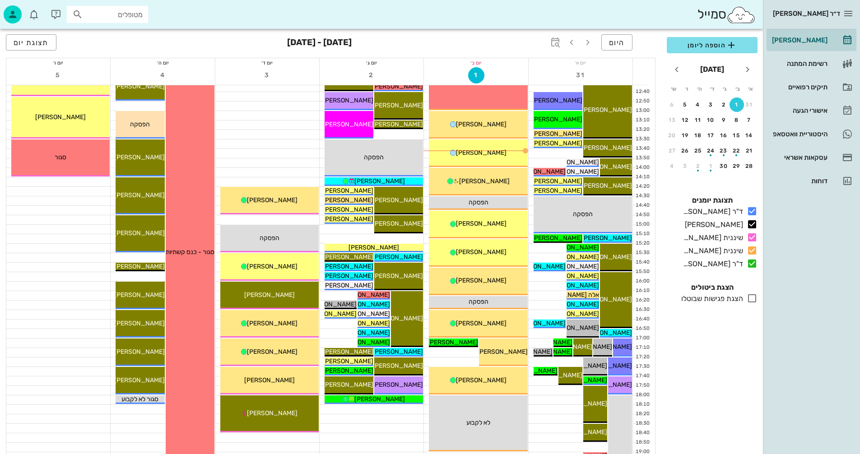
click at [284, 139] on div at bounding box center [267, 143] width 104 height 9
click at [622, 43] on span "היום" at bounding box center [617, 42] width 16 height 9
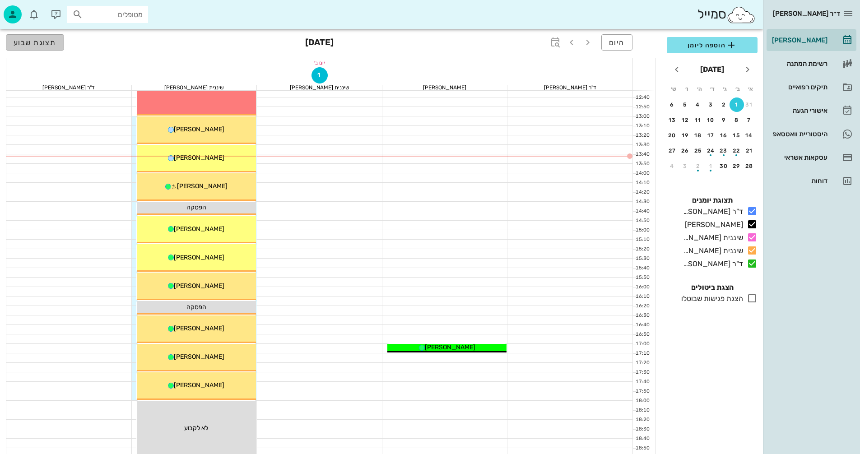
click at [35, 42] on span "תצוגת שבוע" at bounding box center [35, 42] width 43 height 9
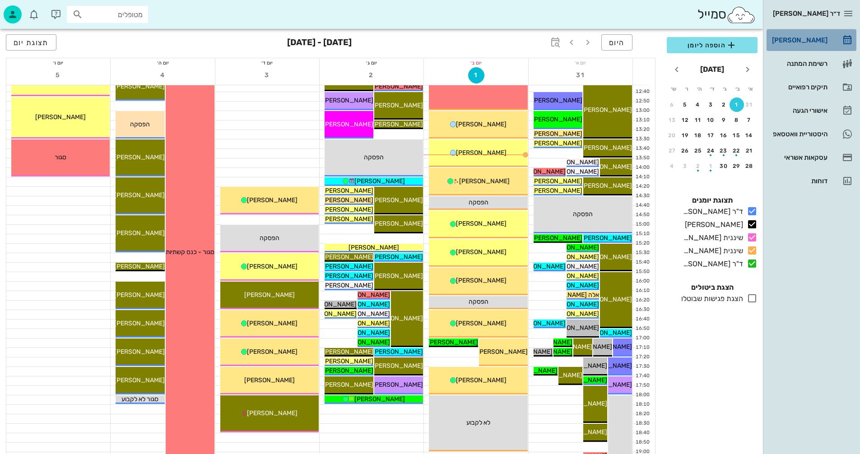
click at [801, 38] on div "[PERSON_NAME]" at bounding box center [798, 40] width 57 height 7
click at [787, 134] on div "היסטוריית וואטסאפ" at bounding box center [798, 133] width 57 height 7
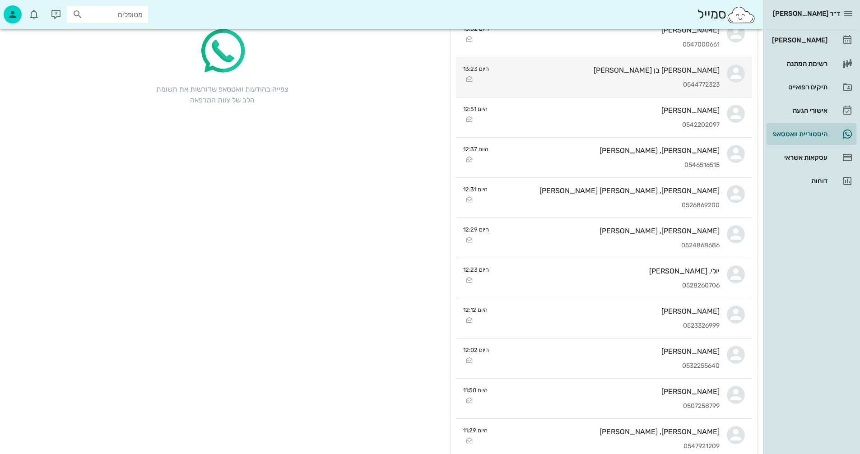
scroll to position [90, 0]
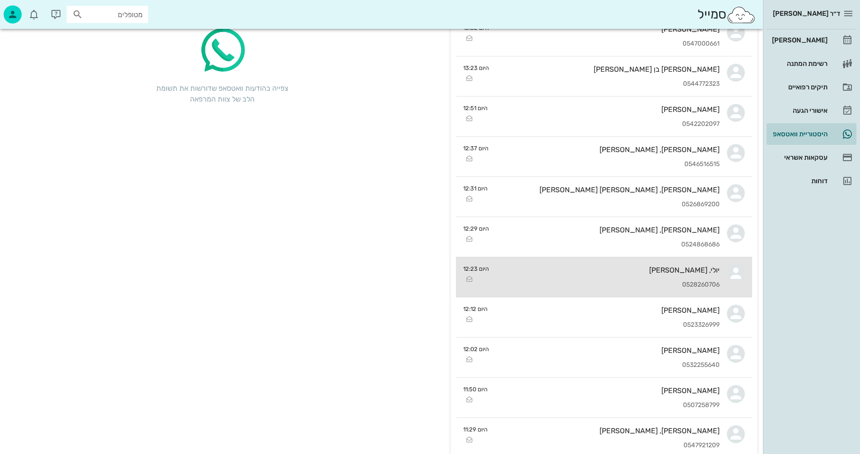
click at [596, 267] on div "יולי, [PERSON_NAME]" at bounding box center [607, 270] width 223 height 9
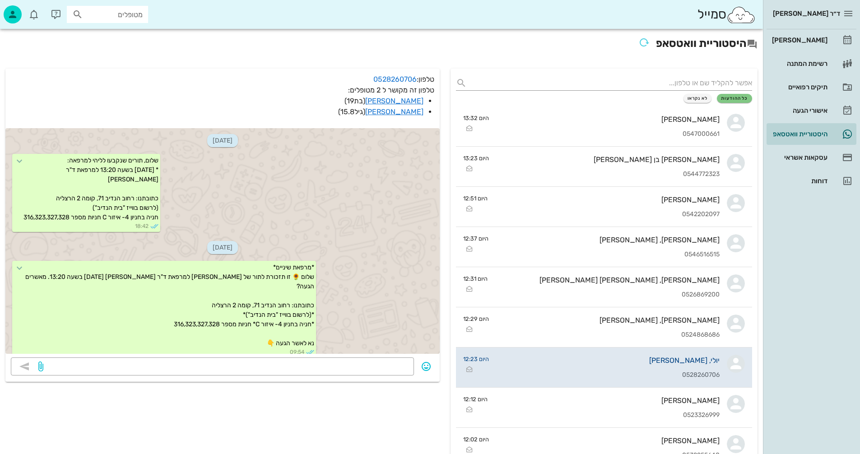
scroll to position [803, 0]
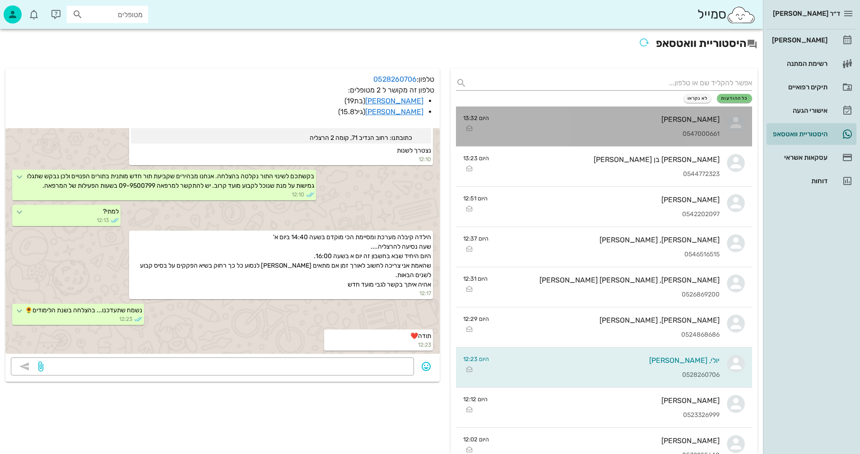
click at [635, 123] on div "[PERSON_NAME]" at bounding box center [607, 119] width 223 height 9
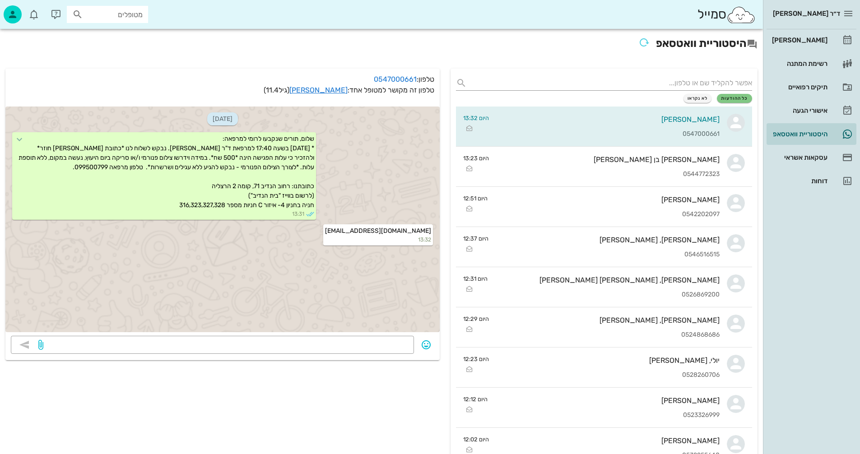
click at [128, 15] on input "מטופלים" at bounding box center [114, 15] width 58 height 12
type input "[PERSON_NAME]"
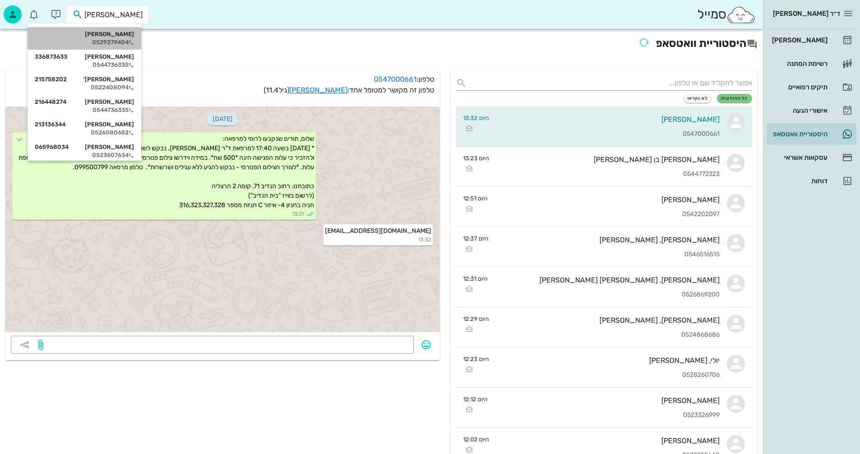
click at [118, 39] on div "0529279404" at bounding box center [84, 42] width 99 height 7
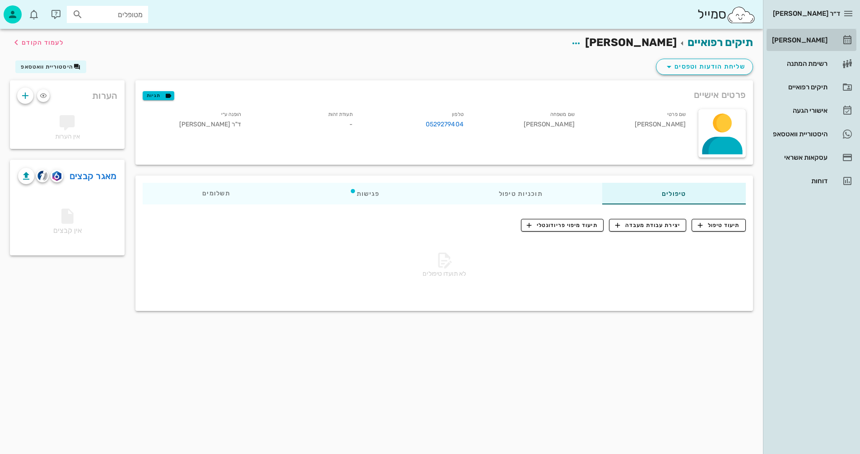
click at [810, 38] on div "[PERSON_NAME]" at bounding box center [798, 40] width 57 height 7
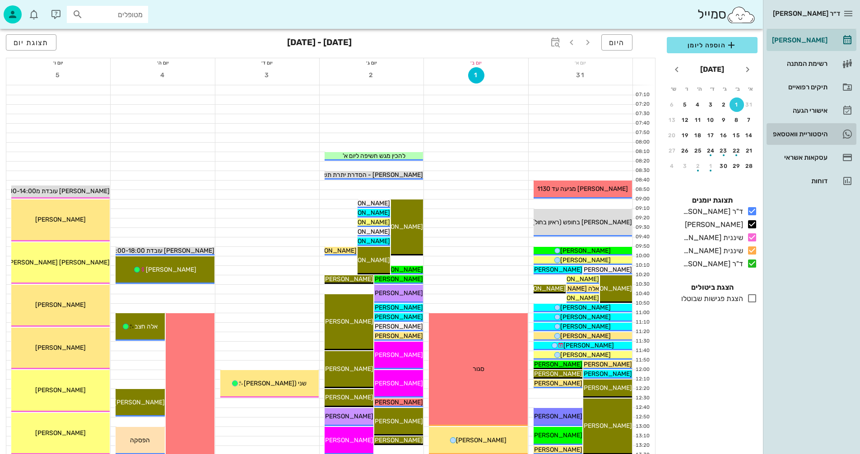
click at [793, 133] on div "היסטוריית וואטסאפ" at bounding box center [798, 133] width 57 height 7
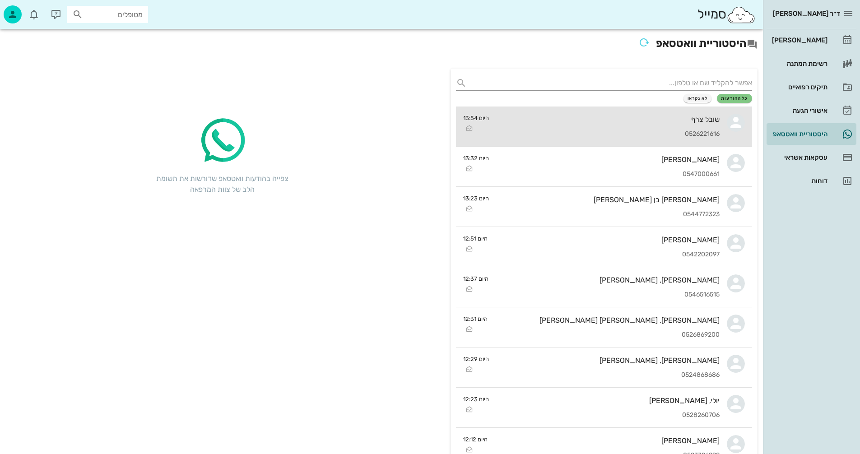
click at [571, 125] on div "שובל צרף 0526221616" at bounding box center [607, 127] width 223 height 40
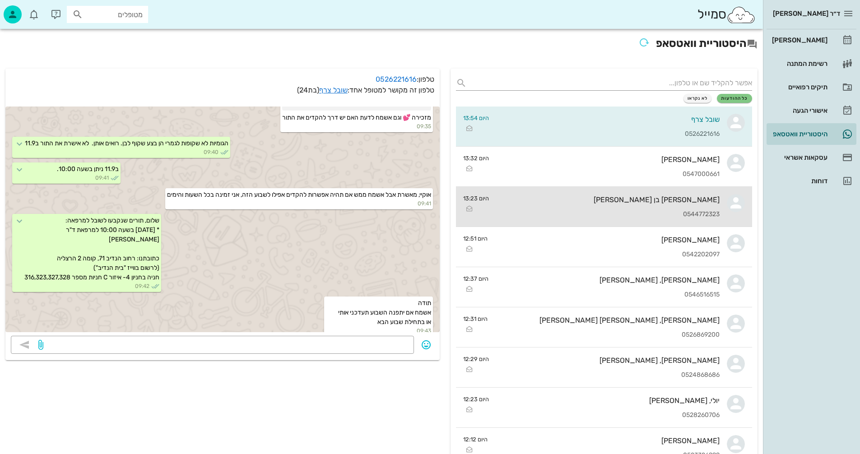
click at [582, 206] on div "[PERSON_NAME] בן [PERSON_NAME] 0544772323" at bounding box center [607, 207] width 223 height 40
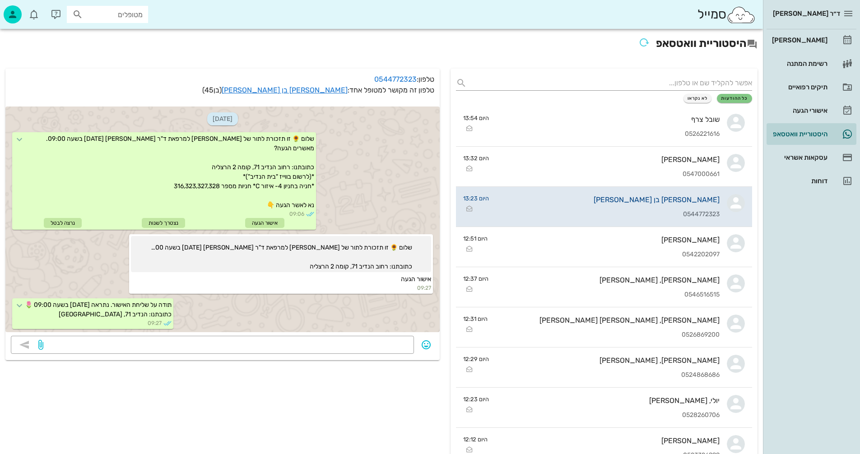
scroll to position [195, 0]
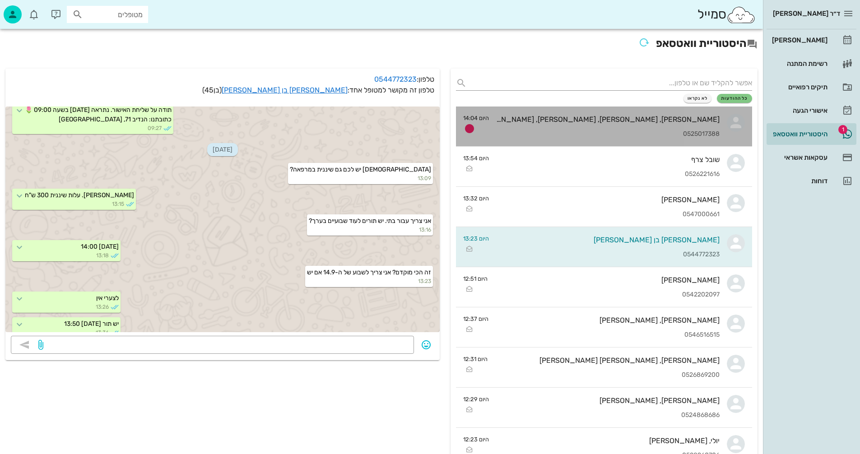
click at [596, 126] on div "[PERSON_NAME], [PERSON_NAME], [PERSON_NAME], [PERSON_NAME], [PERSON_NAME] 05250…" at bounding box center [607, 127] width 223 height 40
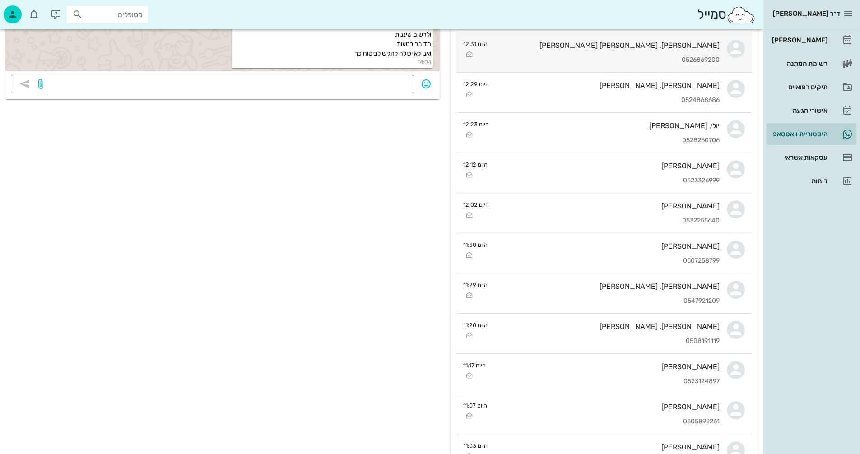
scroll to position [361, 0]
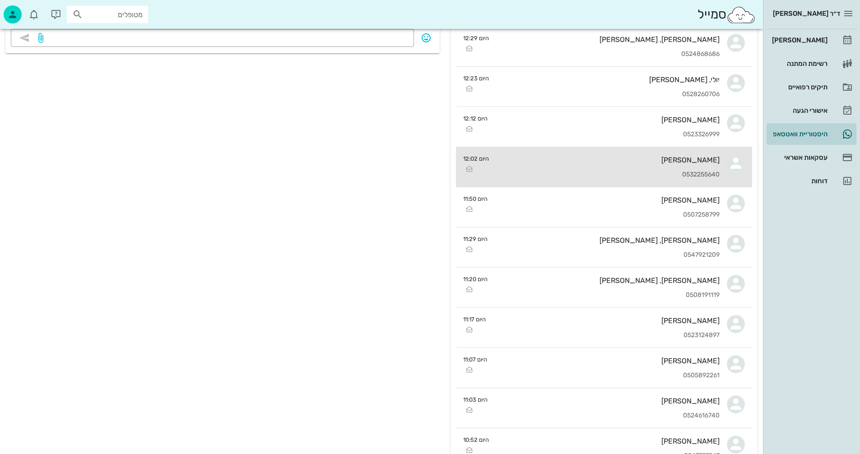
click at [642, 170] on div "[PERSON_NAME] 0532255640" at bounding box center [607, 167] width 223 height 40
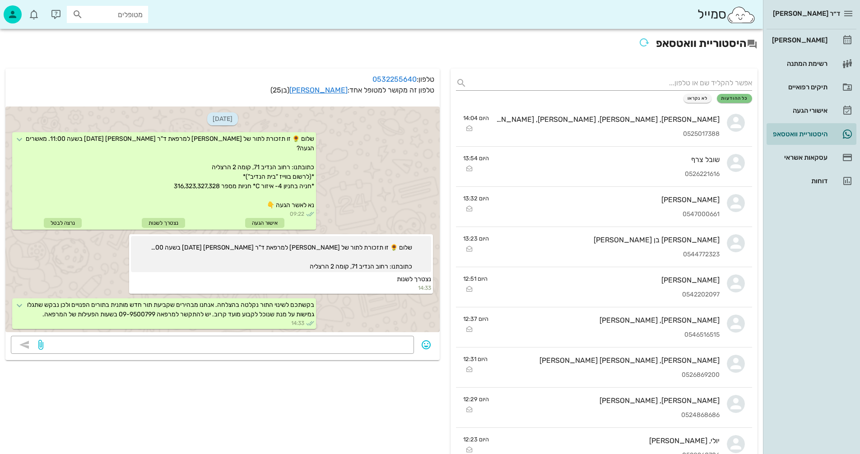
scroll to position [1425, 0]
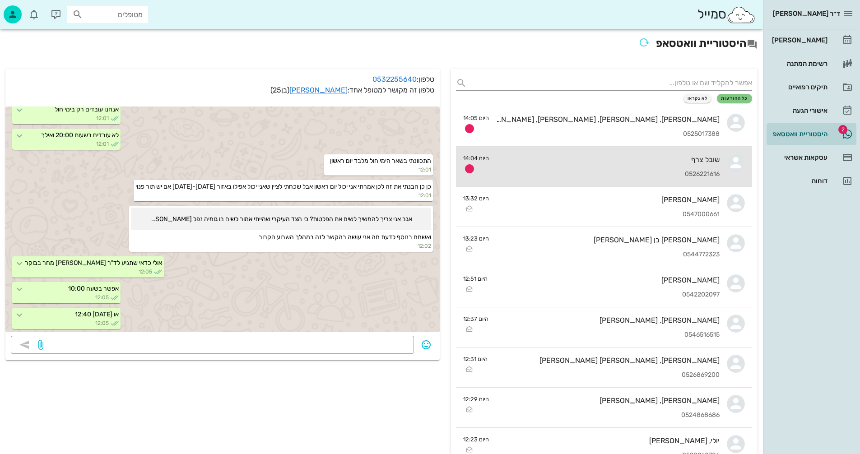
click at [598, 160] on div "שובל צרף" at bounding box center [607, 159] width 223 height 9
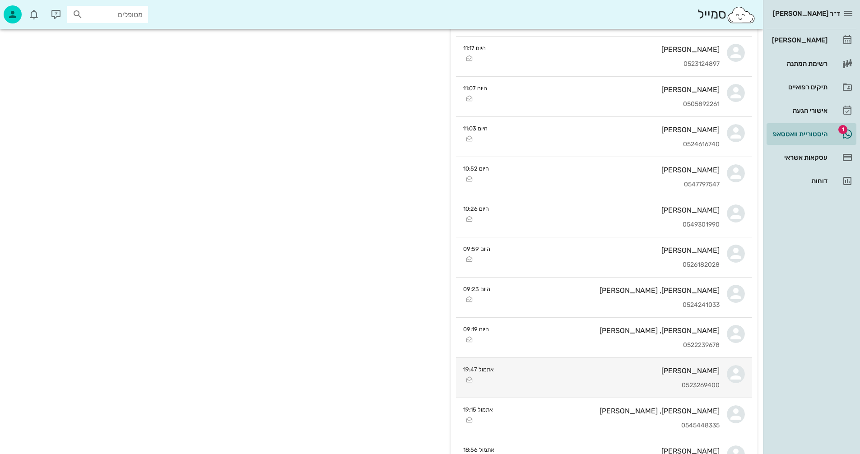
scroll to position [632, 0]
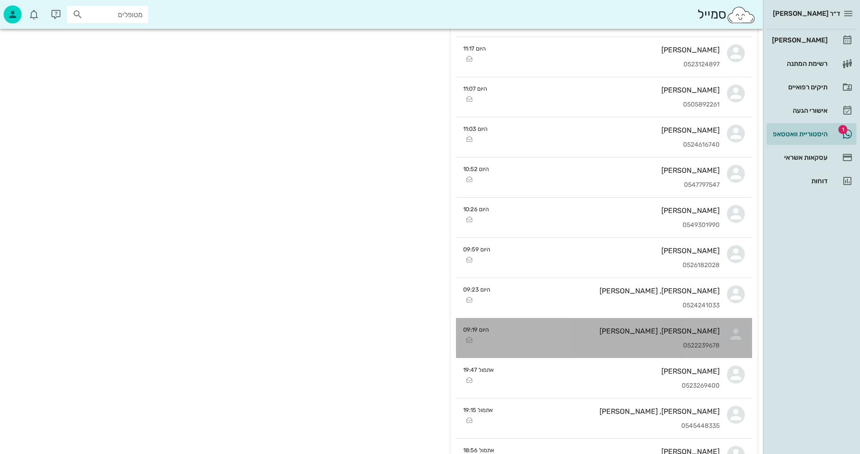
click at [546, 335] on div "[PERSON_NAME], [PERSON_NAME] 0522239678" at bounding box center [607, 338] width 223 height 40
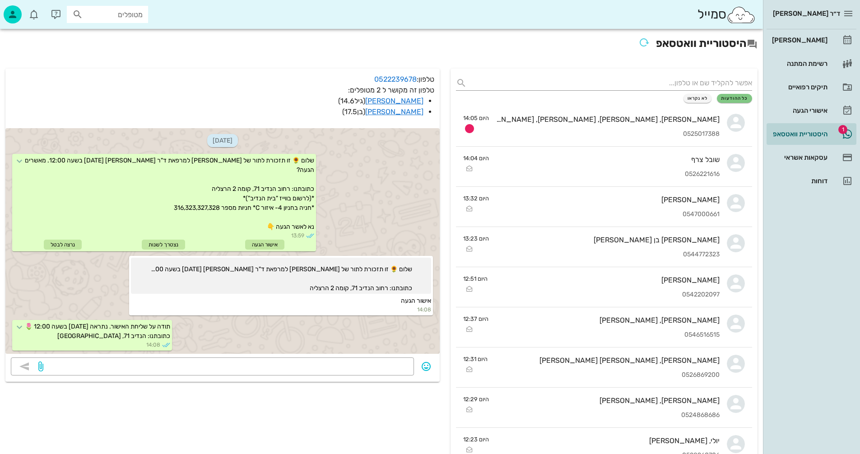
scroll to position [560, 0]
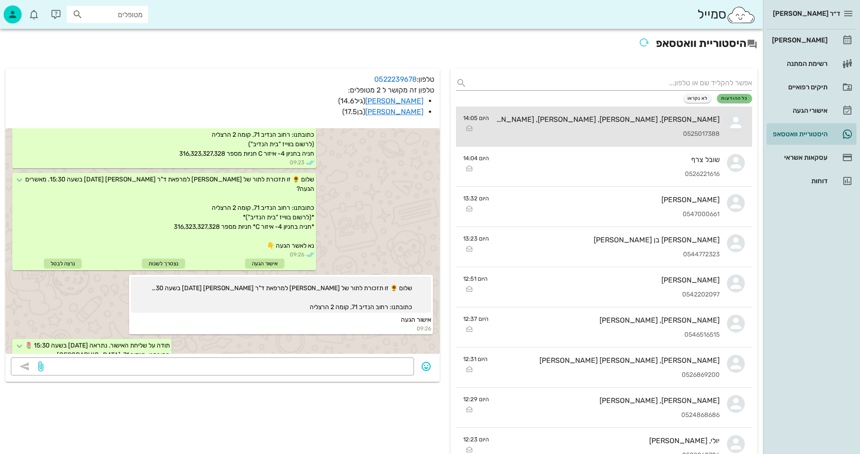
click at [615, 116] on div "[PERSON_NAME], [PERSON_NAME], [PERSON_NAME], [PERSON_NAME], [PERSON_NAME]" at bounding box center [607, 119] width 223 height 9
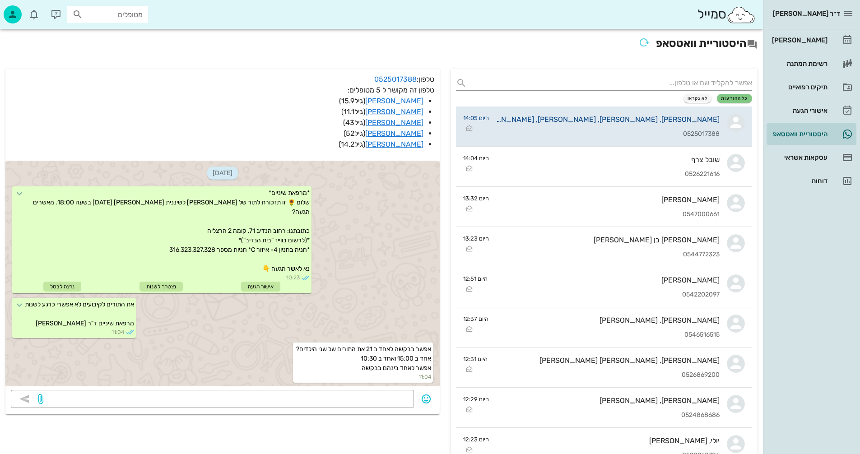
scroll to position [2967, 0]
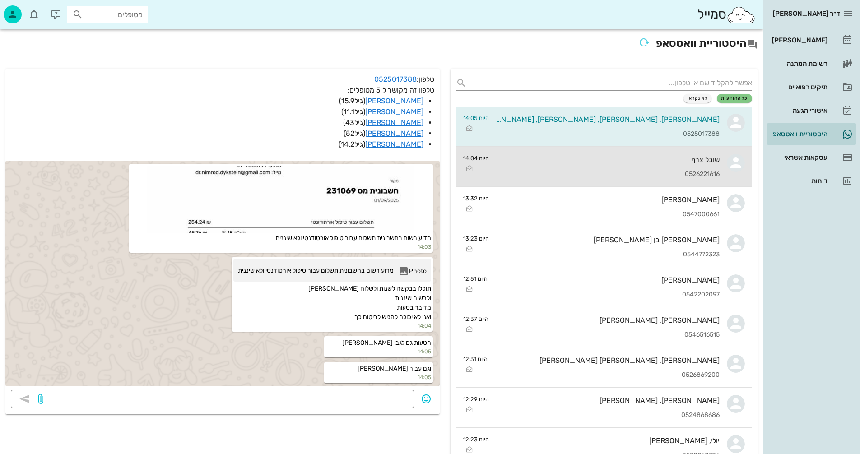
click at [633, 168] on div "שובל צרף 0526221616" at bounding box center [607, 167] width 223 height 40
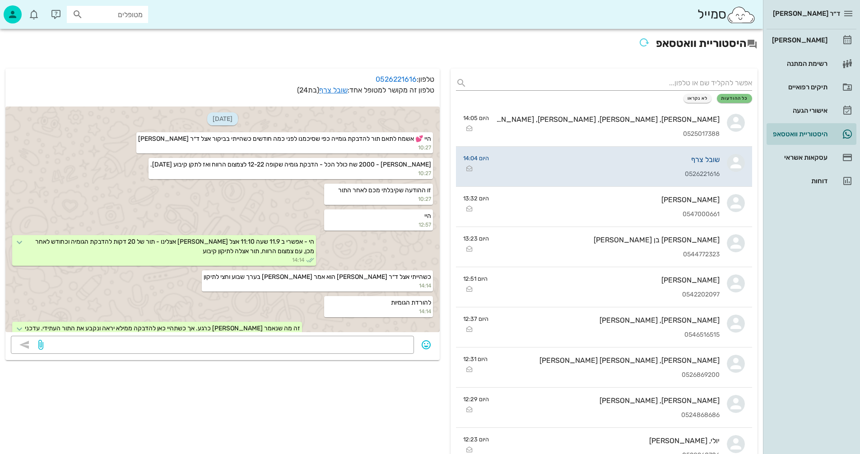
scroll to position [550, 0]
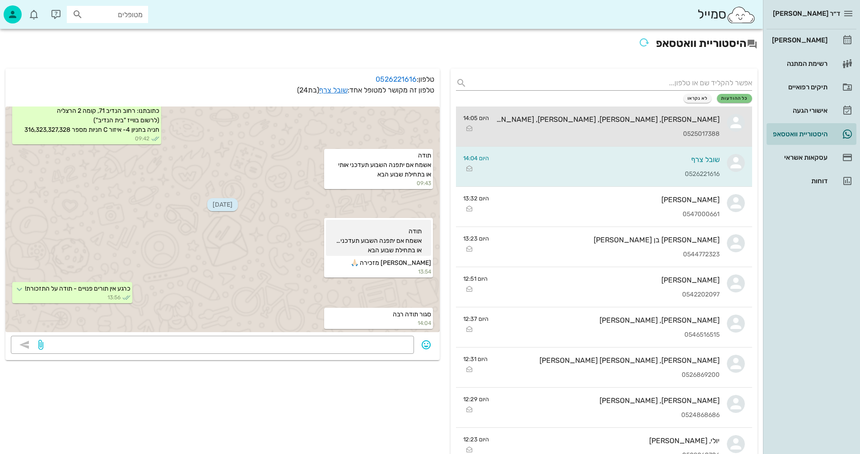
click at [551, 127] on div "[PERSON_NAME], [PERSON_NAME], [PERSON_NAME], [PERSON_NAME], [PERSON_NAME] 05250…" at bounding box center [607, 127] width 223 height 40
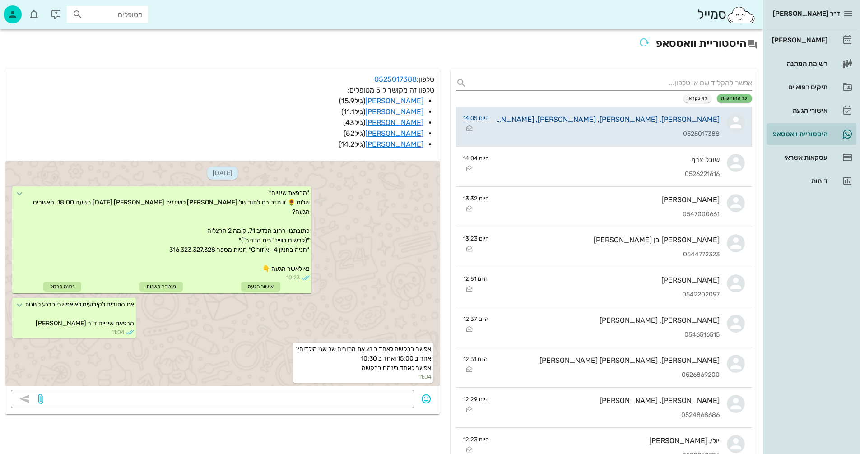
scroll to position [2967, 0]
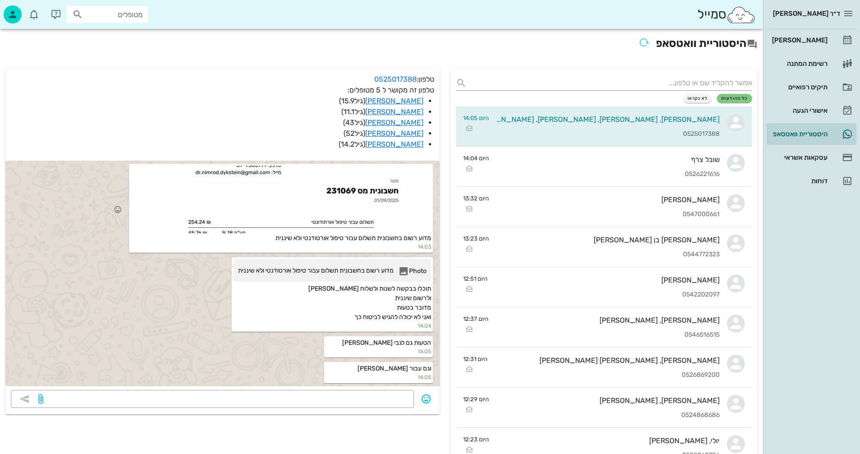
click at [323, 186] on div at bounding box center [281, 200] width 300 height 68
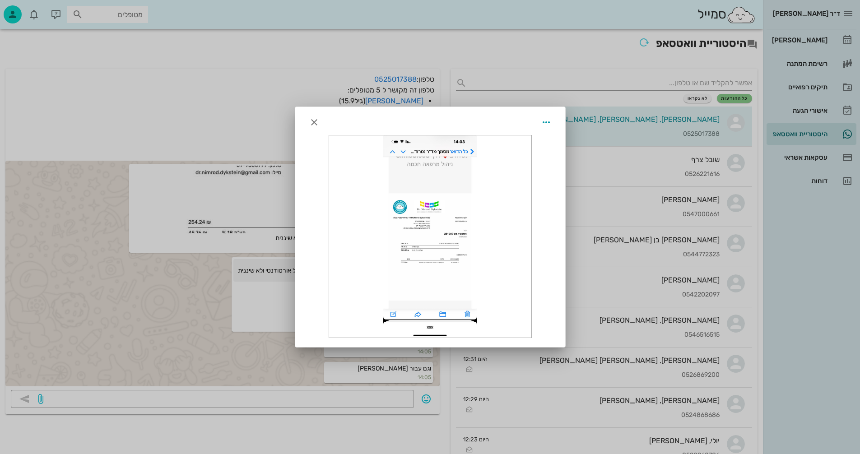
click at [441, 251] on div at bounding box center [430, 236] width 202 height 202
click at [547, 120] on icon "button" at bounding box center [546, 122] width 11 height 11
click at [312, 121] on icon "button" at bounding box center [314, 122] width 11 height 11
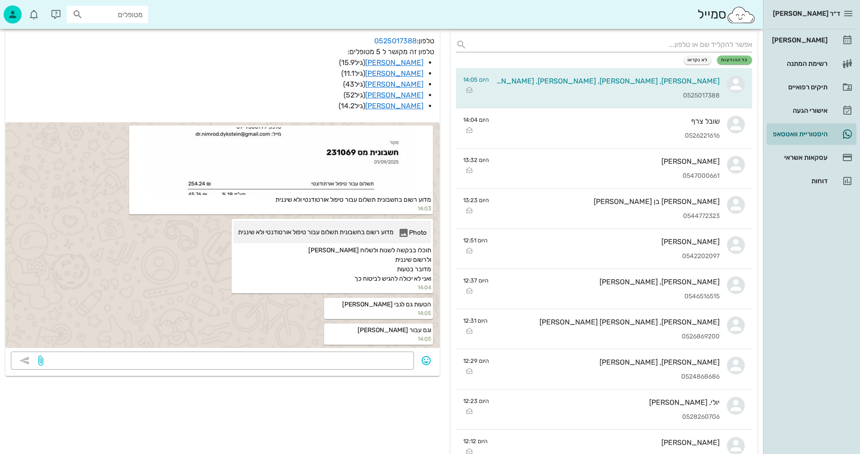
scroll to position [0, 0]
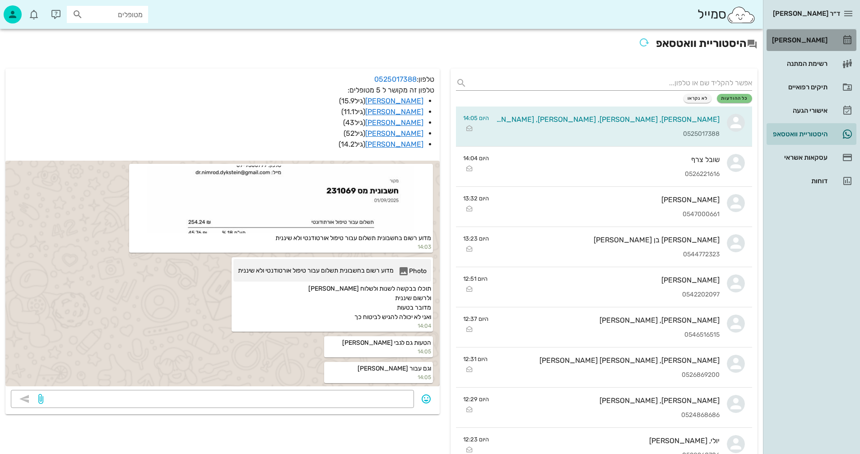
click at [802, 40] on div "[PERSON_NAME]" at bounding box center [798, 40] width 57 height 7
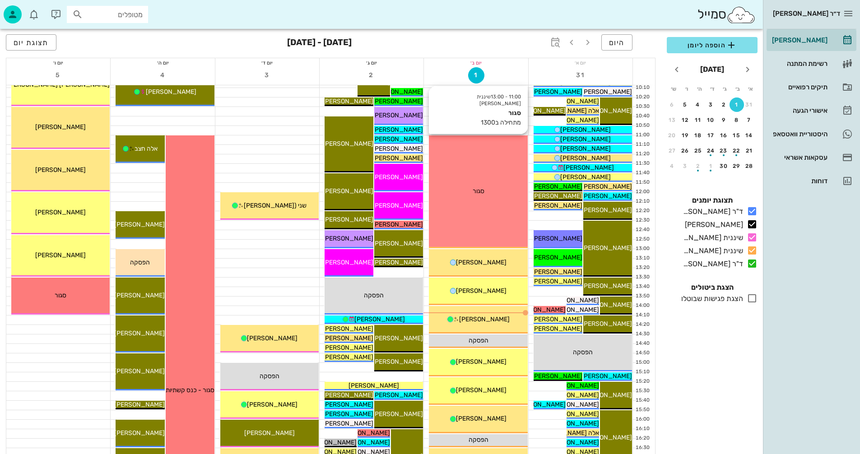
scroll to position [181, 0]
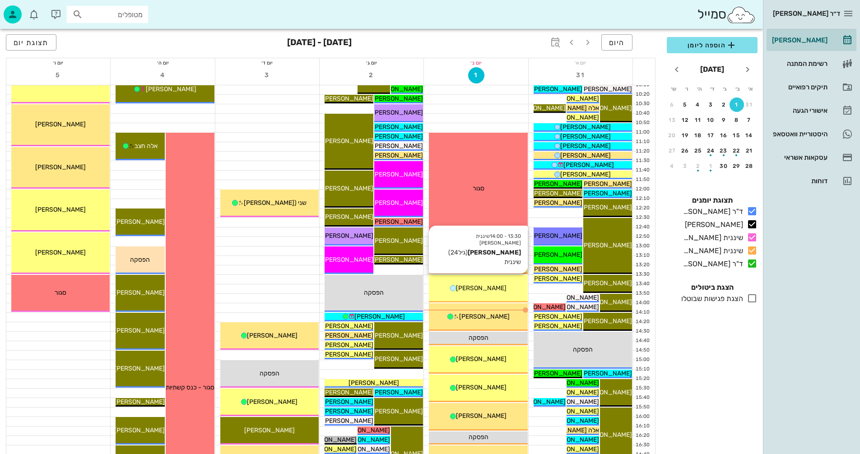
click at [493, 284] on div "[PERSON_NAME]" at bounding box center [478, 288] width 98 height 9
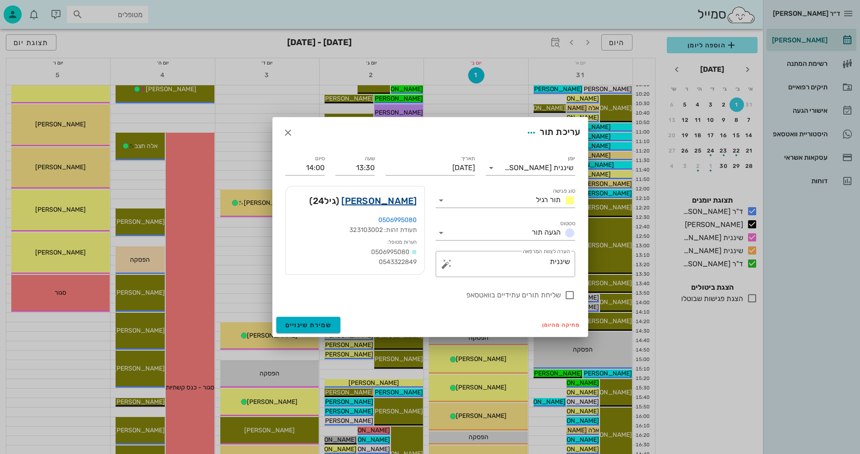
click at [389, 202] on link "[PERSON_NAME]" at bounding box center [378, 201] width 75 height 14
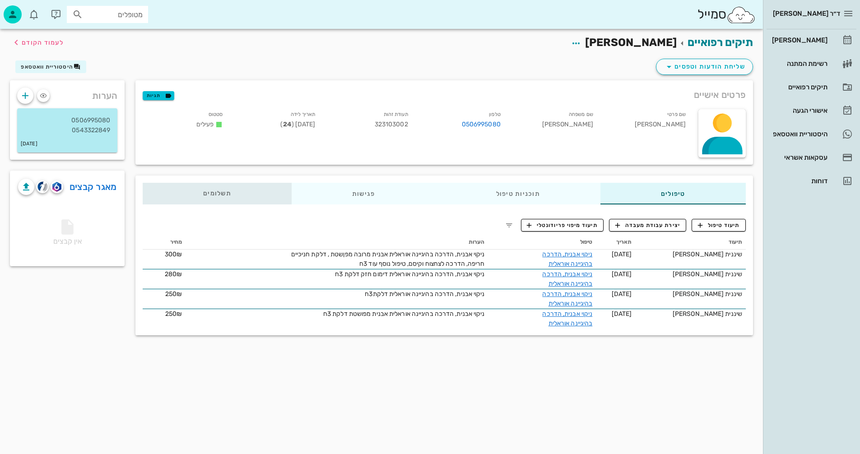
click at [216, 192] on span "תשלומים 0₪" at bounding box center [217, 194] width 28 height 6
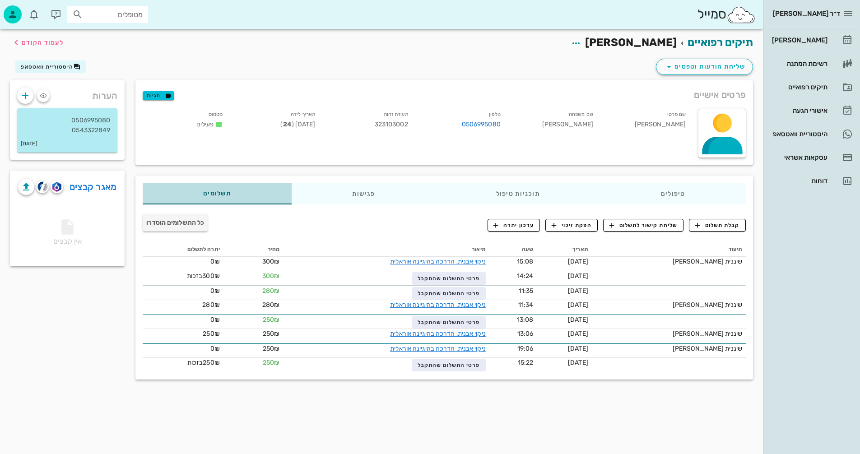
click at [223, 195] on span "תשלומים 0₪" at bounding box center [217, 194] width 28 height 6
click at [711, 223] on span "קבלת תשלום" at bounding box center [717, 225] width 45 height 8
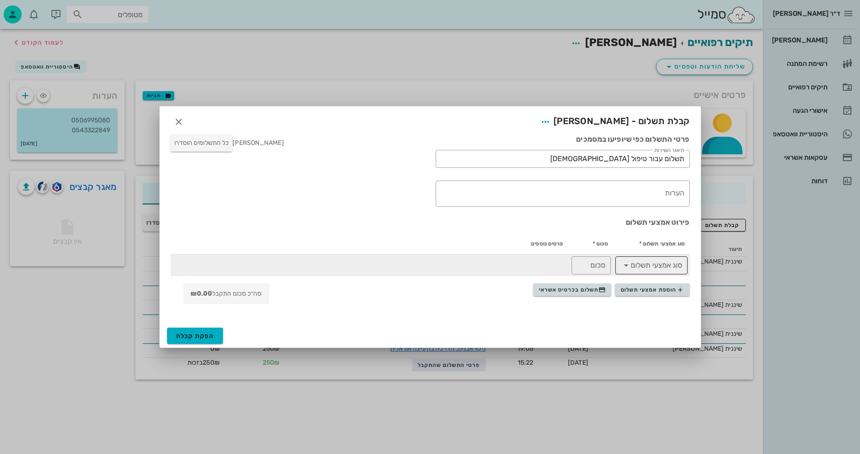
click at [628, 265] on icon at bounding box center [626, 265] width 11 height 11
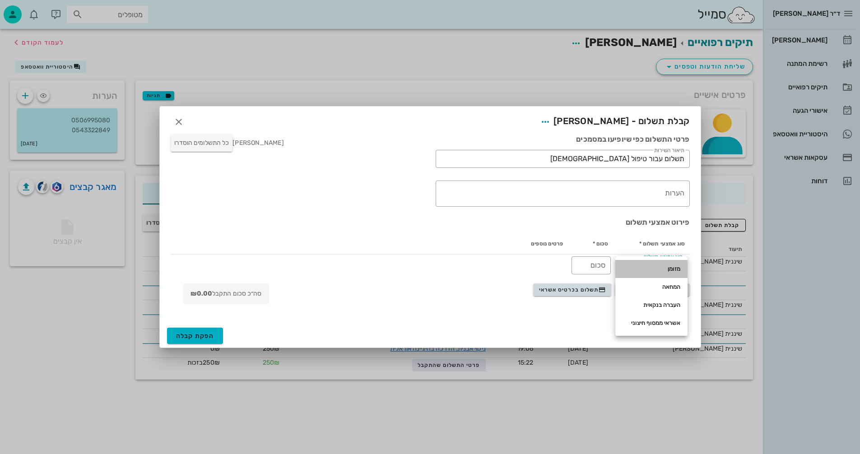
click at [642, 266] on div "מזומן" at bounding box center [652, 268] width 58 height 7
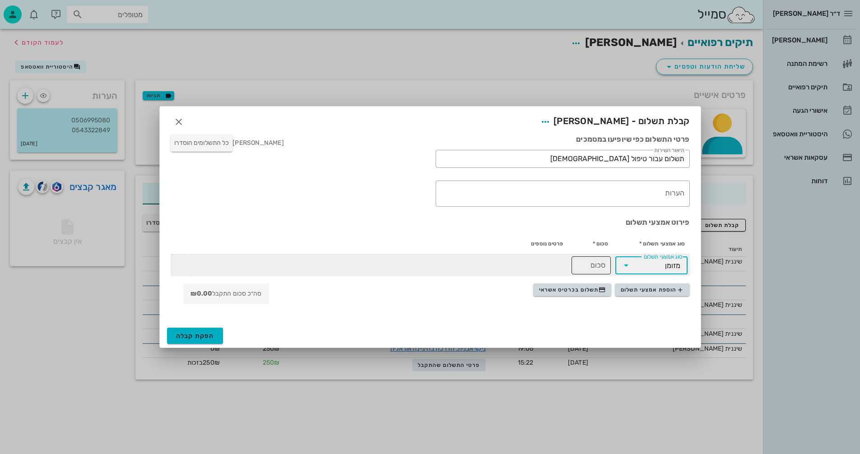
click at [590, 262] on input "סכום" at bounding box center [591, 265] width 28 height 14
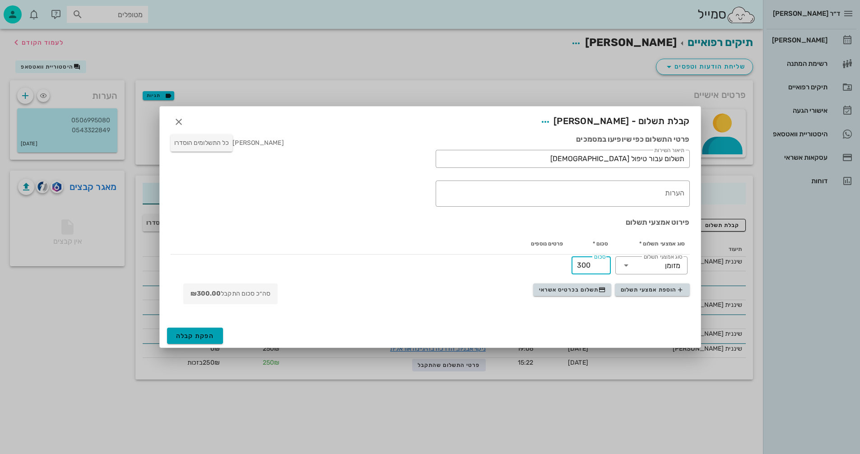
type input "300"
click at [200, 335] on span "הפקת קבלה" at bounding box center [195, 336] width 38 height 8
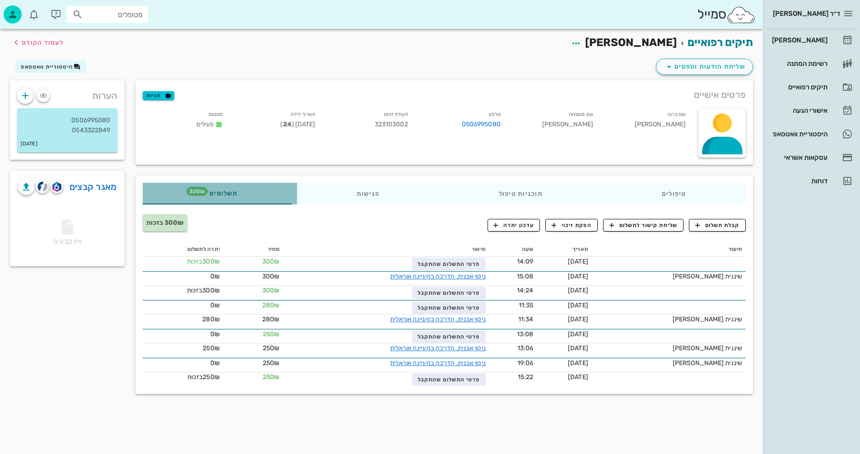
click at [223, 191] on span "תשלומים 300₪" at bounding box center [219, 194] width 35 height 6
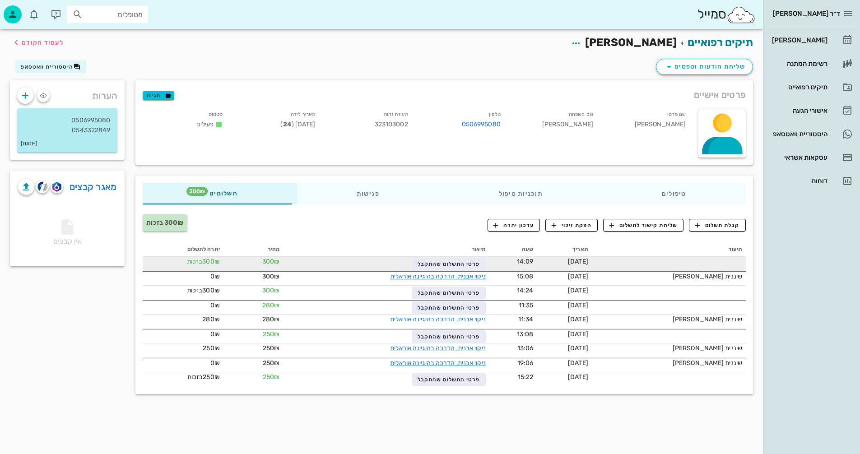
click at [203, 260] on span "בזכות" at bounding box center [195, 262] width 16 height 8
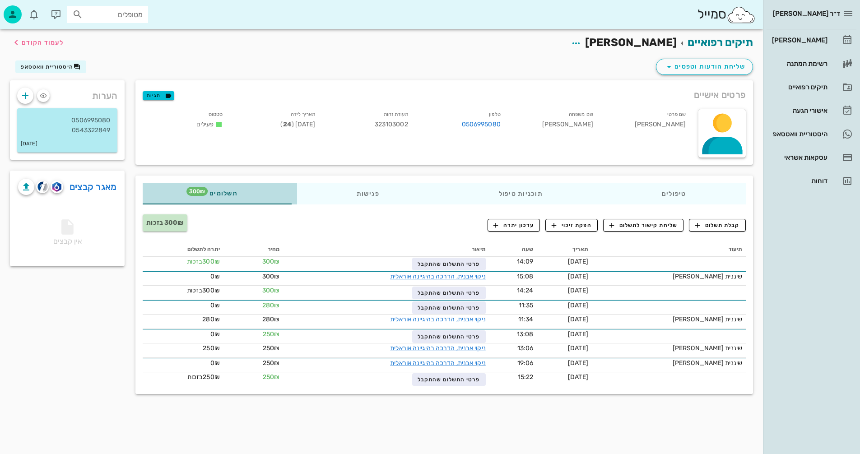
click at [229, 191] on span "תשלומים 300₪" at bounding box center [219, 194] width 35 height 6
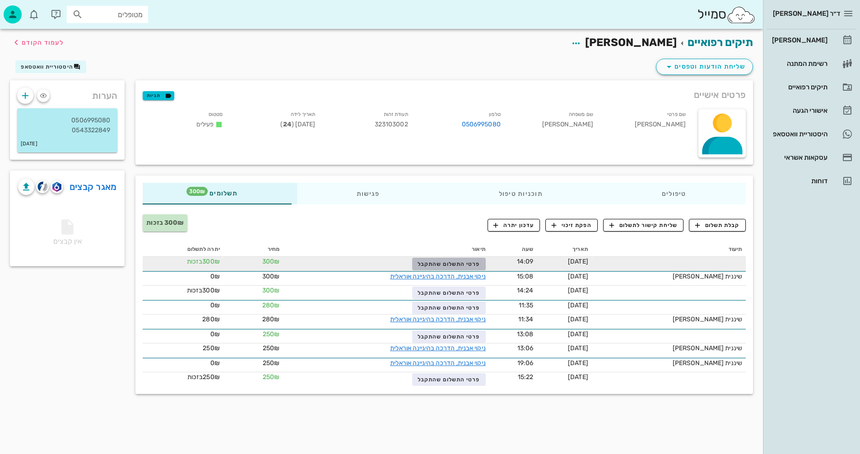
click at [470, 265] on span "פרטי התשלום שהתקבל" at bounding box center [449, 264] width 62 height 6
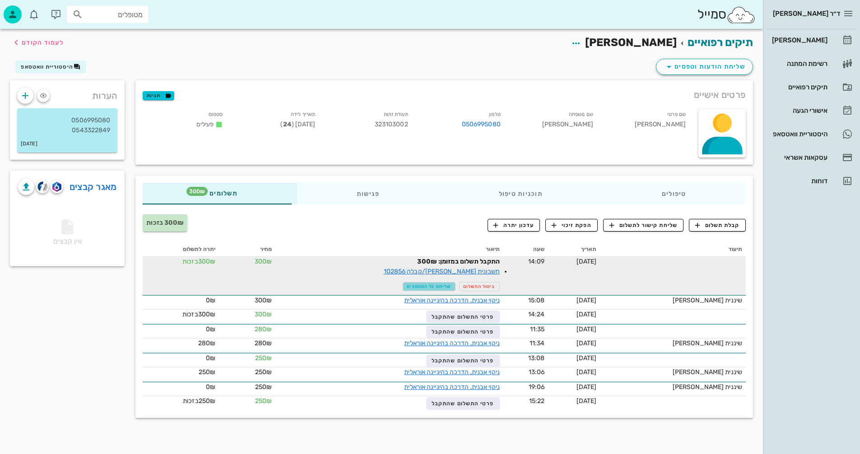
click at [446, 286] on span "שליחת כל המסמכים" at bounding box center [429, 286] width 44 height 5
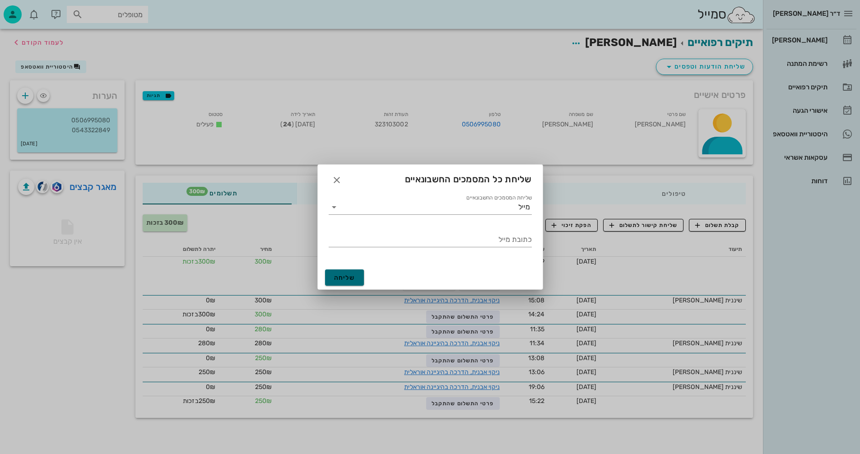
click at [349, 278] on span "שליחה" at bounding box center [344, 278] width 21 height 8
click at [336, 204] on icon at bounding box center [334, 207] width 11 height 11
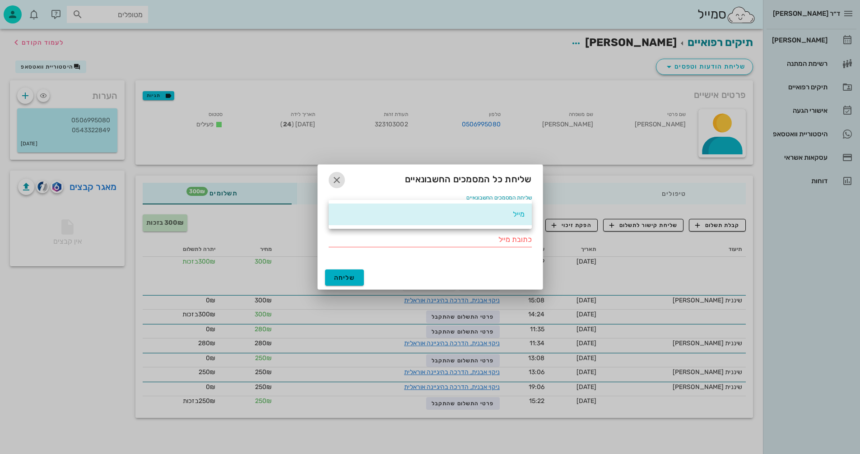
click at [335, 178] on icon "button" at bounding box center [336, 180] width 11 height 11
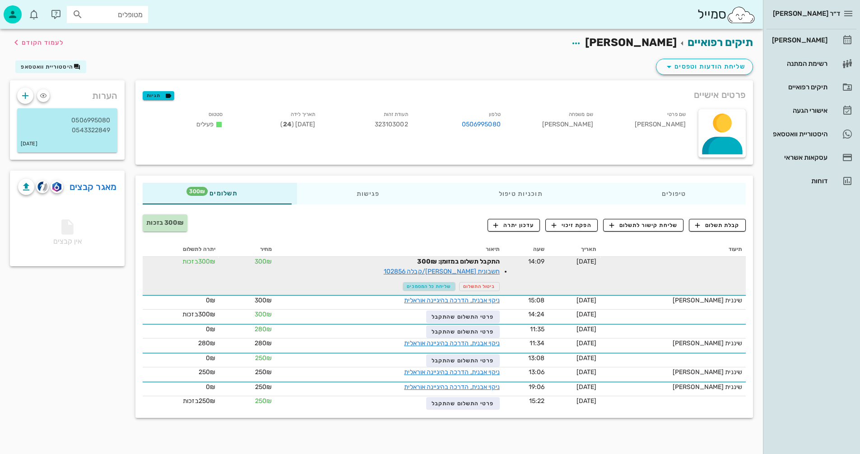
click at [434, 289] on span "שליחת כל המסמכים" at bounding box center [429, 286] width 44 height 5
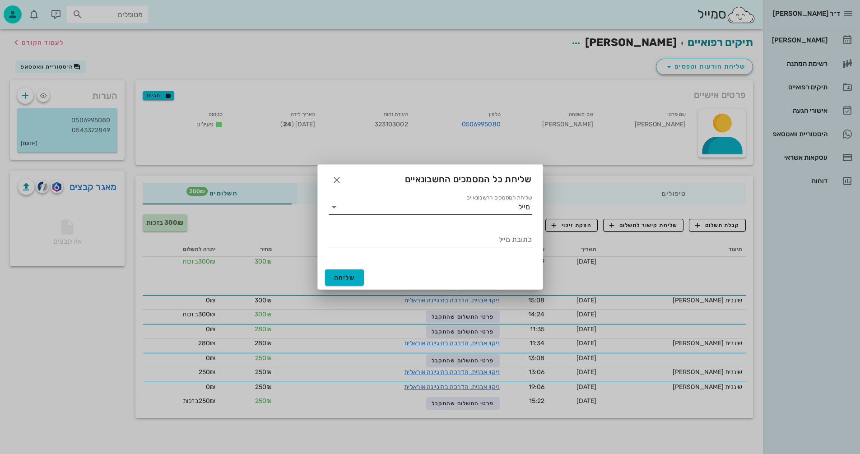
click at [335, 207] on icon at bounding box center [334, 207] width 11 height 11
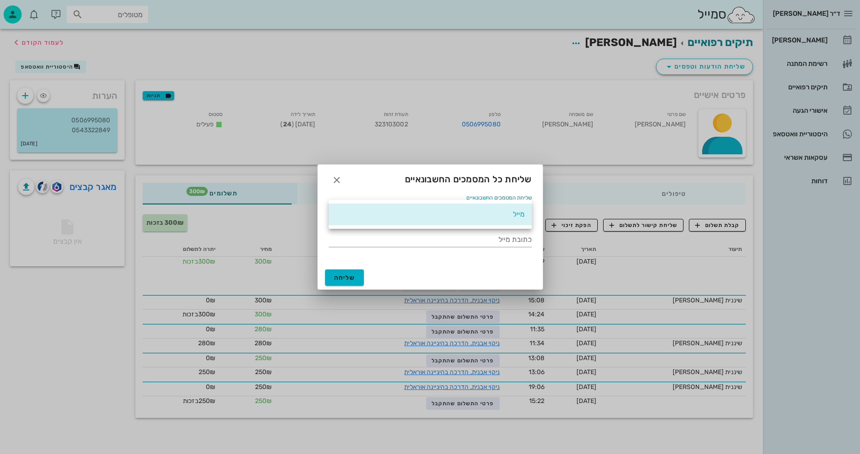
click at [335, 207] on div "מייל" at bounding box center [430, 215] width 203 height 22
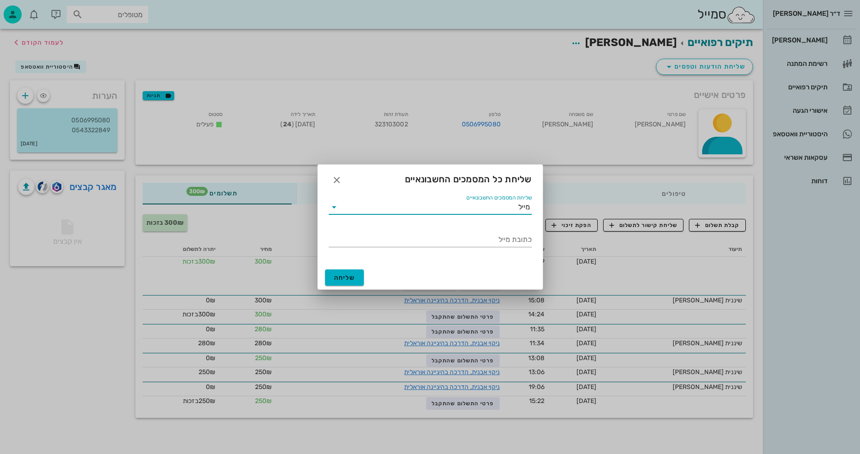
drag, startPoint x: 512, startPoint y: 207, endPoint x: 570, endPoint y: 204, distance: 57.4
click at [570, 204] on div "ד״ר [PERSON_NAME] [PERSON_NAME] רשימת המתנה תיקים רפואיים אישורי הגעה היסטוריית…" at bounding box center [430, 227] width 860 height 454
click at [338, 177] on icon "button" at bounding box center [336, 180] width 11 height 11
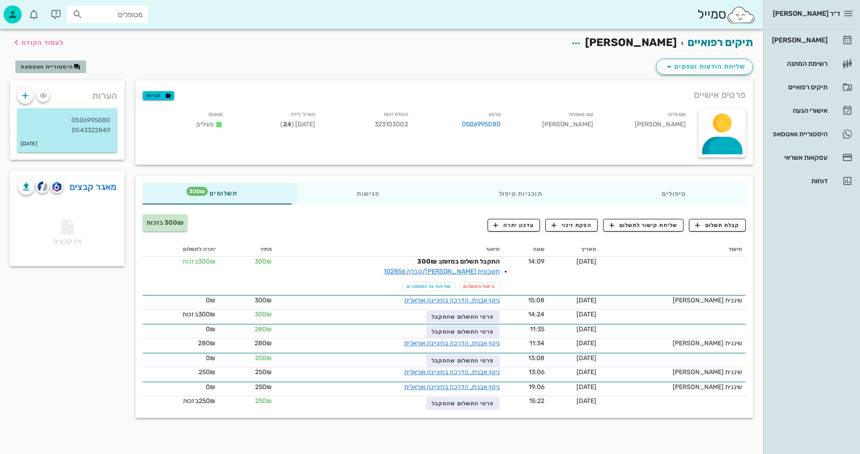
click at [51, 65] on span "היסטוריית וואטסאפ" at bounding box center [47, 67] width 52 height 6
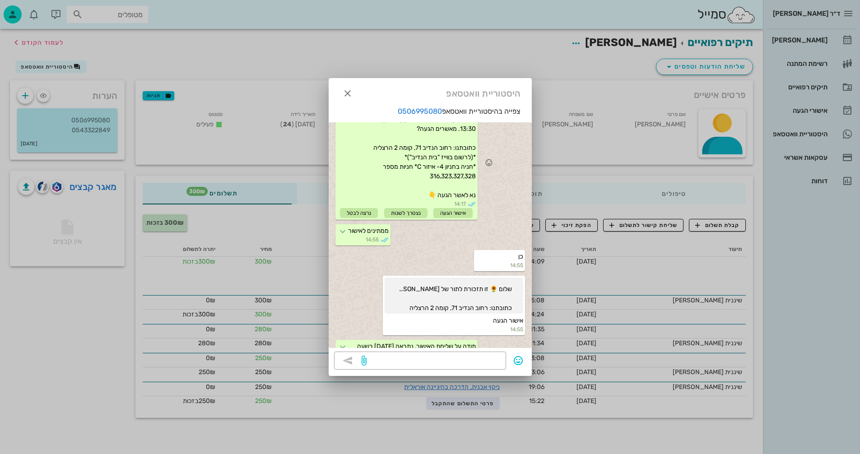
scroll to position [677, 0]
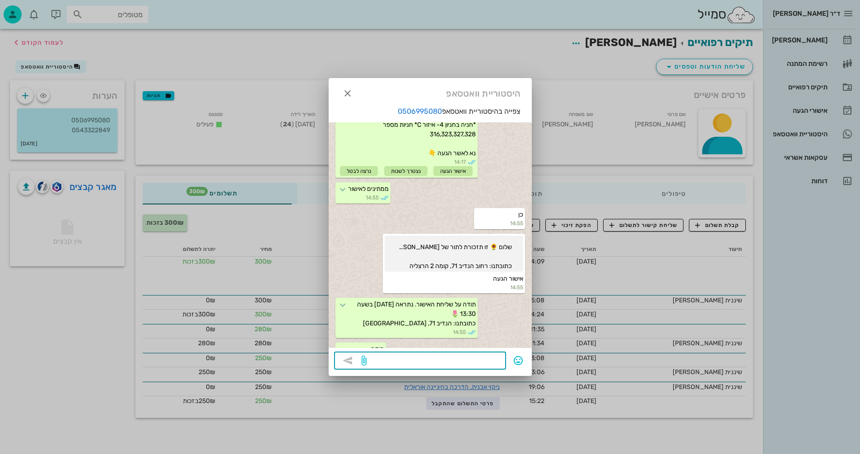
click at [468, 363] on textarea at bounding box center [434, 361] width 132 height 14
type textarea "תשלחי כתובת מייל בבקשה"
click at [349, 362] on icon "button" at bounding box center [347, 360] width 11 height 11
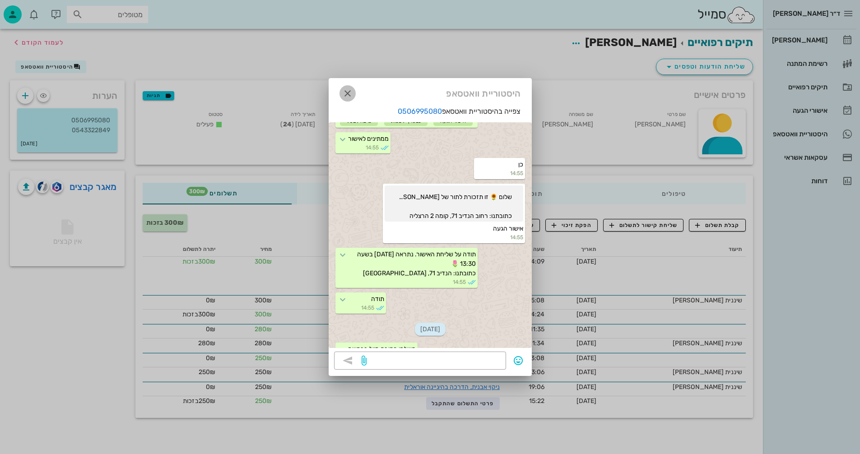
click at [349, 93] on icon "button" at bounding box center [347, 93] width 11 height 11
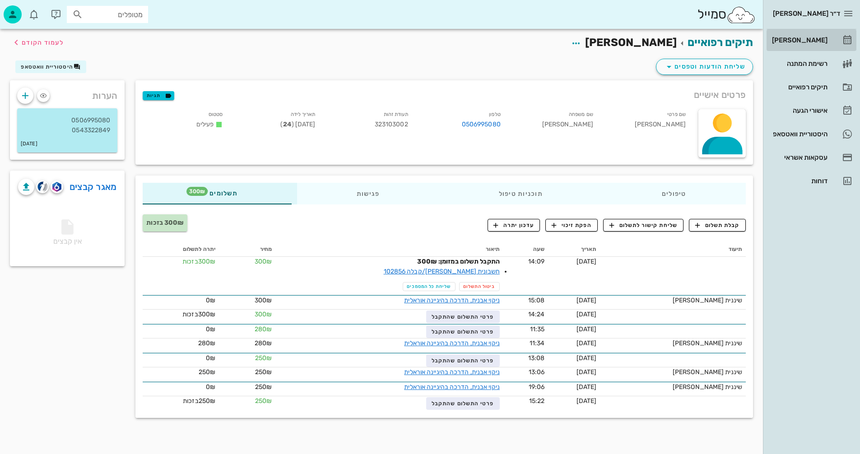
click at [798, 37] on div "[PERSON_NAME]" at bounding box center [798, 40] width 57 height 7
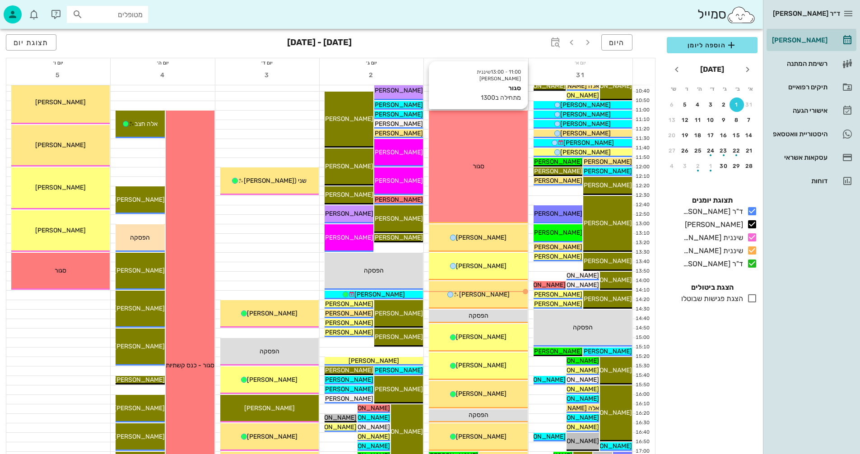
scroll to position [226, 0]
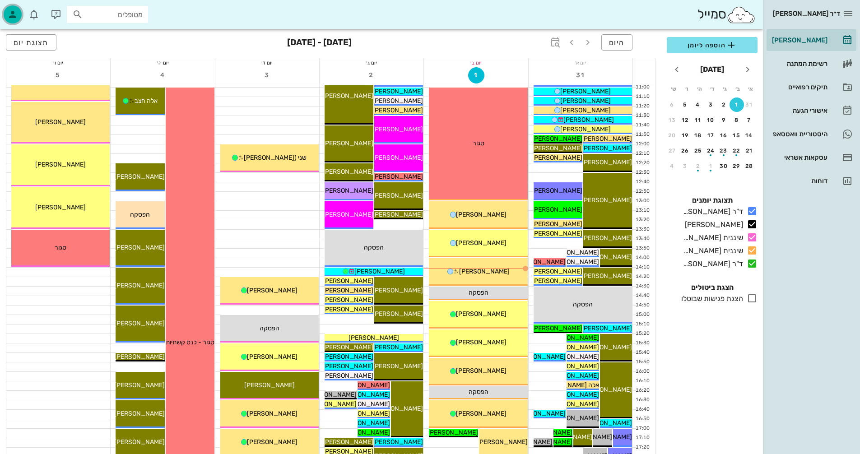
click at [14, 12] on icon "button" at bounding box center [12, 14] width 11 height 11
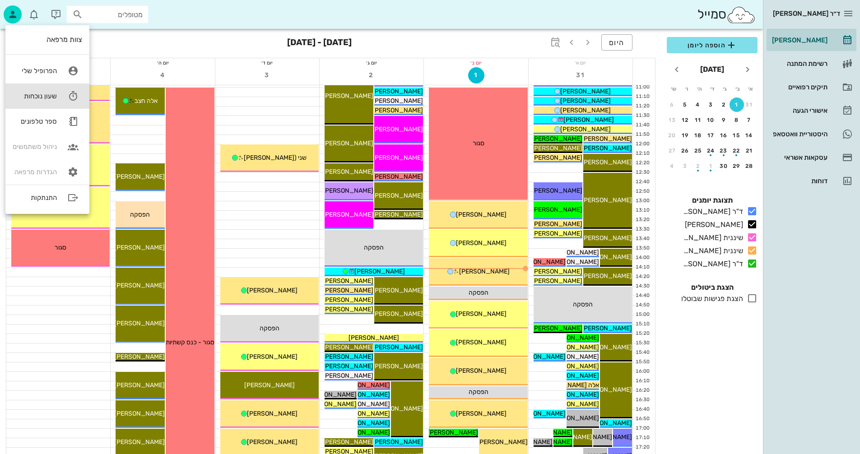
click at [38, 94] on div "שעון נוכחות" at bounding box center [35, 96] width 44 height 8
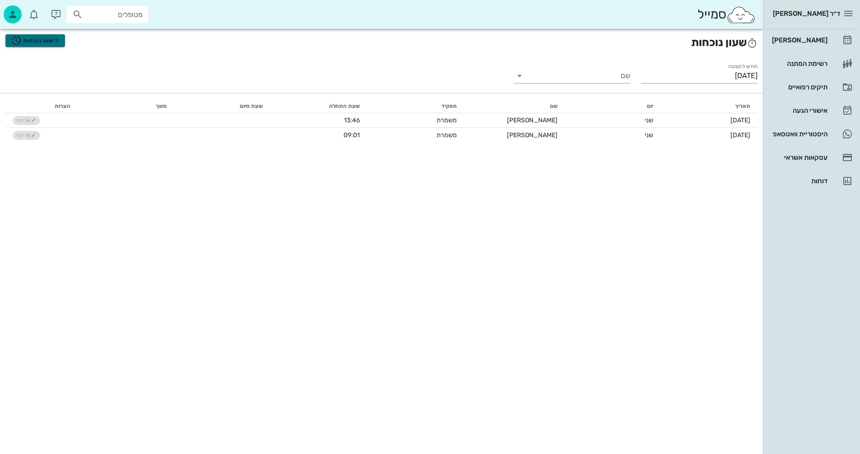
click at [47, 41] on span "רישום נוכחות" at bounding box center [35, 40] width 48 height 11
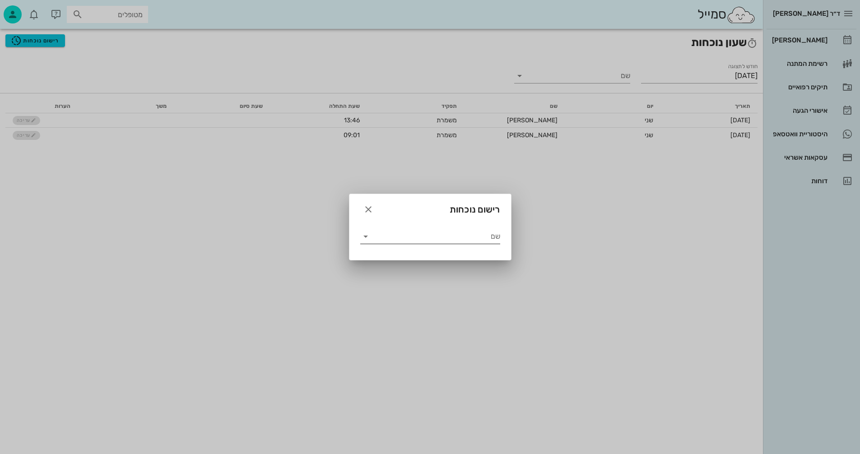
click at [444, 236] on input "שם" at bounding box center [436, 236] width 127 height 14
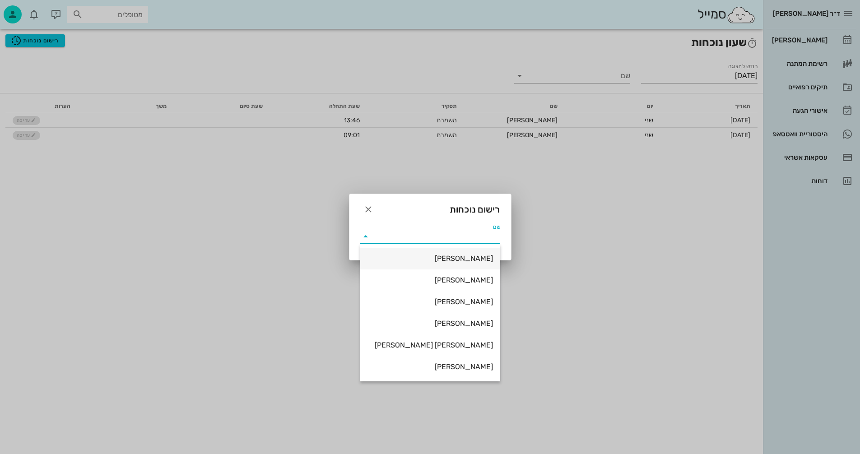
click at [472, 258] on div "[PERSON_NAME]" at bounding box center [431, 258] width 126 height 9
type input "[PERSON_NAME]"
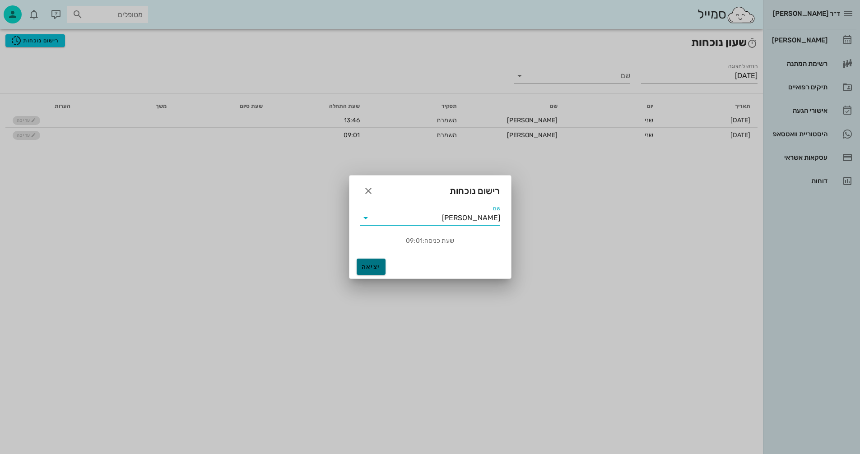
click at [373, 262] on button "יציאה" at bounding box center [371, 267] width 29 height 16
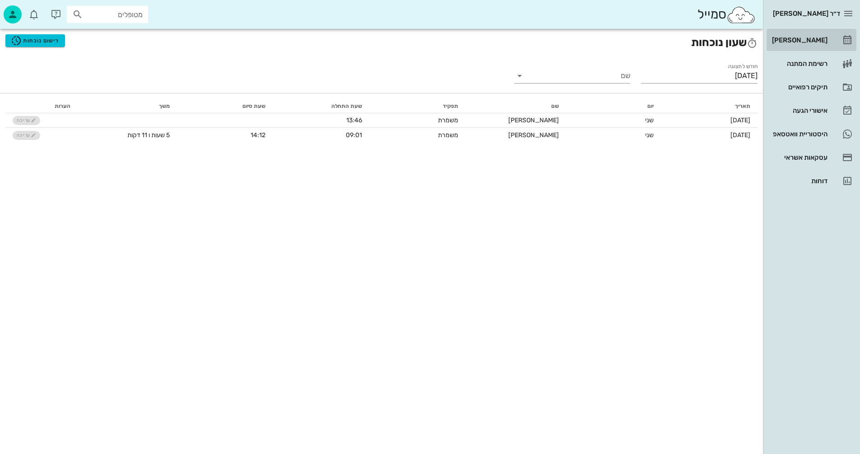
click at [805, 40] on div "[PERSON_NAME]" at bounding box center [798, 40] width 57 height 7
